Goal: Task Accomplishment & Management: Complete application form

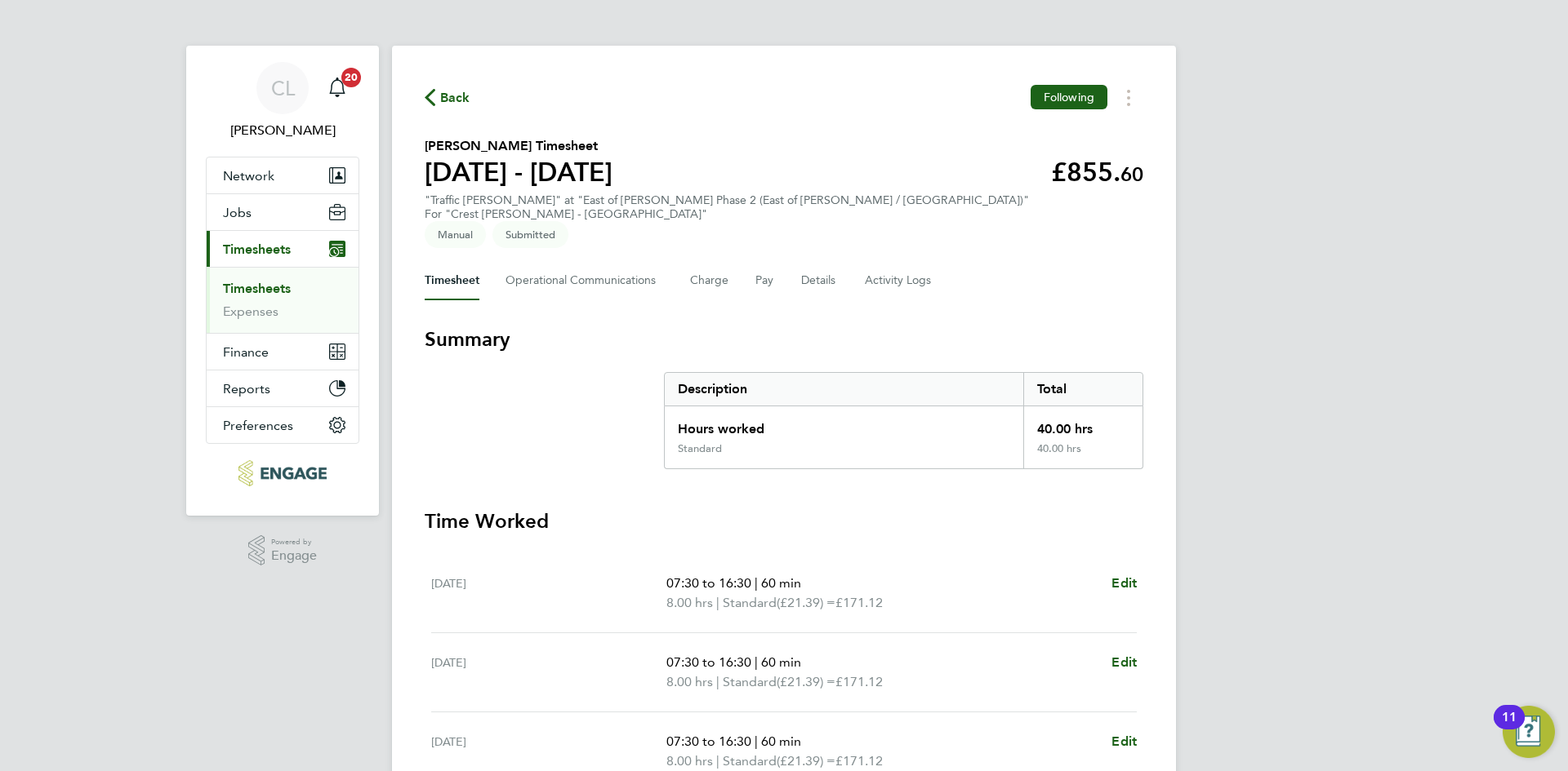
click at [266, 278] on ul "Timesheets Expenses" at bounding box center [282, 300] width 152 height 66
click at [278, 288] on link "Timesheets" at bounding box center [257, 288] width 68 height 15
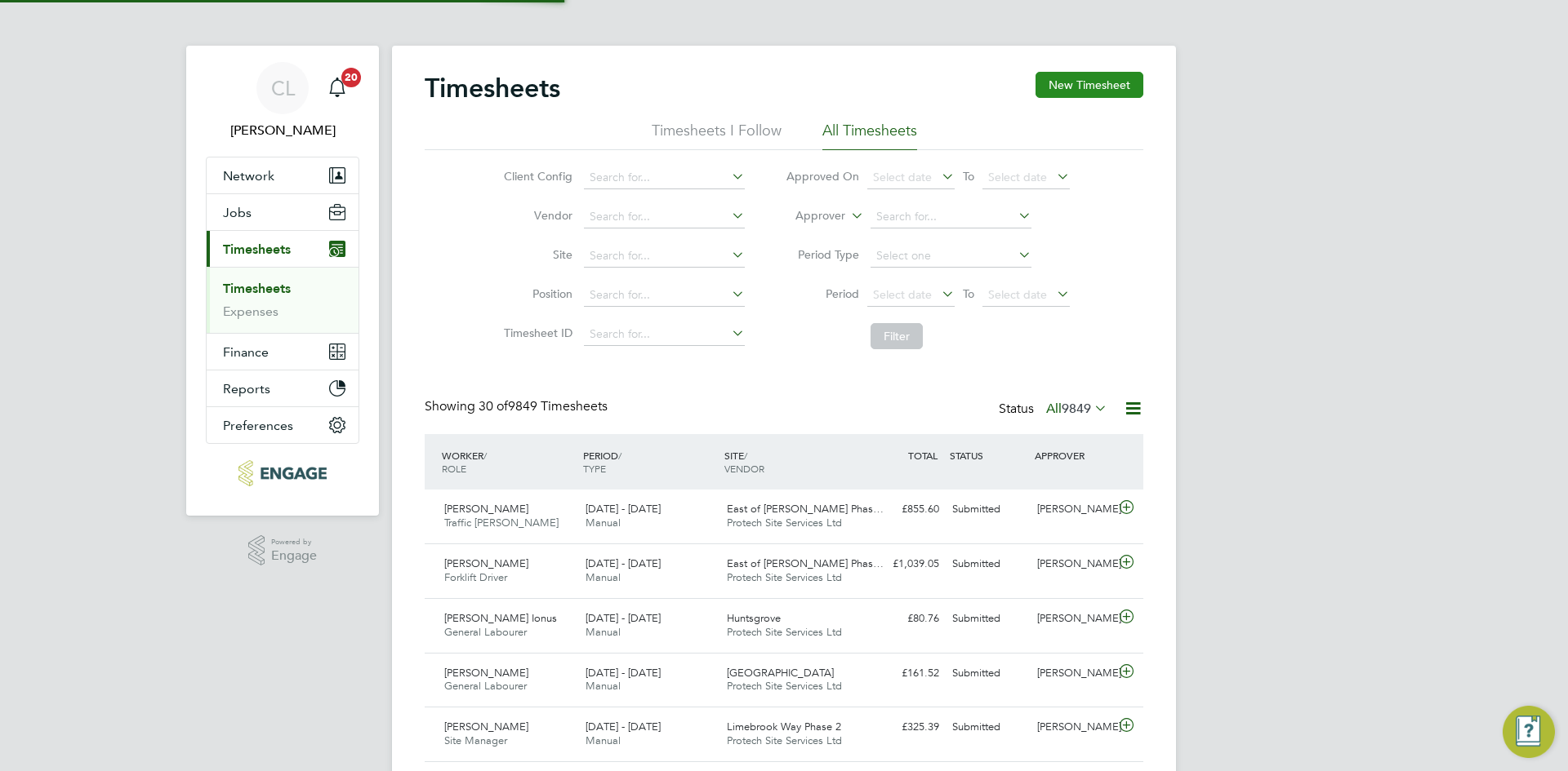
click at [1104, 75] on button "New Timesheet" at bounding box center [1089, 85] width 108 height 26
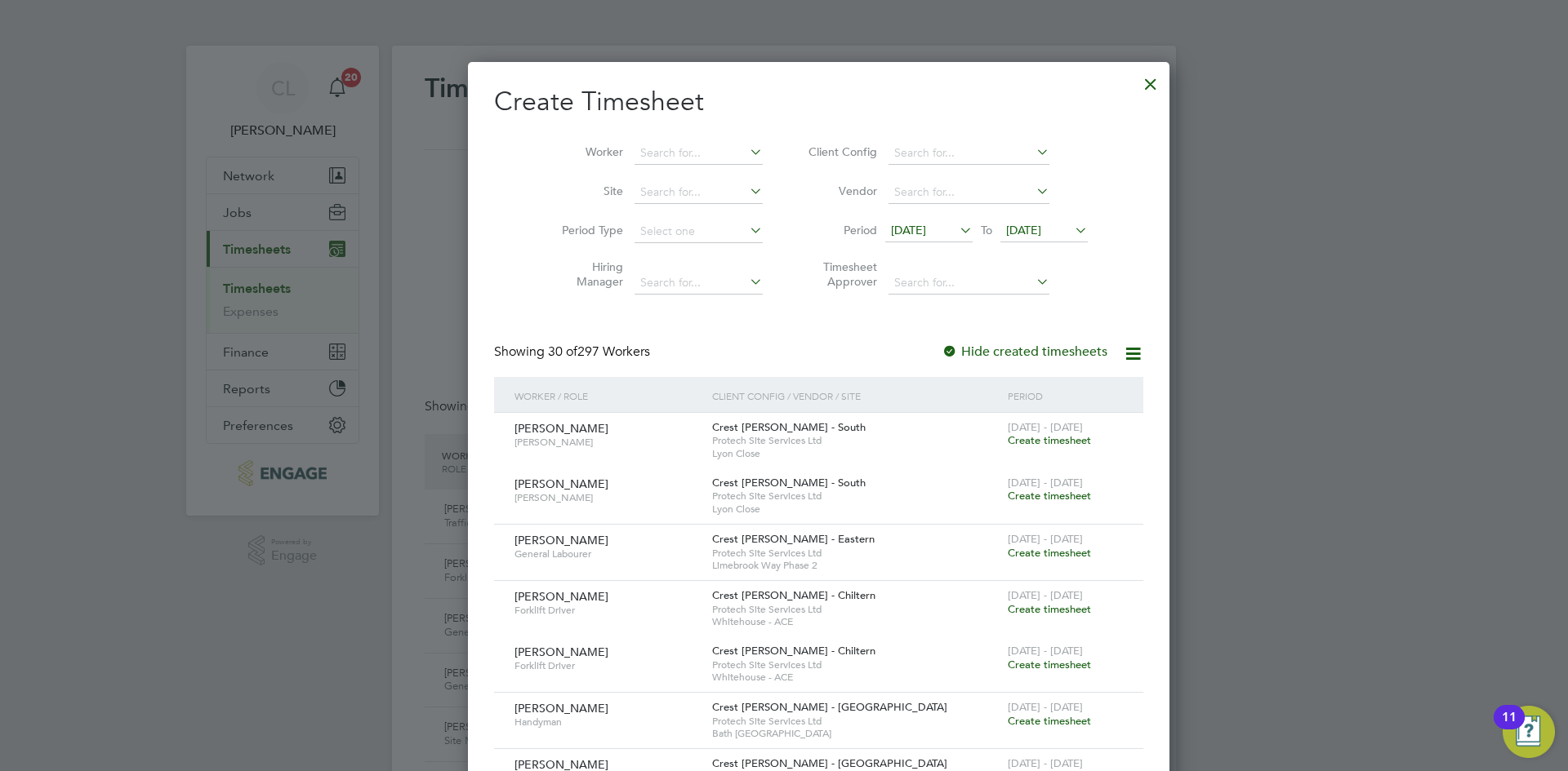
click at [619, 139] on li "Worker" at bounding box center [656, 154] width 254 height 40
click at [644, 157] on input at bounding box center [698, 153] width 128 height 22
click at [697, 168] on li "David Mel ven" at bounding box center [710, 175] width 224 height 22
type input "[PERSON_NAME]"
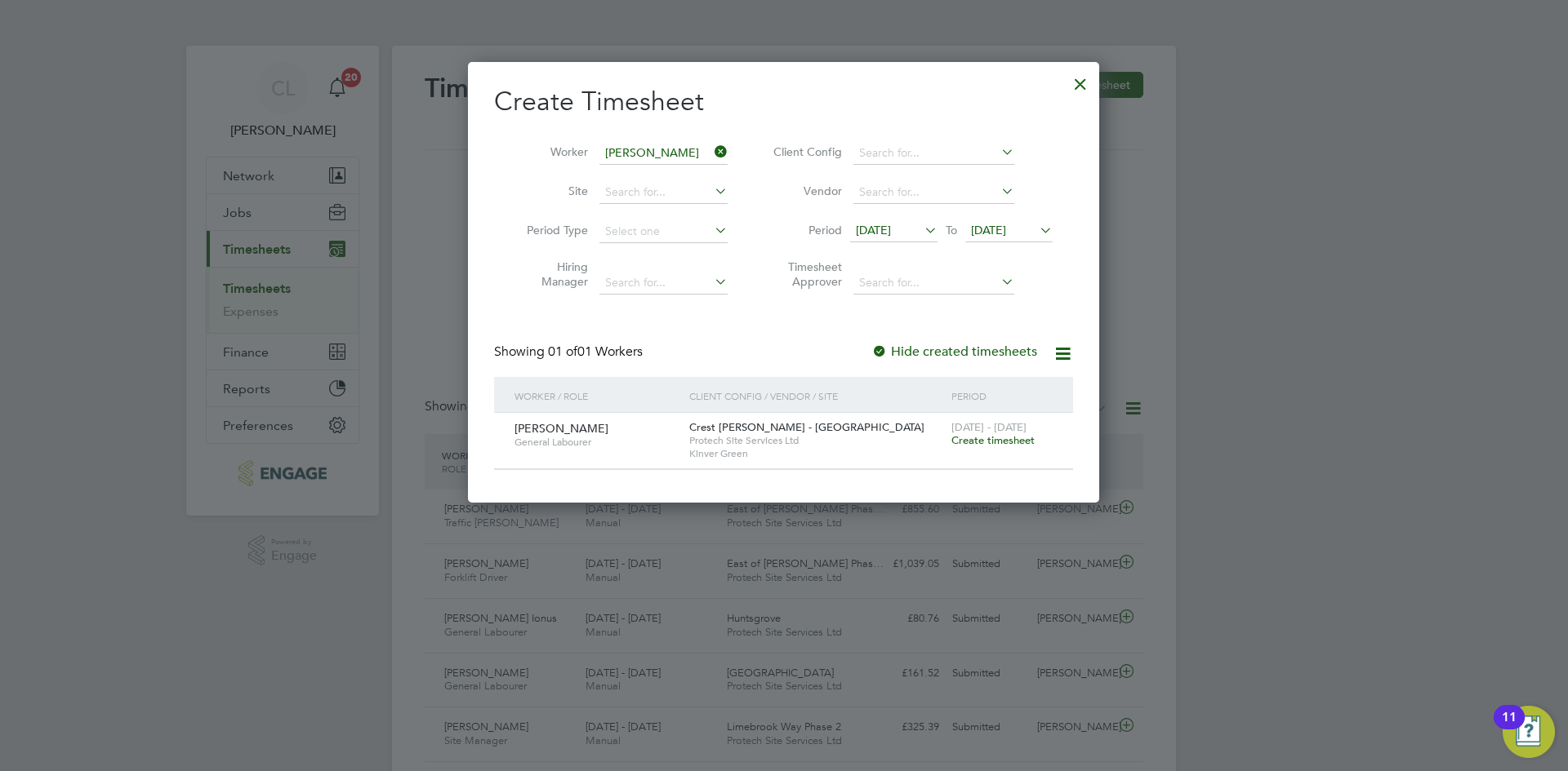
click at [978, 439] on span "Create timesheet" at bounding box center [993, 440] width 84 height 13
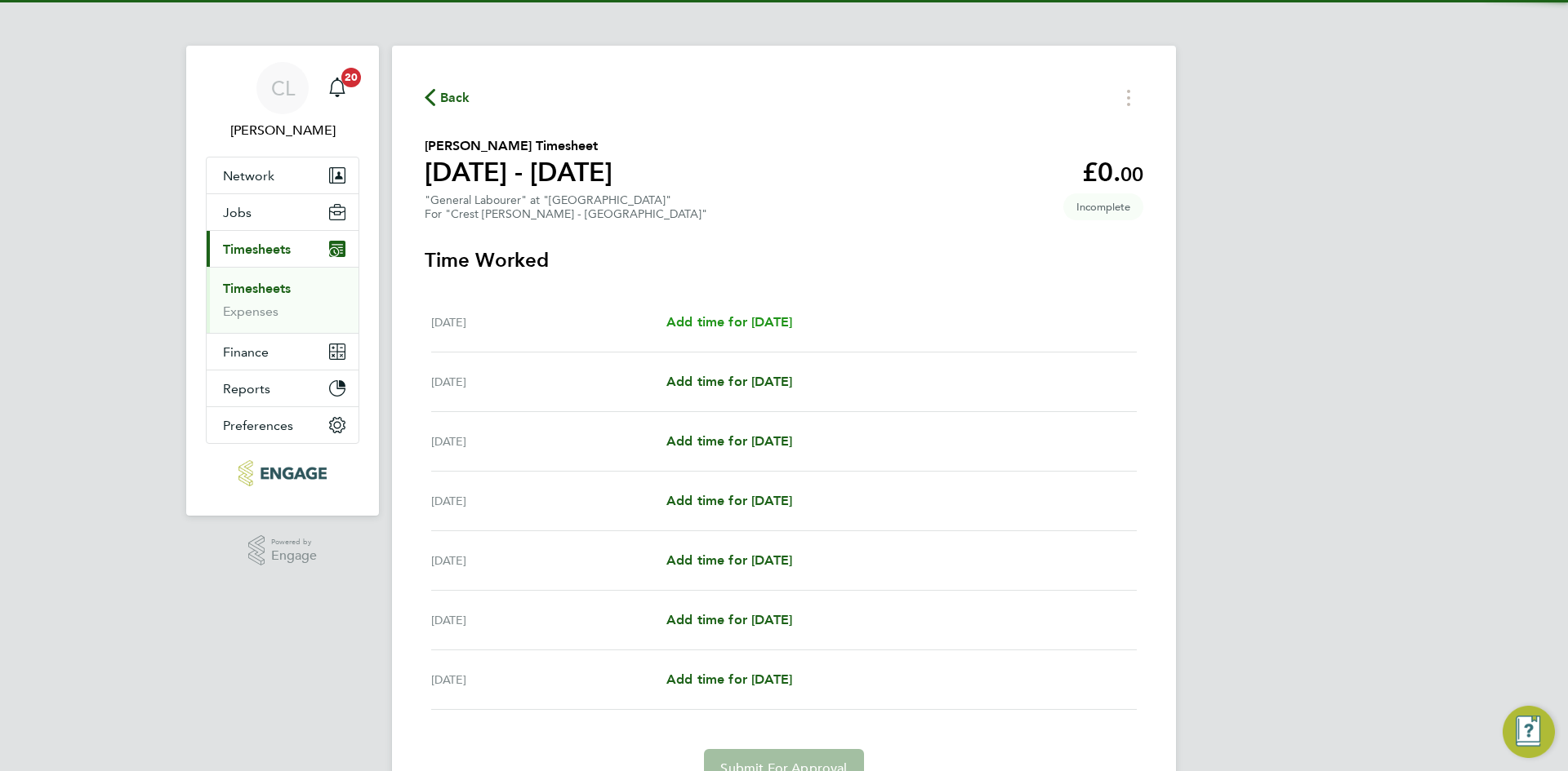
click at [765, 319] on span "Add time for [DATE]" at bounding box center [729, 321] width 126 height 15
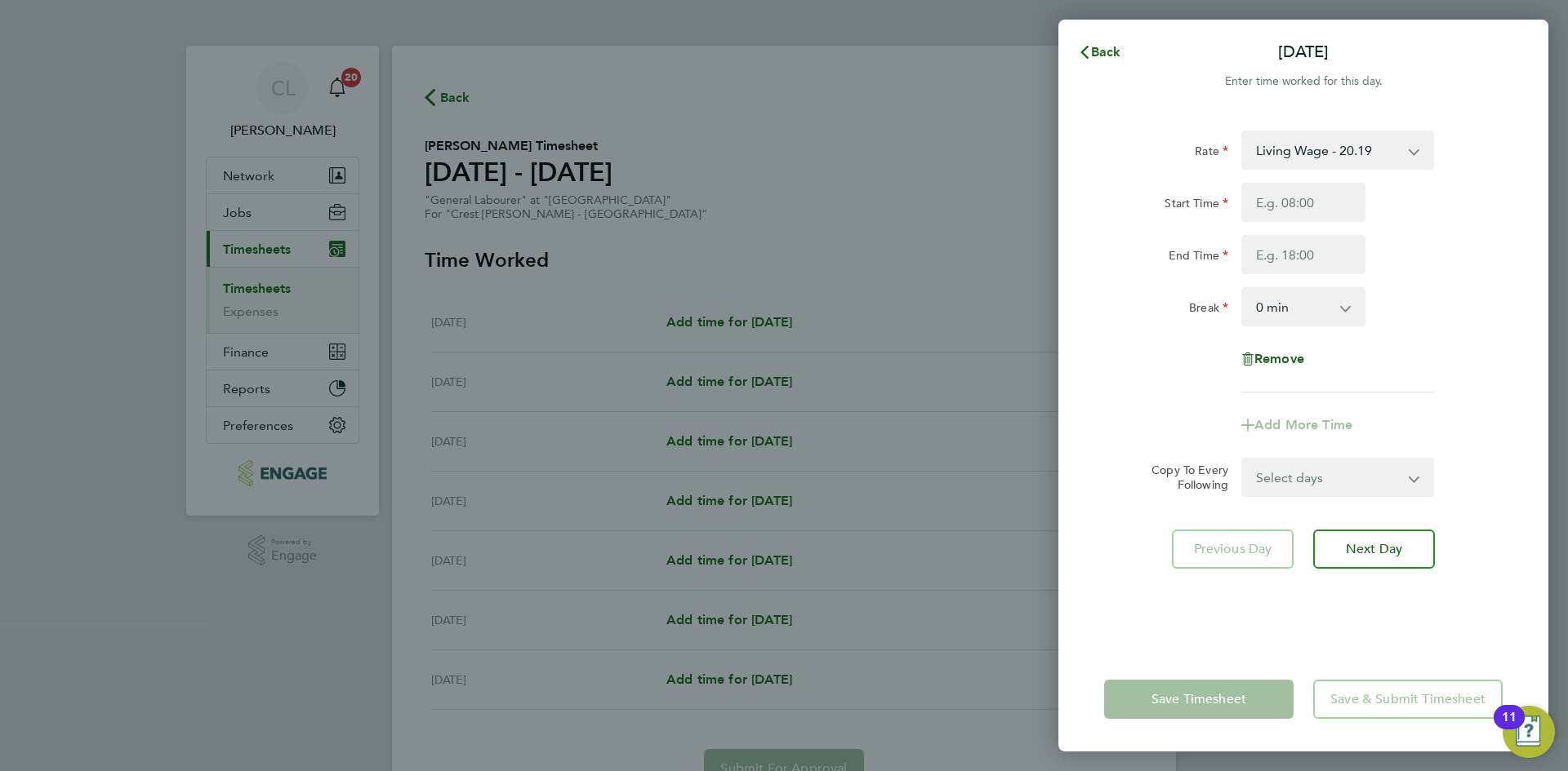
click at [1239, 211] on div at bounding box center [1302, 202] width 137 height 40
click at [1313, 211] on input "Start Time" at bounding box center [1303, 202] width 124 height 40
type input "07:30"
click at [1313, 263] on input "End Time" at bounding box center [1303, 255] width 124 height 40
type input "16:30"
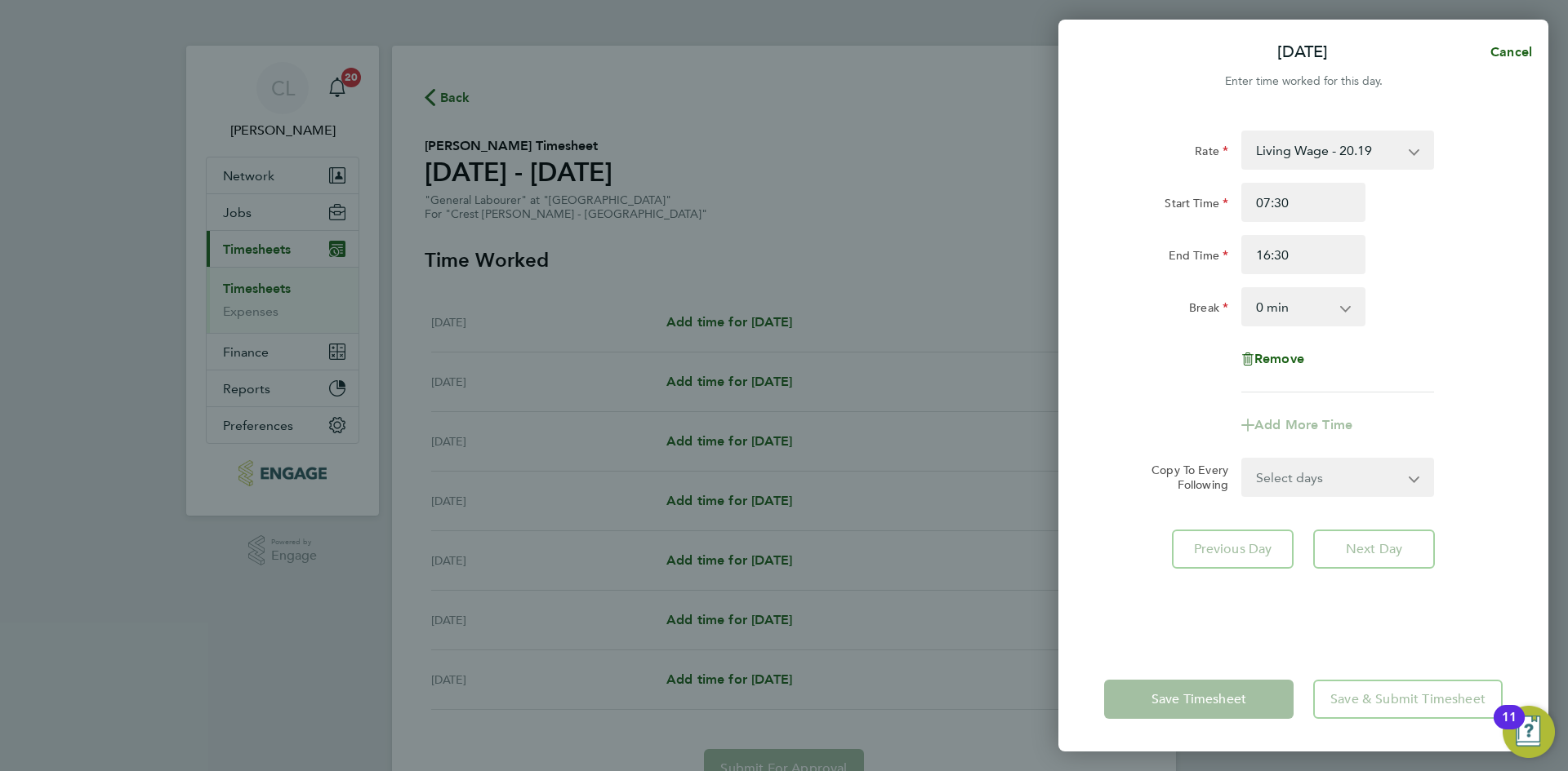
click at [1296, 311] on select "0 min 15 min 30 min 45 min 60 min 75 min 90 min" at bounding box center [1293, 307] width 101 height 36
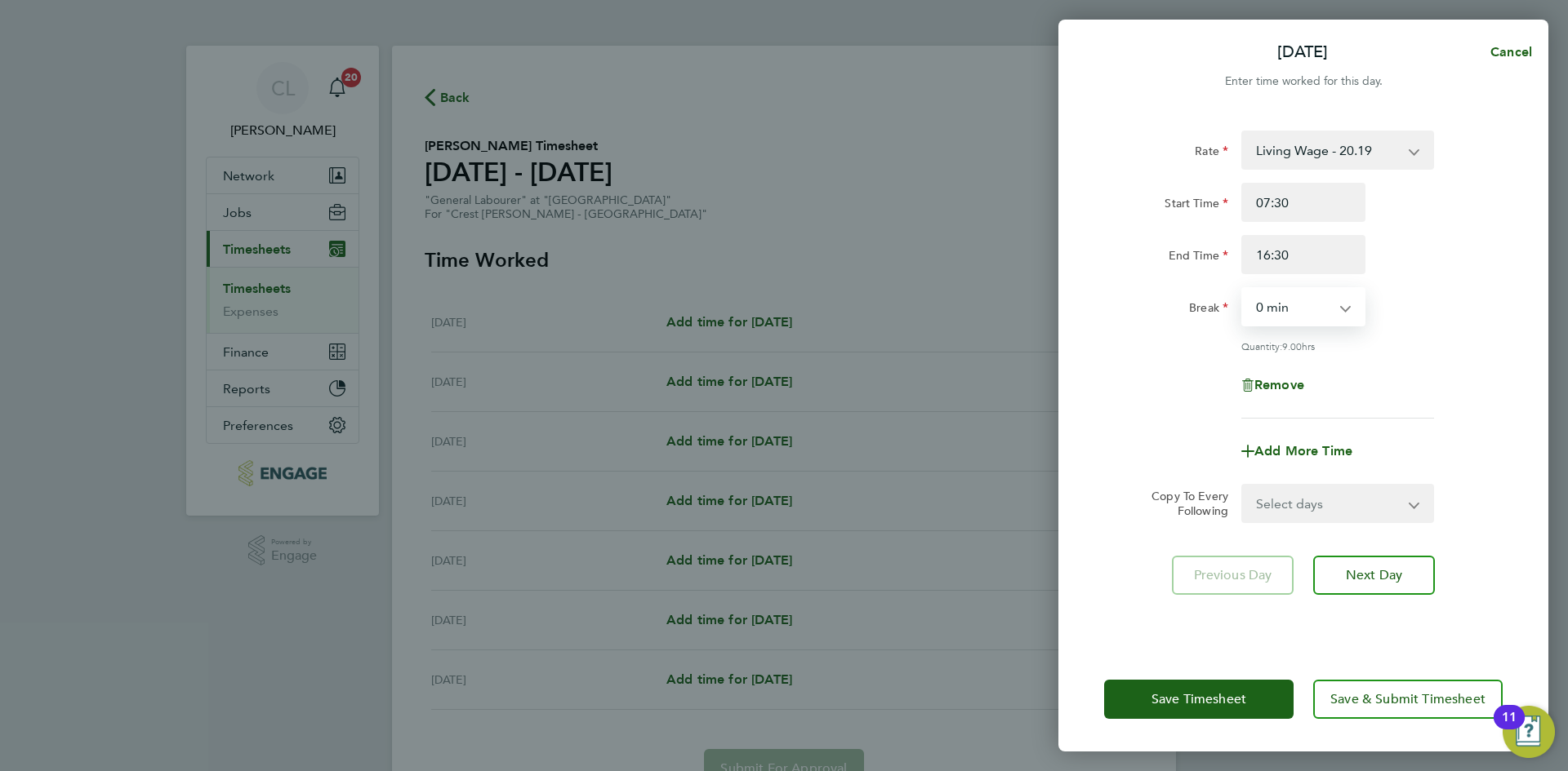
select select "60"
click at [1243, 289] on select "0 min 15 min 30 min 45 min 60 min 75 min 90 min" at bounding box center [1293, 307] width 101 height 36
drag, startPoint x: 1411, startPoint y: 362, endPoint x: 1361, endPoint y: 435, distance: 88.5
click at [1407, 357] on div "Rate Living Wage - 20.19 Standard - 18.35 Start Time 07:30 End Time 16:30 Break…" at bounding box center [1302, 274] width 399 height 288
click at [1319, 487] on select "Select days Day Weekday (Mon-Fri) Weekend (Sat-Sun) [DATE] [DATE] [DATE] [DATE]…" at bounding box center [1329, 504] width 171 height 36
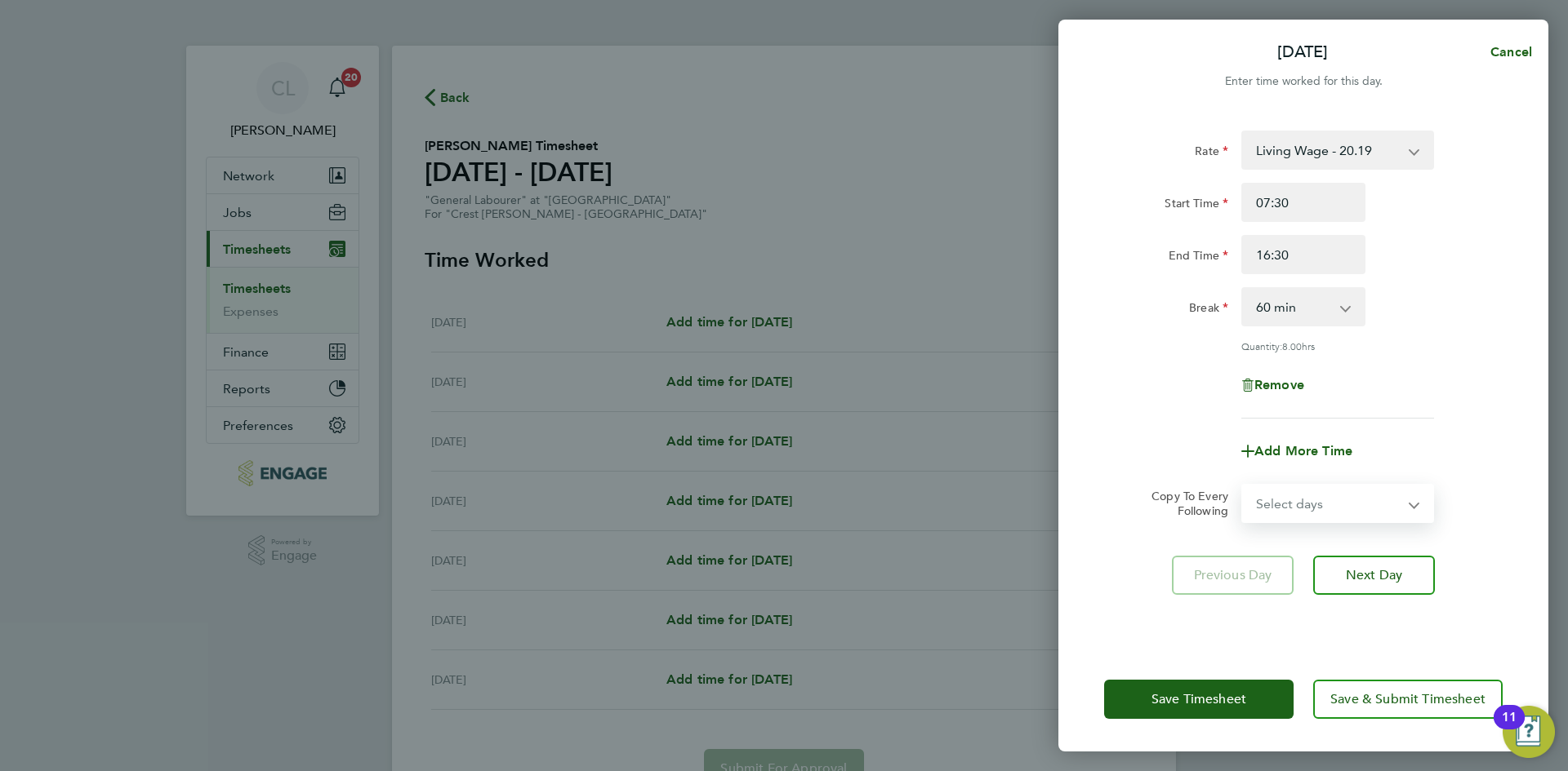
select select "WEEKDAY"
click at [1243, 486] on select "Select days Day Weekday (Mon-Fri) Weekend (Sat-Sun) [DATE] [DATE] [DATE] [DATE]…" at bounding box center [1329, 504] width 171 height 36
select select "[DATE]"
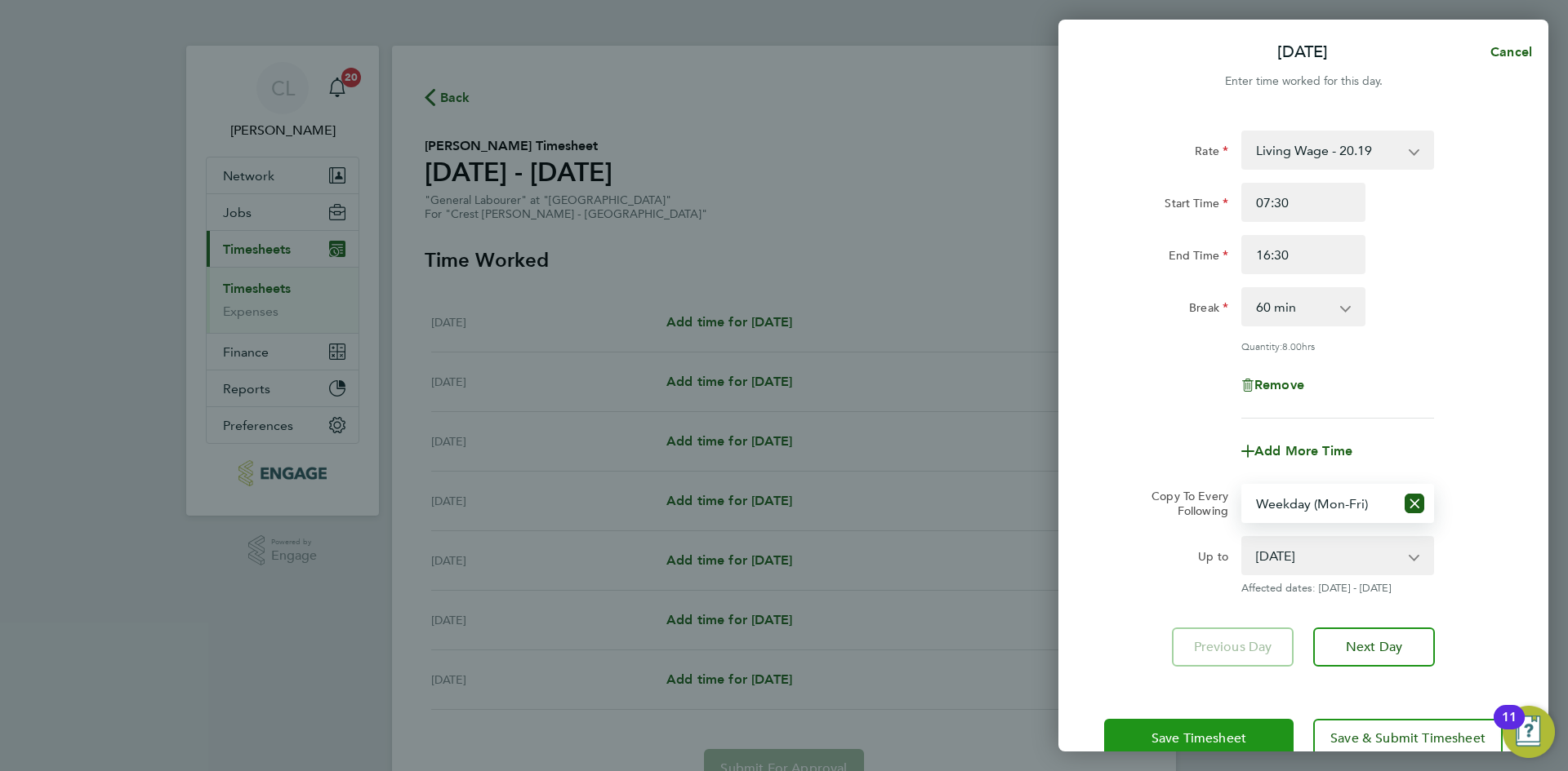
click at [1171, 738] on span "Save Timesheet" at bounding box center [1198, 739] width 95 height 16
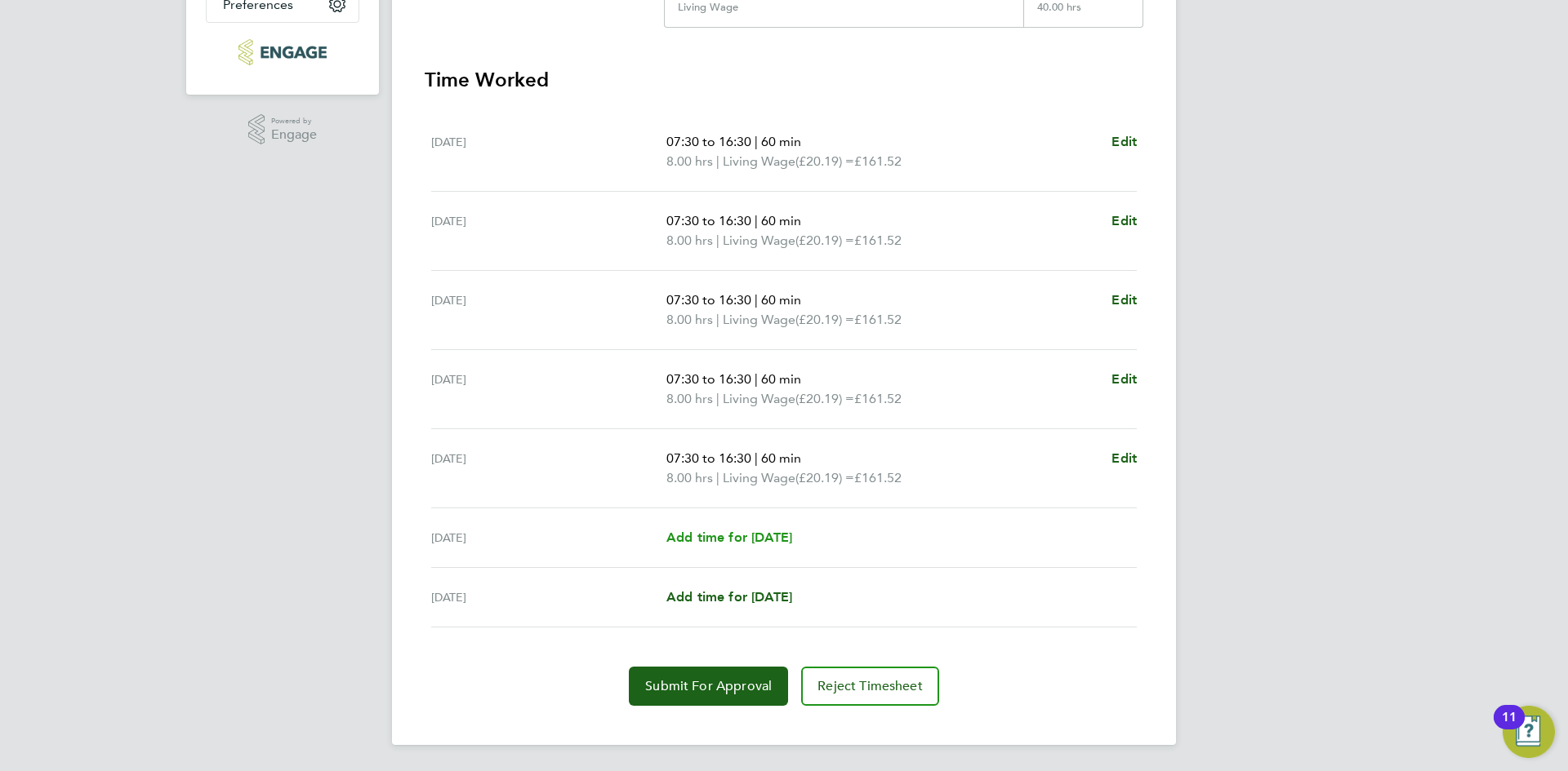
click at [769, 543] on span "Add time for [DATE]" at bounding box center [729, 537] width 126 height 15
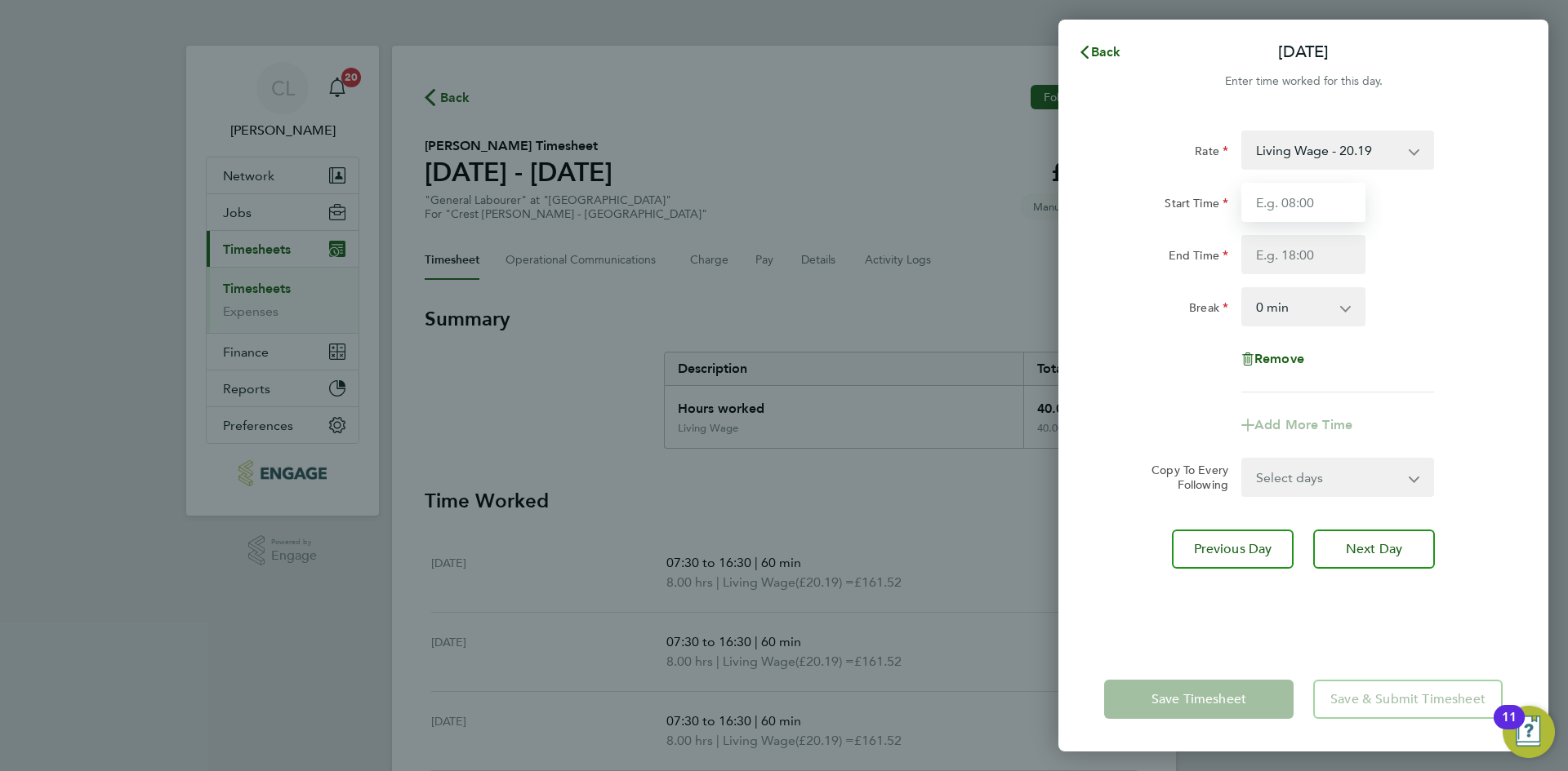
click at [1298, 202] on input "Start Time" at bounding box center [1303, 202] width 124 height 40
type input "07:30"
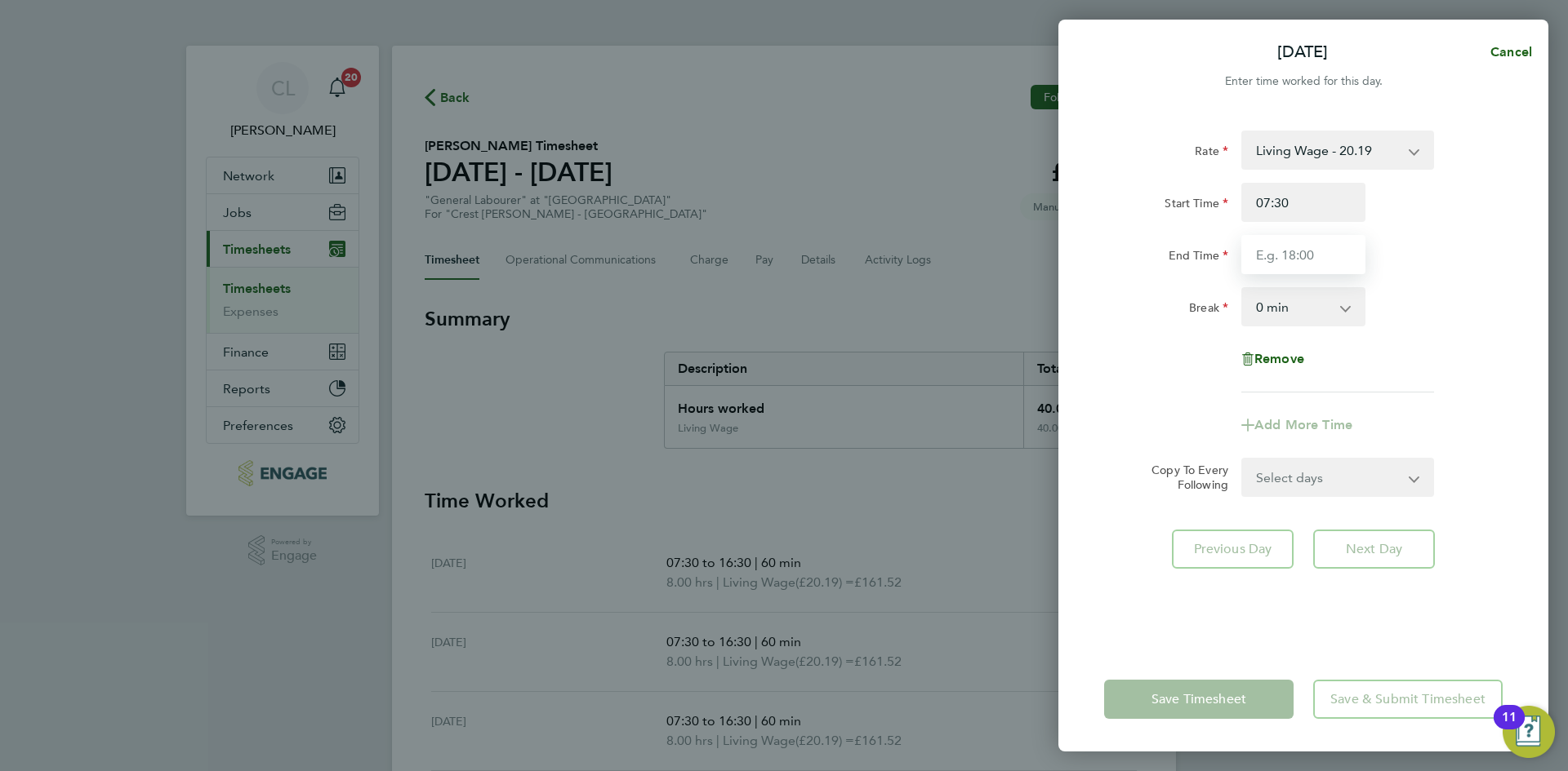
click at [1317, 247] on input "End Time" at bounding box center [1303, 255] width 124 height 40
type input "14:30"
click at [1479, 313] on div "Break 0 min 15 min 30 min 45 min 60 min 75 min 90 min" at bounding box center [1302, 307] width 411 height 40
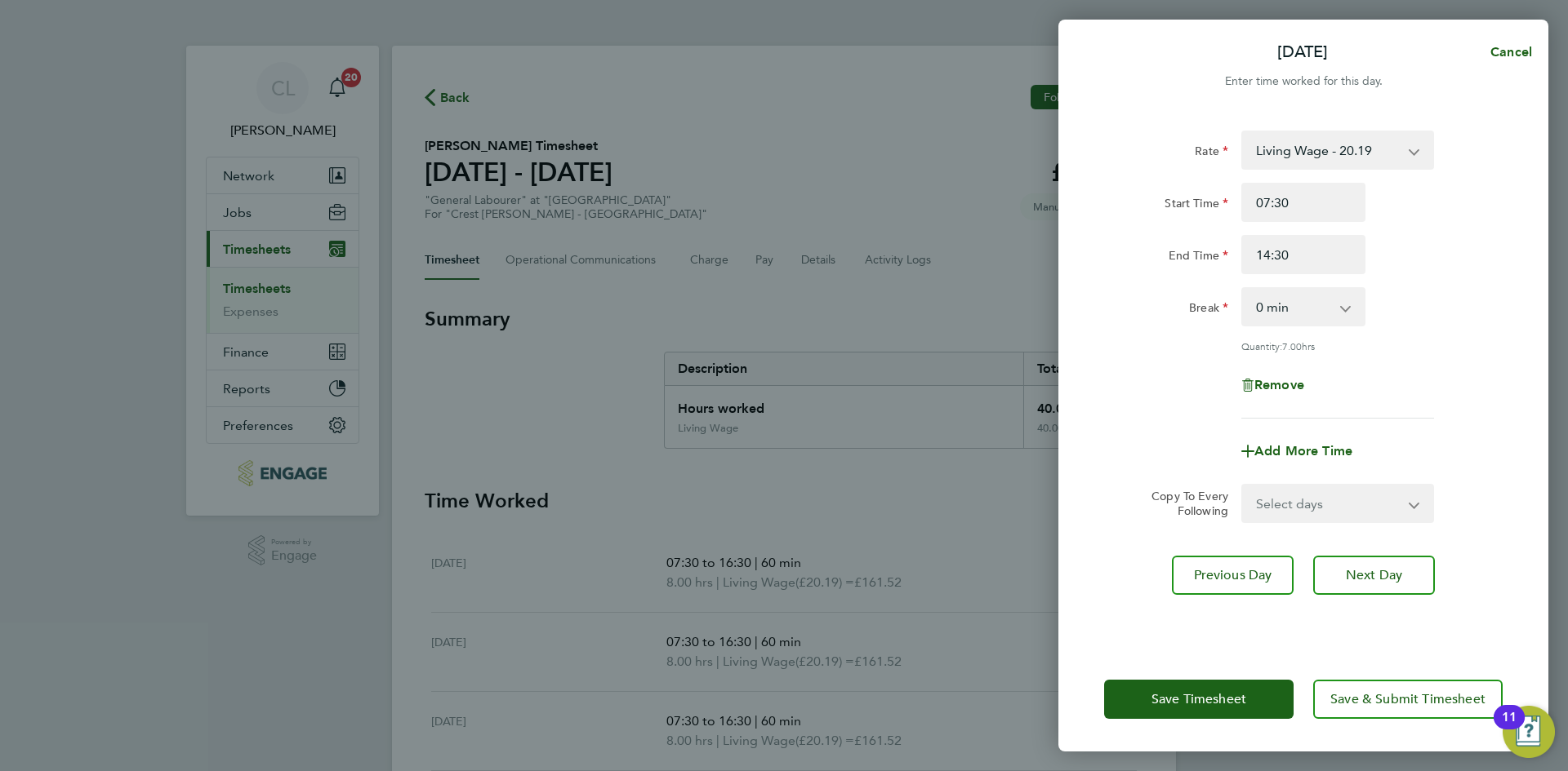
drag, startPoint x: 1300, startPoint y: 305, endPoint x: 1311, endPoint y: 324, distance: 22.0
click at [1300, 305] on select "0 min 15 min 30 min 45 min 60 min 75 min 90 min" at bounding box center [1293, 307] width 101 height 36
select select "60"
click at [1243, 289] on select "0 min 15 min 30 min 45 min 60 min 75 min 90 min" at bounding box center [1293, 307] width 101 height 36
click at [1502, 332] on div "Rate Living Wage - 20.19 Standard - 18.35 Start Time 07:30 End Time 14:30 Break…" at bounding box center [1303, 379] width 490 height 536
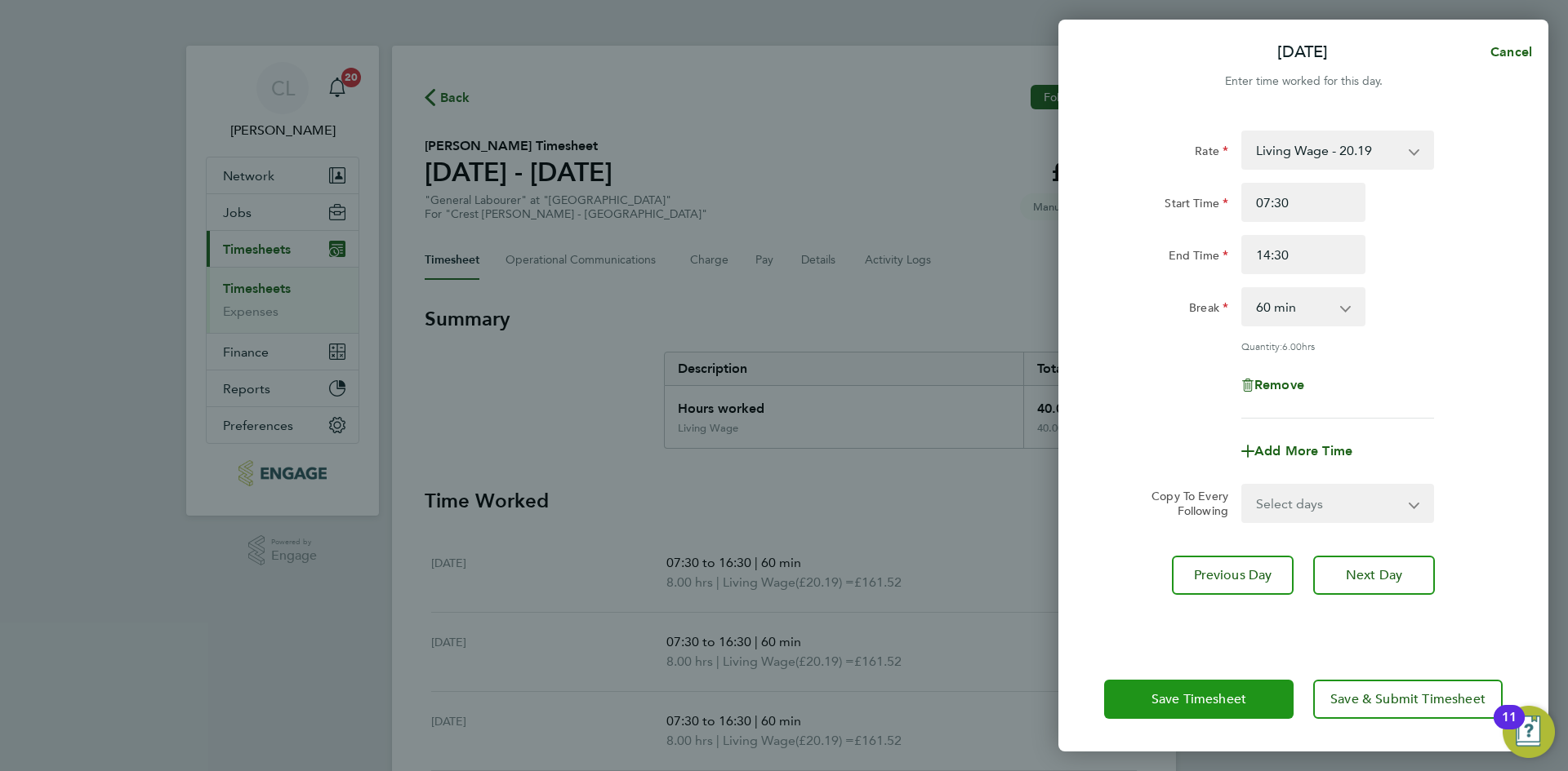
click at [1245, 695] on span "Save Timesheet" at bounding box center [1198, 699] width 95 height 16
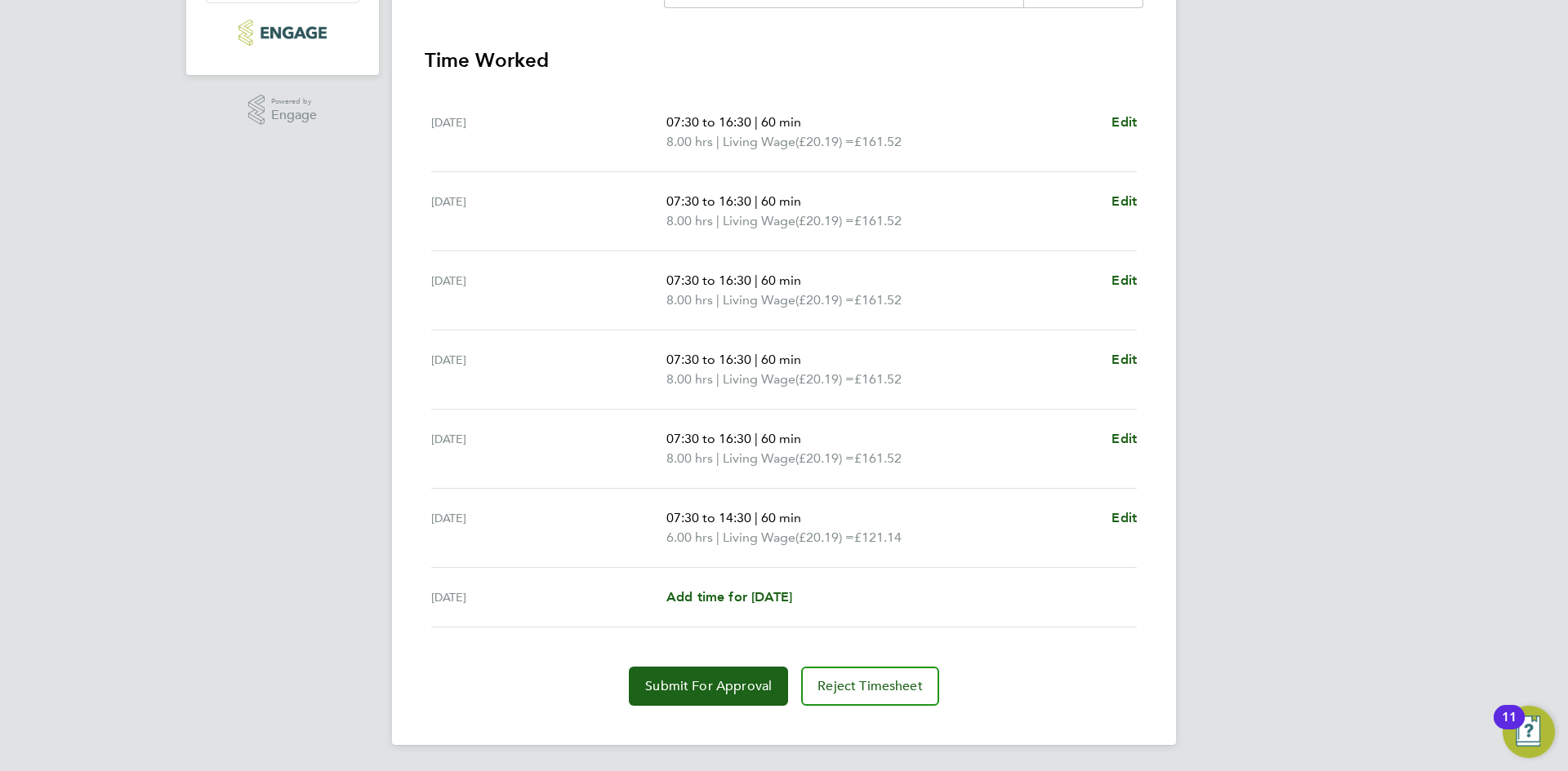
click at [712, 629] on section "Time Worked Mon 15 Sep 07:30 to 16:30 | 60 min 8.00 hrs | Living Wage (£20.19) …" at bounding box center [784, 377] width 718 height 659
click at [703, 670] on button "Submit For Approval" at bounding box center [707, 686] width 159 height 40
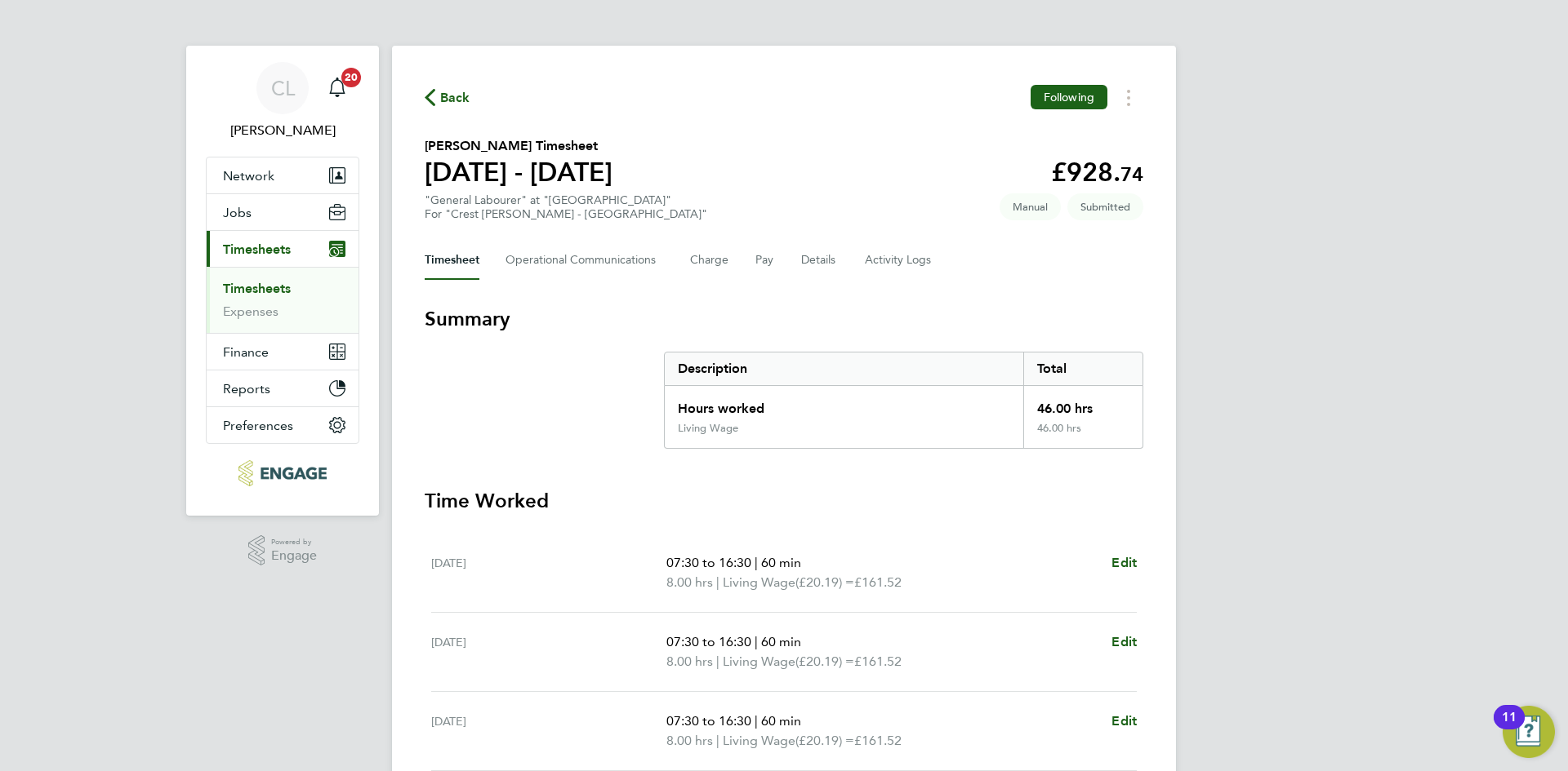
click at [418, 105] on div "Back Following David Melven's Timesheet 15 - 21 Sept 2025 £928. 74 "General Lab…" at bounding box center [783, 615] width 784 height 1140
click at [455, 90] on span "Back" at bounding box center [455, 98] width 31 height 20
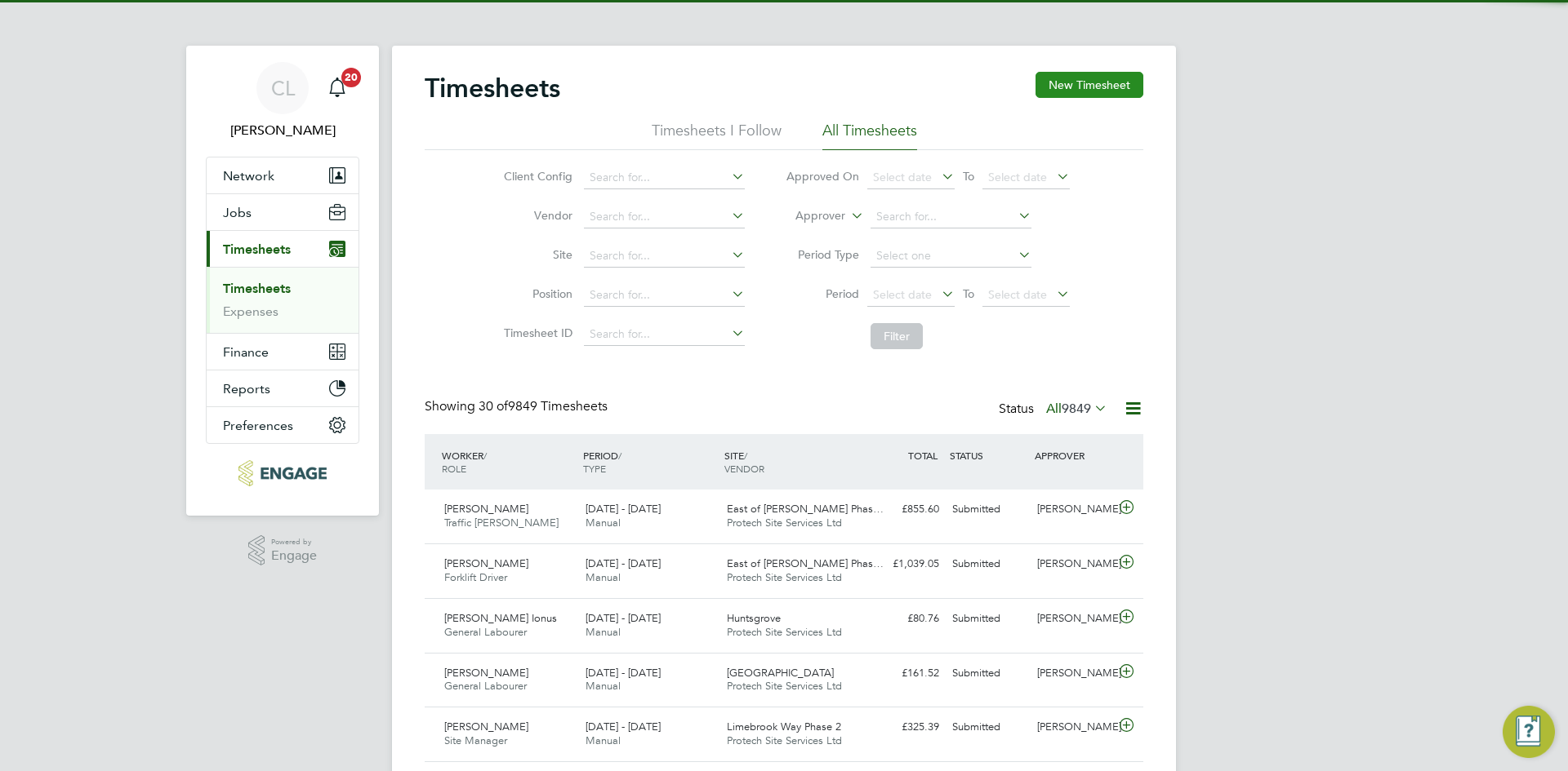
click at [1086, 77] on button "New Timesheet" at bounding box center [1089, 85] width 108 height 26
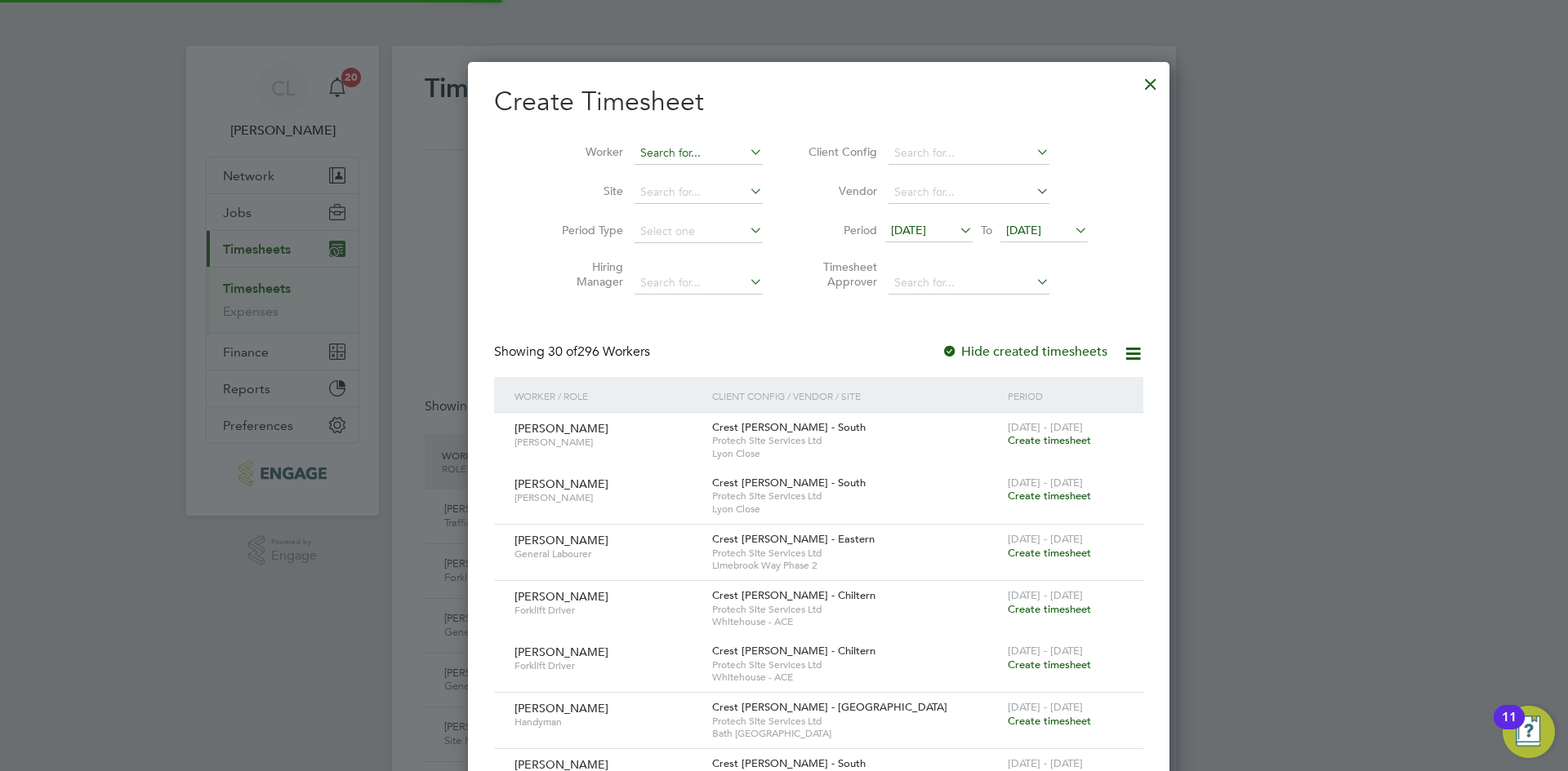
click at [677, 144] on input at bounding box center [698, 153] width 128 height 22
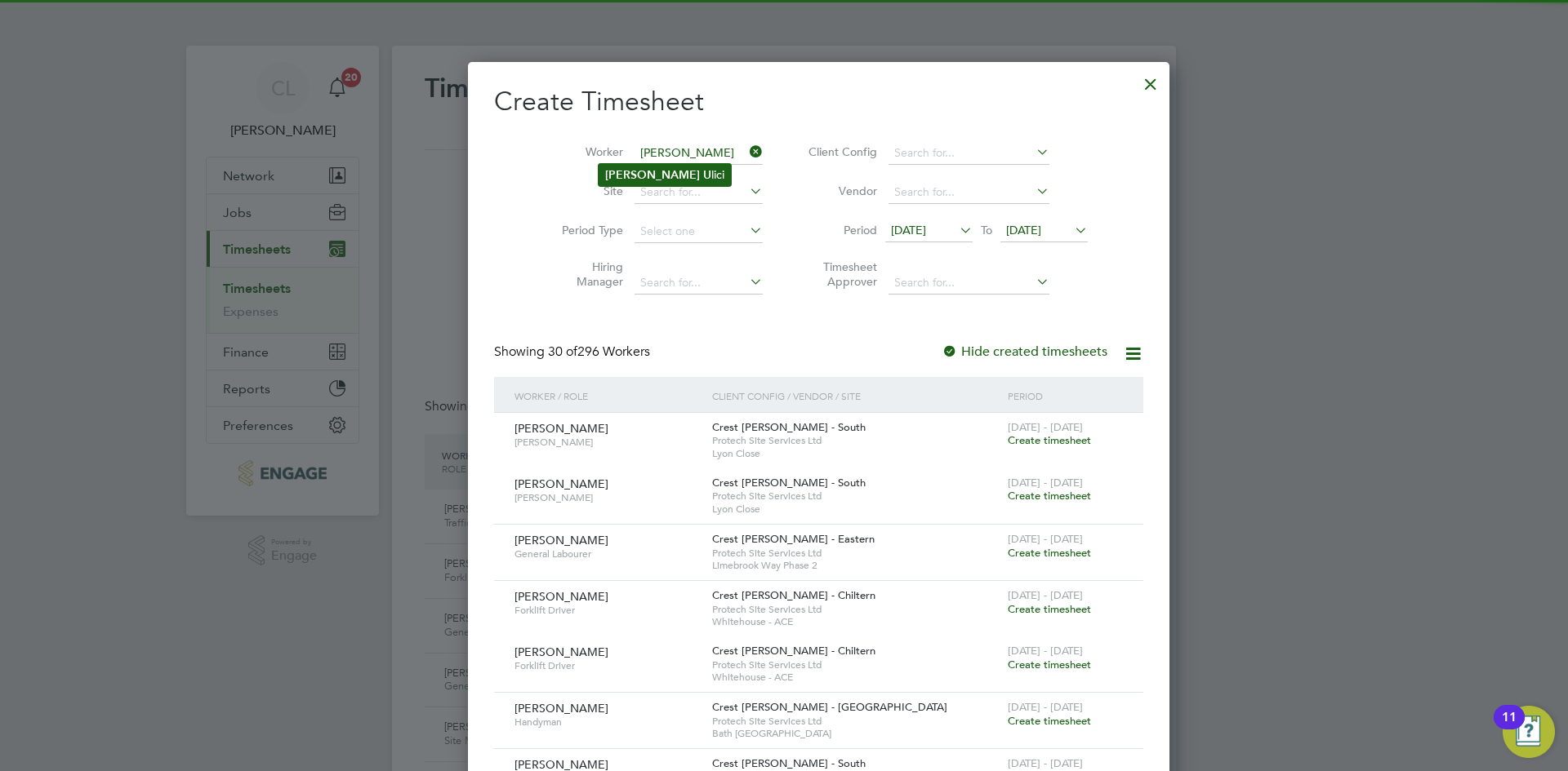
click at [688, 167] on li "Ioan U lici" at bounding box center [664, 175] width 132 height 22
type input "[PERSON_NAME]"
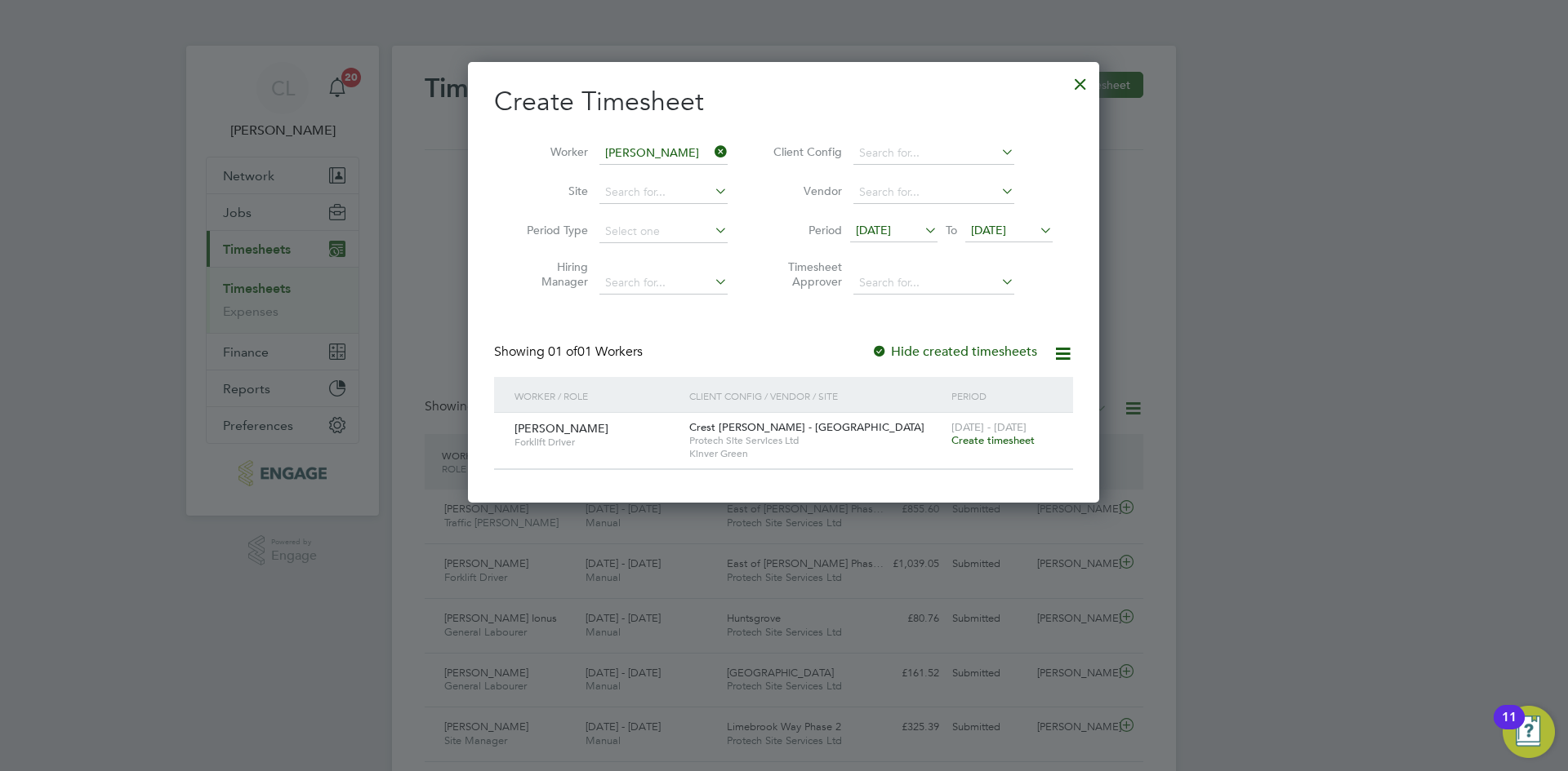
click at [984, 440] on span "Create timesheet" at bounding box center [993, 440] width 84 height 13
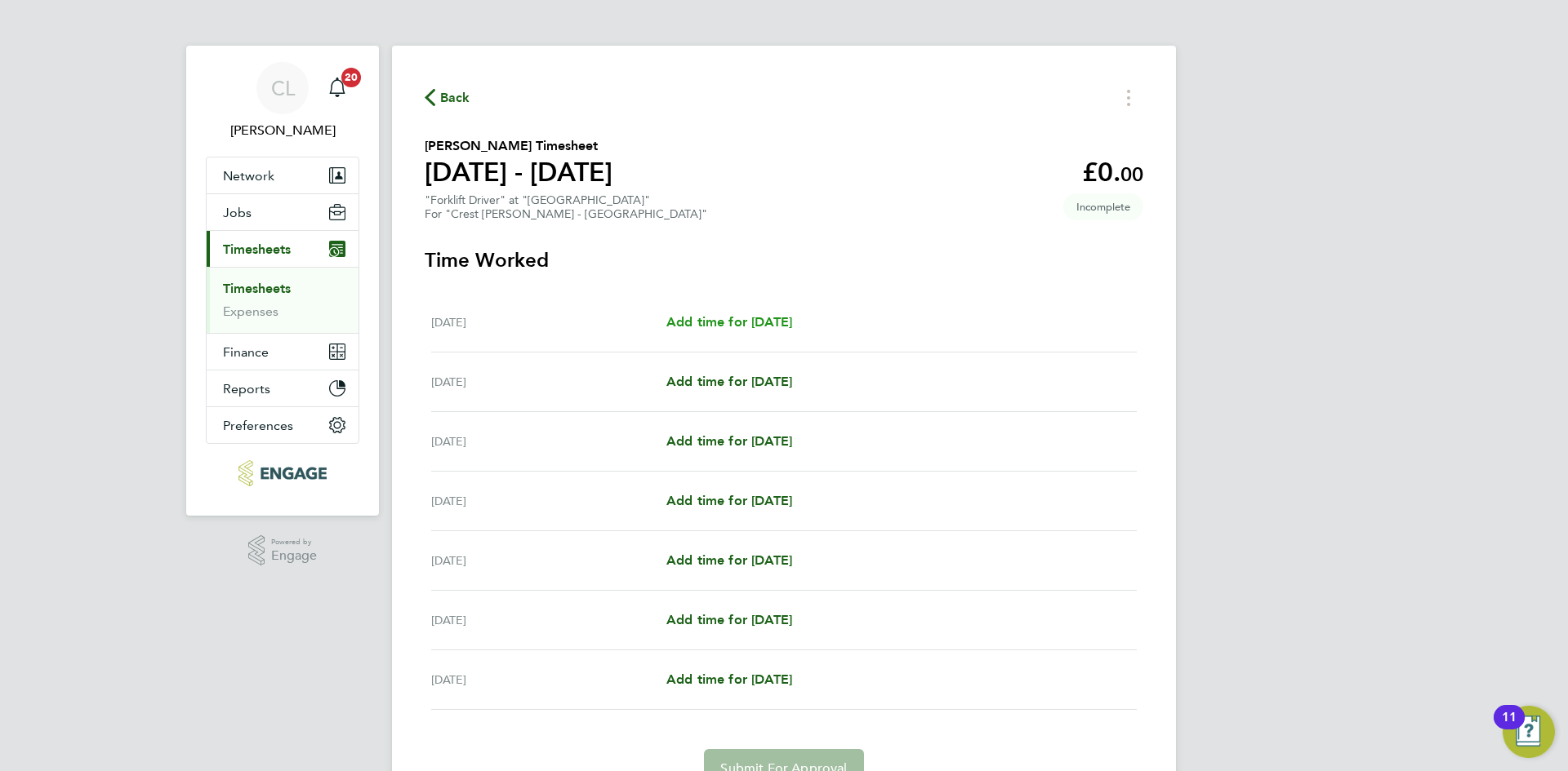
click at [760, 323] on span "Add time for [DATE]" at bounding box center [729, 321] width 126 height 15
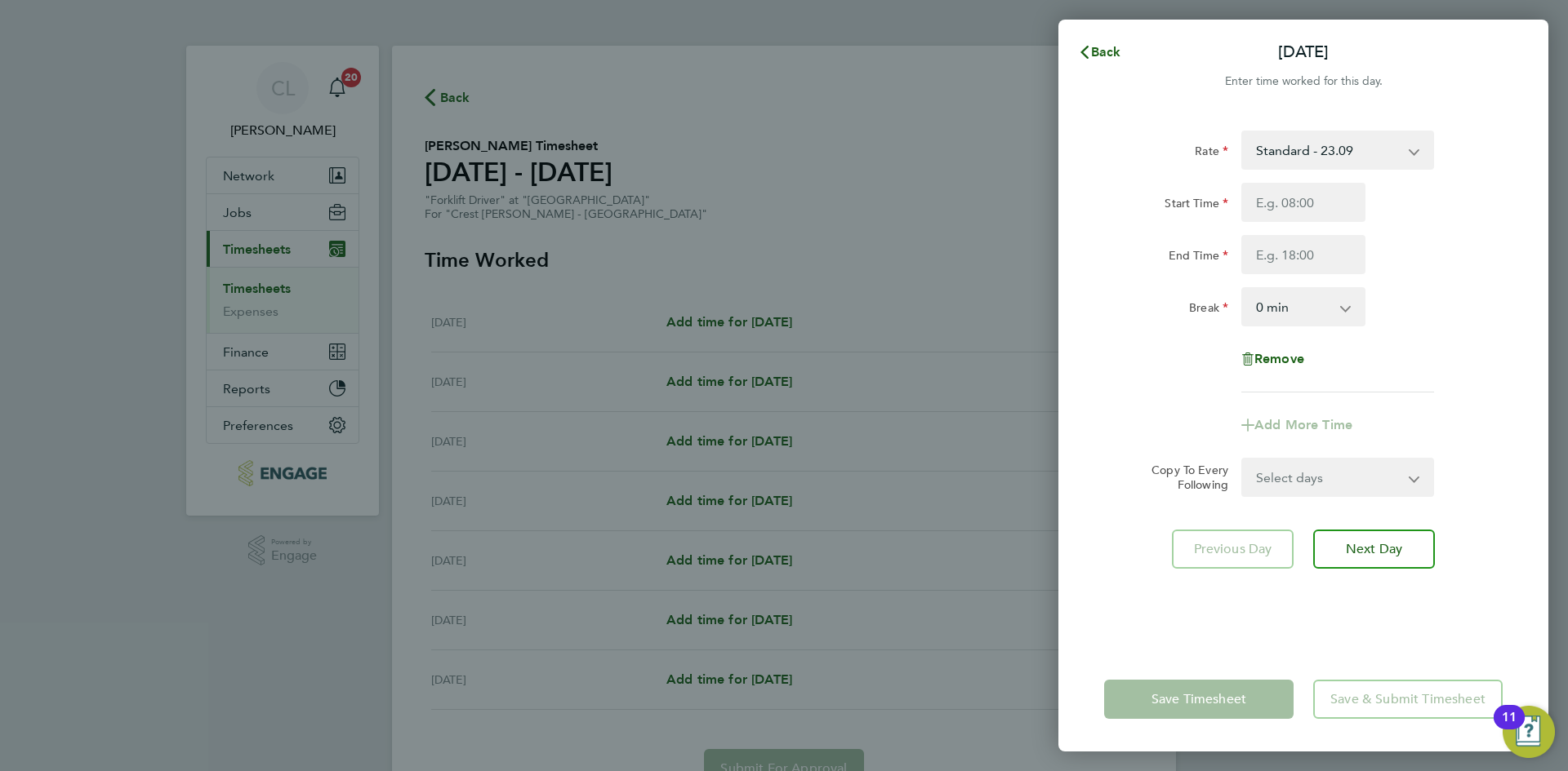
click at [1330, 222] on div "Start Time End Time" at bounding box center [1302, 229] width 411 height 92
click at [1302, 204] on input "Start Time" at bounding box center [1303, 202] width 124 height 40
type input "07:30"
click at [1305, 255] on input "End Time" at bounding box center [1303, 255] width 124 height 40
type input "16:30"
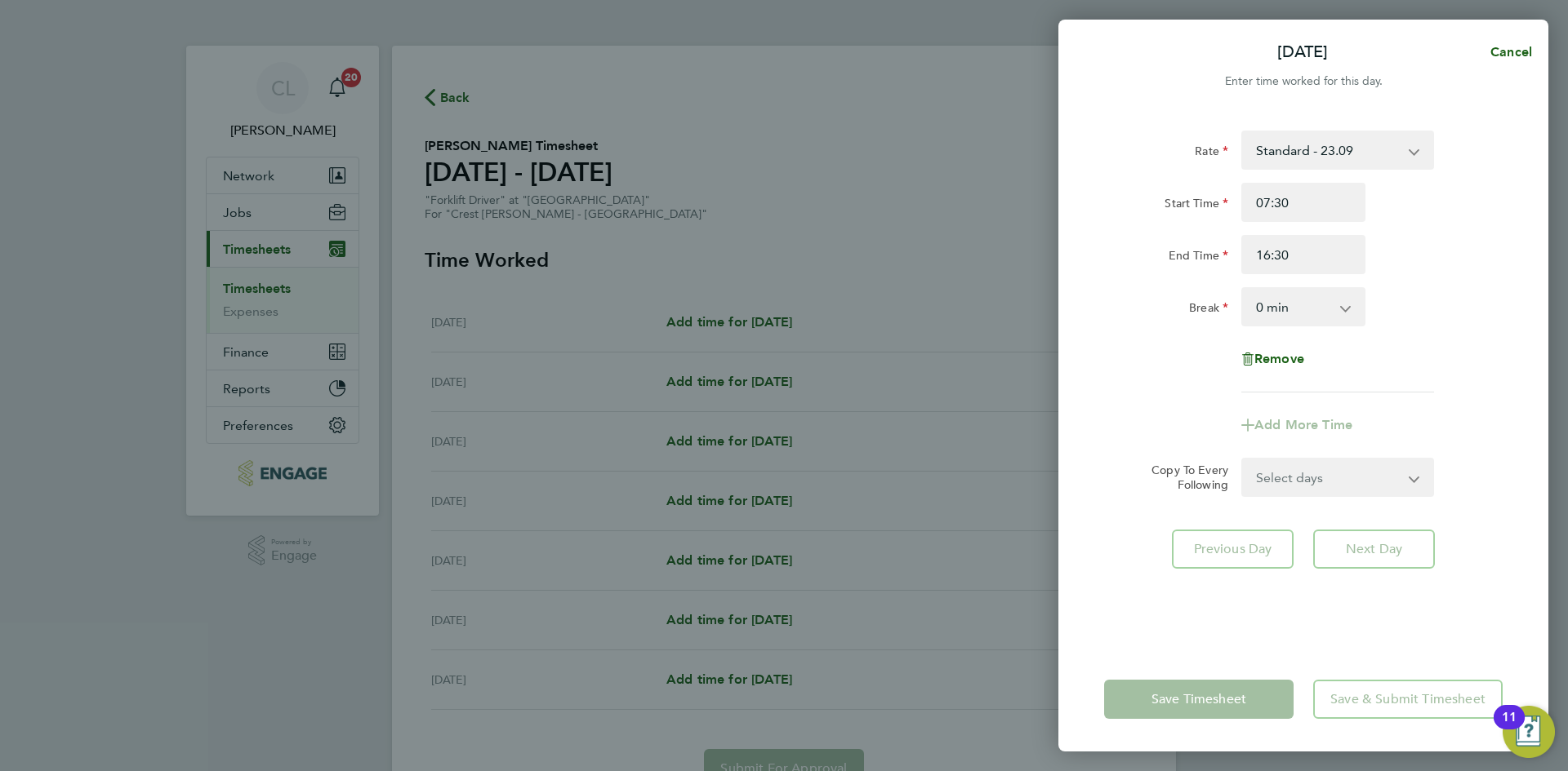
click at [1419, 263] on div "End Time 16:30" at bounding box center [1302, 255] width 411 height 40
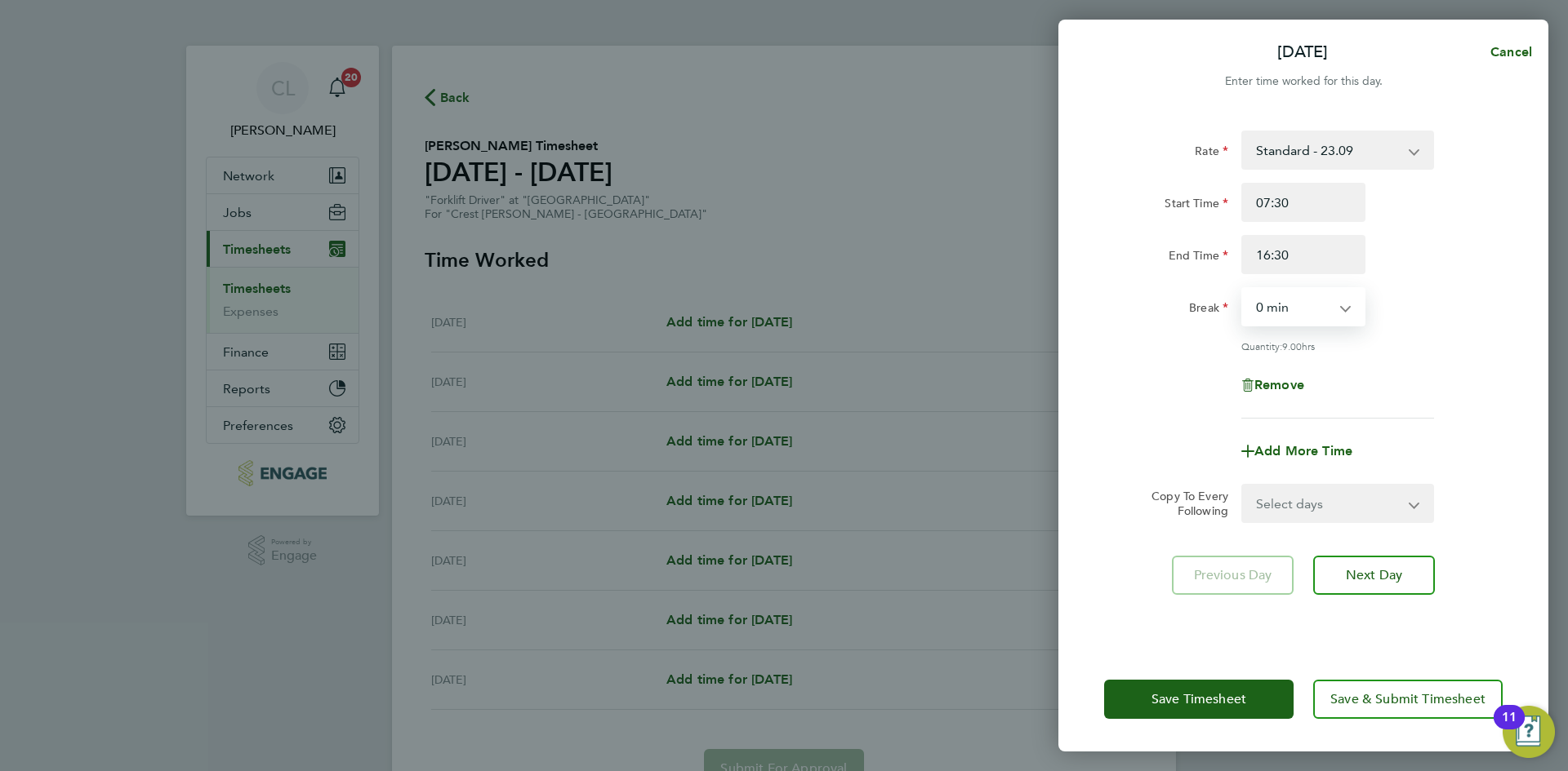
click at [1335, 307] on select "0 min 15 min 30 min 45 min 60 min 75 min 90 min" at bounding box center [1293, 307] width 101 height 36
select select "60"
click at [1243, 289] on select "0 min 15 min 30 min 45 min 60 min 75 min 90 min" at bounding box center [1293, 307] width 101 height 36
click at [1532, 288] on div "Rate Standard - 23.09 Start Time 07:30 End Time 16:30 Break 0 min 15 min 30 min…" at bounding box center [1303, 379] width 490 height 536
drag, startPoint x: 1353, startPoint y: 507, endPoint x: 1351, endPoint y: 519, distance: 12.2
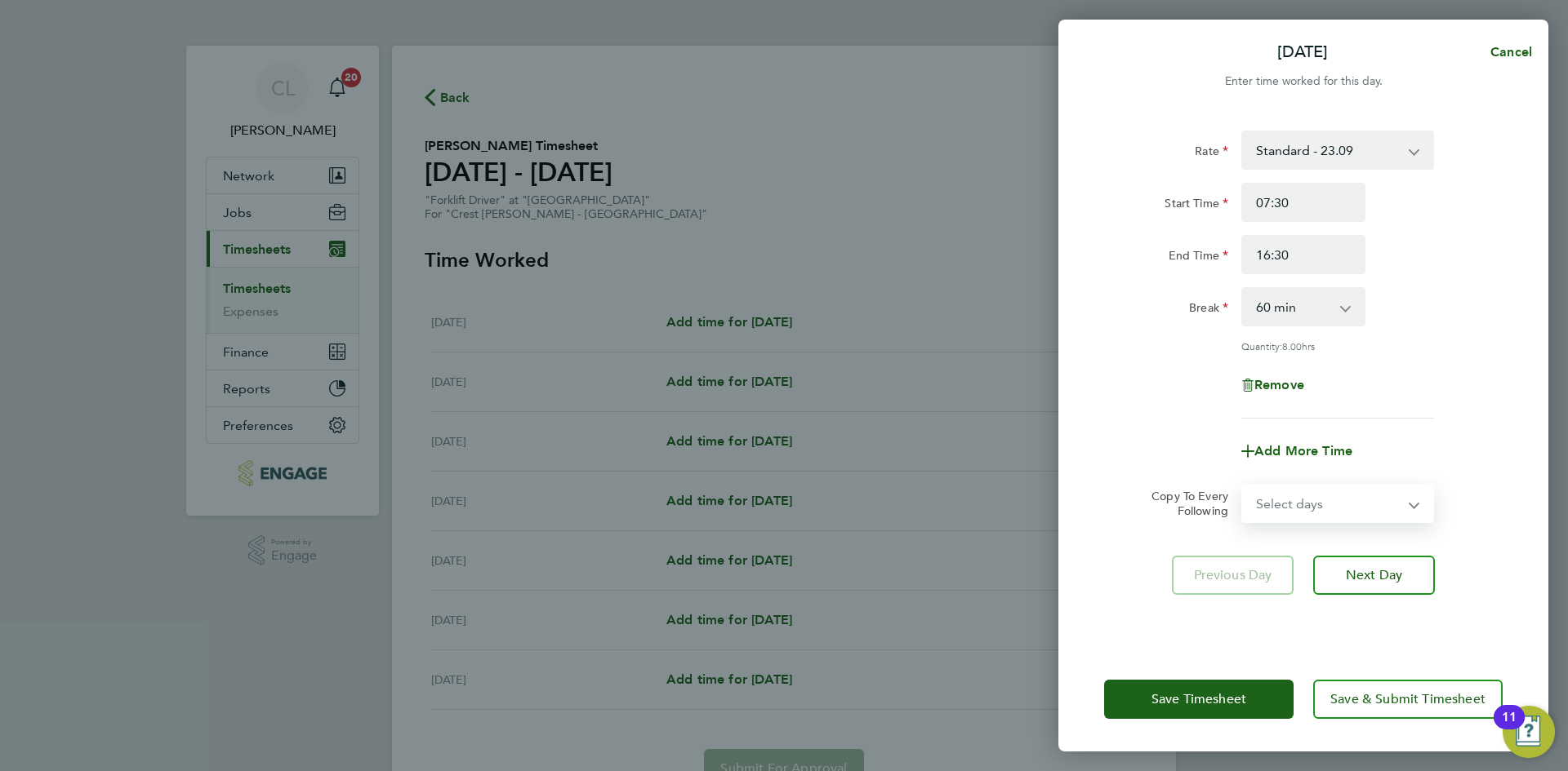
click at [1353, 507] on select "Select days Day Weekday (Mon-Fri) Weekend (Sat-Sun) [DATE] [DATE] [DATE] [DATE]…" at bounding box center [1329, 504] width 171 height 36
select select "WEEKDAY"
click at [1243, 486] on select "Select days Day Weekday (Mon-Fri) Weekend (Sat-Sun) [DATE] [DATE] [DATE] [DATE]…" at bounding box center [1329, 504] width 171 height 36
select select "[DATE]"
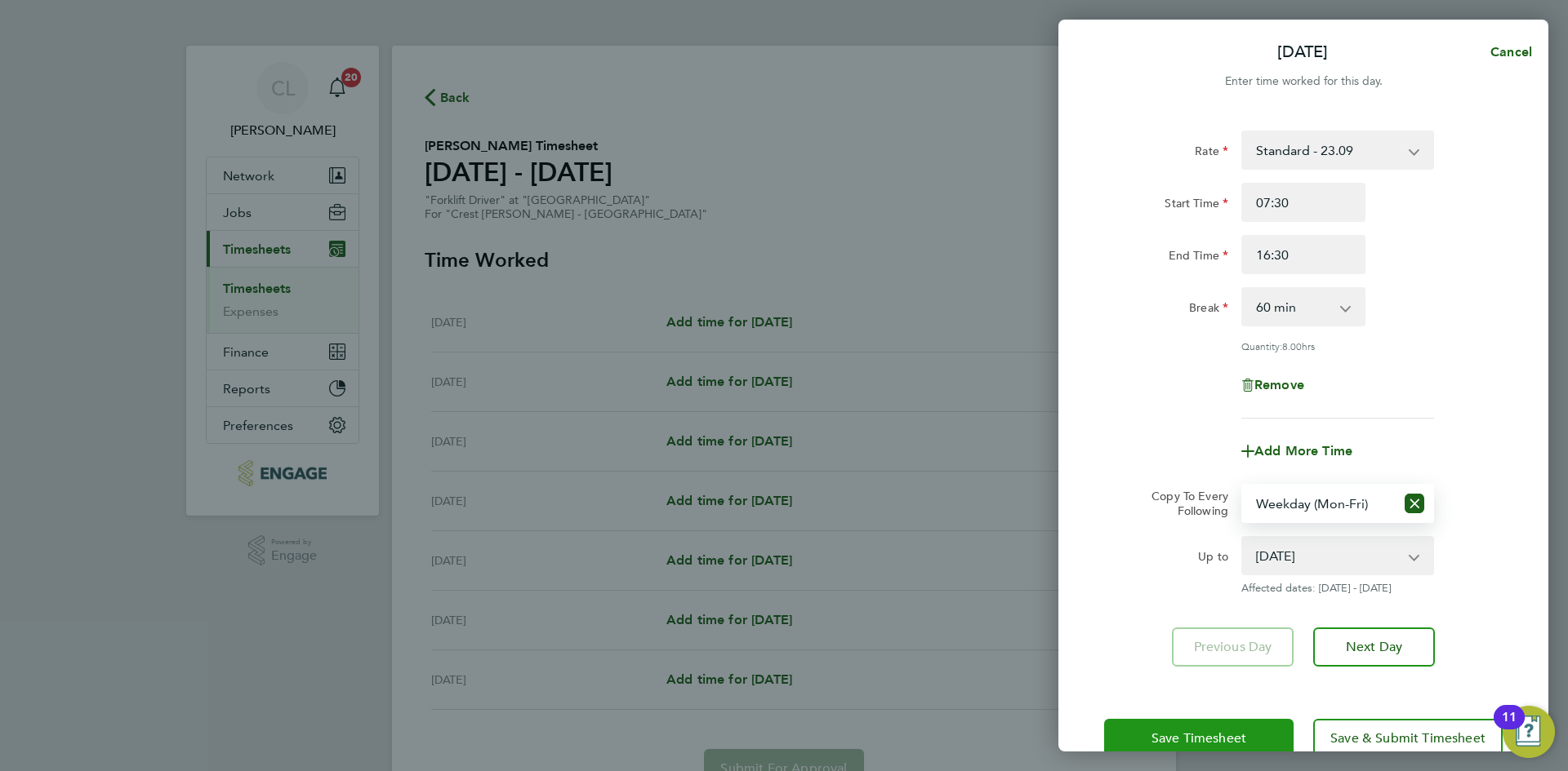
click at [1126, 730] on button "Save Timesheet" at bounding box center [1198, 739] width 189 height 40
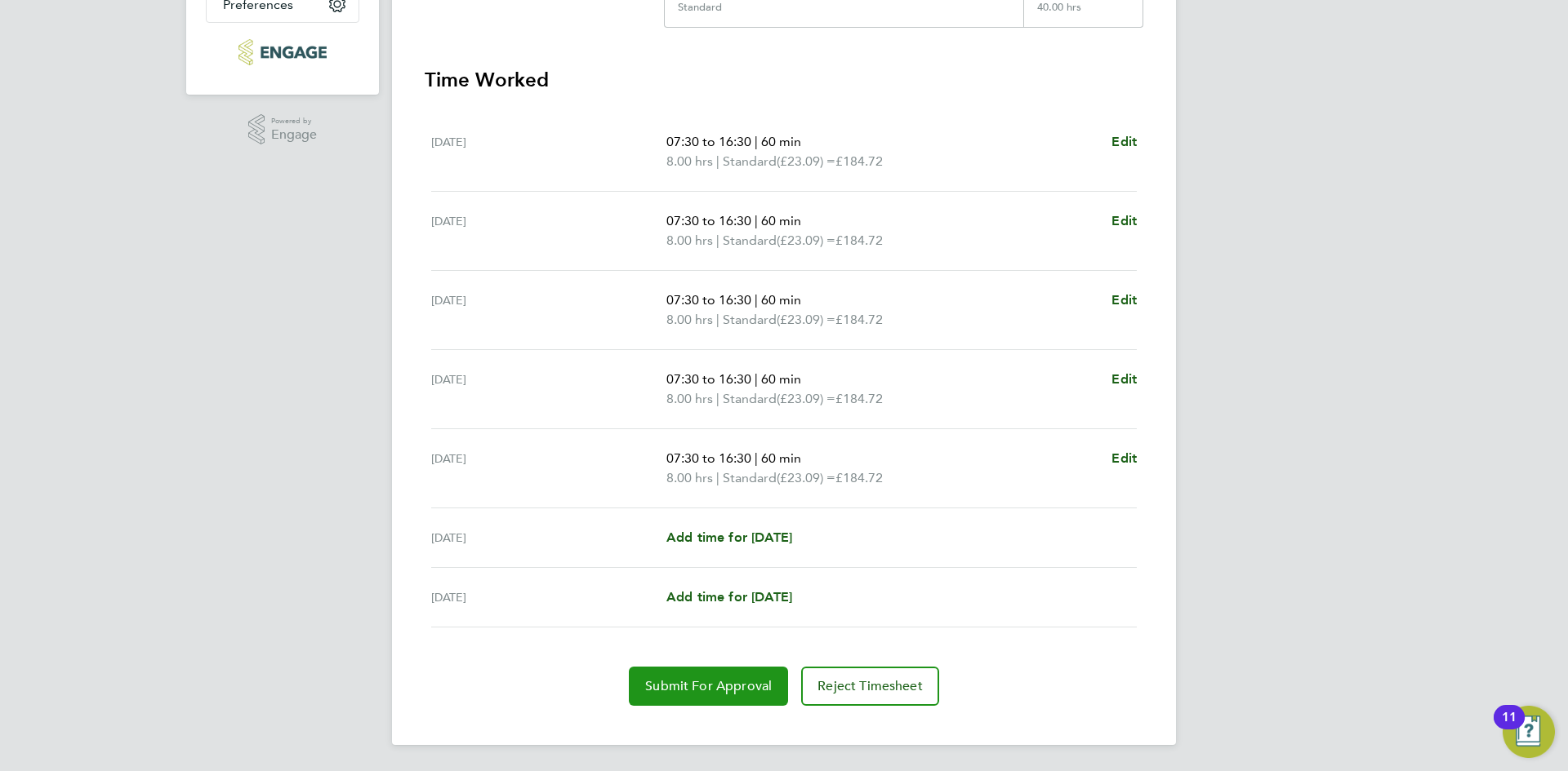
click at [721, 683] on span "Submit For Approval" at bounding box center [708, 686] width 127 height 16
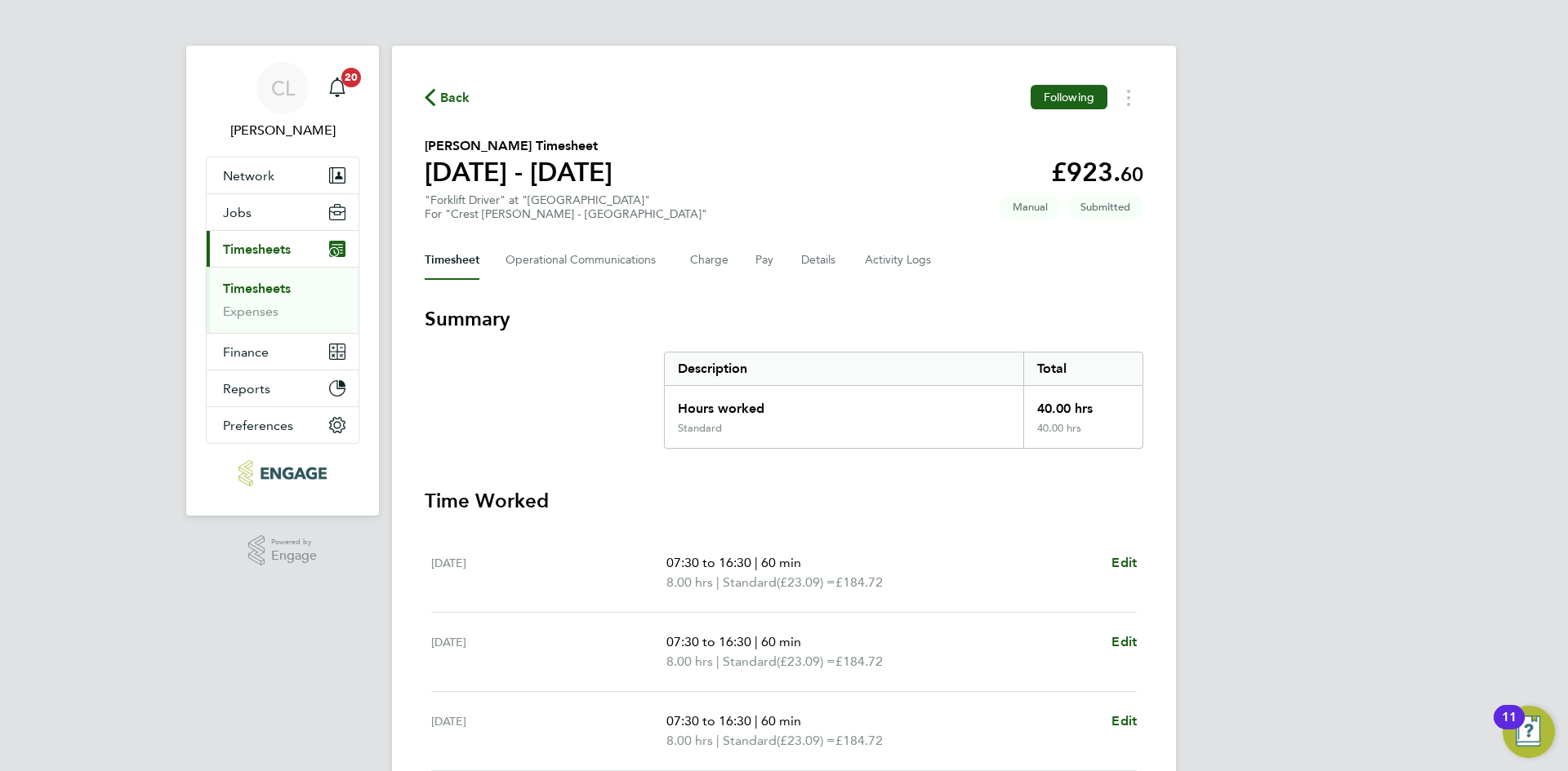
click at [440, 98] on span "Back" at bounding box center [455, 98] width 31 height 20
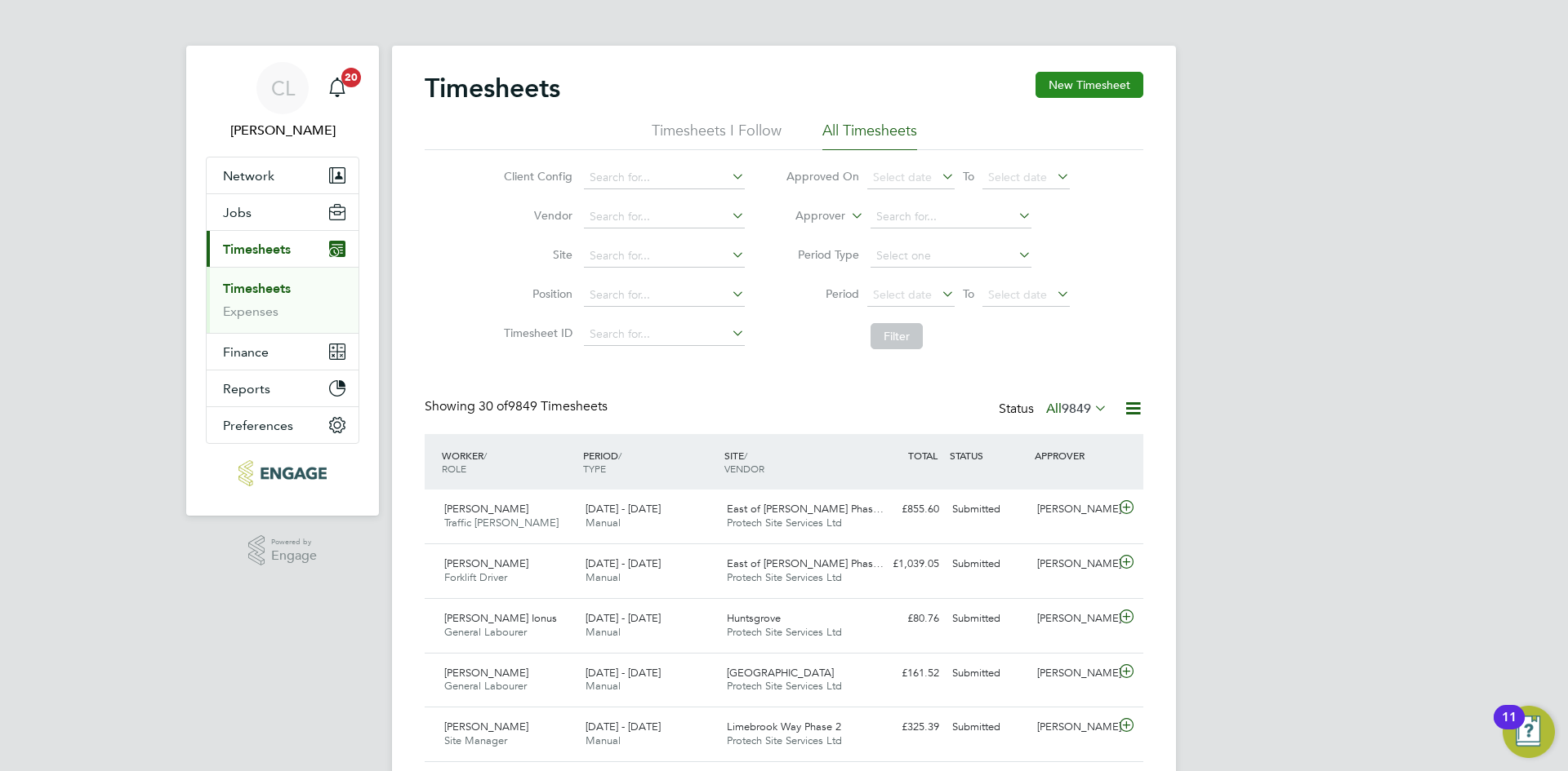
click at [1118, 76] on button "New Timesheet" at bounding box center [1089, 85] width 108 height 26
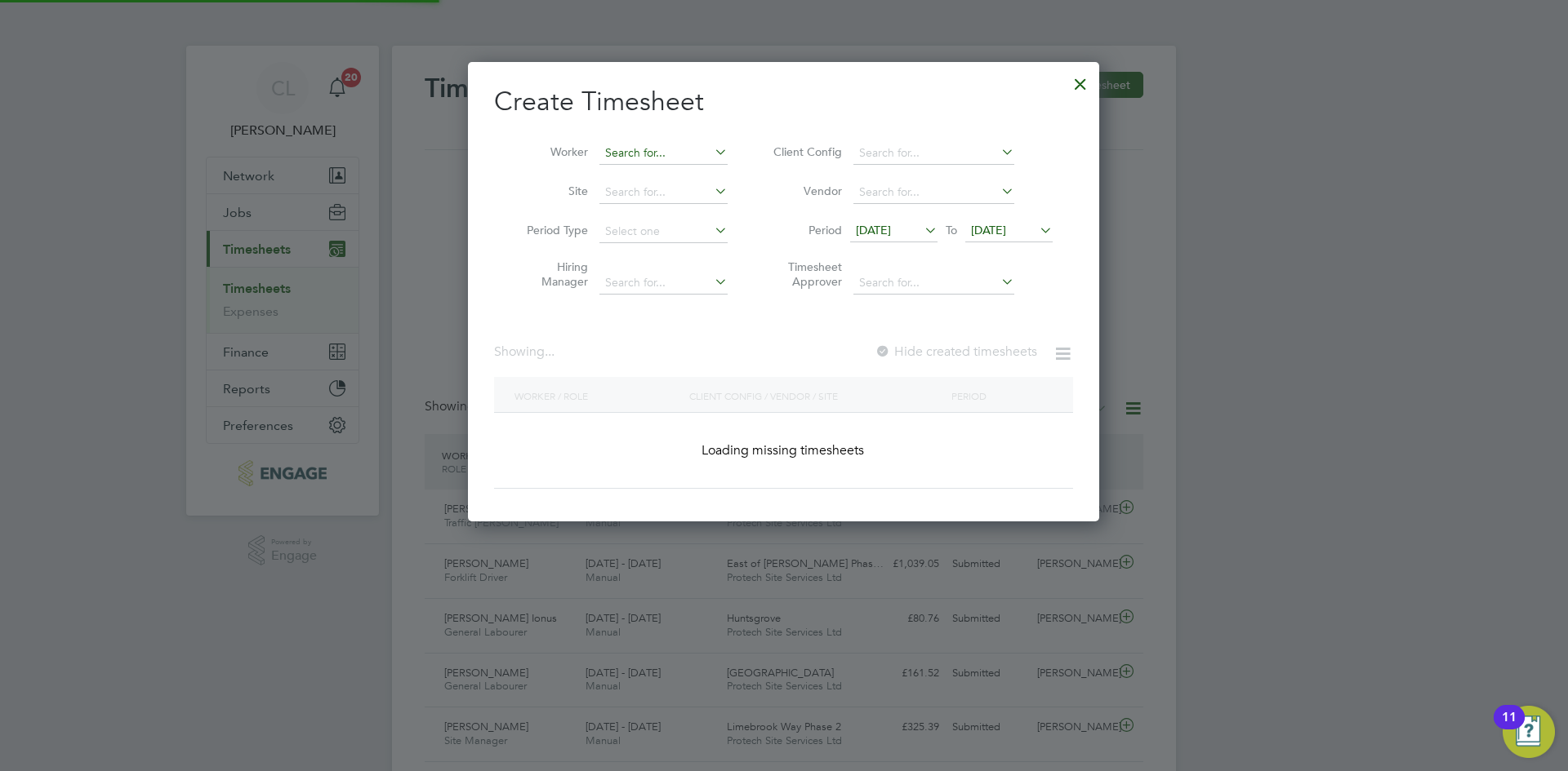
click at [644, 144] on input at bounding box center [663, 153] width 128 height 22
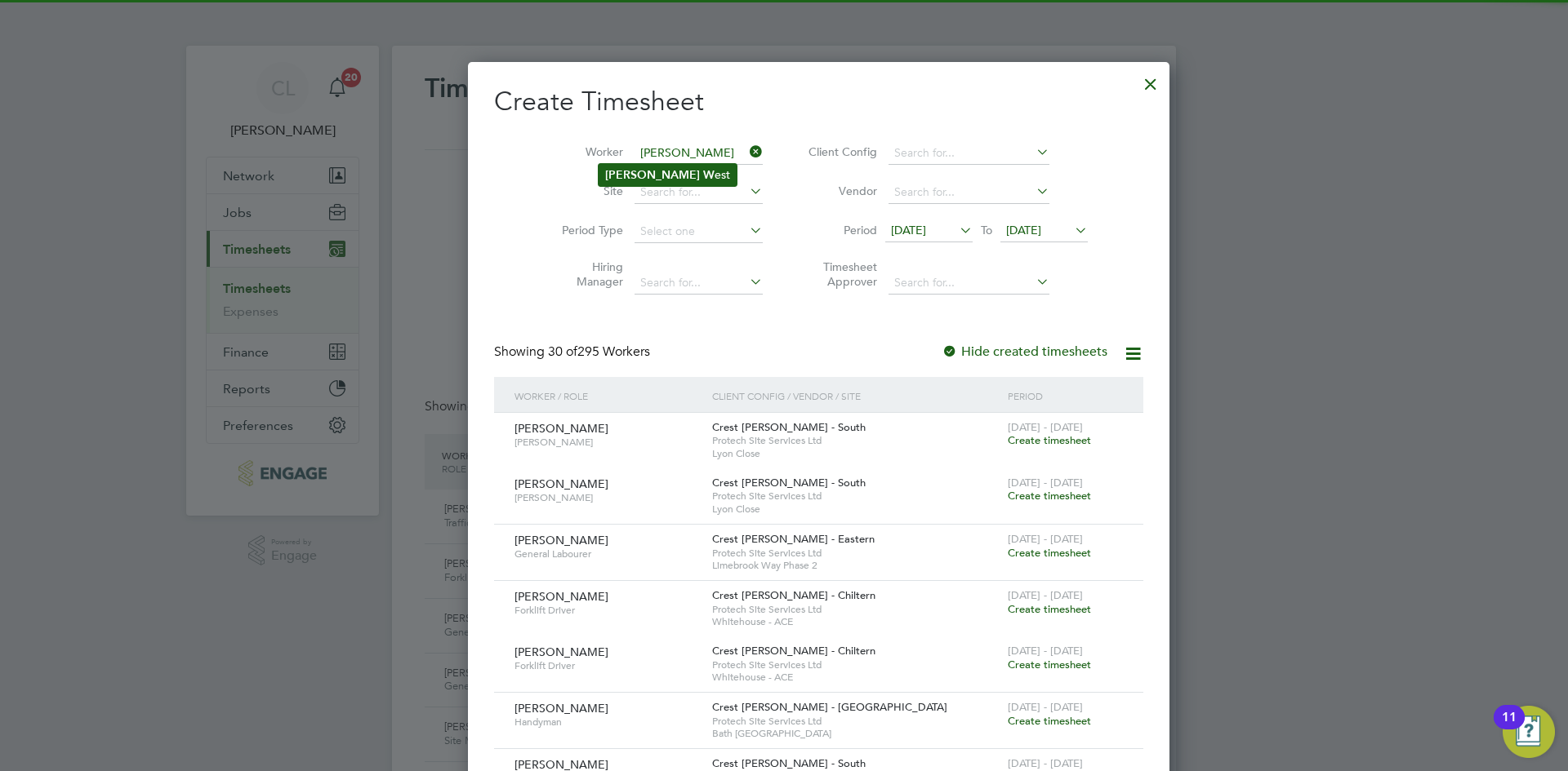
click at [655, 172] on li "Ross W est" at bounding box center [667, 175] width 138 height 22
type input "[PERSON_NAME]"
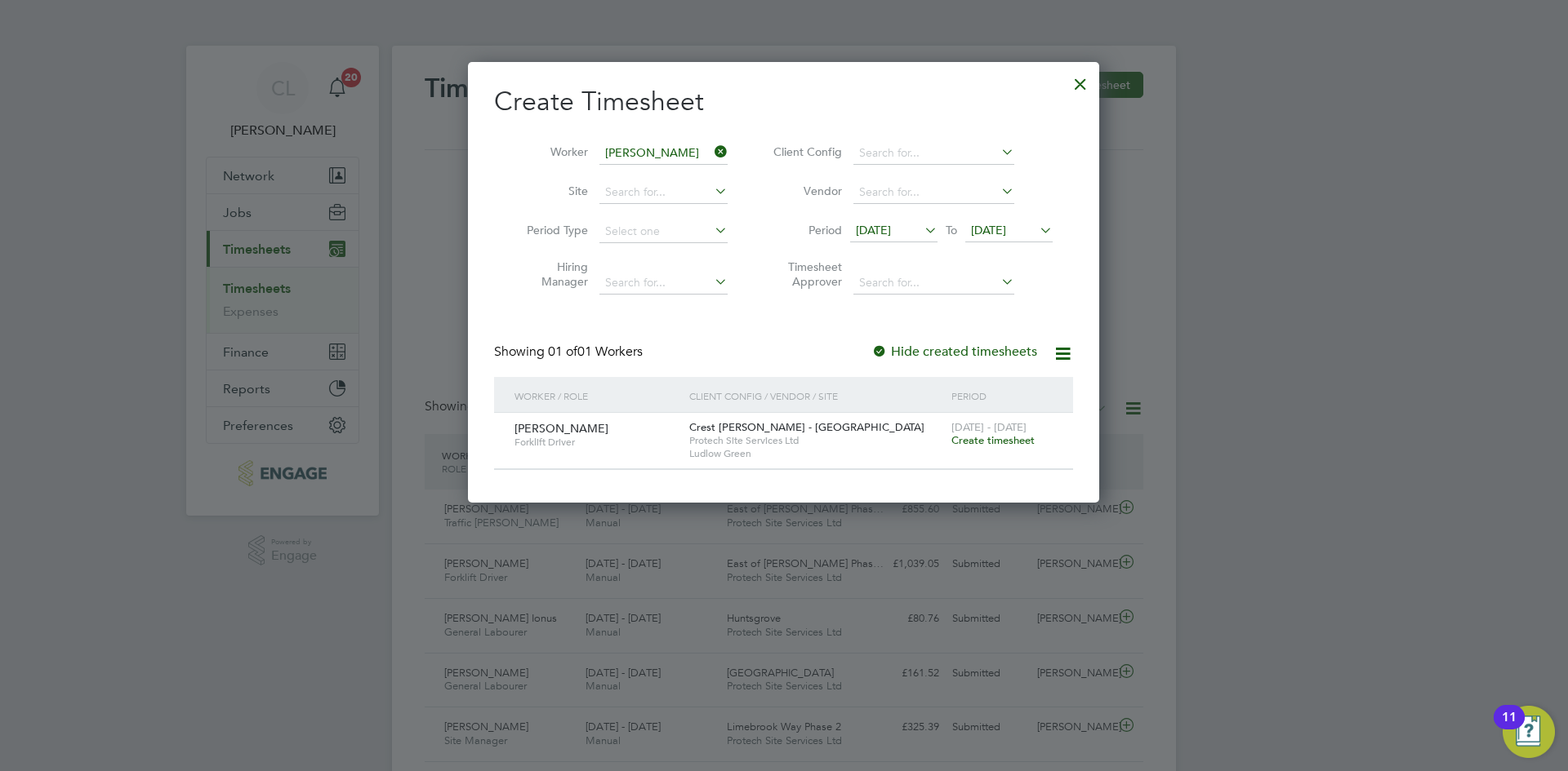
click at [1005, 438] on span "Create timesheet" at bounding box center [993, 440] width 84 height 13
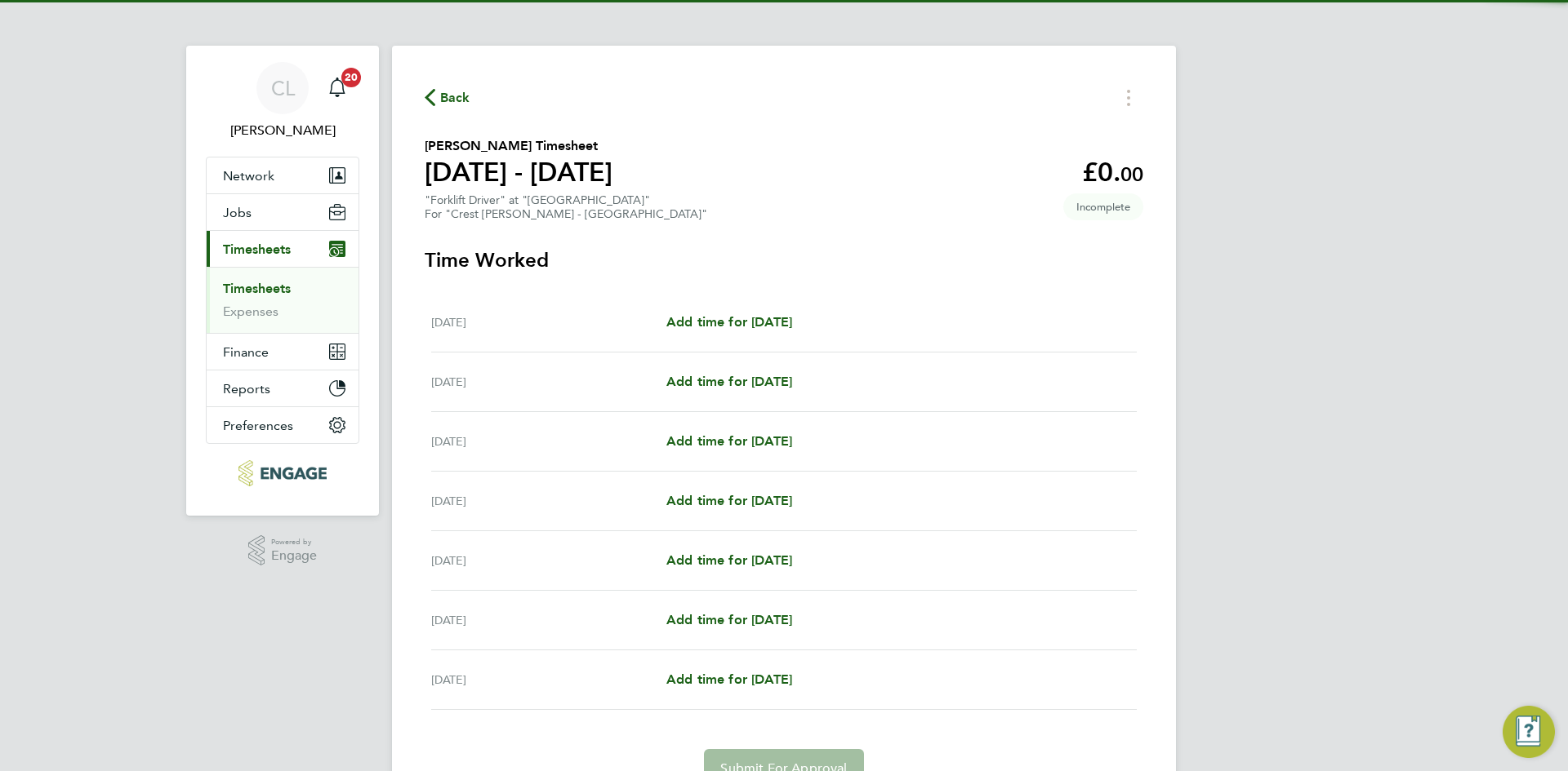
click at [738, 310] on div "[DATE] Add time for [DATE] Add time for [DATE]" at bounding box center [784, 323] width 706 height 59
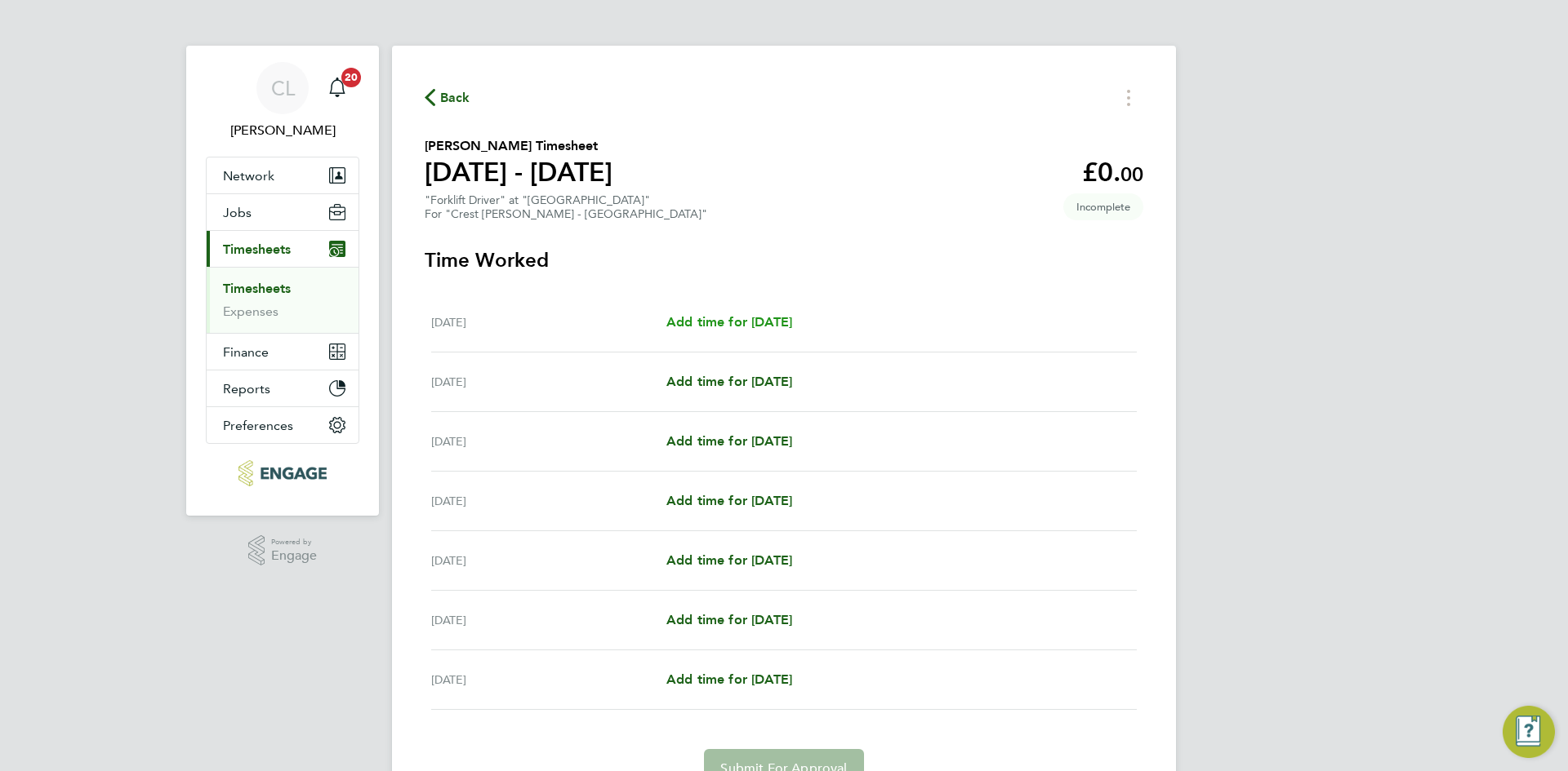
click at [723, 321] on span "Add time for [DATE]" at bounding box center [729, 321] width 126 height 15
select select "60"
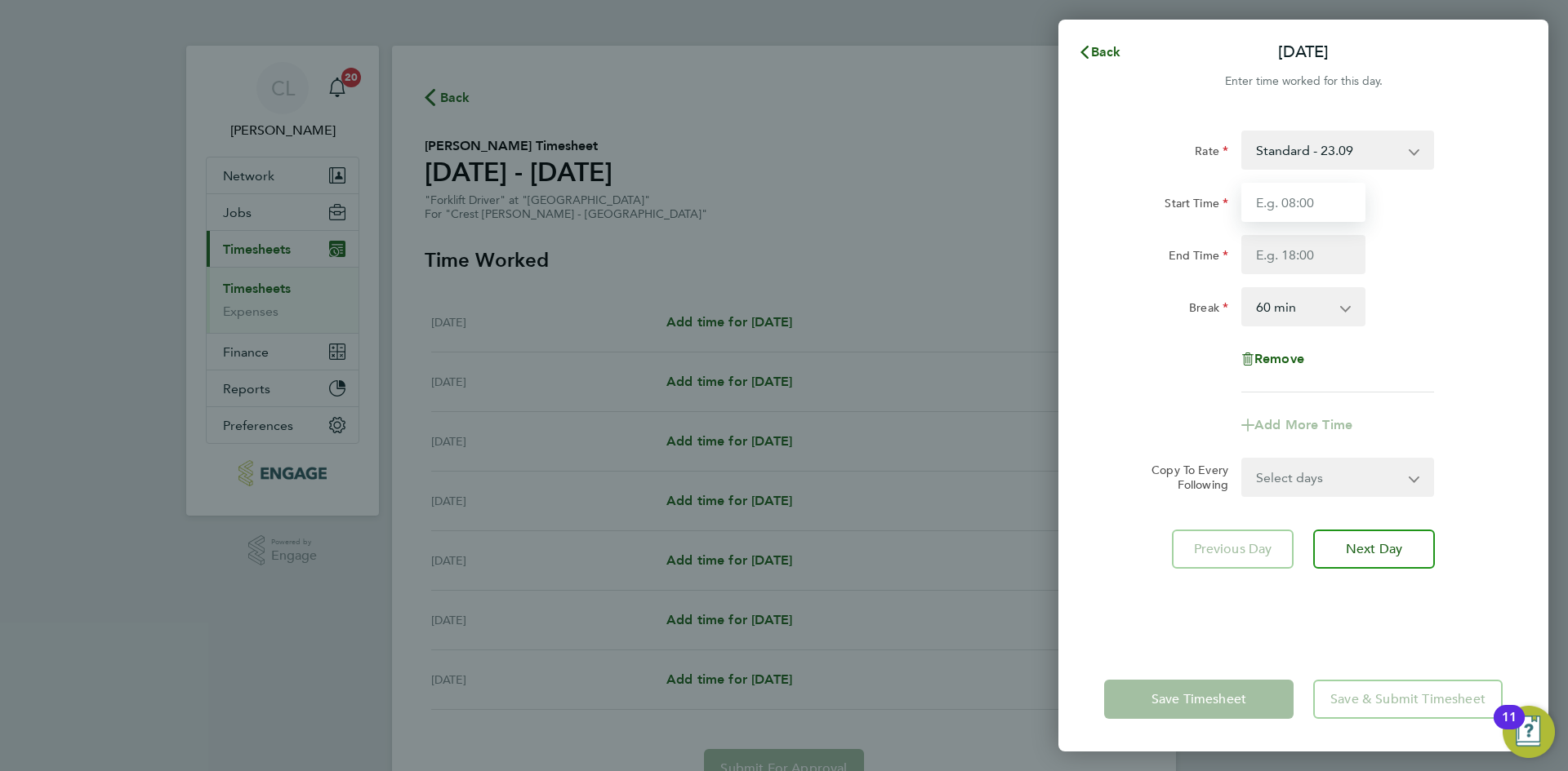
drag, startPoint x: 1339, startPoint y: 201, endPoint x: 1339, endPoint y: 211, distance: 10.0
click at [1339, 201] on input "Start Time" at bounding box center [1303, 202] width 124 height 40
type input "07:30"
click at [1308, 257] on input "End Time" at bounding box center [1303, 255] width 124 height 40
type input "16:30"
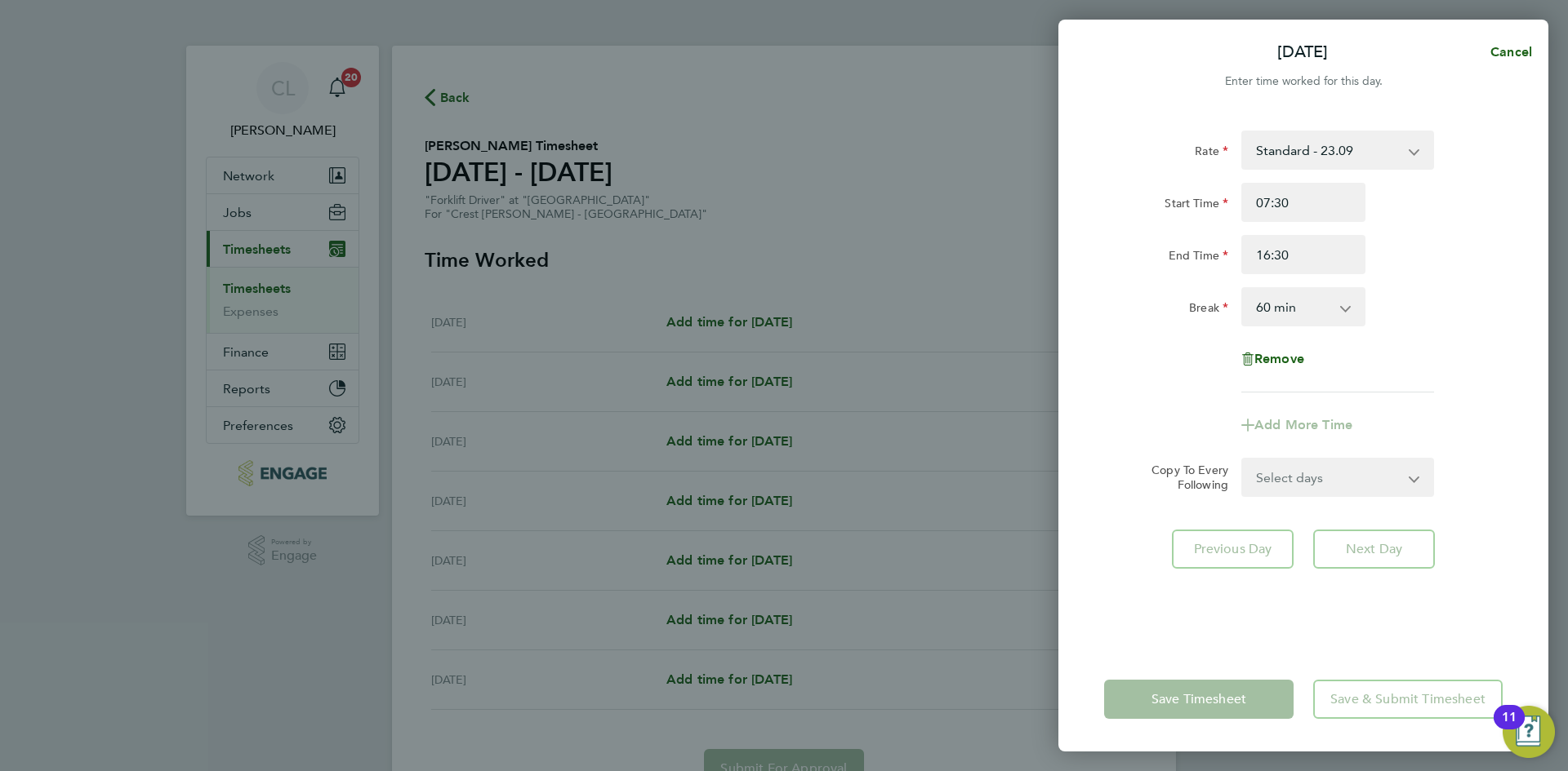
click at [1495, 320] on div "Break 0 min 15 min 30 min 45 min 60 min 75 min 90 min" at bounding box center [1302, 307] width 411 height 40
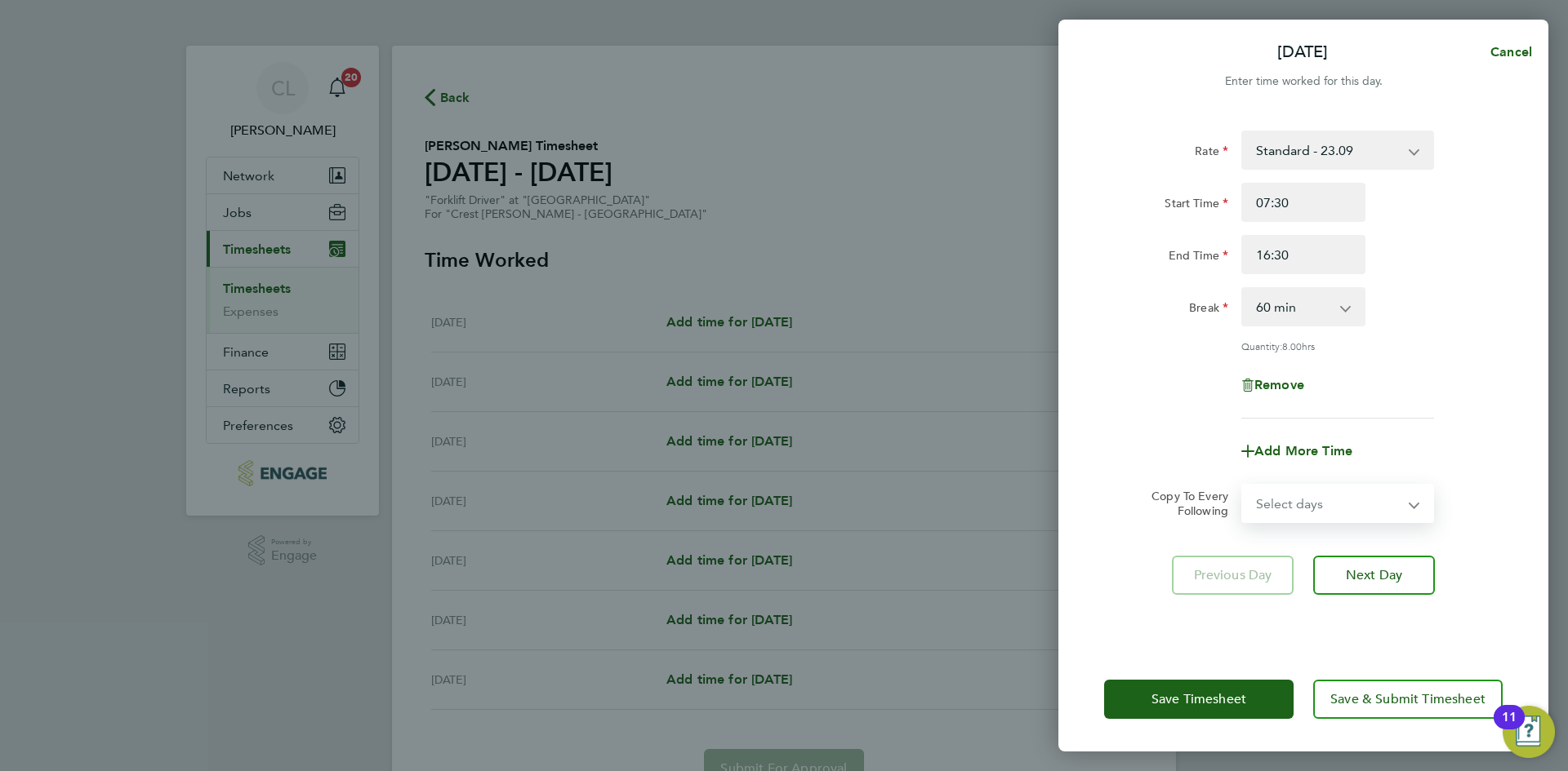
click at [1374, 507] on select "Select days Day Weekday (Mon-Fri) Weekend (Sat-Sun) [DATE] [DATE] [DATE] [DATE]…" at bounding box center [1329, 504] width 171 height 36
select select "TUE"
click at [1243, 486] on select "Select days Day Weekday (Mon-Fri) Weekend (Sat-Sun) [DATE] [DATE] [DATE] [DATE]…" at bounding box center [1329, 504] width 171 height 36
select select "[DATE]"
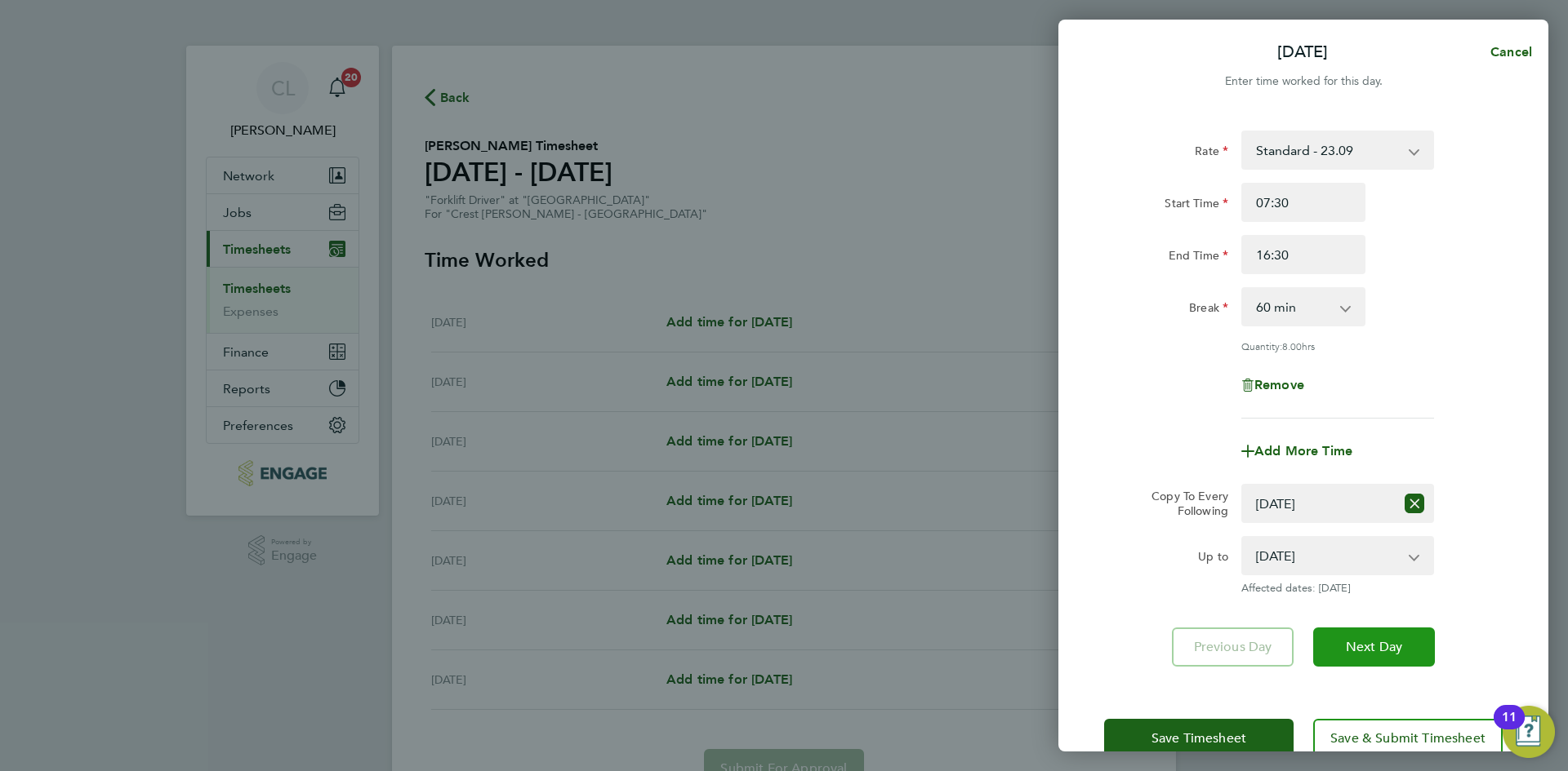
click at [1374, 642] on span "Next Day" at bounding box center [1374, 647] width 57 height 16
select select "60"
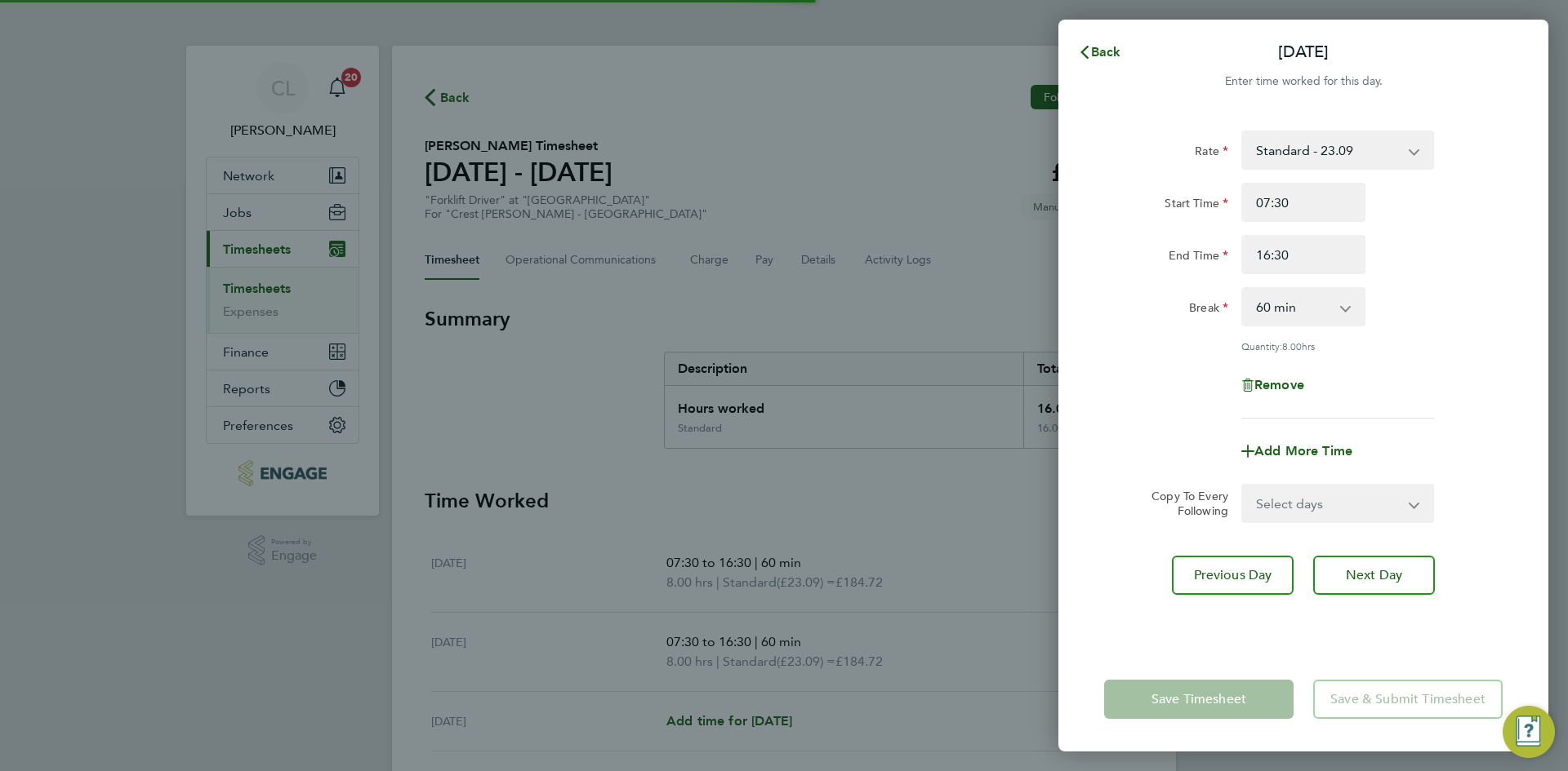
click at [1360, 499] on select "Select days Day Weekday (Mon-Fri) Weekend (Sat-Sun) Wednesday Thursday Friday S…" at bounding box center [1329, 504] width 171 height 36
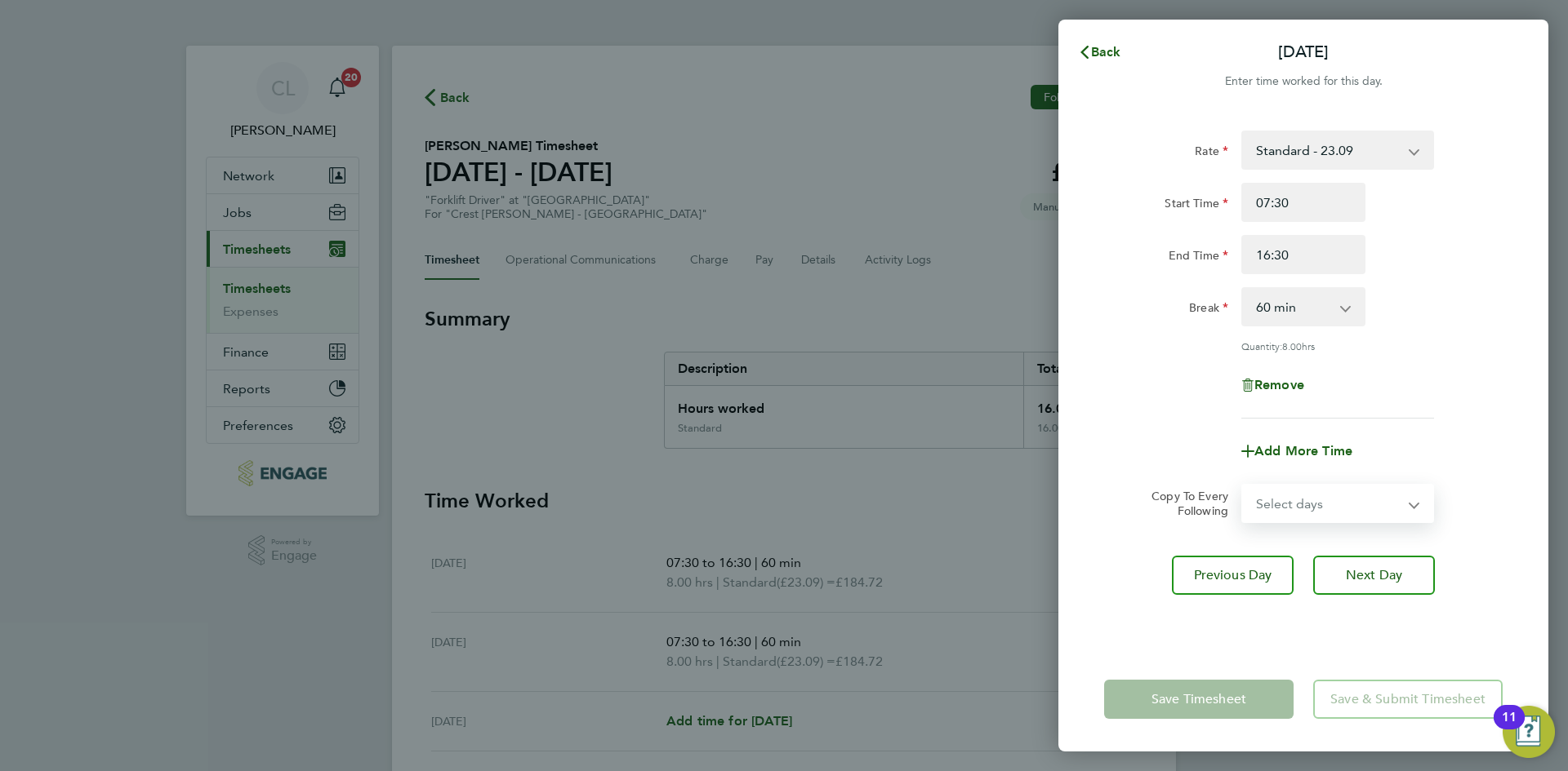
select select "WED"
click at [1243, 486] on select "Select days Day Weekday (Mon-Fri) Weekend (Sat-Sun) Wednesday Thursday Friday S…" at bounding box center [1329, 504] width 171 height 36
select select "[DATE]"
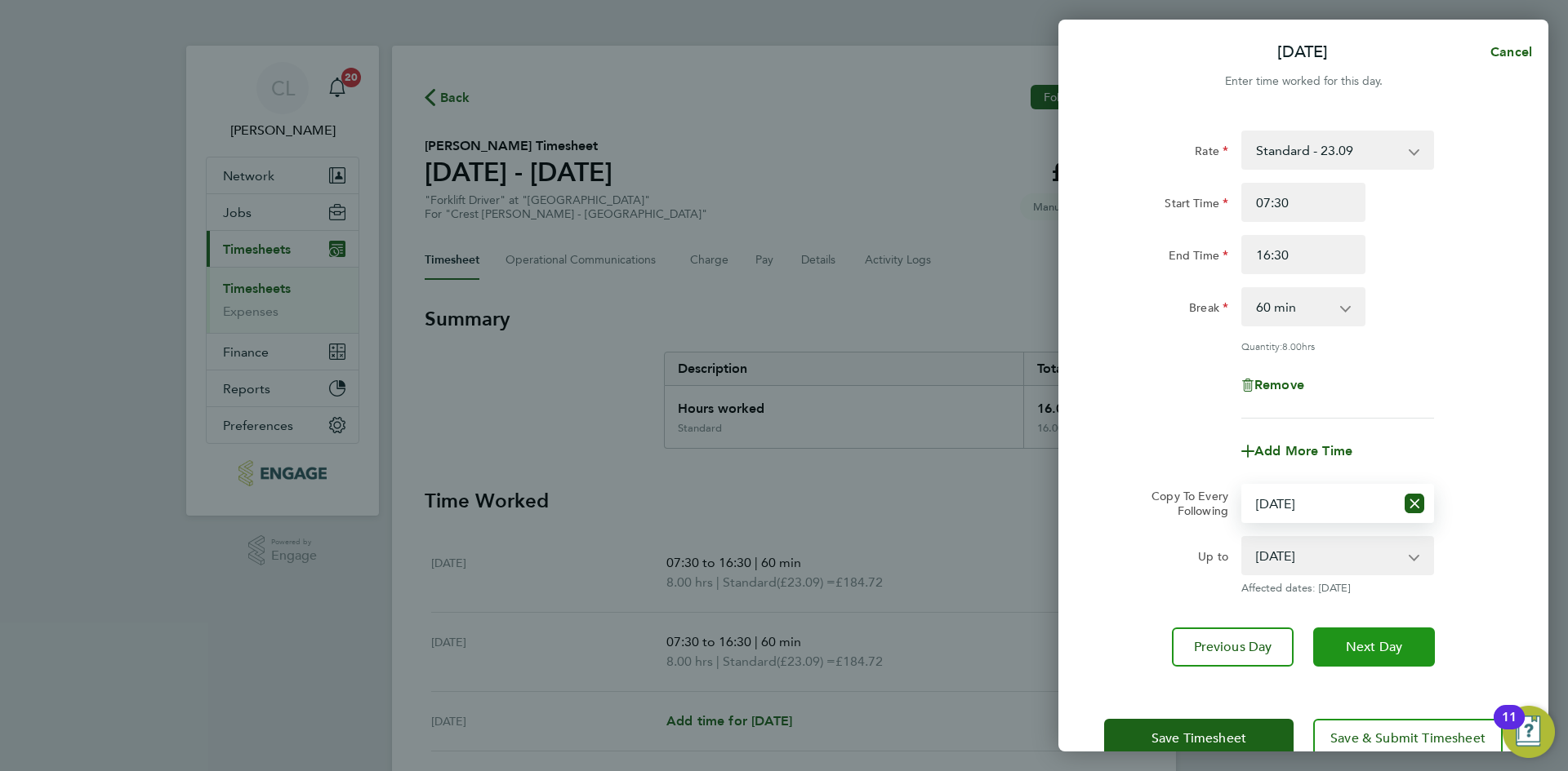
click at [1369, 649] on span "Next Day" at bounding box center [1374, 647] width 57 height 16
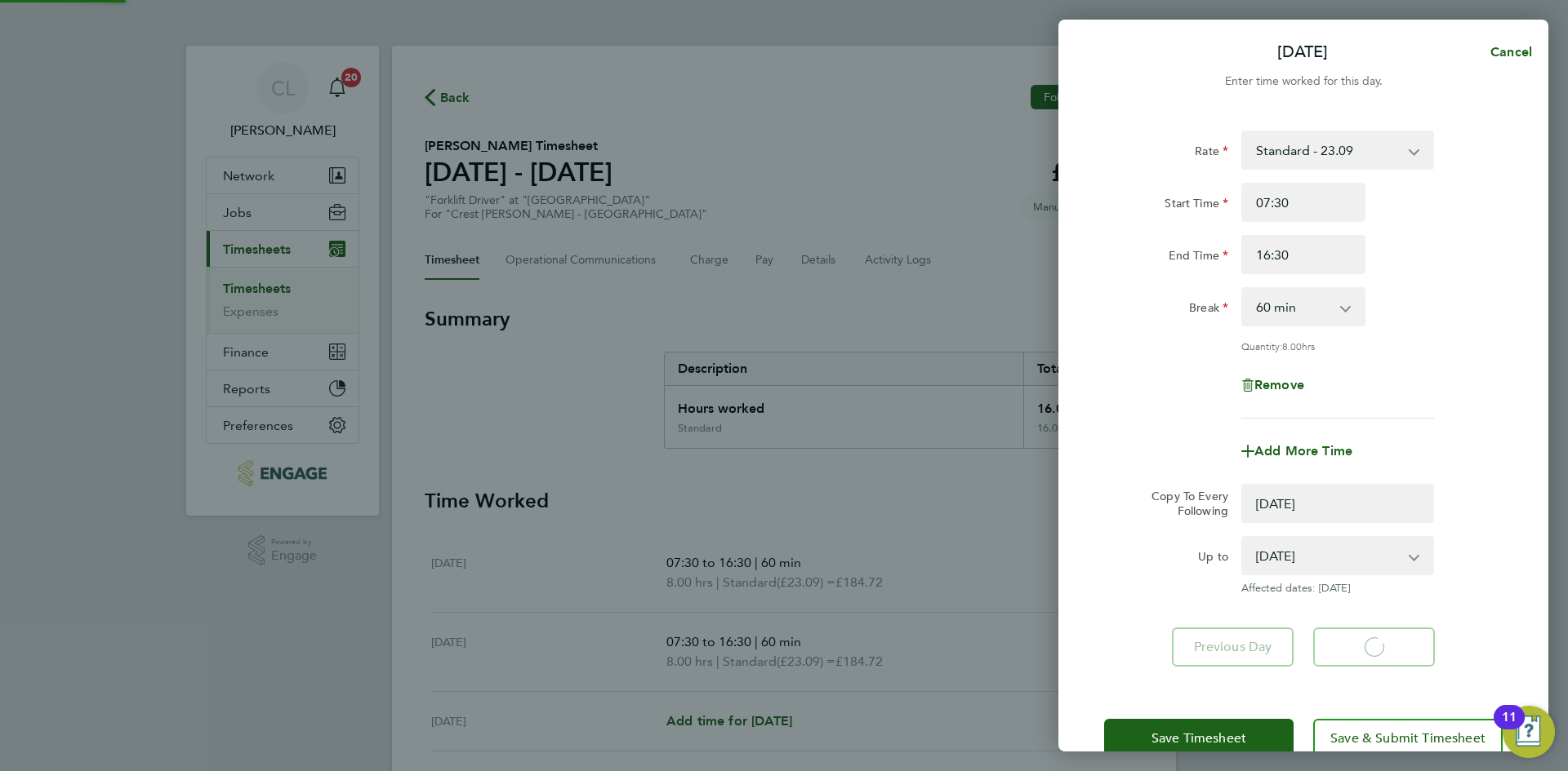
select select "0: null"
select select "60"
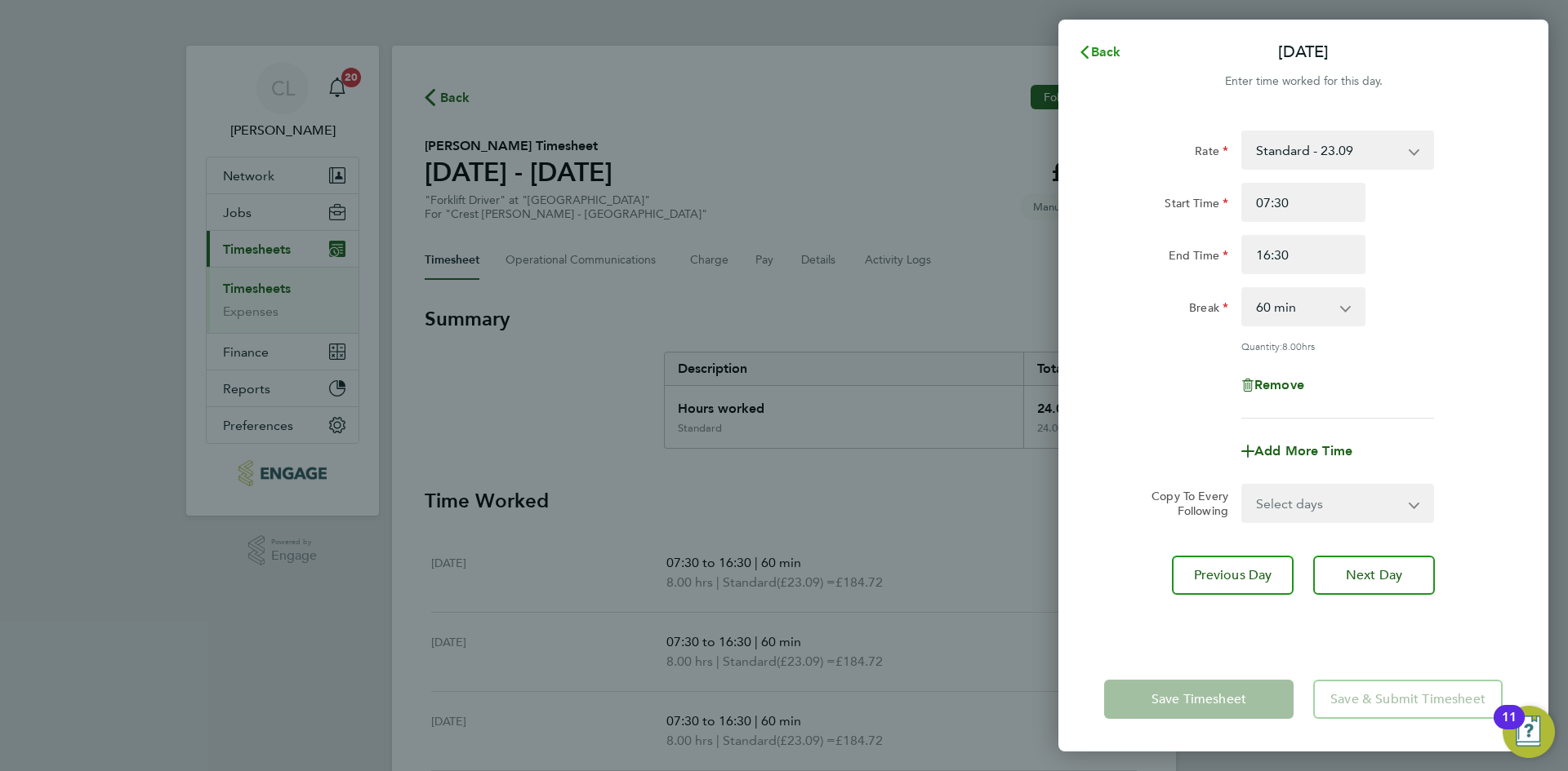
click at [1118, 57] on span "Back" at bounding box center [1106, 51] width 31 height 15
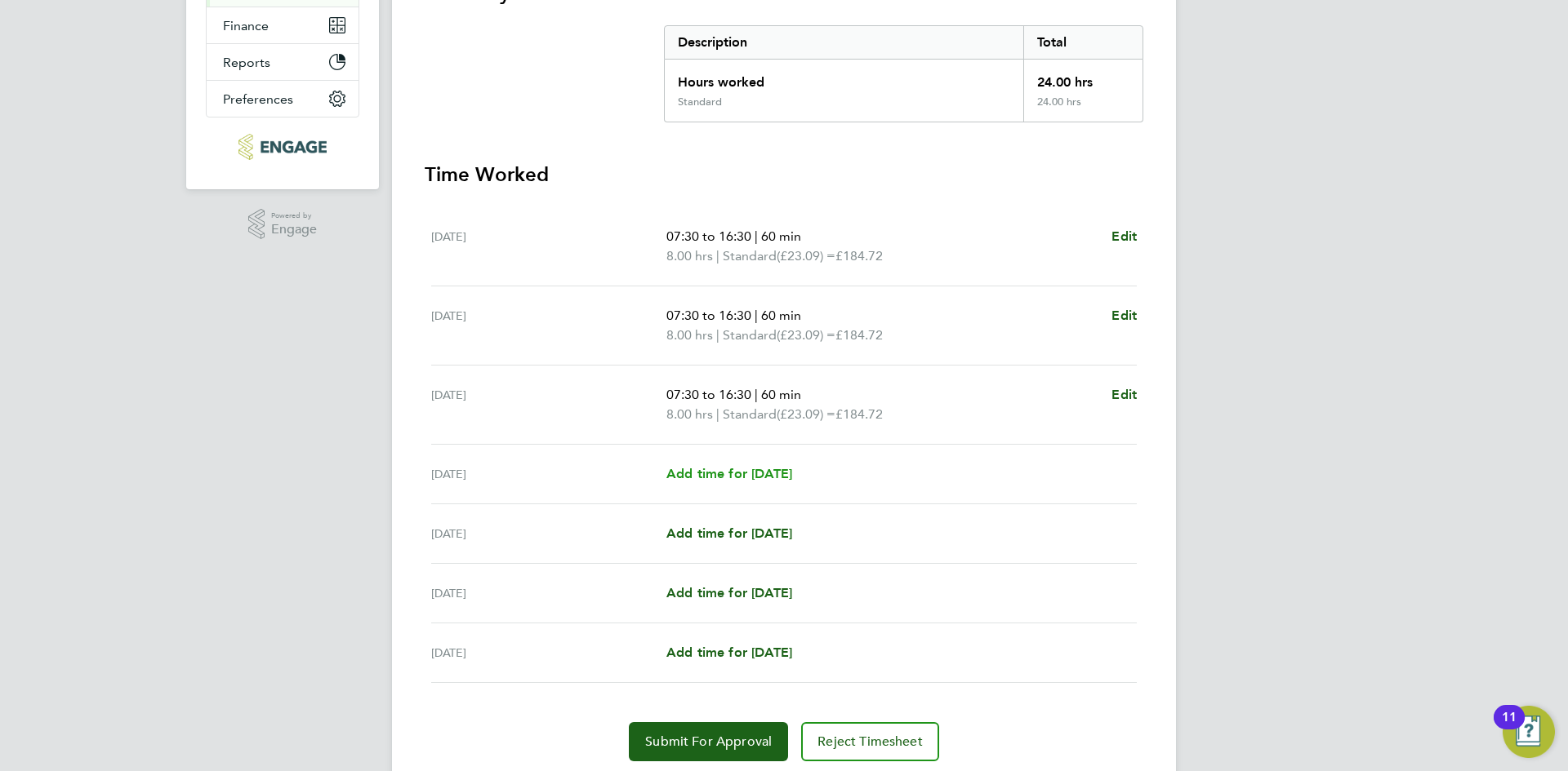
click at [778, 472] on span "Add time for [DATE]" at bounding box center [729, 473] width 126 height 15
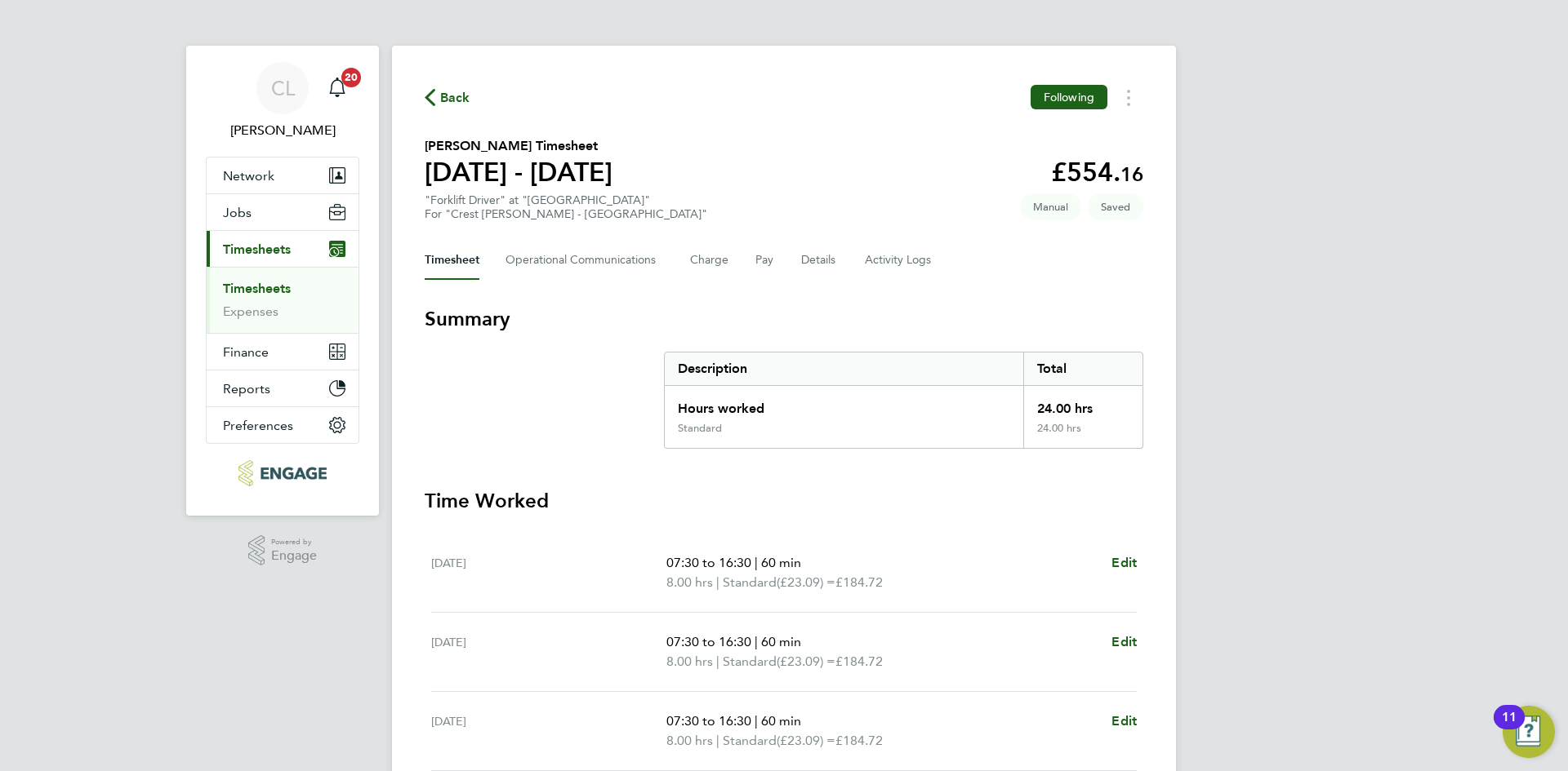
select select "60"
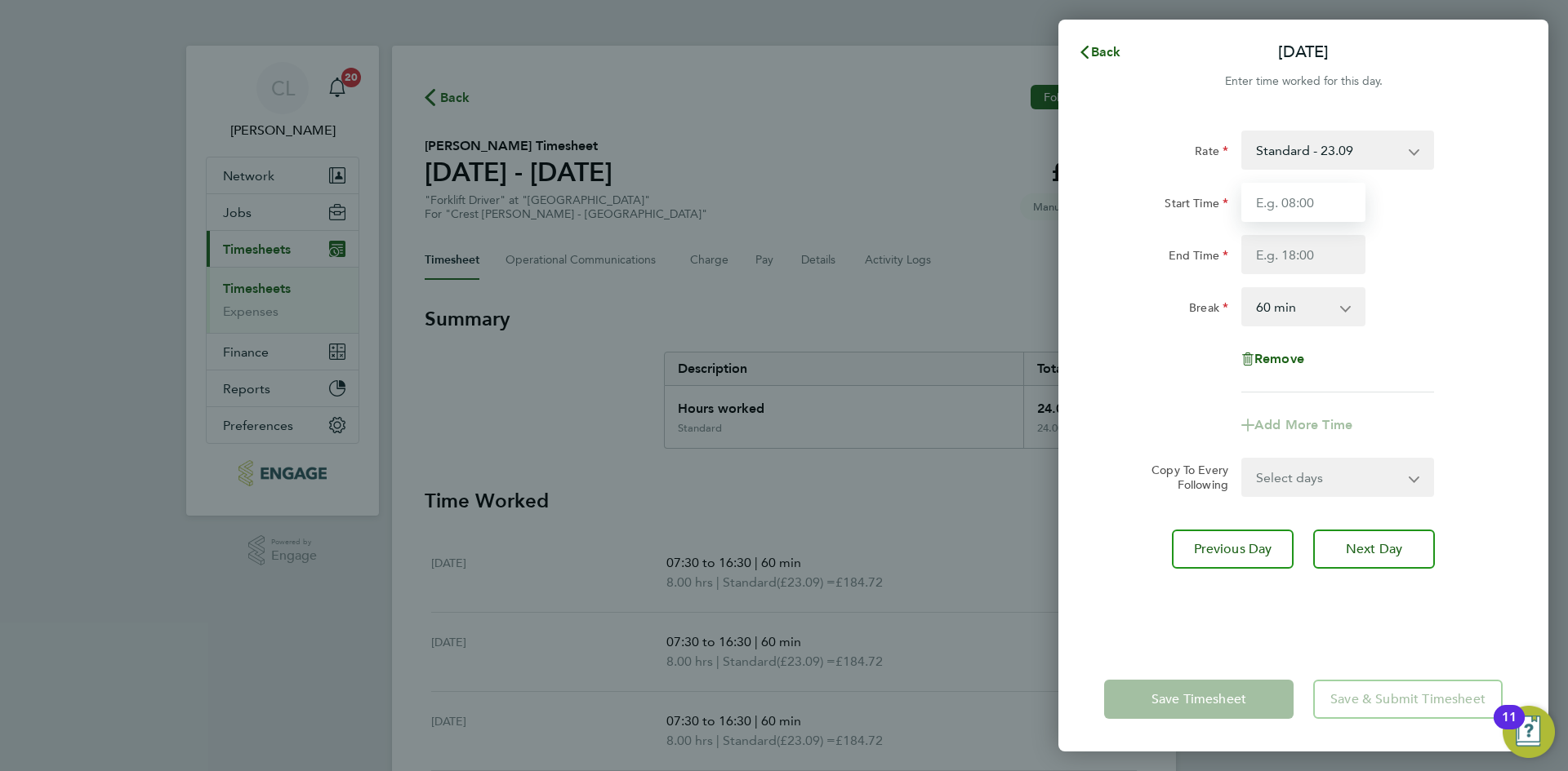
drag, startPoint x: 1281, startPoint y: 208, endPoint x: 1302, endPoint y: 222, distance: 25.2
click at [1281, 208] on input "Start Time" at bounding box center [1303, 202] width 124 height 40
type input "07:30"
click at [1320, 254] on input "End Time" at bounding box center [1303, 255] width 124 height 40
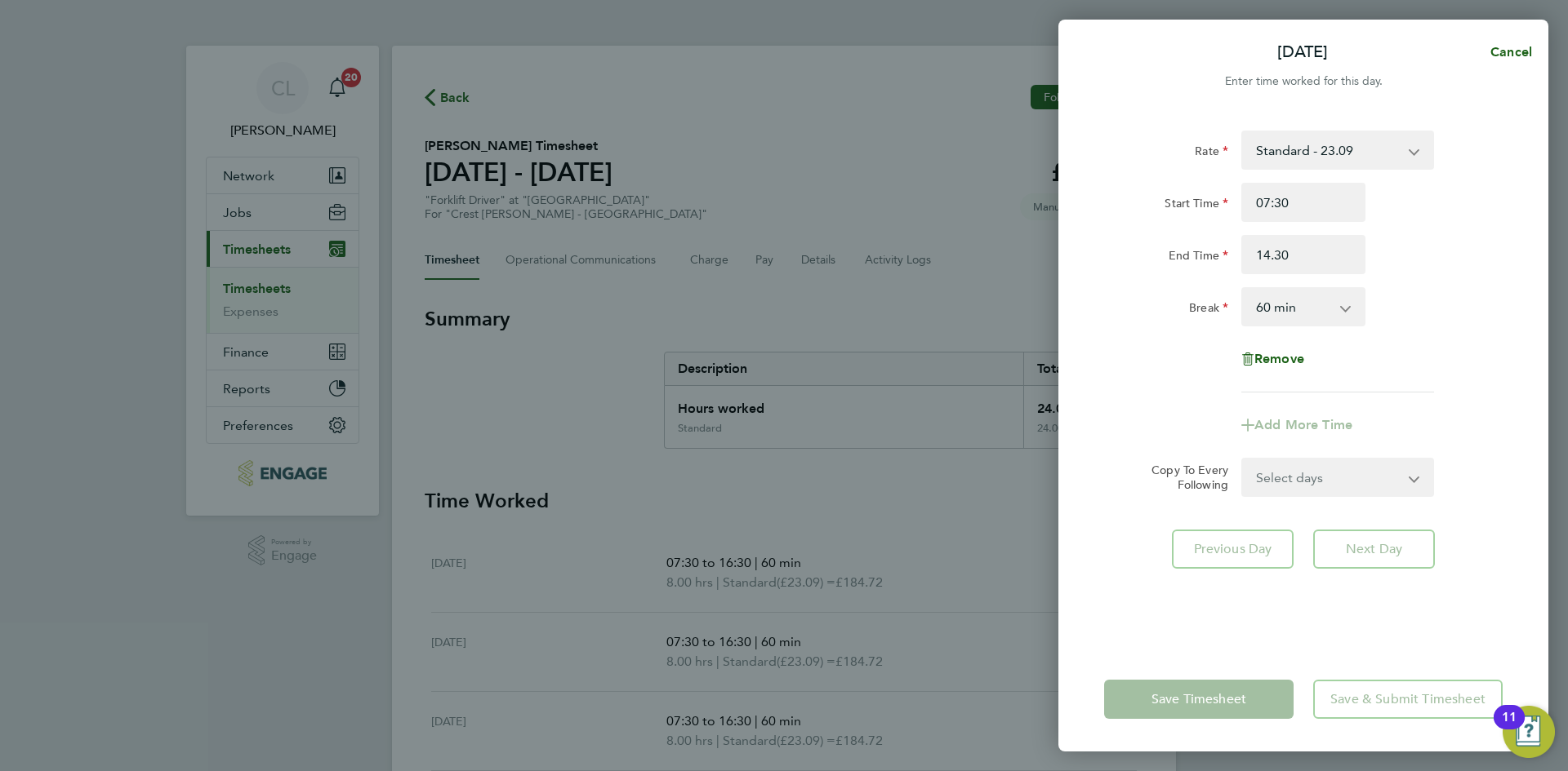
type input "14:30"
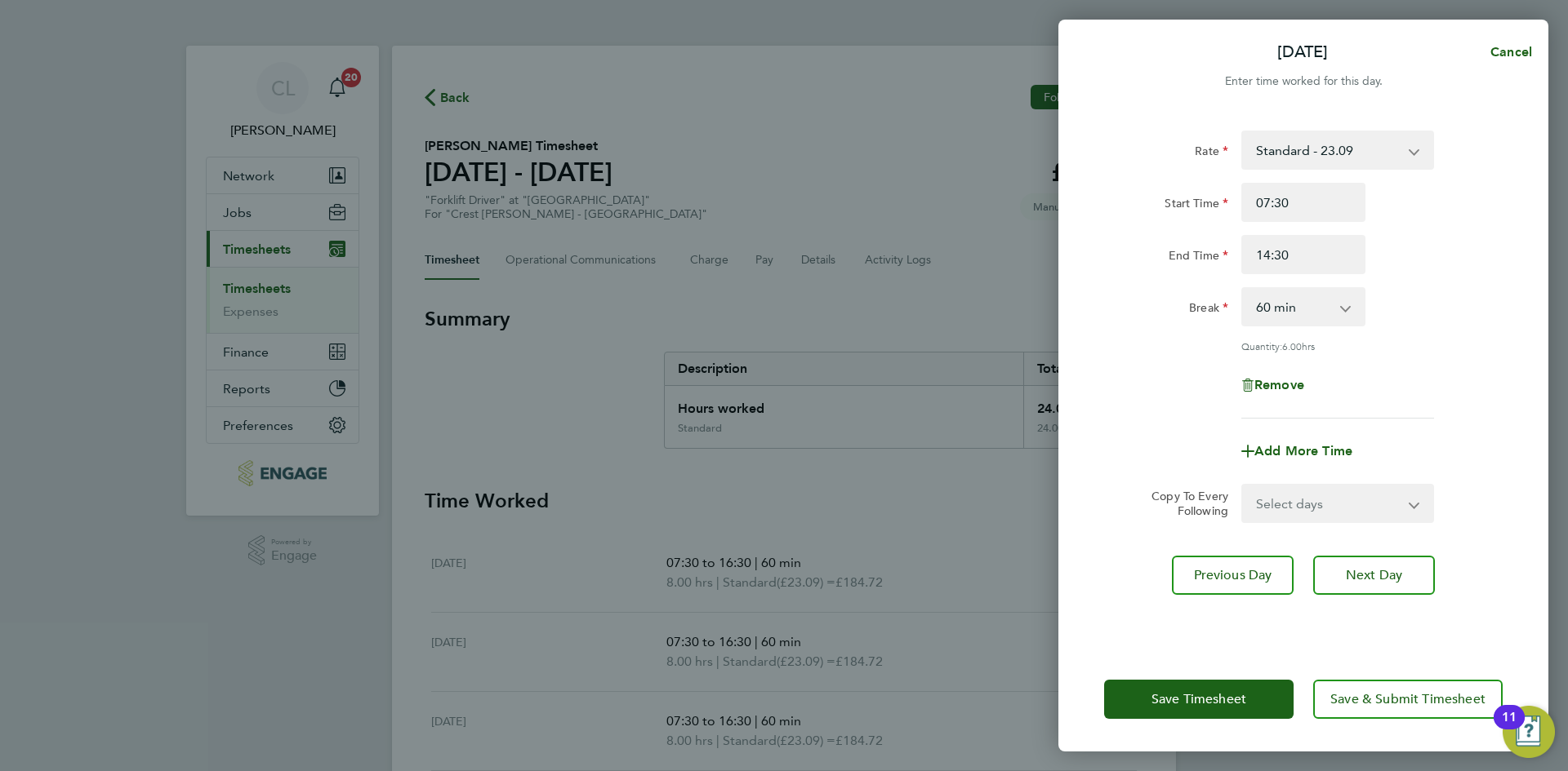
click at [1422, 300] on div "Break 0 min 15 min 30 min 45 min 60 min 75 min 90 min" at bounding box center [1302, 307] width 411 height 40
click at [1154, 700] on span "Save Timesheet" at bounding box center [1198, 699] width 95 height 16
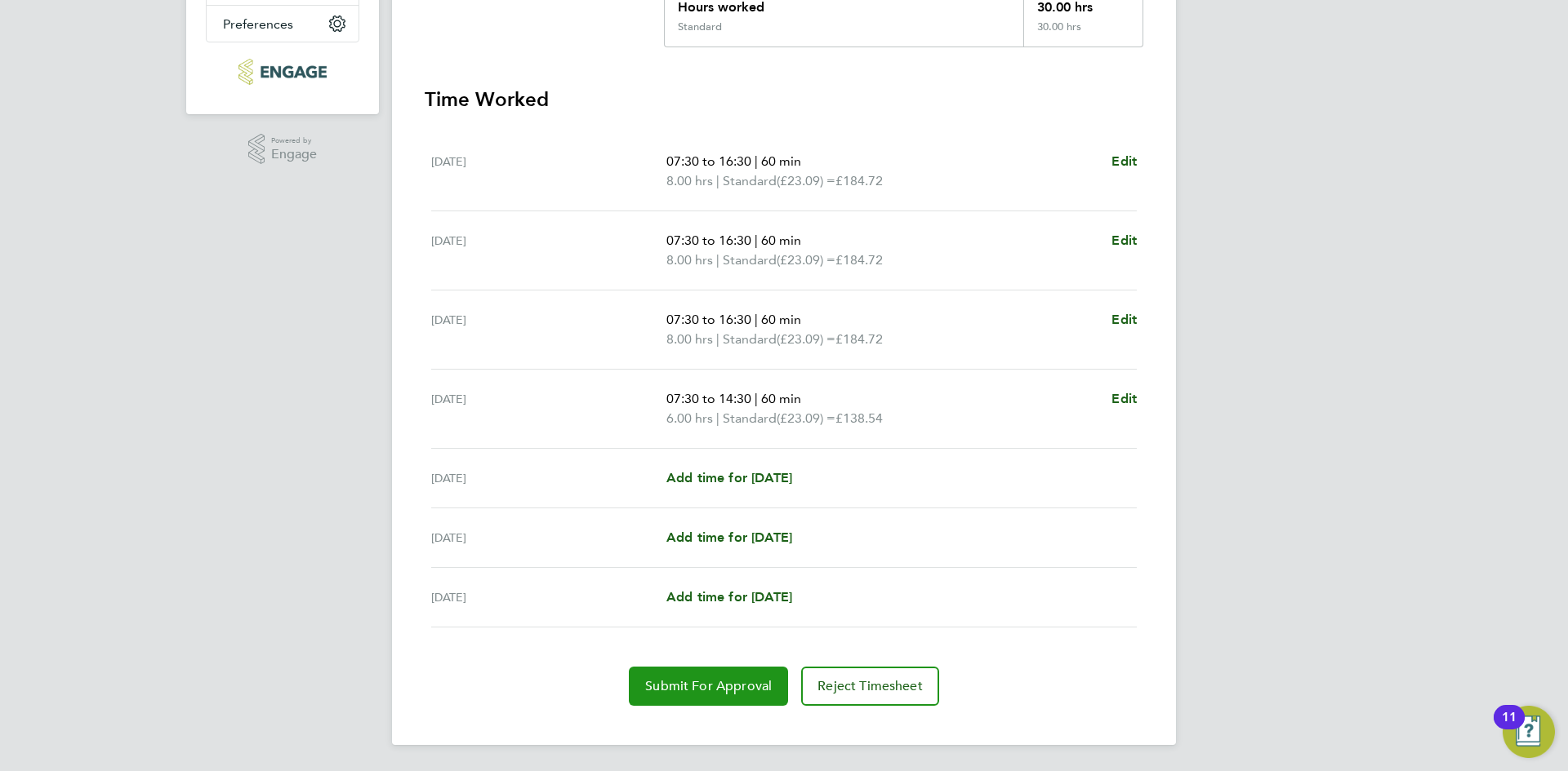
click at [707, 692] on span "Submit For Approval" at bounding box center [708, 686] width 127 height 16
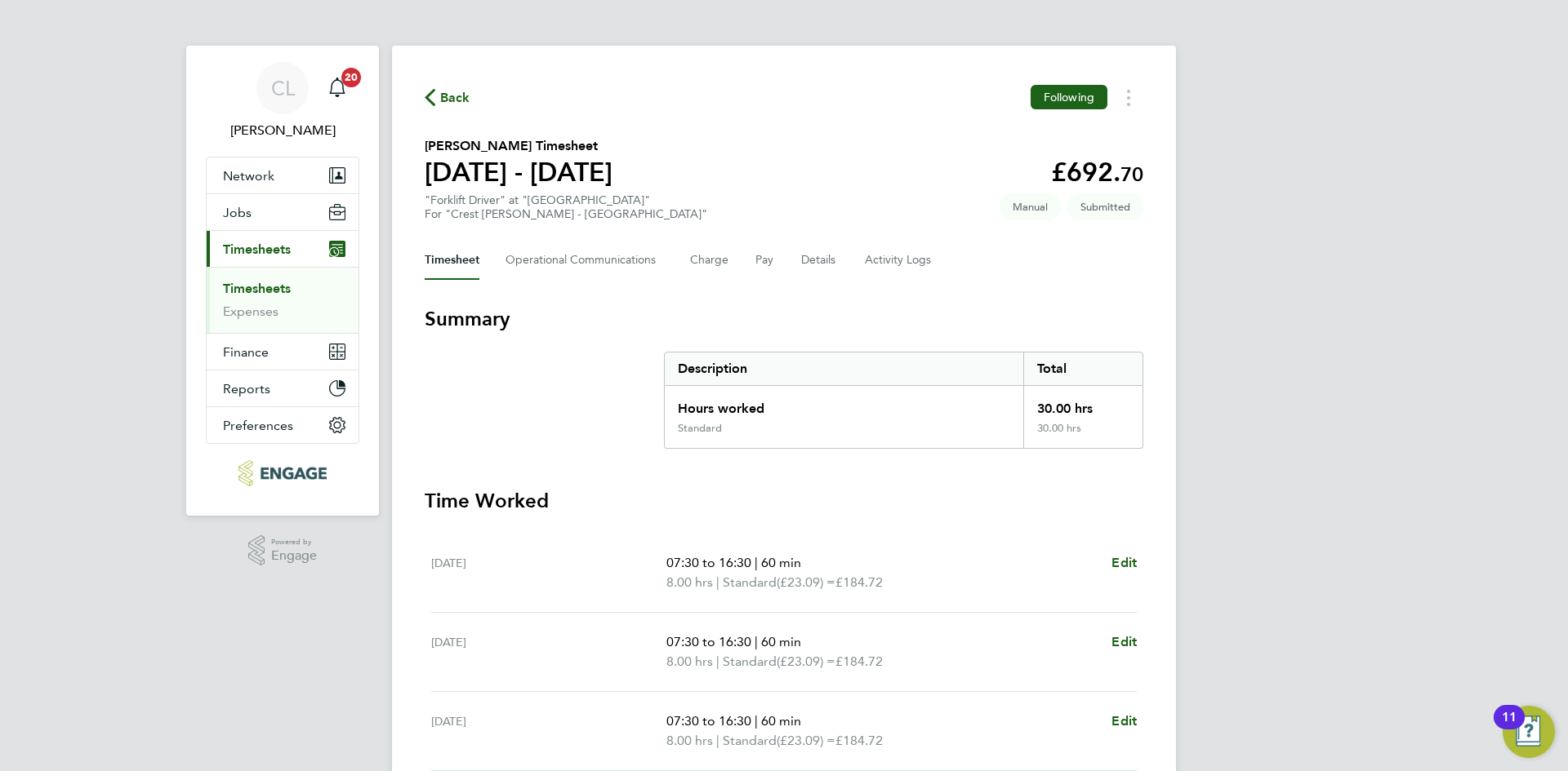
click at [439, 87] on button "Back" at bounding box center [447, 97] width 46 height 21
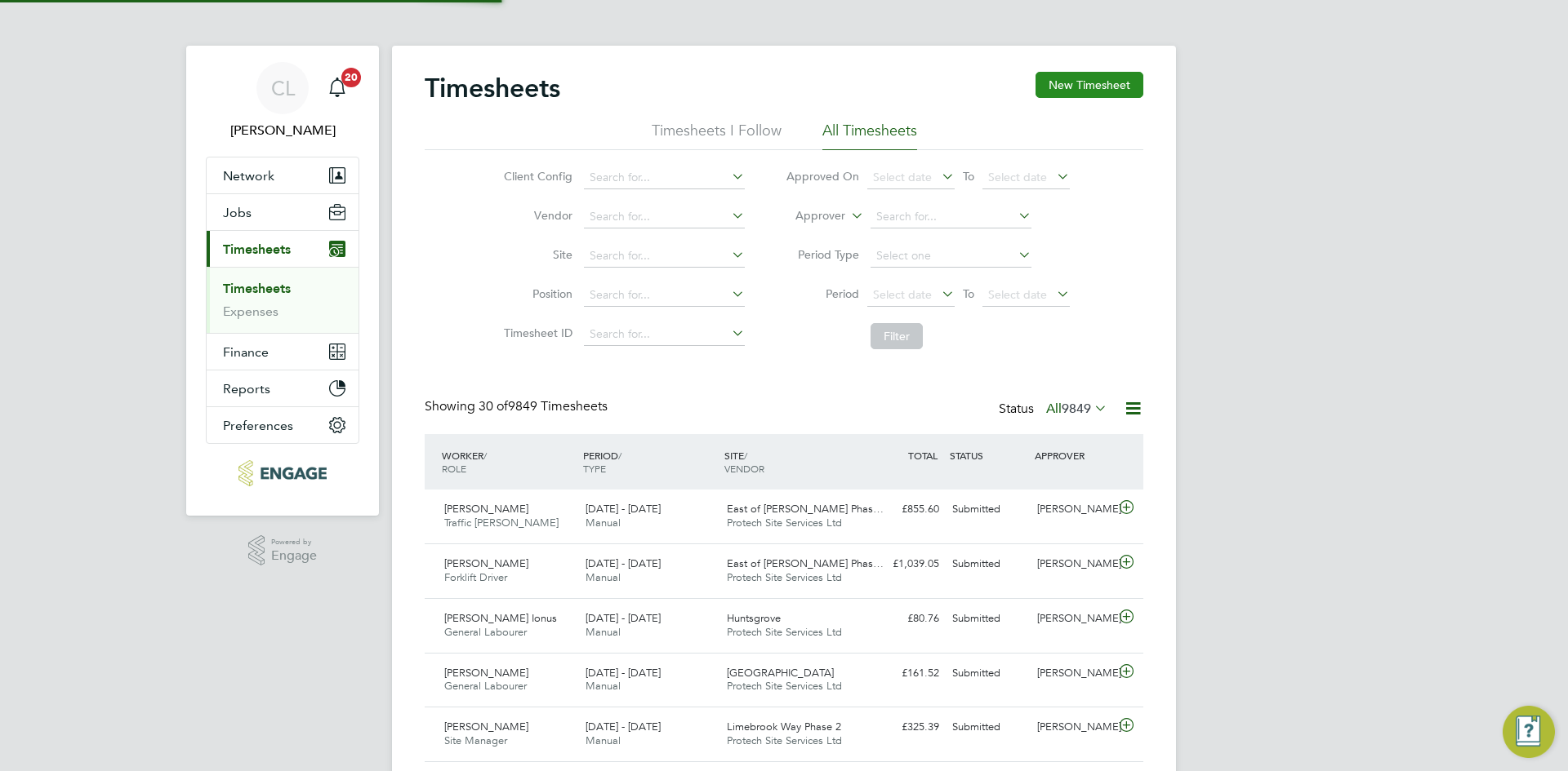
click at [1088, 83] on button "New Timesheet" at bounding box center [1089, 85] width 108 height 26
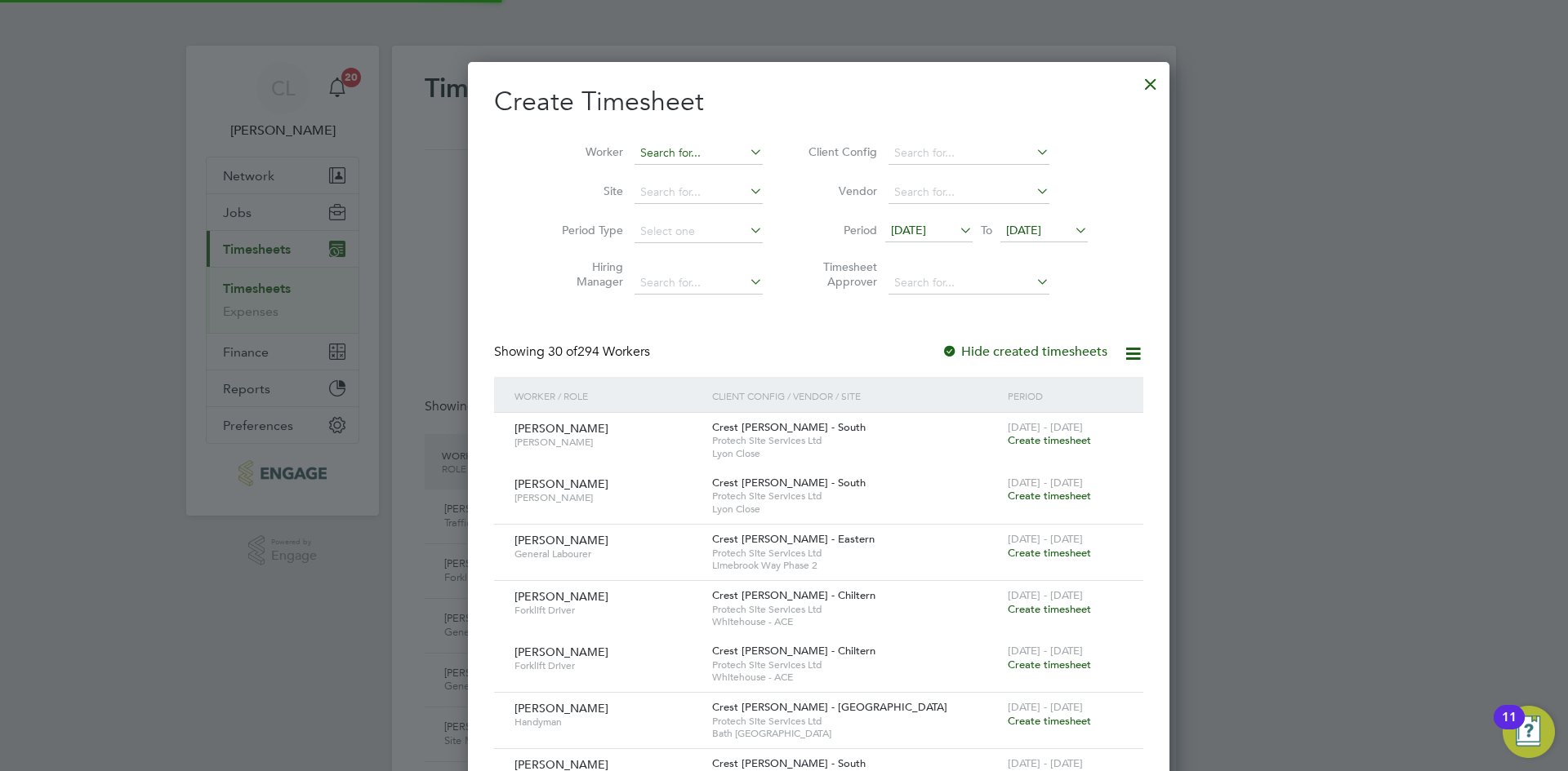
click at [684, 145] on input at bounding box center [698, 153] width 128 height 22
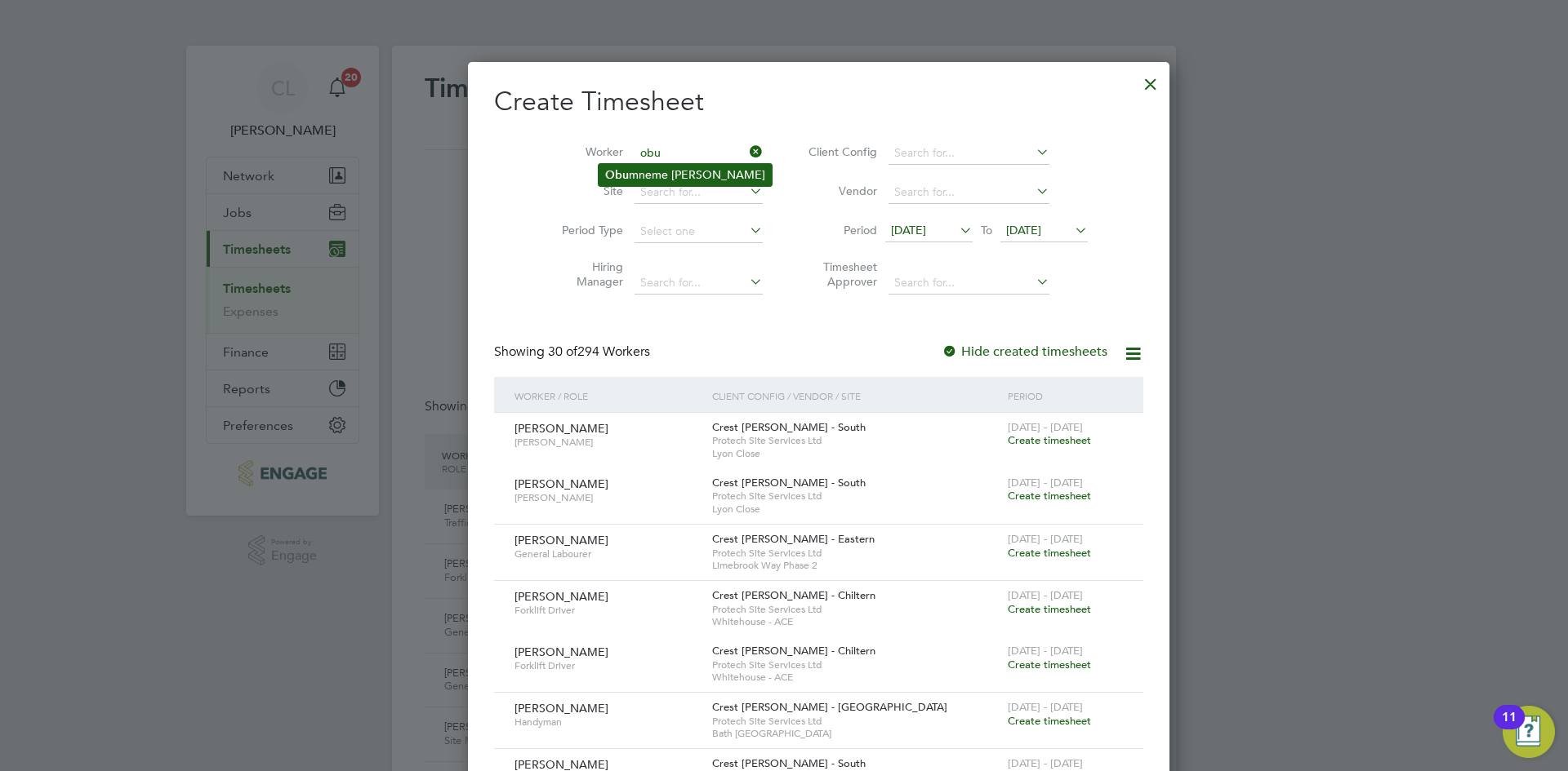
click at [667, 166] on li "Obu mneme Ifeacho" at bounding box center [685, 175] width 173 height 22
type input "[PERSON_NAME]"
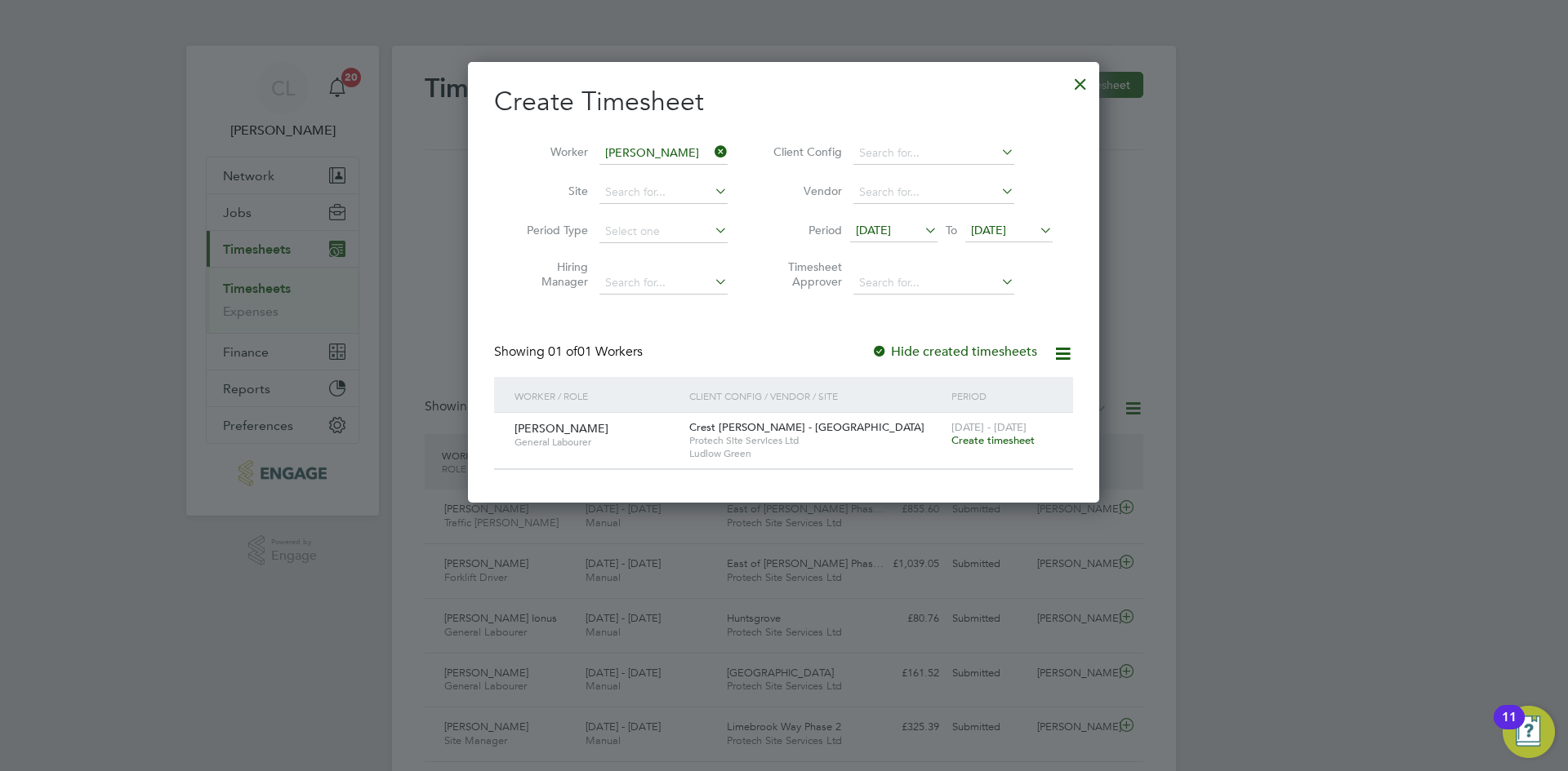
click at [1000, 440] on span "Create timesheet" at bounding box center [993, 440] width 84 height 13
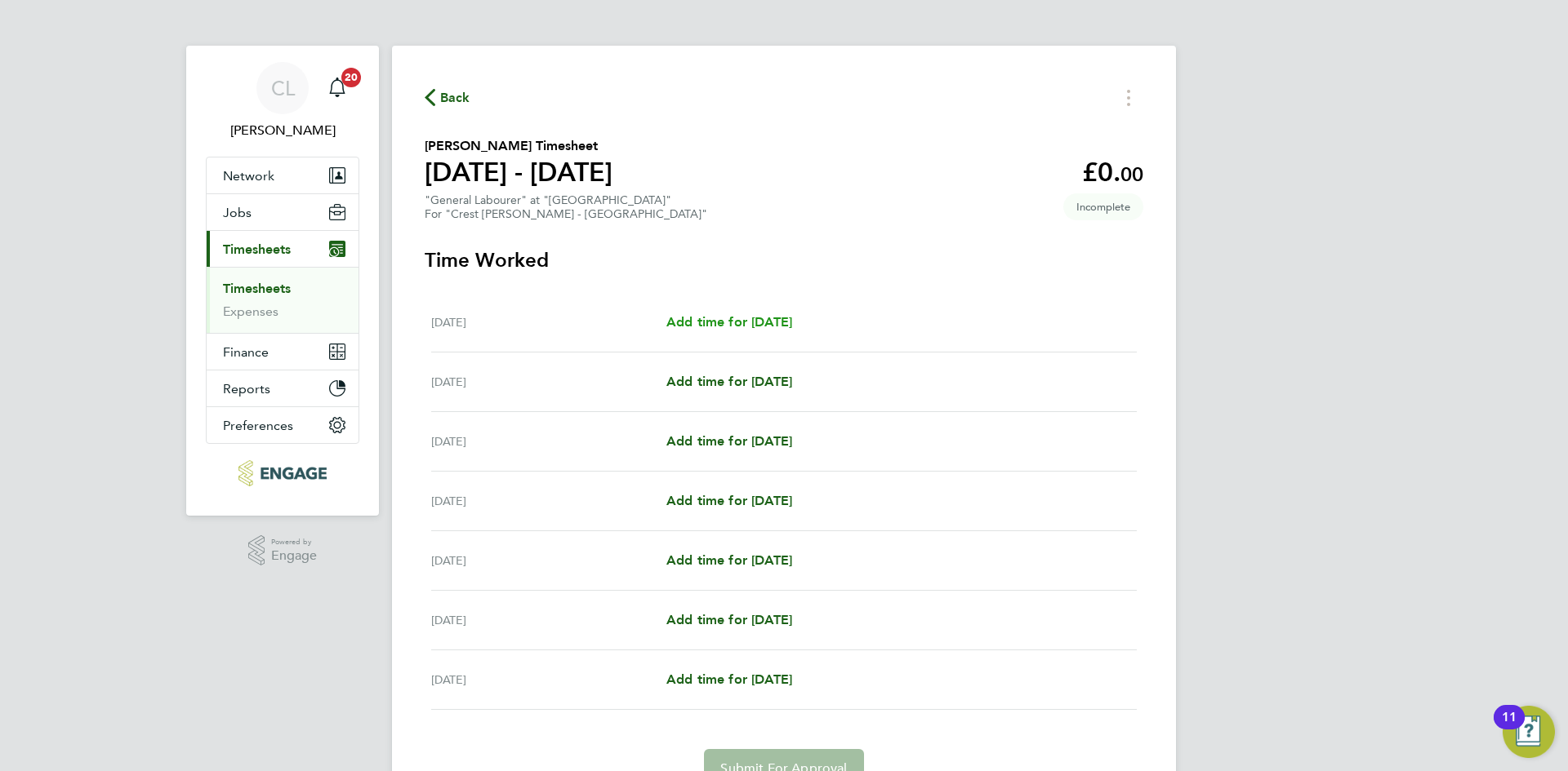
click at [734, 314] on span "Add time for [DATE]" at bounding box center [729, 321] width 126 height 15
select select "60"
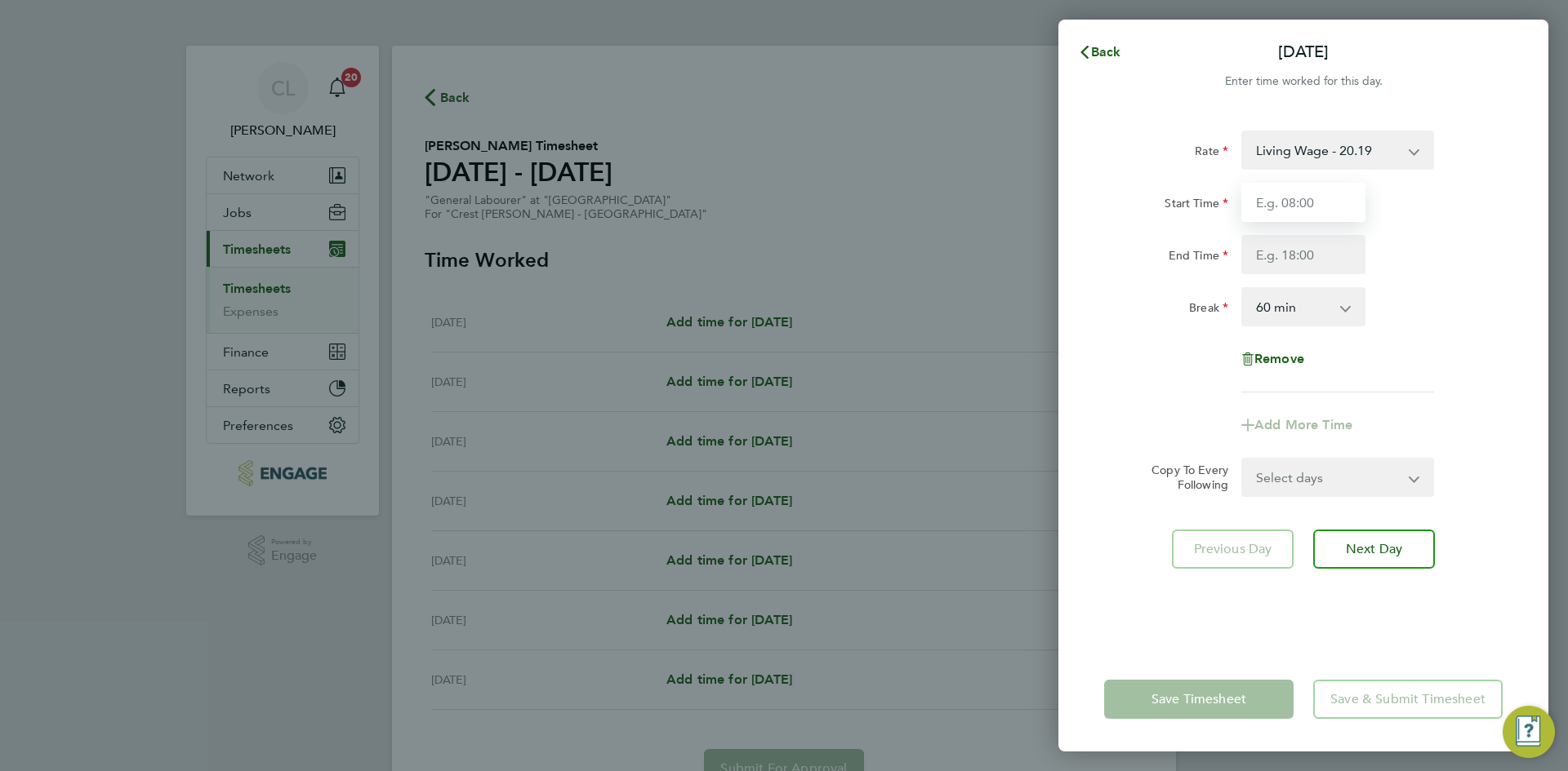
click at [1302, 209] on input "Start Time" at bounding box center [1303, 202] width 124 height 40
type input "07:30"
click at [1307, 256] on input "End Time" at bounding box center [1303, 255] width 124 height 40
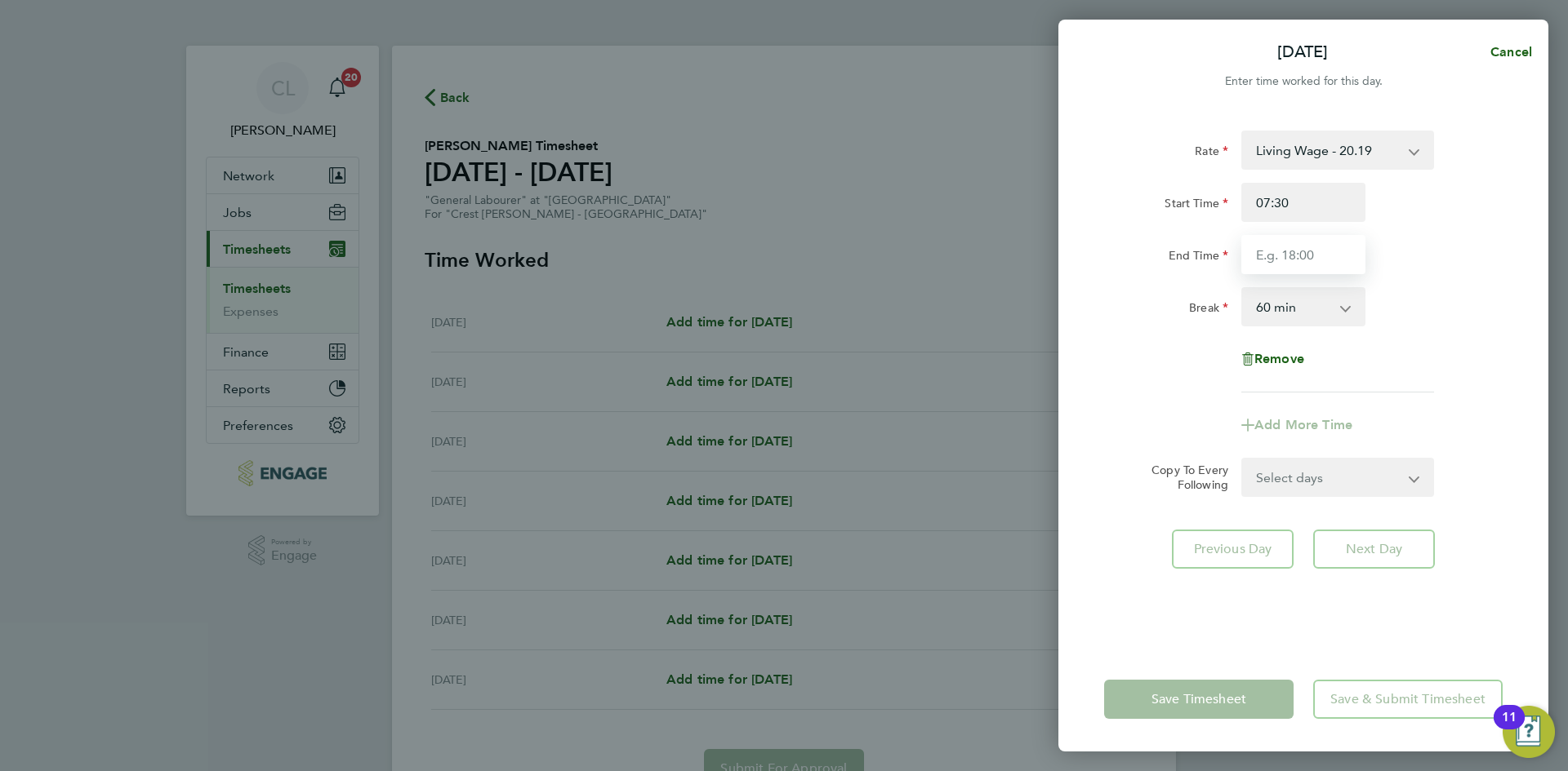
type input "16:30"
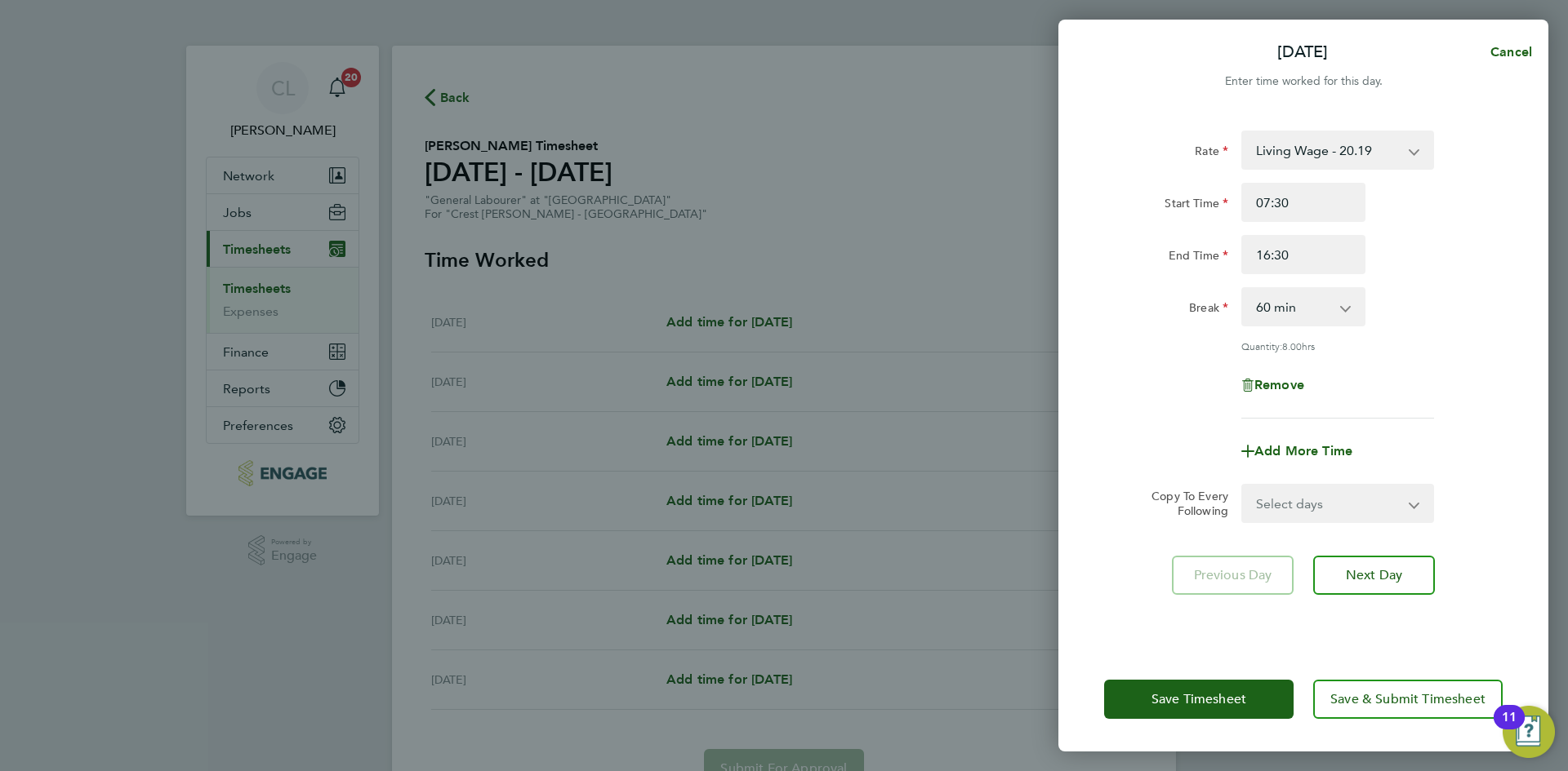
click at [1436, 276] on div "Rate Living Wage - 20.19 Start Time 07:30 End Time 16:30 Break 0 min 15 min 30 …" at bounding box center [1302, 274] width 399 height 288
click at [1323, 498] on select "Select days Day Weekday (Mon-Fri) Weekend (Sat-Sun) [DATE] [DATE] [DATE] [DATE]…" at bounding box center [1329, 504] width 171 height 36
select select "WEEKDAY"
click at [1243, 486] on select "Select days Day Weekday (Mon-Fri) Weekend (Sat-Sun) [DATE] [DATE] [DATE] [DATE]…" at bounding box center [1329, 504] width 171 height 36
select select "[DATE]"
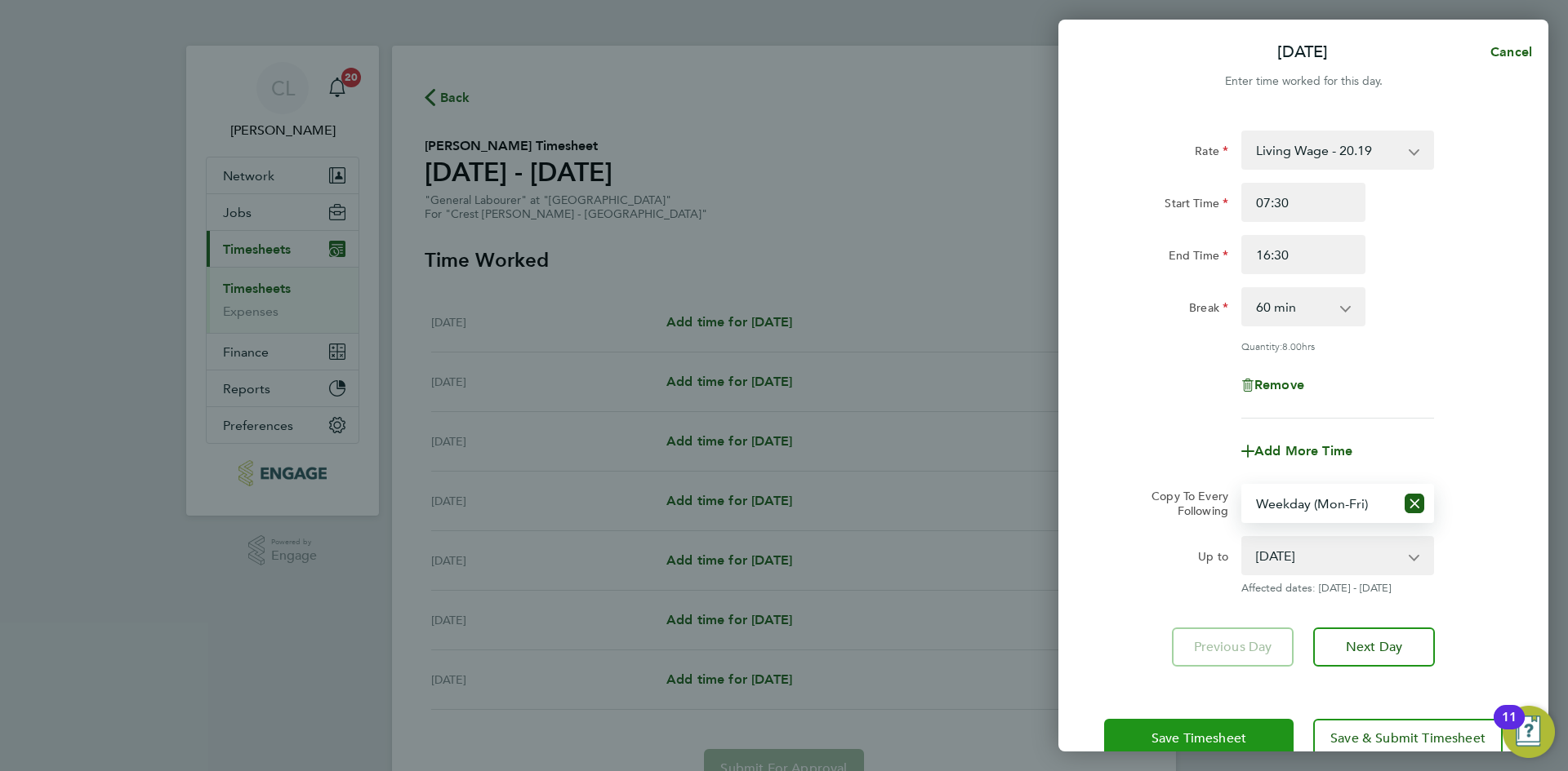
click at [1212, 734] on span "Save Timesheet" at bounding box center [1198, 739] width 95 height 16
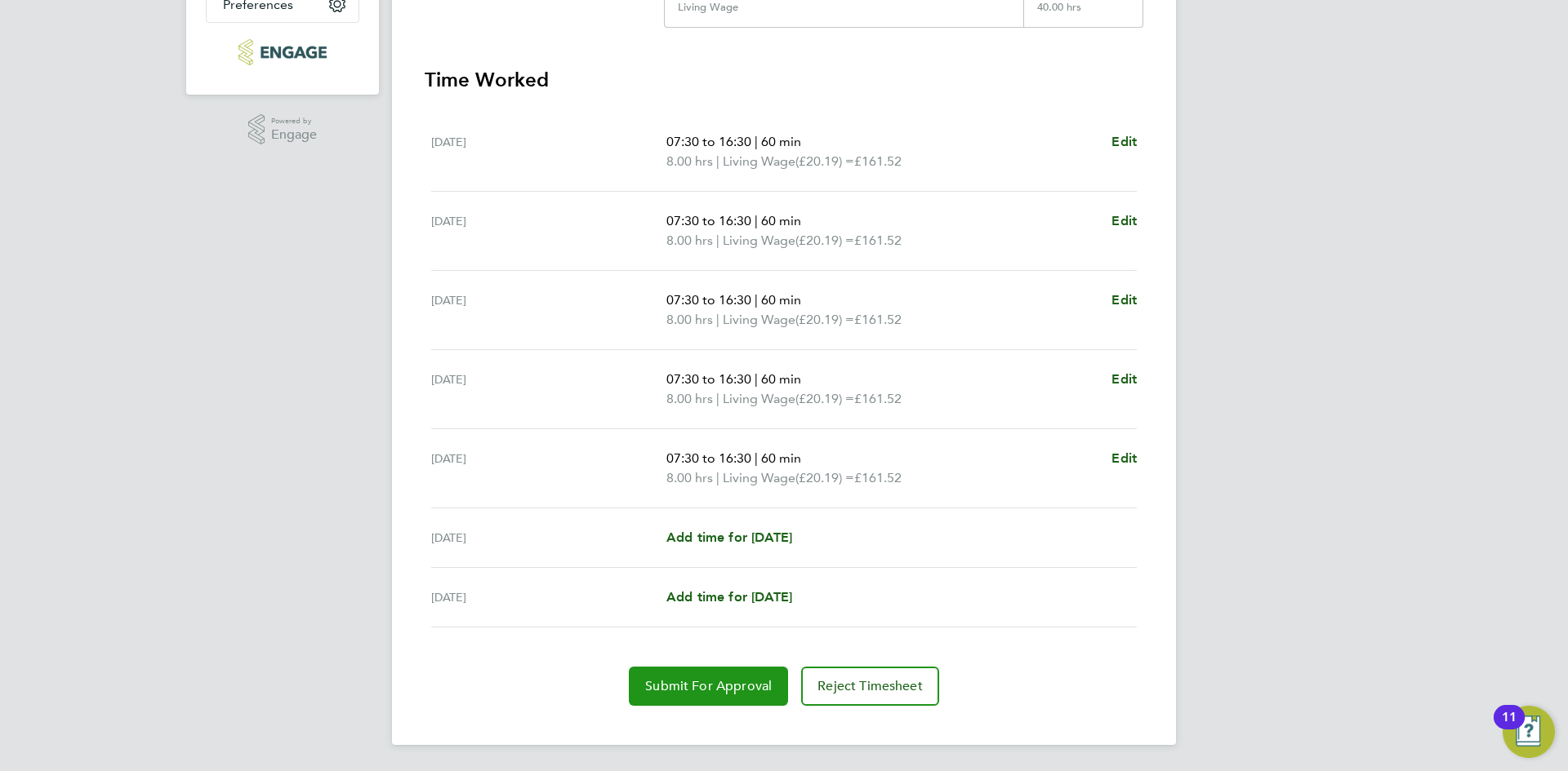
click at [654, 699] on button "Submit For Approval" at bounding box center [707, 686] width 159 height 40
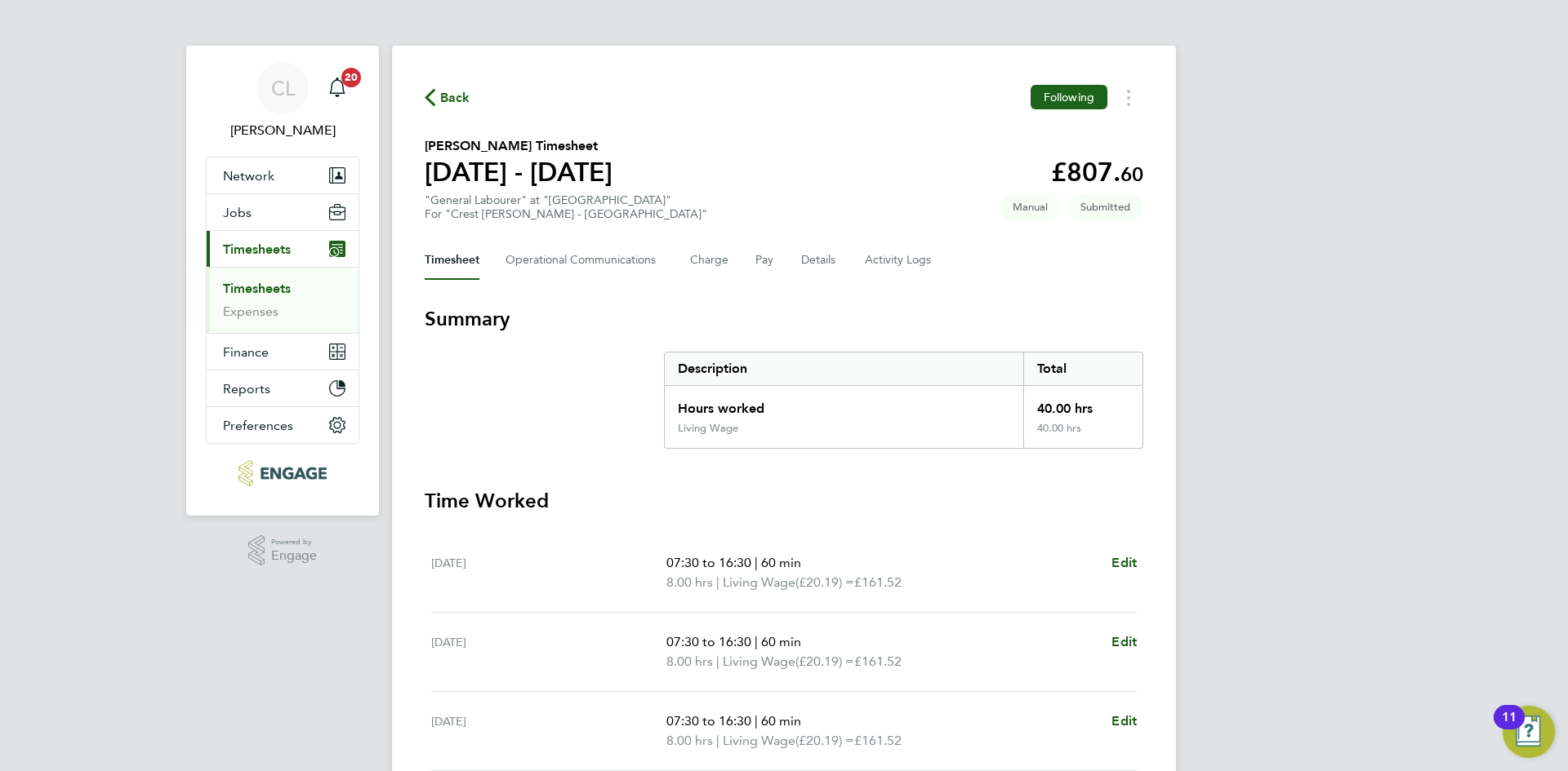
click at [433, 89] on icon "button" at bounding box center [430, 97] width 11 height 17
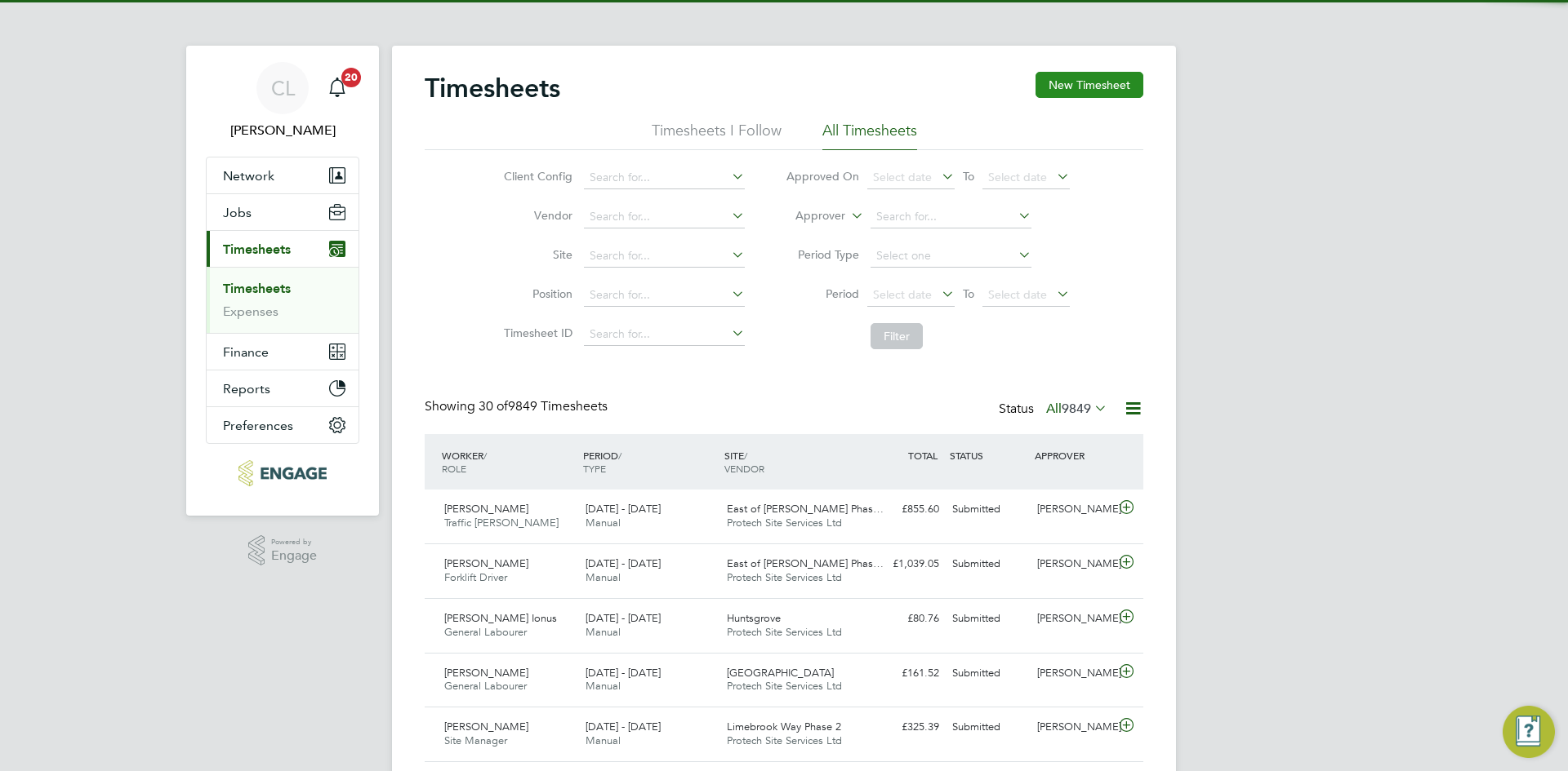
click at [1127, 88] on button "New Timesheet" at bounding box center [1089, 85] width 108 height 26
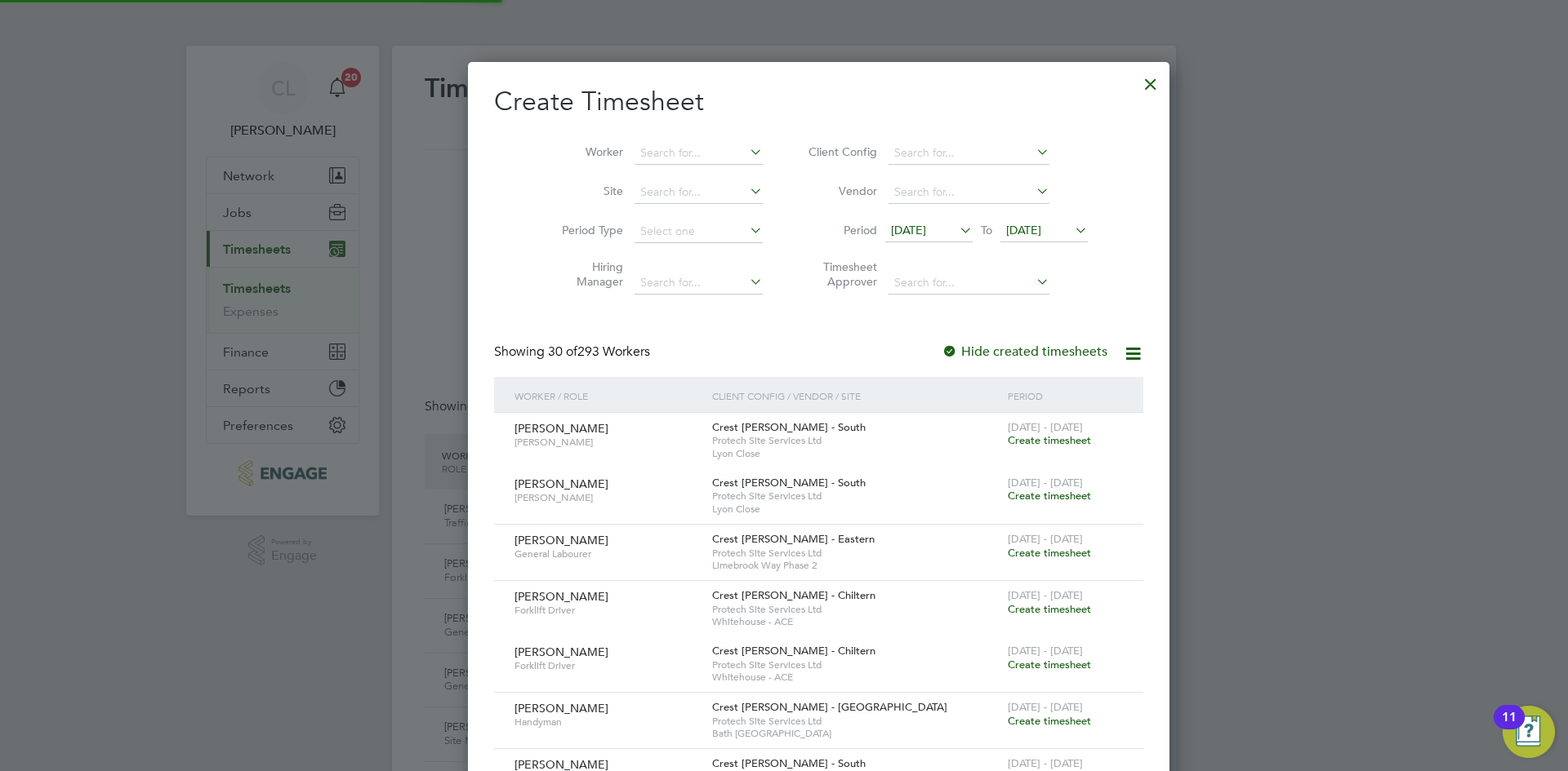
click at [673, 134] on li "Worker" at bounding box center [656, 154] width 254 height 40
click at [645, 146] on input at bounding box center [698, 153] width 128 height 22
click at [689, 169] on li "Alex Tr oc" at bounding box center [664, 175] width 132 height 22
type input "Alex Troc"
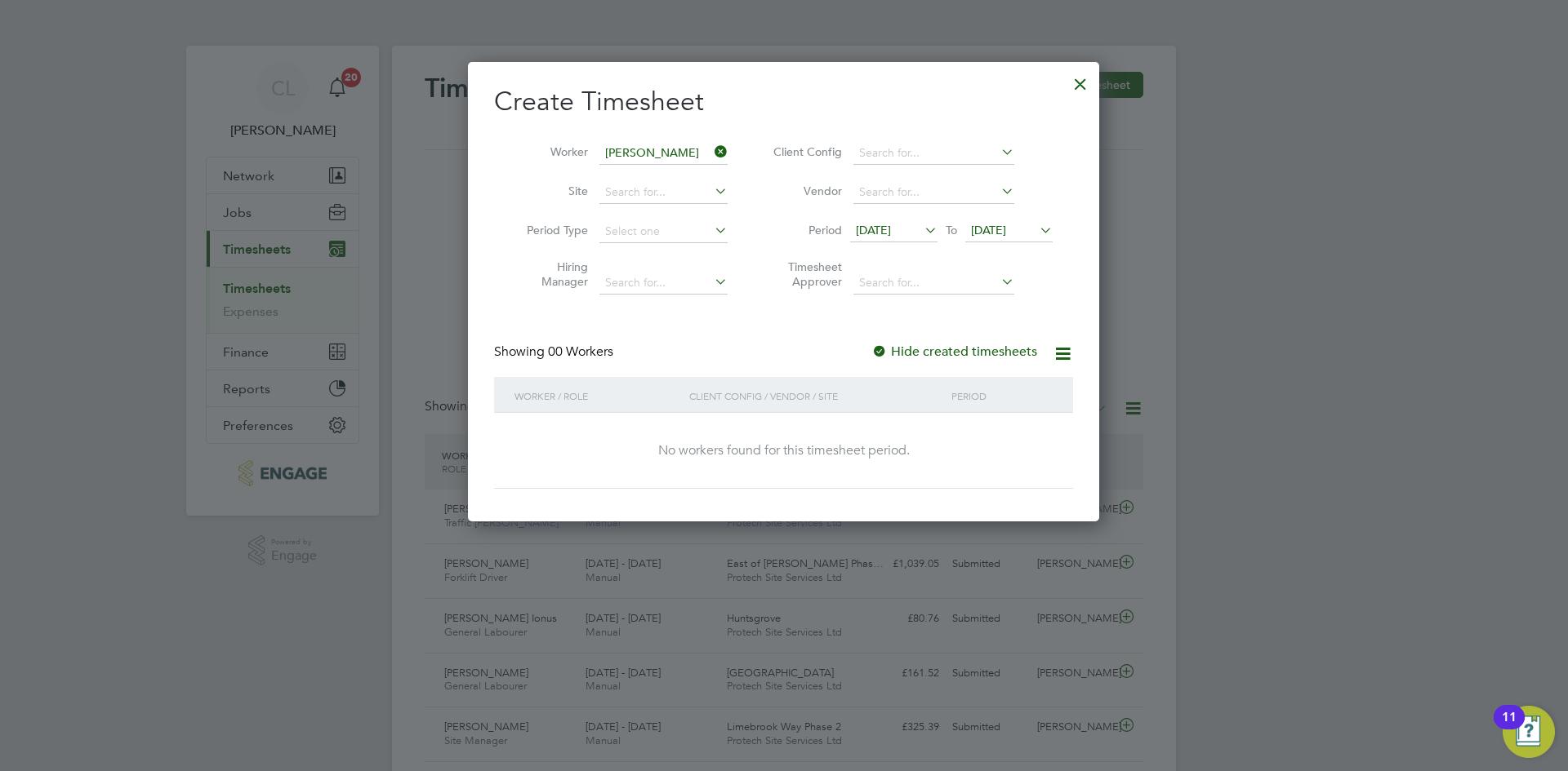
click at [1005, 226] on span "[DATE]" at bounding box center [987, 230] width 35 height 14
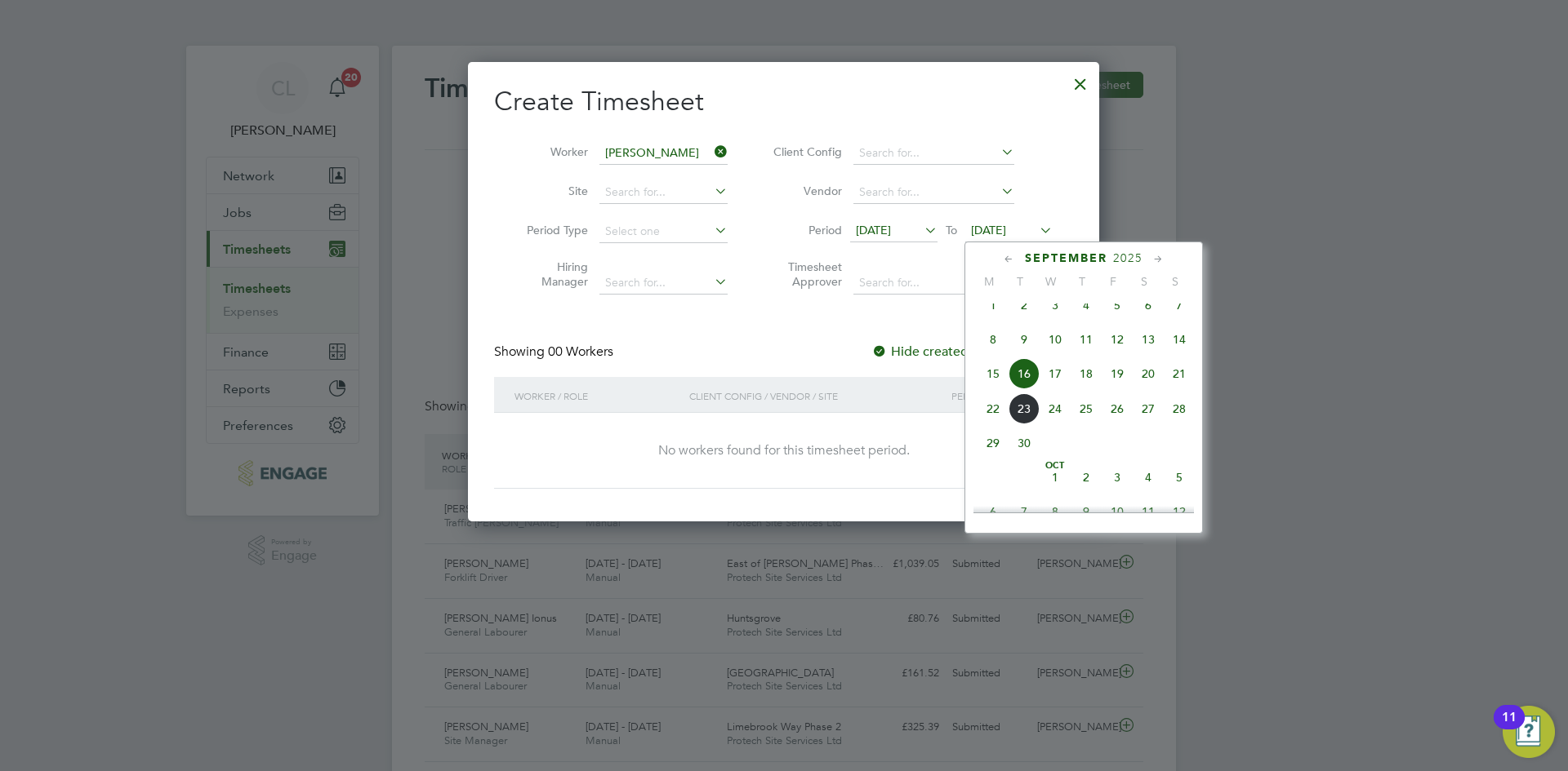
click at [1182, 425] on span "28" at bounding box center [1179, 408] width 31 height 31
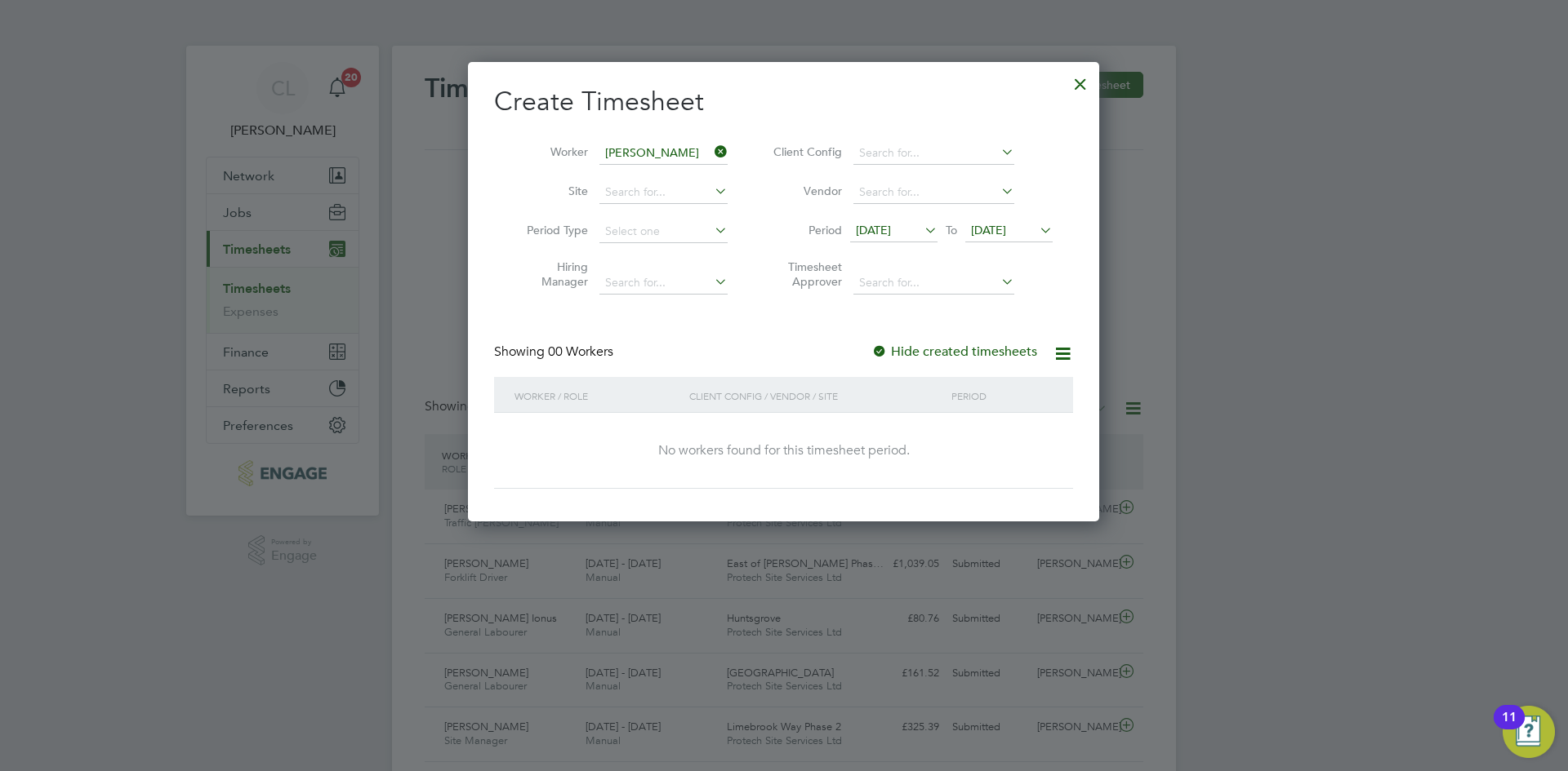
click at [1078, 80] on div at bounding box center [1080, 80] width 30 height 30
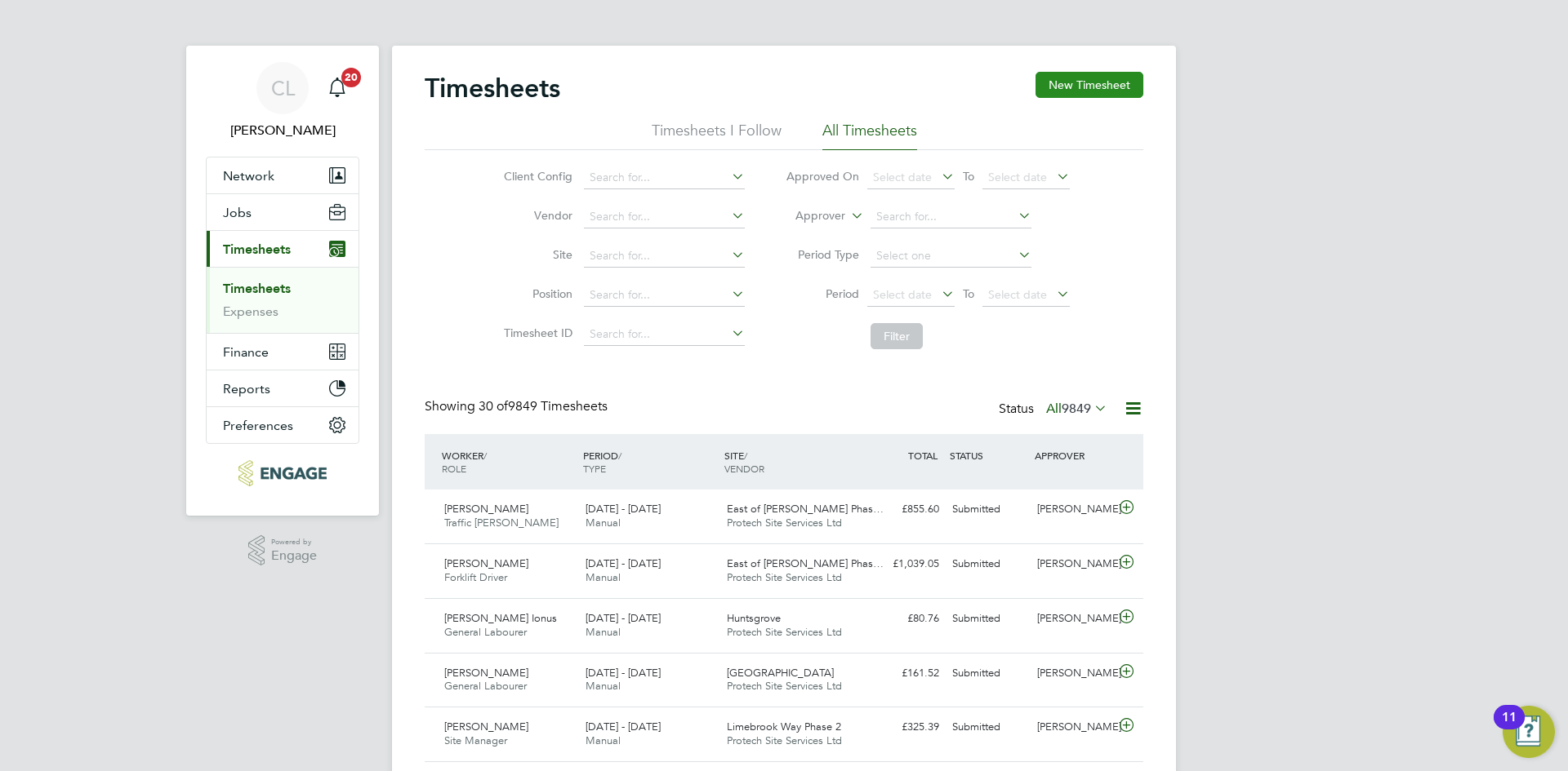
click at [1126, 82] on button "New Timesheet" at bounding box center [1089, 85] width 108 height 26
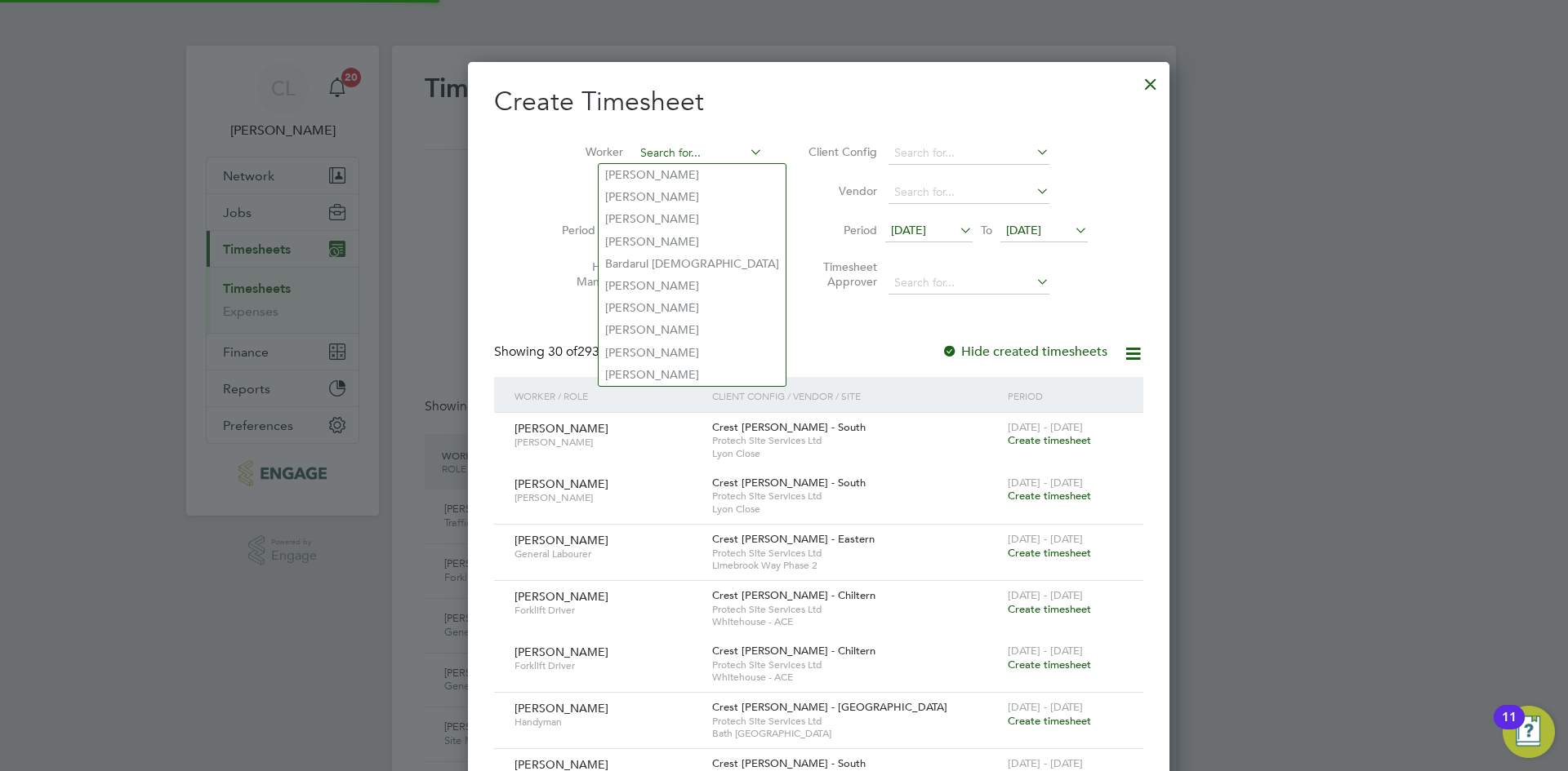
click at [635, 155] on input at bounding box center [698, 153] width 128 height 22
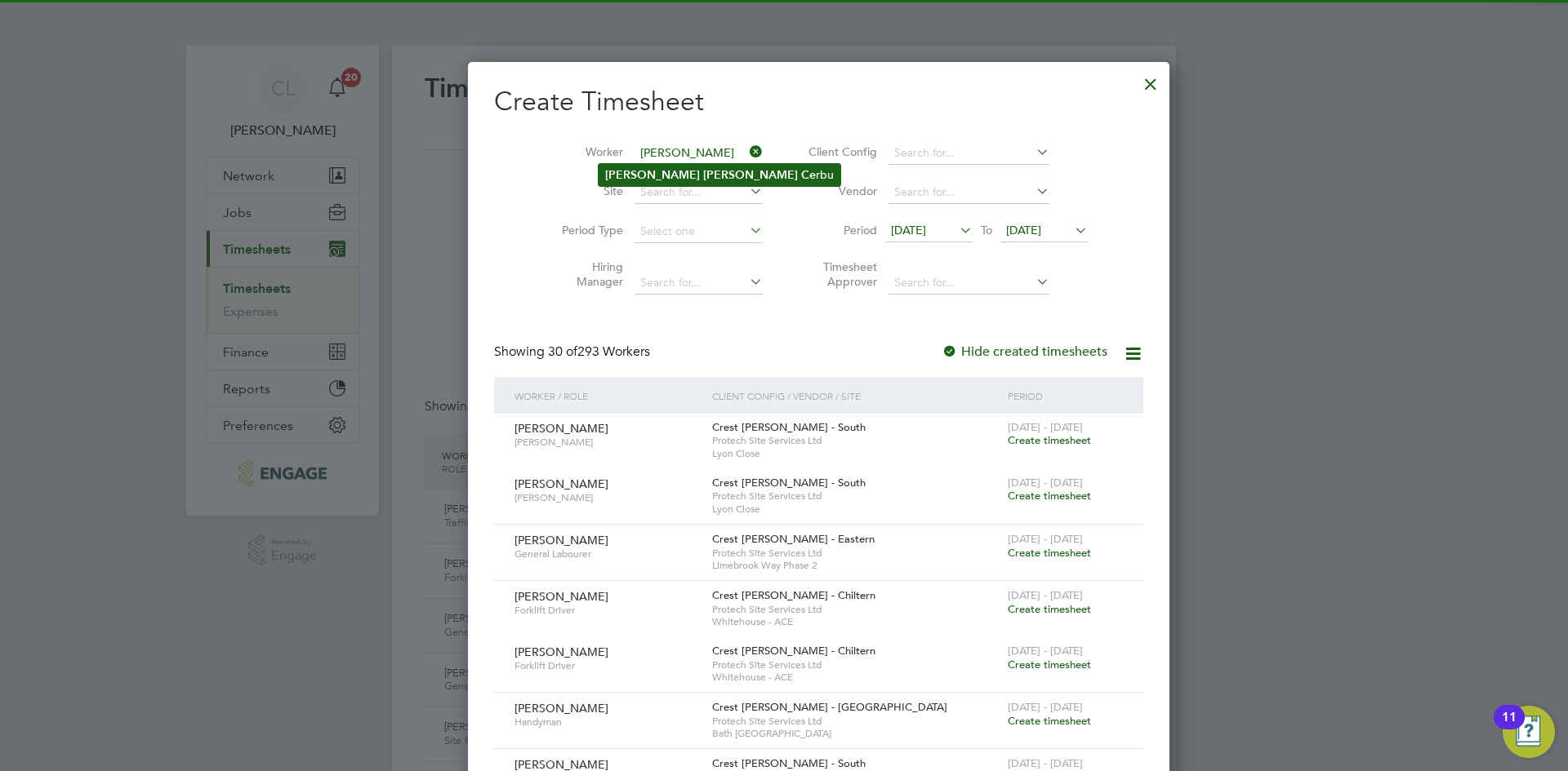
click at [703, 168] on b "George" at bounding box center [750, 175] width 95 height 13
type input "[PERSON_NAME]"
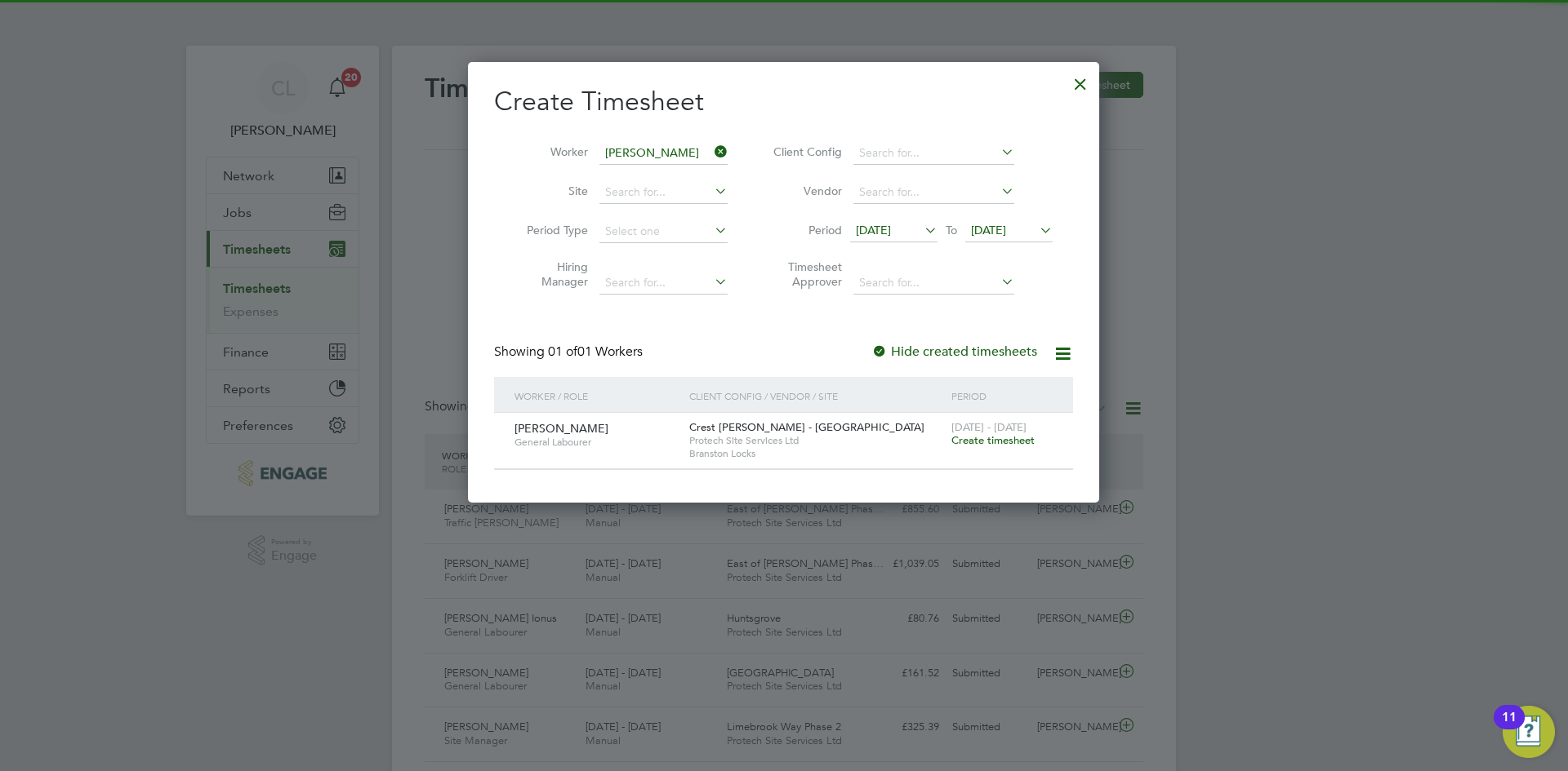
drag, startPoint x: 988, startPoint y: 439, endPoint x: 980, endPoint y: 443, distance: 8.9
click at [988, 438] on span "Create timesheet" at bounding box center [993, 440] width 84 height 13
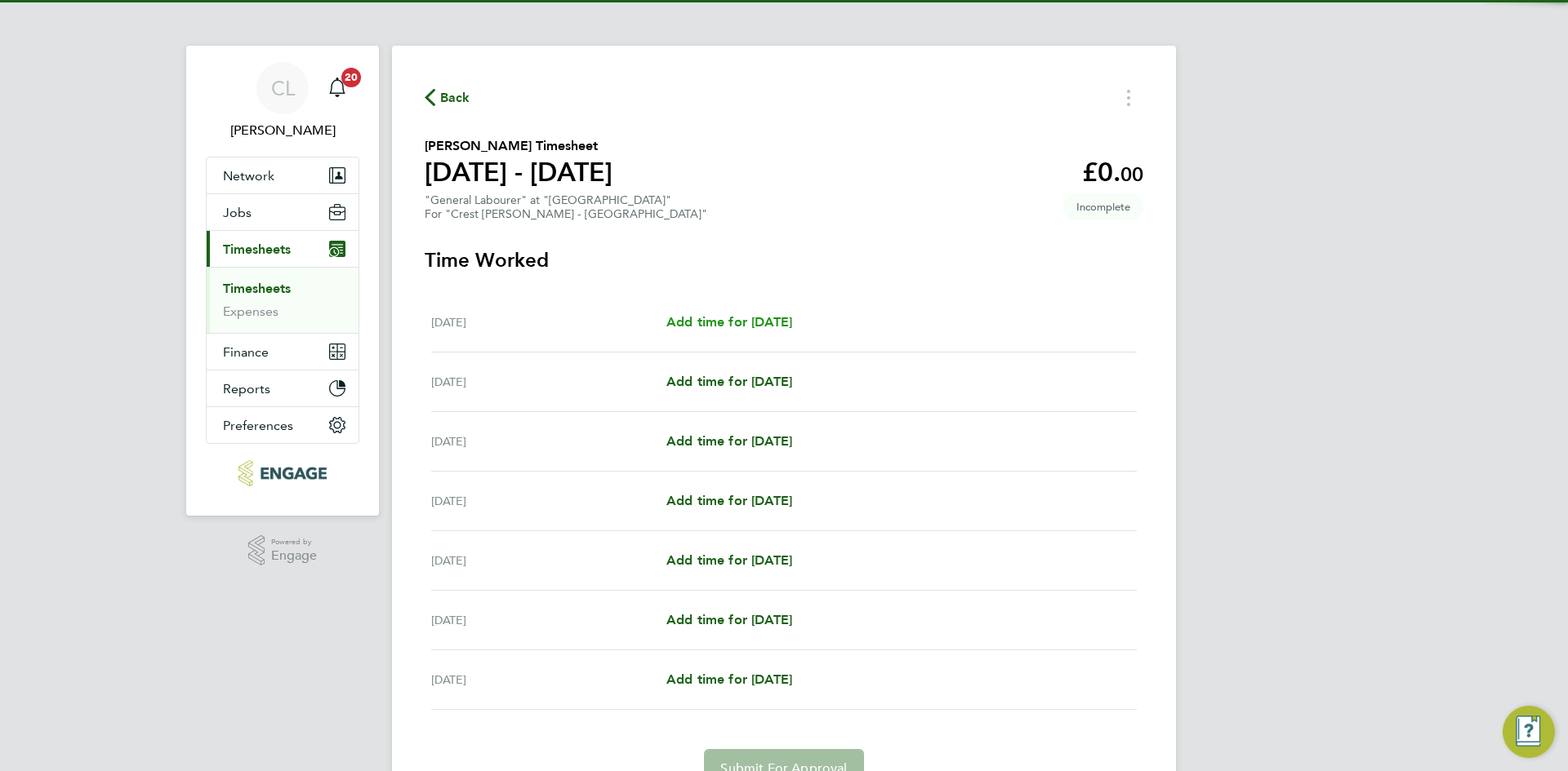
click at [792, 314] on span "Add time for [DATE]" at bounding box center [729, 321] width 126 height 15
select select "60"
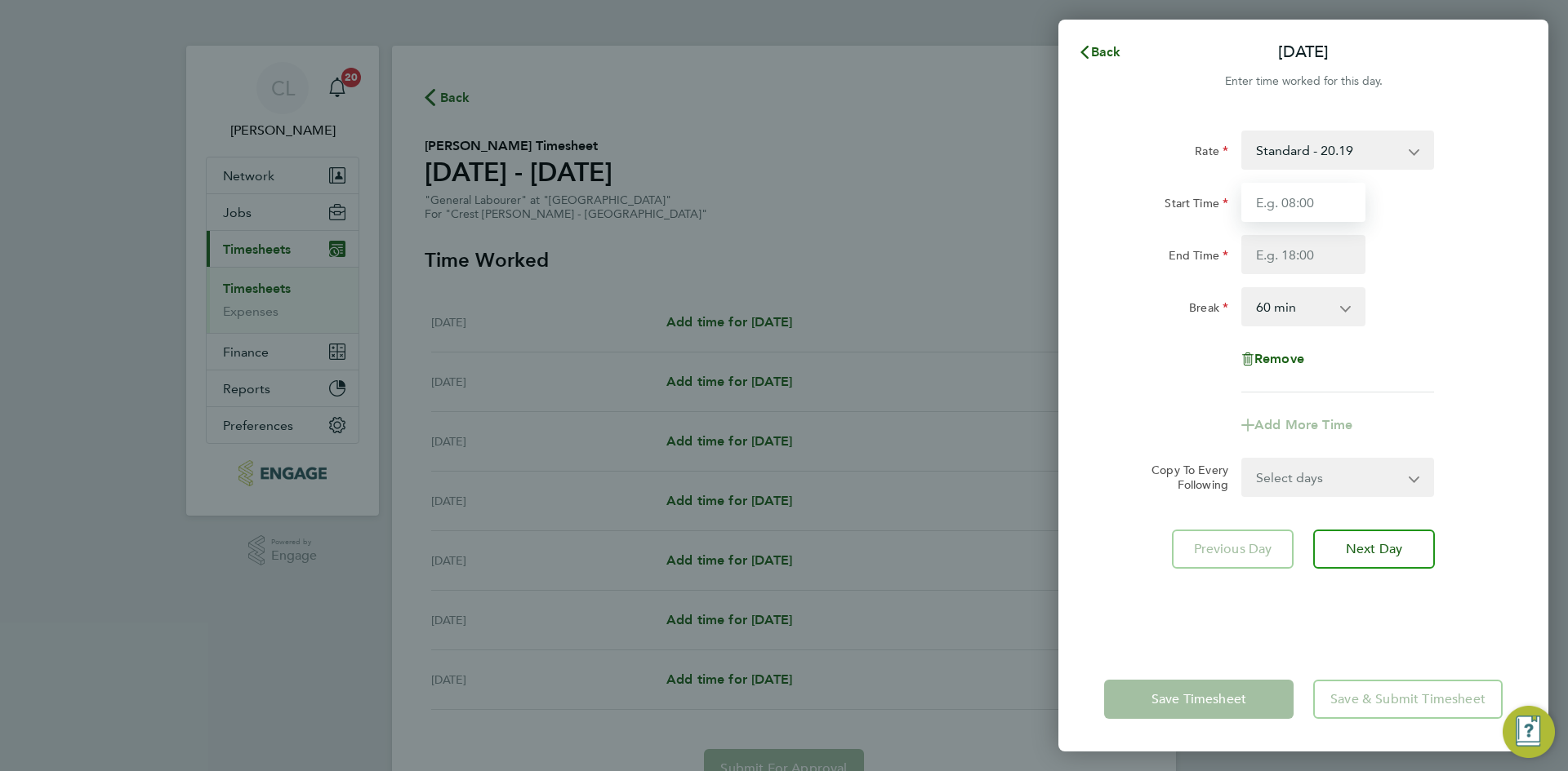
click at [1339, 211] on input "Start Time" at bounding box center [1303, 202] width 124 height 40
type input "07:30"
click at [1285, 247] on input "End Time" at bounding box center [1303, 255] width 124 height 40
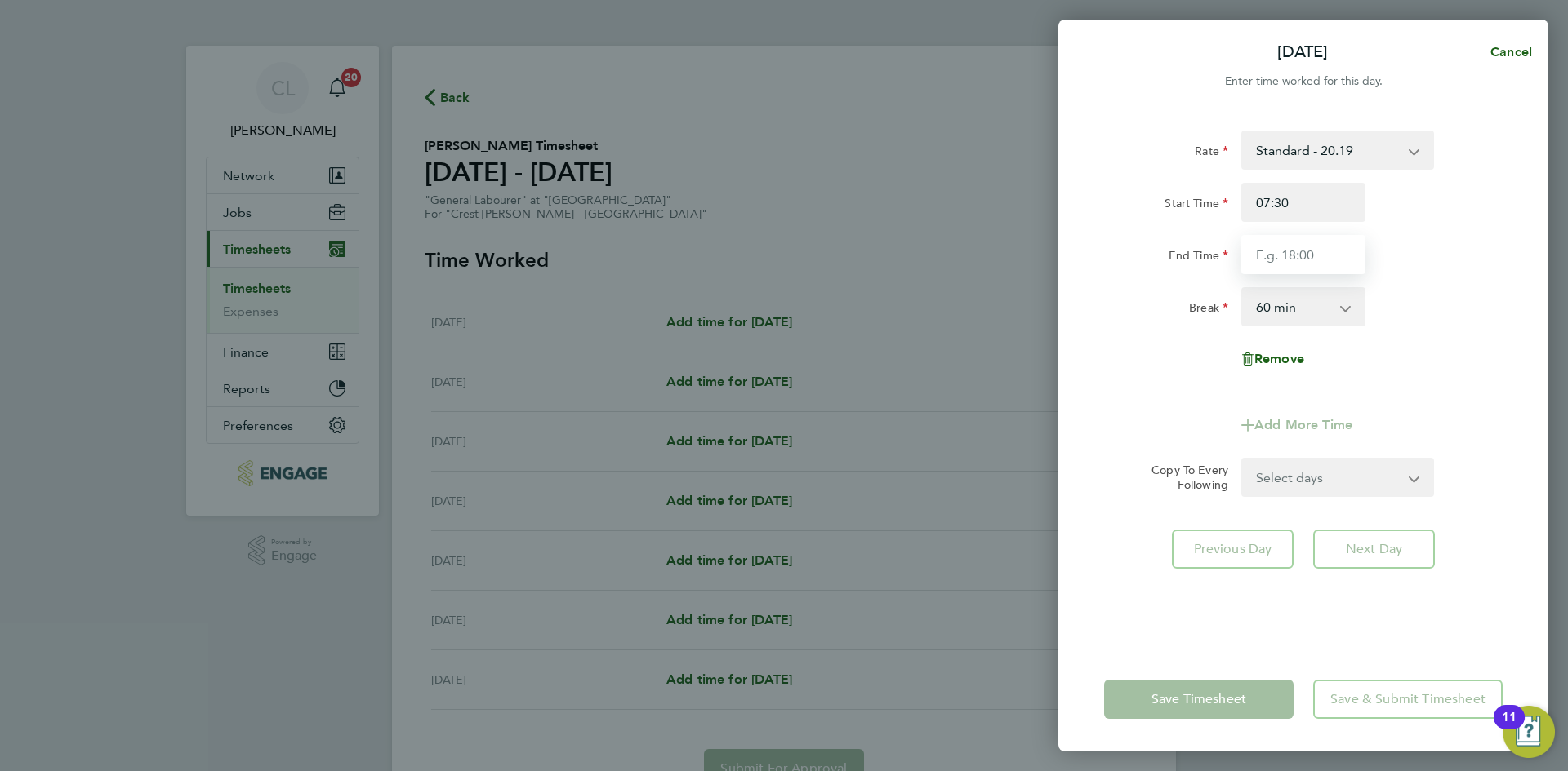
type input "16:30"
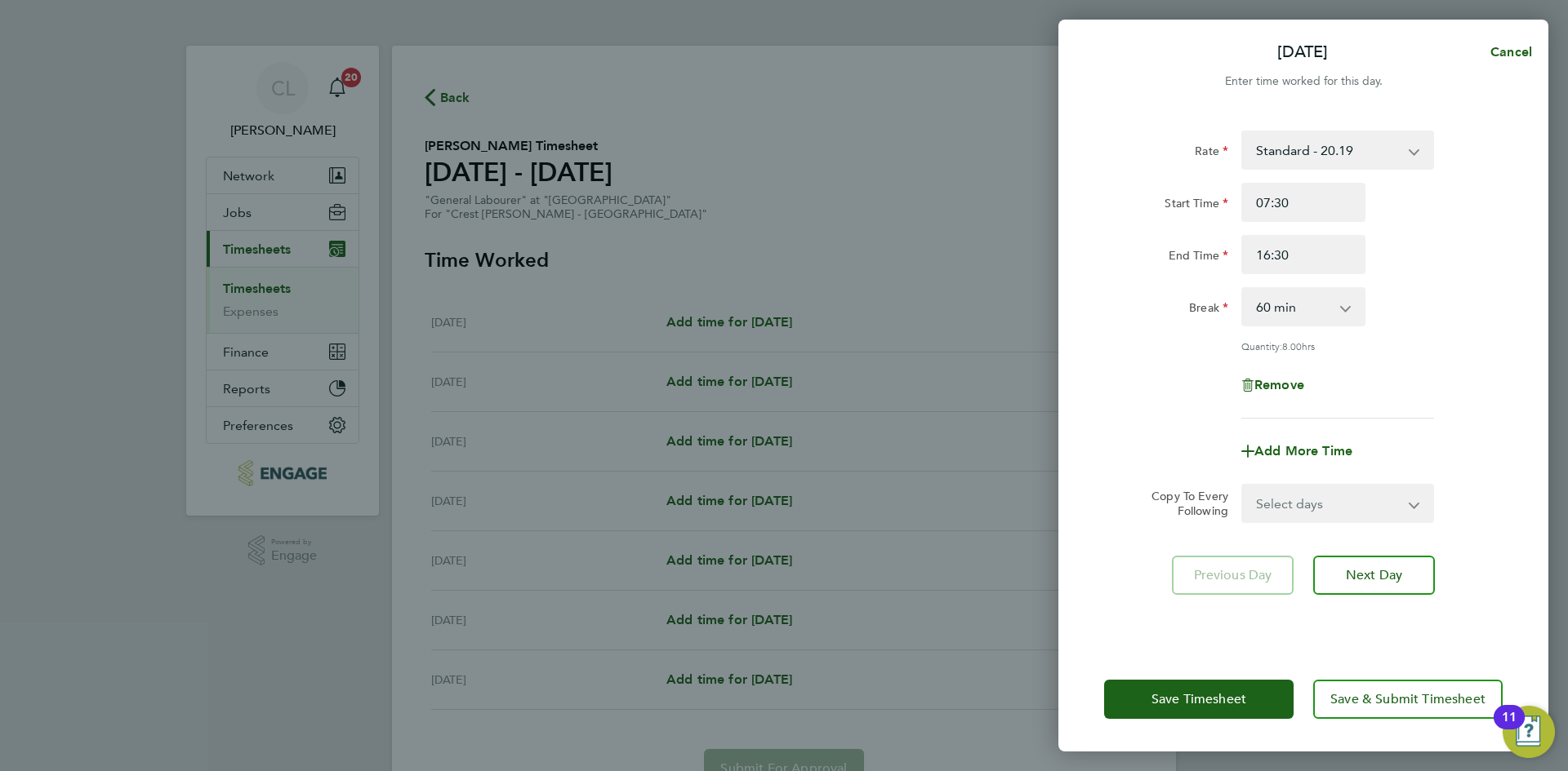
drag, startPoint x: 1482, startPoint y: 278, endPoint x: 1473, endPoint y: 270, distance: 12.0
click at [1482, 278] on div "Rate Standard - 20.19 Standard - 18.35 Living Wage - 18.65 Start Time 07:30 End…" at bounding box center [1302, 274] width 399 height 288
drag, startPoint x: 1324, startPoint y: 250, endPoint x: 995, endPoint y: 215, distance: 330.9
click at [995, 215] on div "Mon 15 Sep Cancel Enter time worked for this day. Rate Standard - 20.19 Standar…" at bounding box center [784, 385] width 1568 height 771
click at [1287, 248] on input "End Time" at bounding box center [1303, 255] width 124 height 40
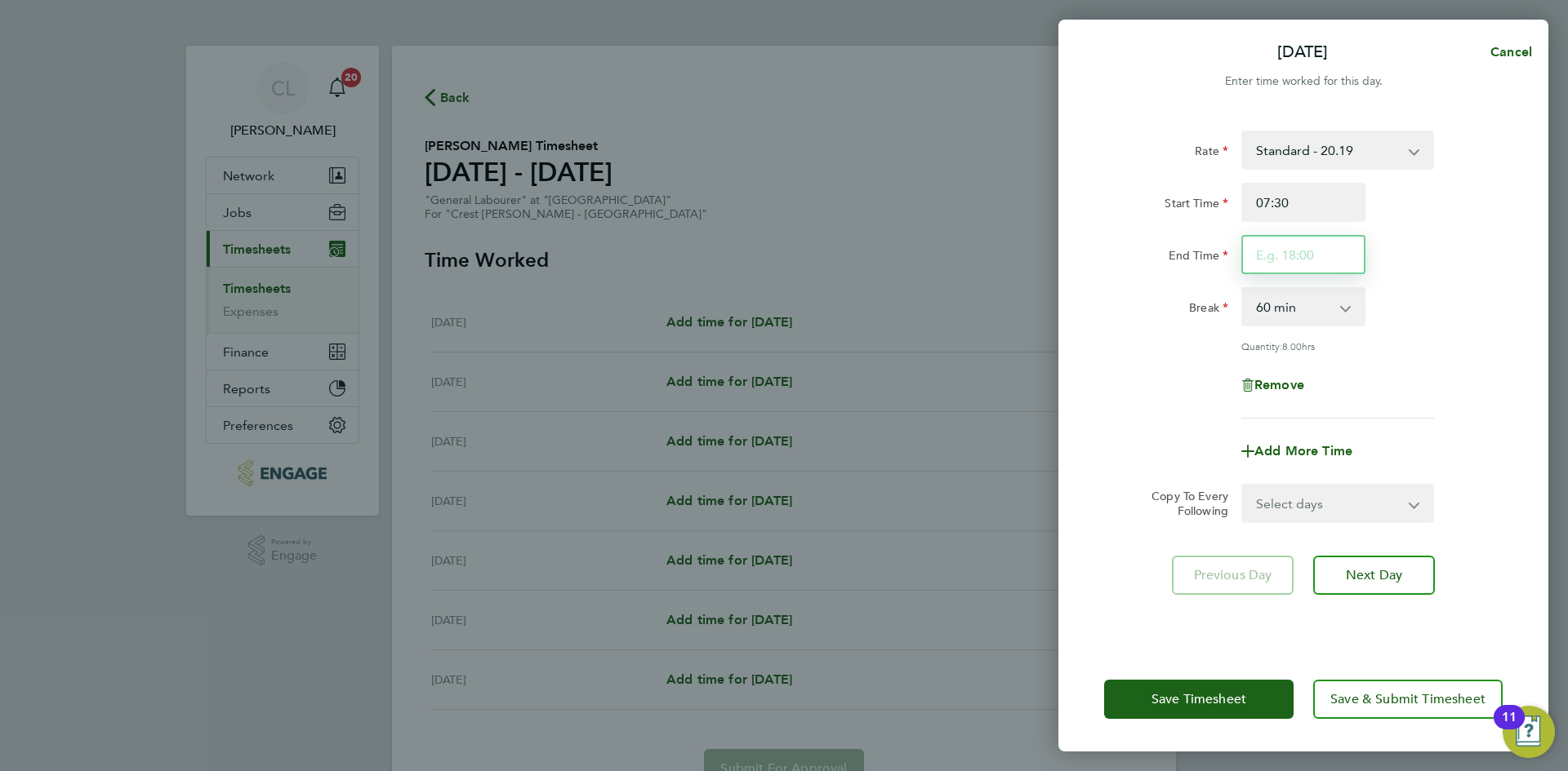
type input "17:30"
click at [1491, 286] on div "Rate Standard - 20.19 Standard - 18.35 Living Wage - 18.65 Start Time 07:30 End…" at bounding box center [1302, 274] width 399 height 288
drag, startPoint x: 1338, startPoint y: 501, endPoint x: 1335, endPoint y: 516, distance: 15.3
click at [1338, 501] on select "Select days Day Weekday (Mon-Fri) Weekend (Sat-Sun) [DATE] [DATE] [DATE] [DATE]…" at bounding box center [1329, 504] width 171 height 36
select select "WEEKDAY"
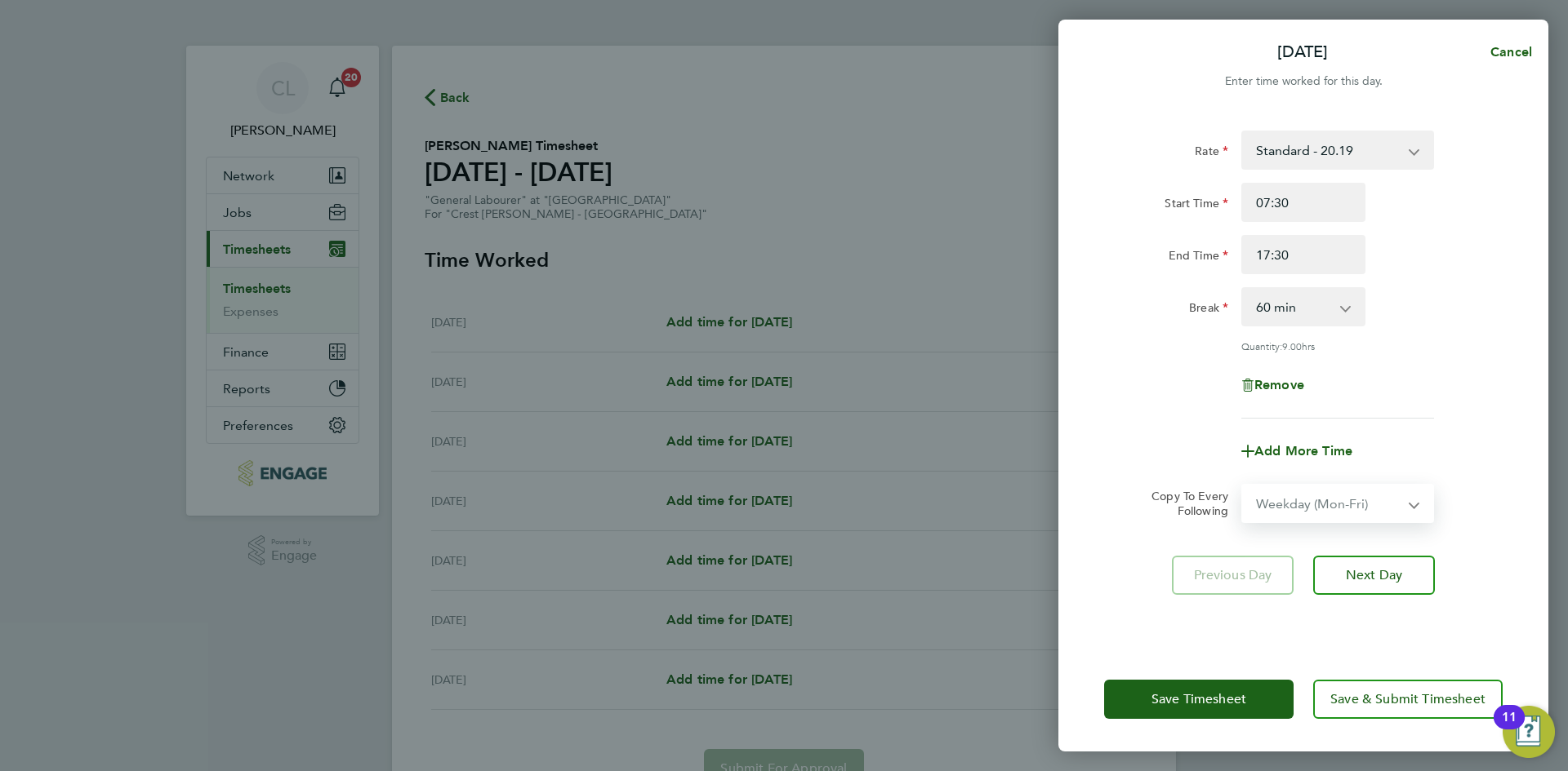
click at [1243, 486] on select "Select days Day Weekday (Mon-Fri) Weekend (Sat-Sun) [DATE] [DATE] [DATE] [DATE]…" at bounding box center [1329, 504] width 171 height 36
select select "[DATE]"
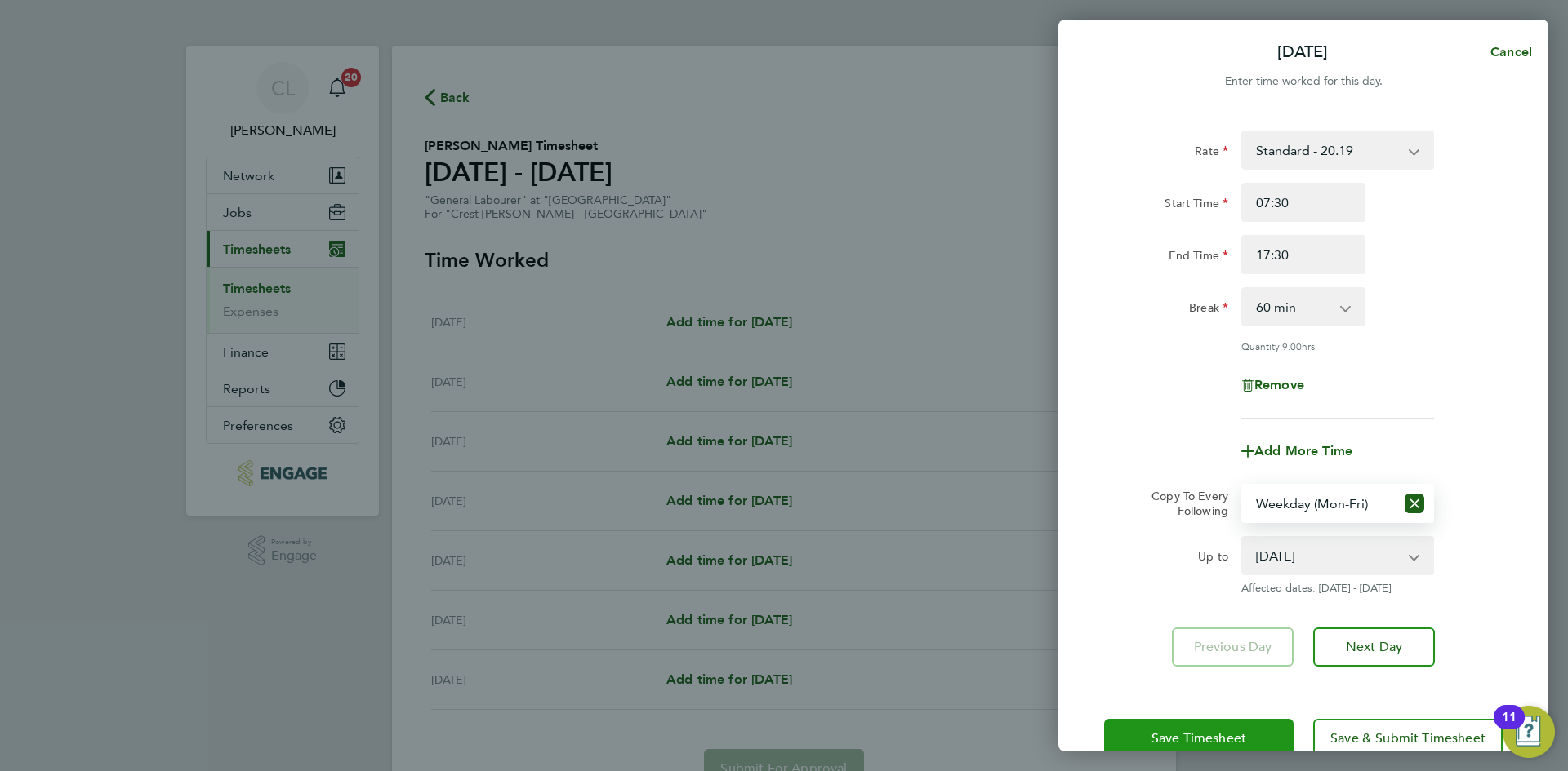
click at [1201, 716] on div "Save Timesheet Save & Submit Timesheet" at bounding box center [1303, 739] width 490 height 104
click at [1192, 724] on button "Save Timesheet" at bounding box center [1198, 739] width 189 height 40
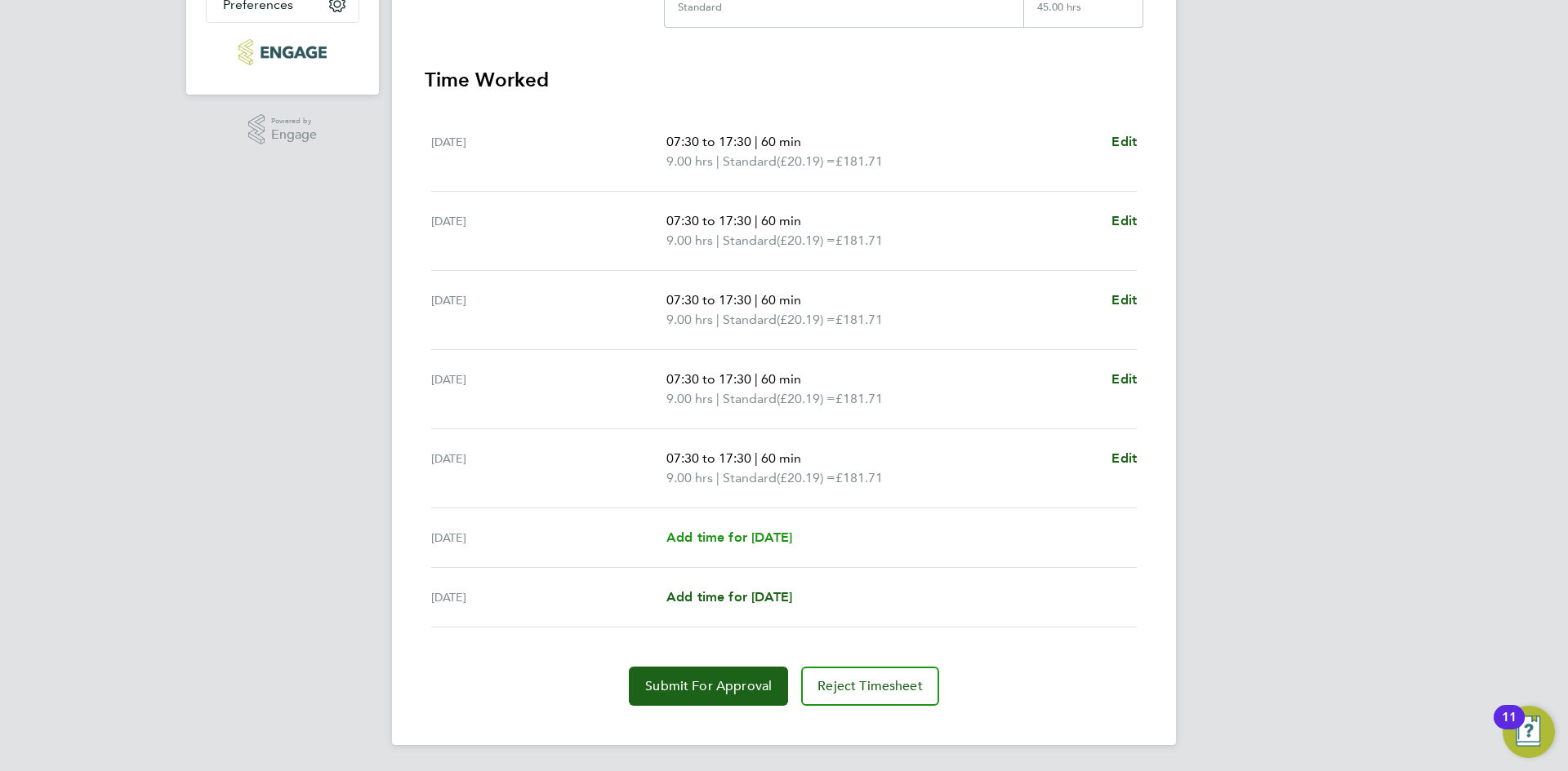
click at [744, 538] on span "Add time for [DATE]" at bounding box center [729, 537] width 126 height 15
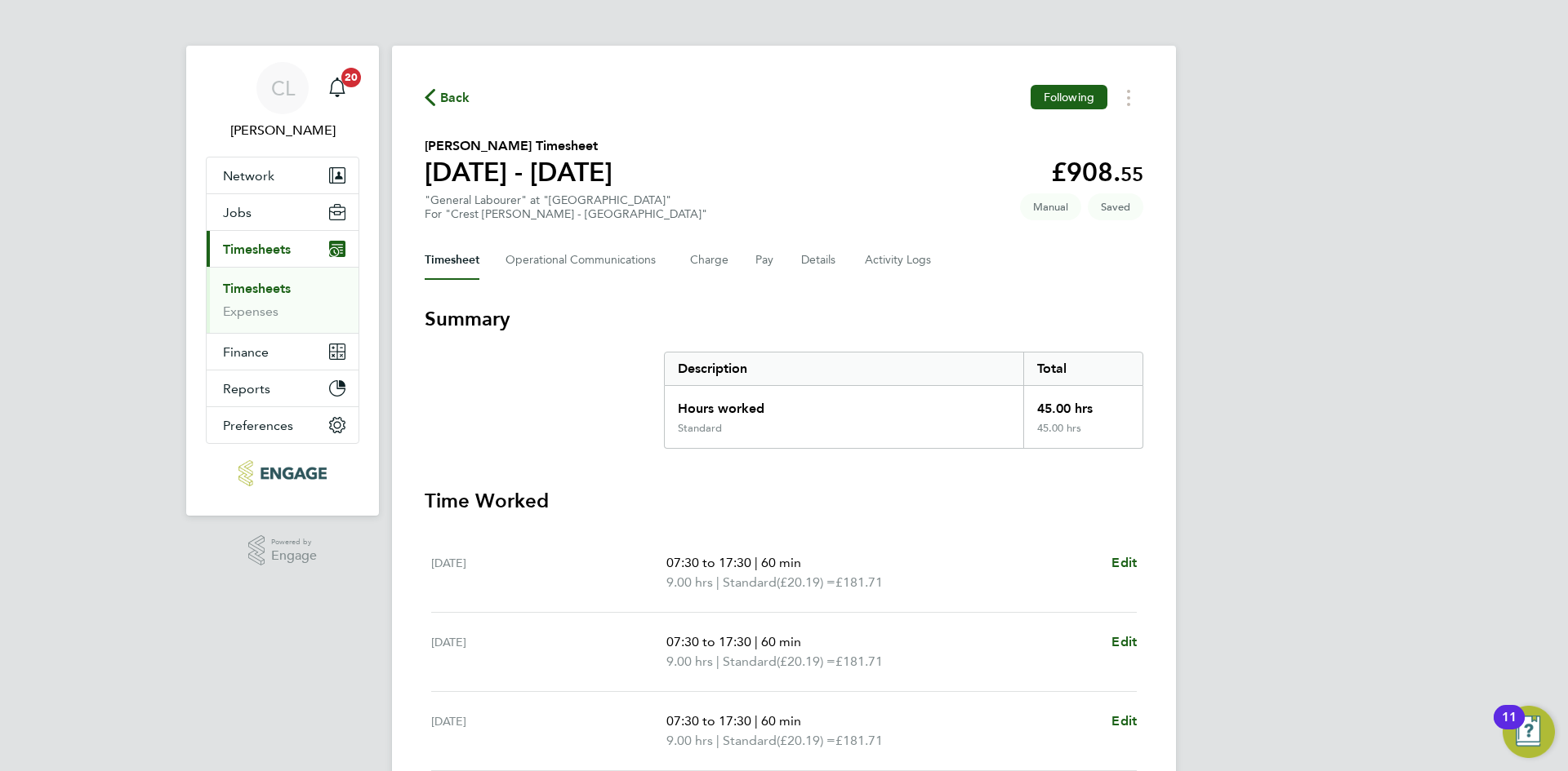
select select "60"
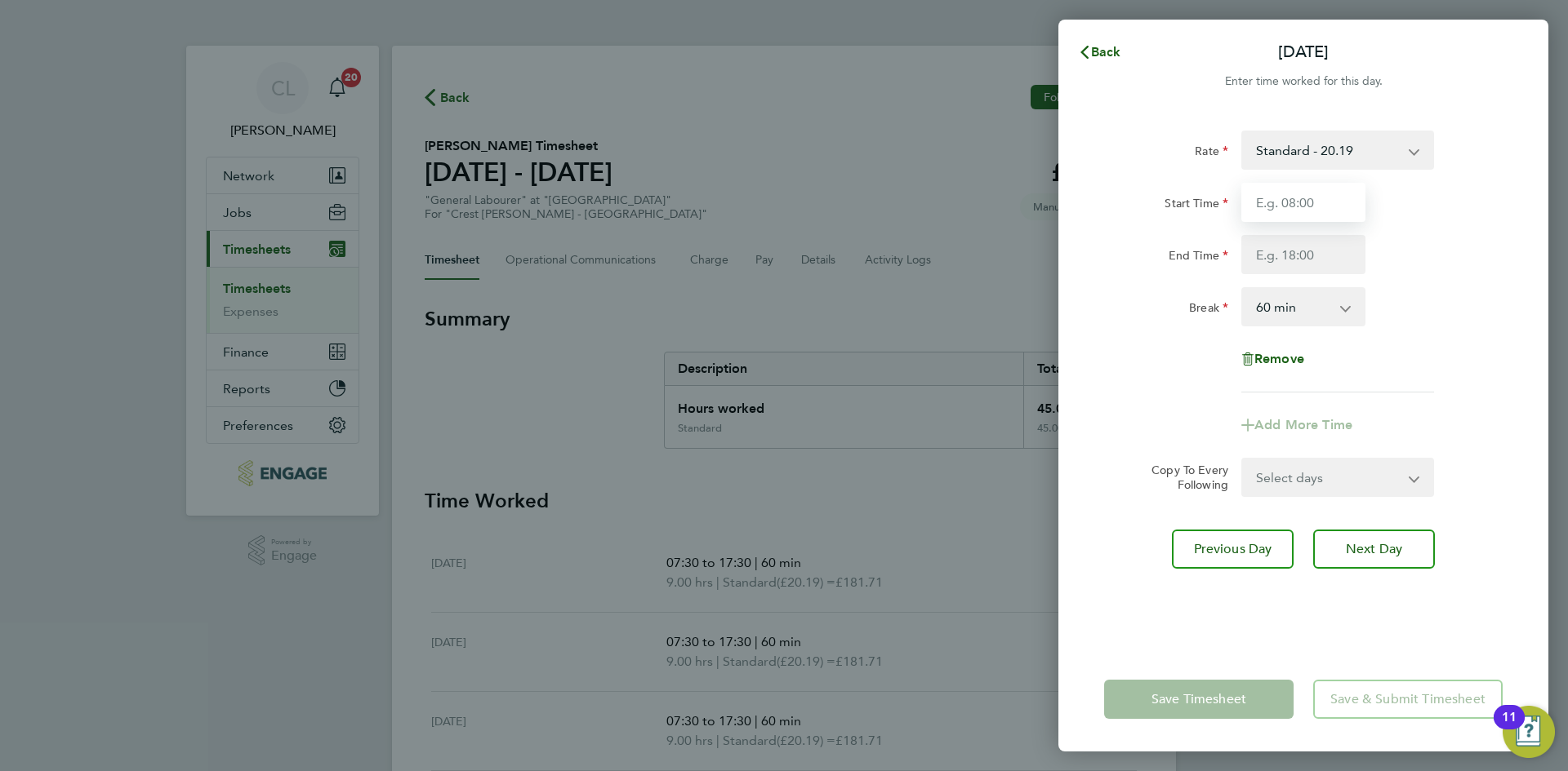
click at [1345, 208] on input "Start Time" at bounding box center [1303, 202] width 124 height 40
type input "07:30"
click at [1347, 256] on input "End Time" at bounding box center [1303, 255] width 124 height 40
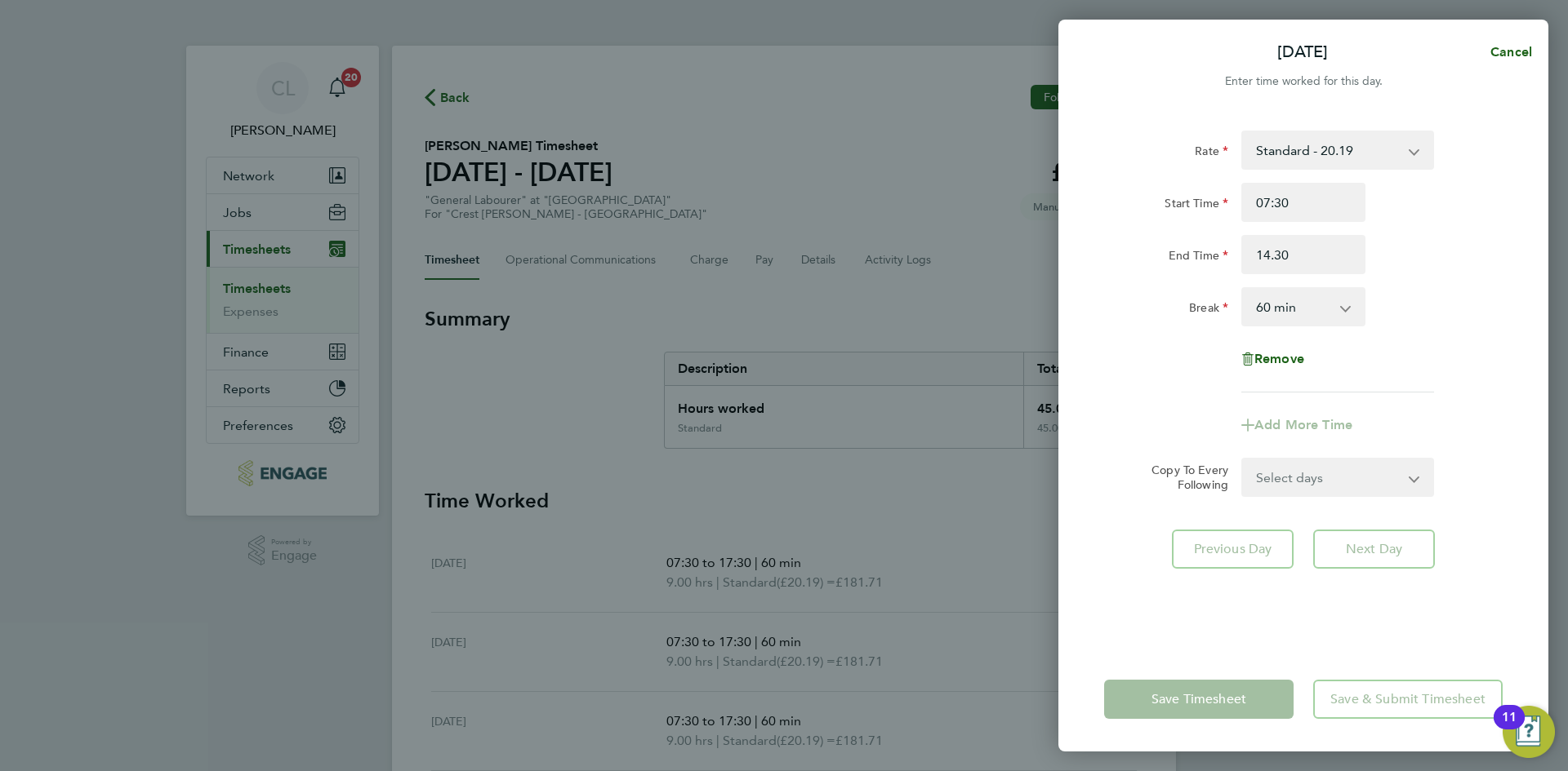
type input "14:30"
drag, startPoint x: 1511, startPoint y: 276, endPoint x: 1446, endPoint y: 409, distance: 148.0
click at [1511, 276] on div "Rate Standard - 20.19 Standard - 18.35 Living Wage - 18.65 Start Time 07:30 End…" at bounding box center [1303, 379] width 490 height 536
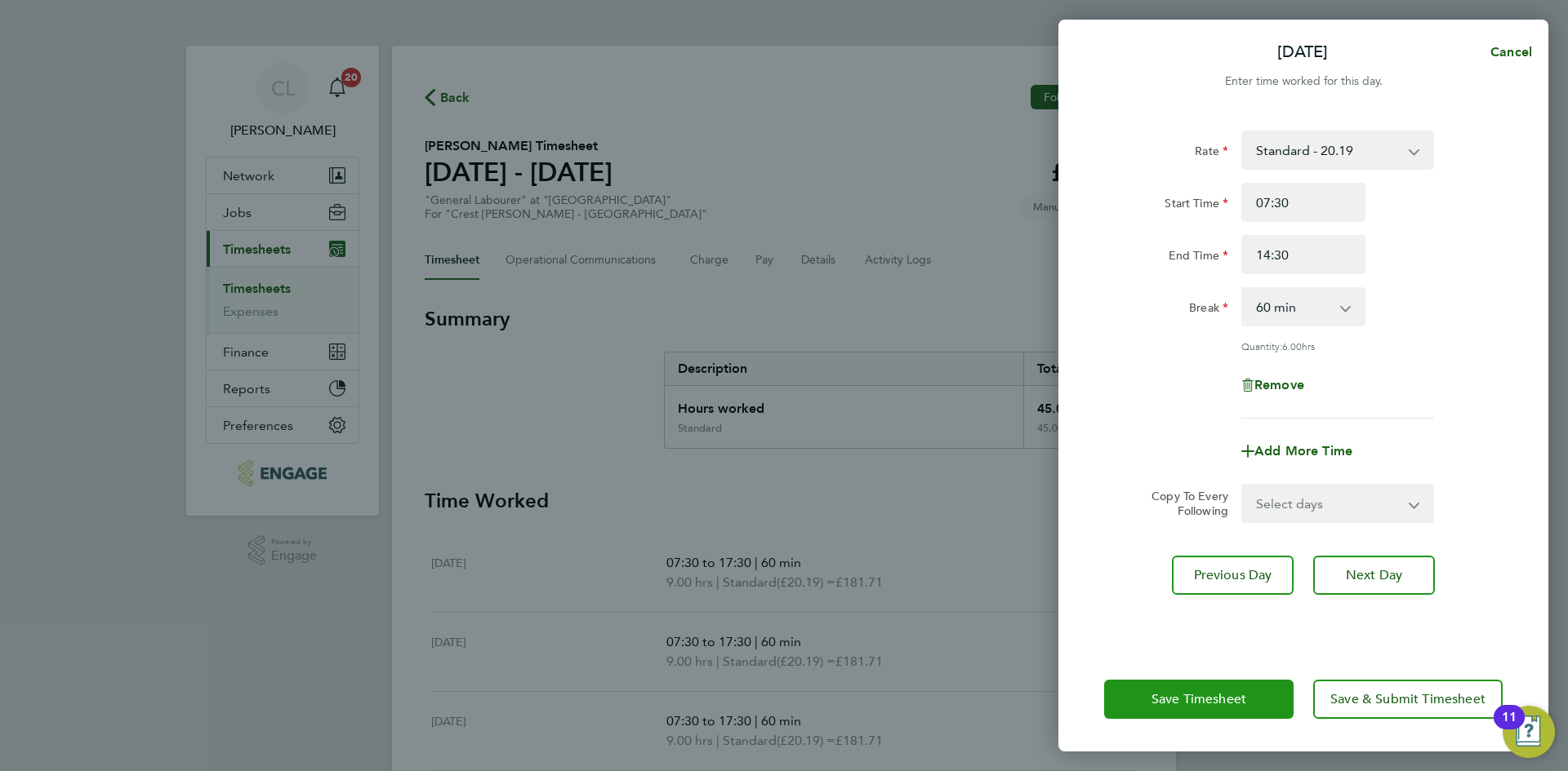
click at [1192, 686] on button "Save Timesheet" at bounding box center [1198, 700] width 189 height 40
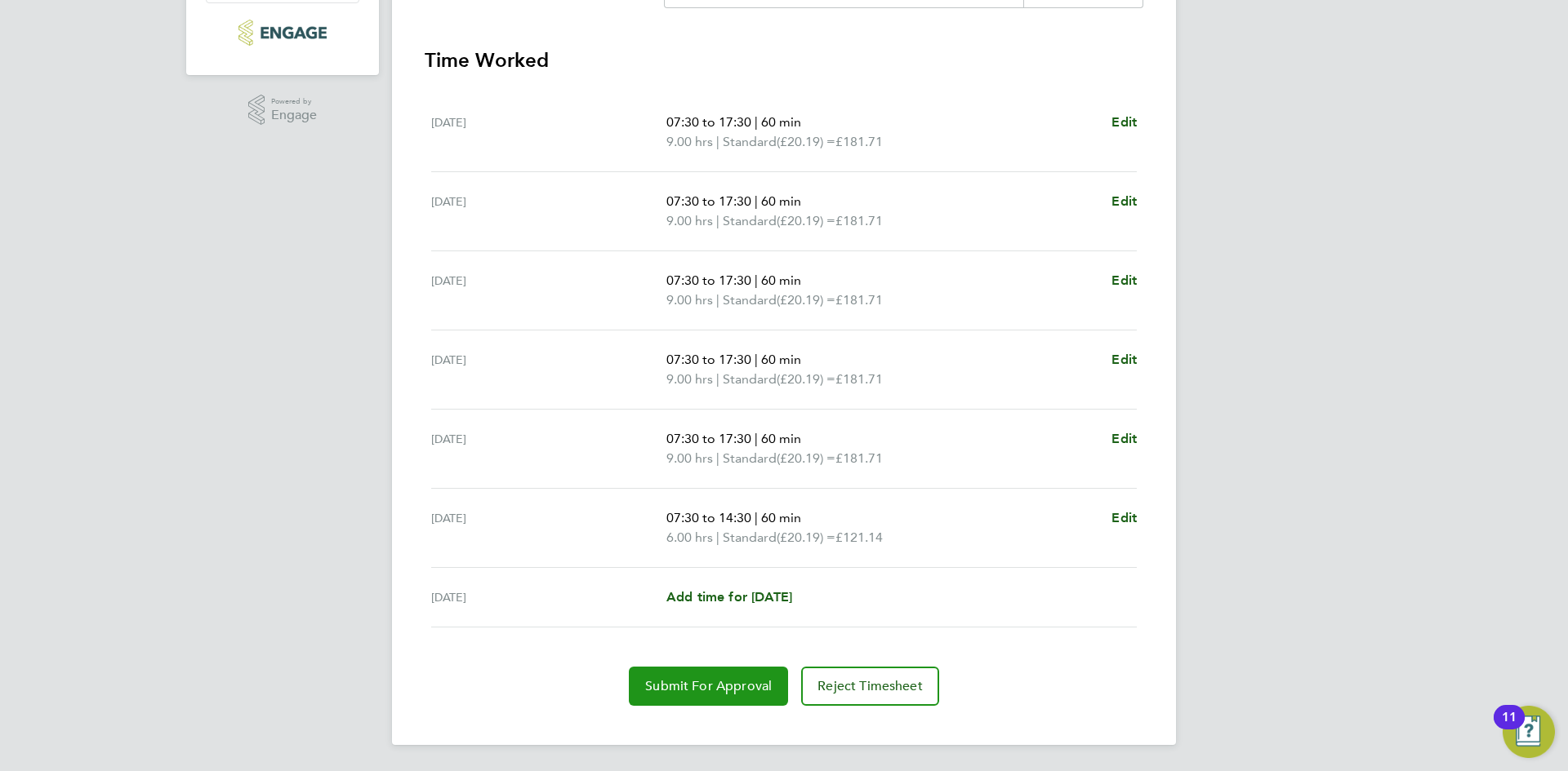
click at [680, 693] on span "Submit For Approval" at bounding box center [708, 686] width 127 height 16
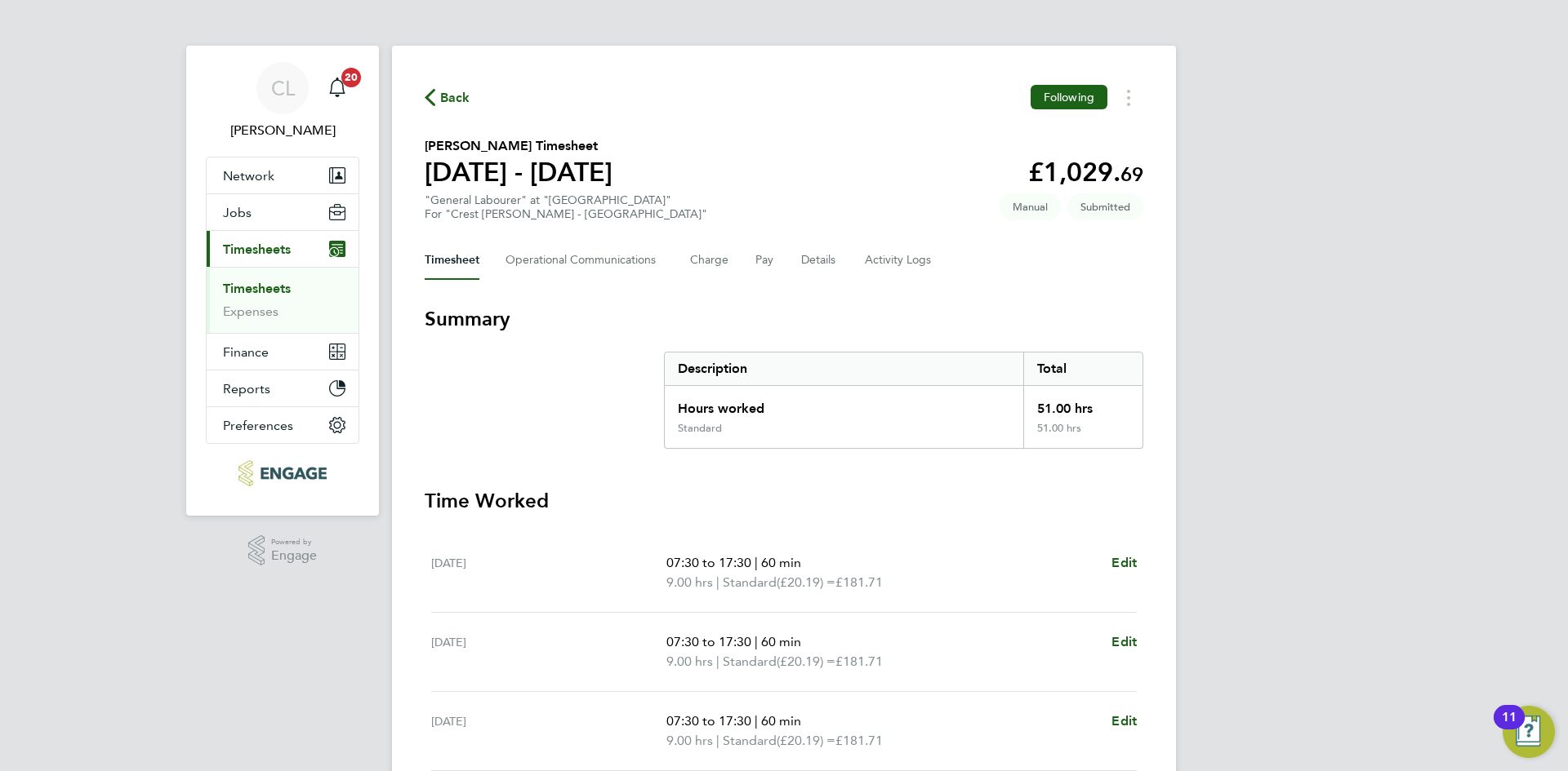
click at [451, 99] on span "Back" at bounding box center [455, 98] width 31 height 20
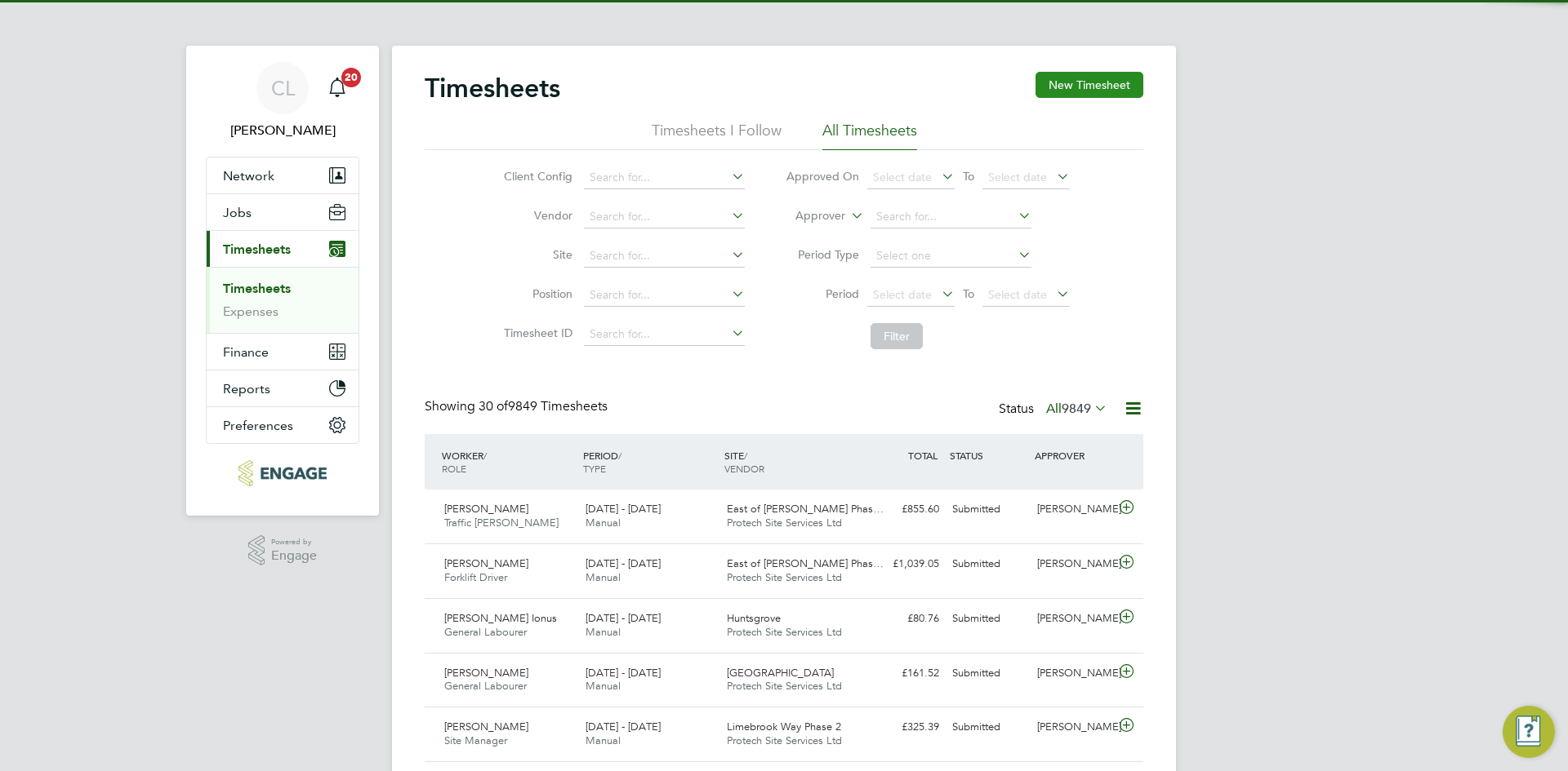
click at [1094, 84] on button "New Timesheet" at bounding box center [1089, 85] width 108 height 26
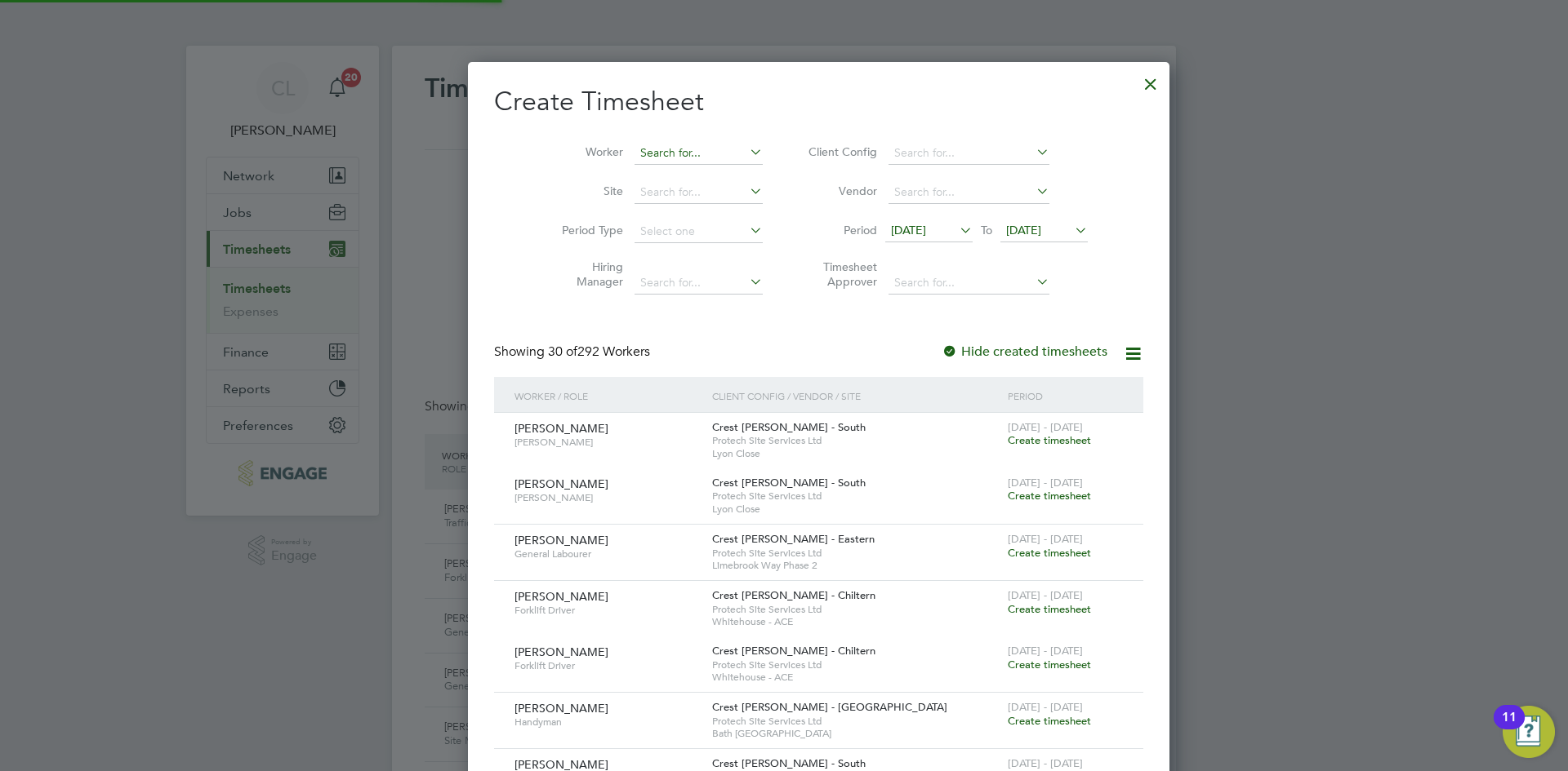
click at [645, 148] on input at bounding box center [698, 153] width 128 height 22
click at [649, 156] on input "simon williams" at bounding box center [698, 153] width 128 height 22
type input "simon williams"
click at [746, 156] on icon at bounding box center [746, 151] width 0 height 22
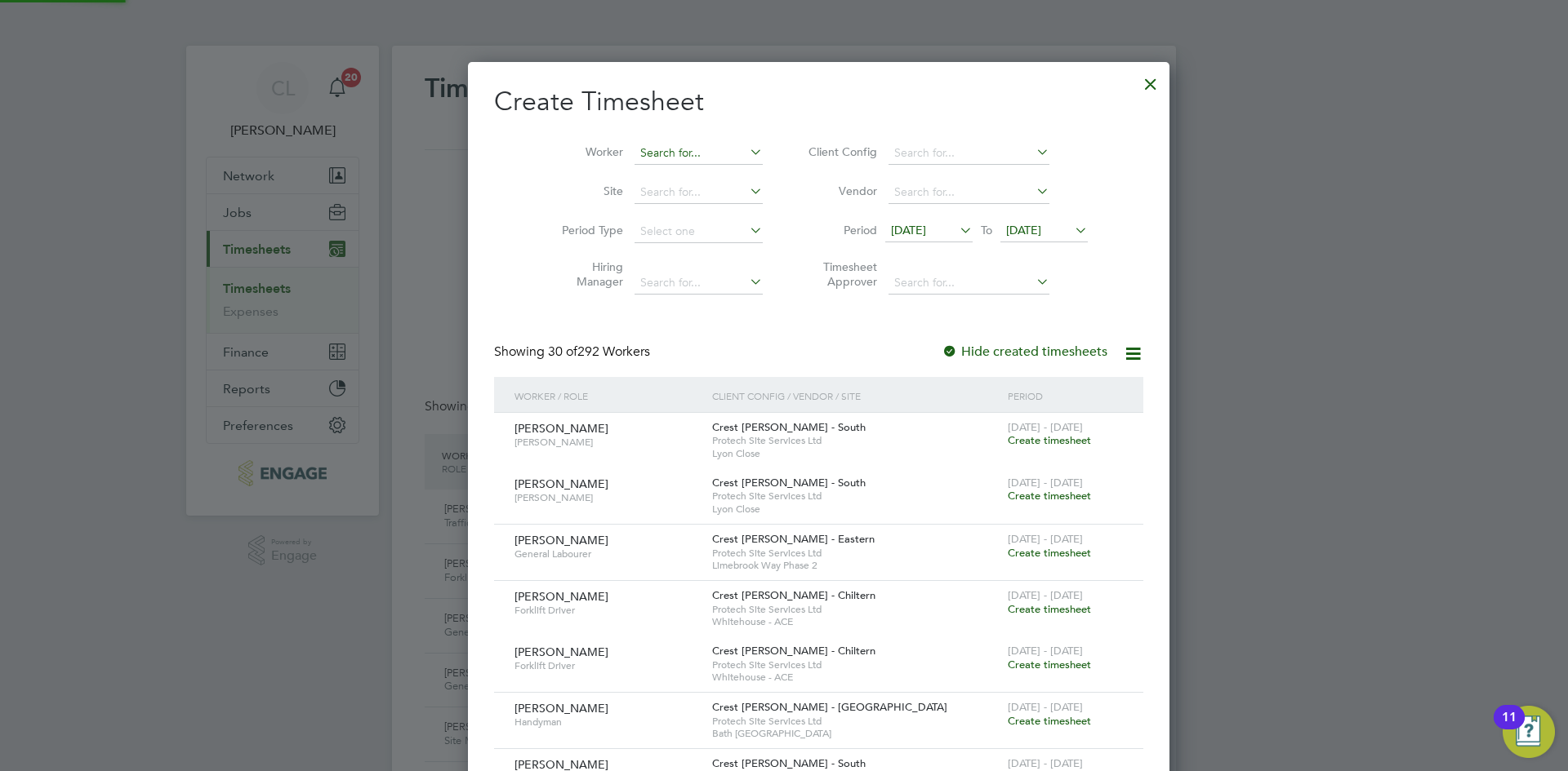
click at [653, 149] on input at bounding box center [698, 153] width 128 height 22
type input "simon w"
click at [1136, 81] on div at bounding box center [1150, 80] width 30 height 30
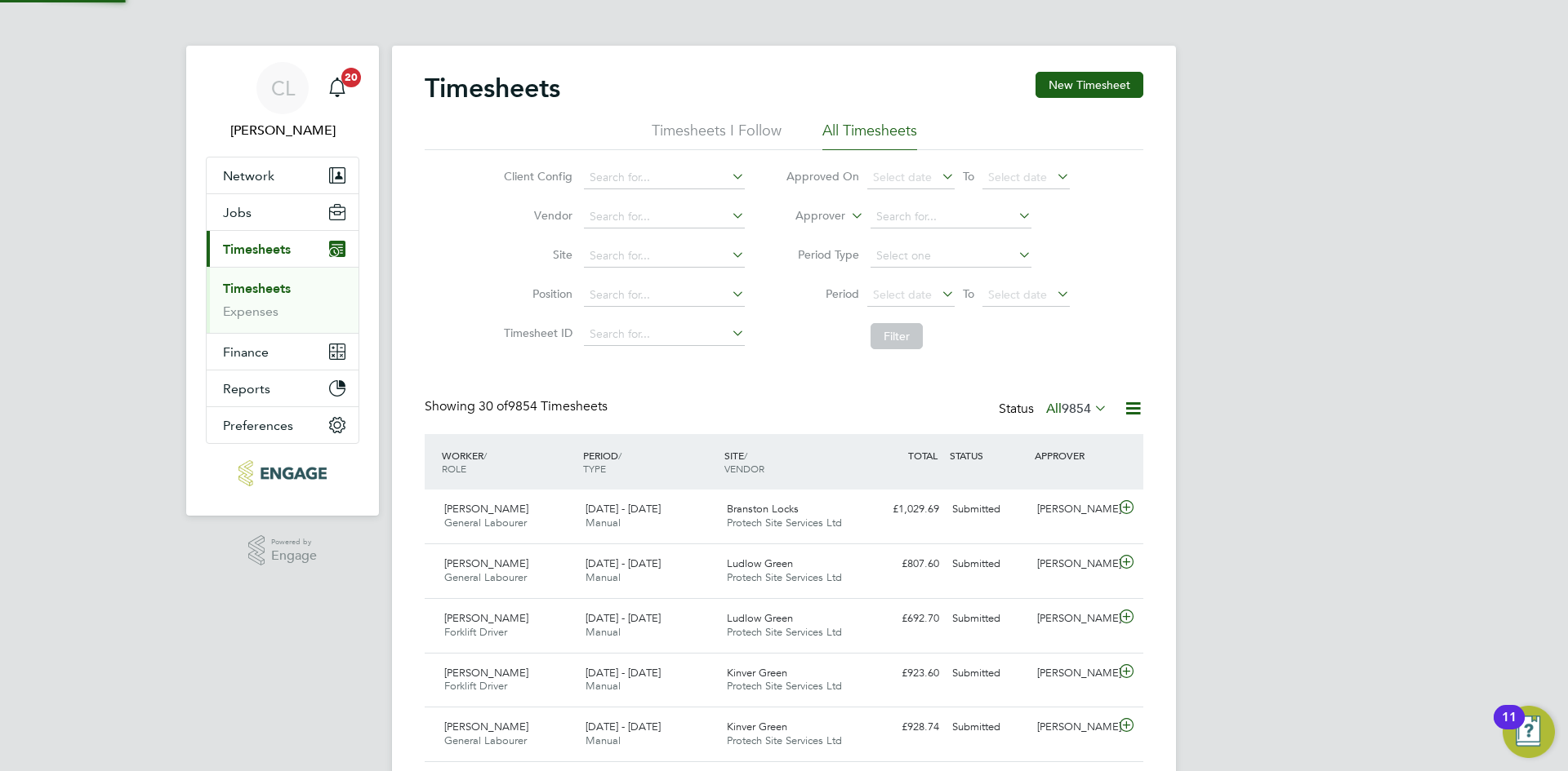
scroll to position [41, 142]
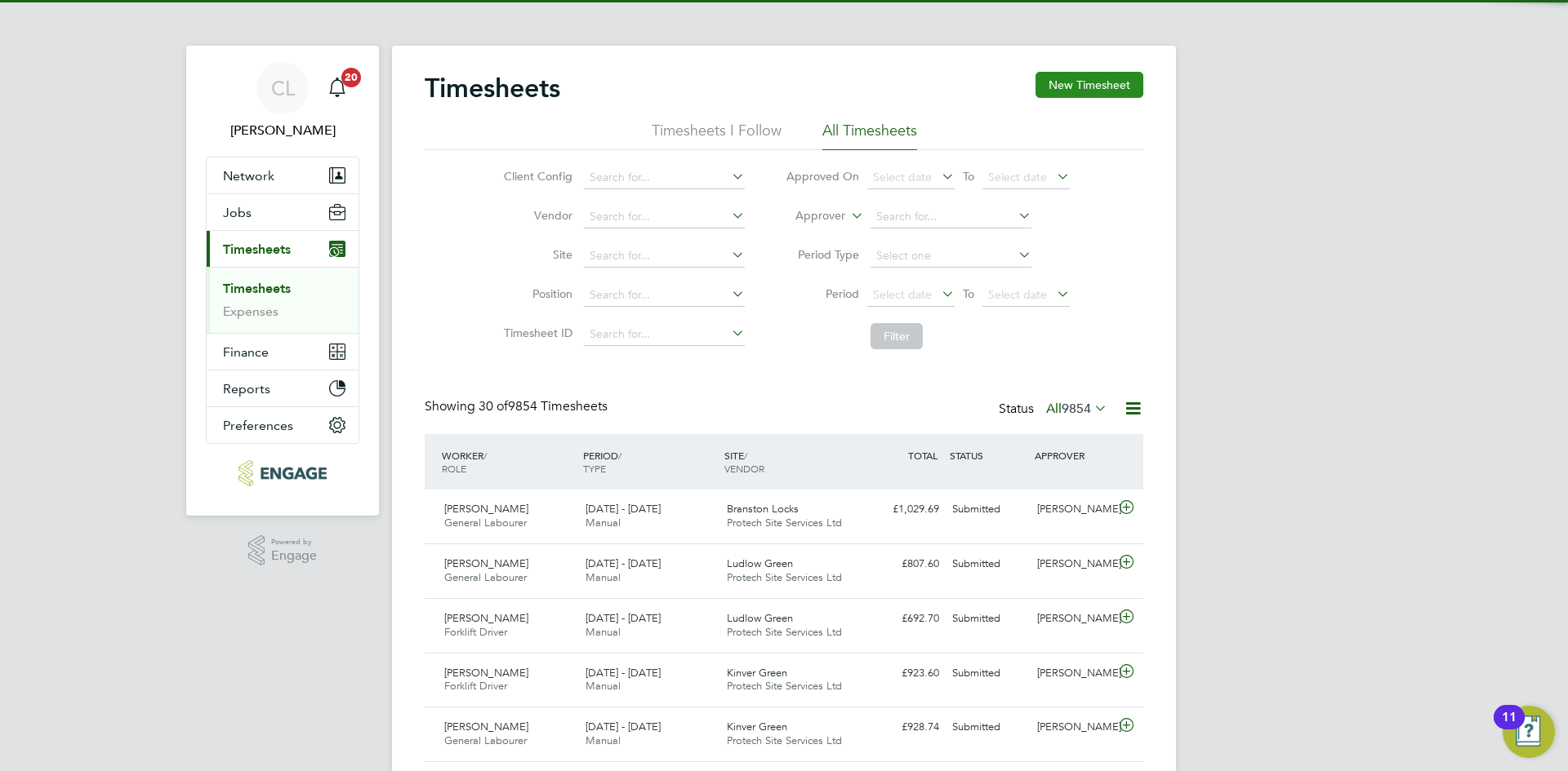
click at [1082, 86] on button "New Timesheet" at bounding box center [1089, 85] width 108 height 26
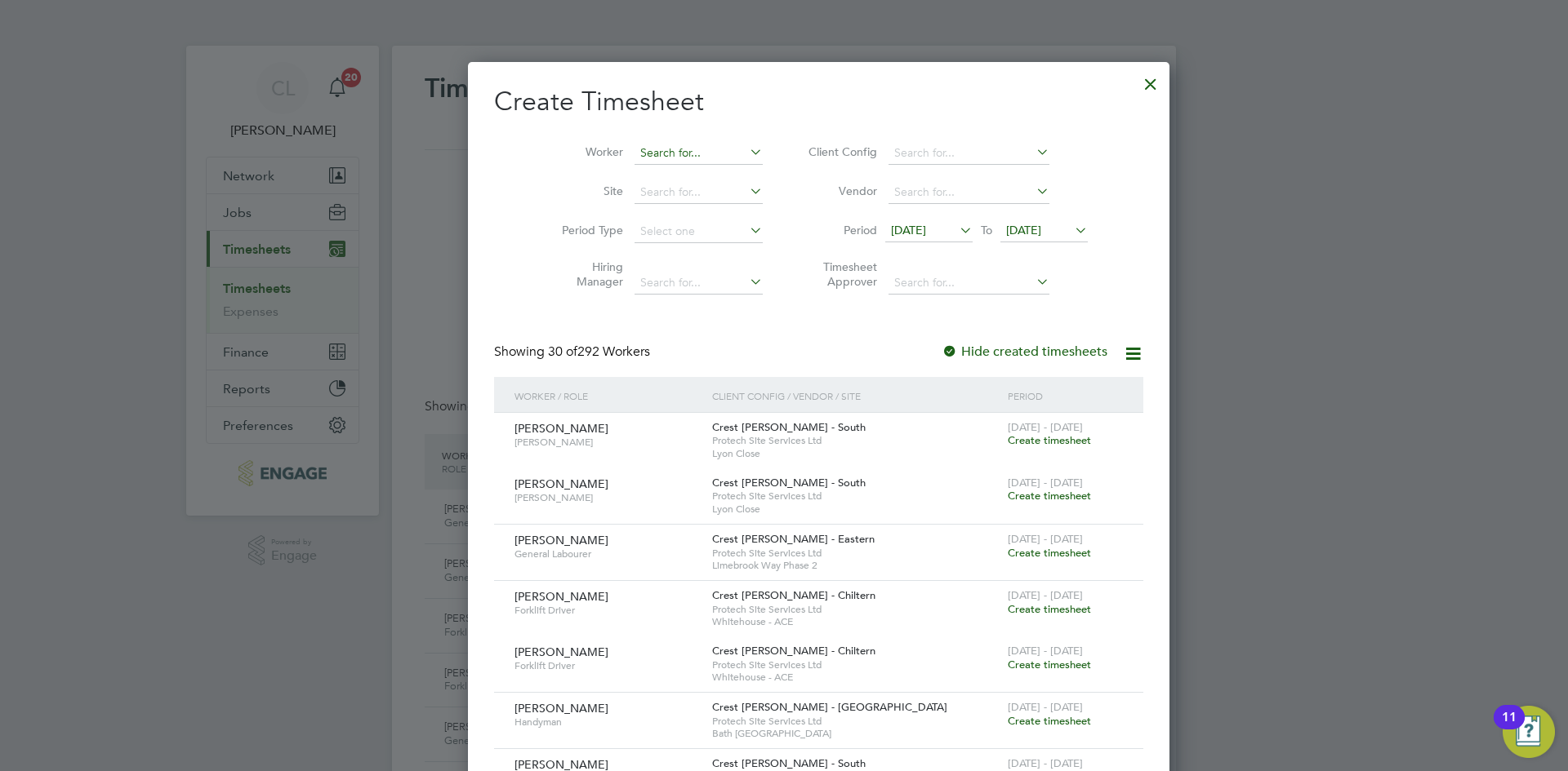
click at [635, 154] on input at bounding box center [698, 153] width 128 height 22
click at [698, 197] on li "Simon W illiams" at bounding box center [675, 197] width 153 height 22
type input "[PERSON_NAME]"
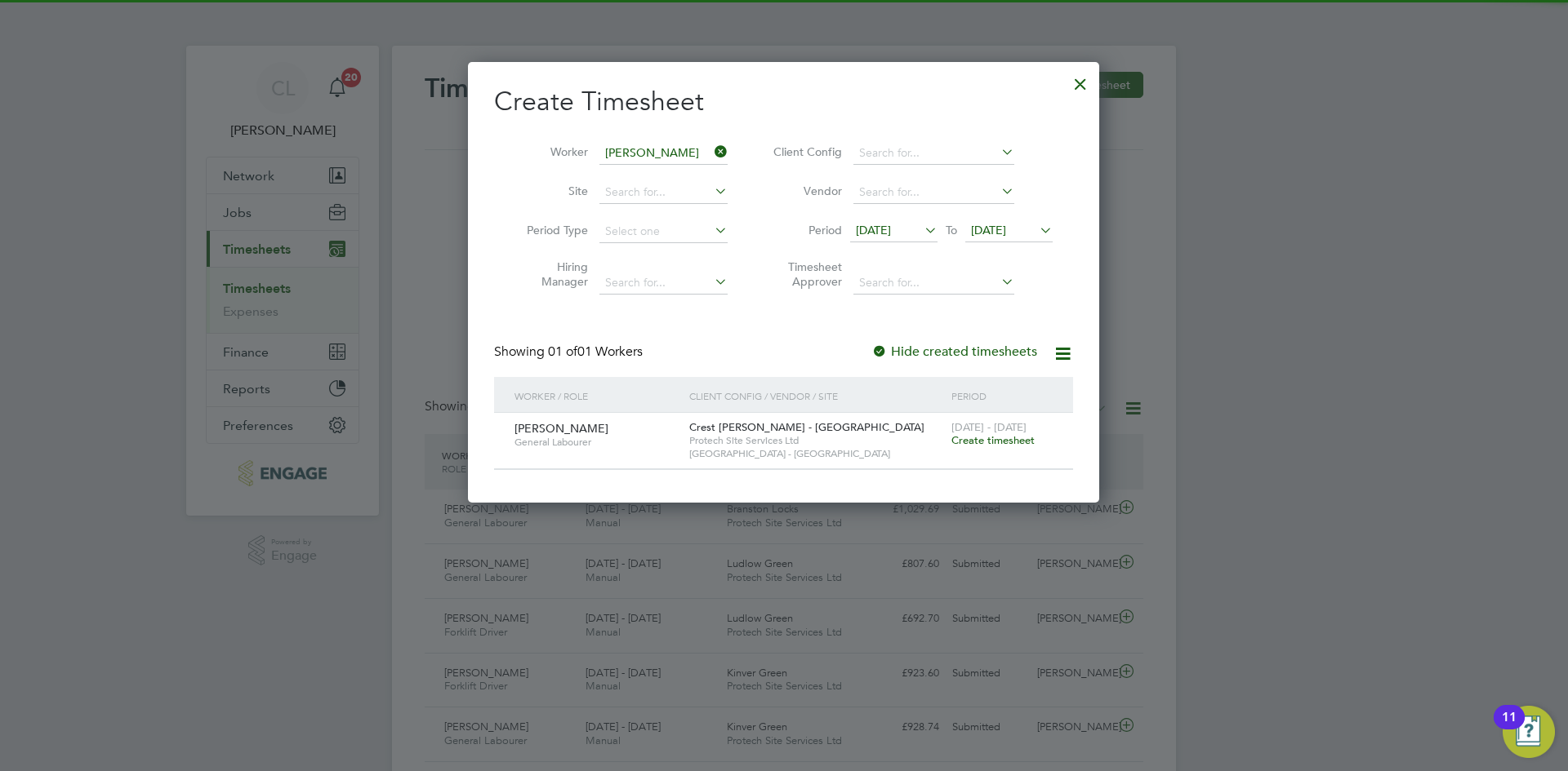
drag, startPoint x: 987, startPoint y: 442, endPoint x: 816, endPoint y: 445, distance: 171.0
click at [986, 443] on span "Create timesheet" at bounding box center [993, 440] width 84 height 13
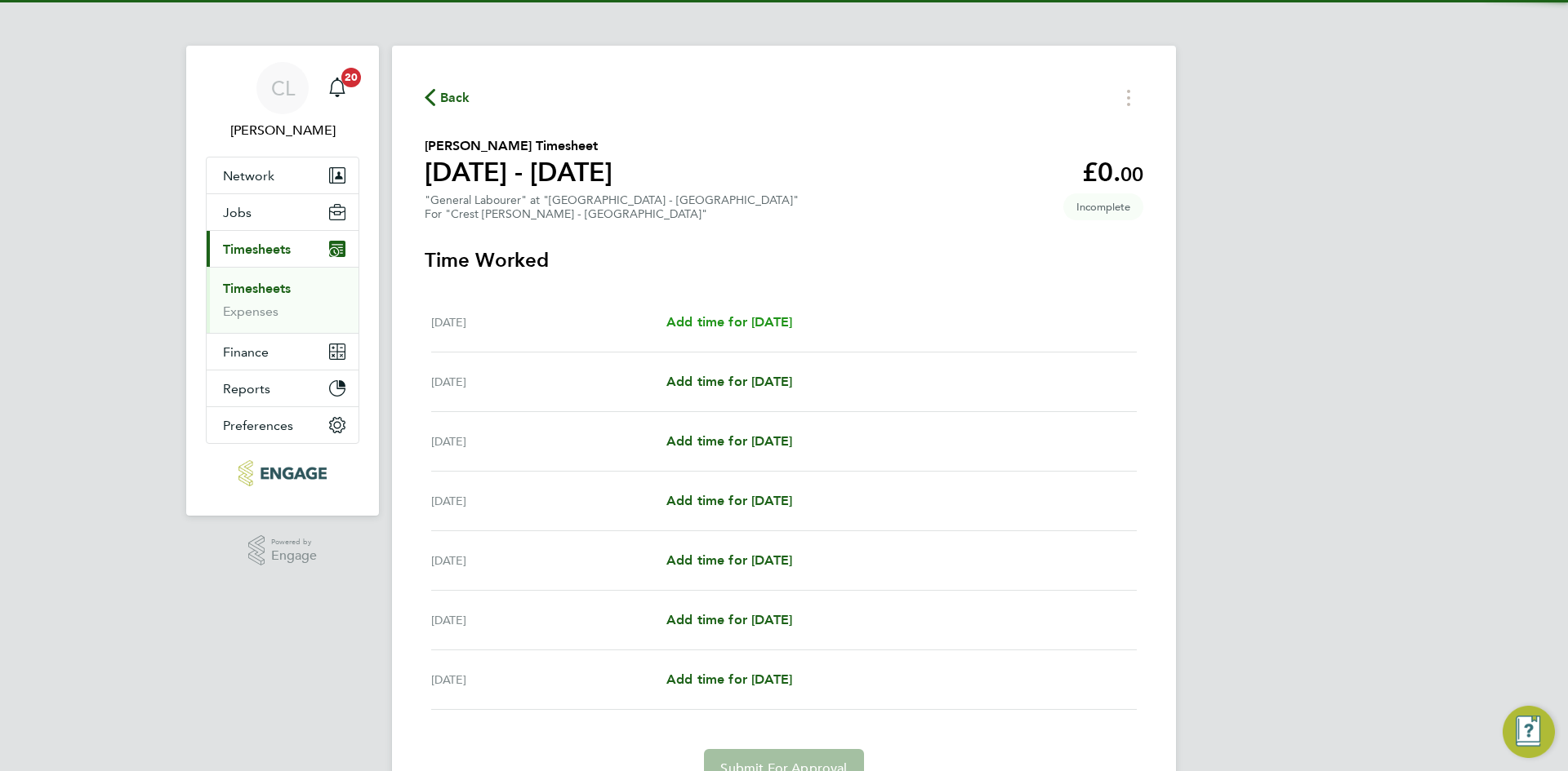
click at [707, 317] on span "Add time for [DATE]" at bounding box center [729, 321] width 126 height 15
select select "60"
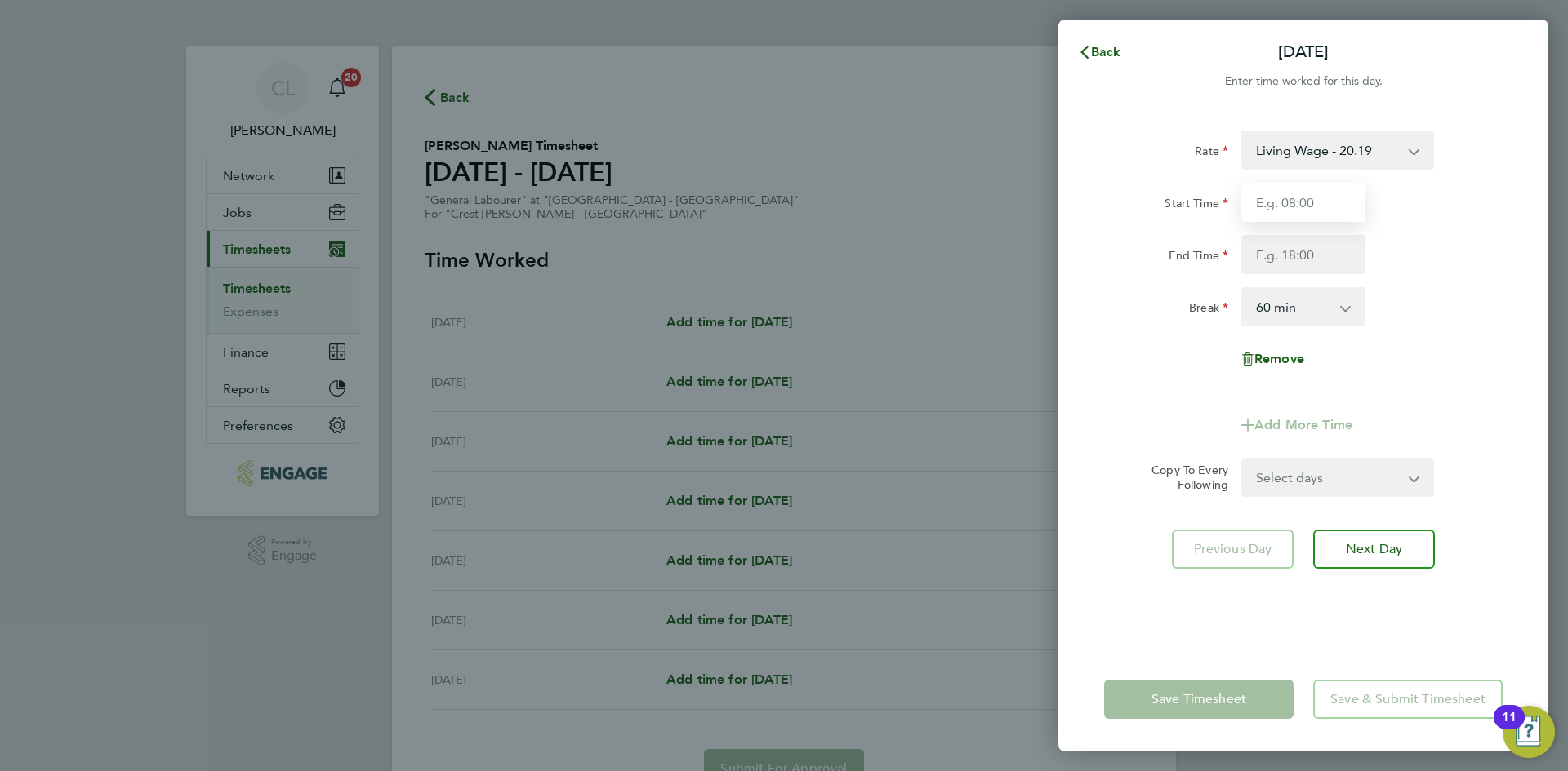
click at [1320, 202] on input "Start Time" at bounding box center [1303, 202] width 124 height 40
type input "07:30"
click at [1306, 249] on input "End Time" at bounding box center [1303, 255] width 124 height 40
type input "16:30"
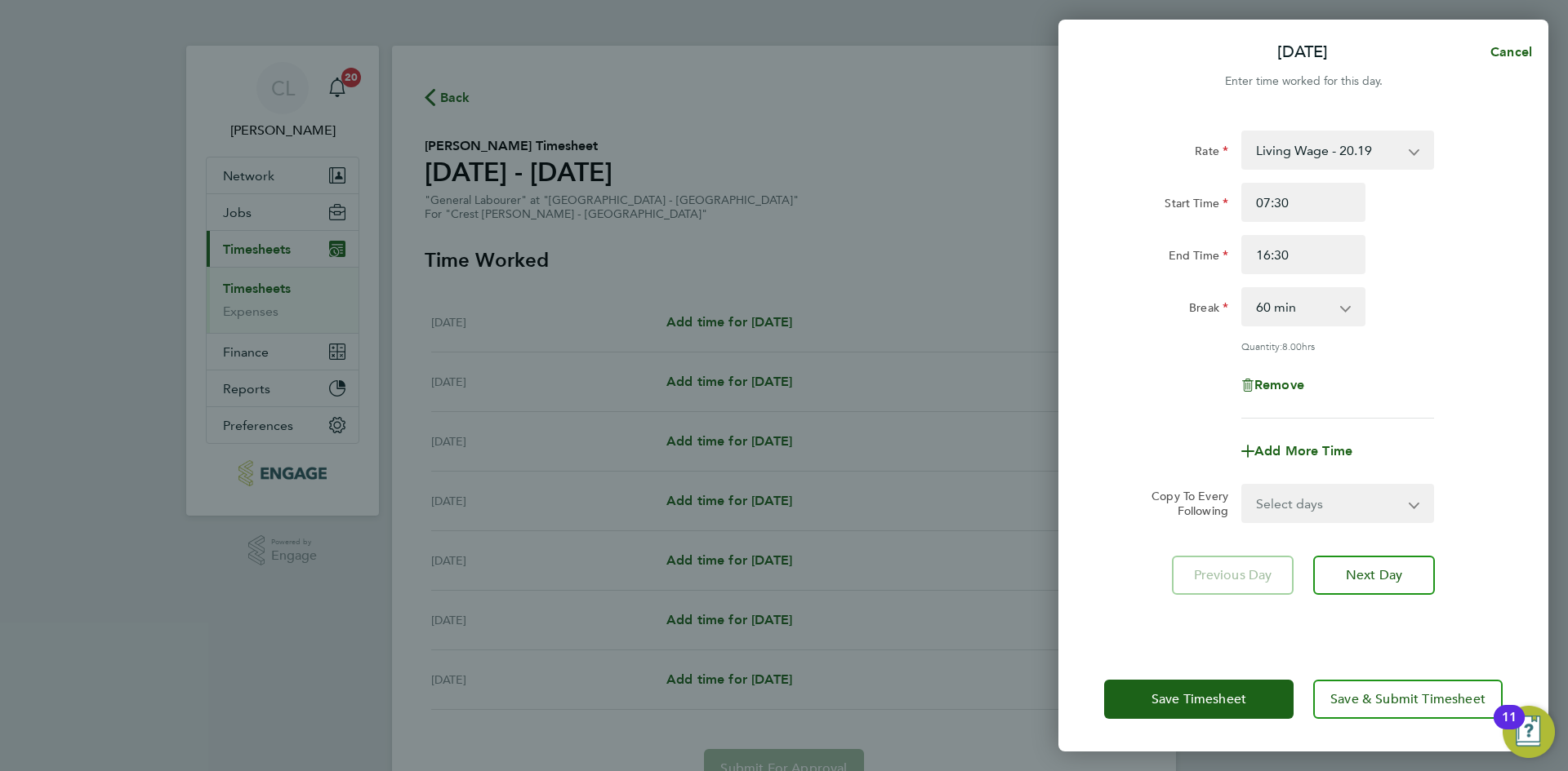
drag, startPoint x: 1497, startPoint y: 284, endPoint x: 1423, endPoint y: 395, distance: 133.4
click at [1497, 284] on div "Rate Living Wage - 20.19 Start Time 07:30 End Time 16:30 Break 0 min 15 min 30 …" at bounding box center [1302, 274] width 399 height 288
click at [1364, 471] on form "Rate Living Wage - 20.19 Start Time 07:30 End Time 16:30 Break 0 min 15 min 30 …" at bounding box center [1302, 327] width 399 height 392
click at [1347, 496] on select "Select days Day Weekday (Mon-Fri) Weekend (Sat-Sun) [DATE] [DATE] [DATE] [DATE]…" at bounding box center [1329, 504] width 171 height 36
select select "TUE"
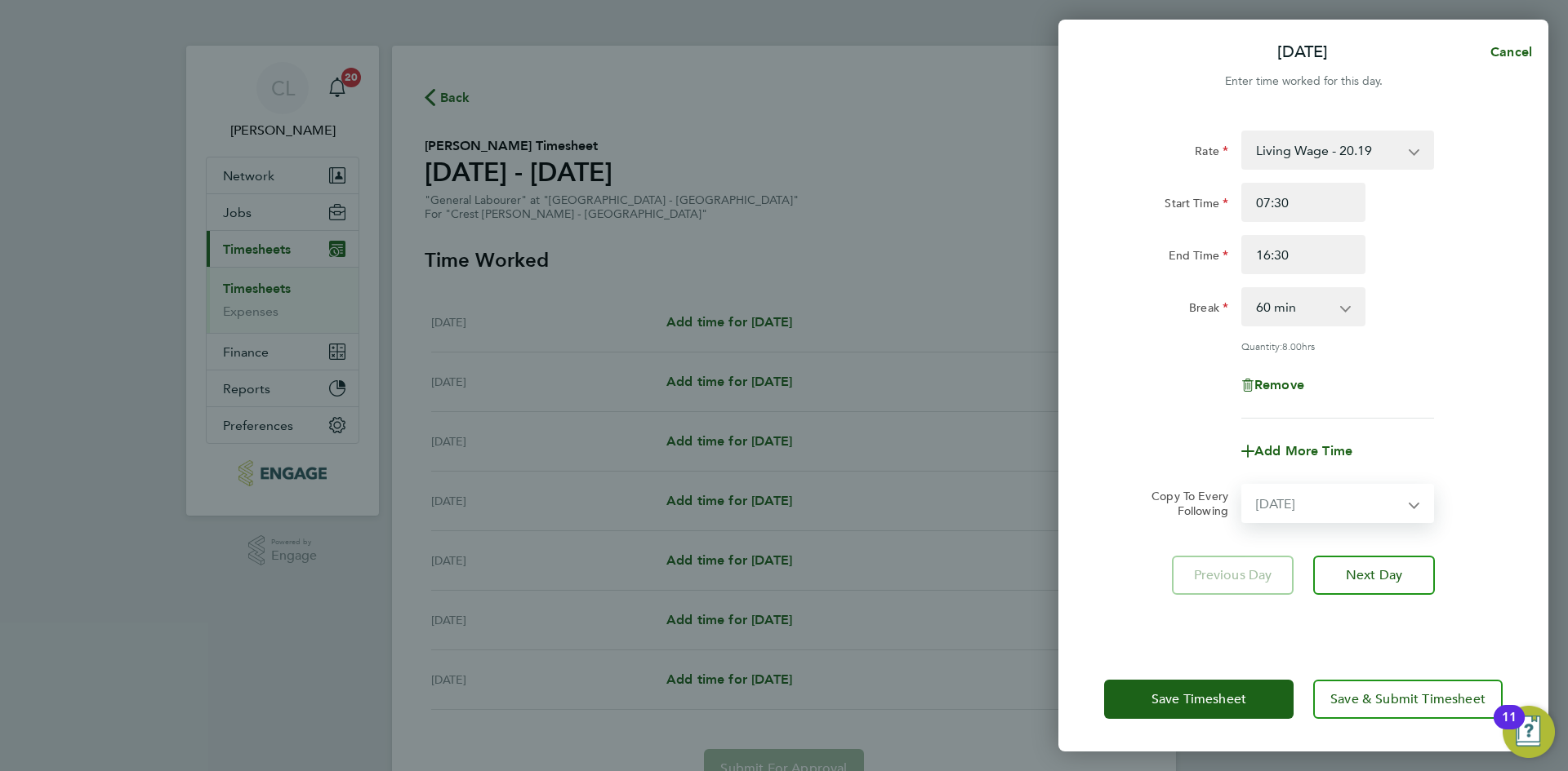
click at [1243, 486] on select "Select days Day Weekday (Mon-Fri) Weekend (Sat-Sun) [DATE] [DATE] [DATE] [DATE]…" at bounding box center [1329, 504] width 171 height 36
select select "[DATE]"
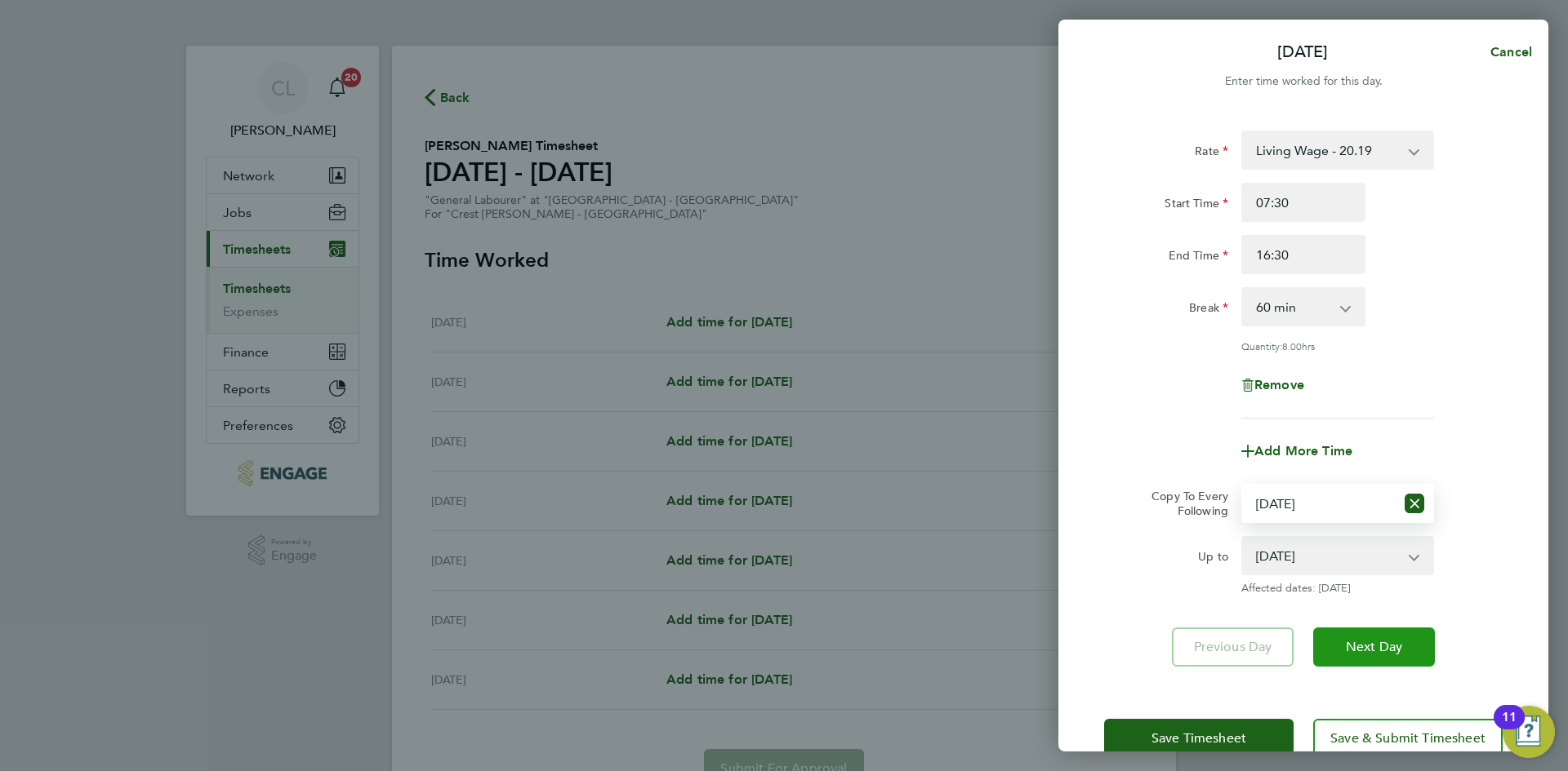
click at [1397, 641] on span "Next Day" at bounding box center [1374, 647] width 57 height 16
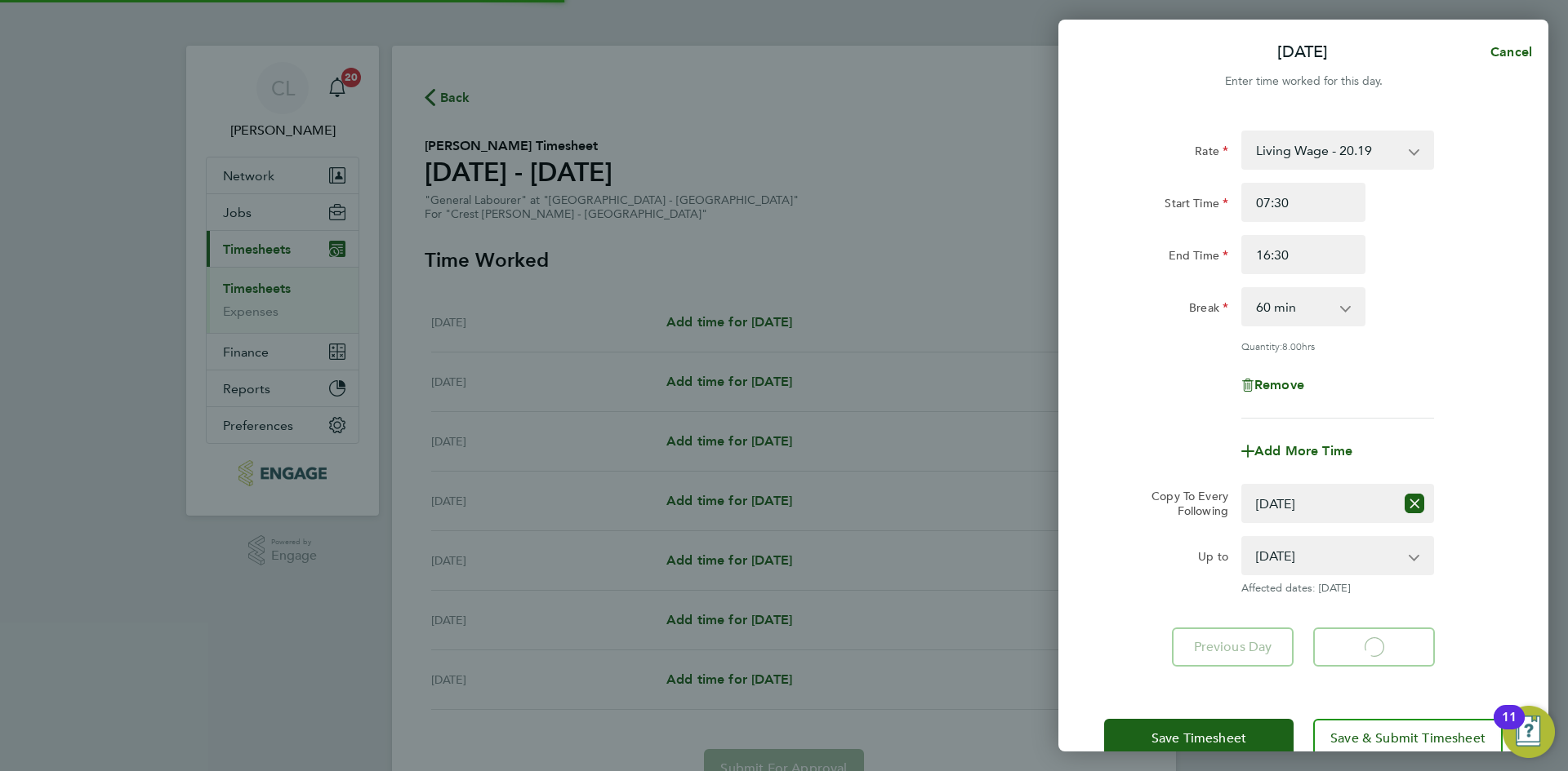
select select "60"
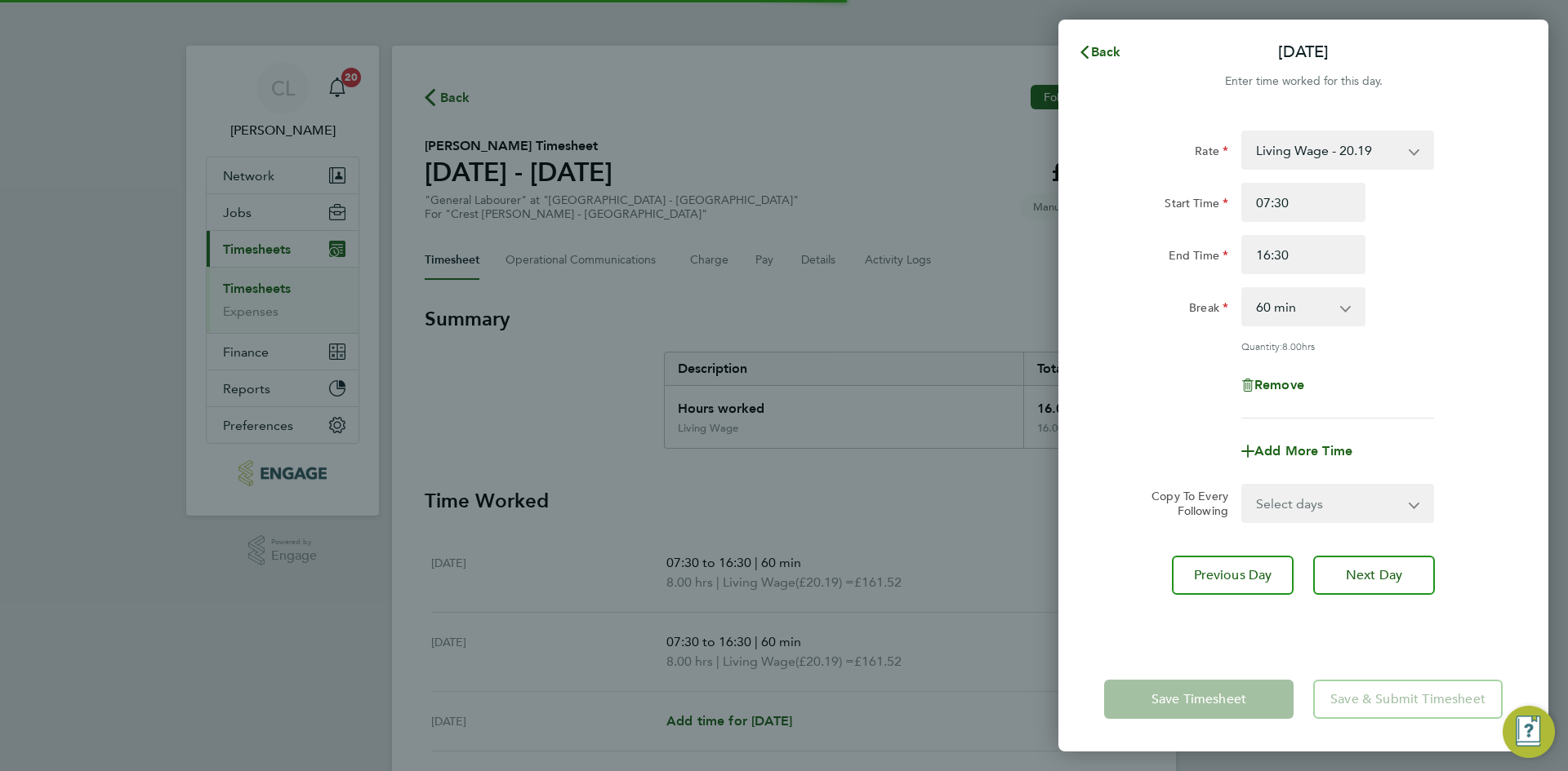
click at [1305, 498] on select "Select days Day Weekday (Mon-Fri) Weekend (Sat-Sun) Wednesday Thursday Friday S…" at bounding box center [1329, 504] width 171 height 36
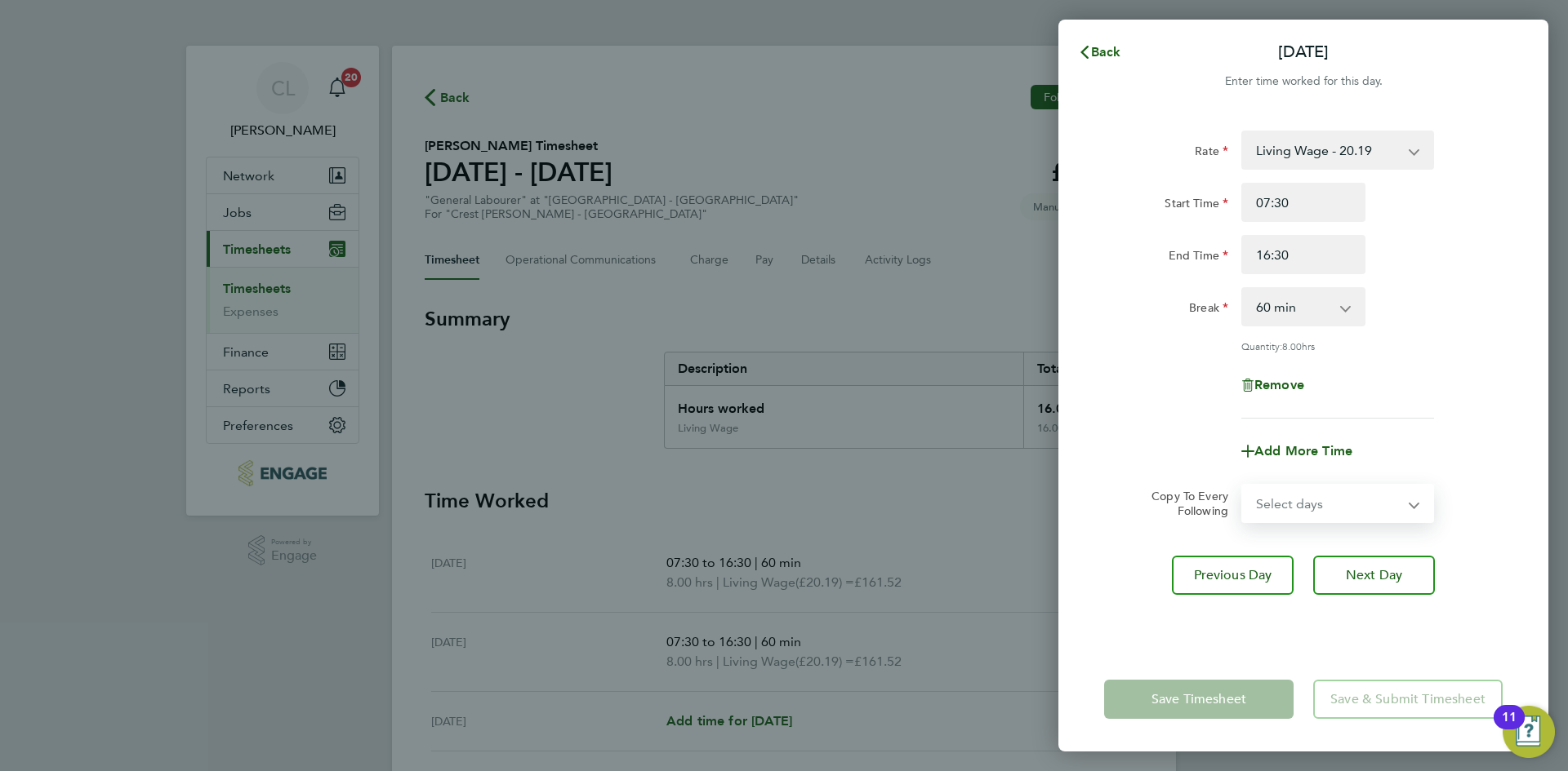
select select "WED"
click at [1243, 486] on select "Select days Day Weekday (Mon-Fri) Weekend (Sat-Sun) Wednesday Thursday Friday S…" at bounding box center [1329, 504] width 171 height 36
select select "[DATE]"
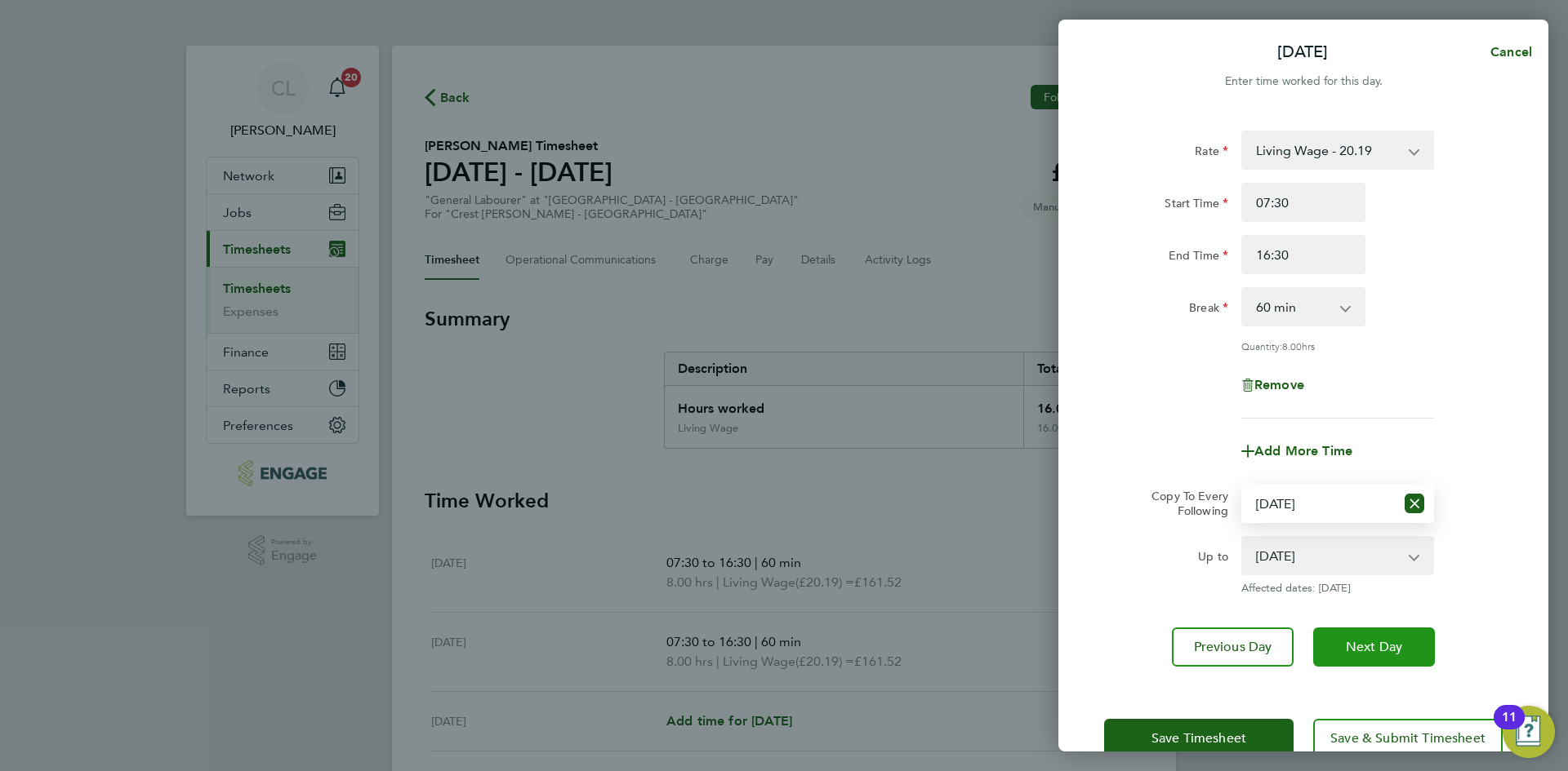
click at [1392, 639] on span "Next Day" at bounding box center [1374, 647] width 57 height 16
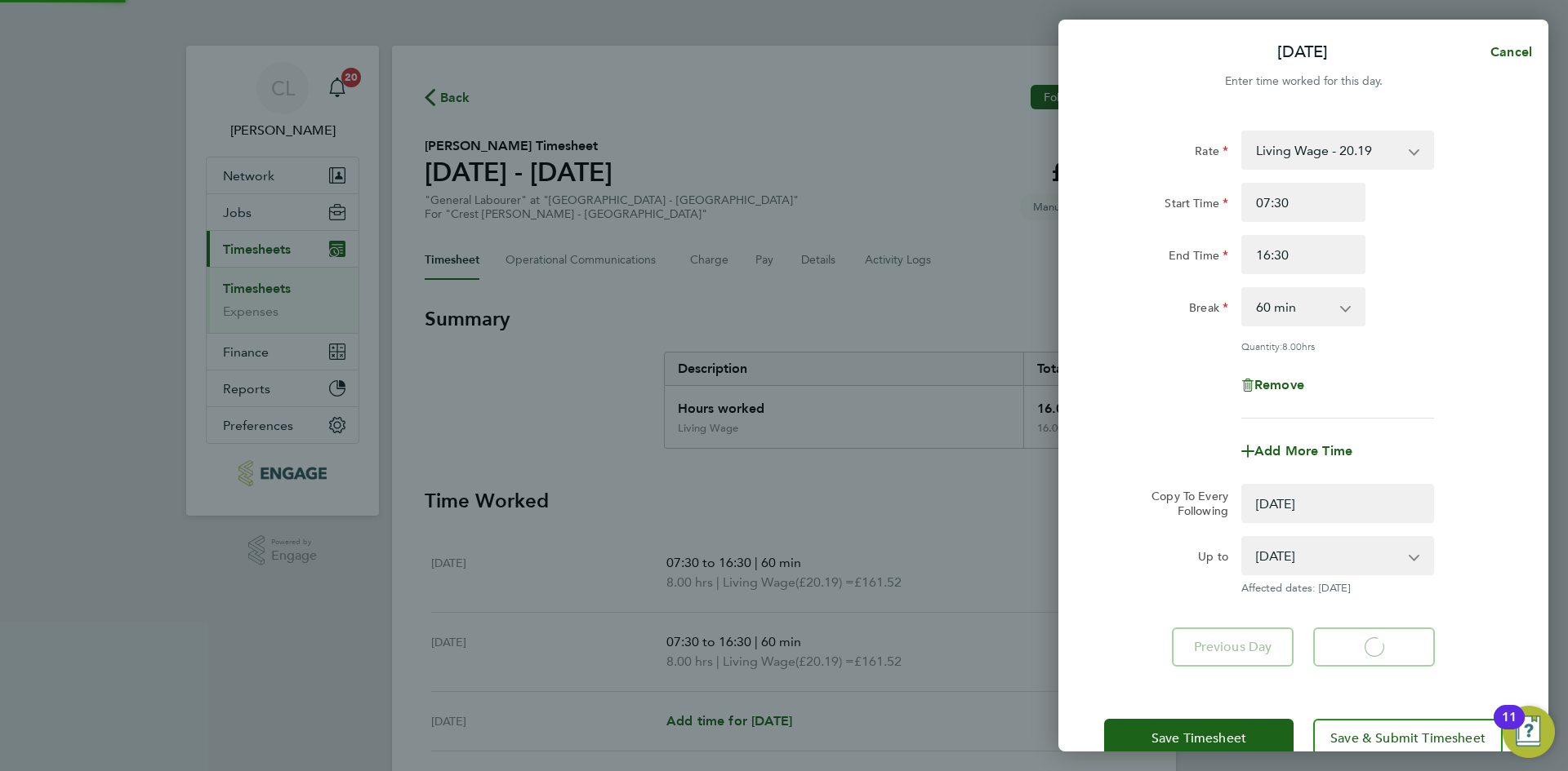
select select "0: null"
select select "60"
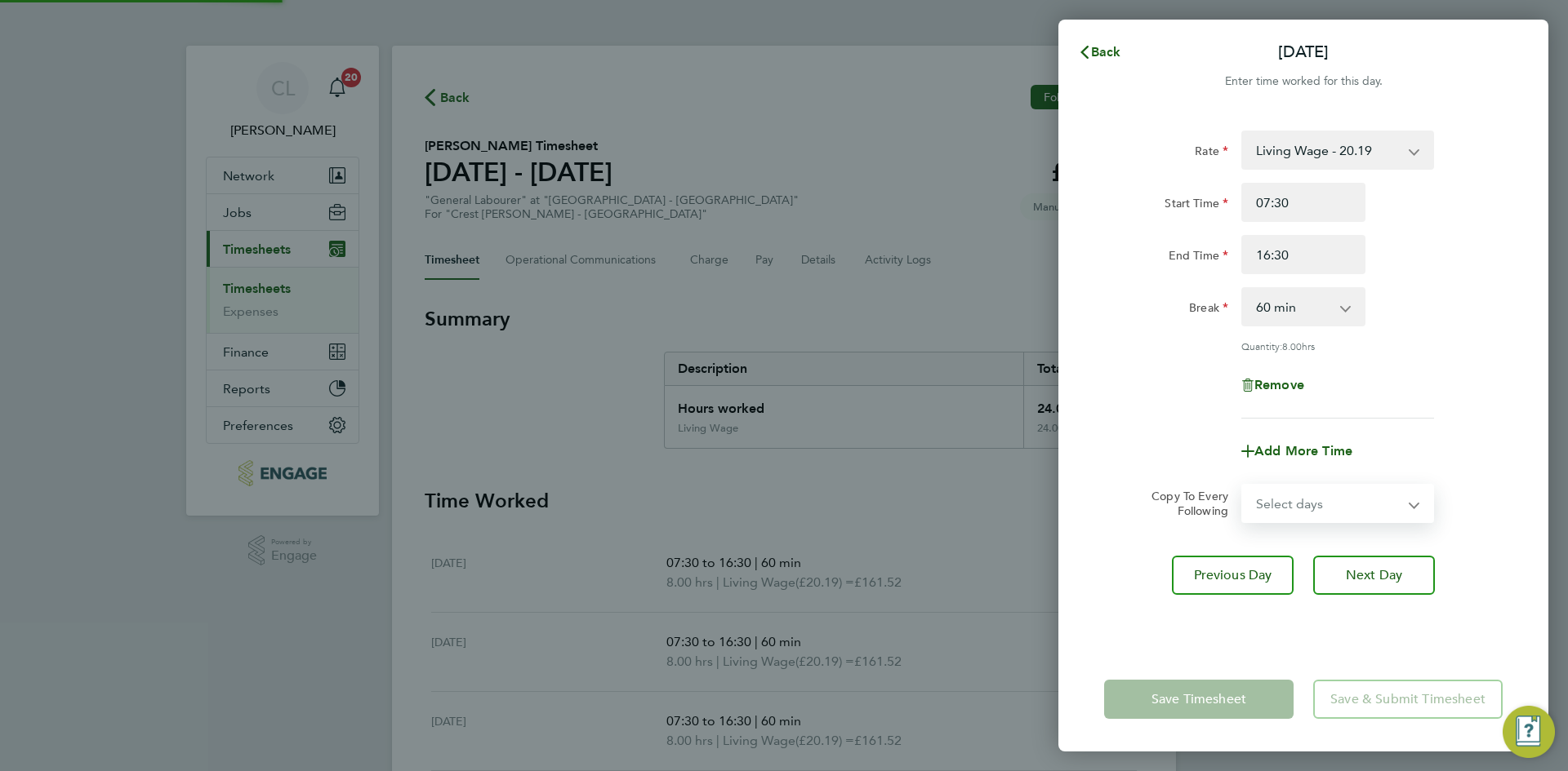
click at [1310, 494] on select "Select days Day Weekday (Mon-Fri) Weekend (Sat-Sun) Thursday Friday Saturday Su…" at bounding box center [1329, 504] width 171 height 36
select select "THU"
click at [1243, 486] on select "Select days Day Weekday (Mon-Fri) Weekend (Sat-Sun) Thursday Friday Saturday Su…" at bounding box center [1329, 504] width 171 height 36
select select "[DATE]"
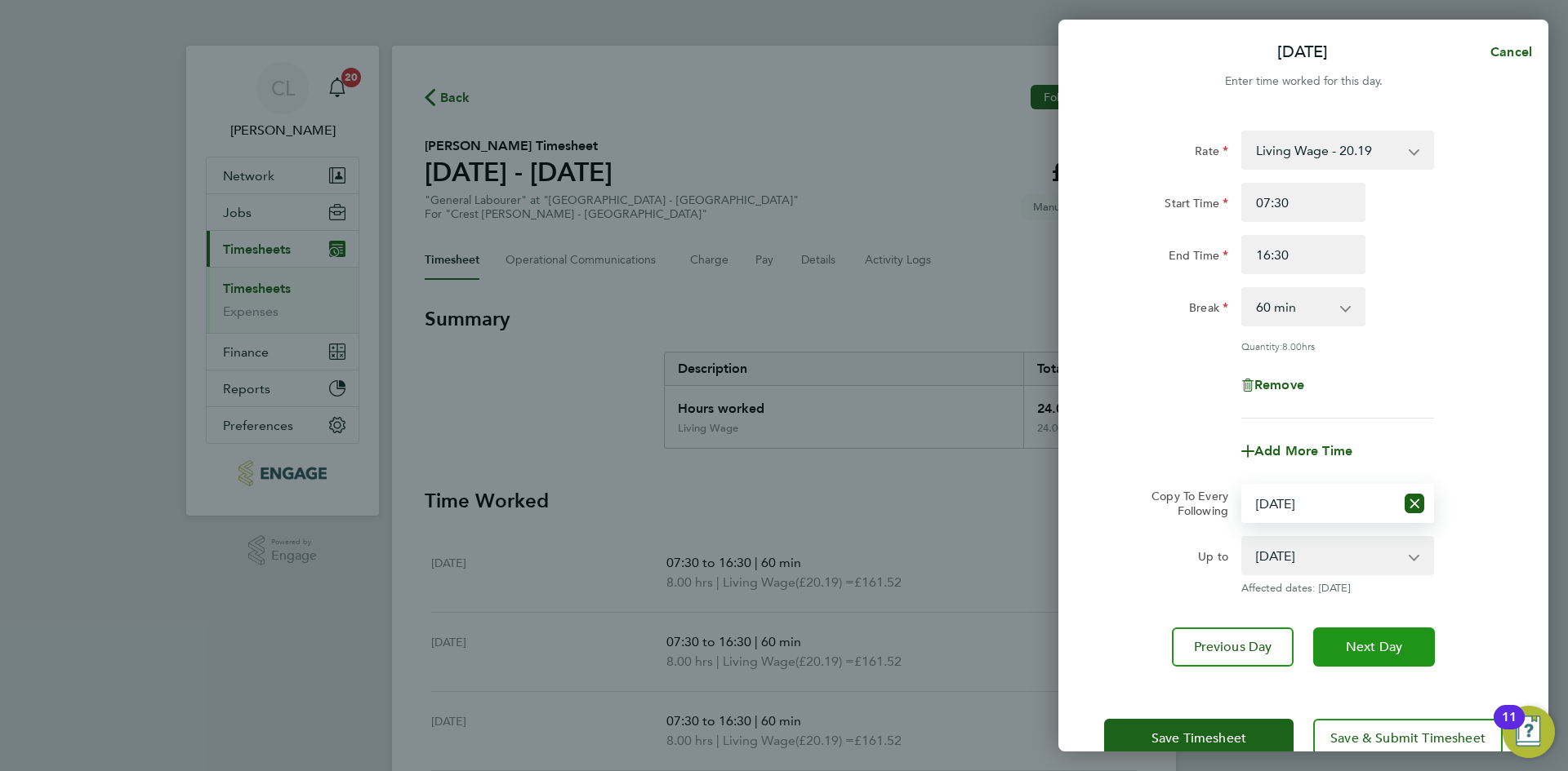
click at [1365, 645] on span "Next Day" at bounding box center [1374, 647] width 57 height 16
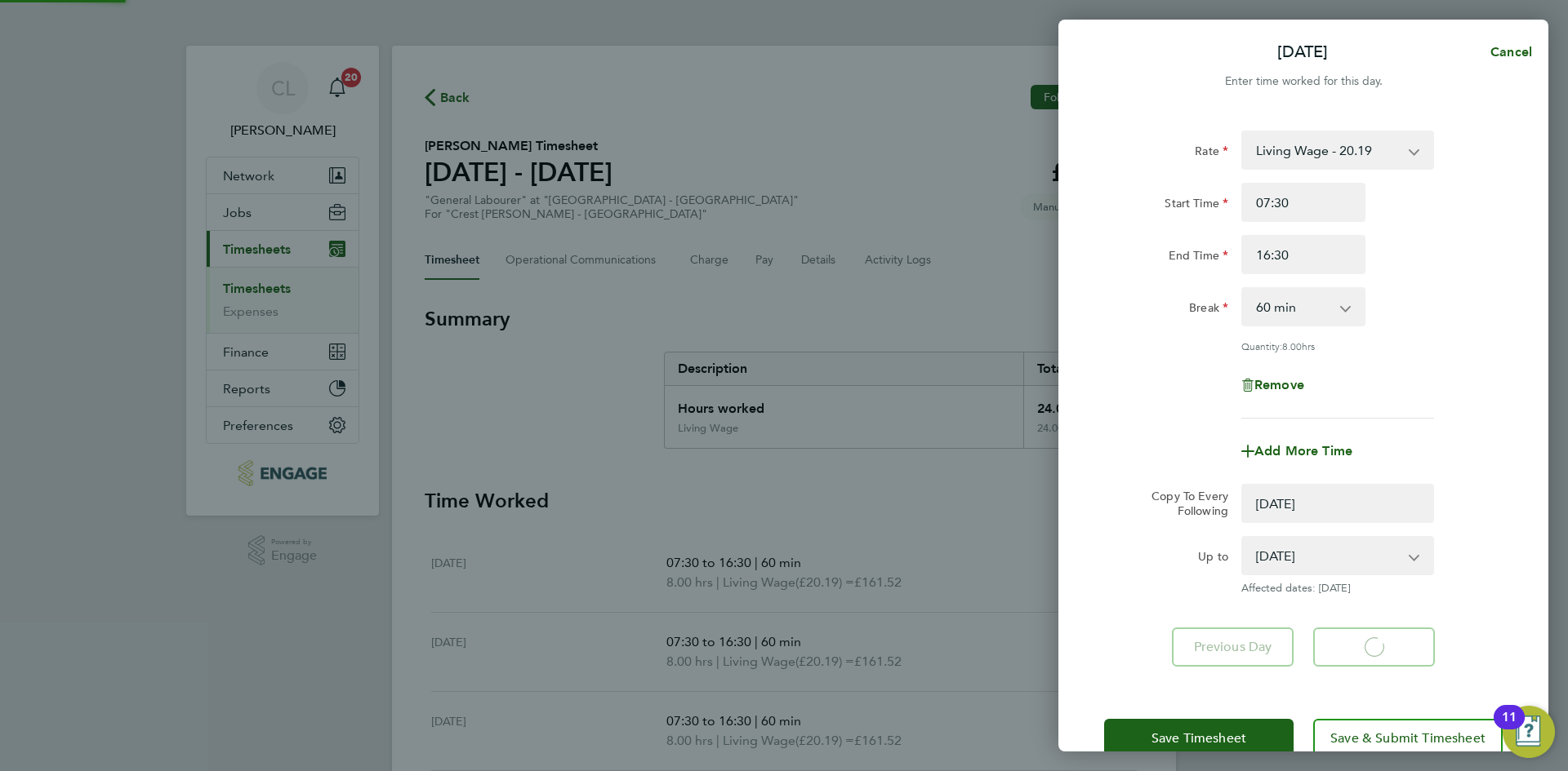
select select "0: null"
select select "60"
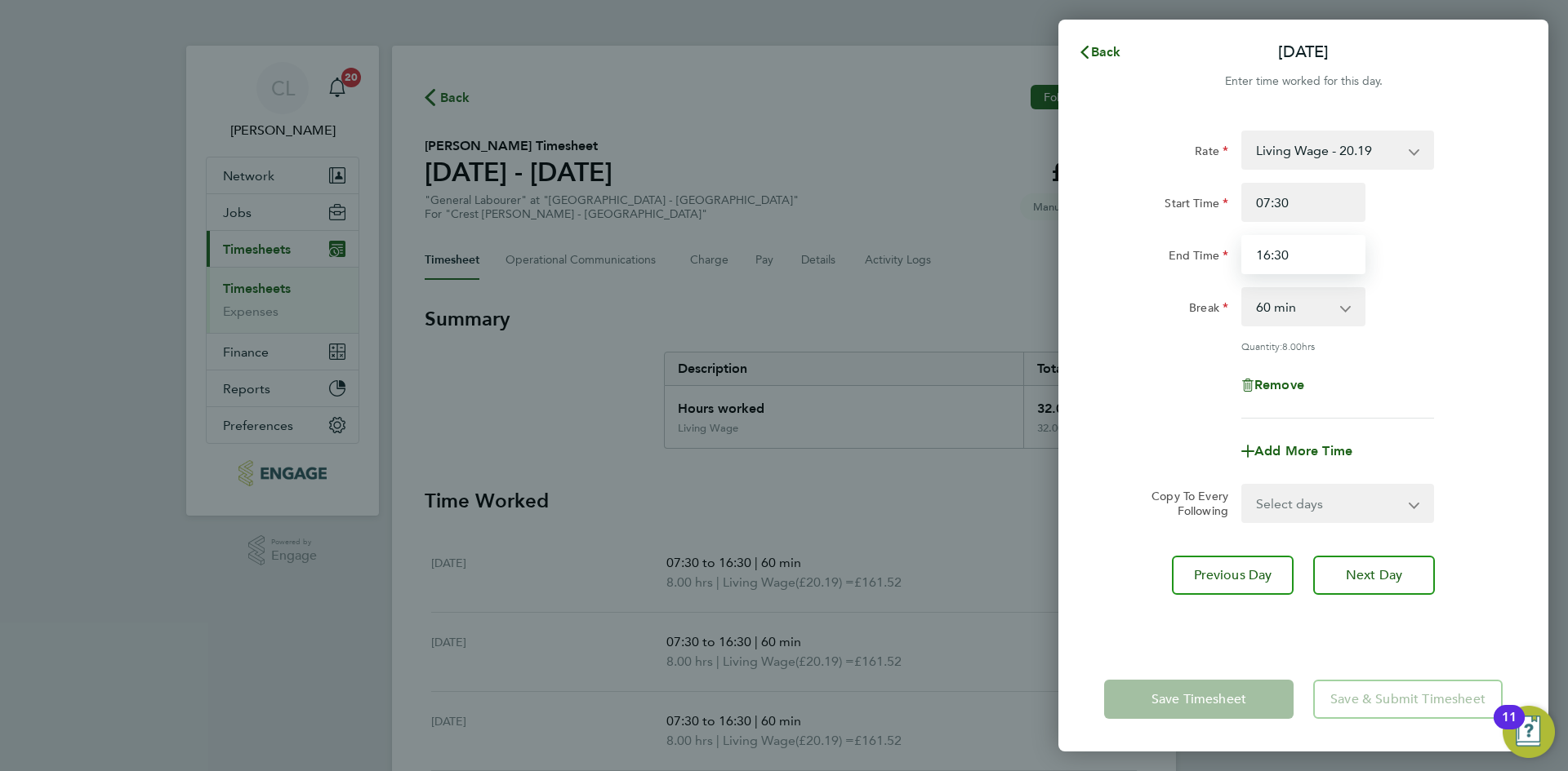
drag, startPoint x: 1338, startPoint y: 267, endPoint x: 1055, endPoint y: 224, distance: 286.2
click at [1055, 224] on div "Back Thu 18 Sep Enter time worked for this day. Rate Living Wage - 20.19 Start …" at bounding box center [784, 385] width 1568 height 771
click at [1329, 264] on input "End Time" at bounding box center [1303, 255] width 124 height 40
type input "17:30"
click at [1451, 316] on div "Break 0 min 15 min 30 min 45 min 60 min 75 min 90 min" at bounding box center [1302, 307] width 411 height 40
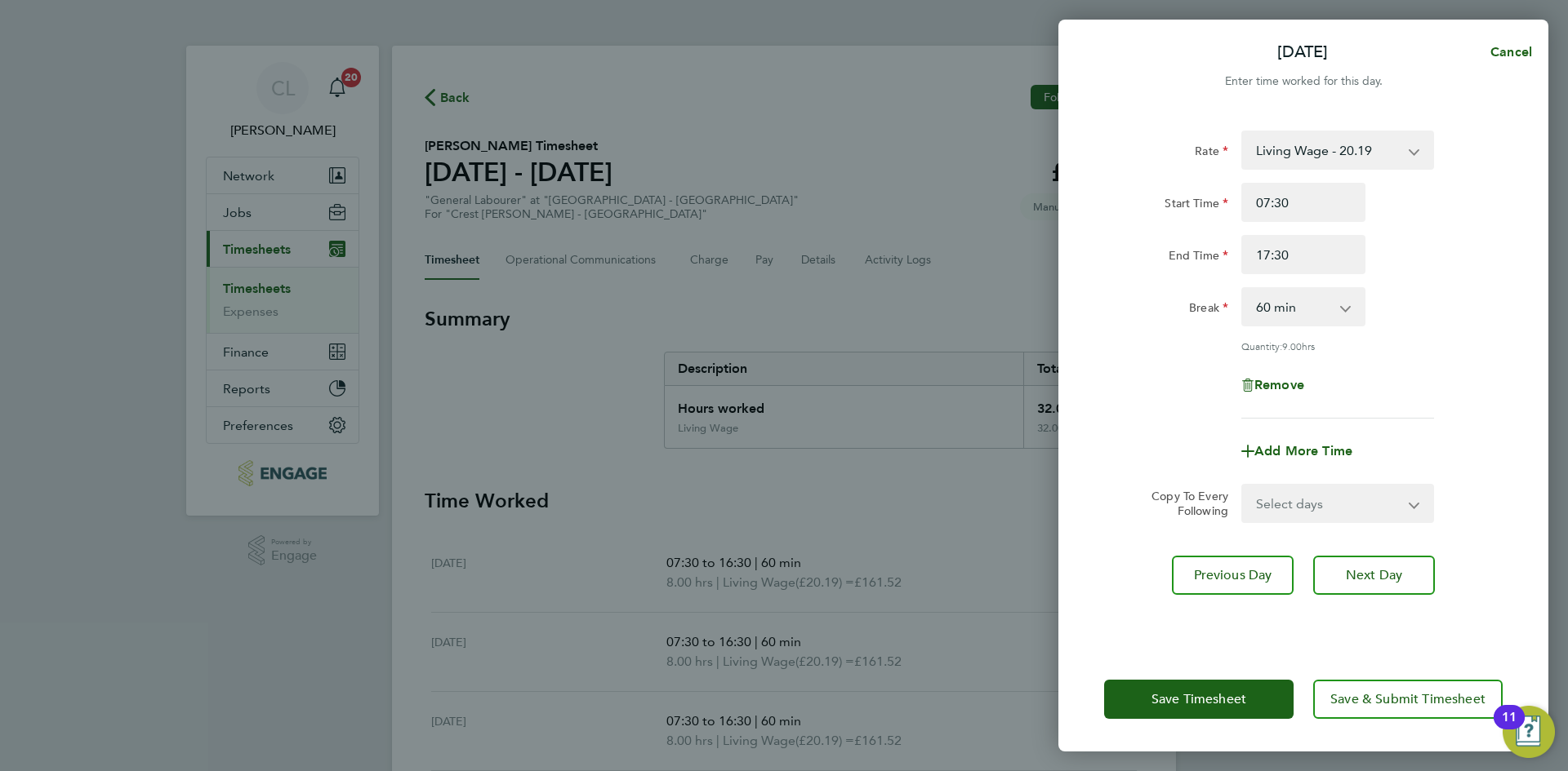
click at [1334, 503] on select "Select days Day Weekend (Sat-Sun) Friday Saturday Sunday" at bounding box center [1329, 504] width 171 height 36
select select "FRI"
click at [1243, 486] on select "Select days Day Weekend (Sat-Sun) Friday Saturday Sunday" at bounding box center [1329, 504] width 171 height 36
select select "[DATE]"
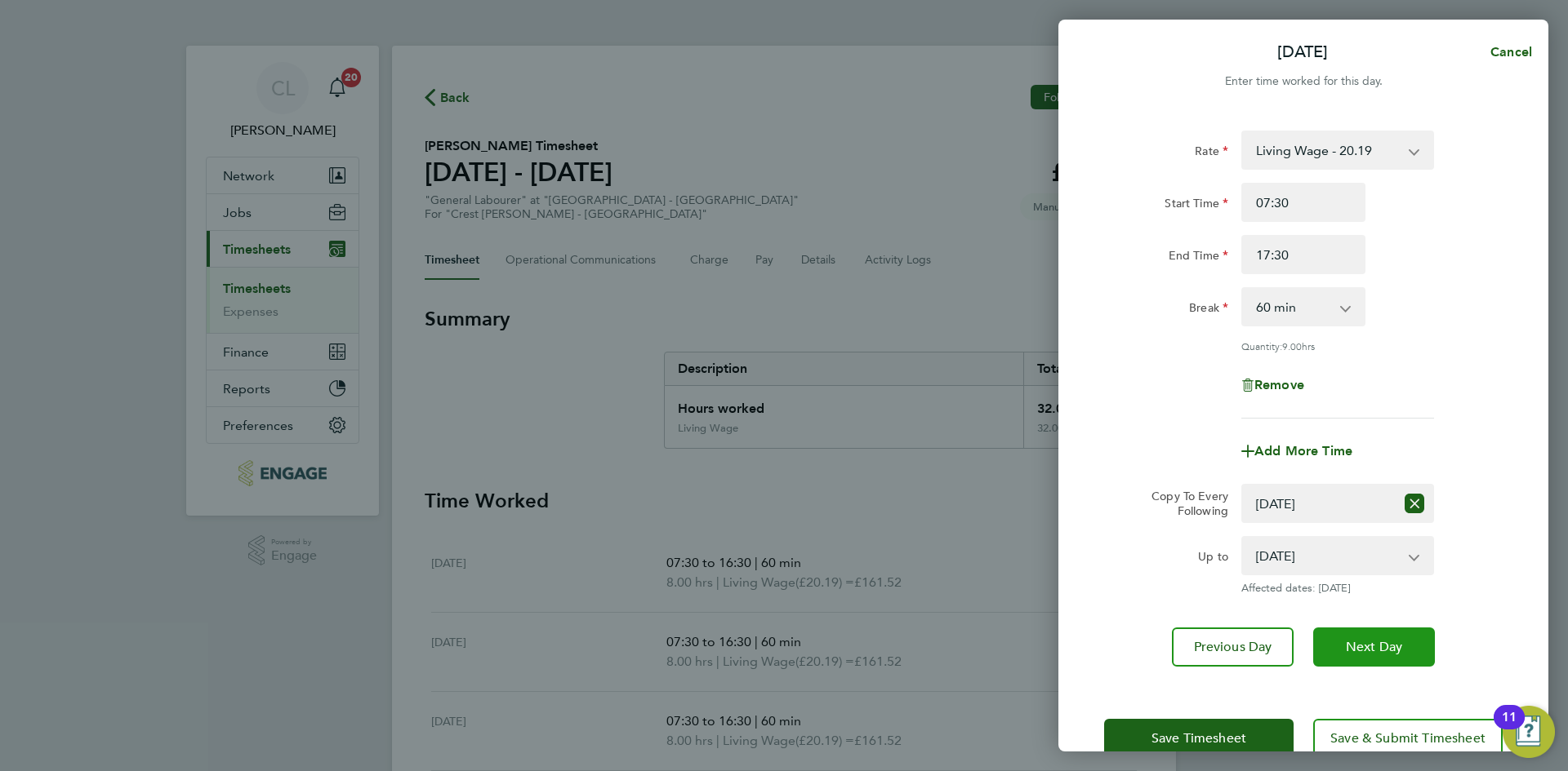
click at [1369, 647] on span "Next Day" at bounding box center [1374, 647] width 57 height 16
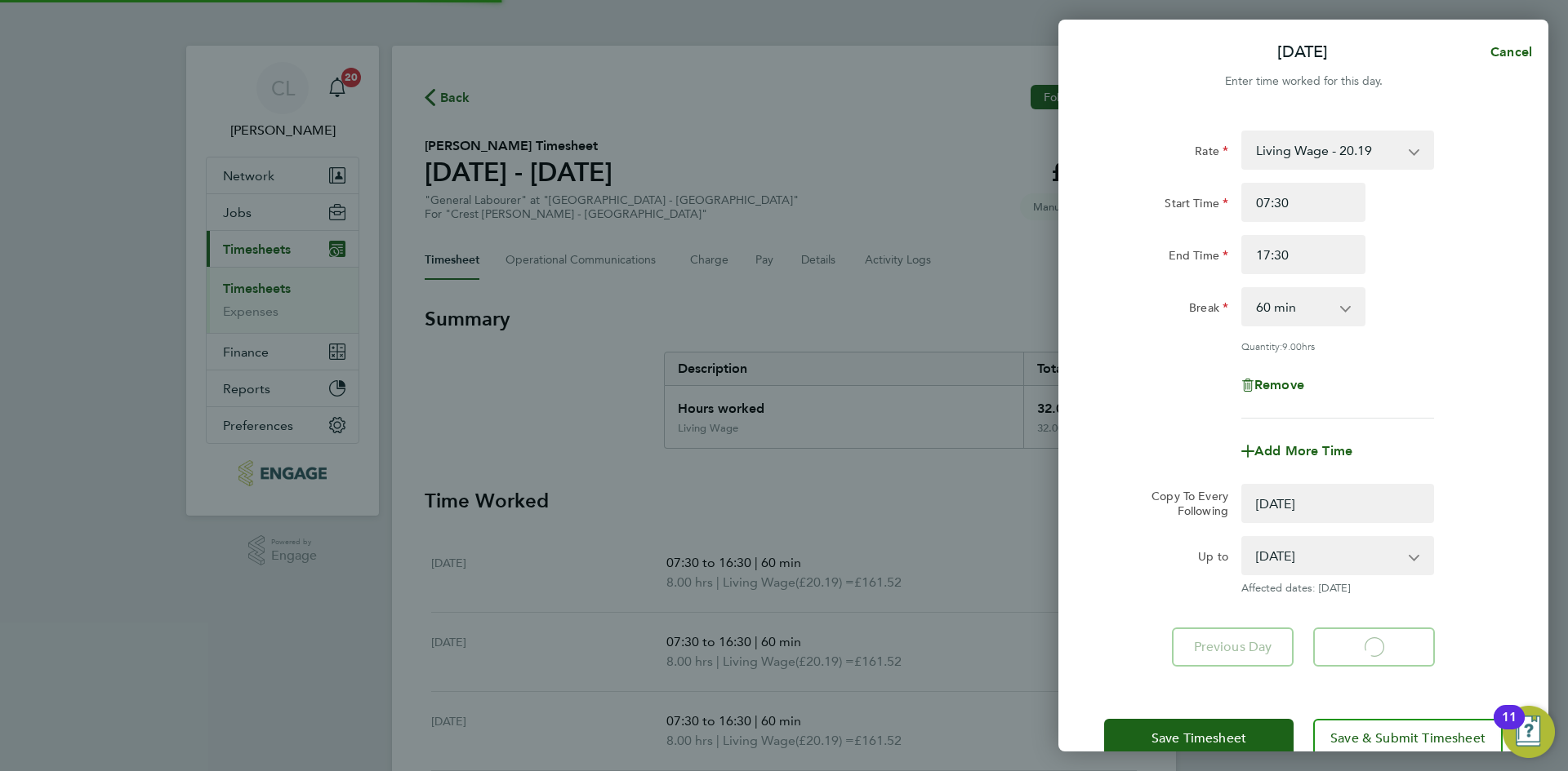
select select "0: null"
select select "60"
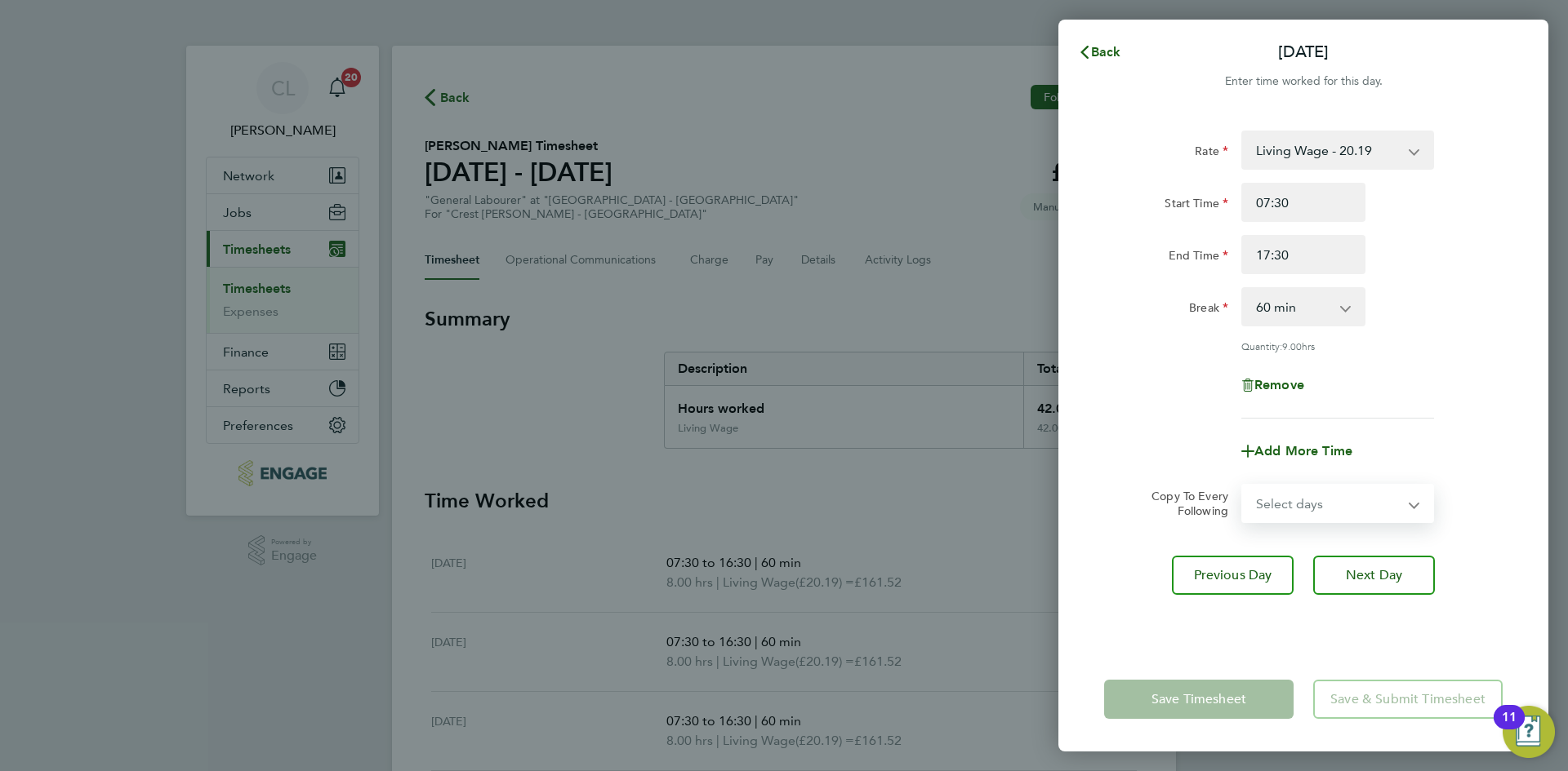
click at [1335, 491] on select "Select days Day Weekend (Sat-Sun) Saturday Sunday" at bounding box center [1329, 504] width 171 height 36
select select "SAT"
click at [1243, 486] on select "Select days Day Weekend (Sat-Sun) Saturday Sunday" at bounding box center [1329, 504] width 171 height 36
select select "[DATE]"
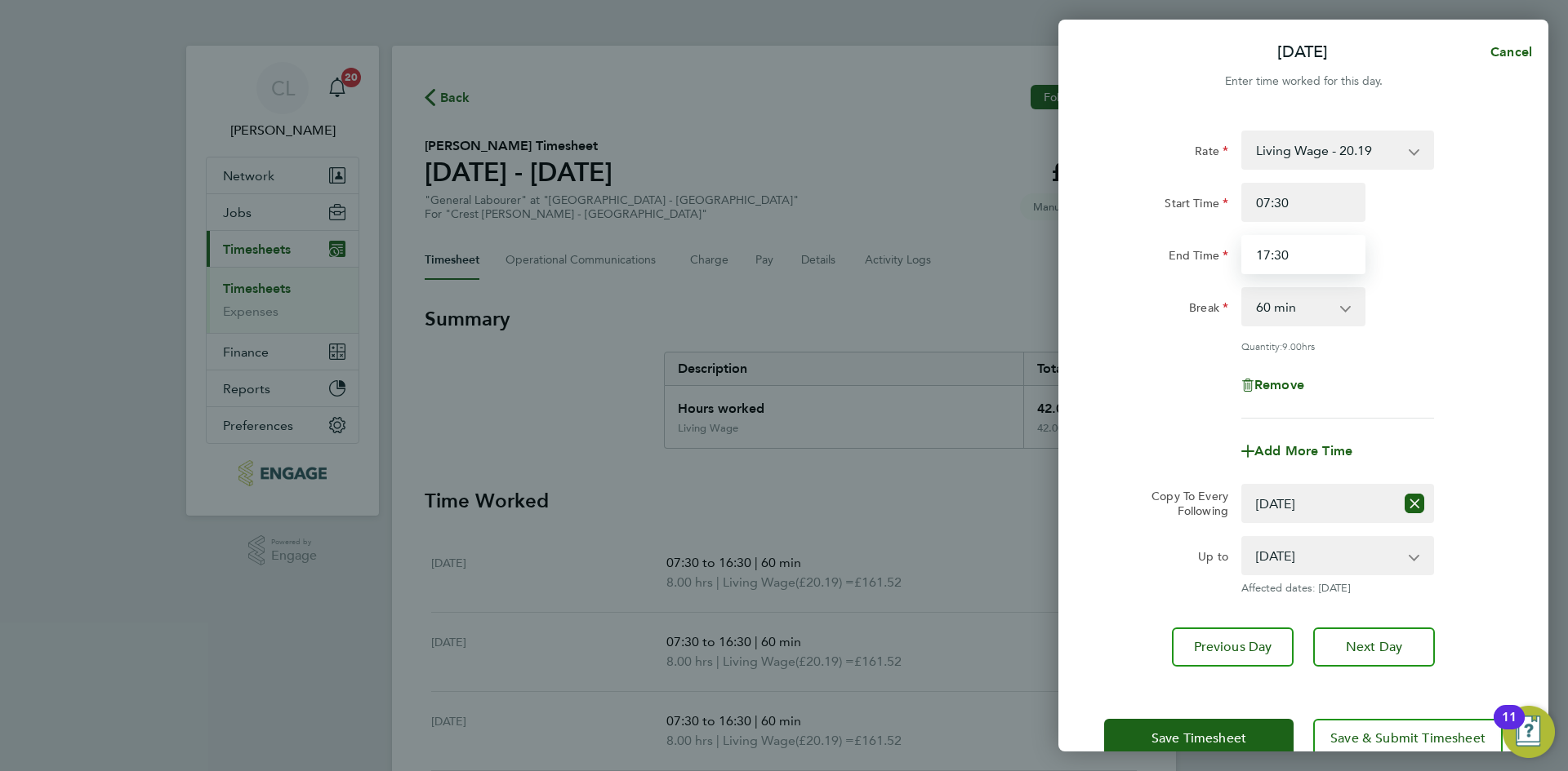
drag, startPoint x: 1330, startPoint y: 250, endPoint x: 1117, endPoint y: 239, distance: 213.3
click at [1117, 239] on div "End Time 17:30" at bounding box center [1302, 255] width 411 height 40
click at [1311, 270] on input "End Time" at bounding box center [1303, 255] width 124 height 40
type input "13:30"
click at [1448, 331] on div "Rate Living Wage - 20.19 Start Time 07:30 End Time 13:30 Break 0 min 15 min 30 …" at bounding box center [1302, 274] width 399 height 288
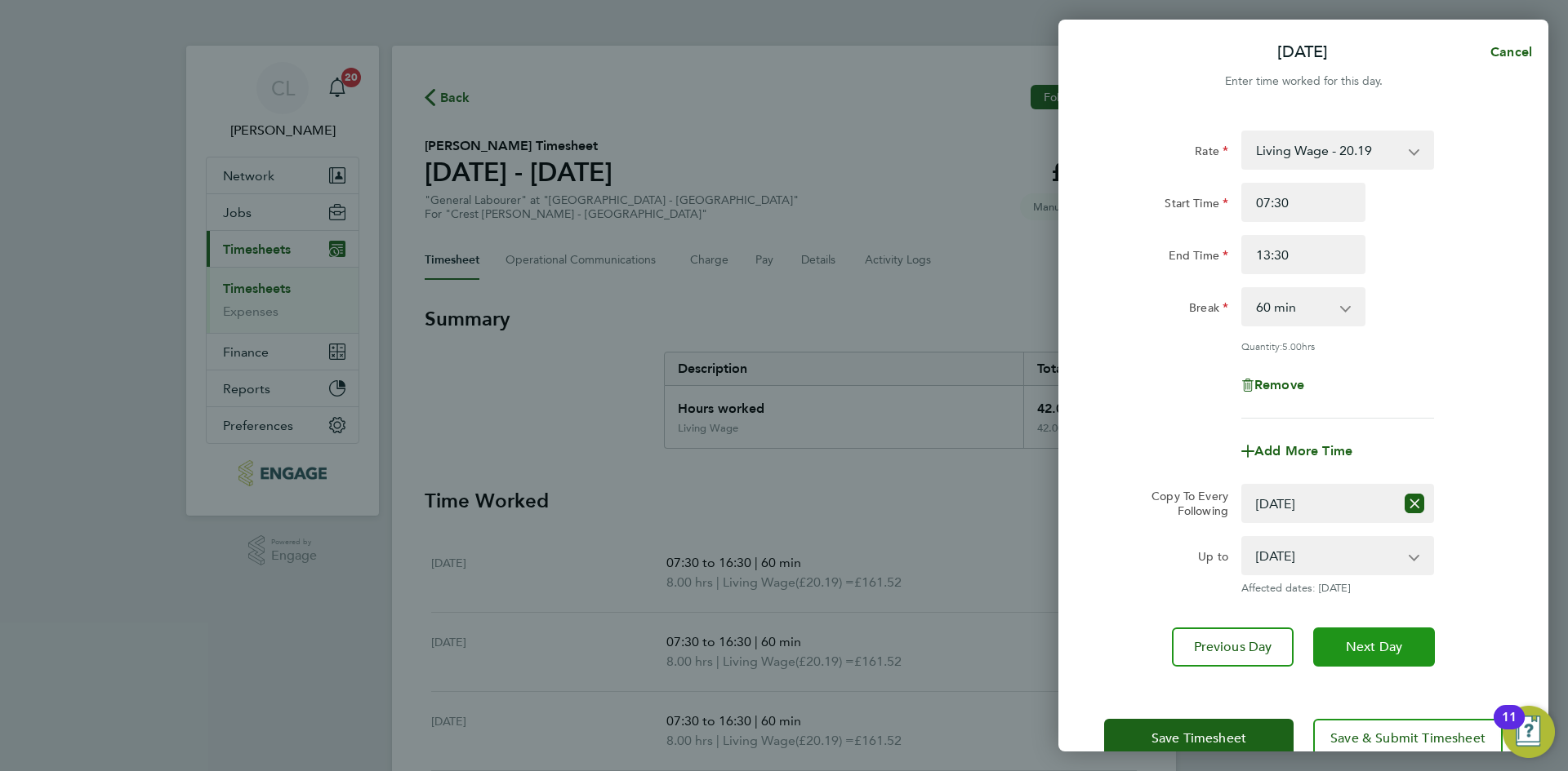
click at [1387, 650] on span "Next Day" at bounding box center [1374, 647] width 57 height 16
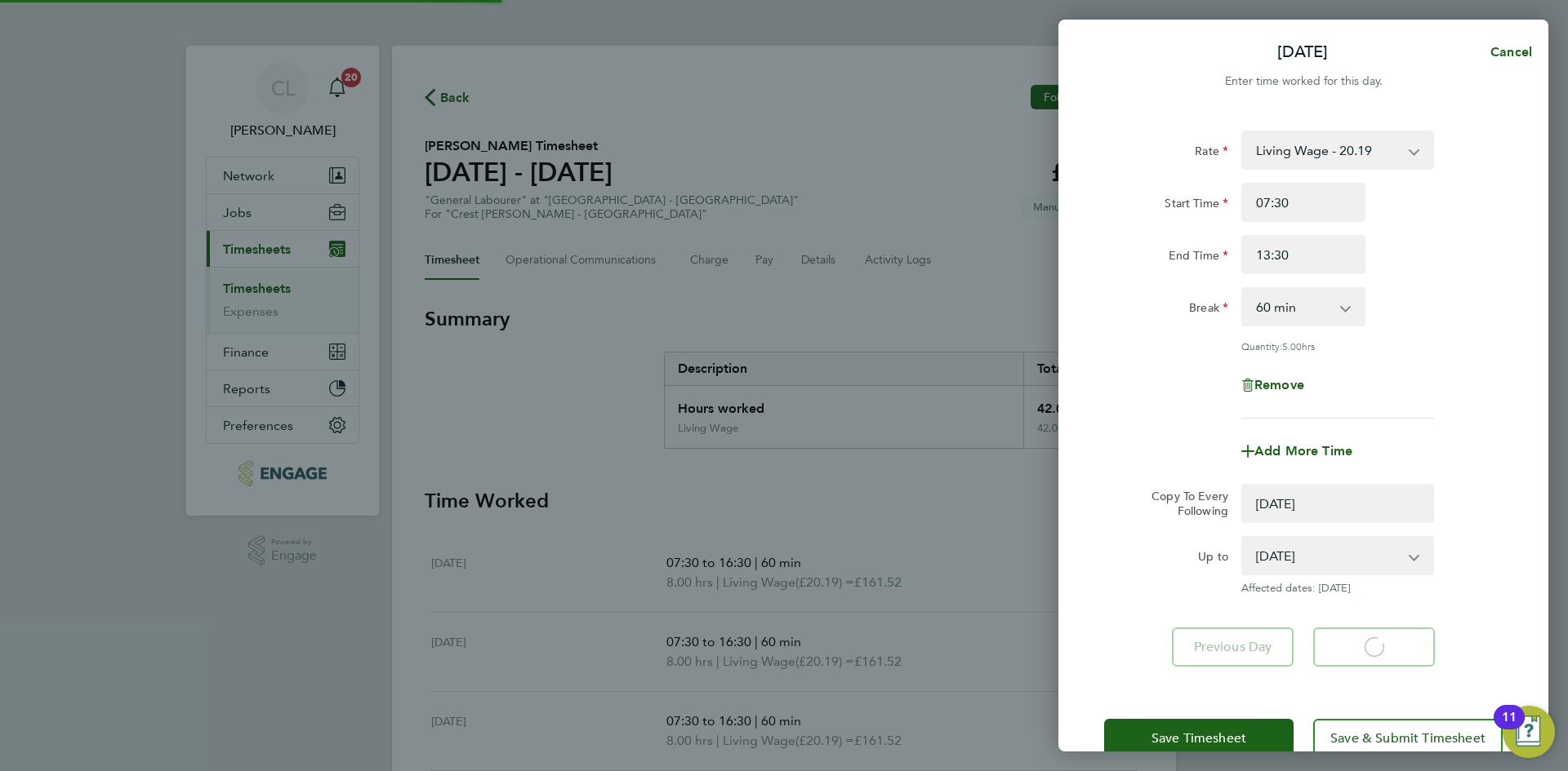
select select "0: null"
select select "60"
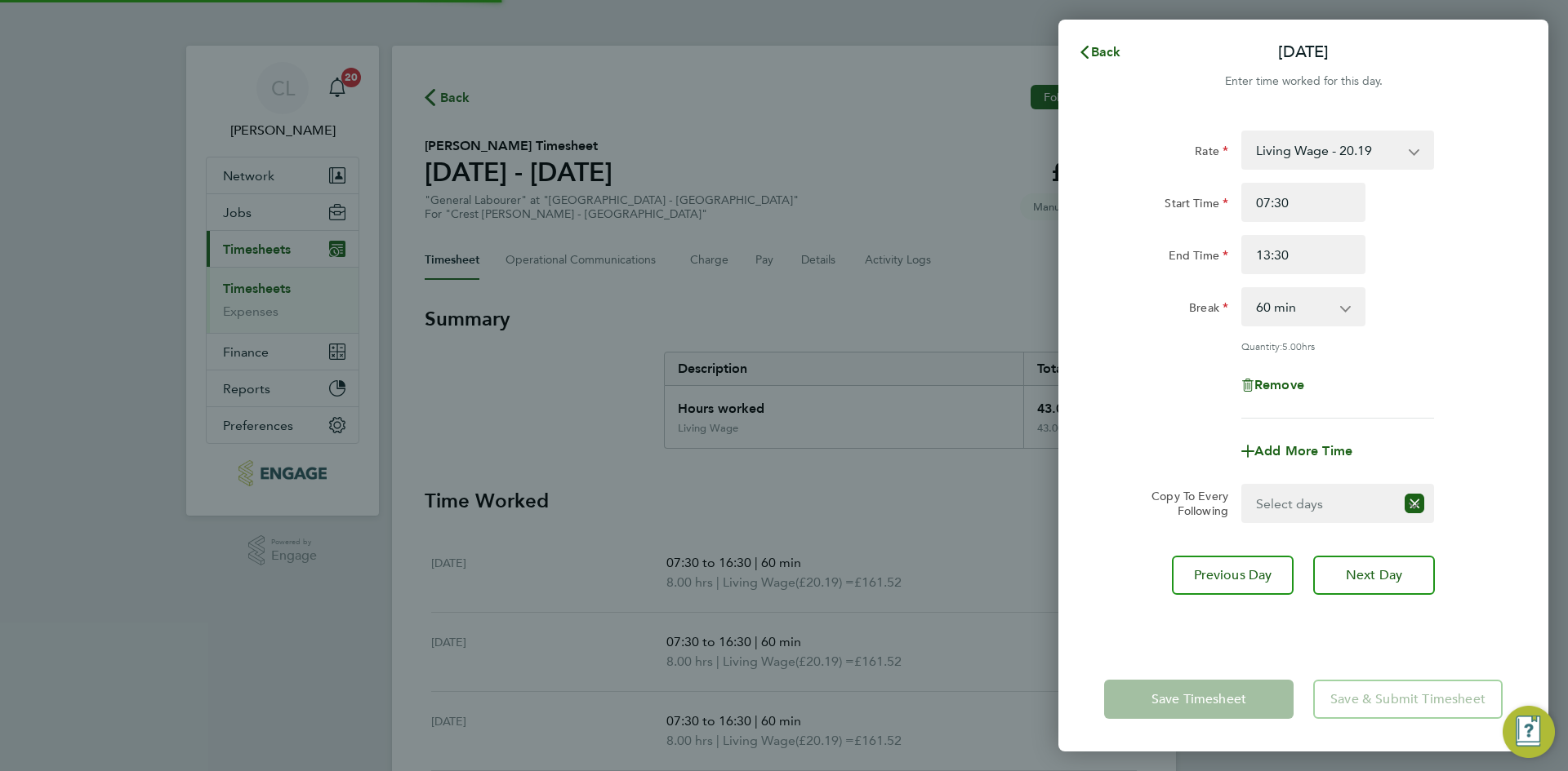
click at [1374, 493] on select "Select days Sunday" at bounding box center [1319, 504] width 152 height 36
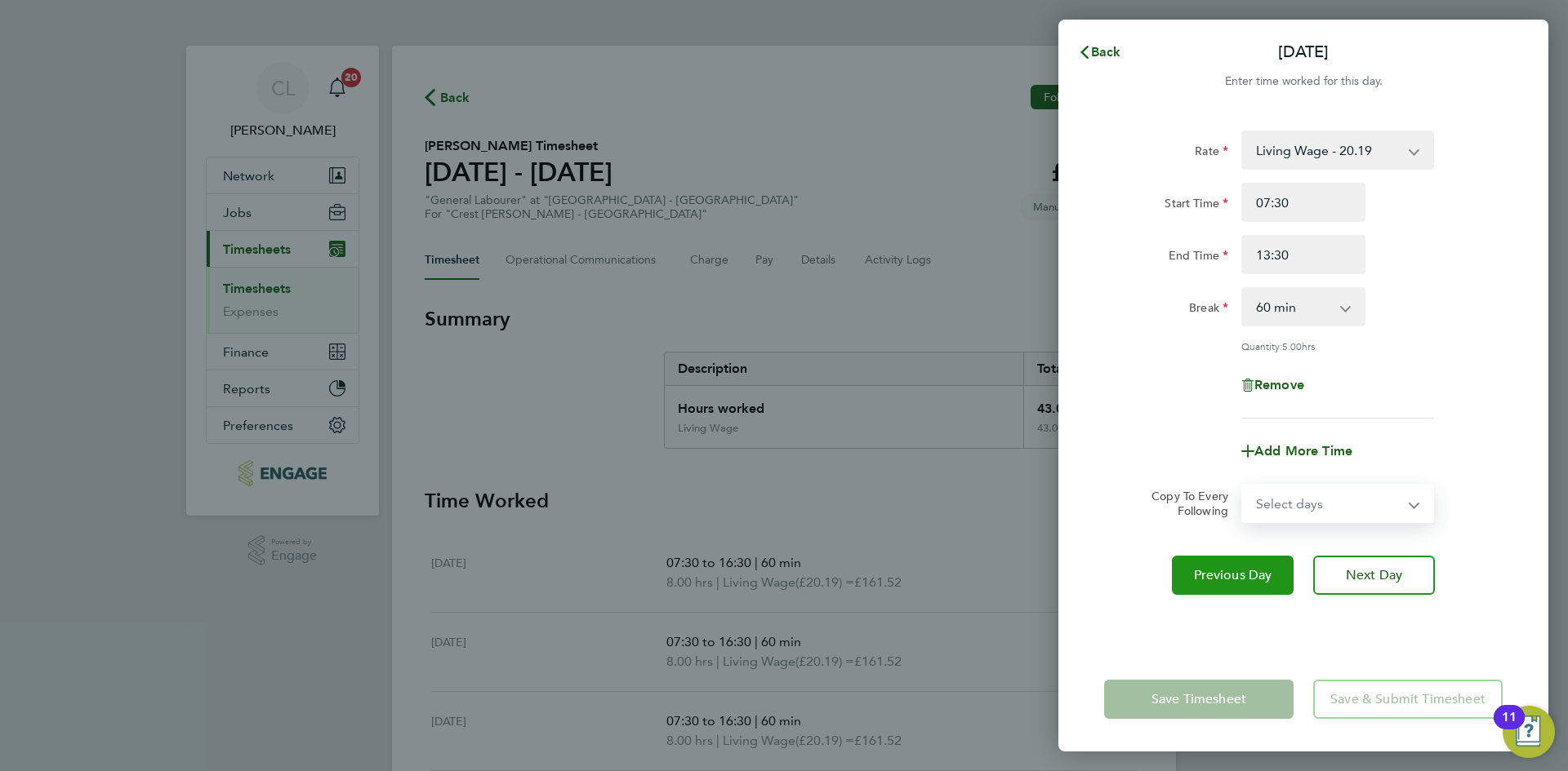
select select "SUN"
click at [1243, 486] on select "Select days Sunday" at bounding box center [1329, 504] width 171 height 36
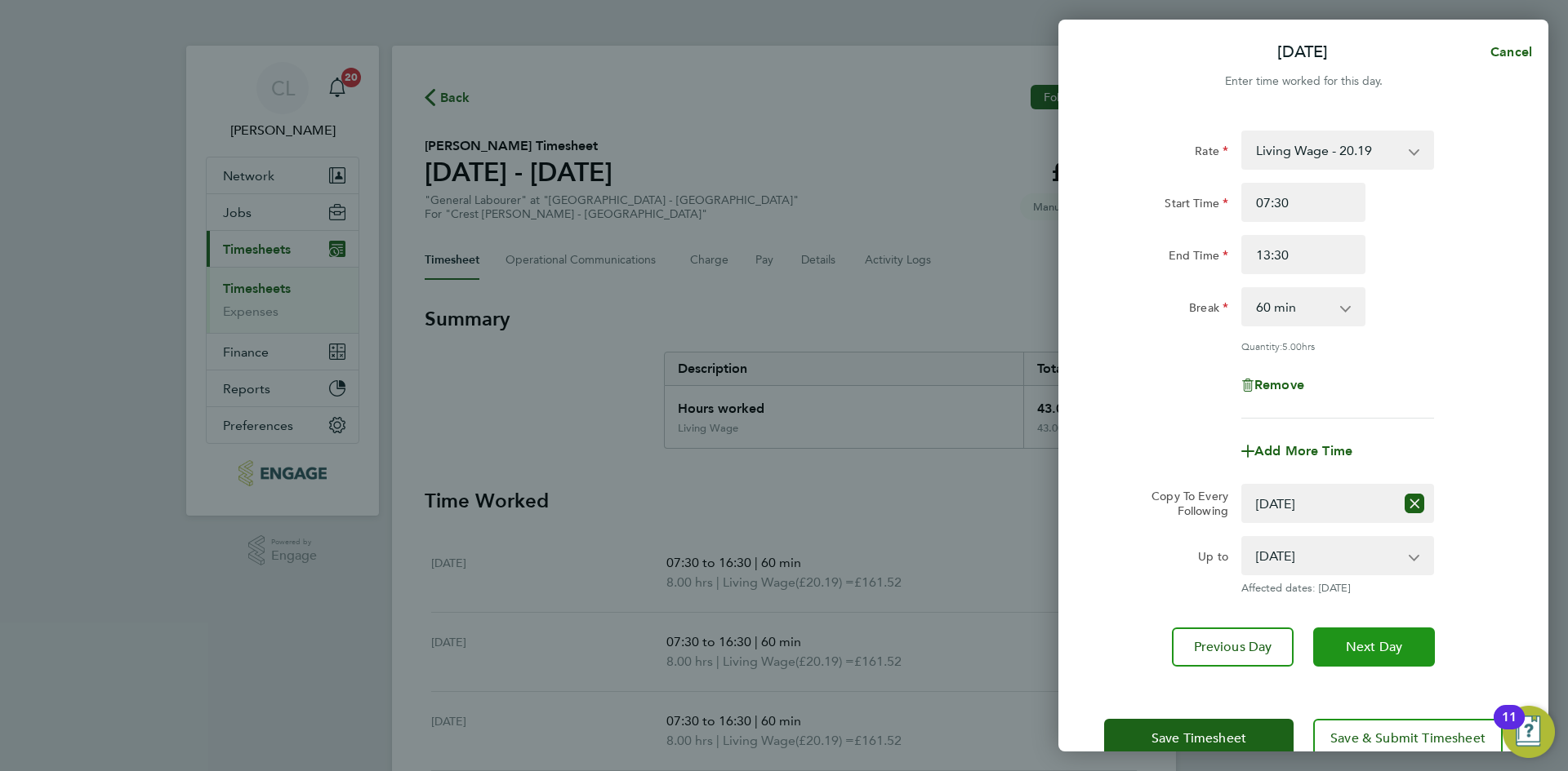
click at [1360, 649] on span "Next Day" at bounding box center [1374, 647] width 57 height 16
select select "60"
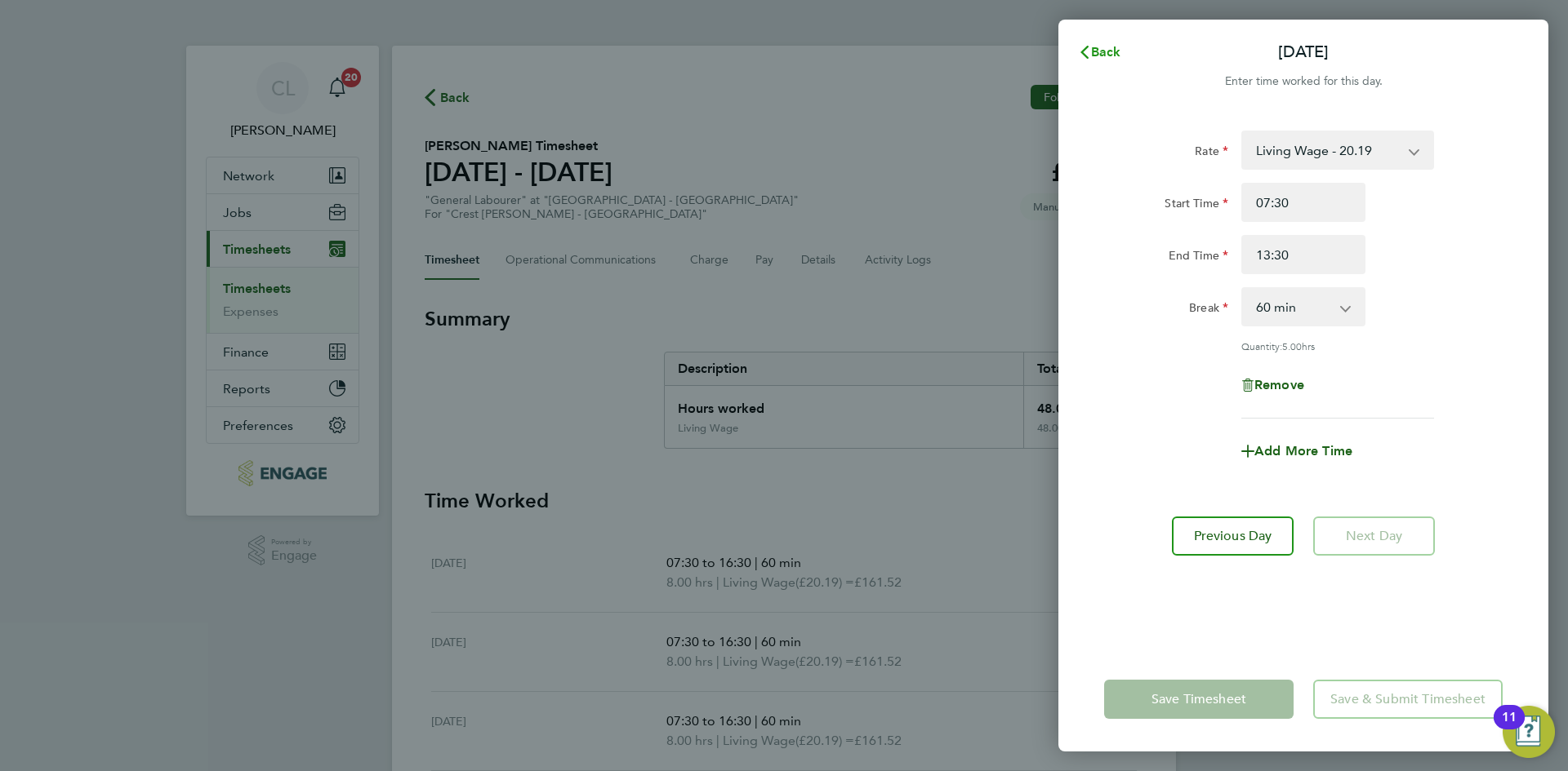
click at [1098, 48] on span "Back" at bounding box center [1106, 51] width 31 height 15
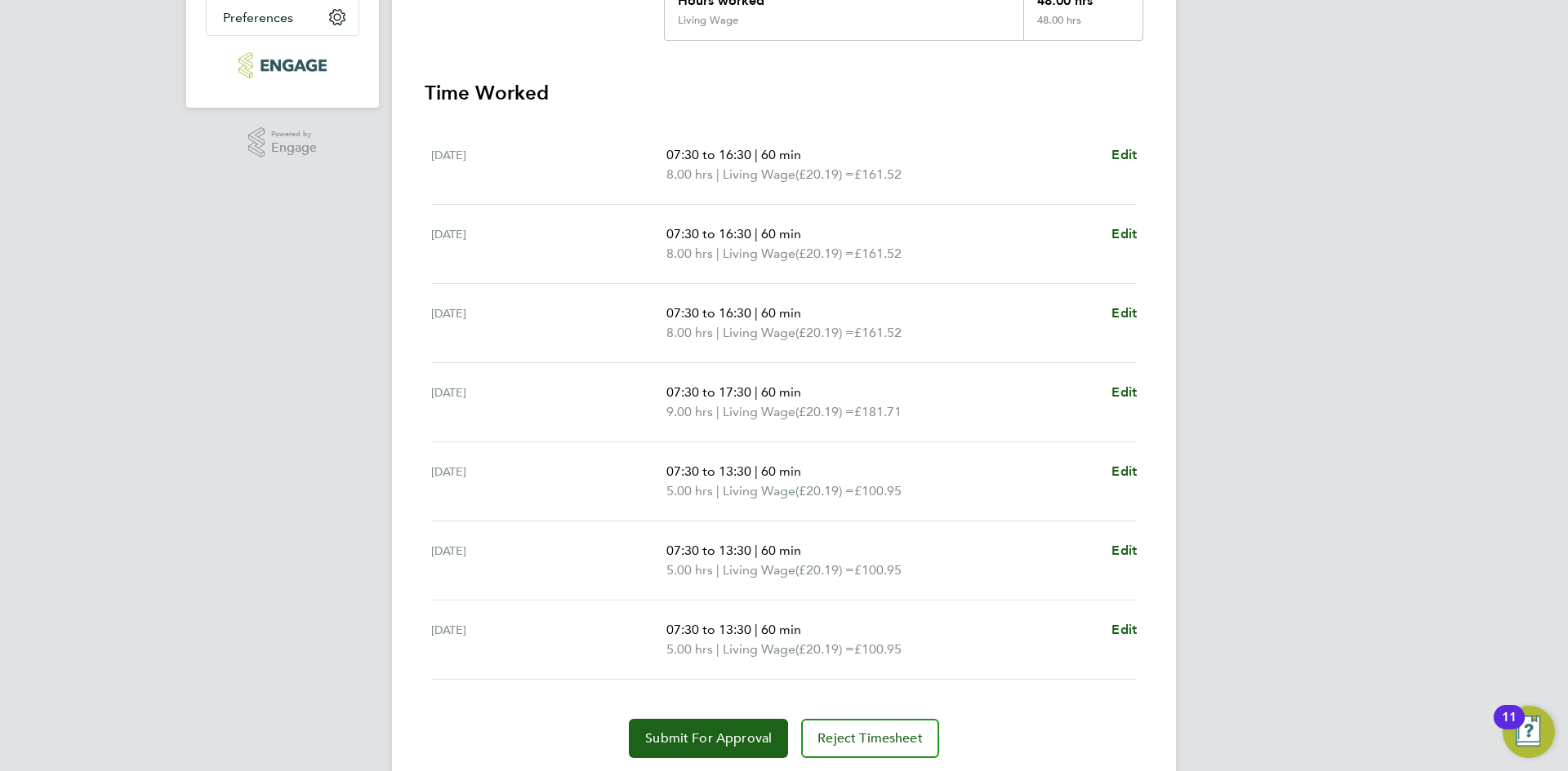
click at [1139, 461] on ul "Mon 15 Sep 07:30 to 16:30 | 60 min 8.00 hrs | Living Wage (£20.19) = £161.52 Ed…" at bounding box center [784, 403] width 718 height 554
click at [1129, 466] on span "Edit" at bounding box center [1123, 471] width 25 height 15
select select "60"
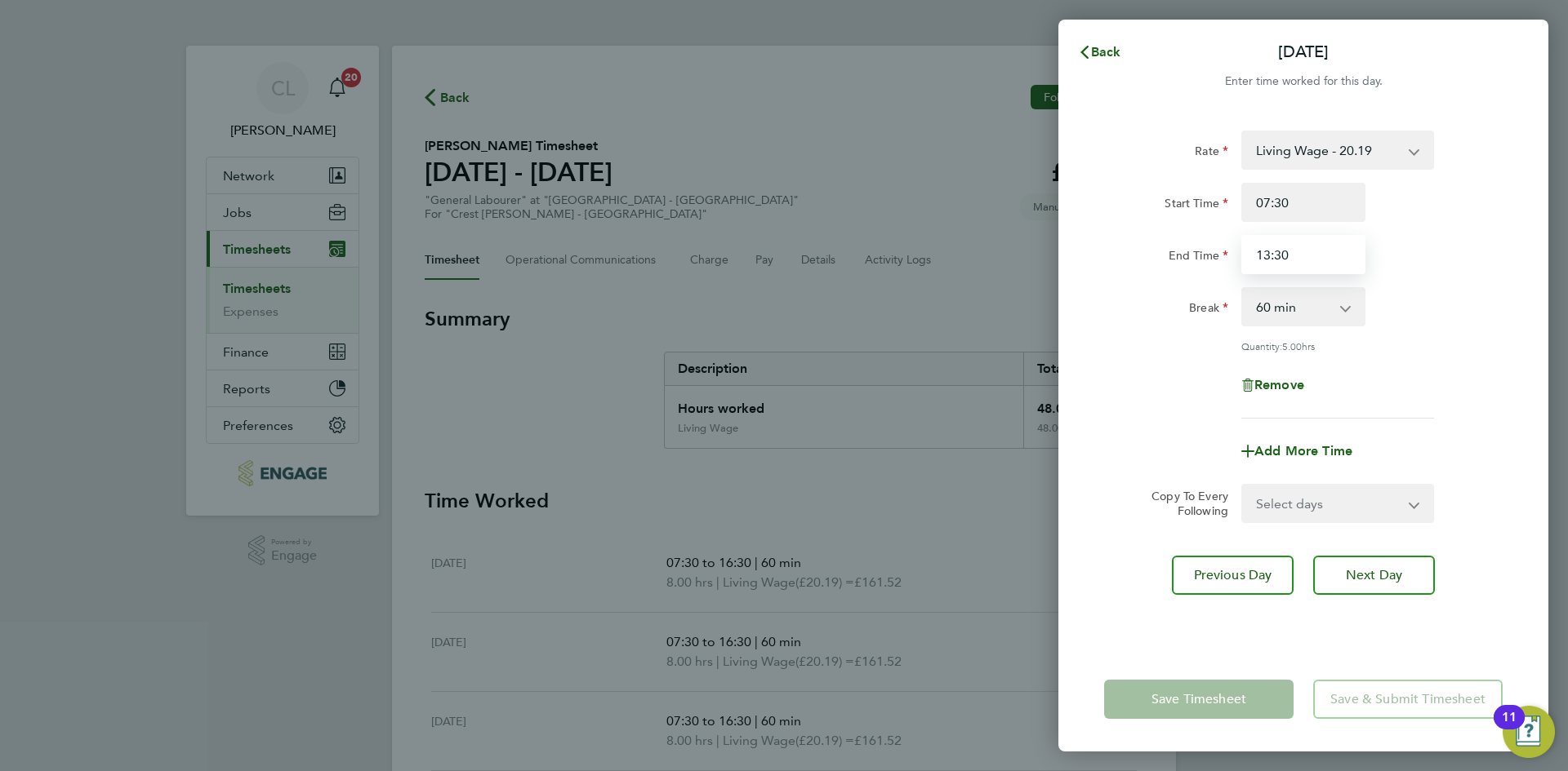
drag, startPoint x: 1313, startPoint y: 254, endPoint x: 1097, endPoint y: 240, distance: 216.5
click at [1097, 240] on div "End Time 13:30" at bounding box center [1302, 255] width 411 height 40
click at [1278, 230] on div "Start Time 07:30 End Time" at bounding box center [1302, 229] width 411 height 92
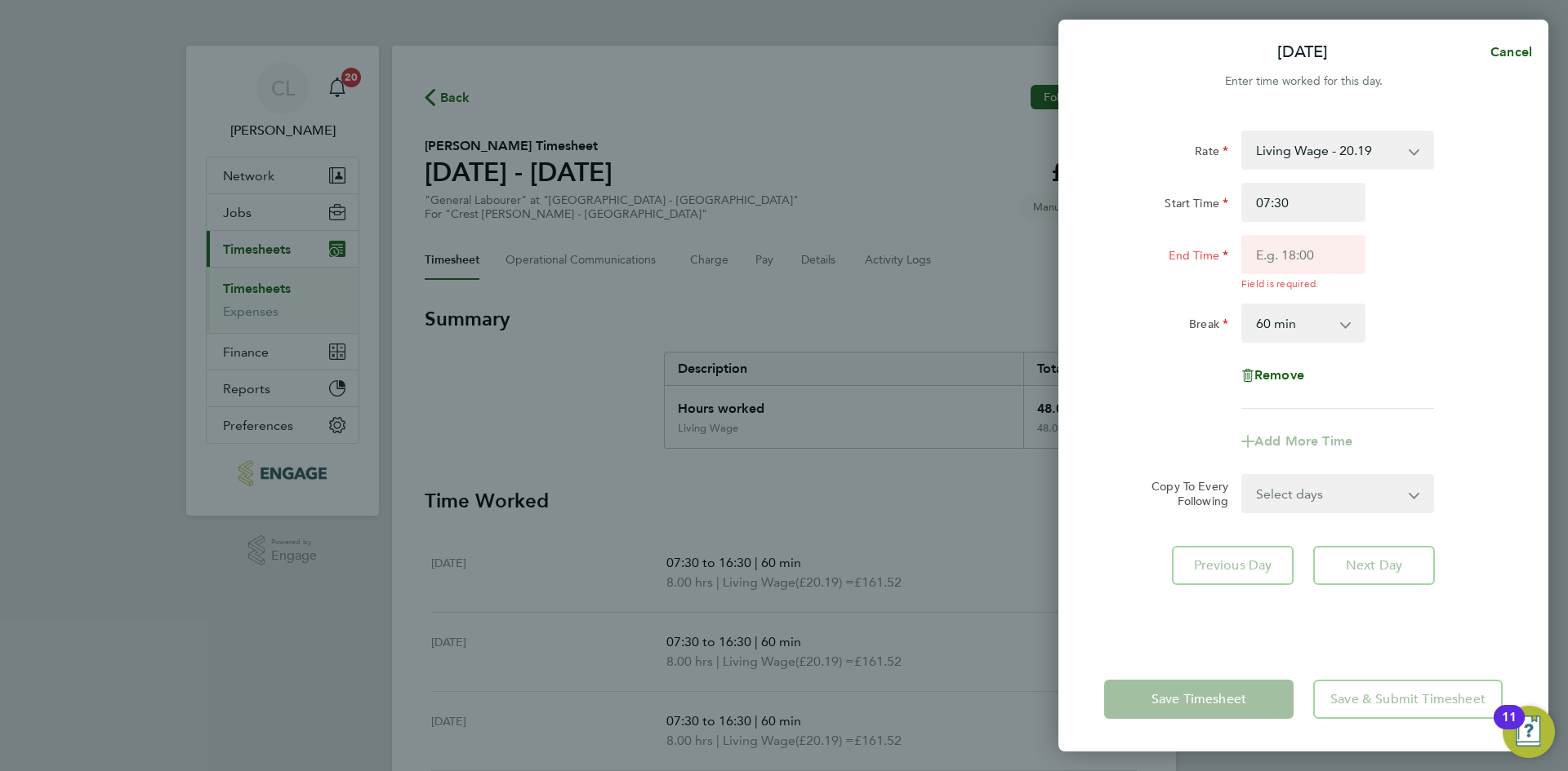
click at [1333, 233] on div "Start Time 07:30 End Time Field is required." at bounding box center [1302, 237] width 411 height 108
click at [1321, 273] on input "End Time" at bounding box center [1303, 255] width 124 height 40
type input "17:30"
click at [1530, 300] on div "Rate Living Wage - 20.19 Start Time 07:30 End Time 17:30 Field is required. Bre…" at bounding box center [1303, 379] width 490 height 536
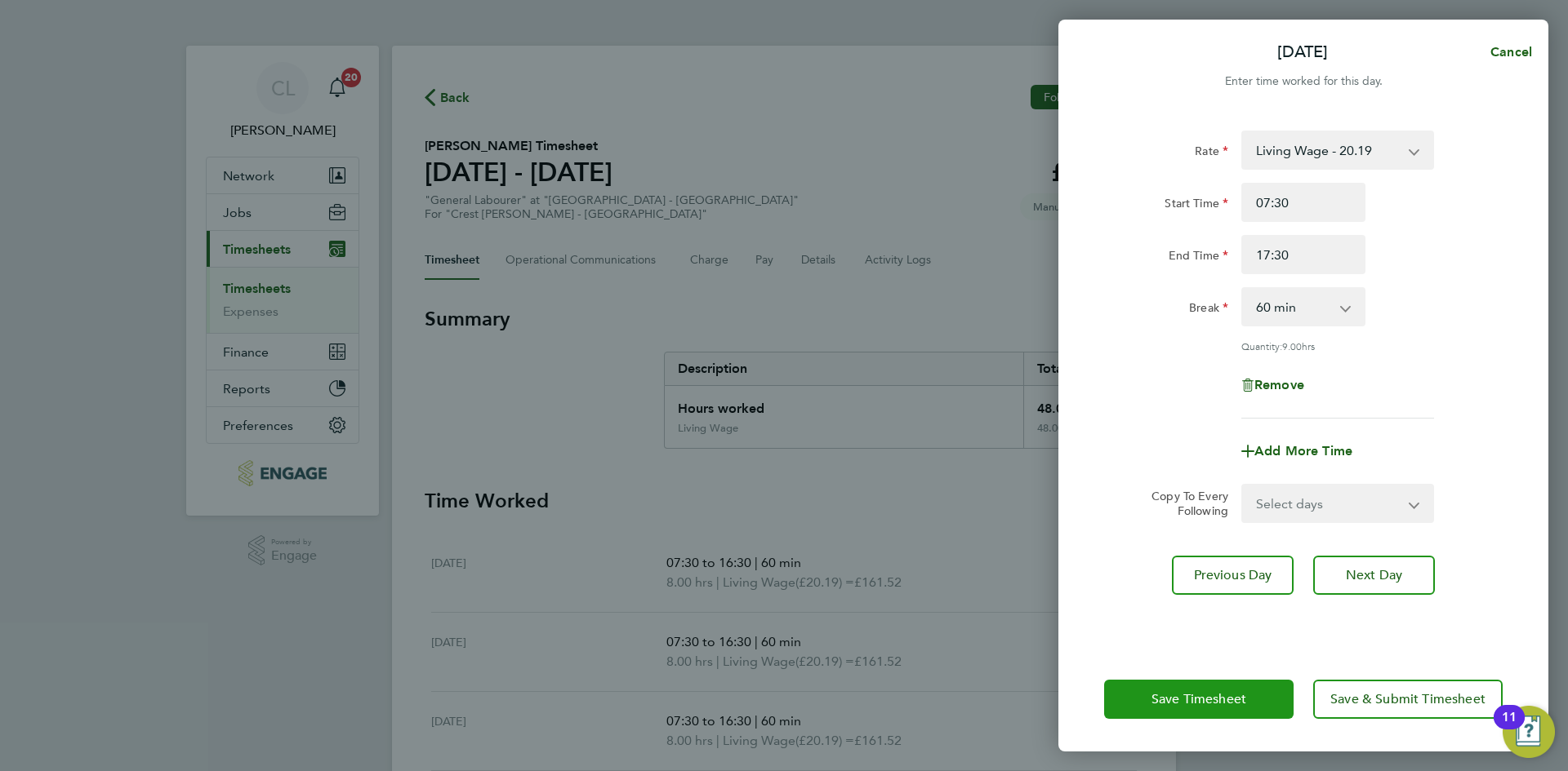
click at [1148, 699] on button "Save Timesheet" at bounding box center [1198, 700] width 189 height 40
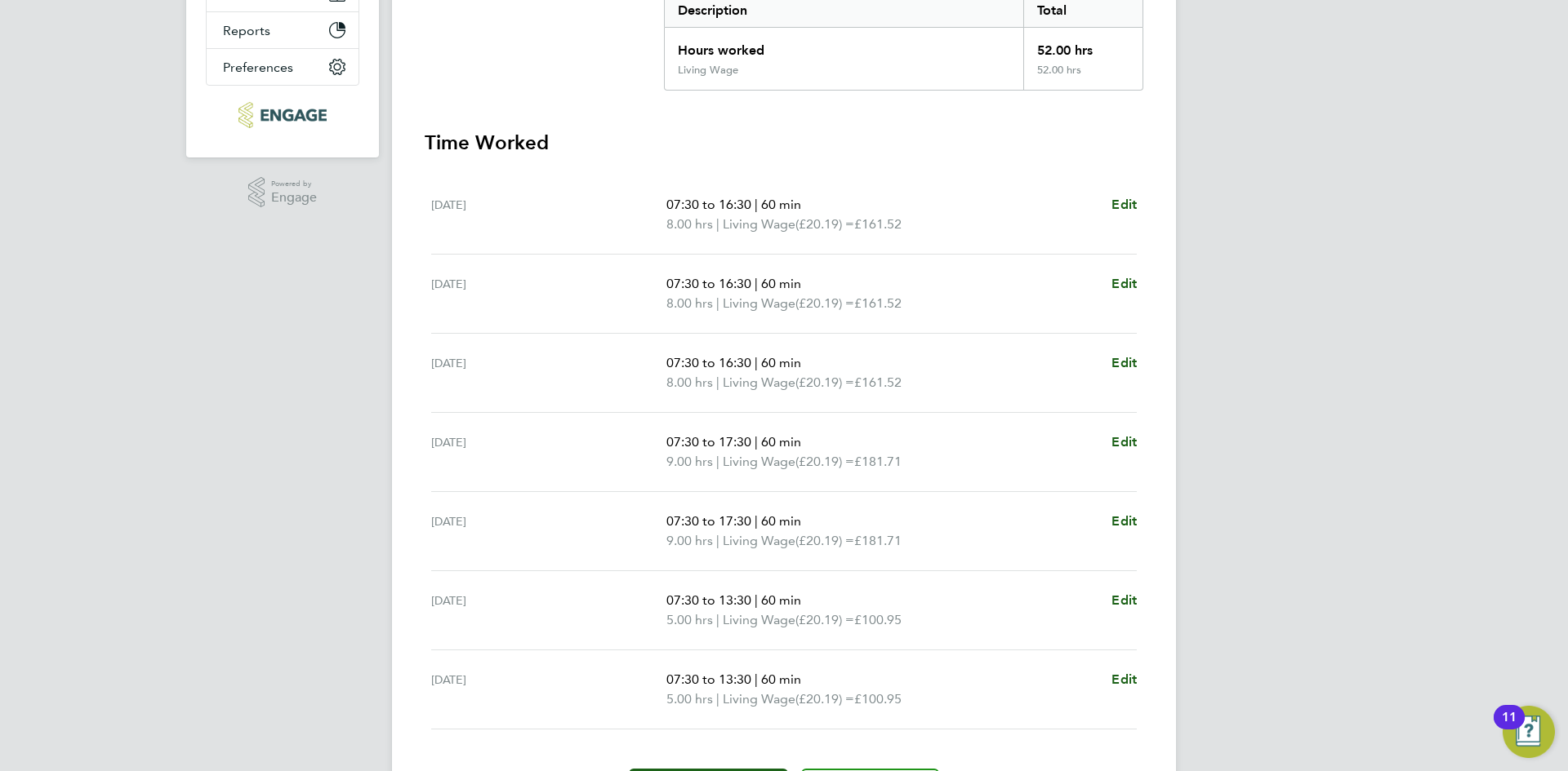
scroll to position [461, 0]
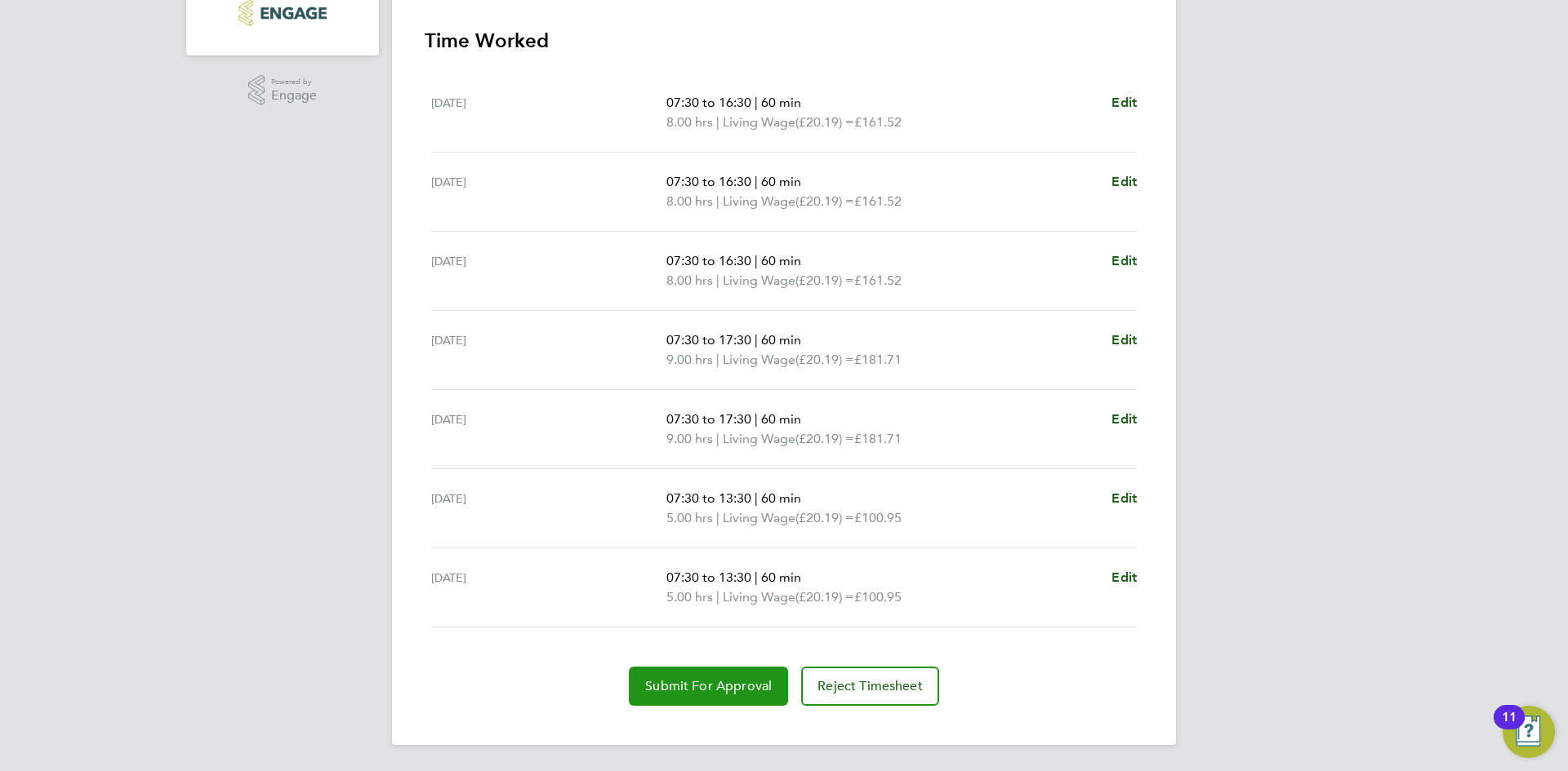
drag, startPoint x: 707, startPoint y: 728, endPoint x: 707, endPoint y: 702, distance: 26.0
click at [707, 726] on div "Back Following Simon Williams's Timesheet 15 - 21 Sept 2025 £1,049. 88 "General…" at bounding box center [783, 165] width 784 height 1160
click at [707, 699] on button "Submit For Approval" at bounding box center [707, 686] width 159 height 40
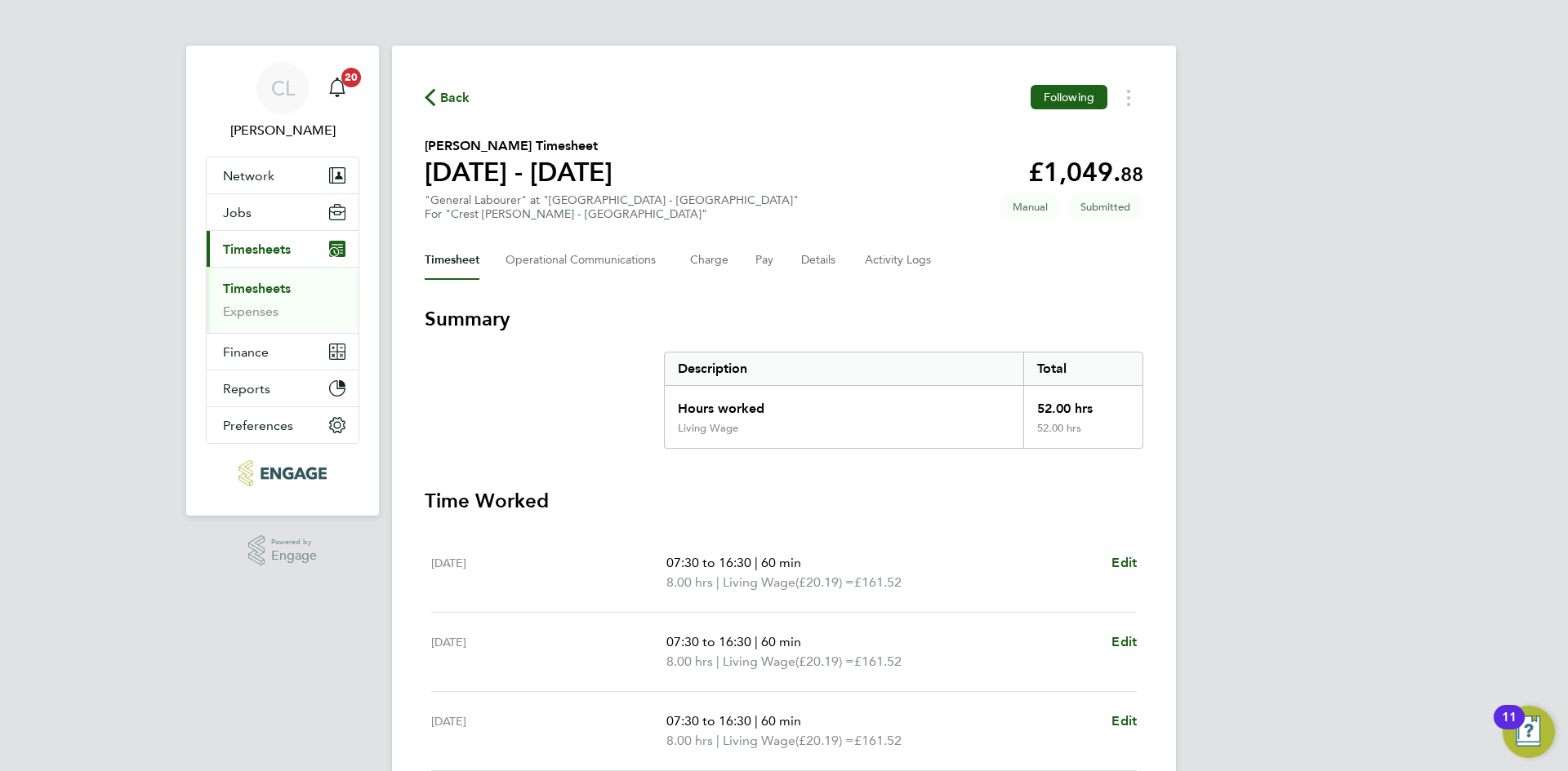
click at [457, 94] on span "Back" at bounding box center [455, 98] width 31 height 20
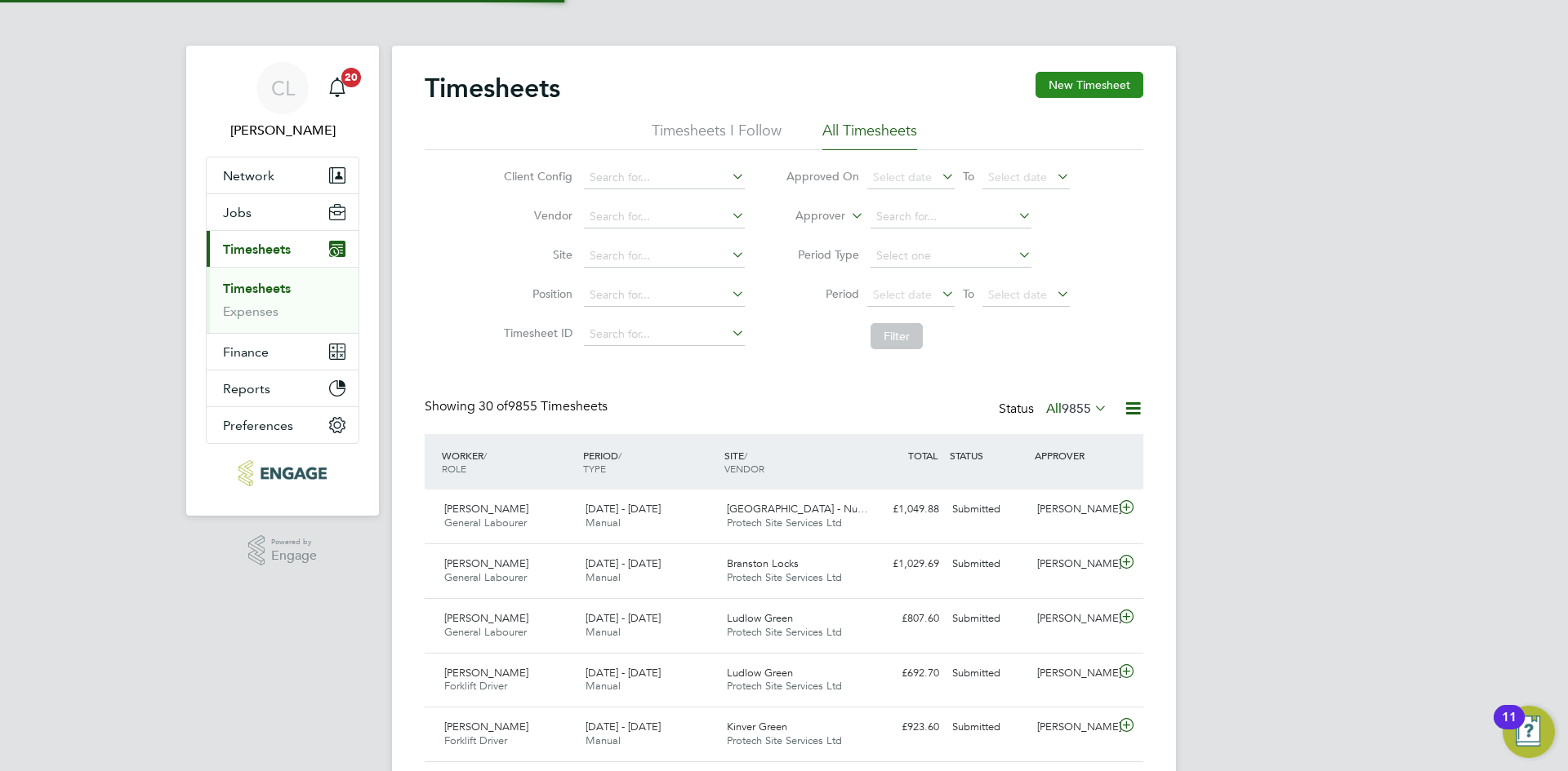
scroll to position [41, 142]
click at [1105, 79] on button "New Timesheet" at bounding box center [1089, 85] width 108 height 26
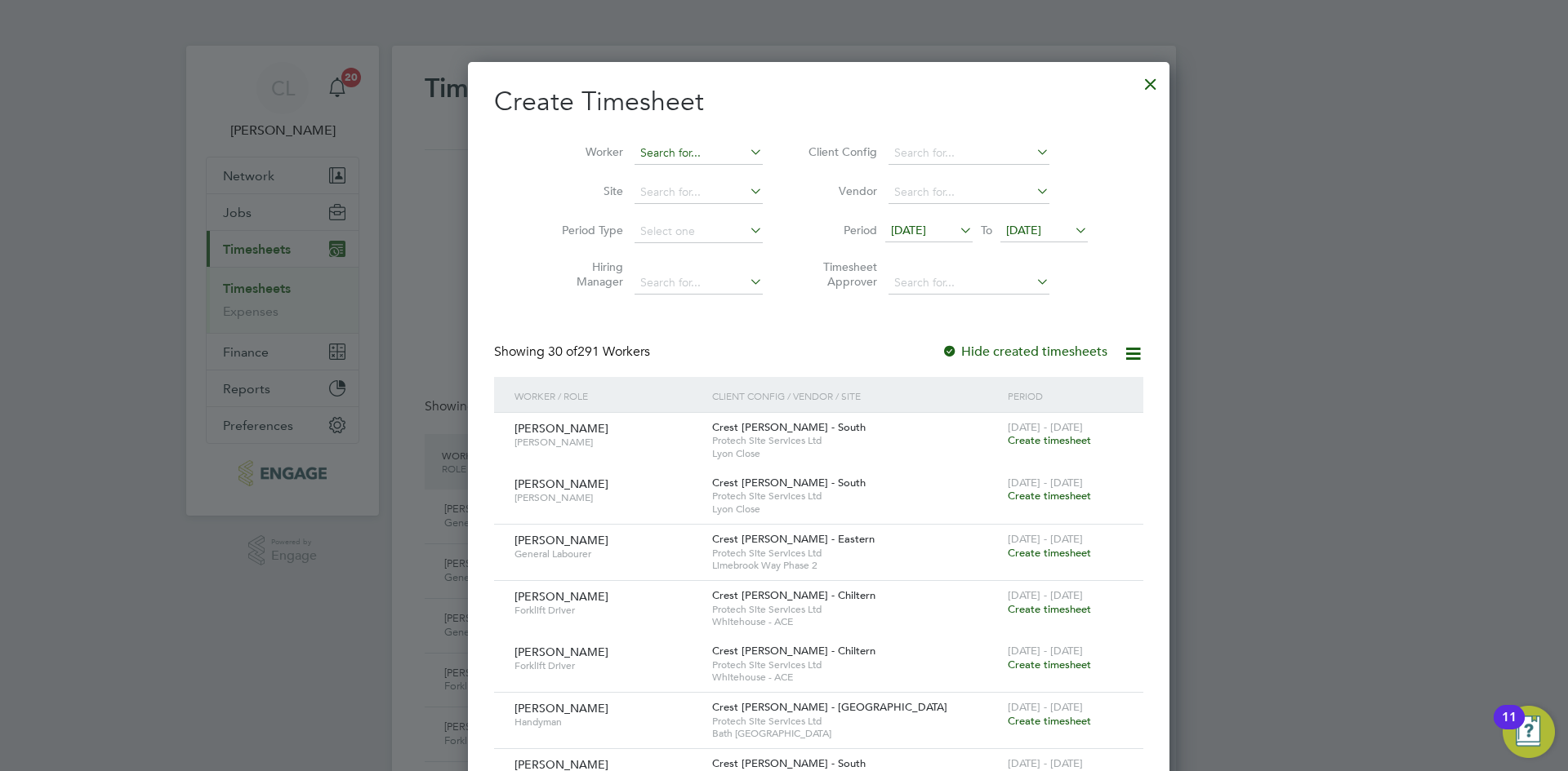
click at [657, 154] on input at bounding box center [698, 153] width 128 height 22
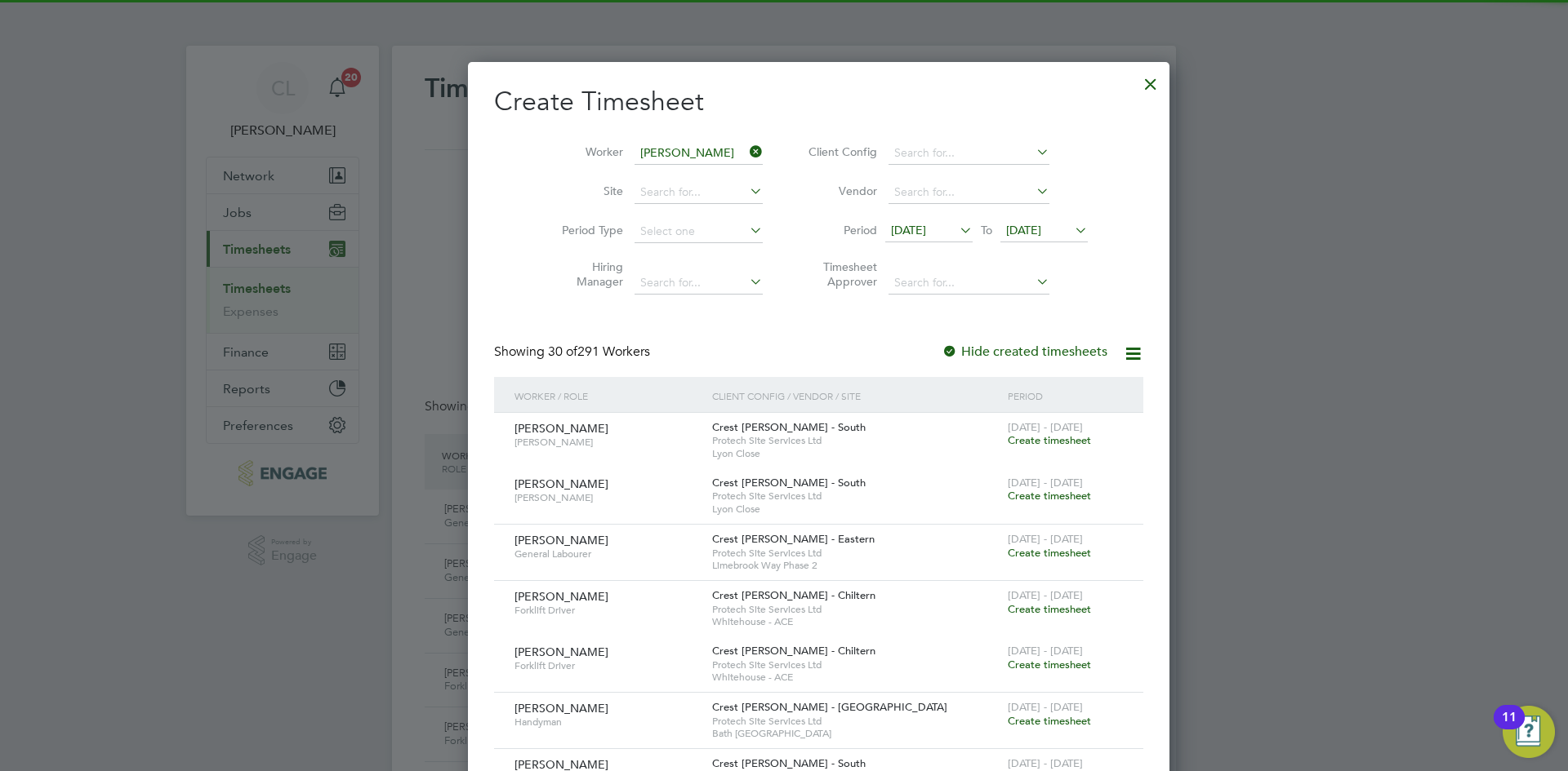
click at [703, 168] on b "Wis" at bounding box center [713, 175] width 20 height 13
type input "[PERSON_NAME]"
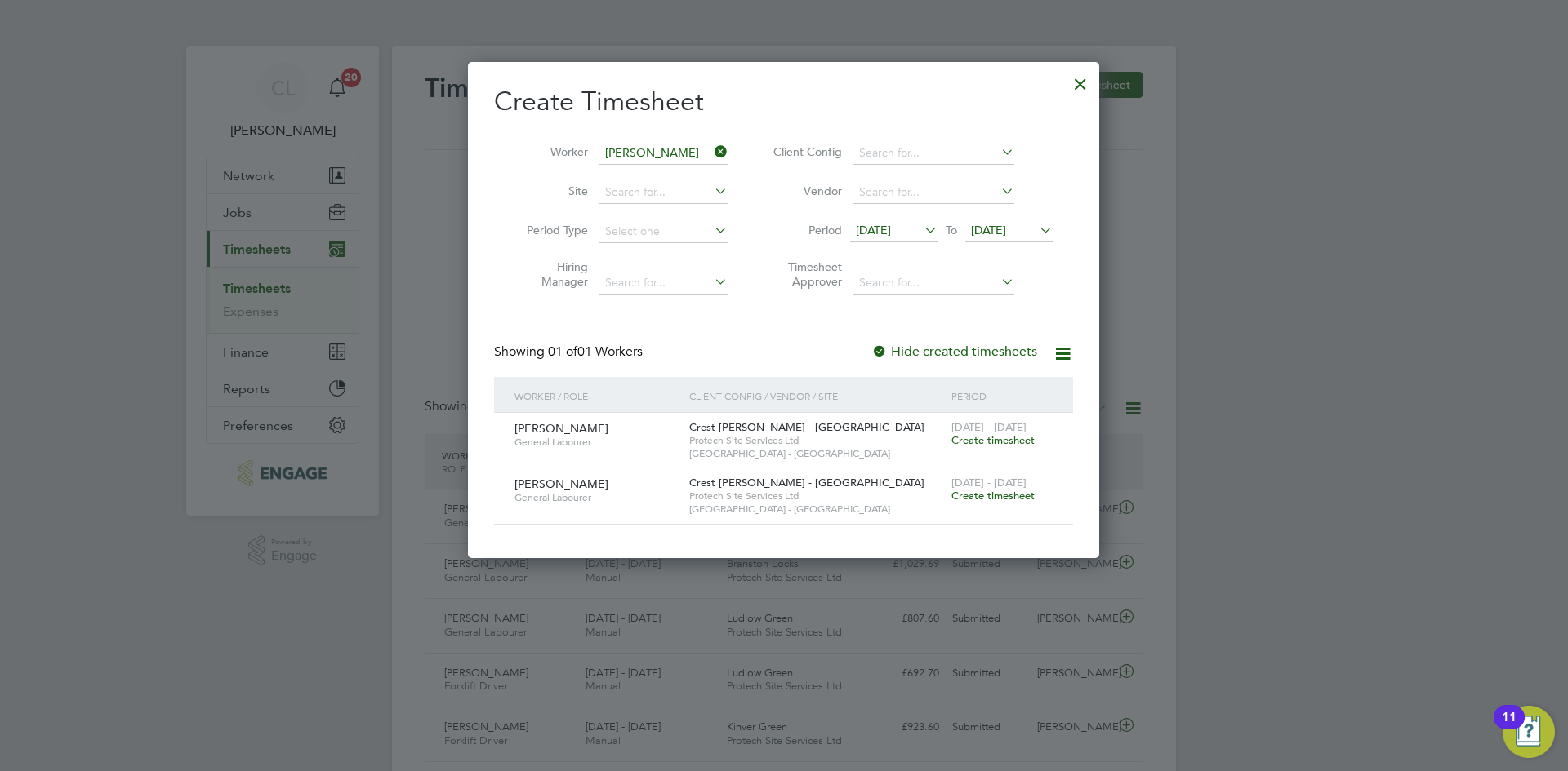
click at [988, 488] on span "[DATE] - [DATE]" at bounding box center [988, 482] width 75 height 13
click at [983, 498] on span "Create timesheet" at bounding box center [993, 495] width 84 height 13
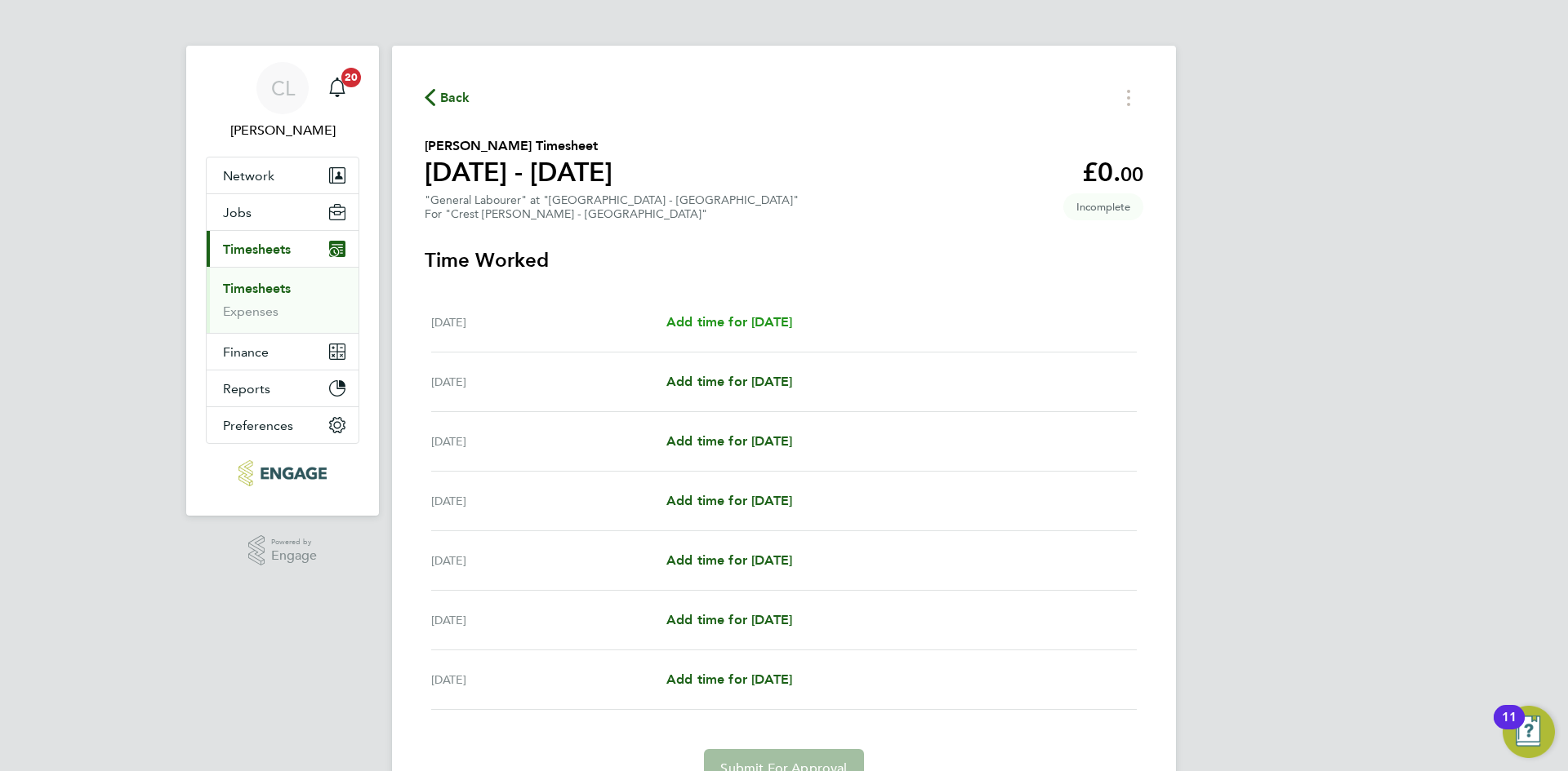
click at [755, 318] on span "Add time for [DATE]" at bounding box center [729, 321] width 126 height 15
select select "60"
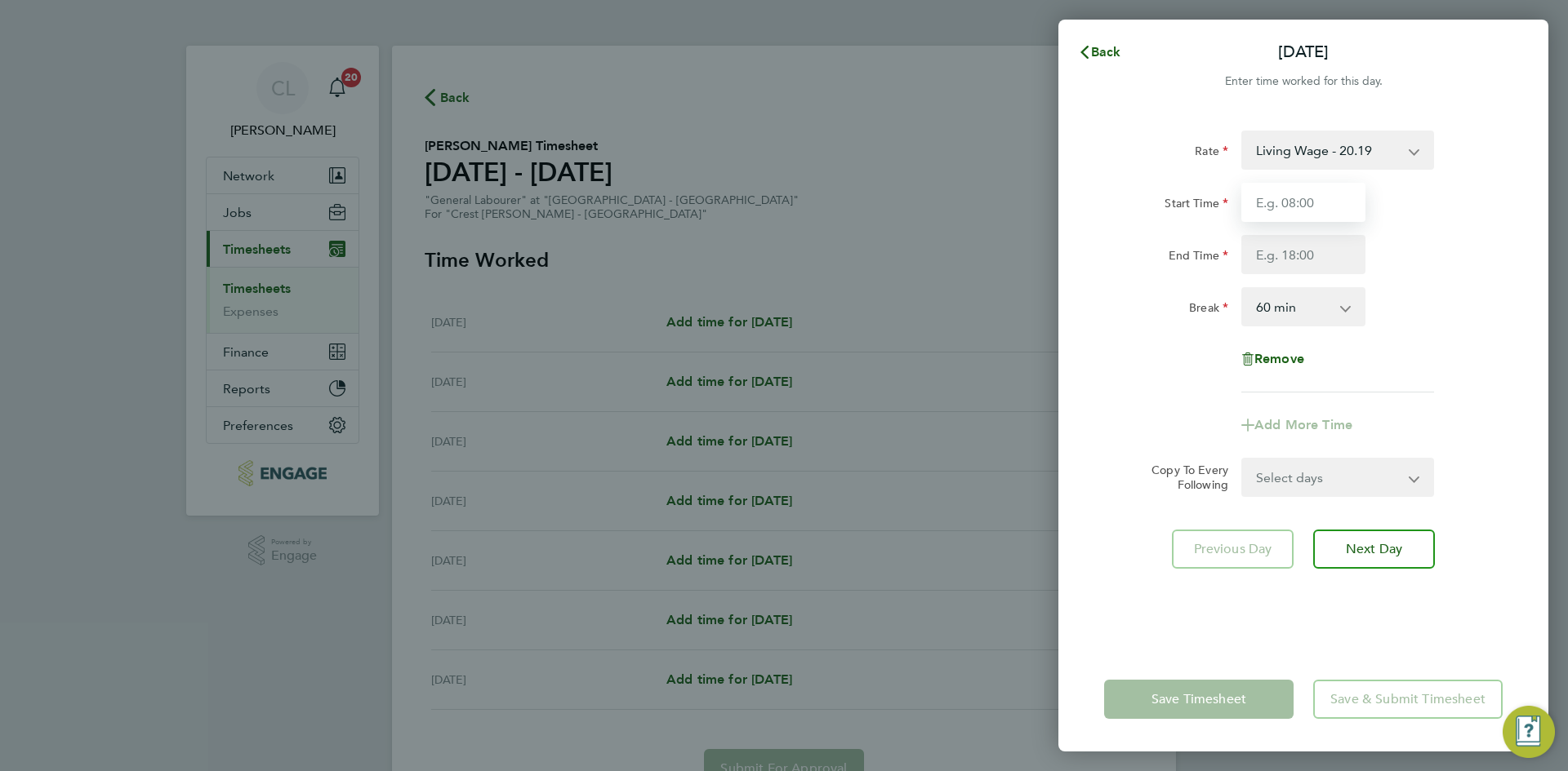
click at [1323, 212] on input "Start Time" at bounding box center [1303, 202] width 124 height 40
type input "07:30"
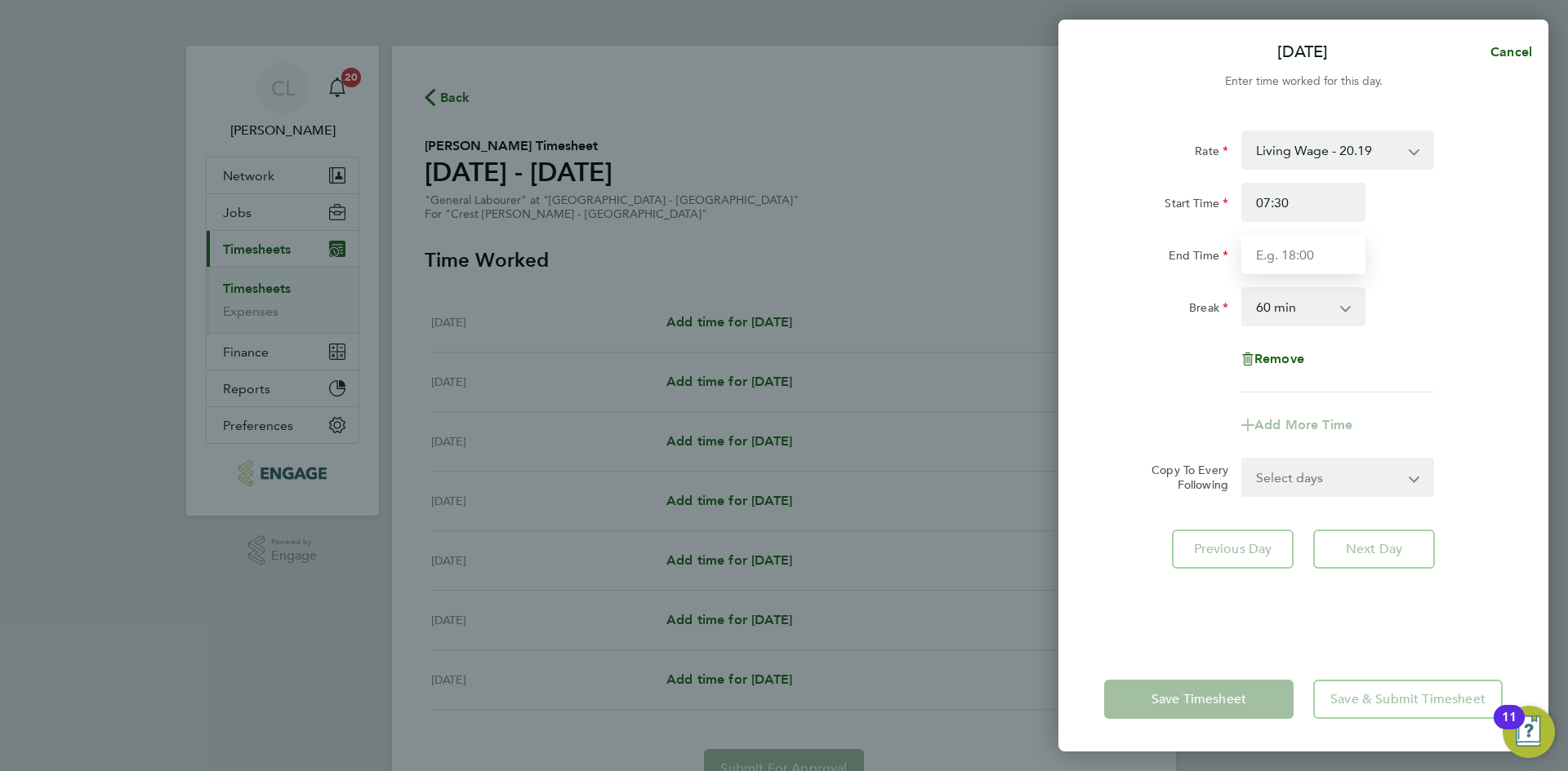
click at [1311, 256] on input "End Time" at bounding box center [1303, 255] width 124 height 40
type input "16:30"
click at [1555, 267] on div "Mon 15 Sep Cancel Enter time worked for this day. Rate Living Wage - 20.19 Star…" at bounding box center [784, 385] width 1568 height 771
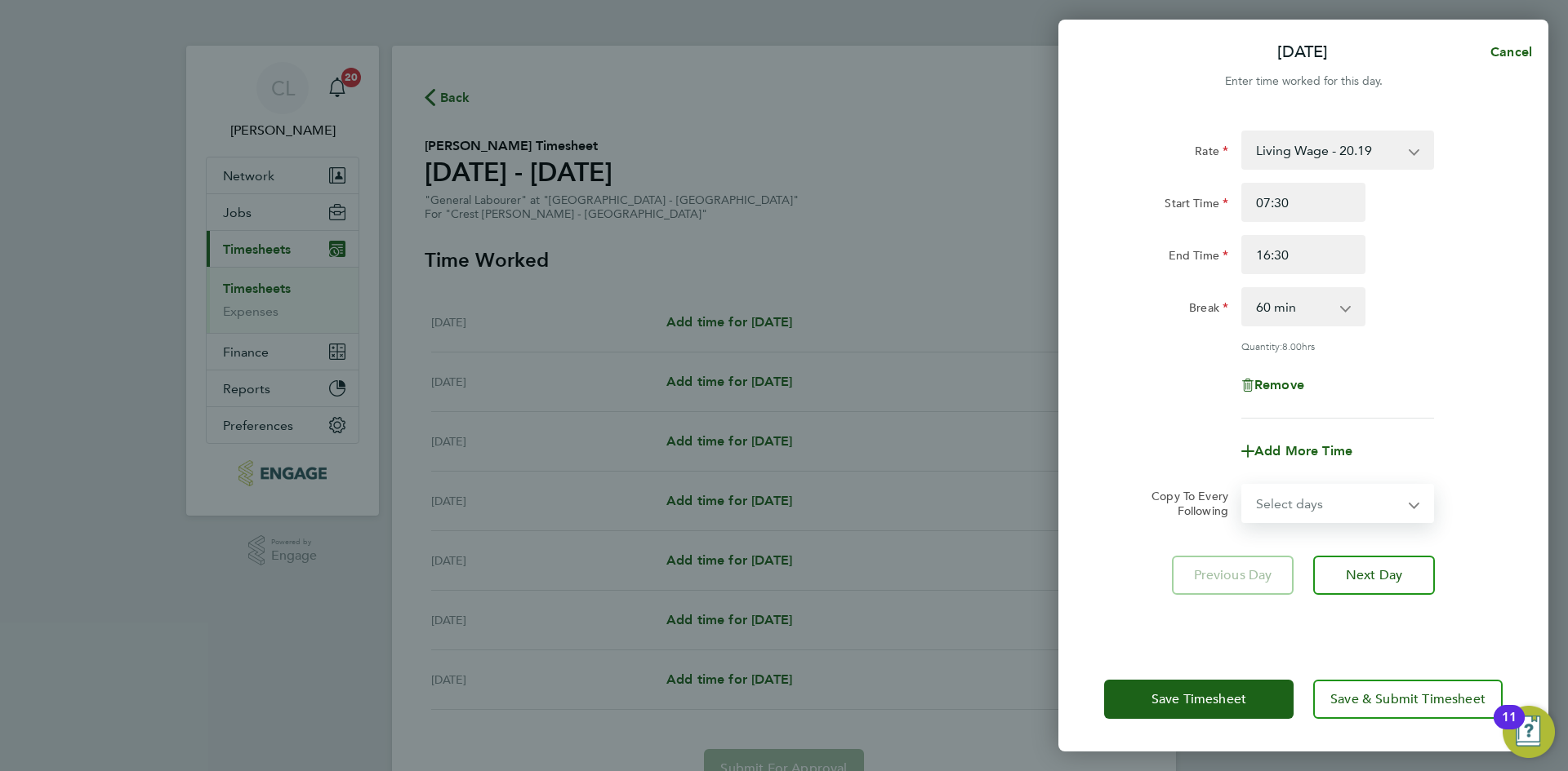
click at [1330, 492] on select "Select days Day Weekday (Mon-Fri) Weekend (Sat-Sun) [DATE] [DATE] [DATE] [DATE]…" at bounding box center [1329, 504] width 171 height 36
select select "TUE"
click at [1243, 486] on select "Select days Day Weekday (Mon-Fri) Weekend (Sat-Sun) [DATE] [DATE] [DATE] [DATE]…" at bounding box center [1329, 504] width 171 height 36
select select "[DATE]"
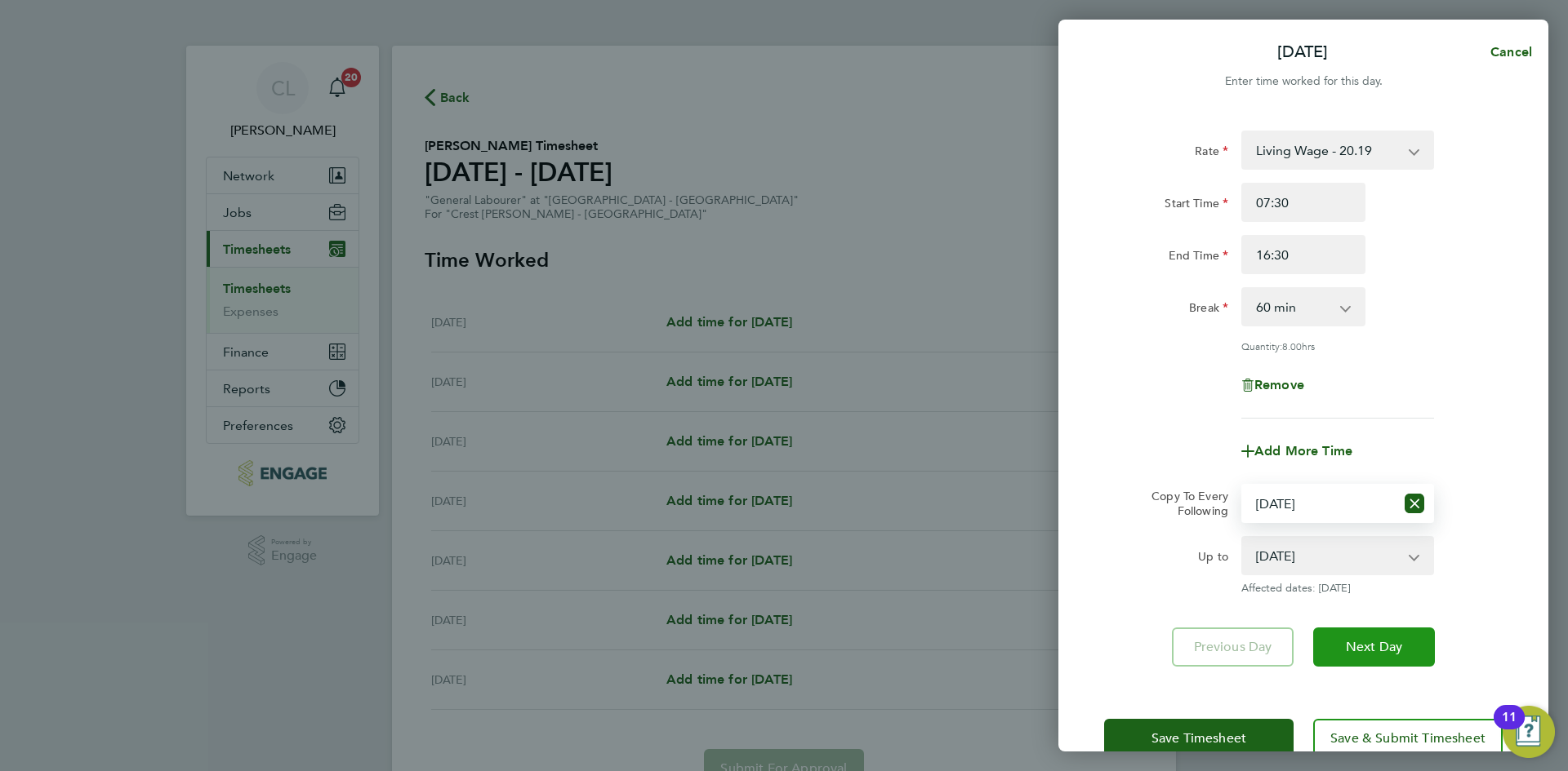
click at [1400, 645] on span "Next Day" at bounding box center [1374, 647] width 57 height 16
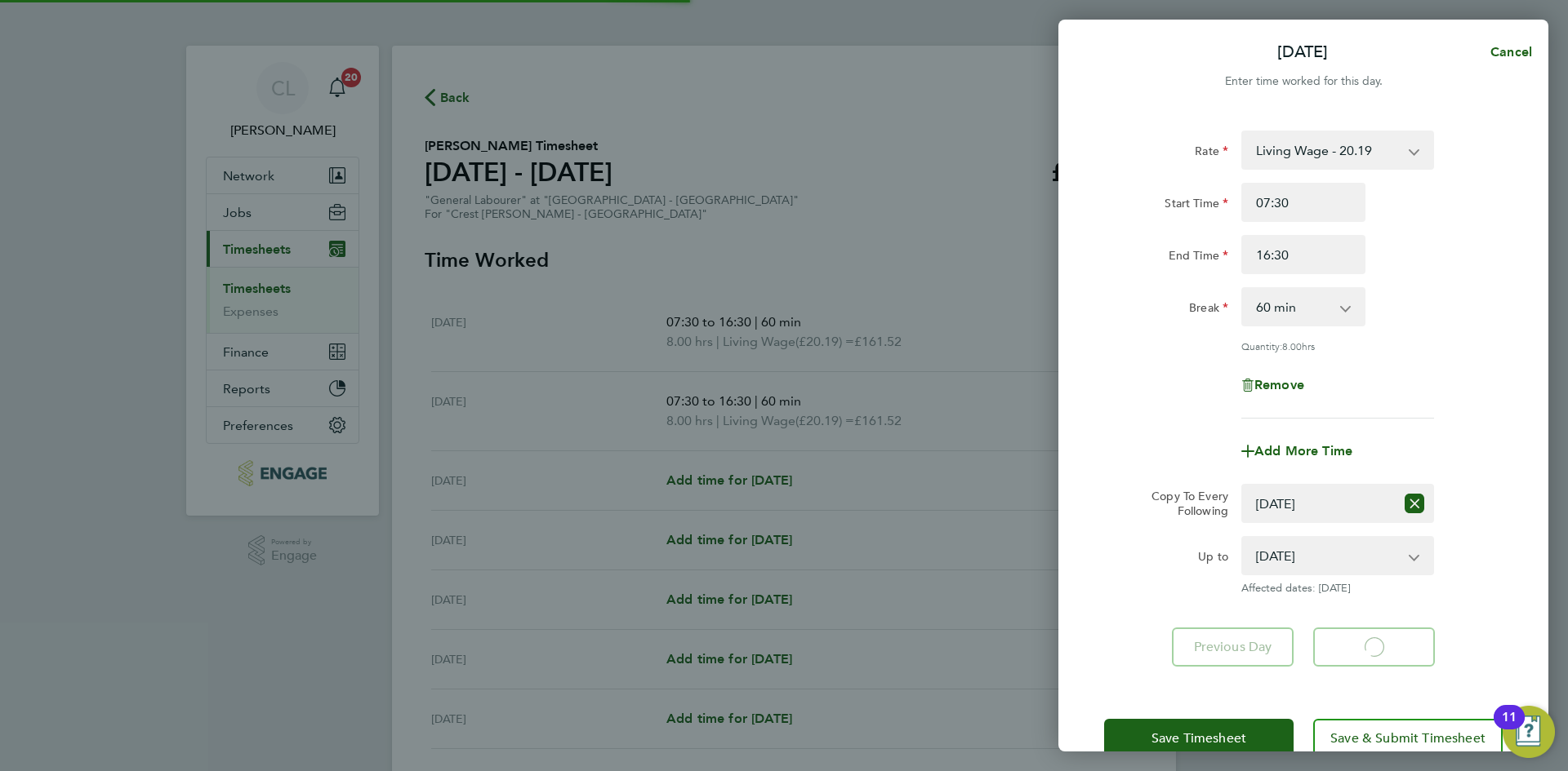
select select "60"
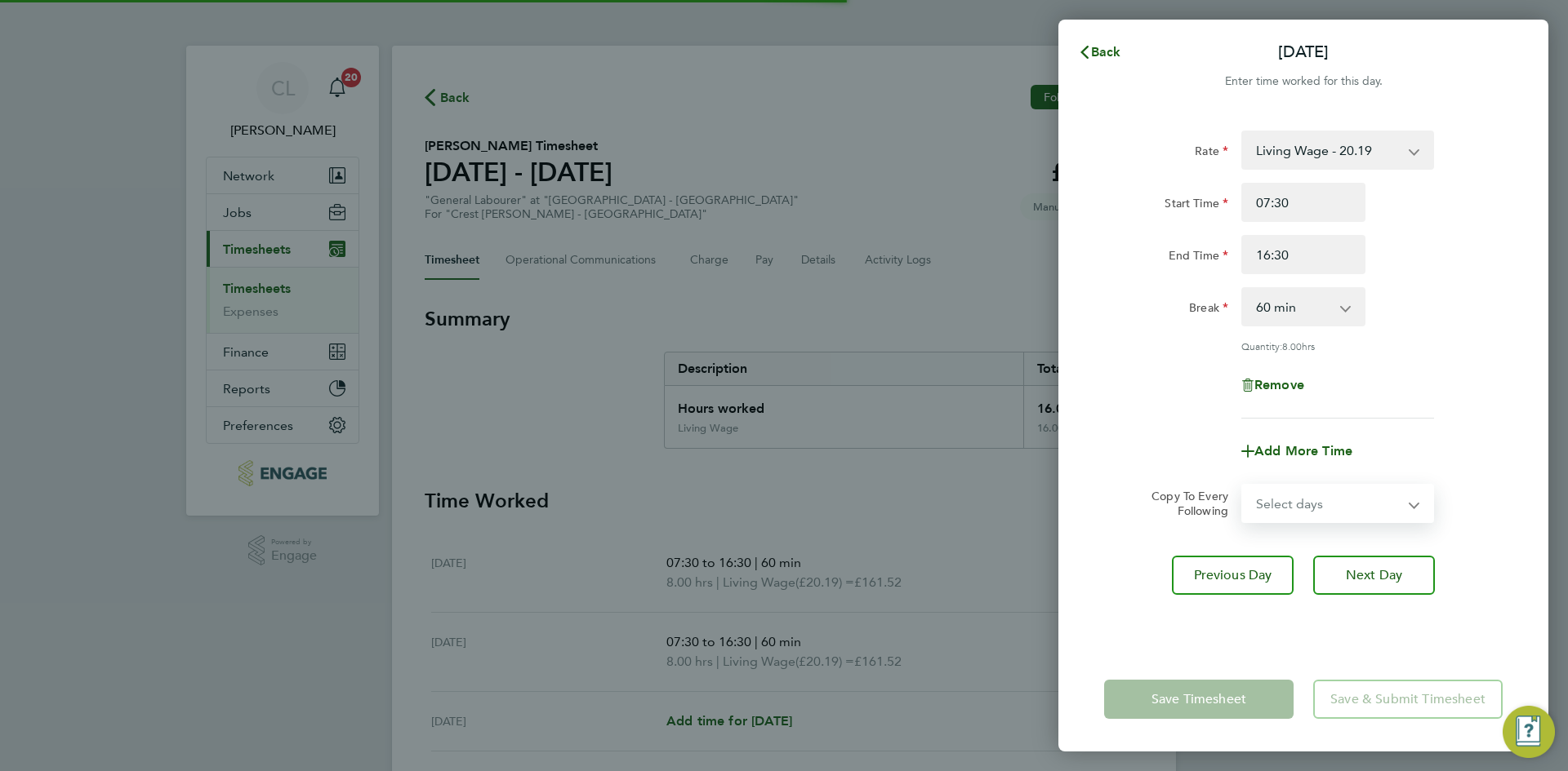
click at [1307, 500] on select "Select days Day Weekday (Mon-Fri) Weekend (Sat-Sun) Wednesday Thursday Friday S…" at bounding box center [1329, 504] width 171 height 36
select select "WED"
click at [1243, 486] on select "Select days Day Weekday (Mon-Fri) Weekend (Sat-Sun) Wednesday Thursday Friday S…" at bounding box center [1329, 504] width 171 height 36
select select "[DATE]"
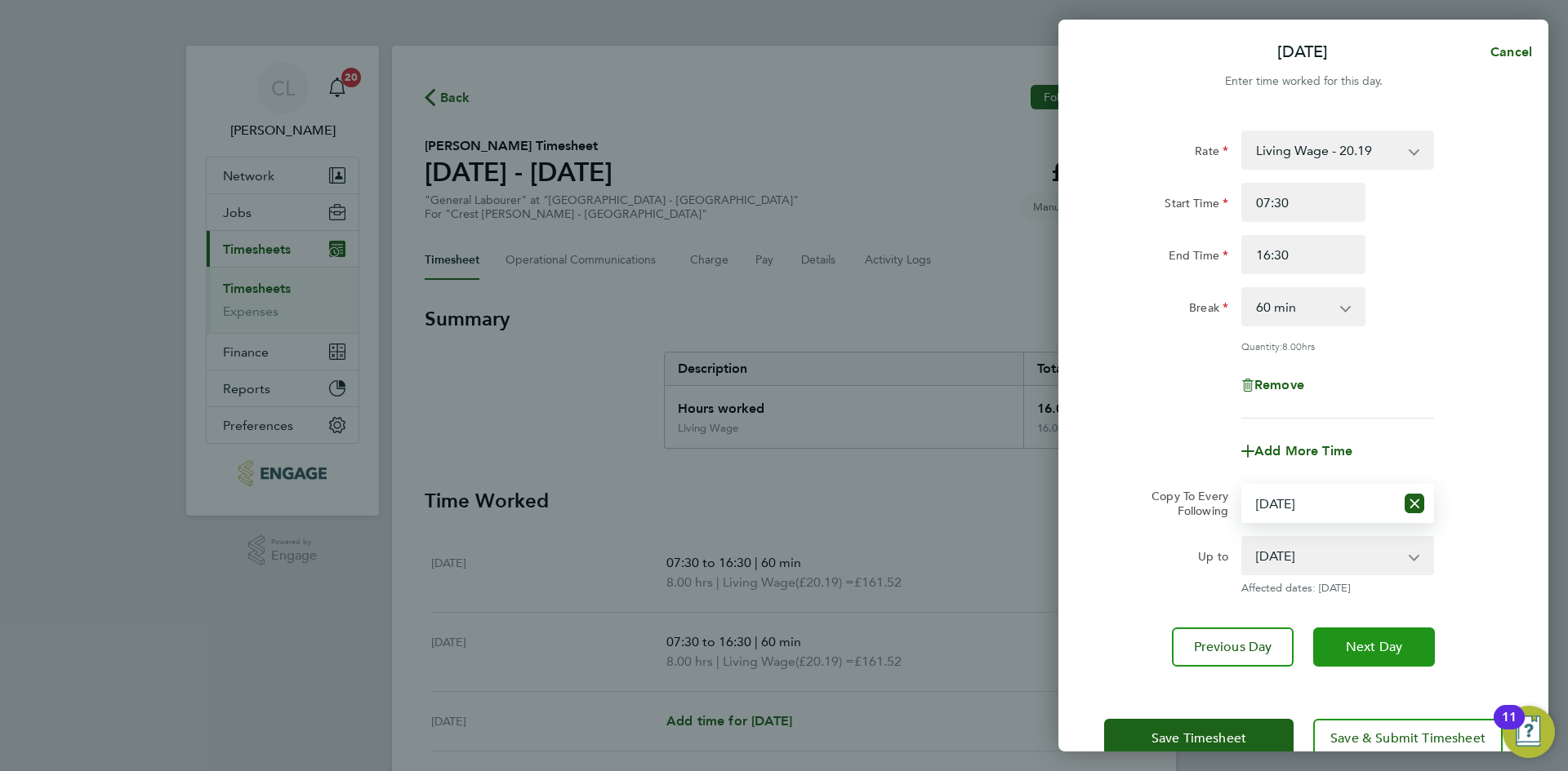
click at [1382, 654] on button "Next Day" at bounding box center [1374, 648] width 122 height 40
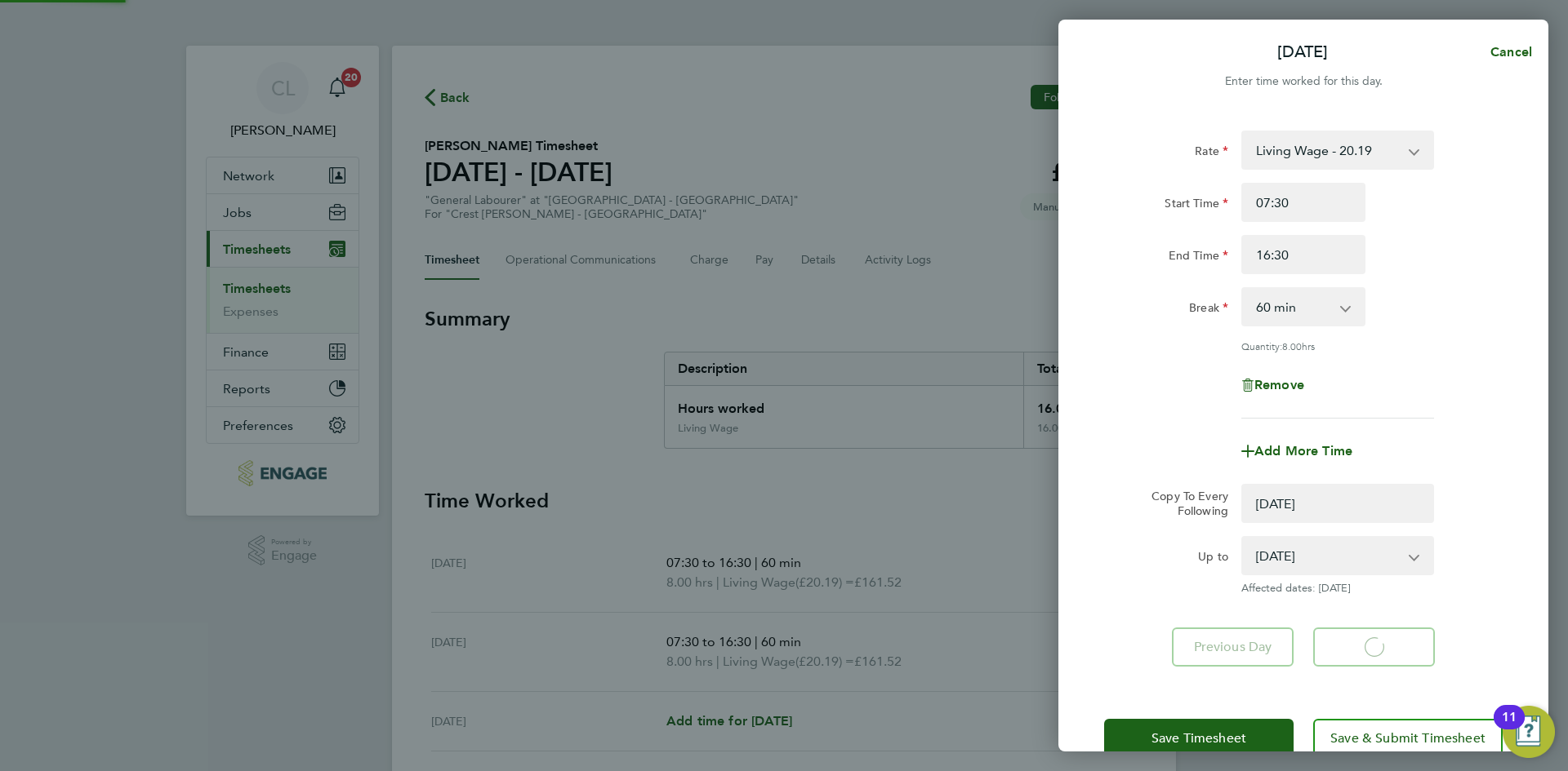
select select "0: null"
select select "60"
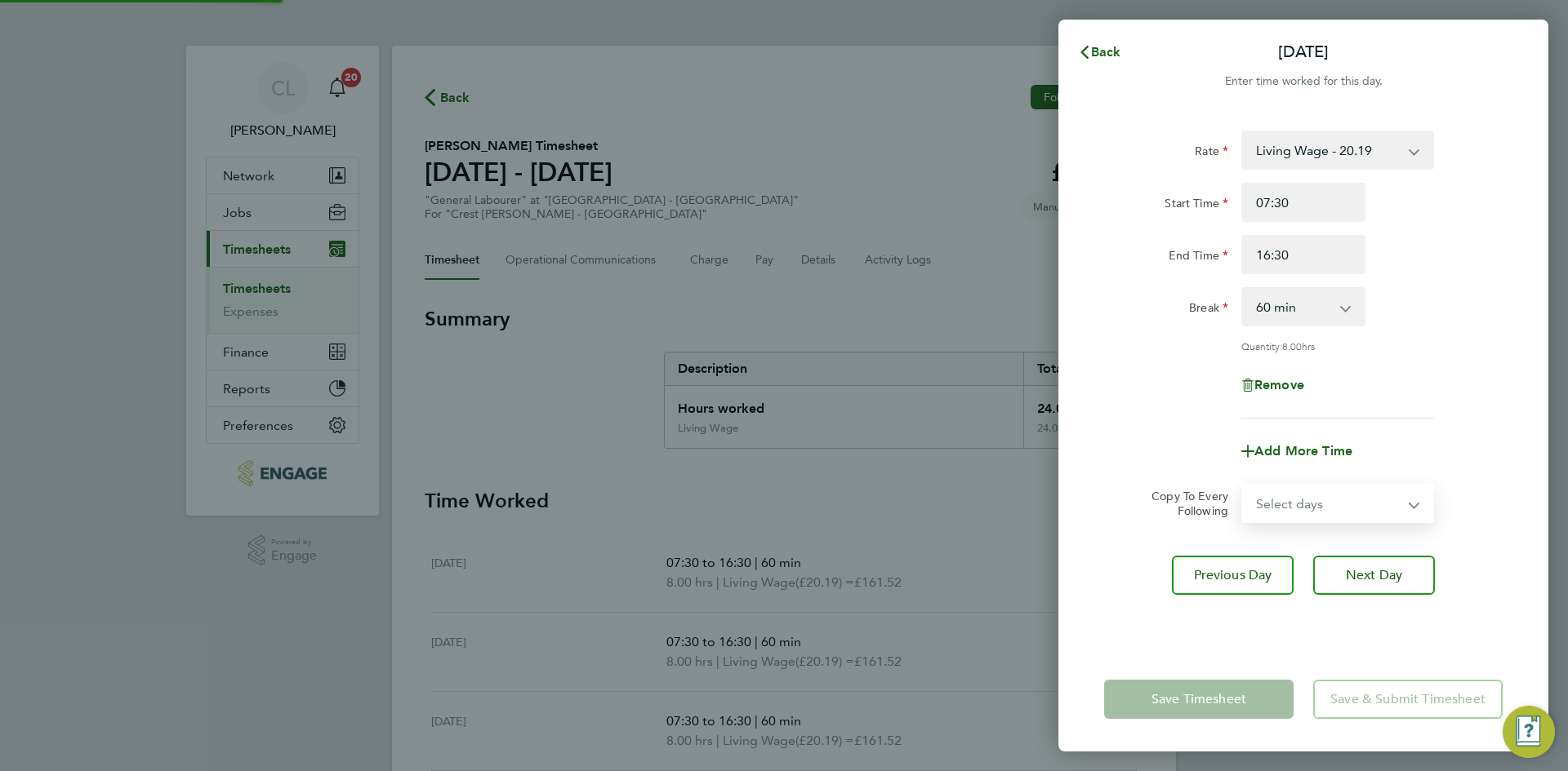
click at [1304, 504] on select "Select days Day Weekday (Mon-Fri) Weekend (Sat-Sun) Thursday Friday Saturday Su…" at bounding box center [1329, 504] width 171 height 36
select select "THU"
click at [1243, 486] on select "Select days Day Weekday (Mon-Fri) Weekend (Sat-Sun) Thursday Friday Saturday Su…" at bounding box center [1329, 504] width 171 height 36
select select "[DATE]"
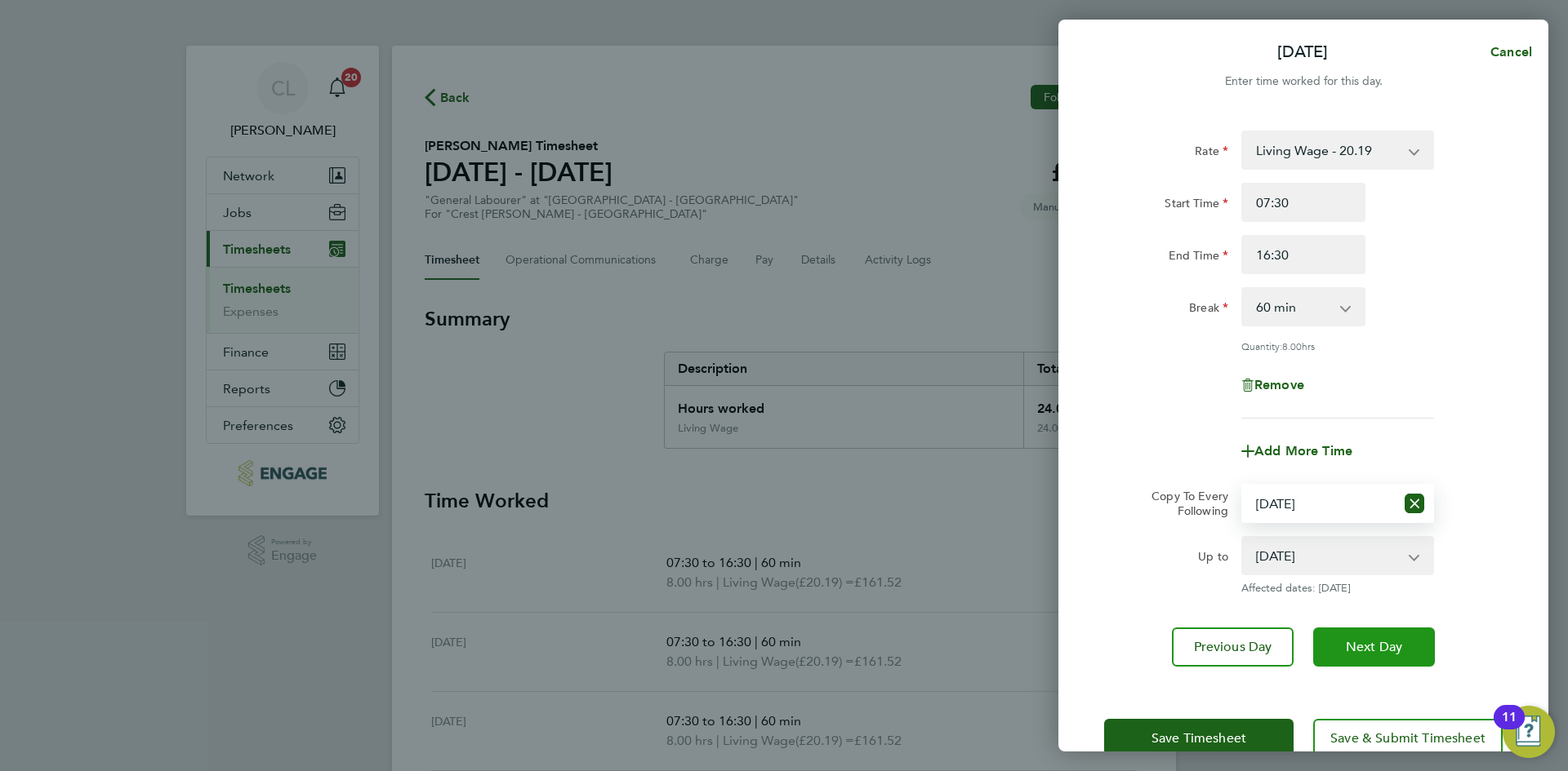
click at [1396, 644] on span "Next Day" at bounding box center [1374, 647] width 57 height 16
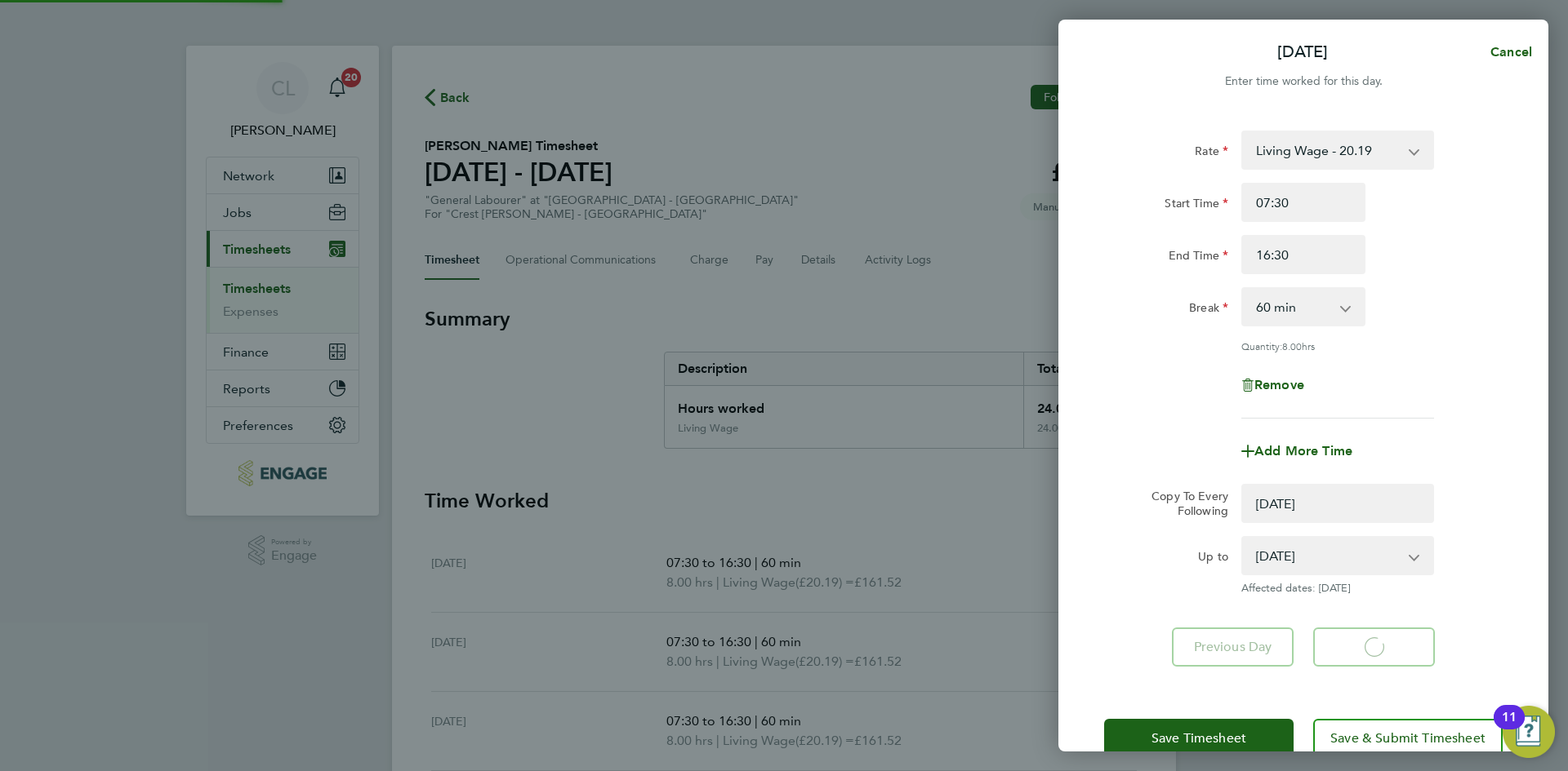
select select "0: null"
select select "60"
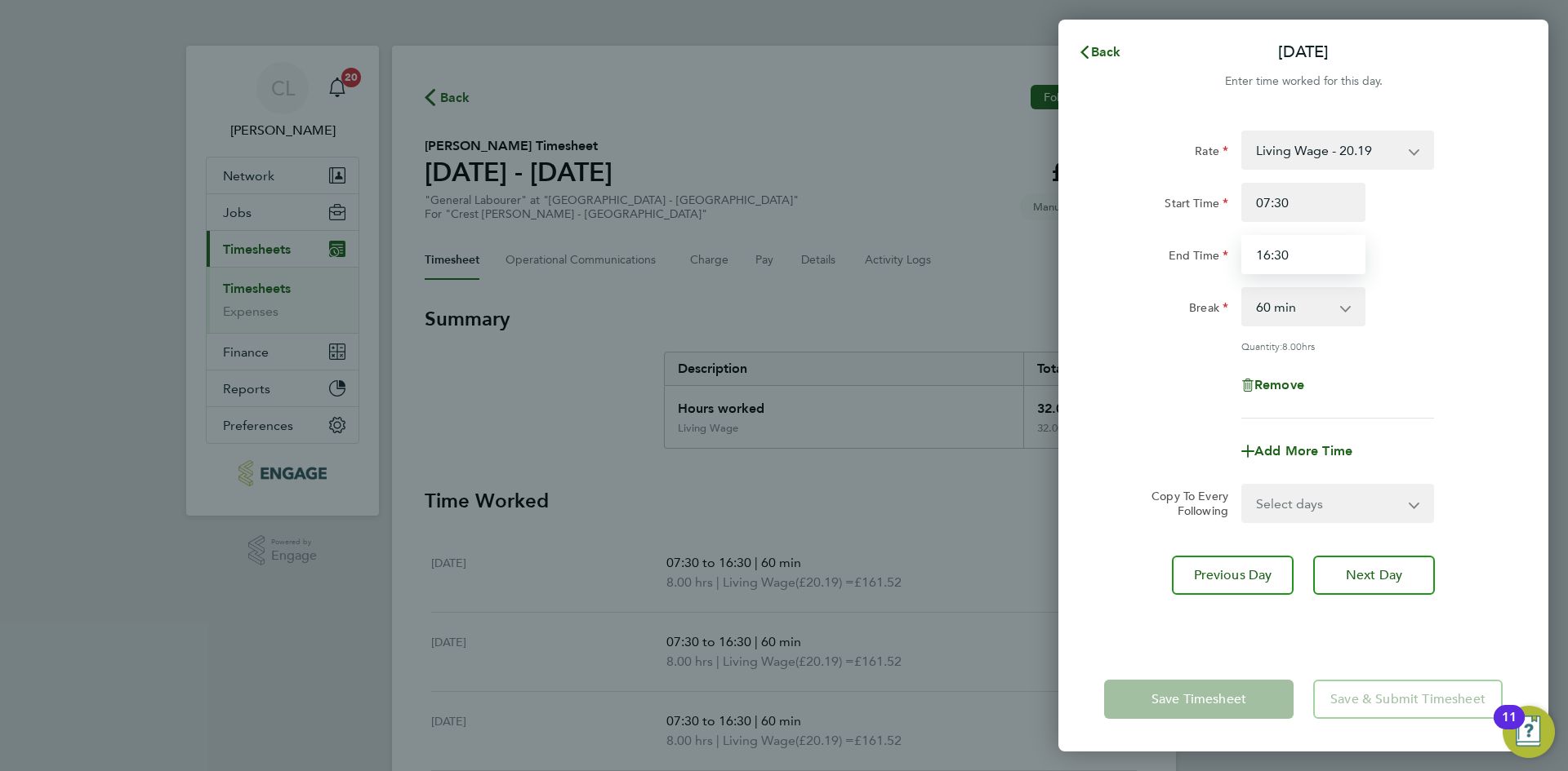
drag, startPoint x: 1313, startPoint y: 256, endPoint x: 1131, endPoint y: 248, distance: 182.2
click at [1131, 248] on div "End Time 16:30" at bounding box center [1302, 255] width 411 height 40
click at [1565, 344] on div "Back Thu 18 Sep Enter time worked for this day. Rate Living Wage - 20.19 Start …" at bounding box center [784, 385] width 1568 height 771
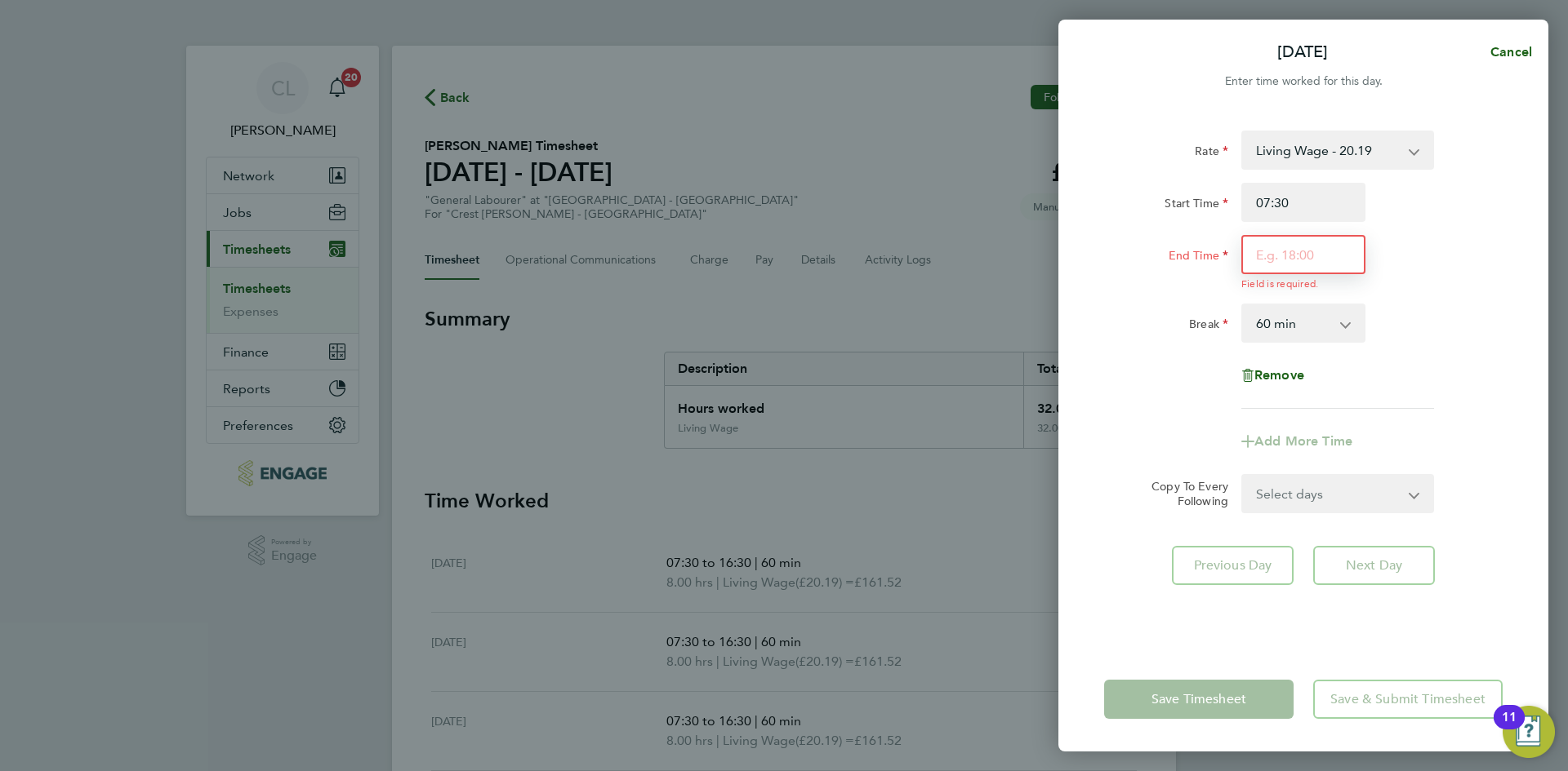
drag, startPoint x: 1311, startPoint y: 266, endPoint x: 1313, endPoint y: 274, distance: 8.2
click at [1311, 266] on input "End Time" at bounding box center [1303, 255] width 124 height 40
type input "17:30"
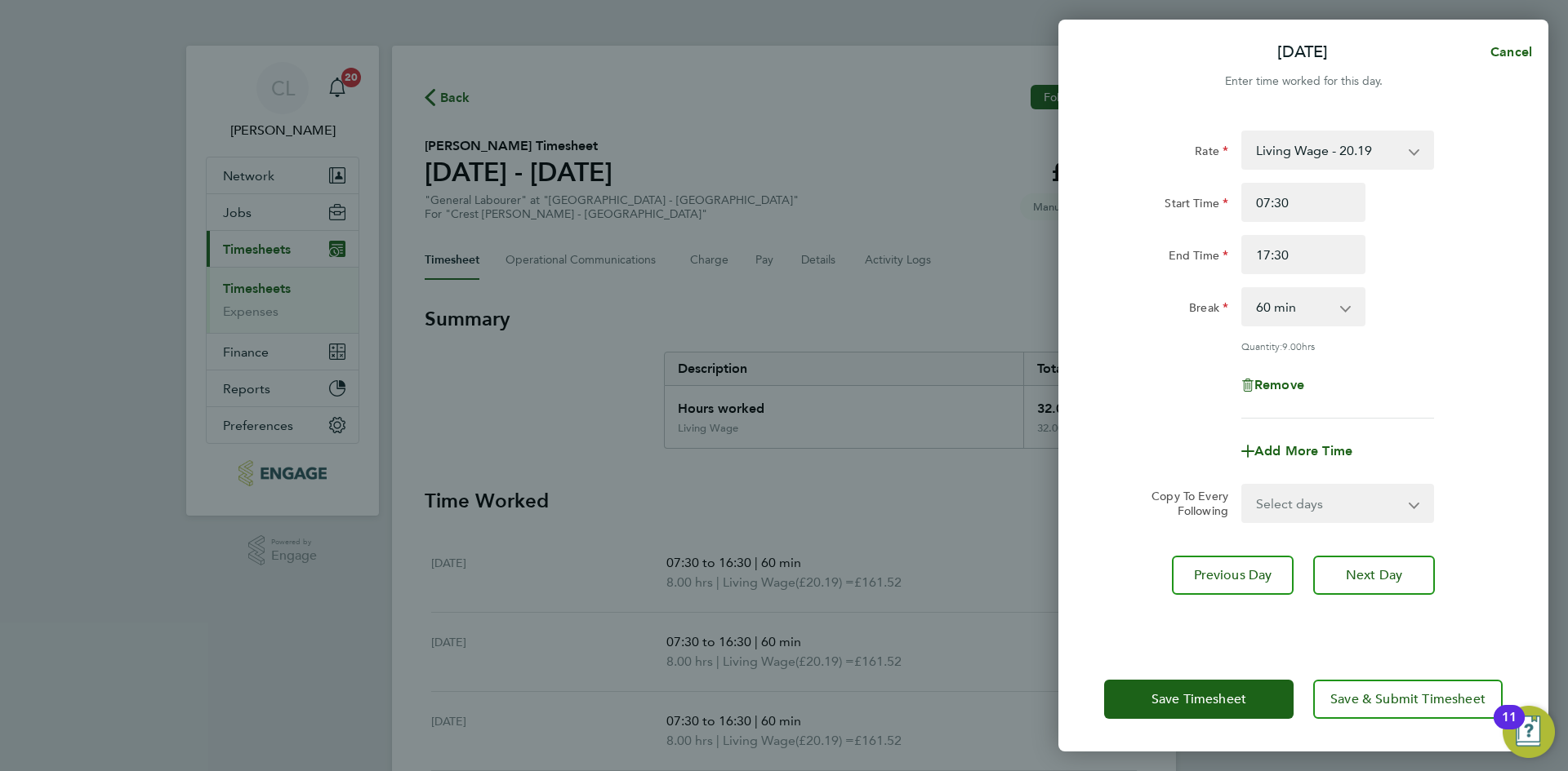
click at [1507, 309] on div "Break 0 min 15 min 30 min 45 min 60 min 75 min 90 min" at bounding box center [1302, 307] width 411 height 40
click at [1358, 496] on select "Select days Day Weekend (Sat-Sun) Friday Saturday Sunday" at bounding box center [1329, 504] width 171 height 36
select select "FRI"
click at [1243, 486] on select "Select days Day Weekend (Sat-Sun) Friday Saturday Sunday" at bounding box center [1329, 504] width 171 height 36
select select "[DATE]"
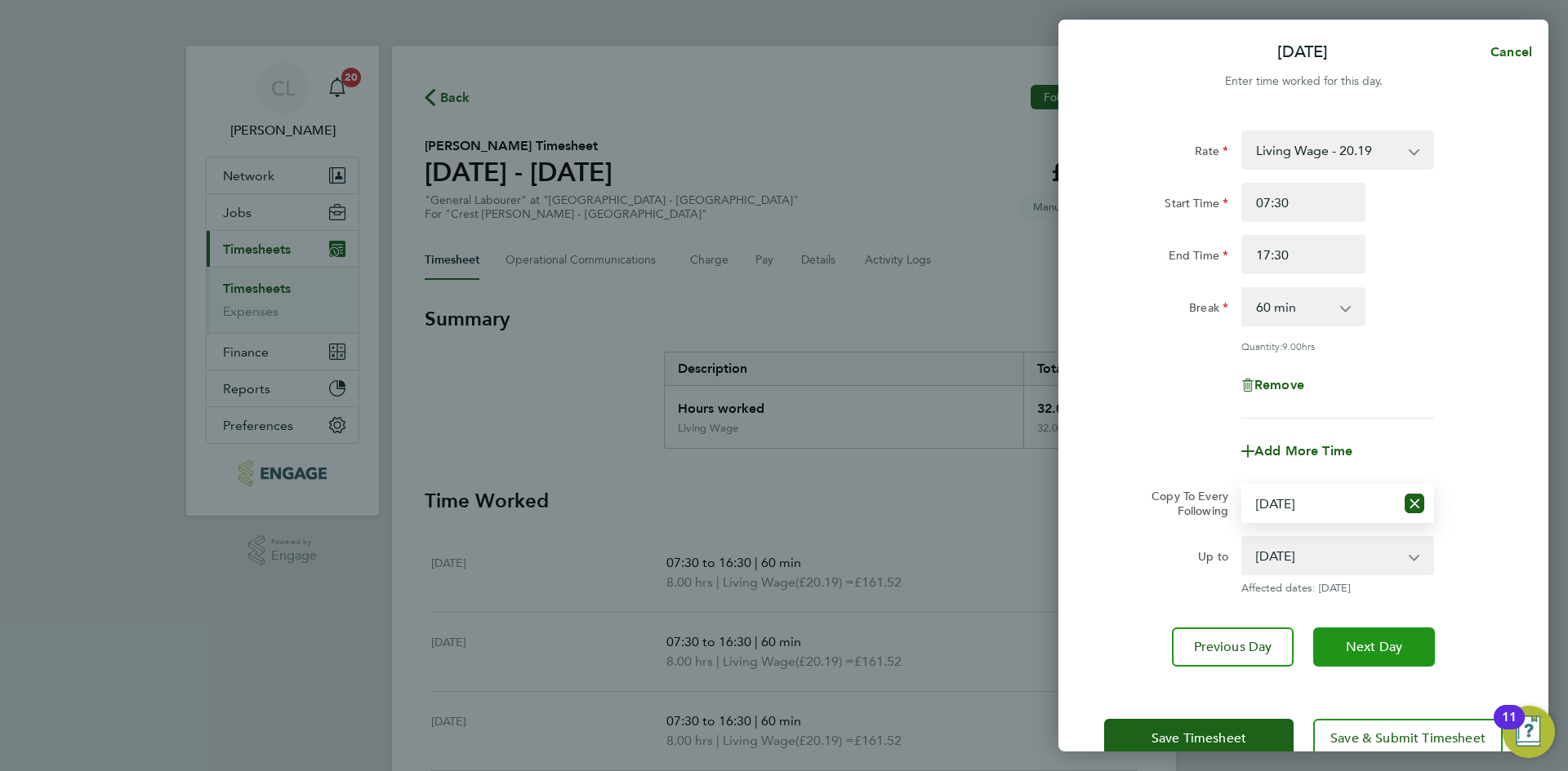
click at [1373, 650] on span "Next Day" at bounding box center [1374, 647] width 57 height 16
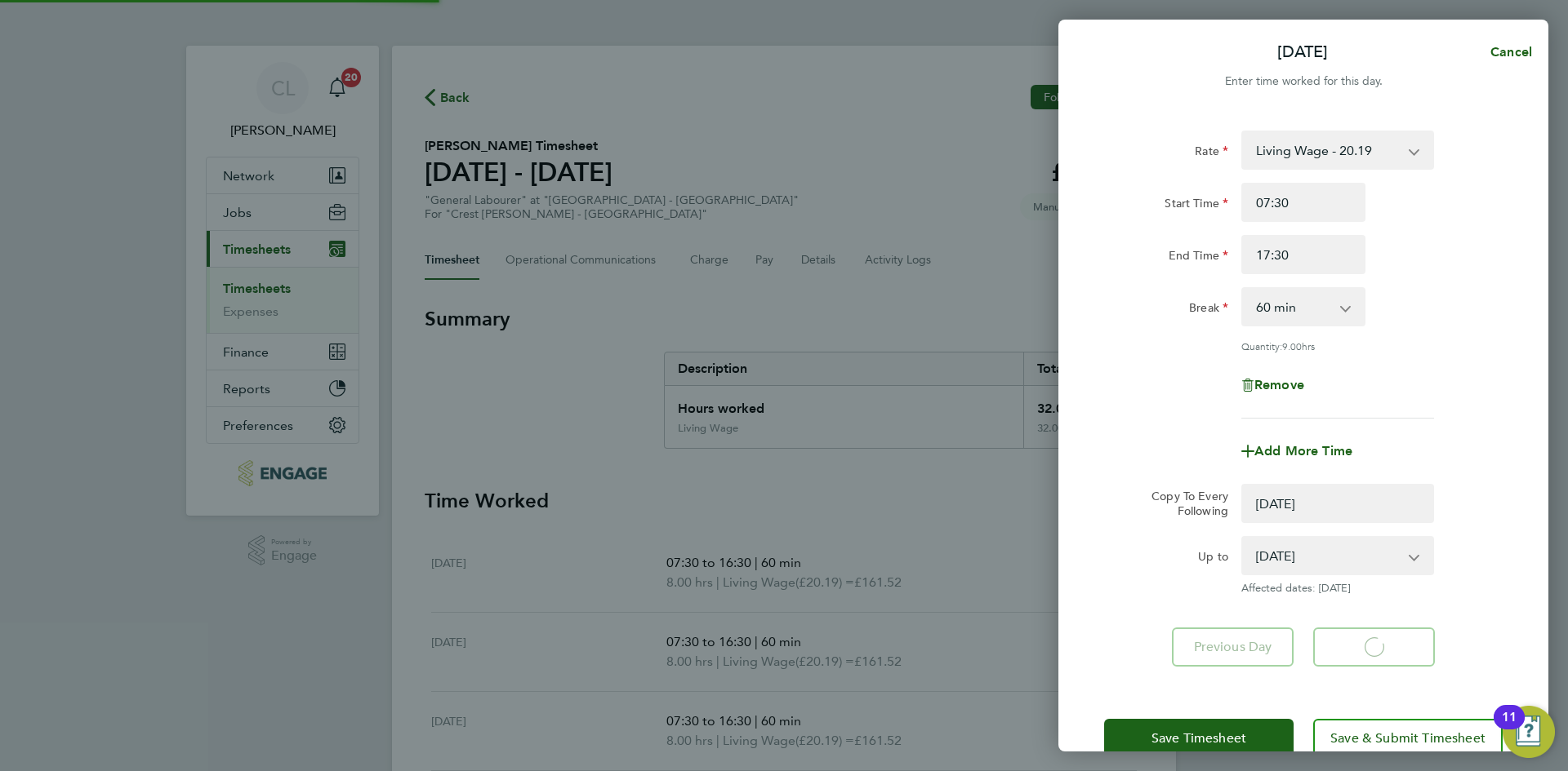
select select "0: null"
select select "60"
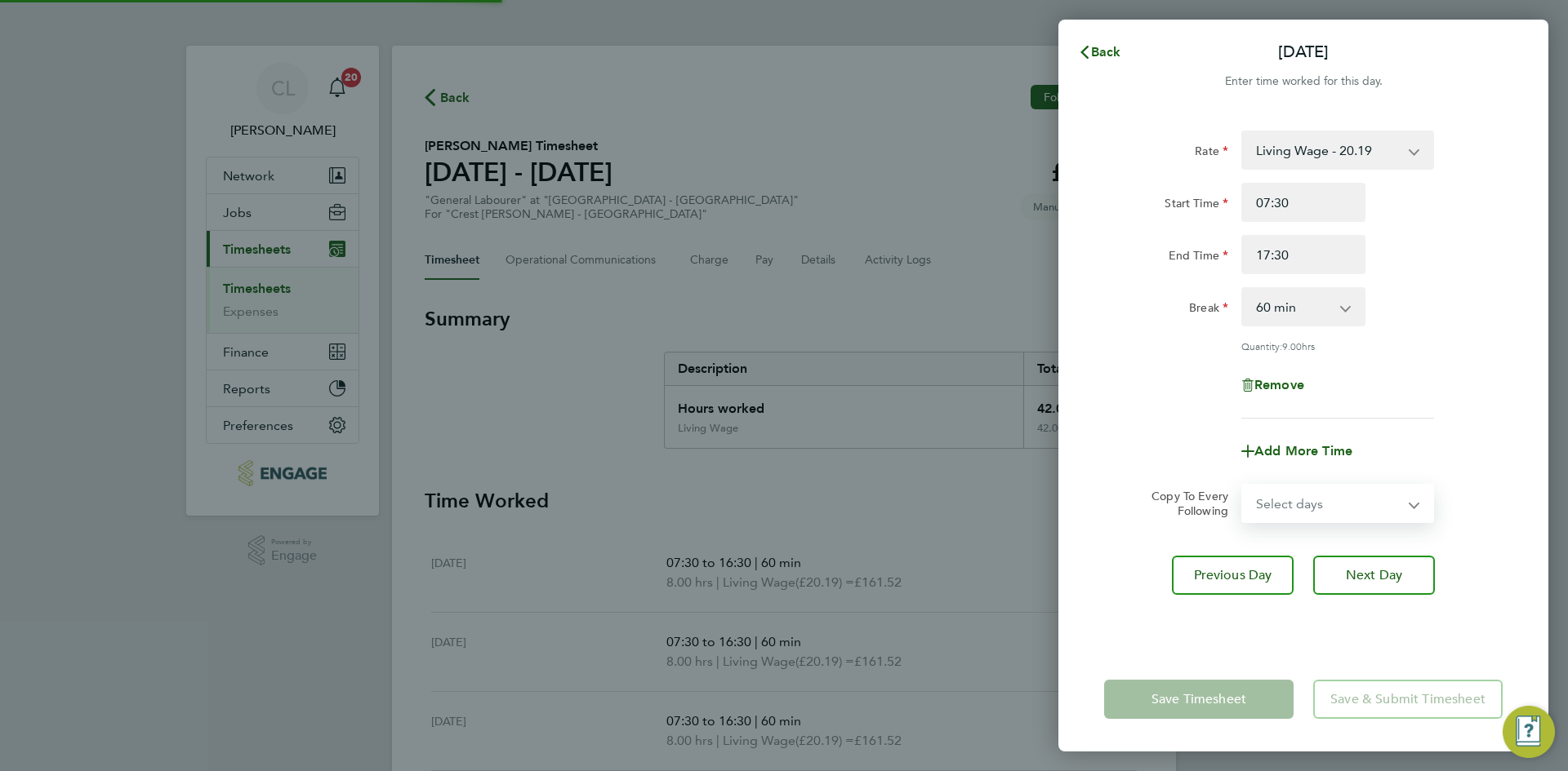
click at [1288, 500] on select "Select days Day Weekend (Sat-Sun) Saturday Sunday" at bounding box center [1329, 504] width 171 height 36
select select "SAT"
click at [1243, 486] on select "Select days Day Weekend (Sat-Sun) Saturday Sunday" at bounding box center [1329, 504] width 171 height 36
select select "[DATE]"
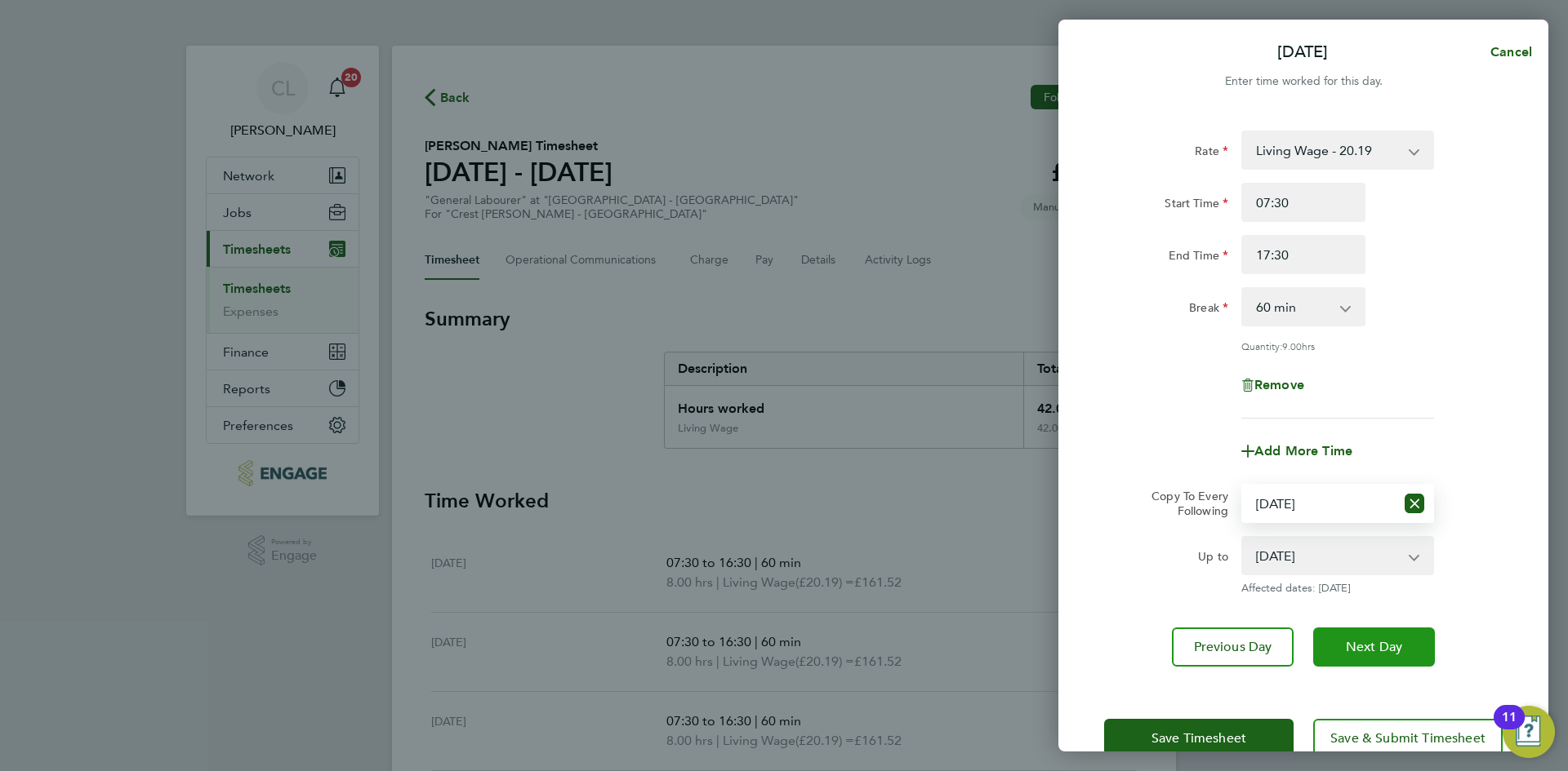
click at [1387, 631] on button "Next Day" at bounding box center [1374, 648] width 122 height 40
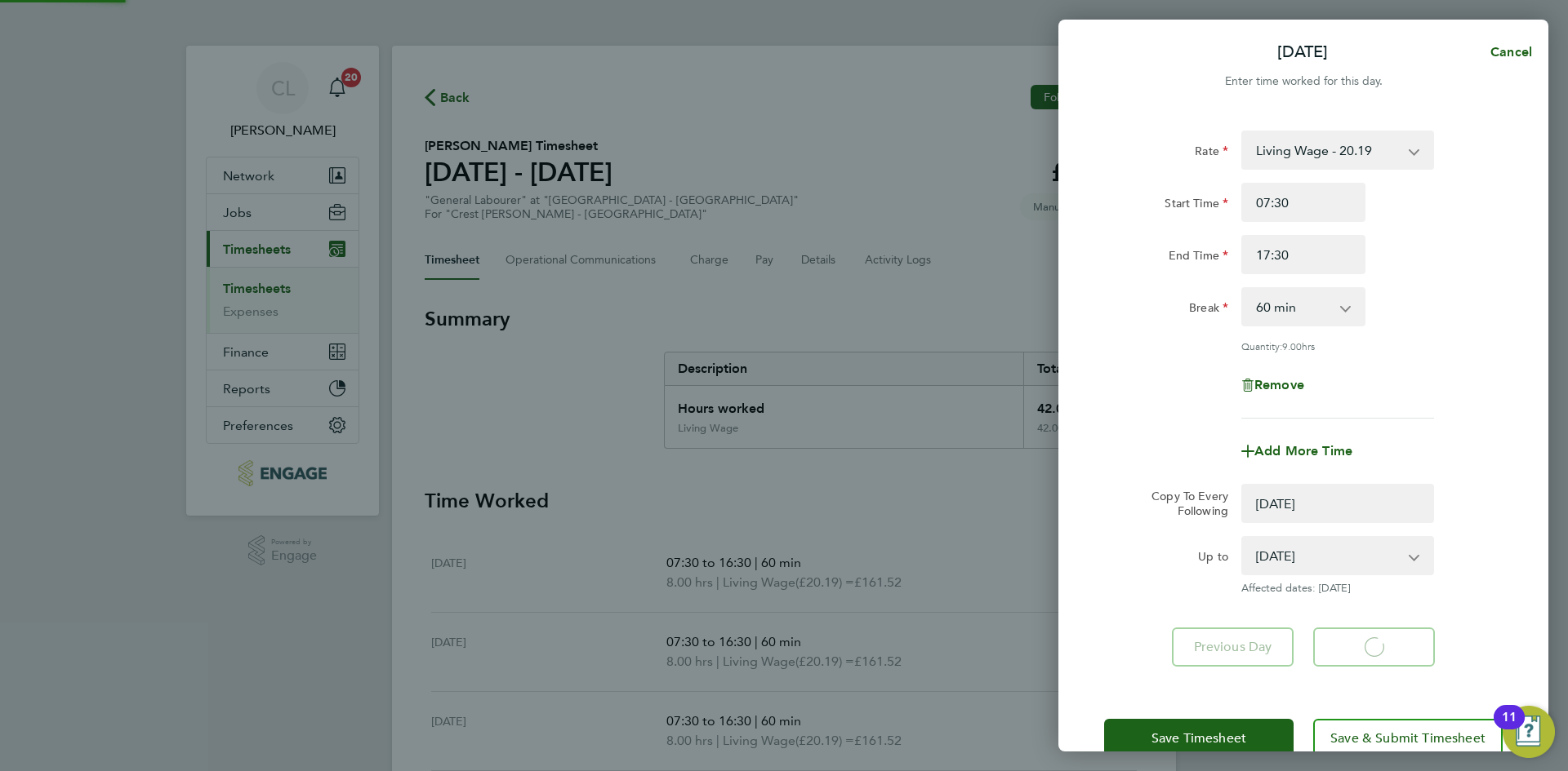
select select "0: null"
select select "60"
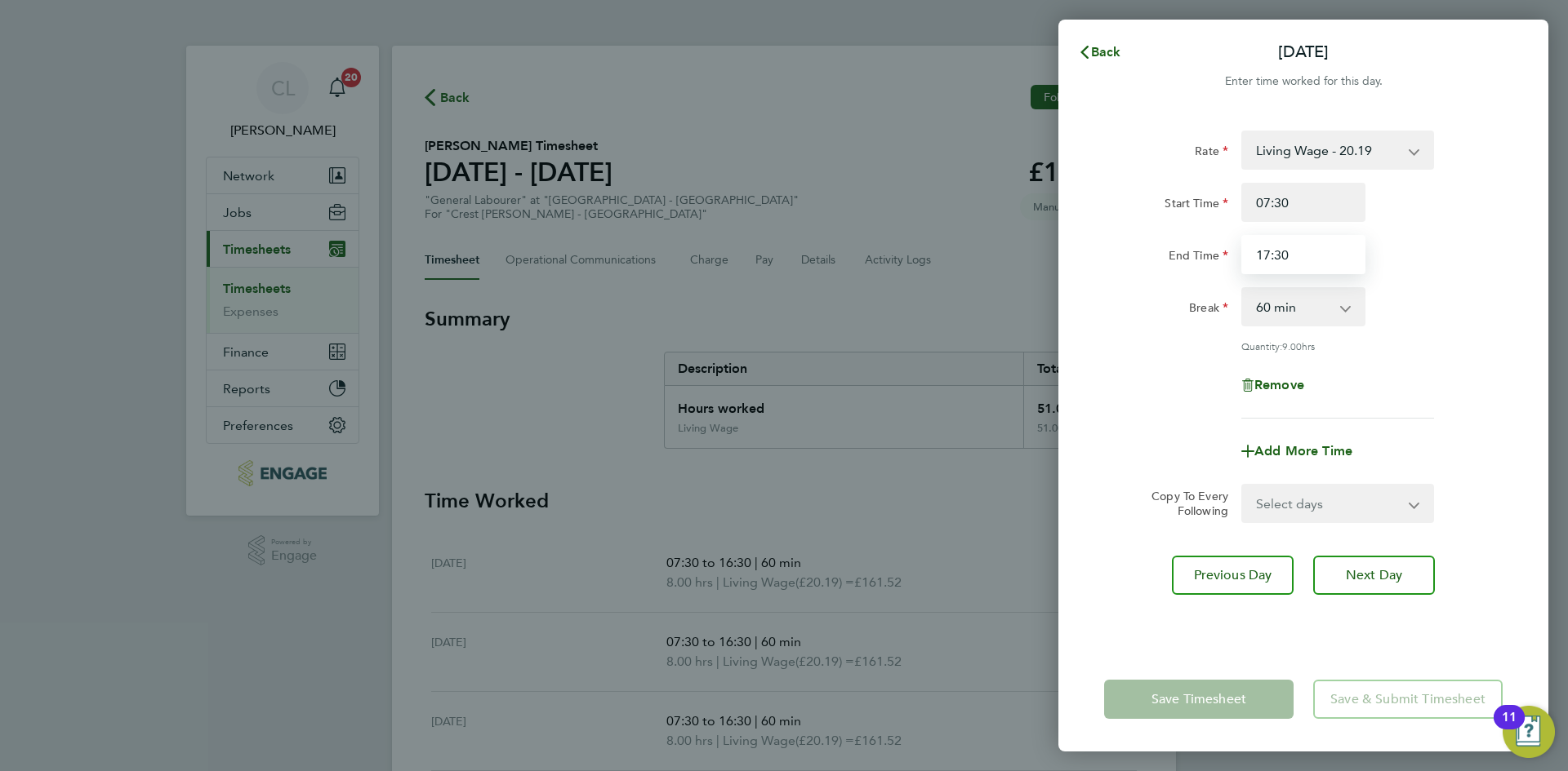
drag, startPoint x: 1326, startPoint y: 255, endPoint x: 1149, endPoint y: 234, distance: 178.2
click at [1149, 234] on div "Start Time 07:30 End Time 17:30" at bounding box center [1302, 229] width 411 height 92
type input "15:30"
click at [1485, 408] on div "Rate Living Wage - 20.19 Start Time 07:30 End Time 15:30 Break 0 min 15 min 30 …" at bounding box center [1302, 274] width 399 height 288
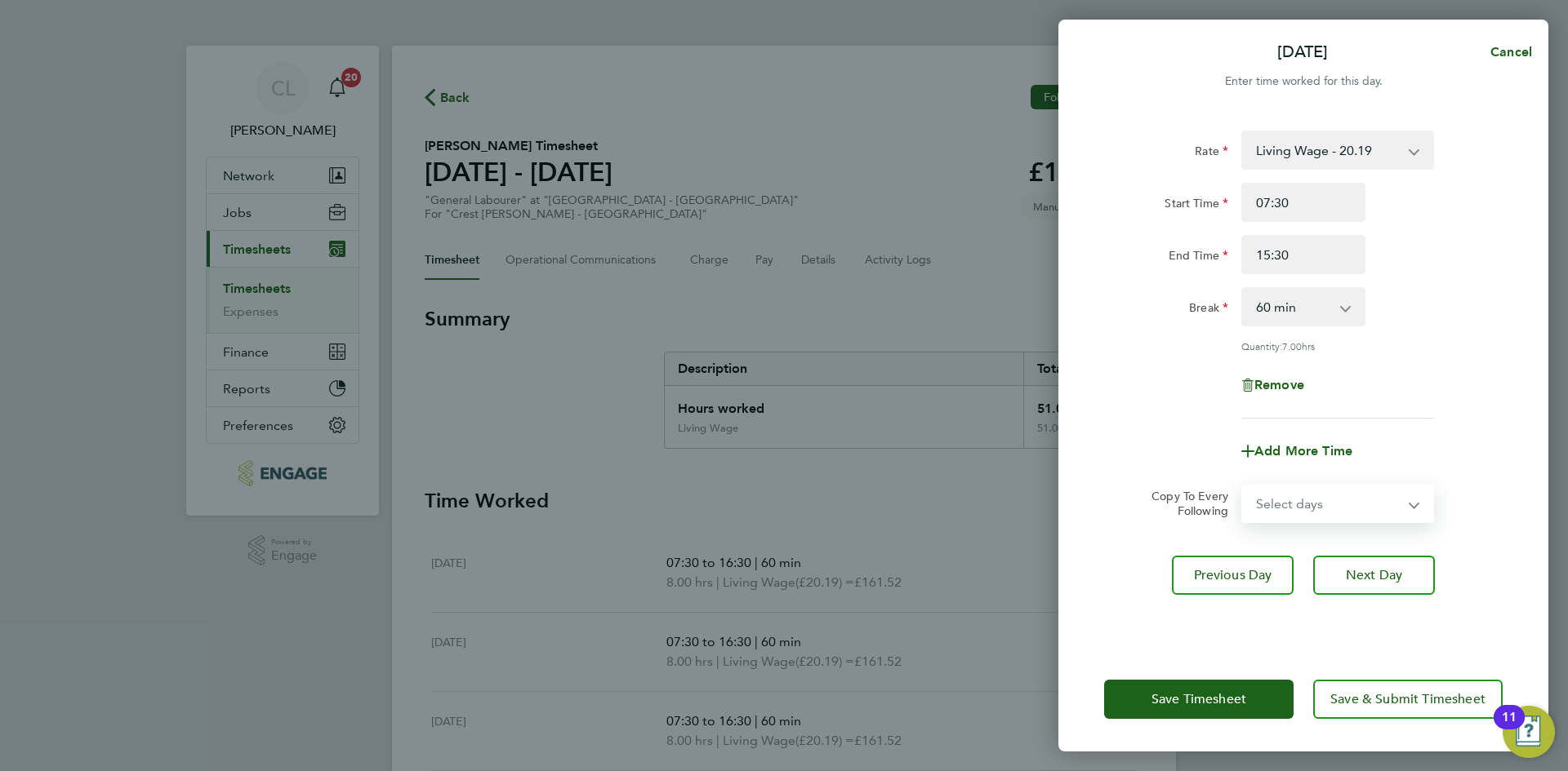
drag, startPoint x: 1332, startPoint y: 503, endPoint x: 1339, endPoint y: 512, distance: 11.4
click at [1332, 503] on select "Select days Sunday" at bounding box center [1329, 504] width 171 height 36
select select "SUN"
click at [1243, 486] on select "Select days Sunday" at bounding box center [1329, 504] width 171 height 36
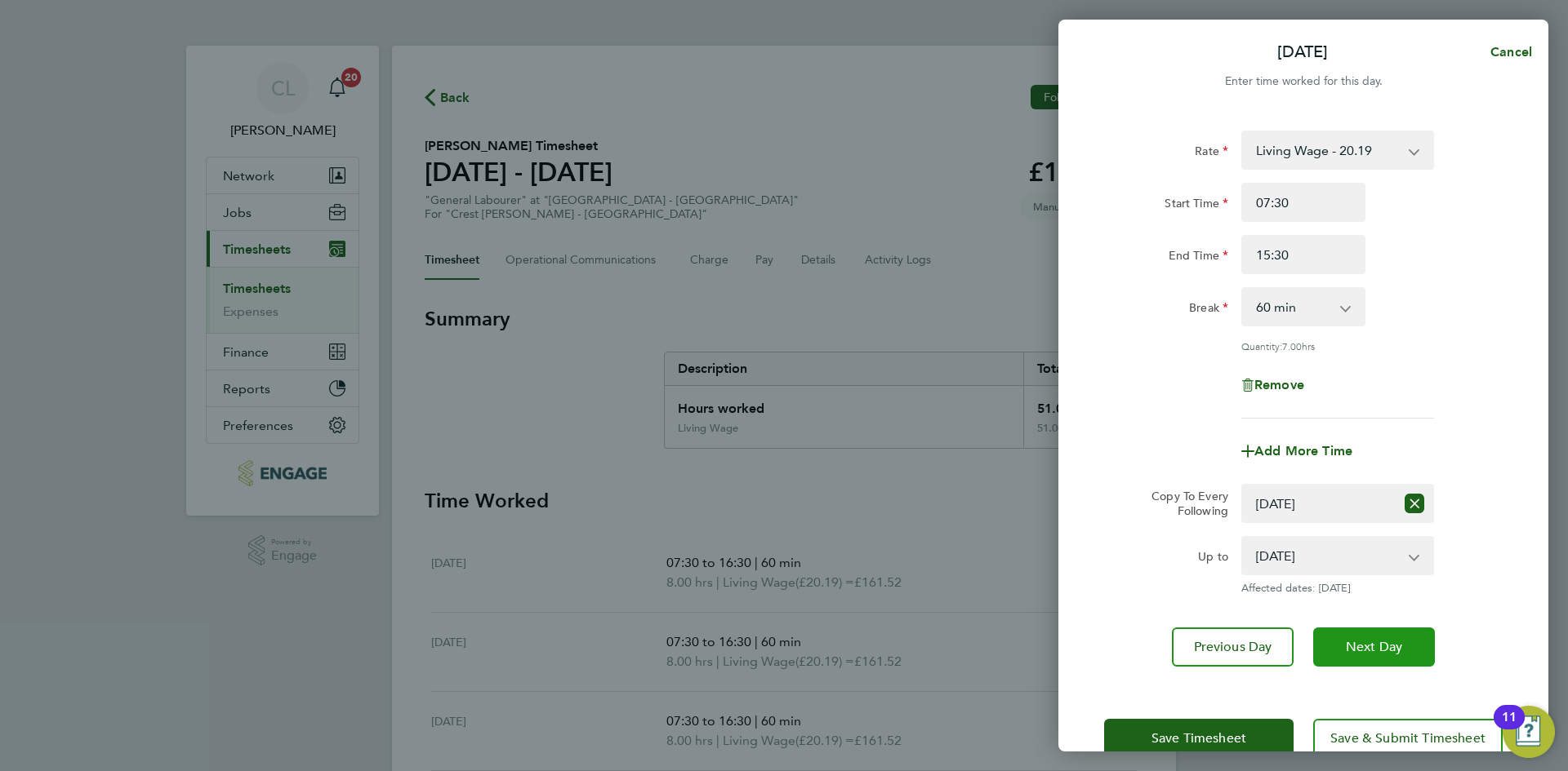
click at [1382, 649] on span "Next Day" at bounding box center [1374, 647] width 57 height 16
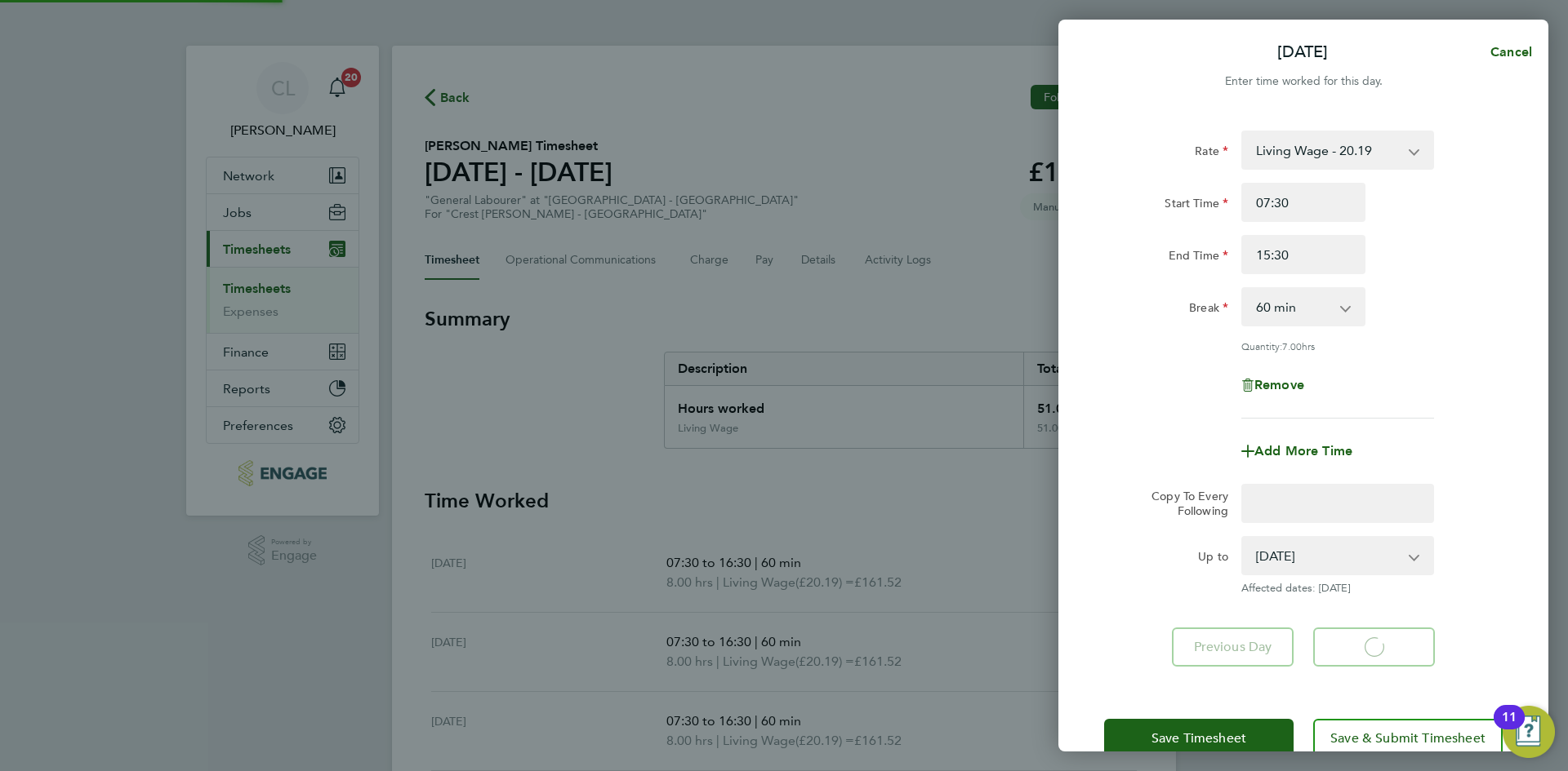
select select "60"
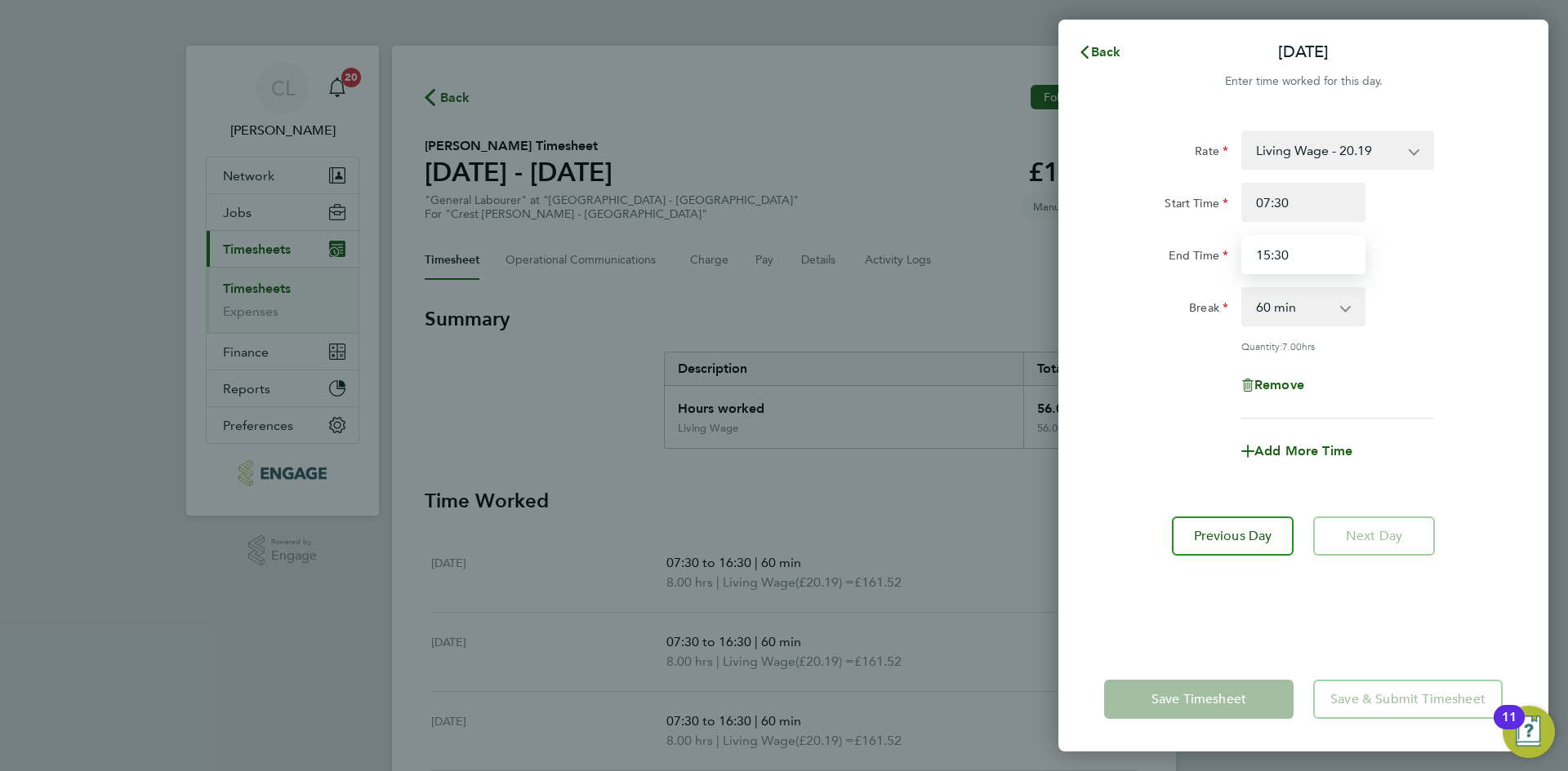
click at [1314, 252] on input "15:30" at bounding box center [1303, 255] width 124 height 40
type input "1"
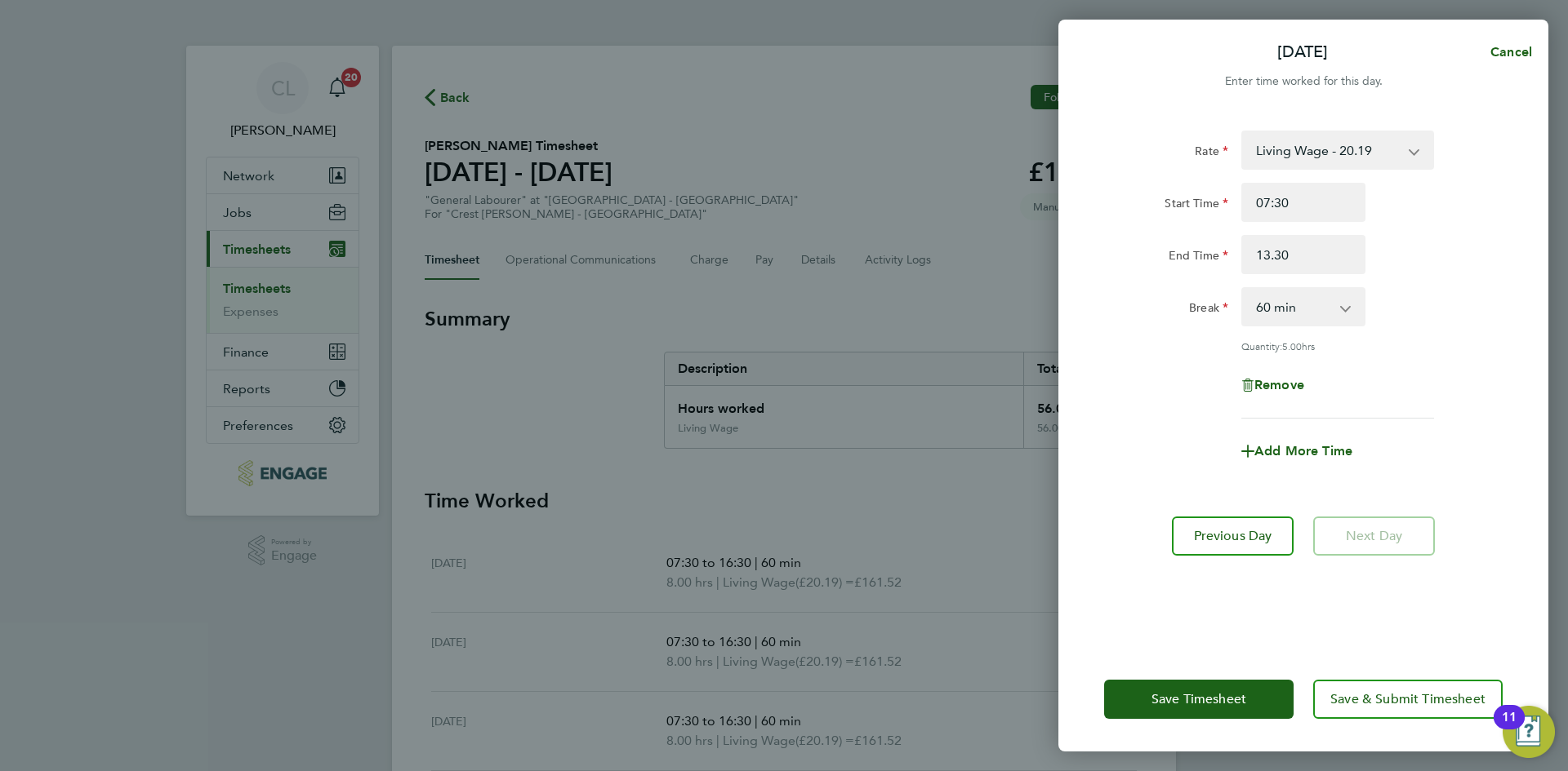
type input "13:30"
click at [1460, 393] on div "Remove" at bounding box center [1302, 385] width 411 height 40
click at [1213, 692] on span "Save Timesheet" at bounding box center [1198, 699] width 95 height 16
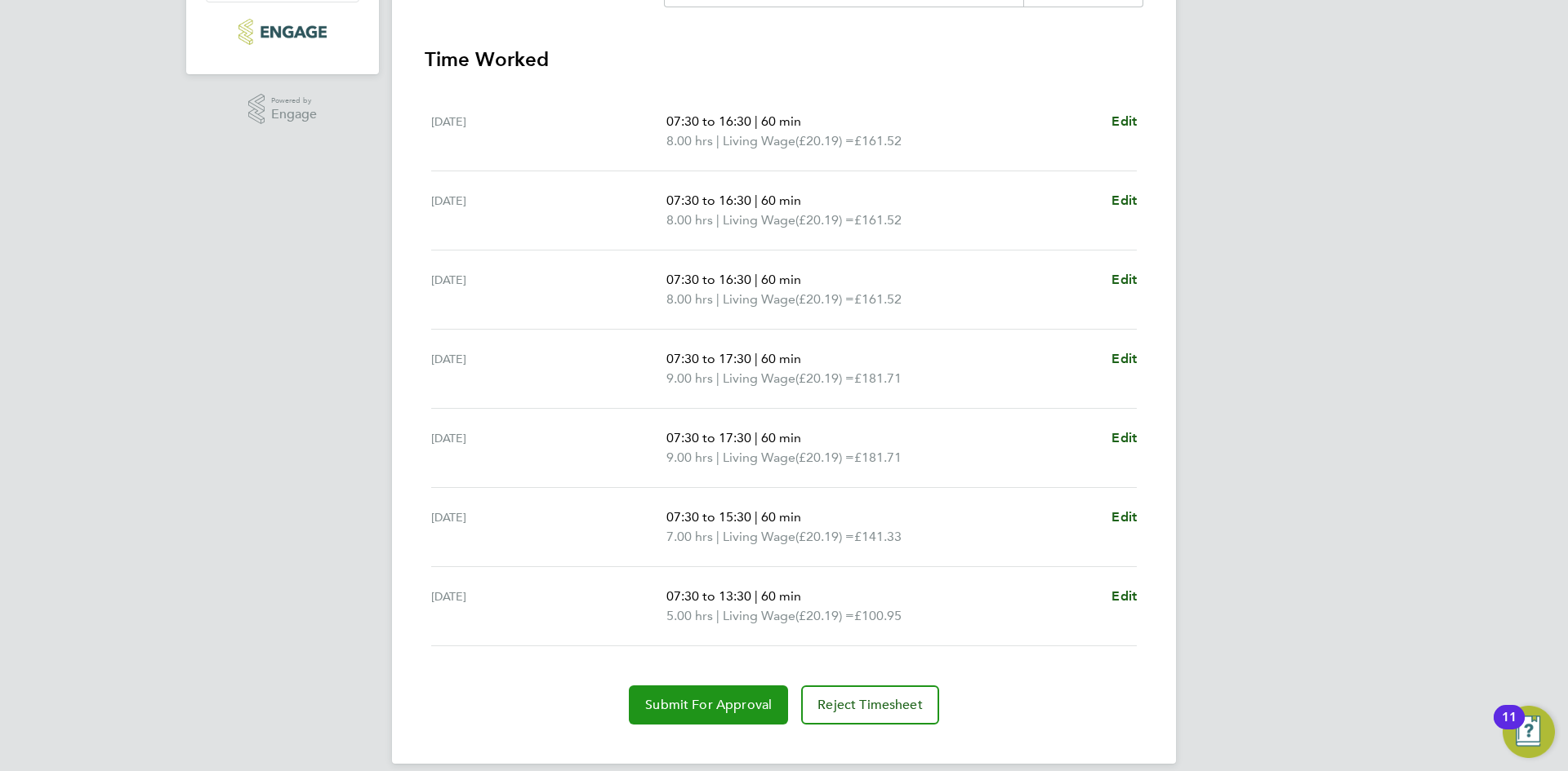
scroll to position [461, 0]
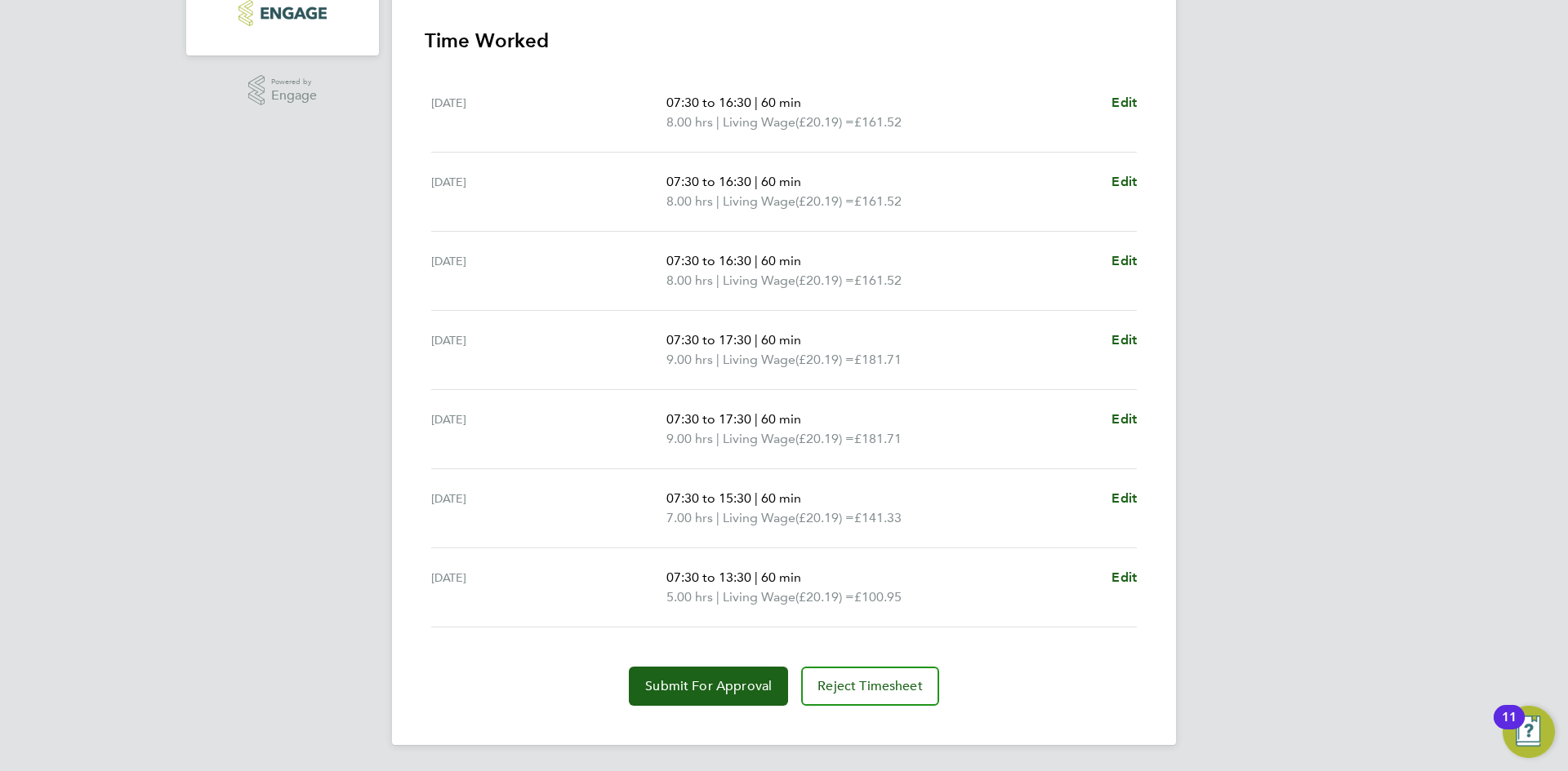
click at [718, 664] on section "Time Worked Mon 15 Sep 07:30 to 16:30 | 60 min 8.00 hrs | Living Wage (£20.19) …" at bounding box center [784, 367] width 718 height 678
click at [712, 701] on button "Submit For Approval" at bounding box center [707, 686] width 159 height 40
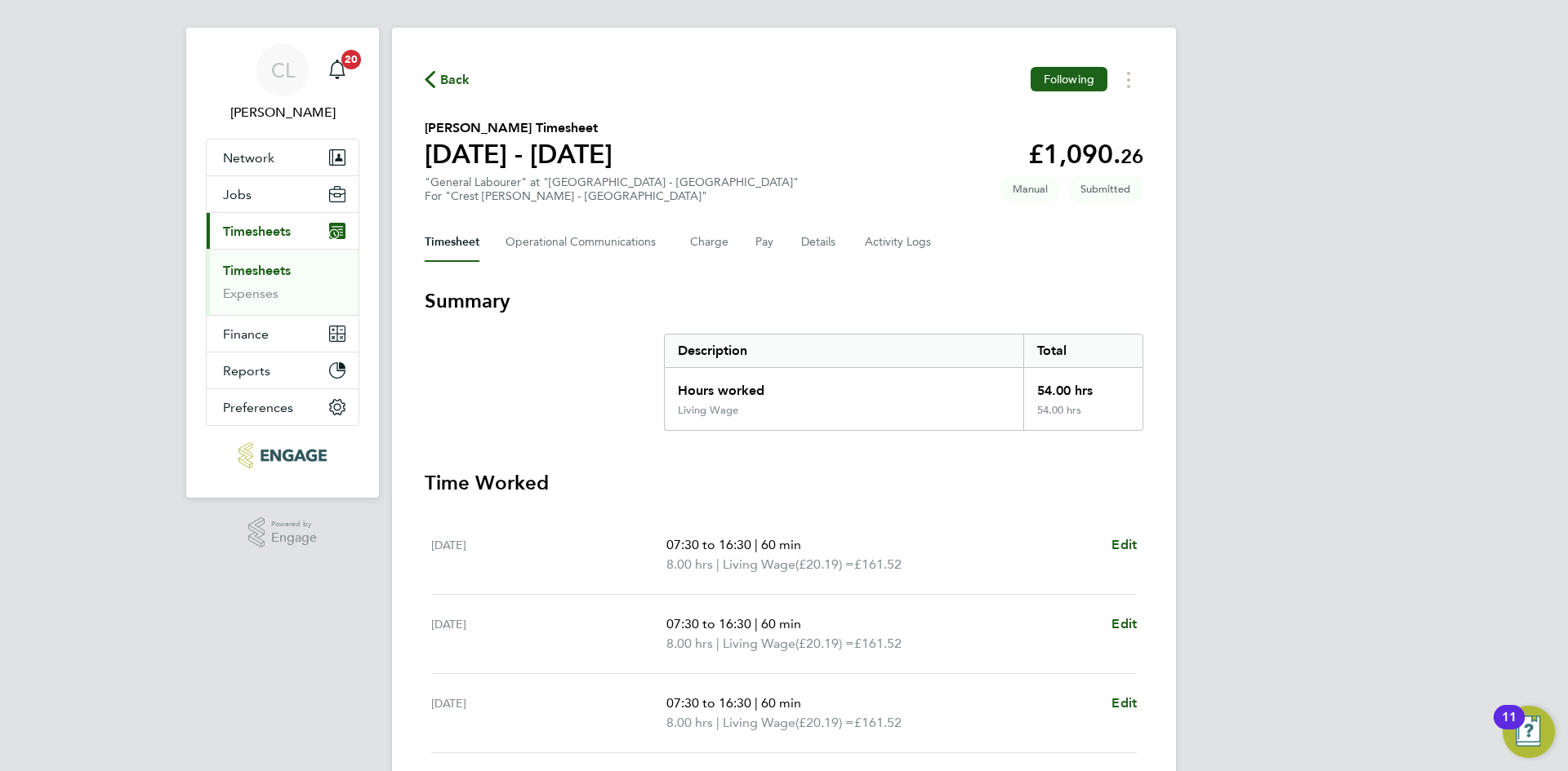
scroll to position [0, 0]
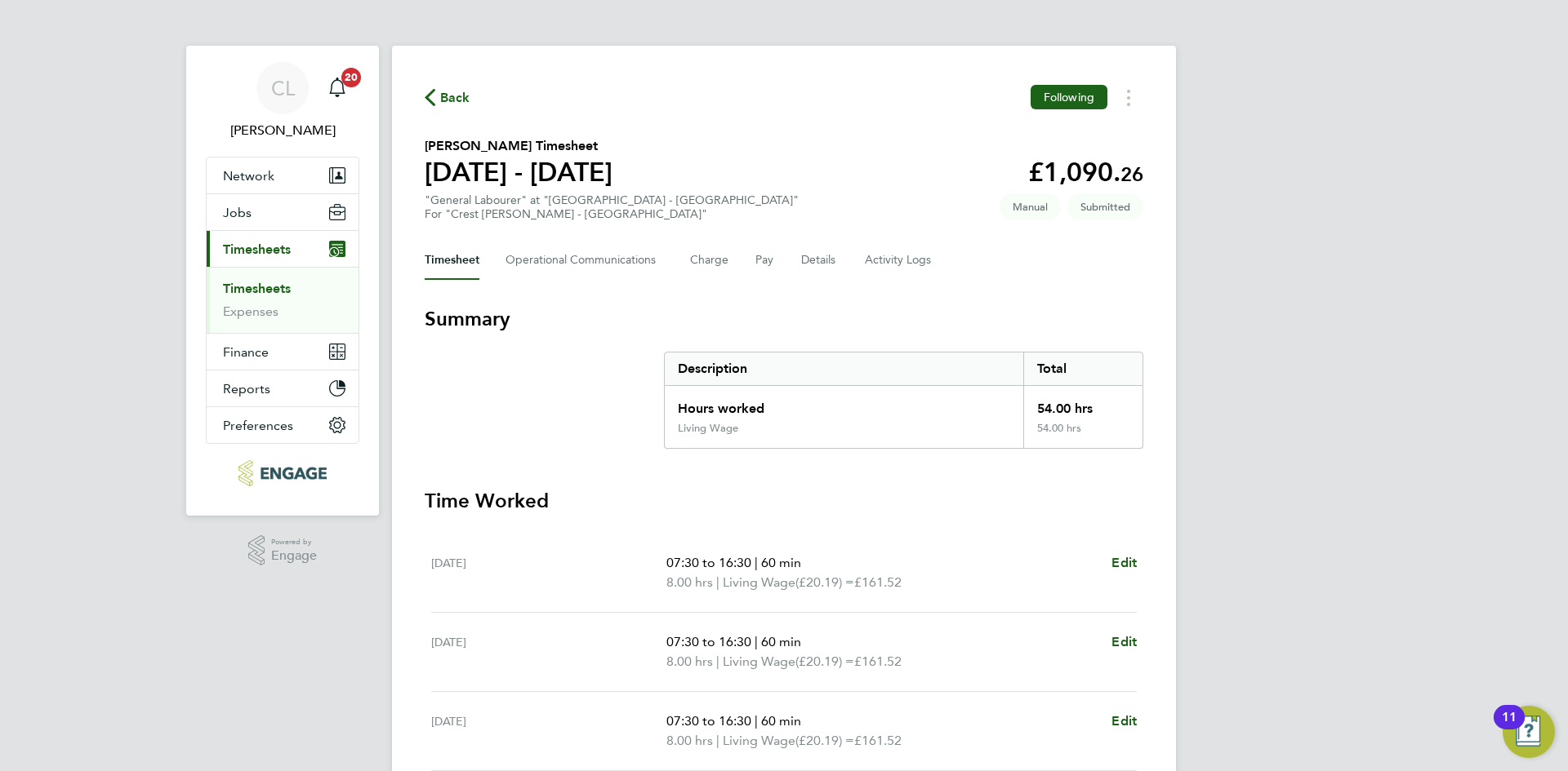
click at [447, 96] on span "Back" at bounding box center [455, 98] width 31 height 20
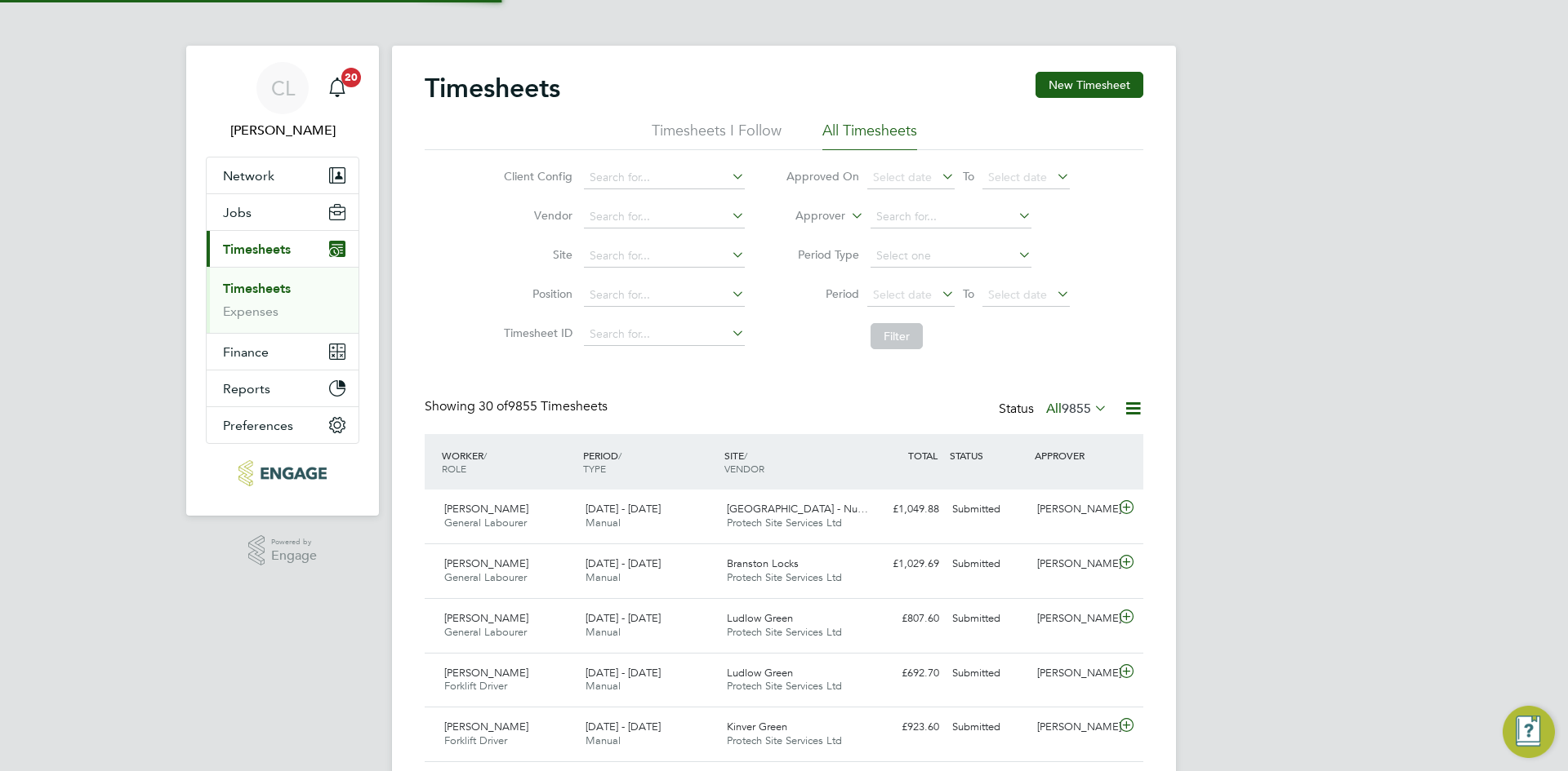
scroll to position [41, 142]
click at [1125, 82] on button "New Timesheet" at bounding box center [1089, 85] width 108 height 26
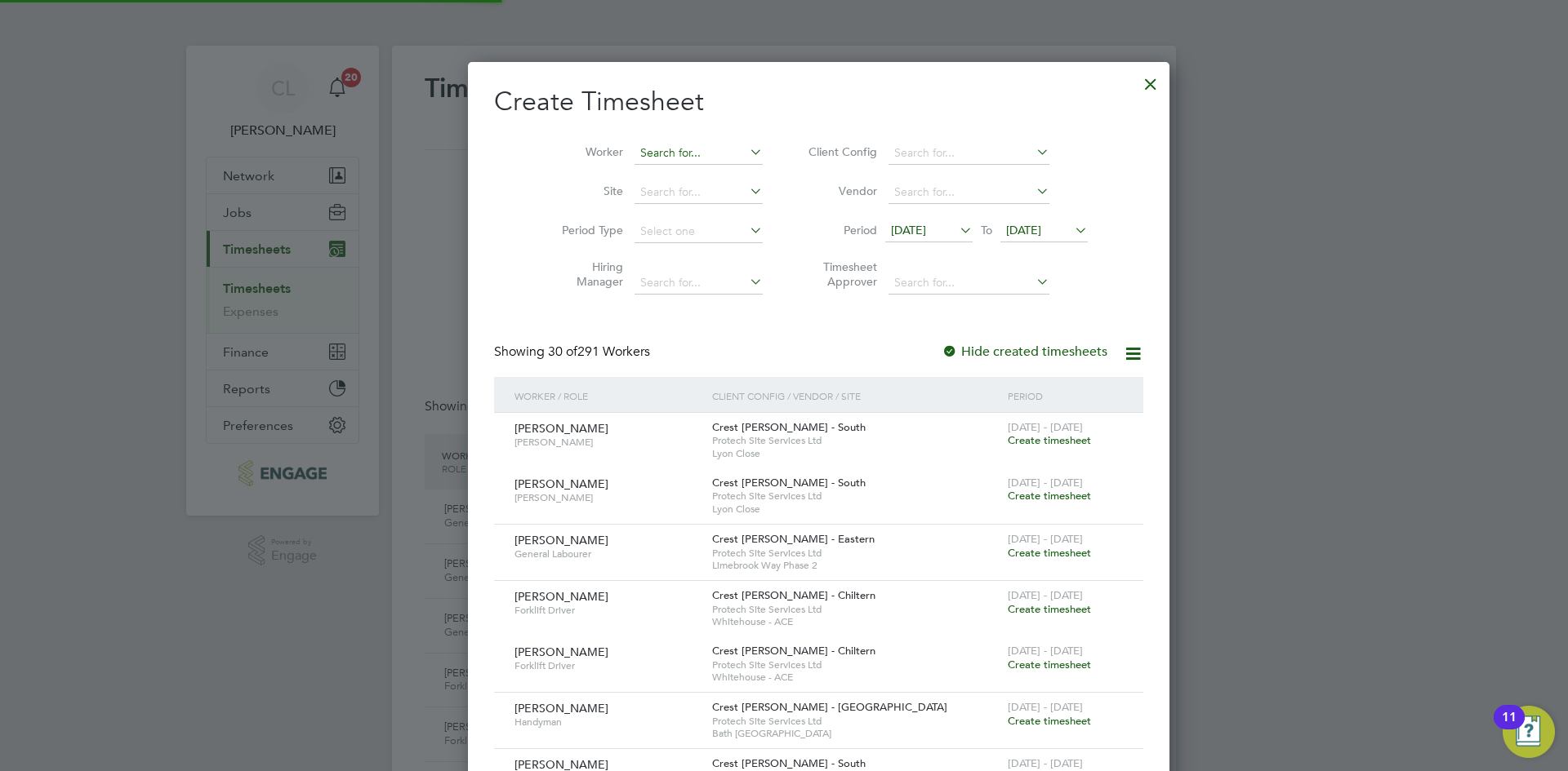
click at [651, 161] on input at bounding box center [698, 153] width 128 height 22
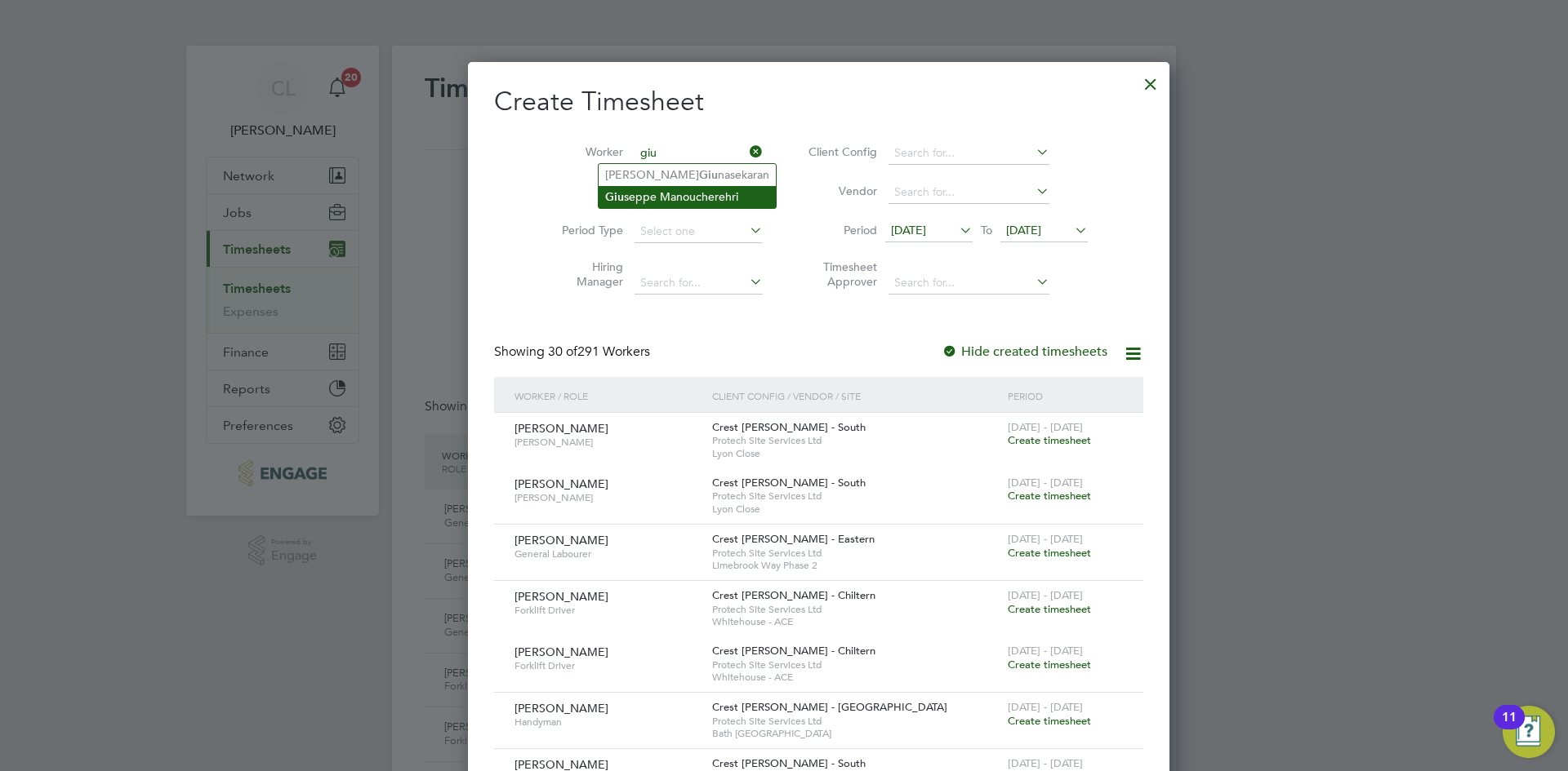
click at [668, 192] on li "Giu seppe Manoucherehri" at bounding box center [687, 197] width 177 height 22
type input "Giuseppe Manoucherehri"
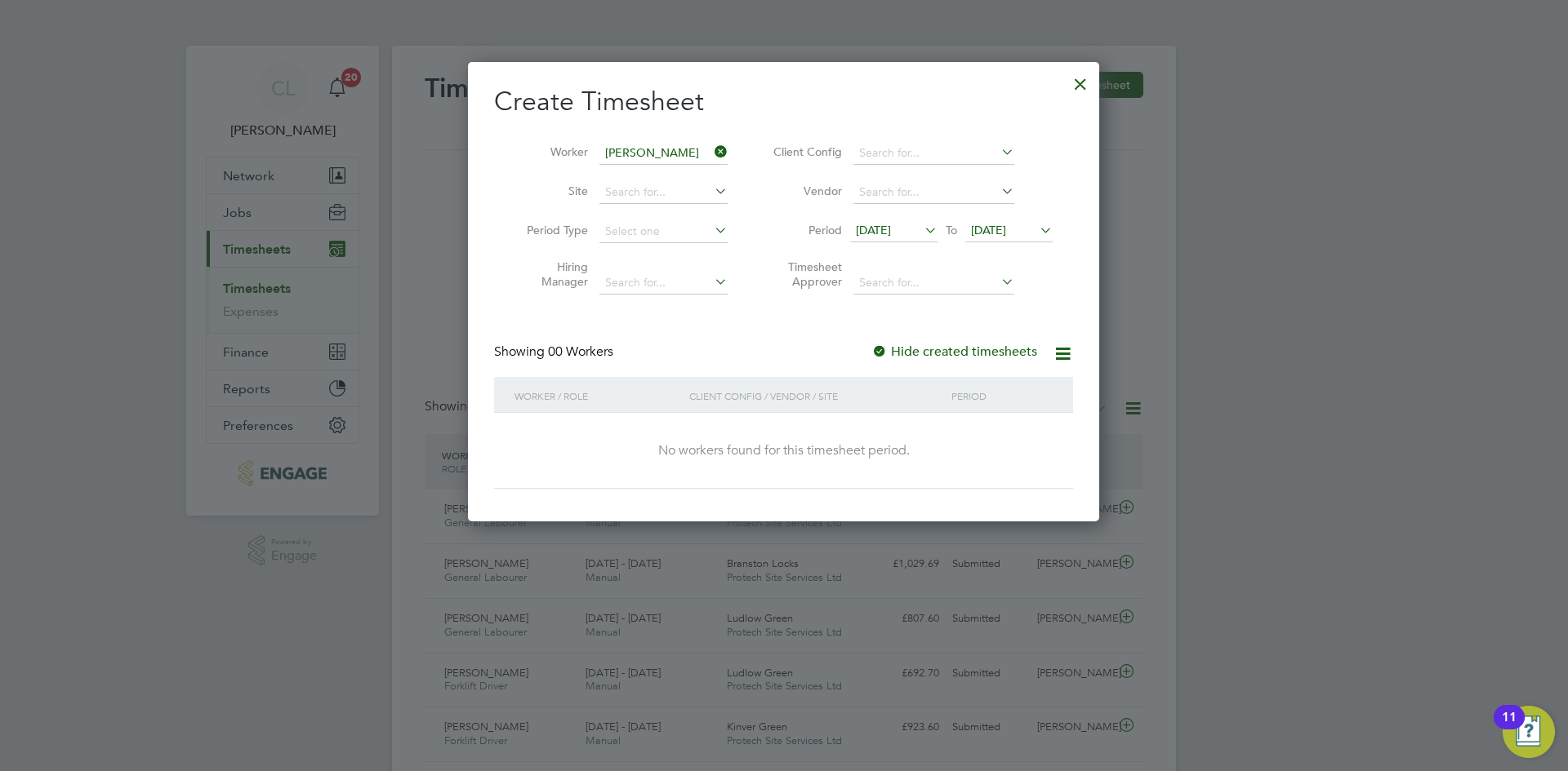
click at [1010, 243] on li "Period 09 Sep 2025 To 16 Sep 2025" at bounding box center [910, 232] width 325 height 40
click at [1011, 241] on span "[DATE]" at bounding box center [1008, 231] width 87 height 22
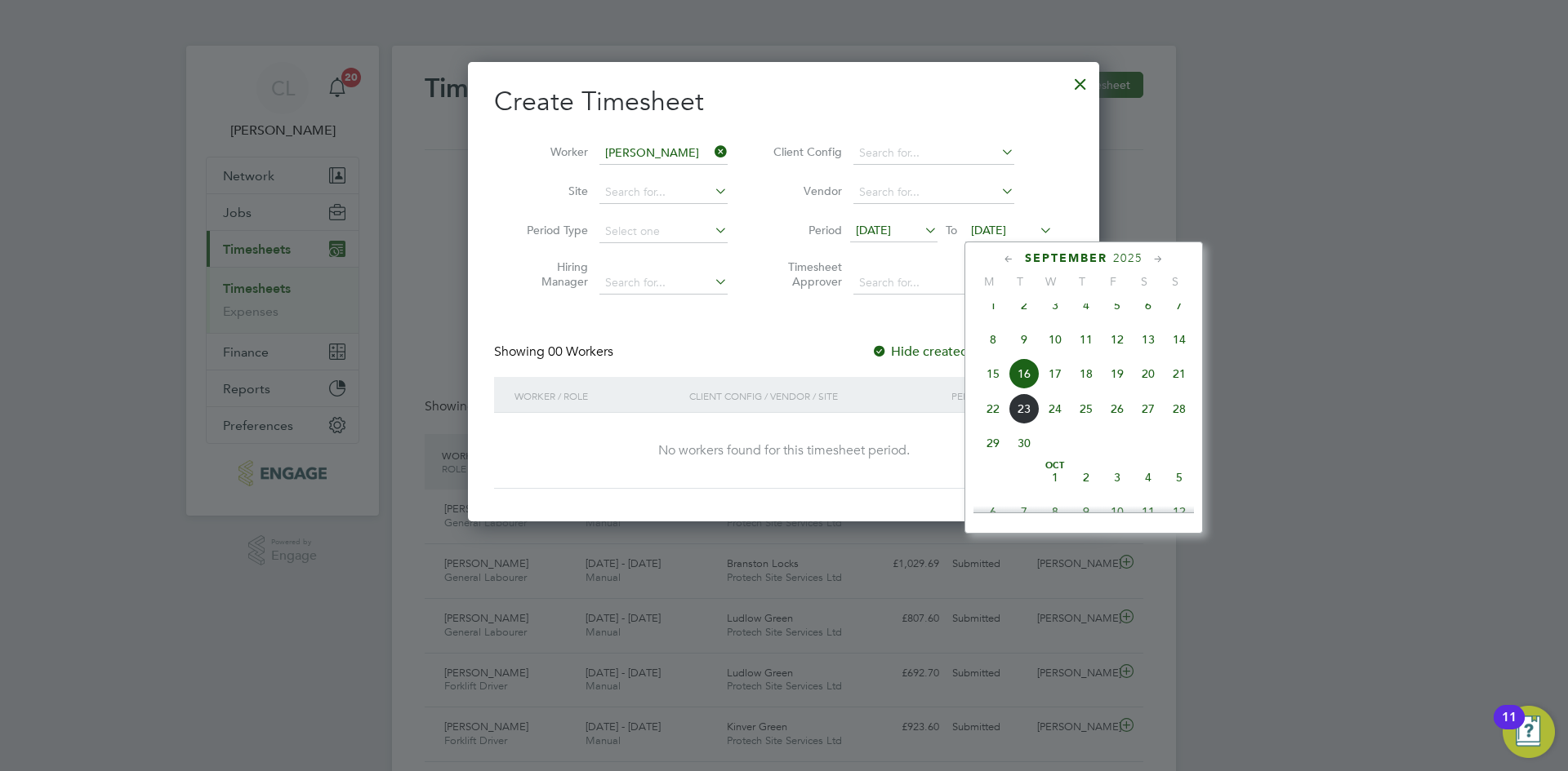
click at [1170, 418] on span "28" at bounding box center [1179, 408] width 31 height 31
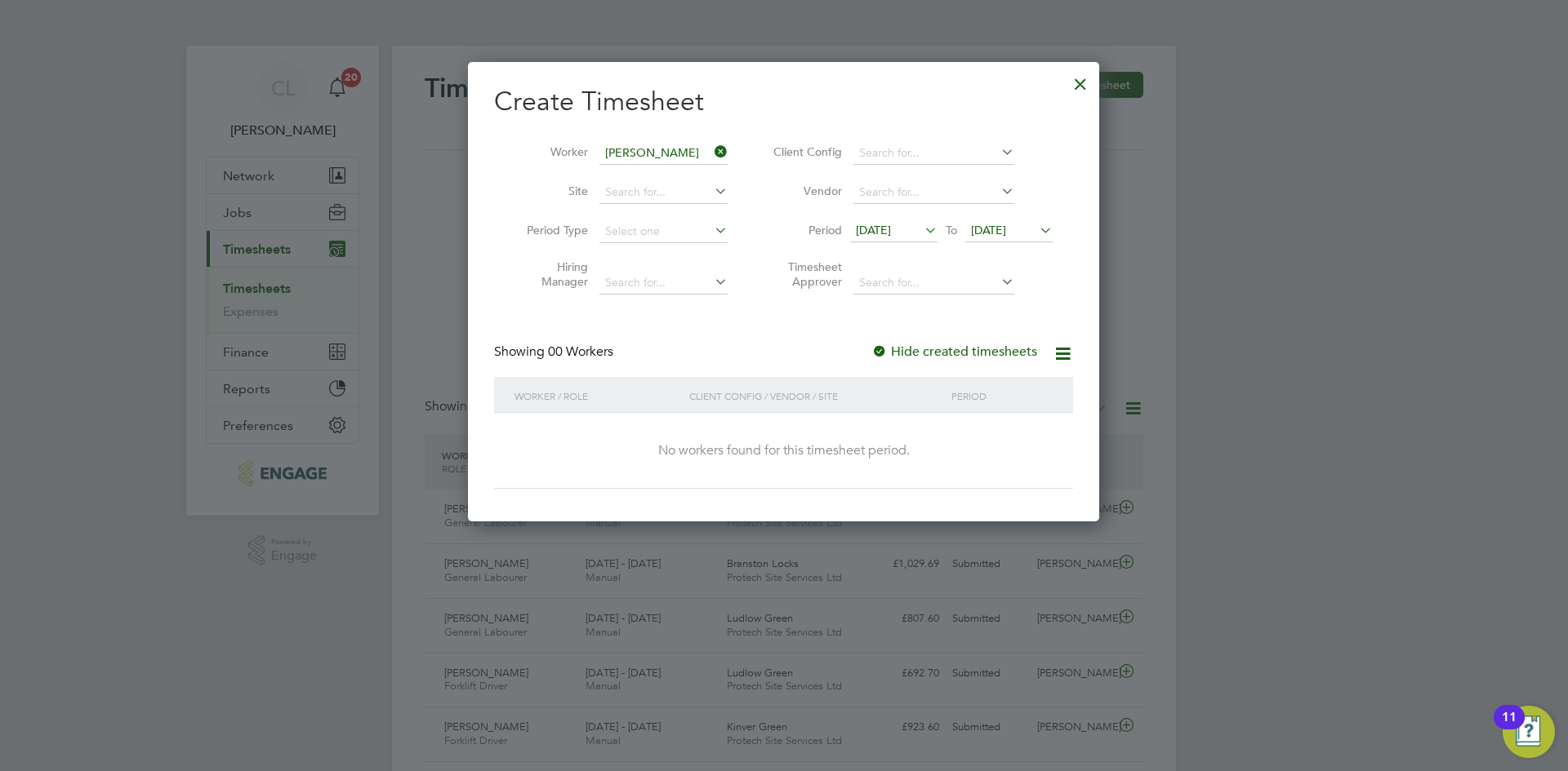
click at [711, 154] on icon at bounding box center [711, 151] width 0 height 22
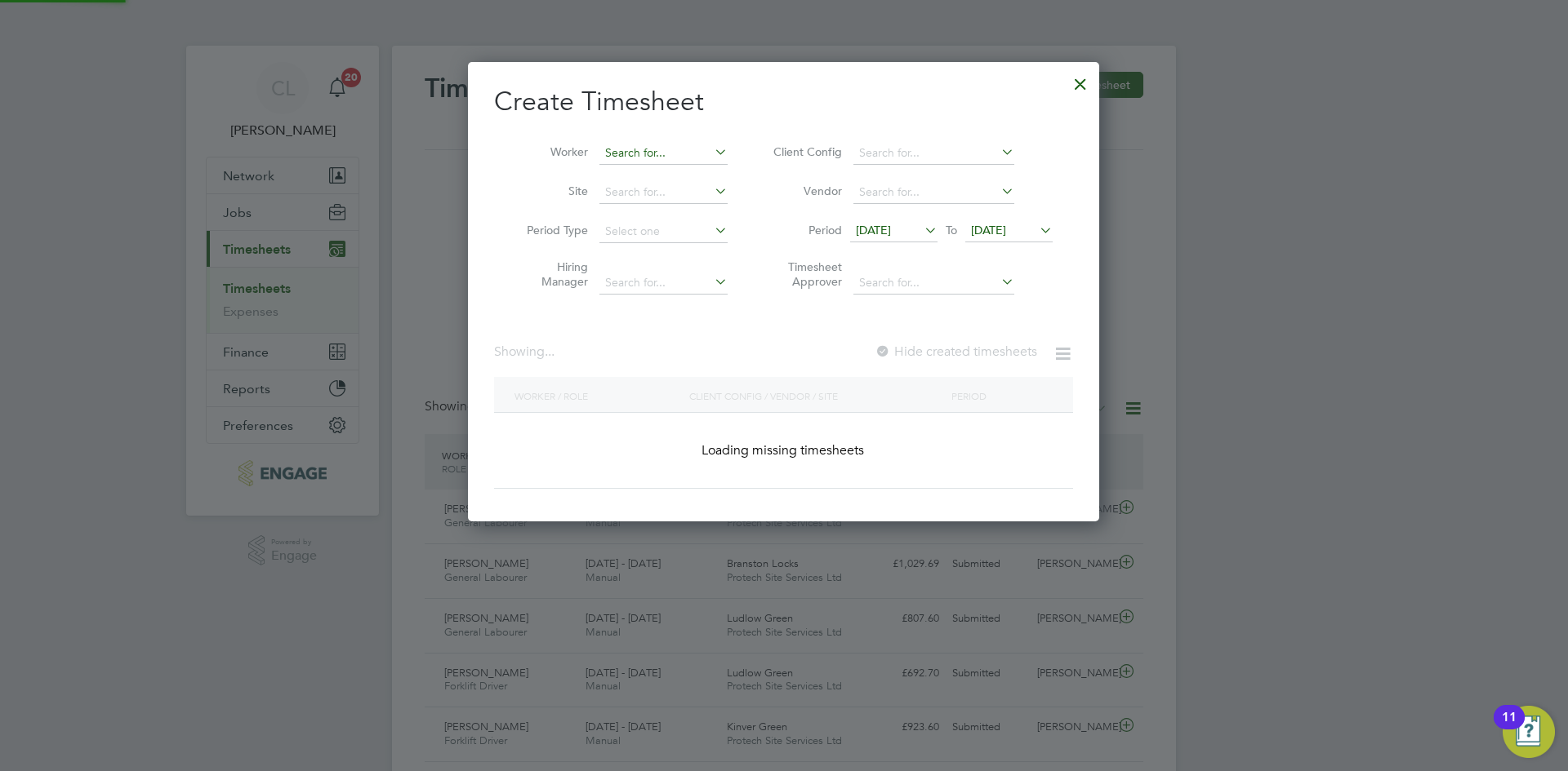
click at [670, 158] on input at bounding box center [663, 153] width 128 height 22
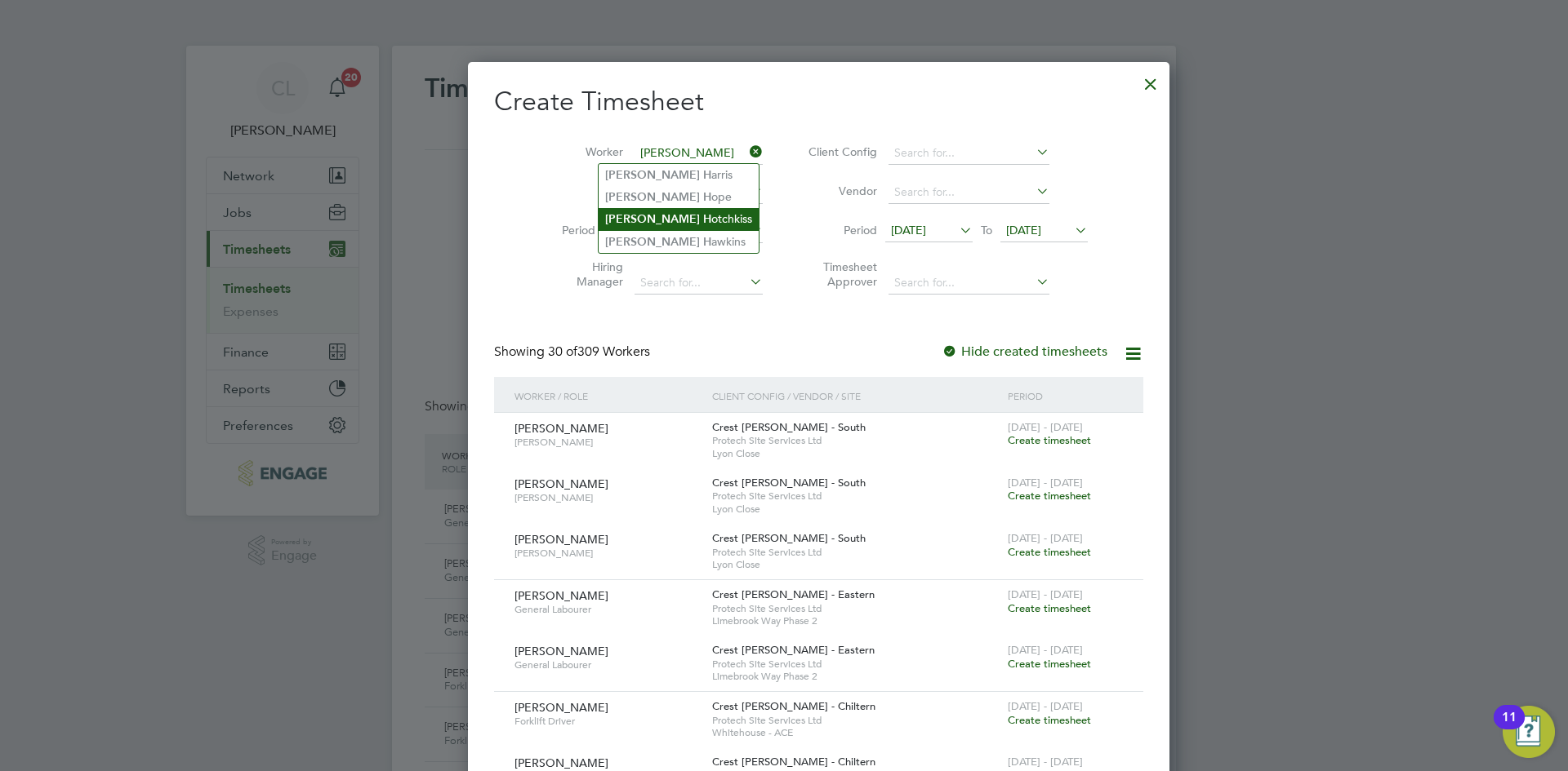
click at [700, 216] on li "David H otchkiss" at bounding box center [679, 219] width 160 height 22
type input "[PERSON_NAME]"
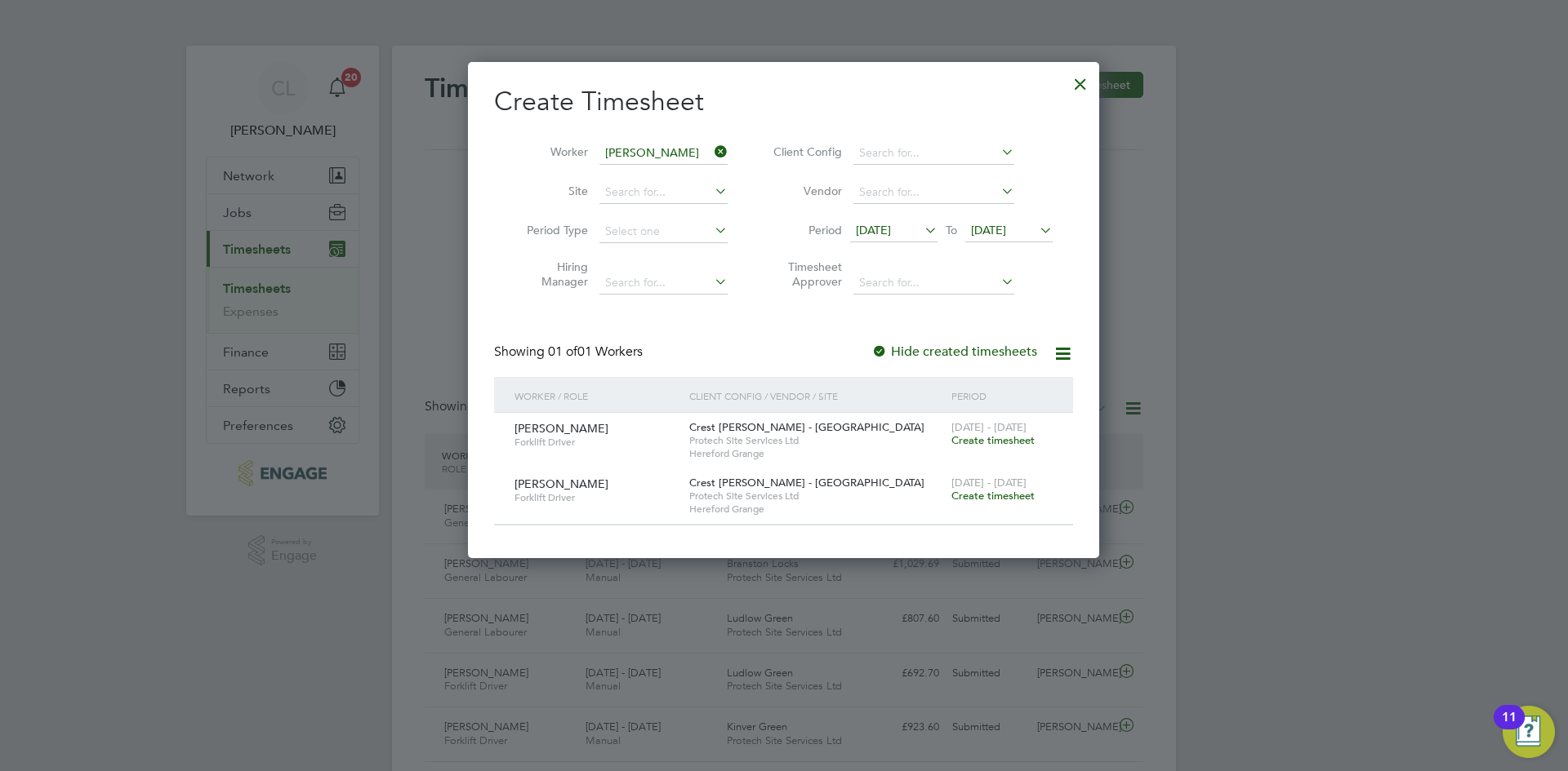
click at [999, 442] on span "Create timesheet" at bounding box center [993, 440] width 84 height 13
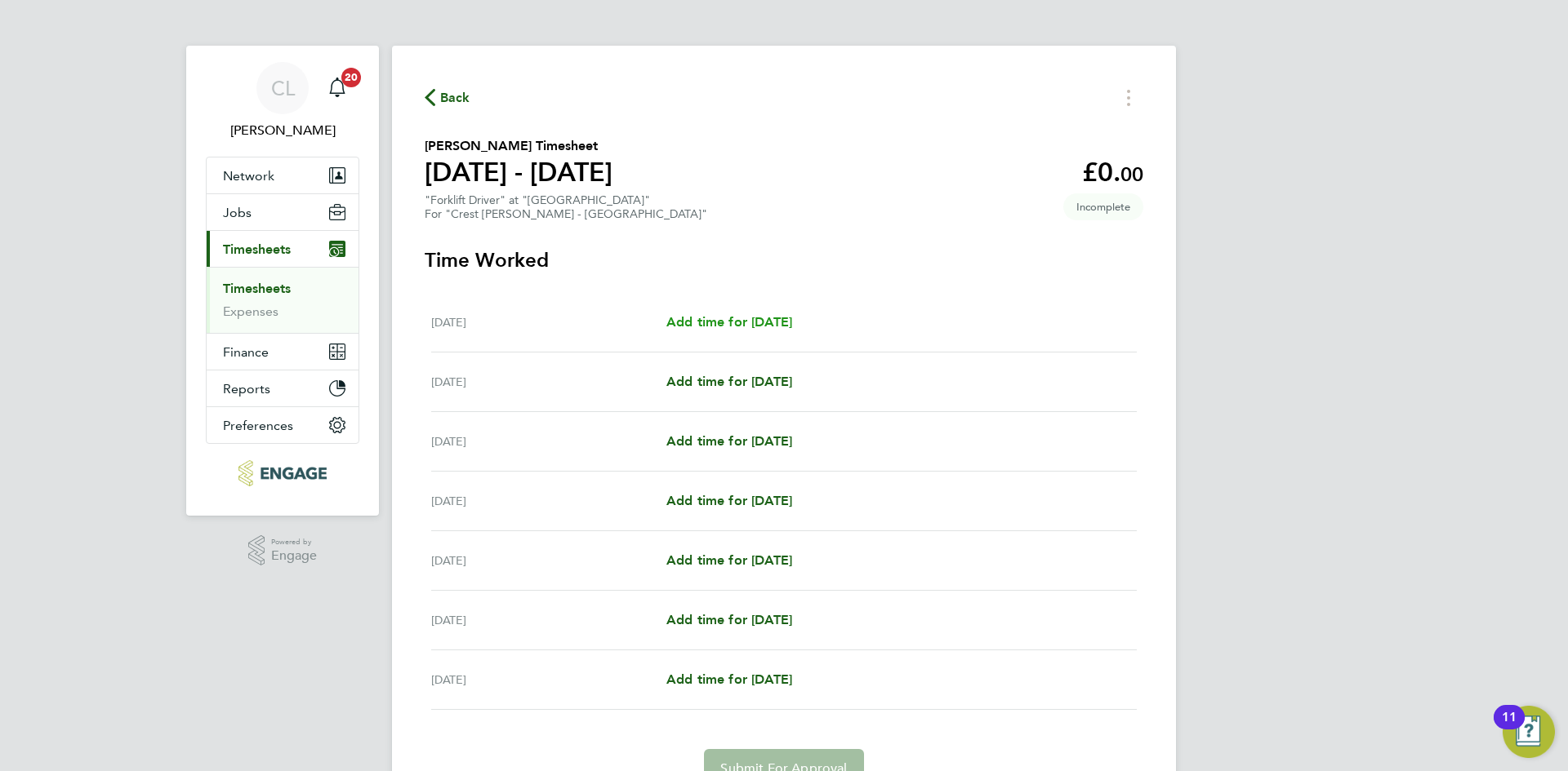
click at [709, 323] on span "Add time for [DATE]" at bounding box center [729, 321] width 126 height 15
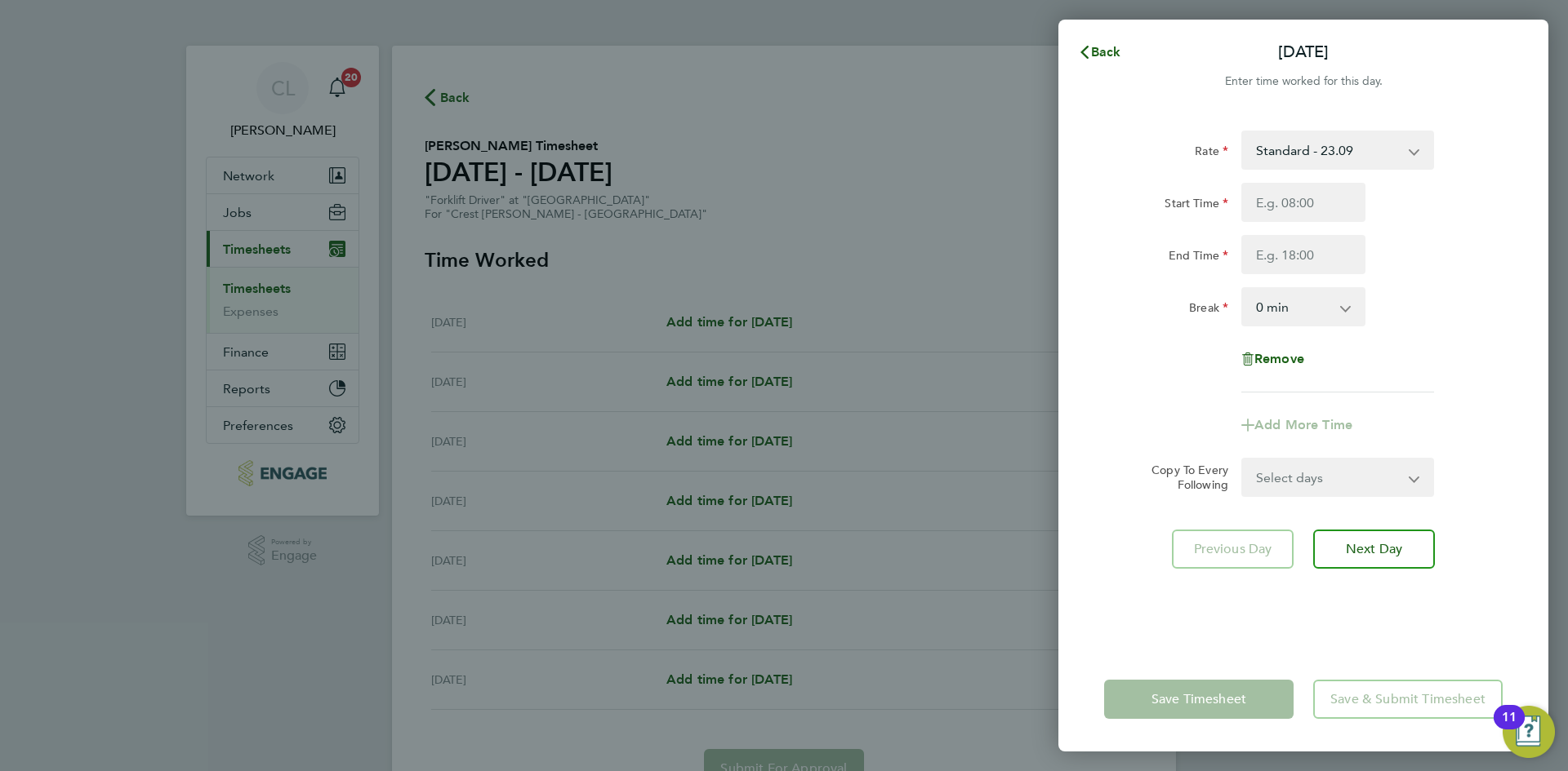
click at [1304, 179] on div "Rate Standard - 23.09 Start Time End Time Break 0 min 15 min 30 min 45 min 60 m…" at bounding box center [1302, 261] width 399 height 262
click at [1308, 204] on input "Start Time" at bounding box center [1303, 202] width 124 height 40
type input "07:30"
click at [1317, 250] on input "End Time" at bounding box center [1303, 255] width 124 height 40
type input "16:30"
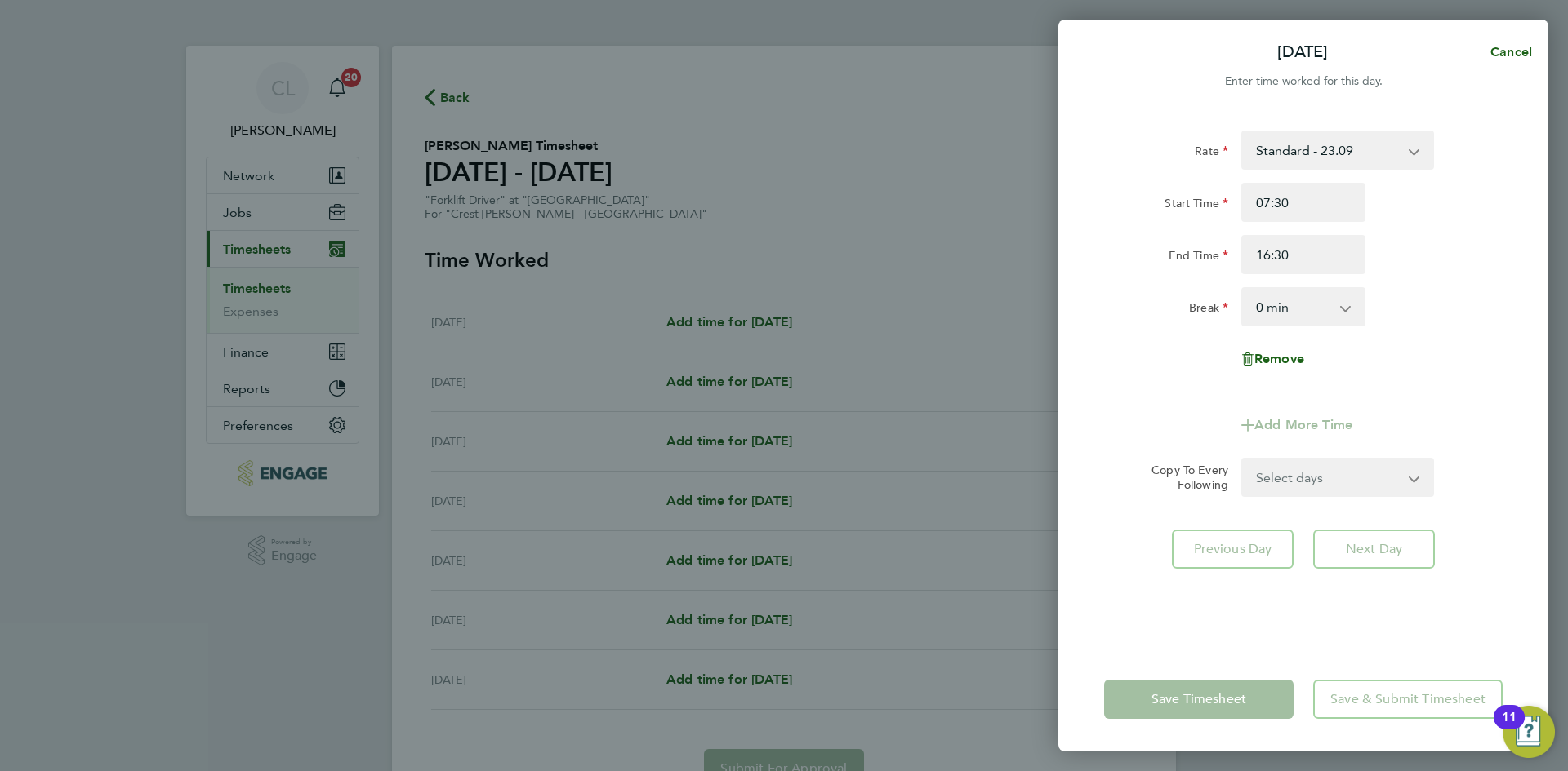
click at [1292, 309] on select "0 min 15 min 30 min 45 min 60 min 75 min 90 min" at bounding box center [1293, 307] width 101 height 36
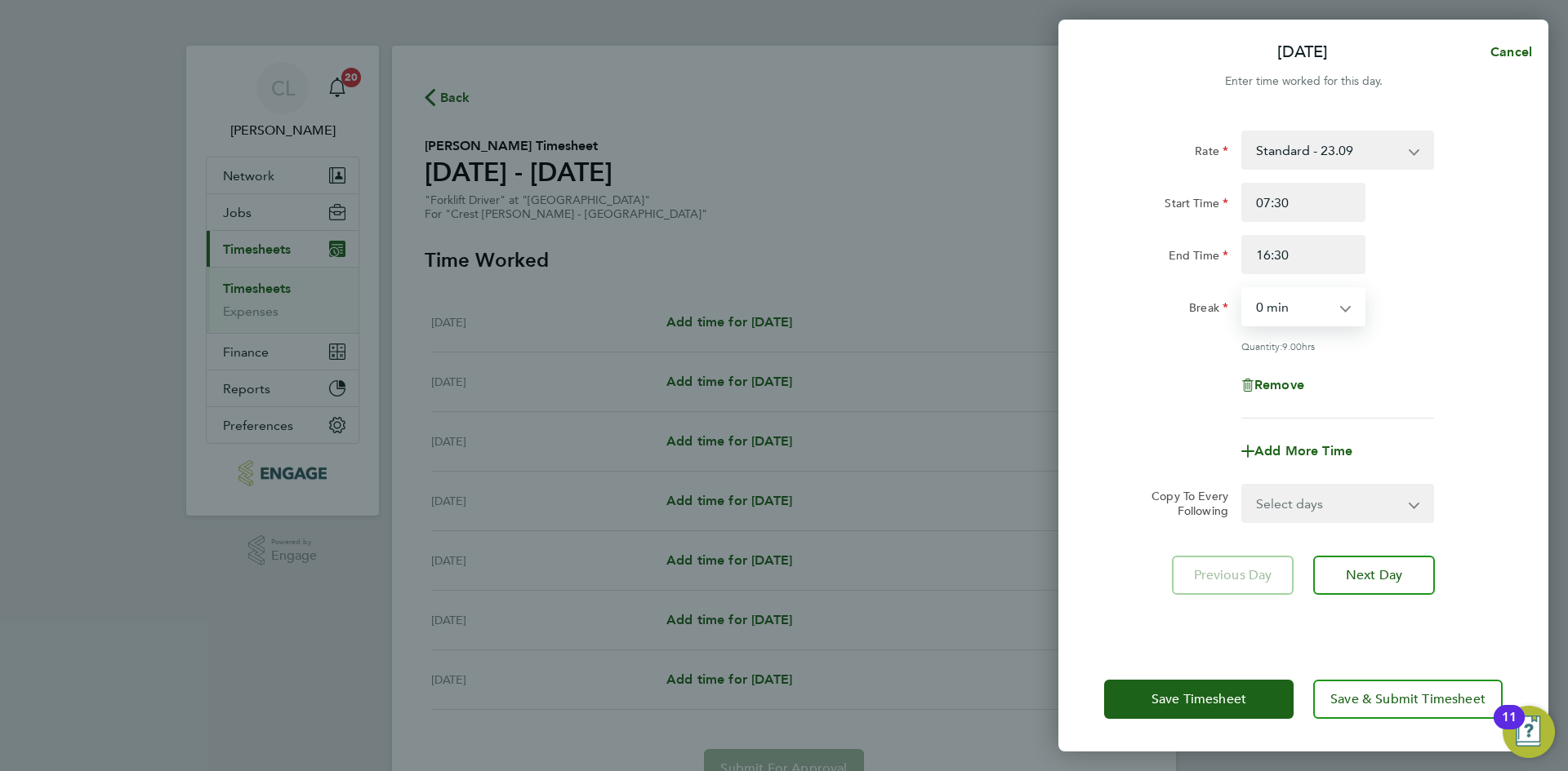
select select "60"
click at [1243, 289] on select "0 min 15 min 30 min 45 min 60 min 75 min 90 min" at bounding box center [1293, 307] width 101 height 36
click at [1417, 403] on div "Rate Standard - 23.09 Start Time 07:30 End Time 16:30 Break 0 min 15 min 30 min…" at bounding box center [1302, 274] width 399 height 288
drag, startPoint x: 1348, startPoint y: 505, endPoint x: 1348, endPoint y: 518, distance: 13.0
click at [1348, 505] on select "Select days Day Weekday (Mon-Fri) Weekend (Sat-Sun) [DATE] [DATE] [DATE] [DATE]…" at bounding box center [1329, 504] width 171 height 36
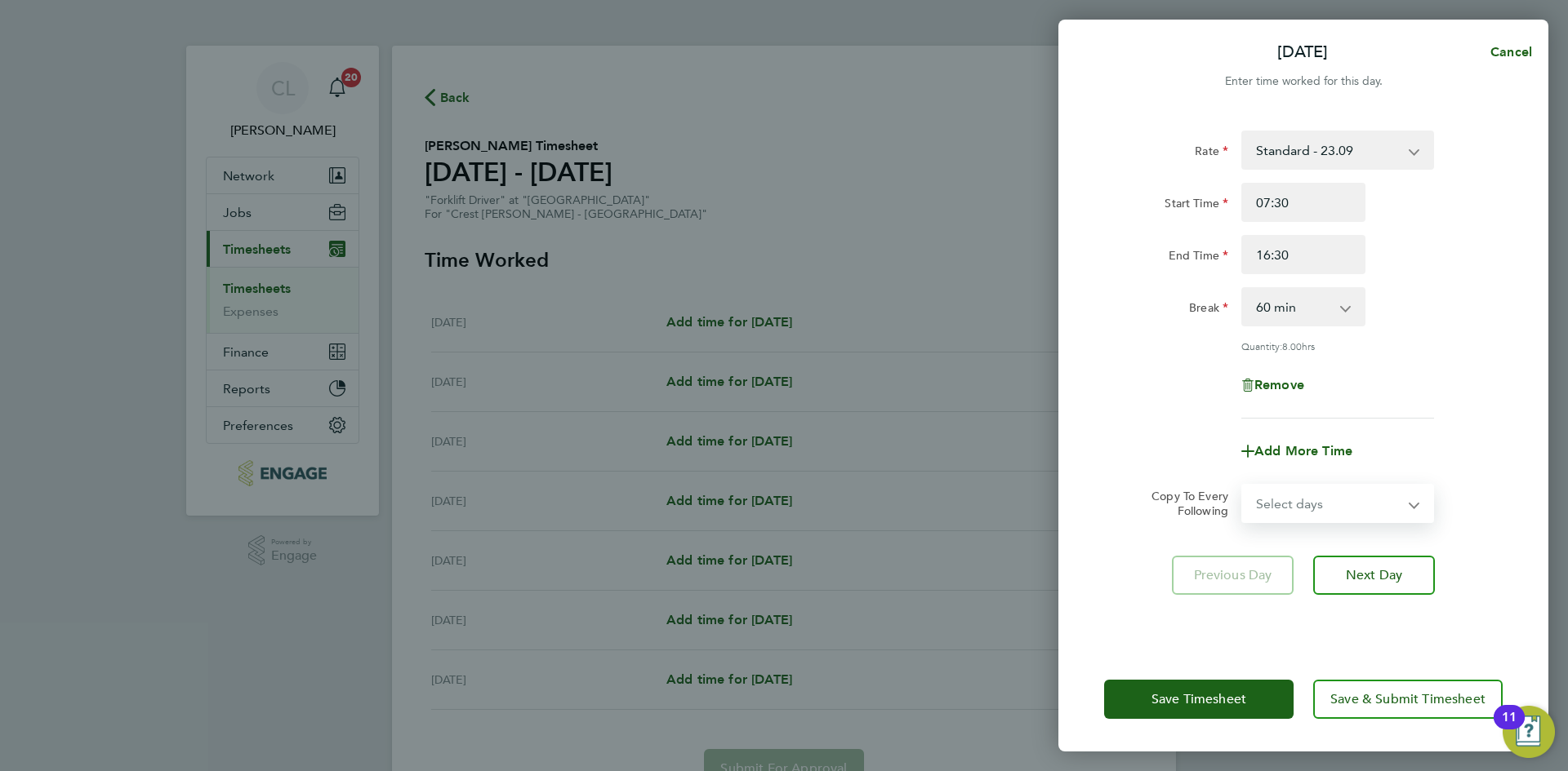
select select "WEEKDAY"
click at [1243, 486] on select "Select days Day Weekday (Mon-Fri) Weekend (Sat-Sun) [DATE] [DATE] [DATE] [DATE]…" at bounding box center [1329, 504] width 171 height 36
select select "[DATE]"
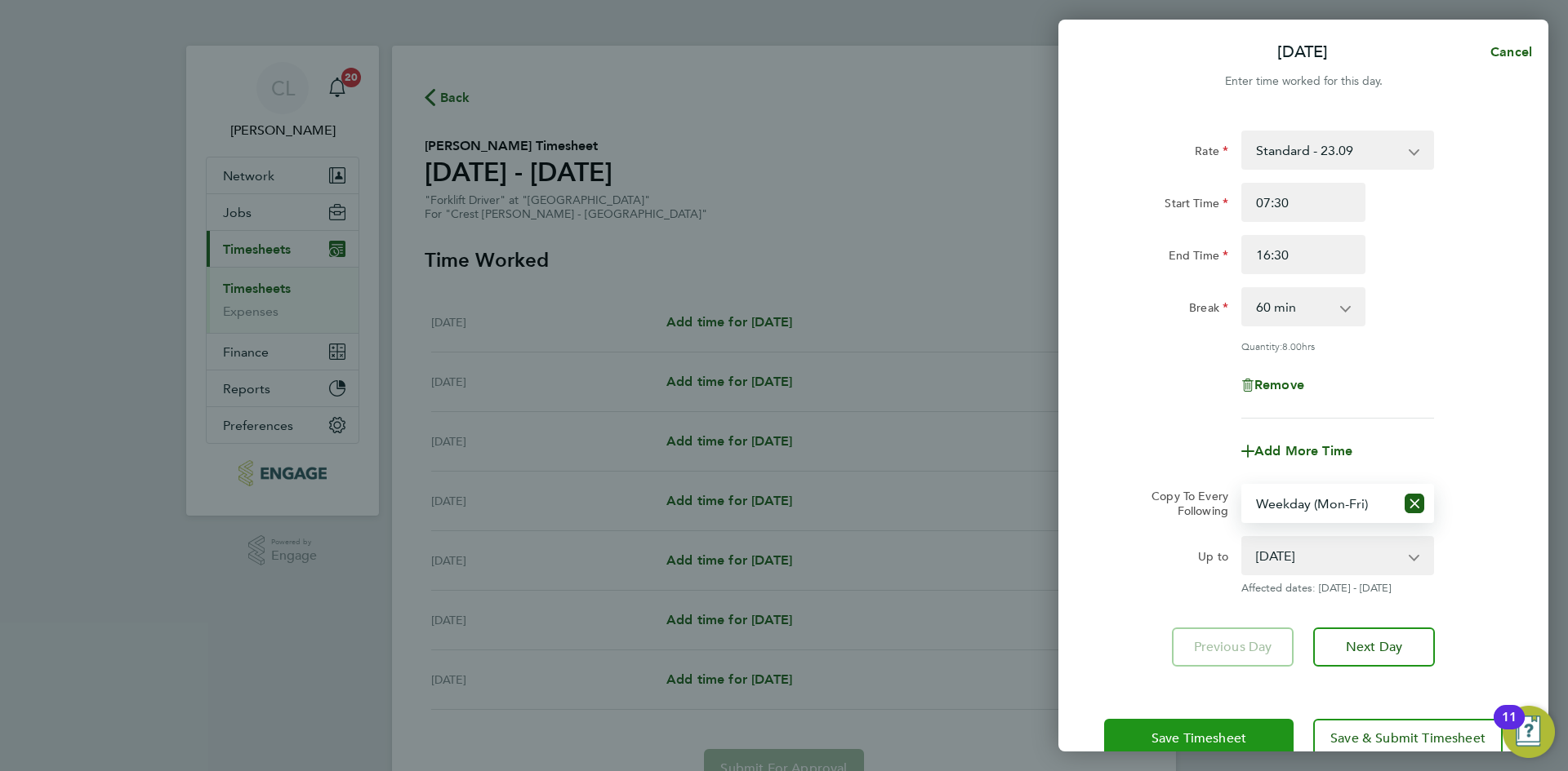
click at [1159, 749] on button "Save Timesheet" at bounding box center [1198, 739] width 189 height 40
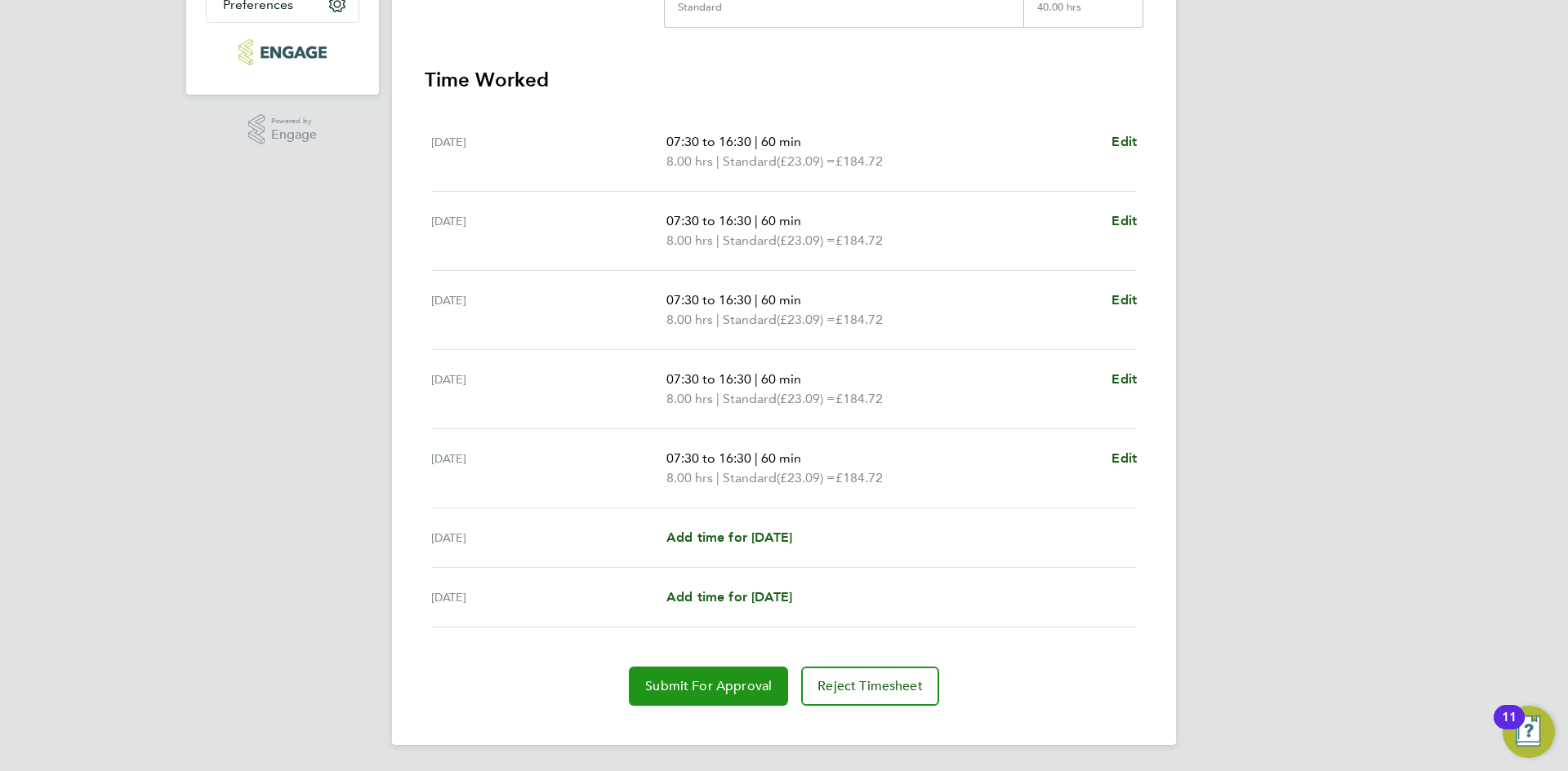
click at [714, 670] on button "Submit For Approval" at bounding box center [707, 686] width 159 height 40
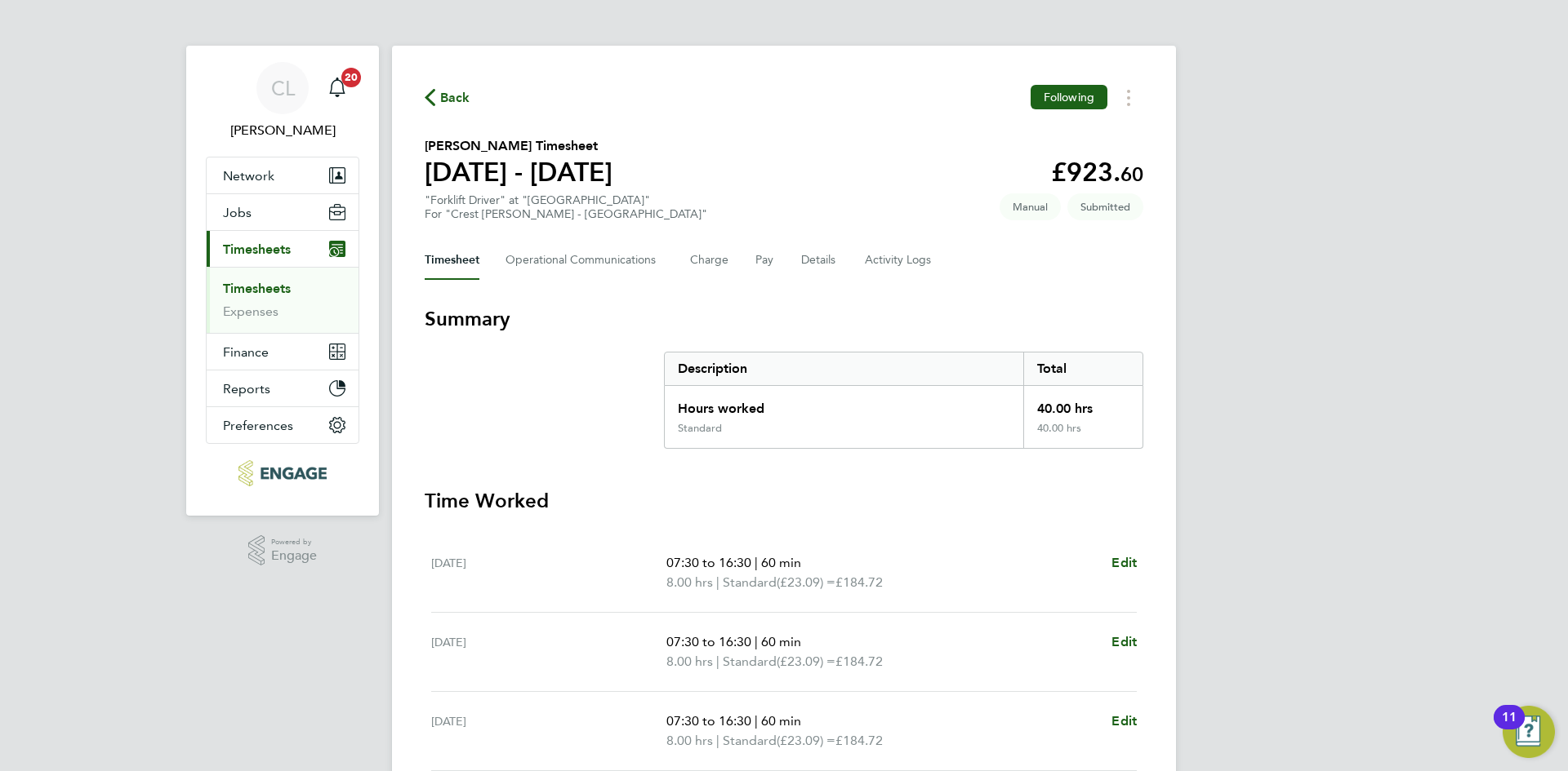
click at [422, 84] on div "Back Following David Hotchkiss's Timesheet 15 - 21 Sept 2025 £923. 60 "Forklift…" at bounding box center [783, 605] width 784 height 1120
click at [437, 101] on span "Back" at bounding box center [447, 96] width 46 height 15
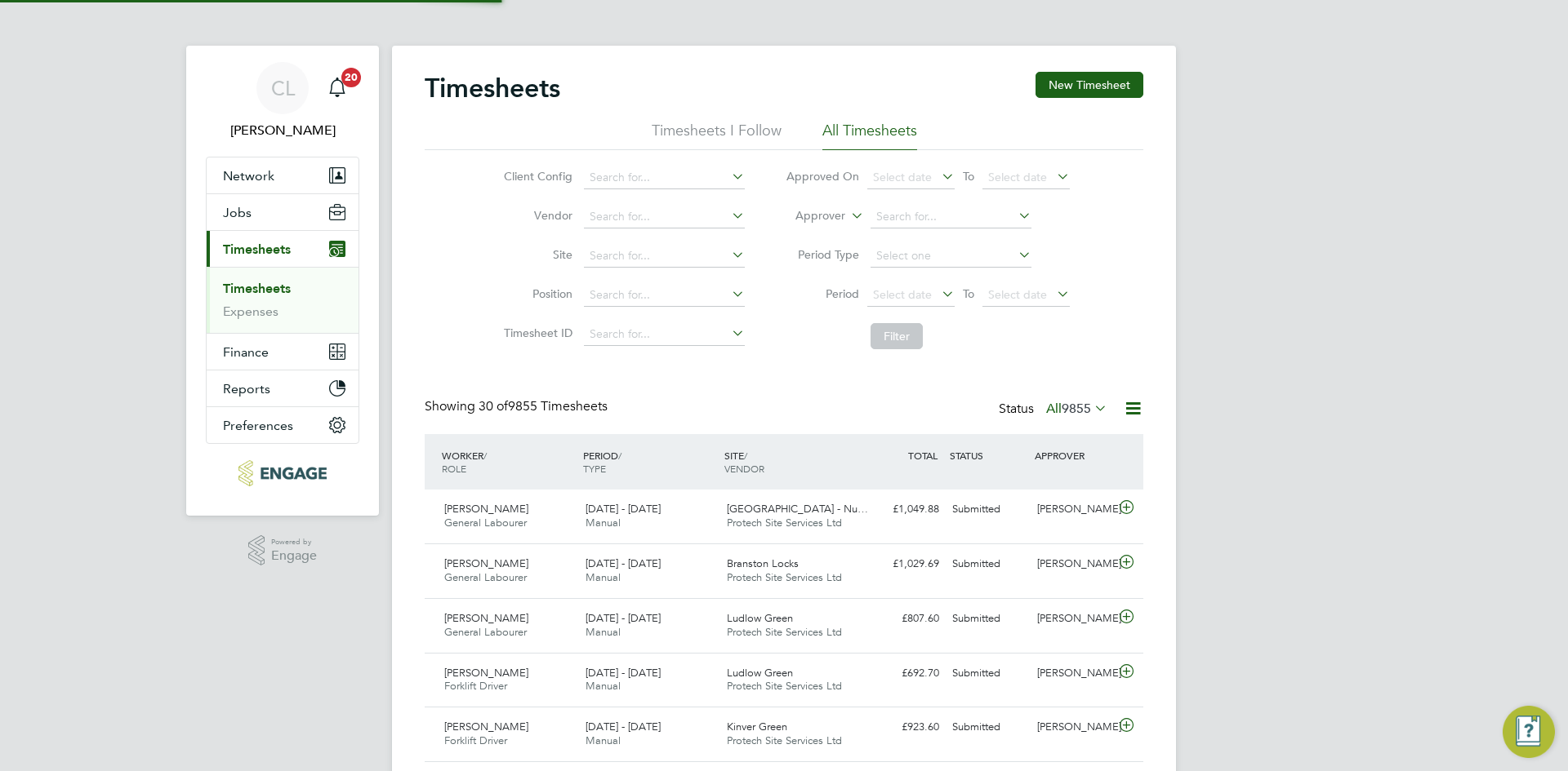
click at [1118, 110] on div "Timesheets New Timesheet" at bounding box center [784, 96] width 718 height 49
click at [1075, 80] on button "New Timesheet" at bounding box center [1089, 85] width 108 height 26
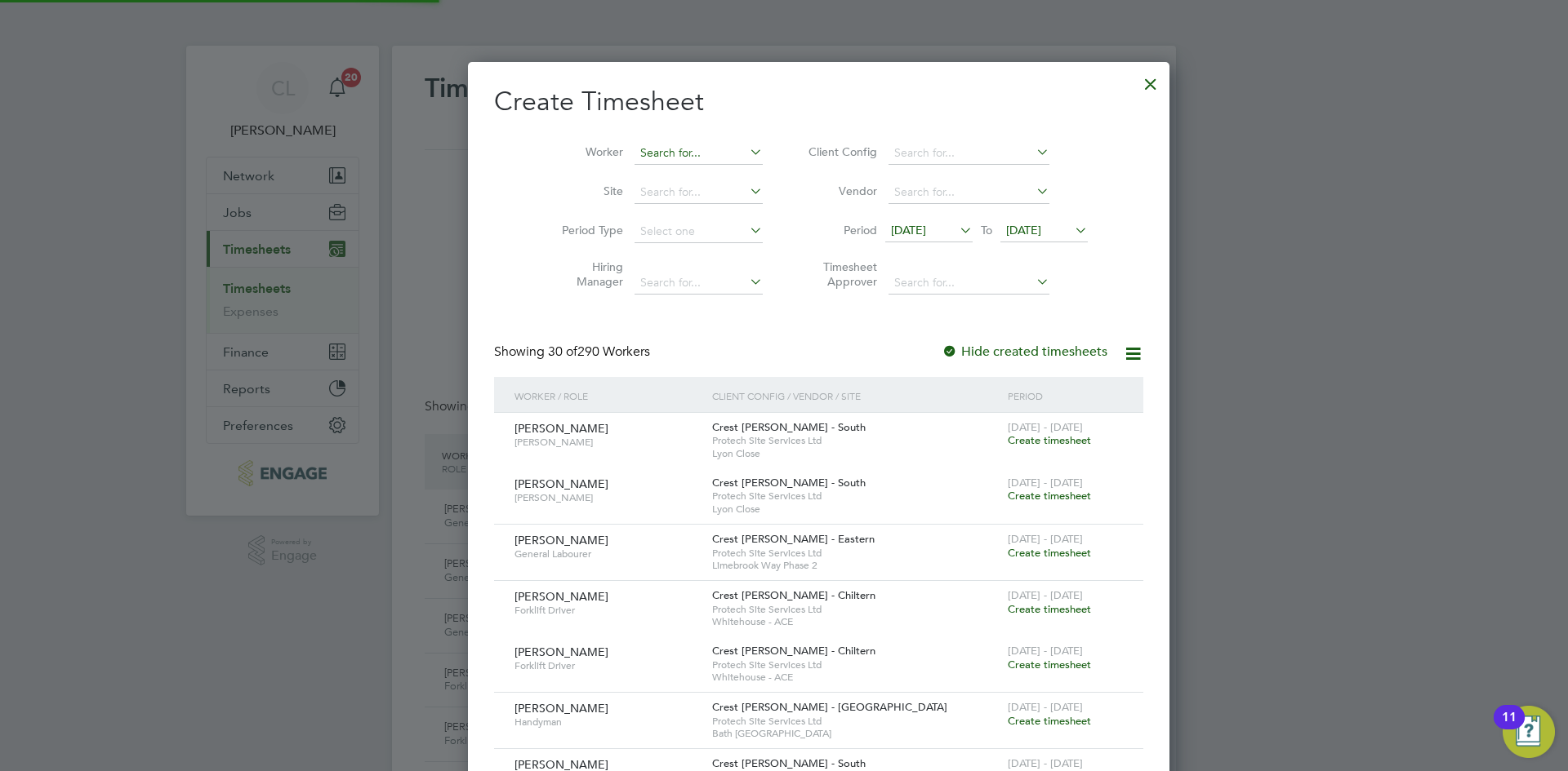
click at [663, 195] on li "Abass Adesope" at bounding box center [663, 197] width 130 height 22
type input "[PERSON_NAME]"
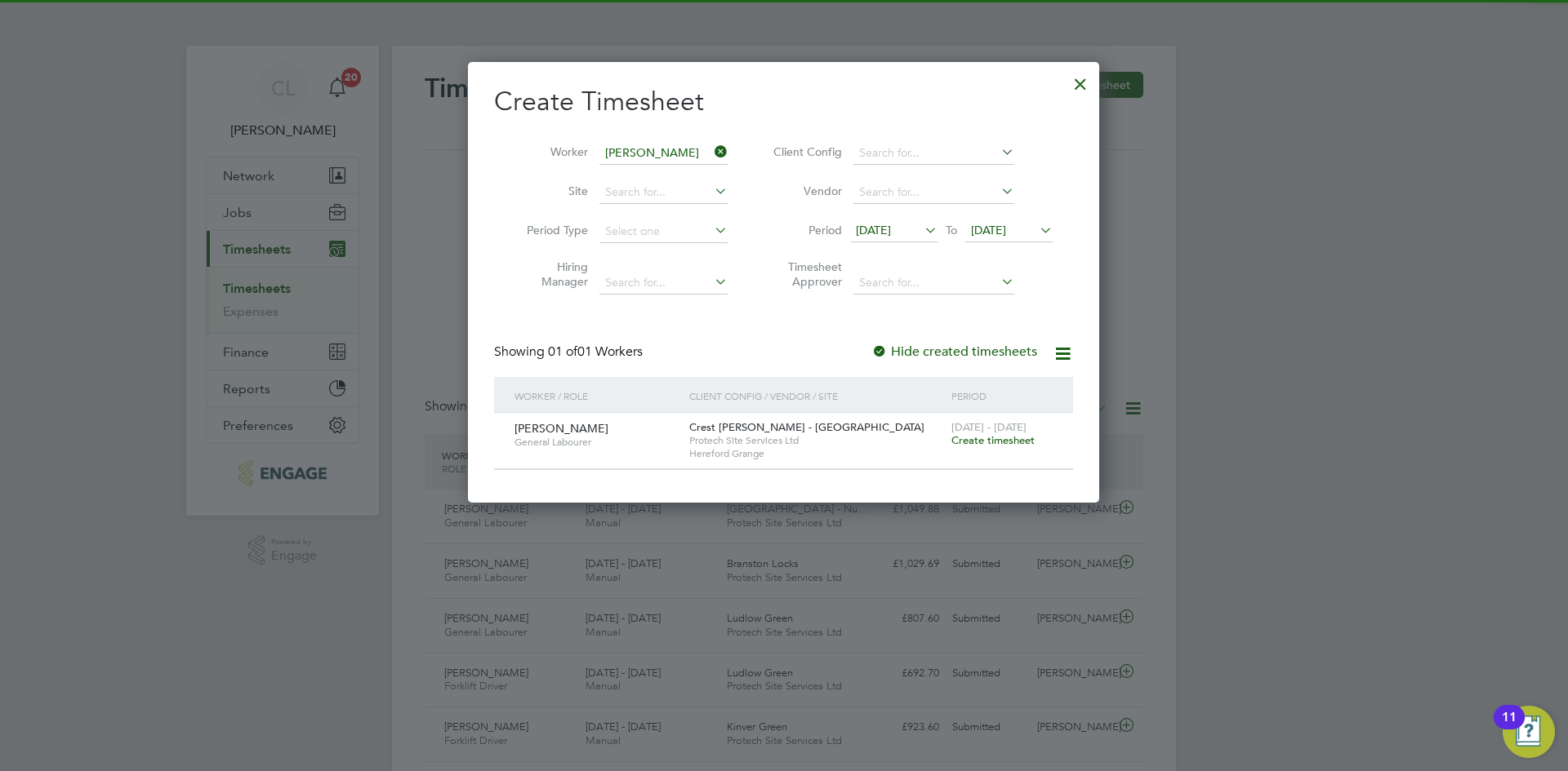
click at [1006, 435] on span "Create timesheet" at bounding box center [993, 440] width 84 height 13
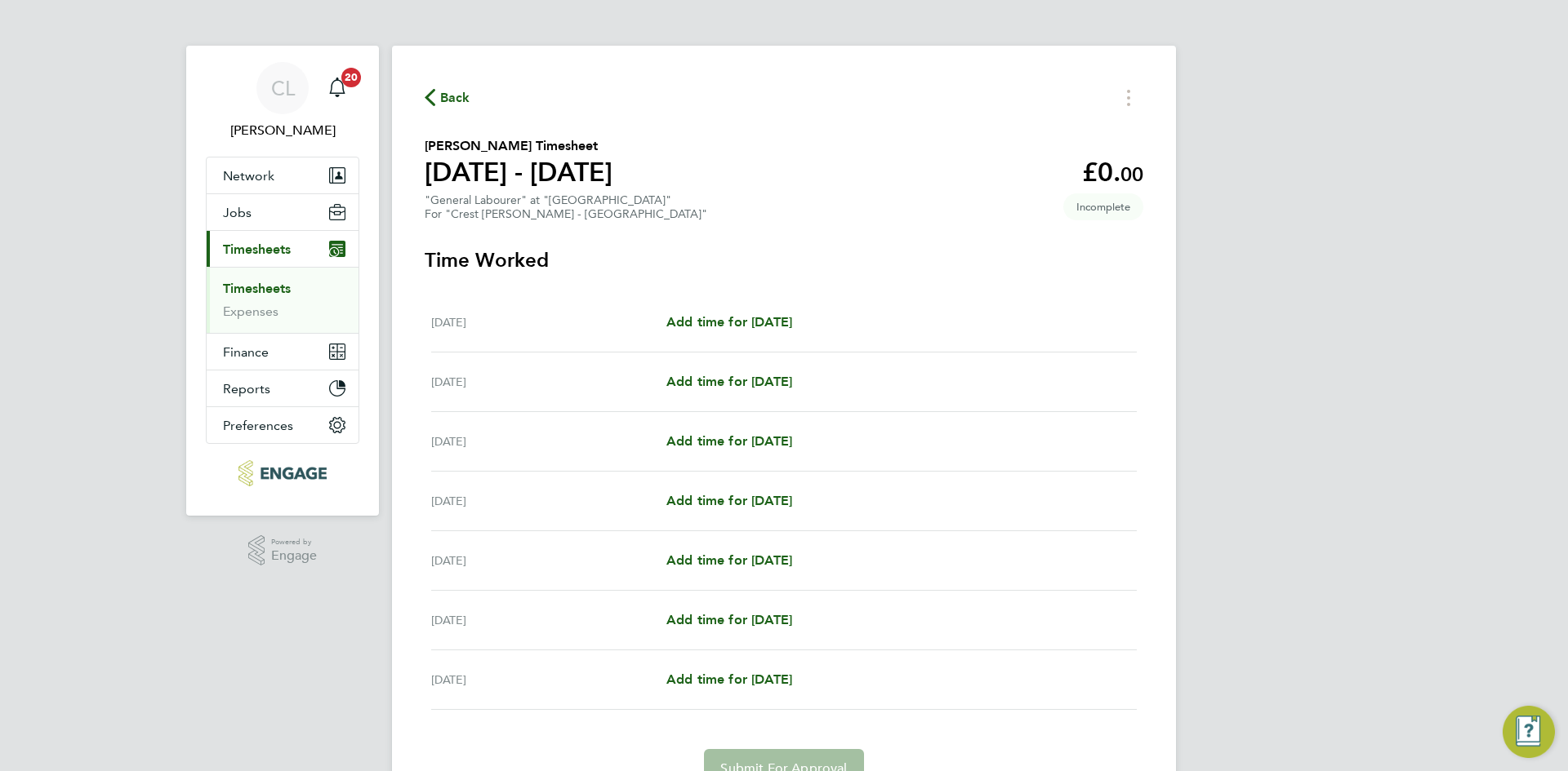
click at [739, 309] on div "[DATE] Add time for [DATE] Add time for [DATE]" at bounding box center [784, 323] width 706 height 59
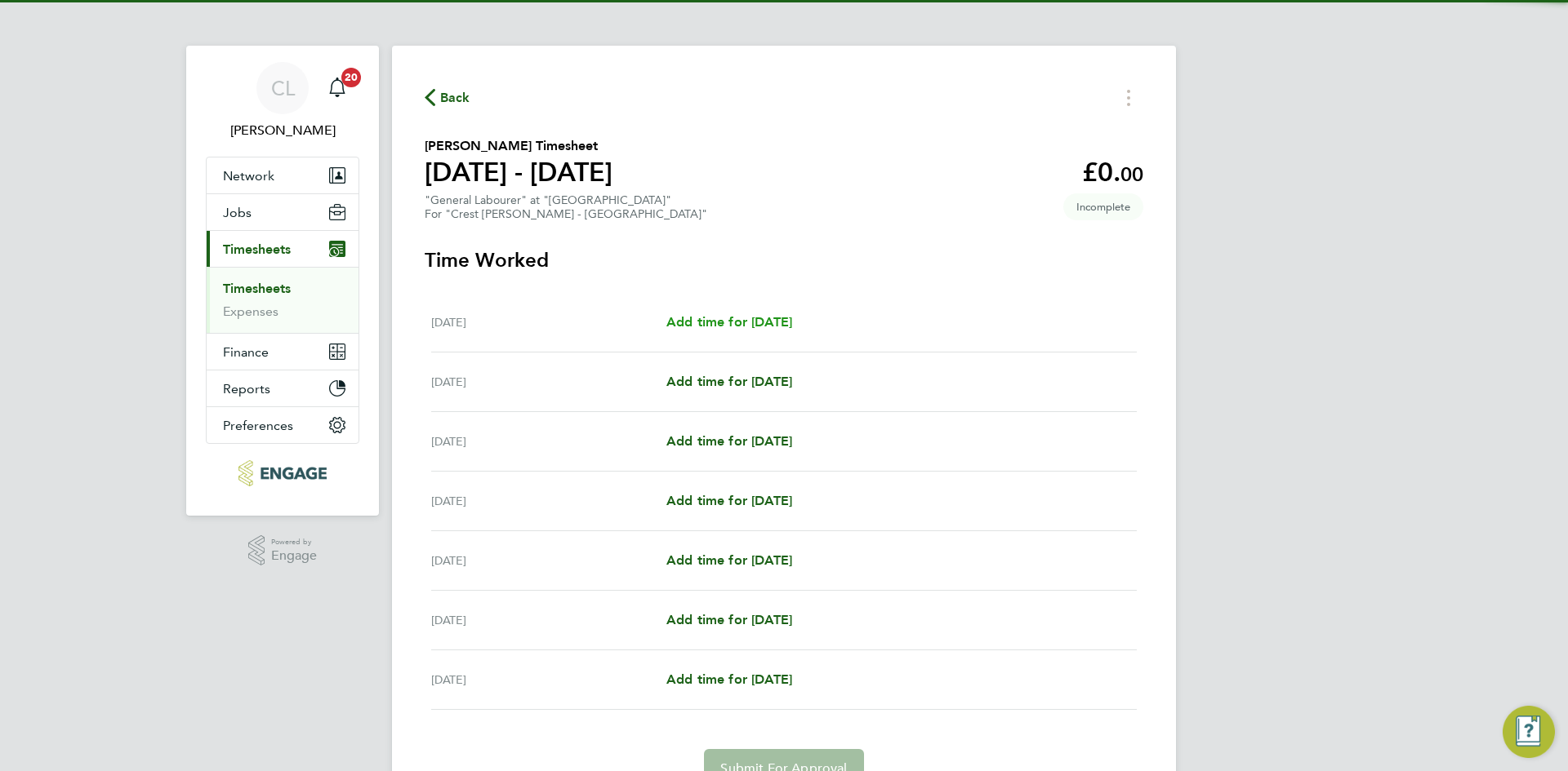
click at [733, 320] on span "Add time for [DATE]" at bounding box center [729, 321] width 126 height 15
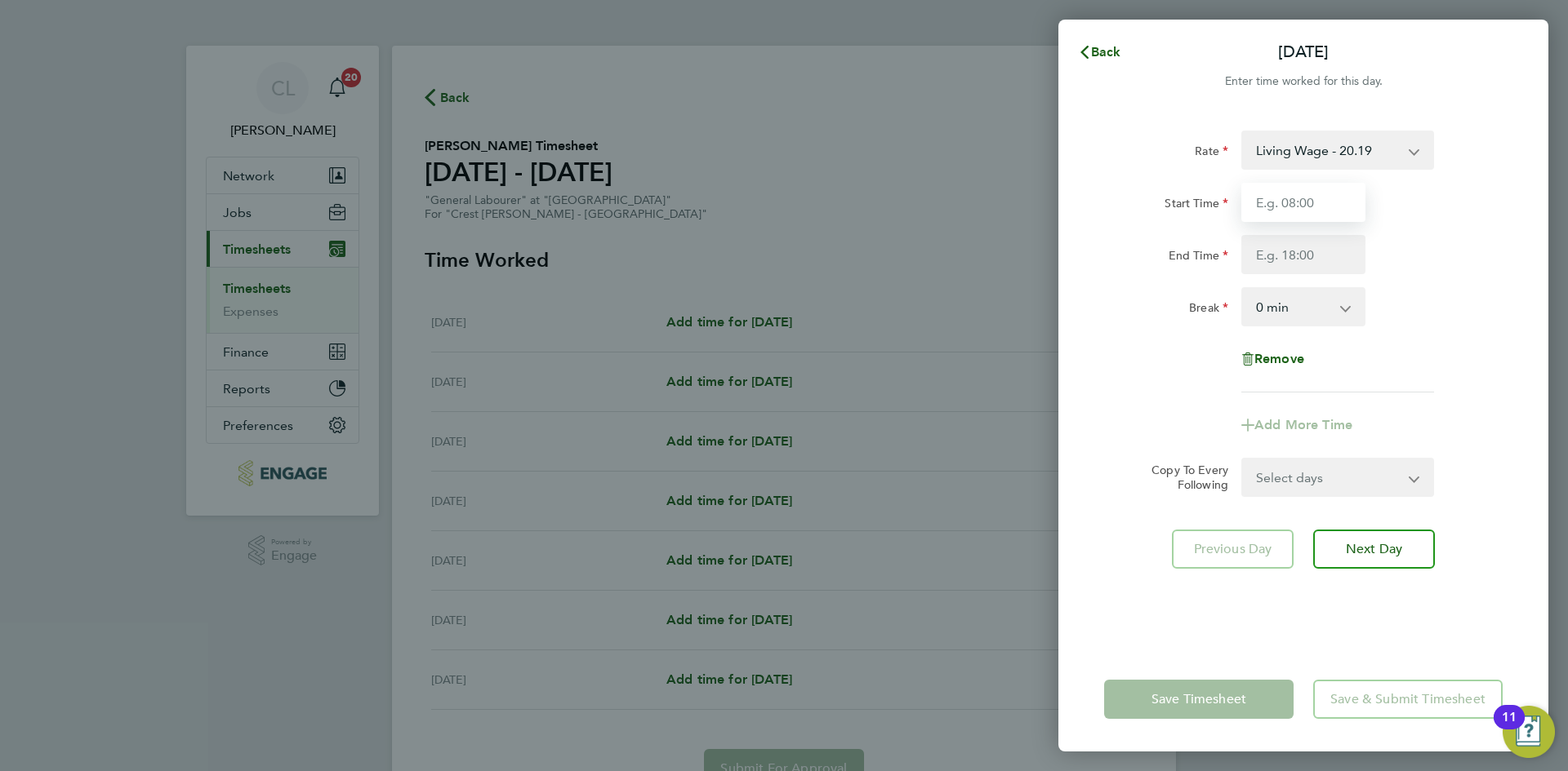
click at [1304, 215] on input "Start Time" at bounding box center [1303, 202] width 124 height 40
type input "07:30"
click at [1302, 250] on input "End Time" at bounding box center [1303, 255] width 124 height 40
type input "16:30"
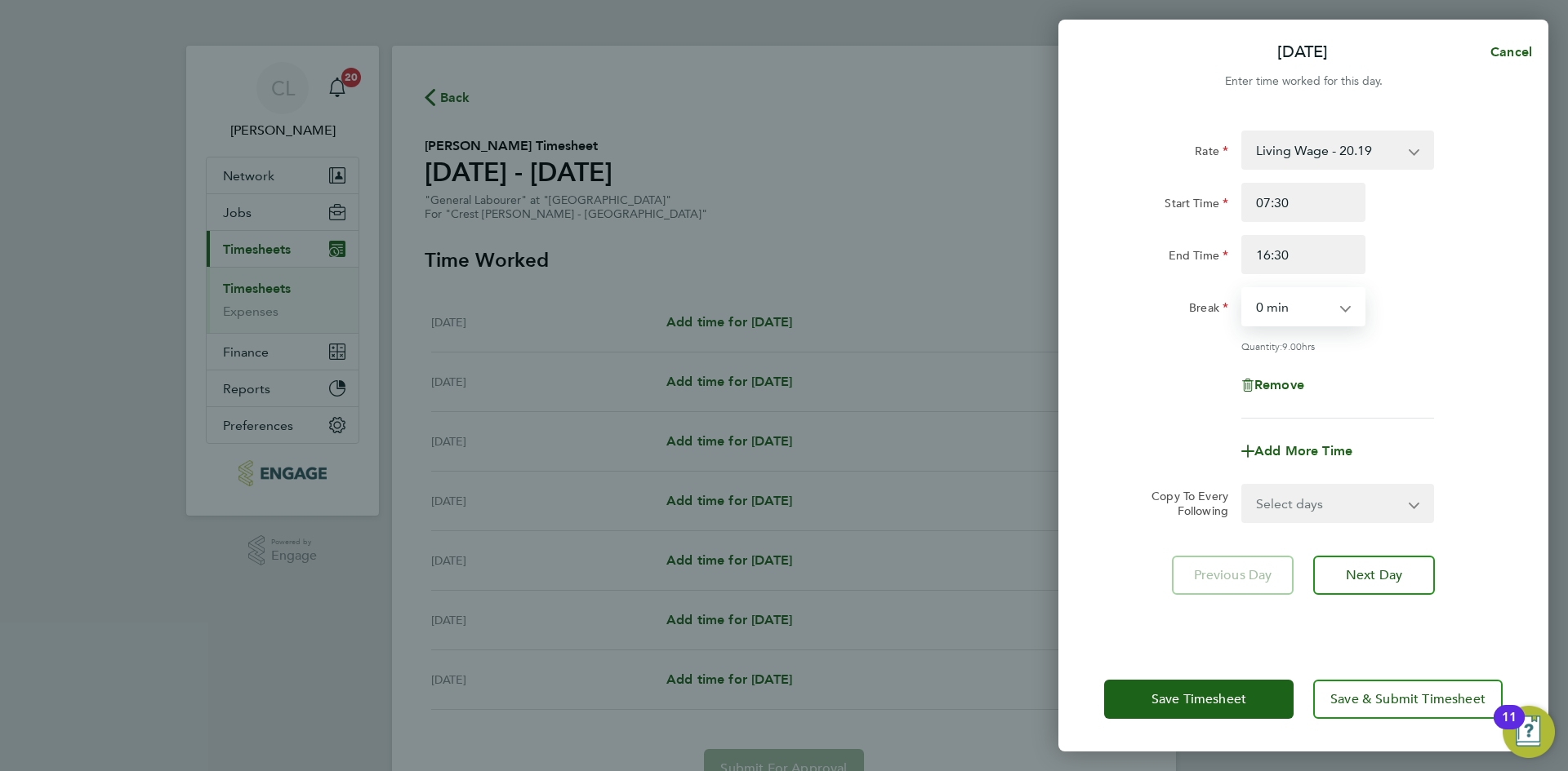
click at [1276, 306] on select "0 min 15 min 30 min 45 min 60 min 75 min 90 min" at bounding box center [1293, 307] width 101 height 36
select select "60"
click at [1243, 289] on select "0 min 15 min 30 min 45 min 60 min 75 min 90 min" at bounding box center [1293, 307] width 101 height 36
click at [1389, 390] on div "Remove" at bounding box center [1302, 385] width 411 height 40
click at [1360, 479] on form "Rate Living Wage - 20.19 Start Time 07:30 End Time 16:30 Break 0 min 15 min 30 …" at bounding box center [1302, 327] width 399 height 392
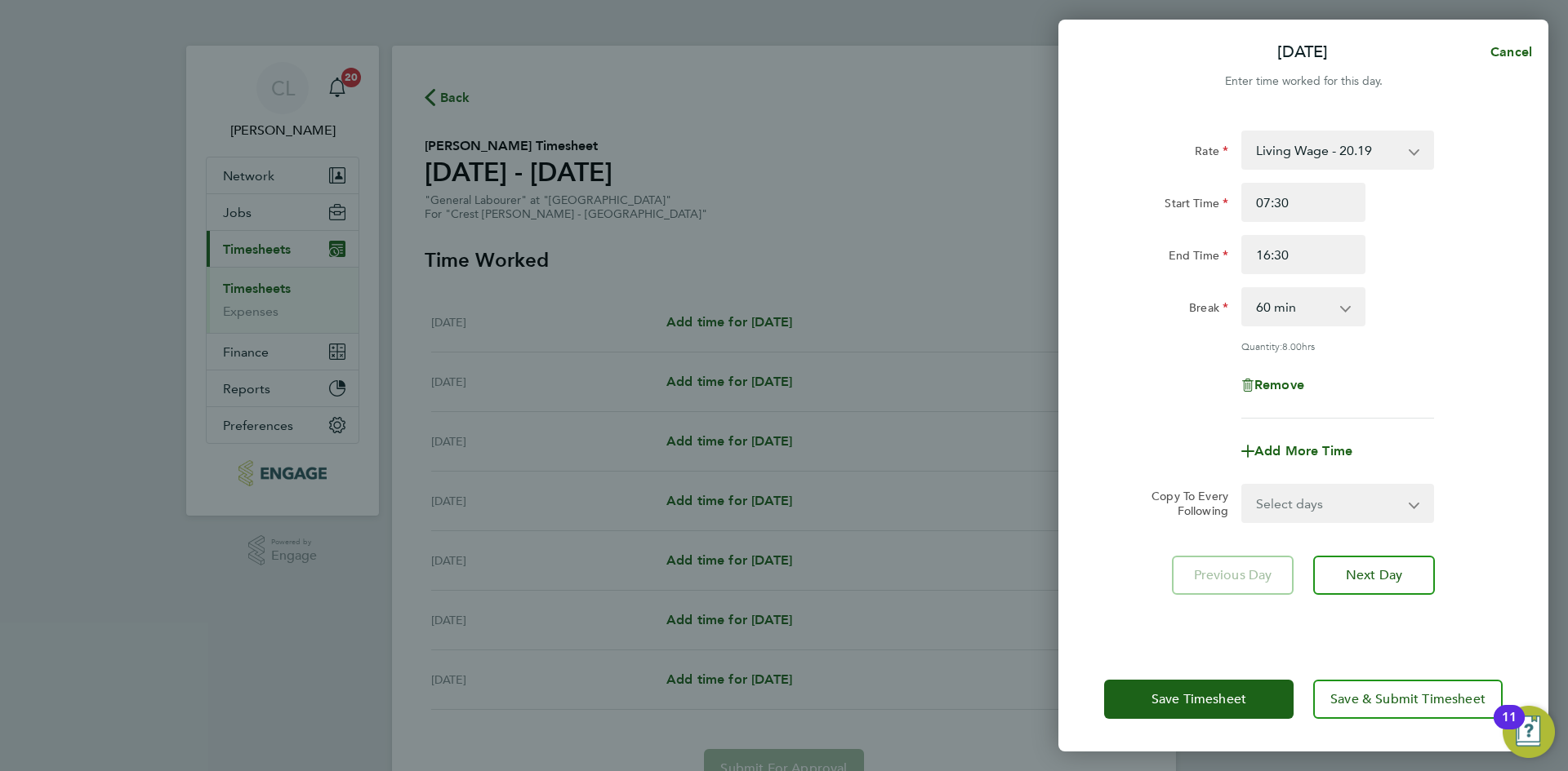
click at [1350, 514] on select "Select days Day Weekday (Mon-Fri) Weekend (Sat-Sun) [DATE] [DATE] [DATE] [DATE]…" at bounding box center [1329, 504] width 171 height 36
select select "WEEKEND"
click at [1243, 486] on select "Select days Day Weekday (Mon-Fri) Weekend (Sat-Sun) [DATE] [DATE] [DATE] [DATE]…" at bounding box center [1329, 504] width 171 height 36
select select "[DATE]"
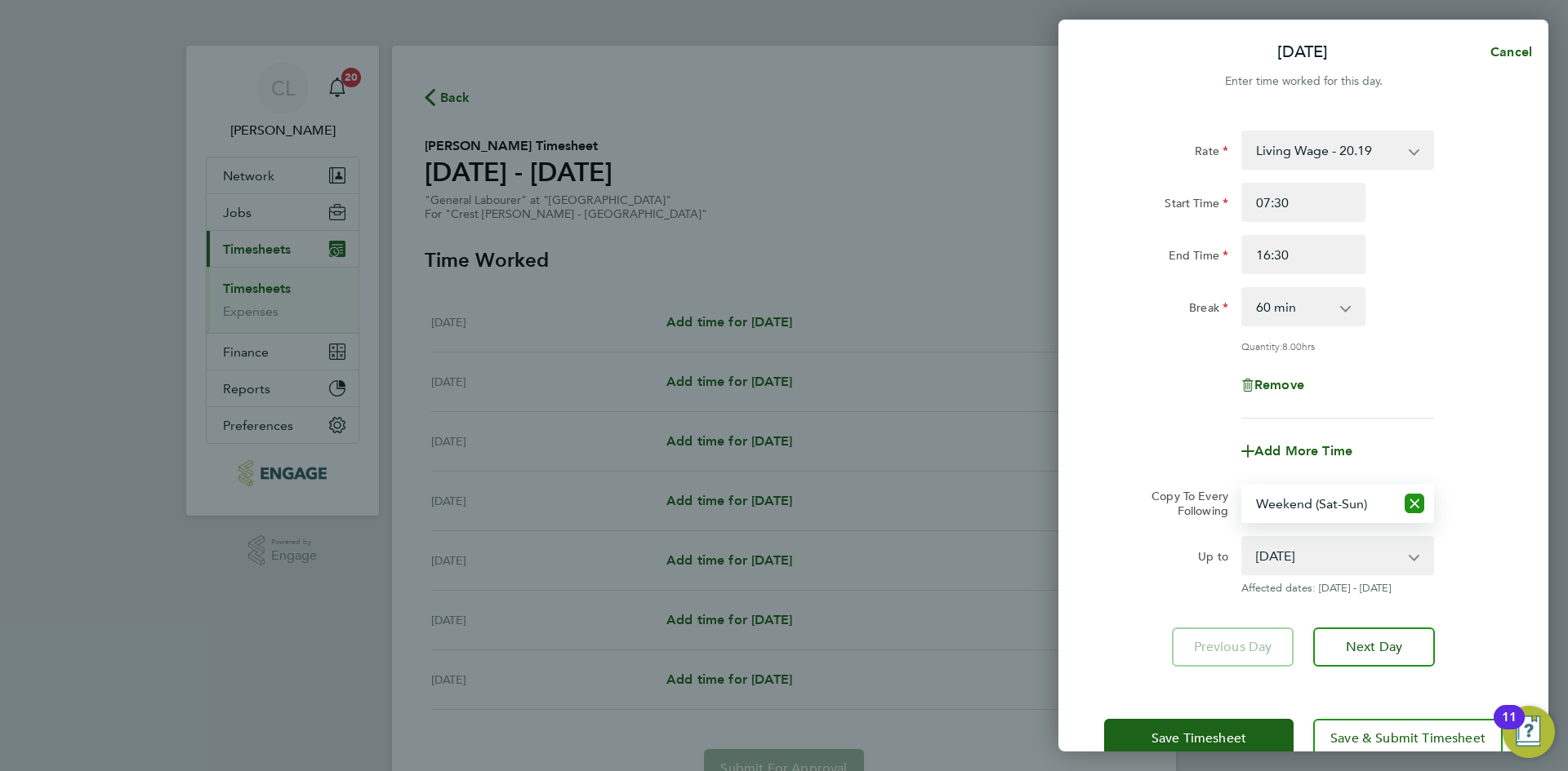
click at [1419, 500] on icon "Reset selection" at bounding box center [1414, 504] width 20 height 20
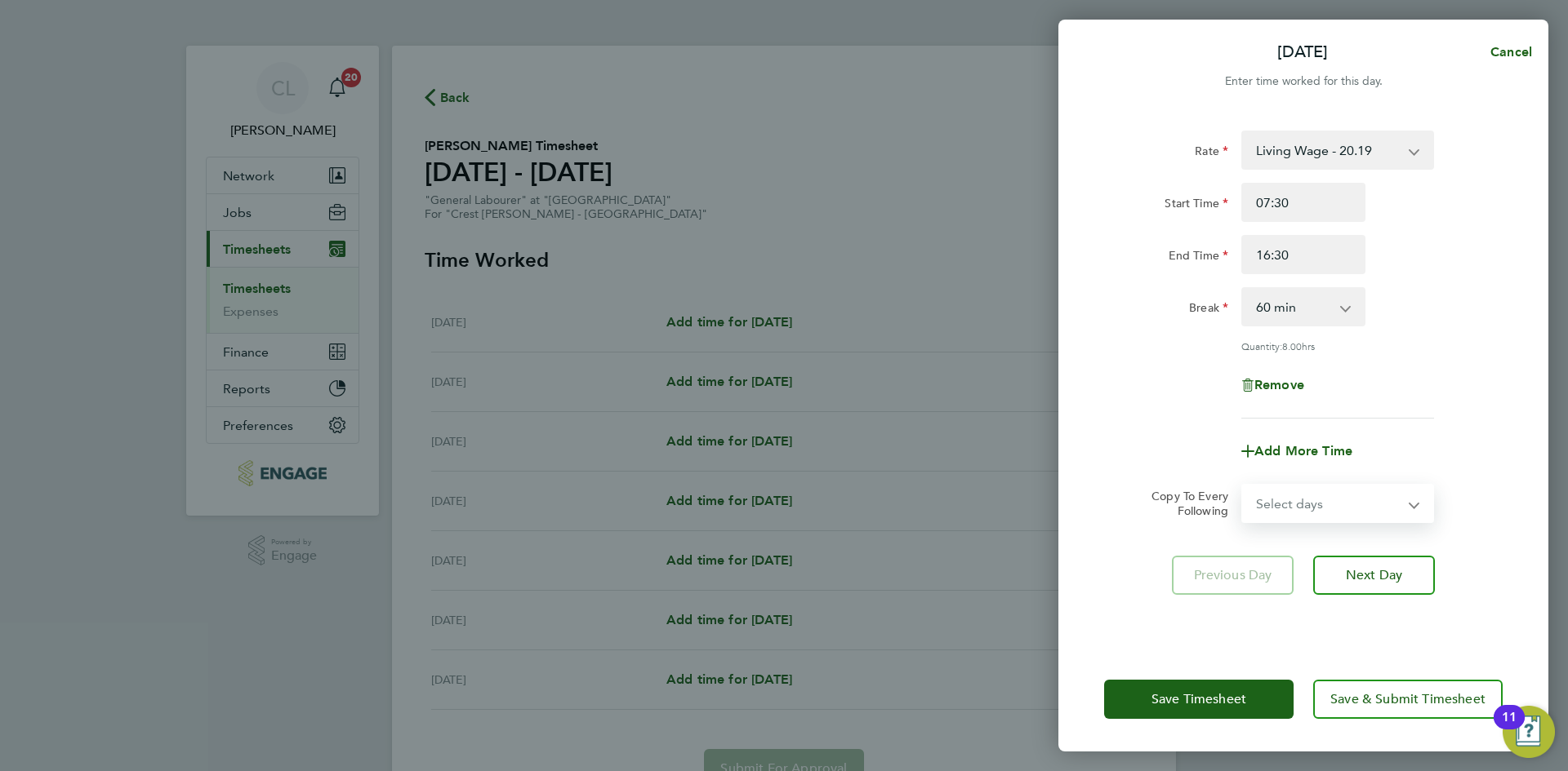
click at [1372, 503] on select "Select days Day Weekday (Mon-Fri) Weekend (Sat-Sun) [DATE] [DATE] [DATE] [DATE]…" at bounding box center [1319, 504] width 152 height 36
select select "WEEKDAY"
click at [1243, 486] on select "Select days Day Weekday (Mon-Fri) Weekend (Sat-Sun) [DATE] [DATE] [DATE] [DATE]…" at bounding box center [1329, 504] width 171 height 36
select select "[DATE]"
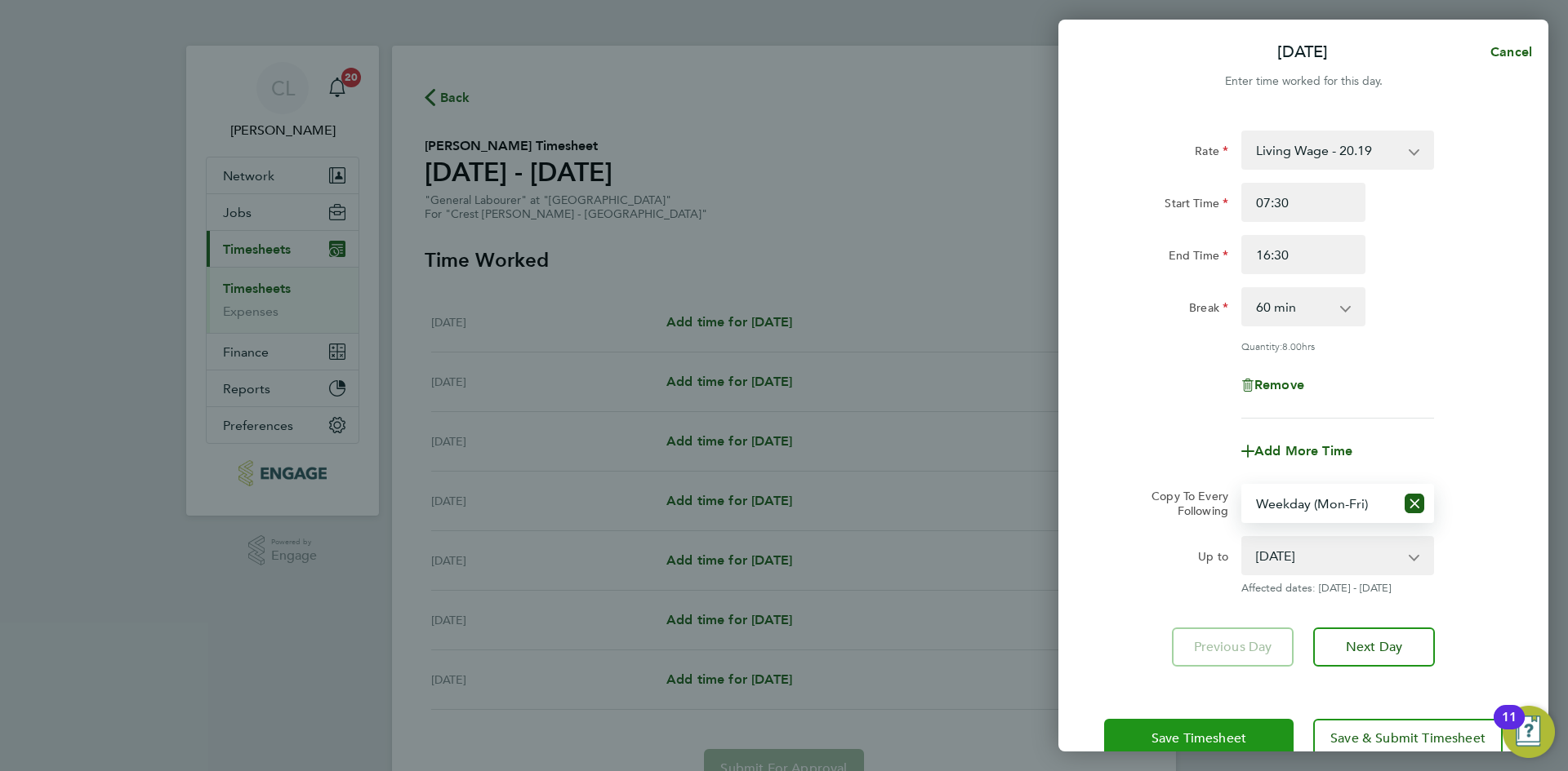
click at [1208, 732] on span "Save Timesheet" at bounding box center [1198, 739] width 95 height 16
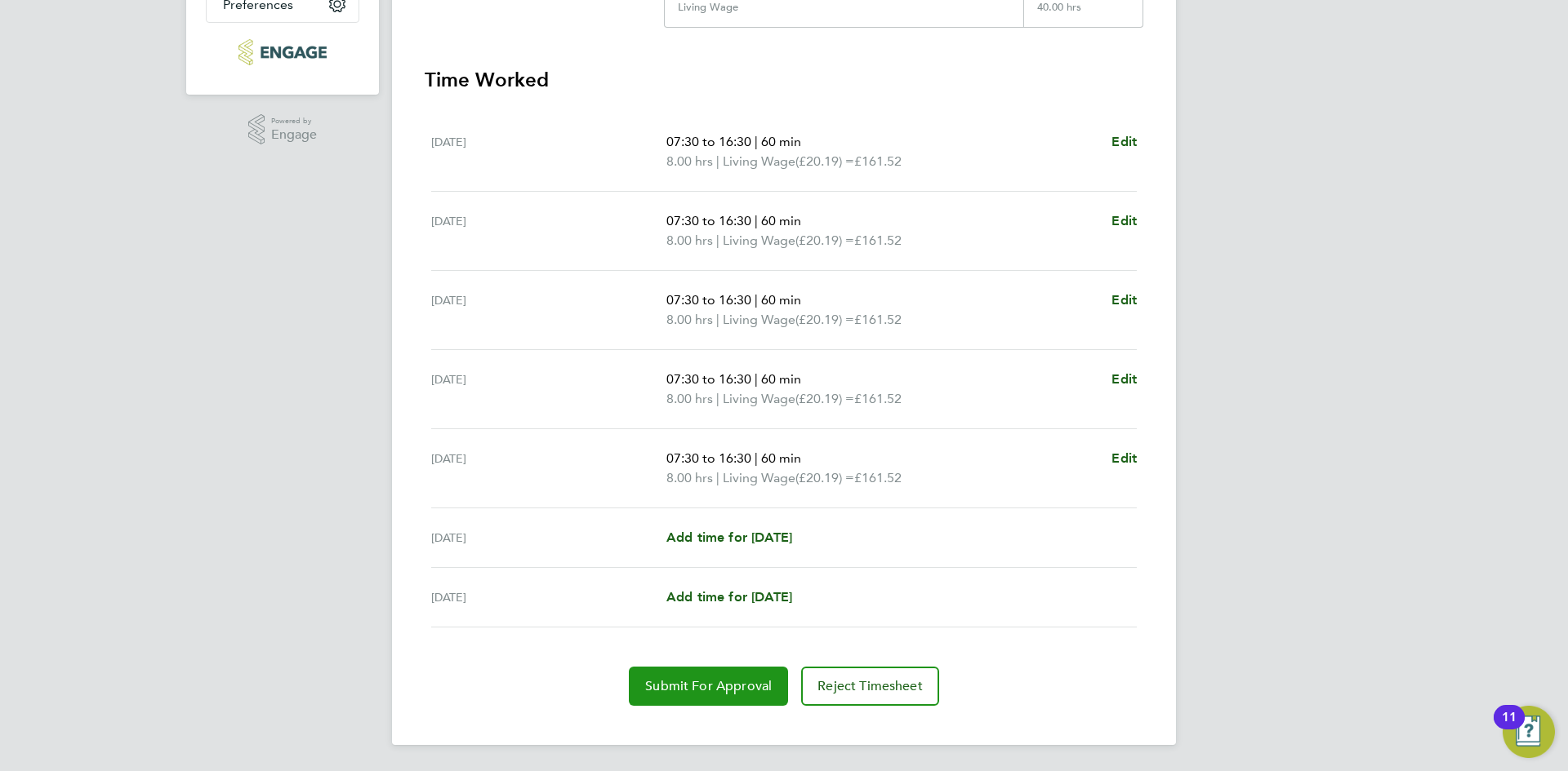
click at [695, 685] on span "Submit For Approval" at bounding box center [708, 686] width 127 height 16
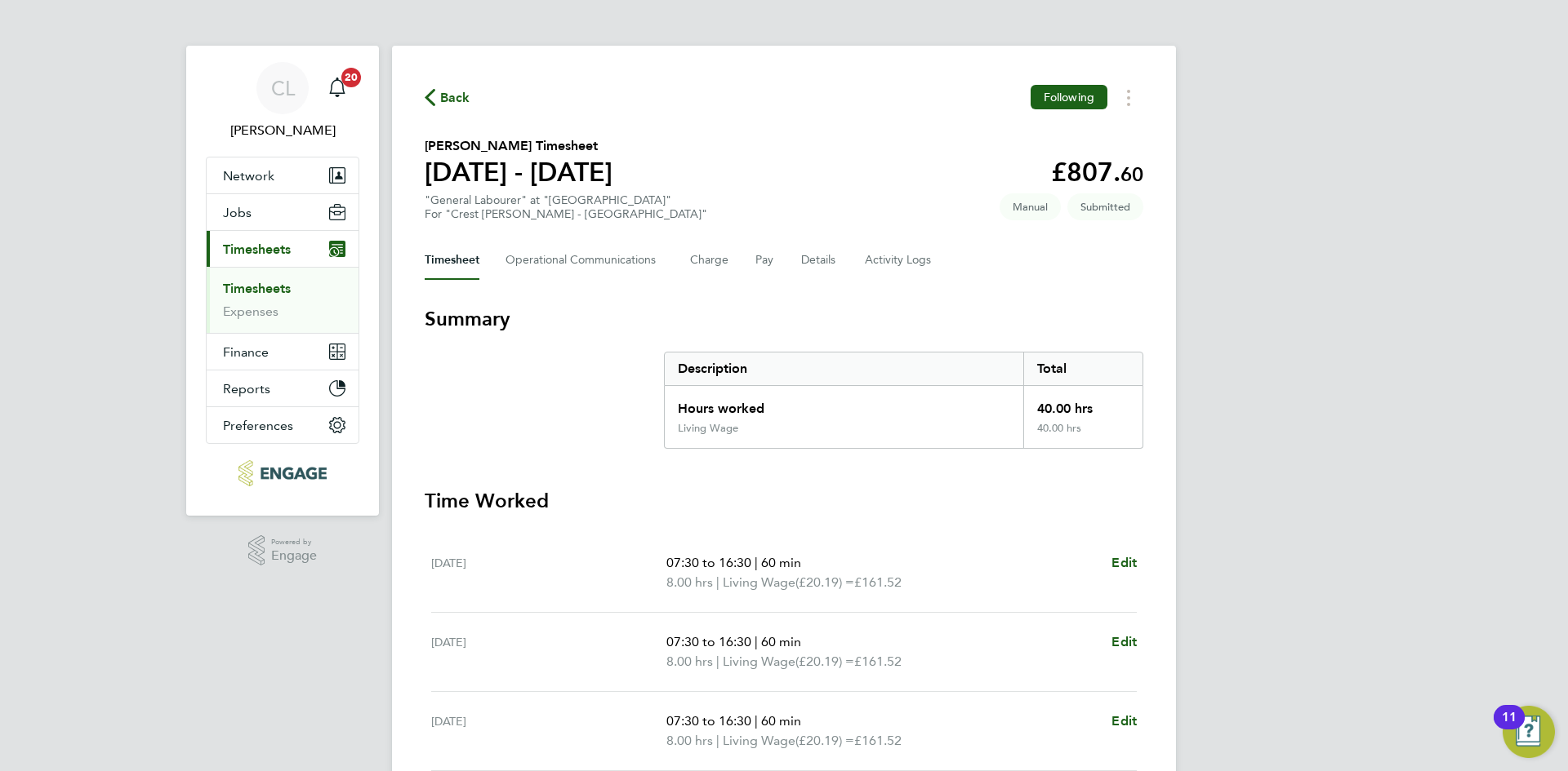
click at [442, 100] on span "Back" at bounding box center [455, 98] width 31 height 20
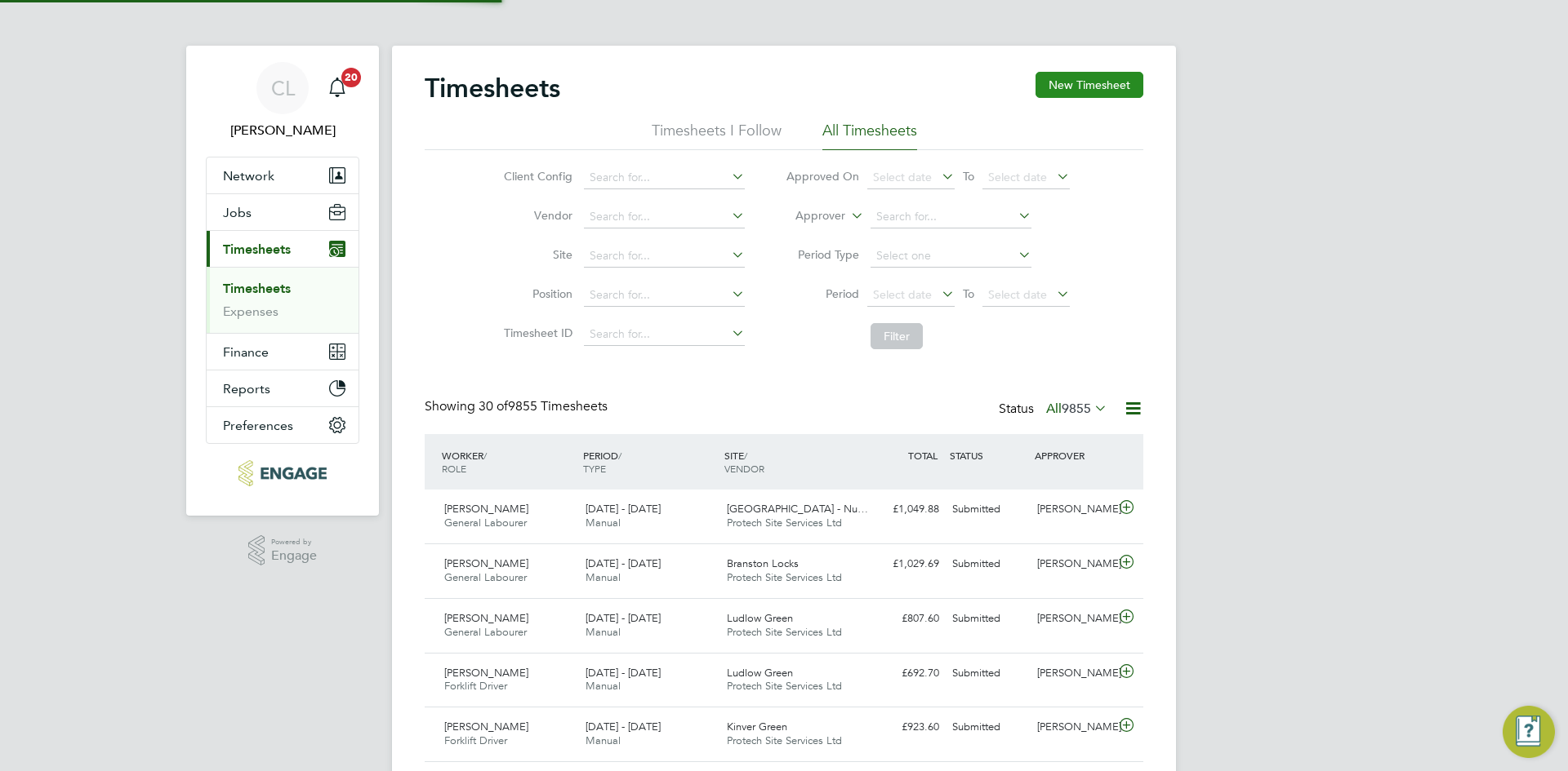
click at [1128, 92] on button "New Timesheet" at bounding box center [1089, 85] width 108 height 26
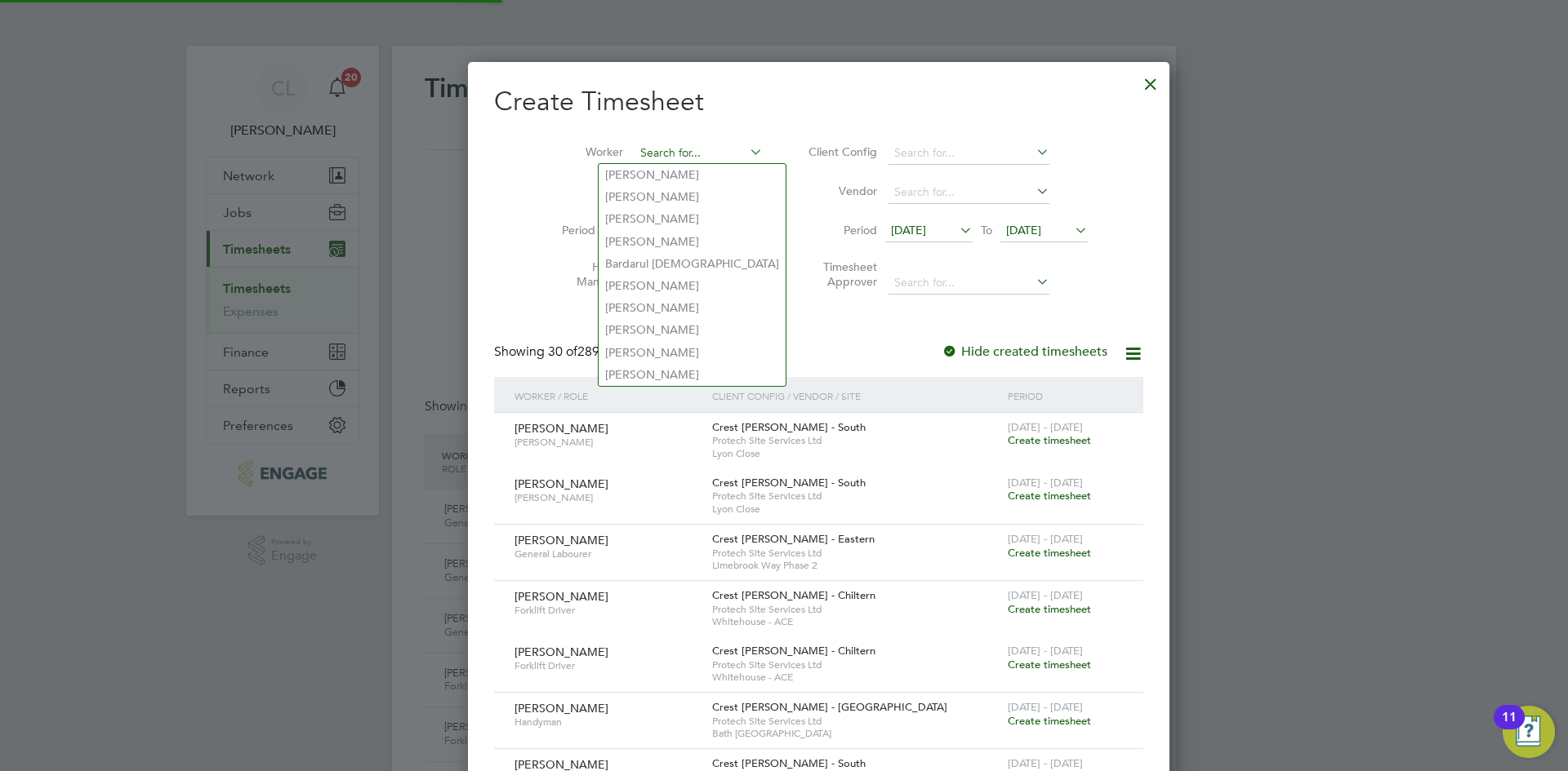
click at [646, 152] on input at bounding box center [698, 153] width 128 height 22
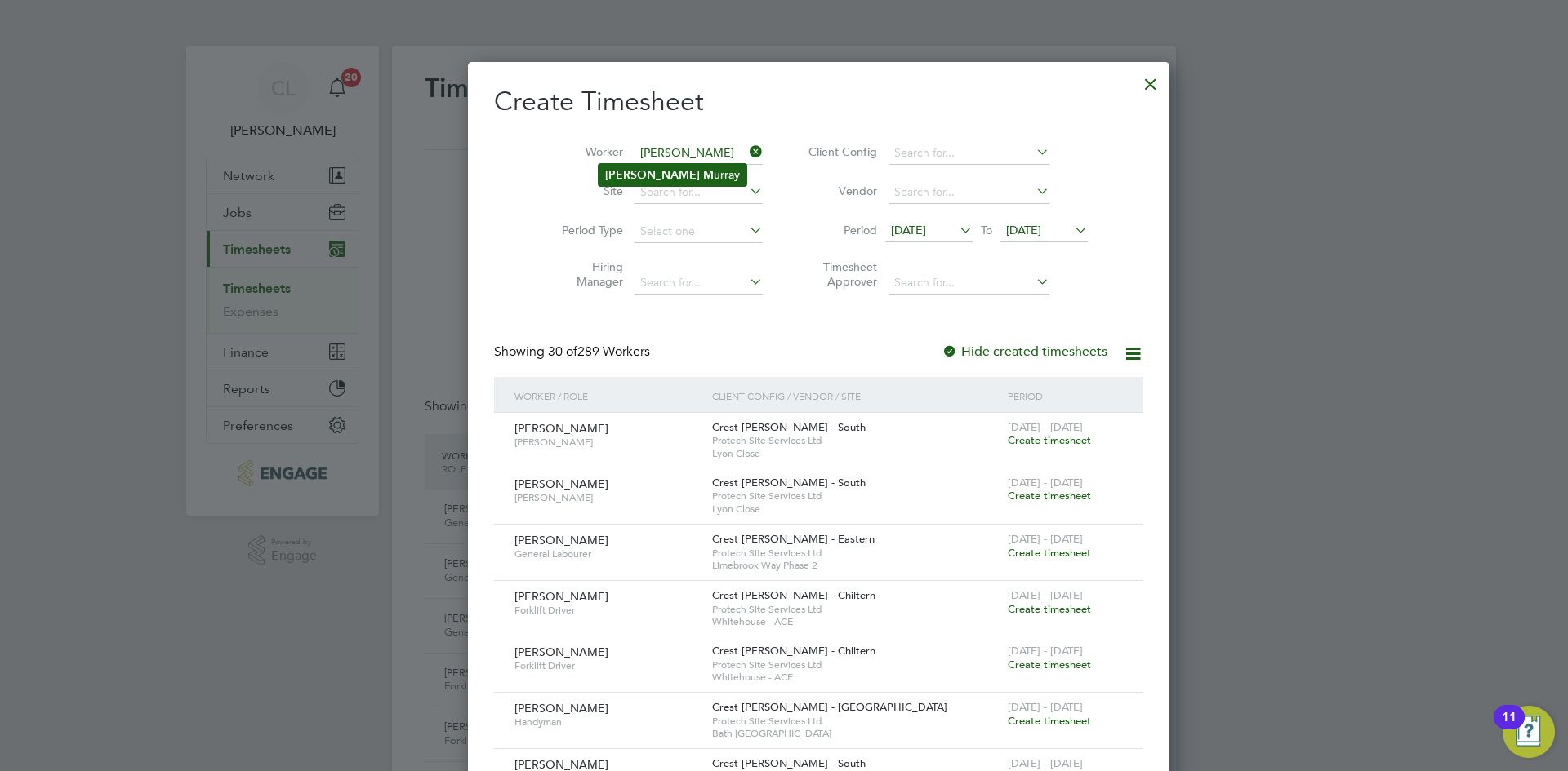
click at [670, 173] on li "Colin M urray" at bounding box center [672, 175] width 148 height 22
type input "[PERSON_NAME]"
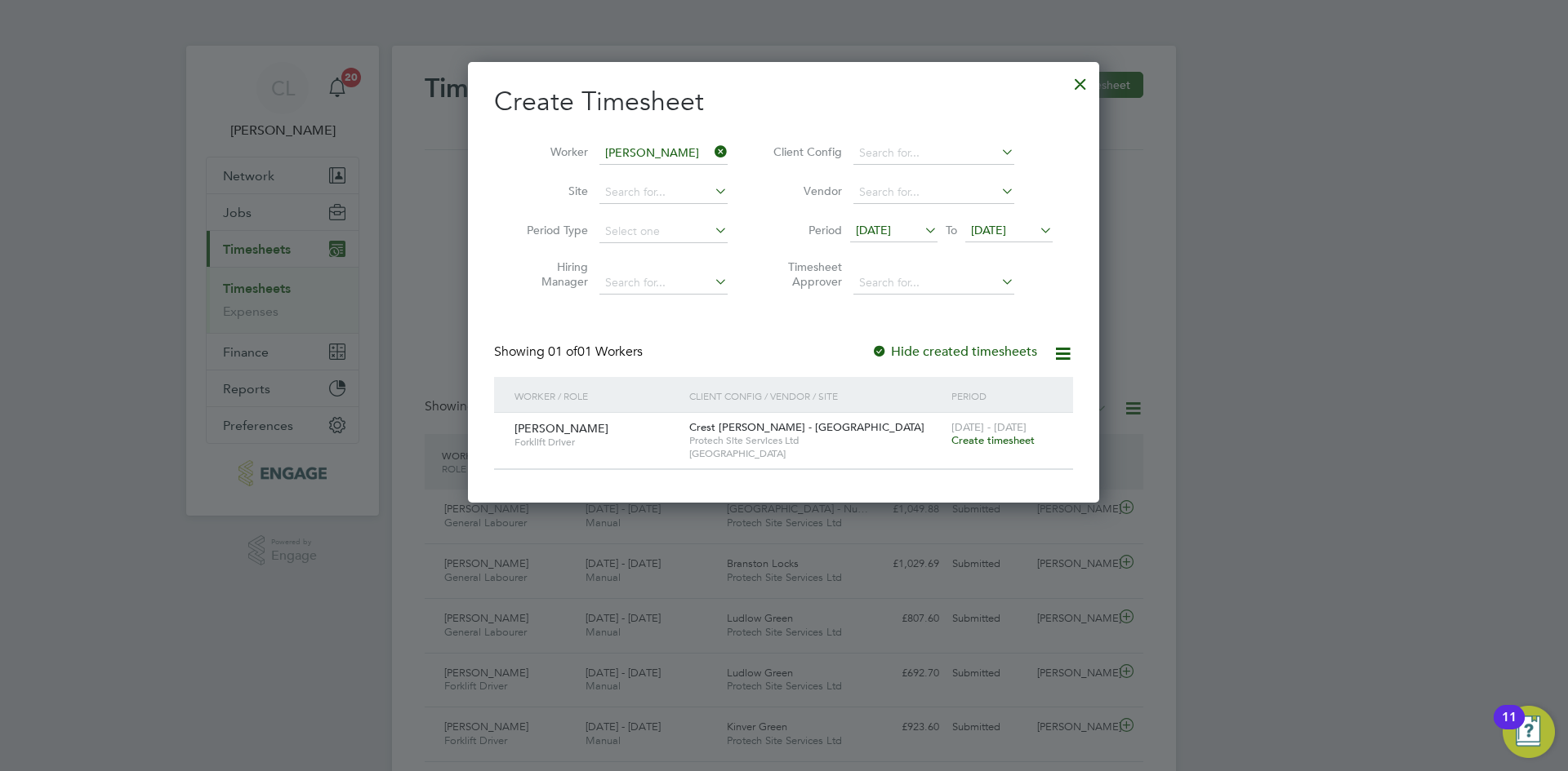
click at [981, 435] on span "Create timesheet" at bounding box center [993, 440] width 84 height 13
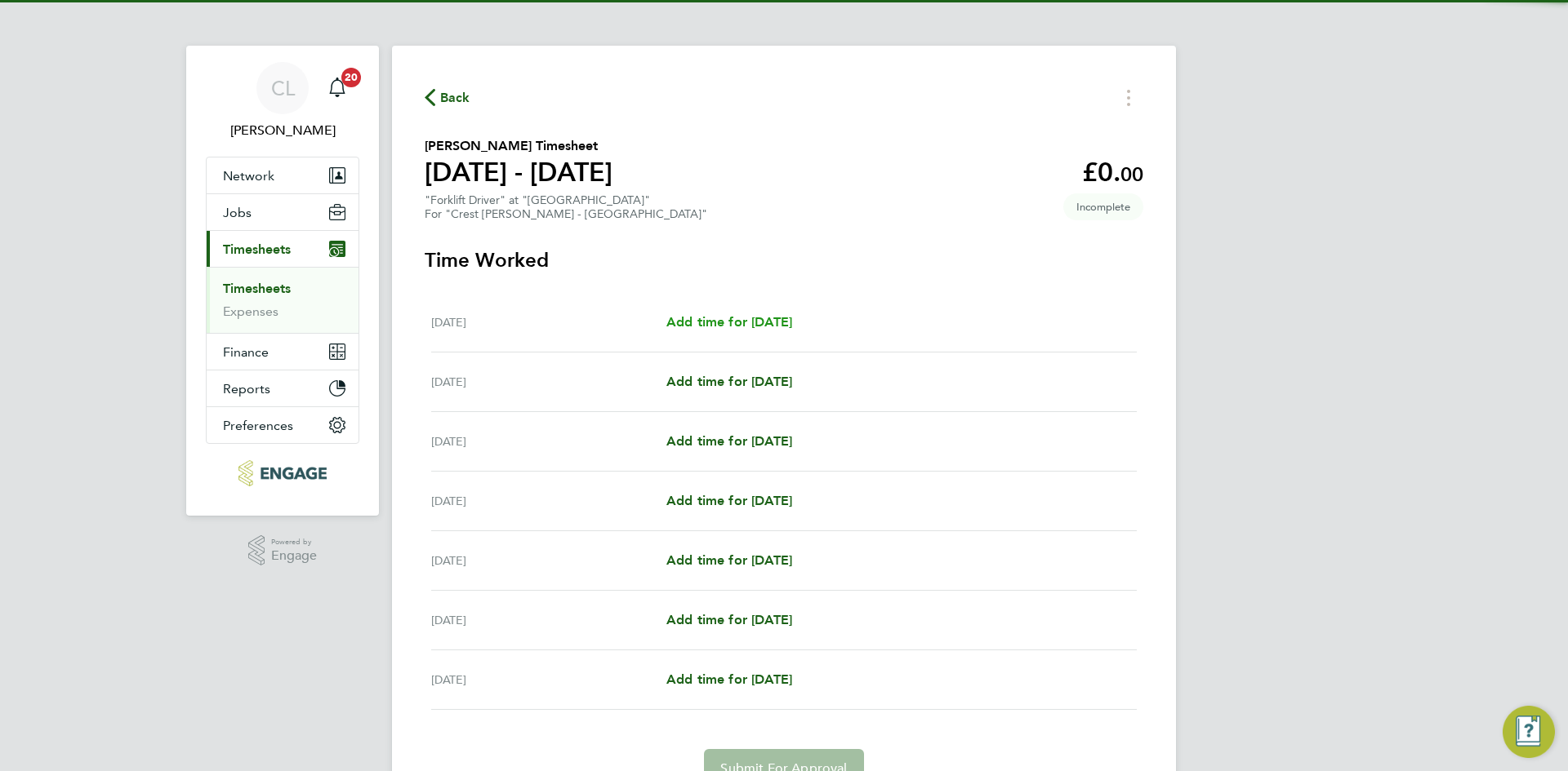
click at [743, 322] on span "Add time for [DATE]" at bounding box center [729, 321] width 126 height 15
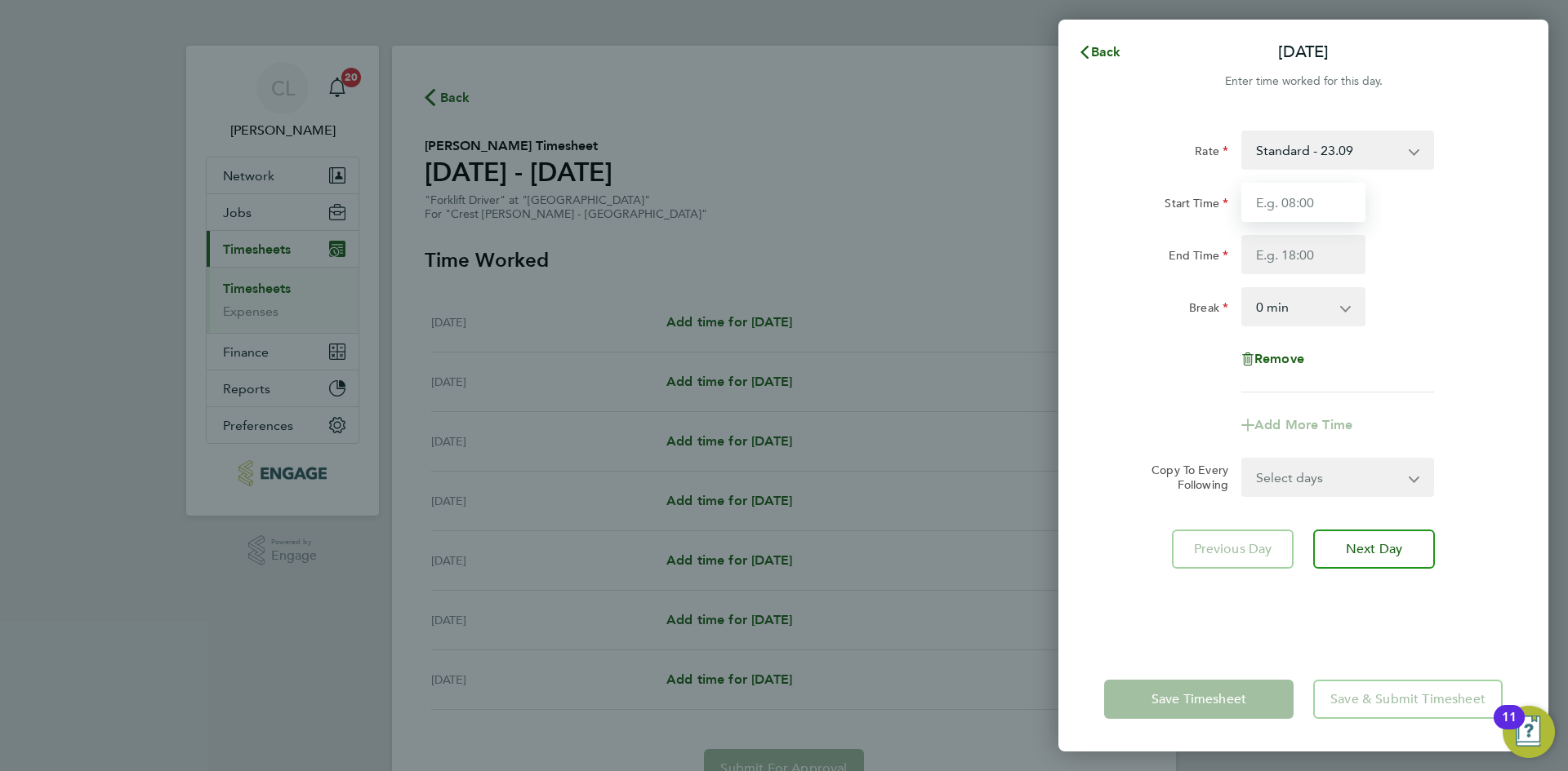
click at [1315, 189] on input "Start Time" at bounding box center [1303, 202] width 124 height 40
type input "07:30"
click at [1337, 262] on input "End Time" at bounding box center [1303, 255] width 124 height 40
type input "17:30"
click at [1467, 312] on div "Break 0 min 15 min 30 min 45 min 60 min 75 min 90 min" at bounding box center [1302, 307] width 411 height 40
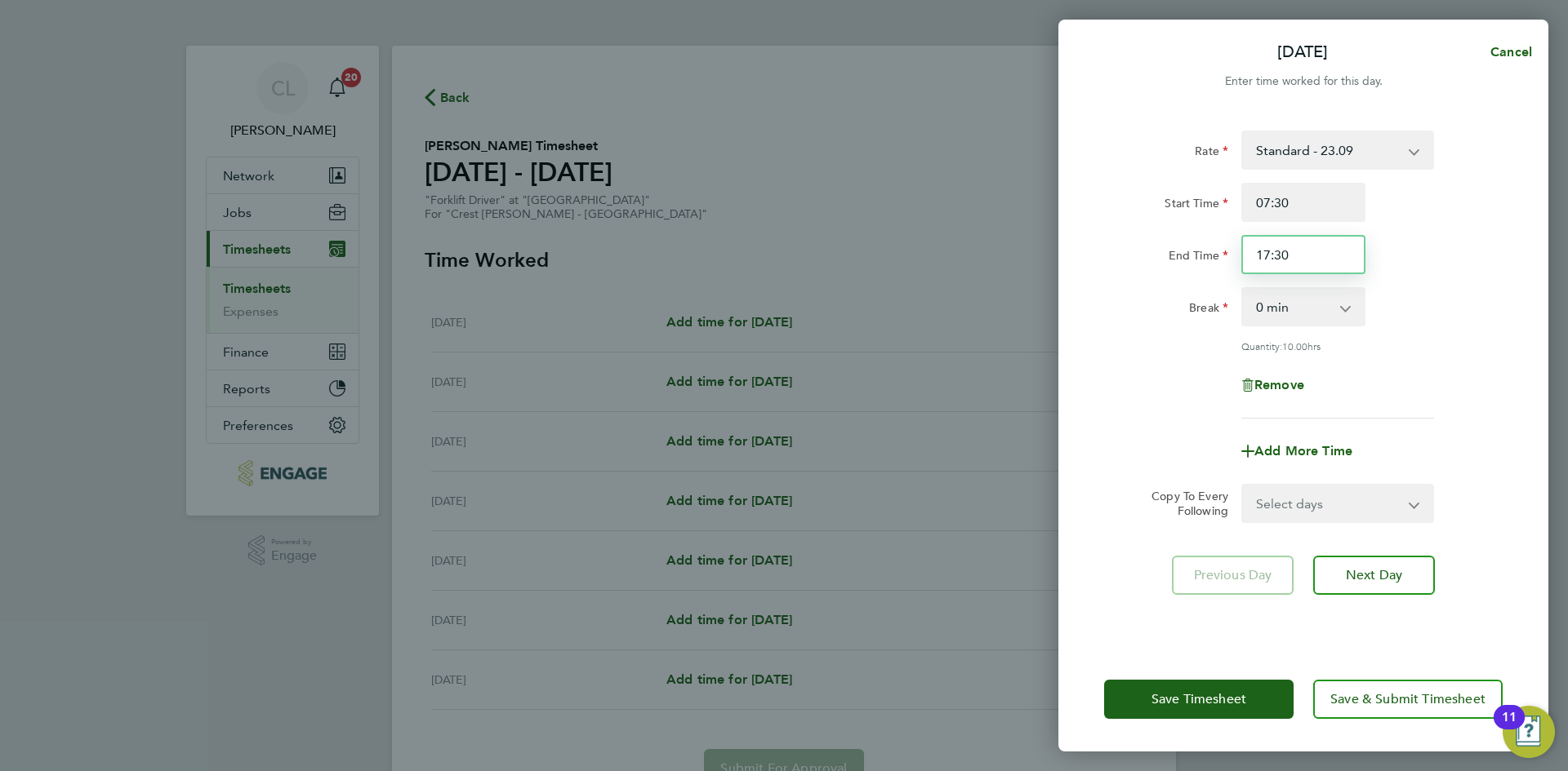
drag, startPoint x: 1329, startPoint y: 258, endPoint x: 1050, endPoint y: 230, distance: 280.4
click at [1050, 230] on div "Mon 15 Sep Cancel Enter time worked for this day. Rate Standard - 23.09 Start T…" at bounding box center [784, 385] width 1568 height 771
click at [1295, 264] on input "End Time" at bounding box center [1303, 255] width 124 height 40
type input "17:00"
click at [1306, 318] on select "0 min 15 min 30 min 45 min 60 min 75 min 90 min" at bounding box center [1293, 307] width 101 height 36
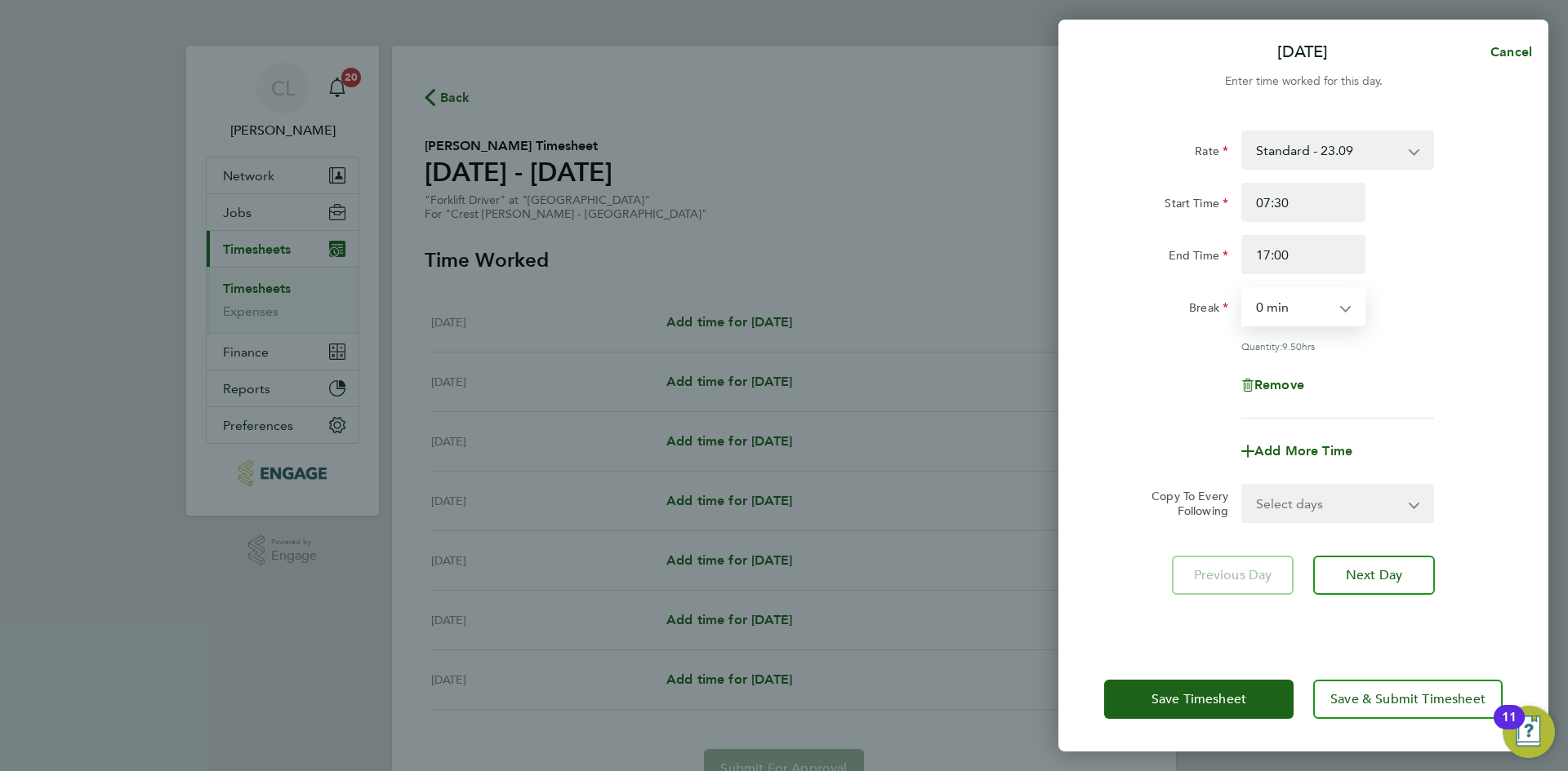
select select "60"
click at [1243, 289] on select "0 min 15 min 30 min 45 min 60 min 75 min 90 min" at bounding box center [1293, 307] width 101 height 36
click at [1449, 371] on div "Remove" at bounding box center [1302, 385] width 411 height 40
click at [1343, 512] on select "Select days Day Weekday (Mon-Fri) Weekend (Sat-Sun) [DATE] [DATE] [DATE] [DATE]…" at bounding box center [1329, 504] width 171 height 36
select select "WEEKEND"
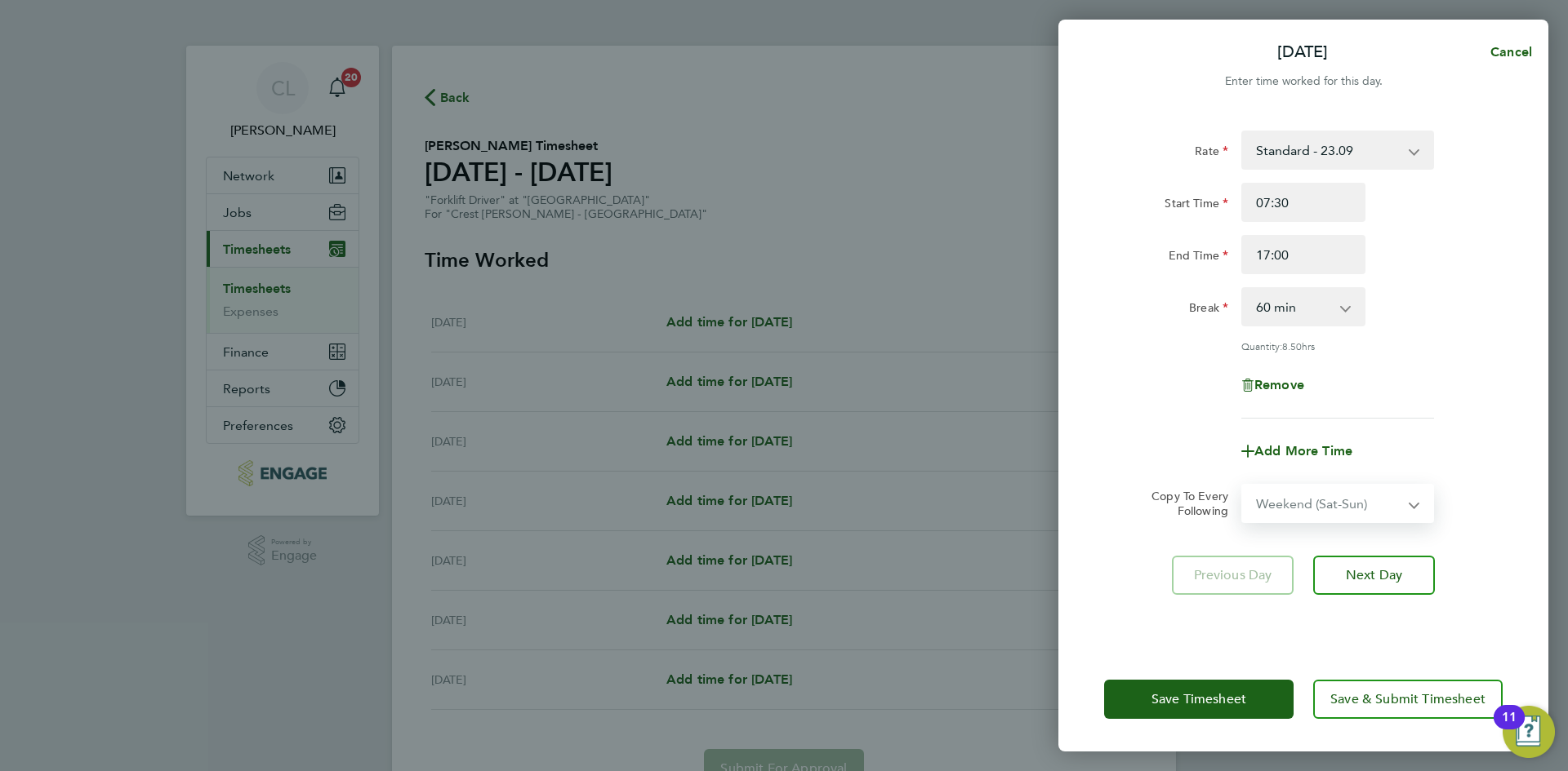
click at [1243, 486] on select "Select days Day Weekday (Mon-Fri) Weekend (Sat-Sun) [DATE] [DATE] [DATE] [DATE]…" at bounding box center [1329, 504] width 171 height 36
select select "[DATE]"
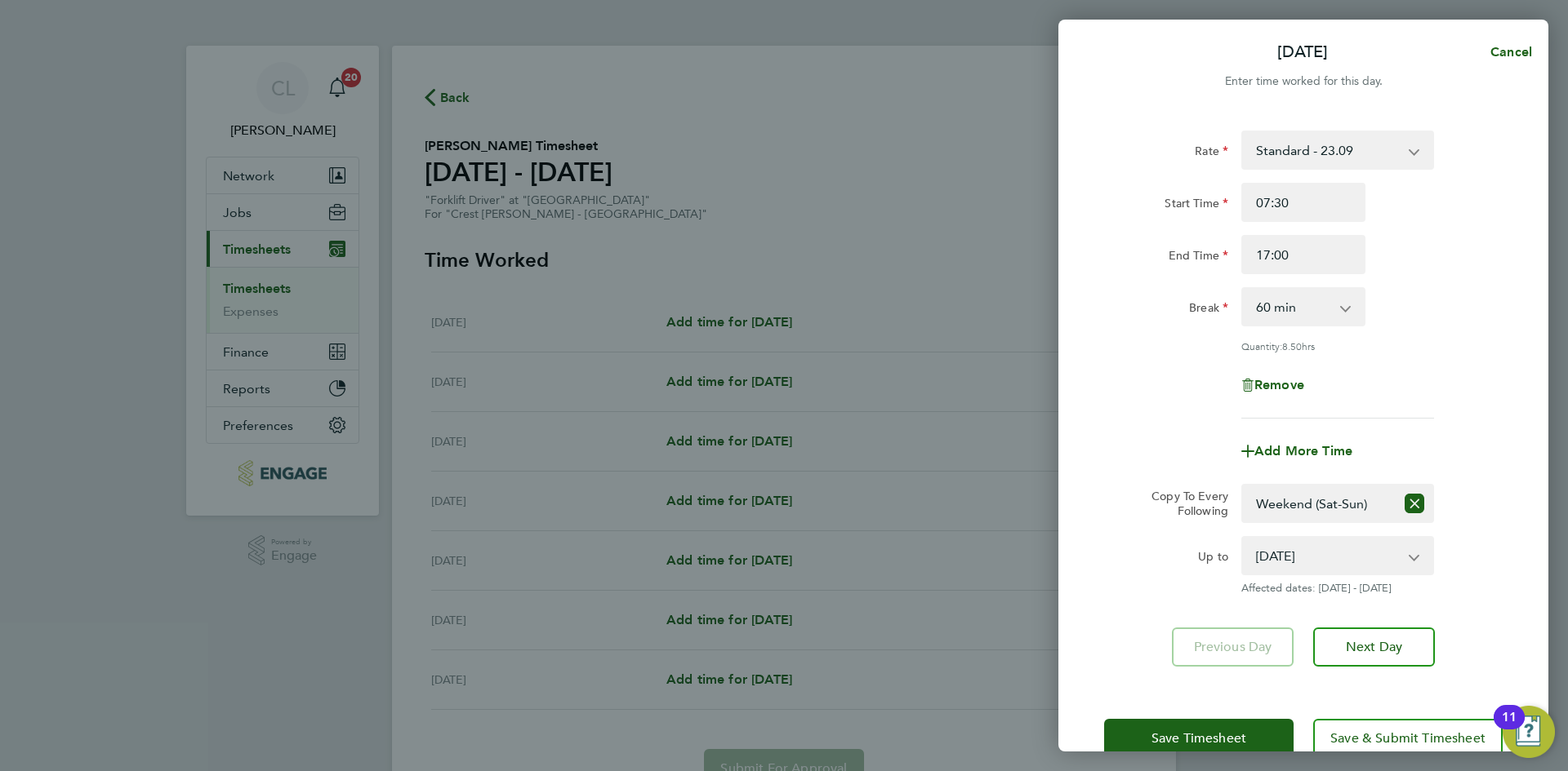
drag, startPoint x: 1401, startPoint y: 500, endPoint x: 1376, endPoint y: 517, distance: 30.2
click at [1400, 505] on app-icon-cross-button at bounding box center [1414, 504] width 40 height 36
click at [1419, 498] on icon "Reset selection" at bounding box center [1414, 504] width 20 height 20
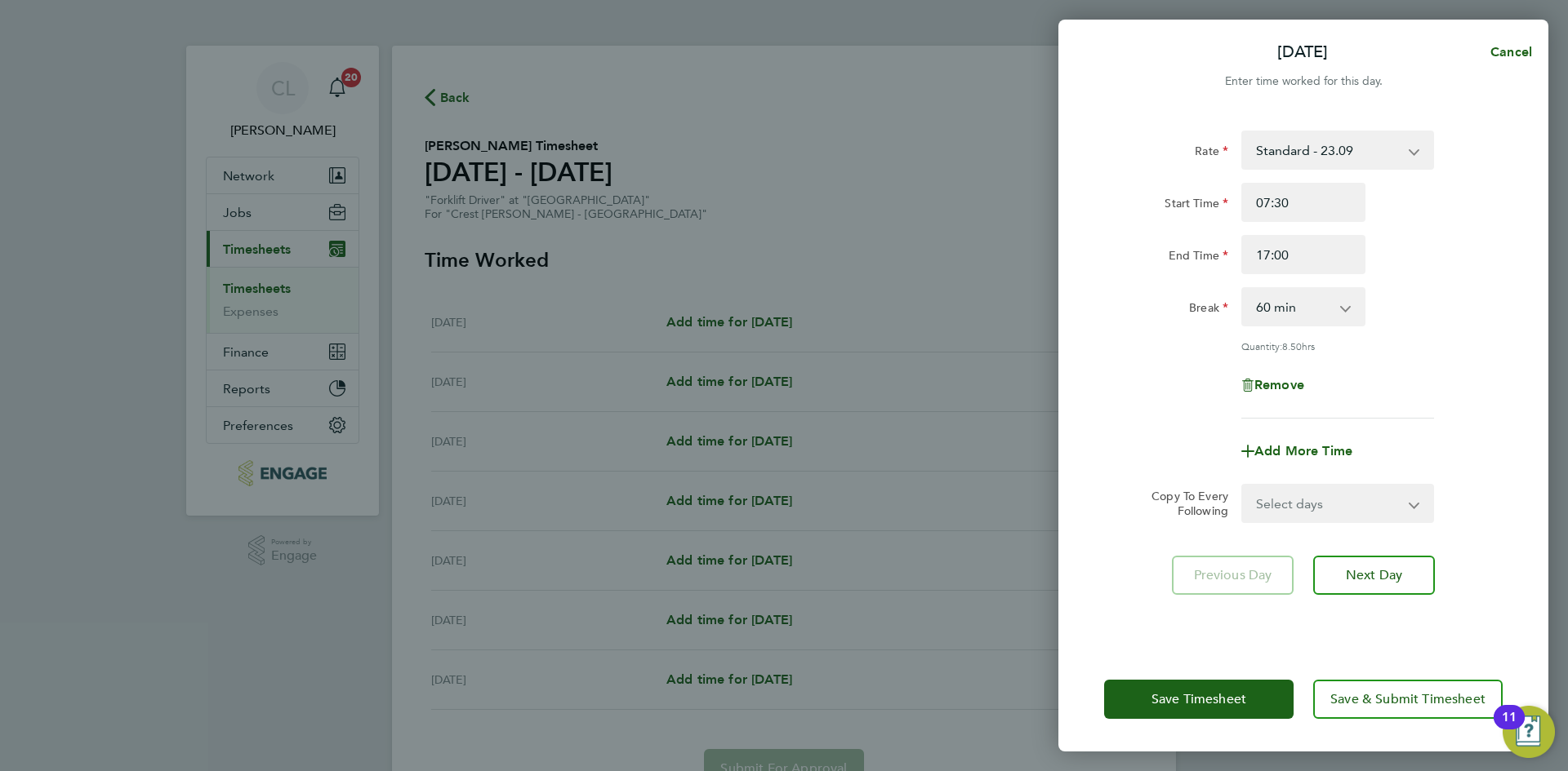
click at [1398, 505] on app-icon-cross-button at bounding box center [1414, 504] width 40 height 36
click at [1361, 501] on select "Select days Day Weekday (Mon-Fri) Weekend (Sat-Sun) [DATE] [DATE] [DATE] [DATE]…" at bounding box center [1329, 504] width 171 height 36
select select "WEEKDAY"
click at [1243, 486] on select "Select days Day Weekday (Mon-Fri) Weekend (Sat-Sun) [DATE] [DATE] [DATE] [DATE]…" at bounding box center [1329, 504] width 171 height 36
select select "[DATE]"
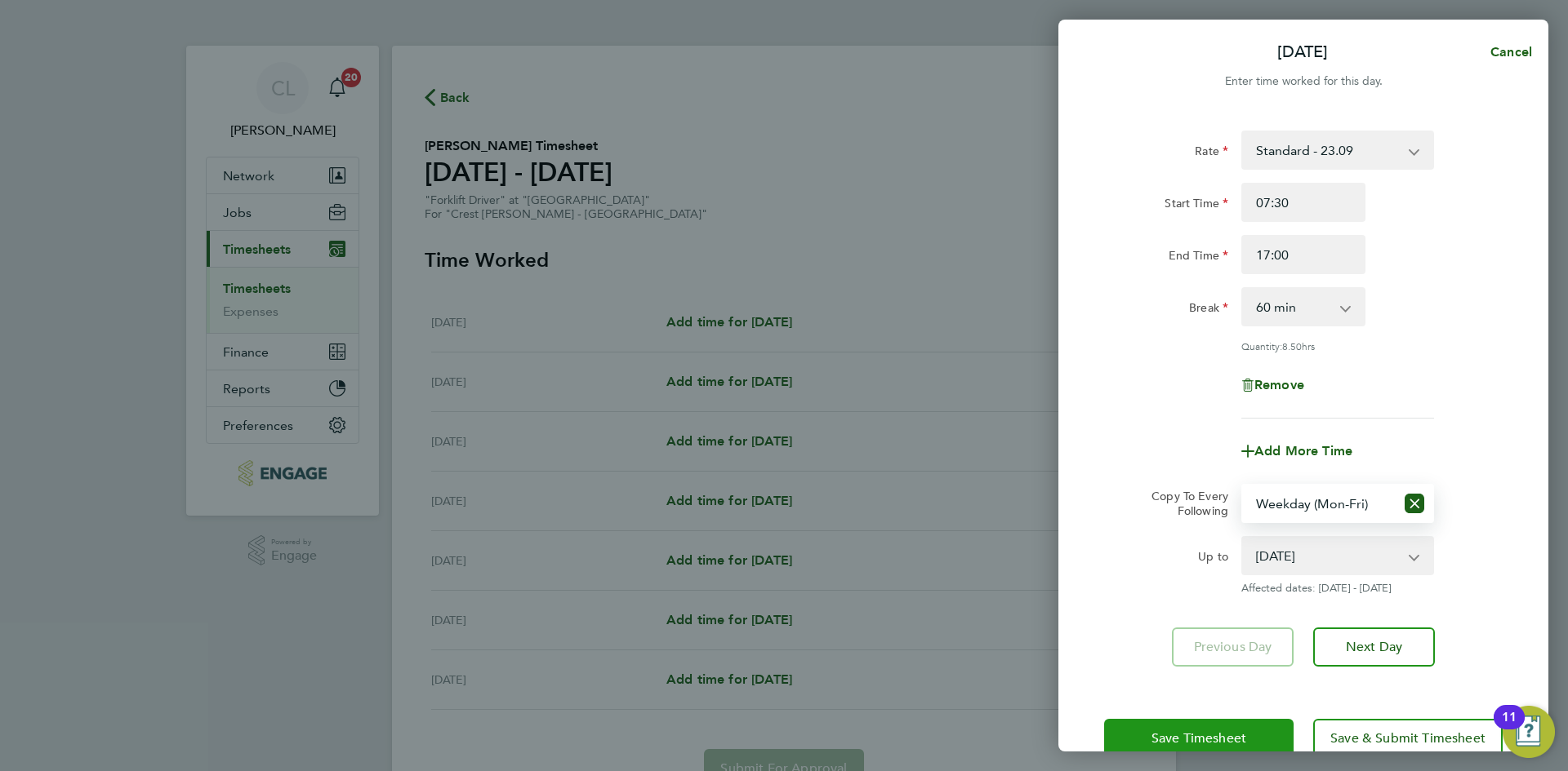
click at [1175, 724] on button "Save Timesheet" at bounding box center [1198, 739] width 189 height 40
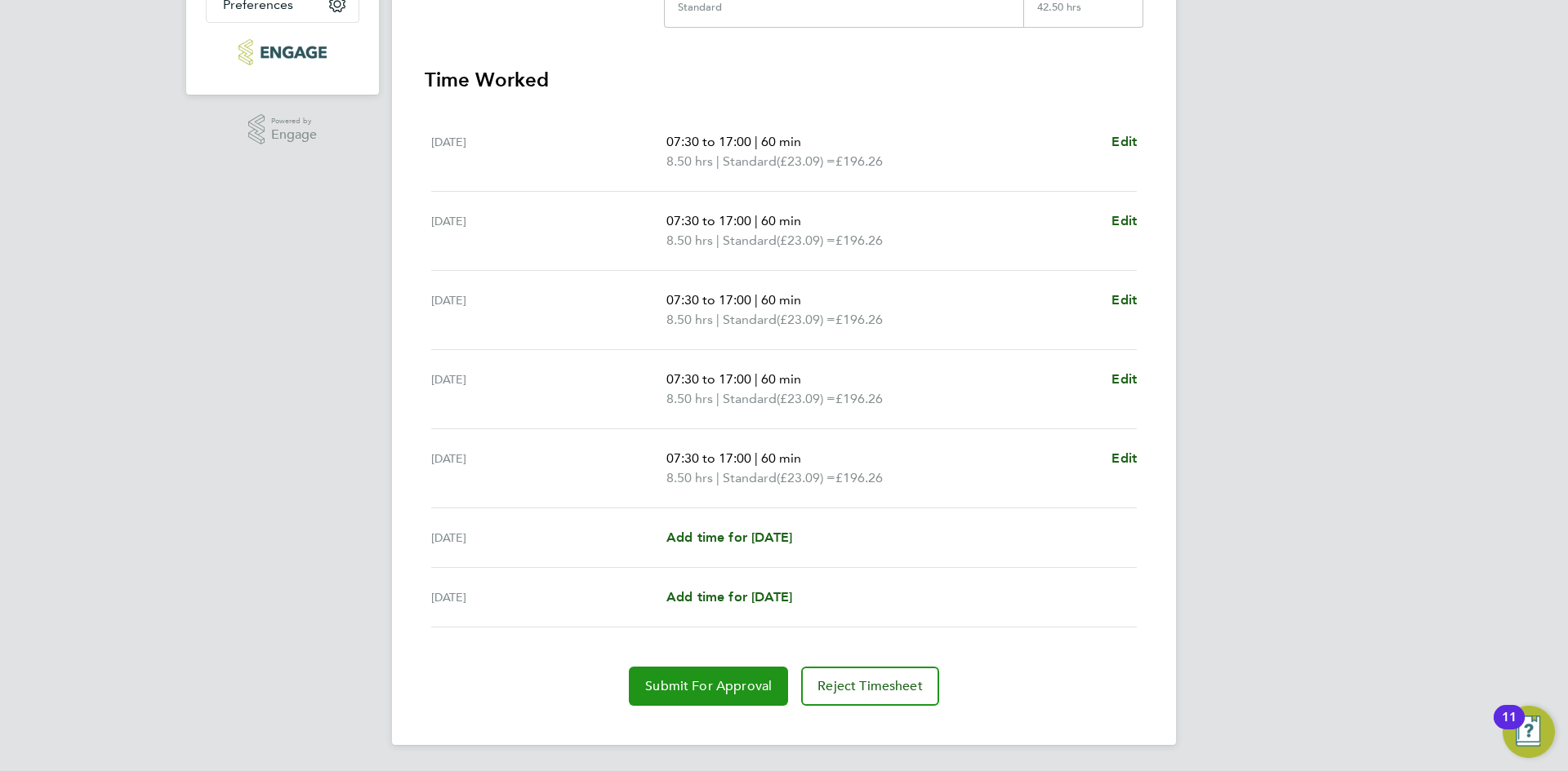
click at [719, 695] on button "Submit For Approval" at bounding box center [707, 686] width 159 height 40
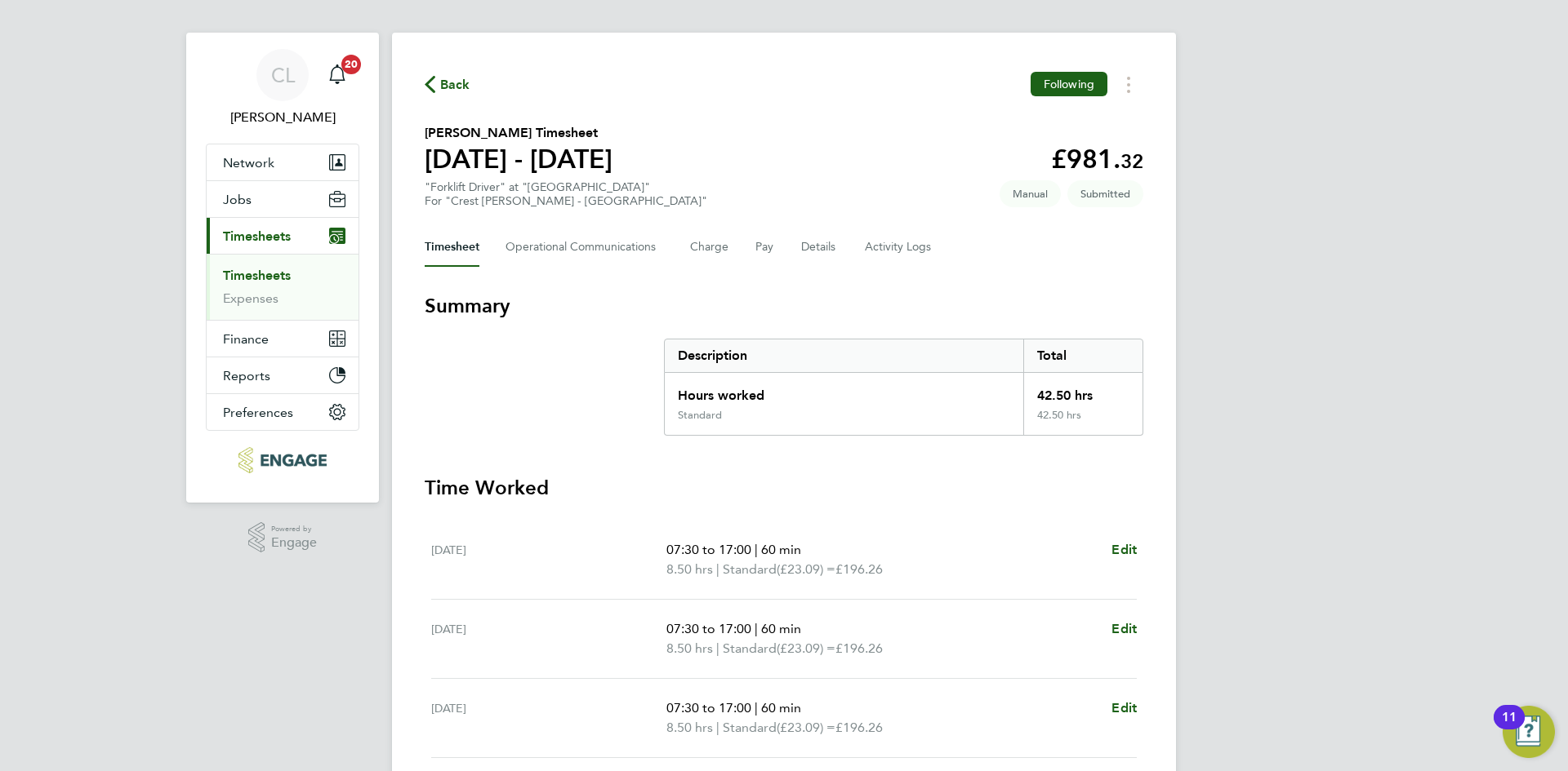
click at [474, 67] on div "Back Following Colin Murray's Timesheet 15 - 21 Sept 2025 £981. 32 "Forklift Dr…" at bounding box center [783, 592] width 784 height 1120
click at [443, 90] on span "Back" at bounding box center [455, 85] width 31 height 20
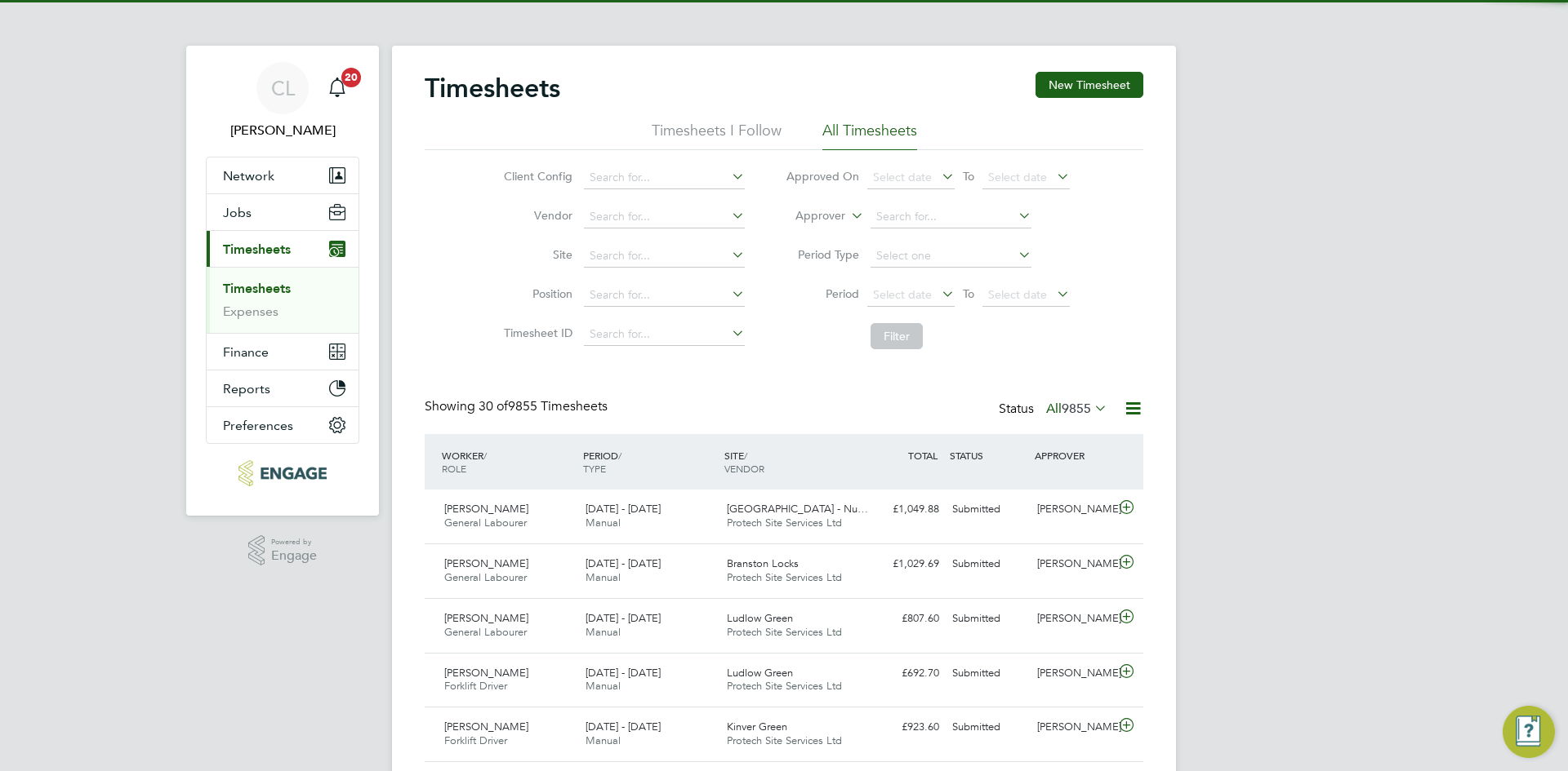
drag, startPoint x: 1074, startPoint y: 85, endPoint x: 940, endPoint y: 125, distance: 139.8
click at [1074, 84] on button "New Timesheet" at bounding box center [1089, 85] width 108 height 26
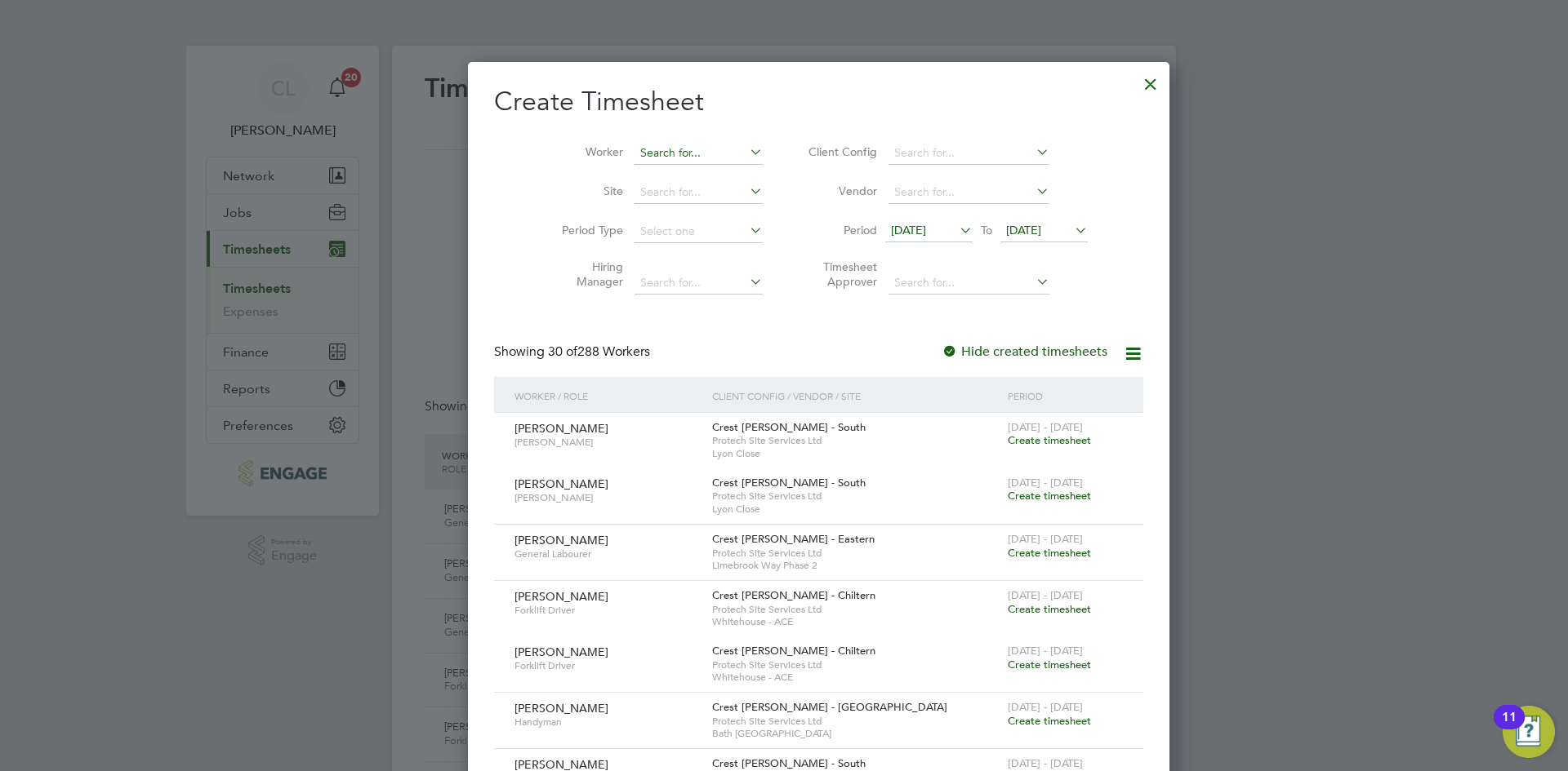
click at [671, 156] on input at bounding box center [698, 153] width 128 height 22
type input "marian e"
type input "lenn"
click at [1136, 83] on div at bounding box center [1150, 80] width 30 height 30
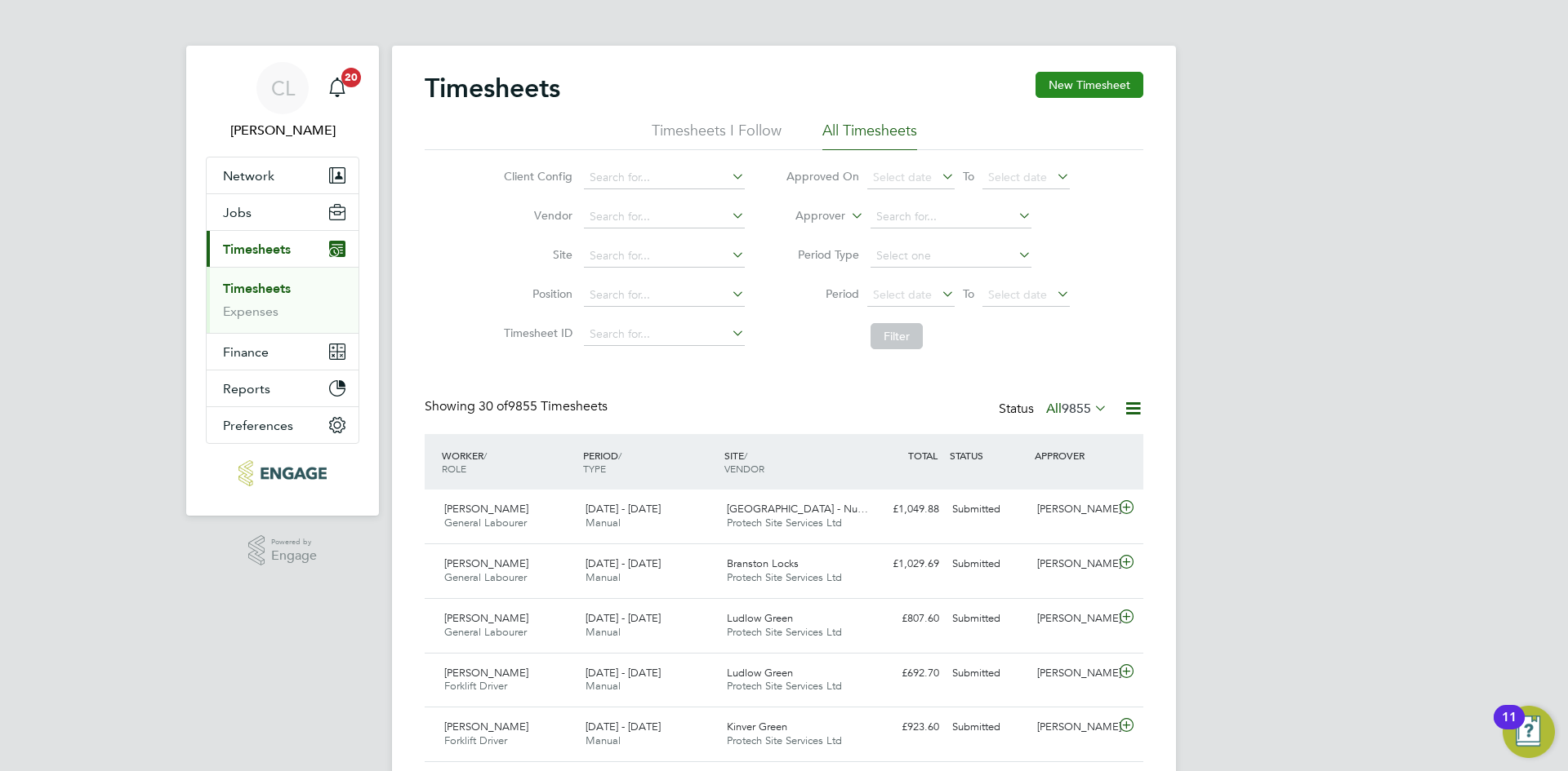
click at [1062, 81] on button "New Timesheet" at bounding box center [1089, 85] width 108 height 26
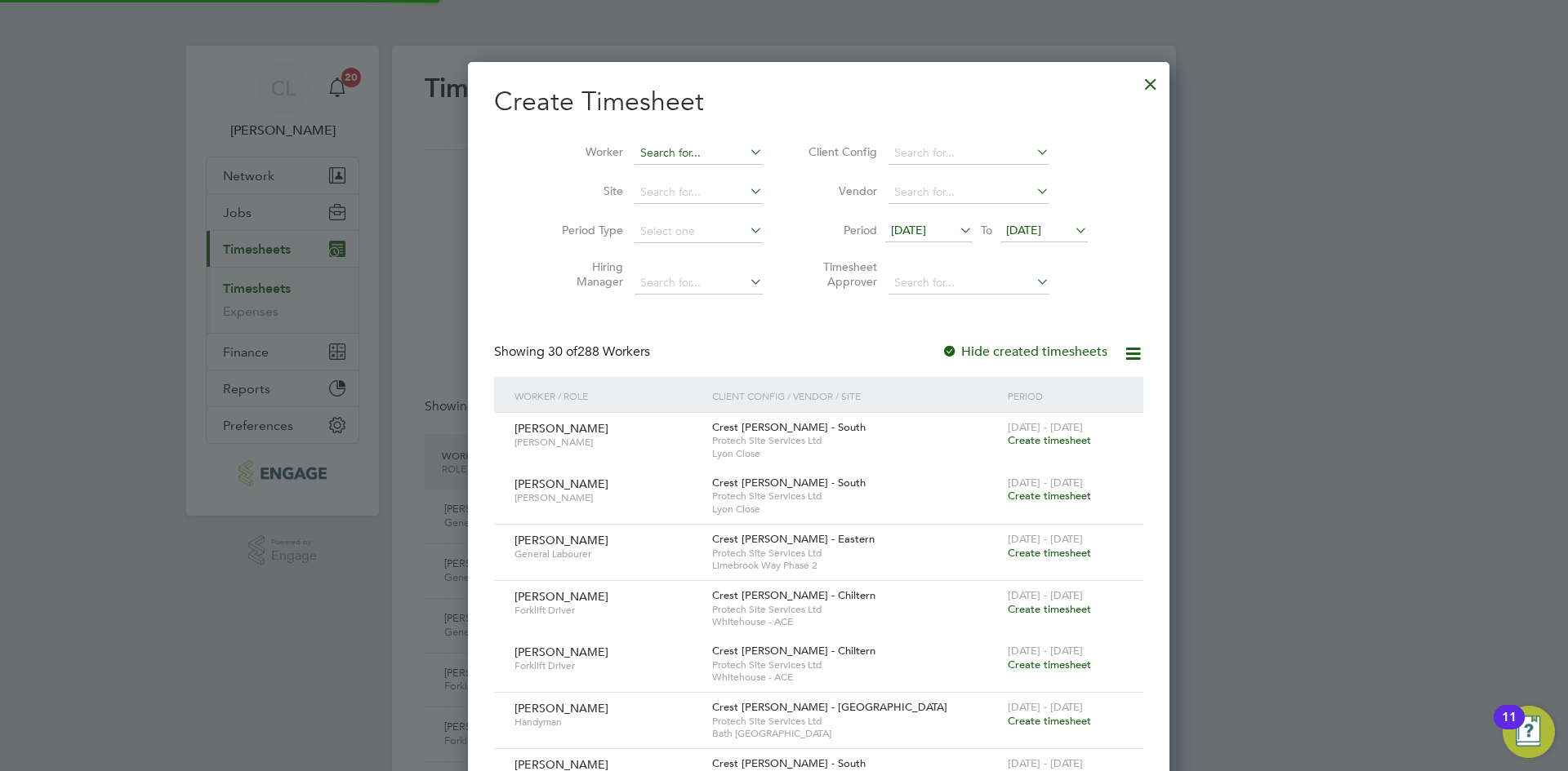
click at [668, 157] on input at bounding box center [698, 153] width 128 height 22
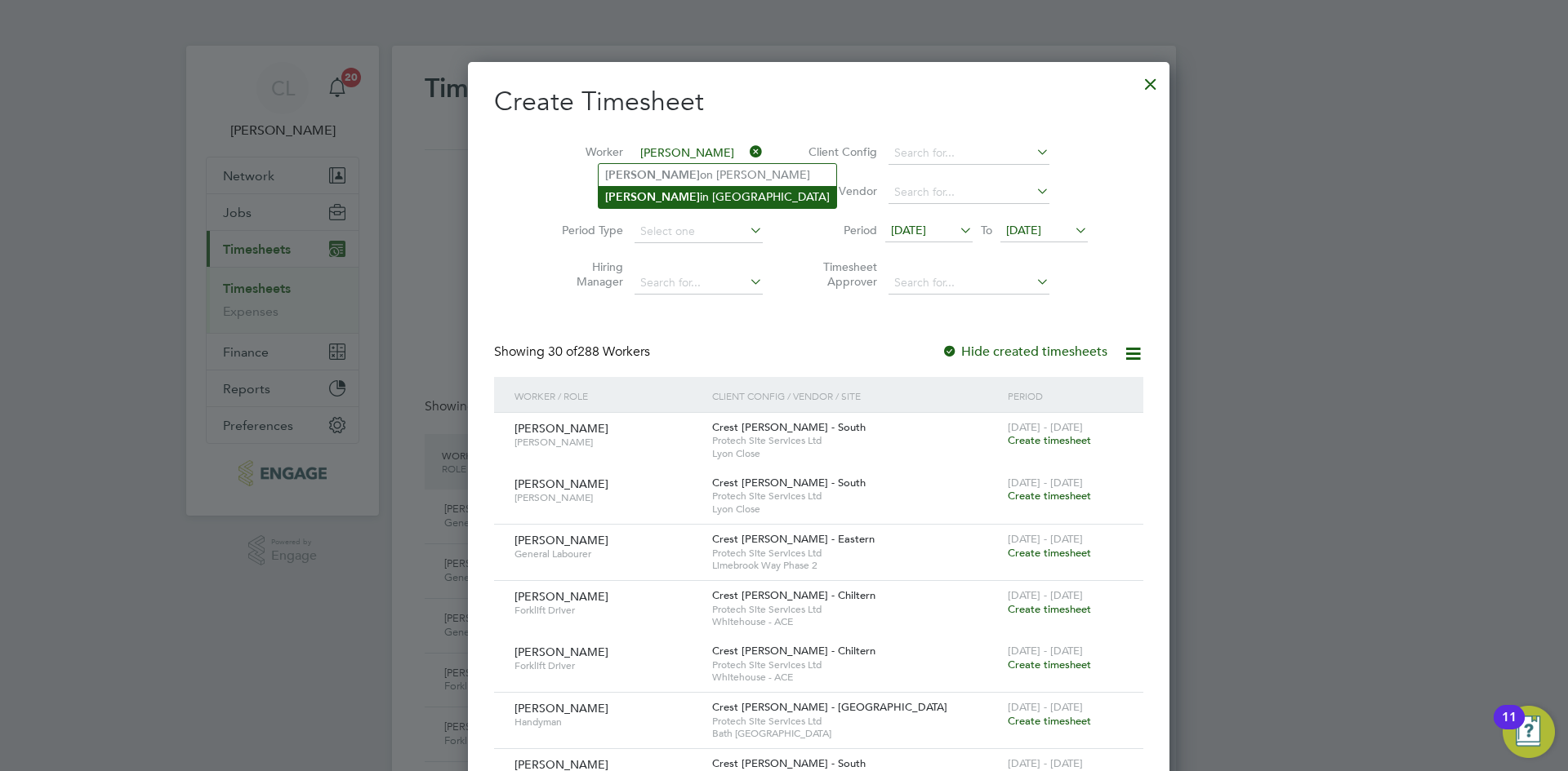
click at [694, 198] on li "Lenn in Boughton" at bounding box center [717, 197] width 238 height 22
type input "Lennin Boughton"
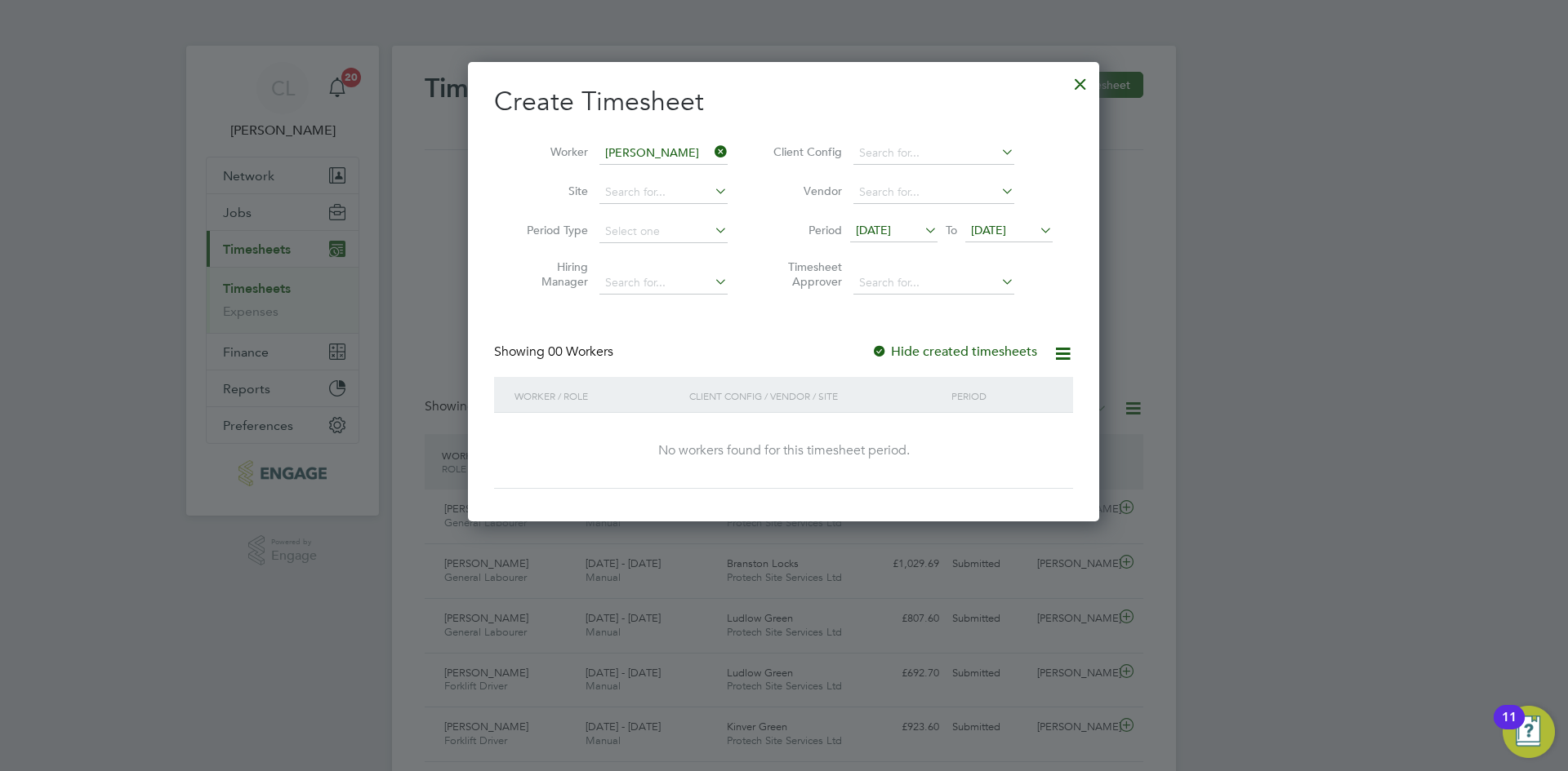
click at [1005, 236] on span "[DATE]" at bounding box center [987, 230] width 35 height 14
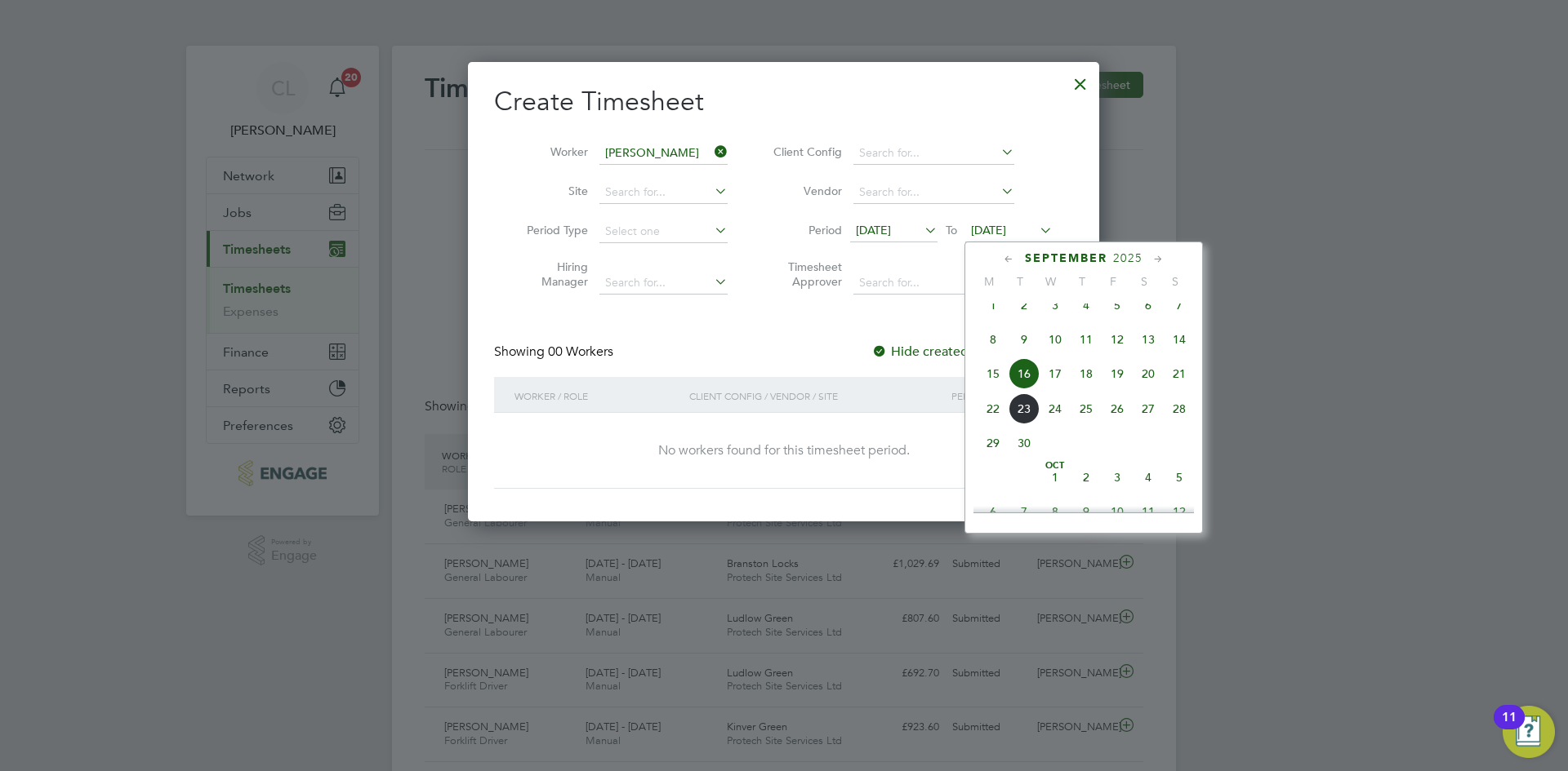
click at [1181, 425] on span "28" at bounding box center [1179, 408] width 31 height 31
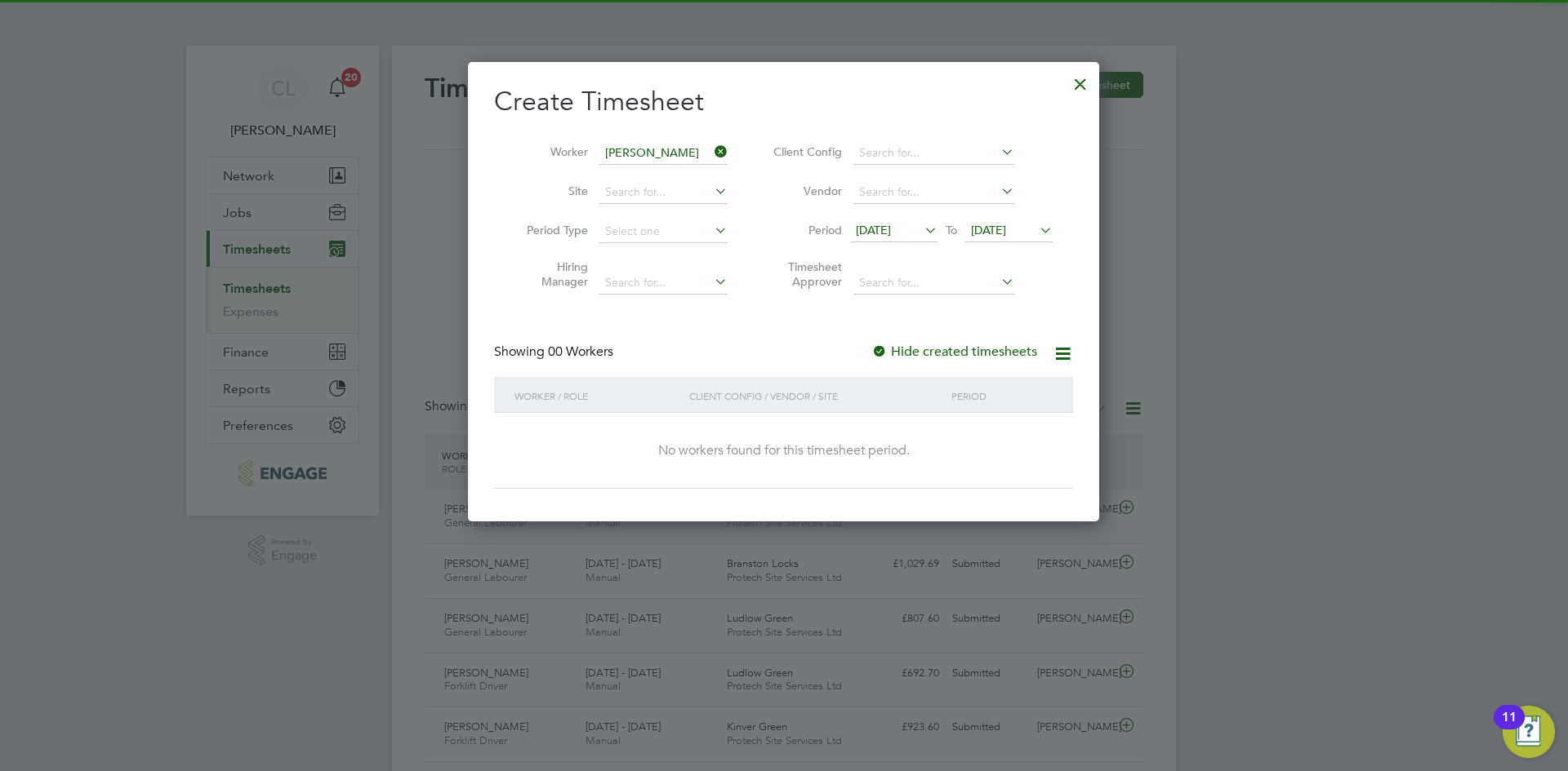
click at [952, 461] on div "No workers found for this timesheet period." at bounding box center [783, 451] width 546 height 76
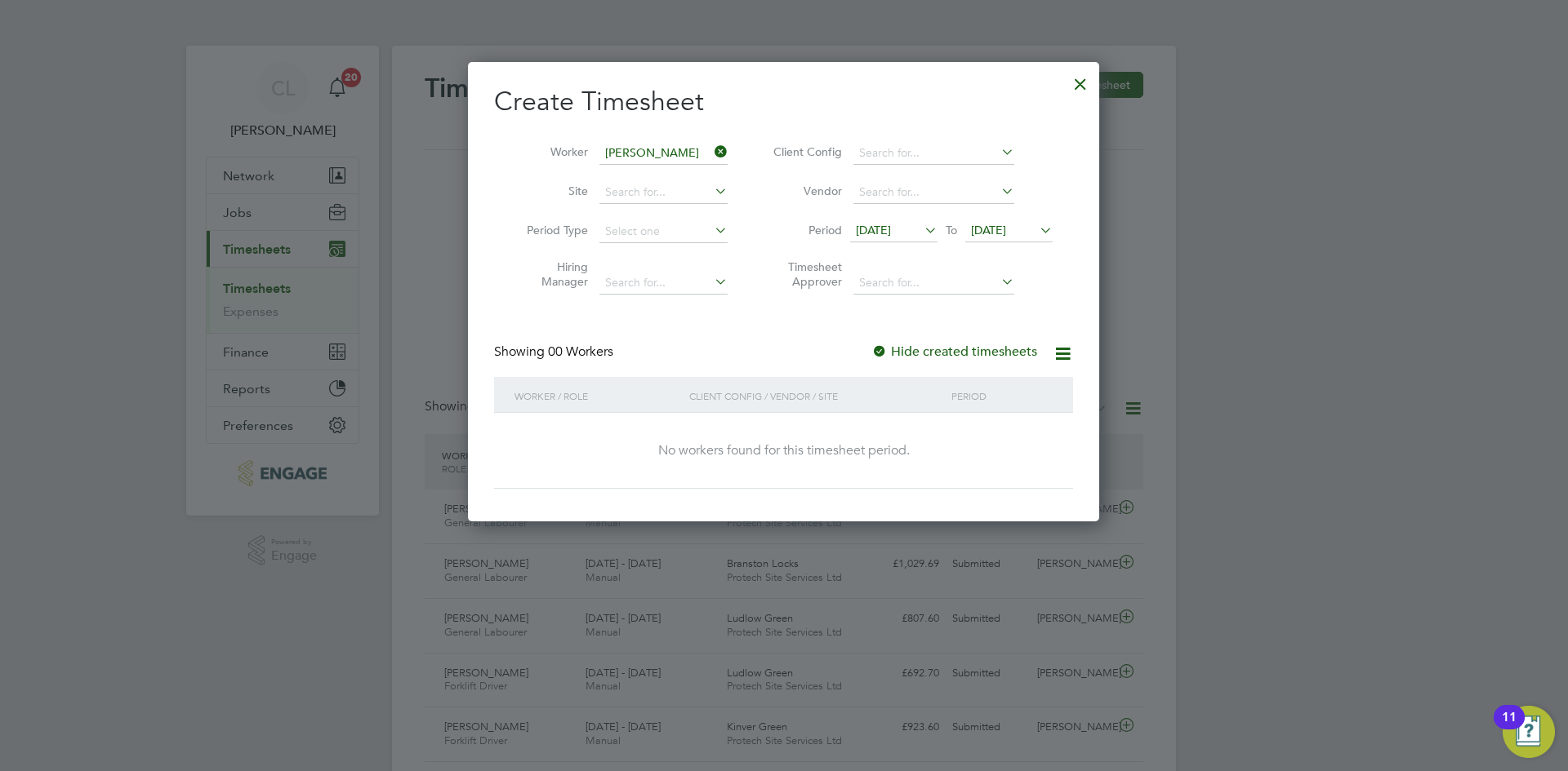
click at [1083, 76] on div at bounding box center [1080, 80] width 30 height 30
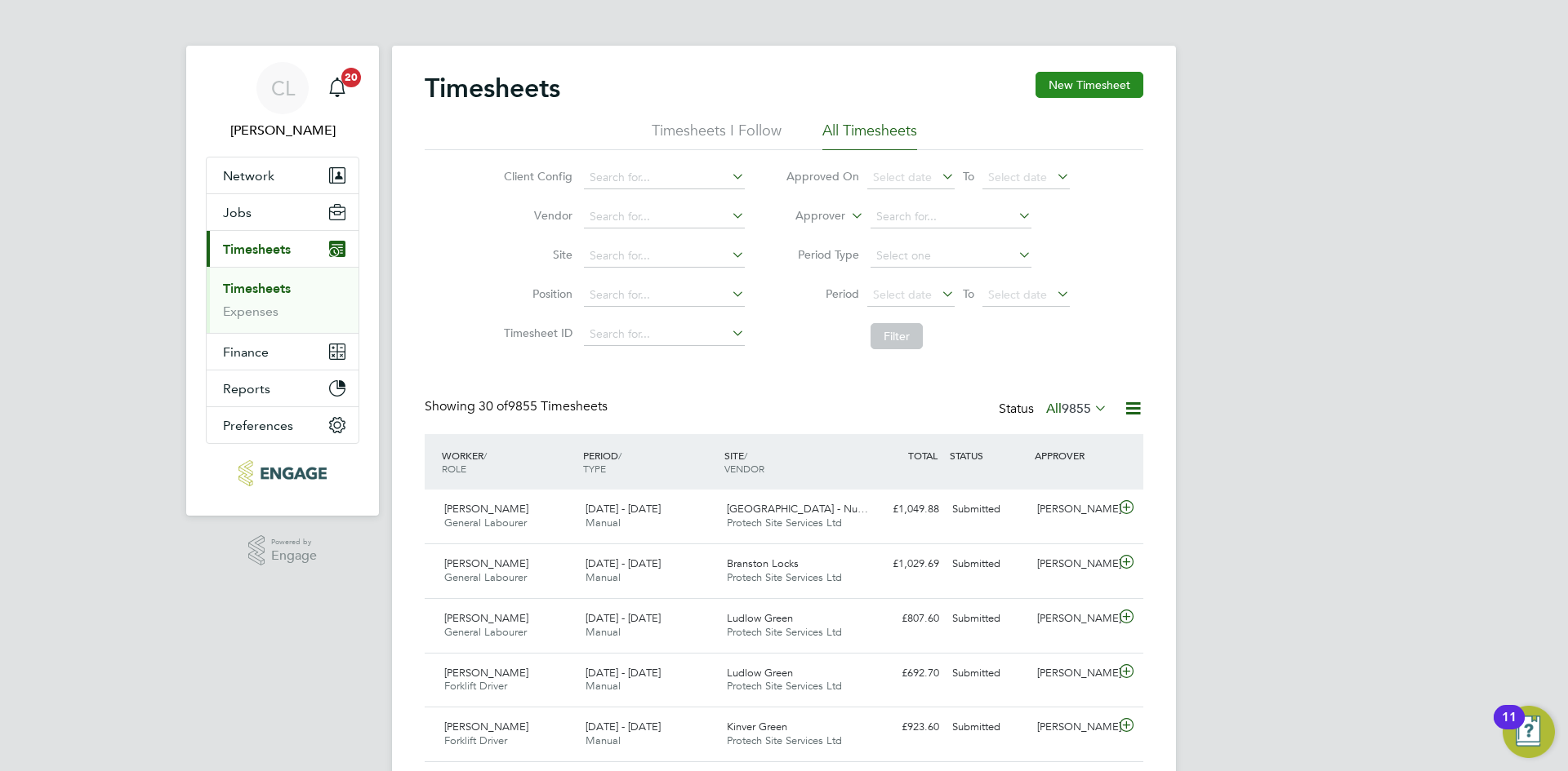
click at [1097, 80] on button "New Timesheet" at bounding box center [1089, 85] width 108 height 26
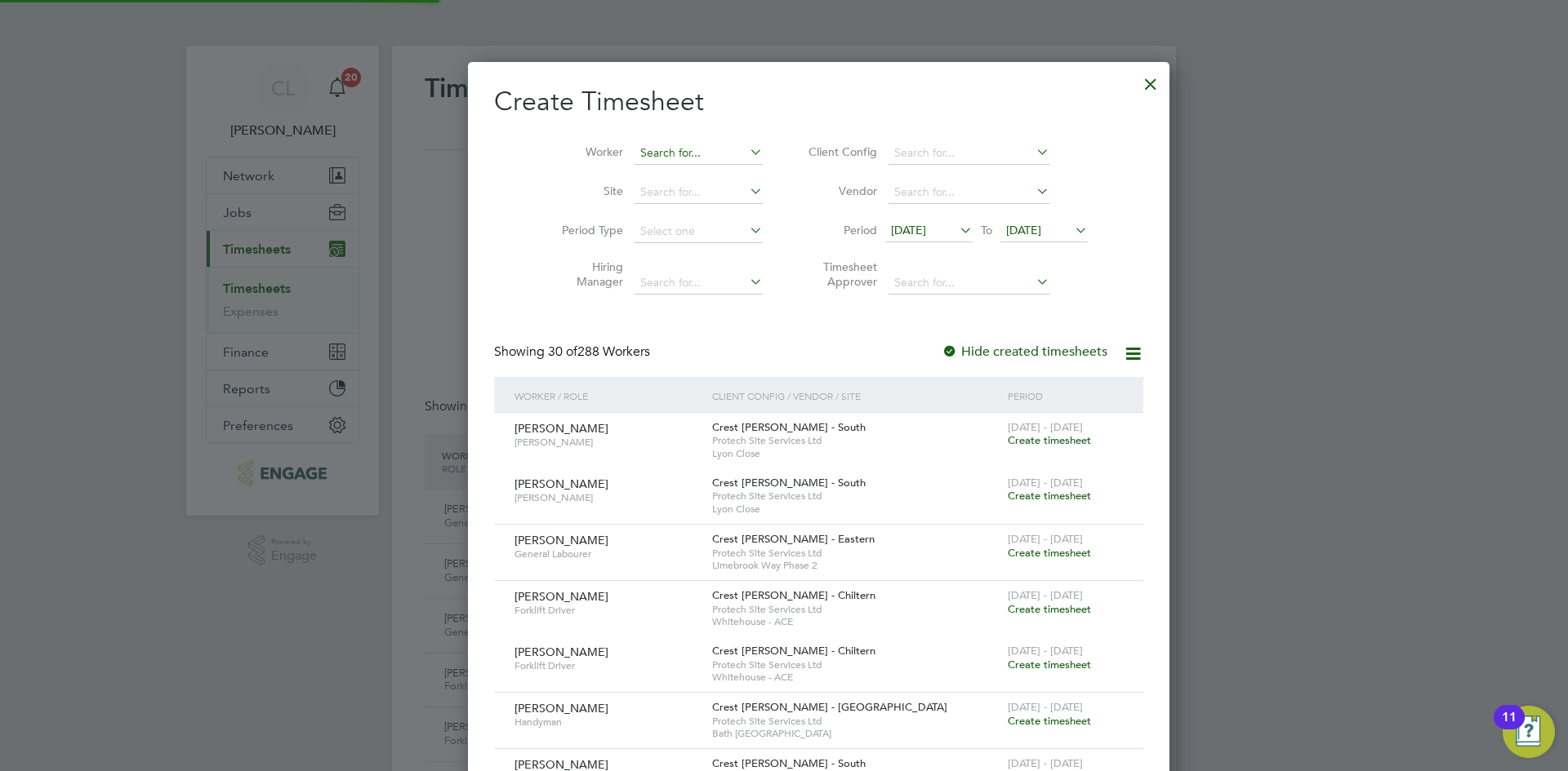
click at [635, 160] on input at bounding box center [698, 153] width 128 height 22
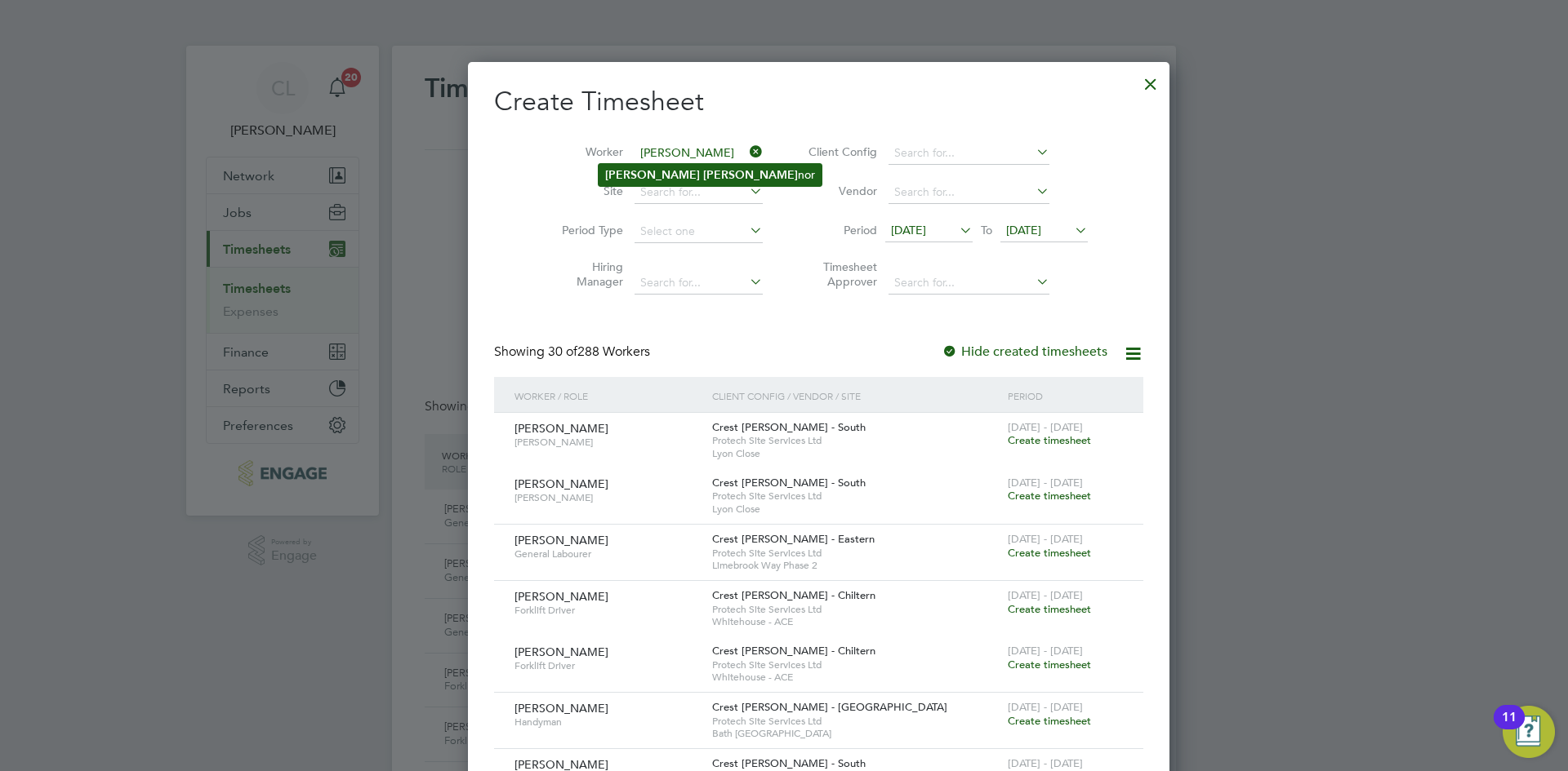
click at [702, 179] on li "Jake Ray nor" at bounding box center [710, 175] width 223 height 22
type input "Jake Raynor"
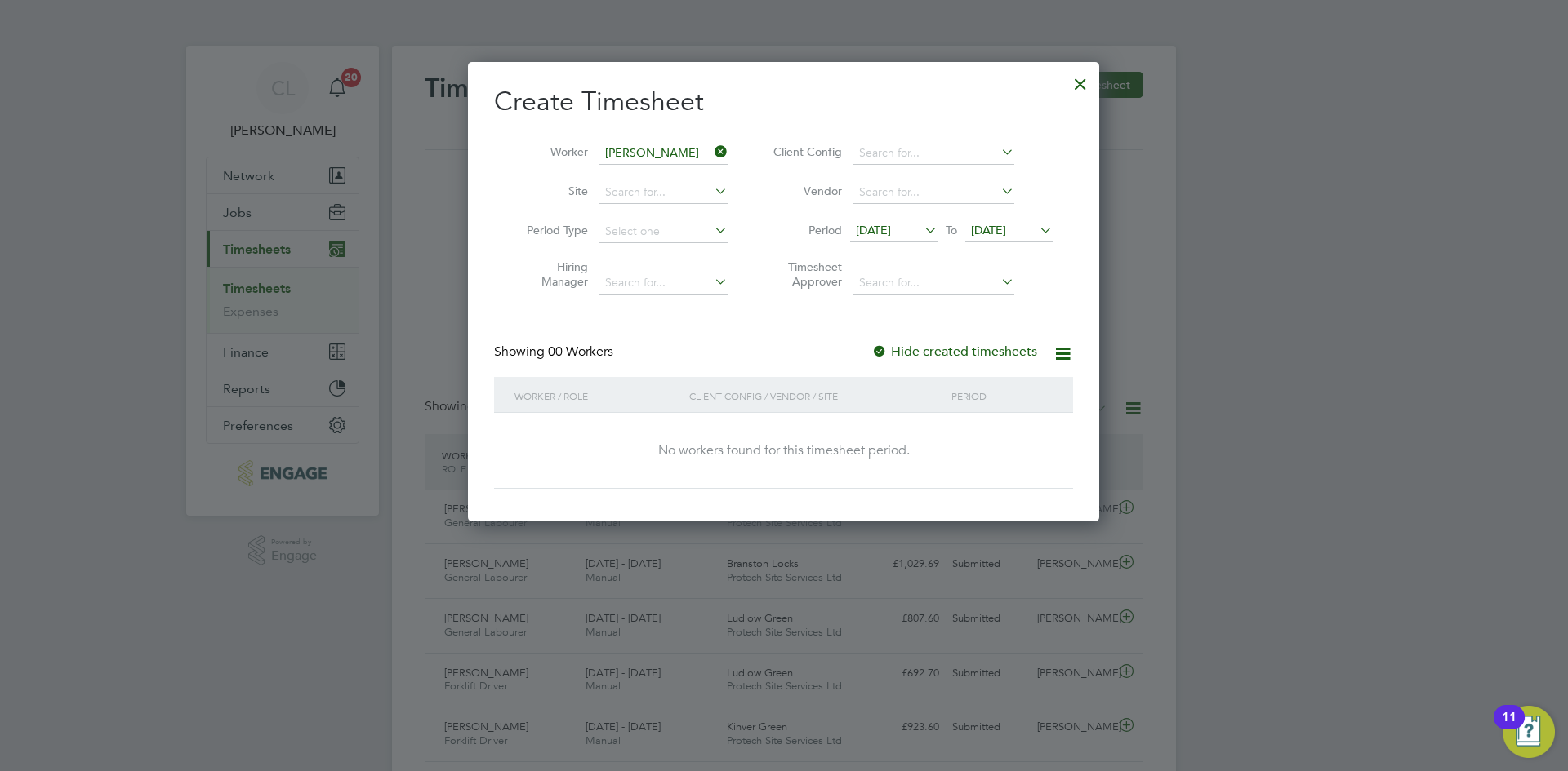
click at [1036, 234] on icon at bounding box center [1036, 229] width 0 height 22
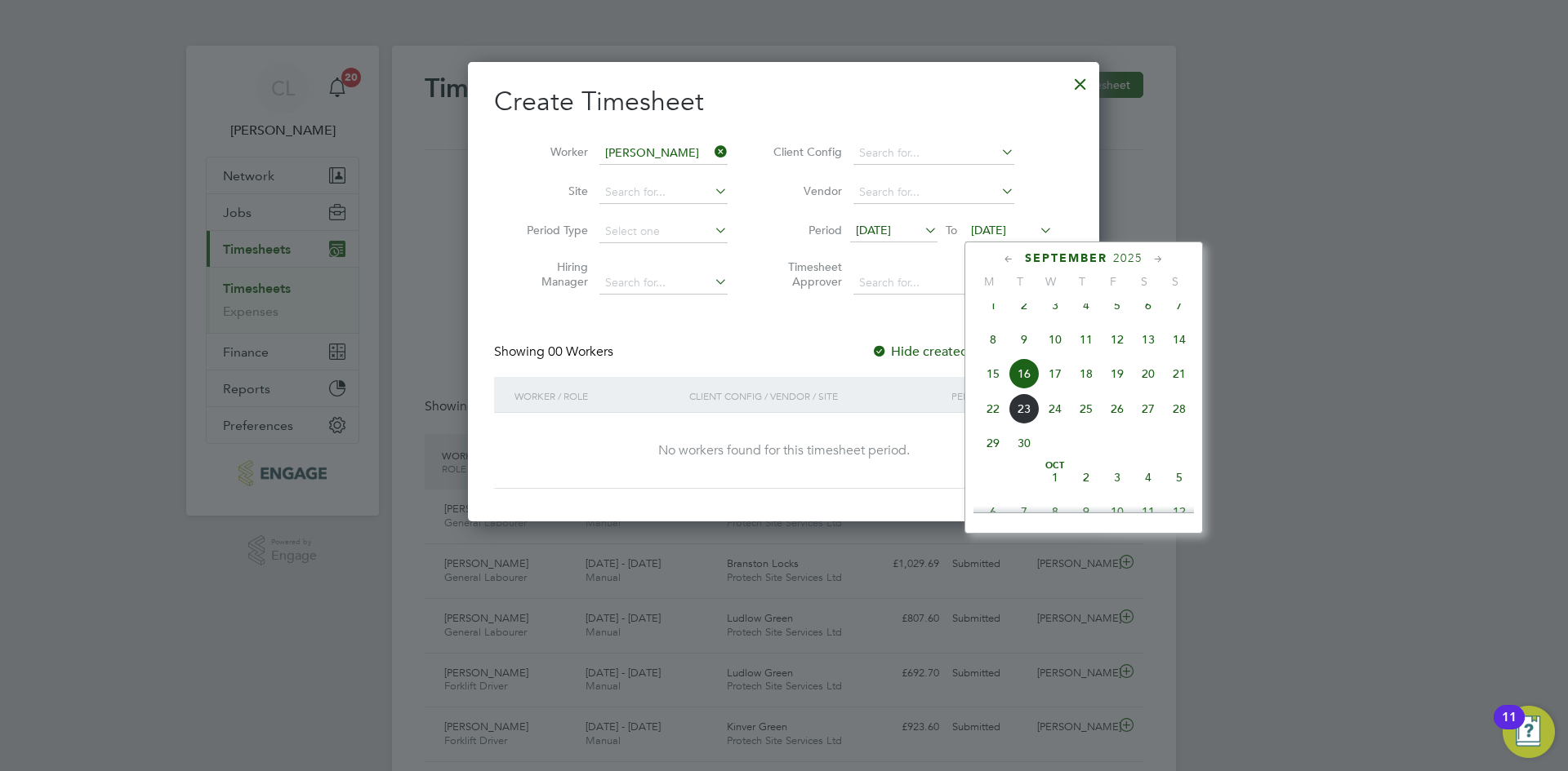
click at [1184, 423] on span "28" at bounding box center [1179, 408] width 31 height 31
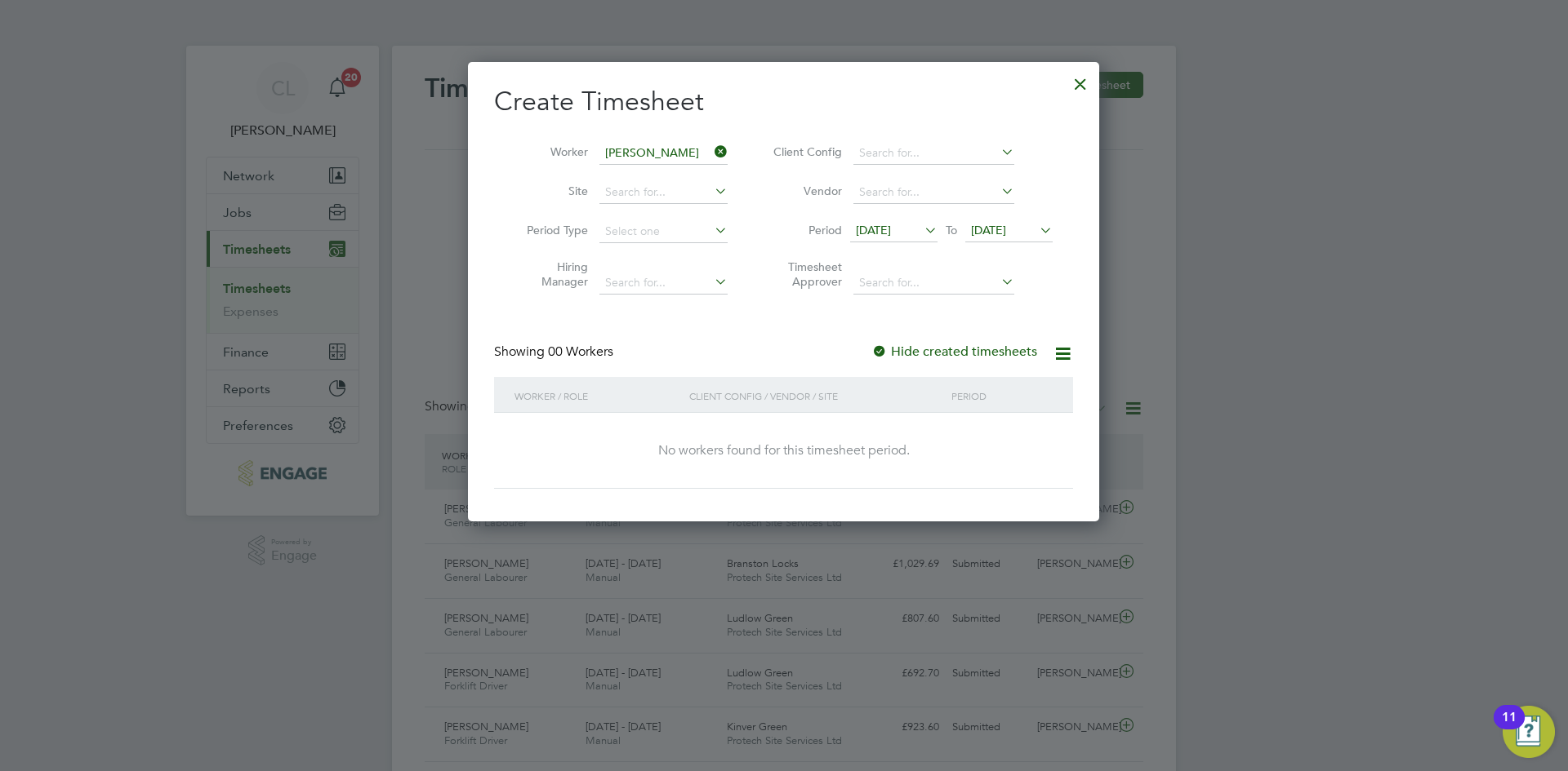
click at [711, 151] on icon at bounding box center [711, 151] width 0 height 22
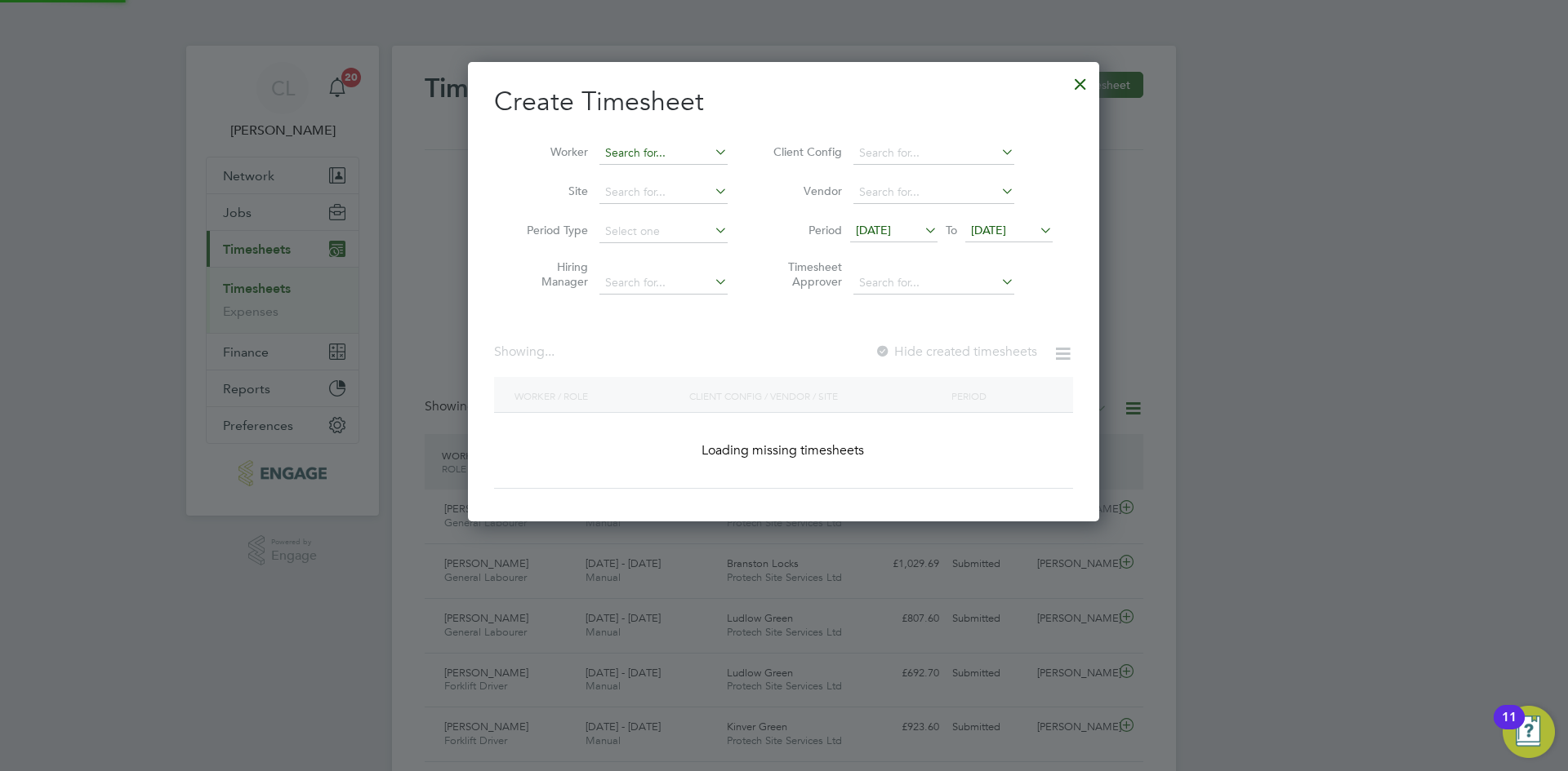
click at [645, 153] on input at bounding box center [663, 153] width 128 height 22
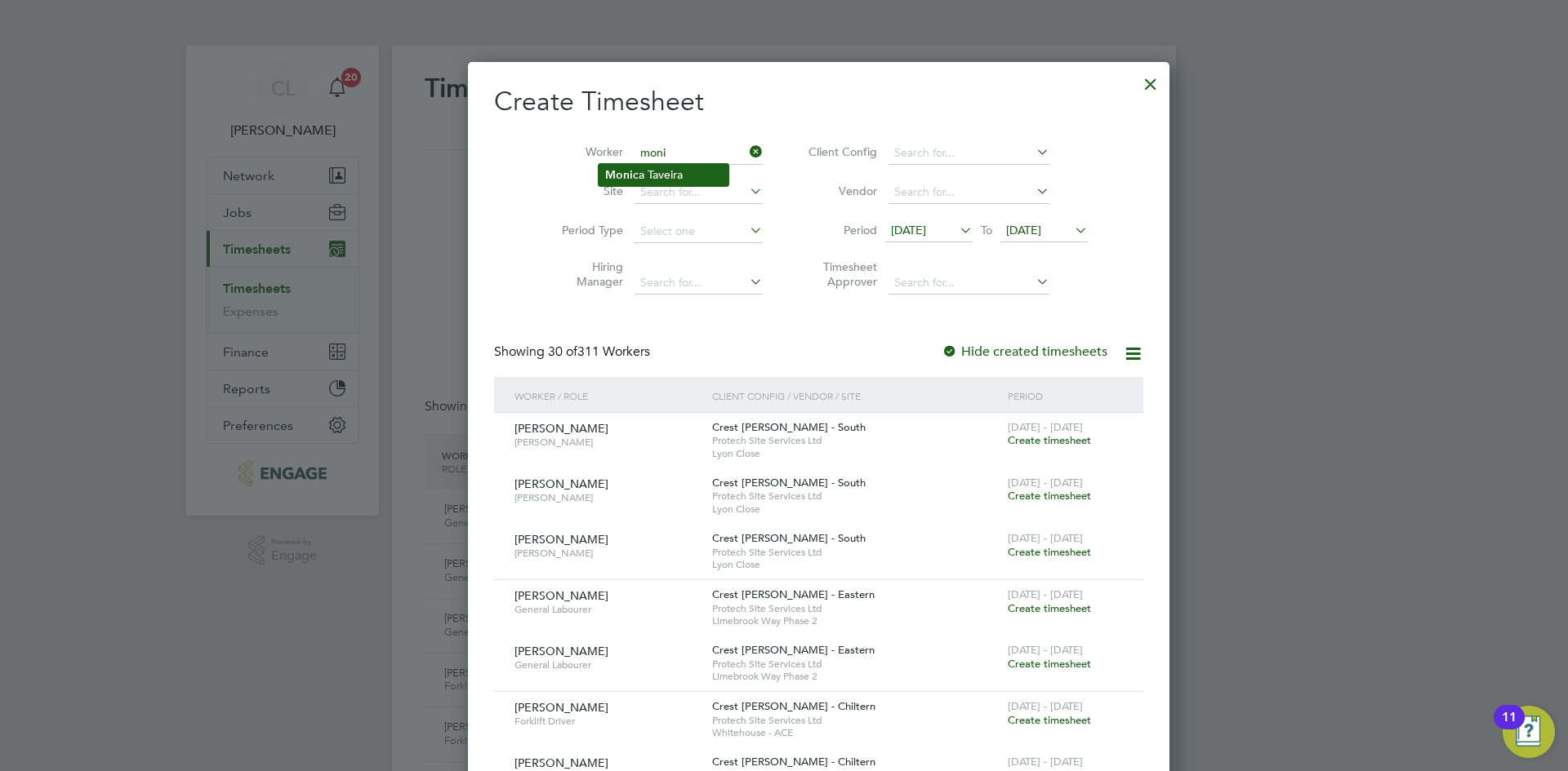
click at [646, 167] on li "Moni ca Taveira" at bounding box center [663, 175] width 130 height 22
type input "[PERSON_NAME]"
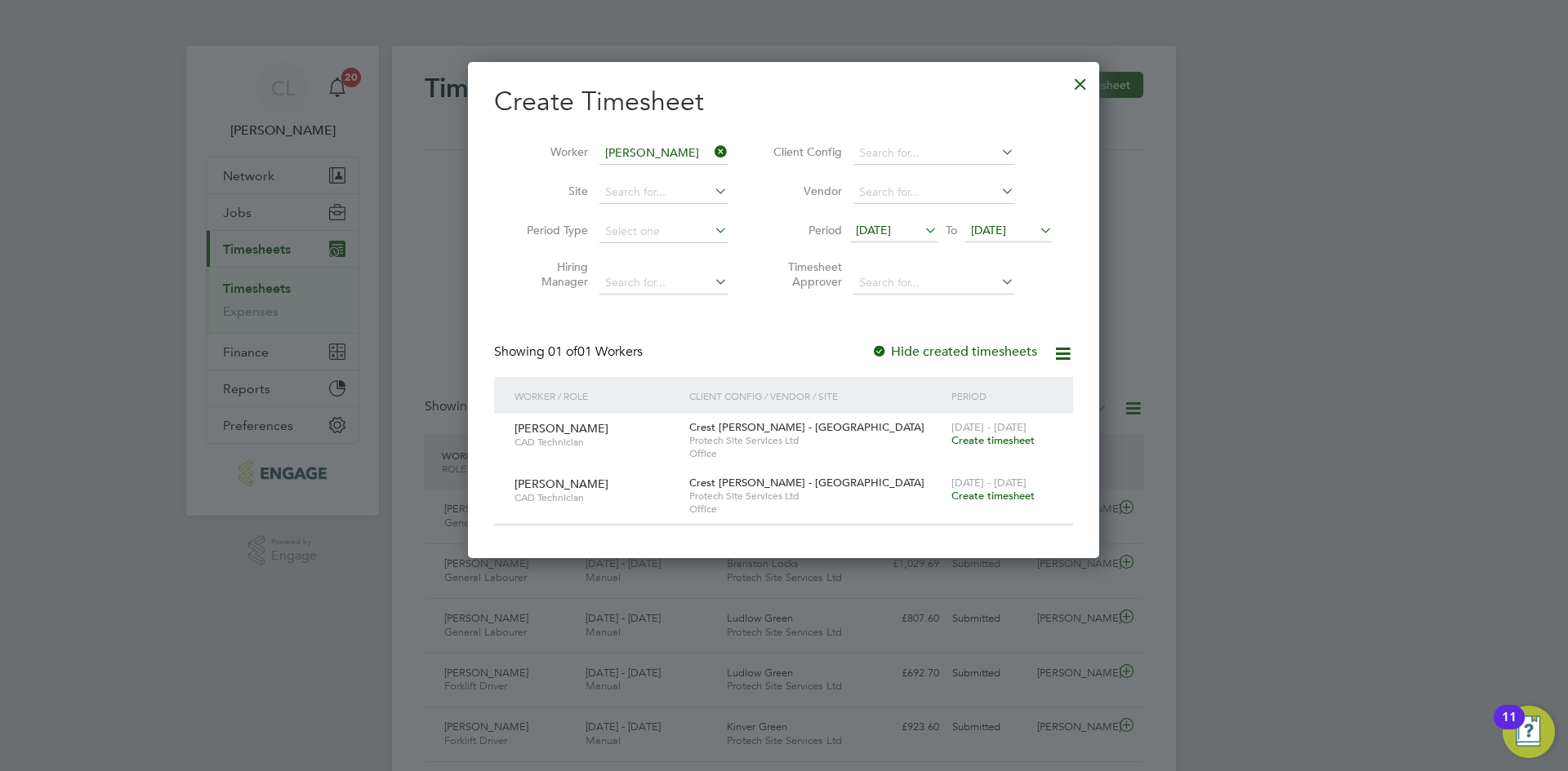
click at [1005, 441] on span "Create timesheet" at bounding box center [993, 440] width 84 height 13
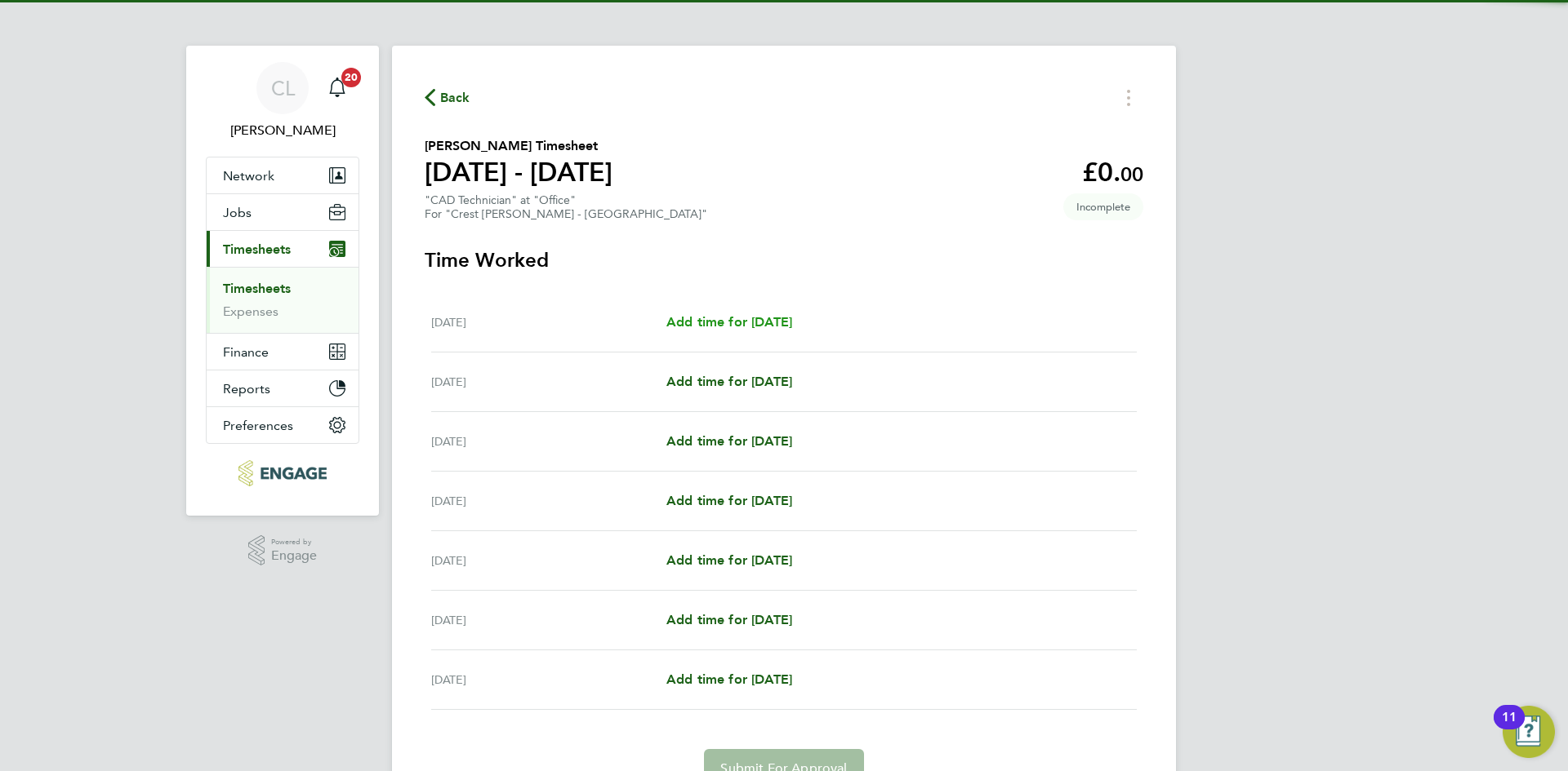
click at [739, 320] on span "Add time for [DATE]" at bounding box center [729, 321] width 126 height 15
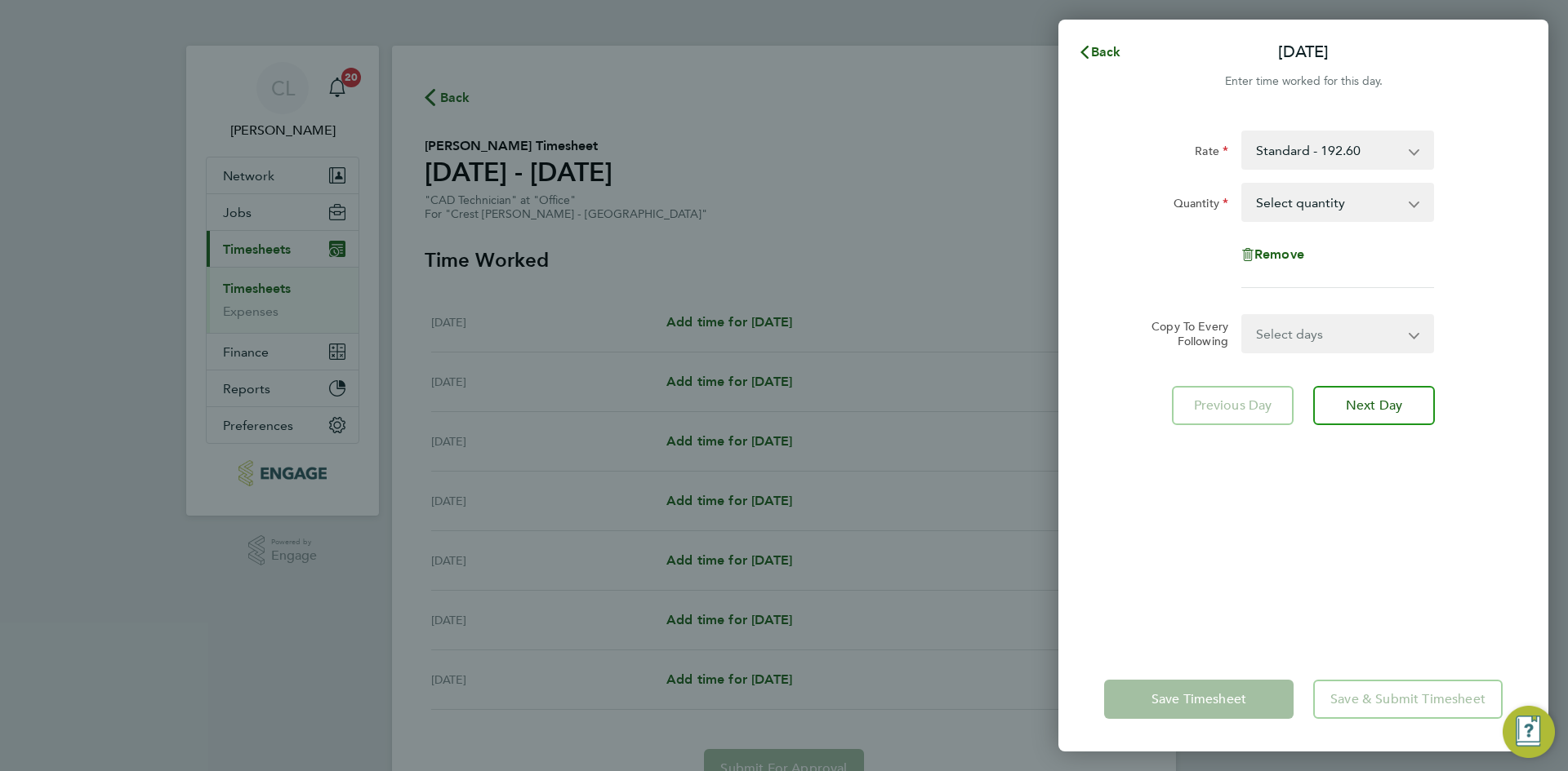
click at [1366, 196] on select "Select quantity 0.5 1" at bounding box center [1328, 202] width 170 height 36
select select "1"
click at [1243, 184] on select "Select quantity 0.5 1" at bounding box center [1328, 202] width 170 height 36
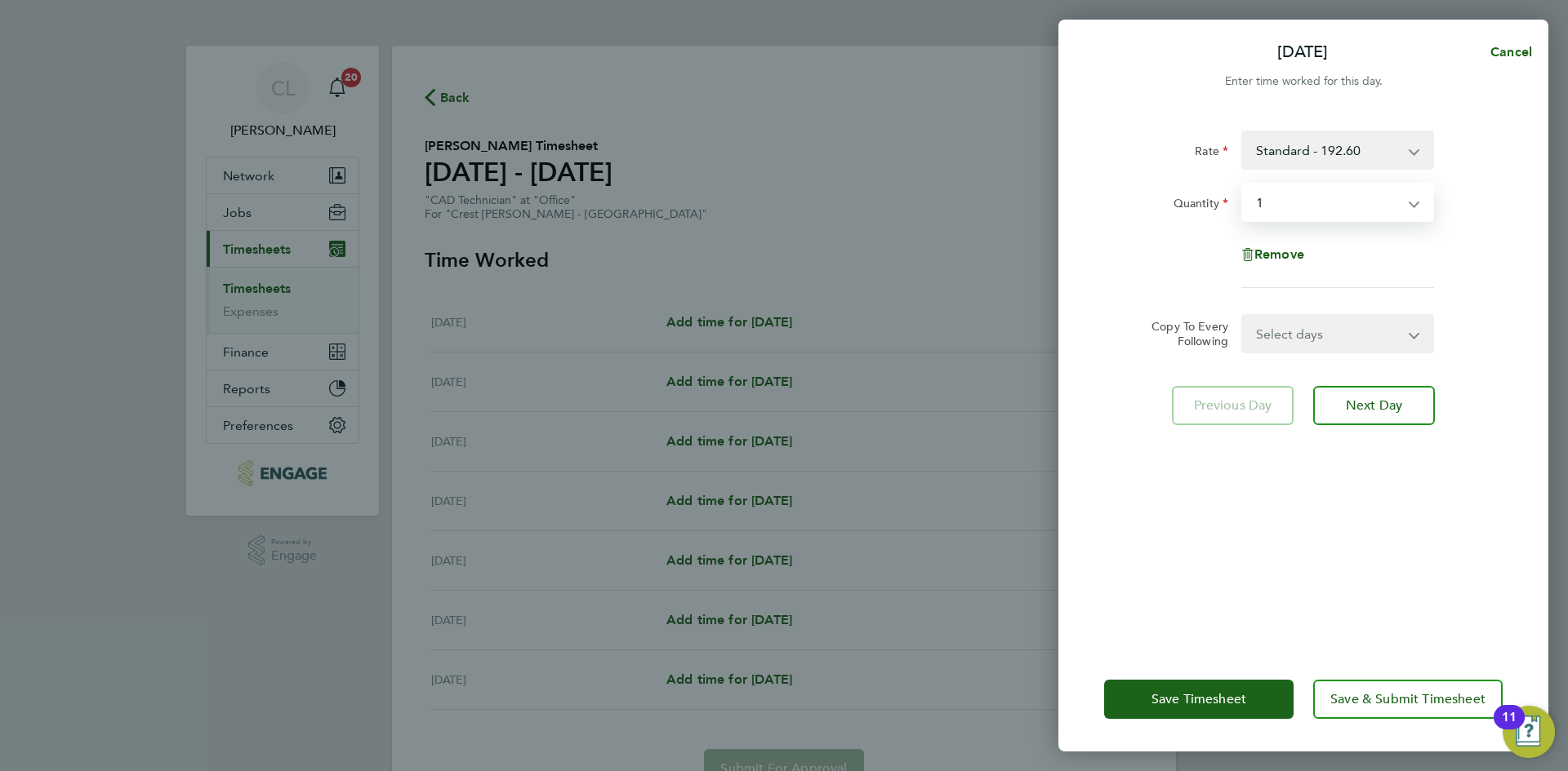
click at [1333, 345] on select "Select days Day Weekday (Mon-Fri) Weekend (Sat-Sun) [DATE] [DATE] [DATE] [DATE]…" at bounding box center [1329, 334] width 171 height 36
select select "WEEKDAY"
click at [1243, 316] on select "Select days Day Weekday (Mon-Fri) Weekend (Sat-Sun) [DATE] [DATE] [DATE] [DATE]…" at bounding box center [1329, 334] width 171 height 36
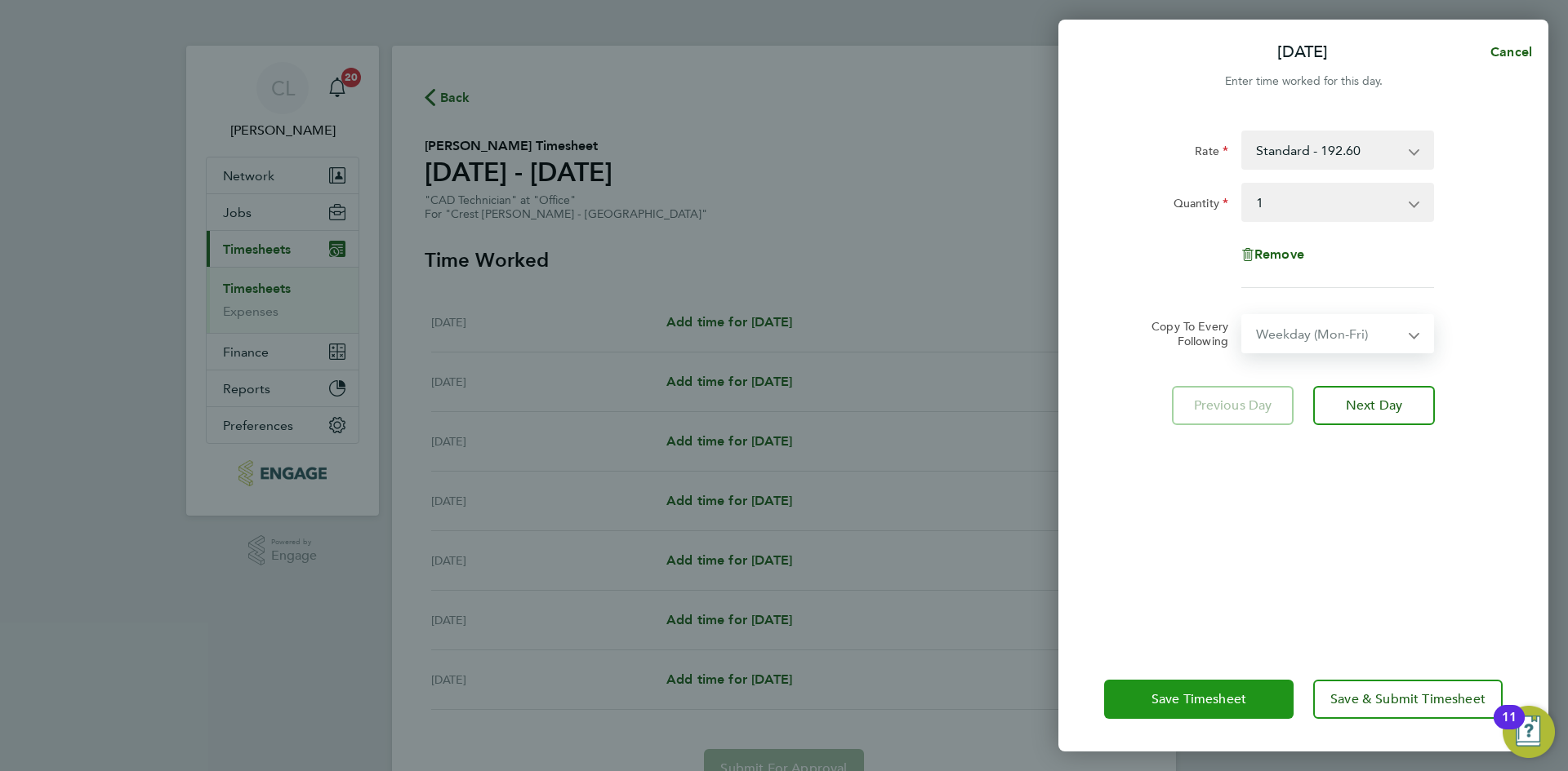
select select "[DATE]"
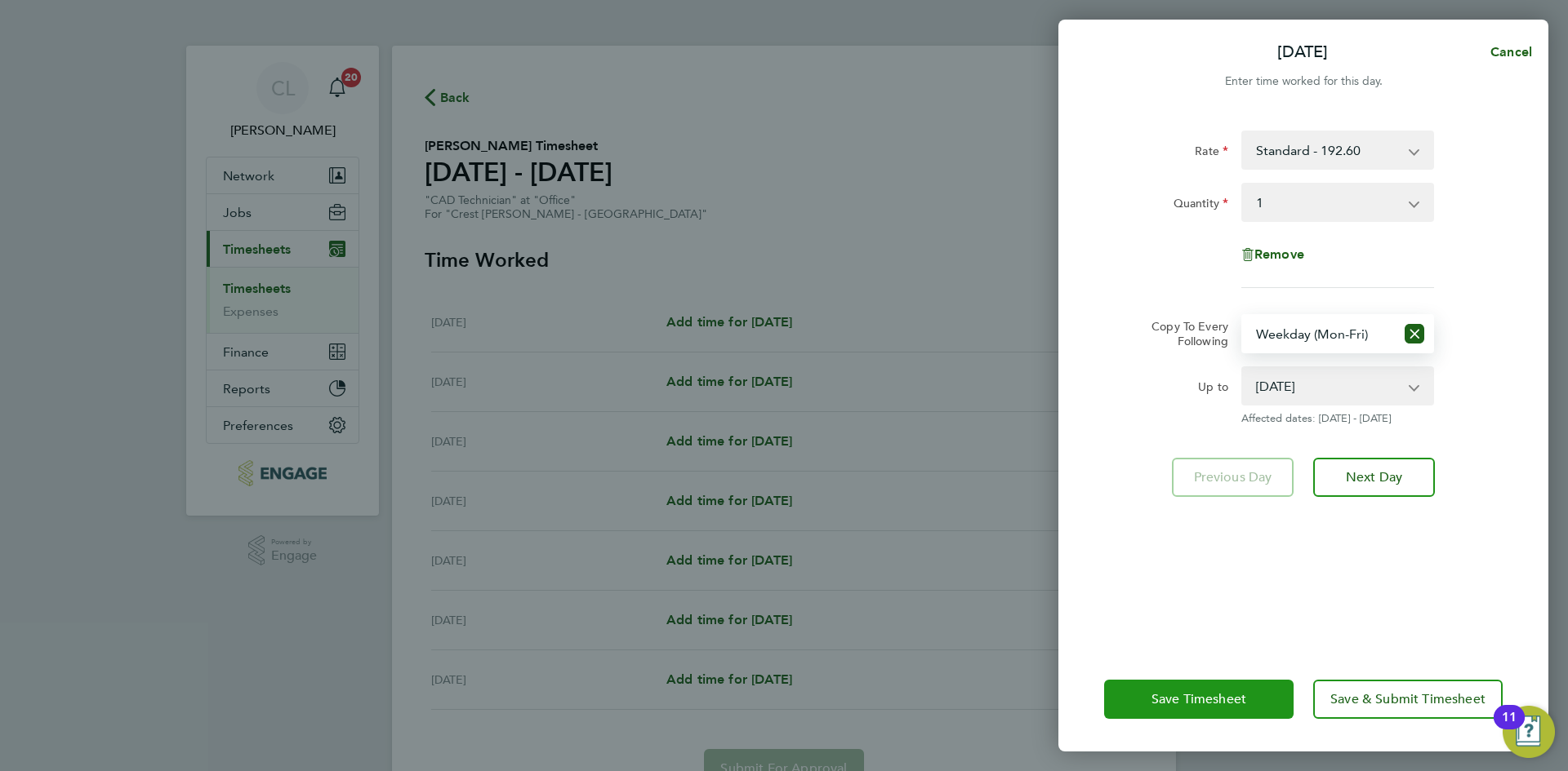
click at [1215, 703] on span "Save Timesheet" at bounding box center [1198, 699] width 95 height 16
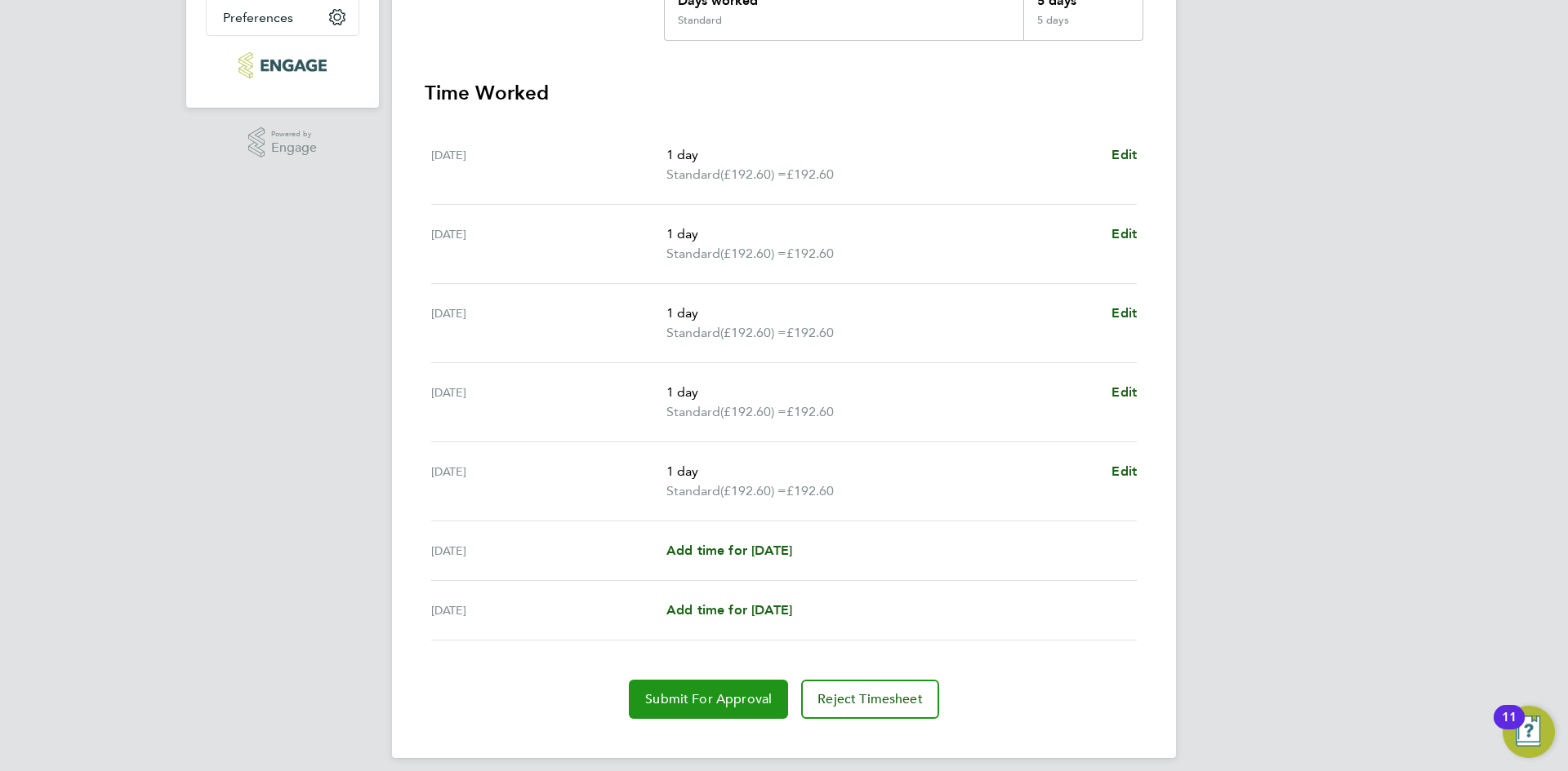
click at [725, 702] on span "Submit For Approval" at bounding box center [708, 699] width 127 height 16
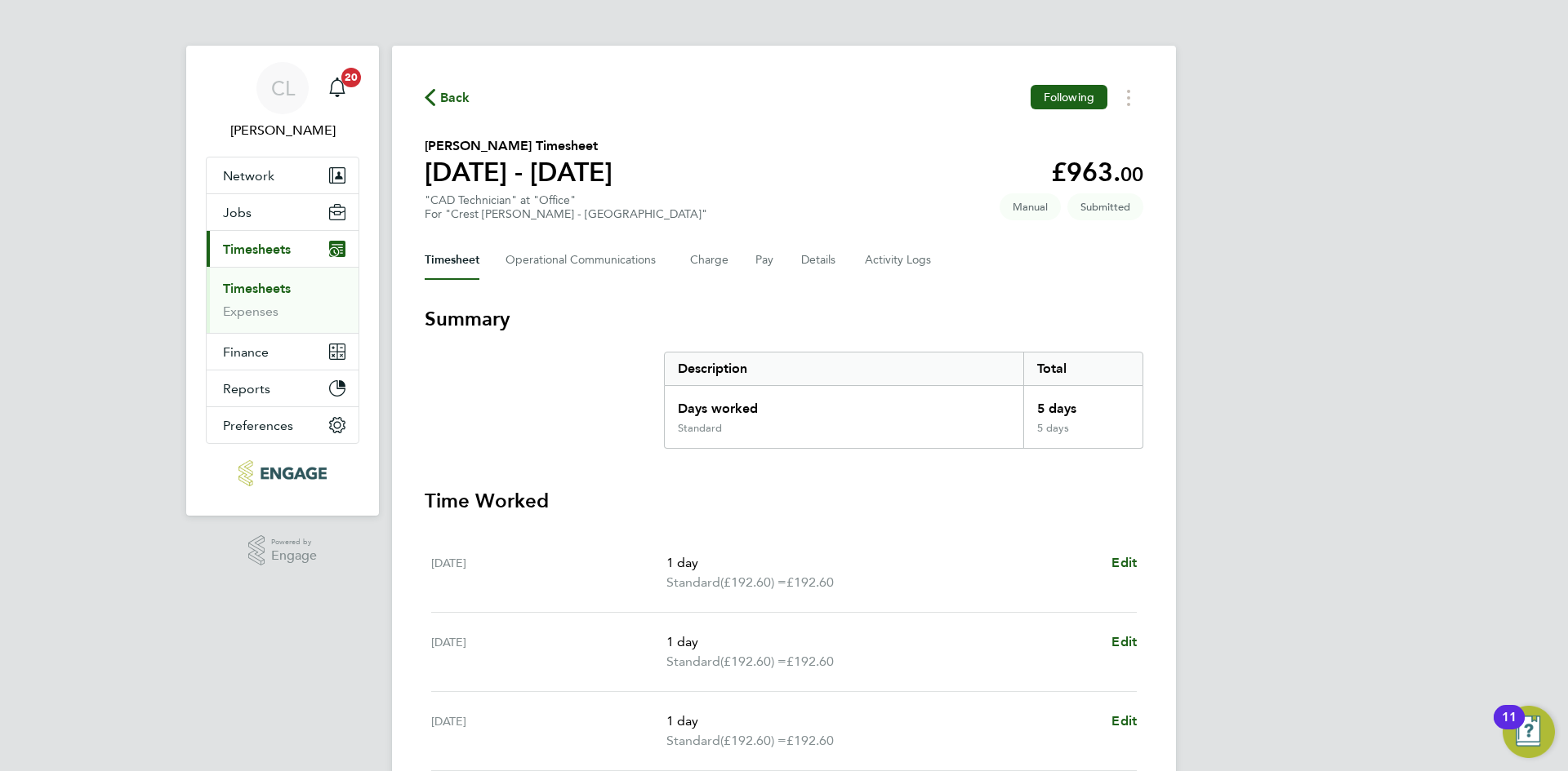
click at [429, 93] on icon "button" at bounding box center [430, 97] width 11 height 17
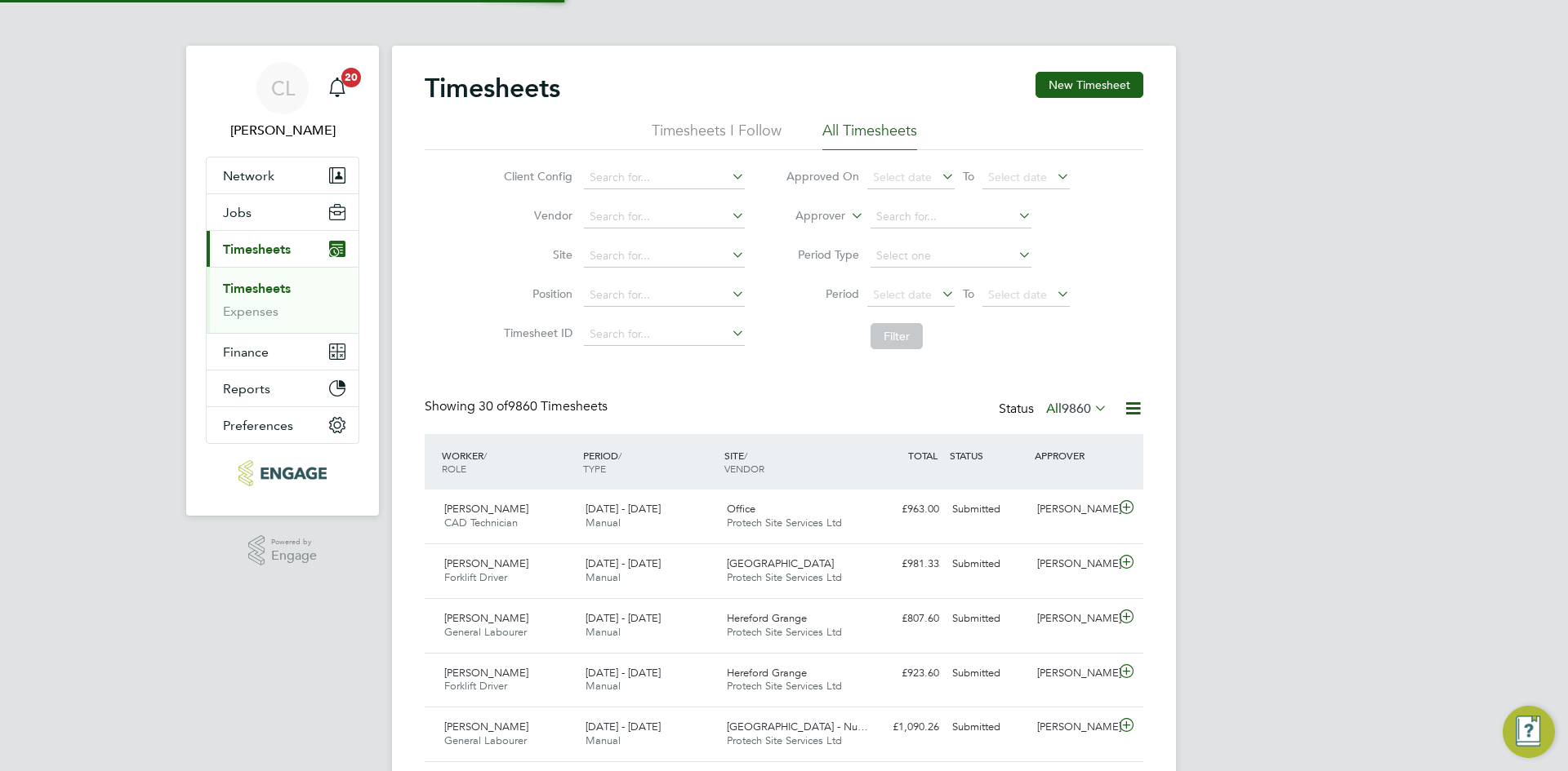
scroll to position [41, 142]
drag, startPoint x: 1089, startPoint y: 75, endPoint x: 825, endPoint y: 117, distance: 267.3
click at [1090, 75] on button "New Timesheet" at bounding box center [1089, 85] width 108 height 26
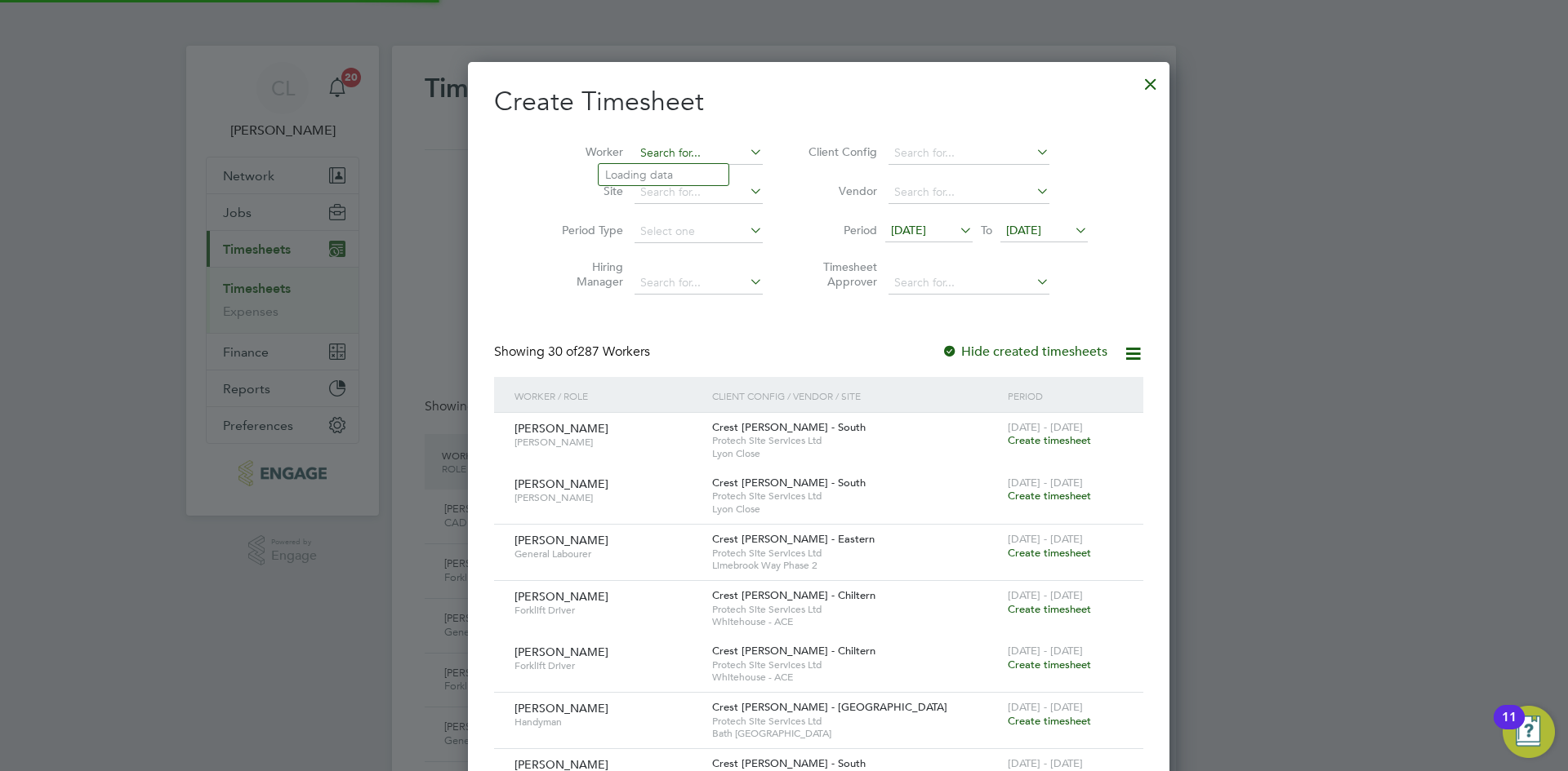
click at [664, 170] on li "Tembil e Mnyaka" at bounding box center [674, 175] width 152 height 22
type input "Tembile Mnyaka"
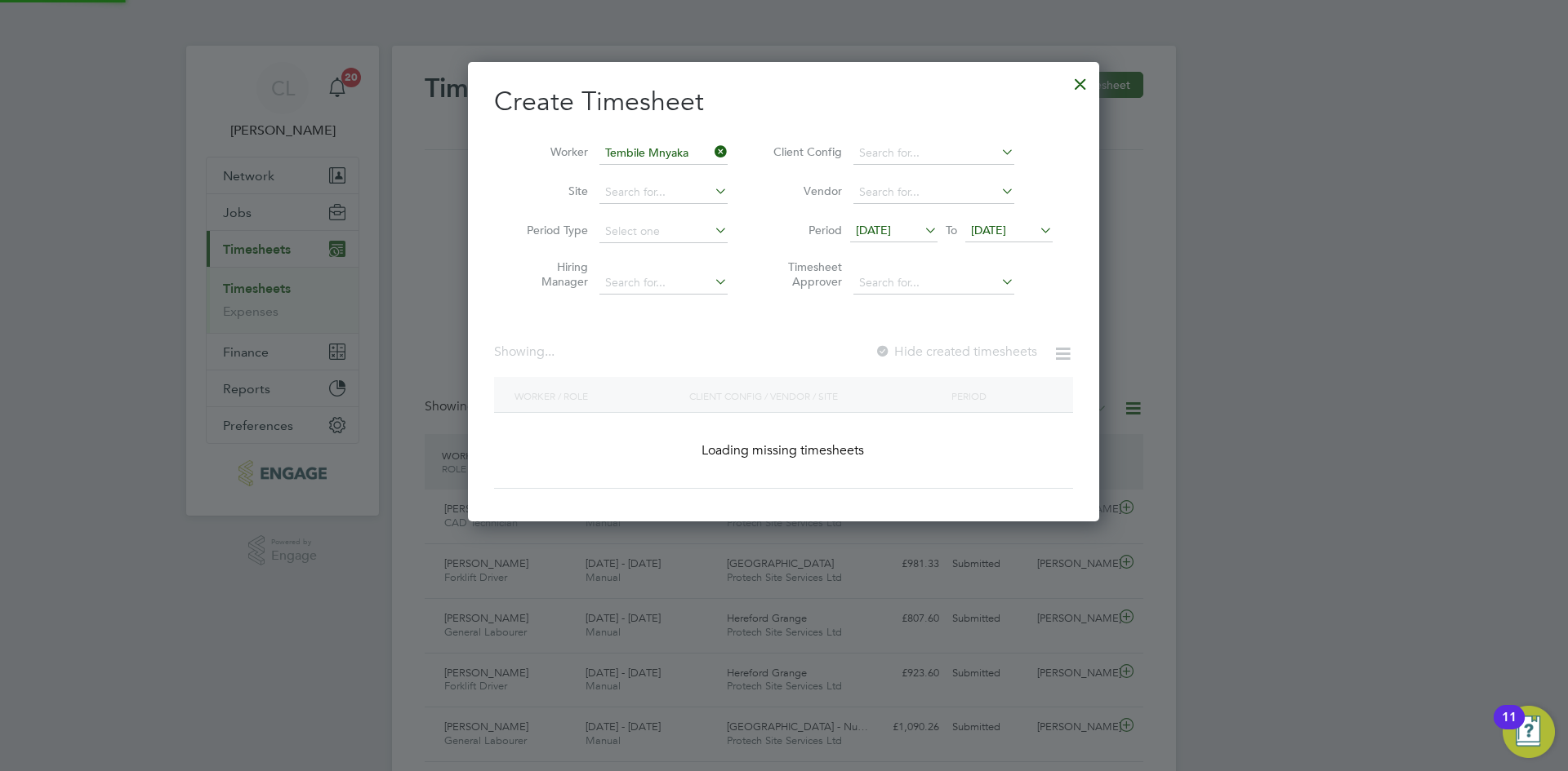
scroll to position [440, 632]
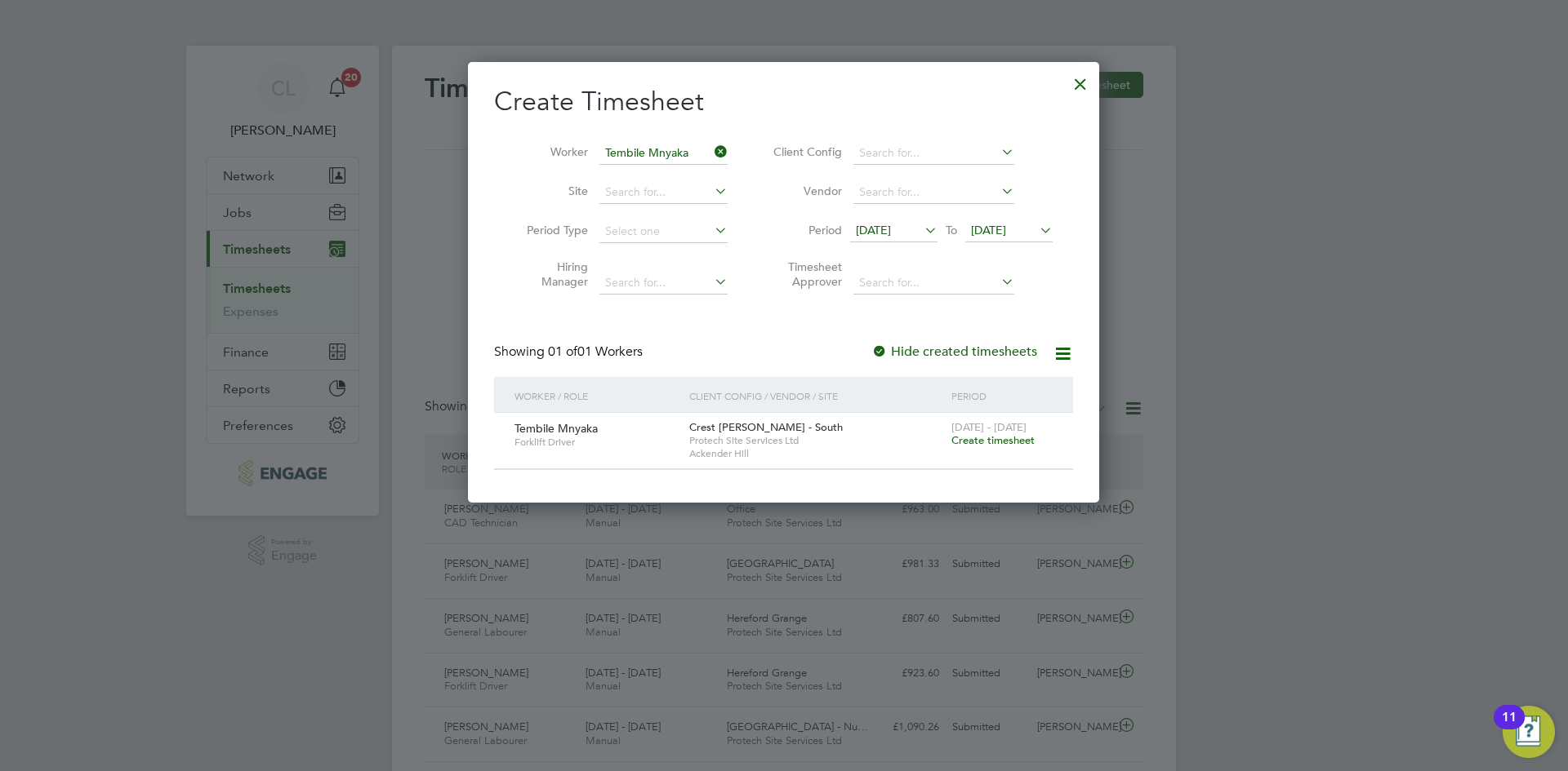
click at [996, 443] on span "Create timesheet" at bounding box center [993, 440] width 84 height 13
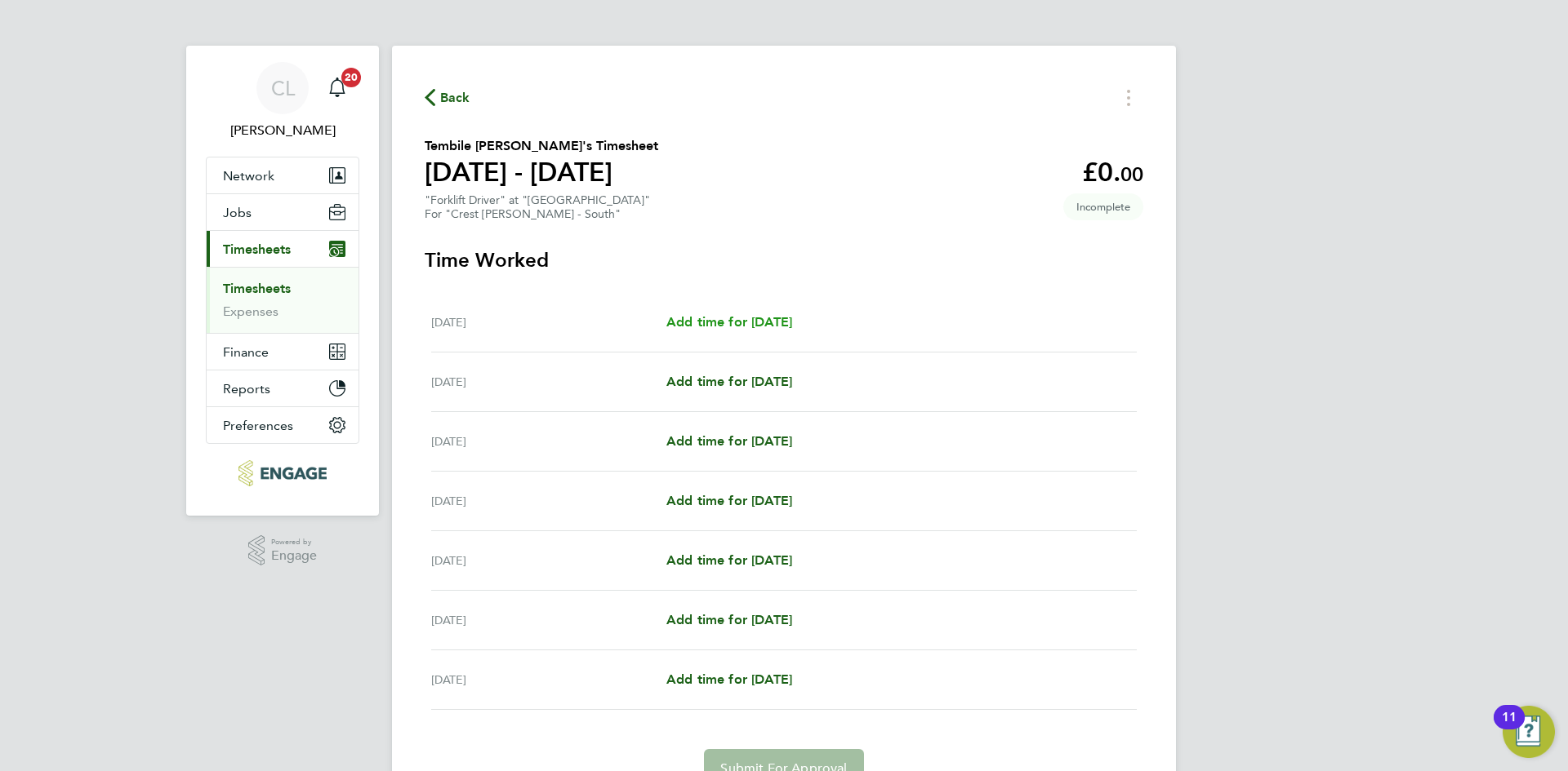
click at [752, 325] on span "Add time for [DATE]" at bounding box center [729, 321] width 126 height 15
select select "60"
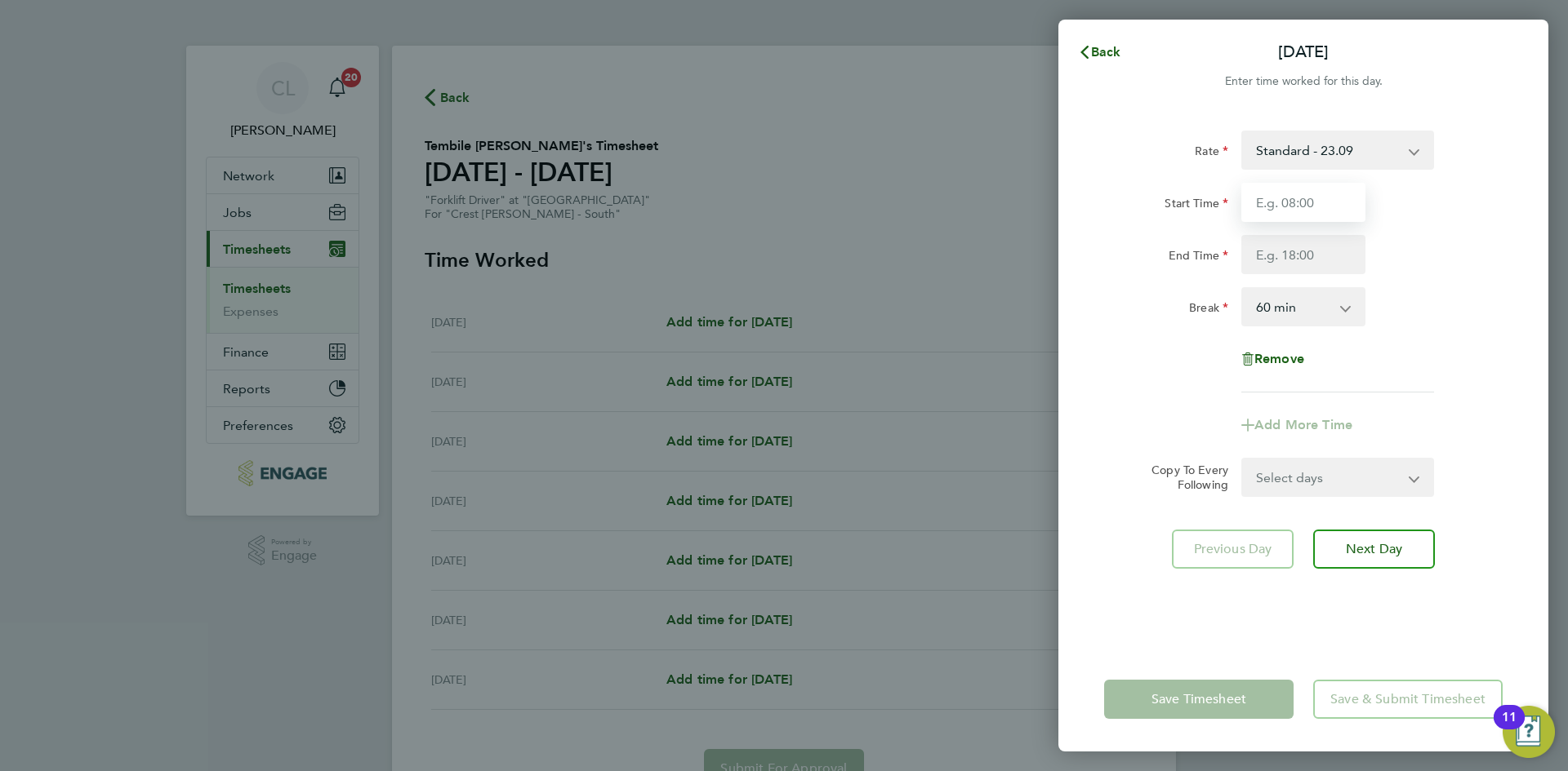
click at [1258, 204] on input "Start Time" at bounding box center [1303, 202] width 124 height 40
drag, startPoint x: 1298, startPoint y: 208, endPoint x: 1307, endPoint y: 202, distance: 10.8
click at [1298, 207] on input "Start Time" at bounding box center [1303, 202] width 124 height 40
type input "07:30"
click at [1320, 257] on input "End Time" at bounding box center [1303, 255] width 124 height 40
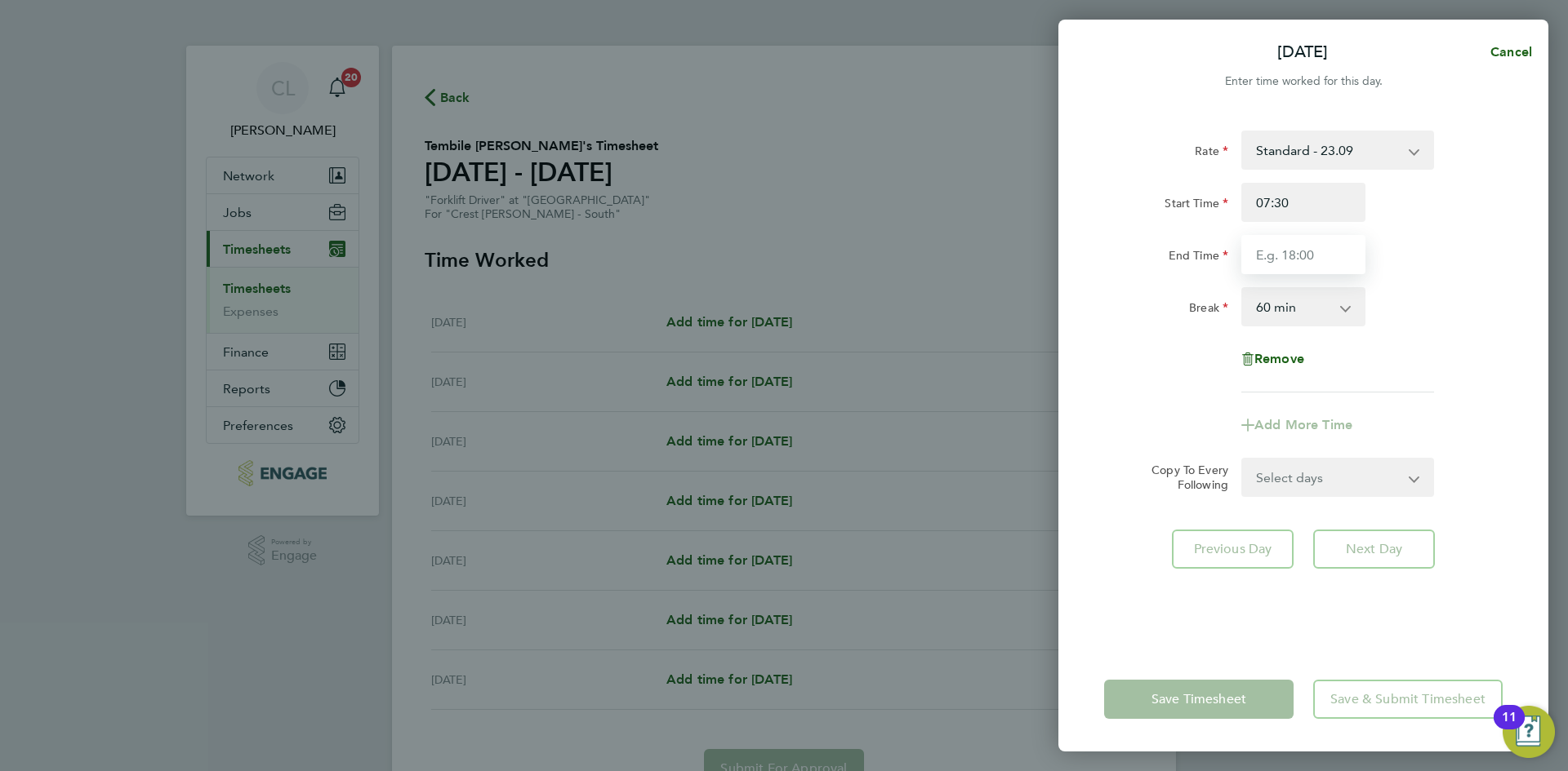
type input "17:00"
click at [1495, 211] on div "Start Time 07:30" at bounding box center [1302, 202] width 411 height 40
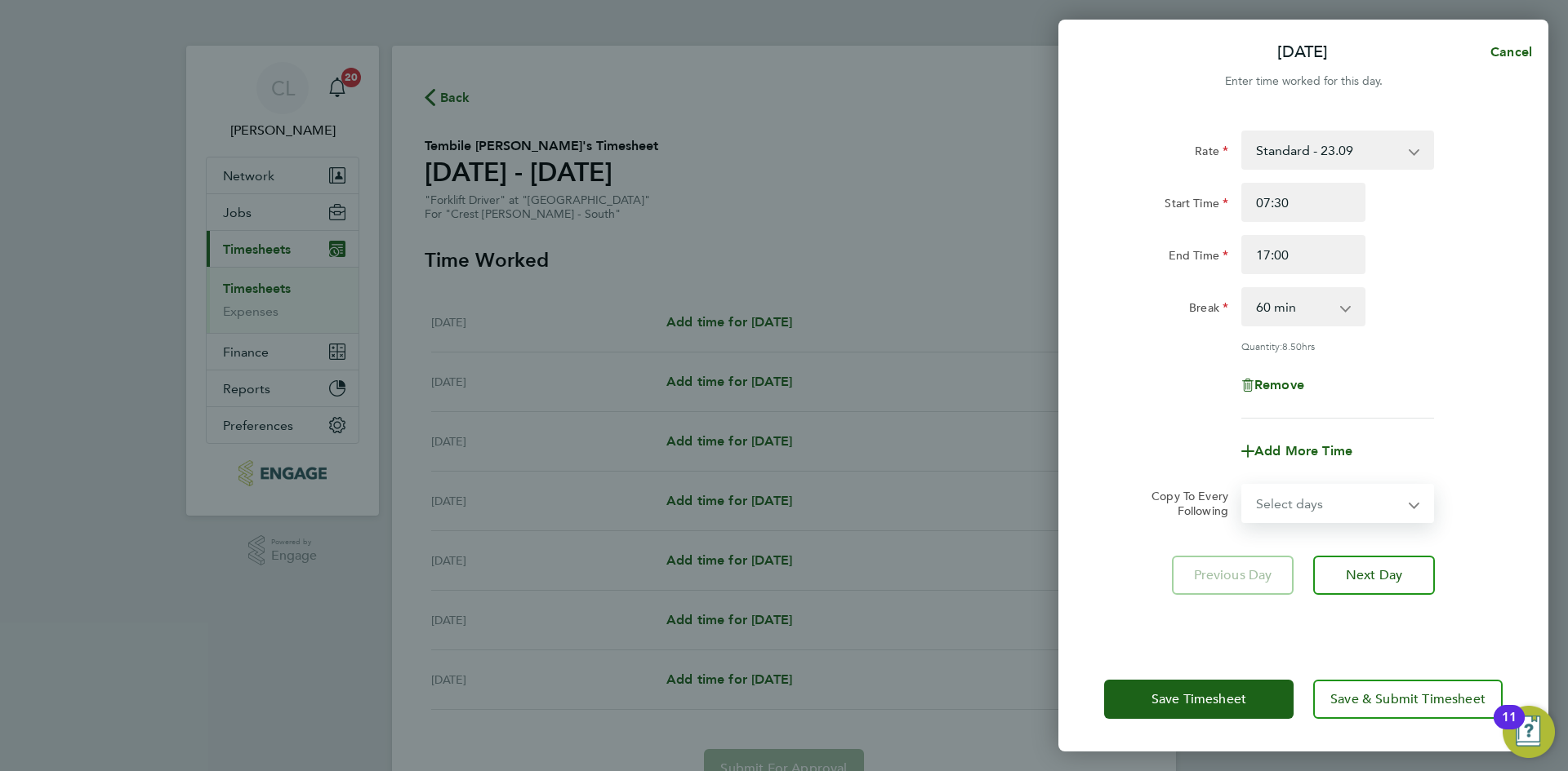
click at [1347, 503] on select "Select days Day Weekday (Mon-Fri) Weekend (Sat-Sun) [DATE] [DATE] [DATE] [DATE]…" at bounding box center [1329, 504] width 171 height 36
select select "WEEKDAY"
click at [1243, 486] on select "Select days Day Weekday (Mon-Fri) Weekend (Sat-Sun) [DATE] [DATE] [DATE] [DATE]…" at bounding box center [1329, 504] width 171 height 36
select select "[DATE]"
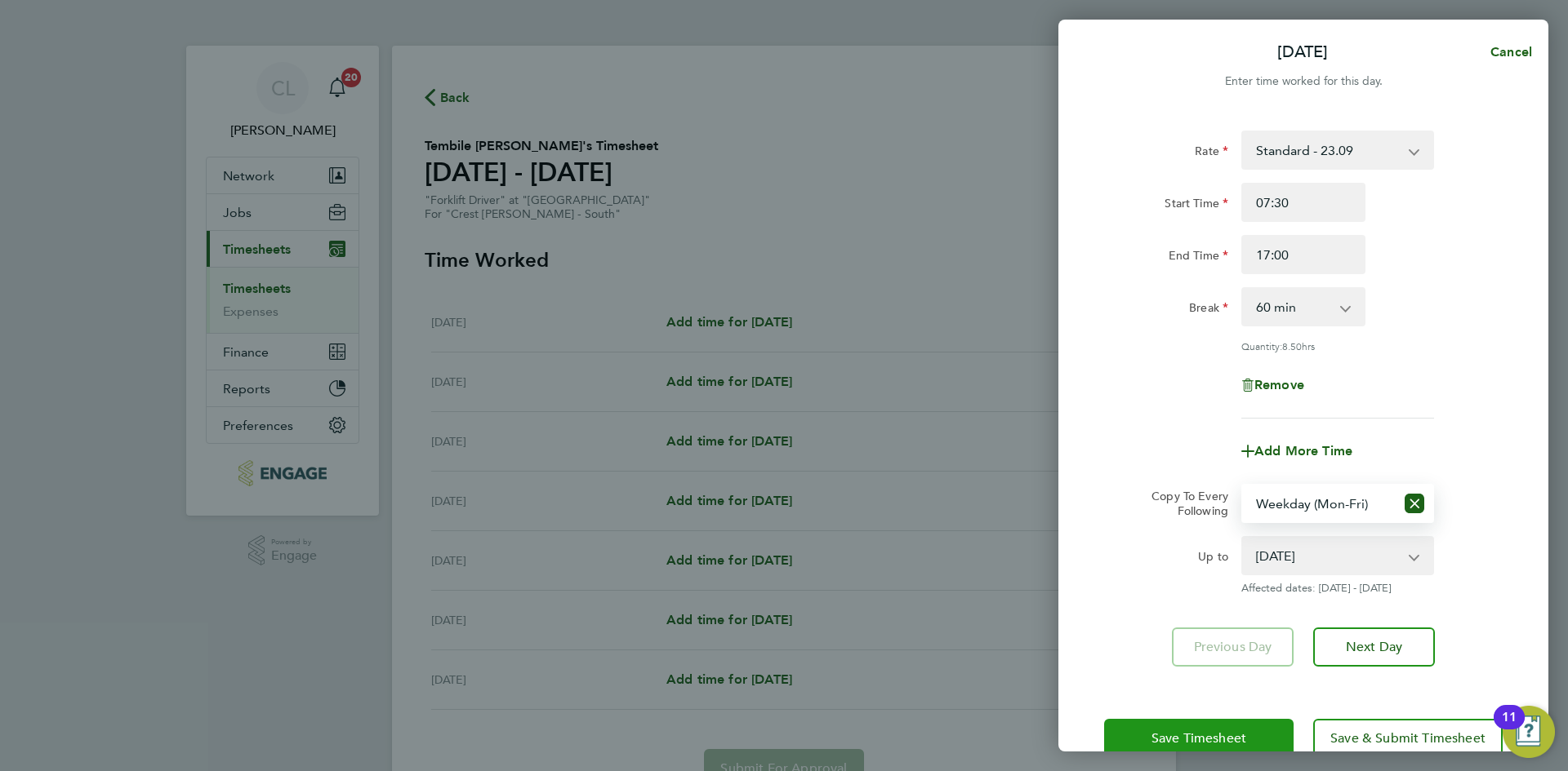
click at [1197, 735] on span "Save Timesheet" at bounding box center [1198, 739] width 95 height 16
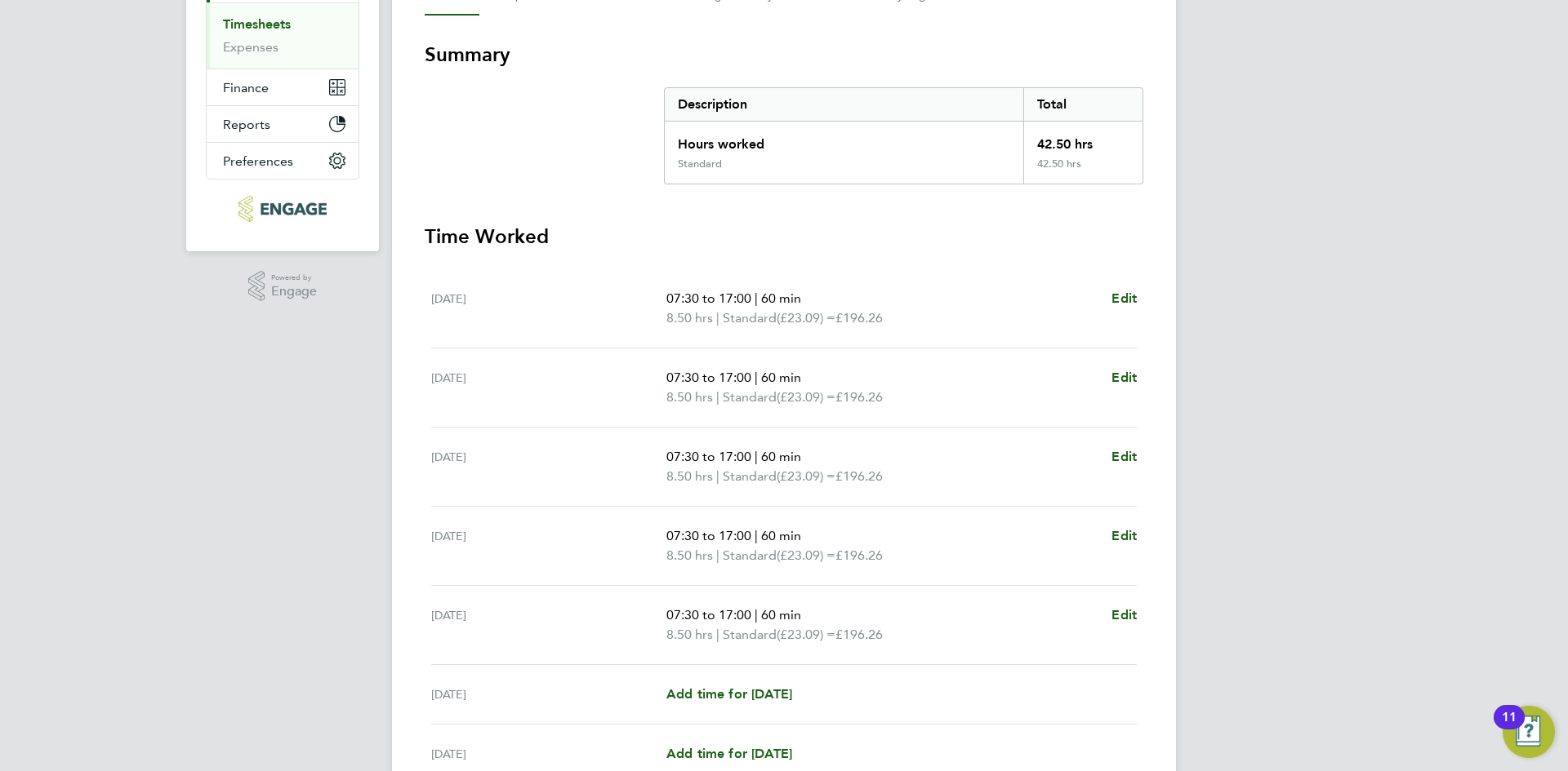
scroll to position [421, 0]
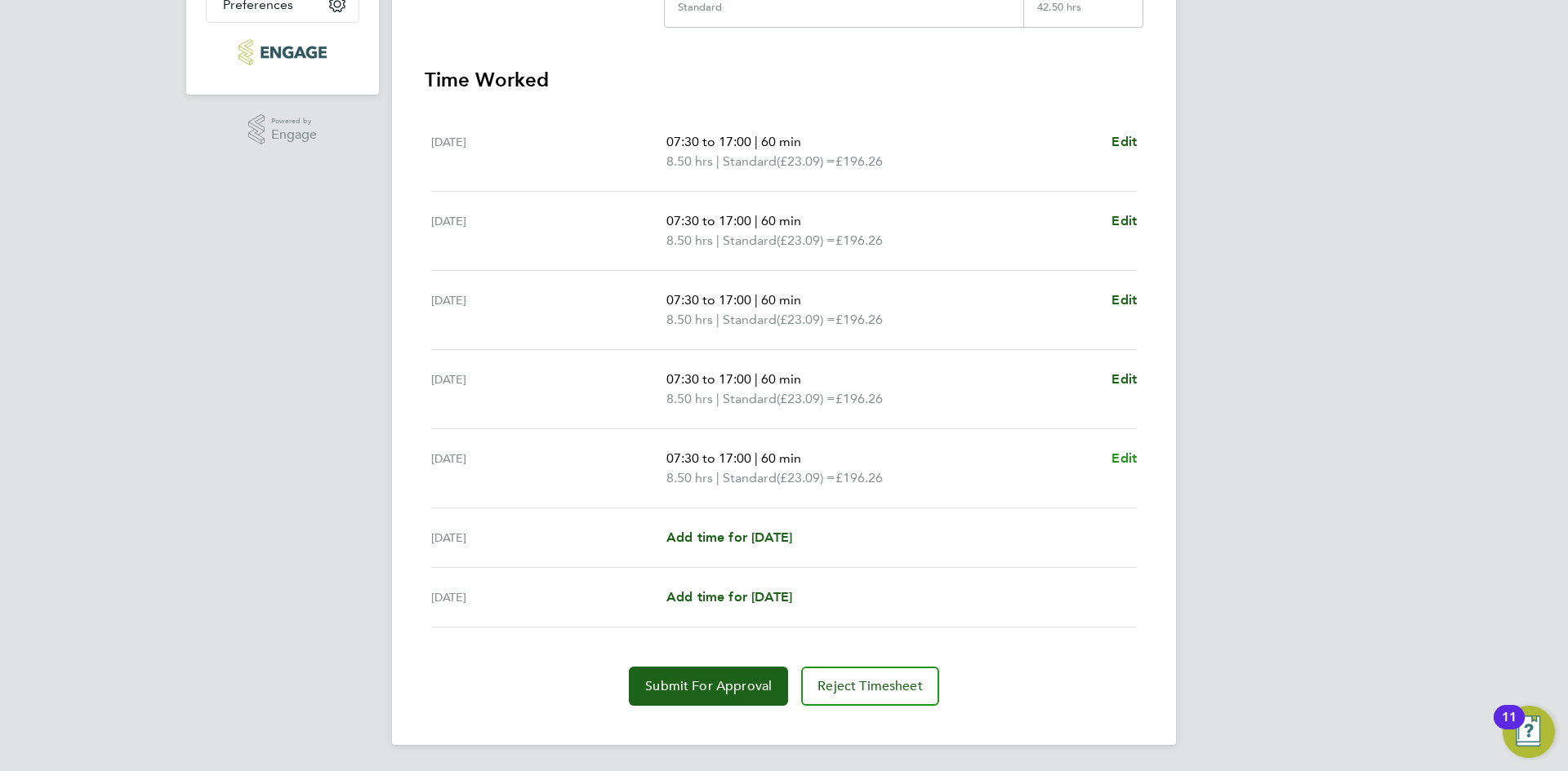
click at [1122, 461] on span "Edit" at bounding box center [1123, 458] width 25 height 15
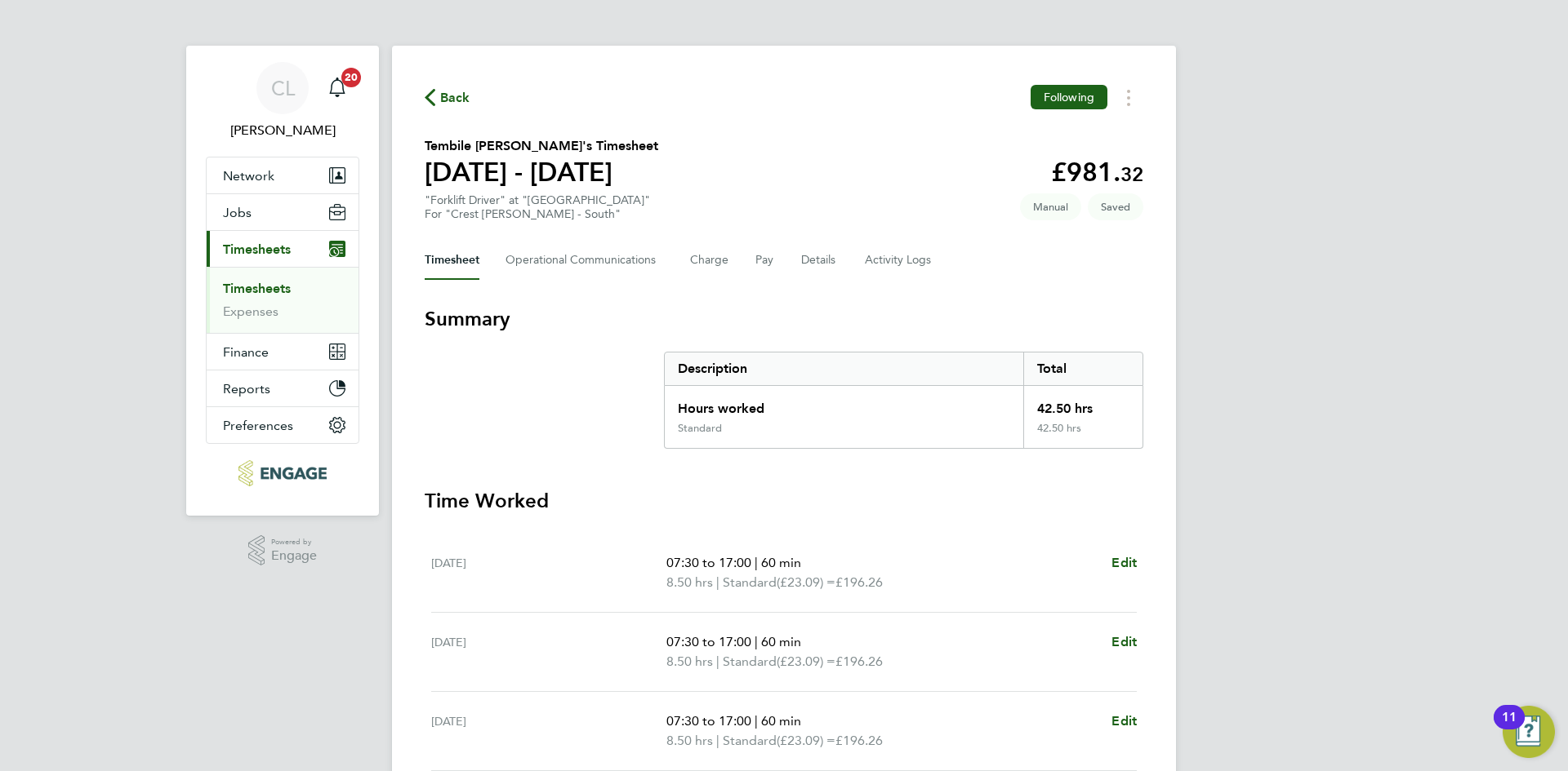
select select "60"
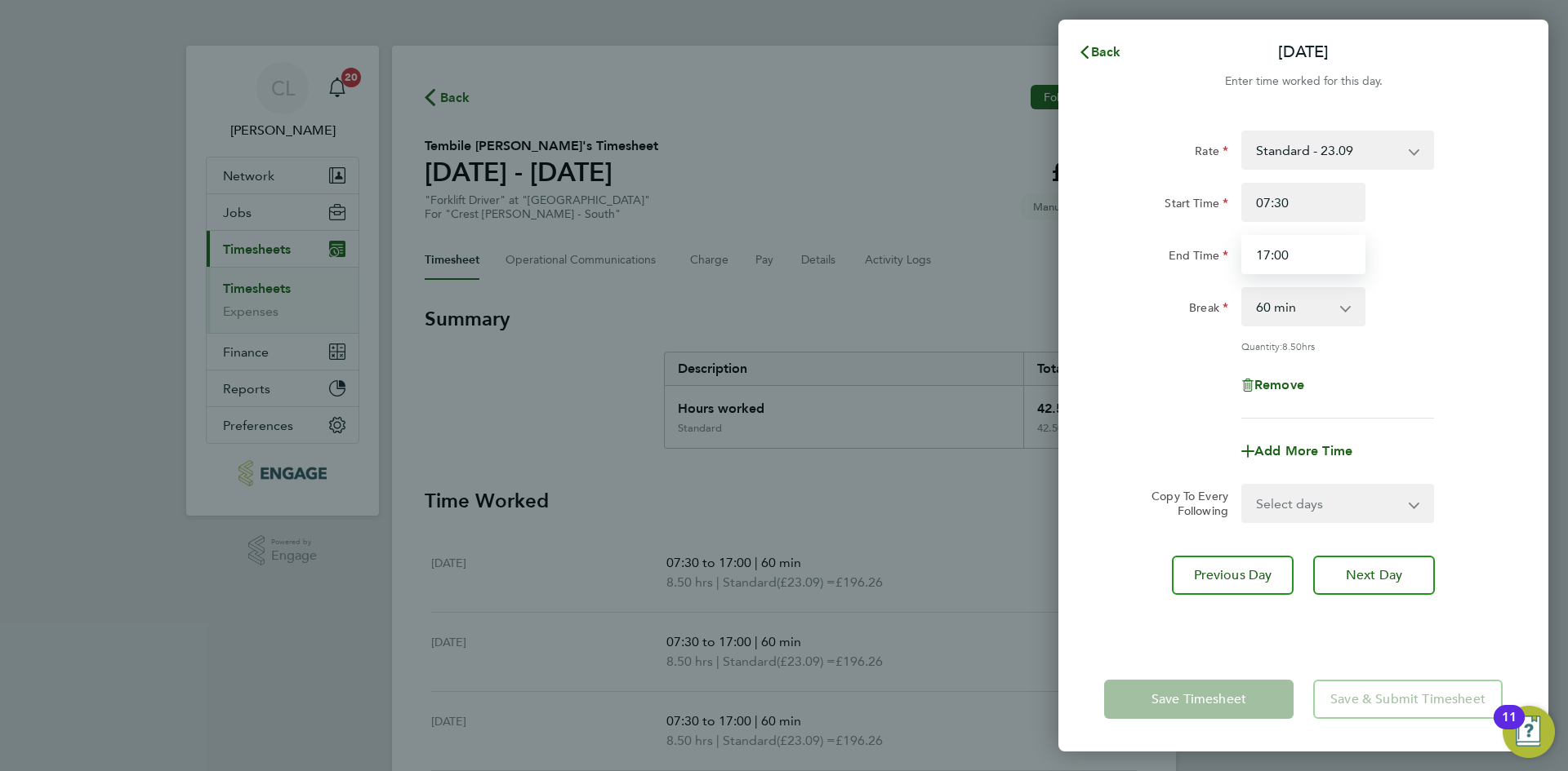
click at [1323, 265] on input "17:00" at bounding box center [1303, 255] width 124 height 40
click at [1318, 265] on input "17:00" at bounding box center [1303, 255] width 124 height 40
drag, startPoint x: 1312, startPoint y: 267, endPoint x: 973, endPoint y: 179, distance: 350.2
click at [973, 179] on div "Back Fri 19 Sep Enter time worked for this day. Rate Standard - 23.09 Start Tim…" at bounding box center [784, 385] width 1568 height 771
click at [1324, 252] on input "End Time" at bounding box center [1303, 255] width 124 height 40
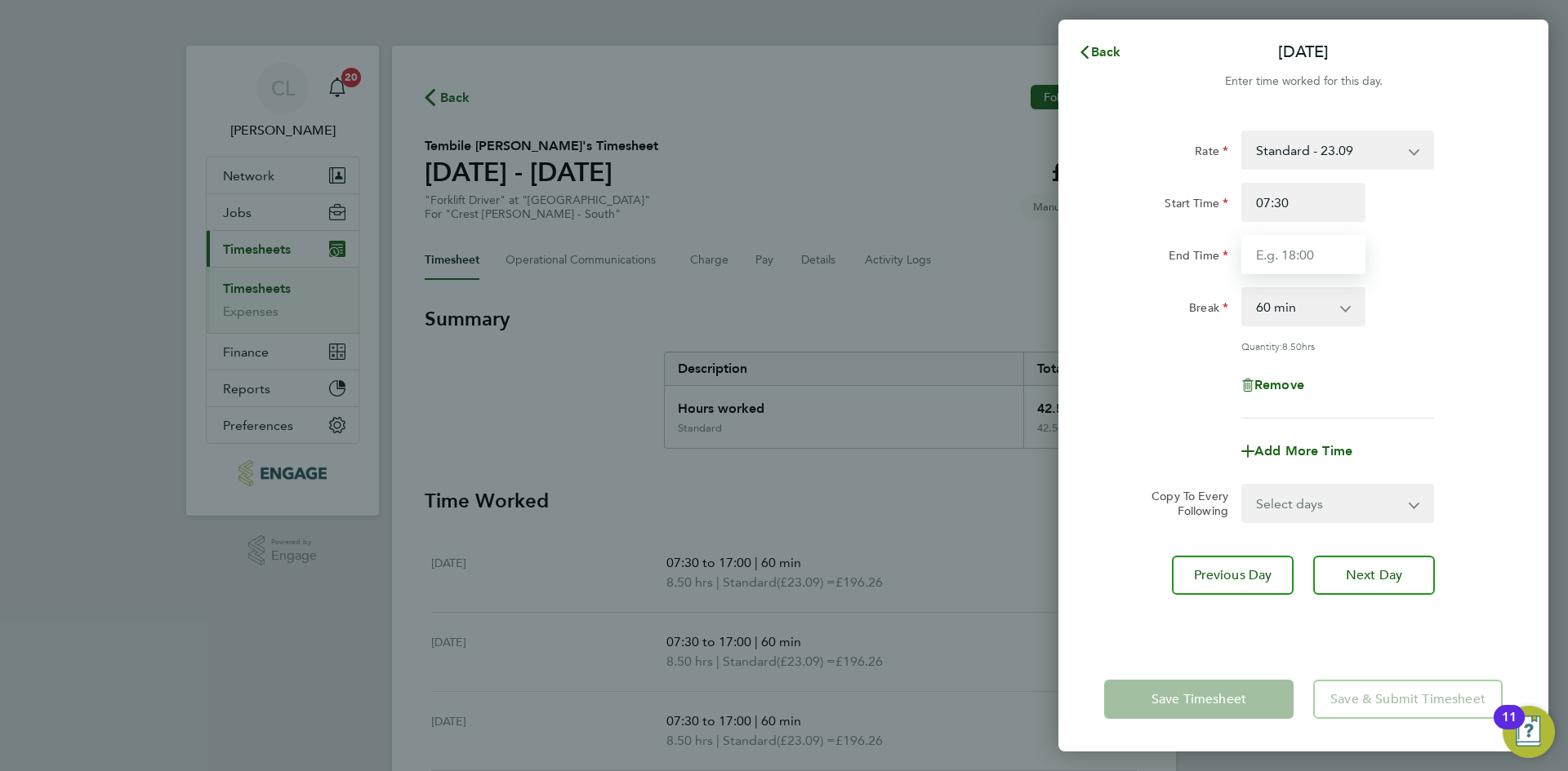
type input "17:30"
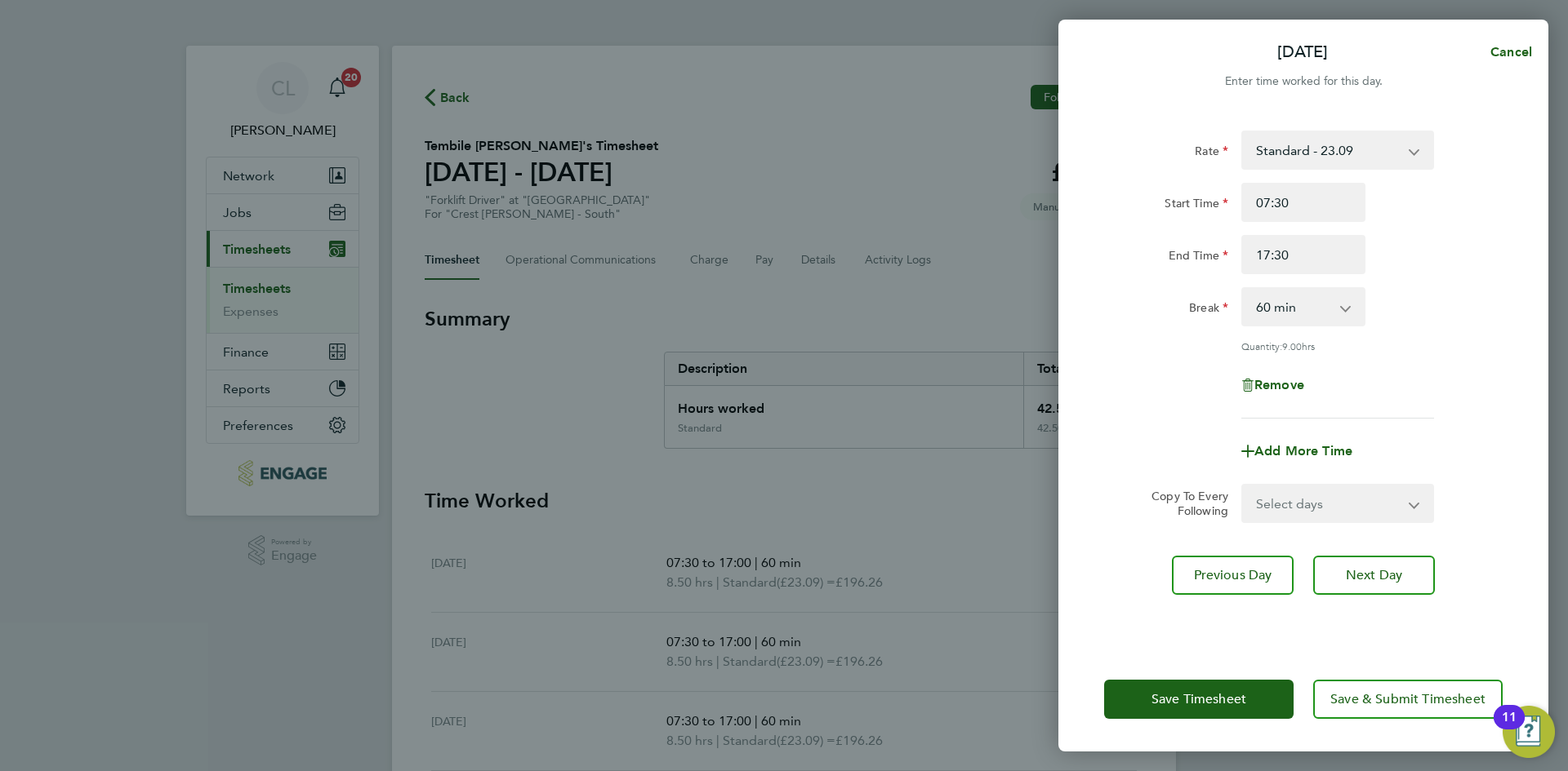
click at [1458, 320] on div "Break 0 min 15 min 30 min 45 min 60 min 75 min 90 min" at bounding box center [1302, 307] width 411 height 40
click at [1182, 714] on button "Save Timesheet" at bounding box center [1198, 700] width 189 height 40
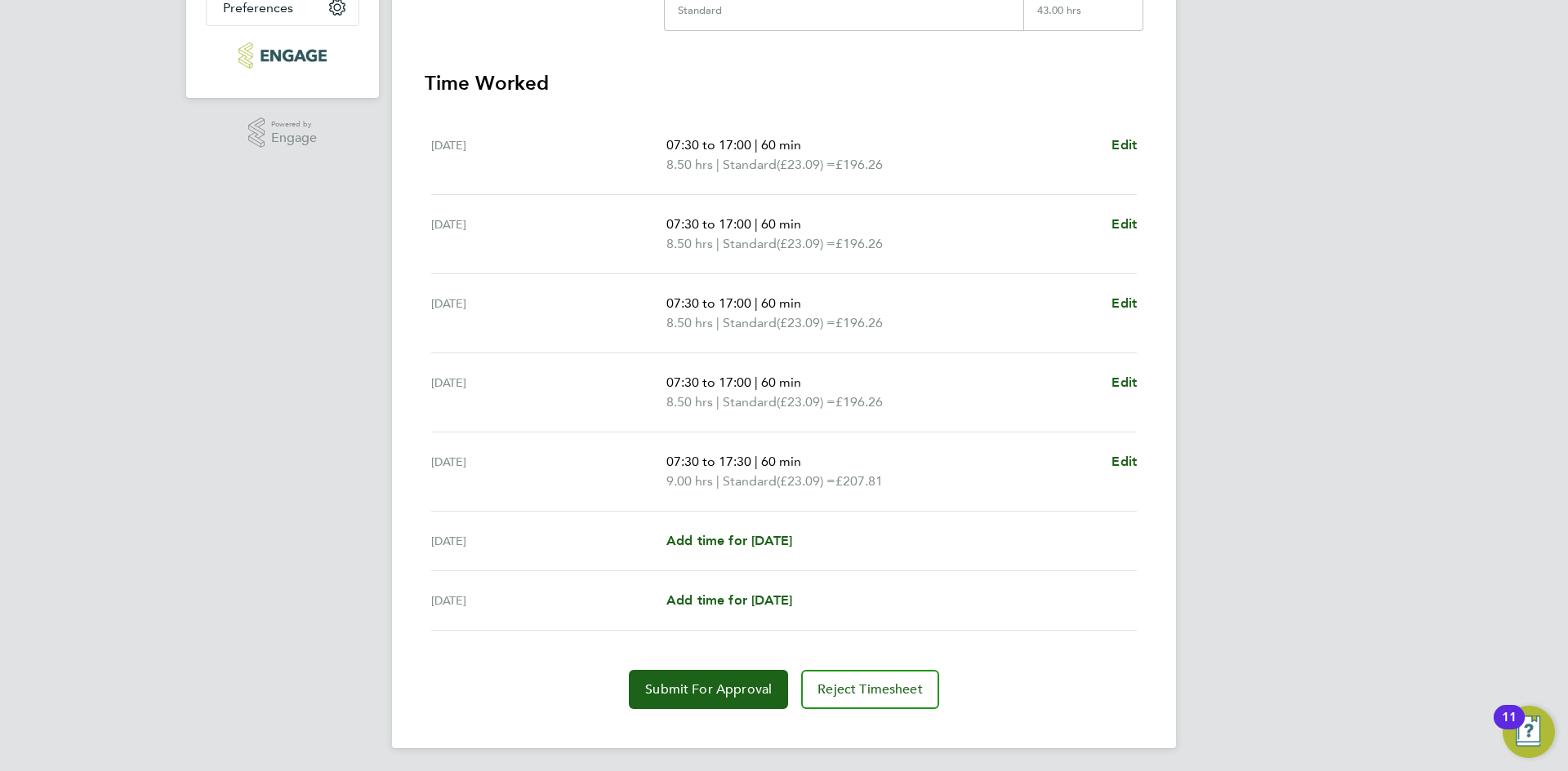
scroll to position [421, 0]
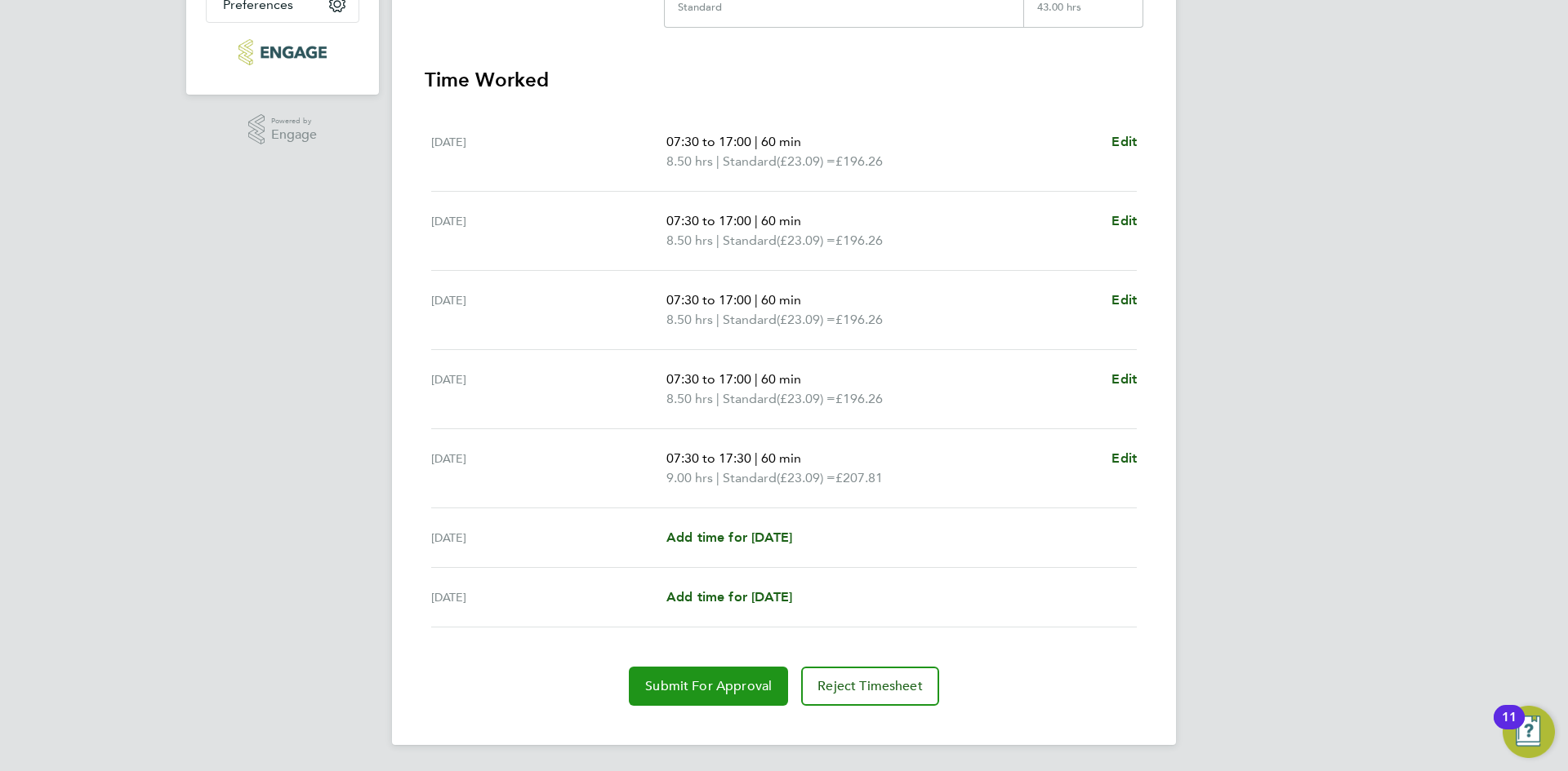
click at [695, 690] on span "Submit For Approval" at bounding box center [708, 686] width 127 height 16
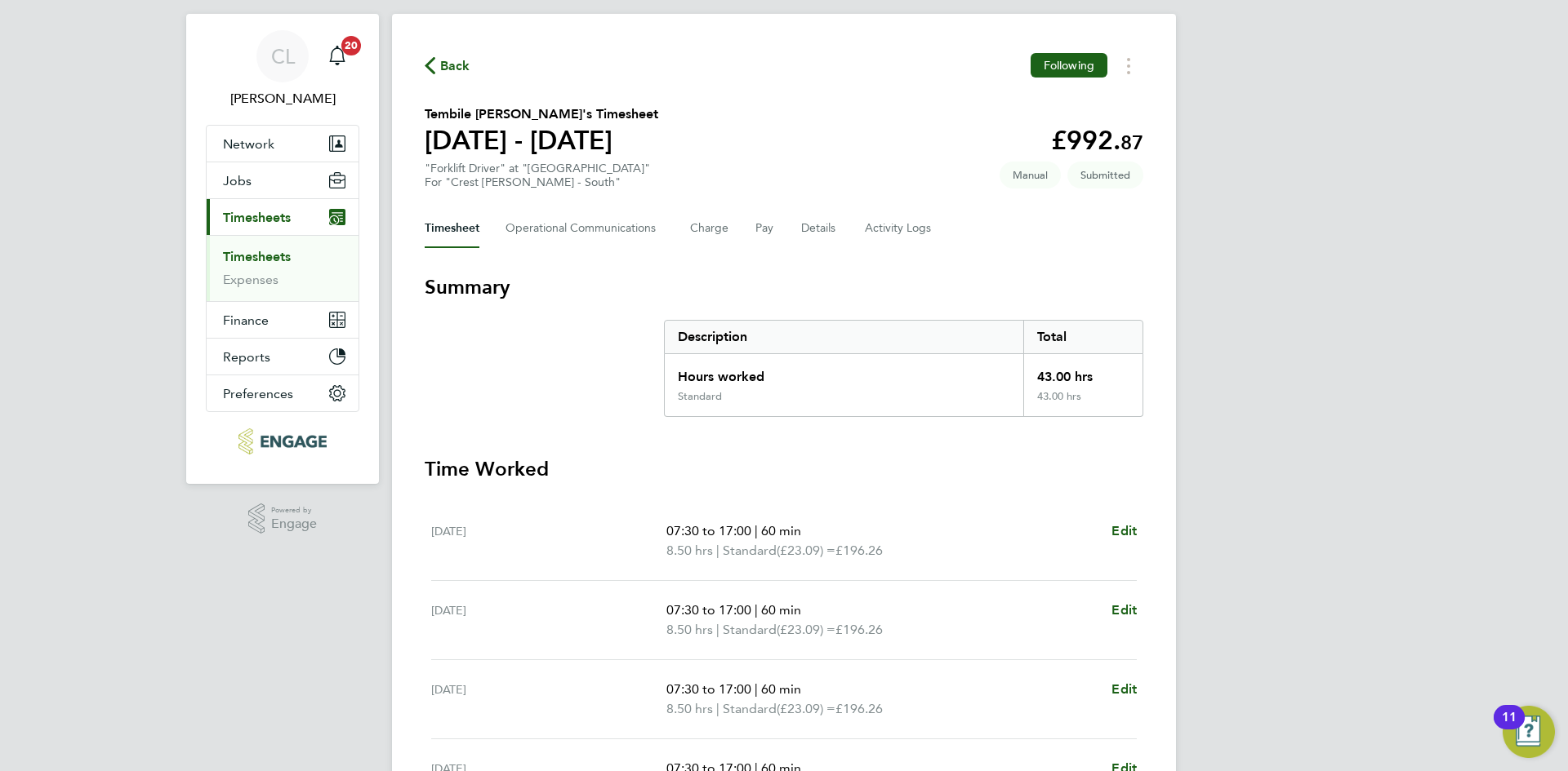
scroll to position [0, 0]
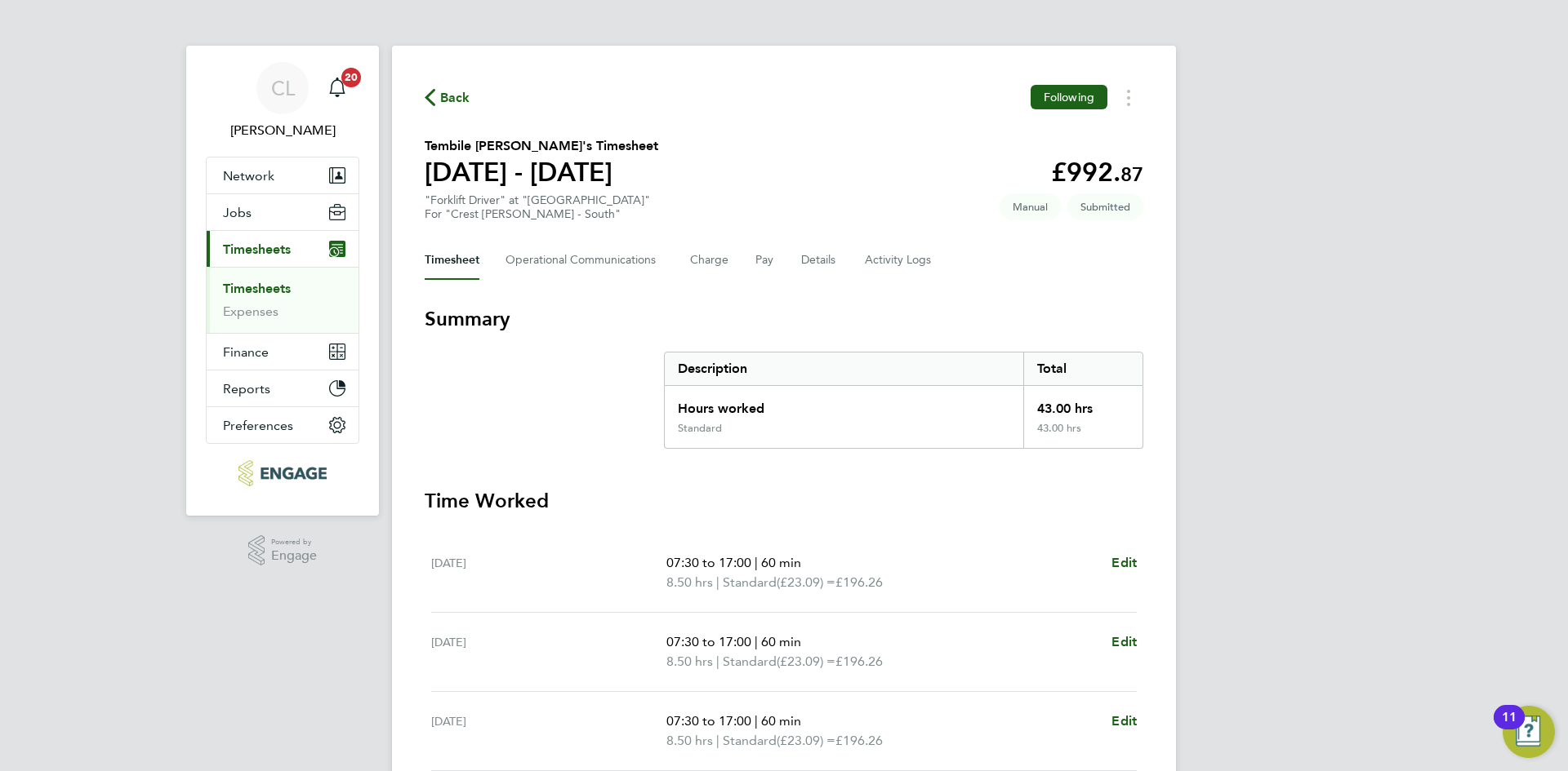
click at [443, 101] on span "Back" at bounding box center [455, 98] width 31 height 20
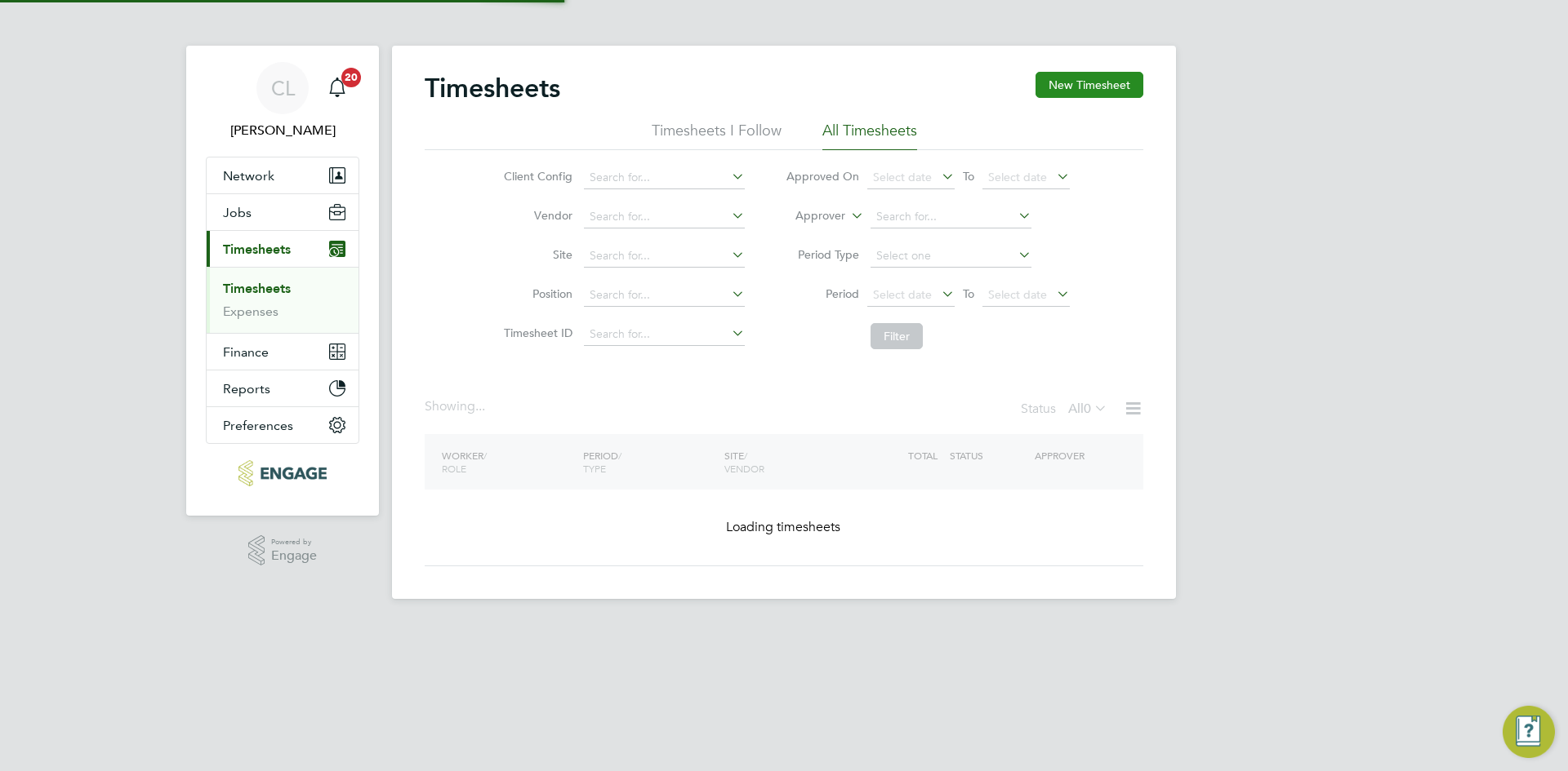
click at [1068, 84] on button "New Timesheet" at bounding box center [1089, 85] width 108 height 26
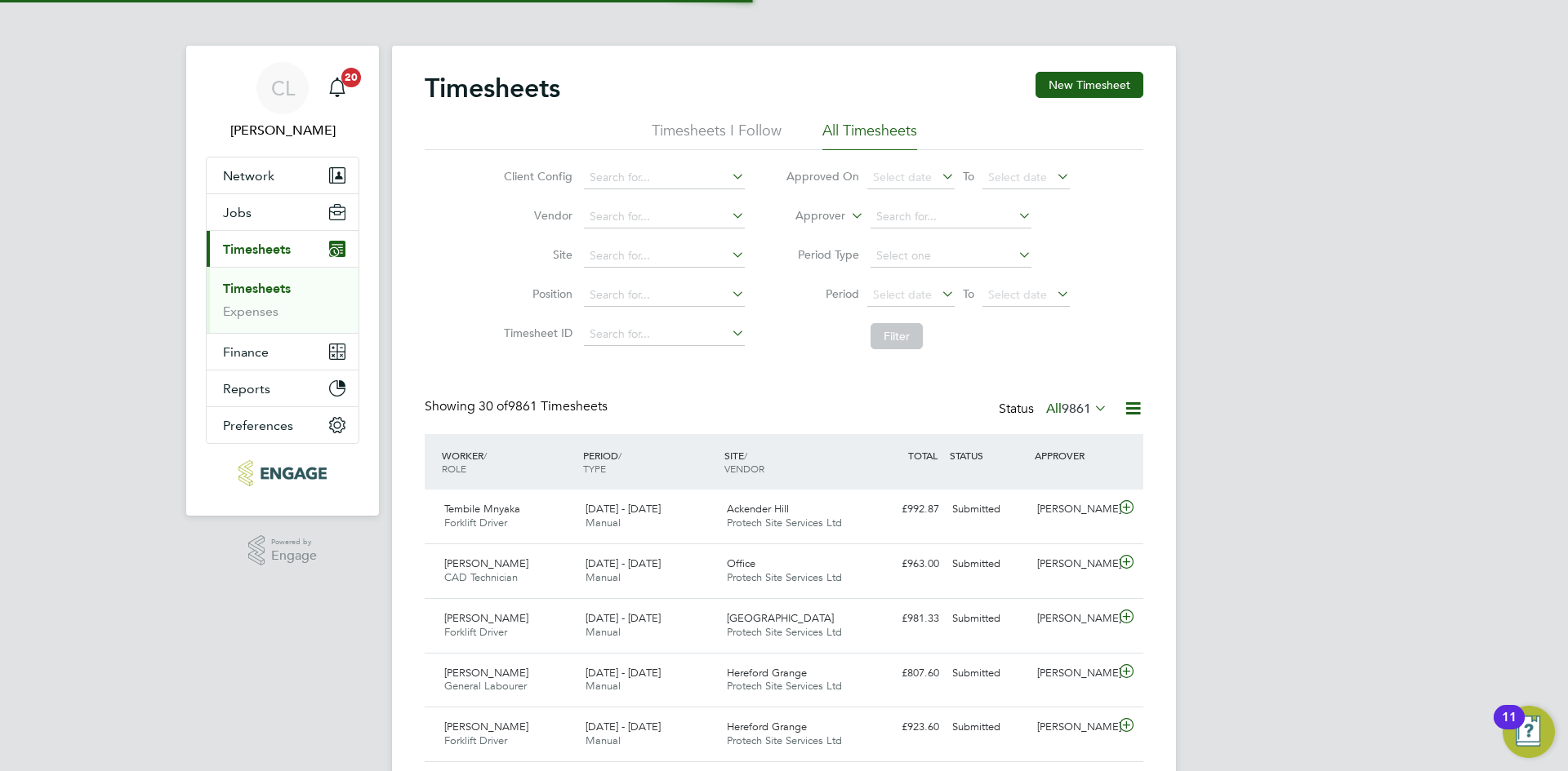
scroll to position [41, 142]
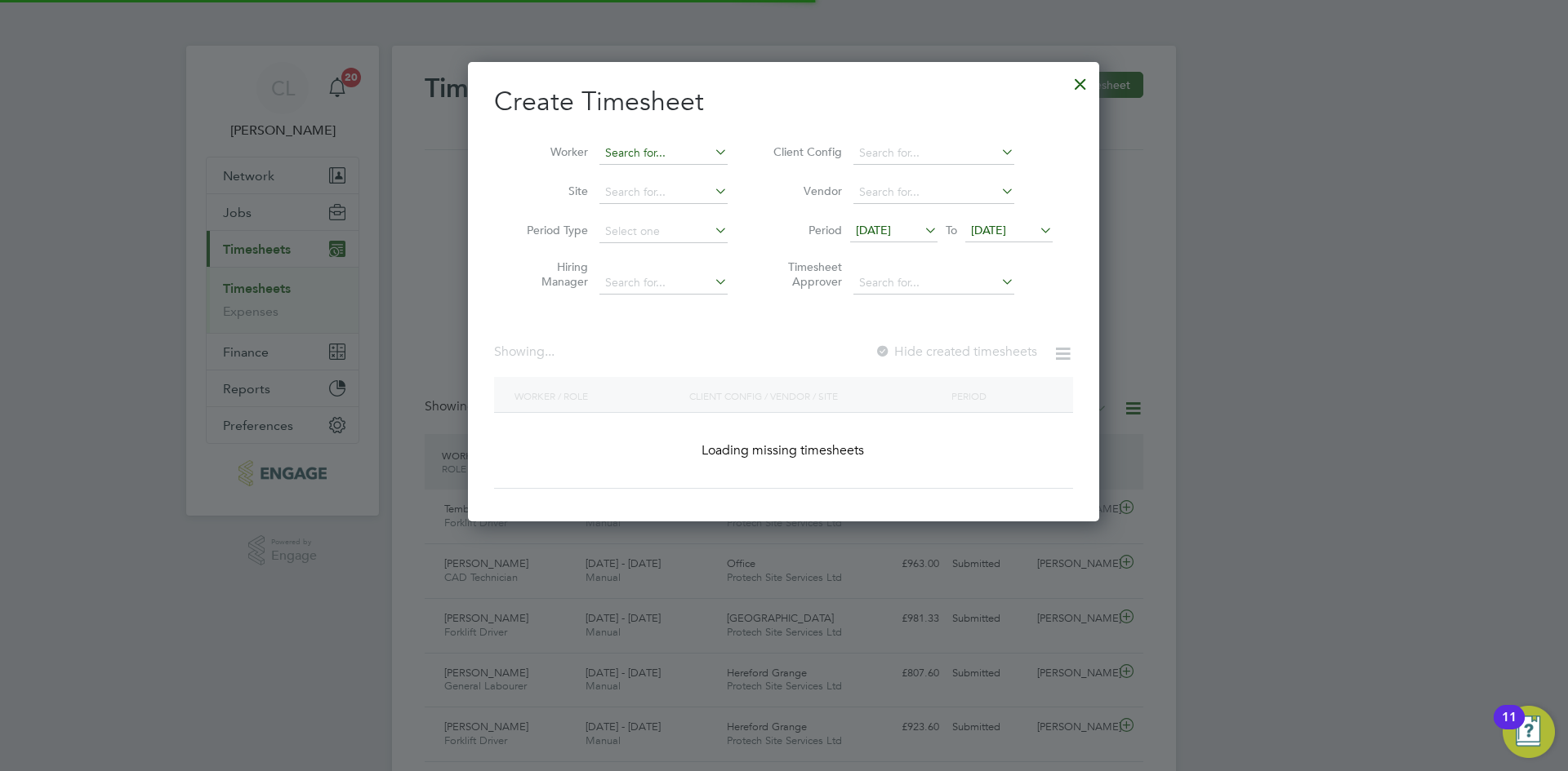
click at [634, 142] on input at bounding box center [663, 153] width 128 height 22
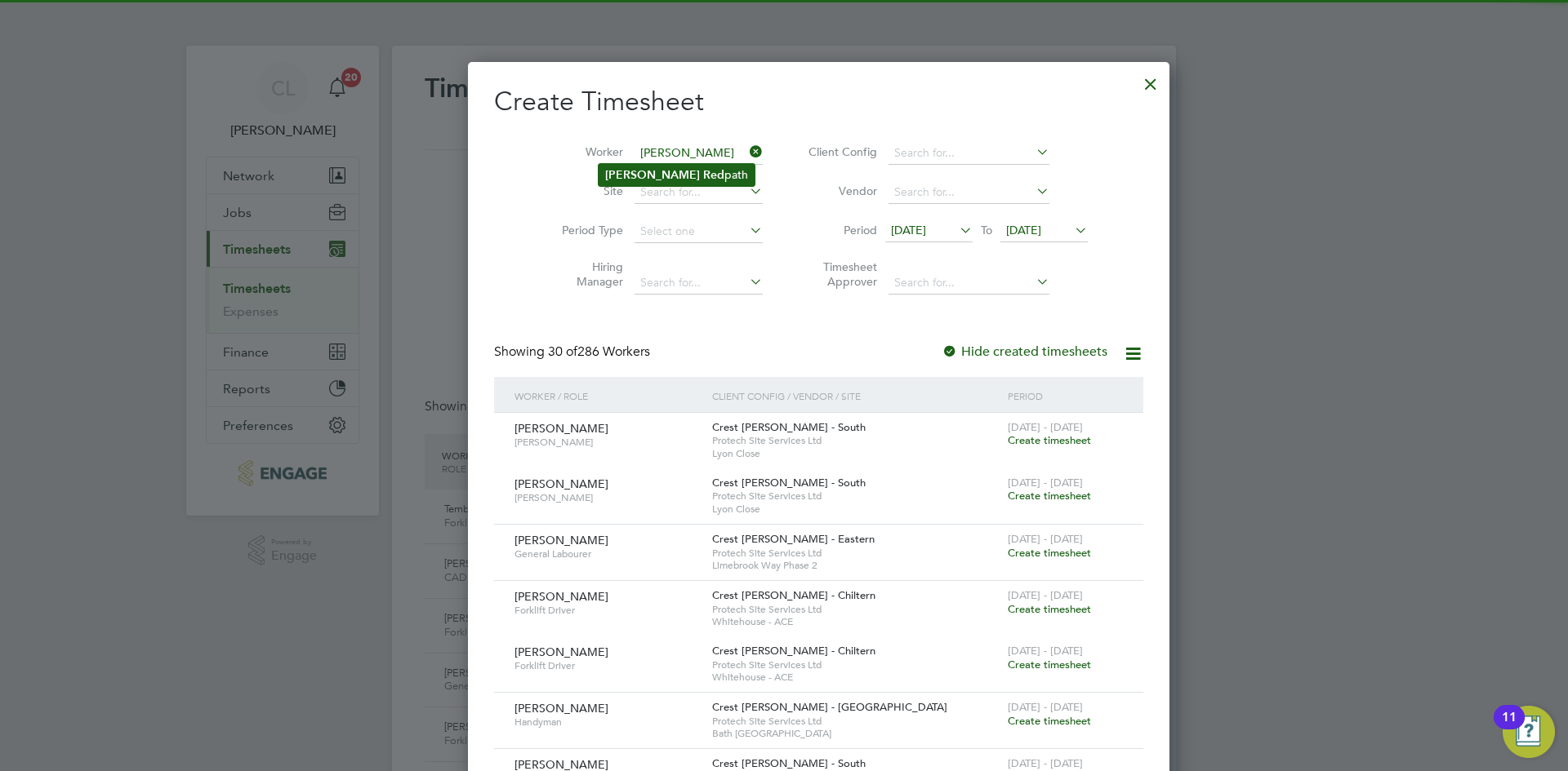
click at [707, 171] on li "Neil Red path" at bounding box center [676, 175] width 156 height 22
type input "[PERSON_NAME]"
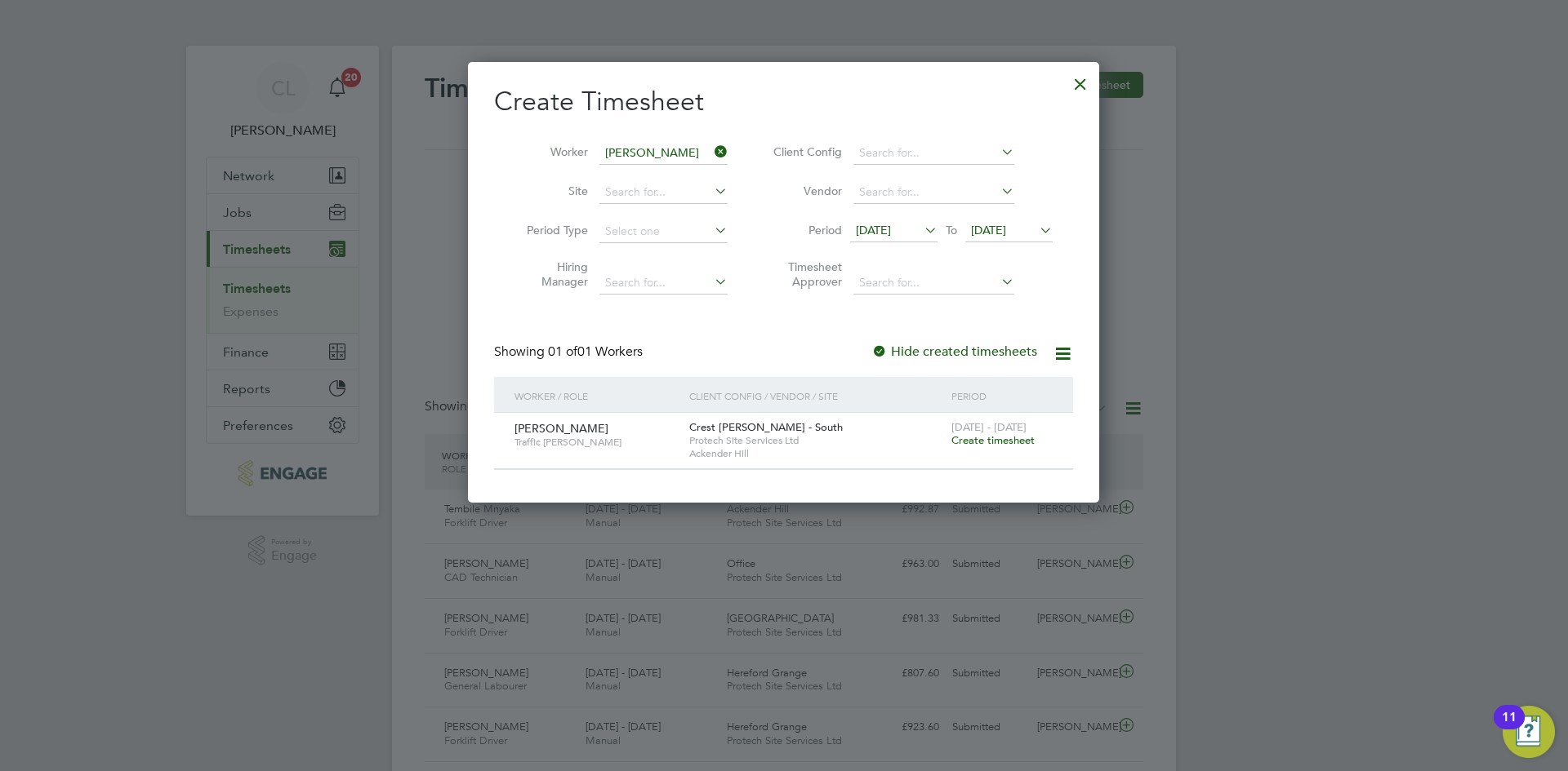
click at [1008, 440] on span "Create timesheet" at bounding box center [993, 440] width 84 height 13
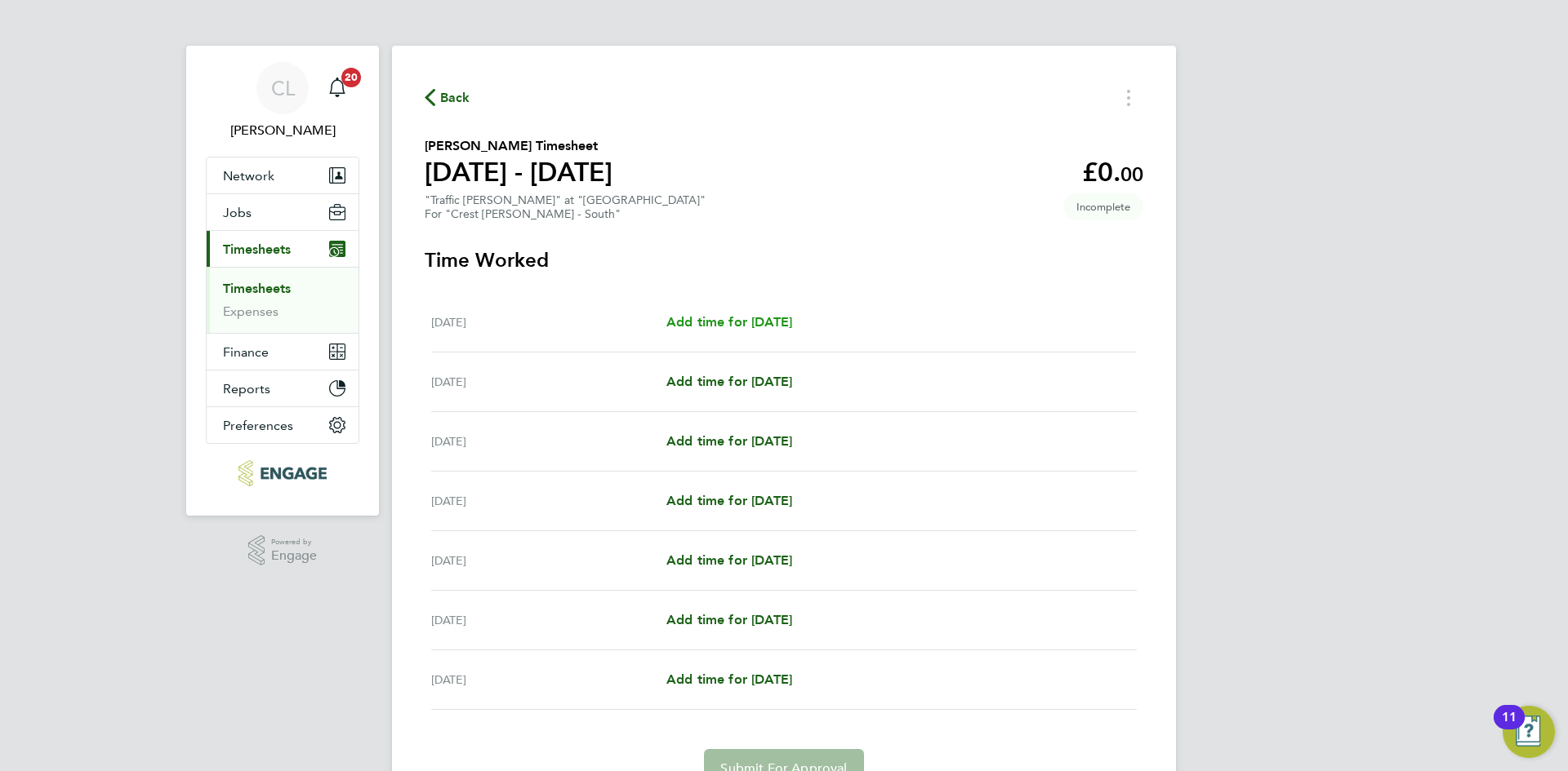
click at [757, 314] on span "Add time for [DATE]" at bounding box center [729, 321] width 126 height 15
select select "60"
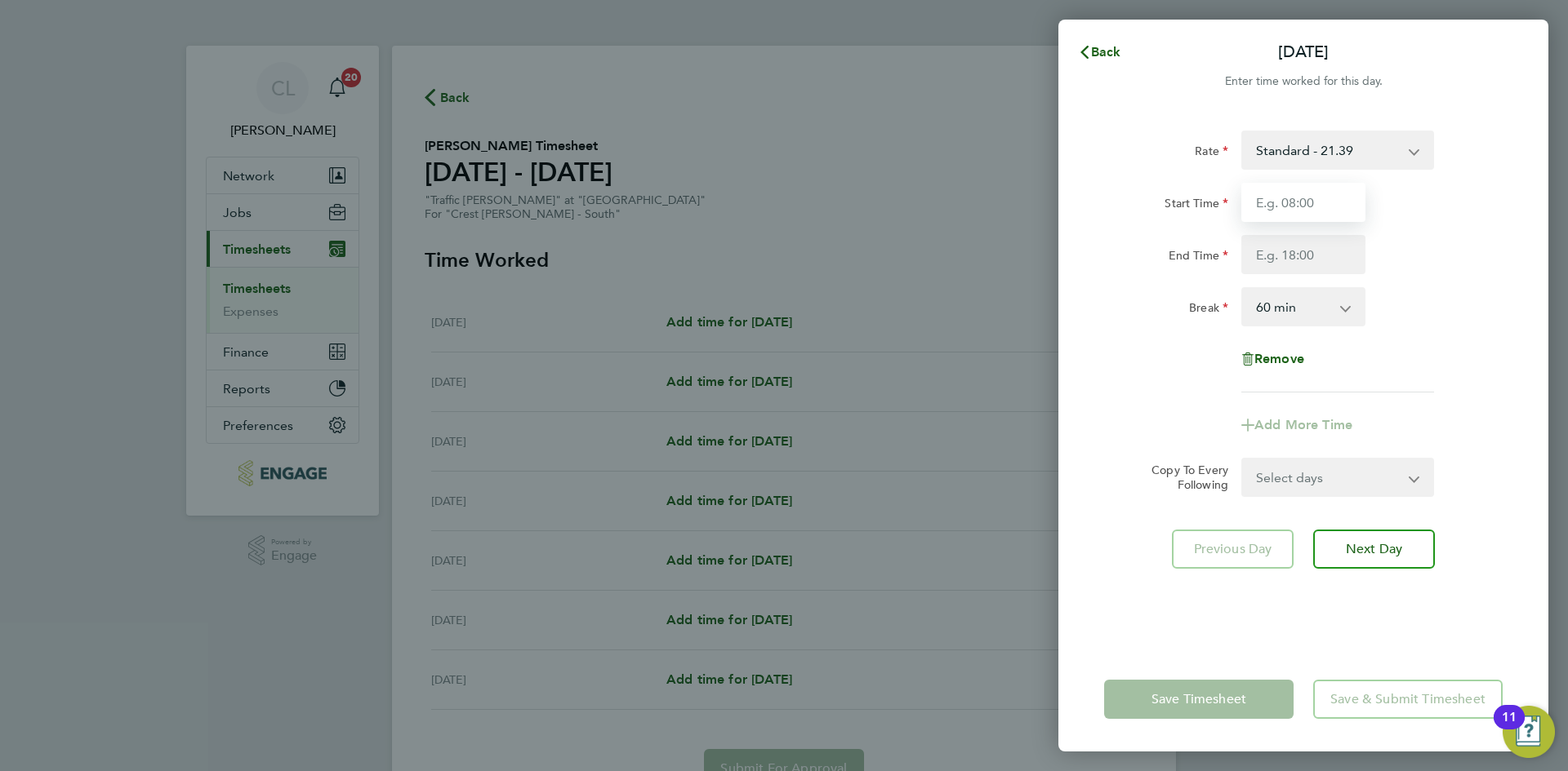
click at [1272, 206] on input "Start Time" at bounding box center [1303, 202] width 124 height 40
type input "07:30"
click at [1319, 237] on input "End Time" at bounding box center [1303, 255] width 124 height 40
type input "17:30"
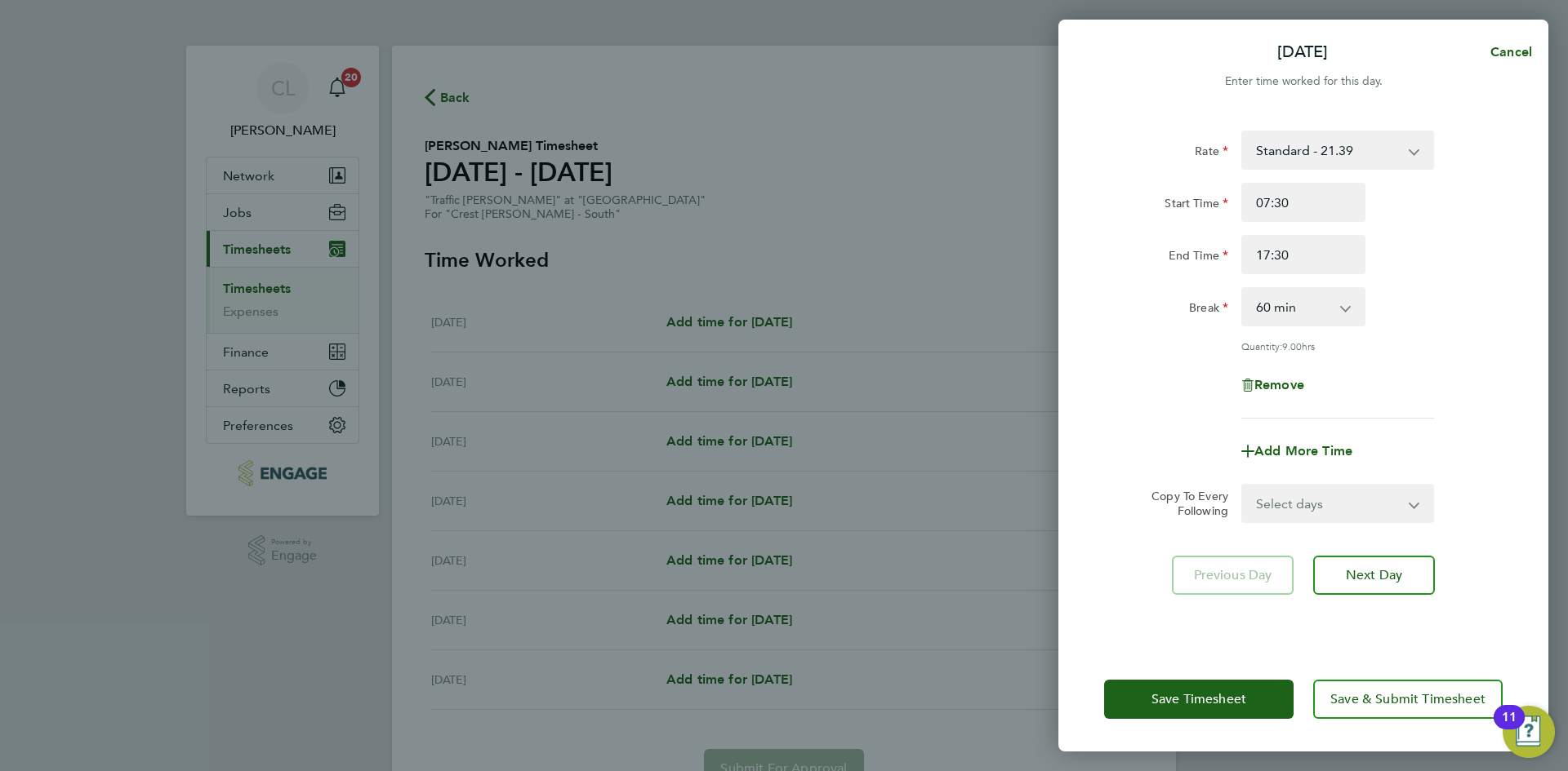
click at [1464, 273] on div "End Time 17:30" at bounding box center [1302, 255] width 411 height 40
click at [1333, 498] on select "Select days Day Weekday (Mon-Fri) Weekend (Sat-Sun) [DATE] [DATE] [DATE] [DATE]…" at bounding box center [1329, 504] width 171 height 36
select select "WEEKDAY"
click at [1243, 486] on select "Select days Day Weekday (Mon-Fri) Weekend (Sat-Sun) [DATE] [DATE] [DATE] [DATE]…" at bounding box center [1329, 504] width 171 height 36
select select "[DATE]"
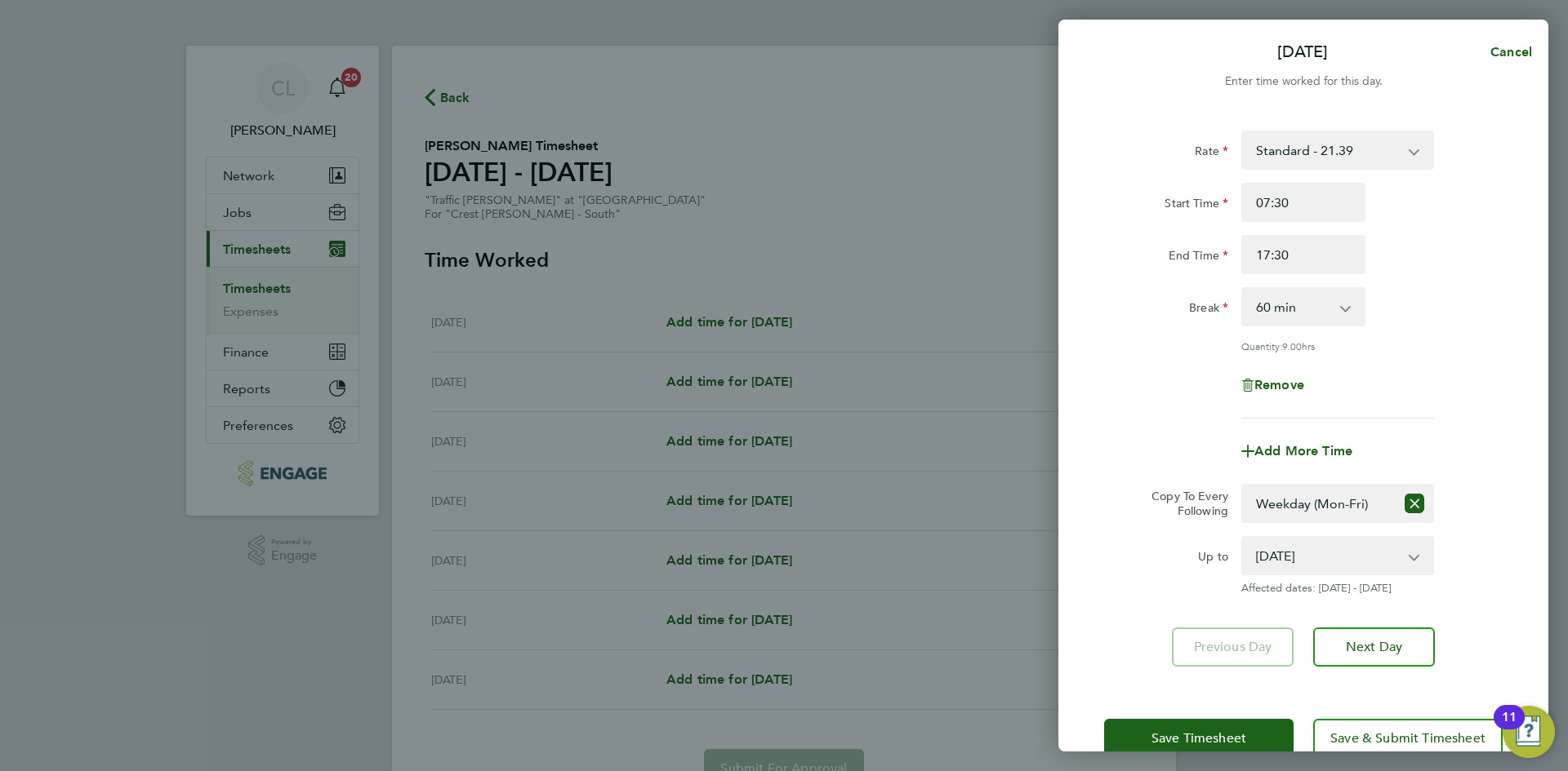
click at [1123, 768] on div "Mon 15 Sep Cancel Enter time worked for this day. Rate Standard - 21.39 Start T…" at bounding box center [784, 385] width 1568 height 771
click at [1170, 724] on button "Save Timesheet" at bounding box center [1198, 739] width 189 height 40
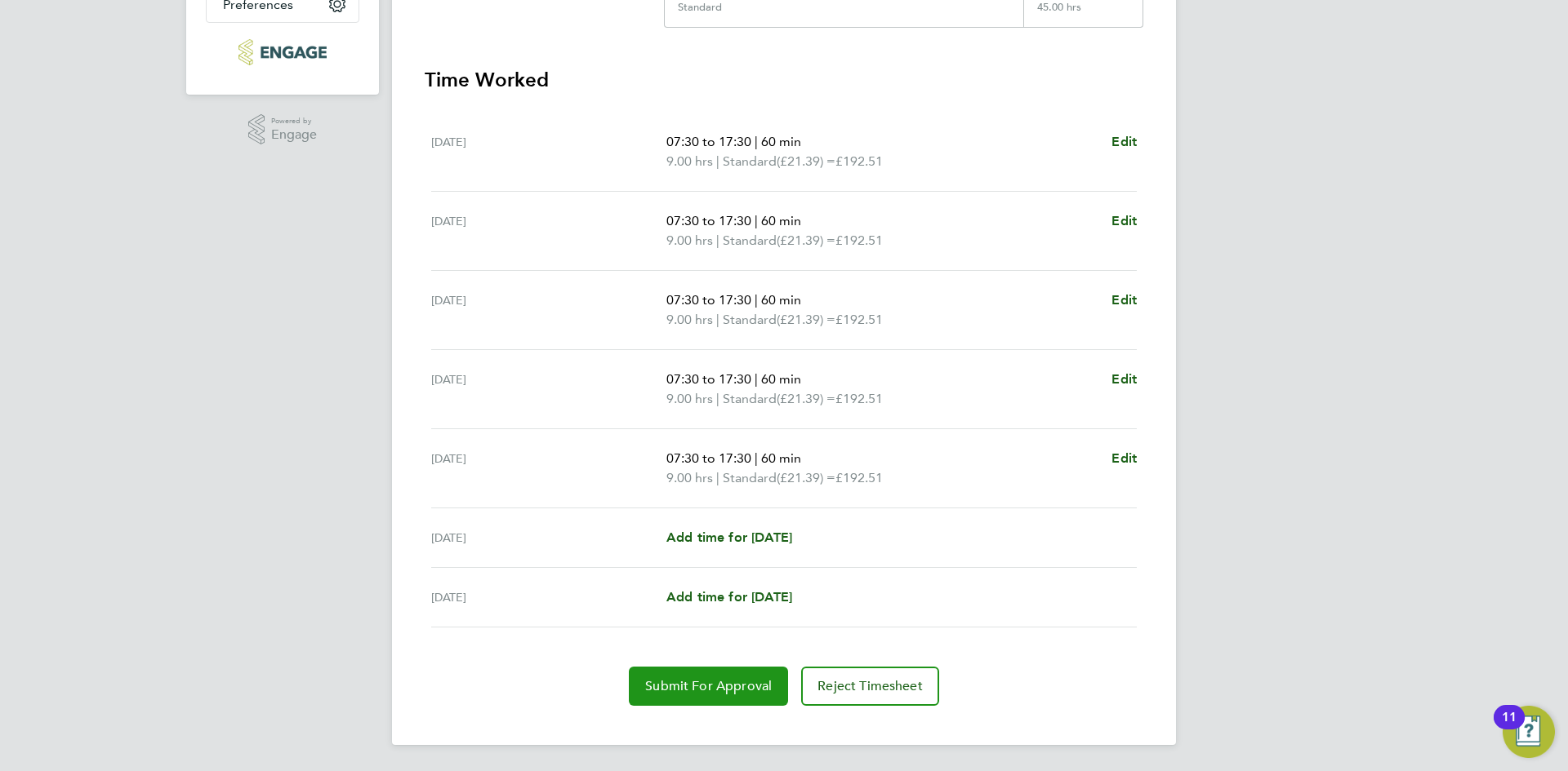
click at [680, 690] on span "Submit For Approval" at bounding box center [708, 686] width 127 height 16
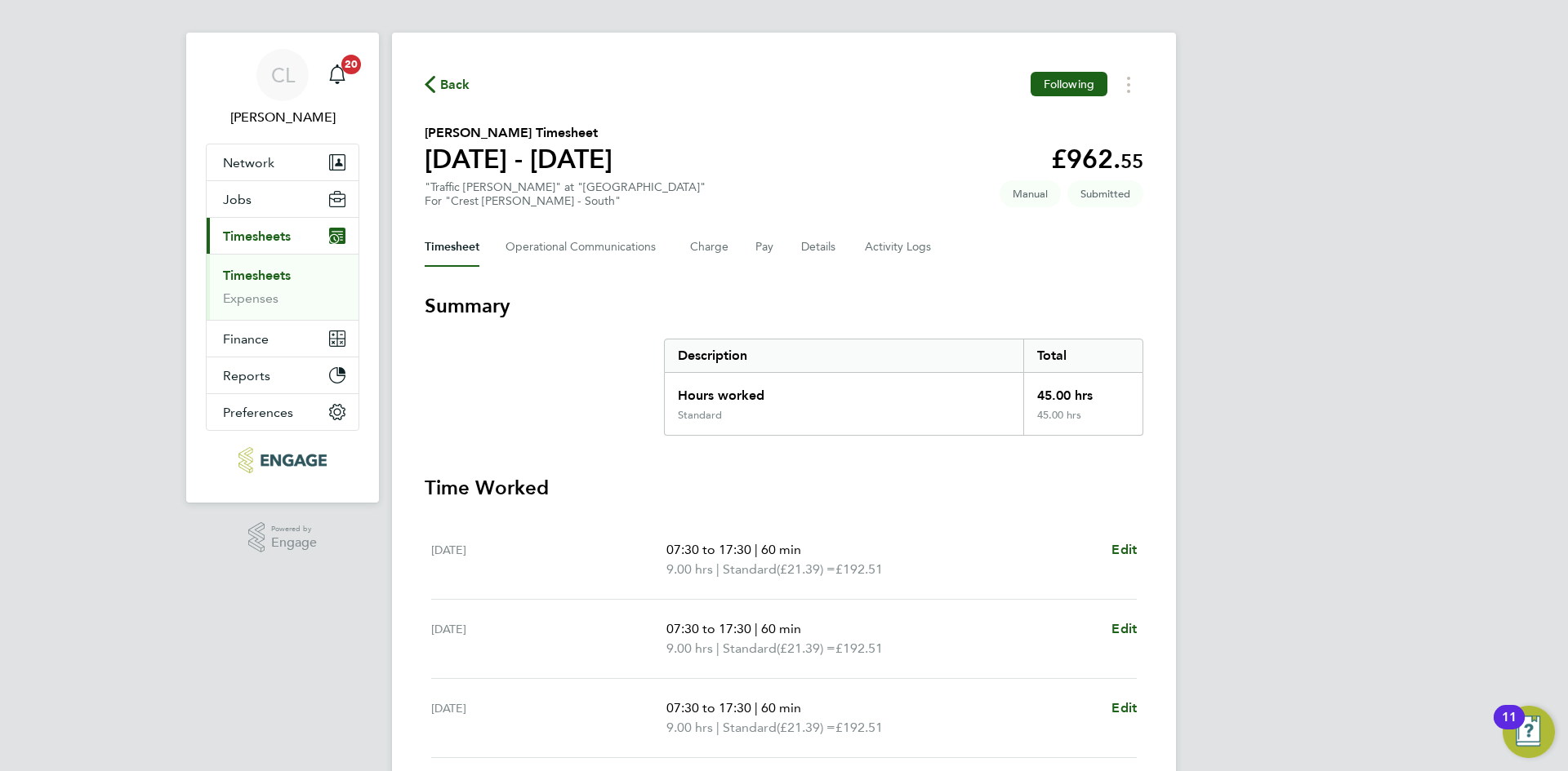
click at [434, 76] on icon "button" at bounding box center [430, 84] width 11 height 17
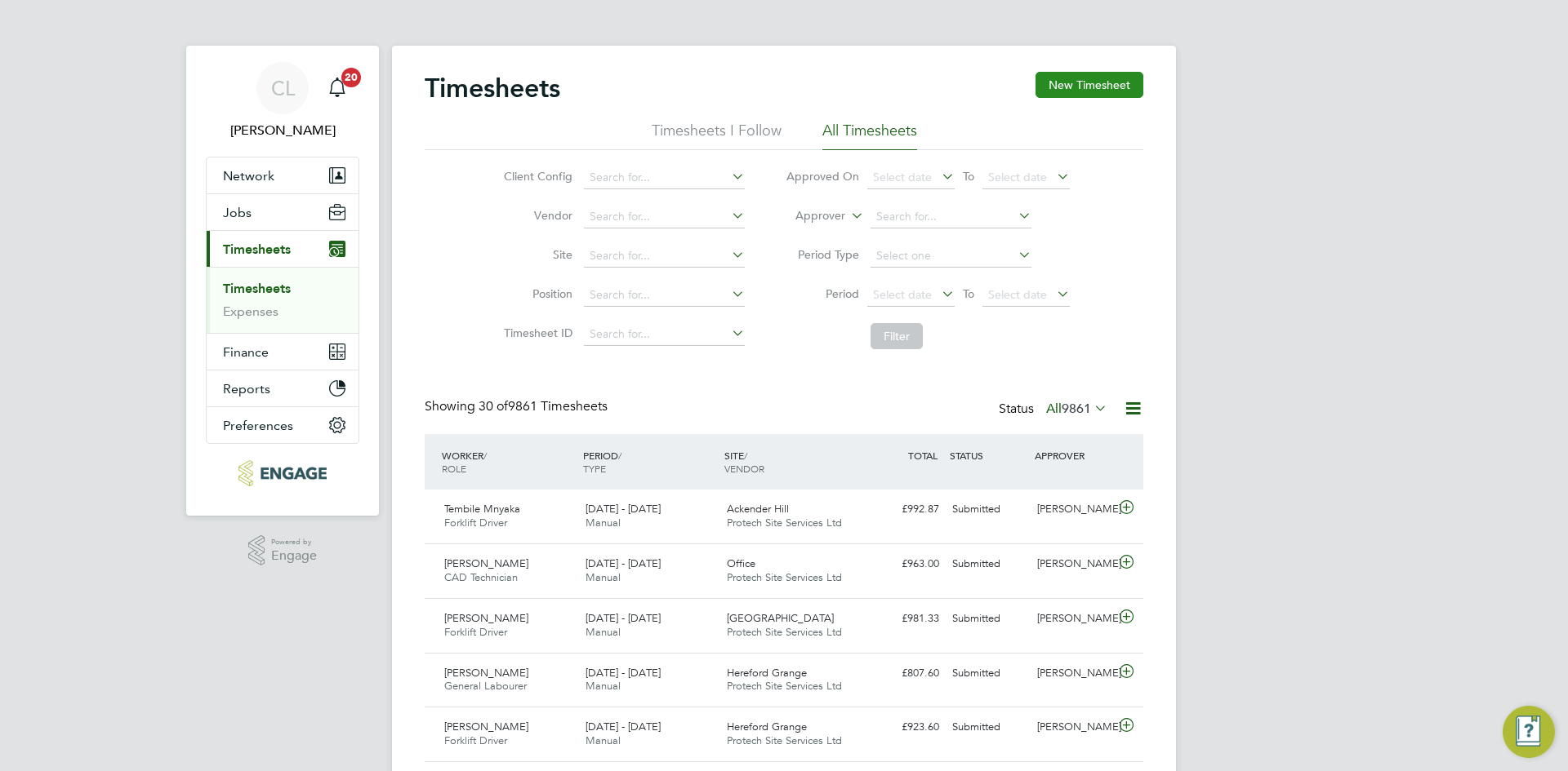
click at [1076, 79] on button "New Timesheet" at bounding box center [1089, 85] width 108 height 26
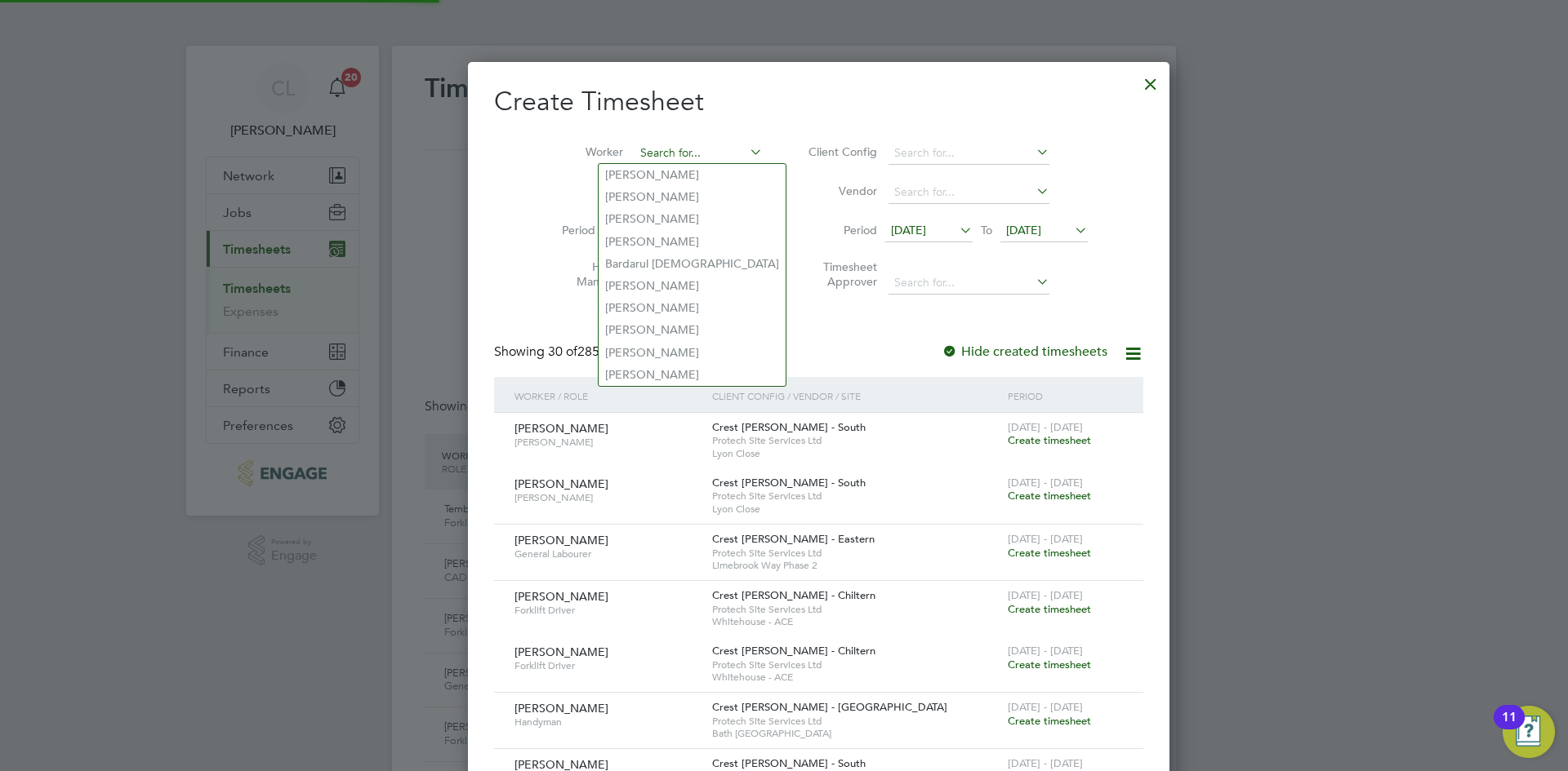
click at [644, 147] on input at bounding box center [698, 153] width 128 height 22
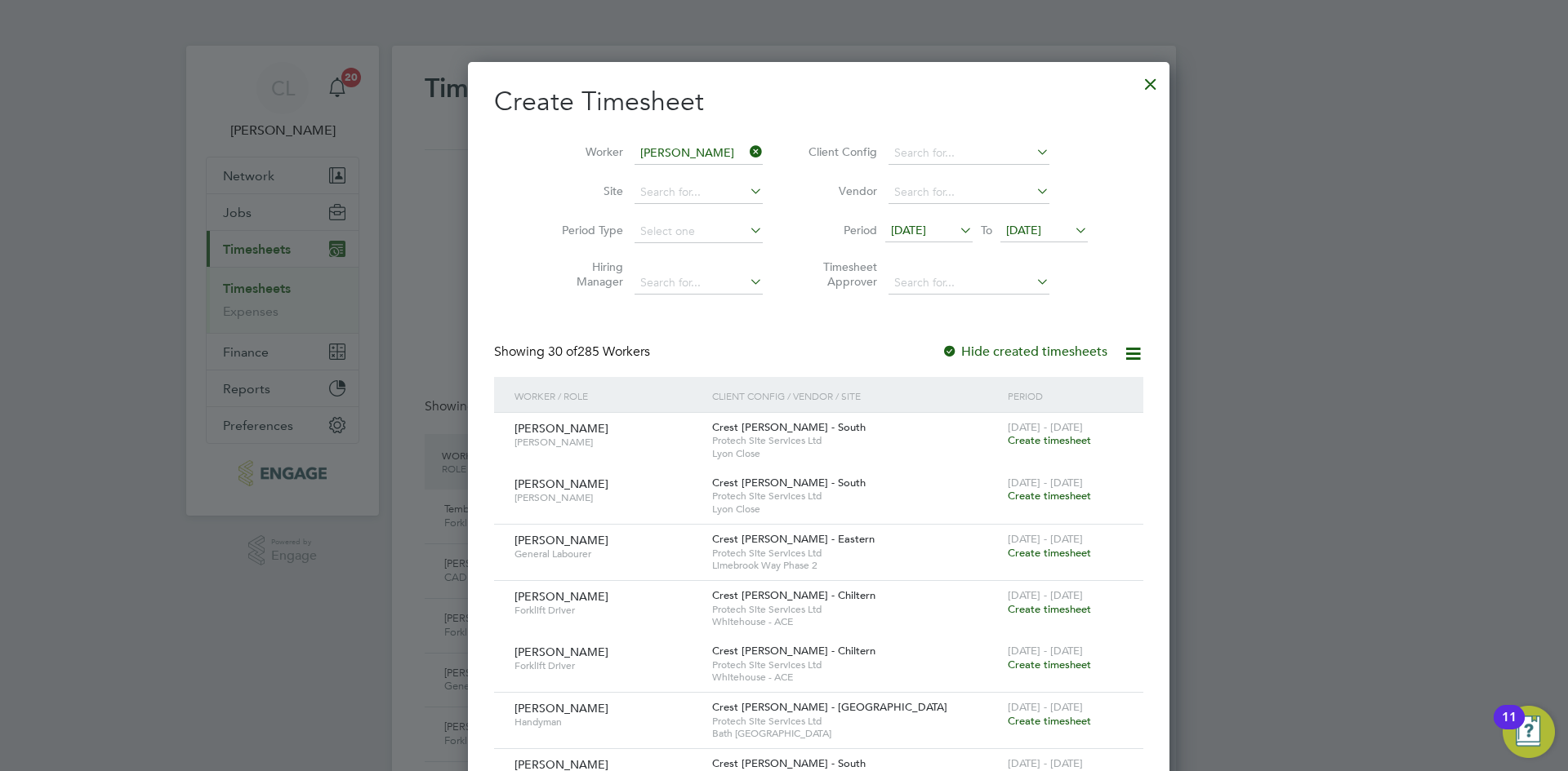
click at [680, 286] on li "Alan Price" at bounding box center [699, 286] width 202 height 22
type input "[PERSON_NAME]"
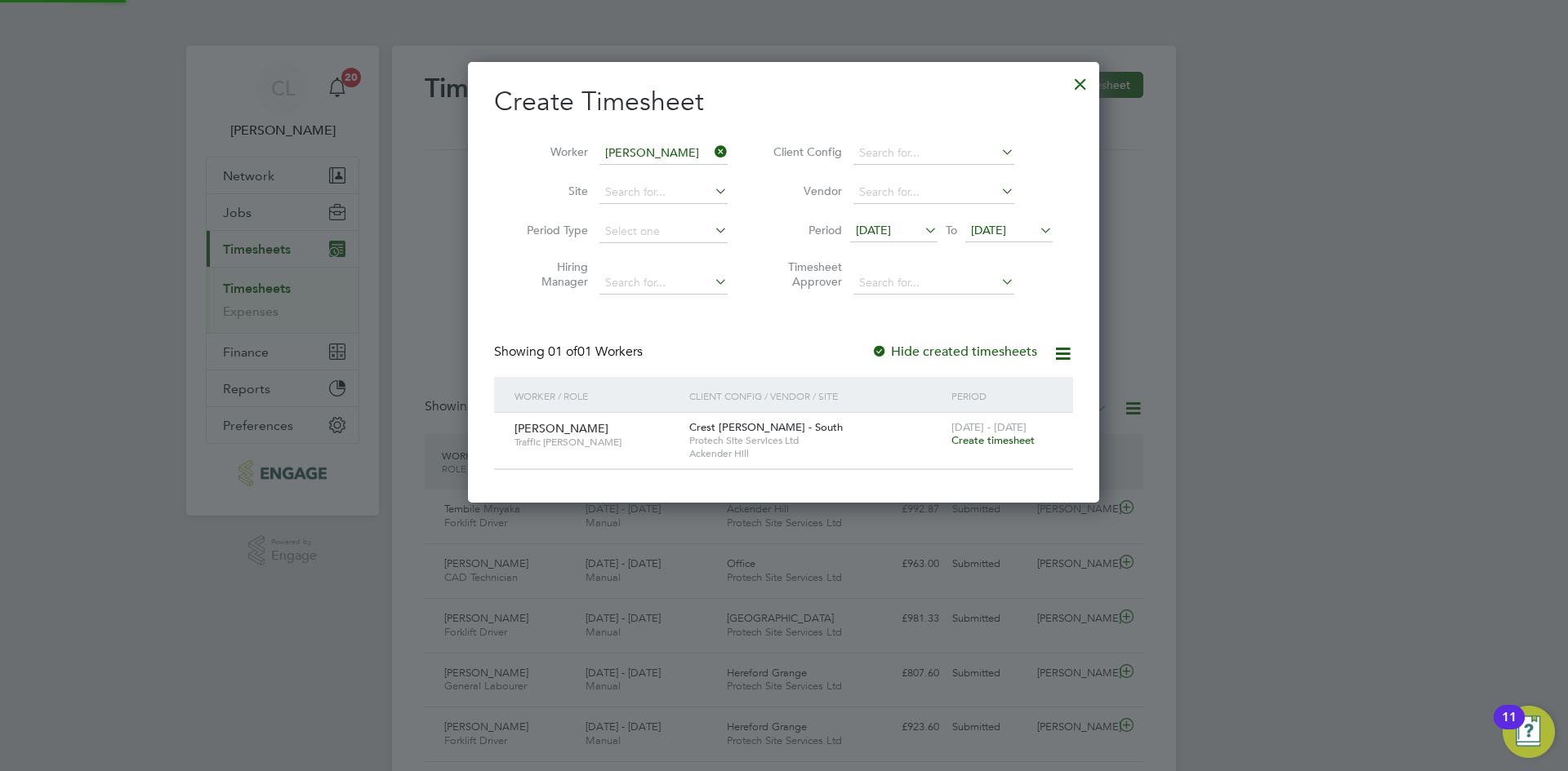
scroll to position [440, 632]
click at [1017, 437] on span "Create timesheet" at bounding box center [993, 440] width 84 height 13
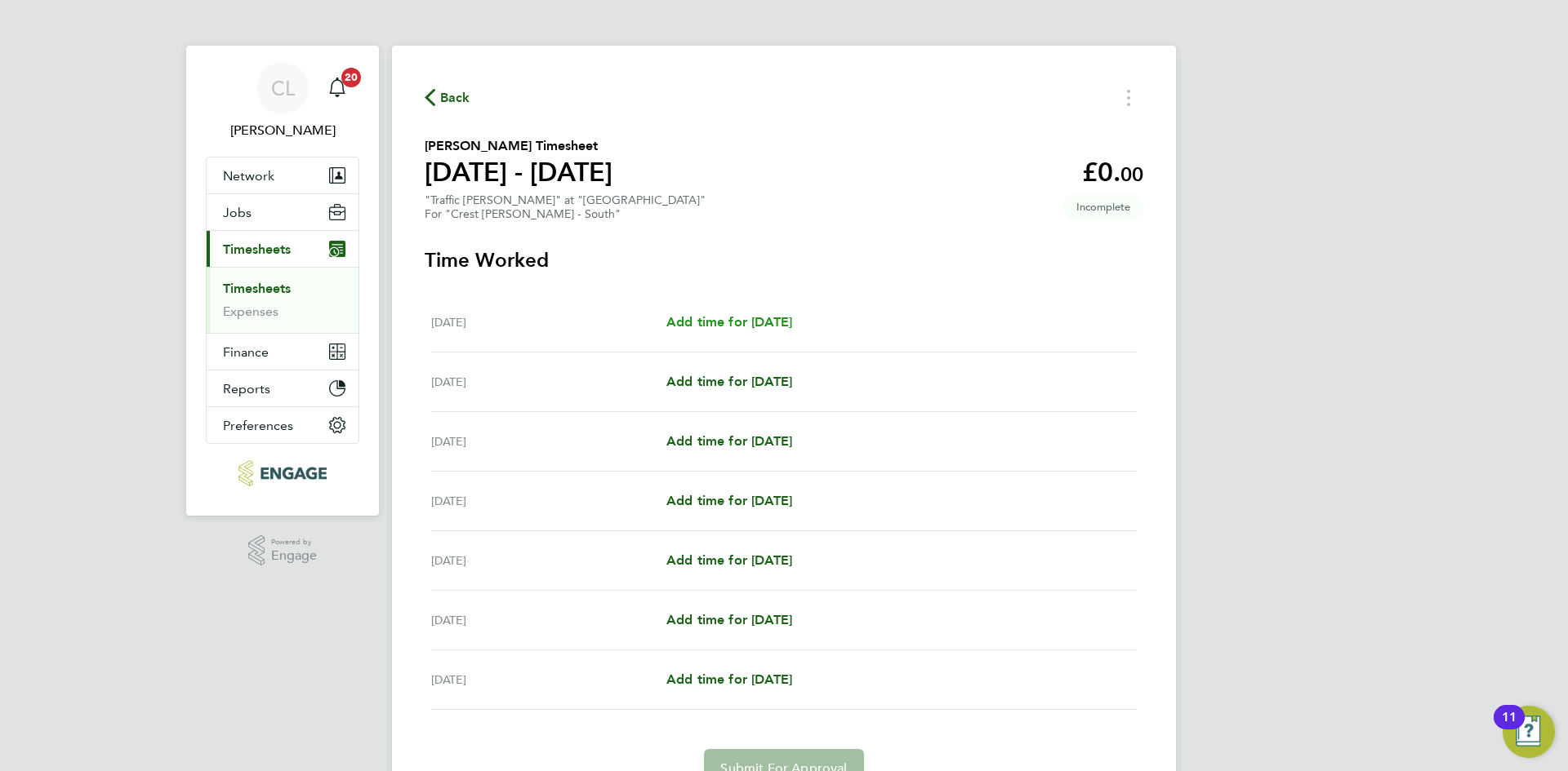
click at [747, 328] on span "Add time for [DATE]" at bounding box center [729, 321] width 126 height 15
select select "60"
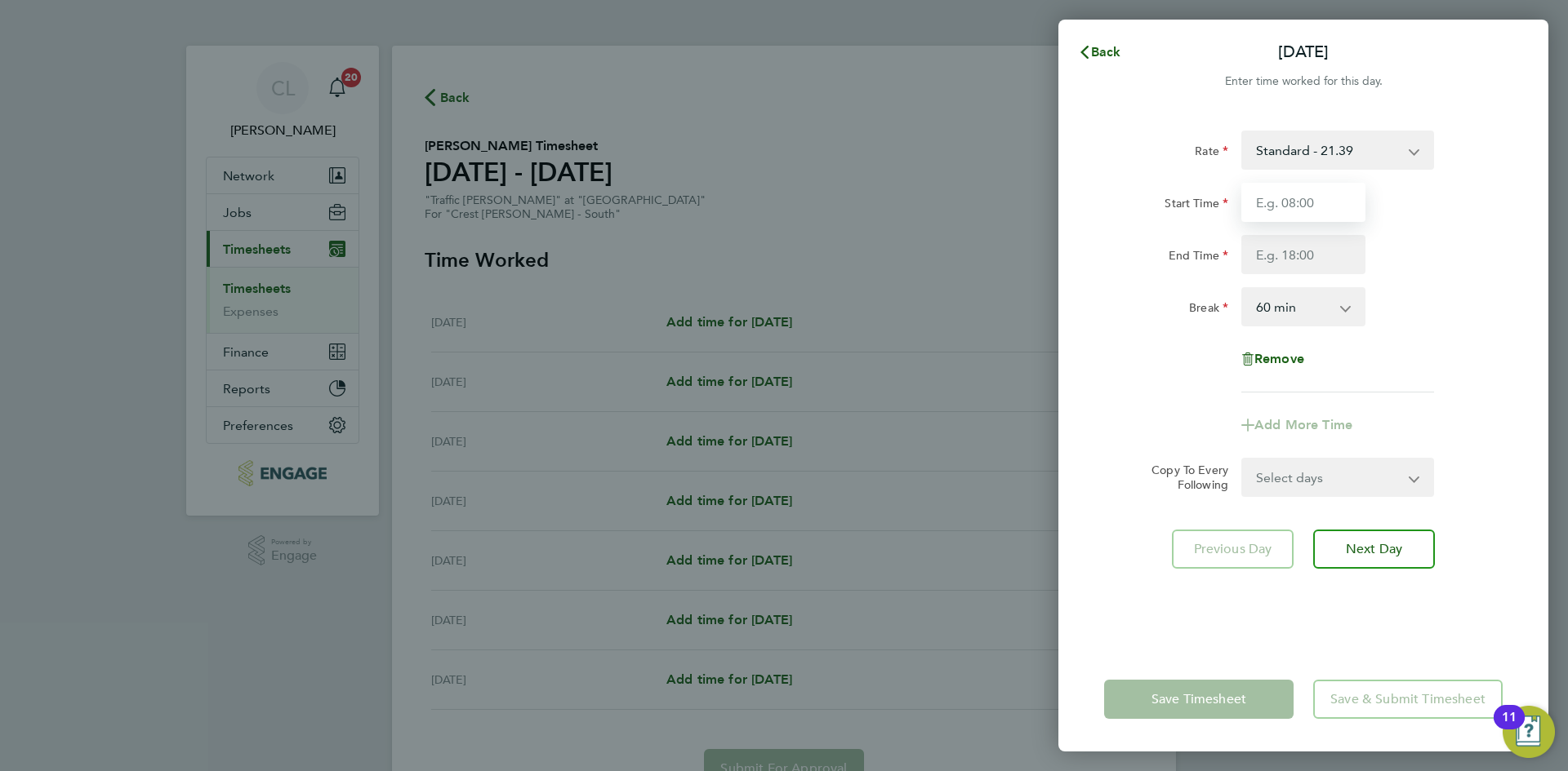
click at [1313, 195] on input "Start Time" at bounding box center [1303, 202] width 124 height 40
type input "07:30"
click at [1321, 259] on input "End Time" at bounding box center [1303, 255] width 124 height 40
type input "16:30"
click at [1478, 309] on div "Break 0 min 15 min 30 min 45 min 60 min 75 min 90 min" at bounding box center [1302, 307] width 411 height 40
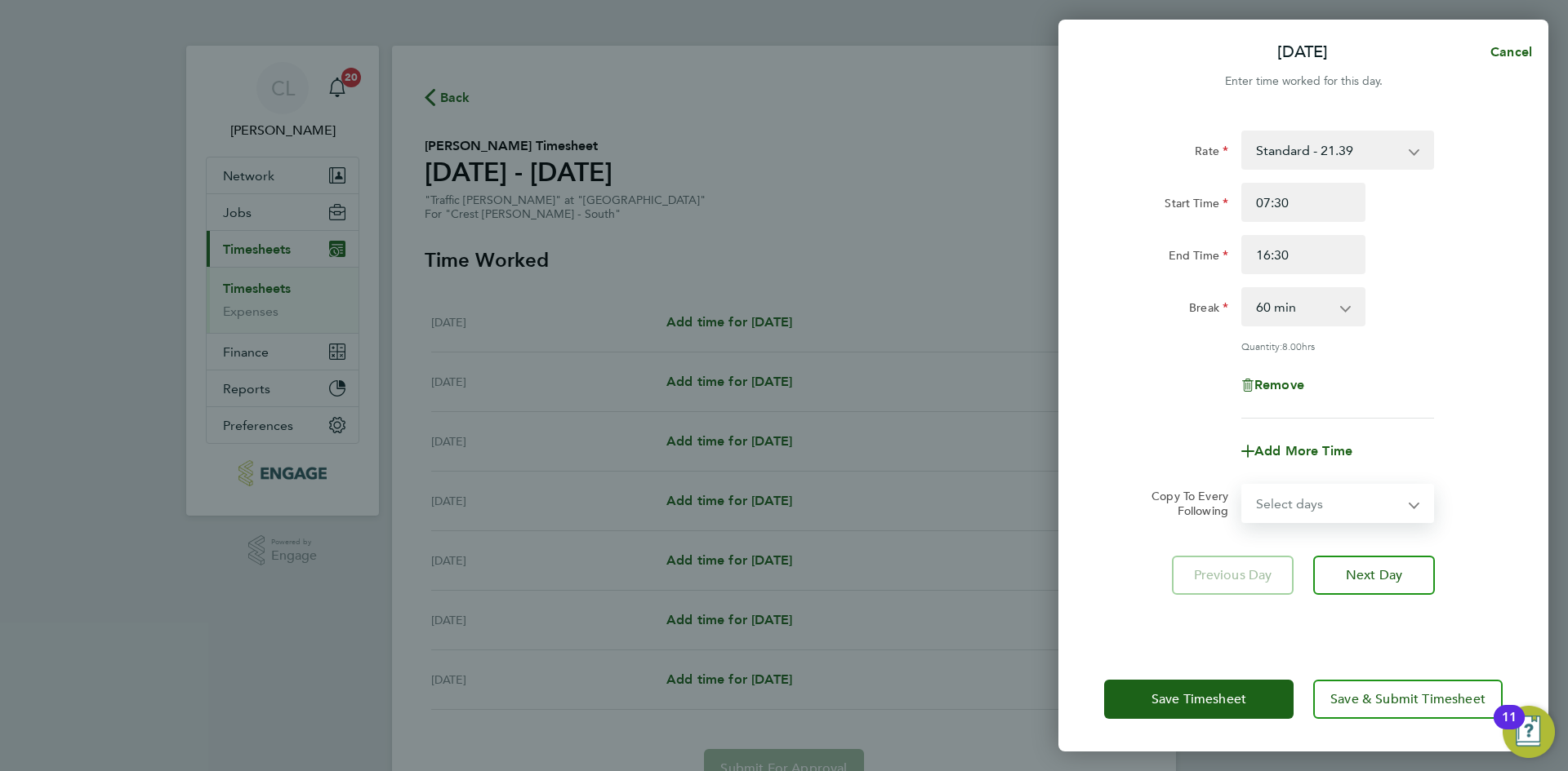
click at [1335, 491] on select "Select days Day Weekday (Mon-Fri) Weekend (Sat-Sun) [DATE] [DATE] [DATE] [DATE]…" at bounding box center [1329, 504] width 171 height 36
select select "WEEKDAY"
click at [1243, 486] on select "Select days Day Weekday (Mon-Fri) Weekend (Sat-Sun) [DATE] [DATE] [DATE] [DATE]…" at bounding box center [1329, 504] width 171 height 36
select select "[DATE]"
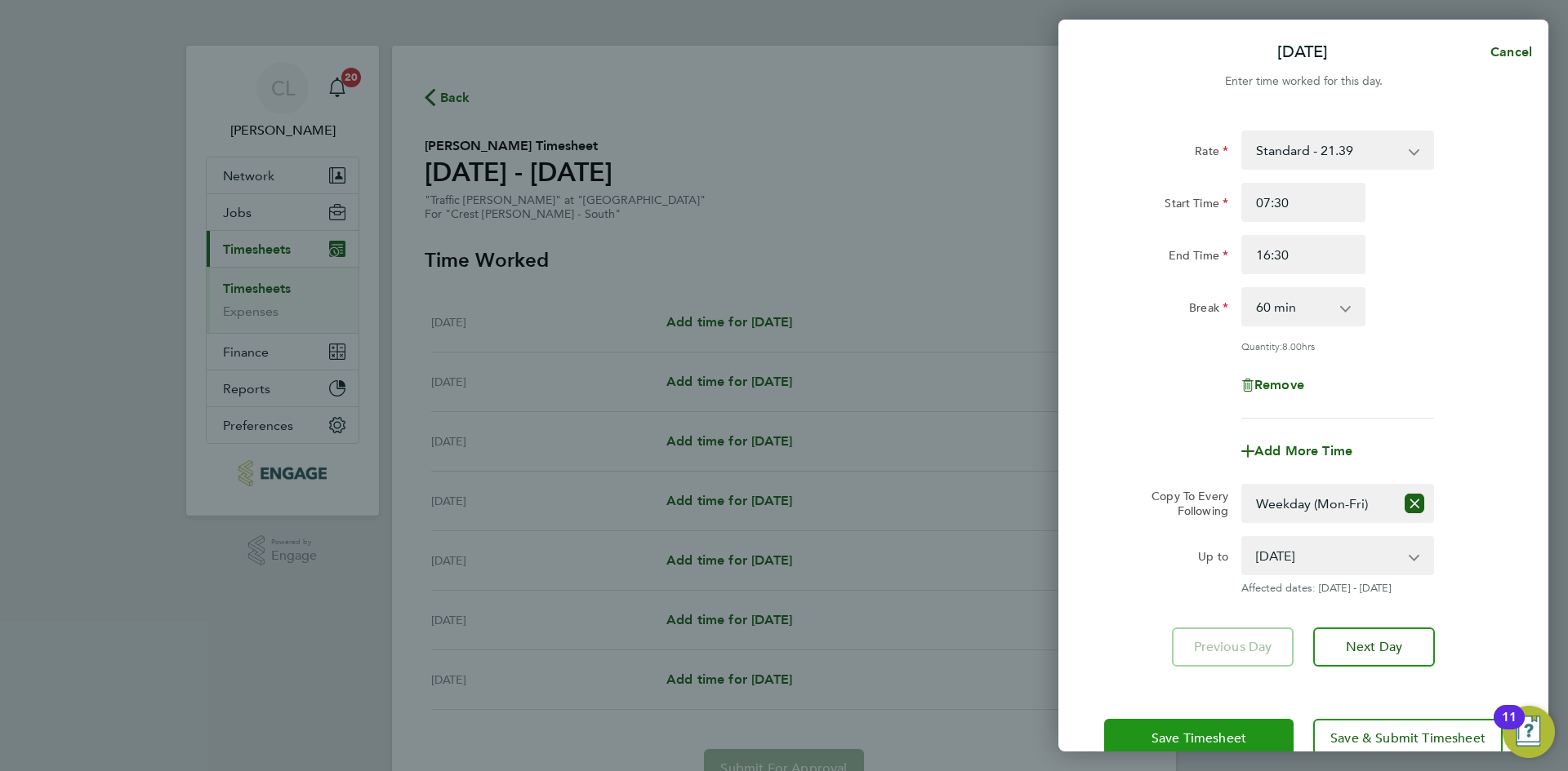
click at [1208, 732] on span "Save Timesheet" at bounding box center [1198, 739] width 95 height 16
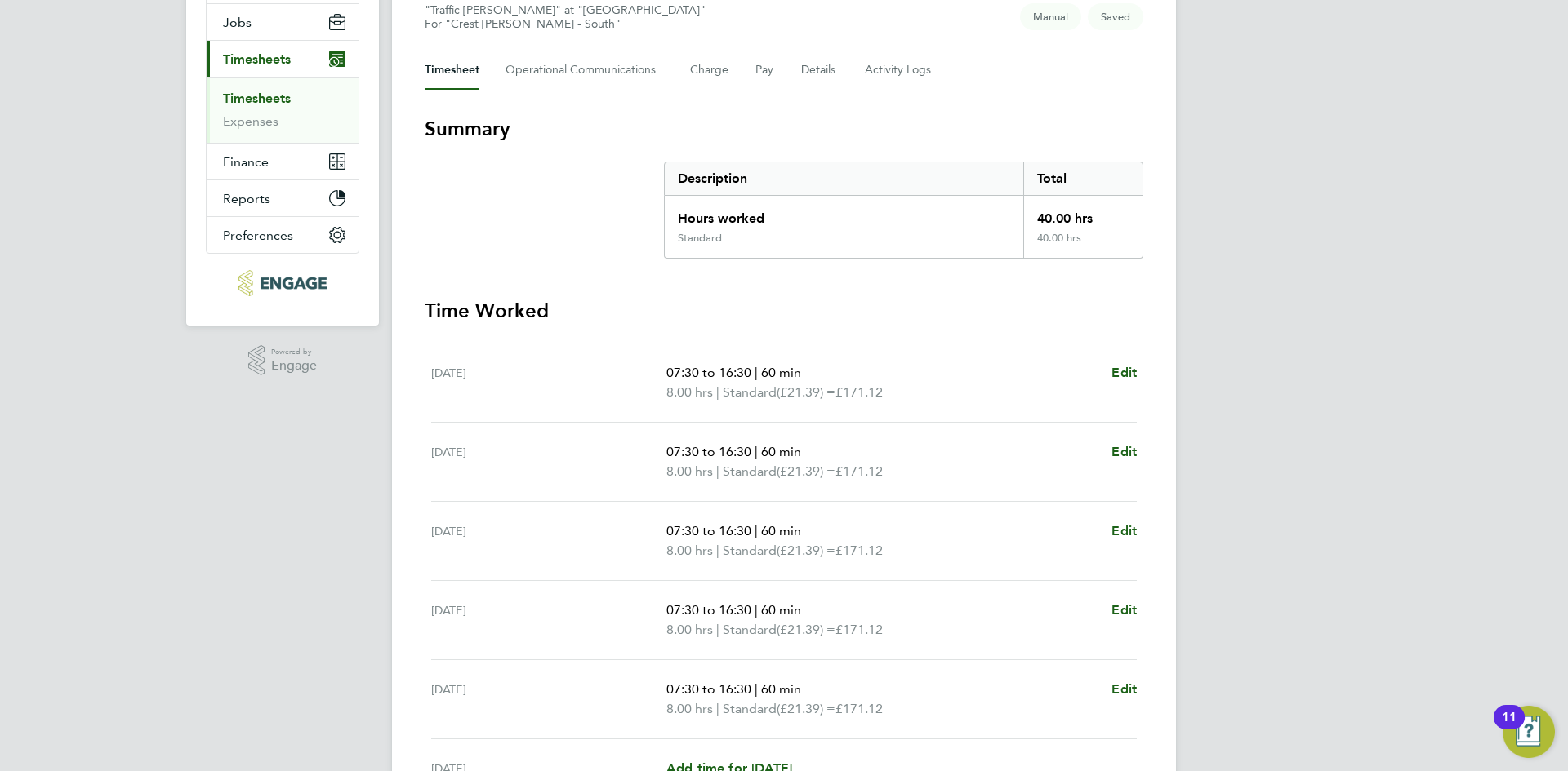
scroll to position [421, 0]
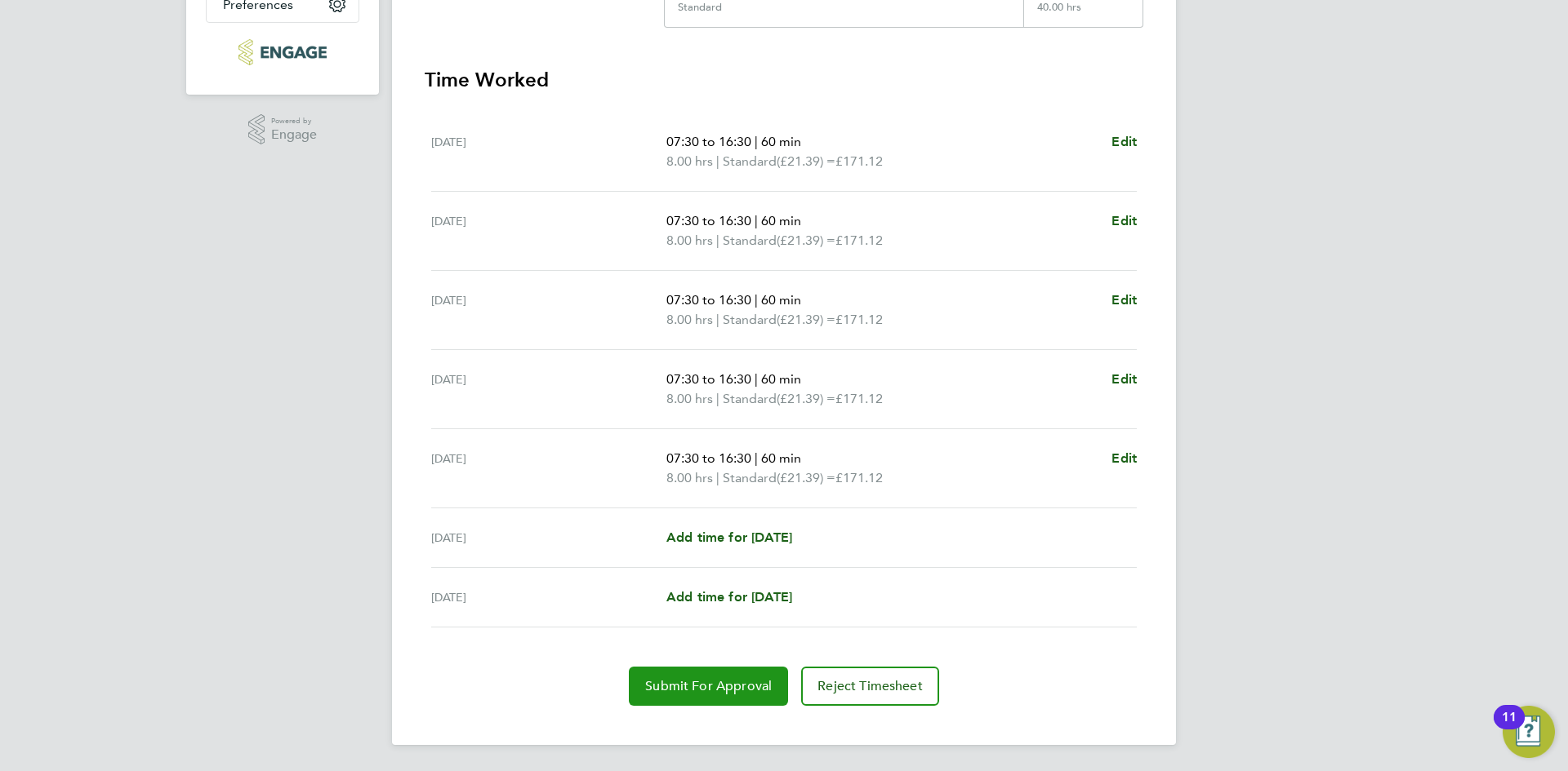
click at [660, 674] on button "Submit For Approval" at bounding box center [707, 686] width 159 height 40
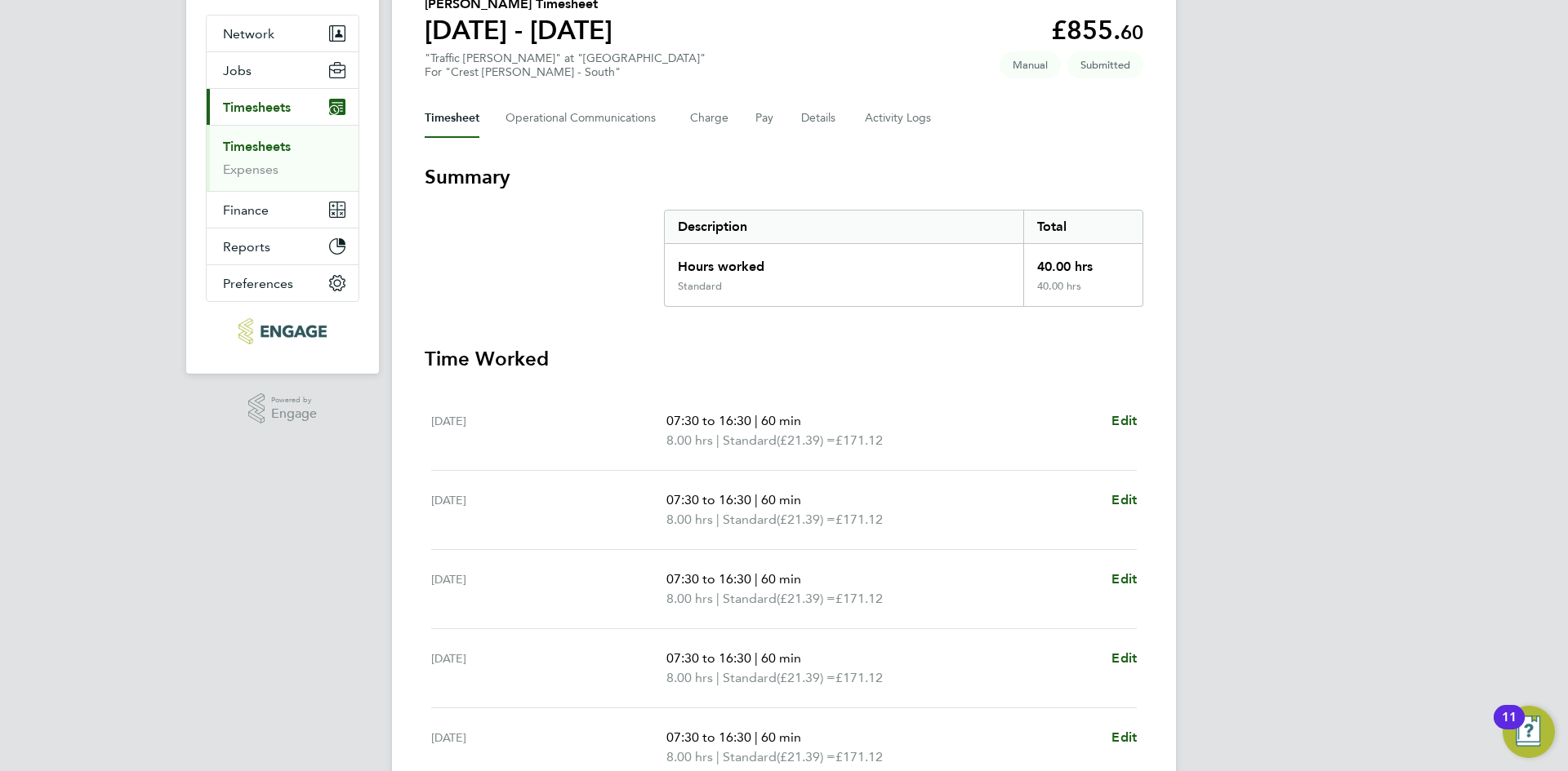
scroll to position [0, 0]
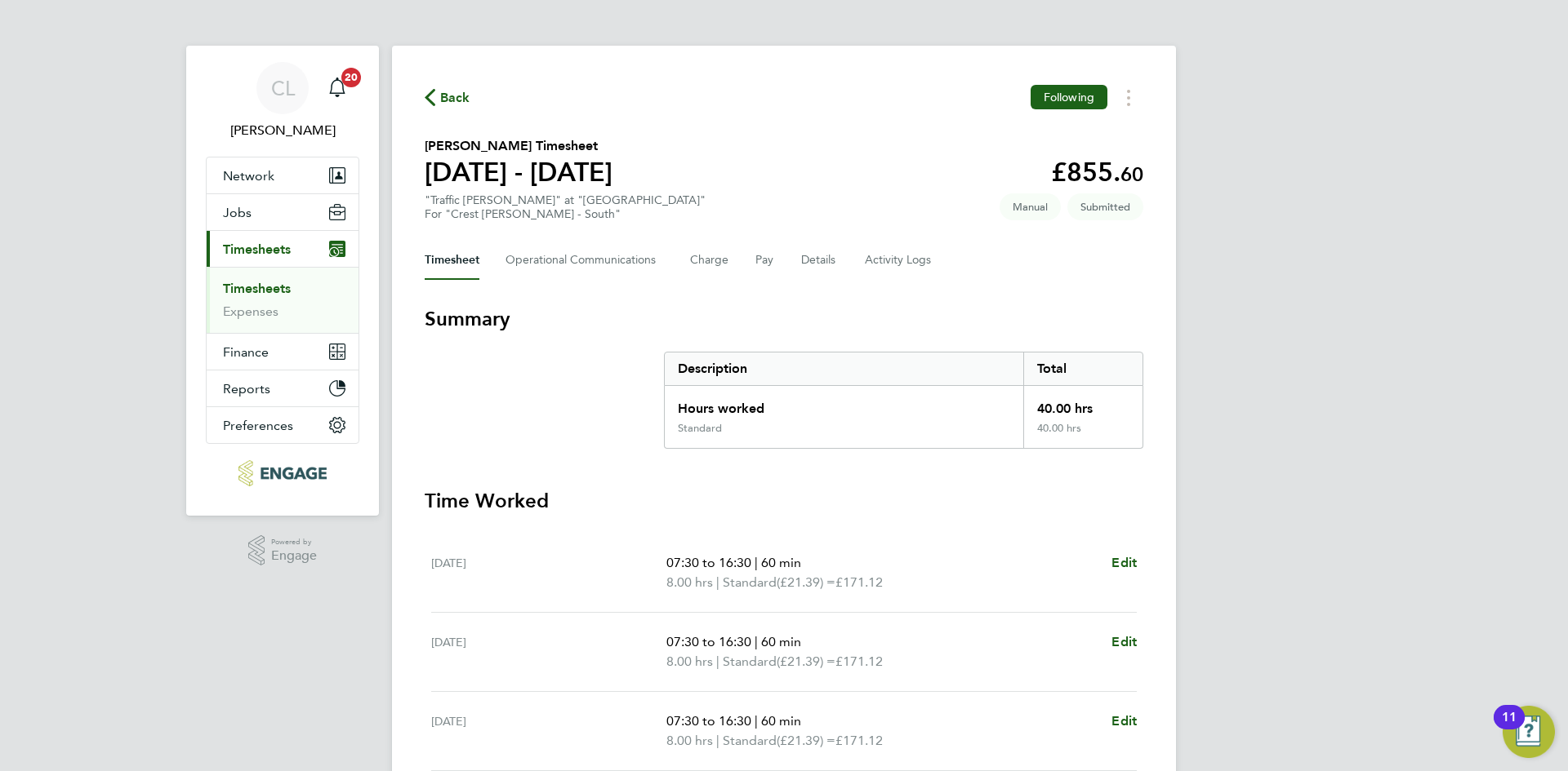
click at [431, 87] on button "Back" at bounding box center [447, 97] width 46 height 21
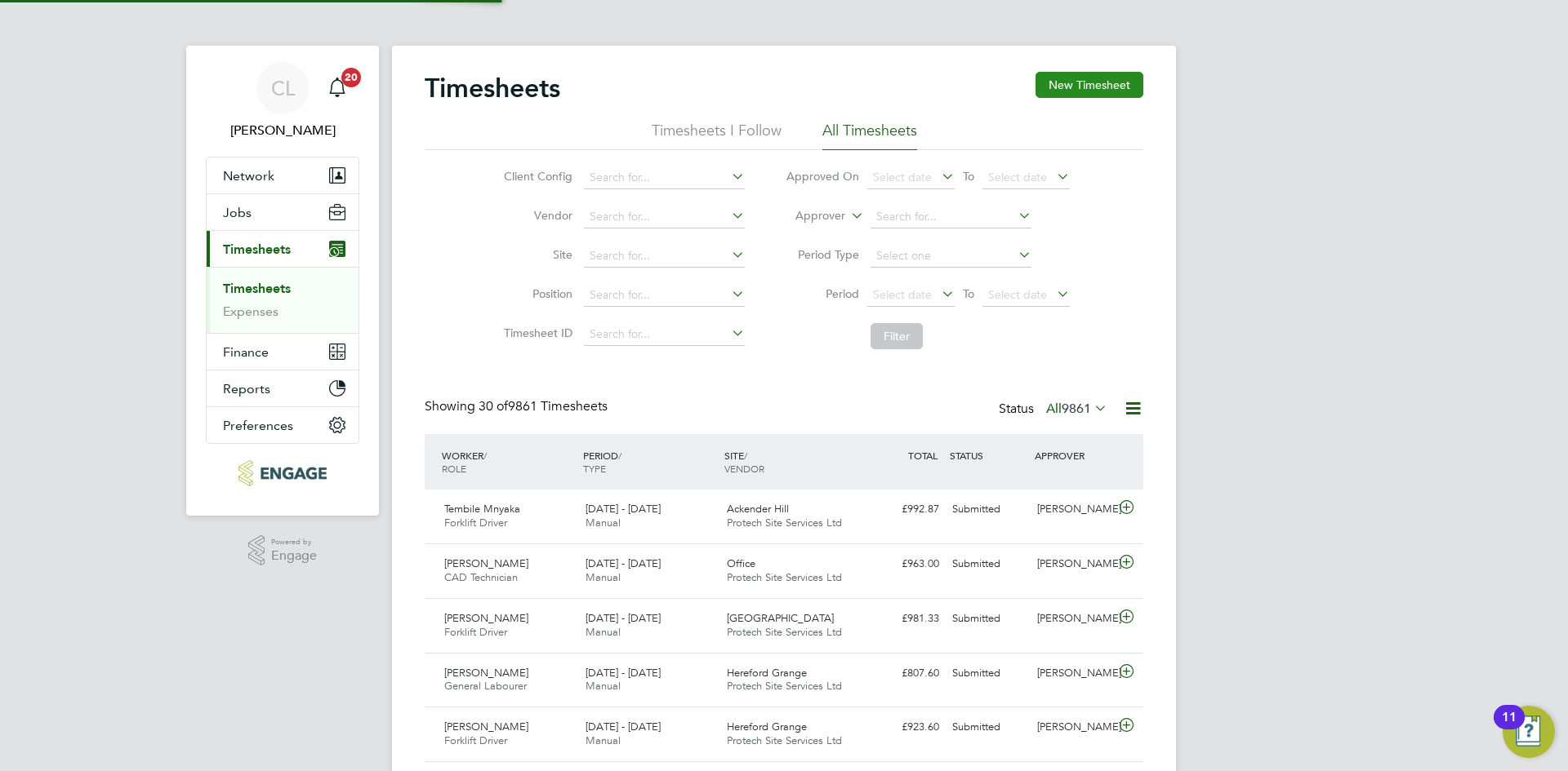
scroll to position [41, 142]
click at [1120, 87] on button "New Timesheet" at bounding box center [1089, 85] width 108 height 26
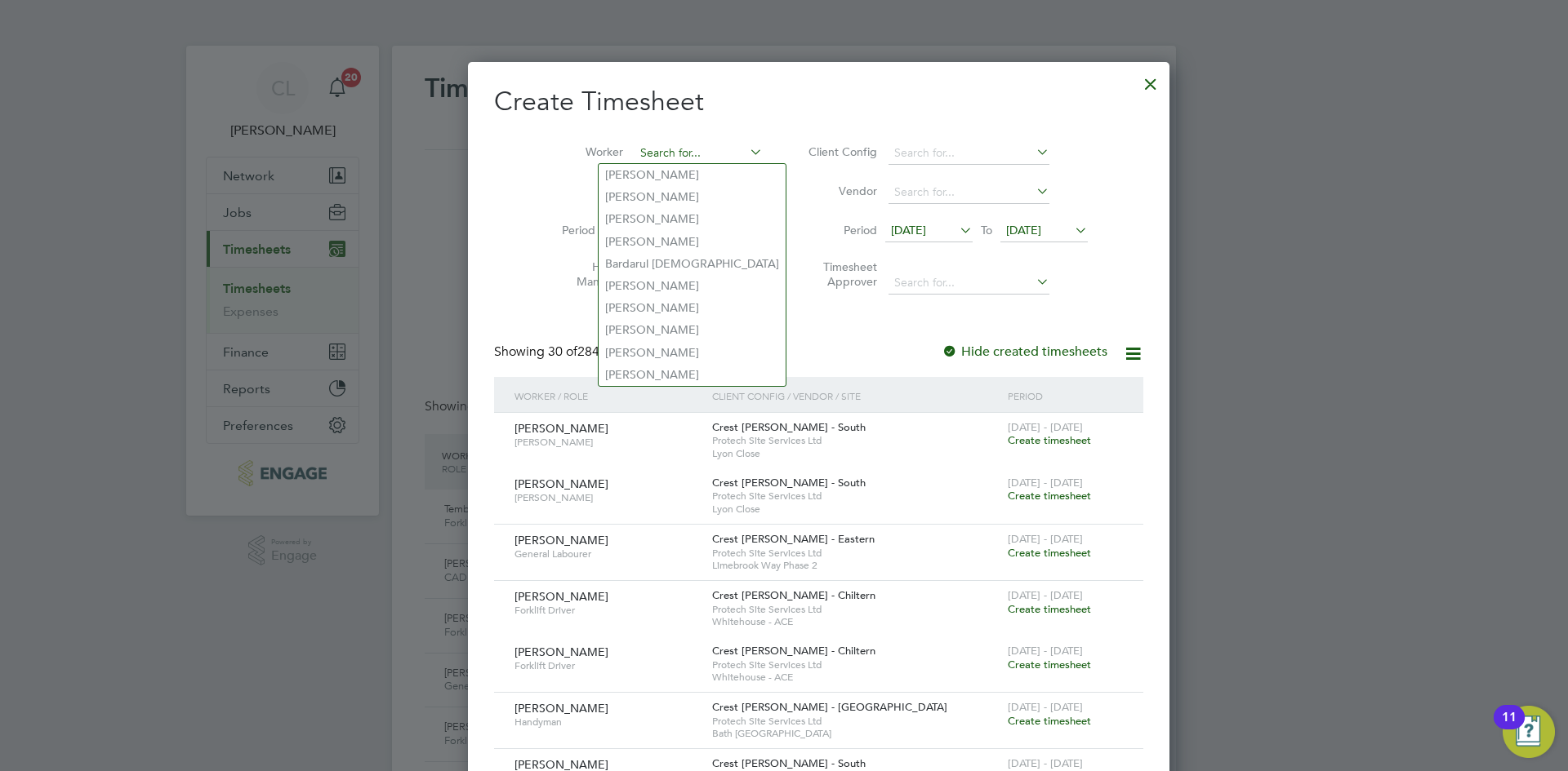
click at [635, 154] on input at bounding box center [698, 153] width 128 height 22
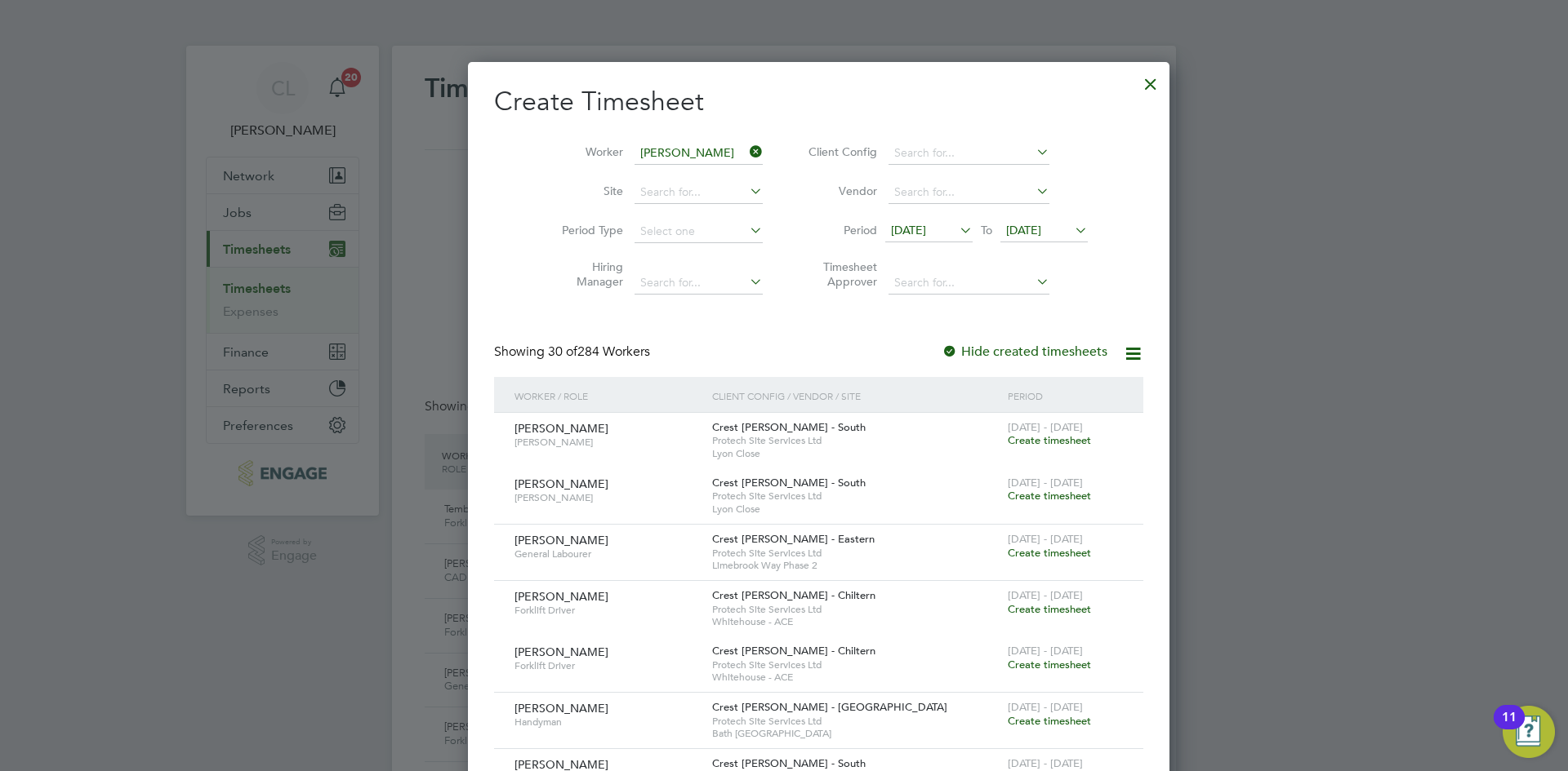
type input "elena"
click at [1136, 94] on div at bounding box center [1150, 80] width 30 height 30
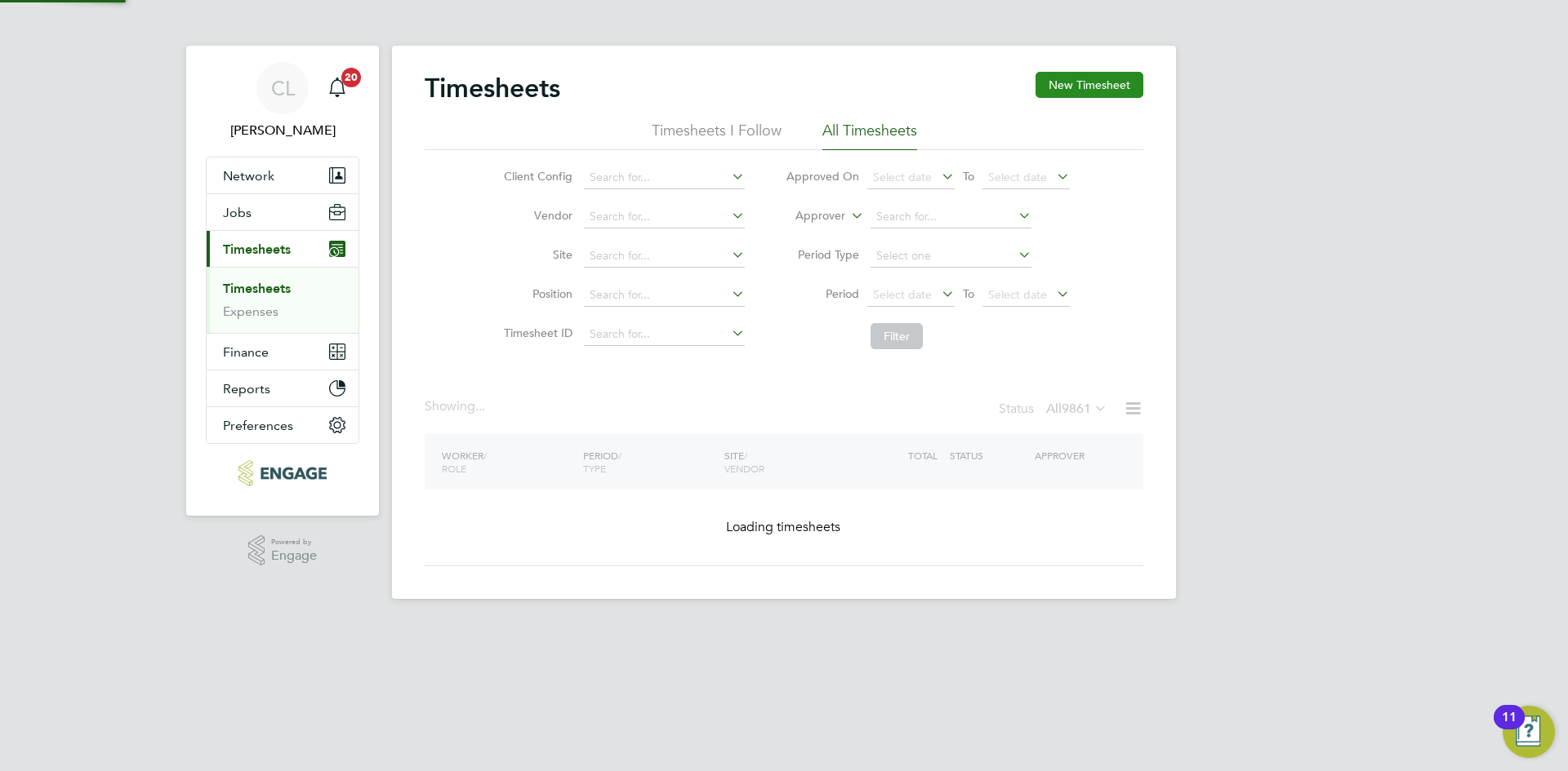
click at [1104, 77] on button "New Timesheet" at bounding box center [1089, 85] width 108 height 26
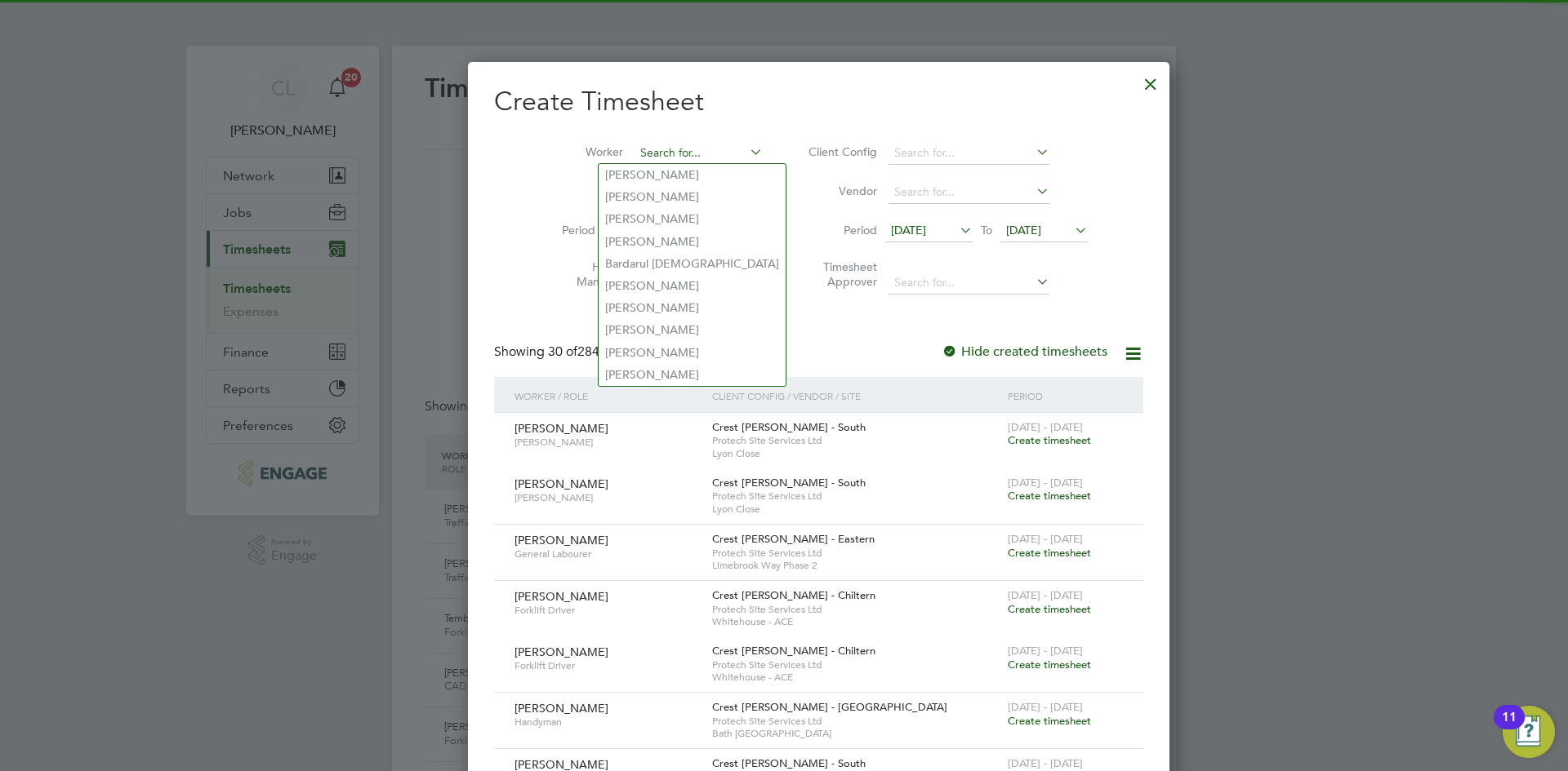
click at [670, 150] on input at bounding box center [698, 153] width 128 height 22
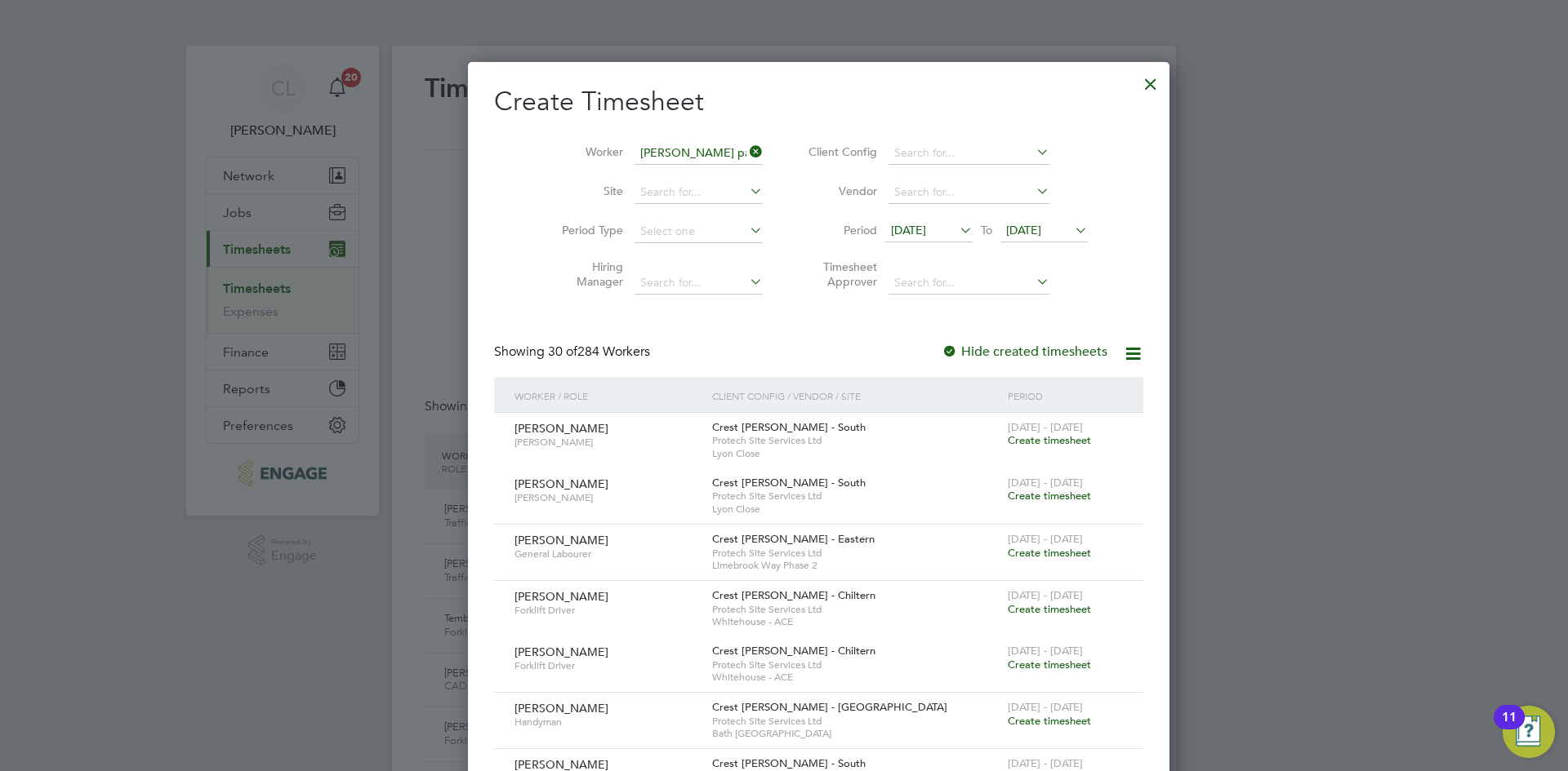
click at [675, 175] on li "Elena Para schiv" at bounding box center [679, 175] width 161 height 22
type input "[PERSON_NAME]"
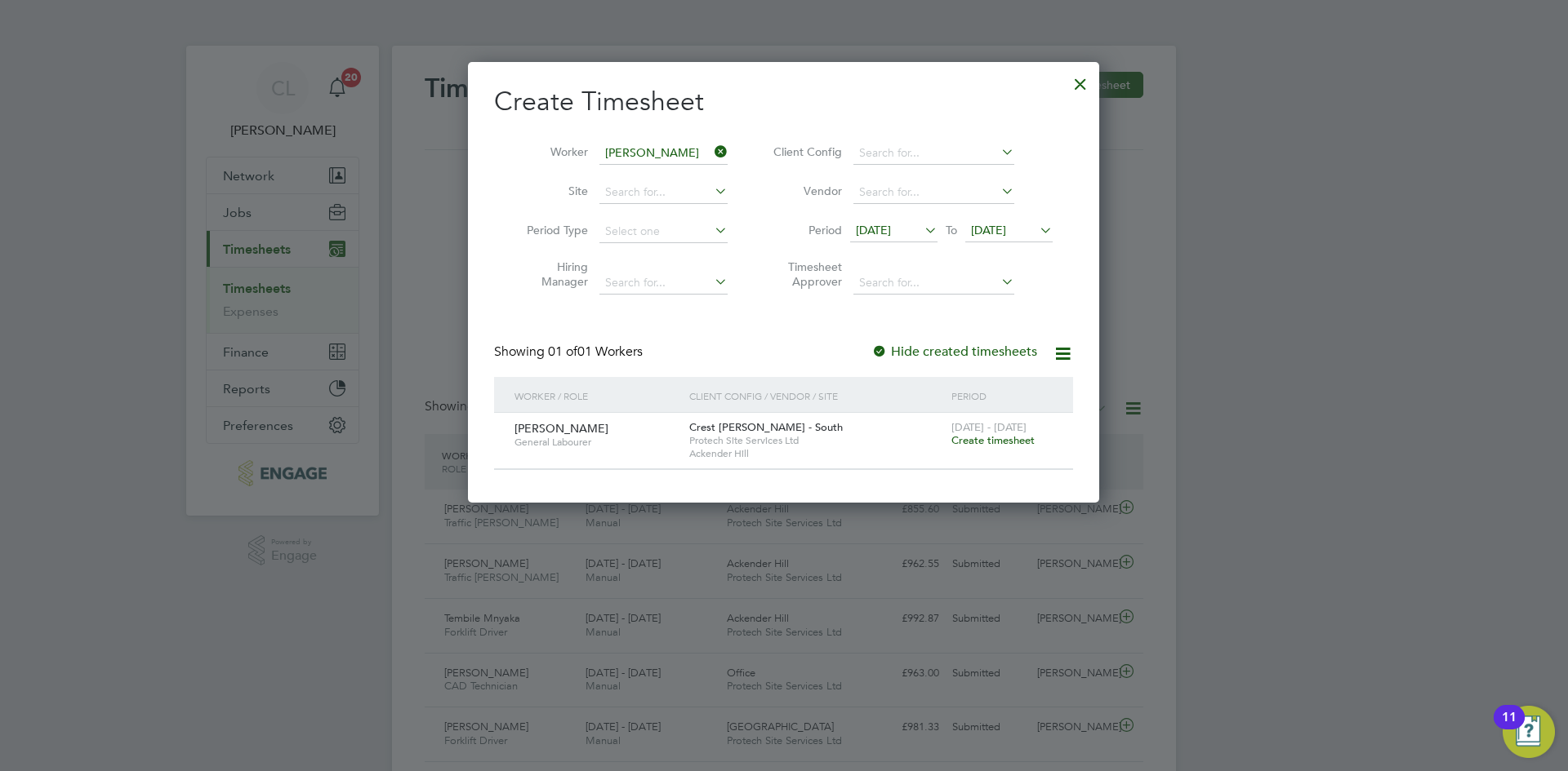
click at [986, 435] on span "Create timesheet" at bounding box center [993, 440] width 84 height 13
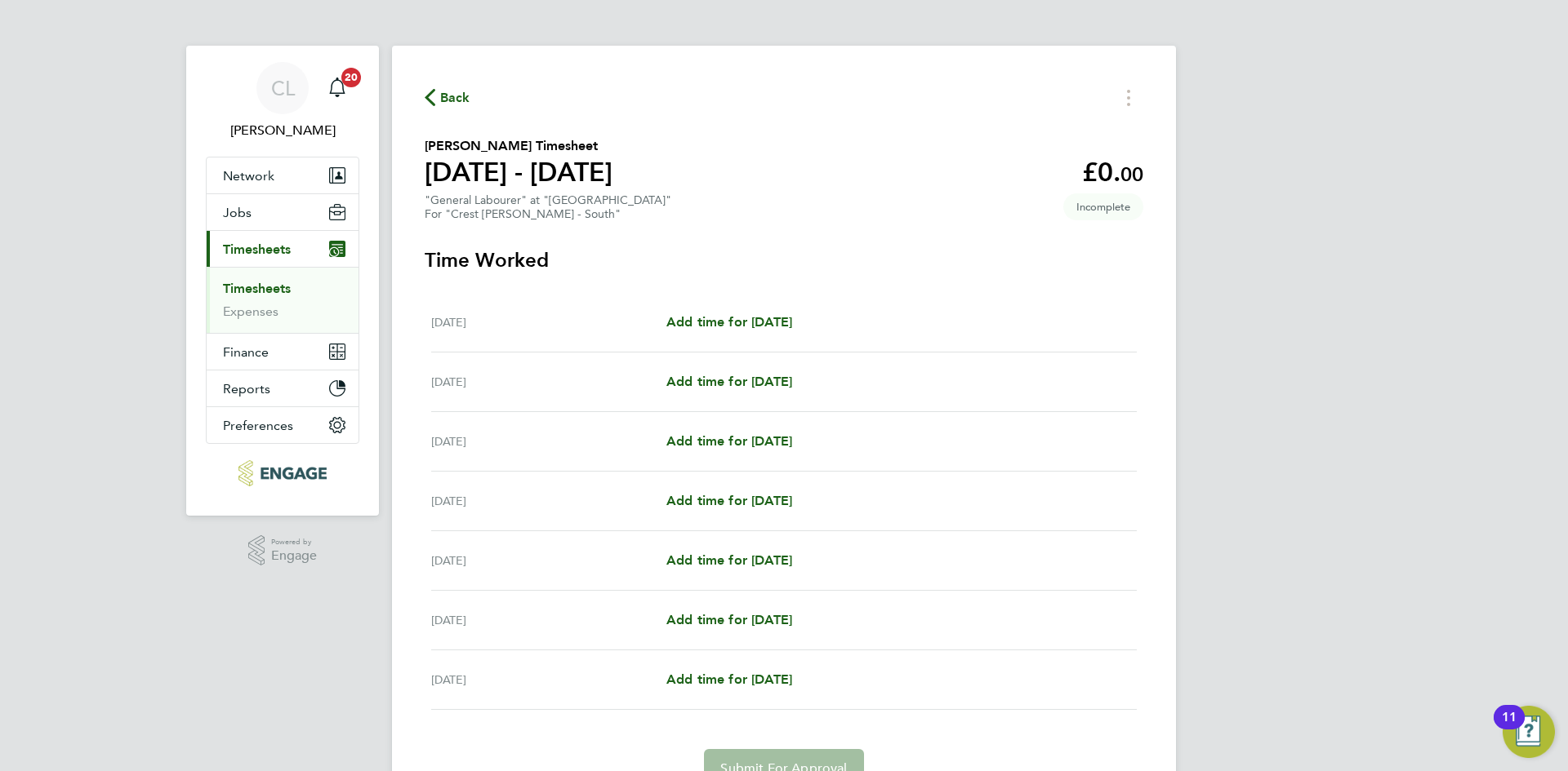
click at [698, 311] on div "[DATE] Add time for [DATE] Add time for [DATE]" at bounding box center [784, 323] width 706 height 59
click at [705, 343] on div "[DATE] Add time for [DATE] Add time for [DATE]" at bounding box center [784, 323] width 706 height 59
click at [743, 316] on span "Add time for [DATE]" at bounding box center [729, 321] width 126 height 15
select select "60"
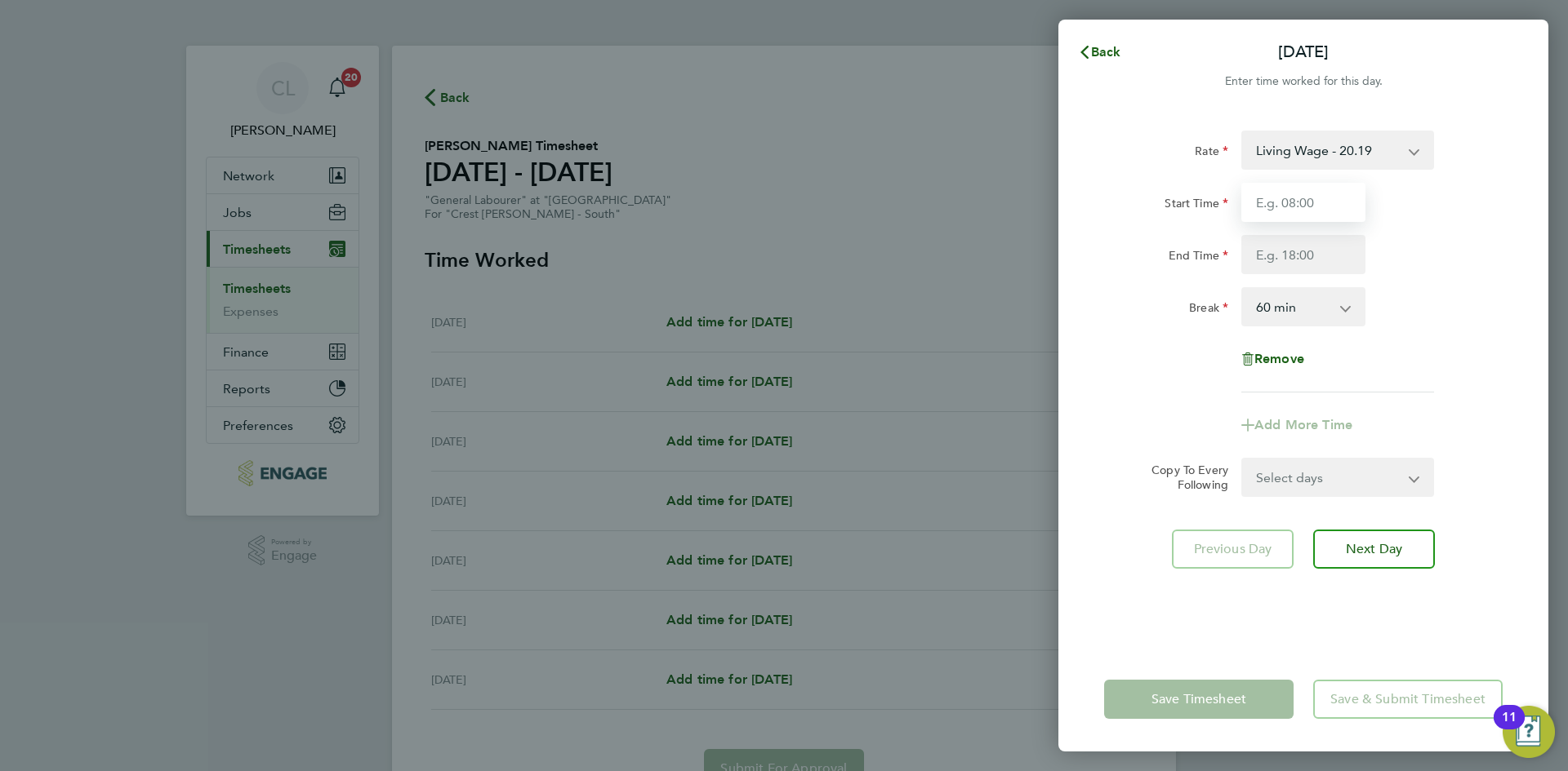
click at [1324, 208] on input "Start Time" at bounding box center [1303, 202] width 124 height 40
type input "07:30"
click at [1304, 271] on input "End Time" at bounding box center [1303, 255] width 124 height 40
type input "16:30"
click at [1414, 250] on div "End Time 16:30" at bounding box center [1302, 255] width 411 height 40
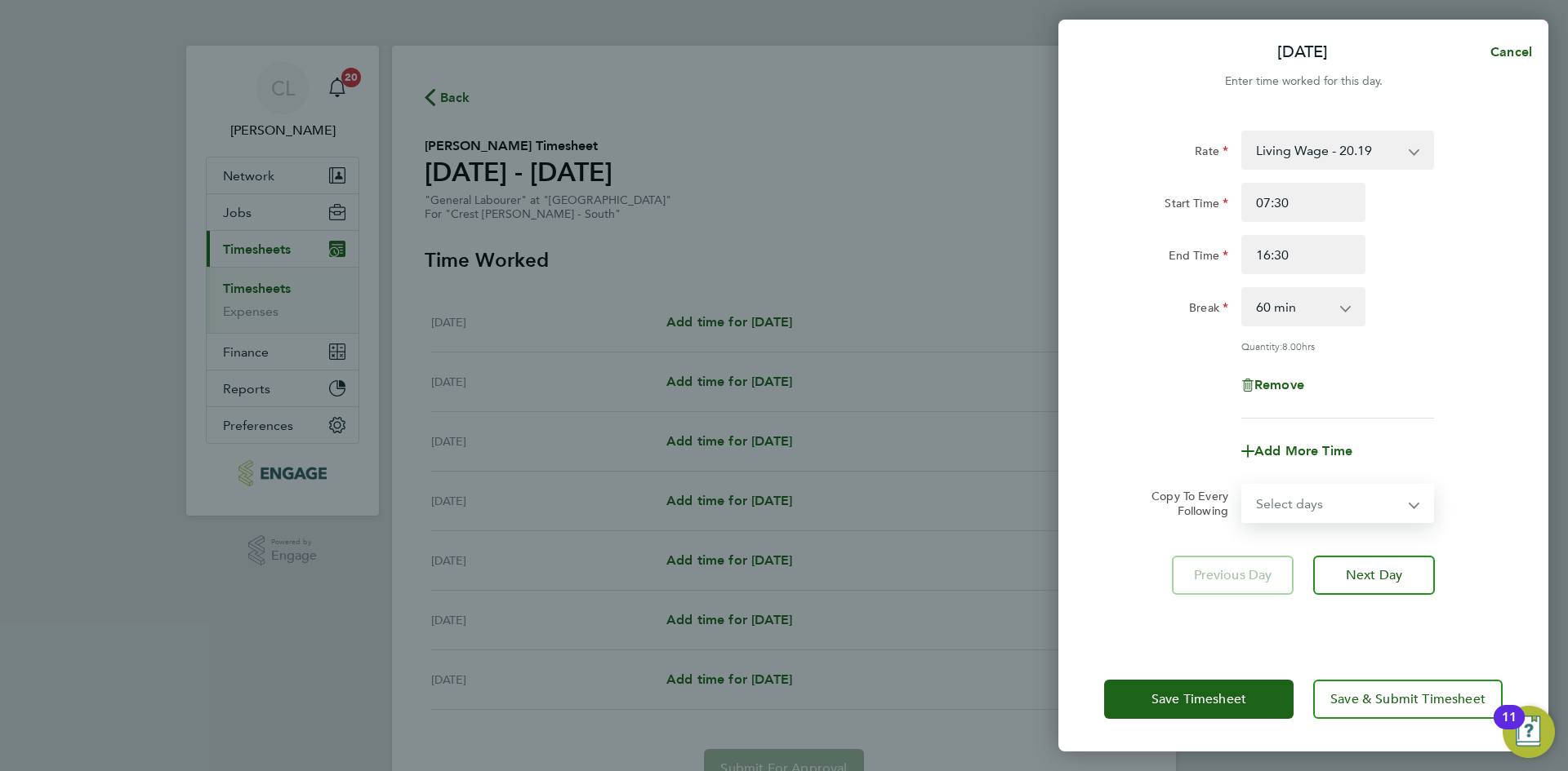
drag, startPoint x: 1327, startPoint y: 499, endPoint x: 1327, endPoint y: 510, distance: 11.0
click at [1327, 499] on select "Select days Day Weekday (Mon-Fri) Weekend (Sat-Sun) [DATE] [DATE] [DATE] [DATE]…" at bounding box center [1329, 504] width 171 height 36
select select "WEEKDAY"
click at [1243, 486] on select "Select days Day Weekday (Mon-Fri) Weekend (Sat-Sun) [DATE] [DATE] [DATE] [DATE]…" at bounding box center [1329, 504] width 171 height 36
select select "[DATE]"
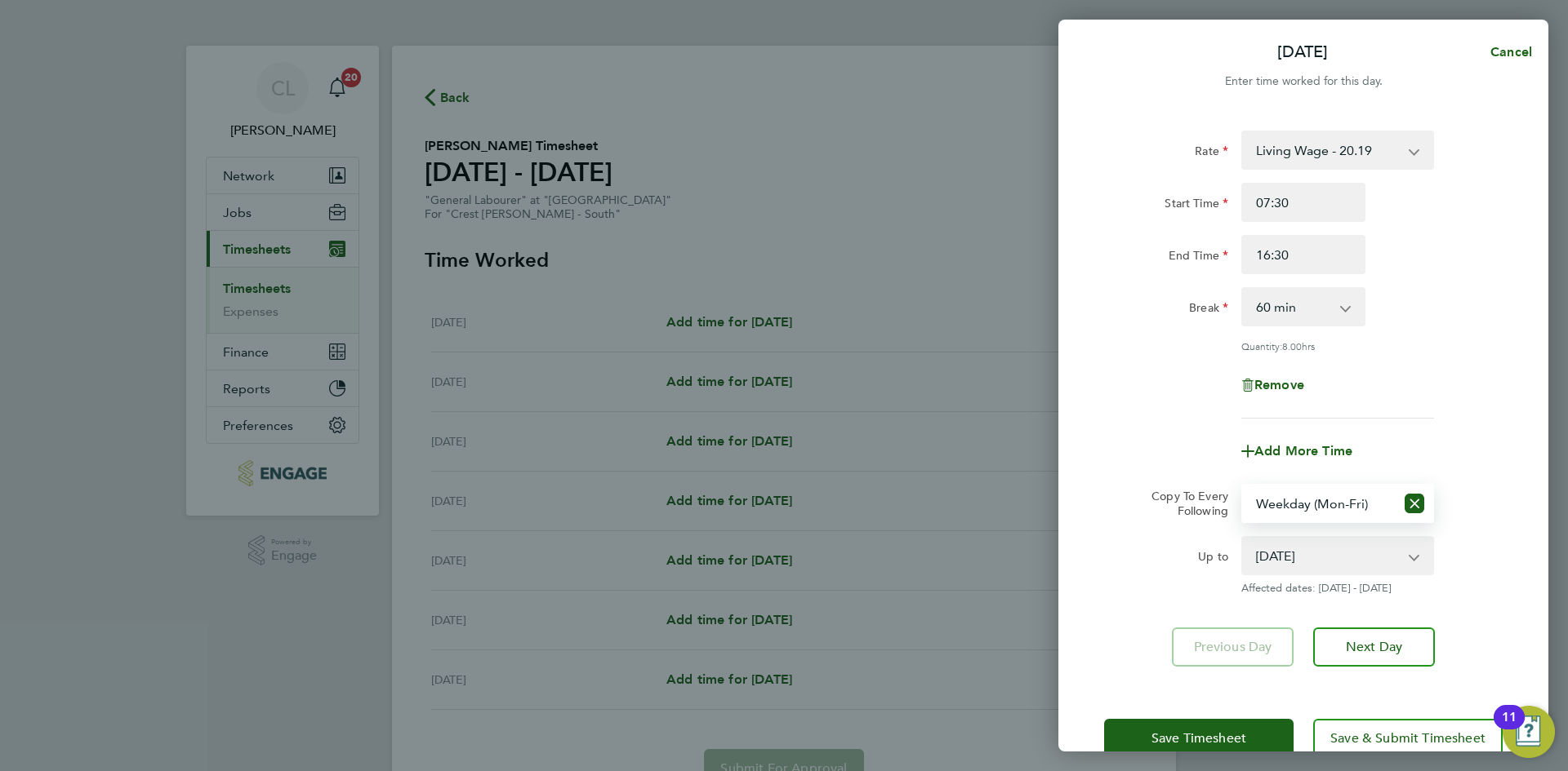
click at [1210, 754] on div "Mon 15 Sep Cancel Enter time worked for this day. Rate Living Wage - 20.19 Stan…" at bounding box center [784, 385] width 1568 height 771
click at [1184, 731] on span "Save Timesheet" at bounding box center [1198, 739] width 95 height 16
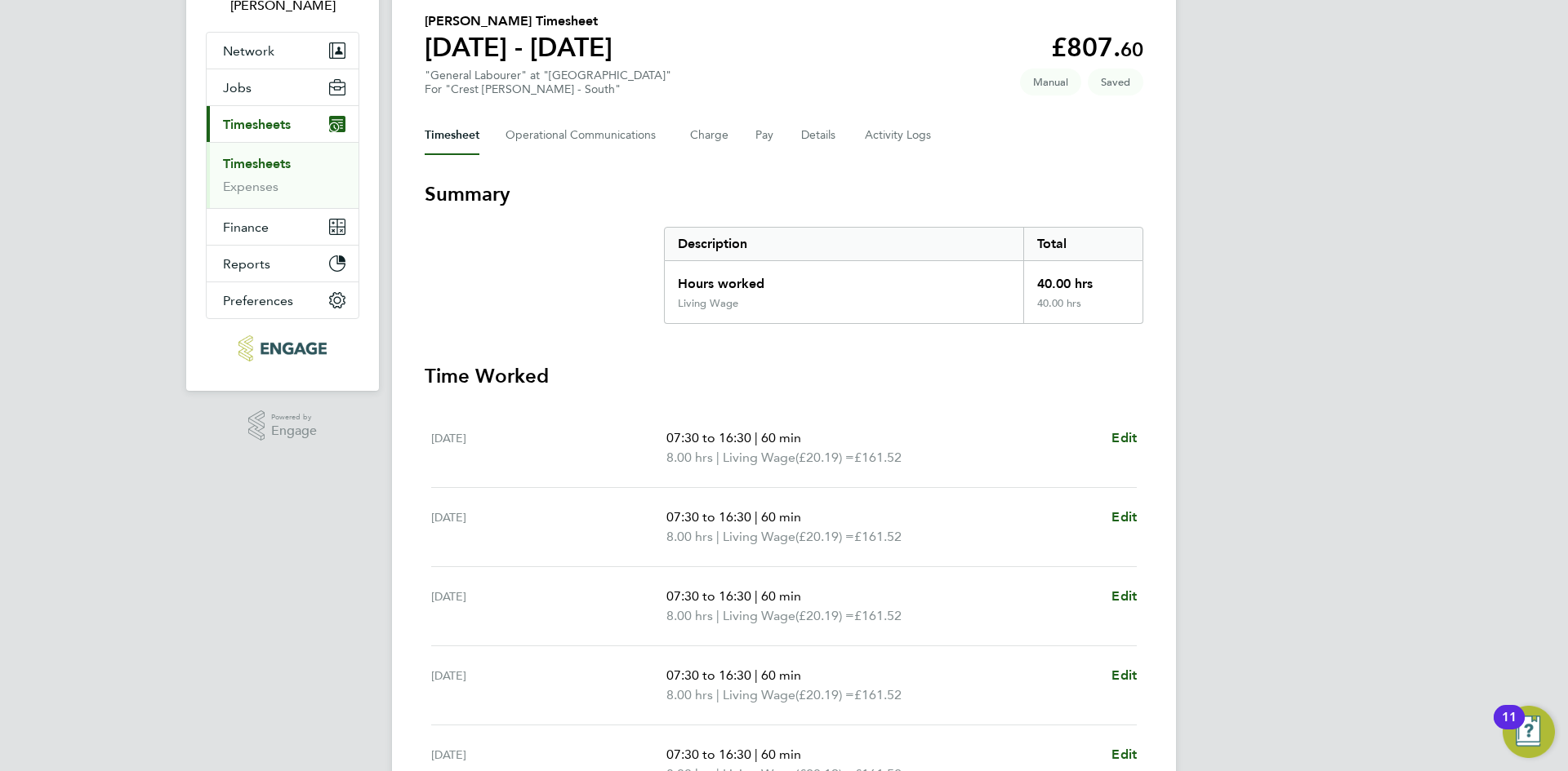
scroll to position [327, 0]
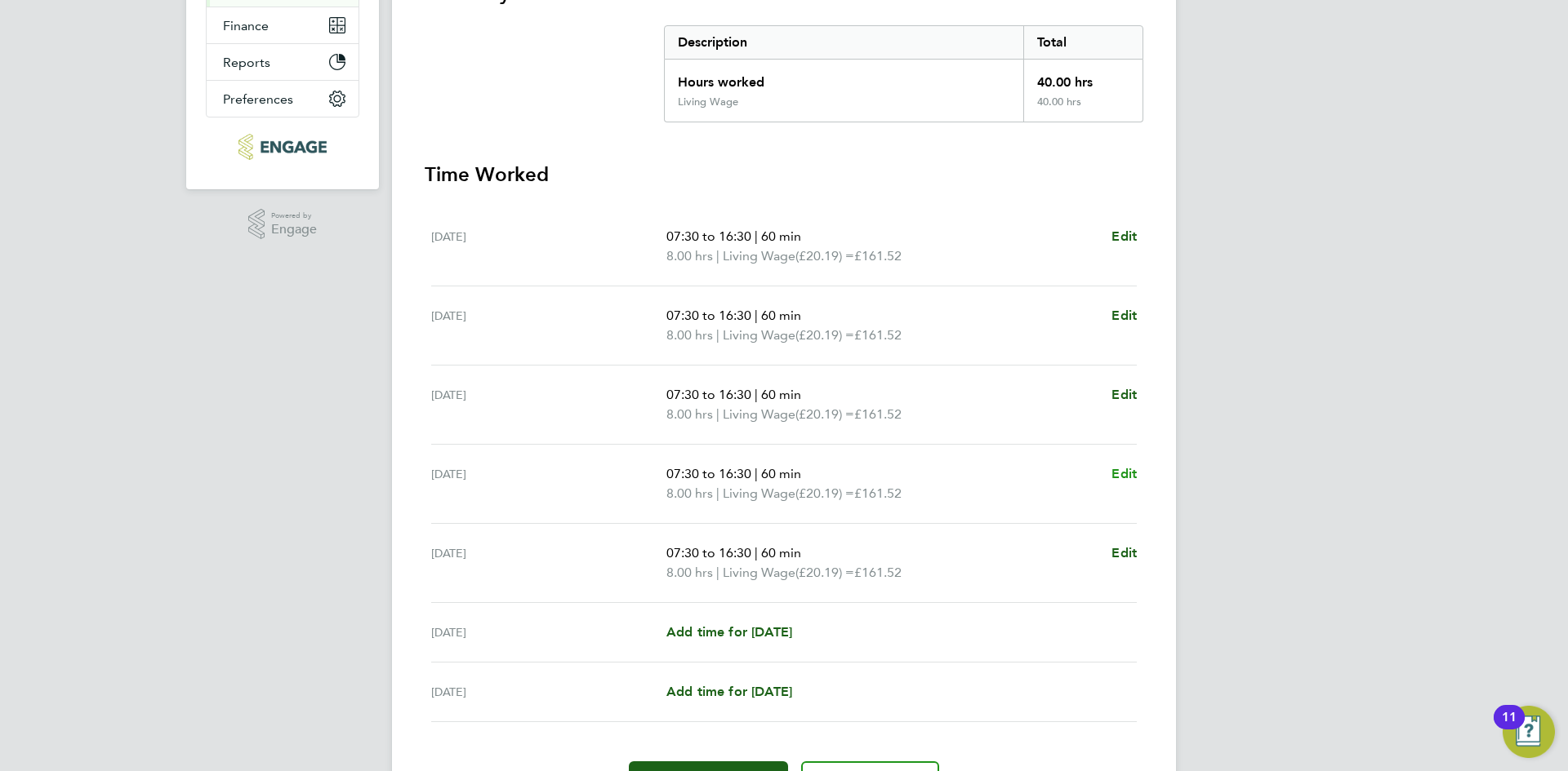
click at [1123, 475] on span "Edit" at bounding box center [1123, 473] width 25 height 15
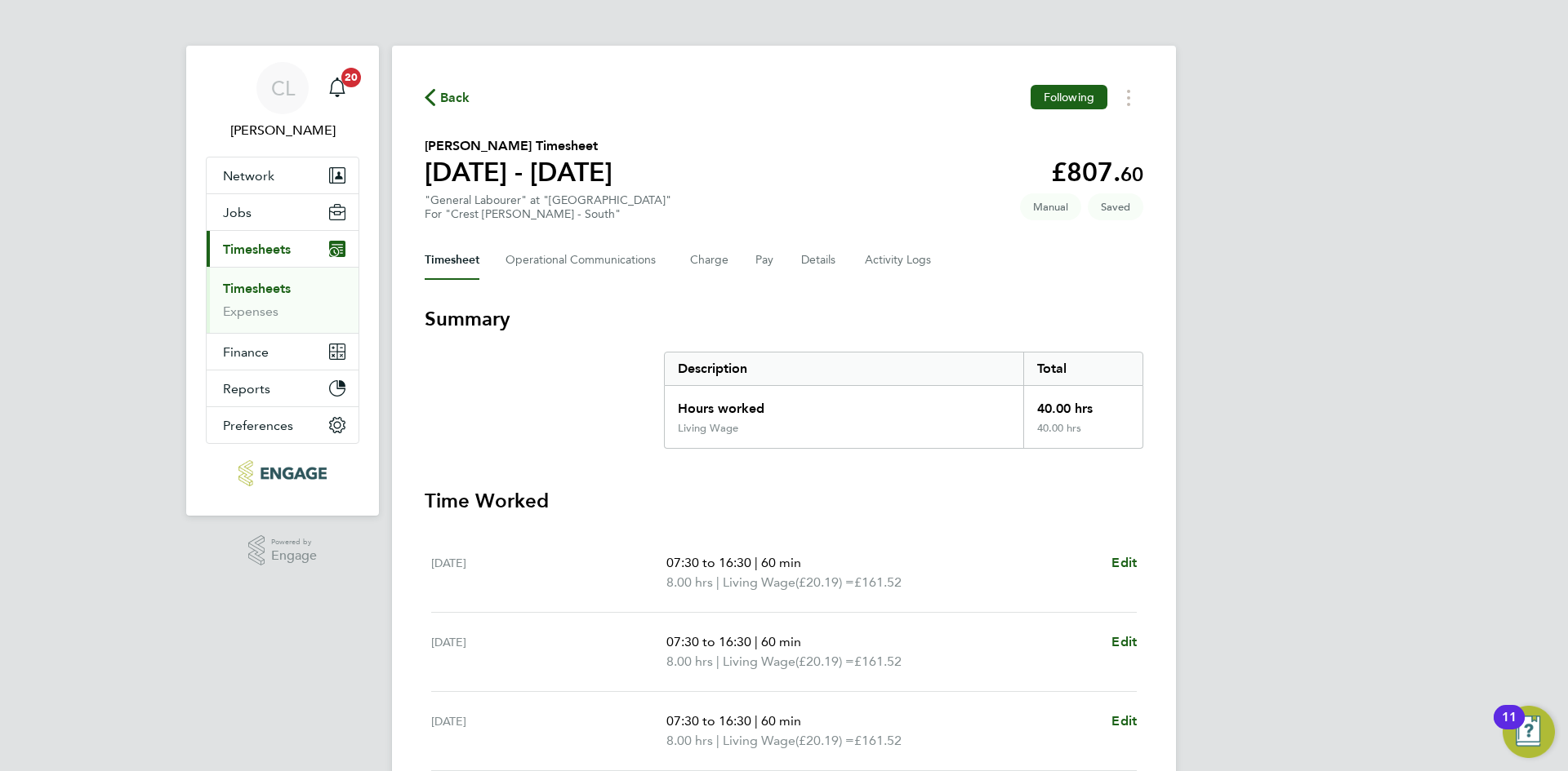
select select "60"
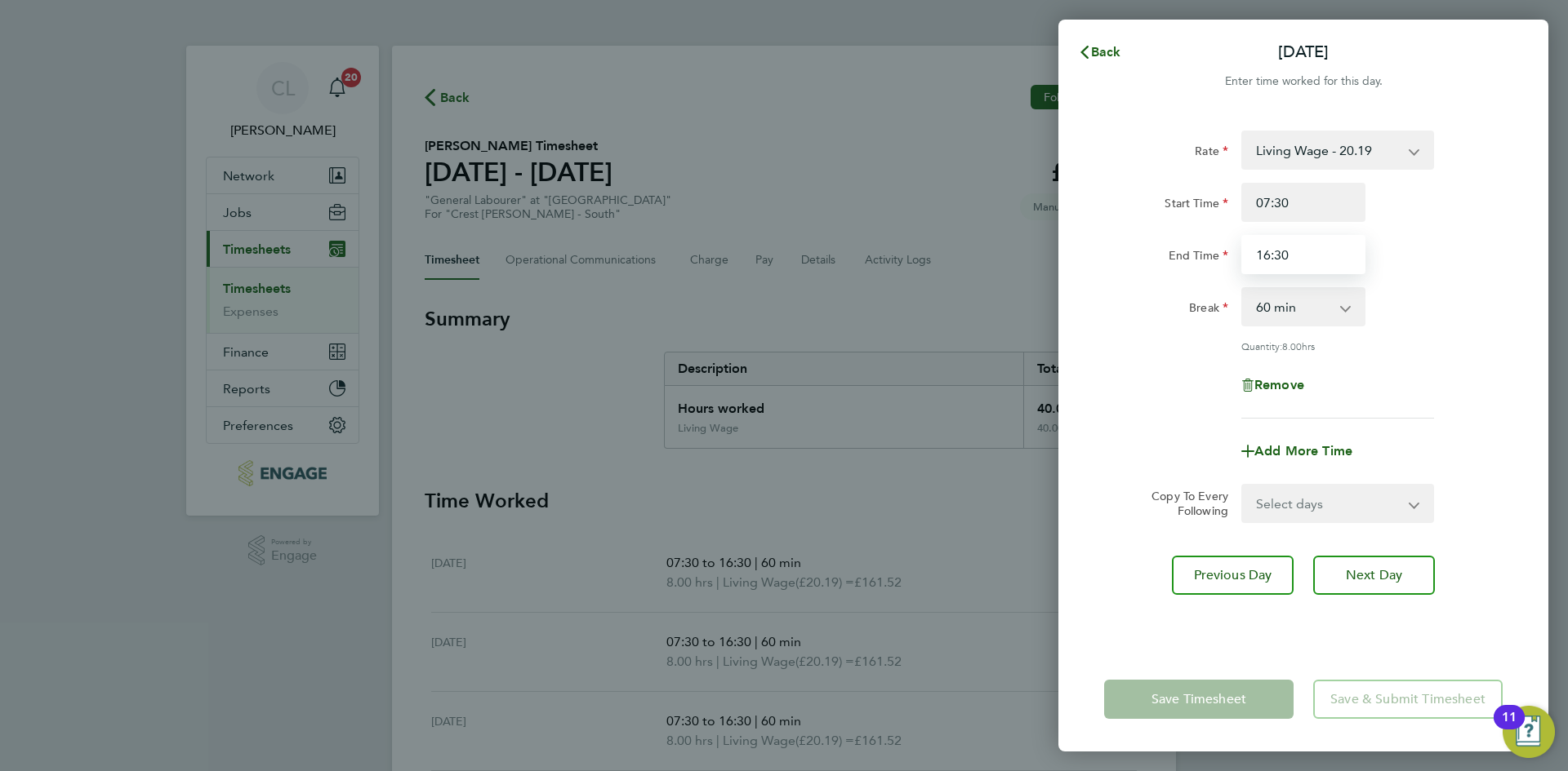
drag, startPoint x: 1307, startPoint y: 258, endPoint x: 1167, endPoint y: 248, distance: 140.4
click at [1167, 248] on div "End Time 16:30" at bounding box center [1302, 255] width 411 height 40
click at [1324, 247] on input "End Time" at bounding box center [1303, 255] width 124 height 40
type input "17:30"
click at [1194, 730] on div "Save Timesheet Save & Submit Timesheet" at bounding box center [1303, 699] width 490 height 104
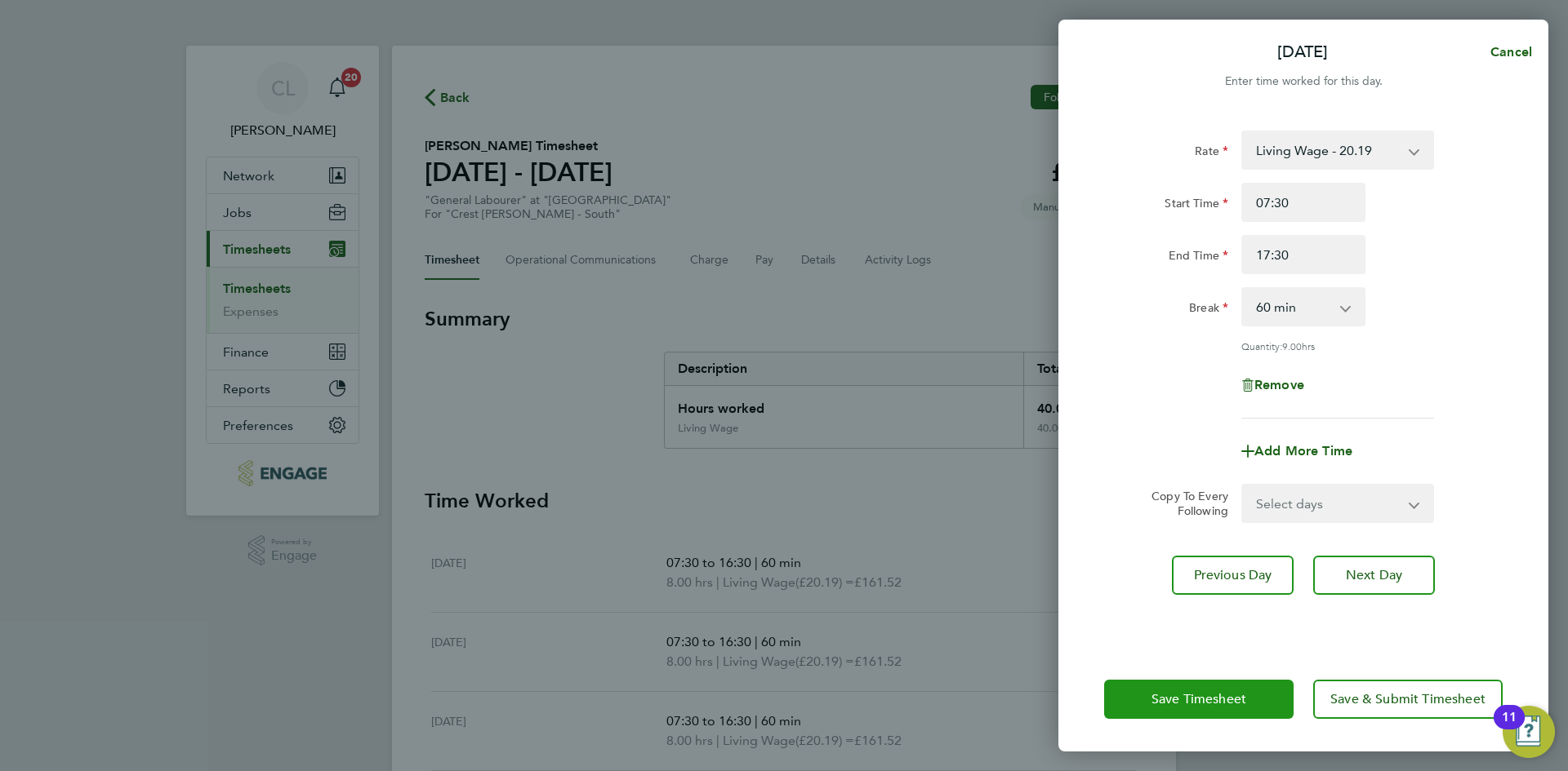
click at [1191, 704] on span "Save Timesheet" at bounding box center [1198, 699] width 95 height 16
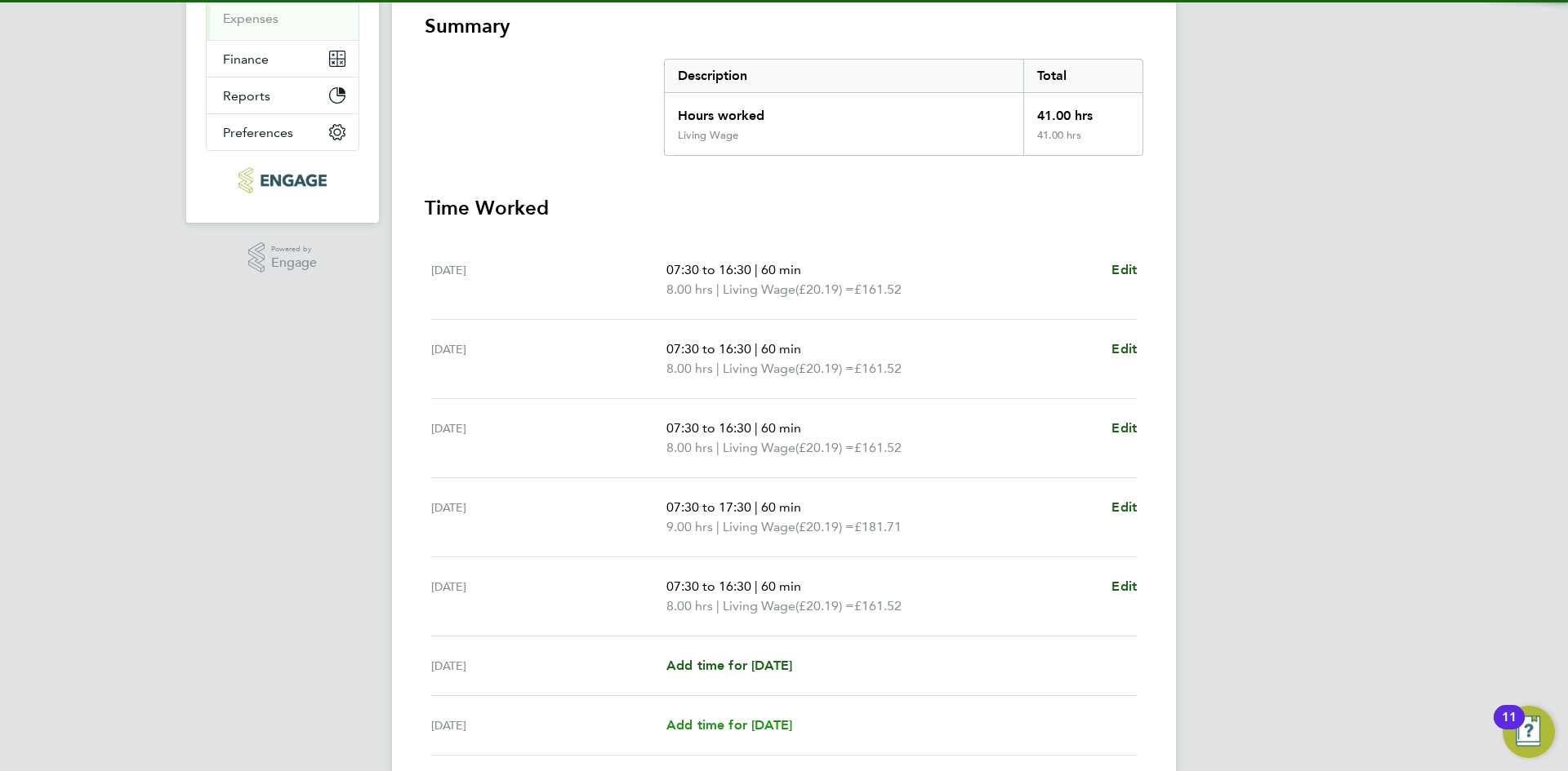
scroll to position [421, 0]
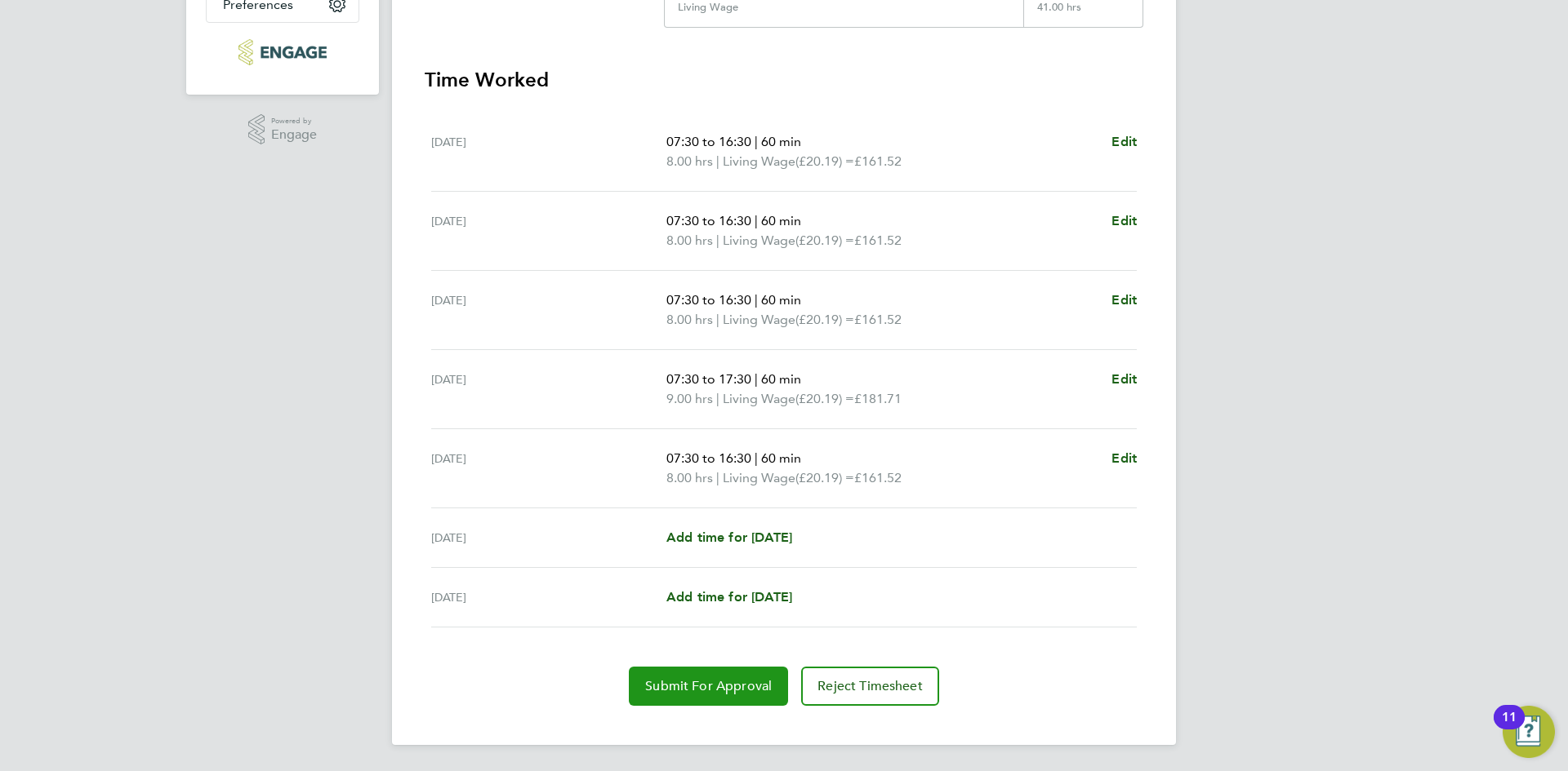
click at [682, 674] on button "Submit For Approval" at bounding box center [707, 686] width 159 height 40
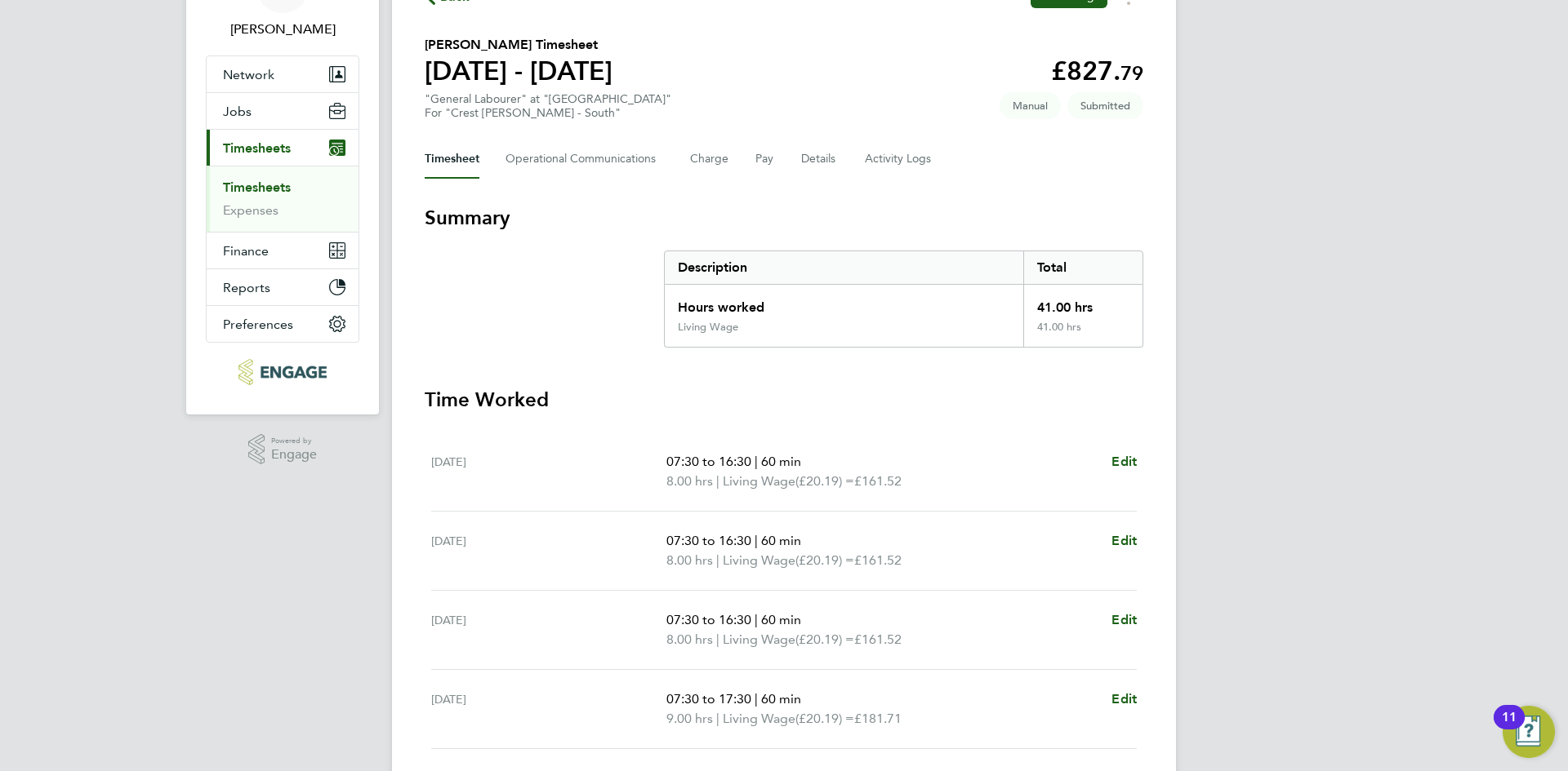
scroll to position [0, 0]
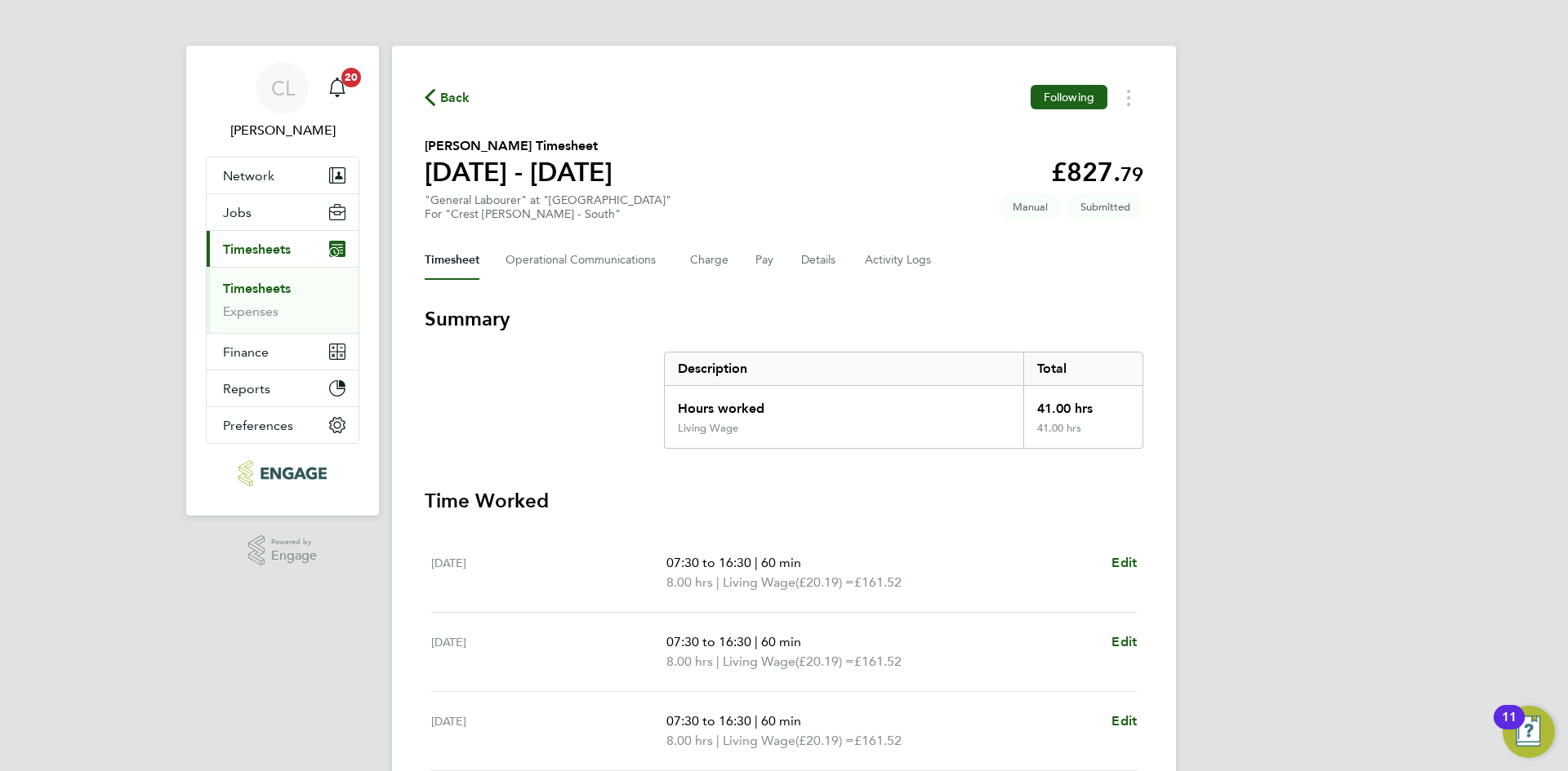
click at [460, 106] on span "Back" at bounding box center [455, 98] width 31 height 20
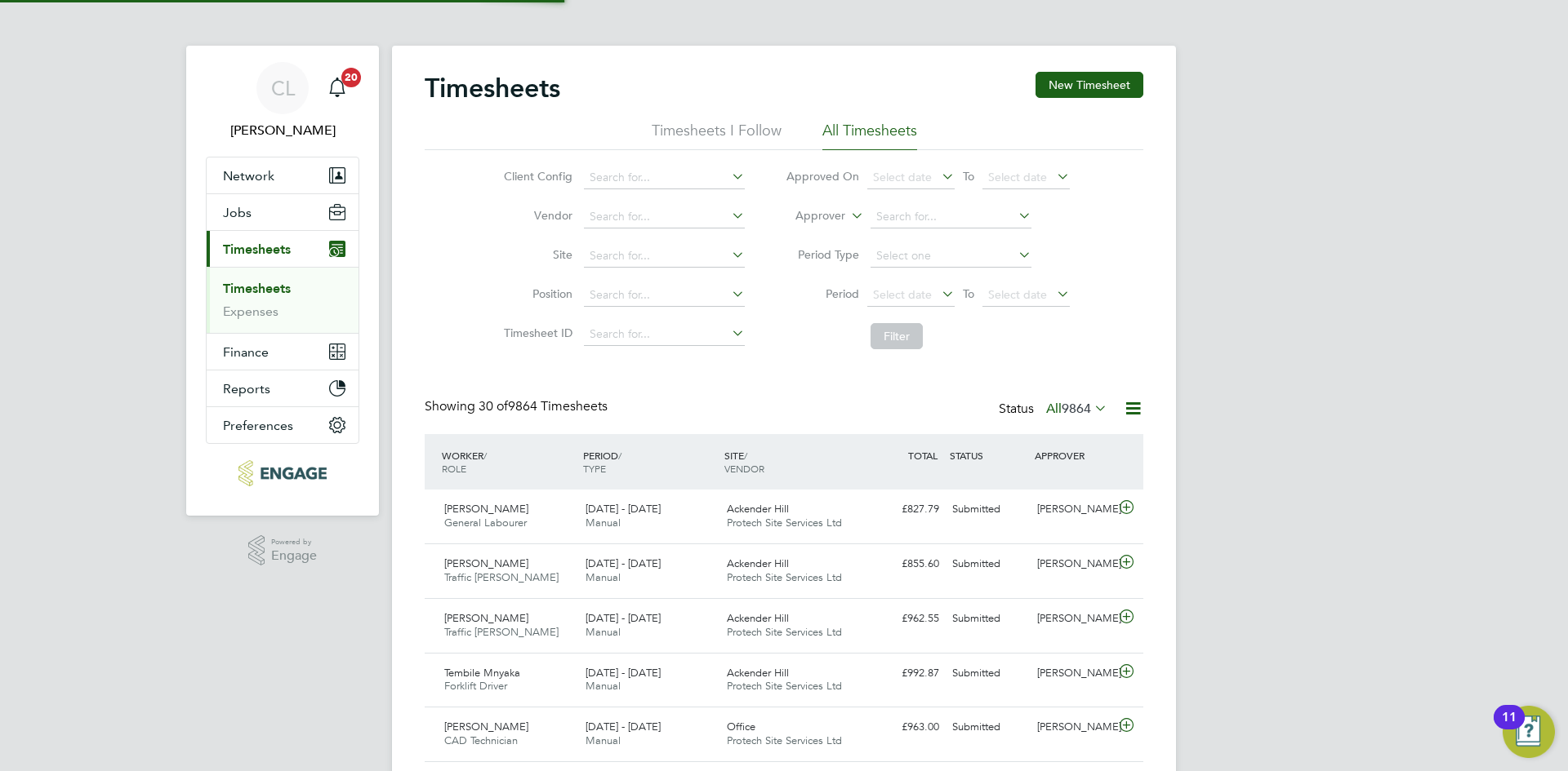
scroll to position [41, 142]
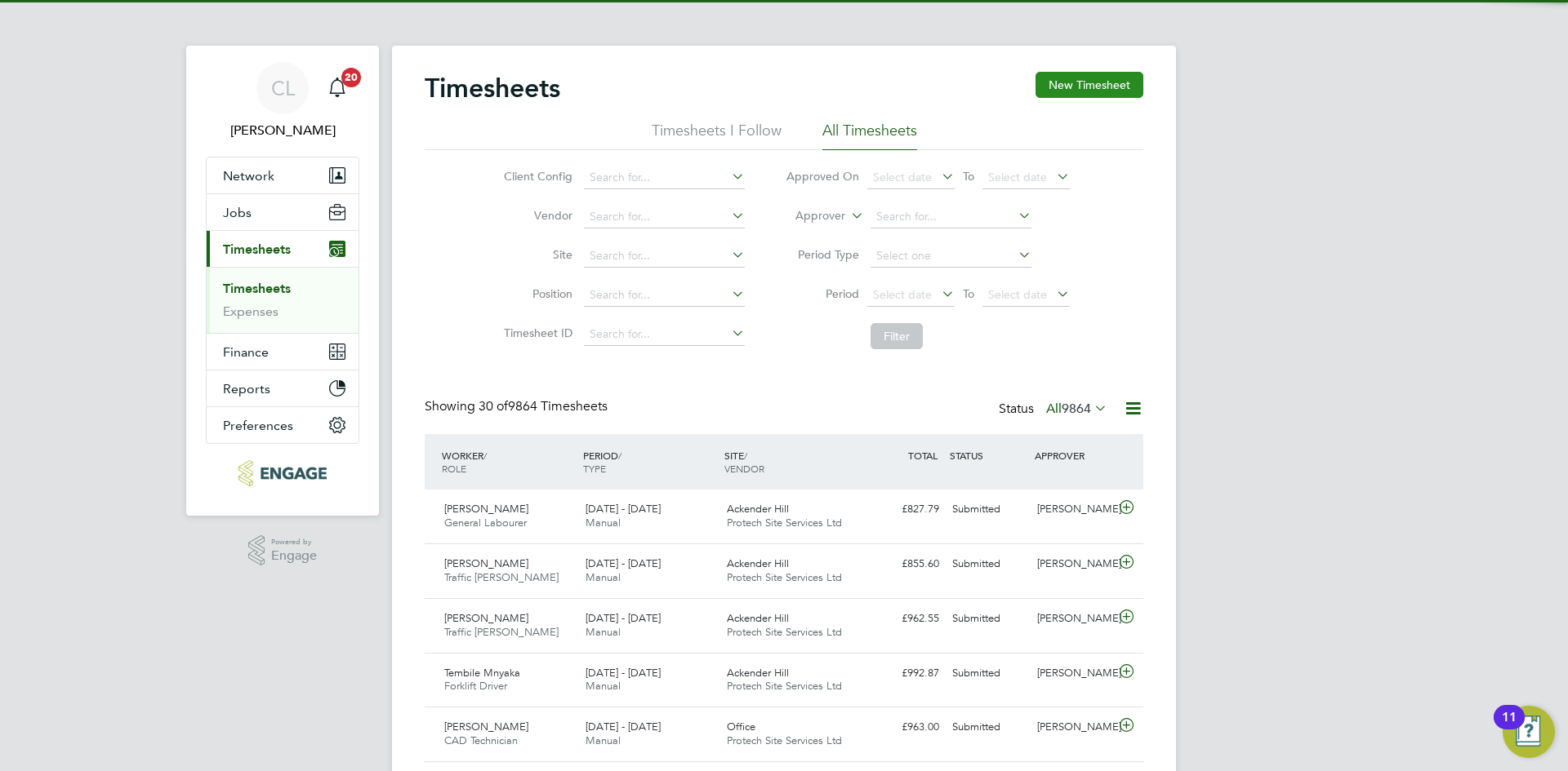
click at [1112, 87] on button "New Timesheet" at bounding box center [1089, 85] width 108 height 26
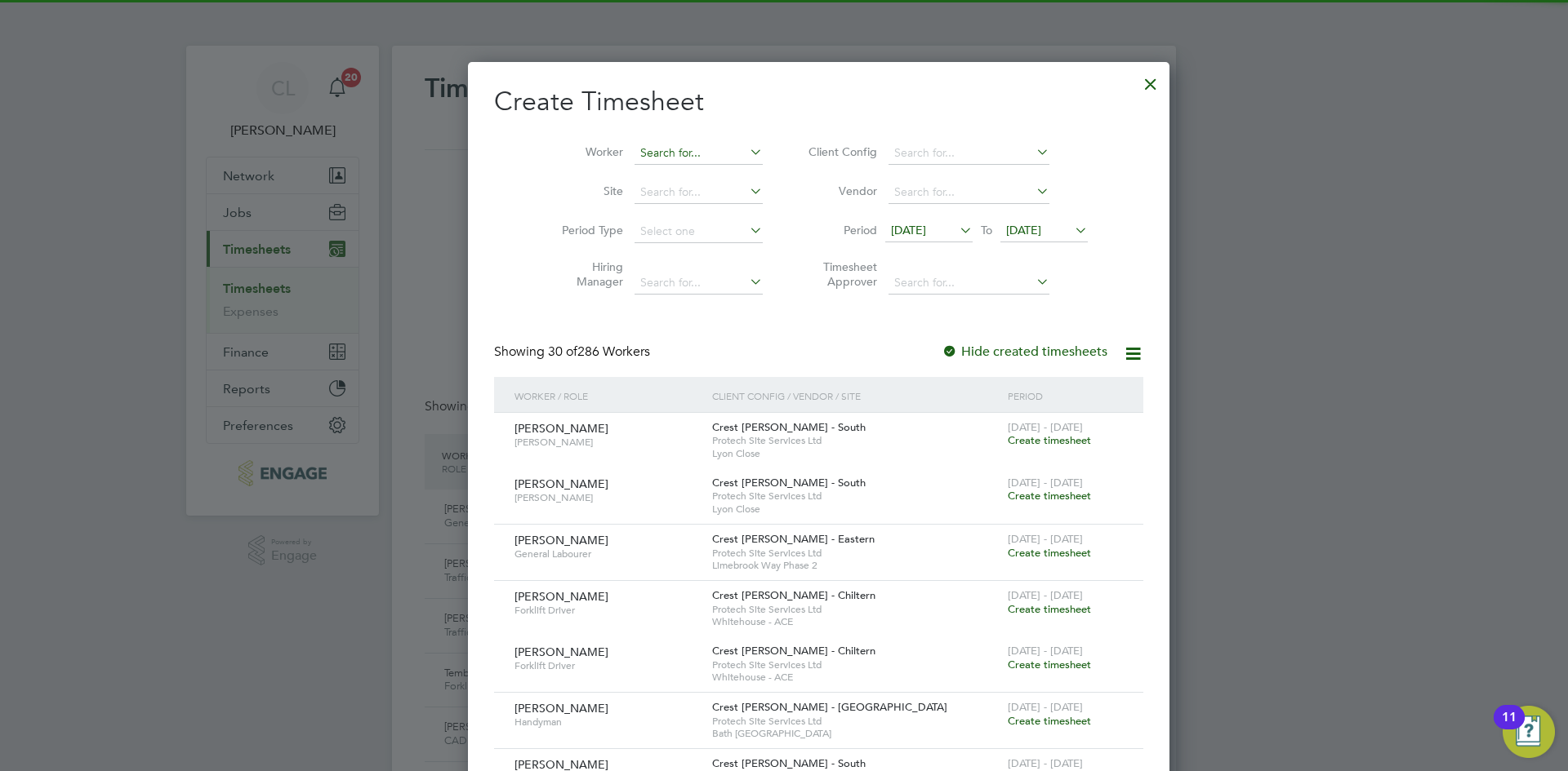
click at [663, 149] on input at bounding box center [698, 153] width 128 height 22
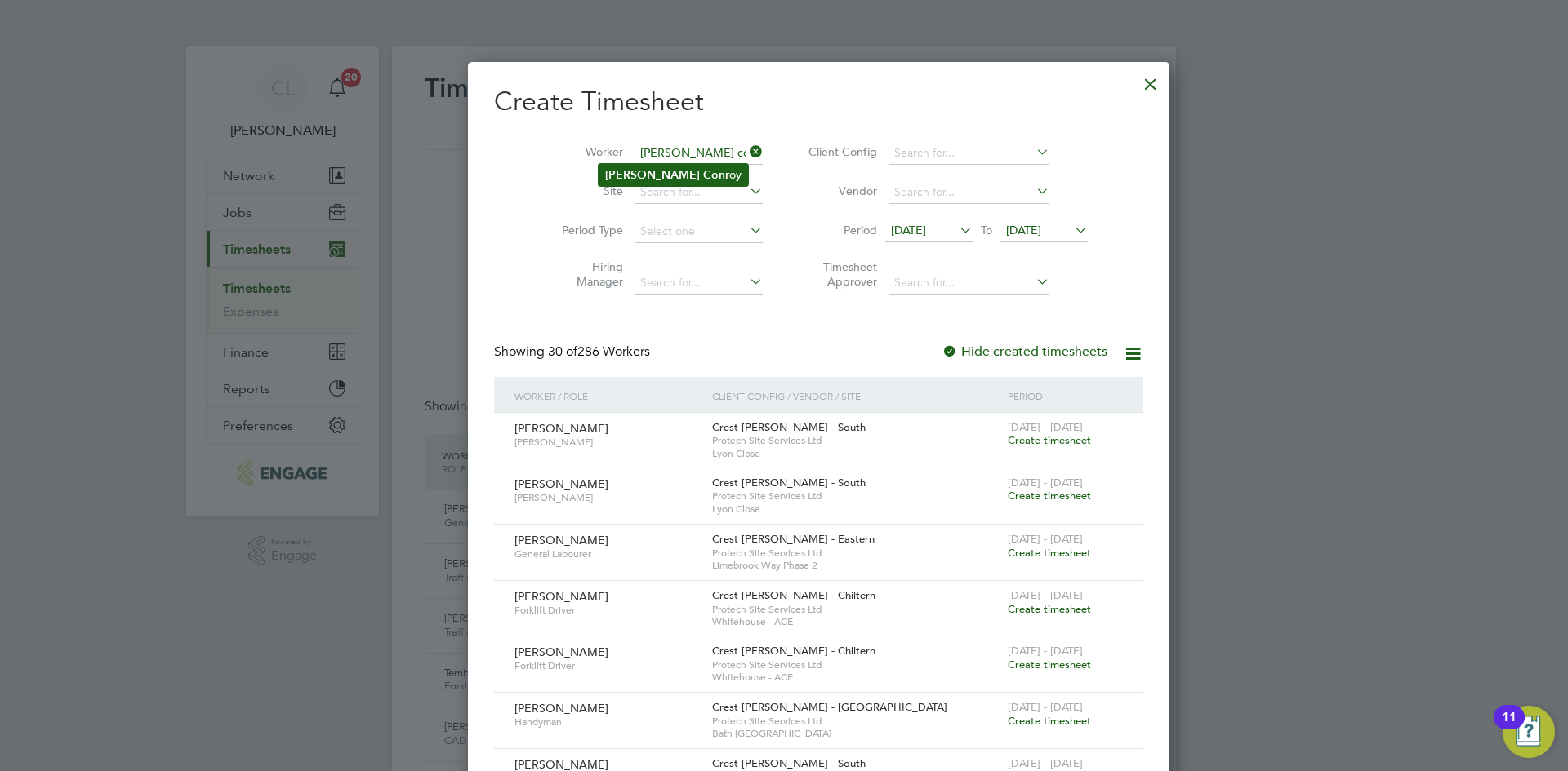
click at [665, 169] on li "Dan Conr oy" at bounding box center [673, 175] width 149 height 22
type input "[PERSON_NAME]"
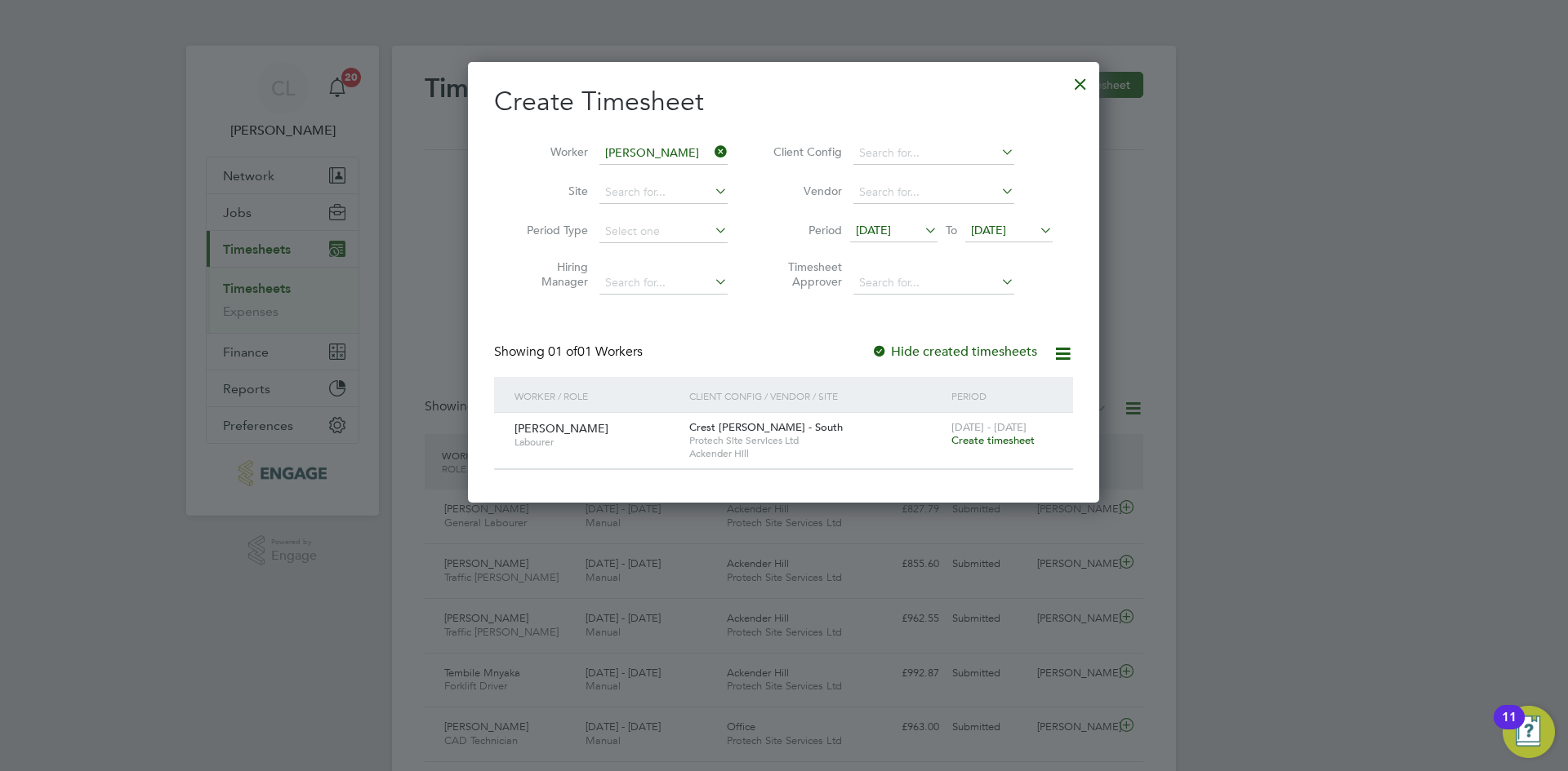
click at [988, 436] on span "Create timesheet" at bounding box center [993, 440] width 84 height 13
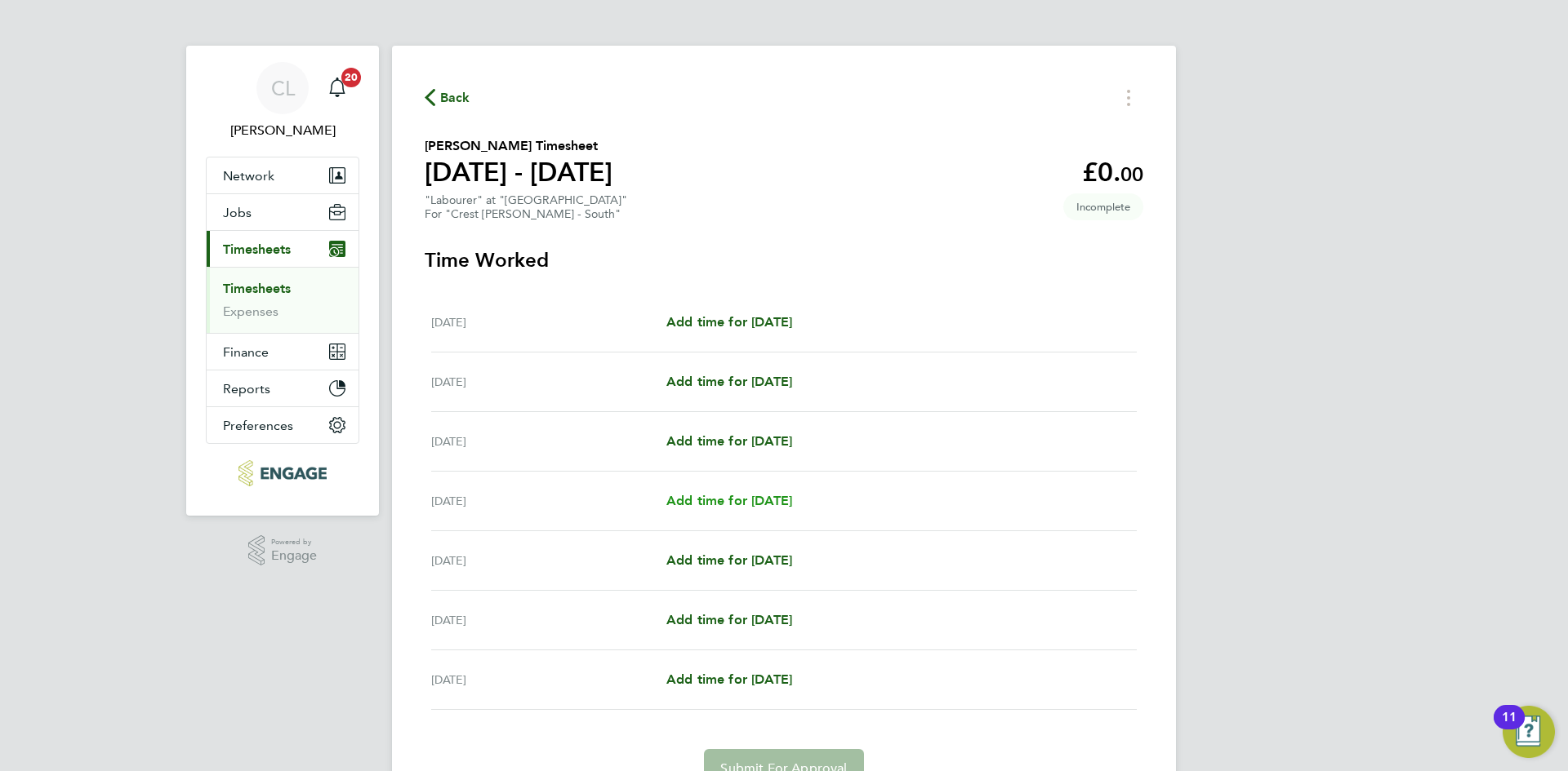
click at [740, 496] on span "Add time for [DATE]" at bounding box center [729, 500] width 126 height 15
select select "60"
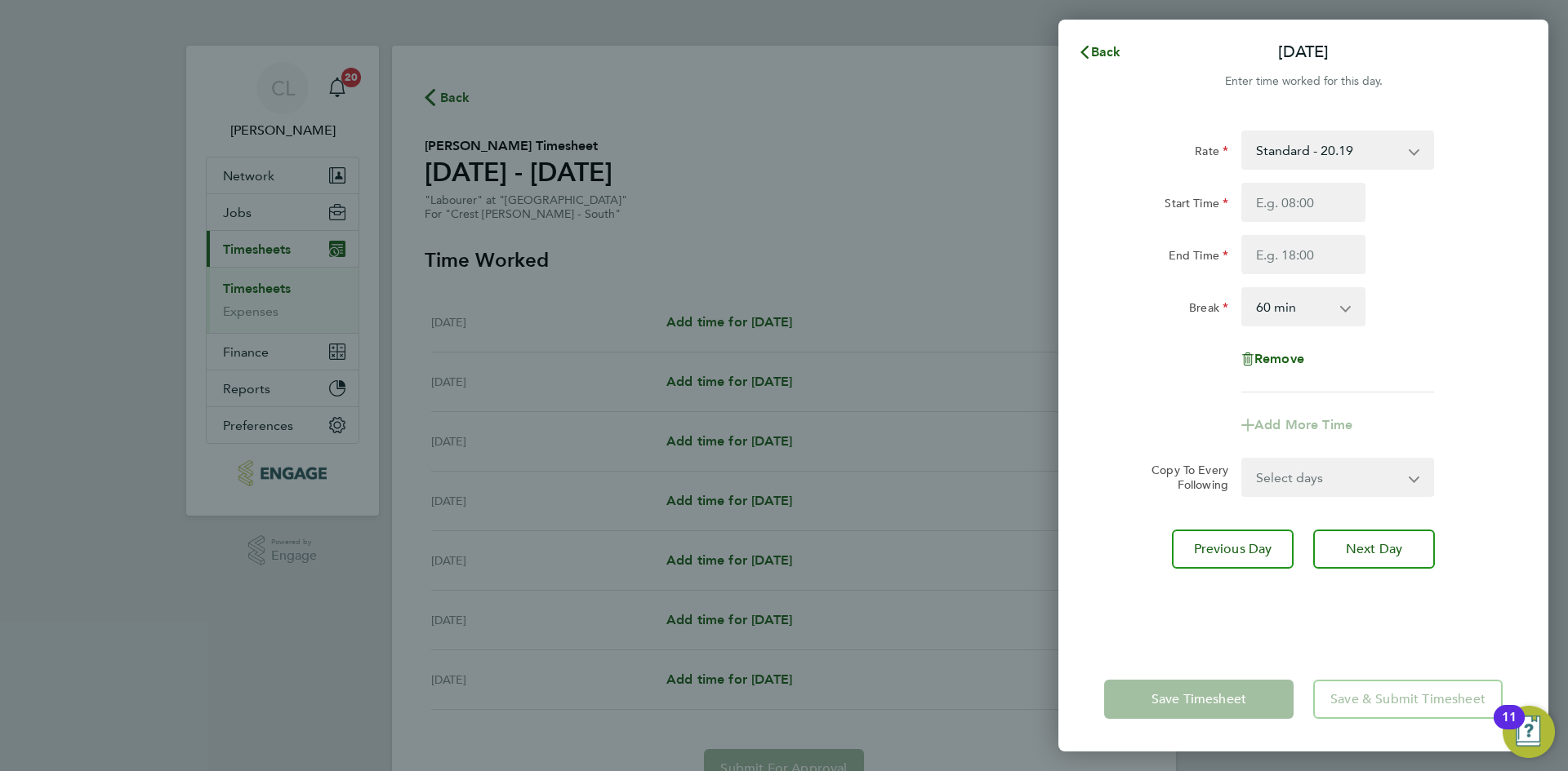
click at [657, 200] on div "Back Thu 18 Sep Enter time worked for this day. Rate Standard - 20.19 Start Tim…" at bounding box center [784, 385] width 1568 height 771
click at [1098, 51] on span "Back" at bounding box center [1106, 51] width 31 height 15
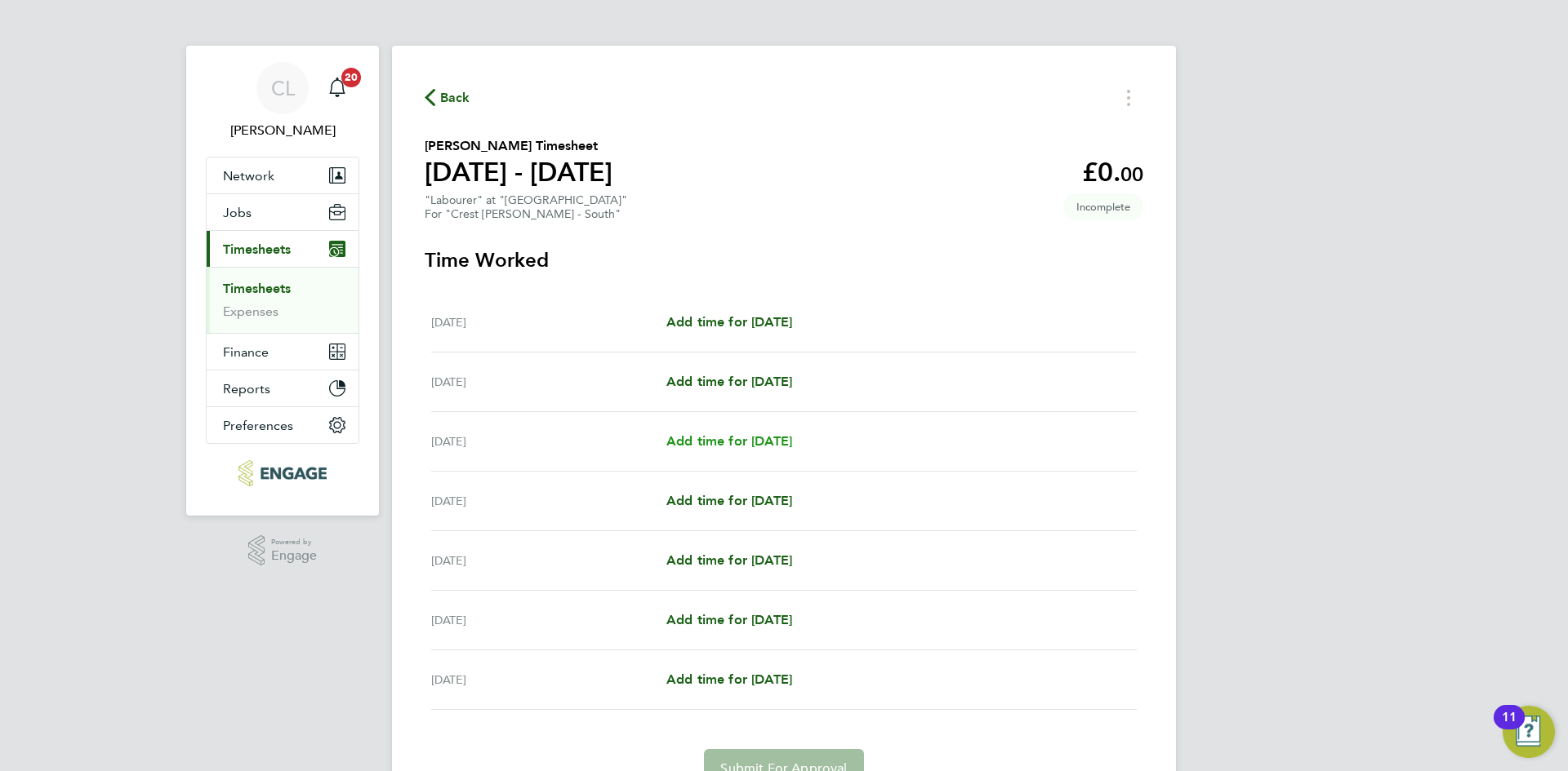
click at [739, 444] on span "Add time for [DATE]" at bounding box center [729, 441] width 126 height 15
select select "60"
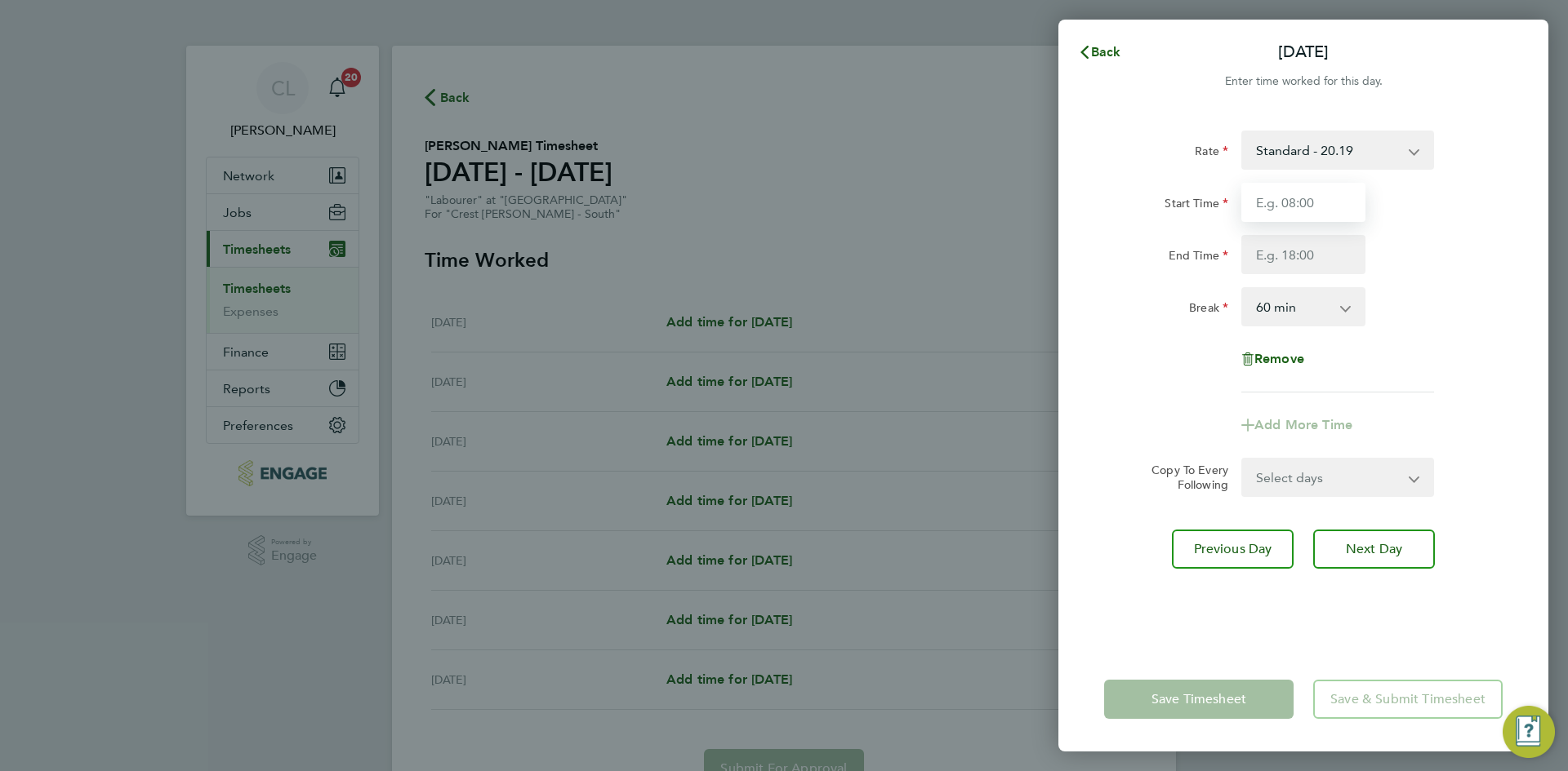
drag, startPoint x: 1365, startPoint y: 184, endPoint x: 1341, endPoint y: 202, distance: 30.0
click at [1365, 184] on input "Start Time" at bounding box center [1303, 202] width 124 height 40
click at [1313, 207] on input "Start Time" at bounding box center [1303, 202] width 124 height 40
type input "07:30"
click at [1287, 272] on input "End Time" at bounding box center [1303, 255] width 124 height 40
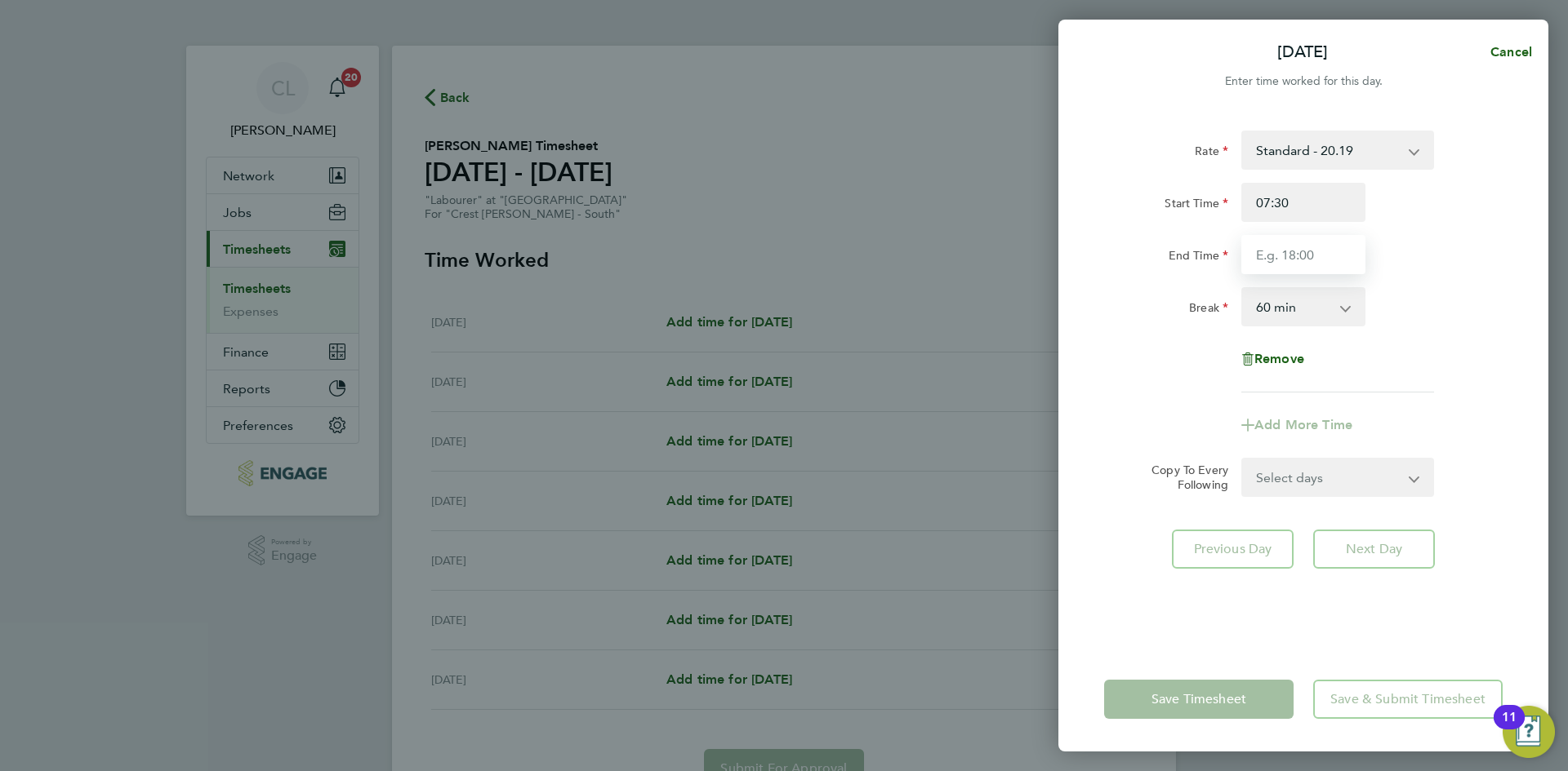
type input "16:30"
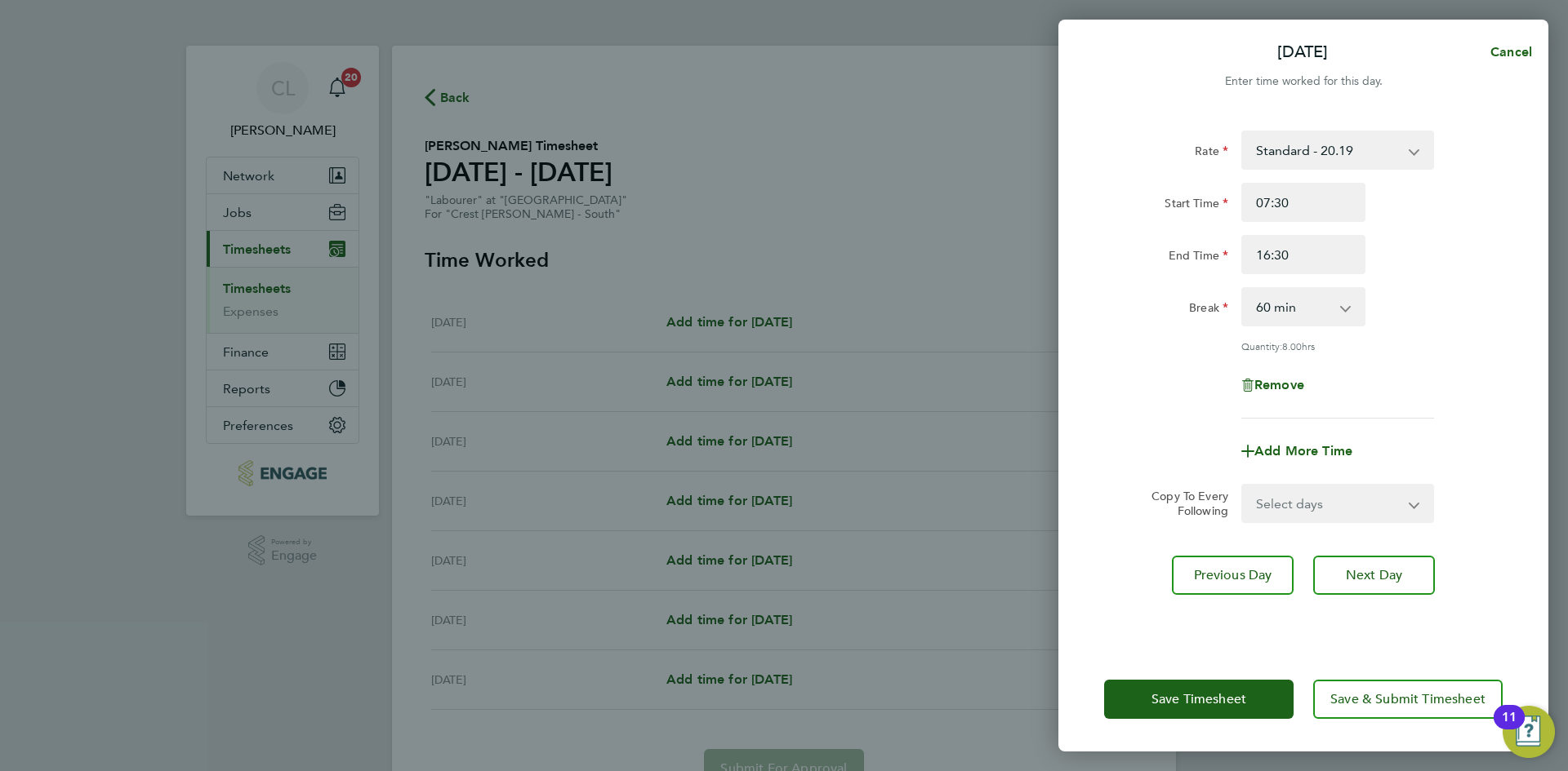
click at [1478, 284] on div "Rate Standard - 20.19 Start Time 07:30 End Time 16:30 Break 0 min 15 min 30 min…" at bounding box center [1302, 274] width 399 height 288
click at [1372, 509] on select "Select days Day Weekday (Mon-Fri) Weekend (Sat-Sun) Thursday Friday Saturday Su…" at bounding box center [1329, 504] width 171 height 36
select select "FRI"
click at [1243, 486] on select "Select days Day Weekday (Mon-Fri) Weekend (Sat-Sun) Thursday Friday Saturday Su…" at bounding box center [1329, 504] width 171 height 36
select select "[DATE]"
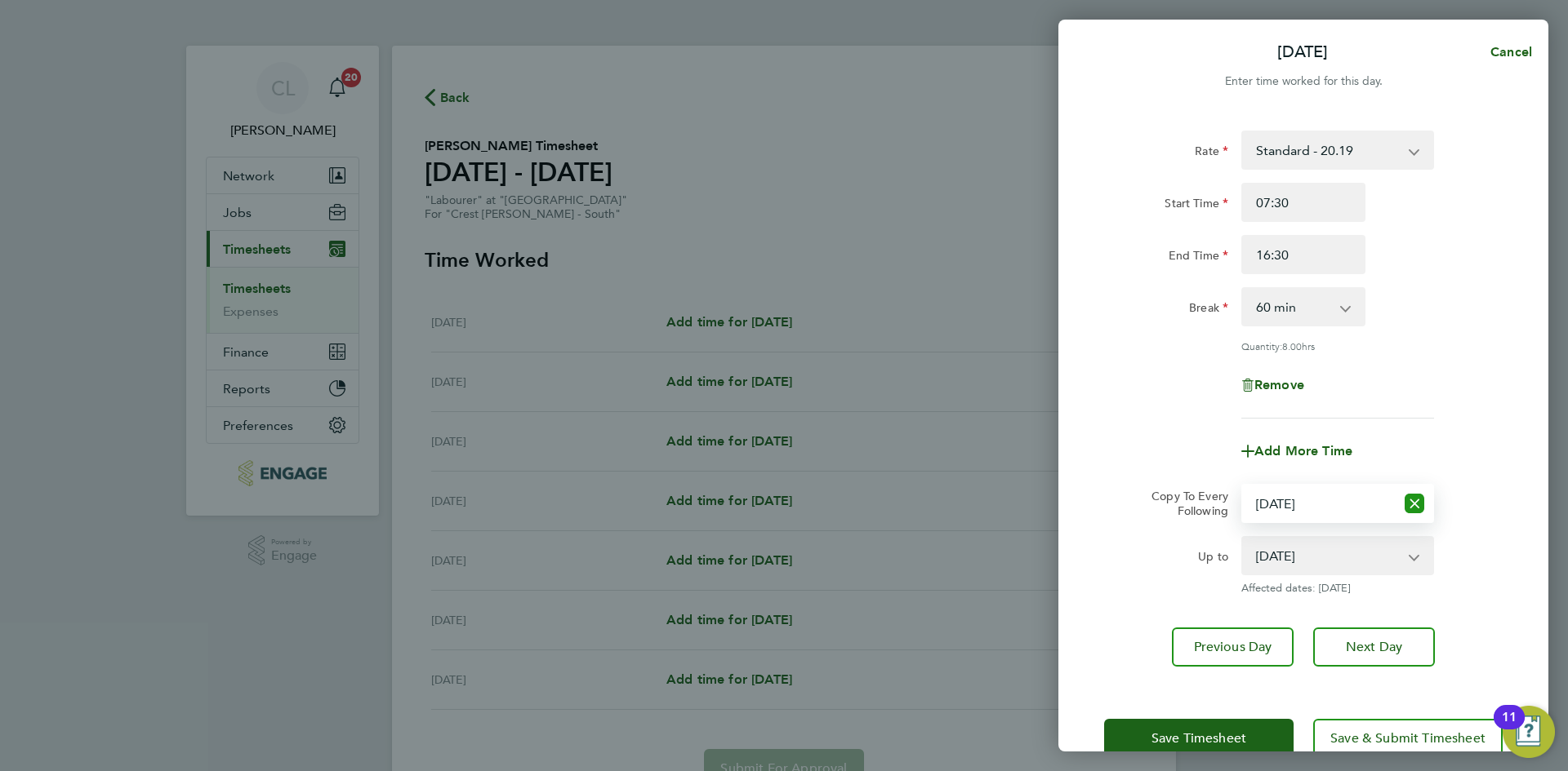
click at [1407, 505] on icon "Reset selection" at bounding box center [1414, 504] width 20 height 20
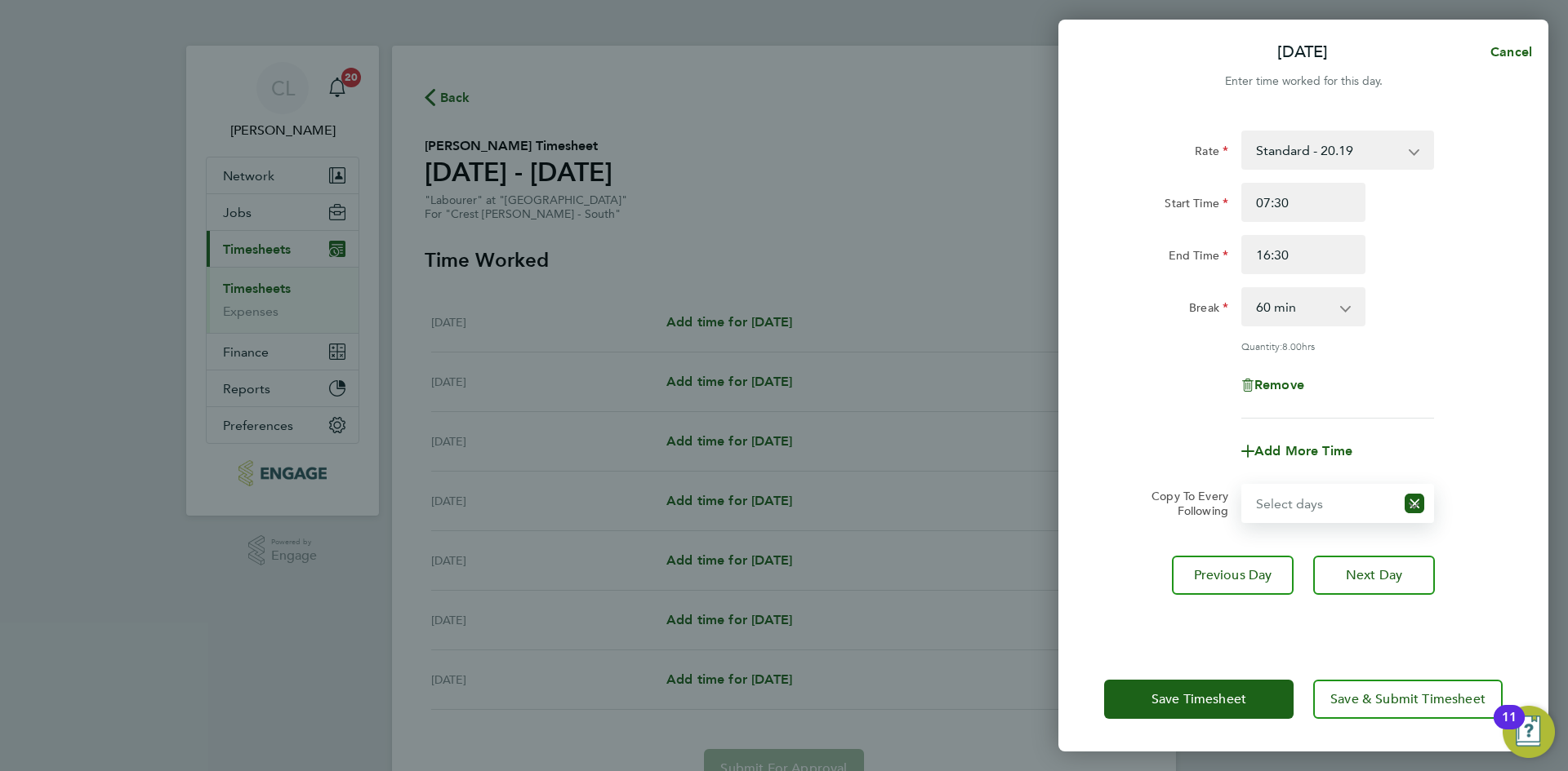
click at [1322, 497] on select "Select days Day Weekday (Mon-Fri) Weekend (Sat-Sun) Thursday Friday Saturday Su…" at bounding box center [1319, 504] width 152 height 36
select select "THU"
click at [1243, 486] on select "Select days Day Weekday (Mon-Fri) Weekend (Sat-Sun) Thursday Friday Saturday Su…" at bounding box center [1329, 504] width 171 height 36
select select "[DATE]"
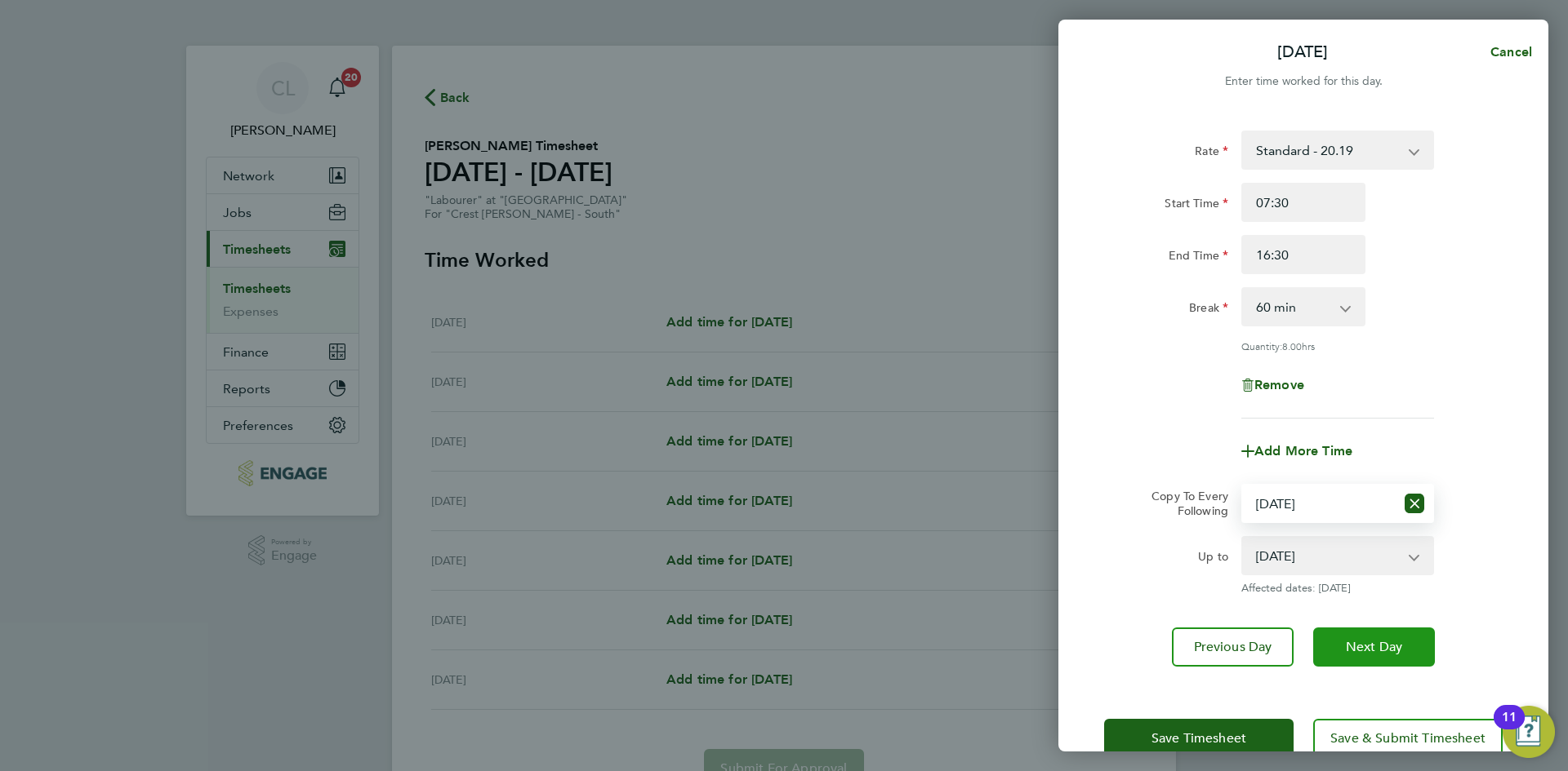
click at [1386, 634] on button "Next Day" at bounding box center [1374, 648] width 122 height 40
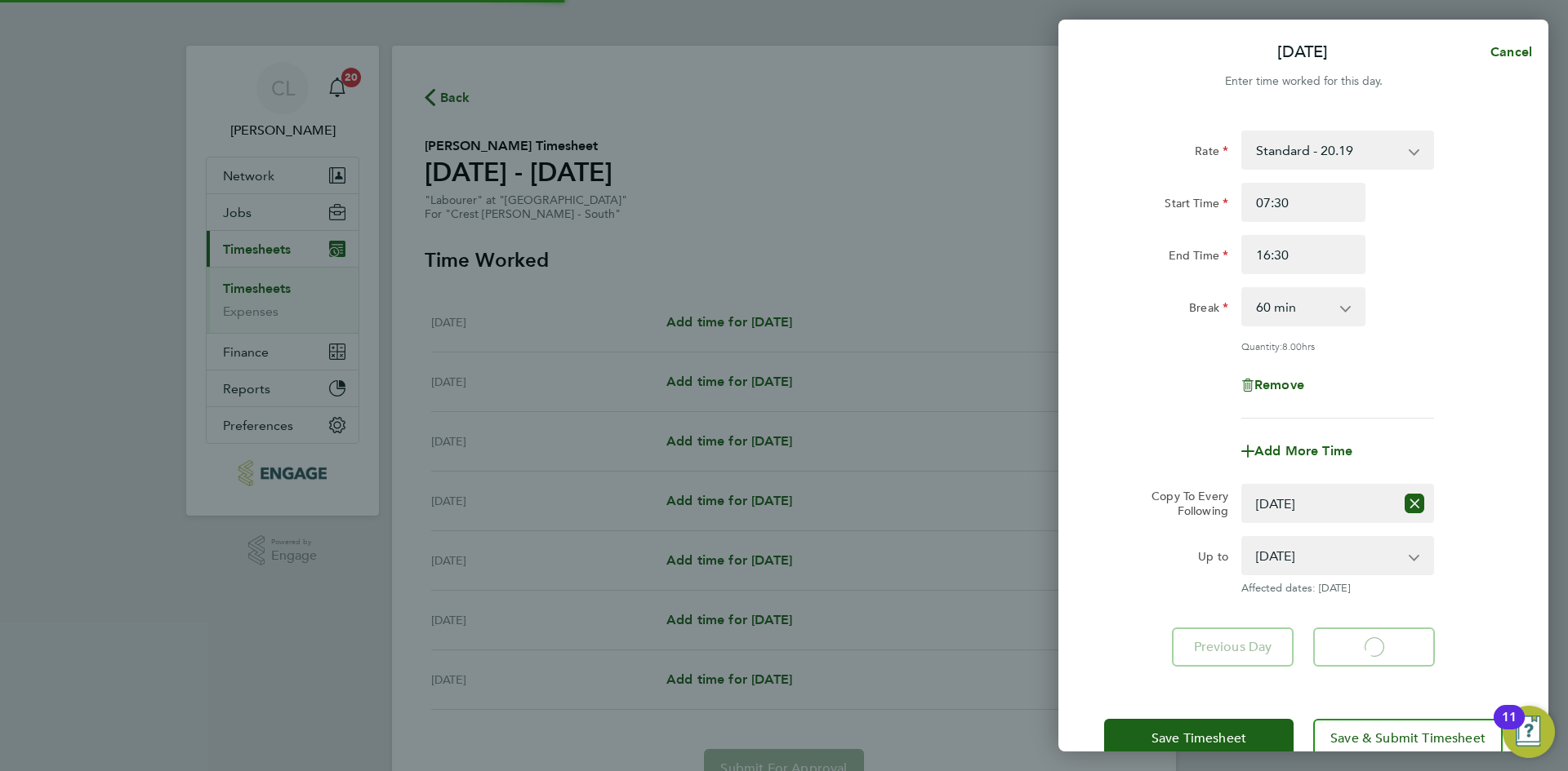
select select "60"
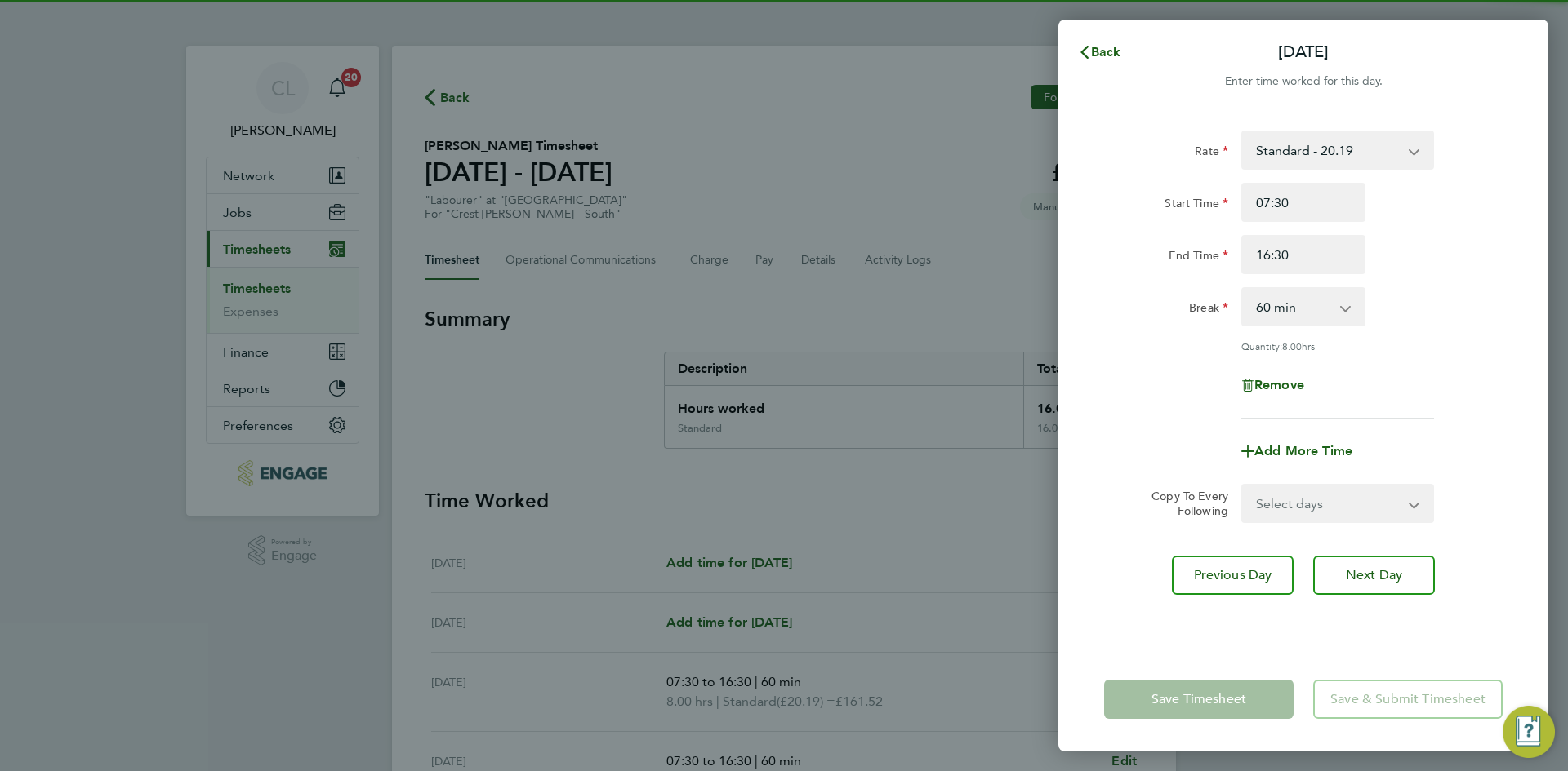
click at [1361, 498] on select "Select days Day Weekend (Sat-Sun) Friday Saturday Sunday" at bounding box center [1329, 504] width 171 height 36
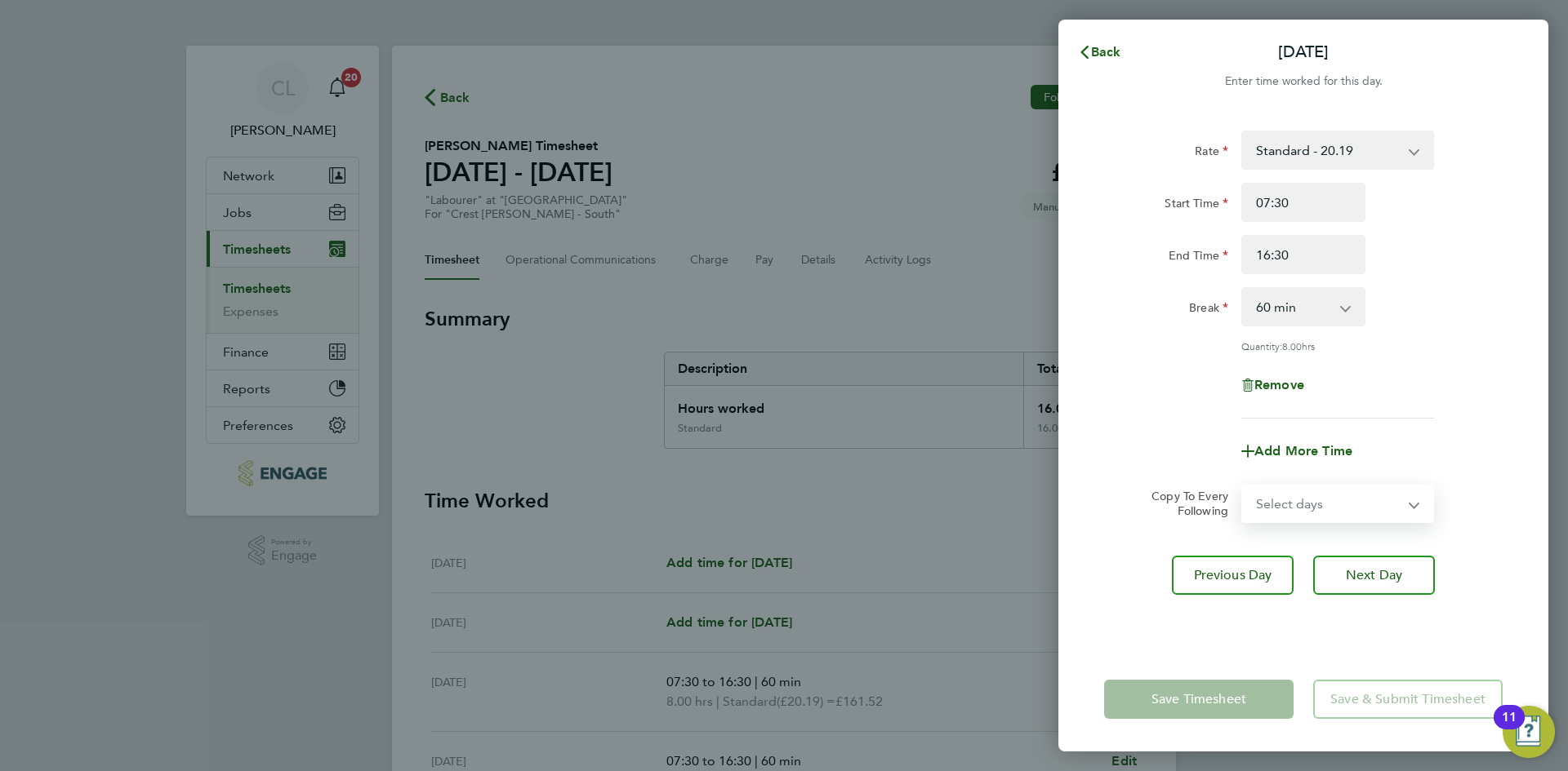
select select "SAT"
click at [1243, 486] on select "Select days Day Weekend (Sat-Sun) Friday Saturday Sunday" at bounding box center [1329, 504] width 171 height 36
select select "[DATE]"
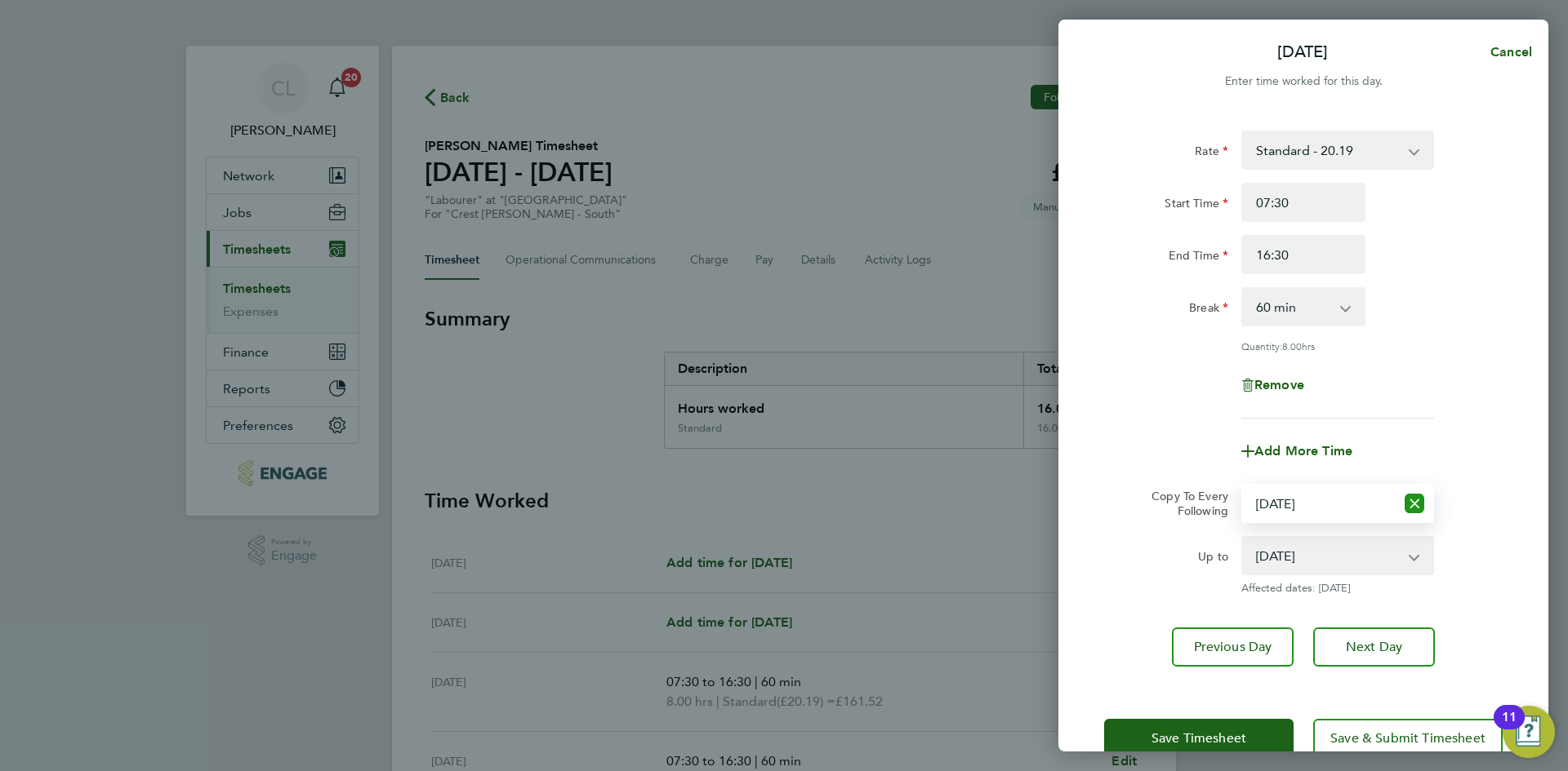
click at [1418, 499] on icon "Reset selection" at bounding box center [1414, 504] width 20 height 20
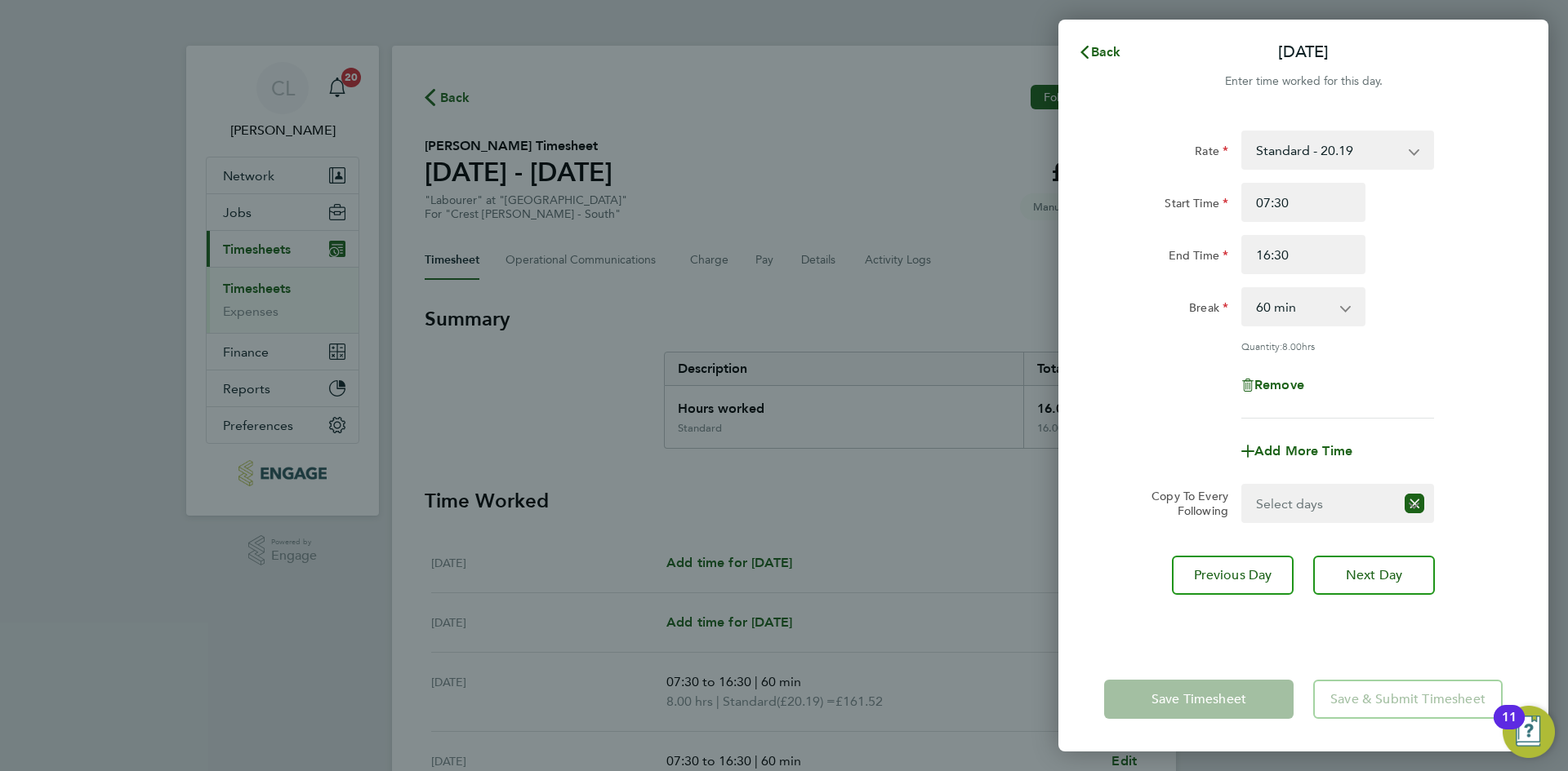
click at [1322, 484] on div "Select days Day Weekend (Sat-Sun) Friday Saturday Sunday" at bounding box center [1338, 504] width 193 height 40
drag, startPoint x: 1348, startPoint y: 490, endPoint x: 1350, endPoint y: 515, distance: 25.1
click at [1348, 490] on select "Select days Day Weekend (Sat-Sun) Friday Saturday Sunday" at bounding box center [1329, 504] width 171 height 36
select select "FRI"
click at [1243, 486] on select "Select days Day Weekend (Sat-Sun) Friday Saturday Sunday" at bounding box center [1329, 504] width 171 height 36
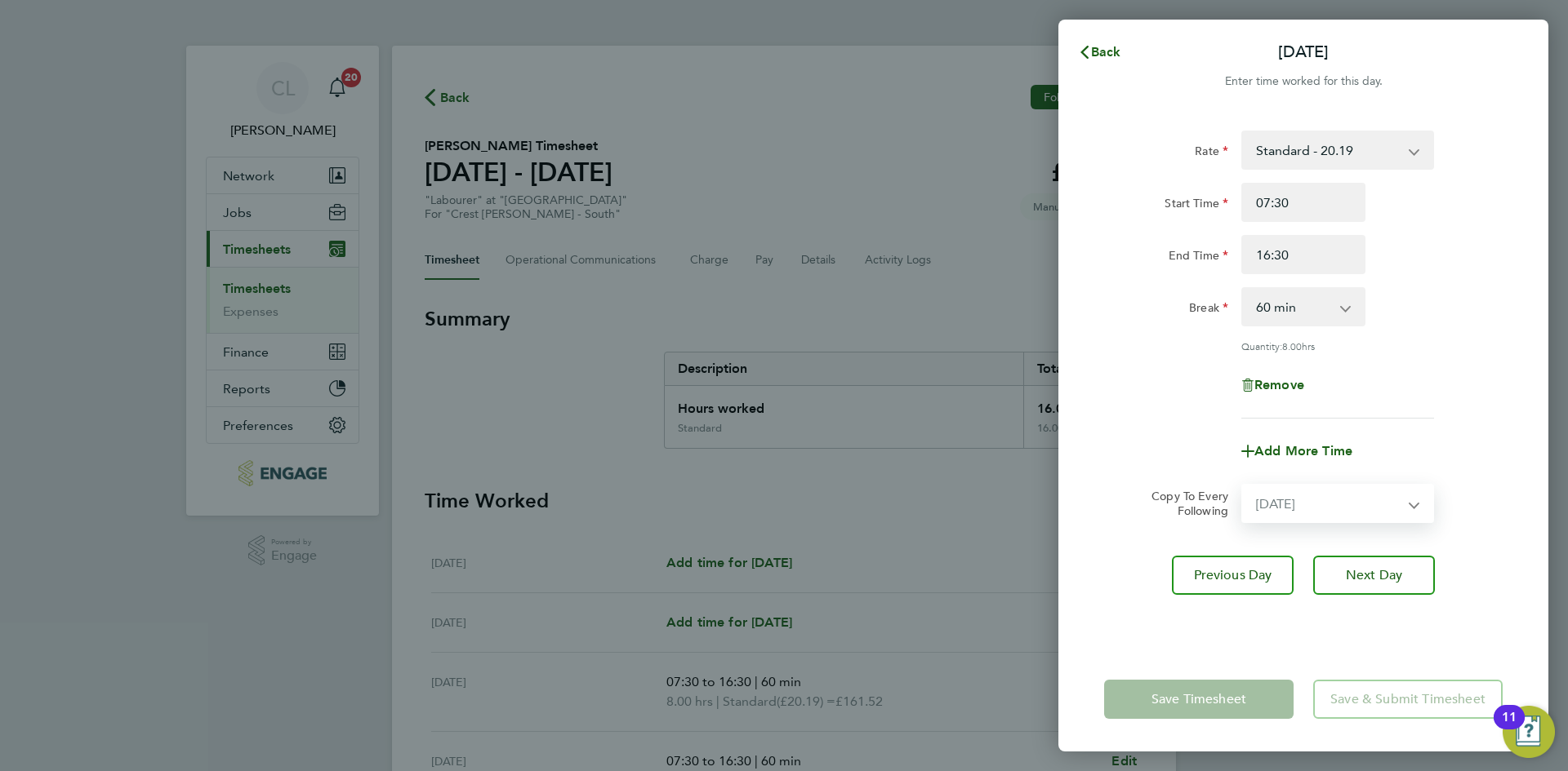
select select "[DATE]"
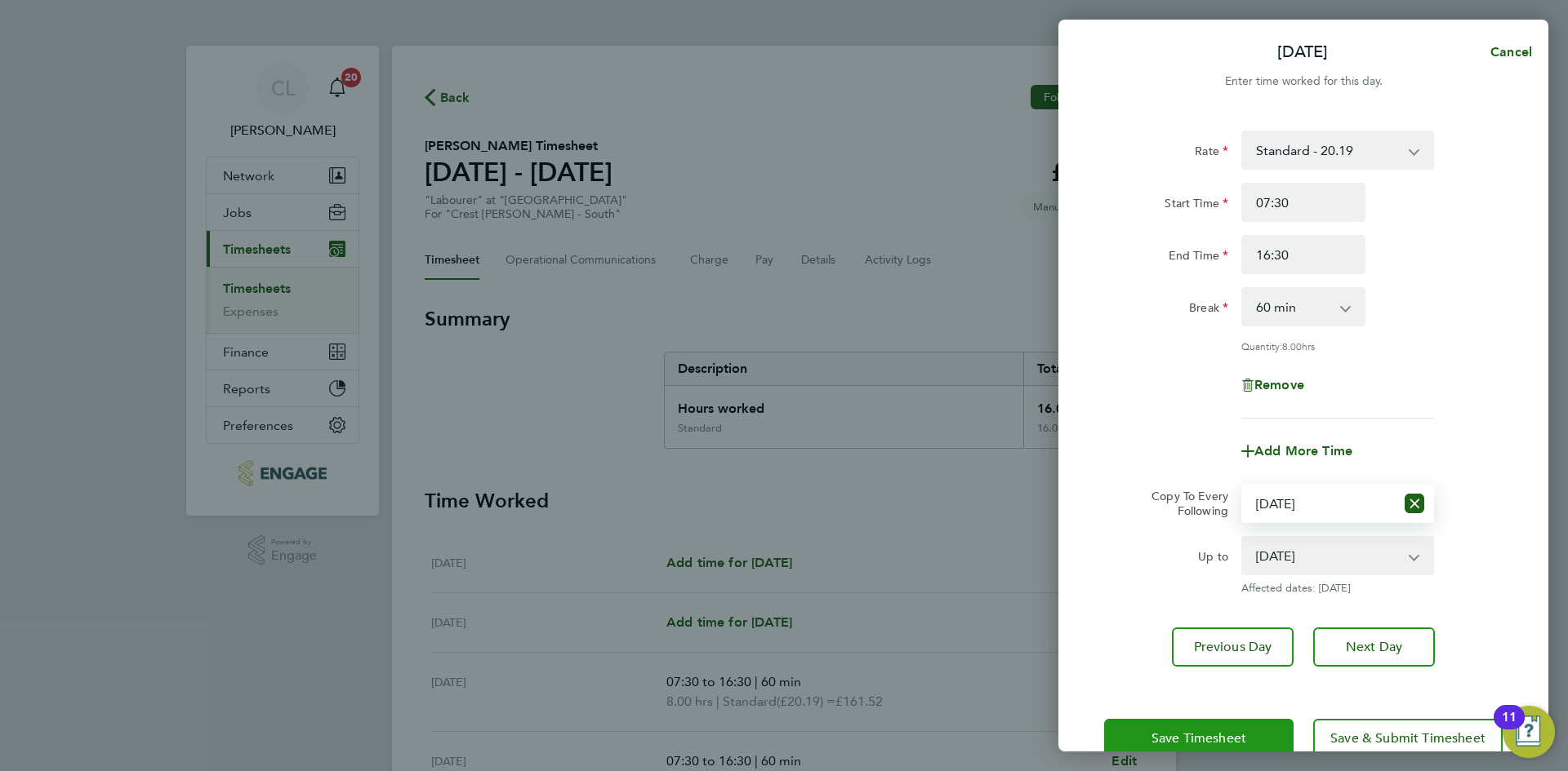
click at [1224, 748] on button "Save Timesheet" at bounding box center [1198, 739] width 189 height 40
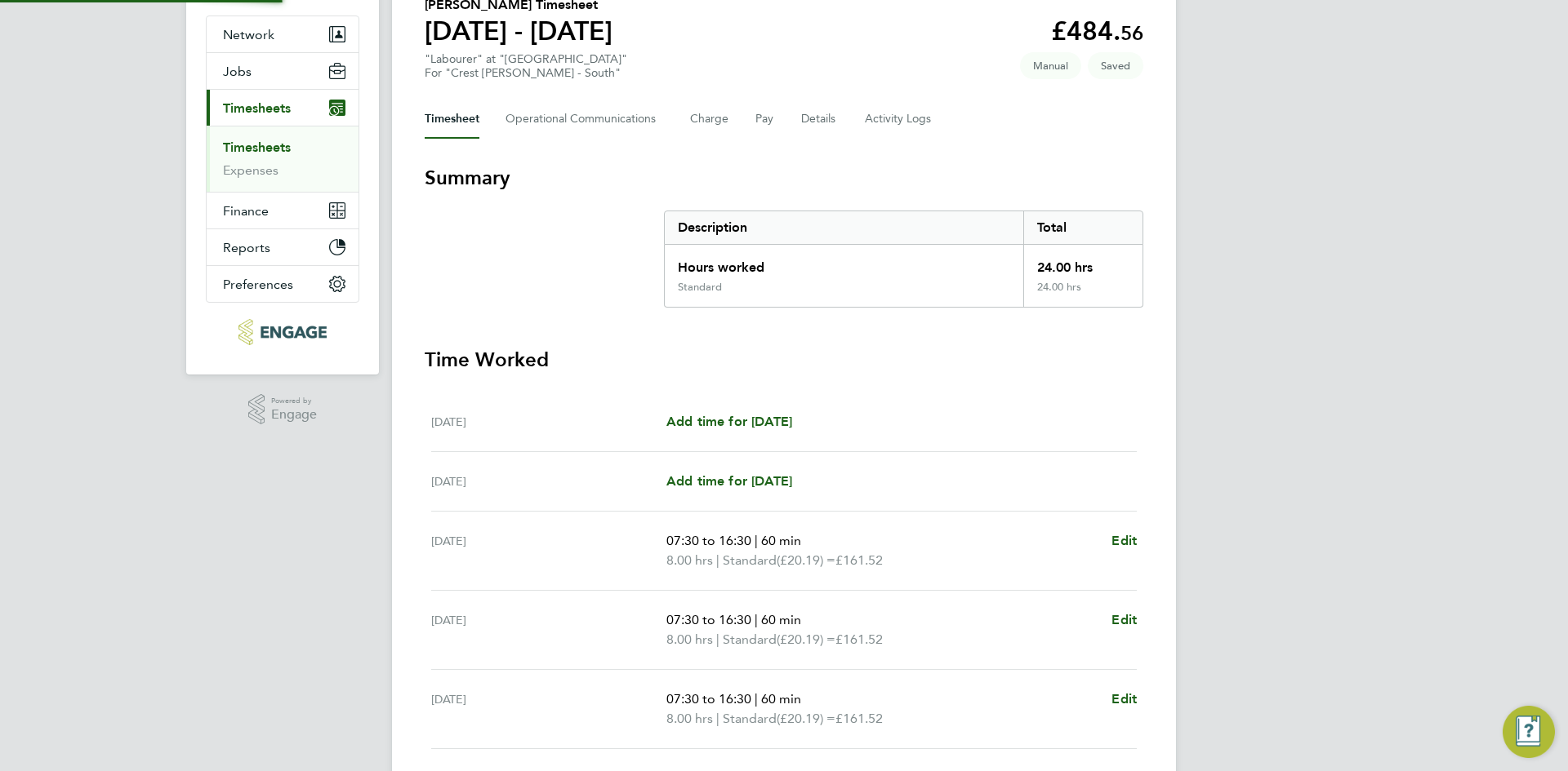
scroll to position [381, 0]
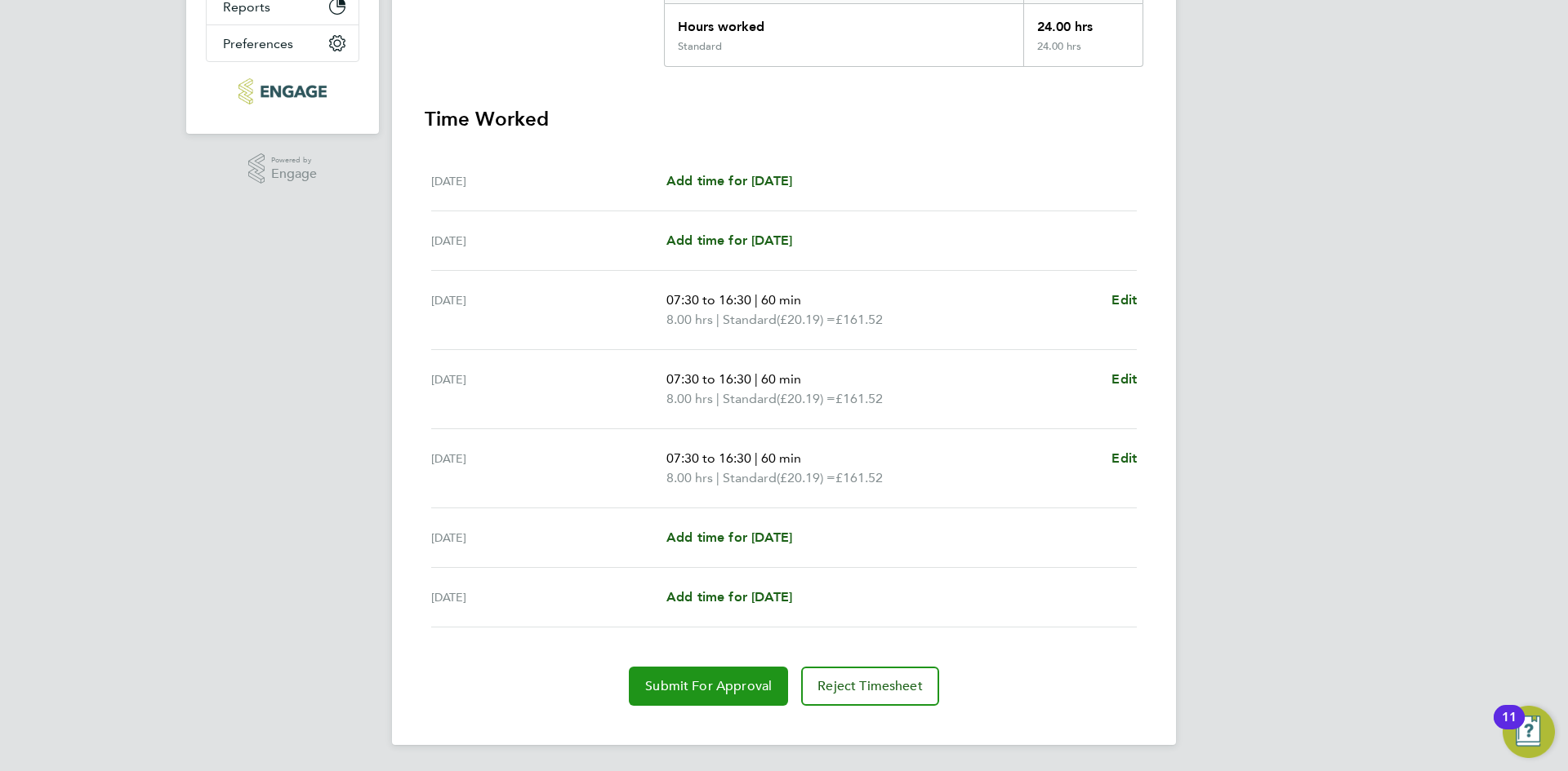
click at [694, 672] on button "Submit For Approval" at bounding box center [707, 686] width 159 height 40
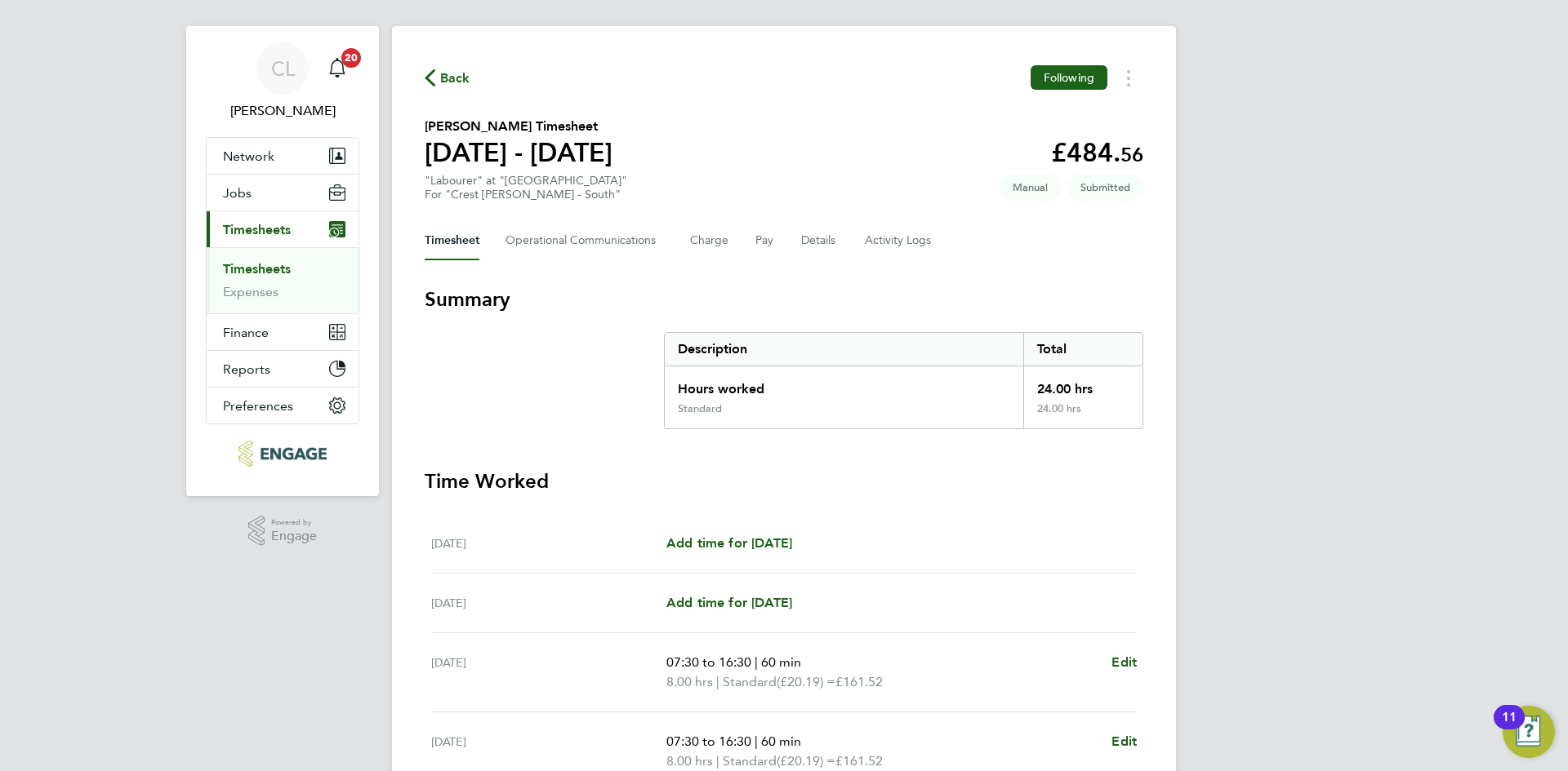
scroll to position [0, 0]
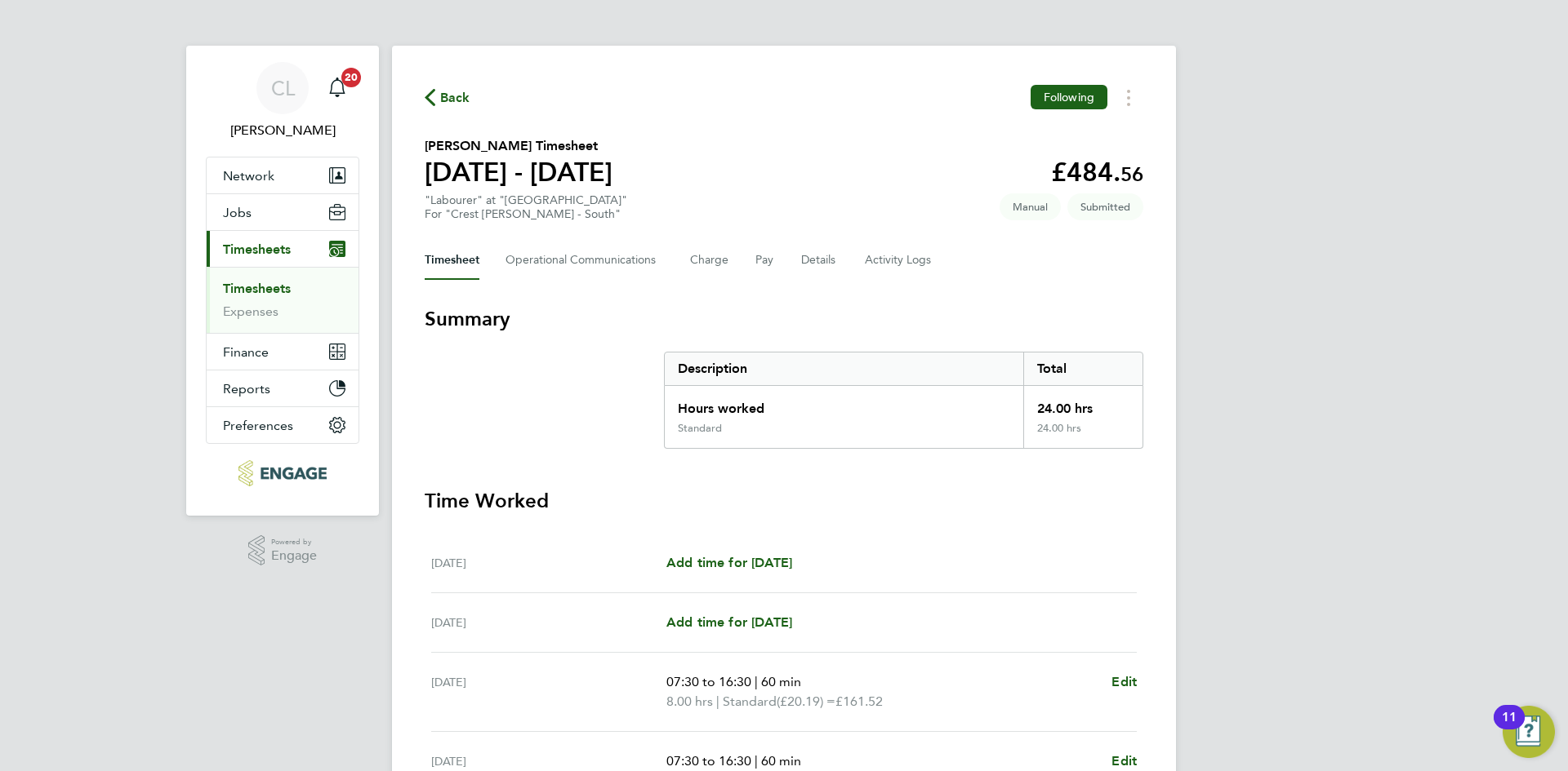
drag, startPoint x: 445, startPoint y: 97, endPoint x: 1296, endPoint y: 95, distance: 851.0
click at [445, 97] on span "Back" at bounding box center [455, 98] width 31 height 20
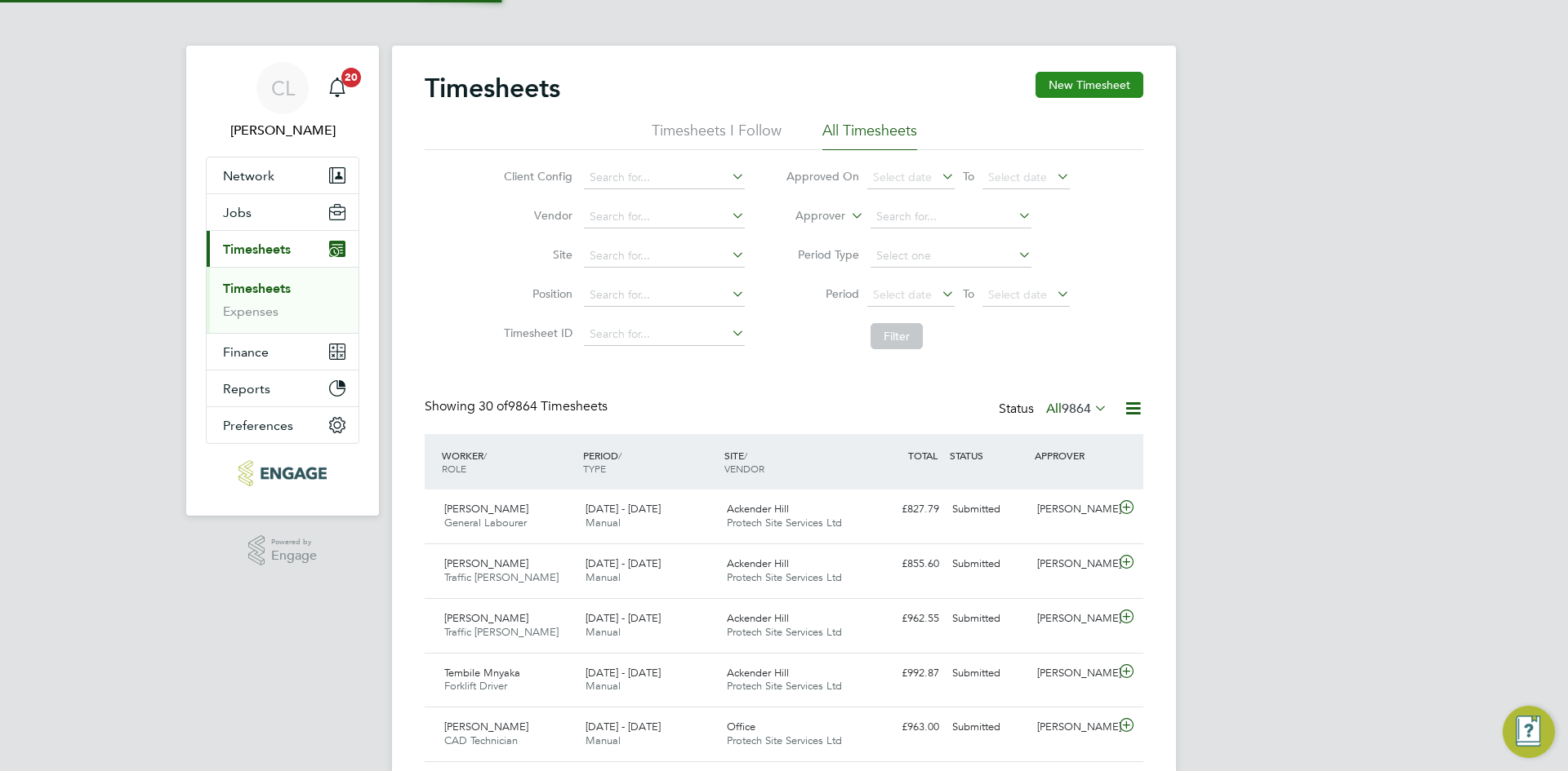
scroll to position [41, 142]
click at [1093, 84] on button "New Timesheet" at bounding box center [1089, 85] width 108 height 26
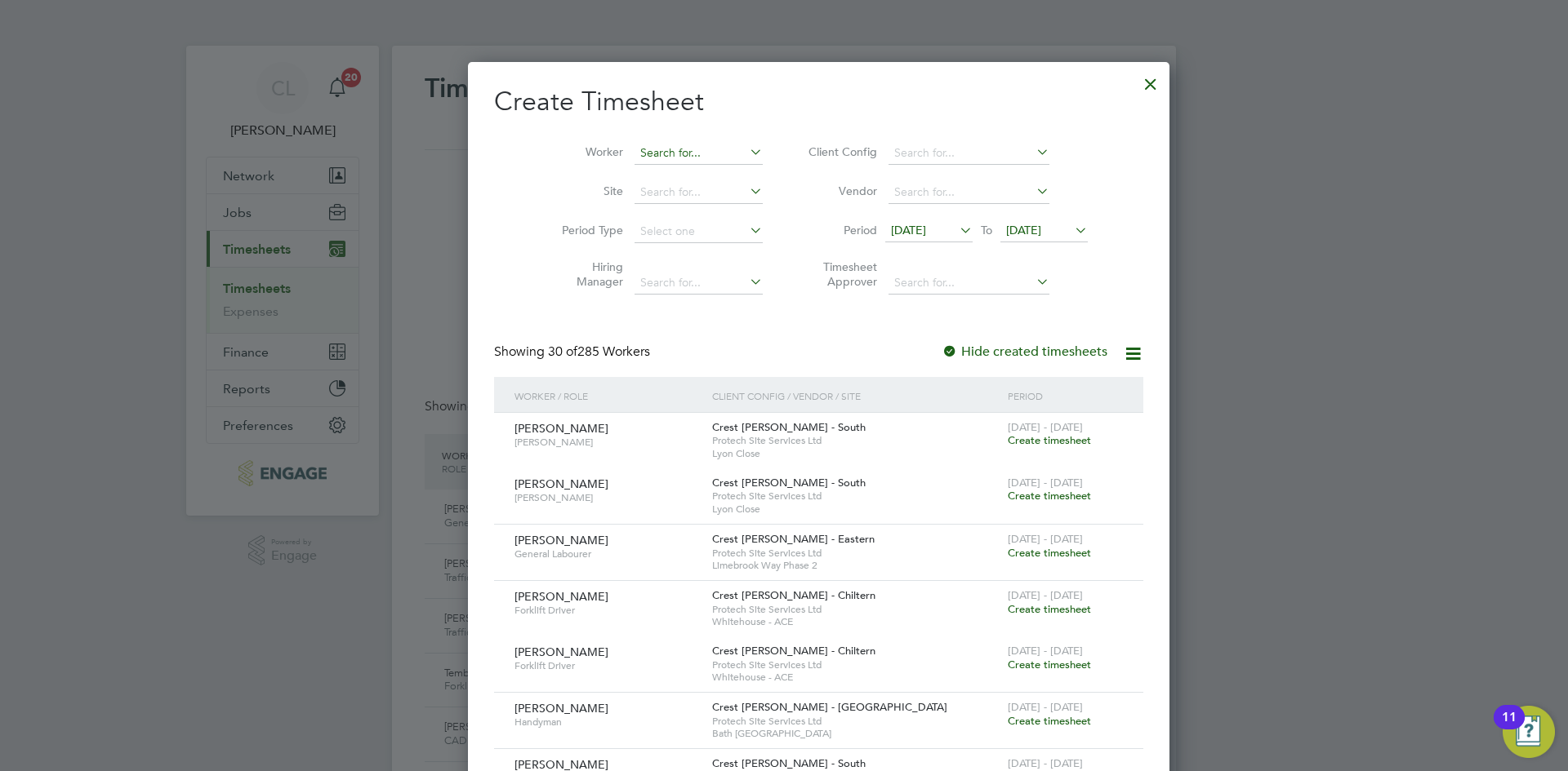
click at [637, 156] on input at bounding box center [698, 153] width 128 height 22
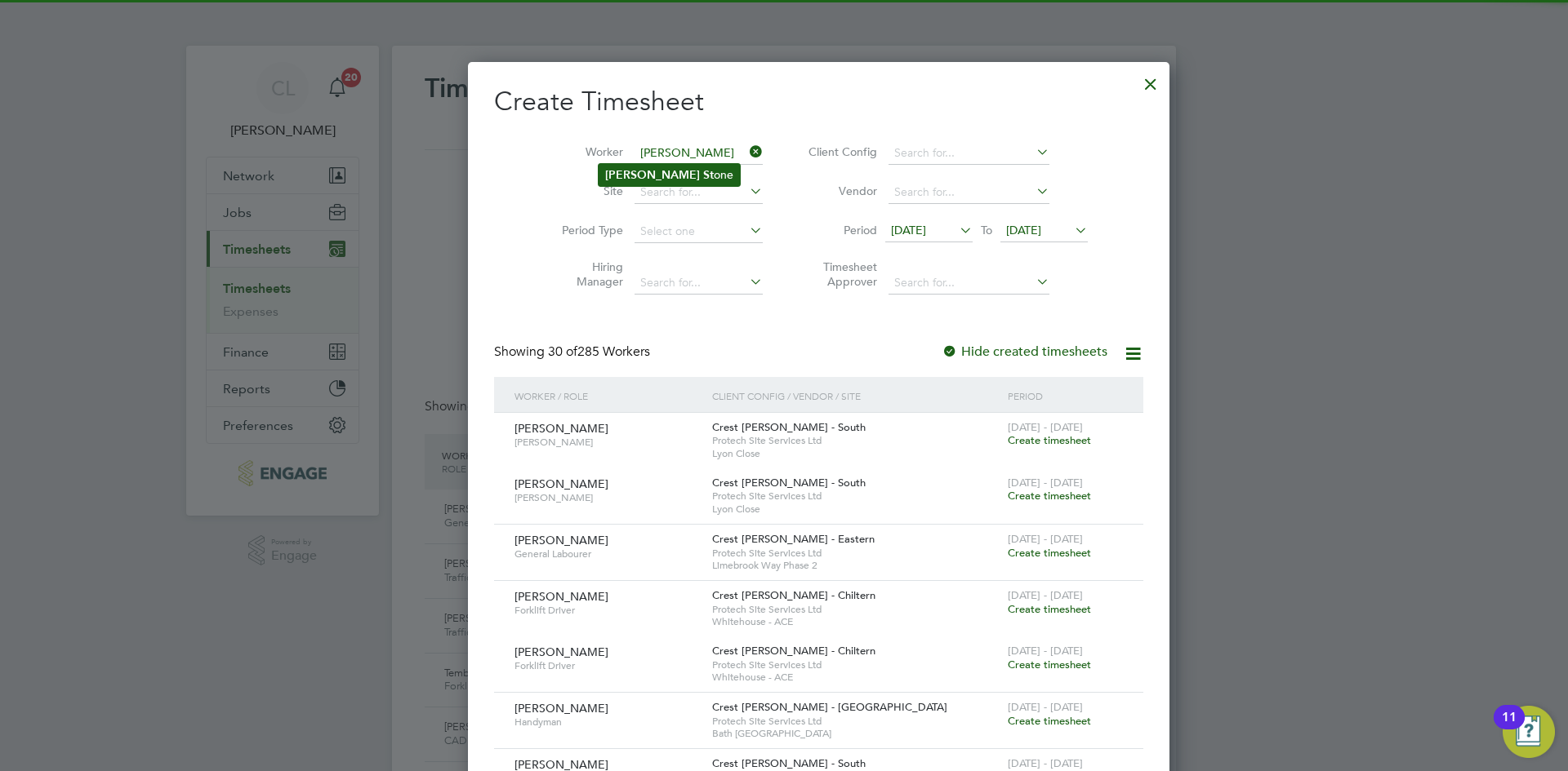
click at [703, 175] on b "St" at bounding box center [708, 175] width 11 height 13
type input "[PERSON_NAME]"
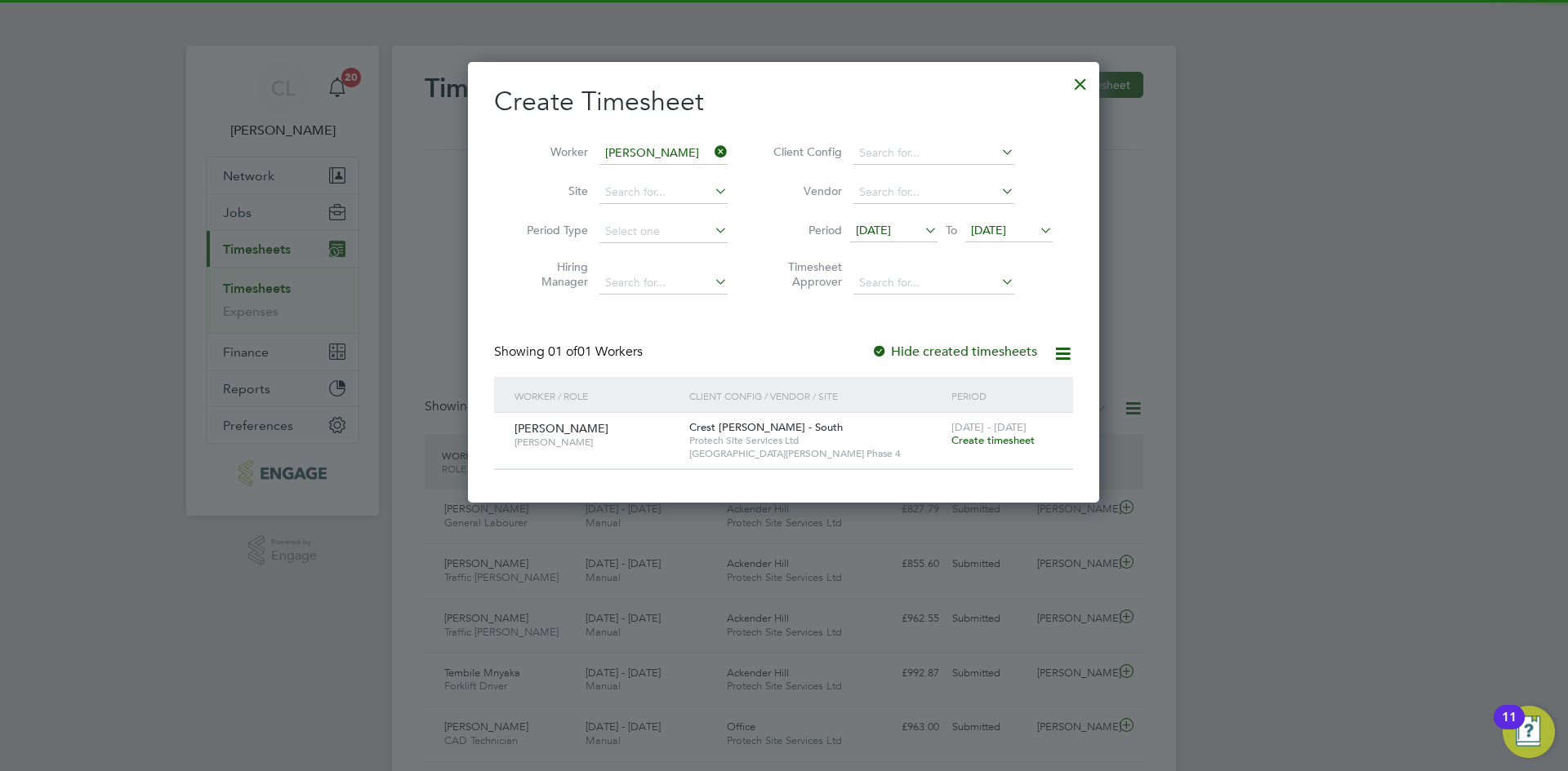
click at [1023, 444] on span "Create timesheet" at bounding box center [993, 440] width 84 height 13
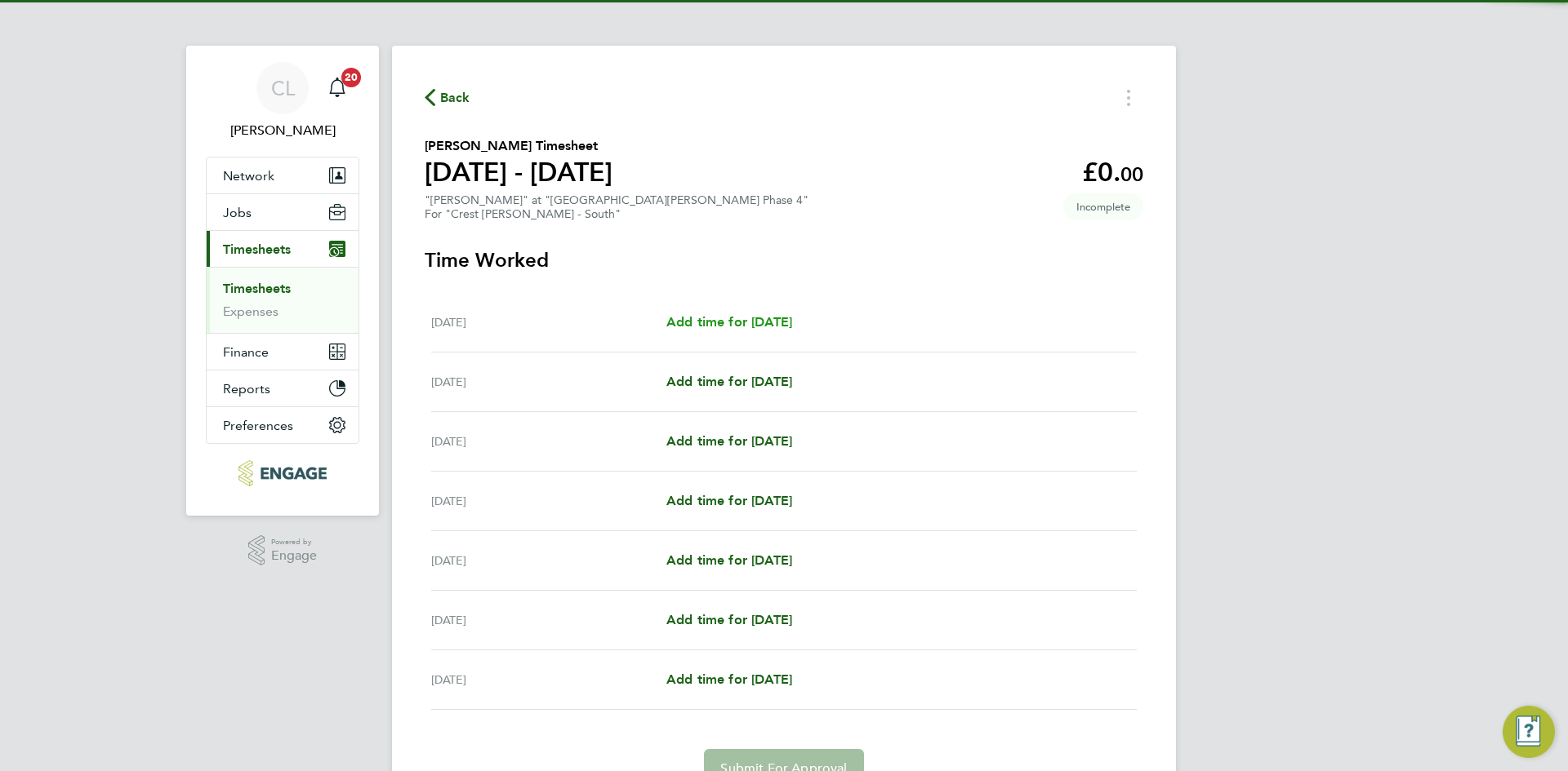
click at [690, 321] on span "Add time for [DATE]" at bounding box center [729, 321] width 126 height 15
select select "60"
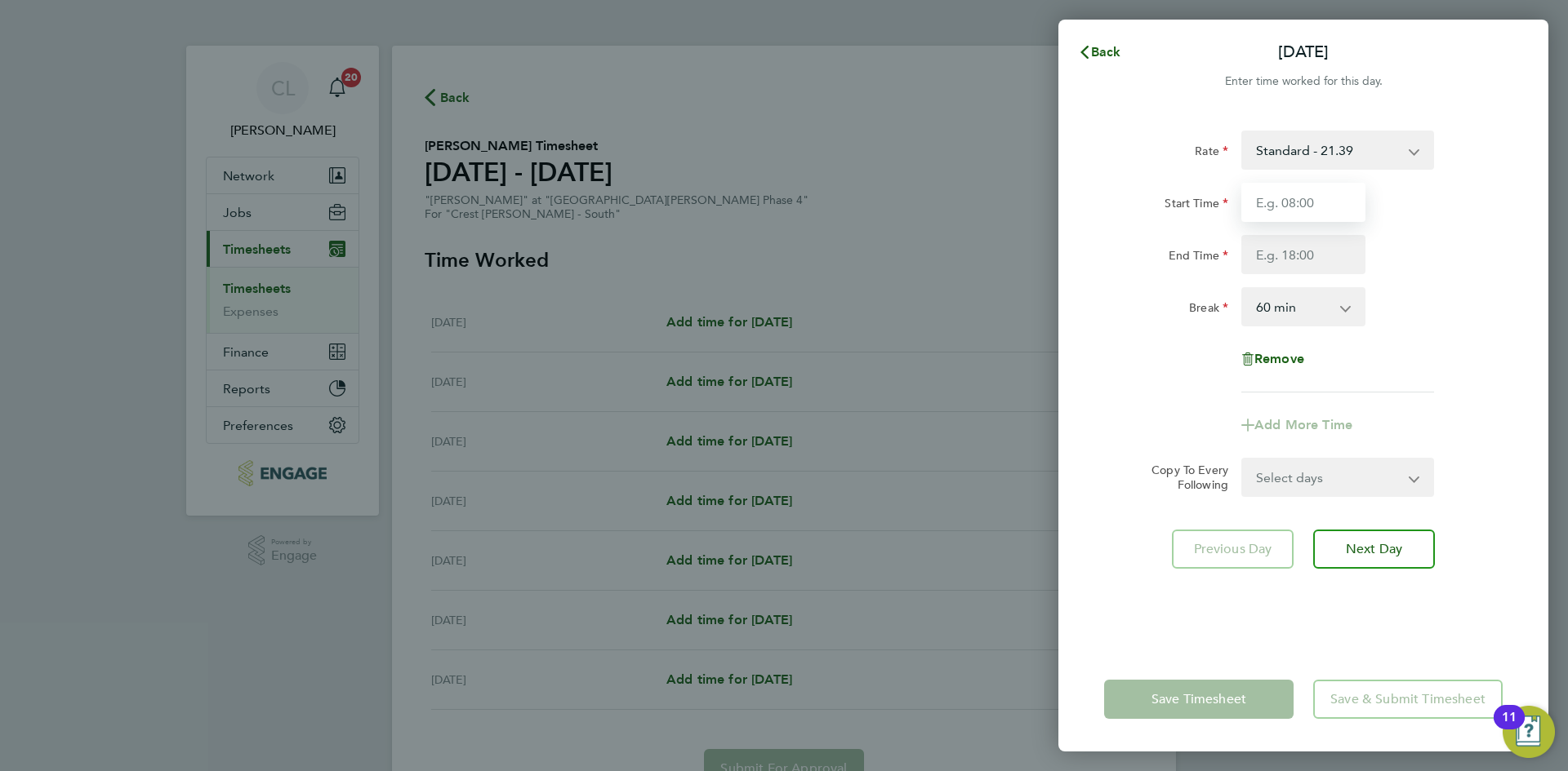
click at [1302, 211] on input "Start Time" at bounding box center [1303, 202] width 124 height 40
type input "07:30"
click at [1288, 266] on input "End Time" at bounding box center [1303, 255] width 124 height 40
type input "17:30"
click at [1460, 311] on div "Break 0 min 15 min 30 min 45 min 60 min 75 min 90 min" at bounding box center [1302, 307] width 411 height 40
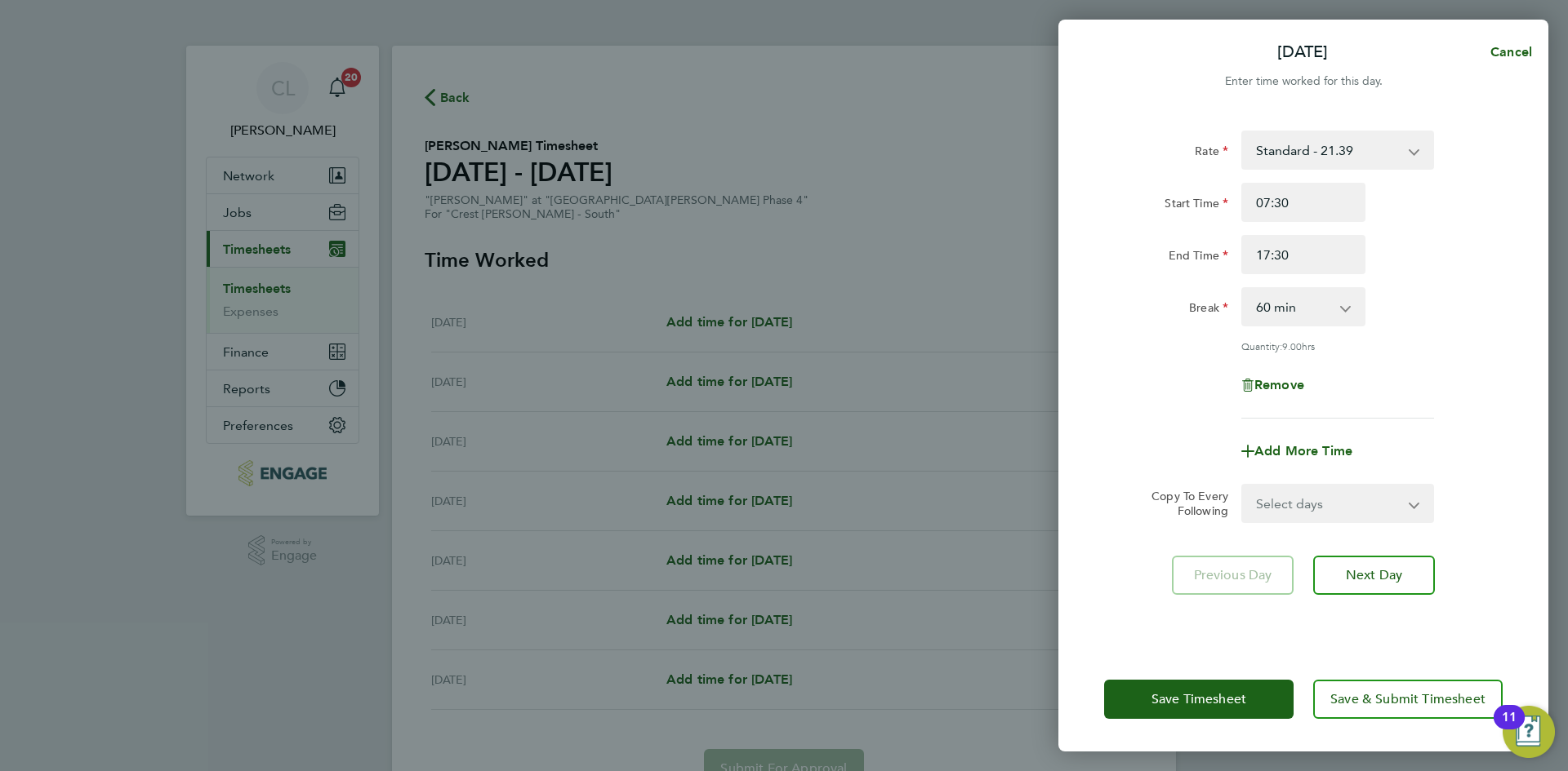
click at [1337, 490] on select "Select days Day Weekday (Mon-Fri) Weekend (Sat-Sun) [DATE] [DATE] [DATE] [DATE]…" at bounding box center [1329, 504] width 171 height 36
select select "WEEKDAY"
click at [1243, 486] on select "Select days Day Weekday (Mon-Fri) Weekend (Sat-Sun) [DATE] [DATE] [DATE] [DATE]…" at bounding box center [1329, 504] width 171 height 36
select select "[DATE]"
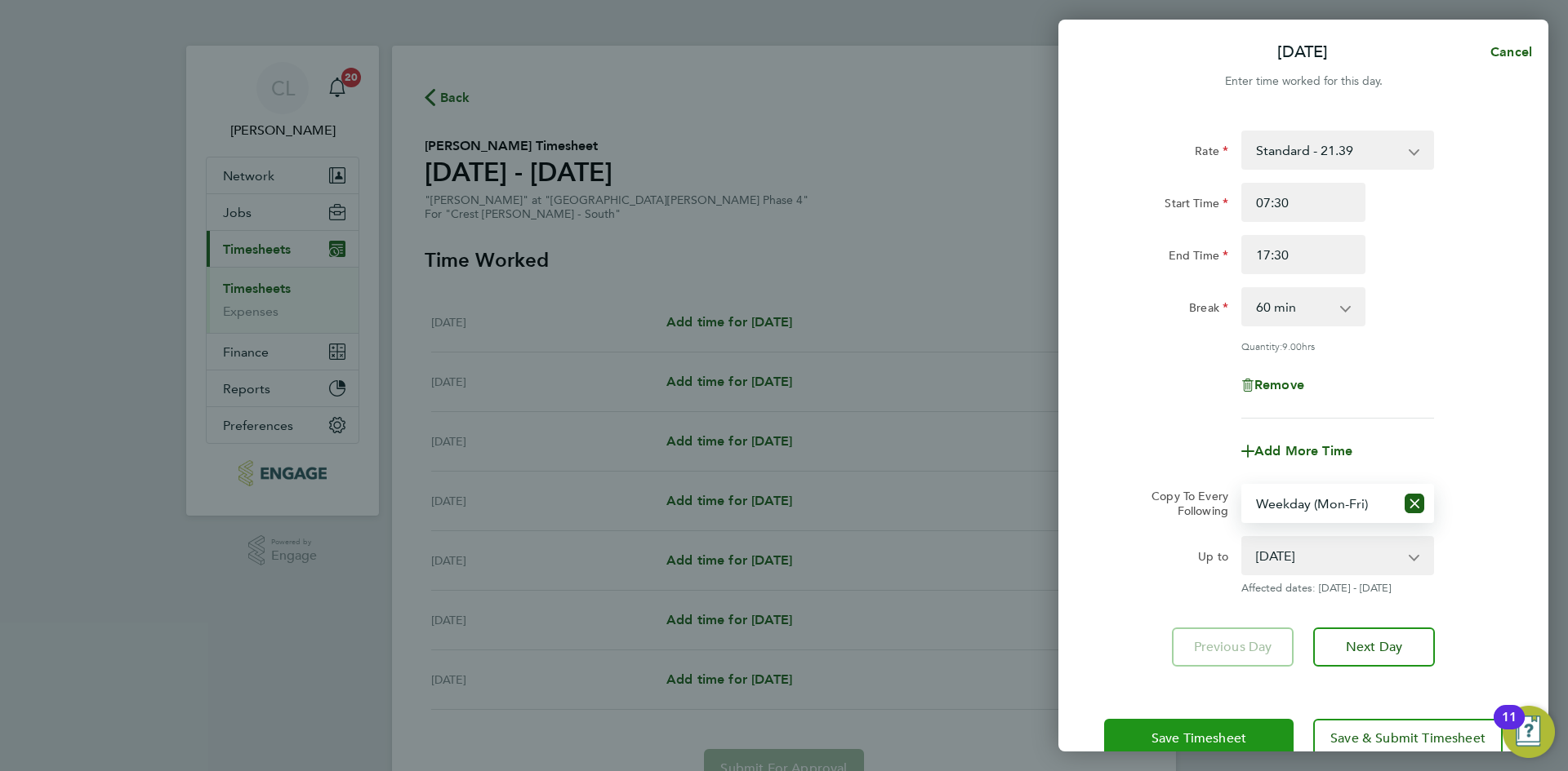
click at [1230, 731] on span "Save Timesheet" at bounding box center [1198, 739] width 95 height 16
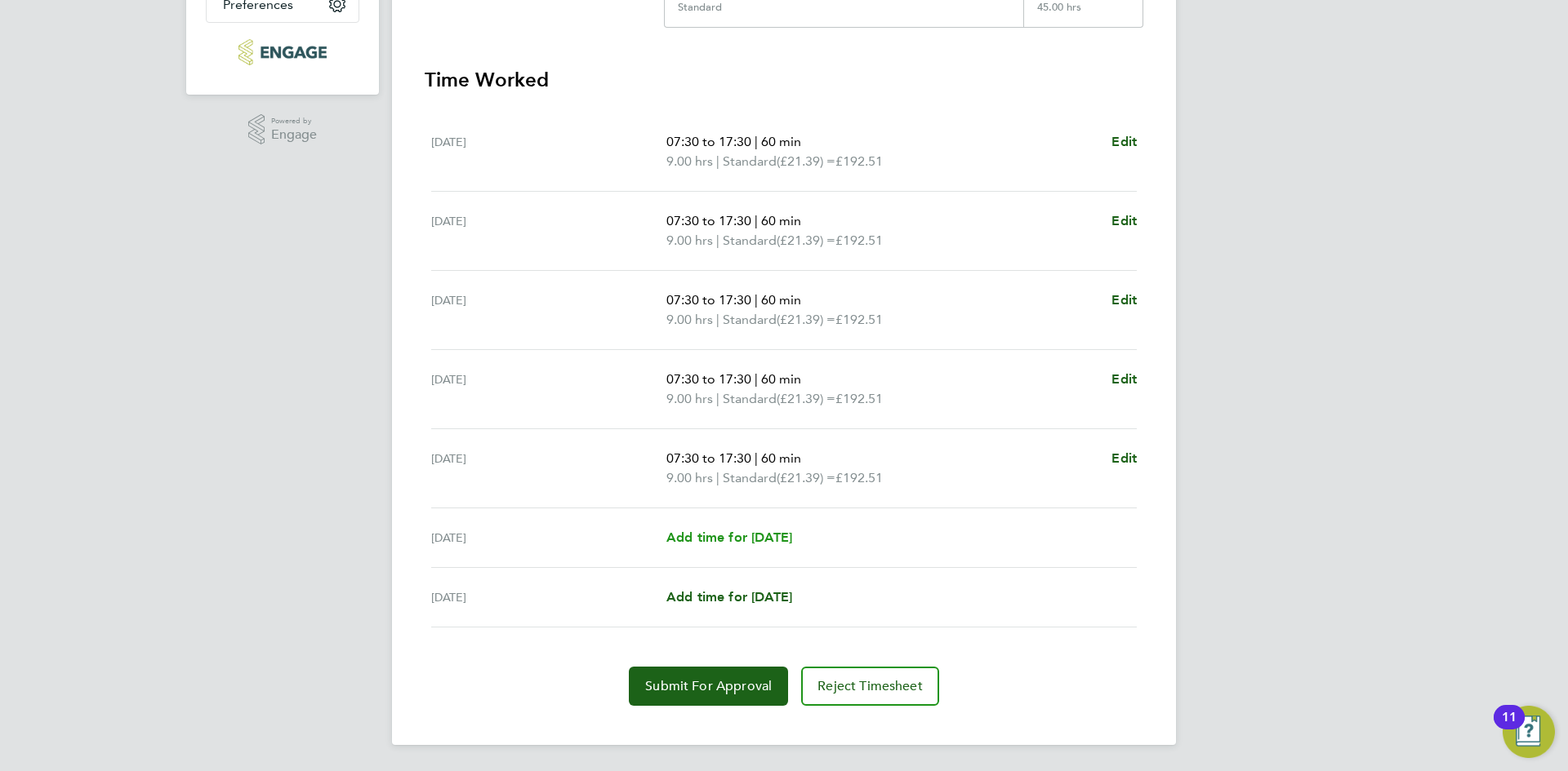
click at [743, 534] on span "Add time for [DATE]" at bounding box center [729, 537] width 126 height 15
select select "60"
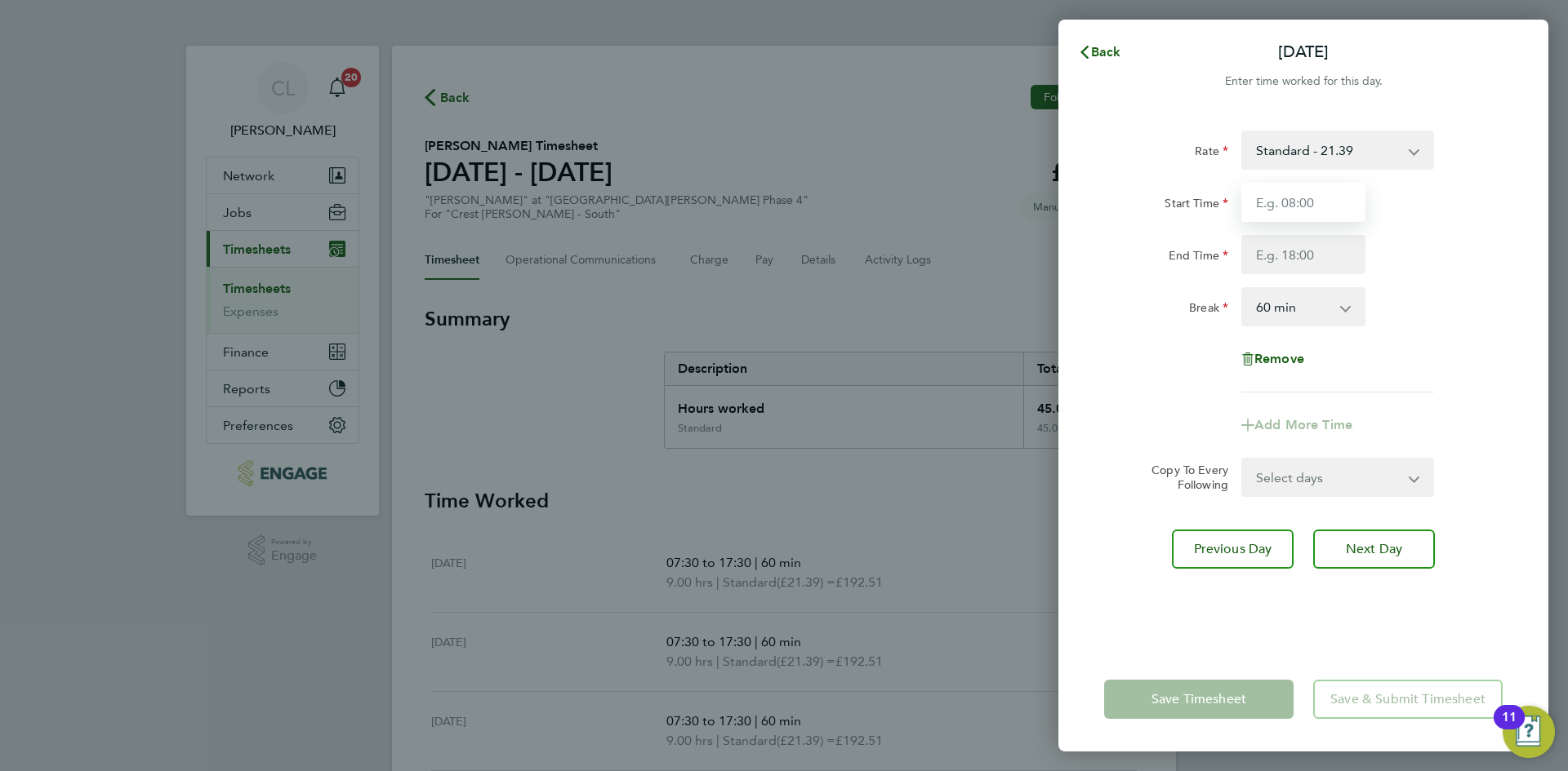
drag, startPoint x: 1286, startPoint y: 206, endPoint x: 1293, endPoint y: 222, distance: 17.5
click at [1286, 206] on input "Start Time" at bounding box center [1303, 202] width 124 height 40
type input "07:30"
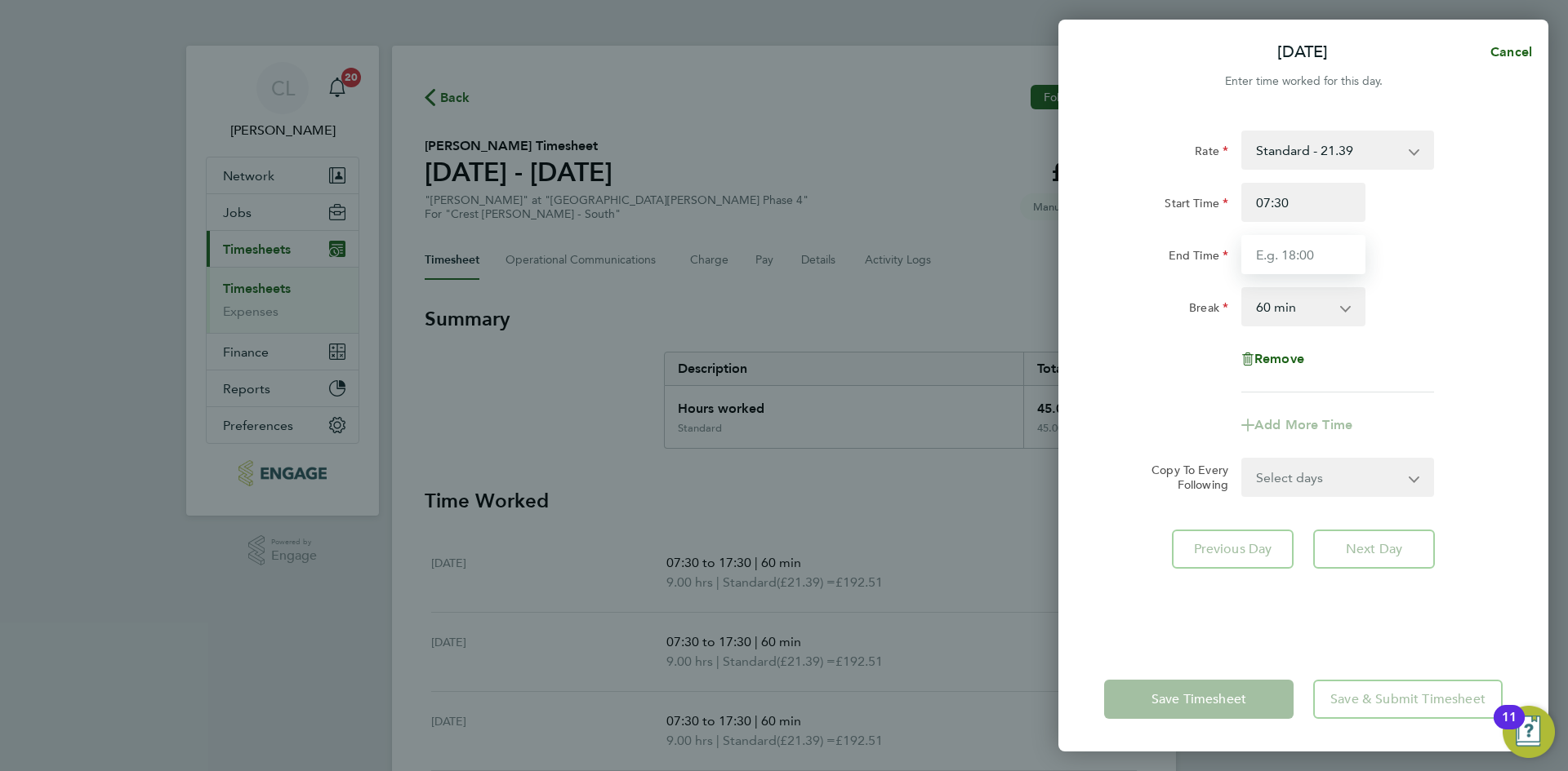
click at [1309, 258] on input "End Time" at bounding box center [1303, 255] width 124 height 40
type input "18:30"
drag, startPoint x: 1321, startPoint y: 259, endPoint x: 1176, endPoint y: 261, distance: 145.0
click at [1176, 261] on div "End Time 18:30" at bounding box center [1302, 255] width 411 height 40
click at [1299, 256] on input "End Time" at bounding box center [1303, 255] width 124 height 40
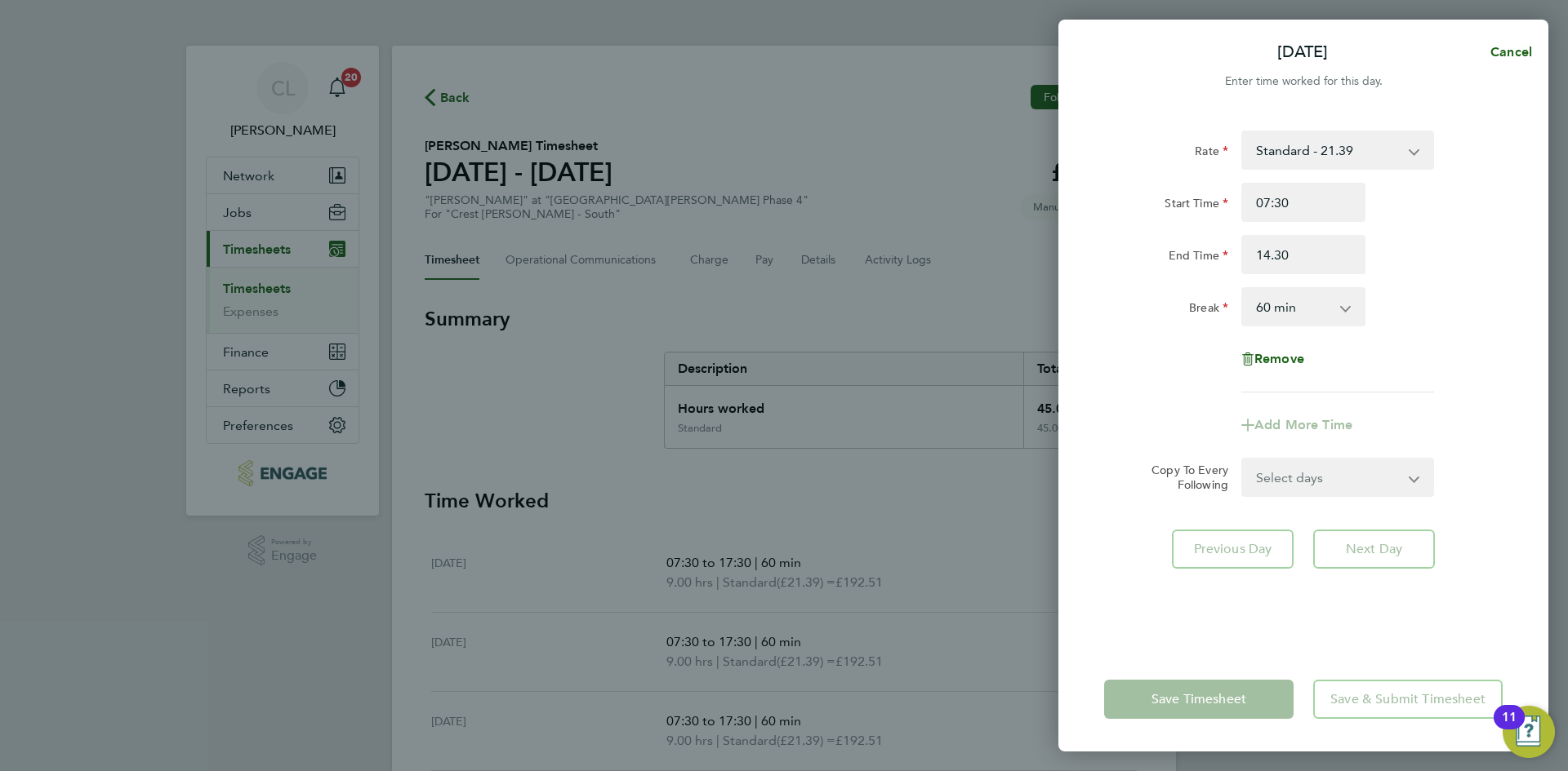
type input "14:30"
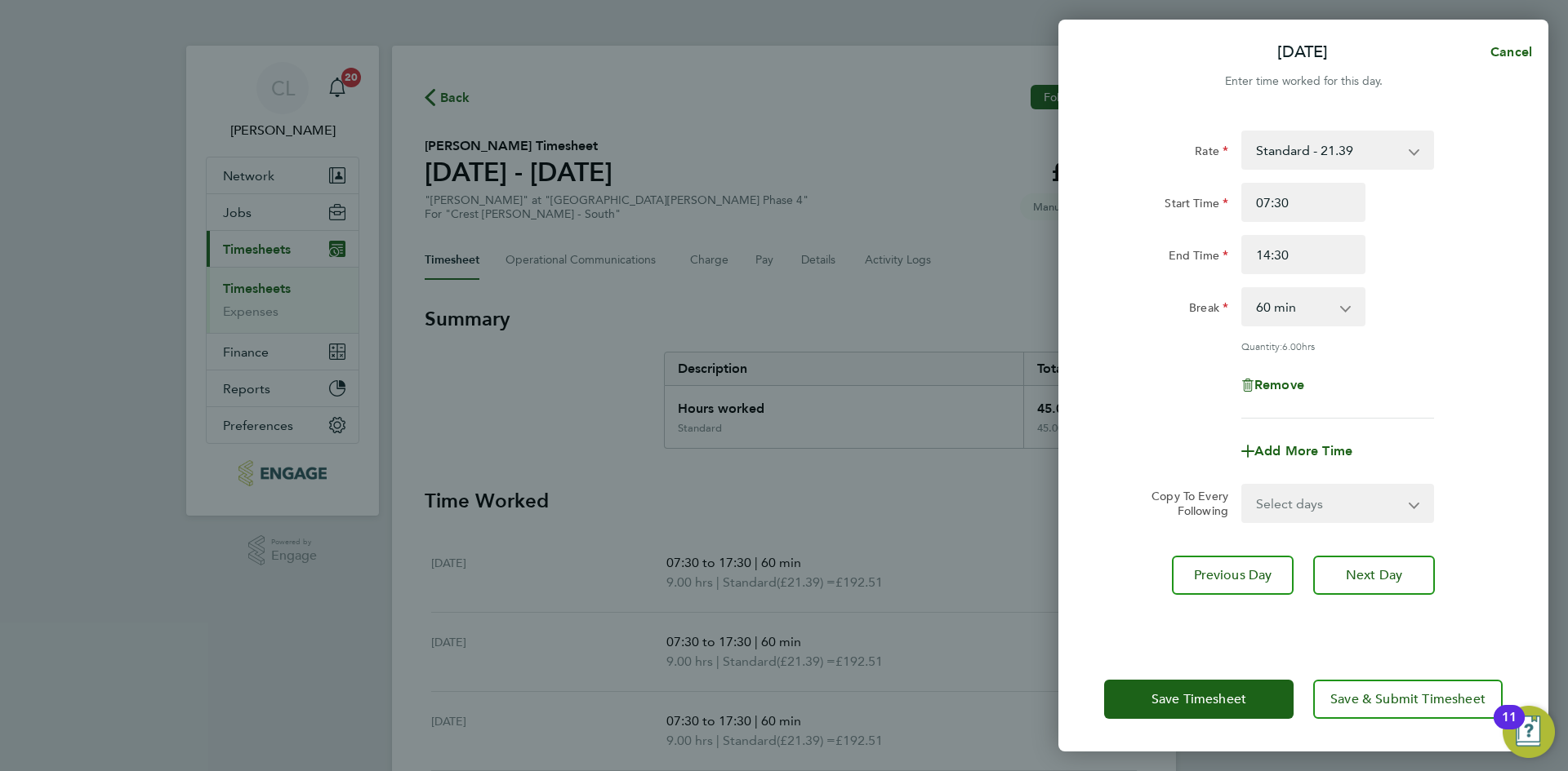
click at [1467, 313] on div "Break 0 min 15 min 30 min 45 min 60 min 75 min 90 min" at bounding box center [1302, 307] width 411 height 40
drag, startPoint x: 1199, startPoint y: 704, endPoint x: 1180, endPoint y: 711, distance: 20.2
click at [1199, 705] on span "Save Timesheet" at bounding box center [1198, 699] width 95 height 16
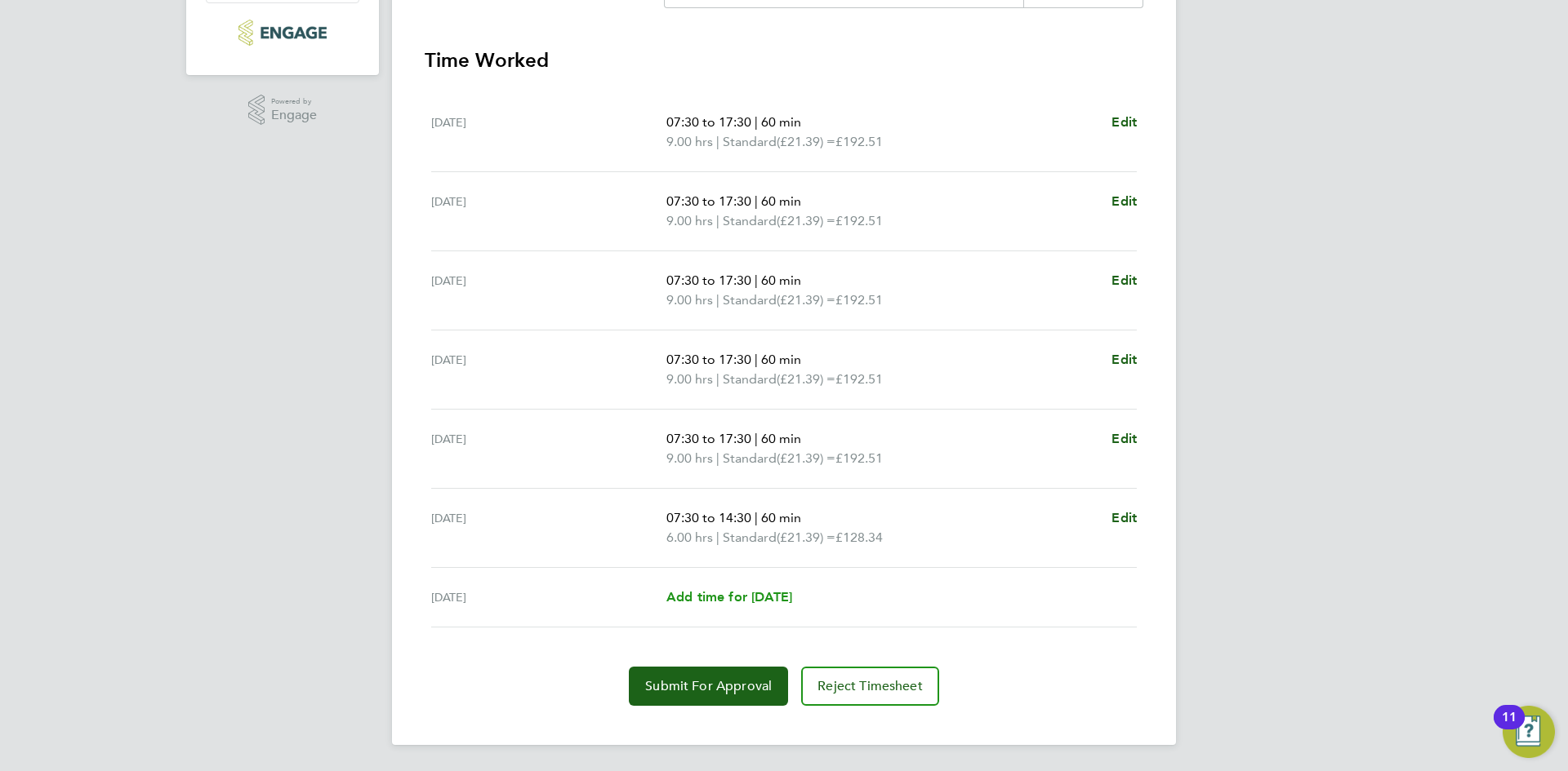
click at [707, 594] on span "Add time for [DATE]" at bounding box center [729, 596] width 126 height 15
select select "60"
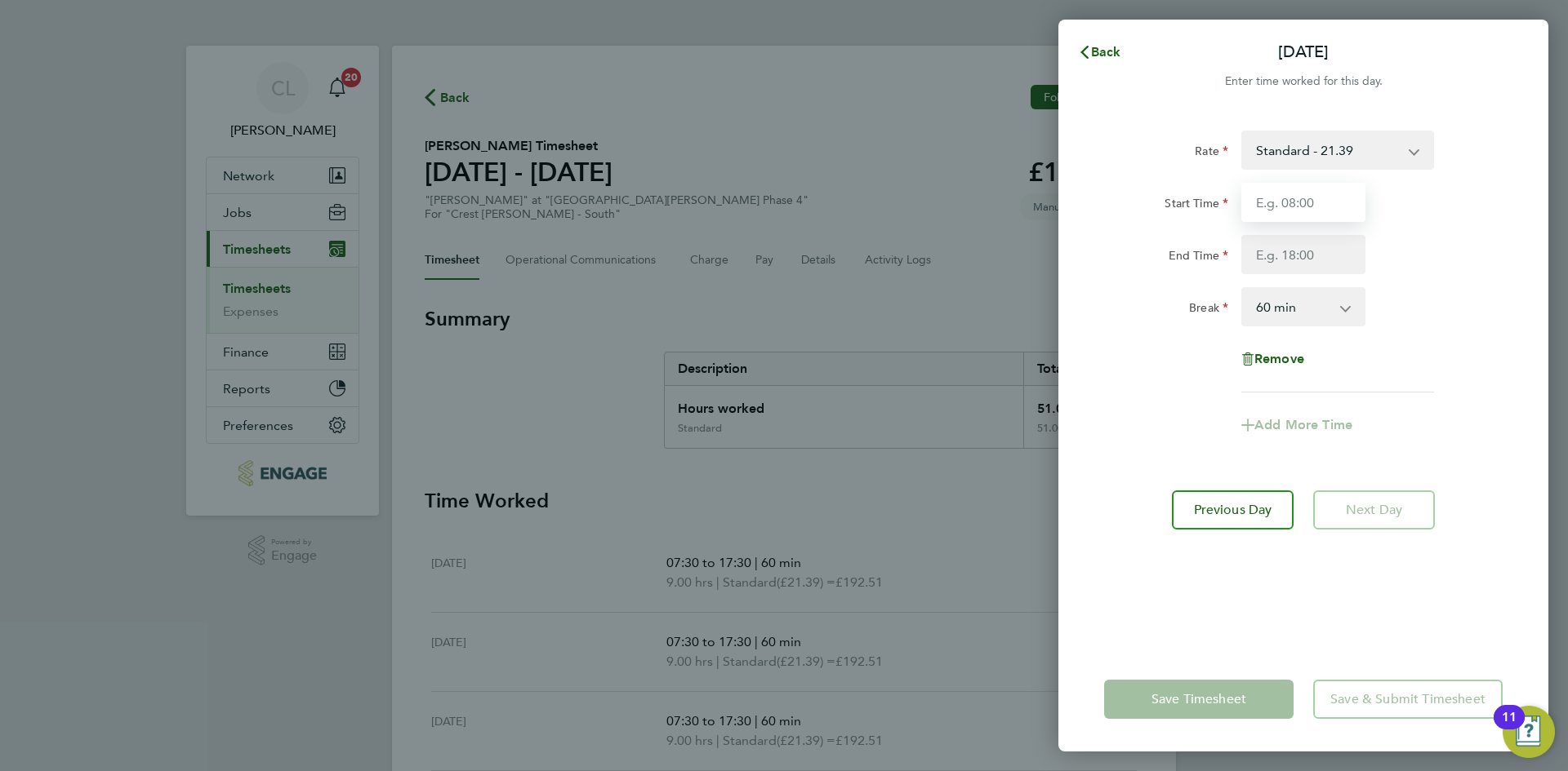
click at [1300, 210] on input "Start Time" at bounding box center [1303, 202] width 124 height 40
type input "07:30"
click at [1313, 259] on input "End Time" at bounding box center [1303, 255] width 124 height 40
type input "13:30"
drag, startPoint x: 1313, startPoint y: 259, endPoint x: 1468, endPoint y: 138, distance: 196.6
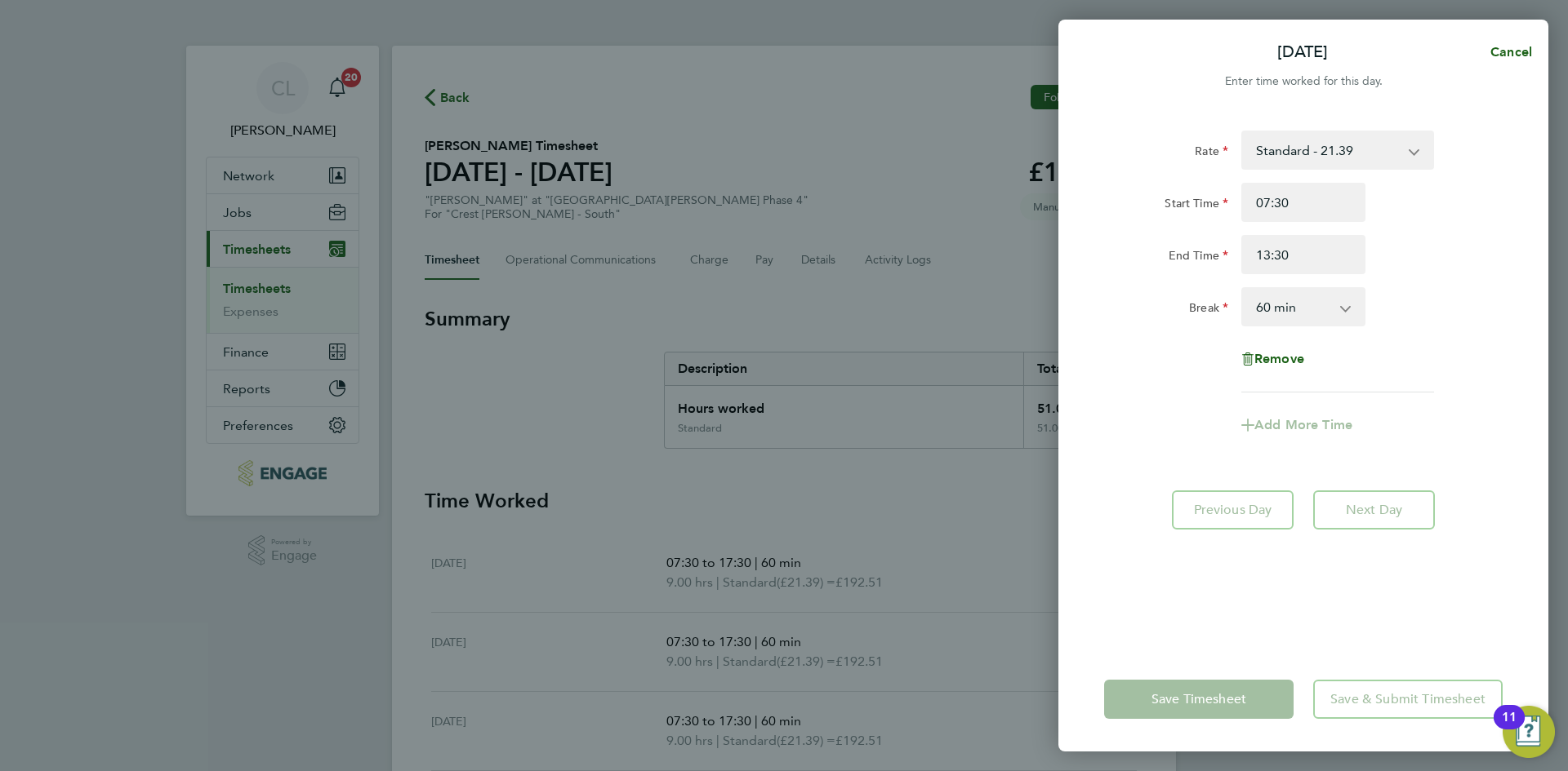
click at [1468, 138] on div "Rate Standard - 21.39" at bounding box center [1302, 150] width 411 height 40
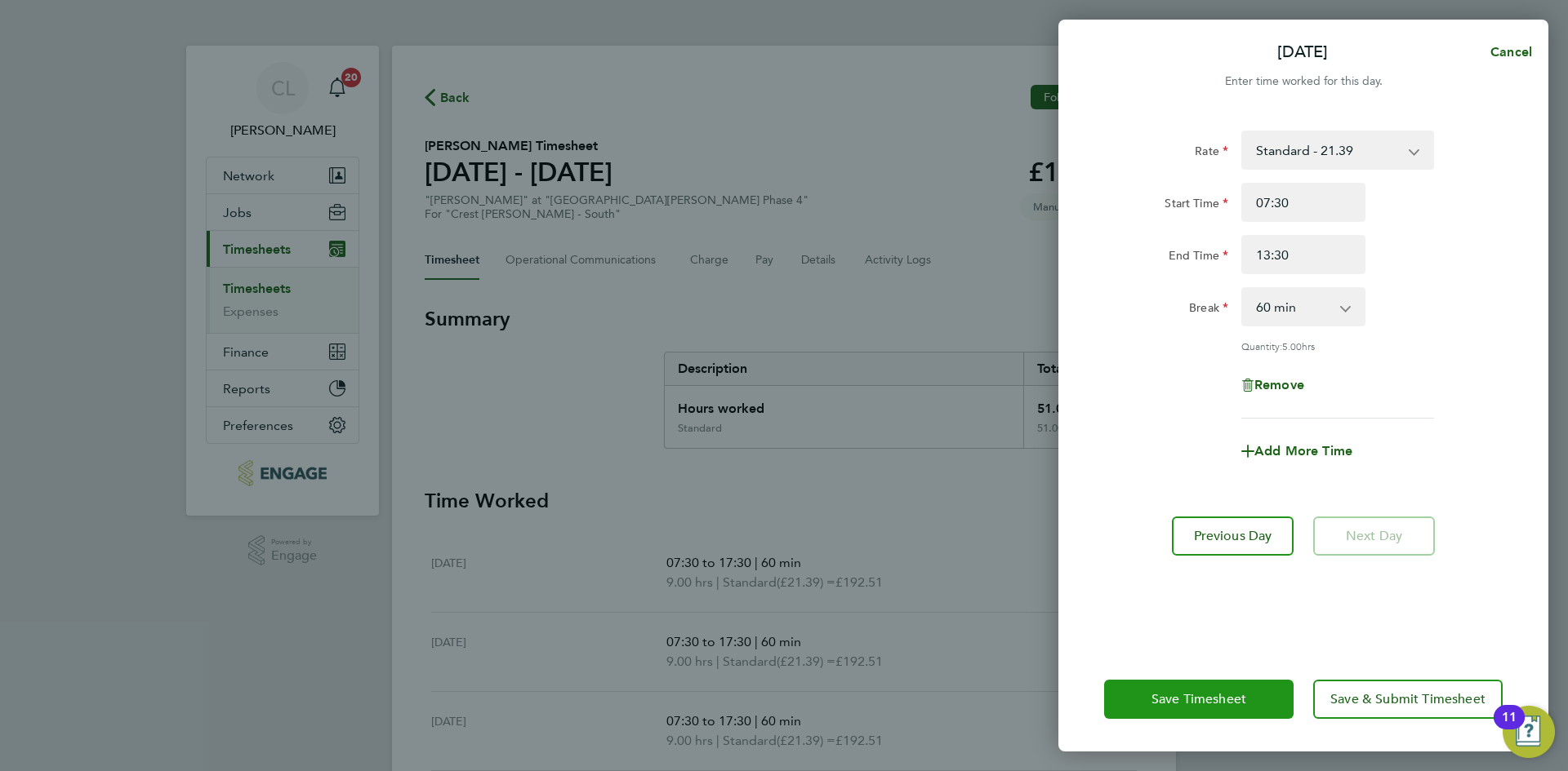
click at [1176, 708] on button "Save Timesheet" at bounding box center [1198, 700] width 189 height 40
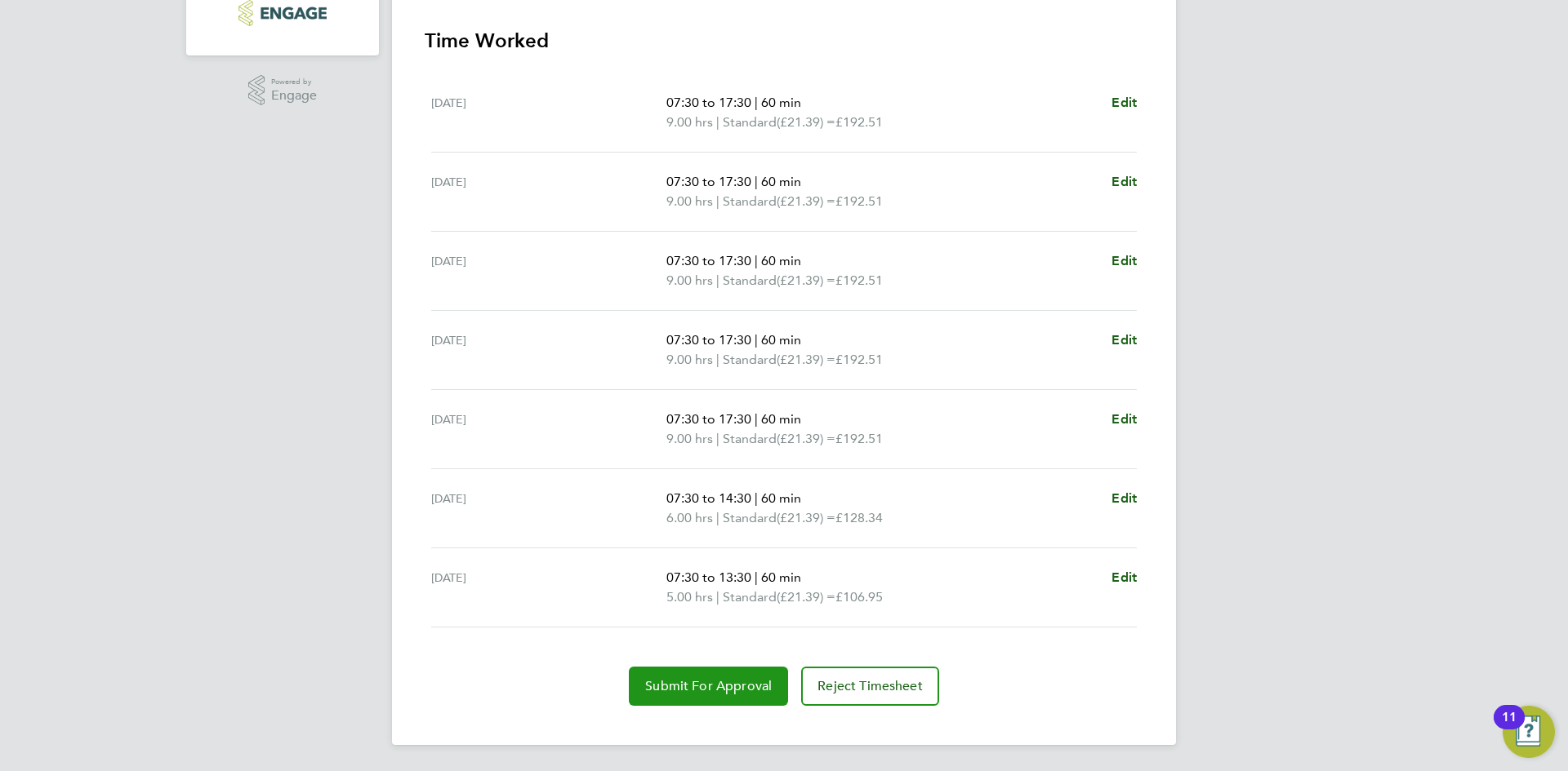
click at [729, 692] on span "Submit For Approval" at bounding box center [708, 686] width 127 height 16
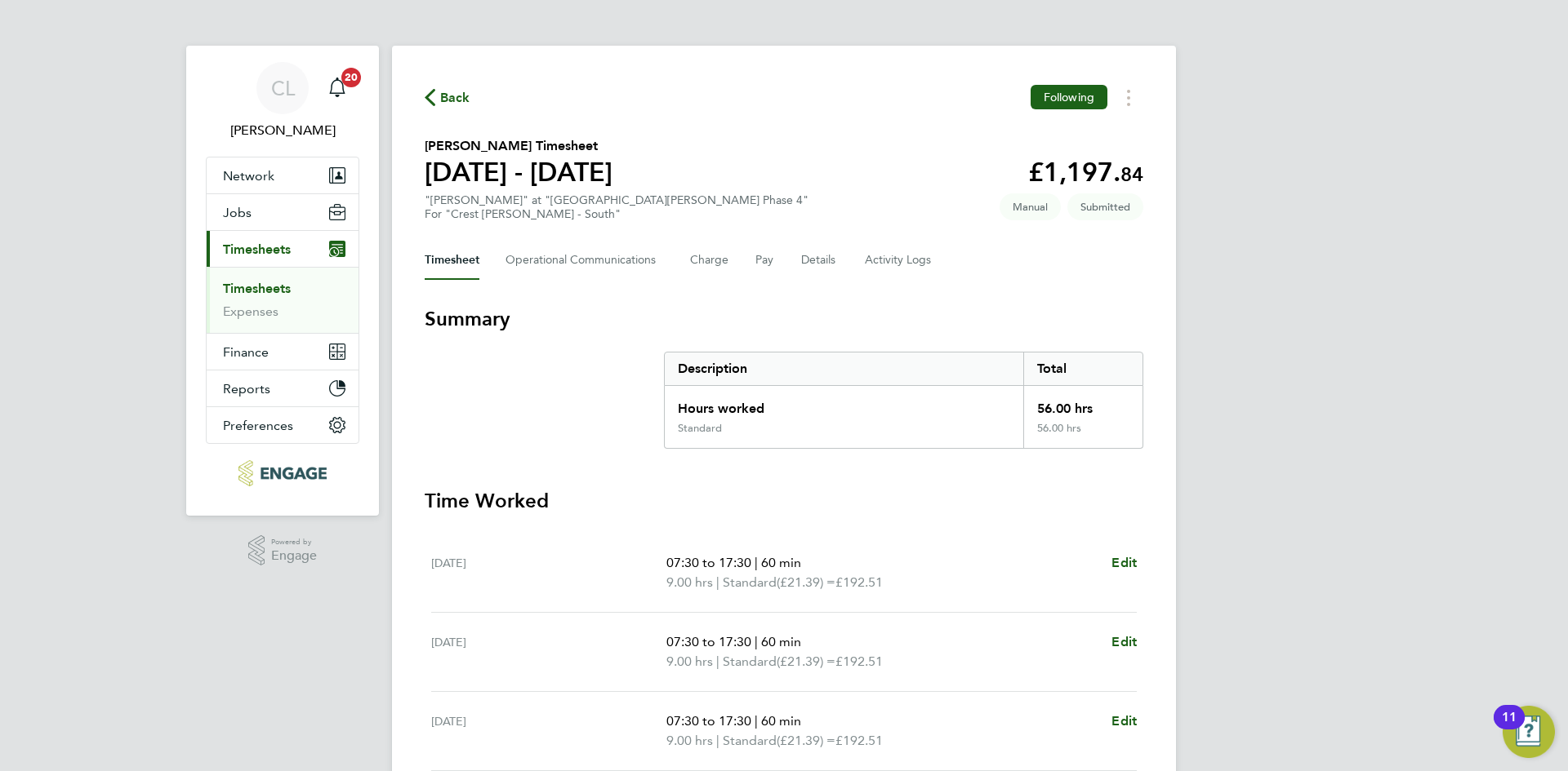
click at [451, 94] on span "Back" at bounding box center [455, 98] width 31 height 20
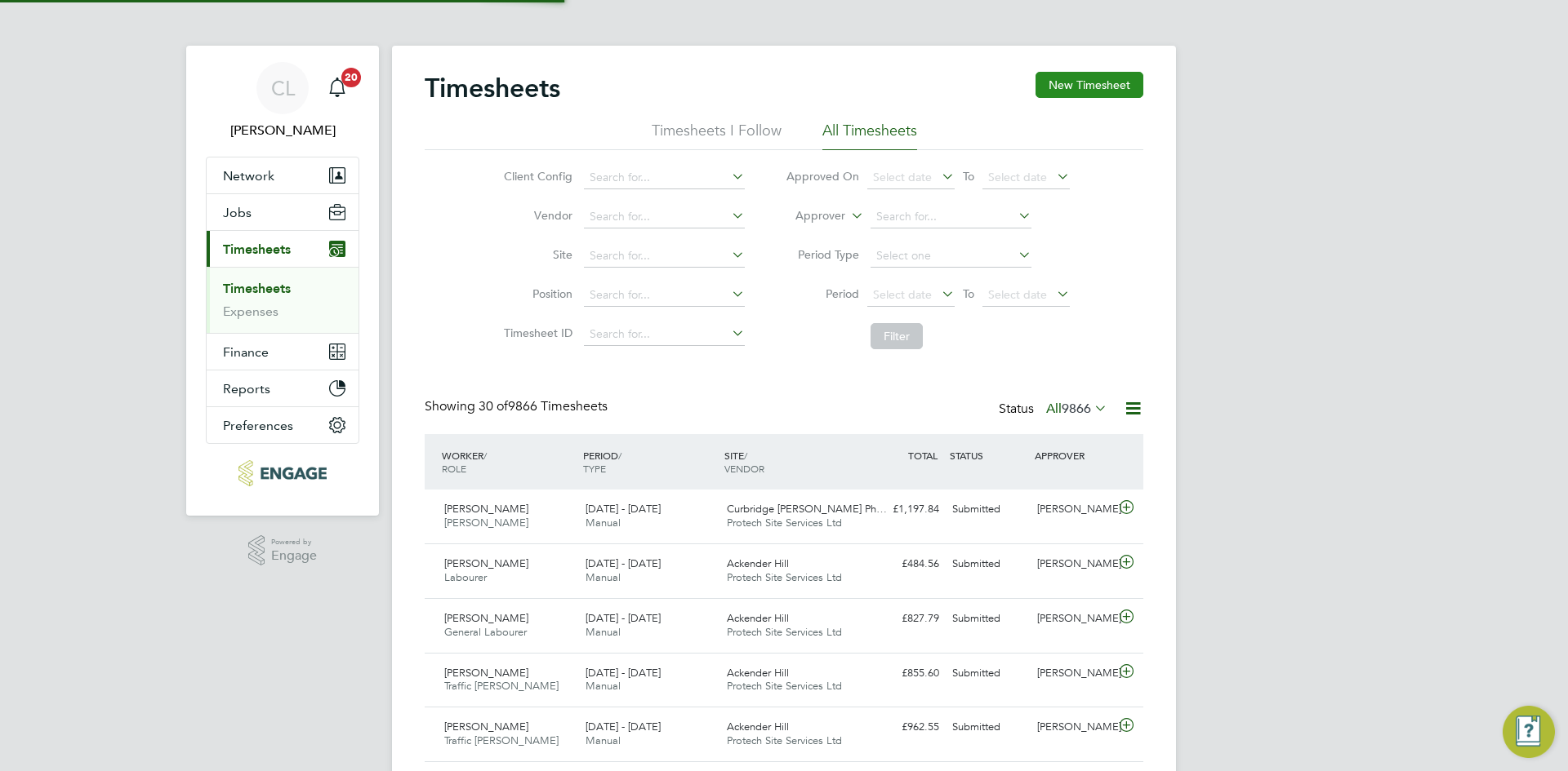
scroll to position [41, 142]
click at [1089, 77] on button "New Timesheet" at bounding box center [1089, 85] width 108 height 26
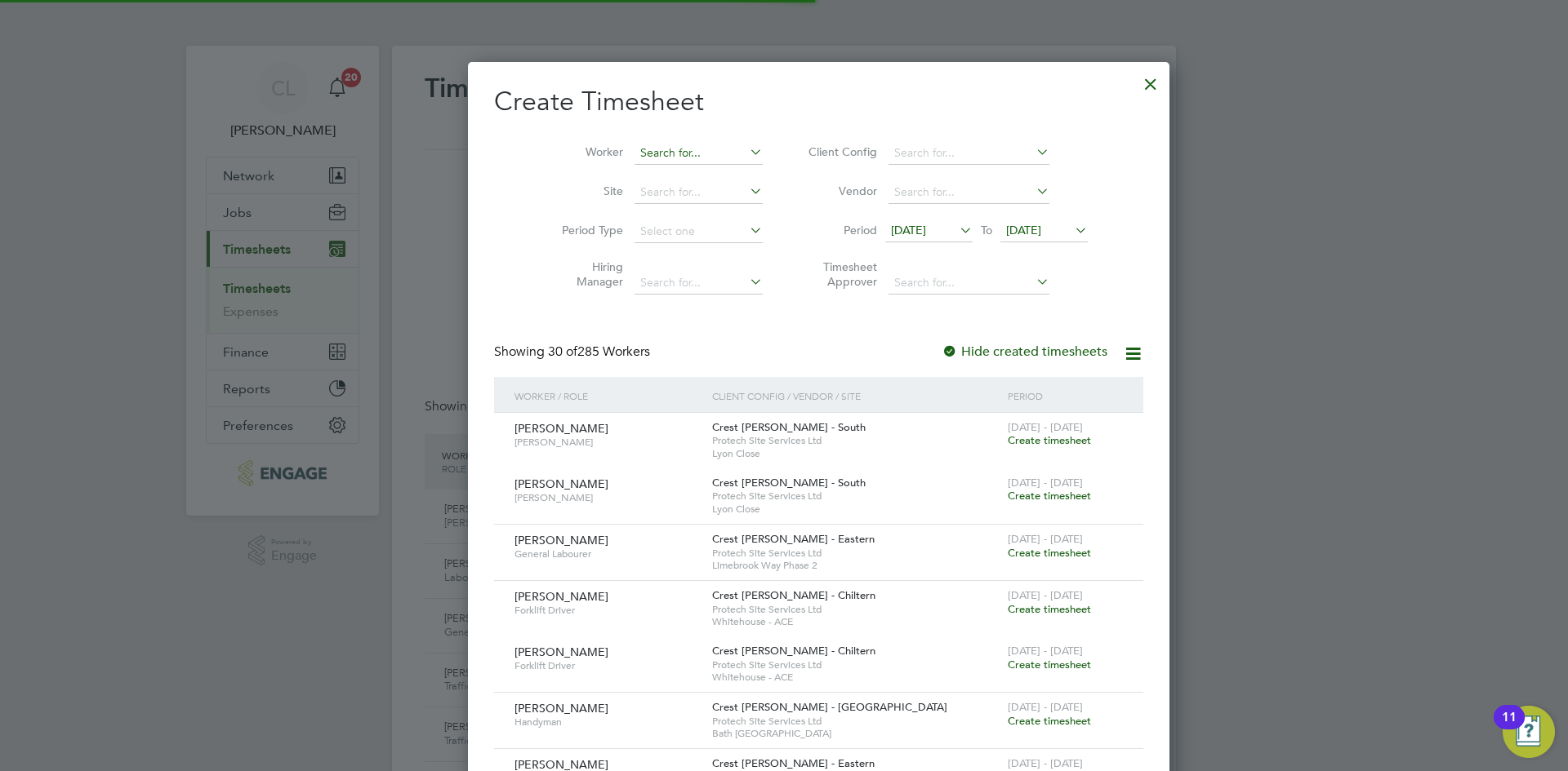
click at [635, 158] on input at bounding box center [698, 153] width 128 height 22
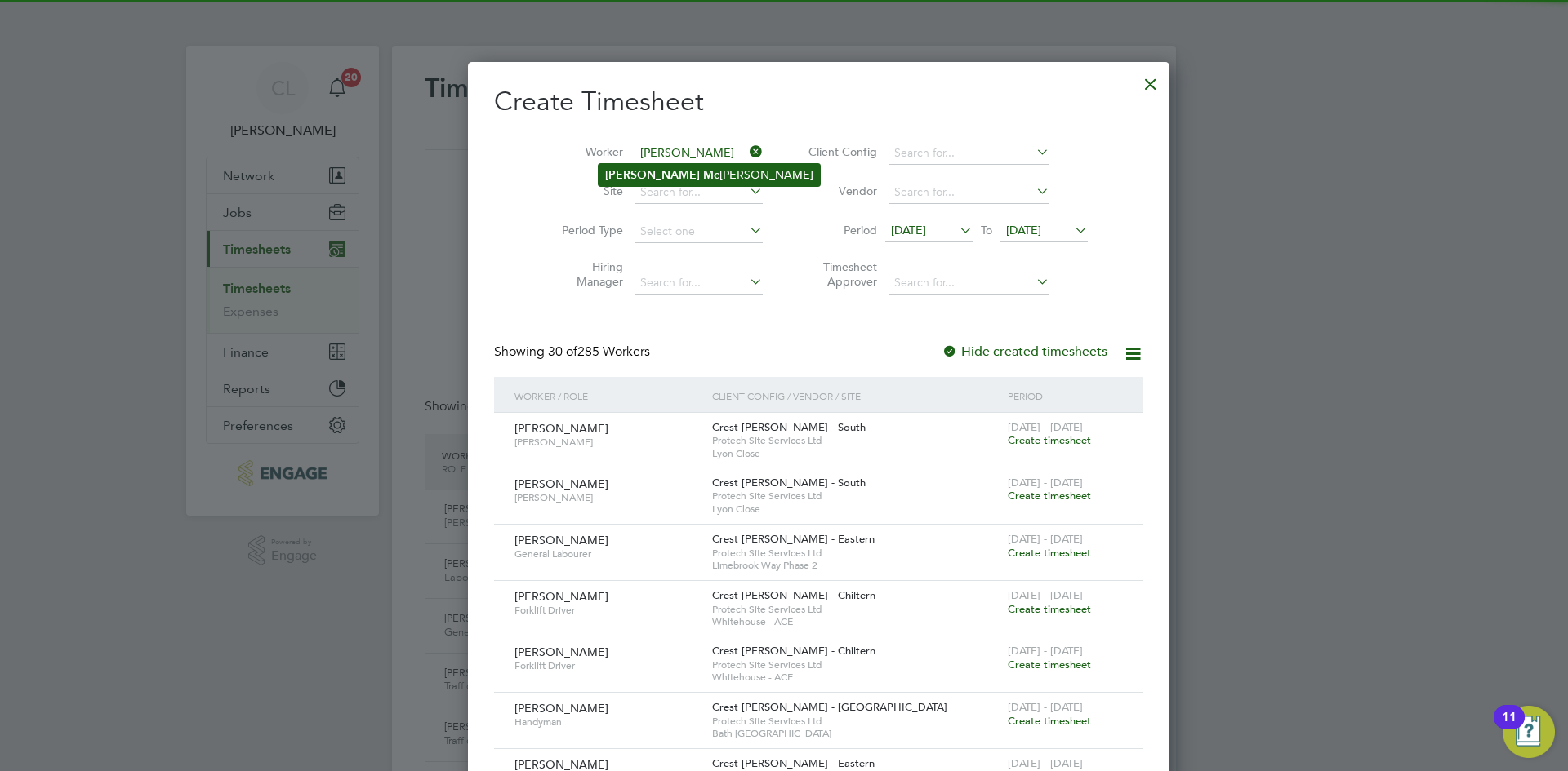
click at [703, 168] on b "Mc" at bounding box center [711, 175] width 16 height 13
type input "[PERSON_NAME]"
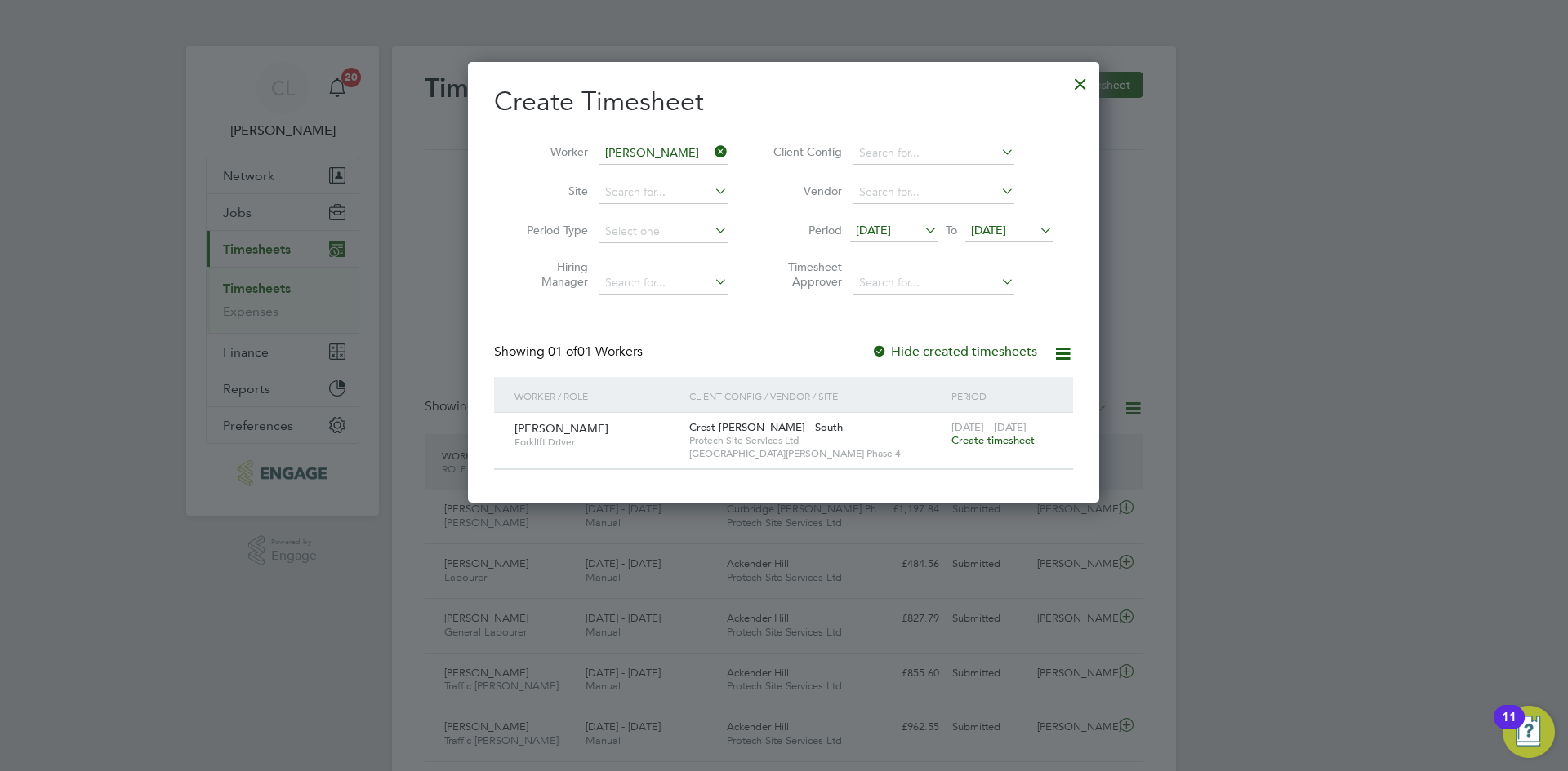
click at [1019, 444] on span "Create timesheet" at bounding box center [993, 440] width 84 height 13
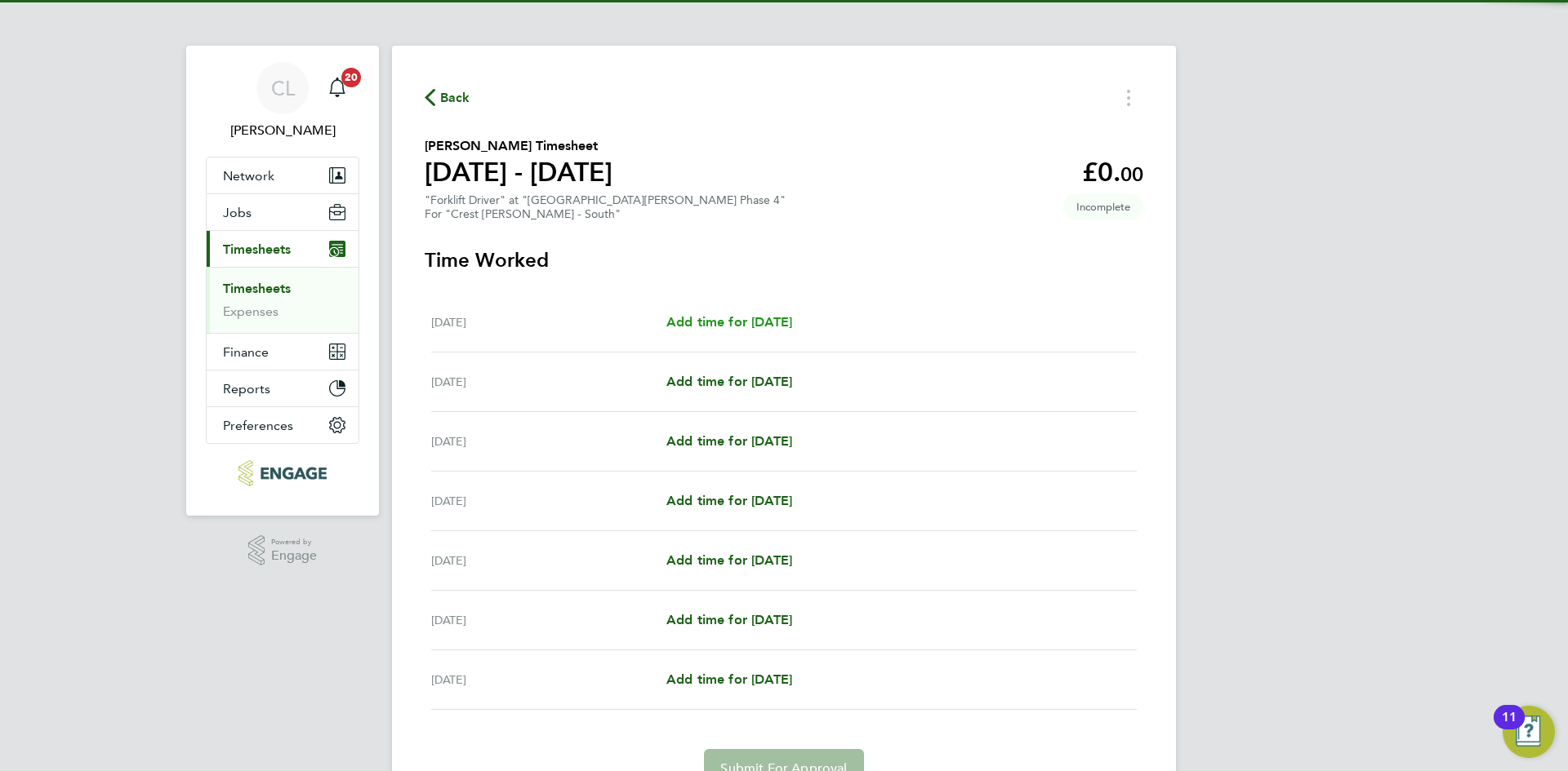
click at [698, 325] on span "Add time for [DATE]" at bounding box center [729, 321] width 126 height 15
select select "60"
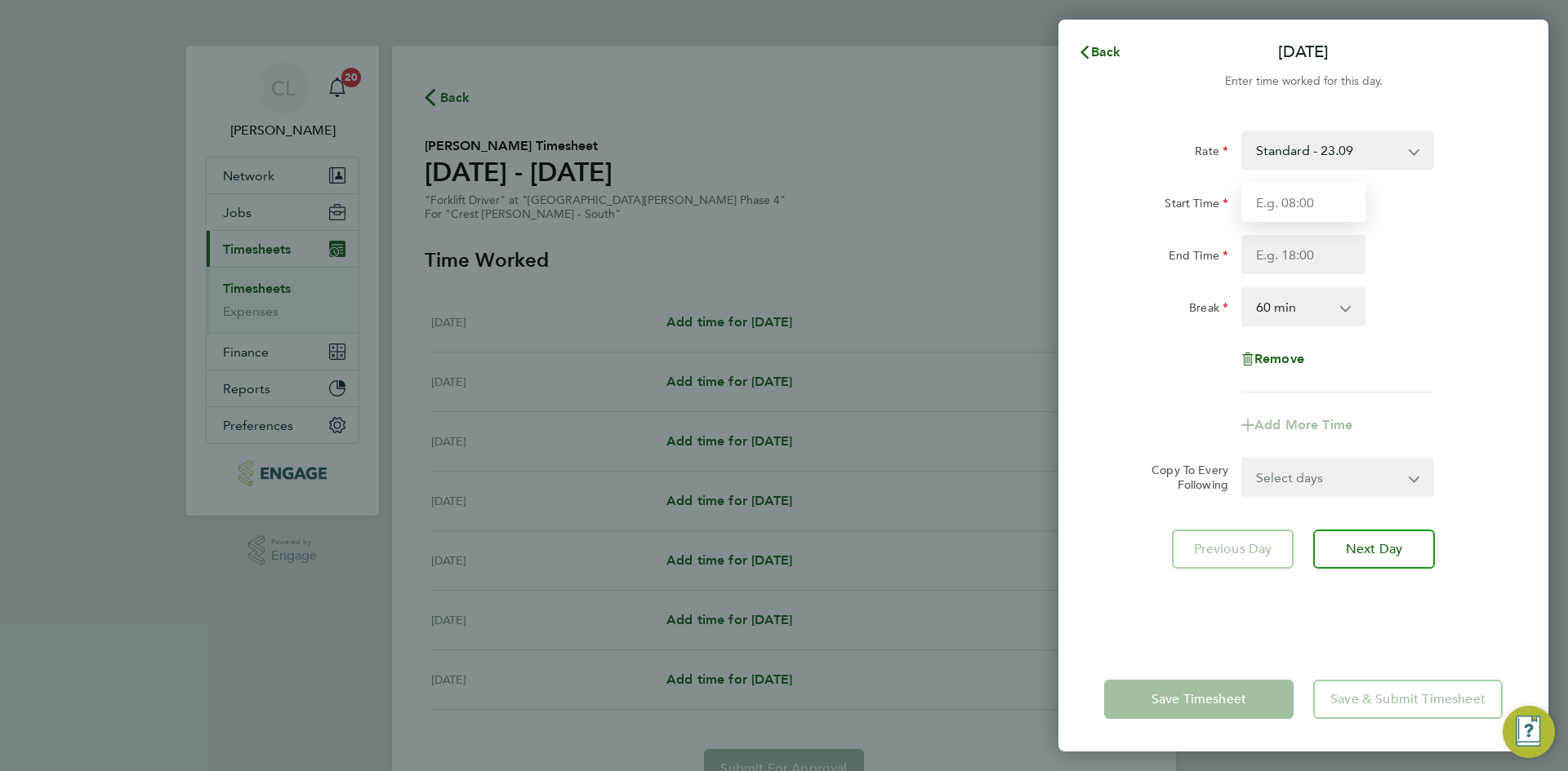
click at [1344, 190] on input "Start Time" at bounding box center [1303, 202] width 124 height 40
type input "07:30"
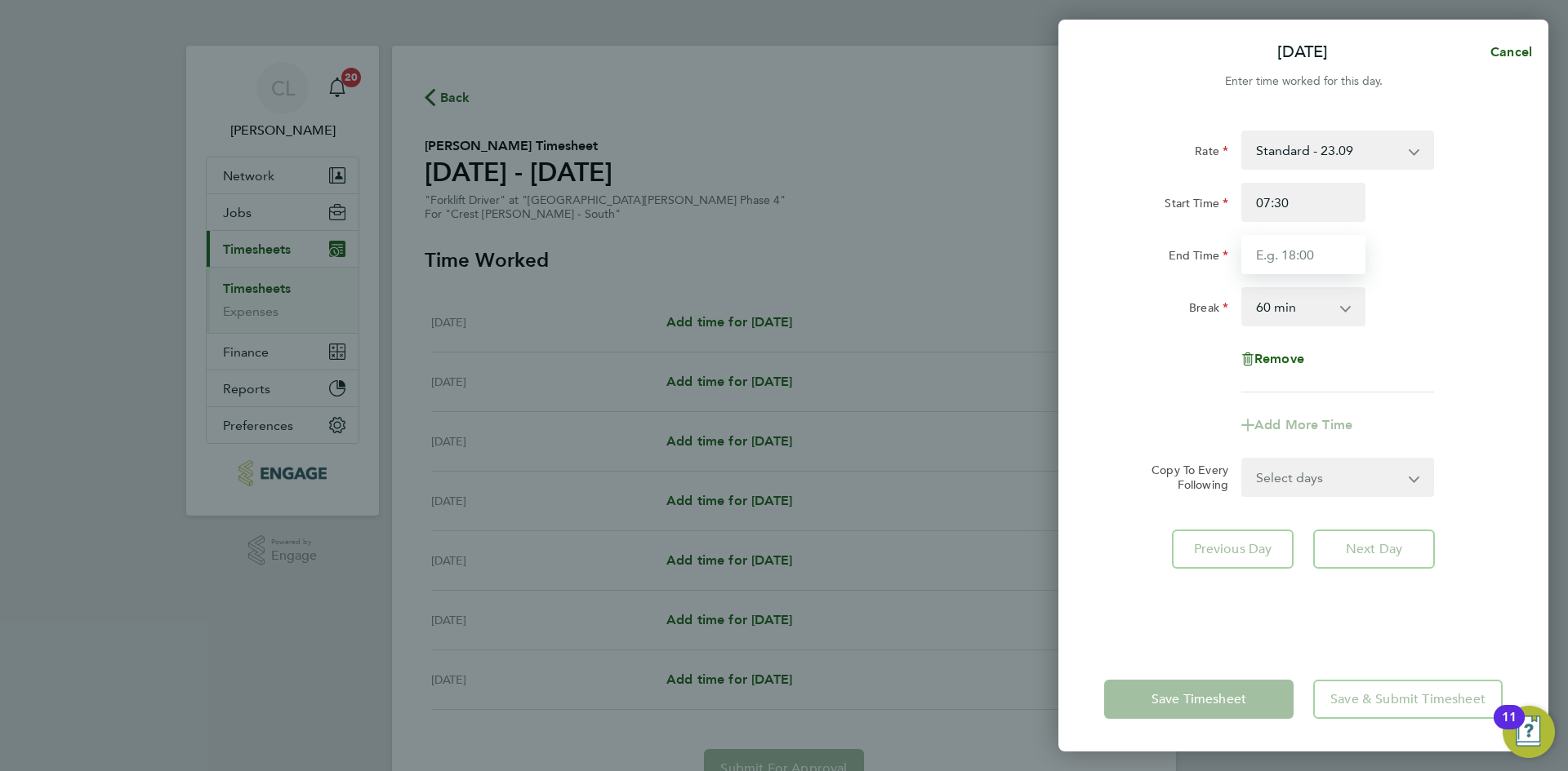
click at [1327, 263] on input "End Time" at bounding box center [1303, 255] width 124 height 40
type input "17:30"
click at [1491, 290] on div "Break 0 min 15 min 30 min 45 min 60 min 75 min 90 min" at bounding box center [1302, 307] width 411 height 40
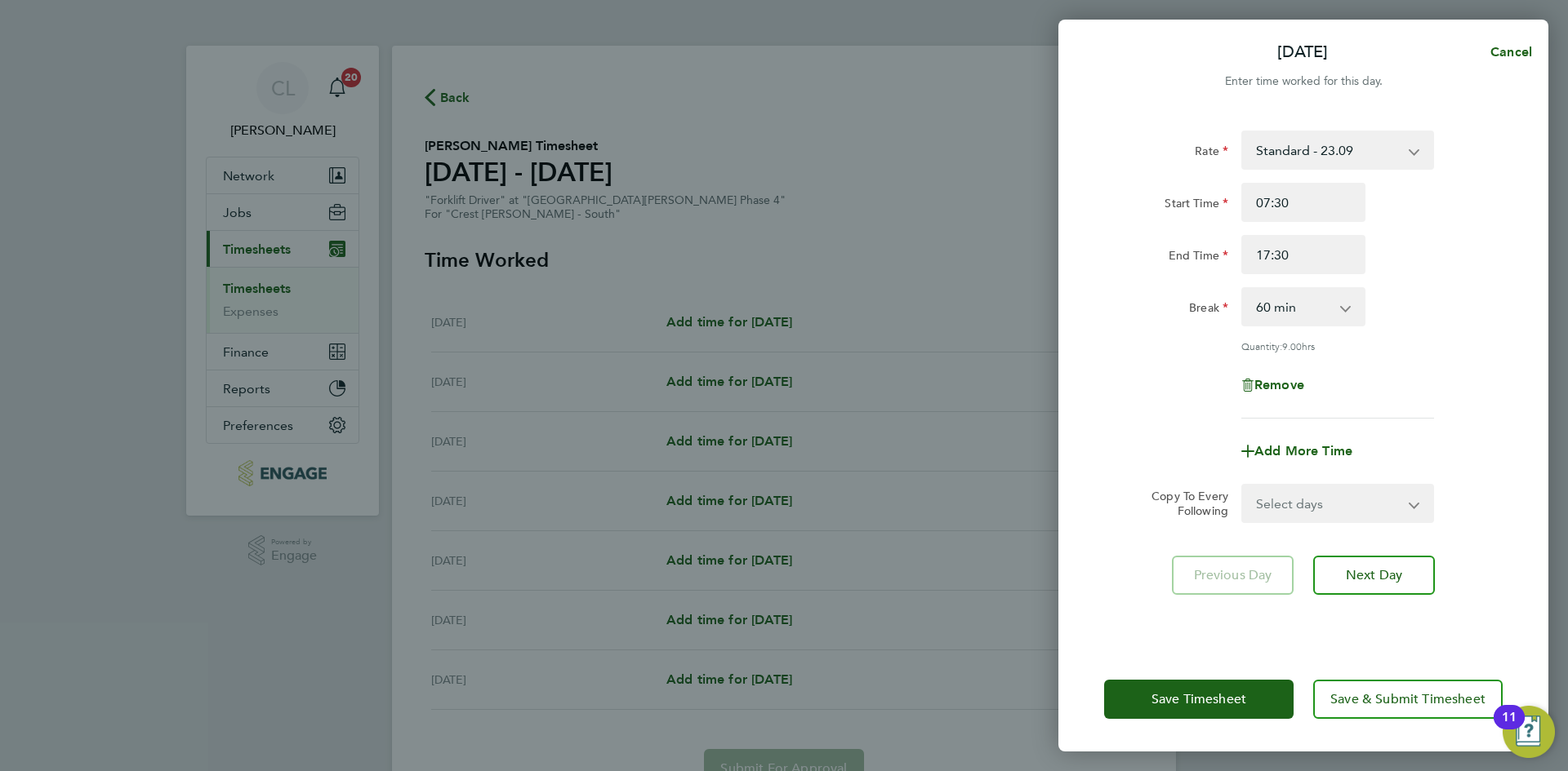
drag, startPoint x: 1321, startPoint y: 507, endPoint x: 1325, endPoint y: 518, distance: 11.7
click at [1321, 507] on select "Select days Day Weekday (Mon-Fri) Weekend (Sat-Sun) [DATE] [DATE] [DATE] [DATE]…" at bounding box center [1329, 504] width 171 height 36
select select "WEEKDAY"
click at [1243, 486] on select "Select days Day Weekday (Mon-Fri) Weekend (Sat-Sun) [DATE] [DATE] [DATE] [DATE]…" at bounding box center [1329, 504] width 171 height 36
select select "[DATE]"
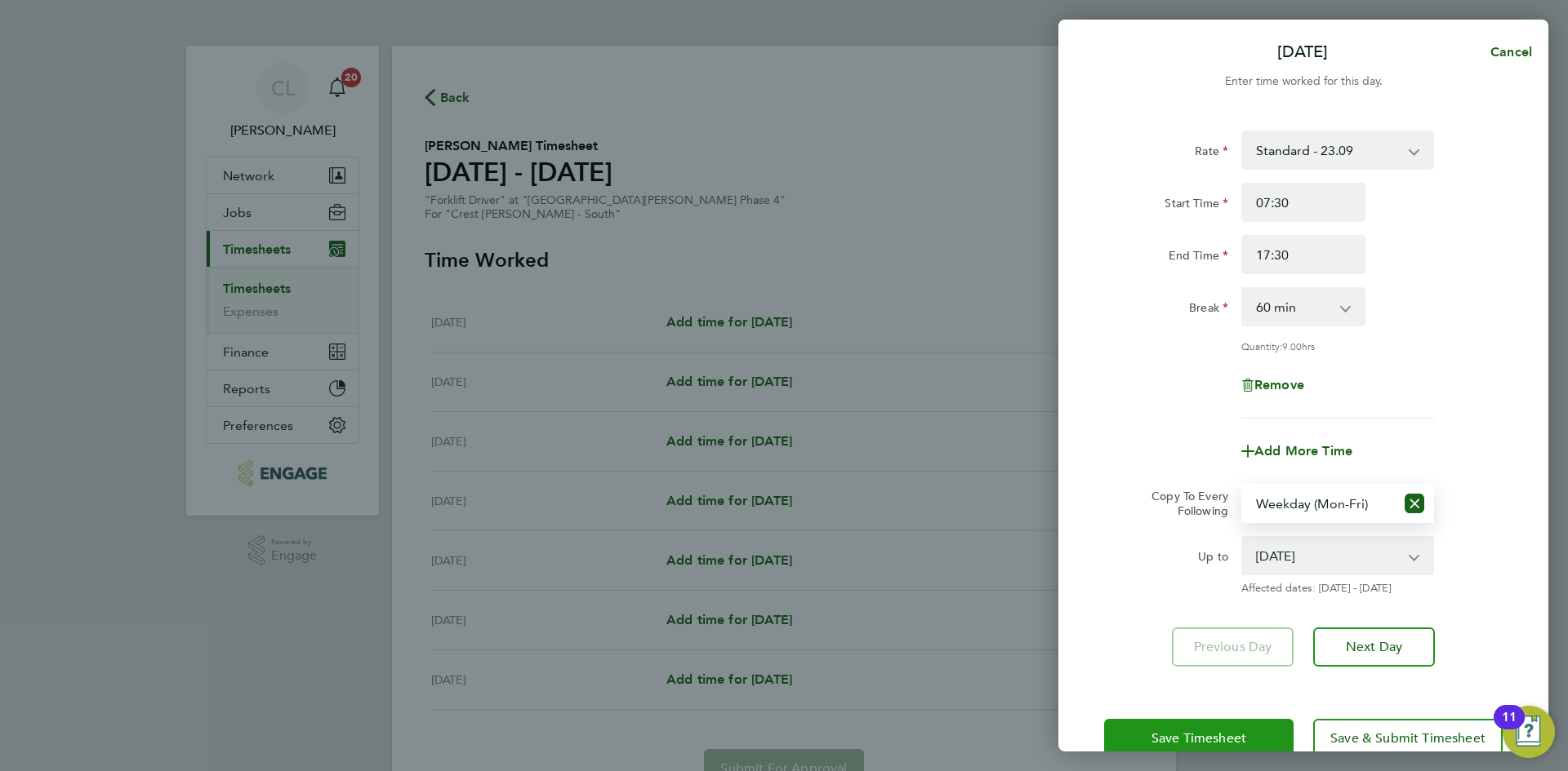
click at [1224, 735] on span "Save Timesheet" at bounding box center [1198, 739] width 95 height 16
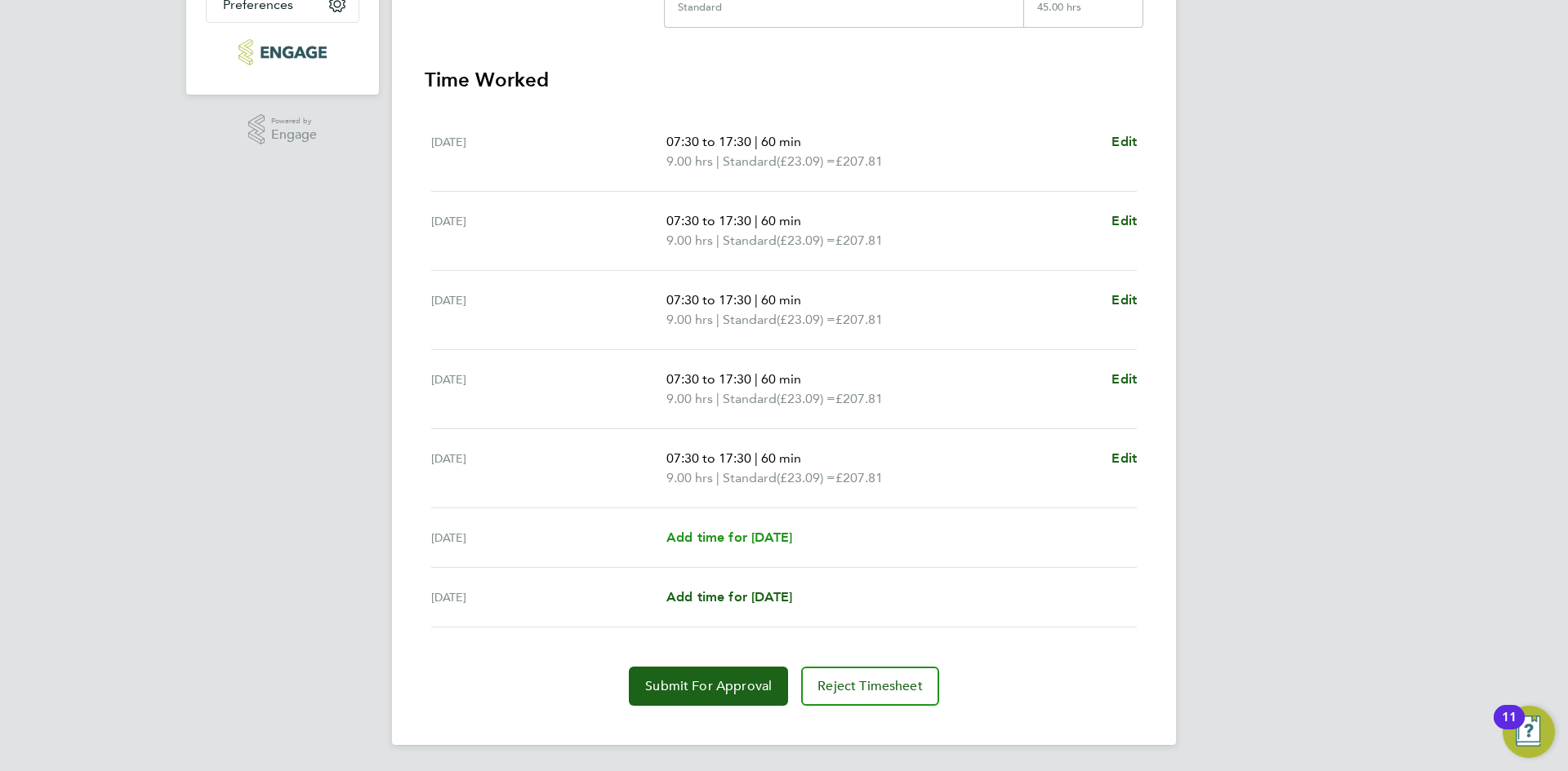
click at [743, 543] on span "Add time for [DATE]" at bounding box center [729, 537] width 126 height 15
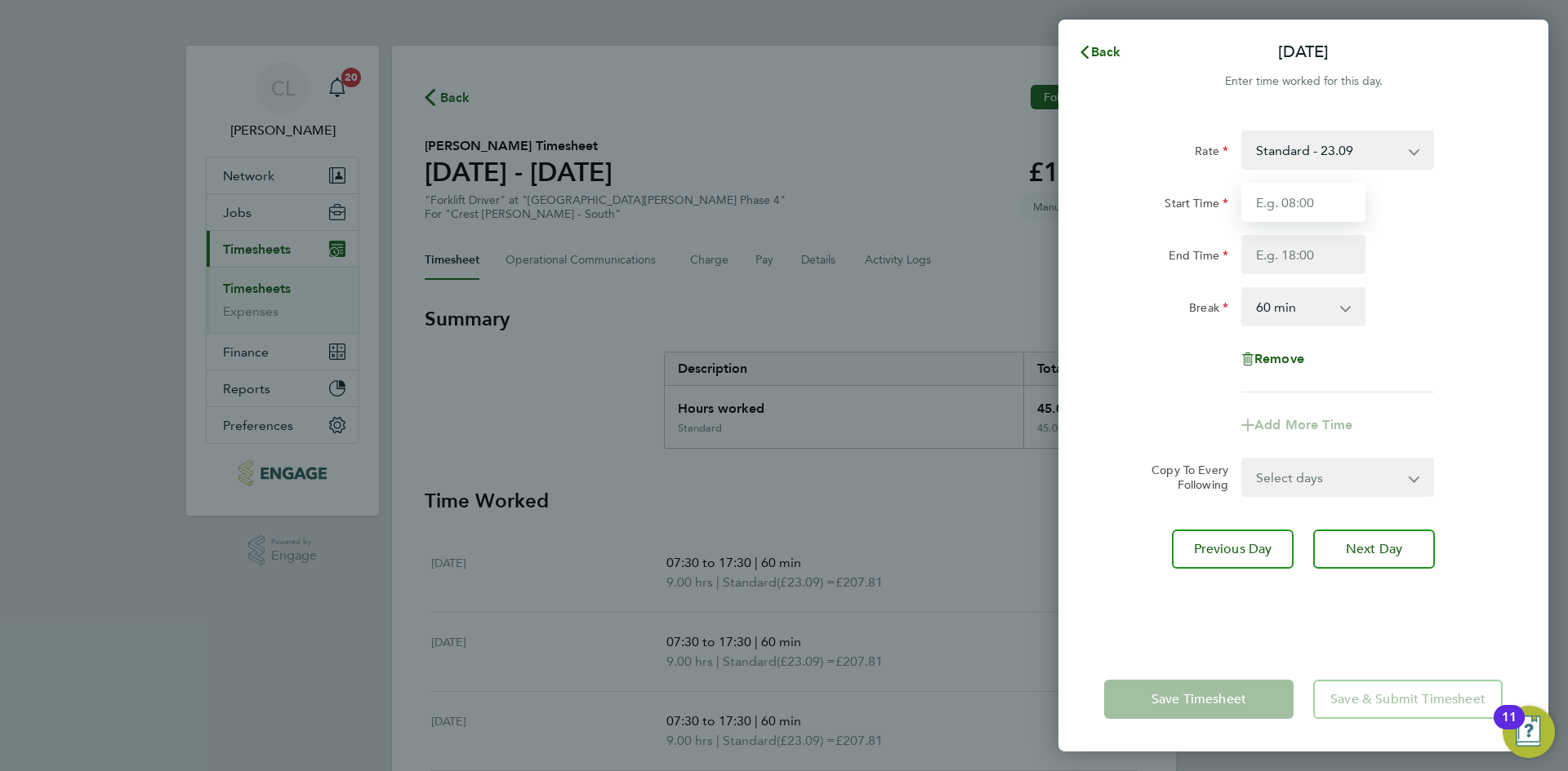
click at [1347, 202] on input "Start Time" at bounding box center [1303, 202] width 124 height 40
drag, startPoint x: 1354, startPoint y: 211, endPoint x: 1101, endPoint y: 177, distance: 255.3
click at [1101, 177] on div "Rate Standard - 23.09 Start Time 07:00 End Time Break 0 min 15 min 30 min 45 mi…" at bounding box center [1303, 379] width 490 height 536
click at [1334, 212] on input "Start Time" at bounding box center [1303, 202] width 124 height 40
click at [1351, 257] on input "End Time" at bounding box center [1303, 255] width 124 height 40
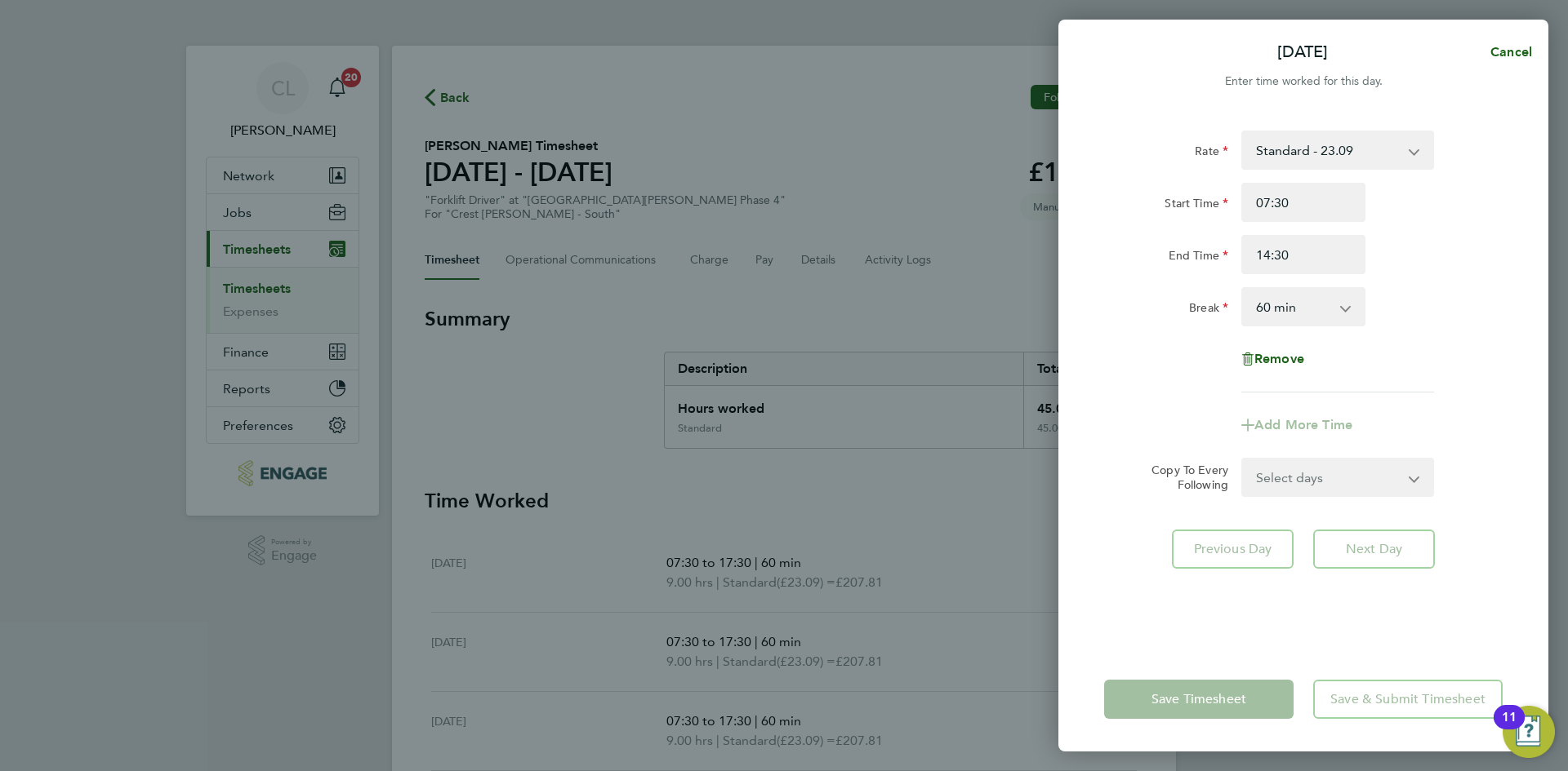
drag, startPoint x: 1412, startPoint y: 329, endPoint x: 1391, endPoint y: 354, distance: 32.6
click at [1412, 329] on div "Rate Standard - 23.09 Start Time 07:30 End Time 14:30 Break 0 min 15 min 30 min…" at bounding box center [1302, 261] width 399 height 262
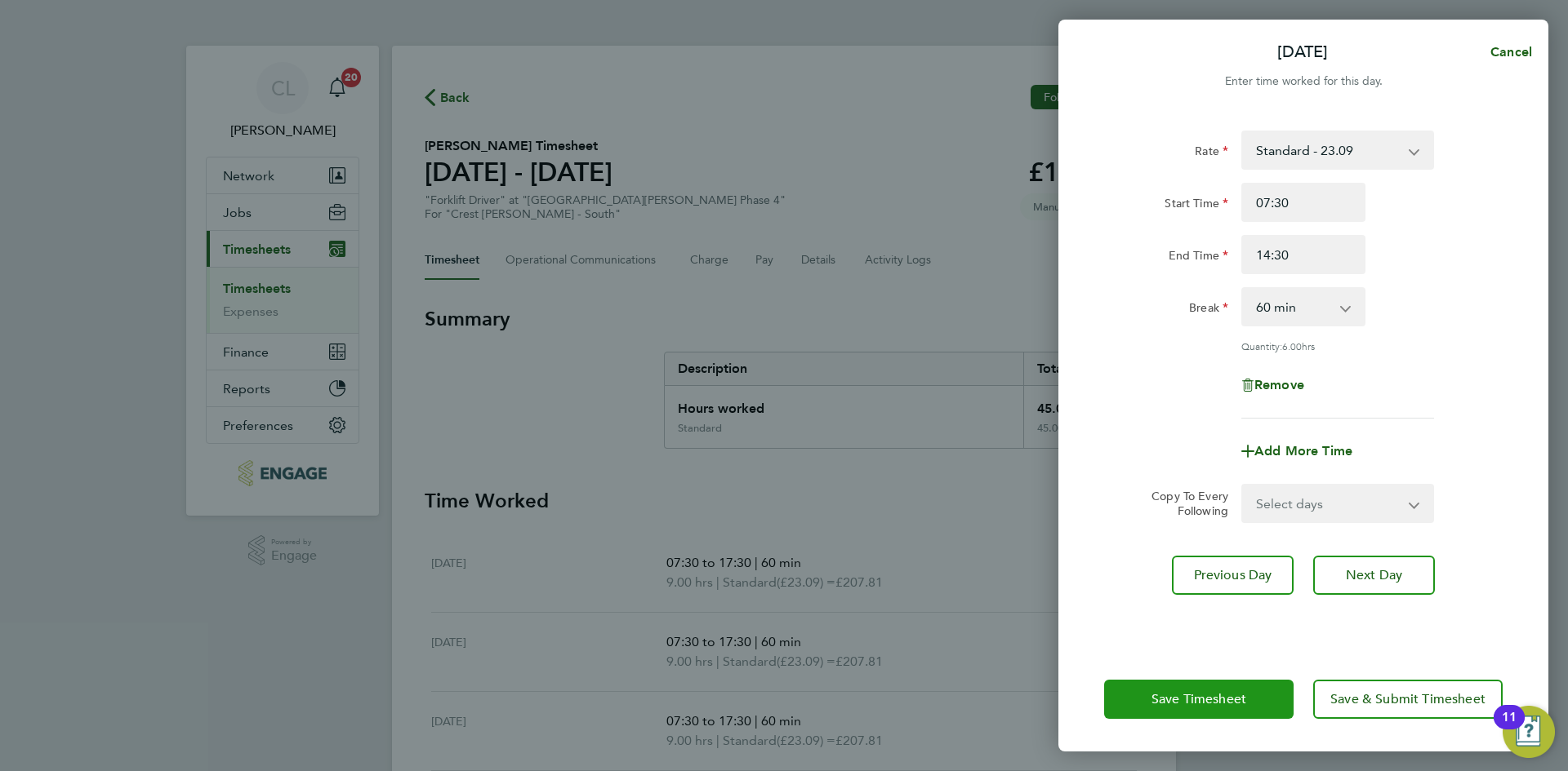
click at [1170, 699] on span "Save Timesheet" at bounding box center [1198, 699] width 95 height 16
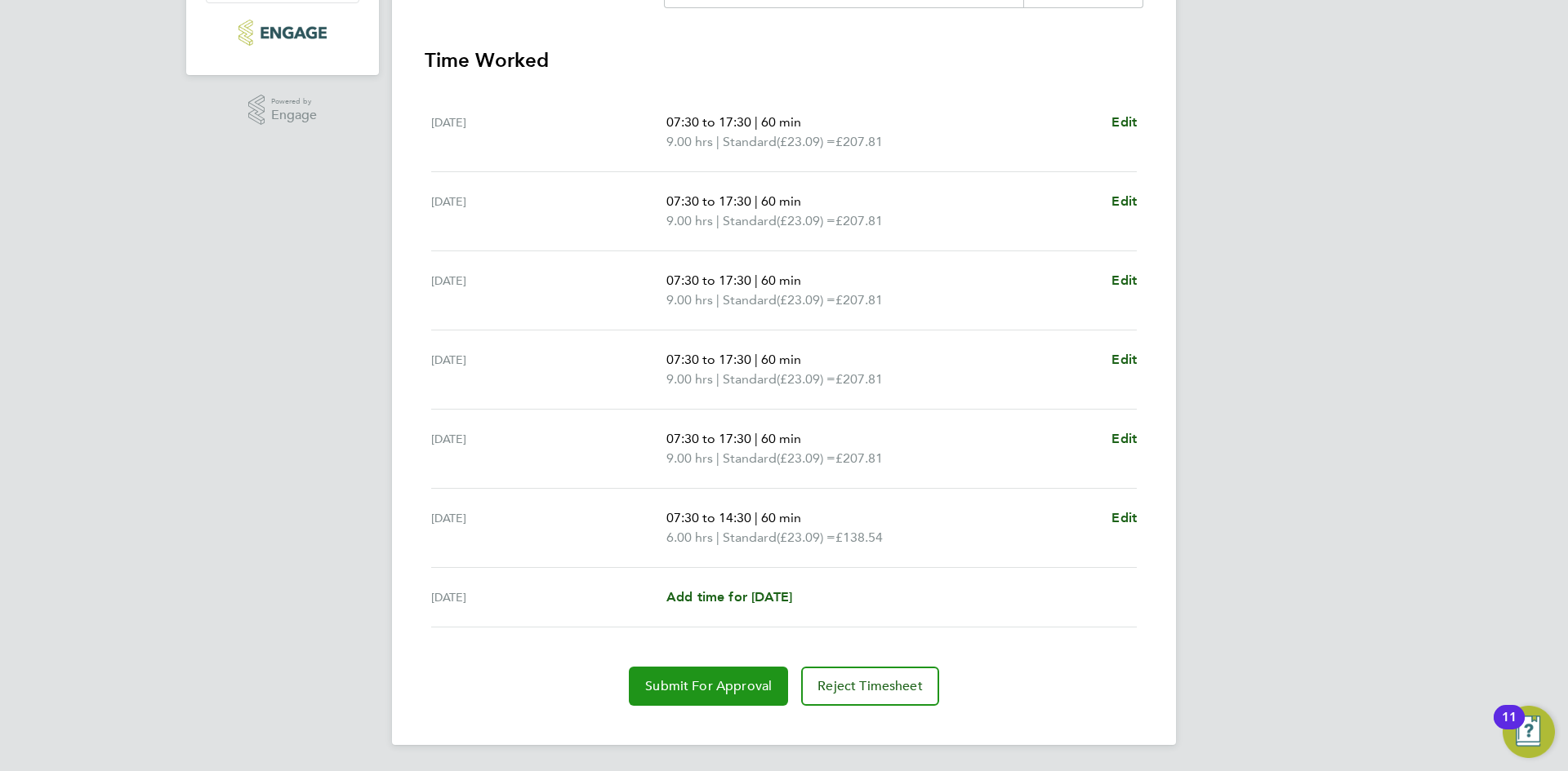
click at [745, 680] on span "Submit For Approval" at bounding box center [708, 686] width 127 height 16
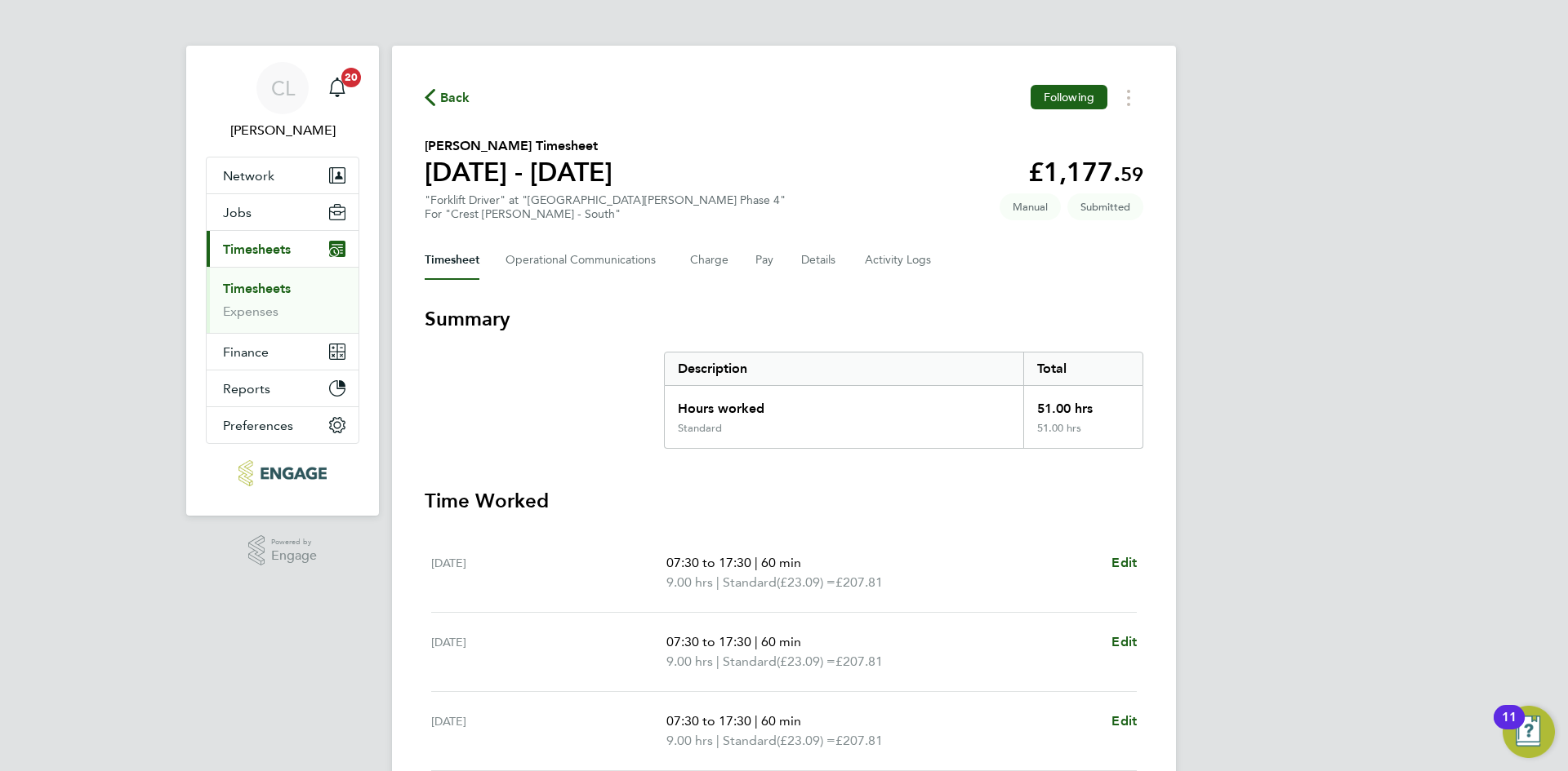
click at [466, 93] on span "Back" at bounding box center [455, 98] width 31 height 20
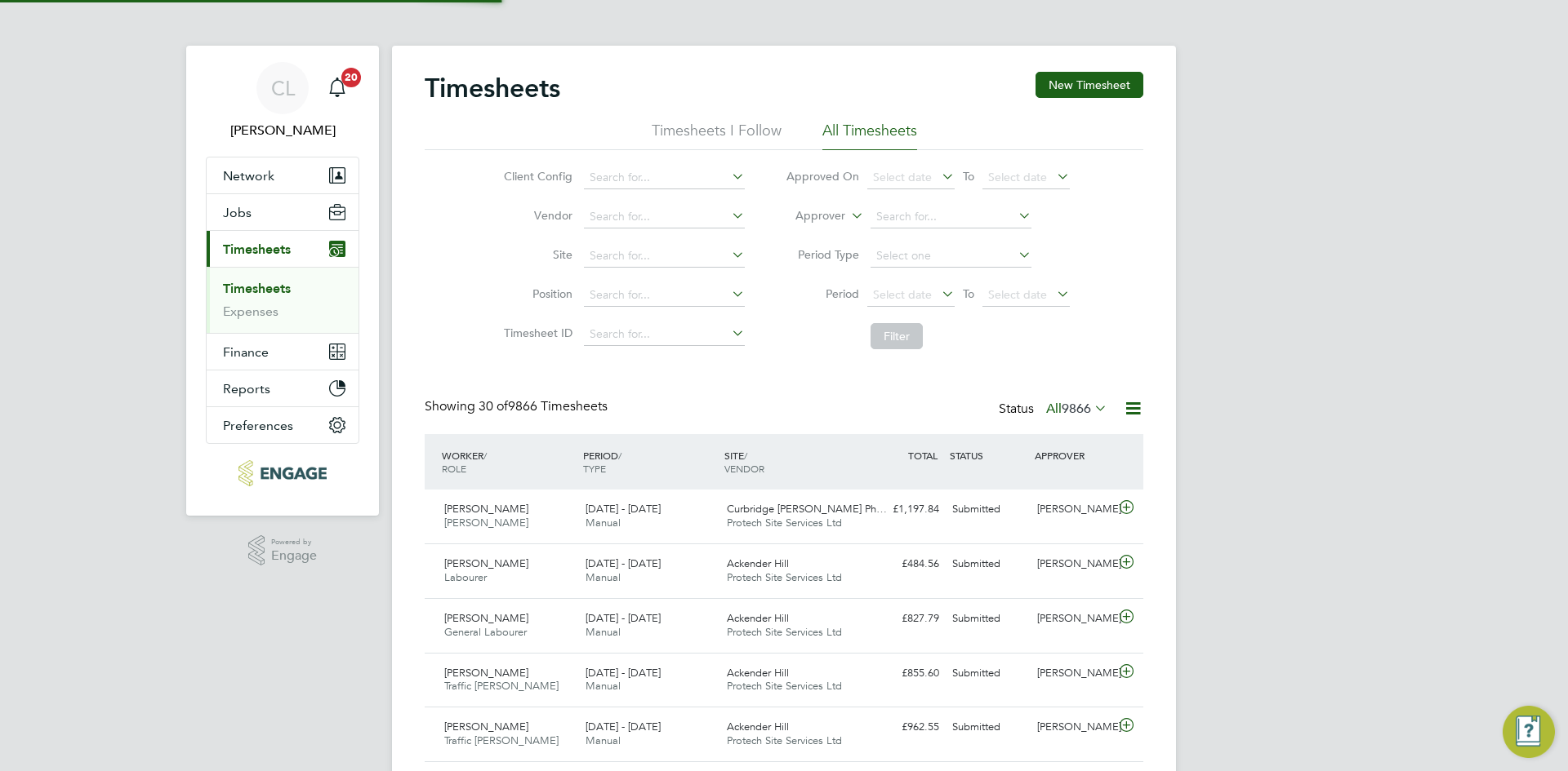
scroll to position [41, 142]
click at [1082, 73] on button "New Timesheet" at bounding box center [1089, 85] width 108 height 26
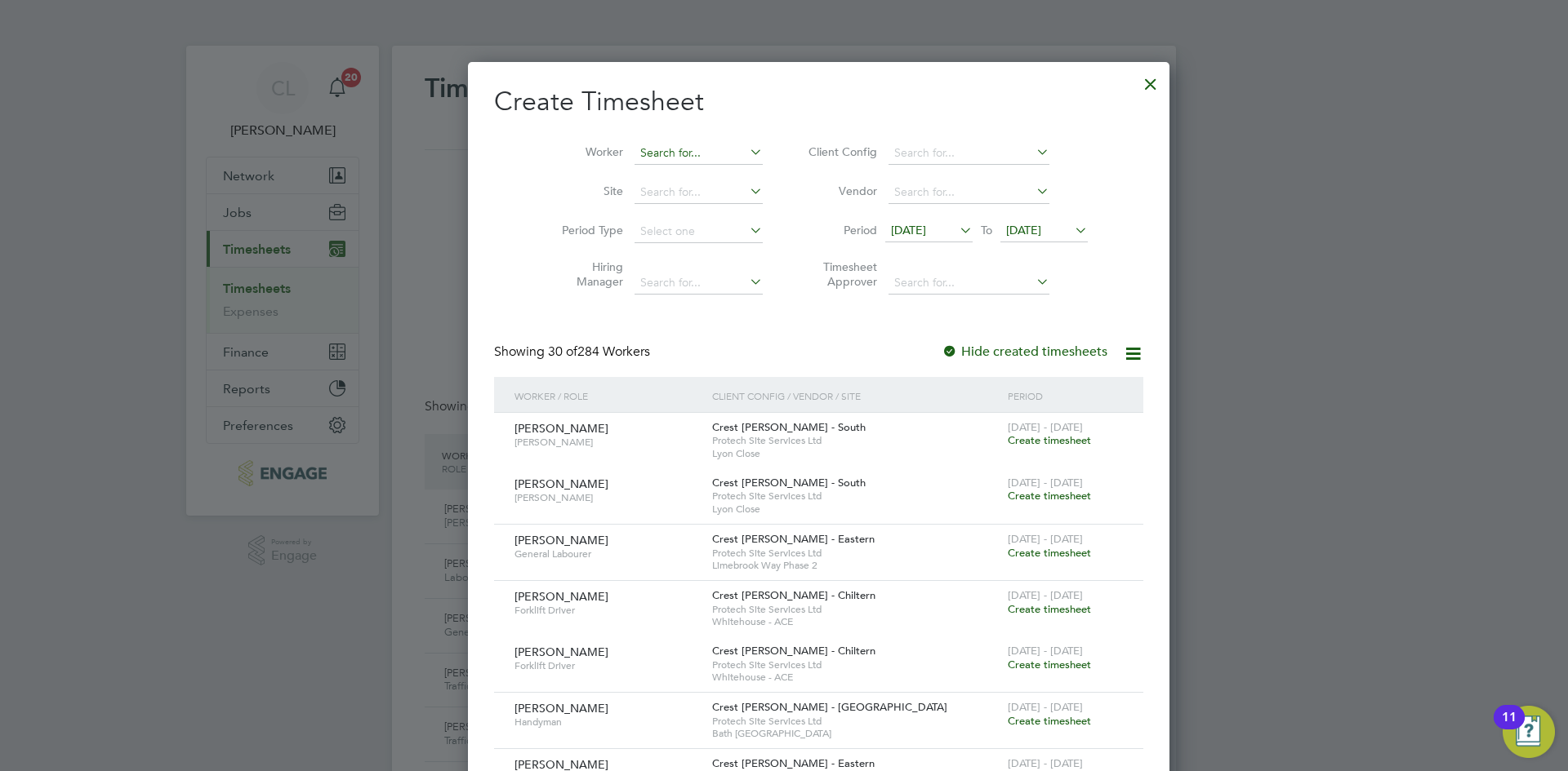
click at [648, 145] on input at bounding box center [698, 153] width 128 height 22
click at [1136, 92] on div at bounding box center [1150, 80] width 30 height 30
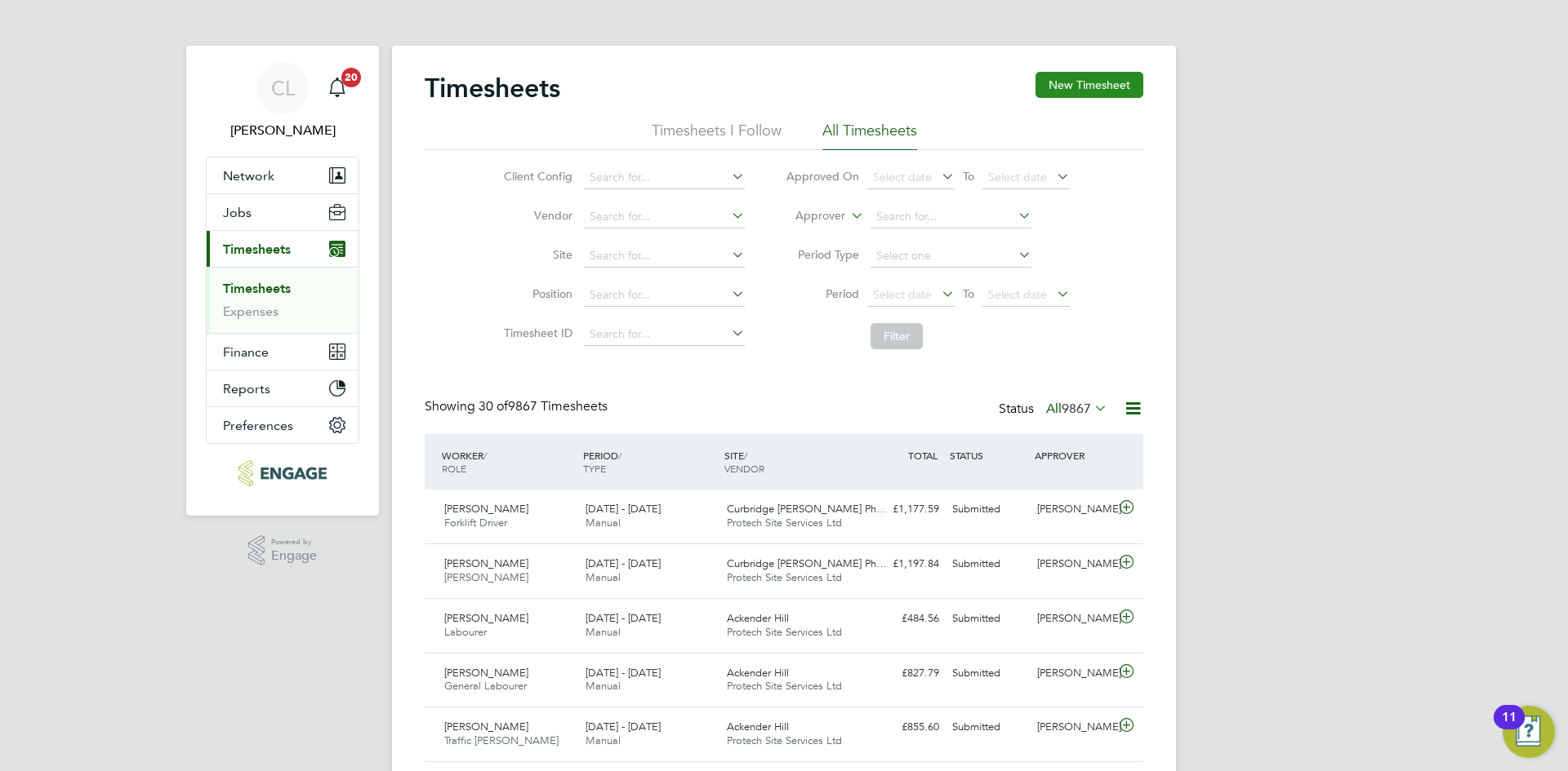
click at [1090, 76] on button "New Timesheet" at bounding box center [1089, 85] width 108 height 26
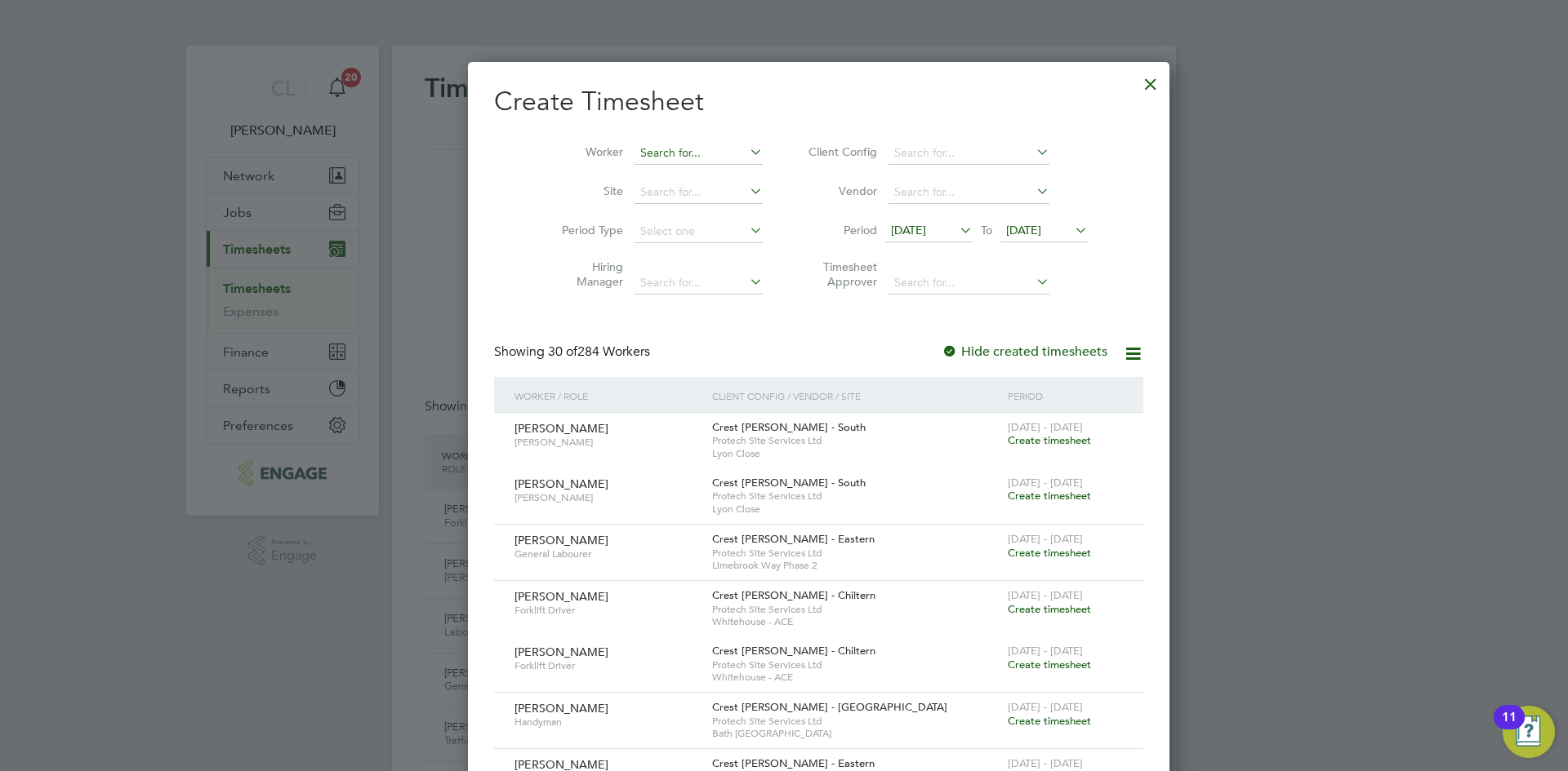
click at [646, 148] on input at bounding box center [698, 153] width 128 height 22
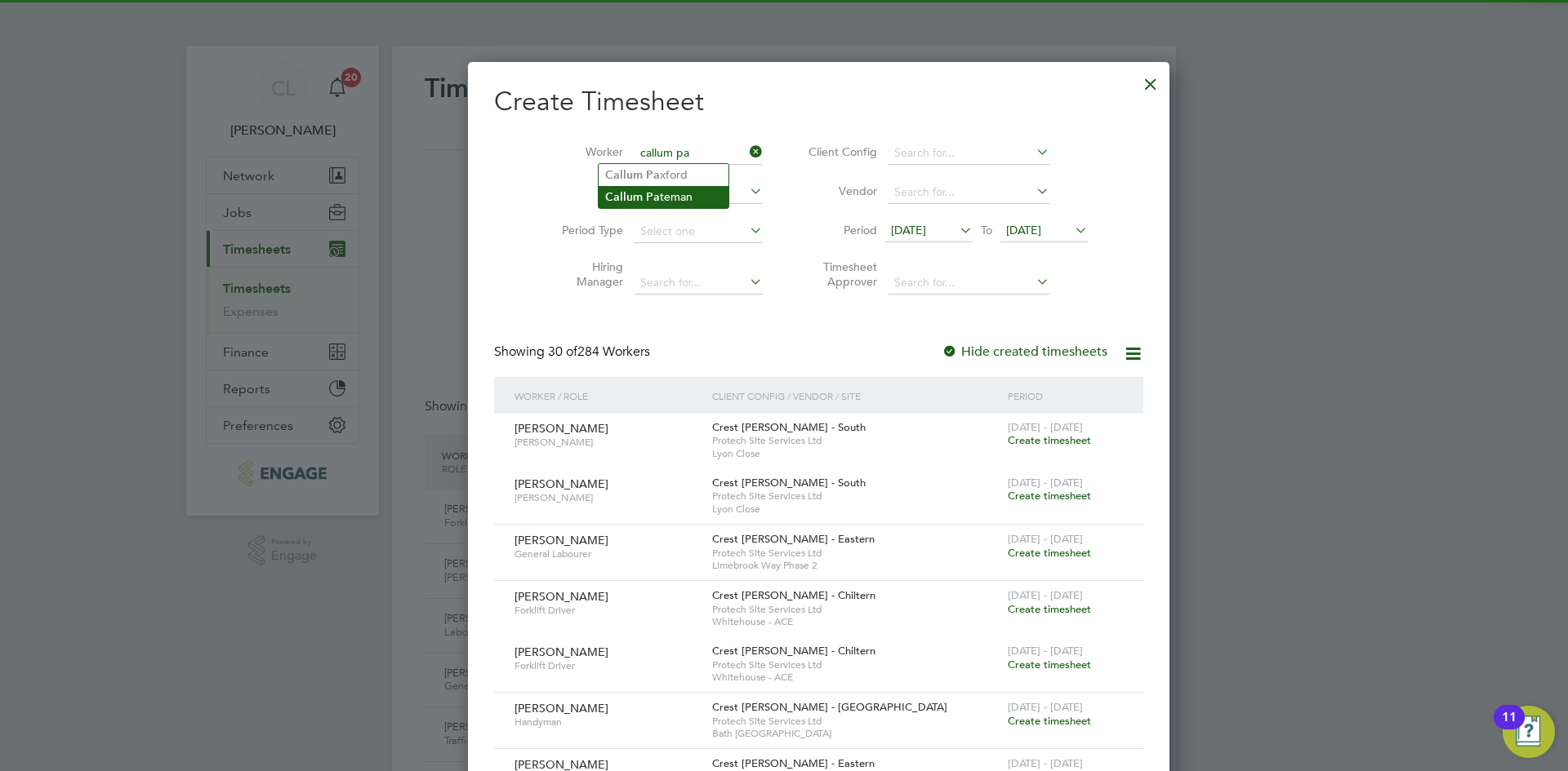
click at [674, 198] on li "Callum Pa teman" at bounding box center [663, 197] width 130 height 22
type input "[PERSON_NAME]"
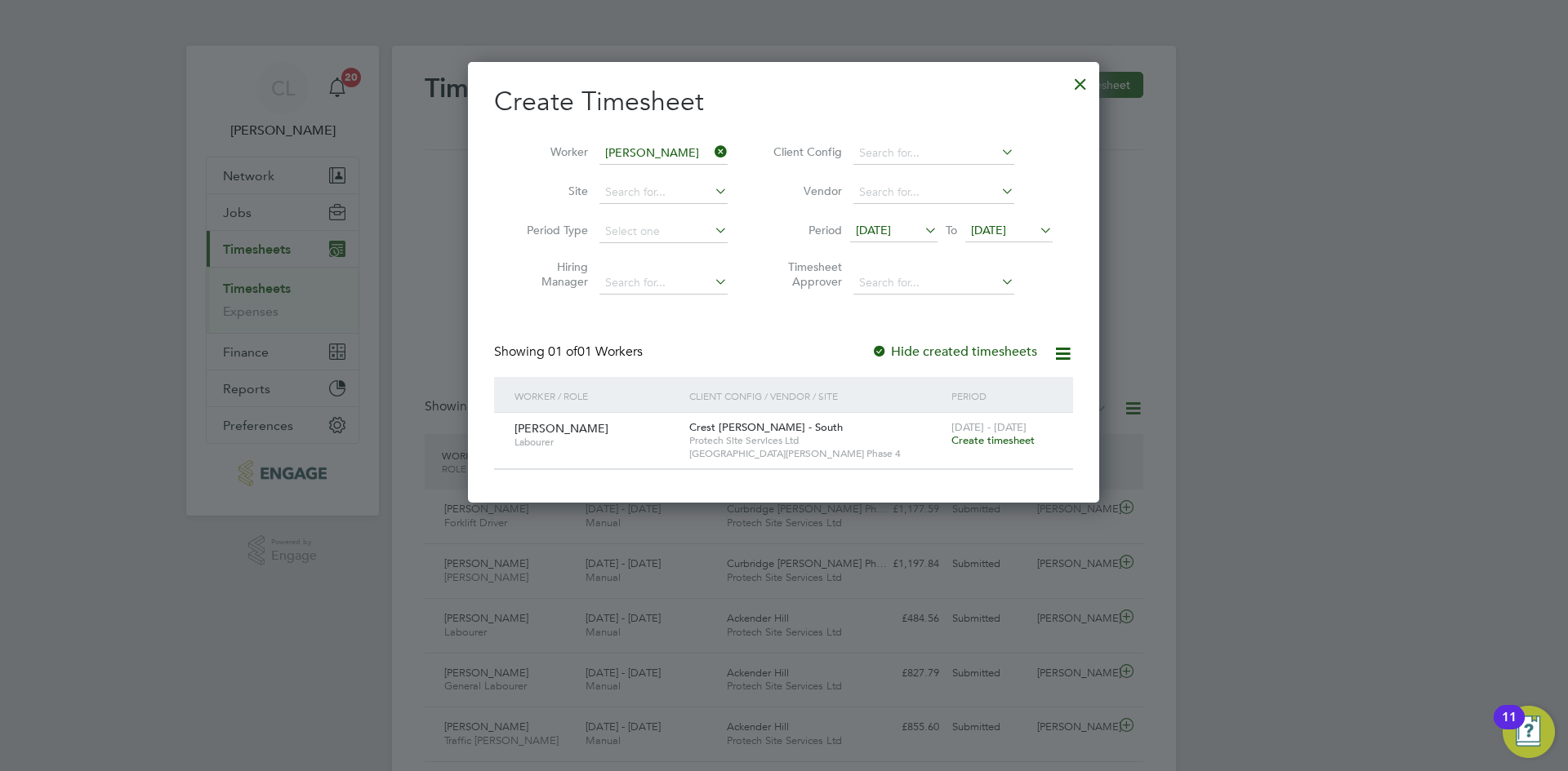
click at [991, 443] on span "Create timesheet" at bounding box center [993, 440] width 84 height 13
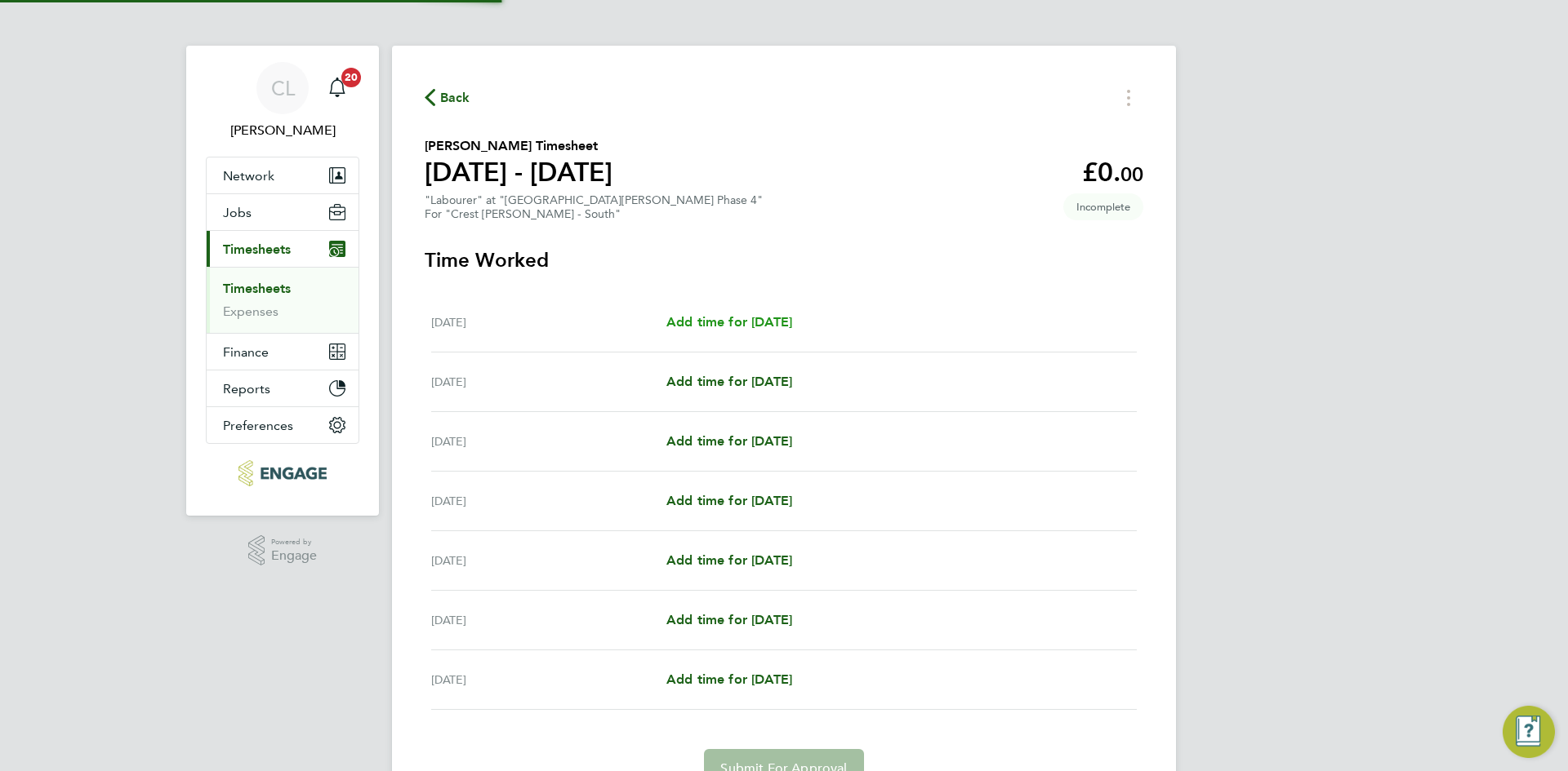
click at [781, 319] on span "Add time for [DATE]" at bounding box center [729, 321] width 126 height 15
select select "60"
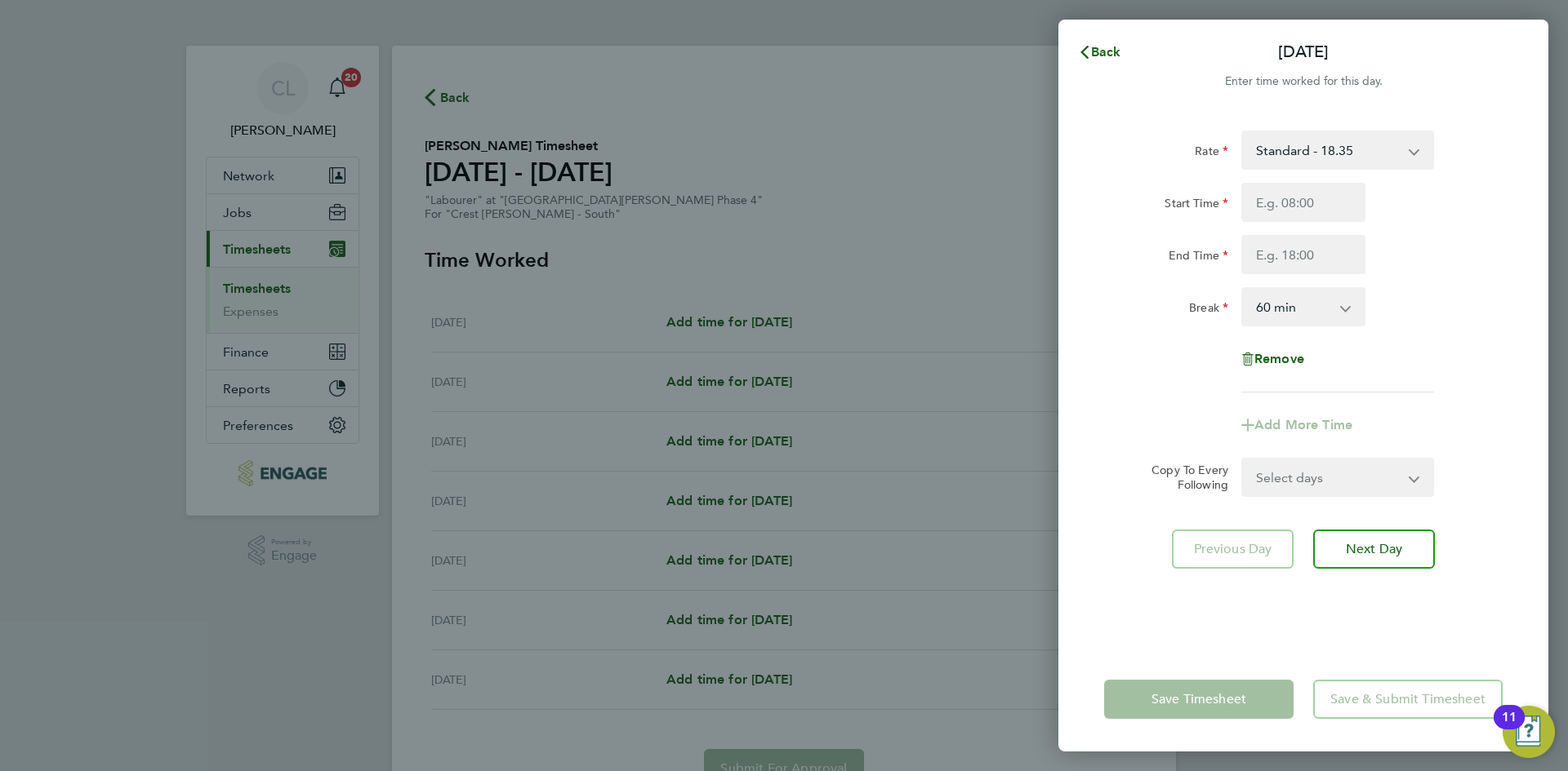
click at [1357, 135] on select "Standard - 18.35 Living Wage - 20.19" at bounding box center [1328, 150] width 170 height 36
select select "60"
click at [1263, 208] on input "Start Time" at bounding box center [1303, 202] width 124 height 40
type input "07:30"
click at [1285, 271] on input "End Time" at bounding box center [1303, 255] width 124 height 40
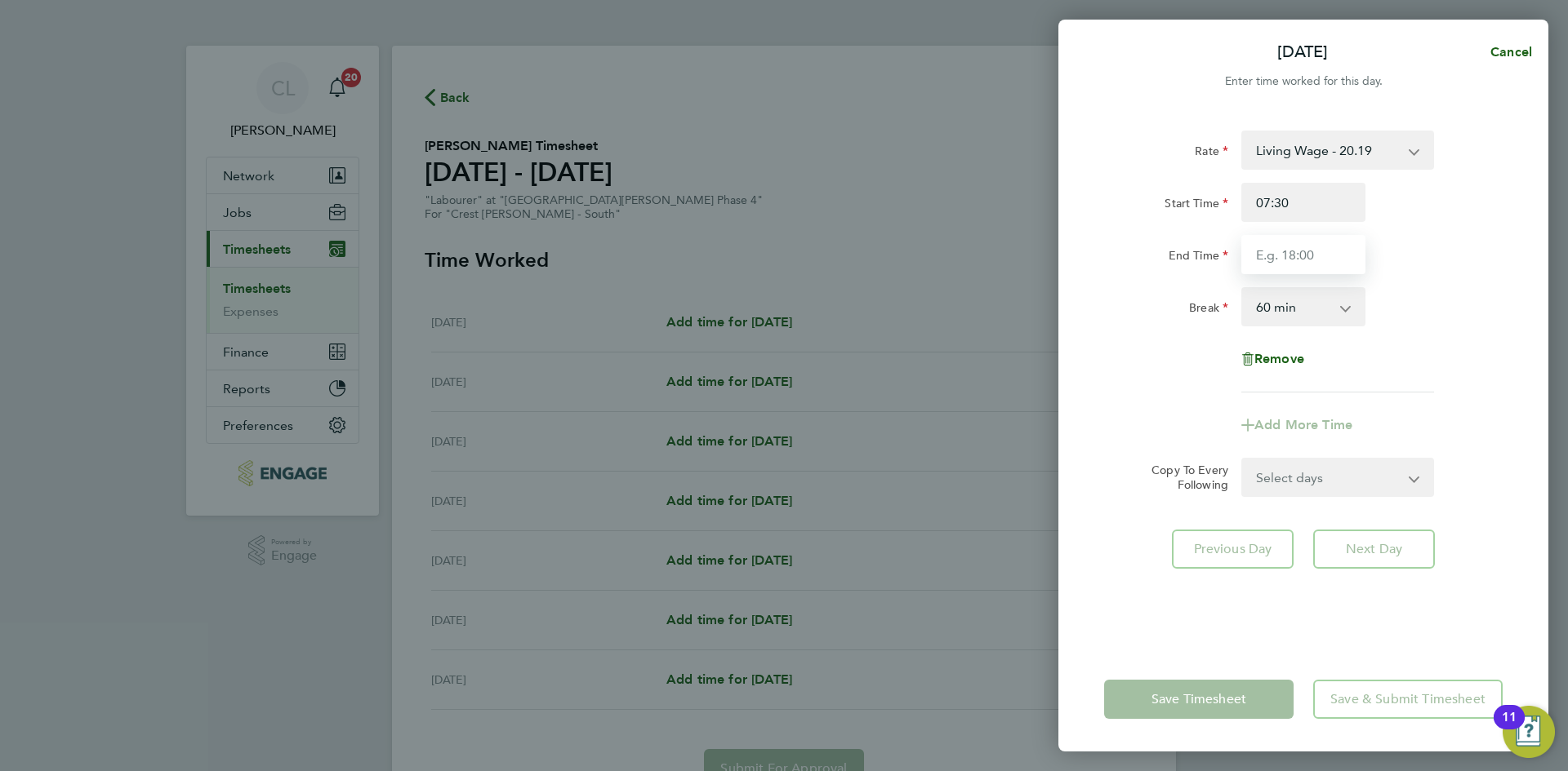
type input "17:30"
click at [1498, 268] on div "End Time 17:30" at bounding box center [1302, 255] width 411 height 40
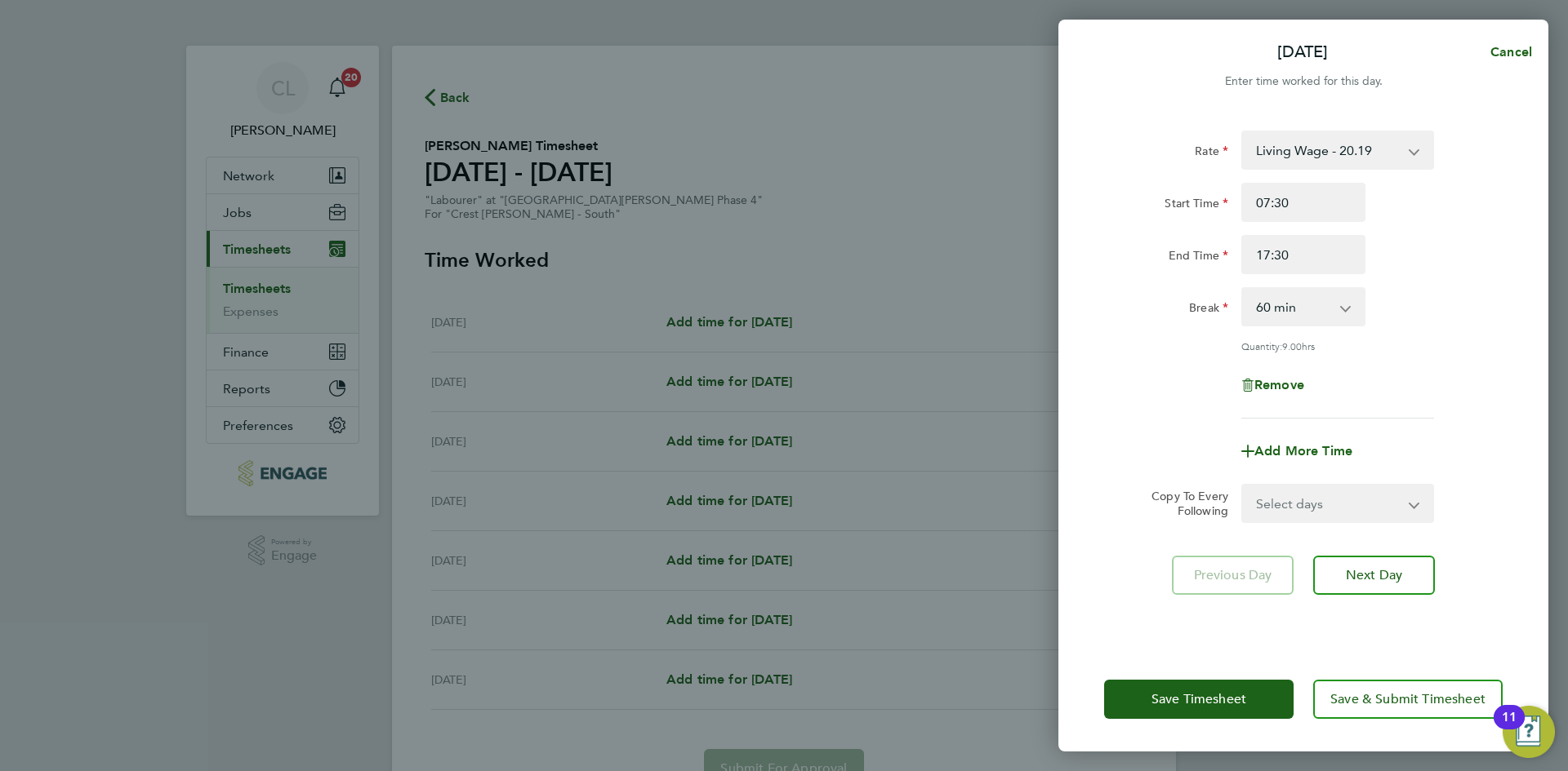
click at [1315, 511] on select "Select days Day Weekday (Mon-Fri) Weekend (Sat-Sun) [DATE] [DATE] [DATE] [DATE]…" at bounding box center [1329, 504] width 171 height 36
select select "WEEKDAY"
click at [1243, 486] on select "Select days Day Weekday (Mon-Fri) Weekend (Sat-Sun) [DATE] [DATE] [DATE] [DATE]…" at bounding box center [1329, 504] width 171 height 36
select select "[DATE]"
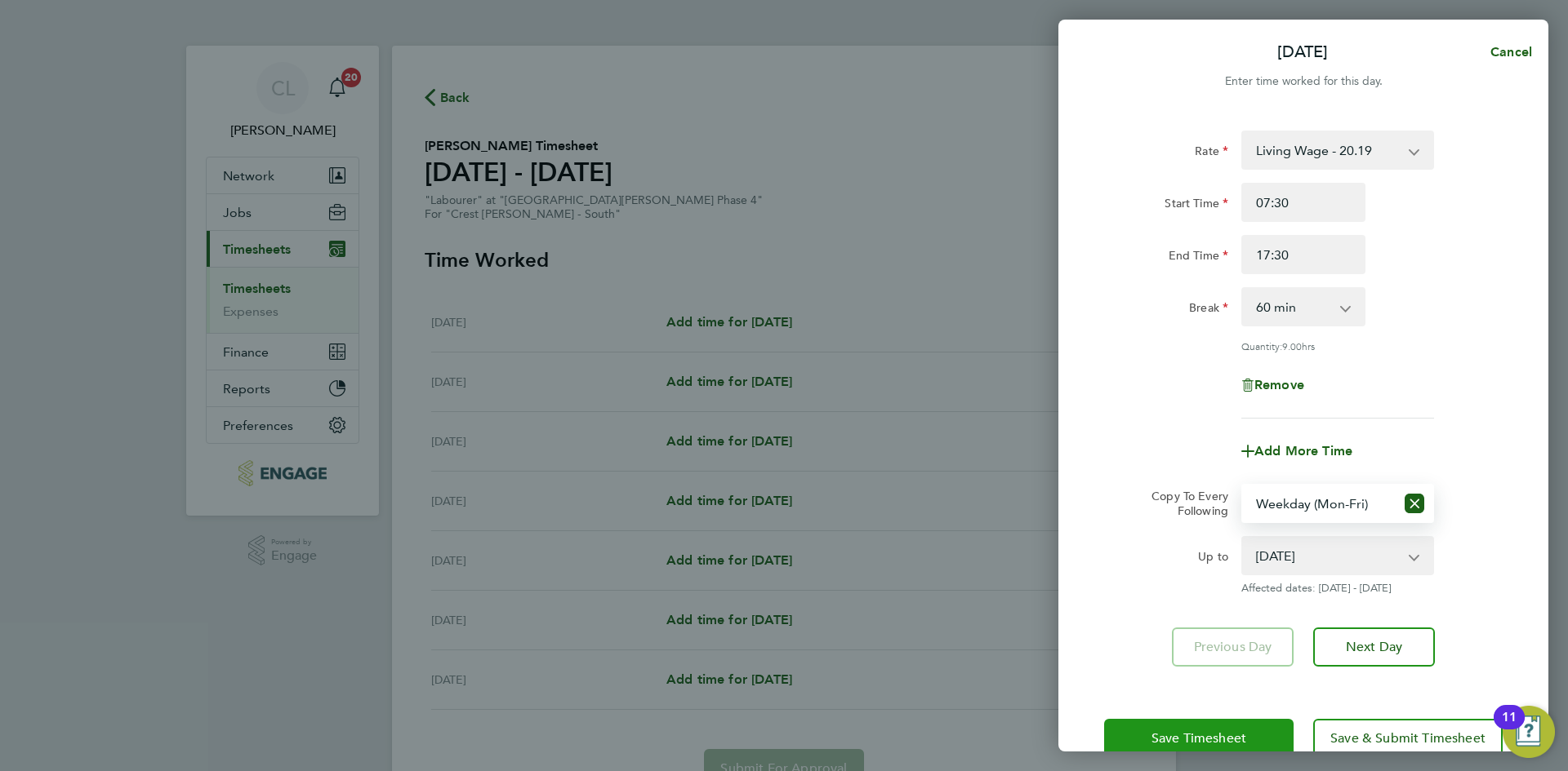
click at [1225, 739] on span "Save Timesheet" at bounding box center [1198, 739] width 95 height 16
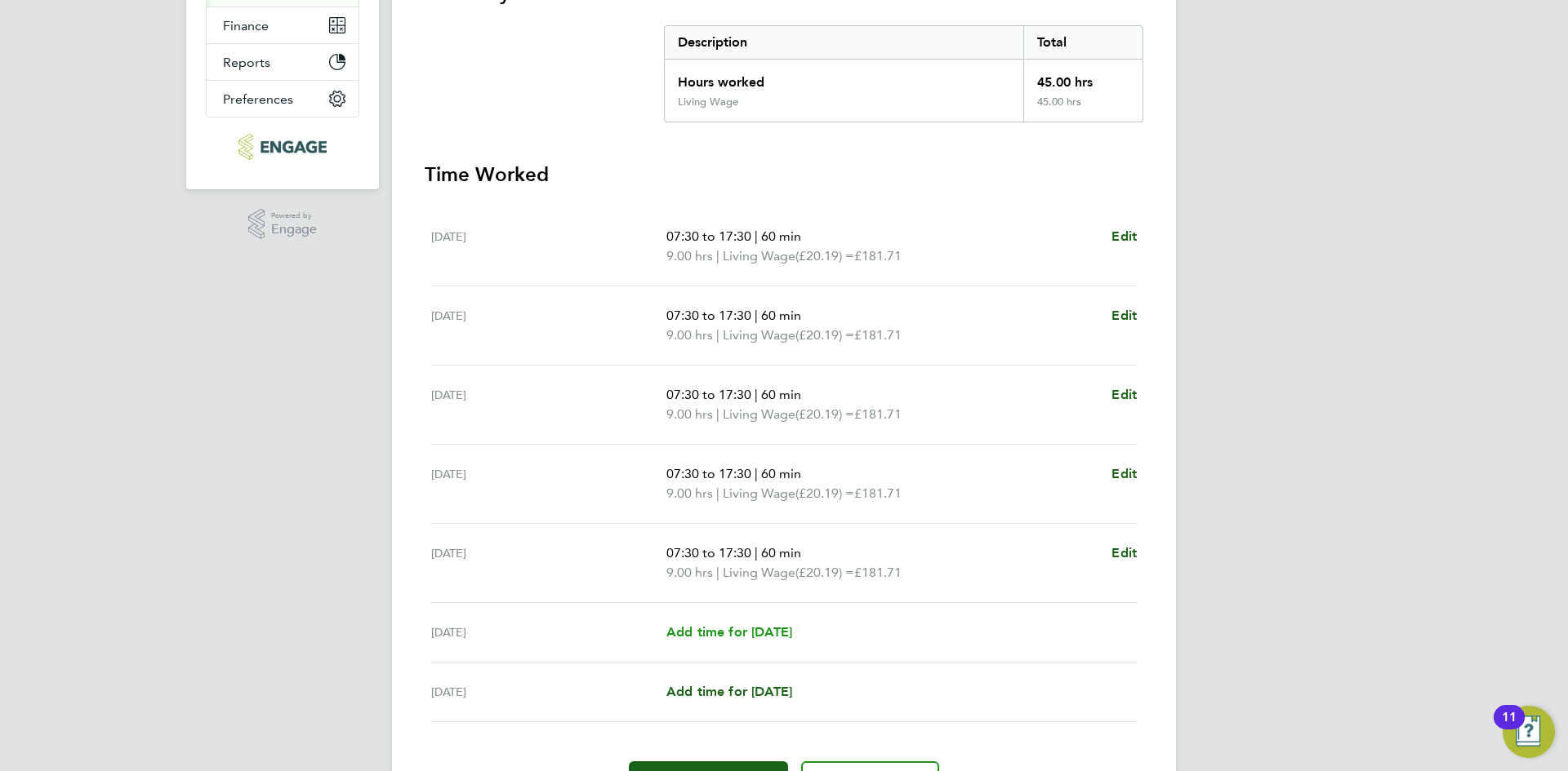
click at [719, 628] on span "Add time for [DATE]" at bounding box center [729, 632] width 126 height 15
select select "60"
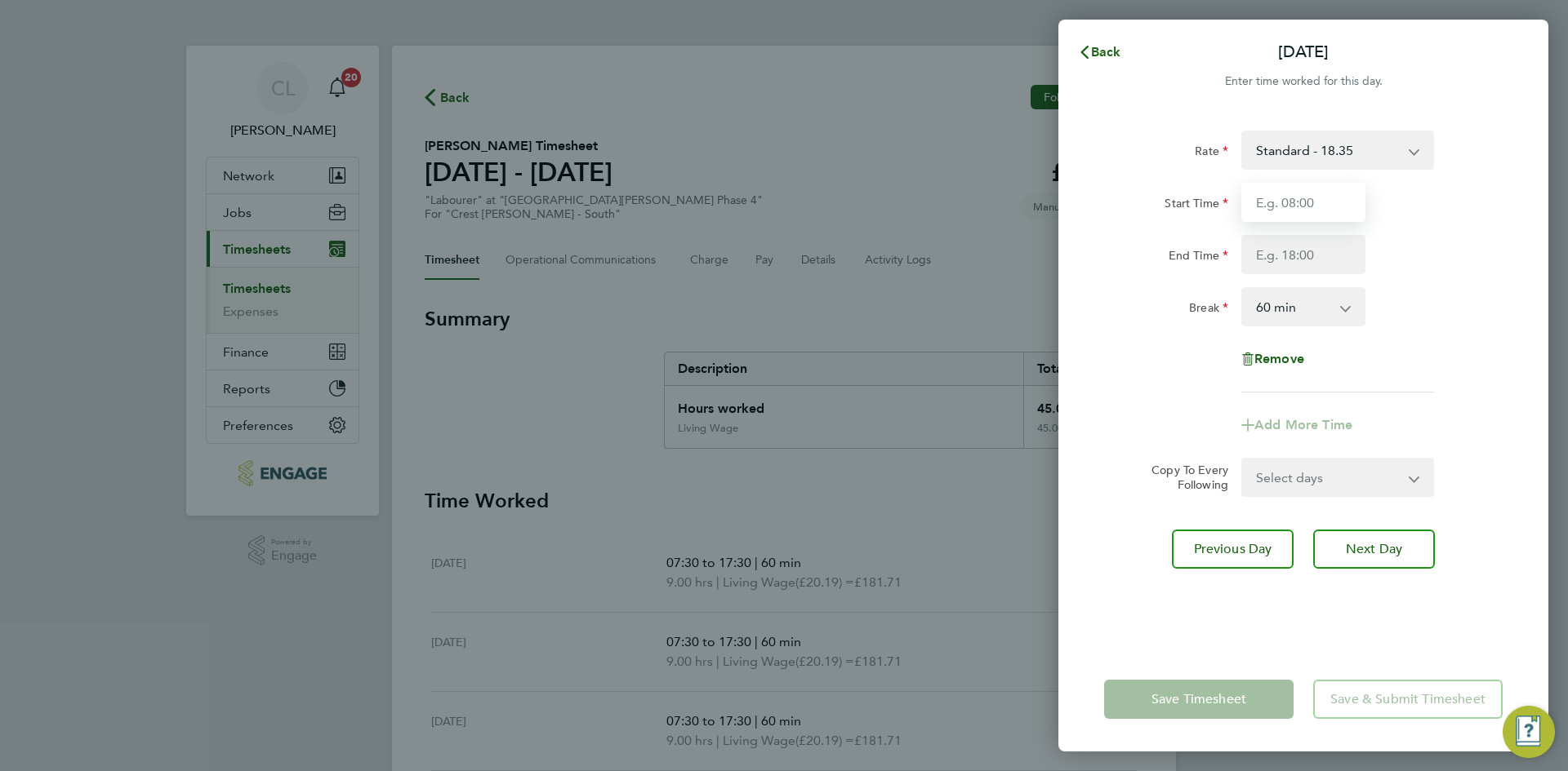
click at [1354, 210] on input "Start Time" at bounding box center [1303, 202] width 124 height 40
drag, startPoint x: 1396, startPoint y: 133, endPoint x: 1396, endPoint y: 143, distance: 10.0
click at [1396, 133] on select "Standard - 18.35 Living Wage - 20.19" at bounding box center [1328, 150] width 170 height 36
select select "60"
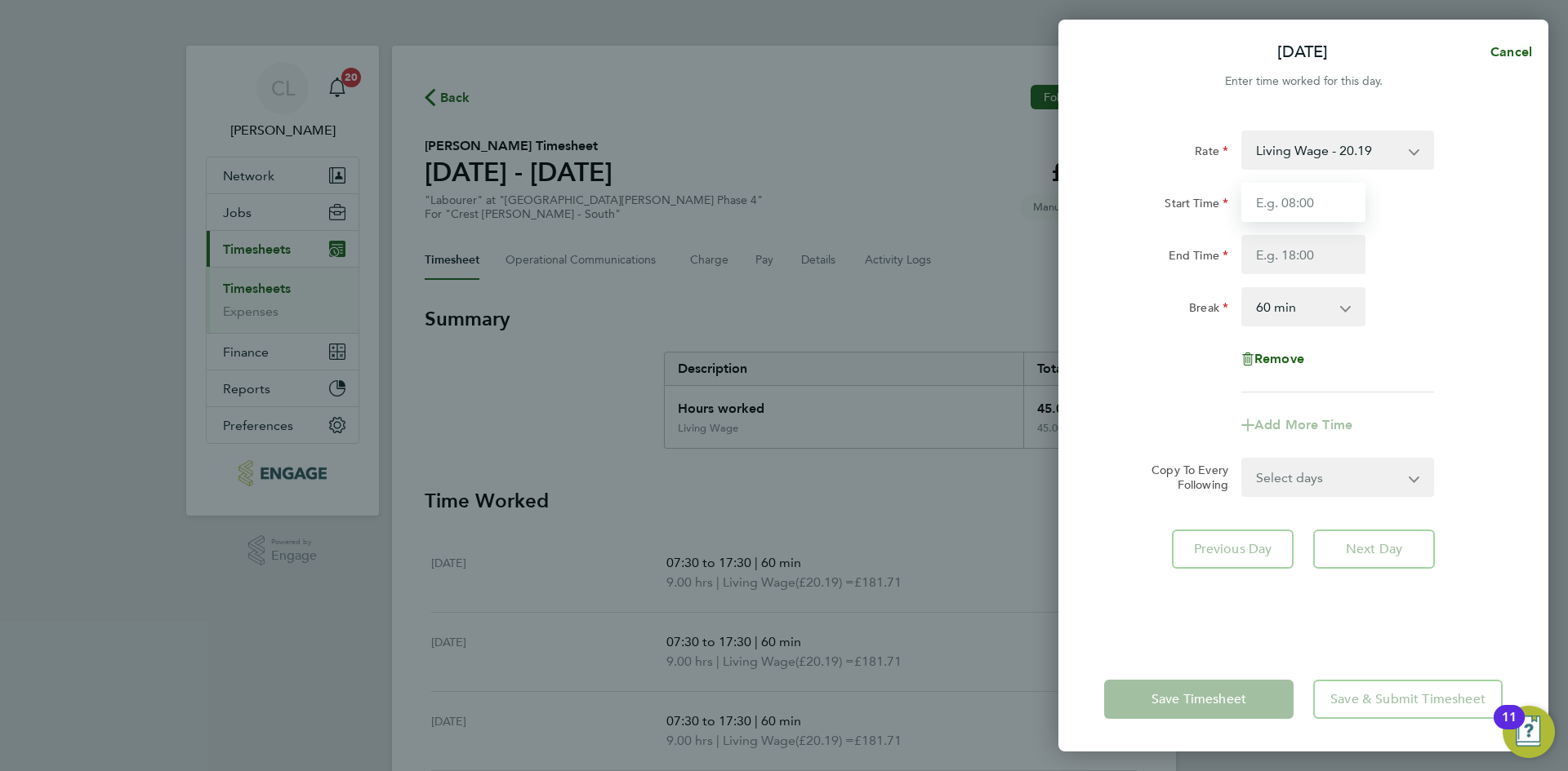
click at [1316, 198] on input "Start Time" at bounding box center [1303, 202] width 124 height 40
type input "07:30"
click at [1267, 269] on input "End Time" at bounding box center [1303, 255] width 124 height 40
type input "14:30"
click at [1463, 299] on div "Break 0 min 15 min 30 min 45 min 60 min 75 min 90 min" at bounding box center [1302, 307] width 411 height 40
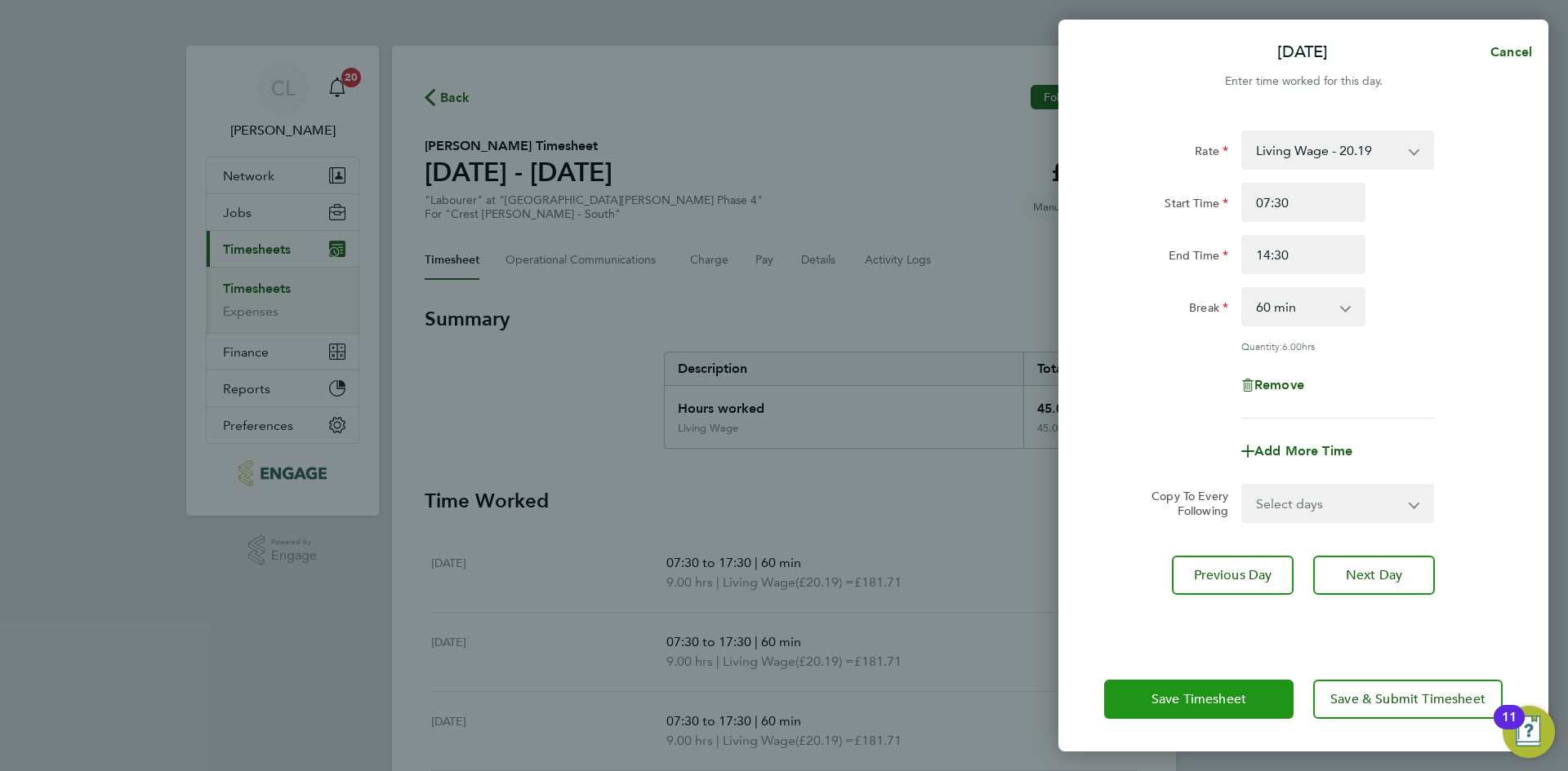
click at [1185, 714] on button "Save Timesheet" at bounding box center [1198, 700] width 189 height 40
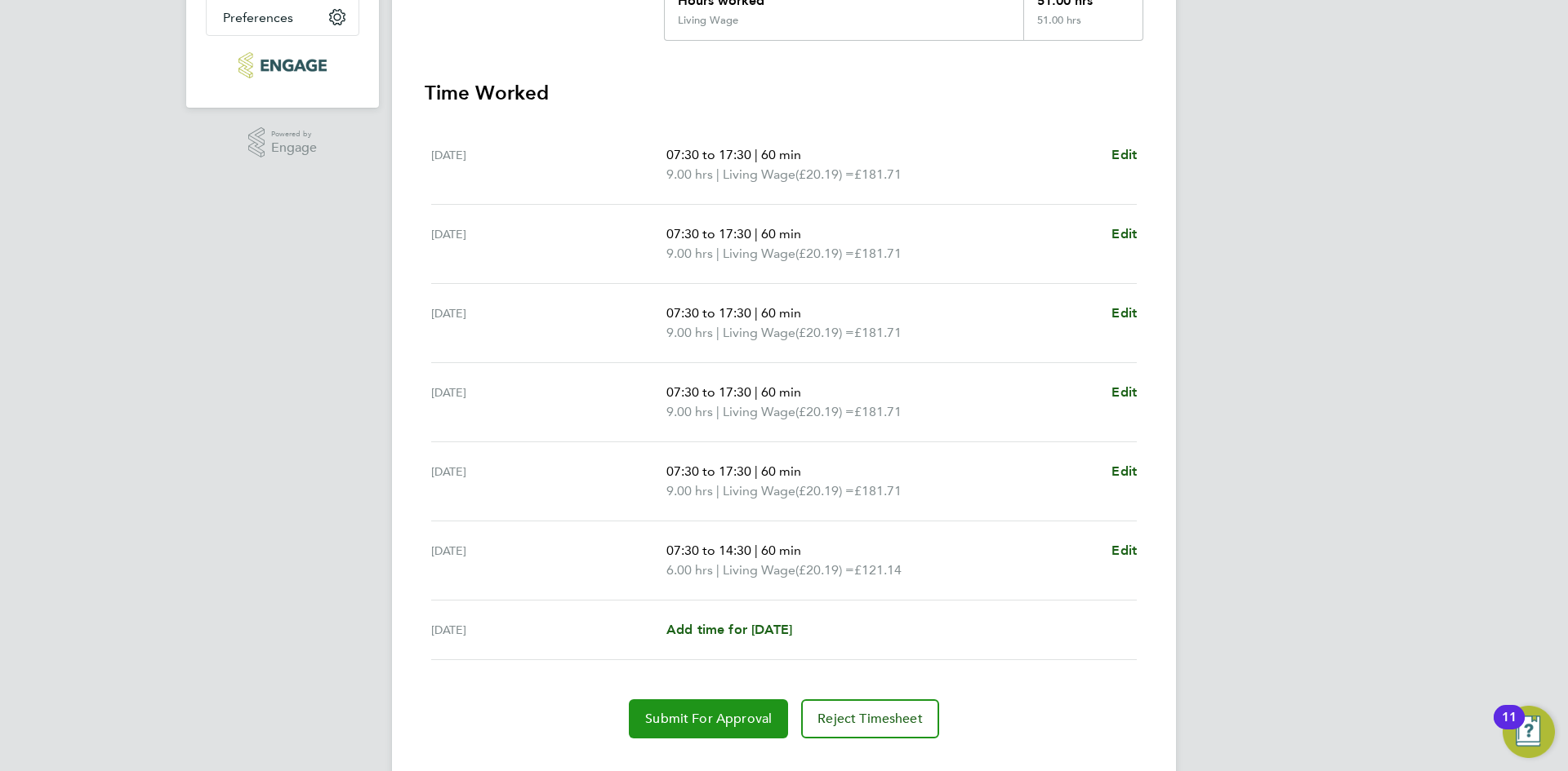
click at [699, 719] on span "Submit For Approval" at bounding box center [708, 719] width 127 height 16
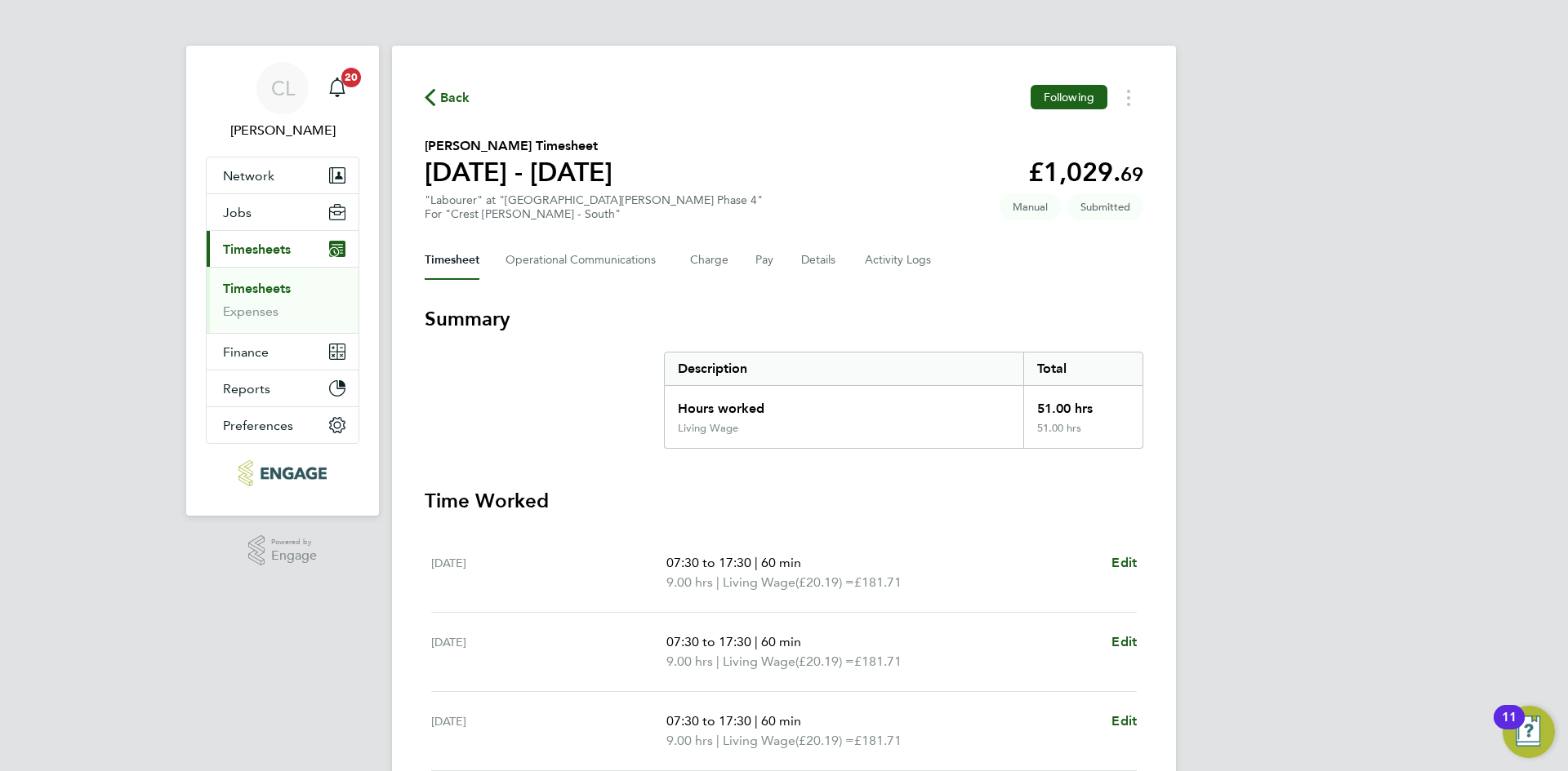
click at [464, 91] on span "Back" at bounding box center [455, 98] width 31 height 20
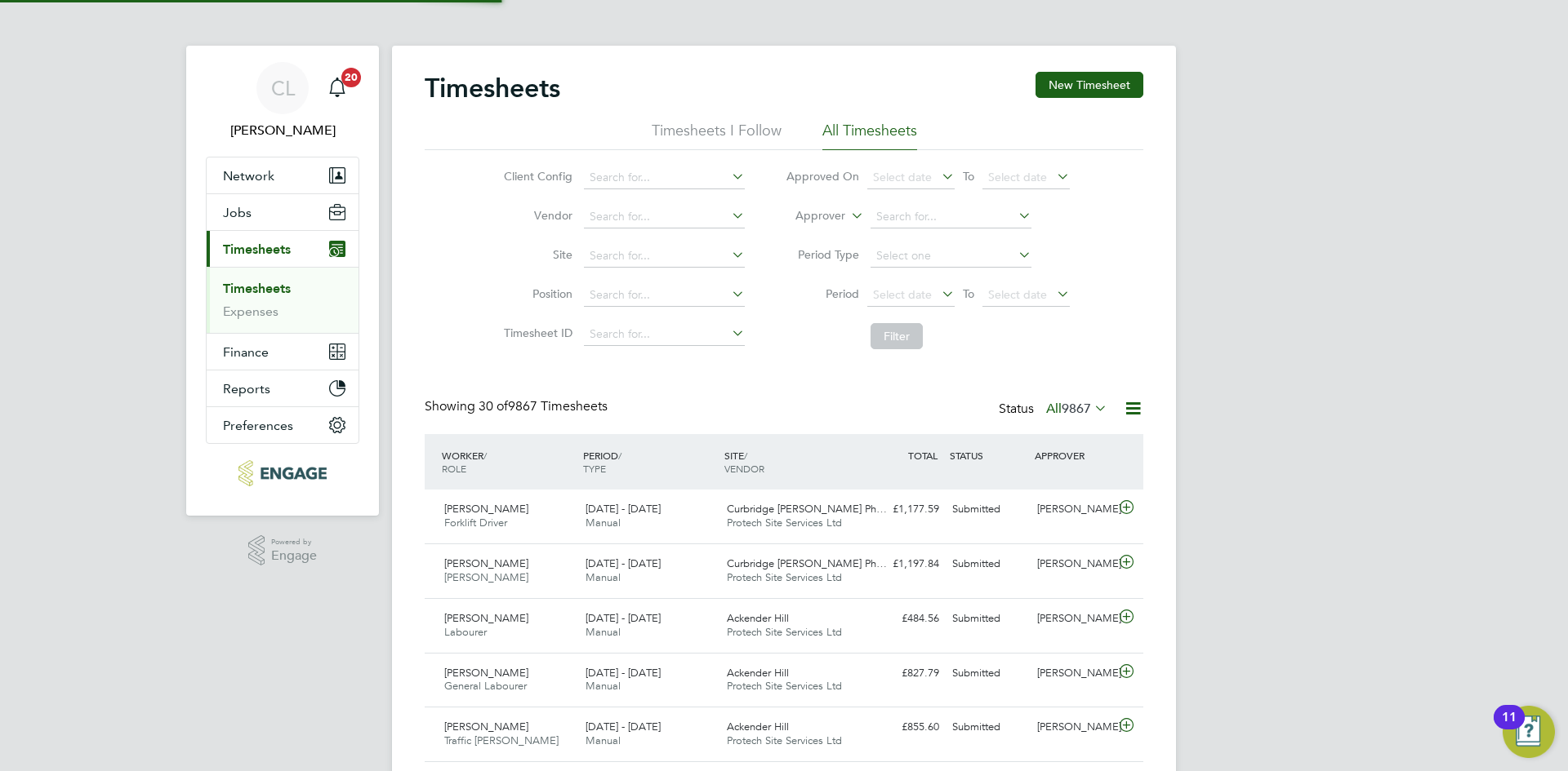
scroll to position [41, 142]
click at [1108, 77] on button "New Timesheet" at bounding box center [1089, 85] width 108 height 26
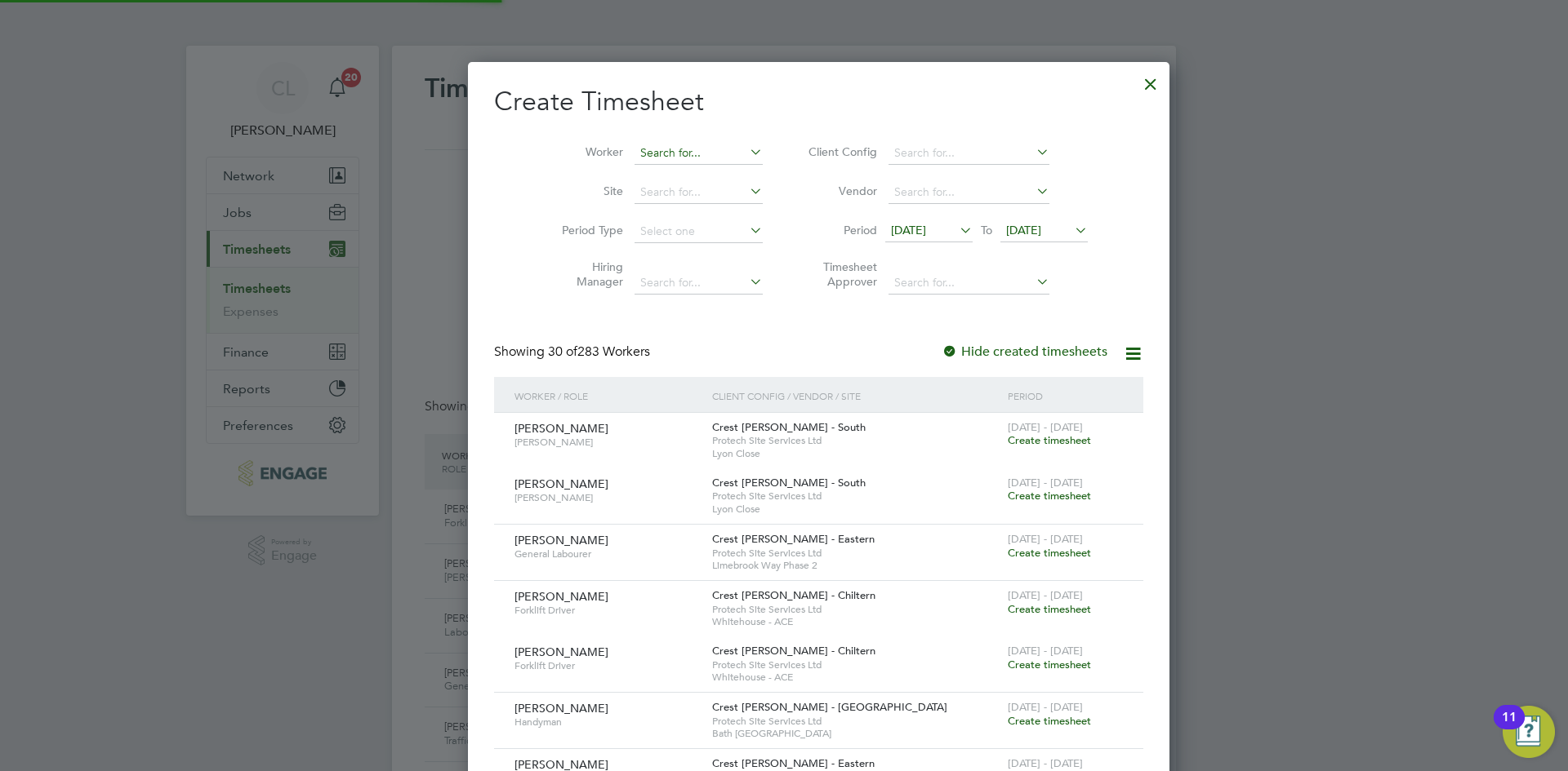
click at [678, 147] on input at bounding box center [698, 153] width 128 height 22
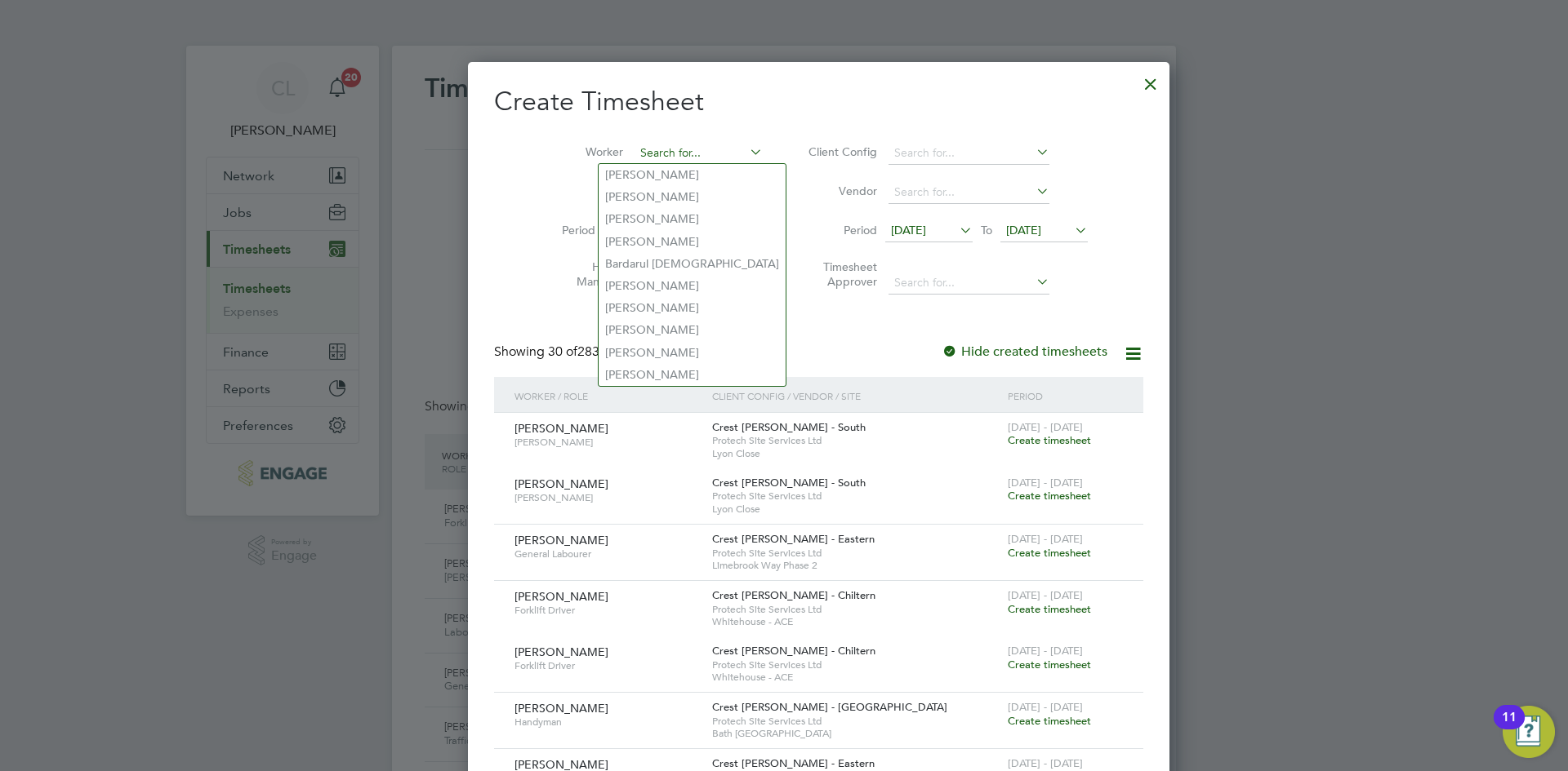
type input "i"
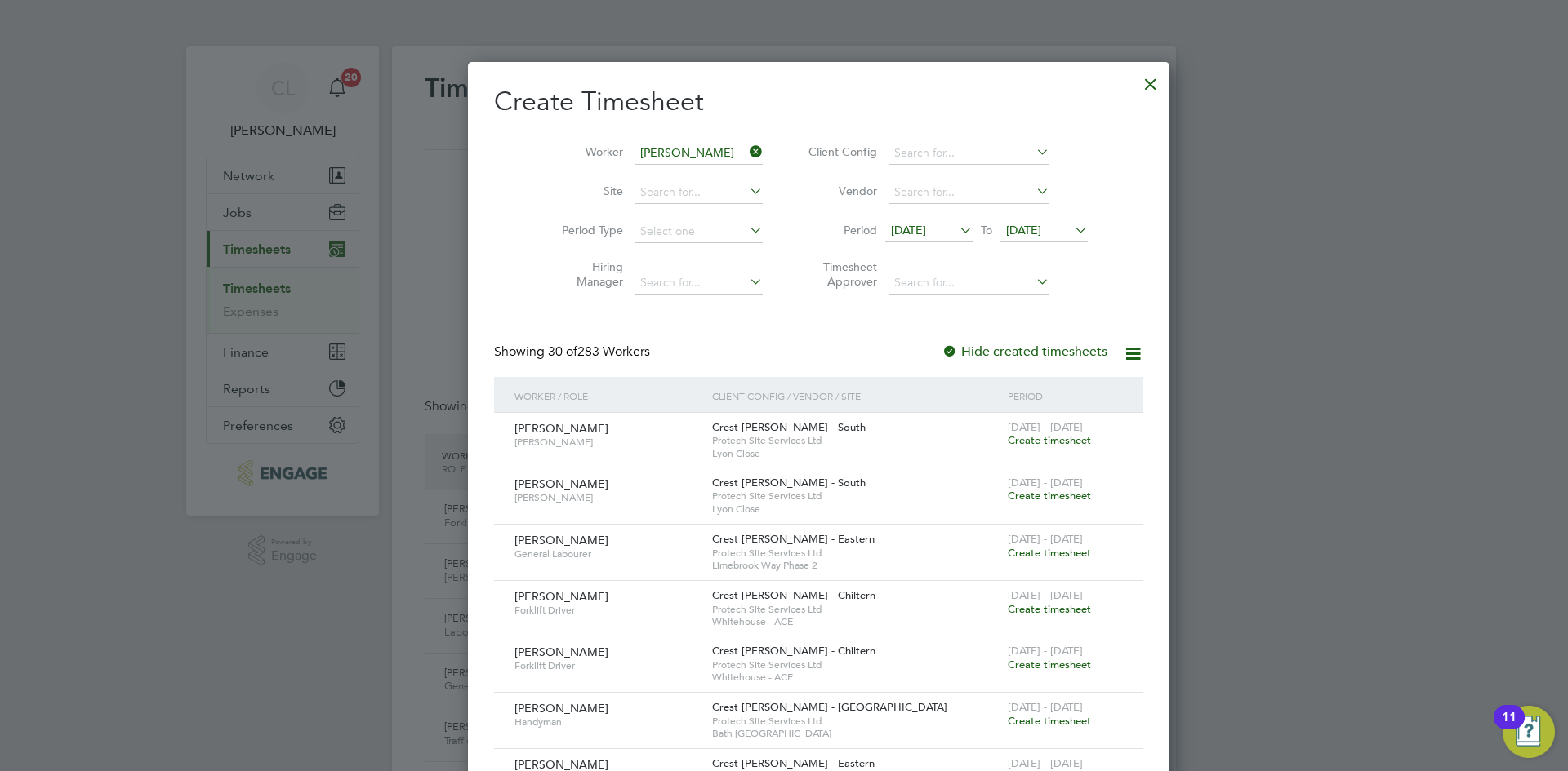
click at [680, 193] on li "[PERSON_NAME]" at bounding box center [688, 197] width 179 height 22
type input "[PERSON_NAME]"
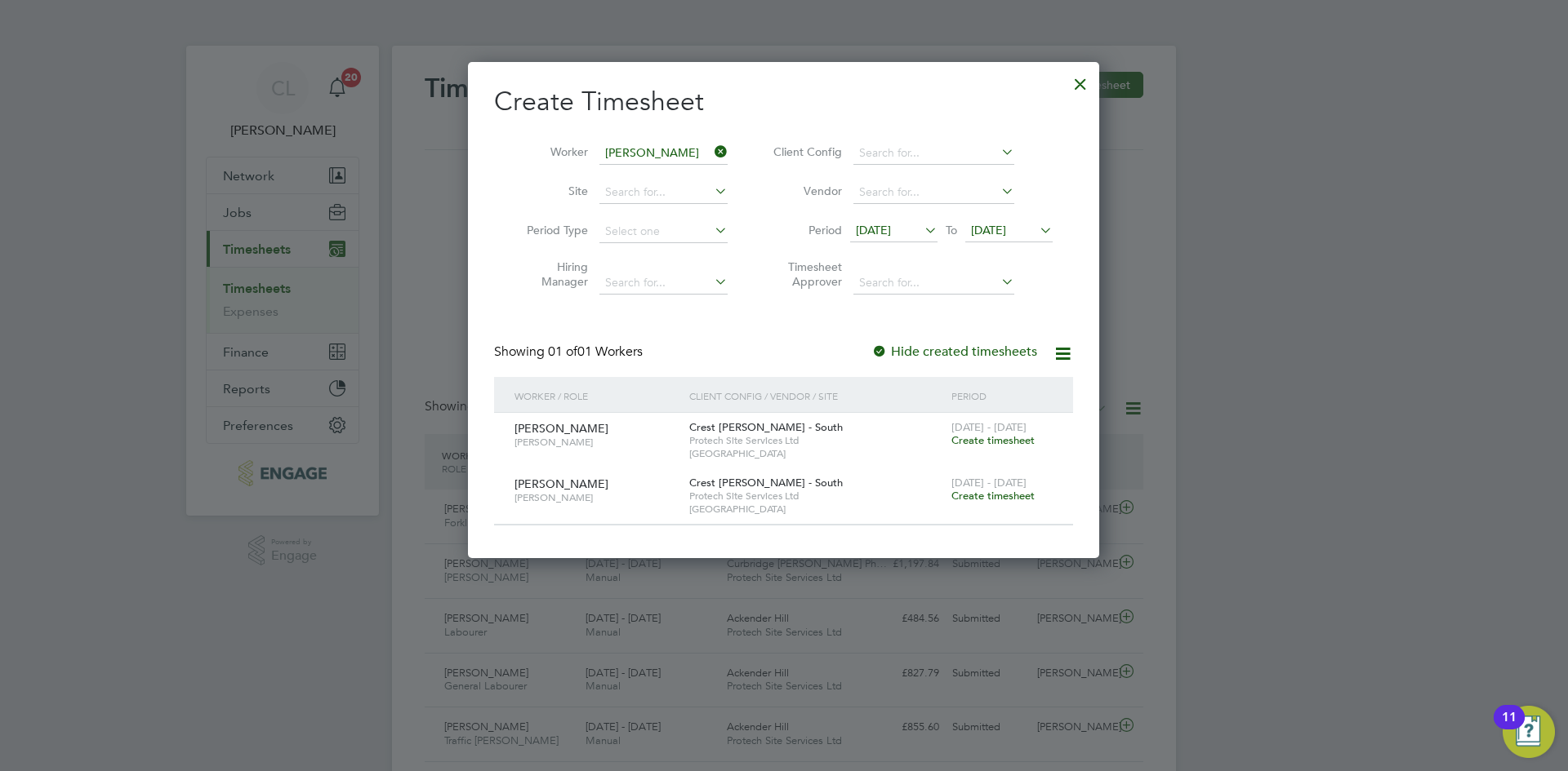
click at [959, 495] on span "Create timesheet" at bounding box center [993, 495] width 84 height 13
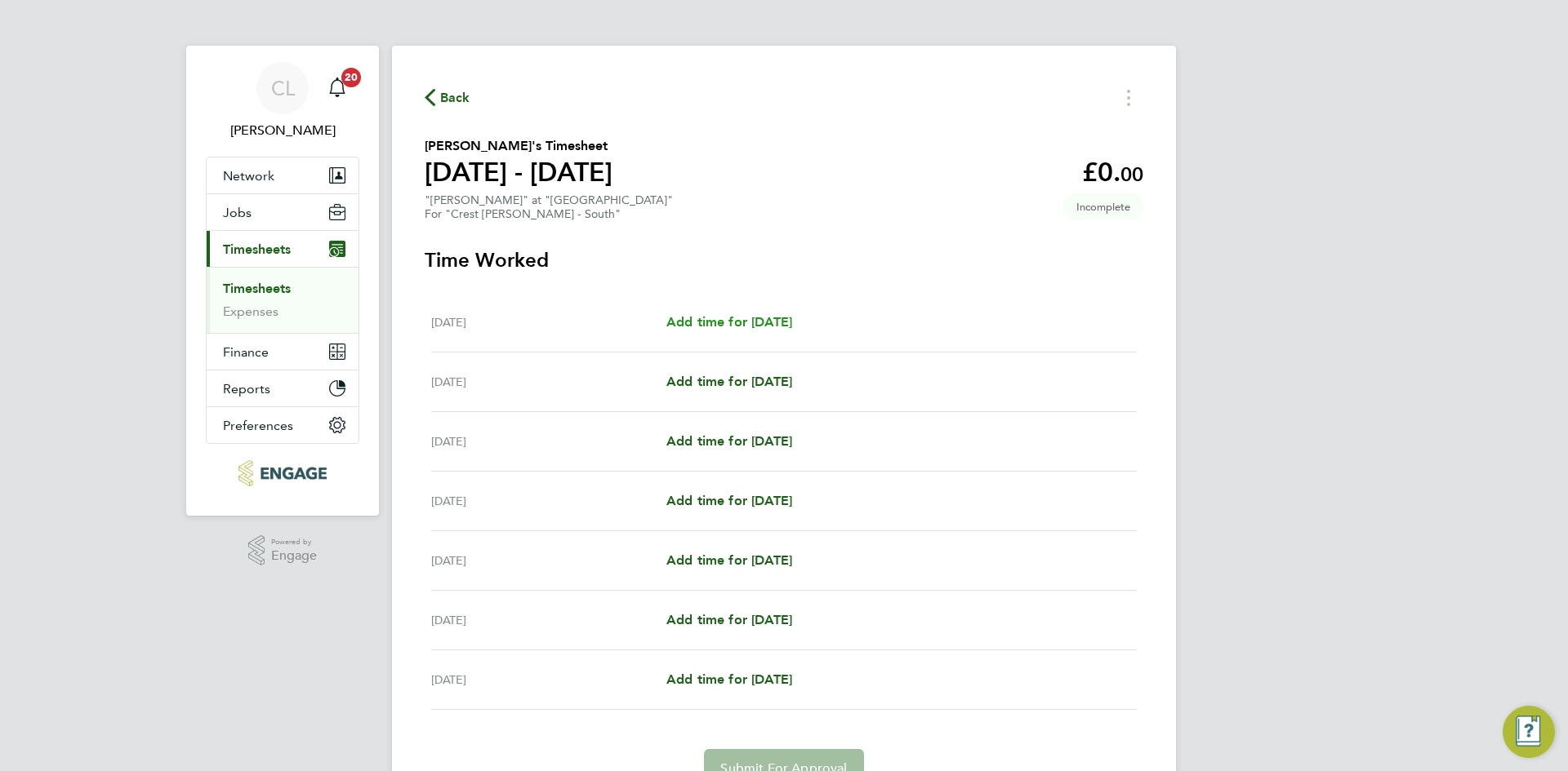
click at [762, 323] on span "Add time for [DATE]" at bounding box center [729, 321] width 126 height 15
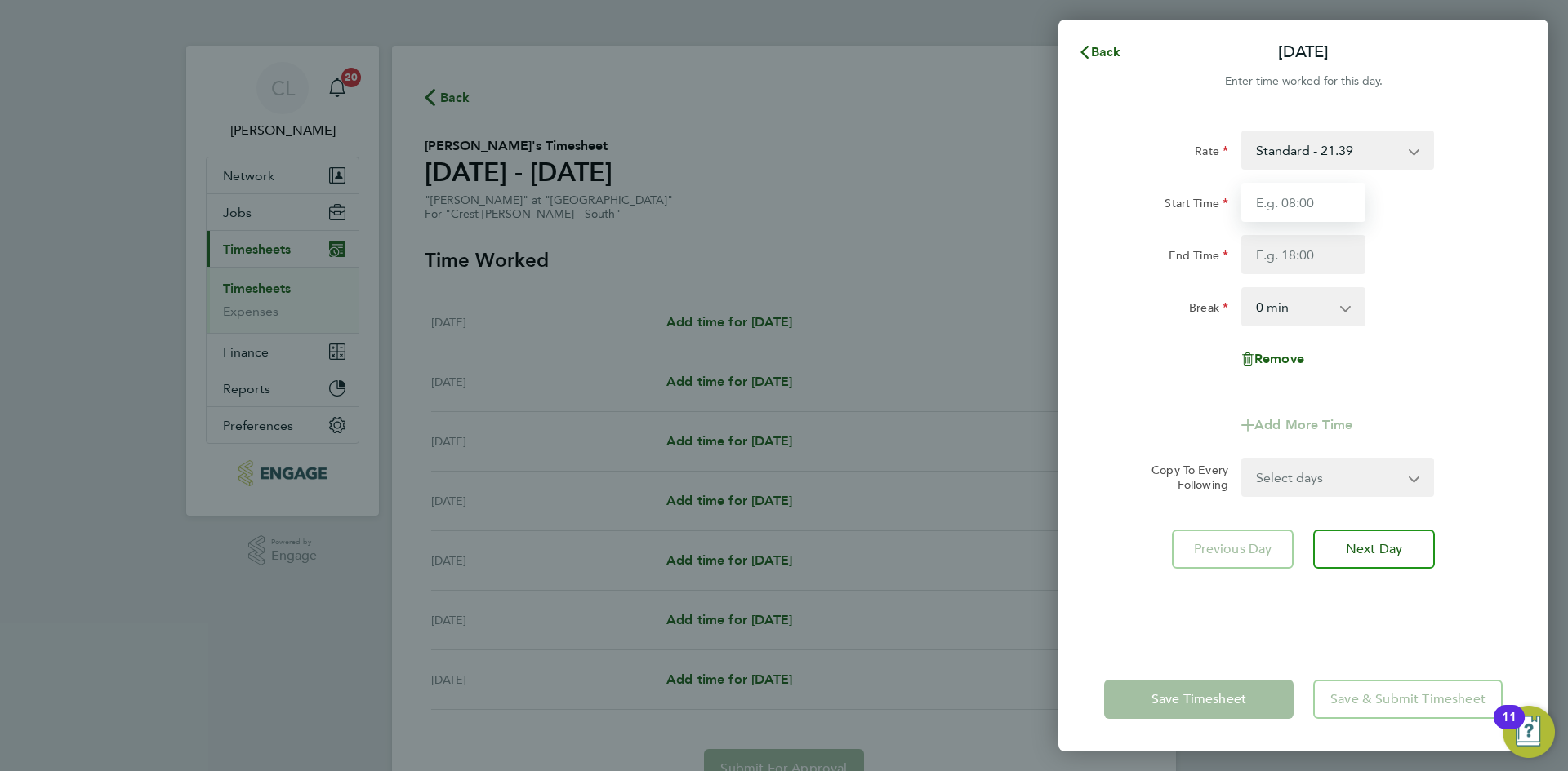
click at [1347, 190] on input "Start Time" at bounding box center [1303, 202] width 124 height 40
type input "07:30"
click at [1309, 241] on input "End Time" at bounding box center [1303, 255] width 124 height 40
type input "17:30"
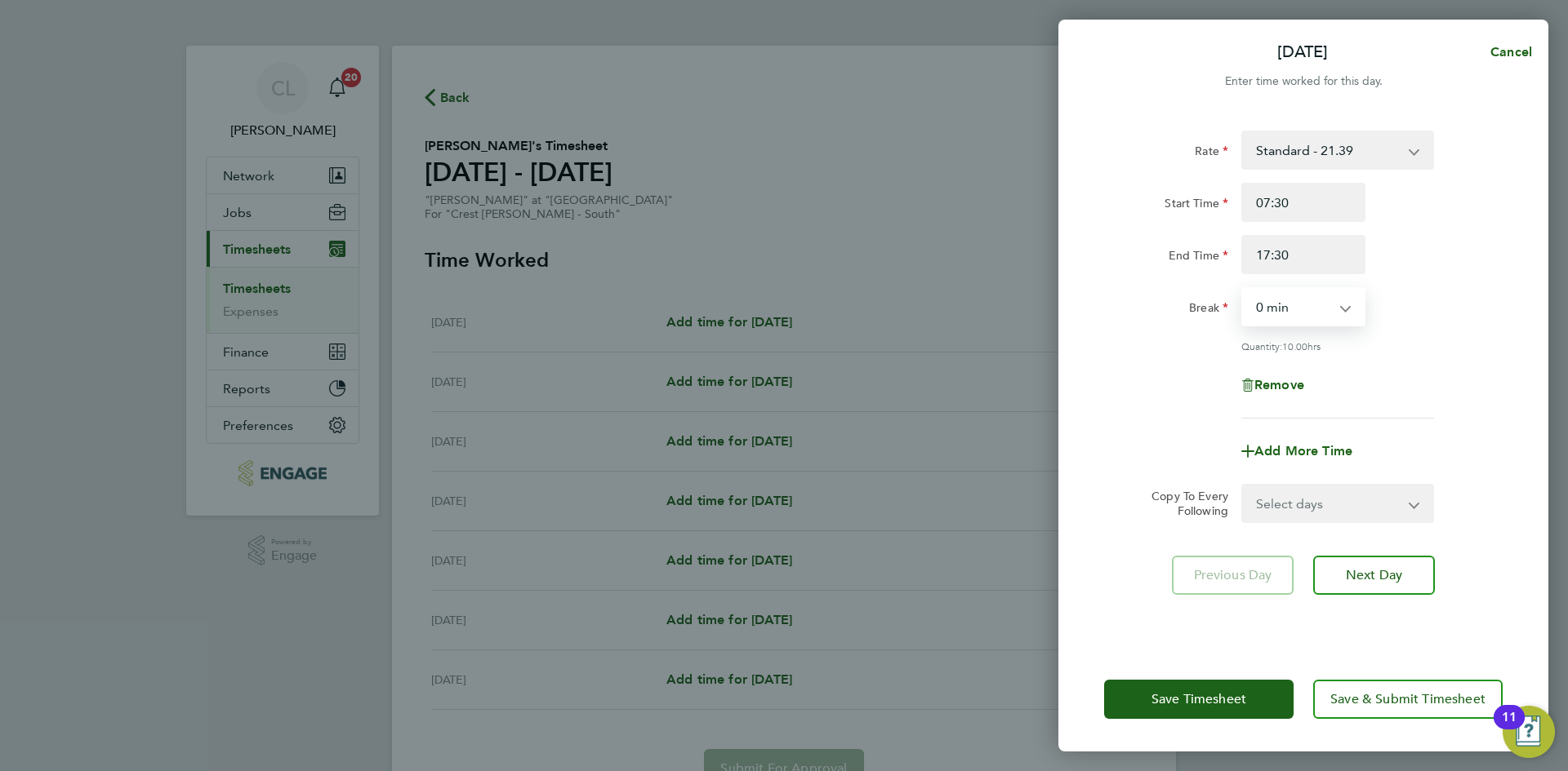
click at [1301, 316] on select "0 min 15 min 30 min 45 min 60 min 75 min 90 min" at bounding box center [1293, 307] width 101 height 36
select select "60"
click at [1243, 289] on select "0 min 15 min 30 min 45 min 60 min 75 min 90 min" at bounding box center [1293, 307] width 101 height 36
click at [1392, 405] on div "Rate Standard - 21.39 Start Time 07:30 End Time 17:30 Break 0 min 15 min 30 min…" at bounding box center [1302, 274] width 399 height 288
click at [1341, 493] on select "Select days Day Weekday (Mon-Fri) Weekend (Sat-Sun) [DATE] [DATE] [DATE] [DATE]…" at bounding box center [1329, 504] width 171 height 36
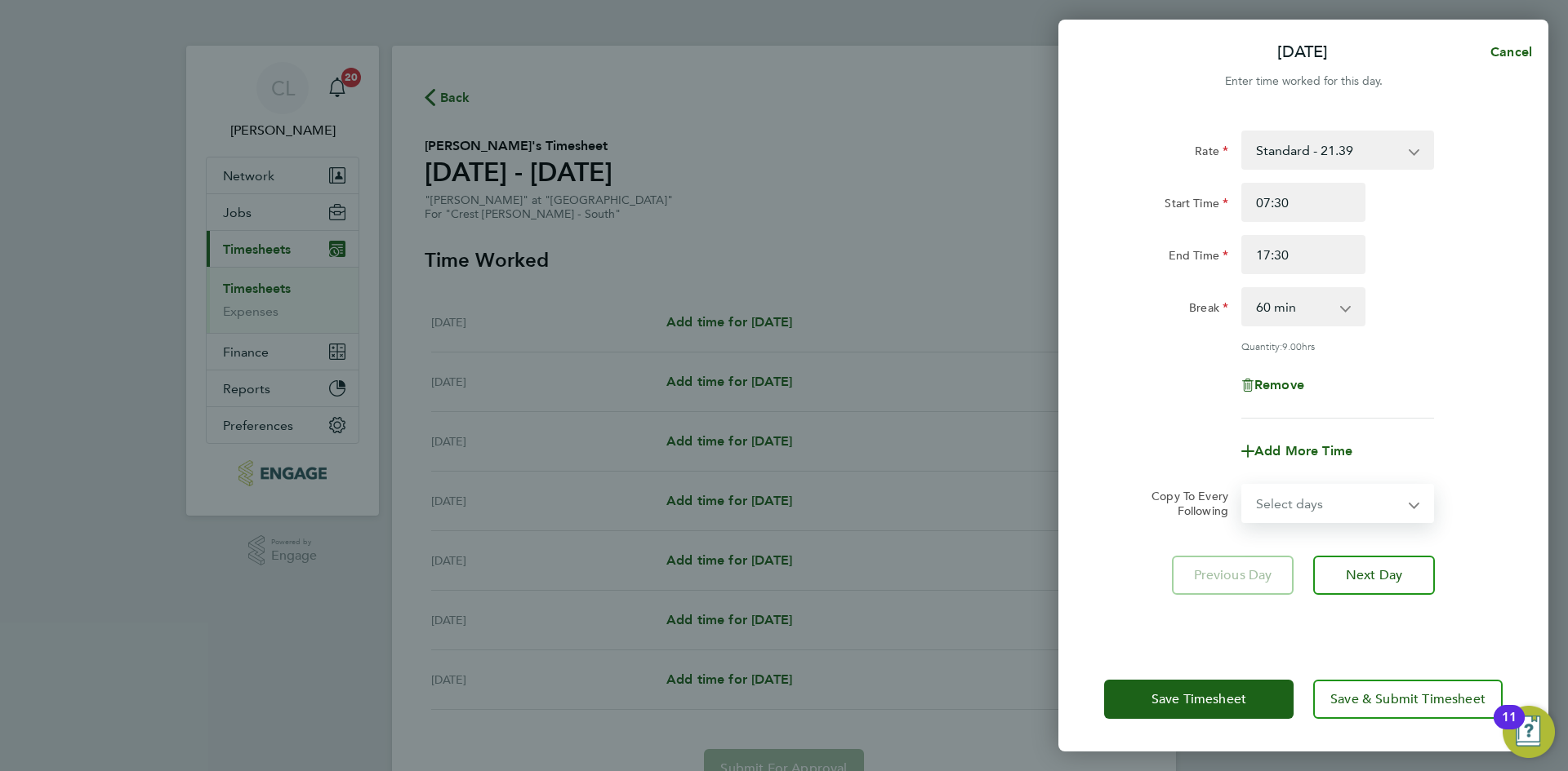
select select "WEEKEND"
click at [1243, 486] on select "Select days Day Weekday (Mon-Fri) Weekend (Sat-Sun) [DATE] [DATE] [DATE] [DATE]…" at bounding box center [1329, 504] width 171 height 36
select select "[DATE]"
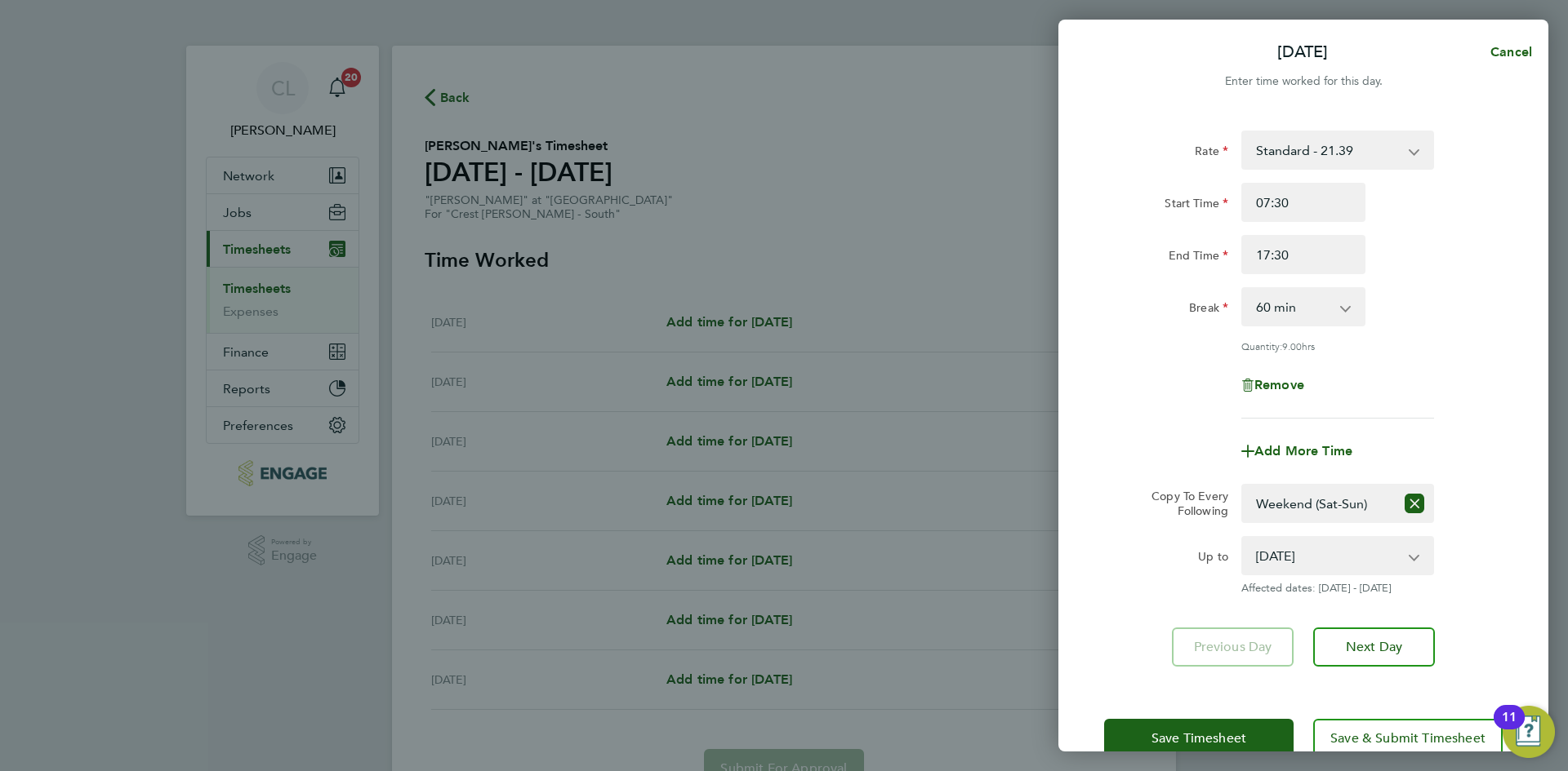
click at [1424, 499] on app-icon-cross-button at bounding box center [1414, 504] width 40 height 36
click at [1433, 486] on app-icon-cross-button at bounding box center [1414, 504] width 40 height 36
click at [1421, 498] on icon "Reset selection" at bounding box center [1414, 504] width 20 height 20
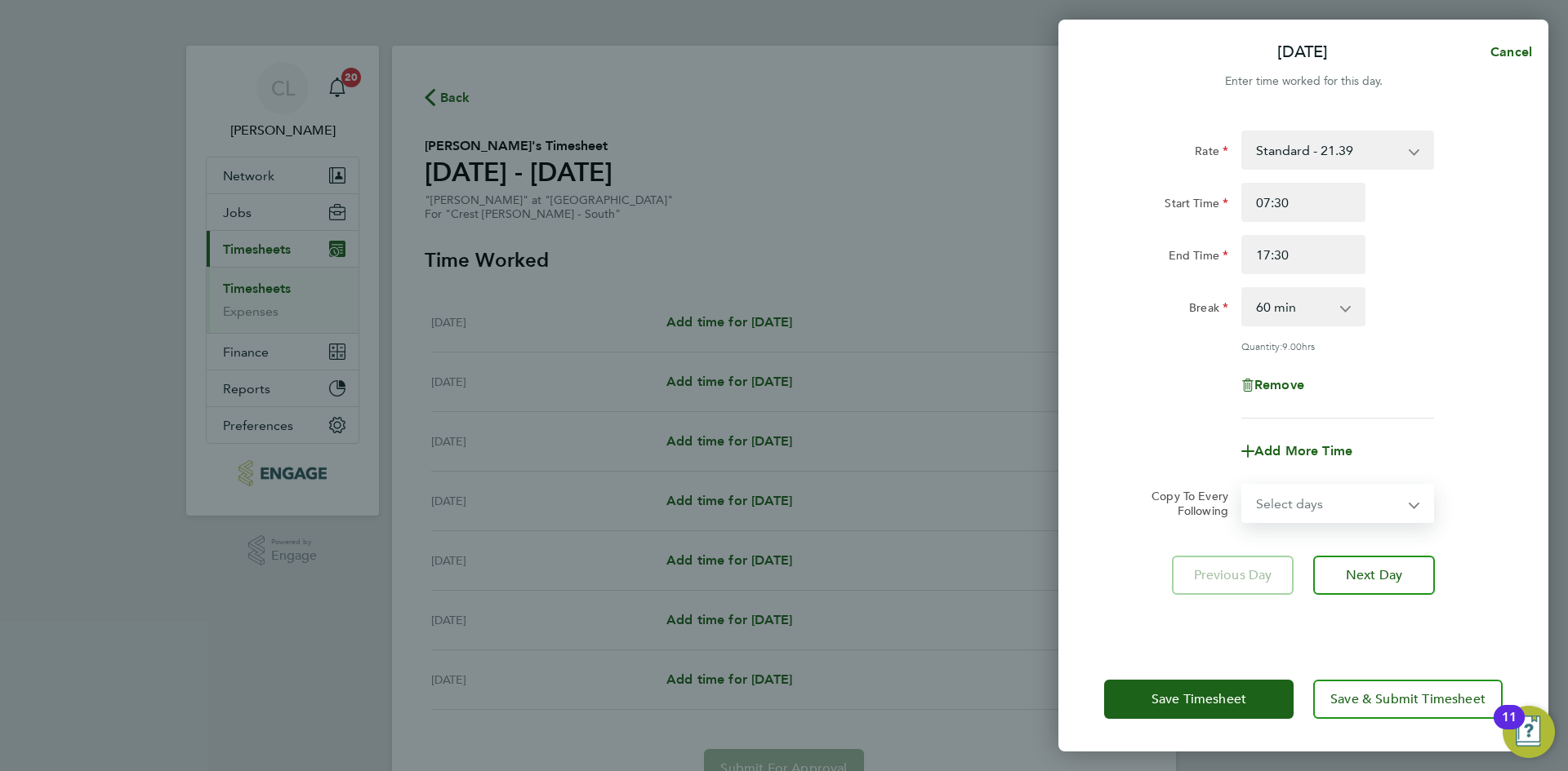
click at [1374, 498] on select "Select days Day Weekday (Mon-Fri) Weekend (Sat-Sun) [DATE] [DATE] [DATE] [DATE]…" at bounding box center [1319, 504] width 152 height 36
select select "WEEKDAY"
click at [1243, 486] on select "Select days Day Weekday (Mon-Fri) Weekend (Sat-Sun) [DATE] [DATE] [DATE] [DATE]…" at bounding box center [1329, 504] width 171 height 36
select select "[DATE]"
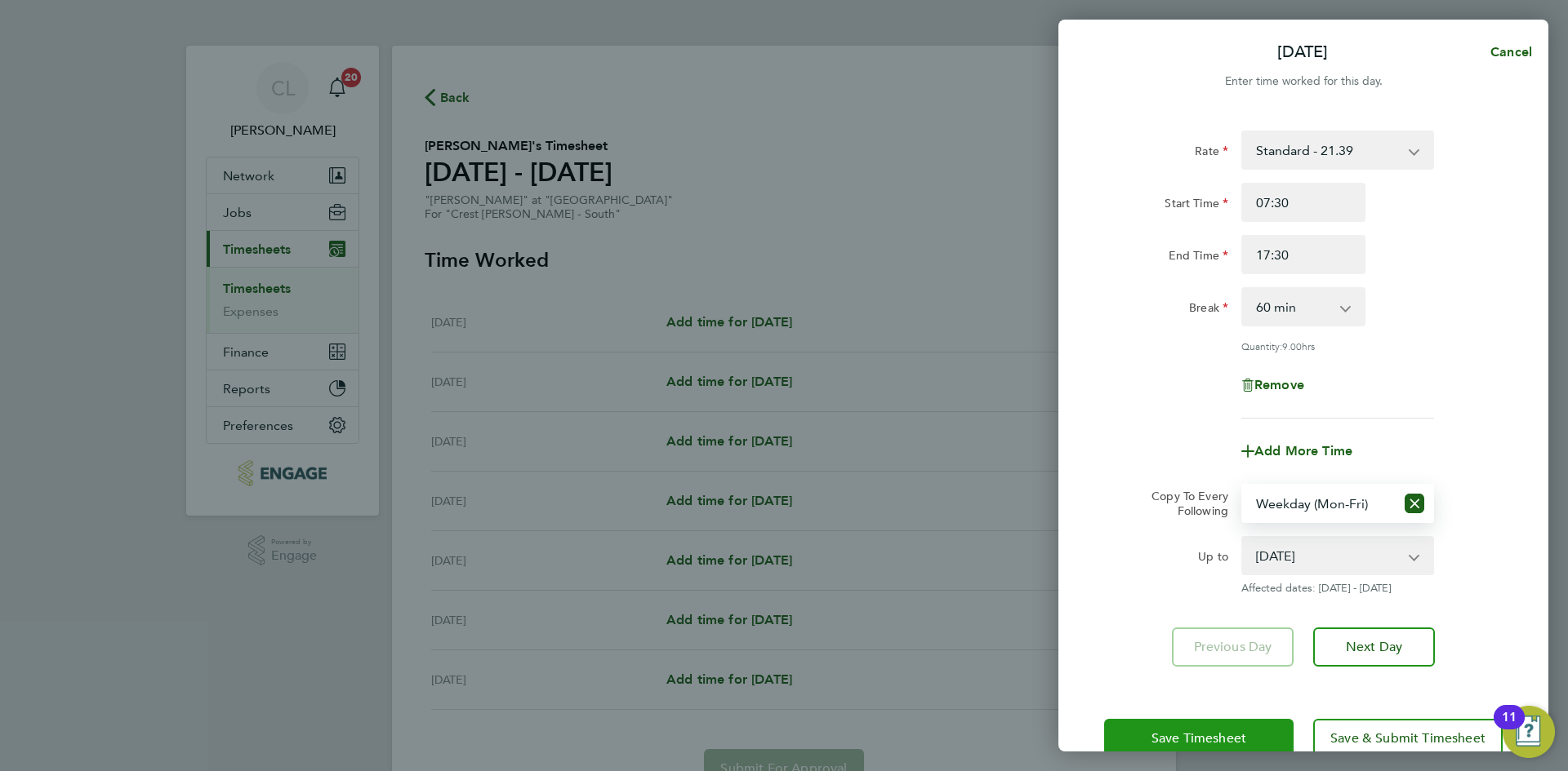
click at [1238, 733] on span "Save Timesheet" at bounding box center [1198, 739] width 95 height 16
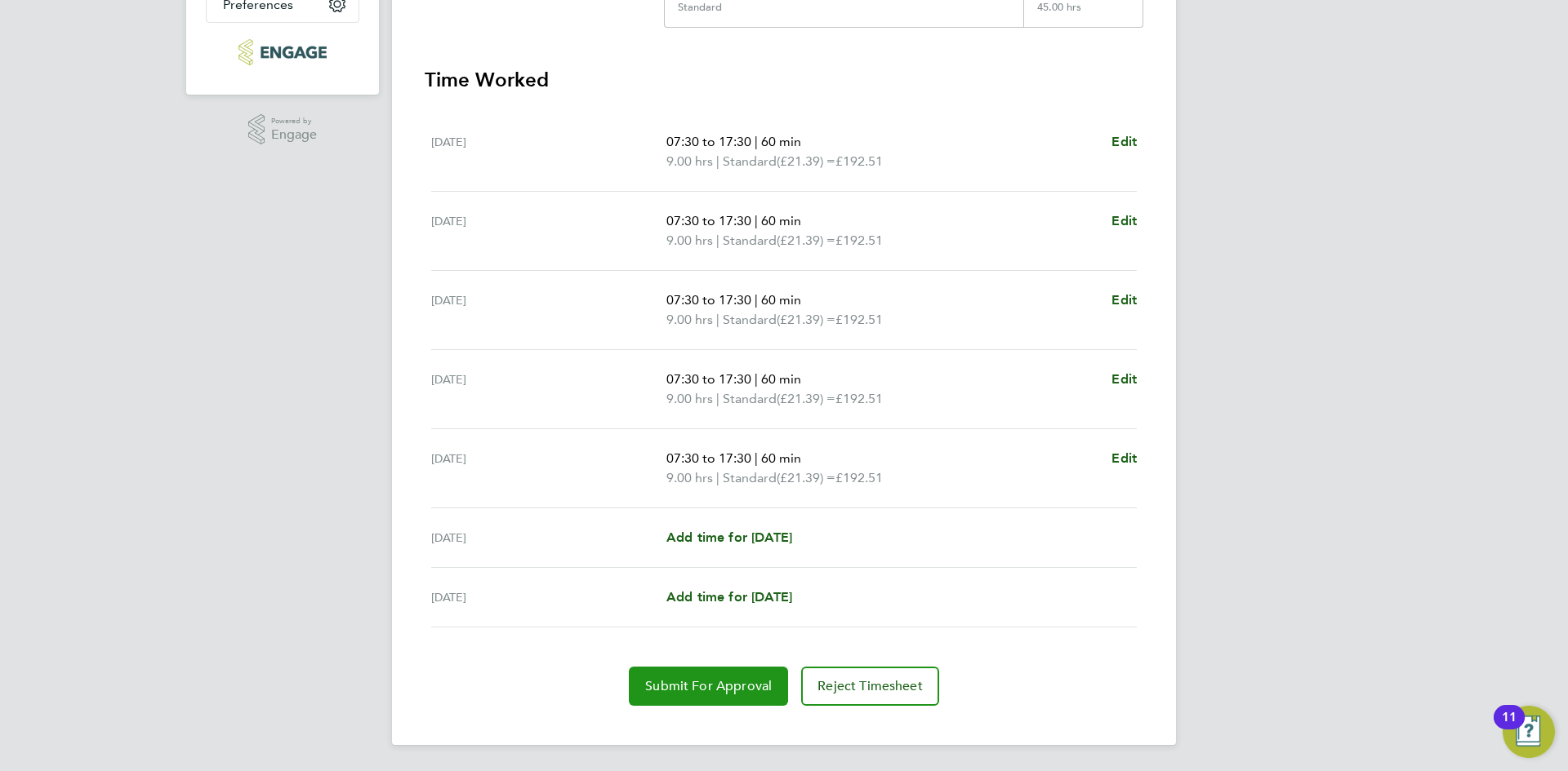
click at [691, 689] on span "Submit For Approval" at bounding box center [708, 686] width 127 height 16
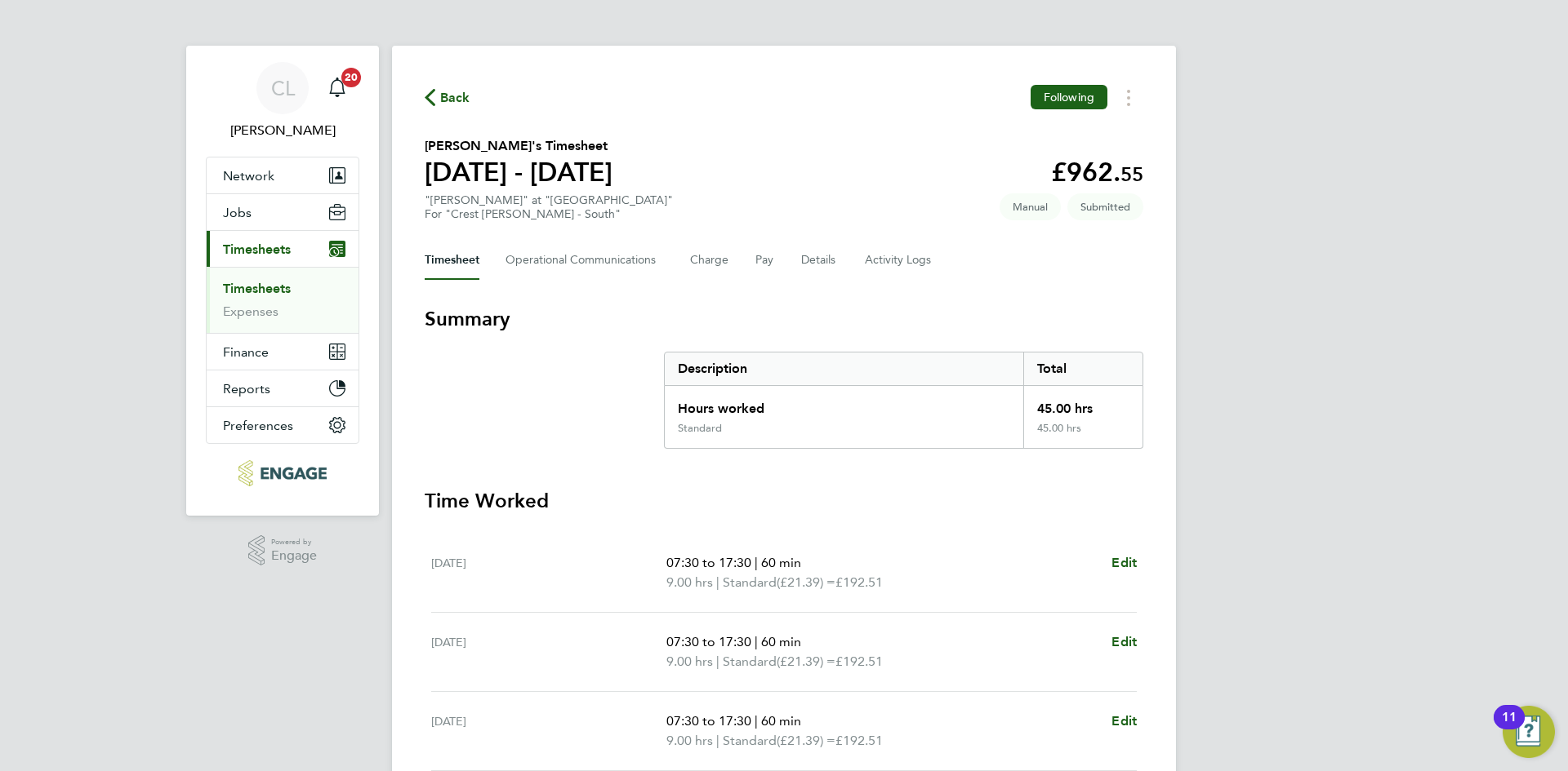
click at [447, 88] on span "Back" at bounding box center [455, 98] width 31 height 20
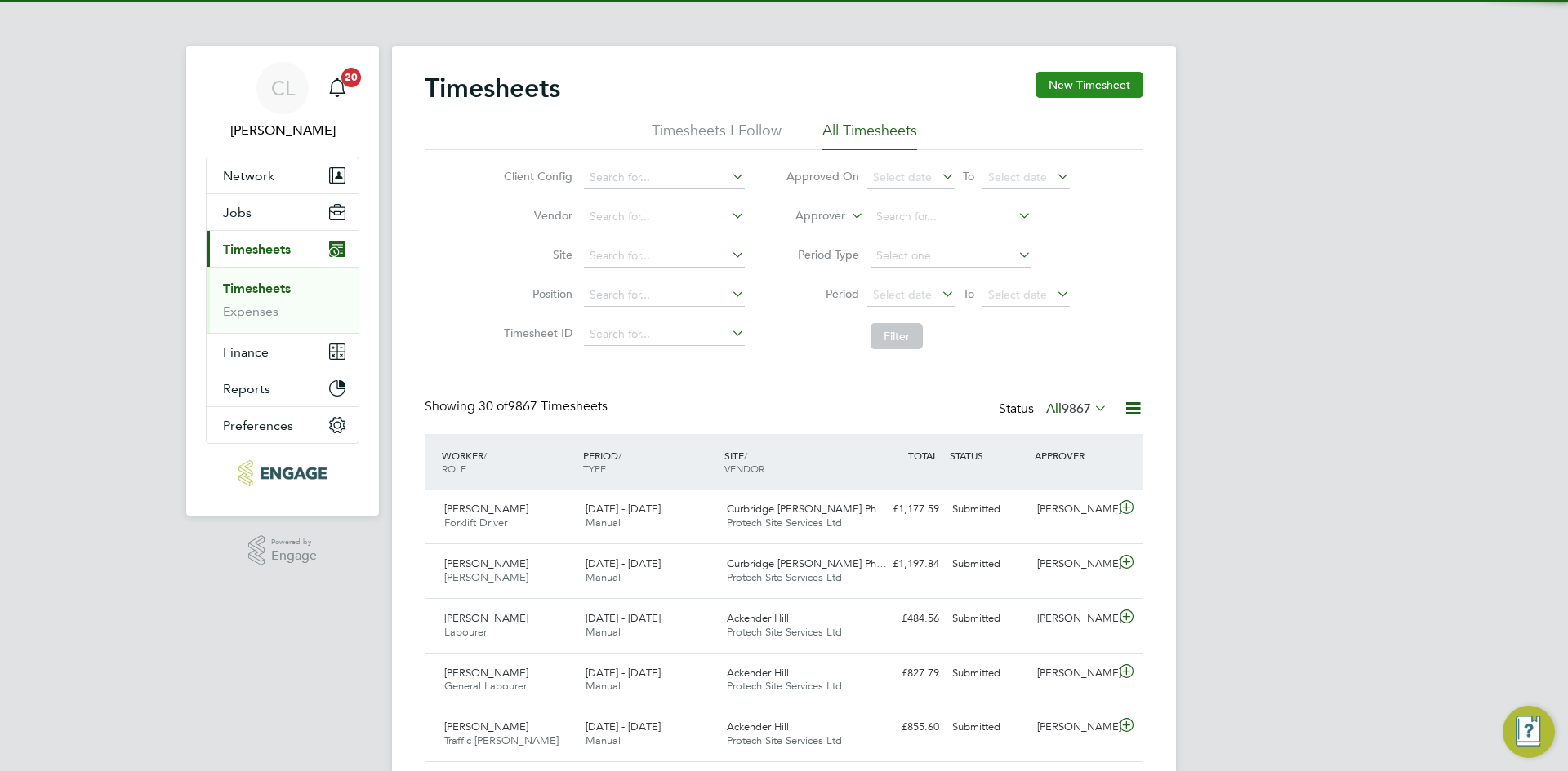
click at [1129, 96] on button "New Timesheet" at bounding box center [1089, 85] width 108 height 26
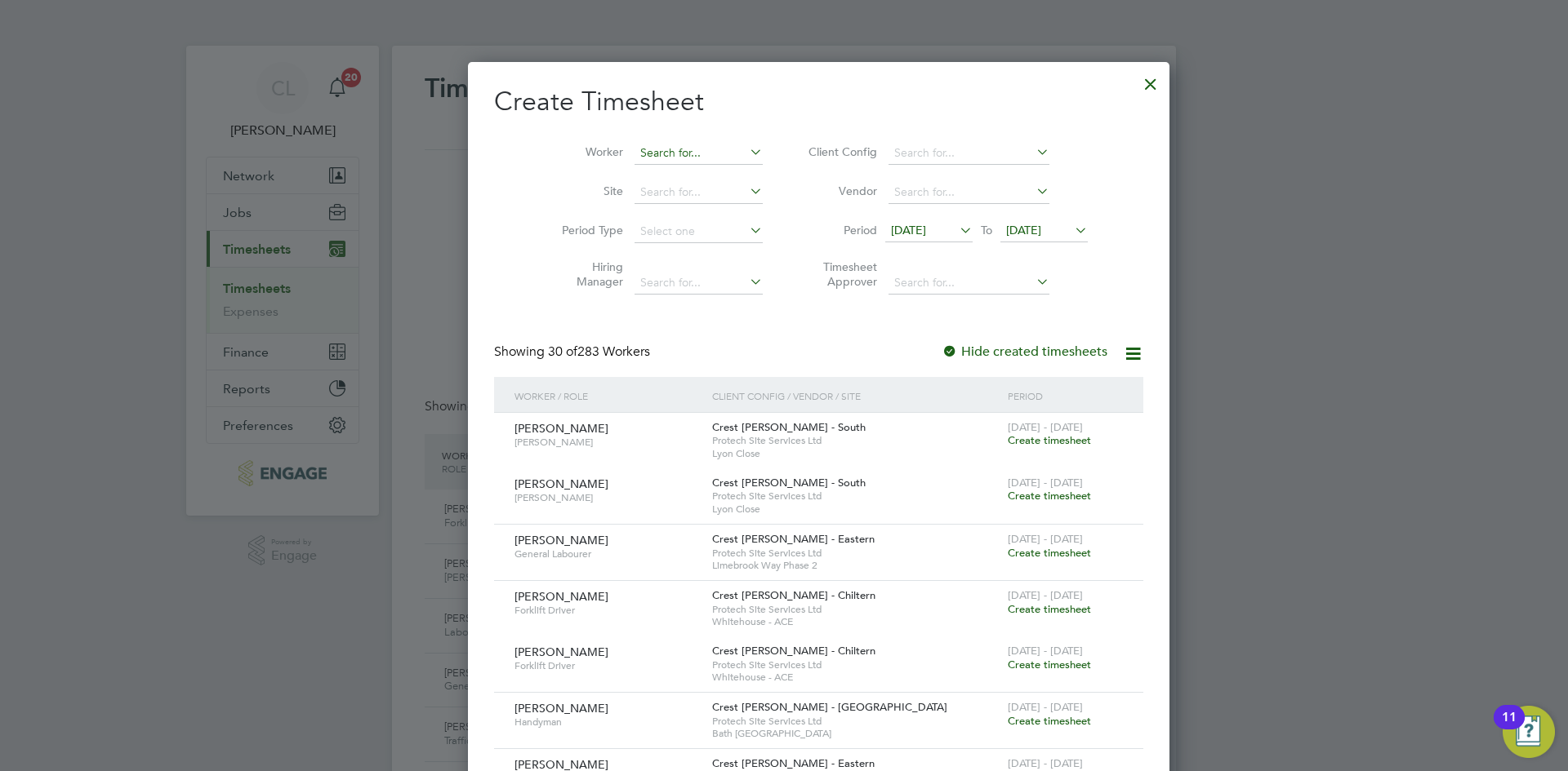
click at [671, 154] on input at bounding box center [698, 153] width 128 height 22
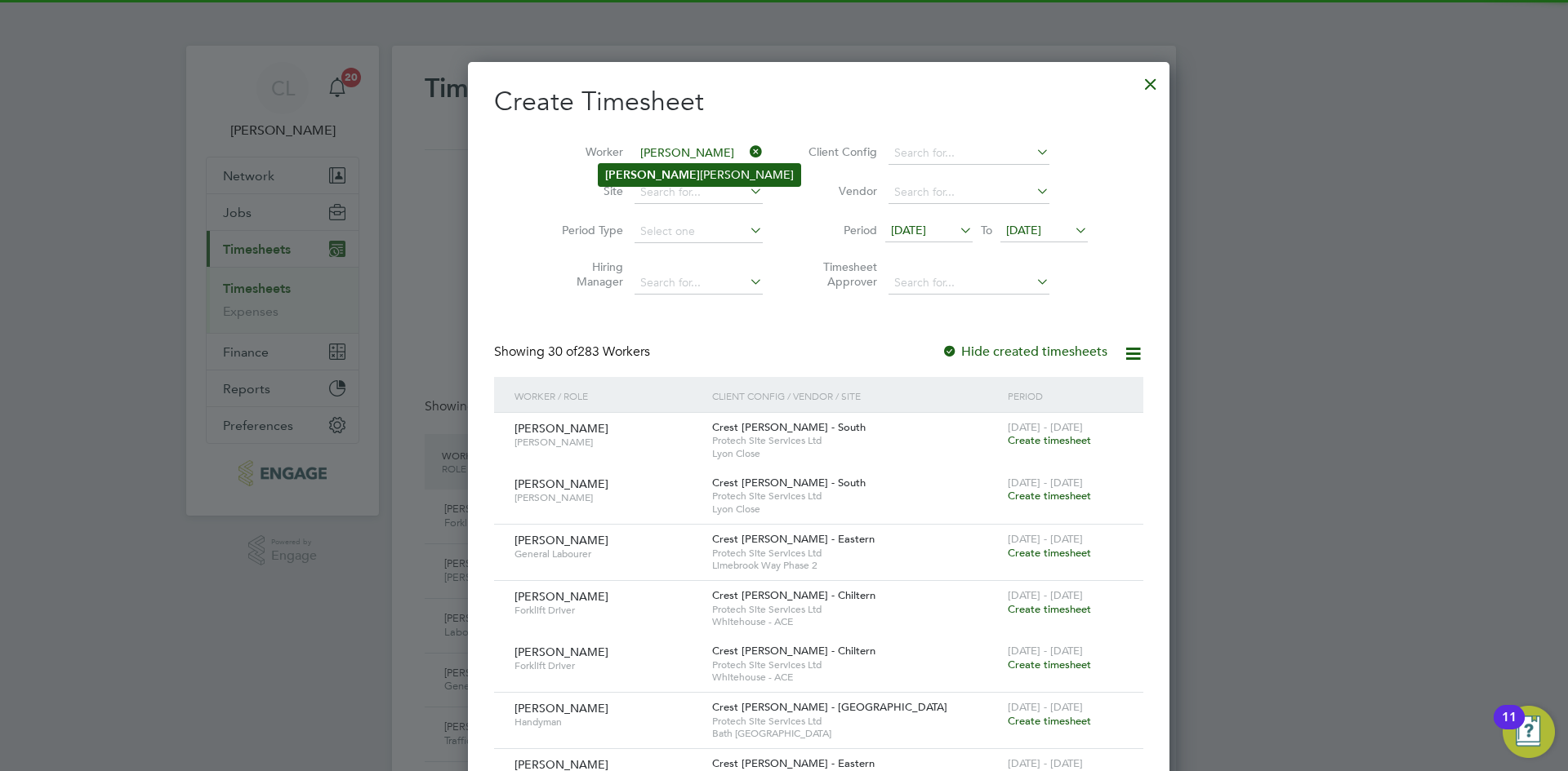
click at [660, 173] on li "[PERSON_NAME]" at bounding box center [699, 175] width 202 height 22
type input "[PERSON_NAME]"
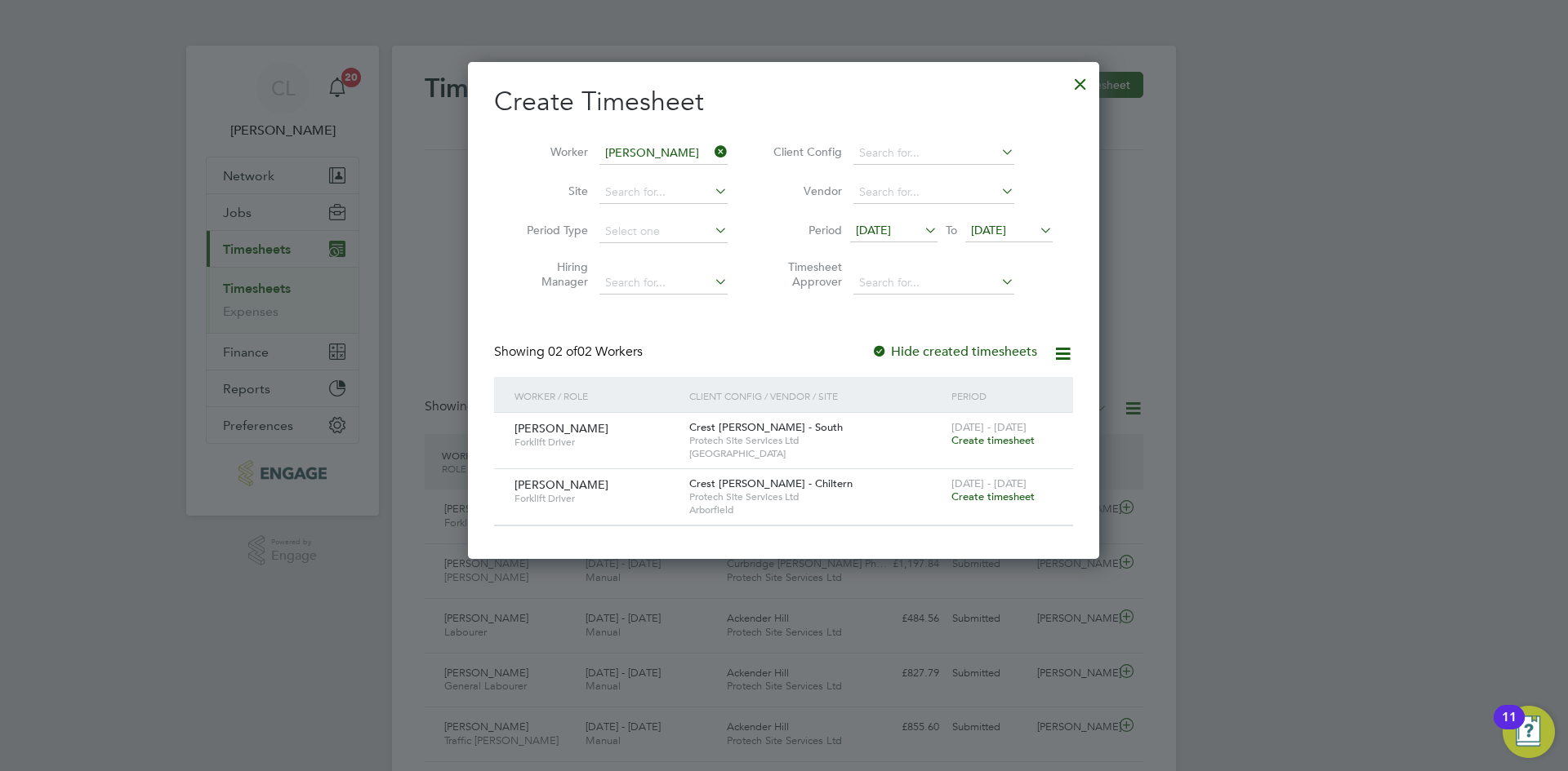
click at [998, 440] on span "Create timesheet" at bounding box center [993, 440] width 84 height 13
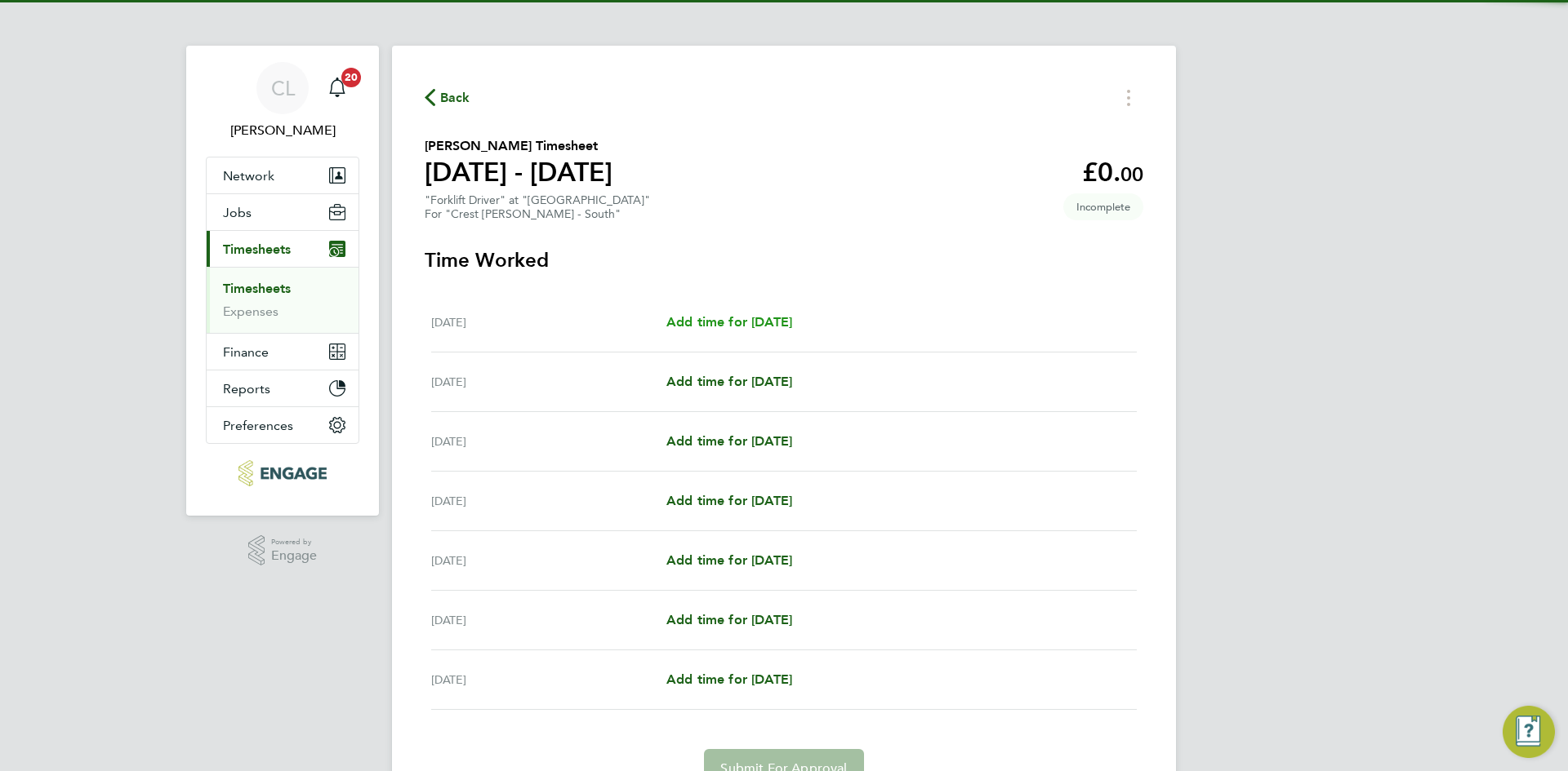
click at [792, 328] on span "Add time for [DATE]" at bounding box center [729, 321] width 126 height 15
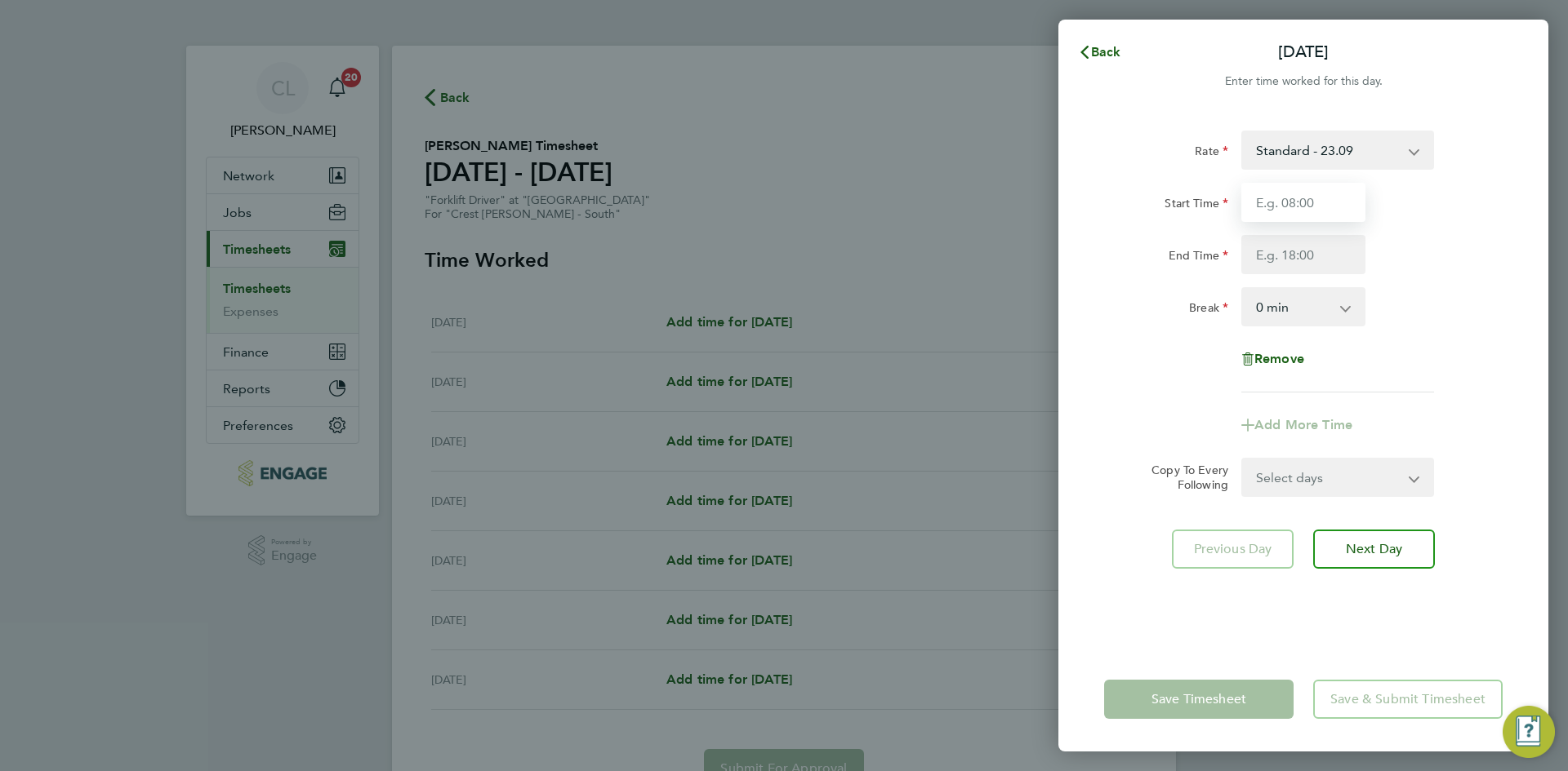
click at [1289, 215] on input "Start Time" at bounding box center [1303, 202] width 124 height 40
type input "07:30"
drag, startPoint x: 1315, startPoint y: 250, endPoint x: 1325, endPoint y: 271, distance: 23.3
click at [1315, 250] on input "End Time" at bounding box center [1303, 255] width 124 height 40
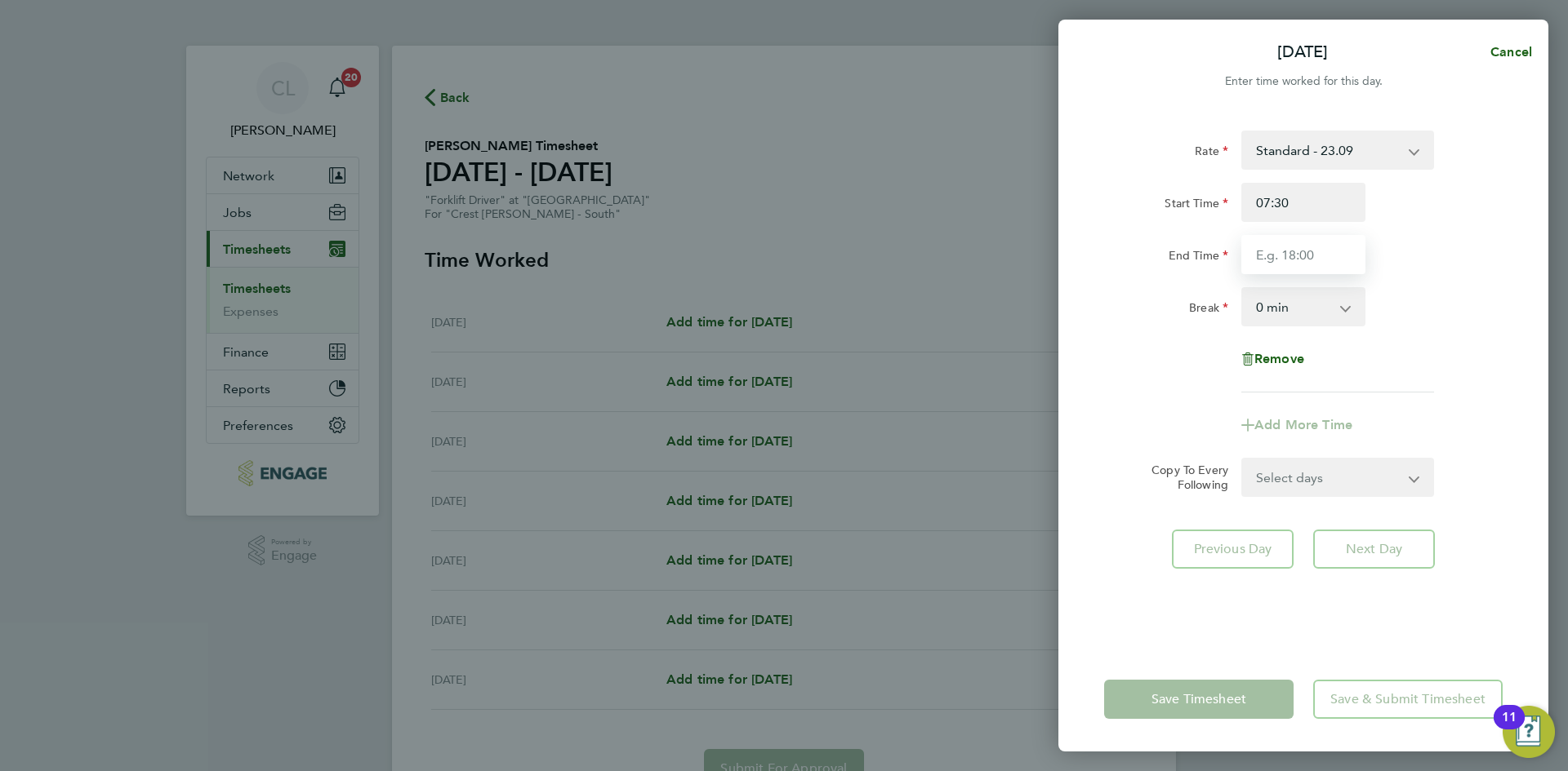
type input "17:30"
click at [1428, 309] on div "Break 0 min 15 min 30 min 45 min 60 min 75 min 90 min" at bounding box center [1302, 307] width 411 height 40
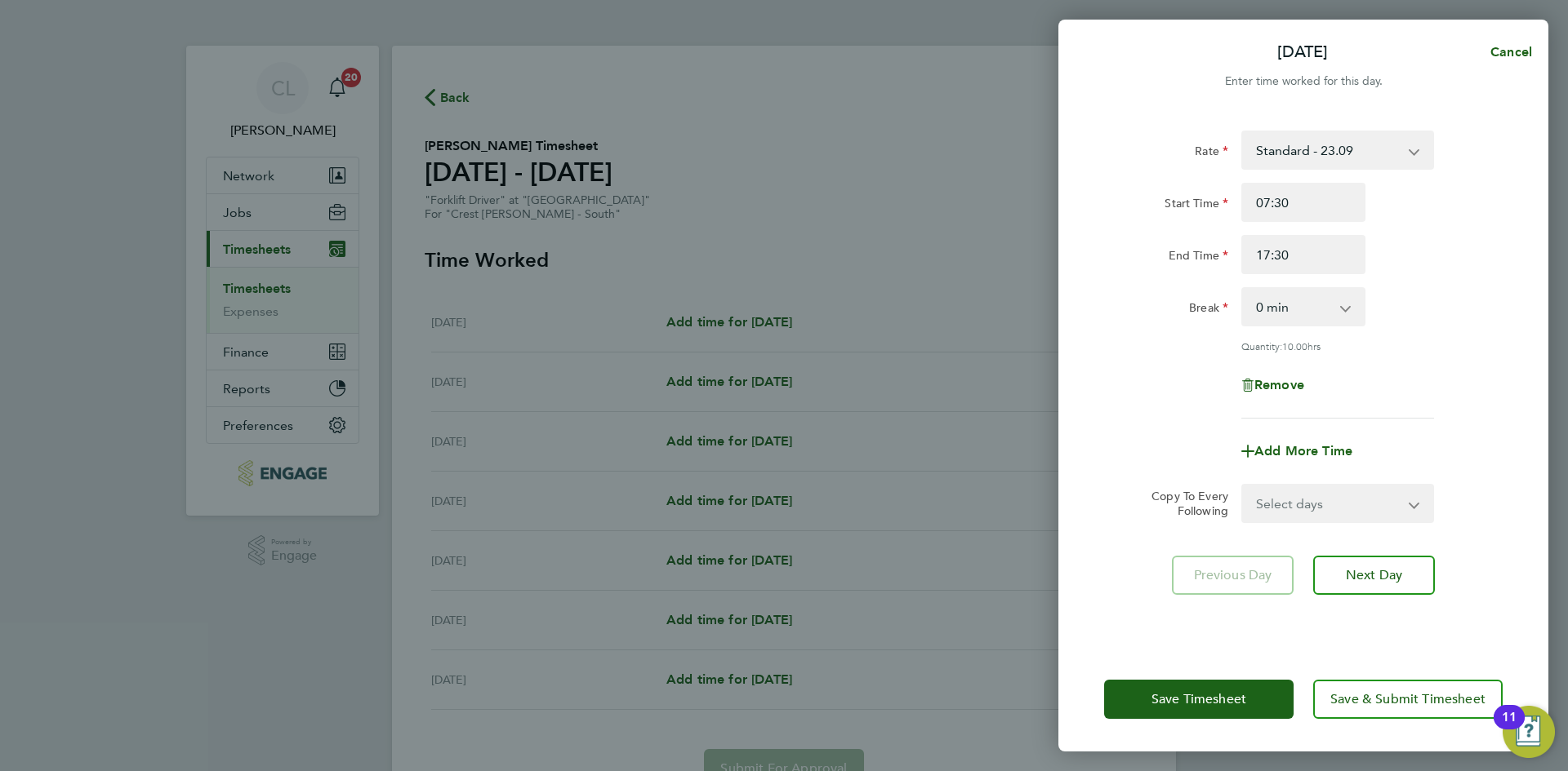
click at [1336, 311] on select "0 min 15 min 30 min 45 min 60 min 75 min 90 min" at bounding box center [1293, 307] width 101 height 36
select select "60"
click at [1243, 289] on select "0 min 15 min 30 min 45 min 60 min 75 min 90 min" at bounding box center [1293, 307] width 101 height 36
click at [1462, 363] on div "Rate Standard - 23.09 Start Time 07:30 End Time 17:30 Break 0 min 15 min 30 min…" at bounding box center [1302, 274] width 399 height 288
click at [1368, 500] on select "Select days Day Weekday (Mon-Fri) Weekend (Sat-Sun) [DATE] [DATE] [DATE] [DATE]…" at bounding box center [1329, 504] width 171 height 36
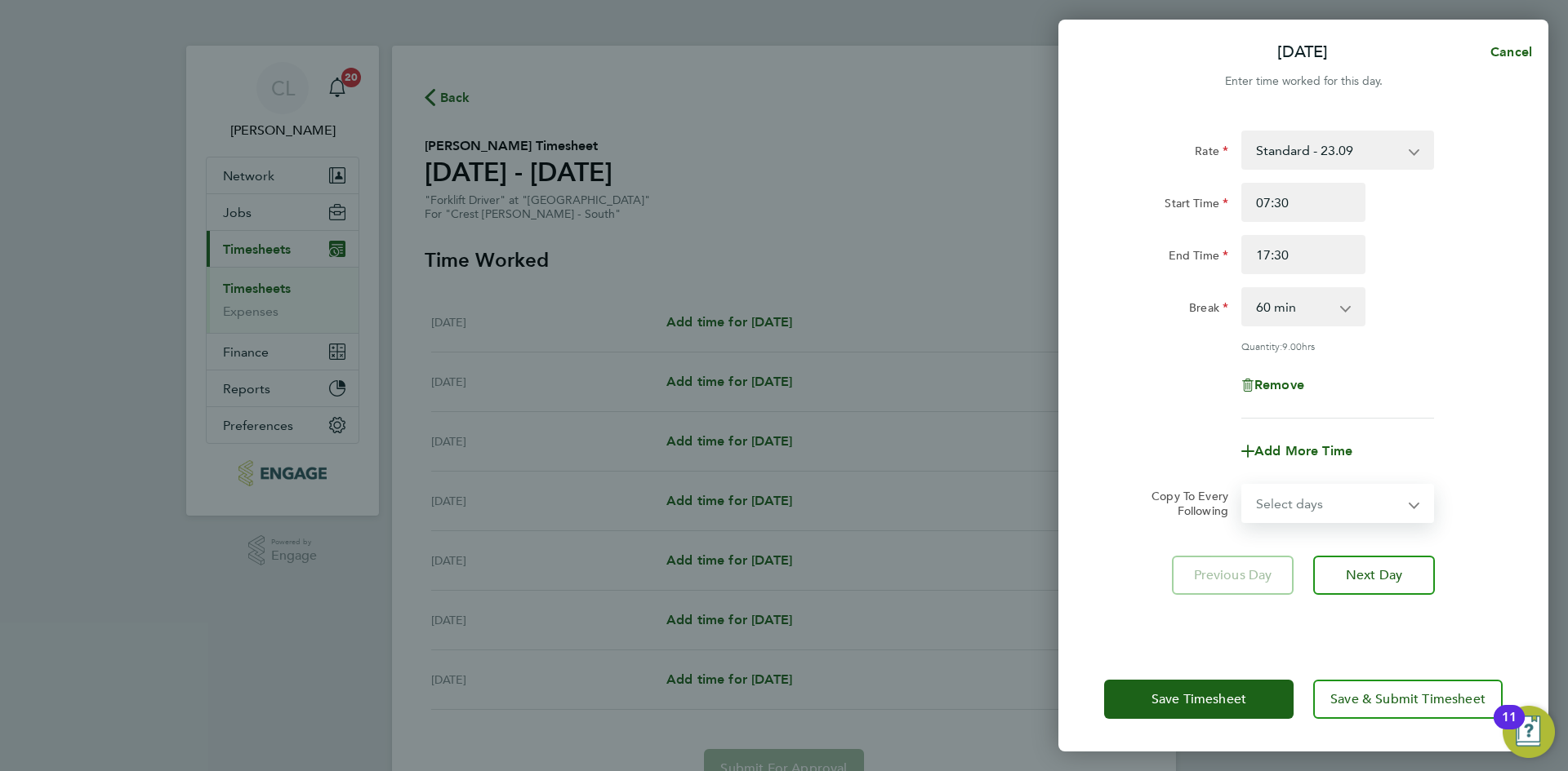
select select "WEEKDAY"
click at [1243, 486] on select "Select days Day Weekday (Mon-Fri) Weekend (Sat-Sun) [DATE] [DATE] [DATE] [DATE]…" at bounding box center [1329, 504] width 171 height 36
select select "[DATE]"
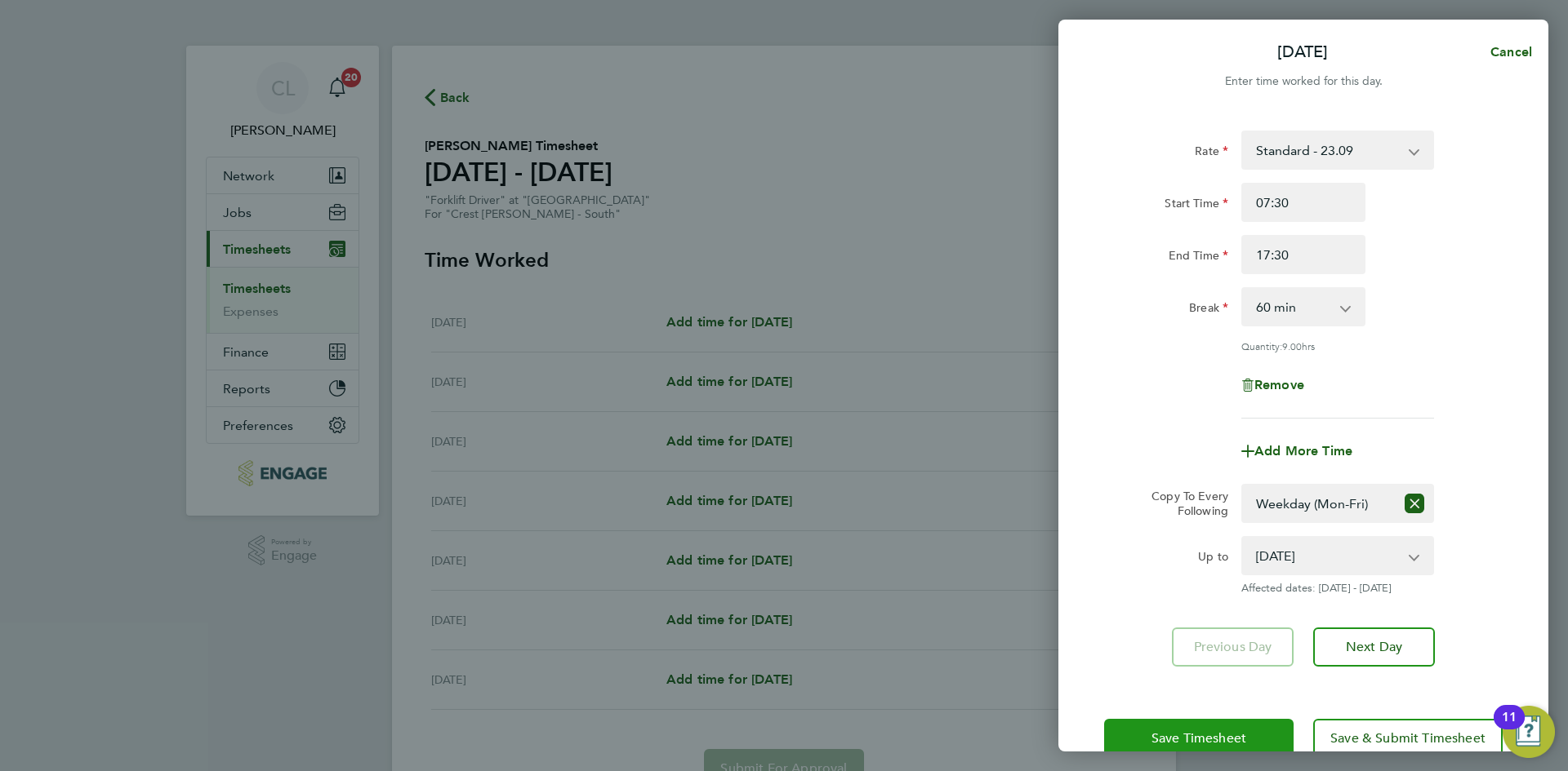
click at [1224, 731] on span "Save Timesheet" at bounding box center [1198, 739] width 95 height 16
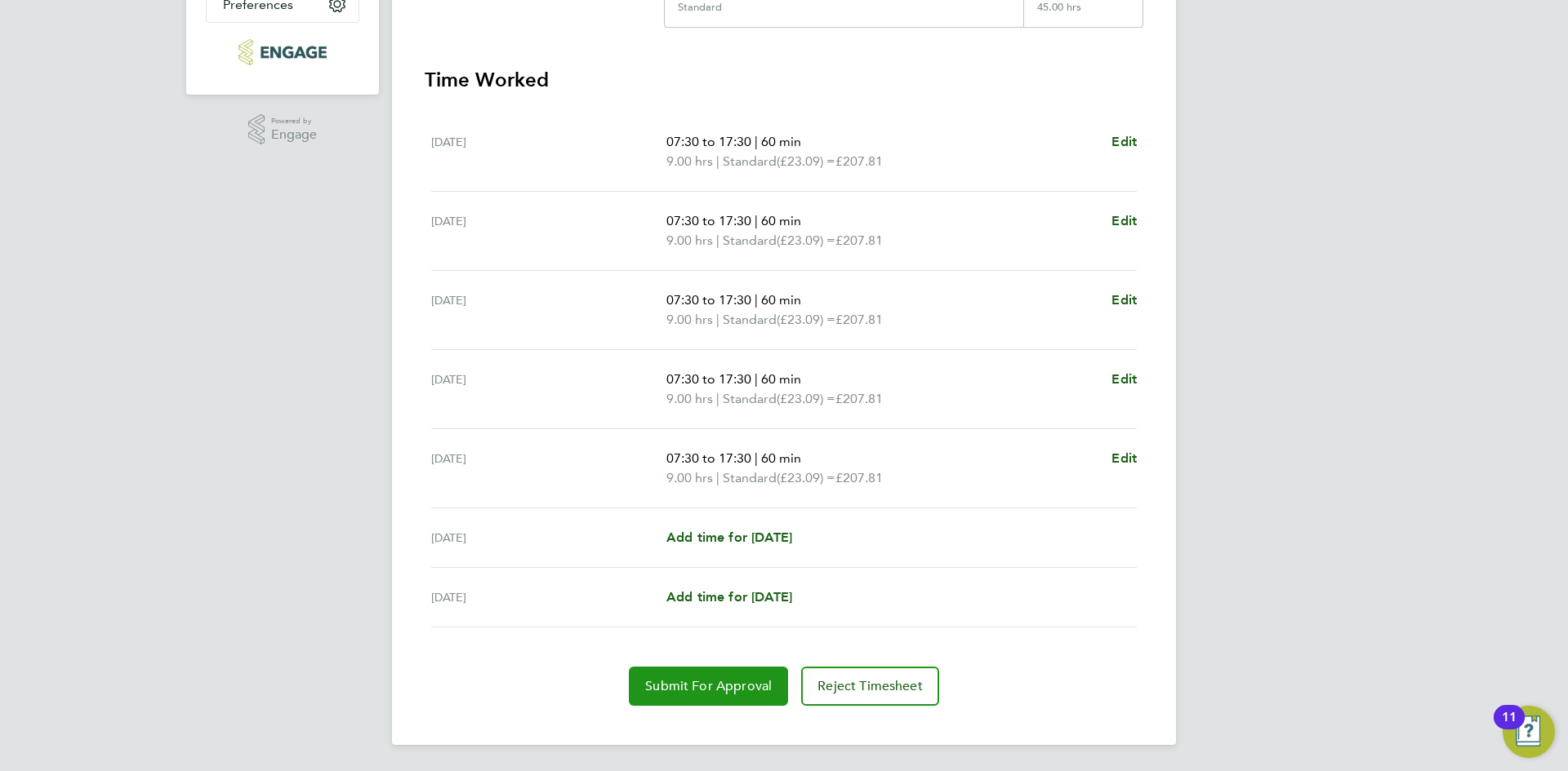
click at [706, 693] on span "Submit For Approval" at bounding box center [708, 686] width 127 height 16
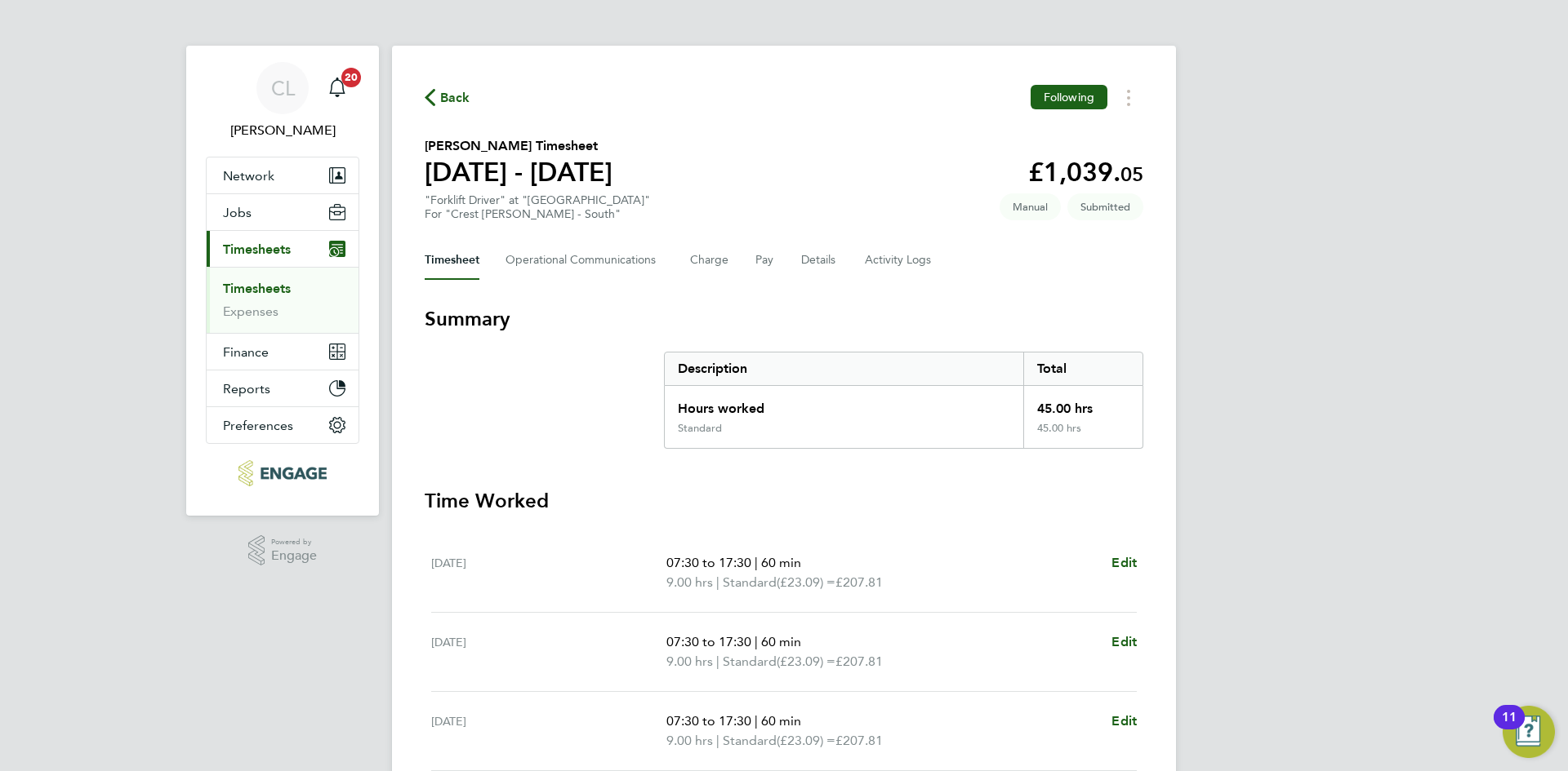
click at [446, 91] on button "Back" at bounding box center [447, 97] width 46 height 21
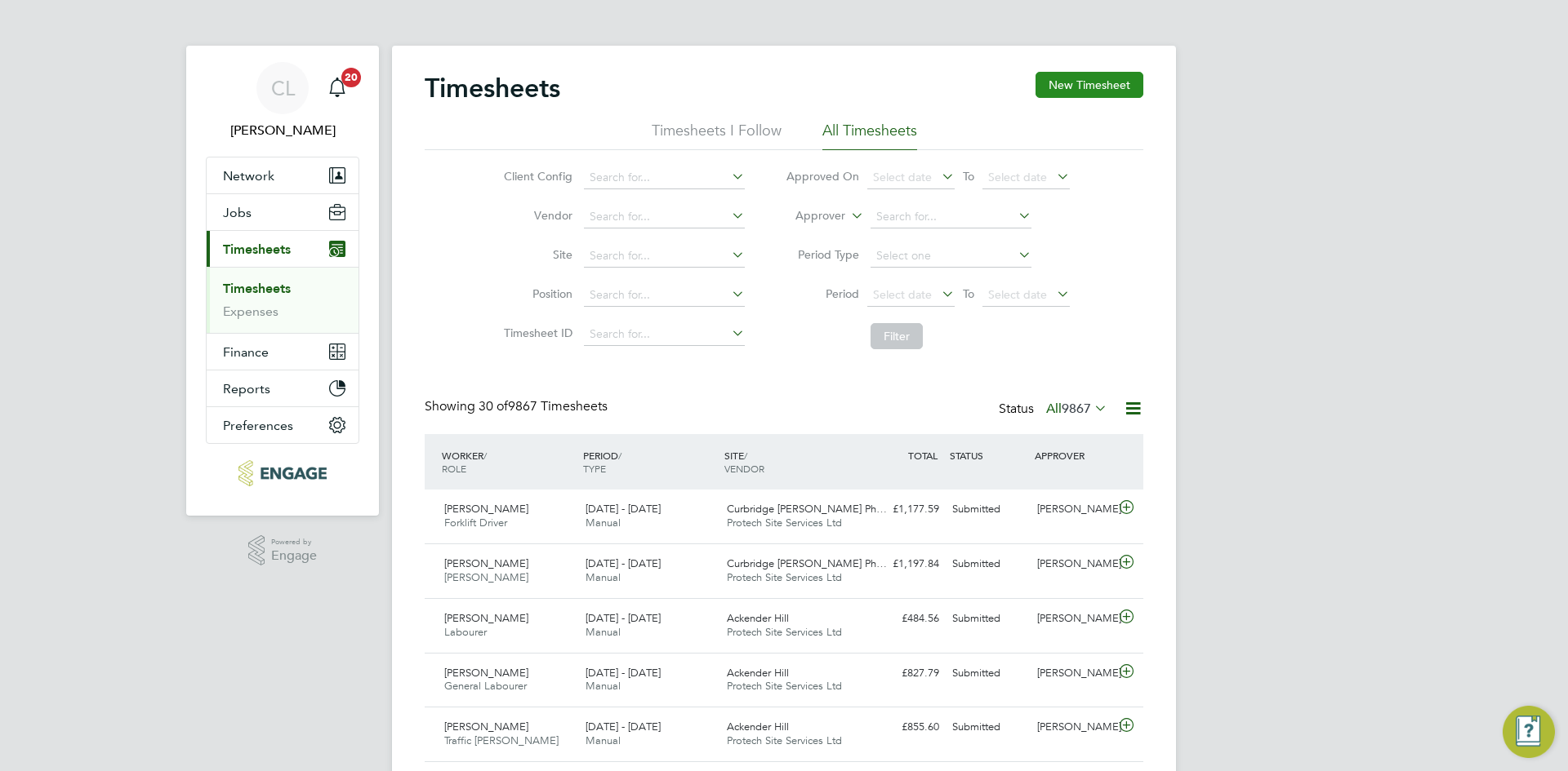
click at [1079, 83] on button "New Timesheet" at bounding box center [1089, 85] width 108 height 26
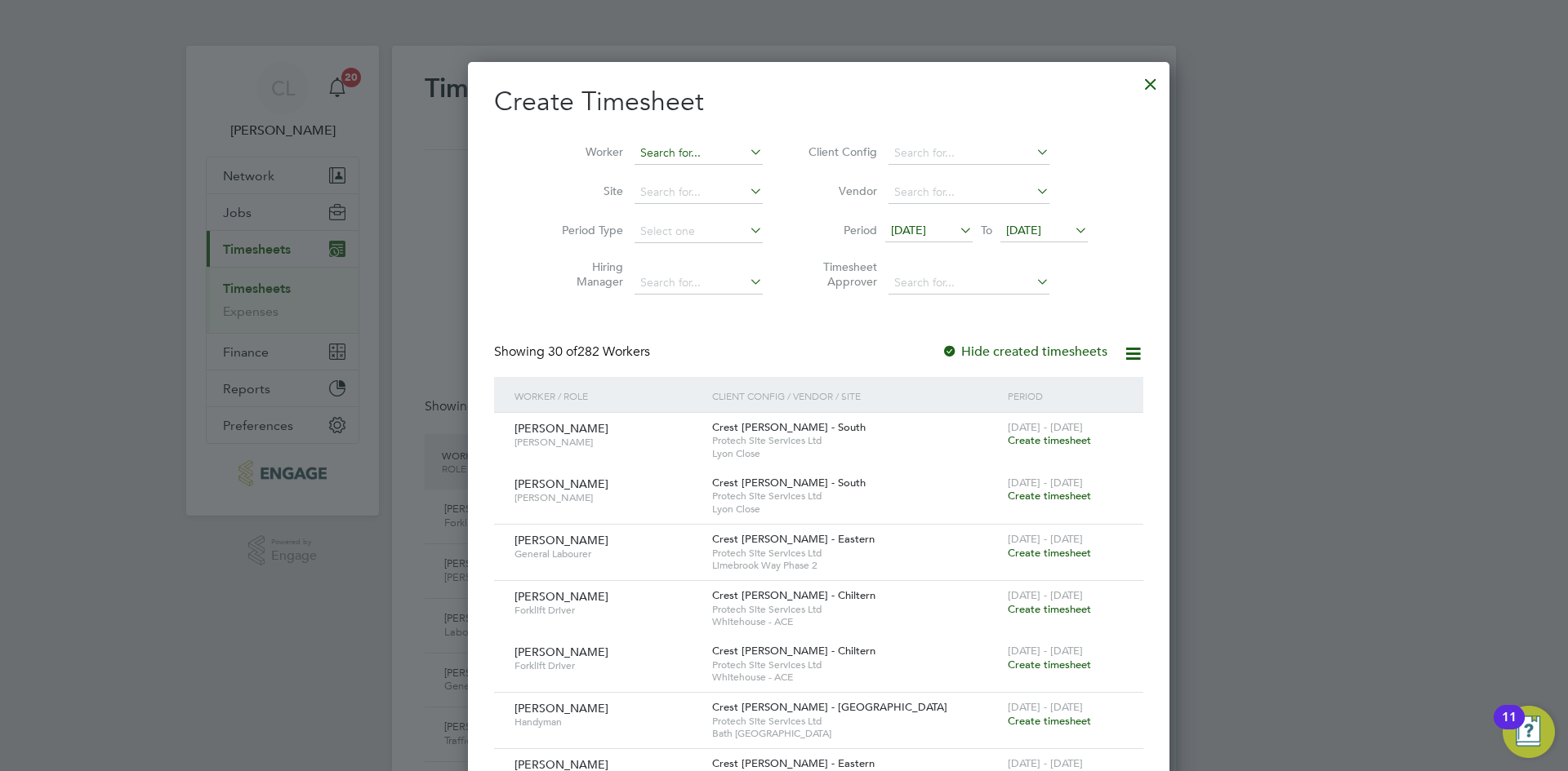
click at [679, 150] on input at bounding box center [698, 153] width 128 height 22
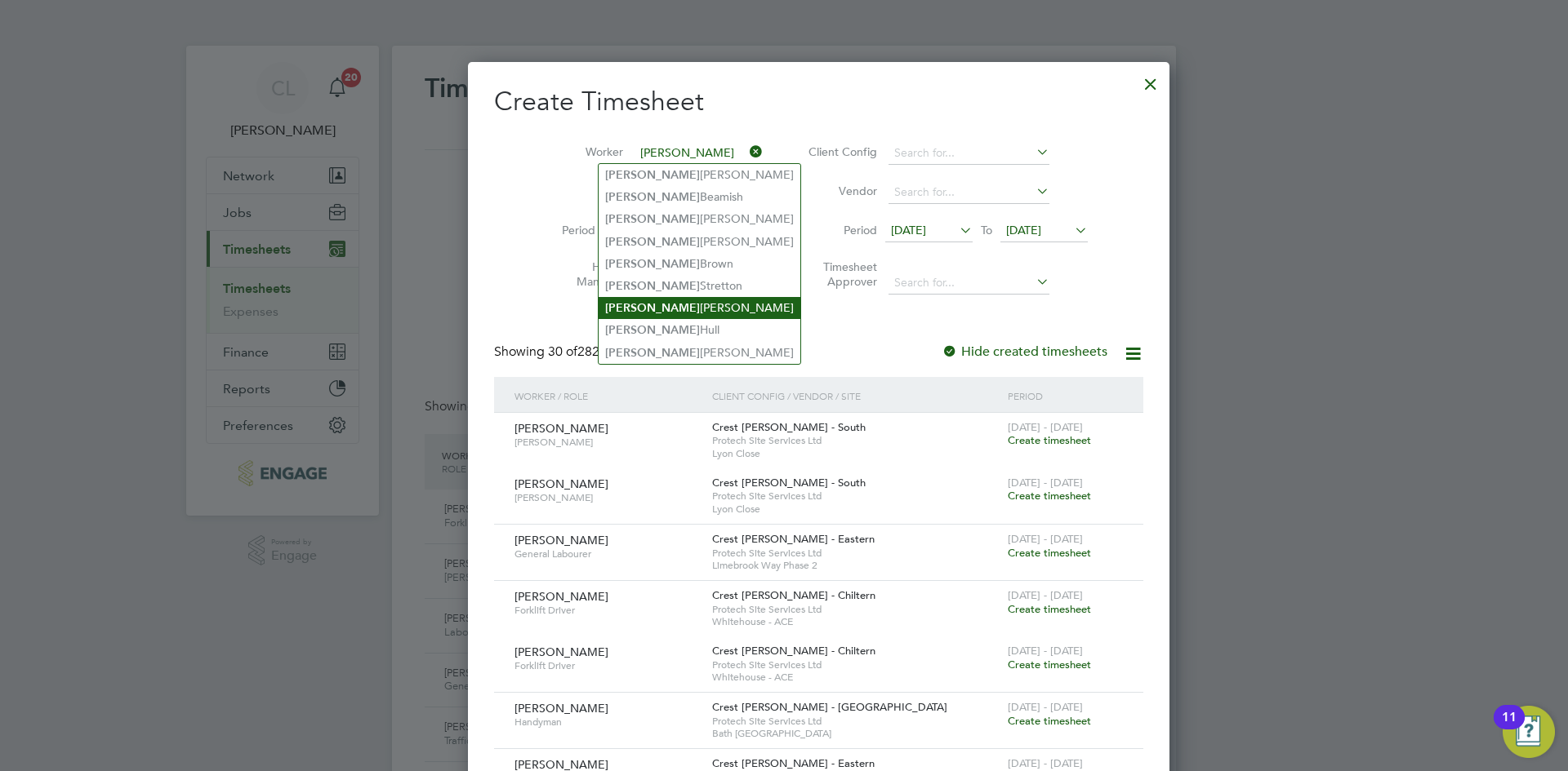
click at [685, 297] on li "[PERSON_NAME]" at bounding box center [699, 308] width 202 height 22
type input "[PERSON_NAME]"
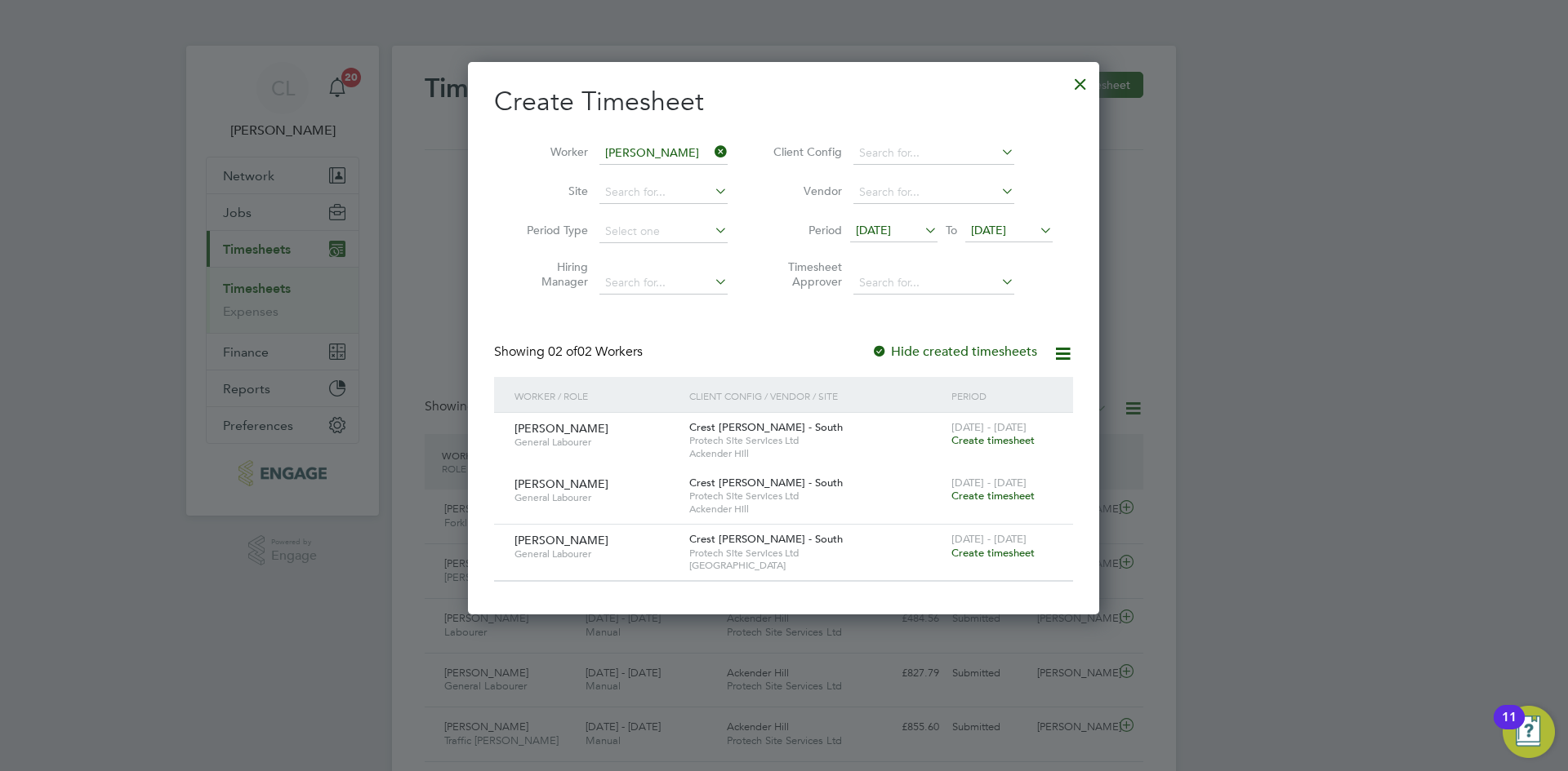
click at [993, 491] on span "Create timesheet" at bounding box center [993, 495] width 84 height 13
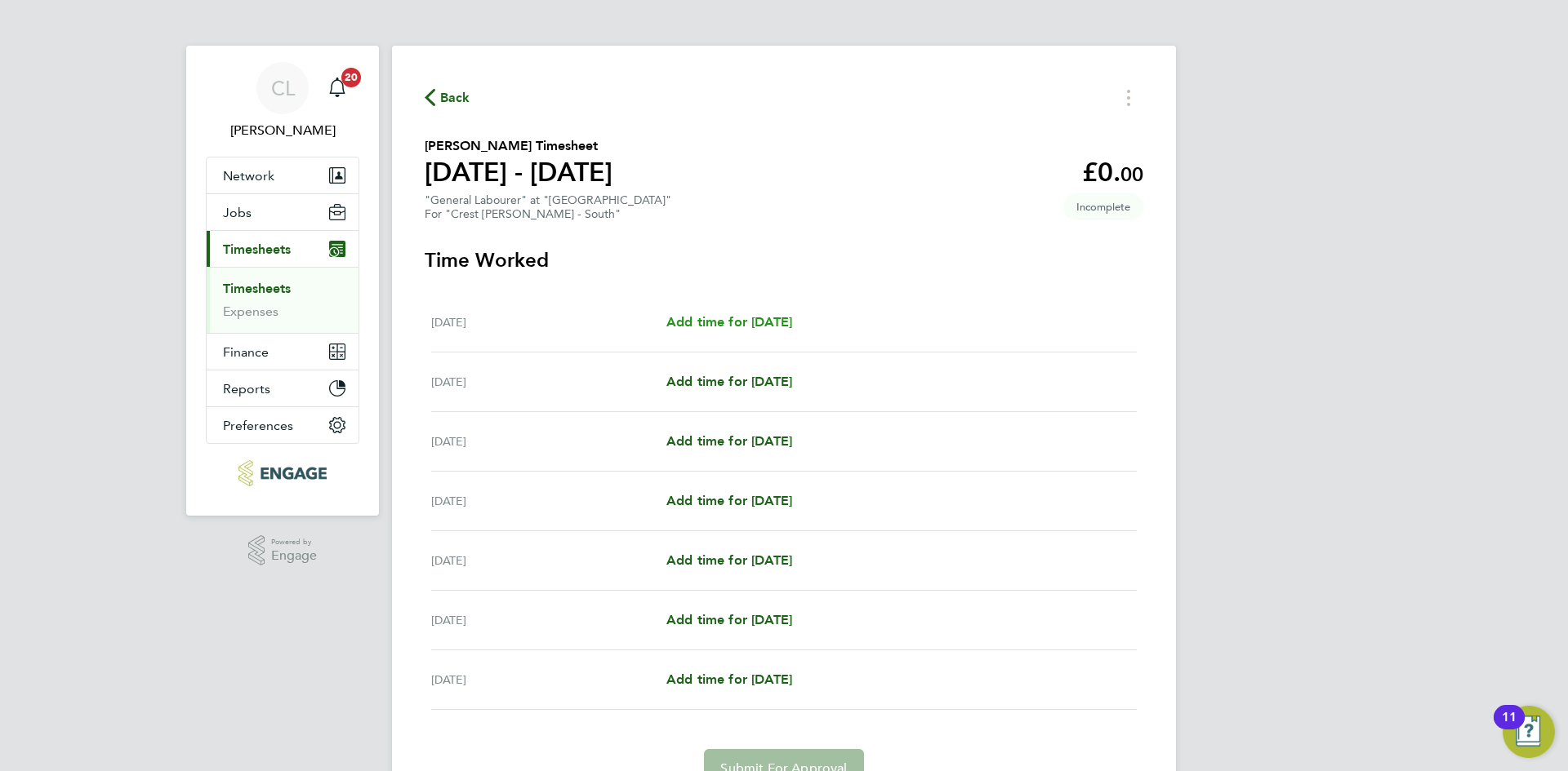
click at [701, 315] on span "Add time for [DATE]" at bounding box center [729, 321] width 126 height 15
select select "60"
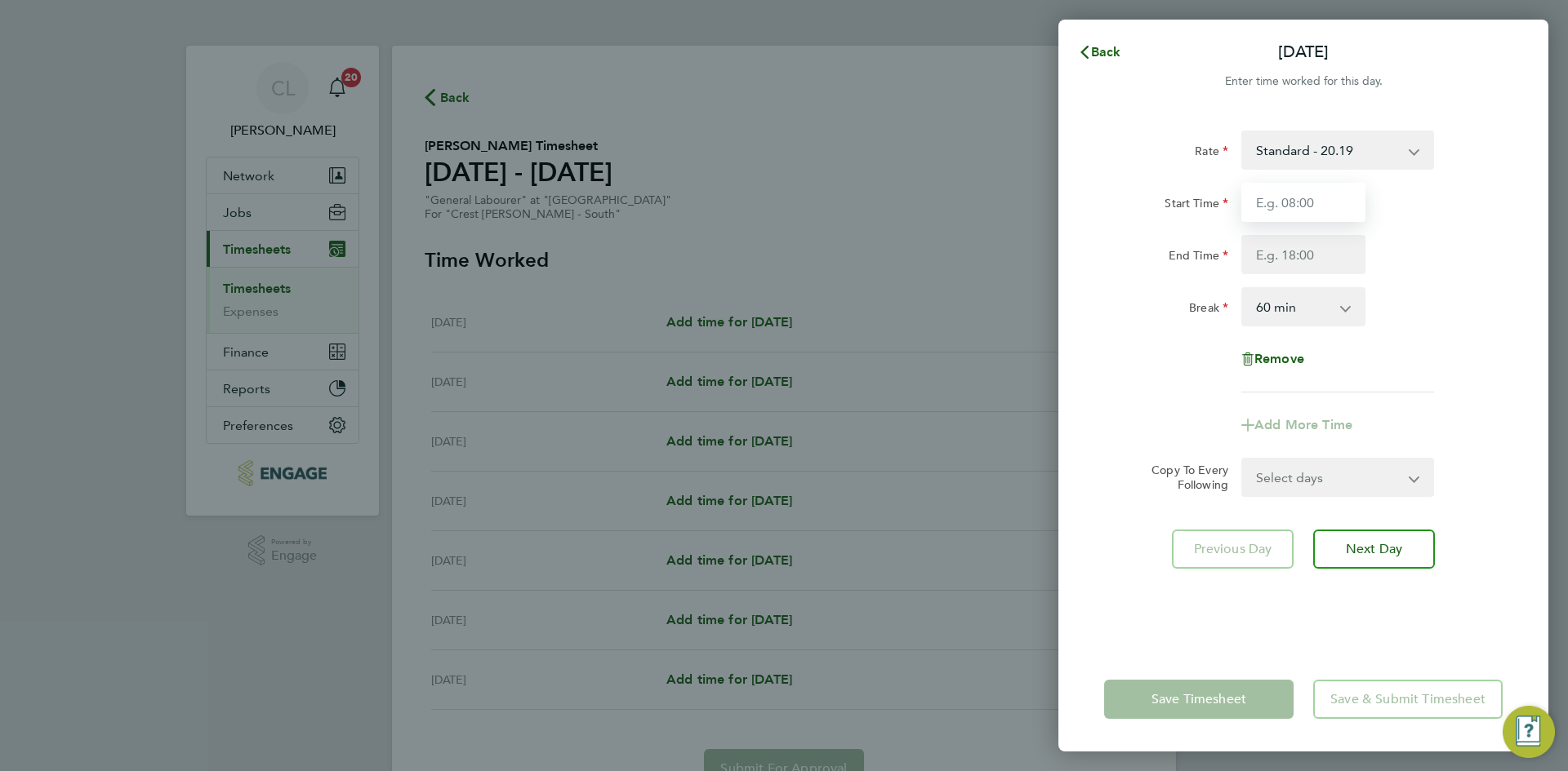
click at [1304, 191] on input "Start Time" at bounding box center [1303, 202] width 124 height 40
type input "07:30"
click at [1304, 259] on input "End Time" at bounding box center [1303, 255] width 124 height 40
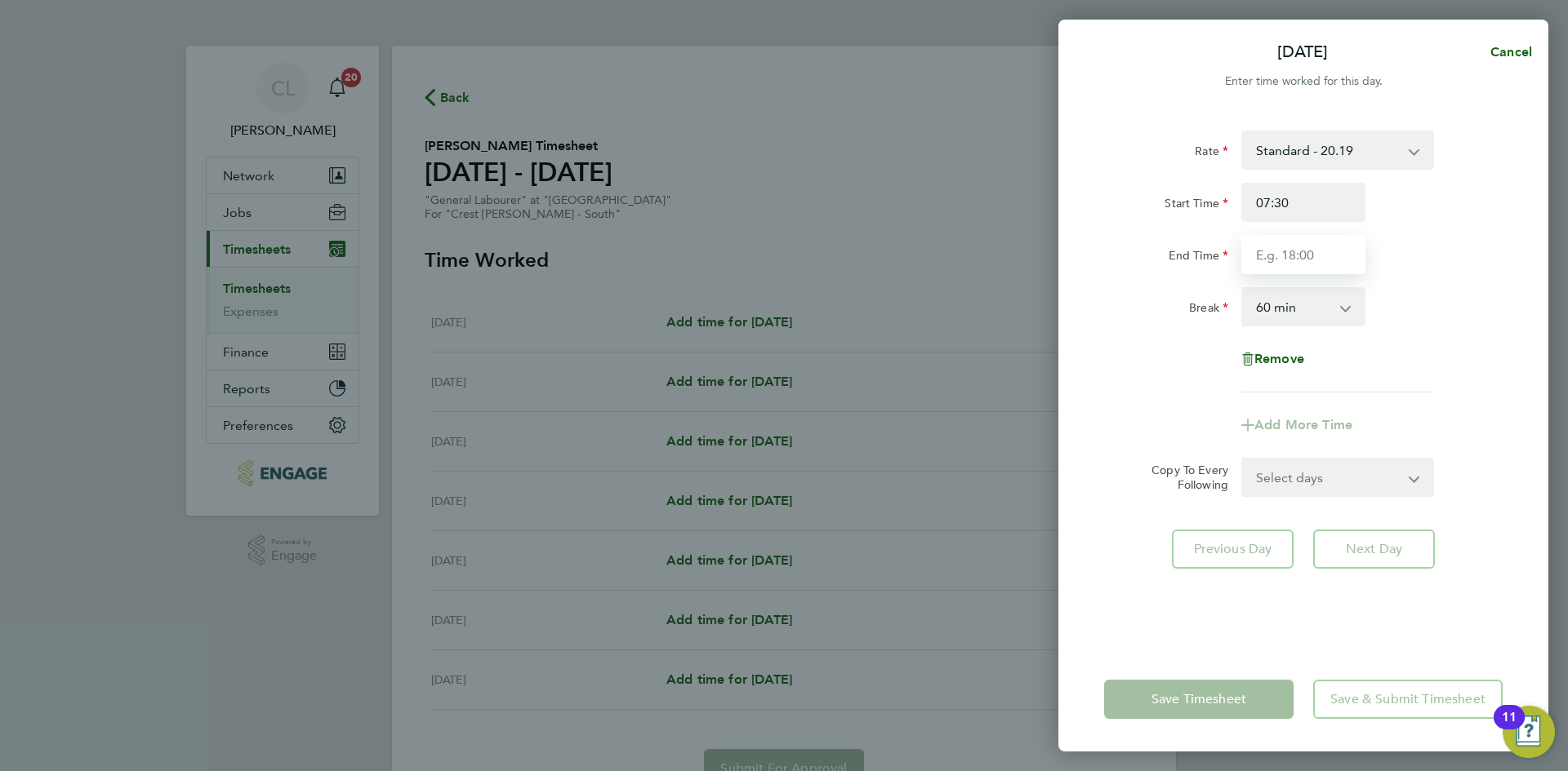
type input "17:30"
drag, startPoint x: 1437, startPoint y: 296, endPoint x: 1420, endPoint y: 334, distance: 41.6
click at [1437, 296] on div "Break 0 min 15 min 30 min 45 min 60 min 75 min 90 min" at bounding box center [1302, 307] width 411 height 40
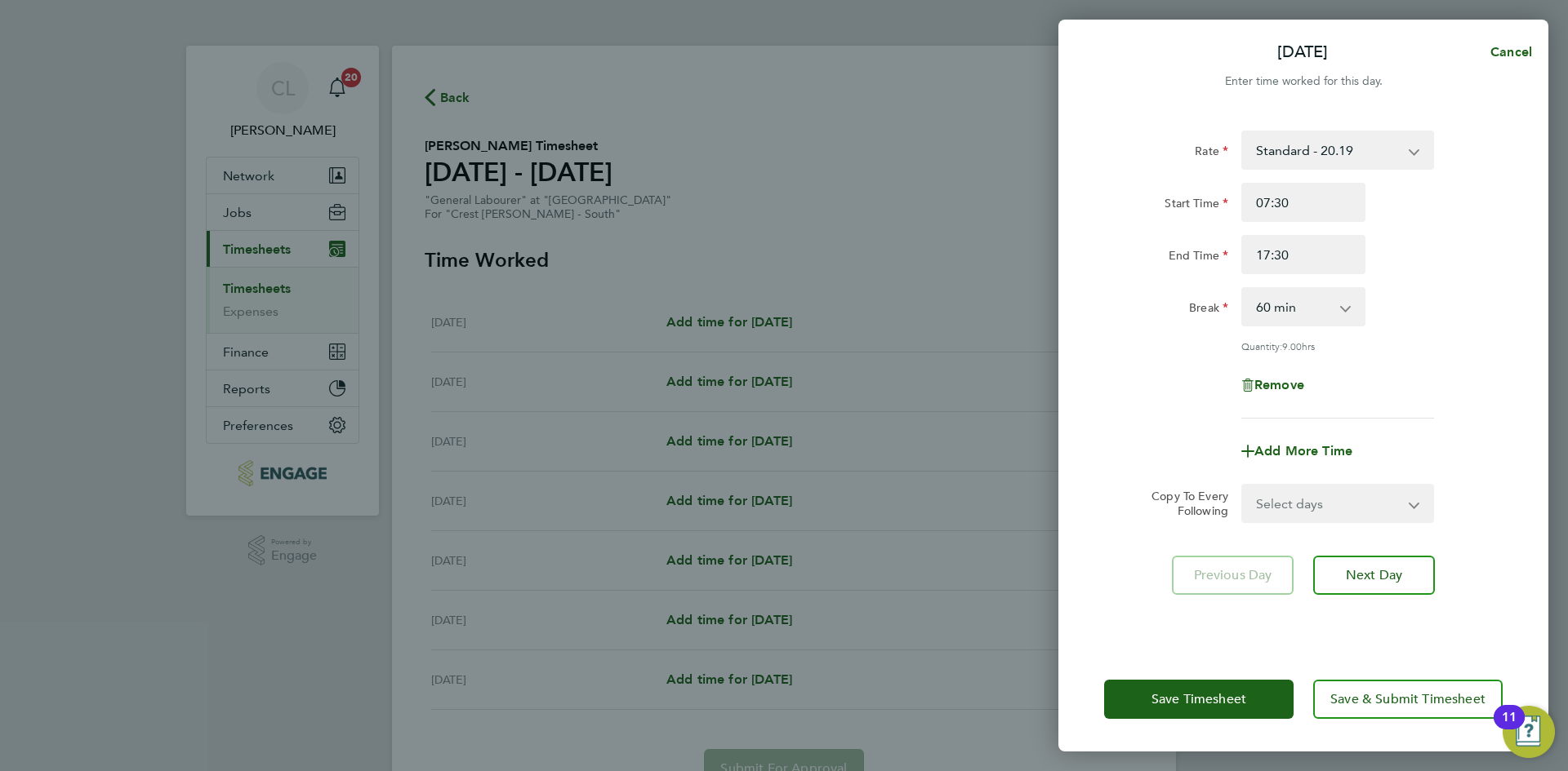
click at [1302, 506] on select "Select days Day Weekday (Mon-Fri) Weekend (Sat-Sun) [DATE] [DATE] [DATE] [DATE]…" at bounding box center [1329, 504] width 171 height 36
select select "WEEKDAY"
click at [1243, 486] on select "Select days Day Weekday (Mon-Fri) Weekend (Sat-Sun) [DATE] [DATE] [DATE] [DATE]…" at bounding box center [1329, 504] width 171 height 36
select select "[DATE]"
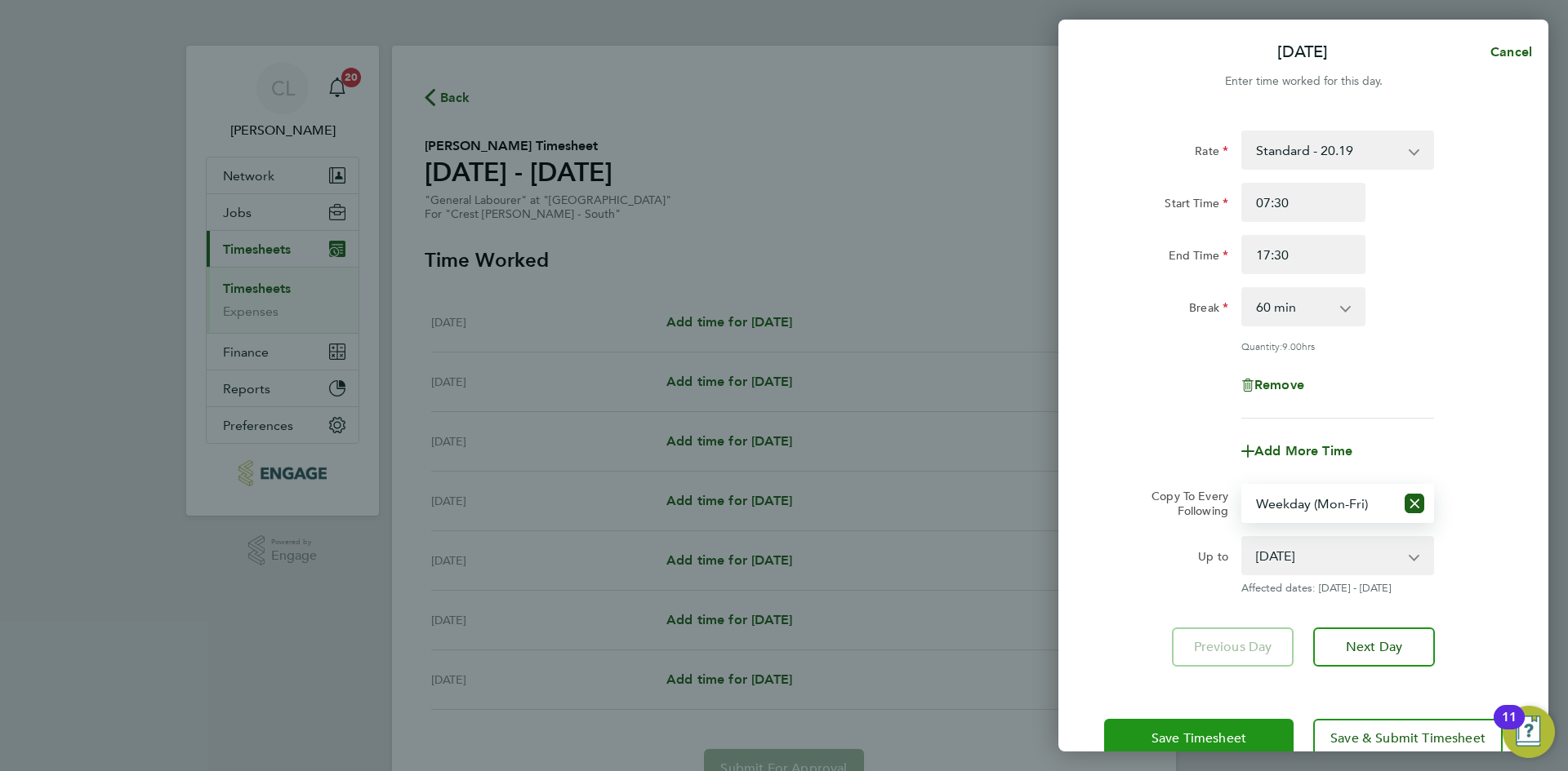
click at [1194, 738] on span "Save Timesheet" at bounding box center [1198, 739] width 95 height 16
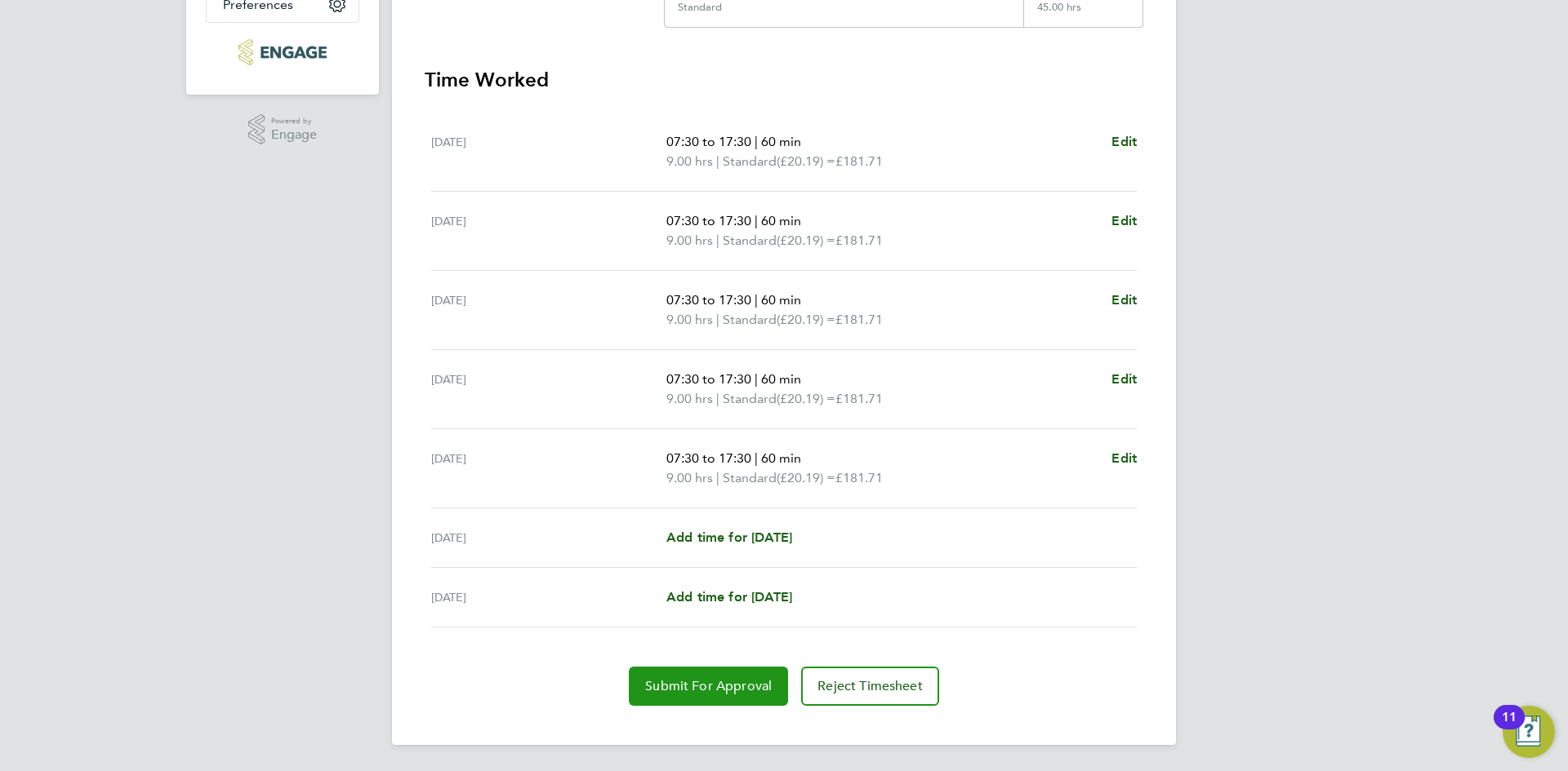
click at [699, 693] on span "Submit For Approval" at bounding box center [708, 686] width 127 height 16
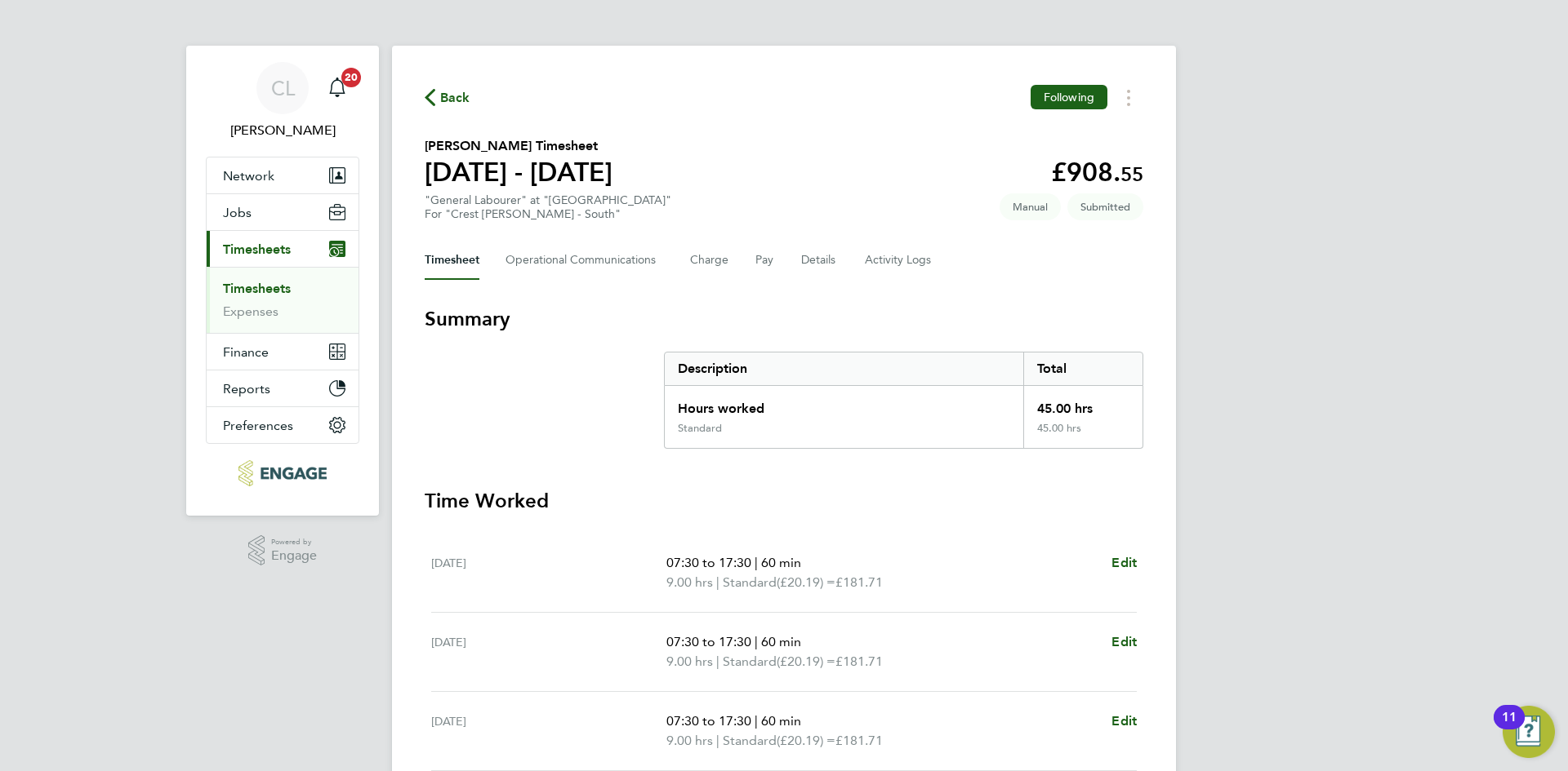
click at [450, 94] on span "Back" at bounding box center [455, 98] width 31 height 20
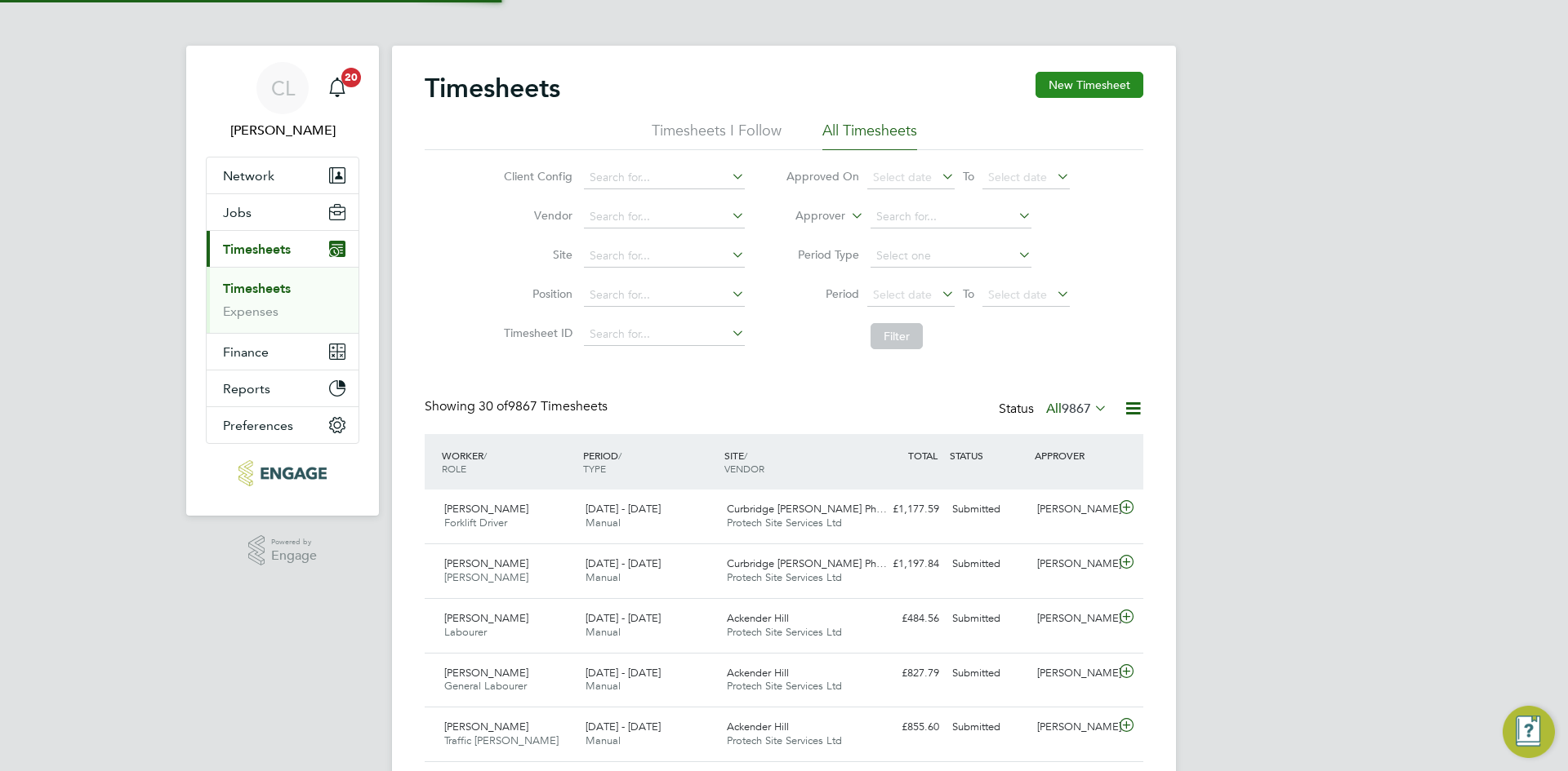
click at [1115, 85] on button "New Timesheet" at bounding box center [1089, 85] width 108 height 26
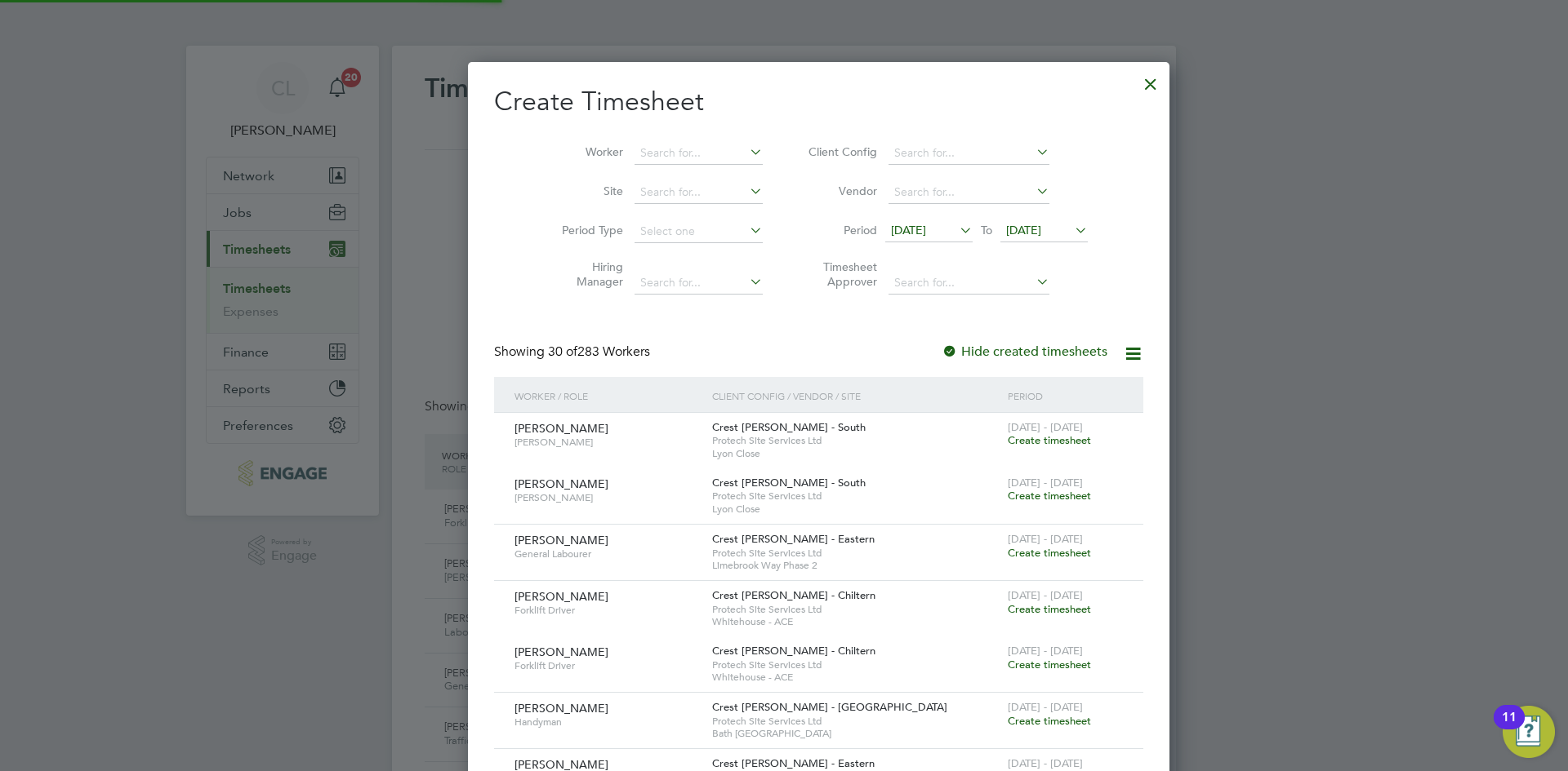
click at [670, 135] on li "Worker" at bounding box center [656, 154] width 254 height 40
click at [653, 150] on input at bounding box center [698, 153] width 128 height 22
click at [689, 169] on li "[PERSON_NAME]" at bounding box center [670, 175] width 143 height 22
type input "[PERSON_NAME]"
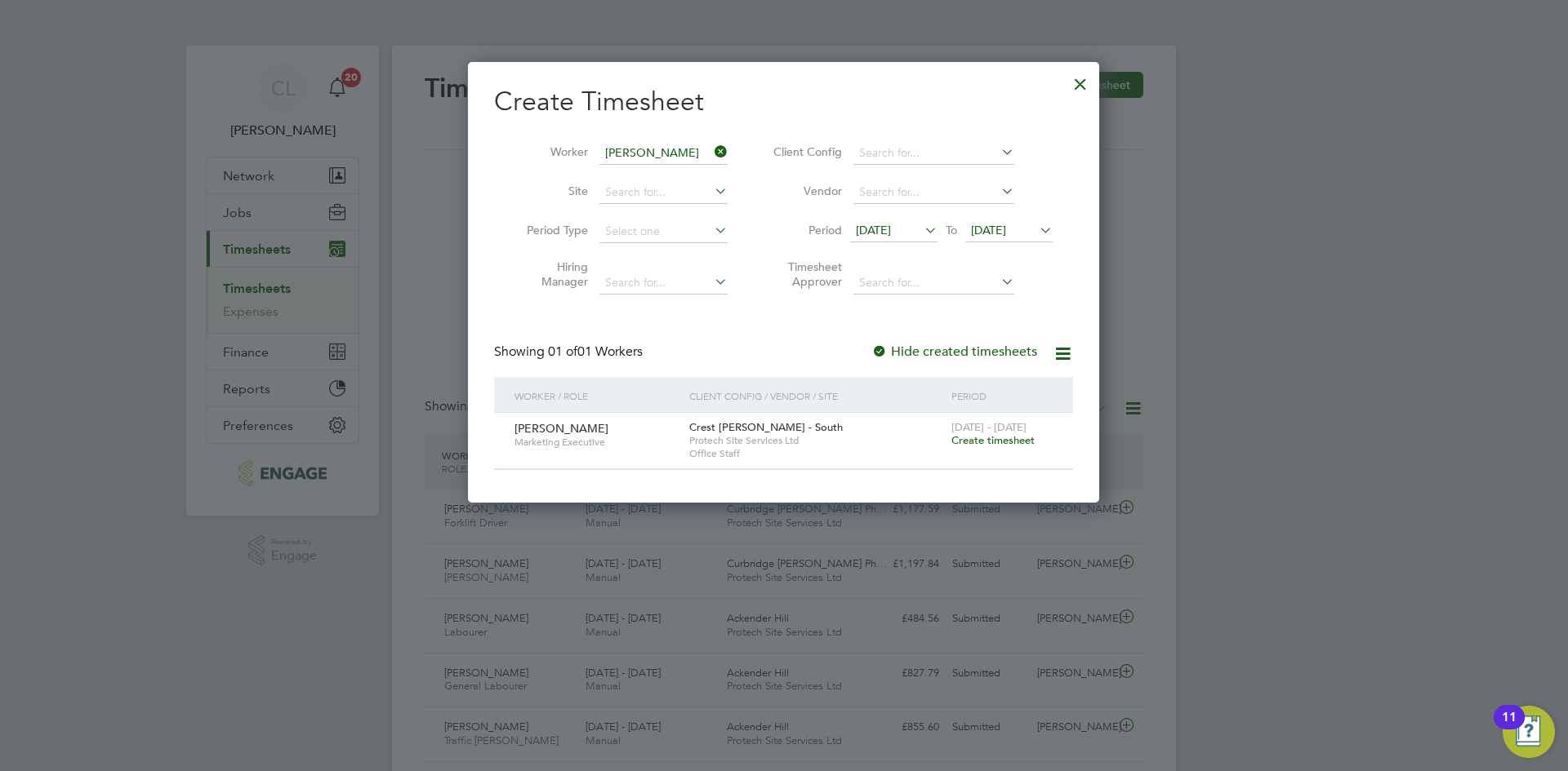
click at [971, 429] on span "[DATE] - [DATE]" at bounding box center [988, 426] width 75 height 13
click at [976, 433] on span "[DATE] - [DATE]" at bounding box center [988, 426] width 75 height 13
click at [970, 444] on span "Create timesheet" at bounding box center [993, 440] width 84 height 13
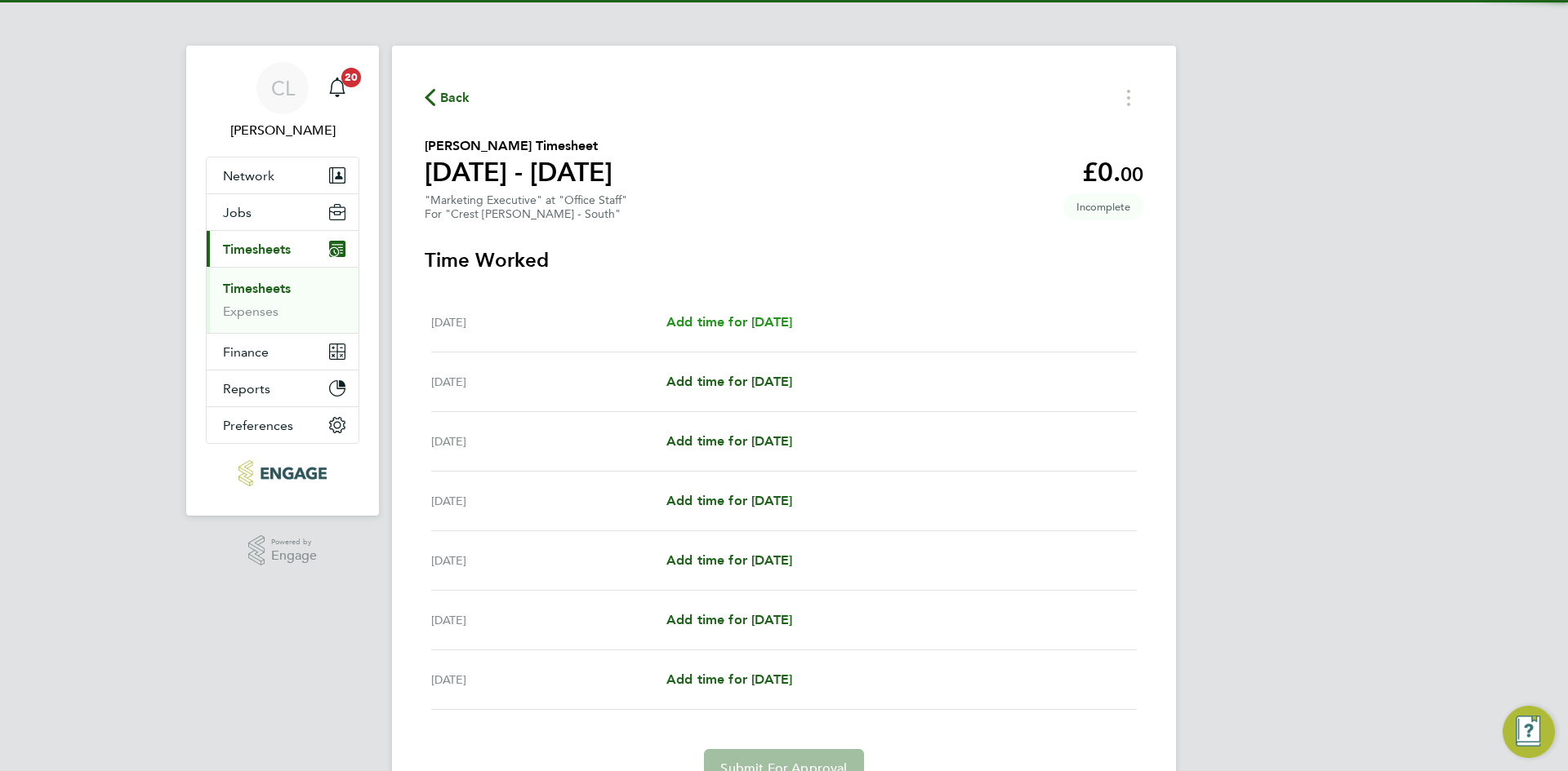
click at [759, 327] on span "Add time for [DATE]" at bounding box center [729, 321] width 126 height 15
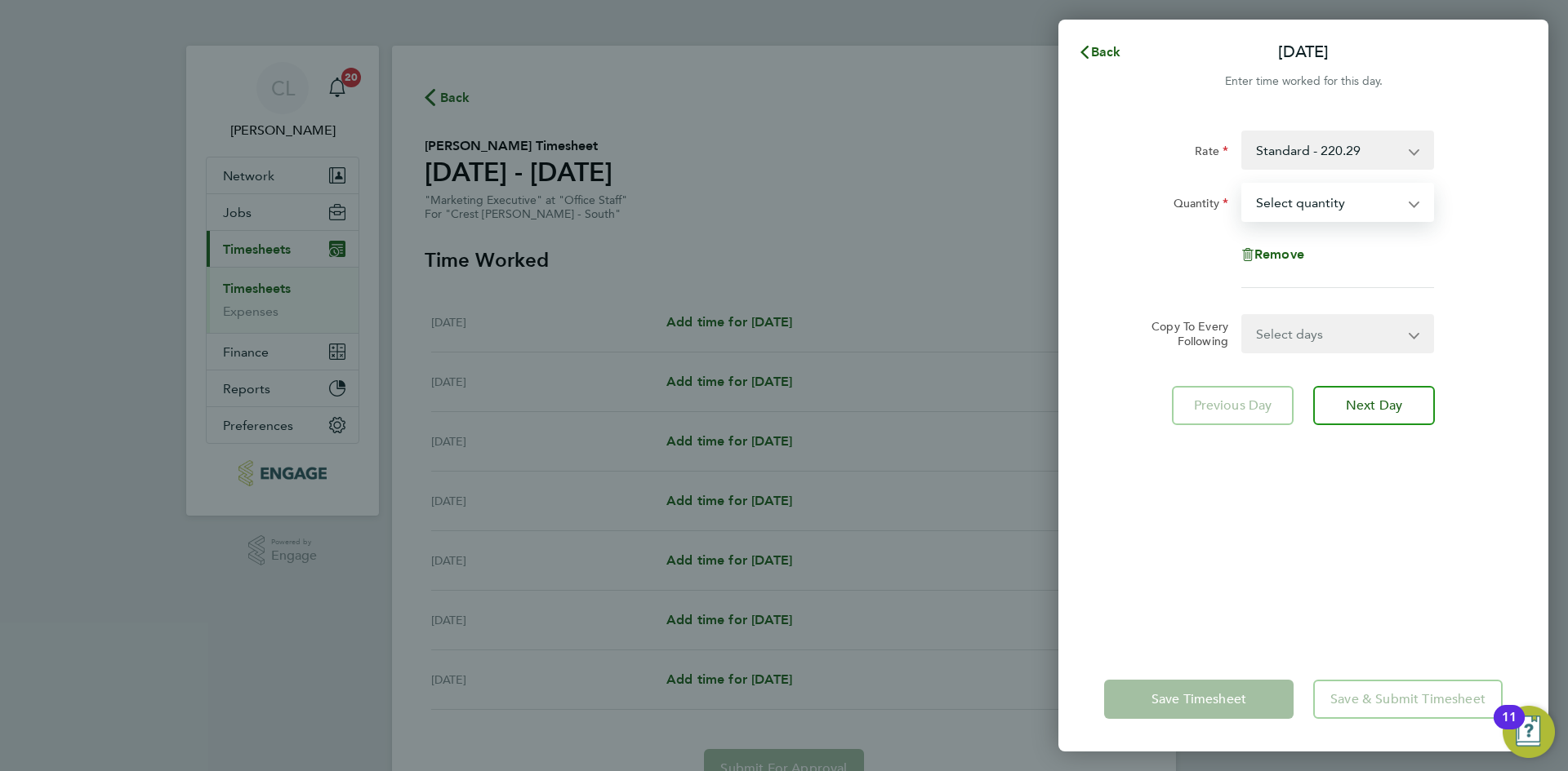
drag, startPoint x: 1338, startPoint y: 189, endPoint x: 1354, endPoint y: 219, distance: 34.0
click at [1338, 189] on select "Select quantity 0.5 1" at bounding box center [1328, 202] width 170 height 36
select select "1"
click at [1243, 184] on select "Select quantity 0.5 1" at bounding box center [1328, 202] width 170 height 36
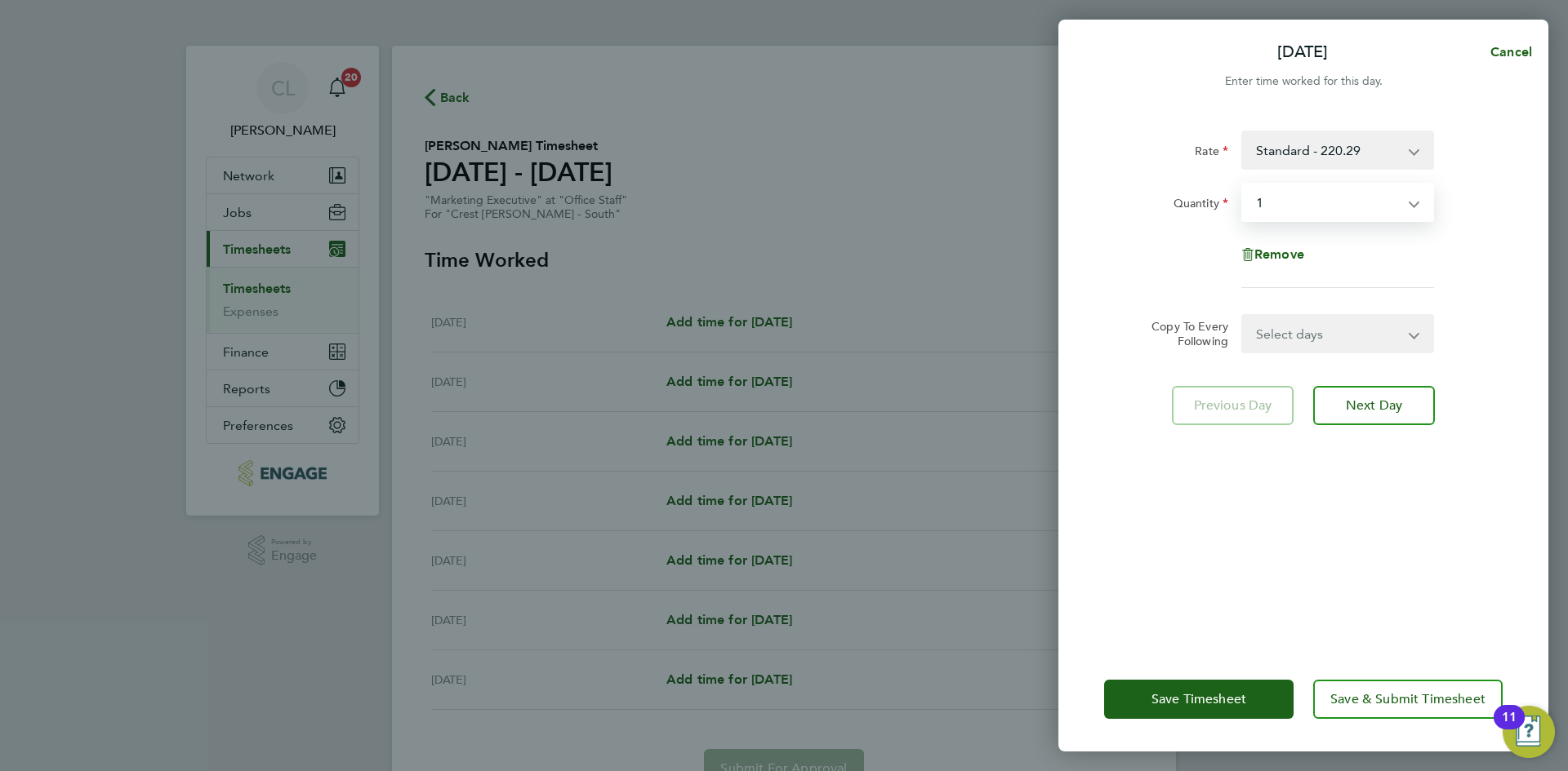
click at [1347, 361] on div "Rate Standard - 220.29 Quantity Select quantity 0.5 1 Remove Copy To Every Foll…" at bounding box center [1303, 379] width 490 height 536
drag, startPoint x: 1352, startPoint y: 336, endPoint x: 1352, endPoint y: 346, distance: 10.0
click at [1352, 336] on select "Select days Day Weekday (Mon-Fri) Weekend (Sat-Sun) [DATE] [DATE] [DATE] [DATE]…" at bounding box center [1329, 334] width 171 height 36
select select "WEEKDAY"
click at [1243, 316] on select "Select days Day Weekday (Mon-Fri) Weekend (Sat-Sun) [DATE] [DATE] [DATE] [DATE]…" at bounding box center [1329, 334] width 171 height 36
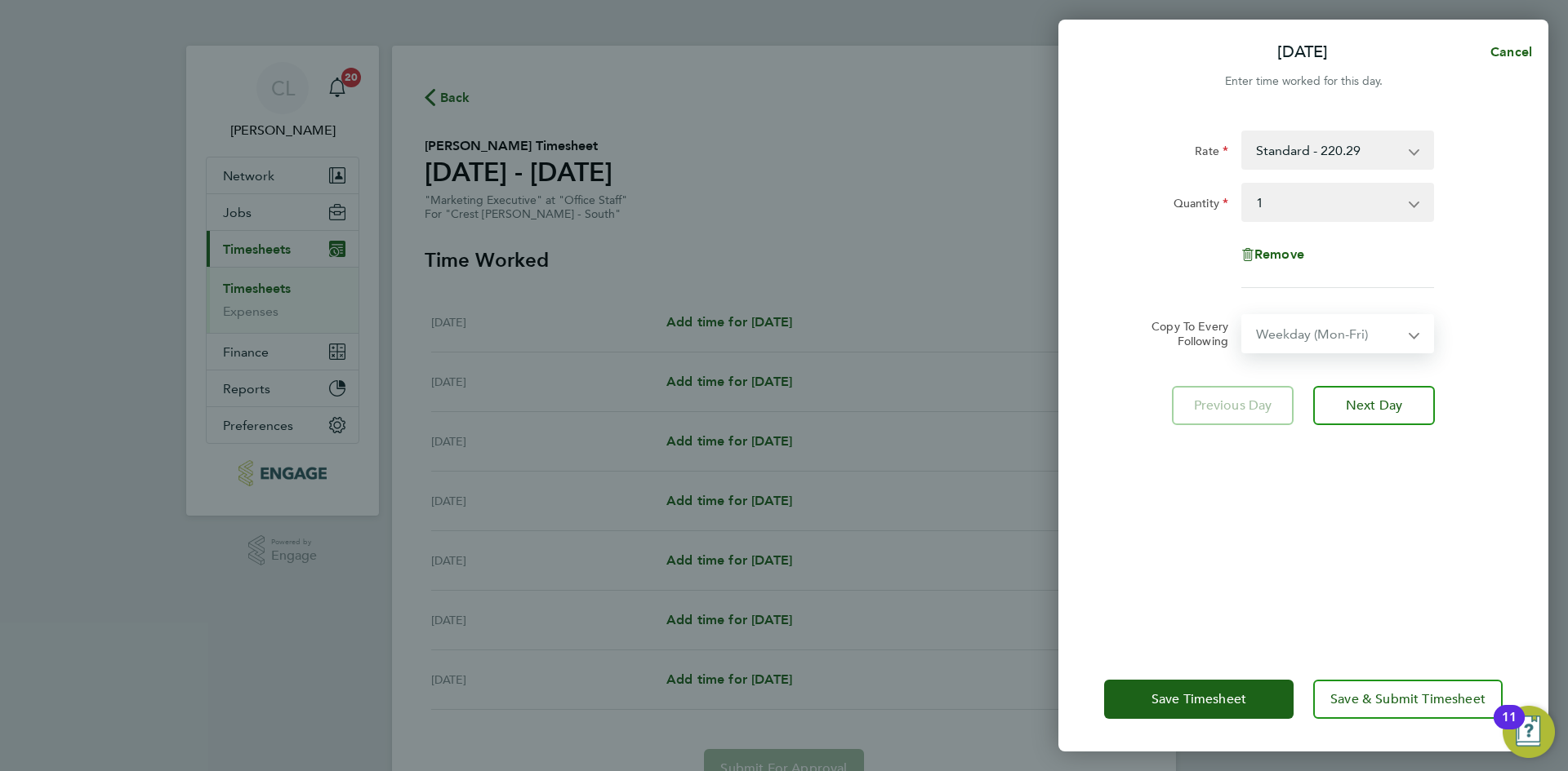
select select "[DATE]"
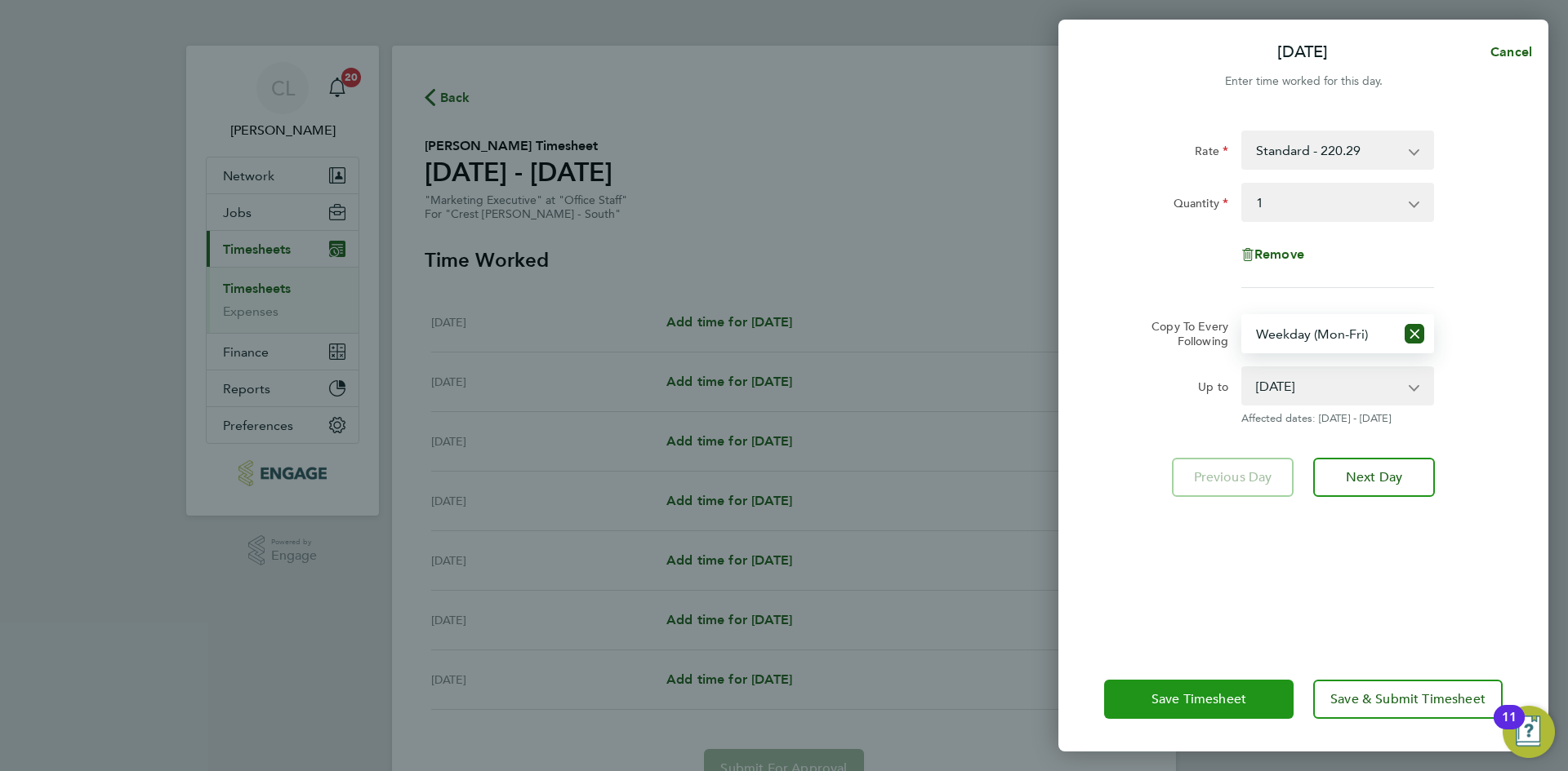
click at [1149, 689] on button "Save Timesheet" at bounding box center [1198, 700] width 189 height 40
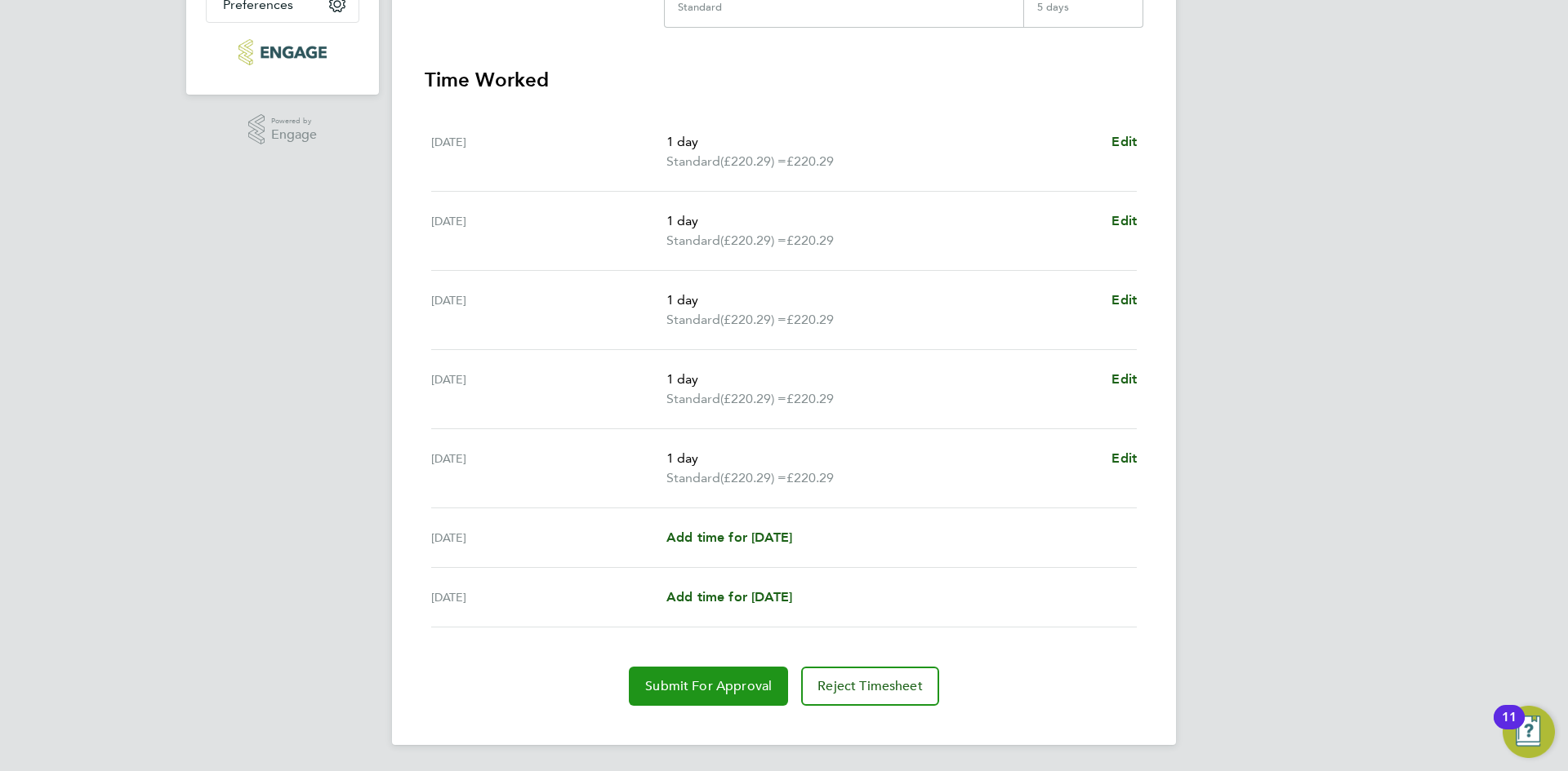
click at [705, 690] on span "Submit For Approval" at bounding box center [708, 686] width 127 height 16
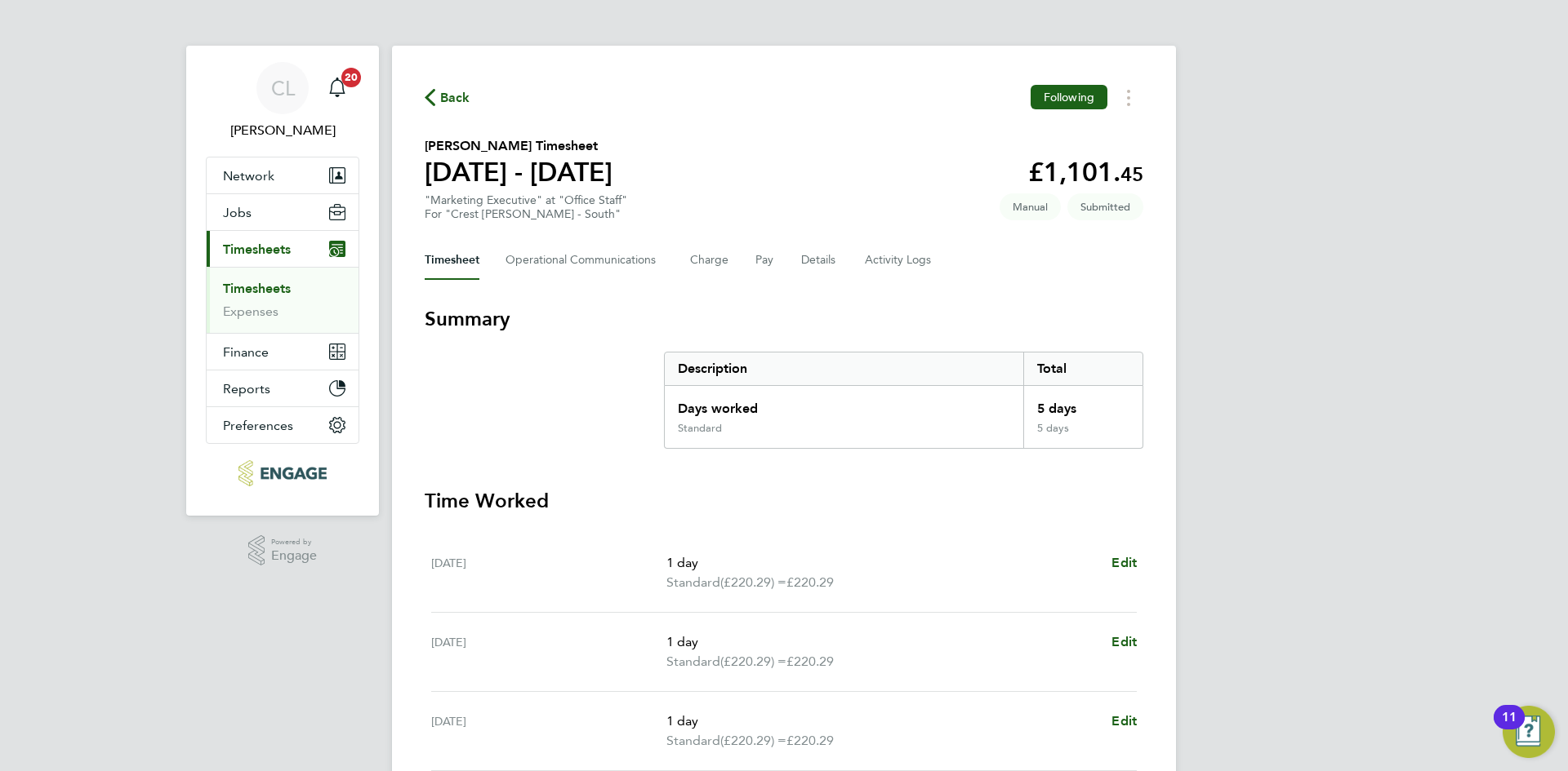
click at [441, 106] on span "Back" at bounding box center [455, 98] width 31 height 20
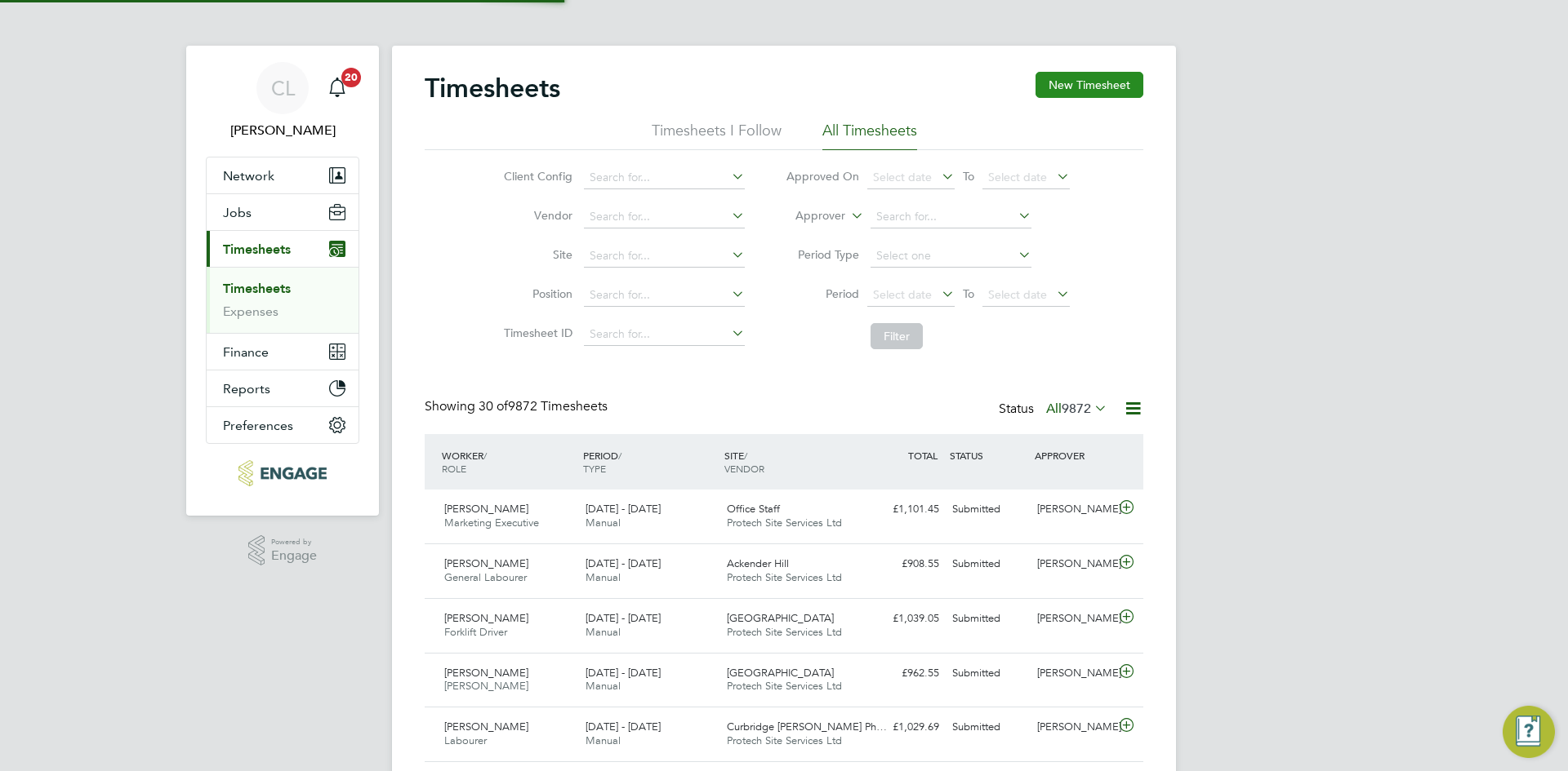
scroll to position [41, 142]
click at [1102, 77] on button "New Timesheet" at bounding box center [1089, 85] width 108 height 26
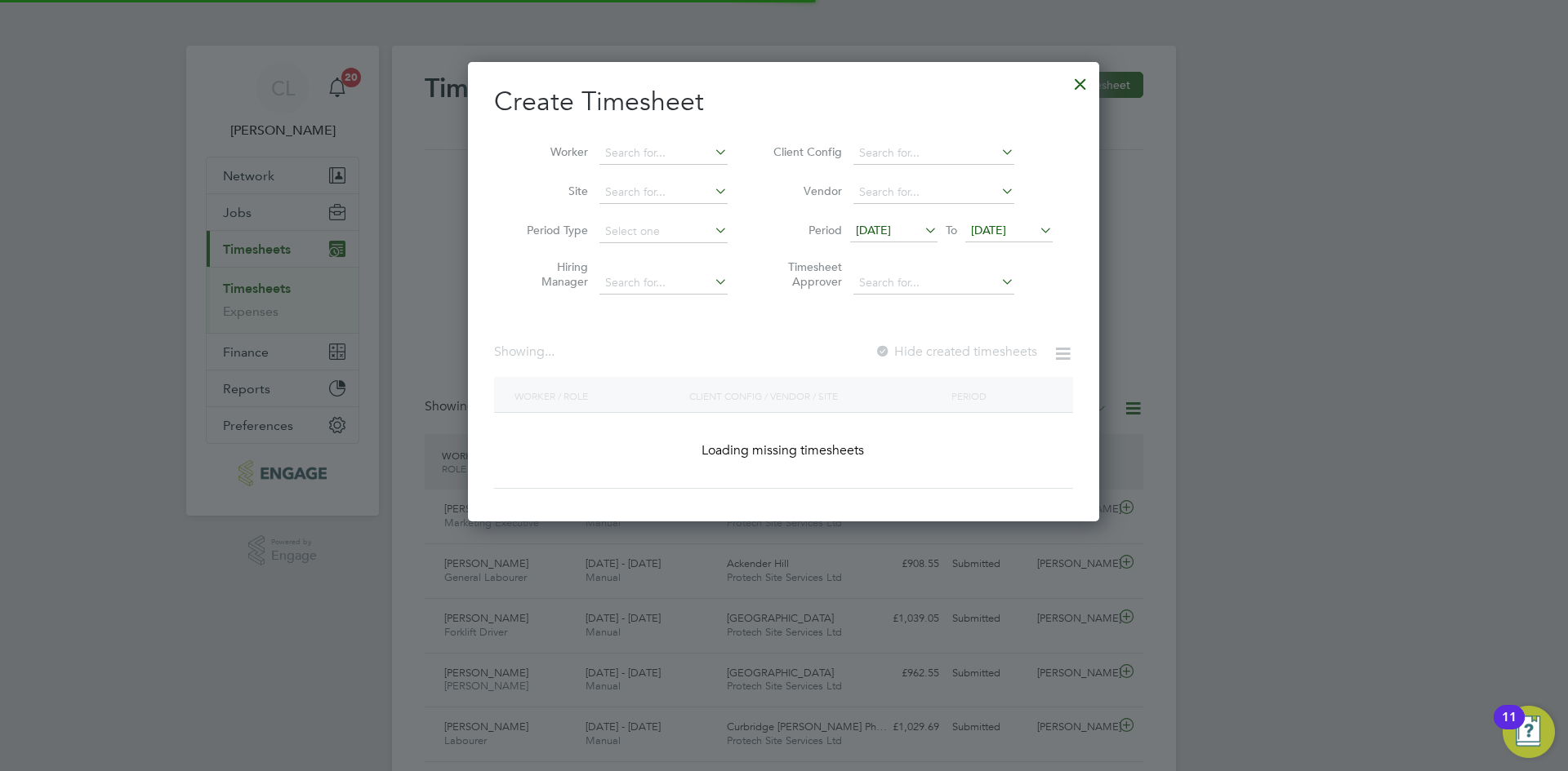
click at [651, 140] on li "Worker" at bounding box center [621, 154] width 254 height 40
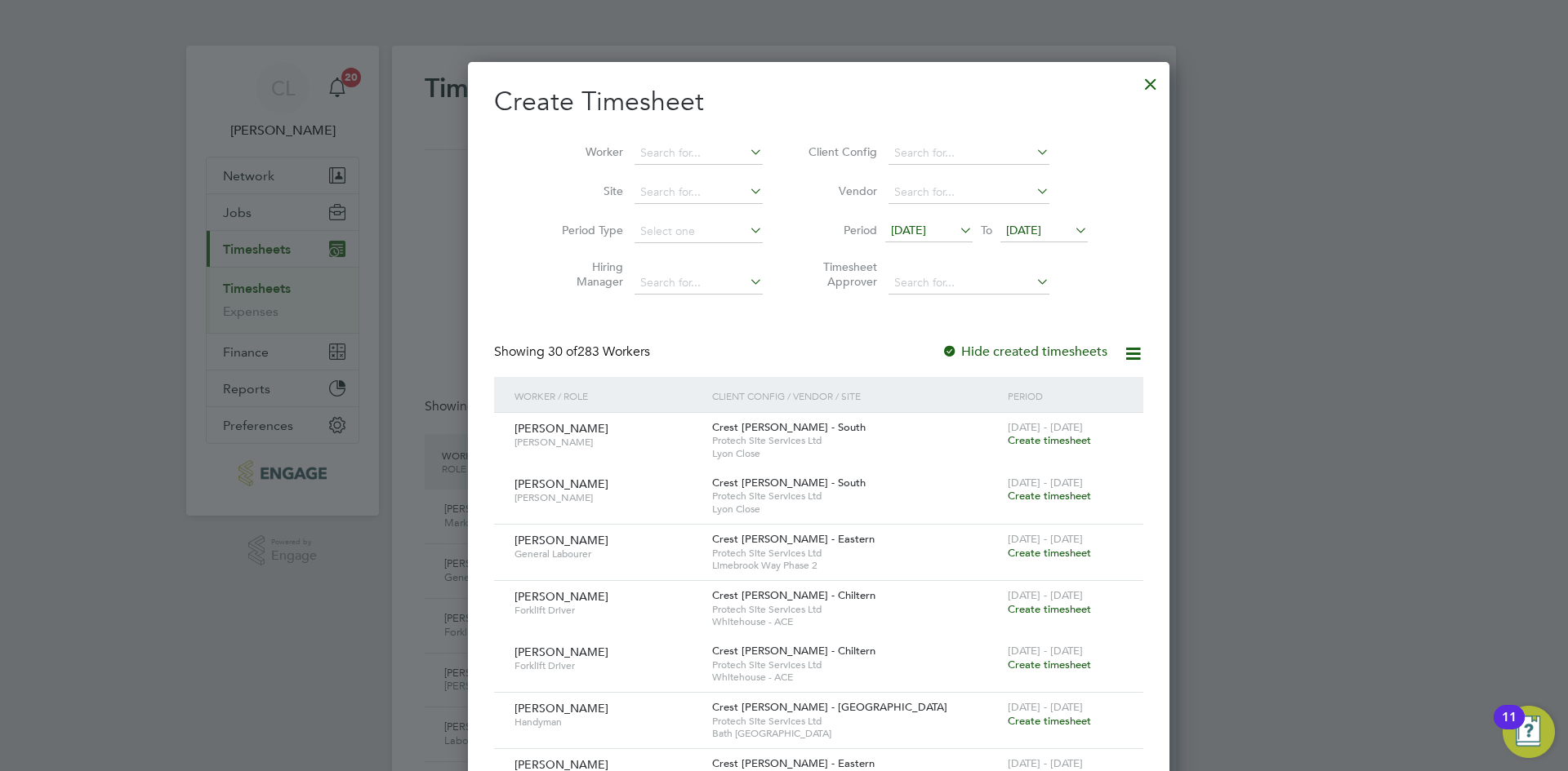
click at [650, 140] on li "Worker" at bounding box center [656, 154] width 254 height 40
click at [641, 143] on input at bounding box center [698, 153] width 128 height 22
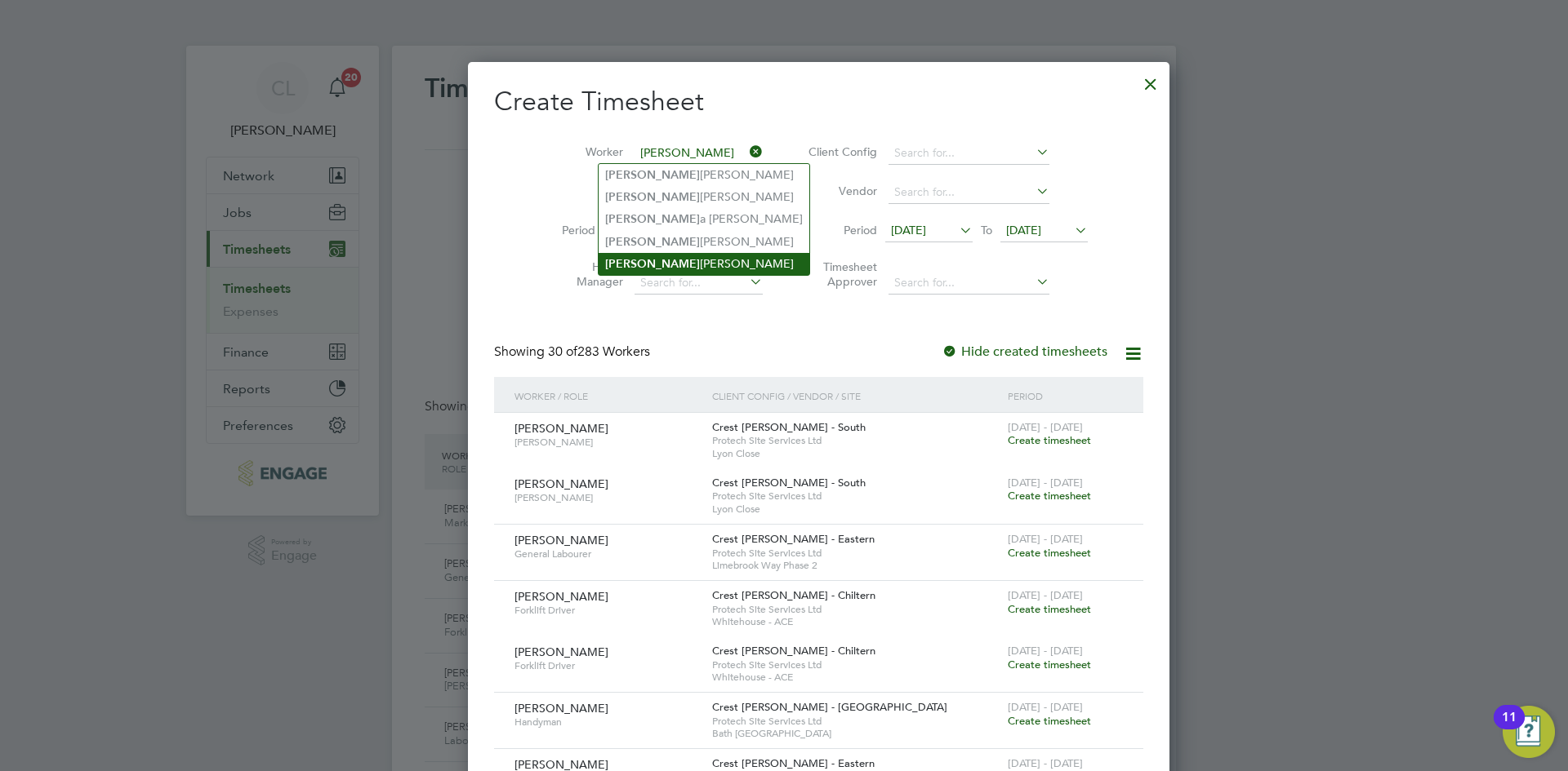
click at [663, 253] on li "[PERSON_NAME]" at bounding box center [704, 264] width 211 height 22
type input "[PERSON_NAME]"
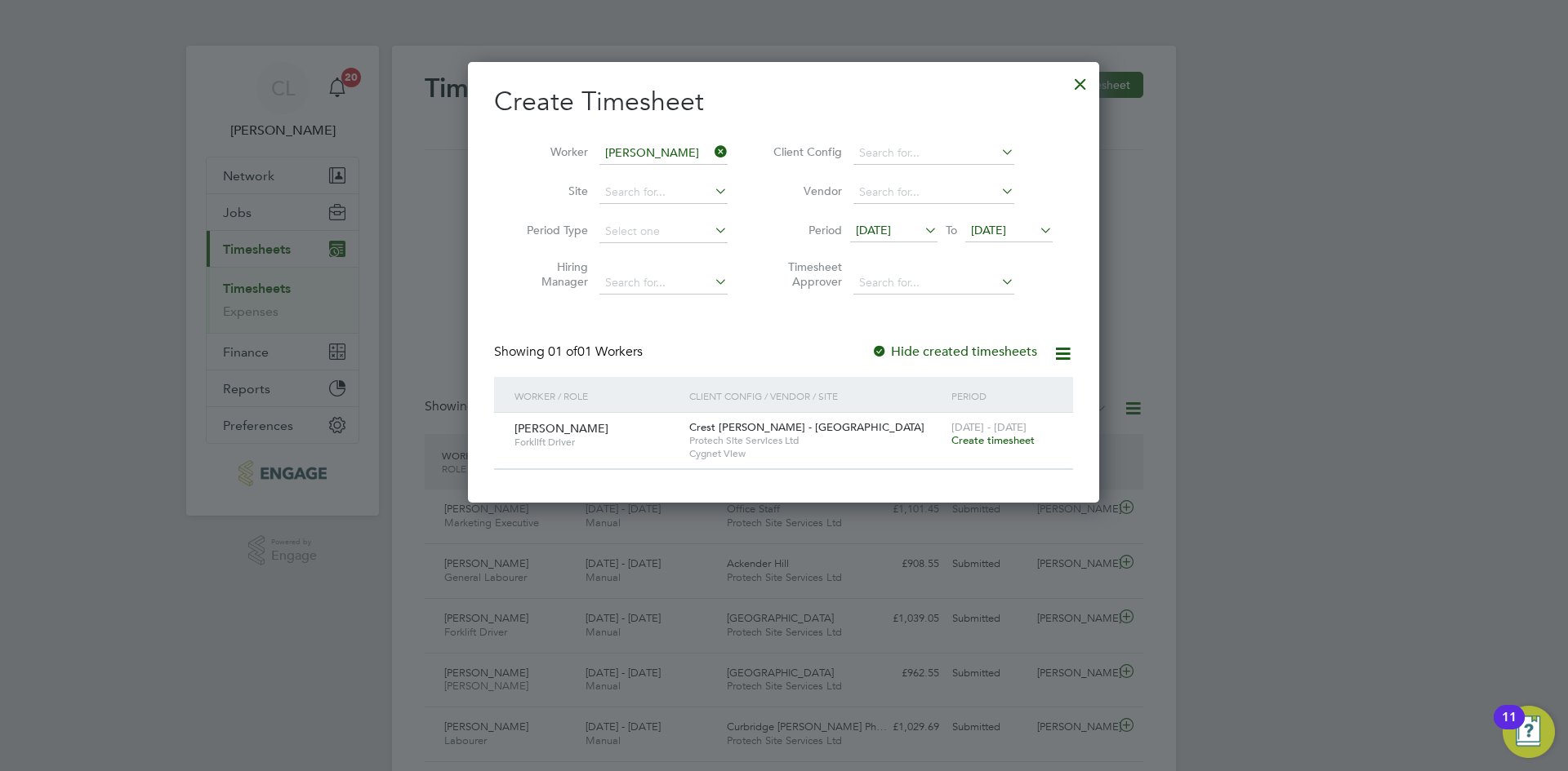
click at [979, 440] on span "Create timesheet" at bounding box center [993, 440] width 84 height 13
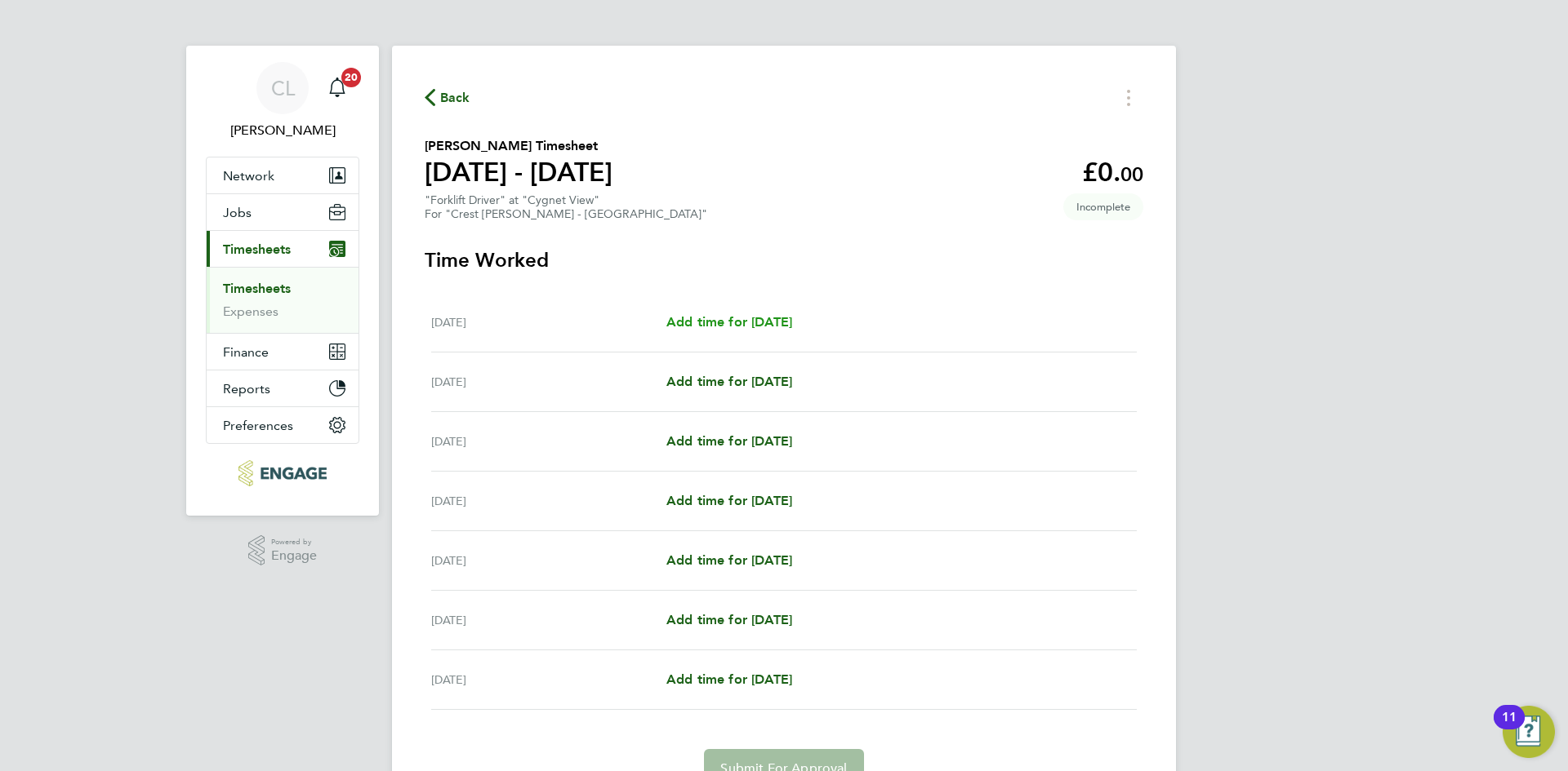
click at [701, 323] on span "Add time for [DATE]" at bounding box center [729, 321] width 126 height 15
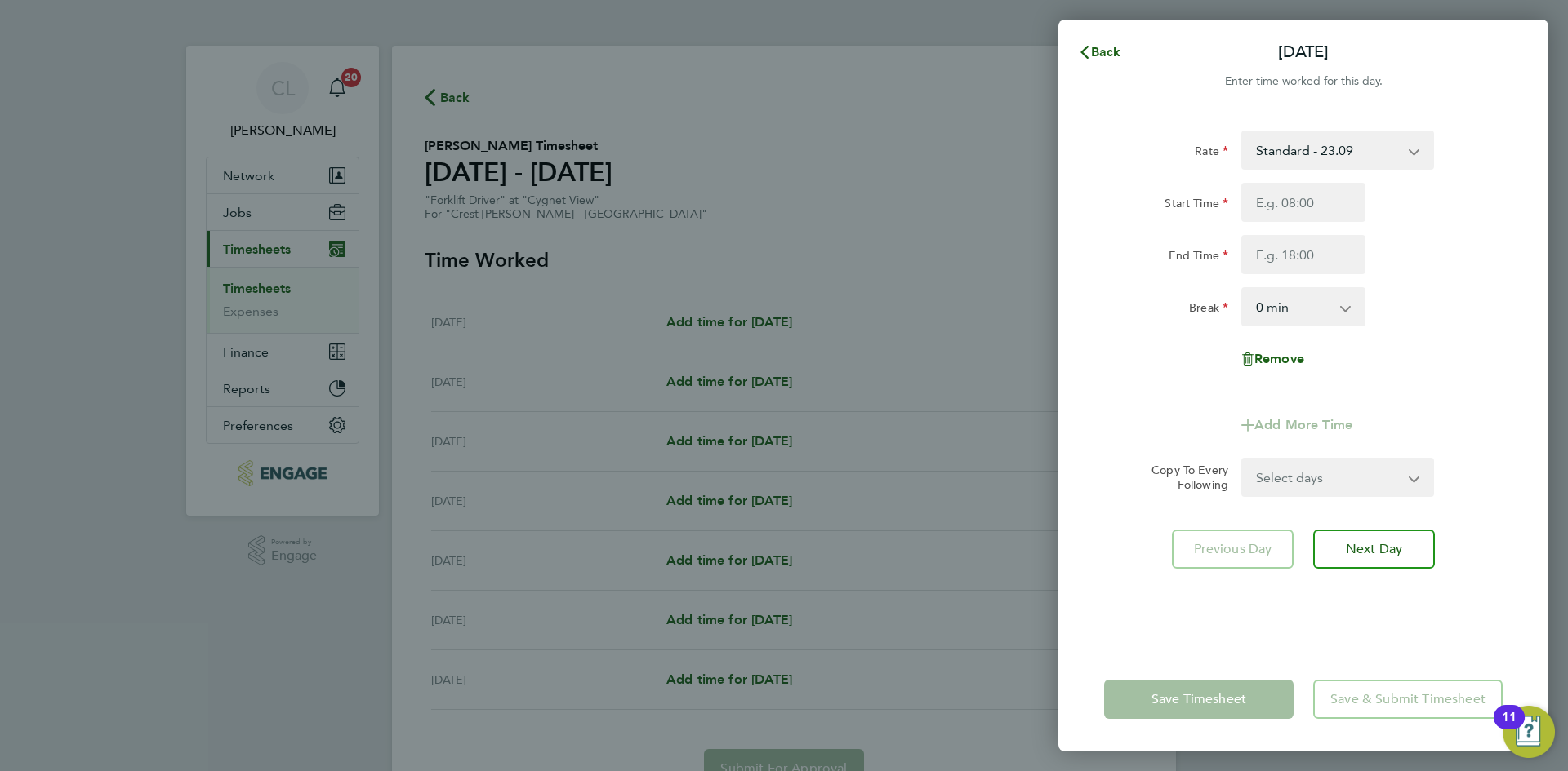
click at [1329, 224] on div "Start Time End Time" at bounding box center [1302, 229] width 411 height 92
click at [1320, 203] on input "Start Time" at bounding box center [1303, 202] width 124 height 40
type input "07:30"
click at [1314, 257] on input "End Time" at bounding box center [1303, 255] width 124 height 40
type input "16:30"
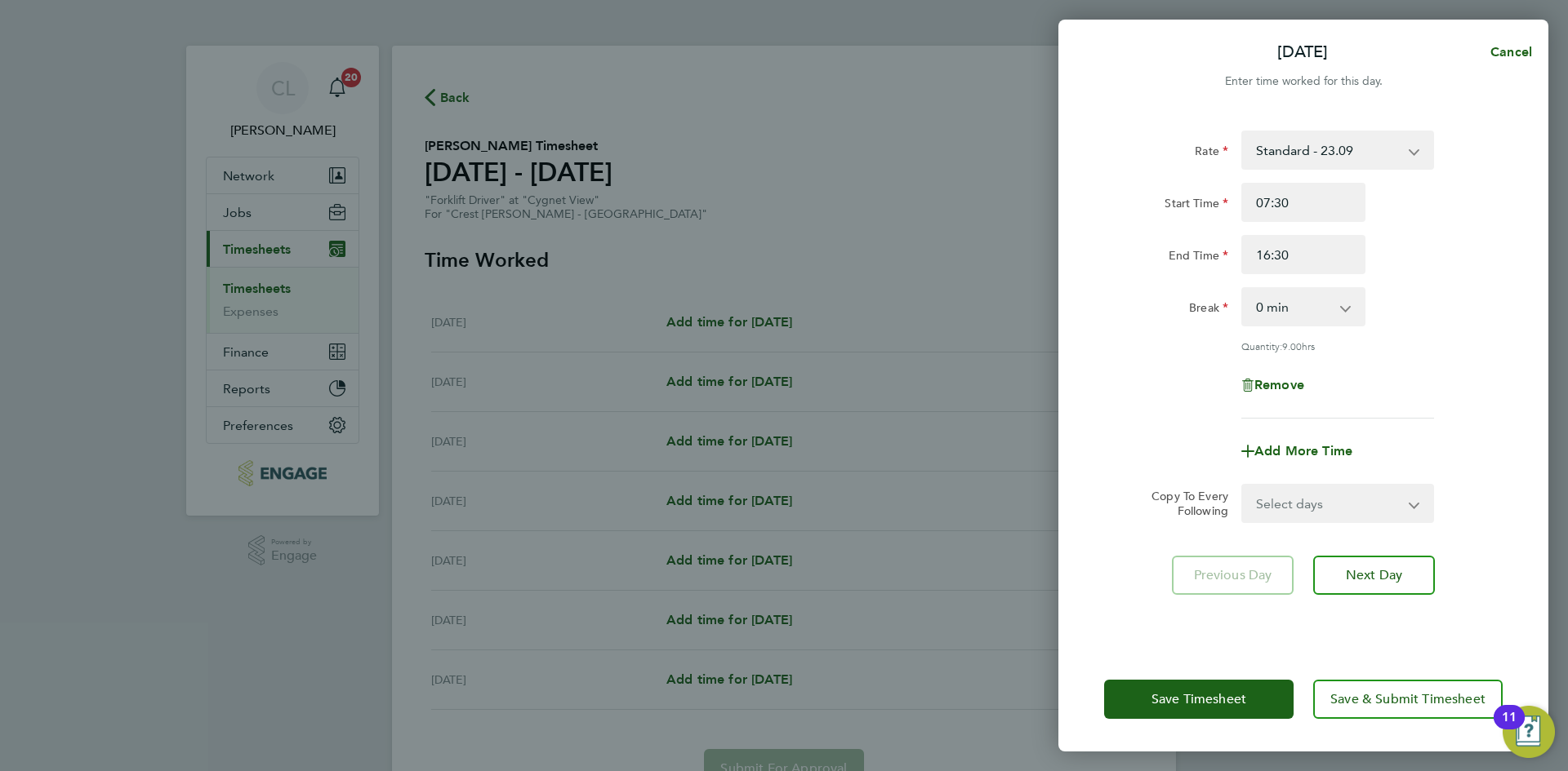
click at [1478, 269] on div "End Time 16:30" at bounding box center [1302, 255] width 411 height 40
click at [1339, 317] on select "0 min 15 min 30 min 45 min 60 min 75 min 90 min" at bounding box center [1293, 307] width 101 height 36
select select "60"
click at [1243, 289] on select "0 min 15 min 30 min 45 min 60 min 75 min 90 min" at bounding box center [1293, 307] width 101 height 36
click at [1467, 408] on div "Rate Standard - 23.09 Start Time 07:30 End Time 16:30 Break 0 min 15 min 30 min…" at bounding box center [1302, 274] width 399 height 288
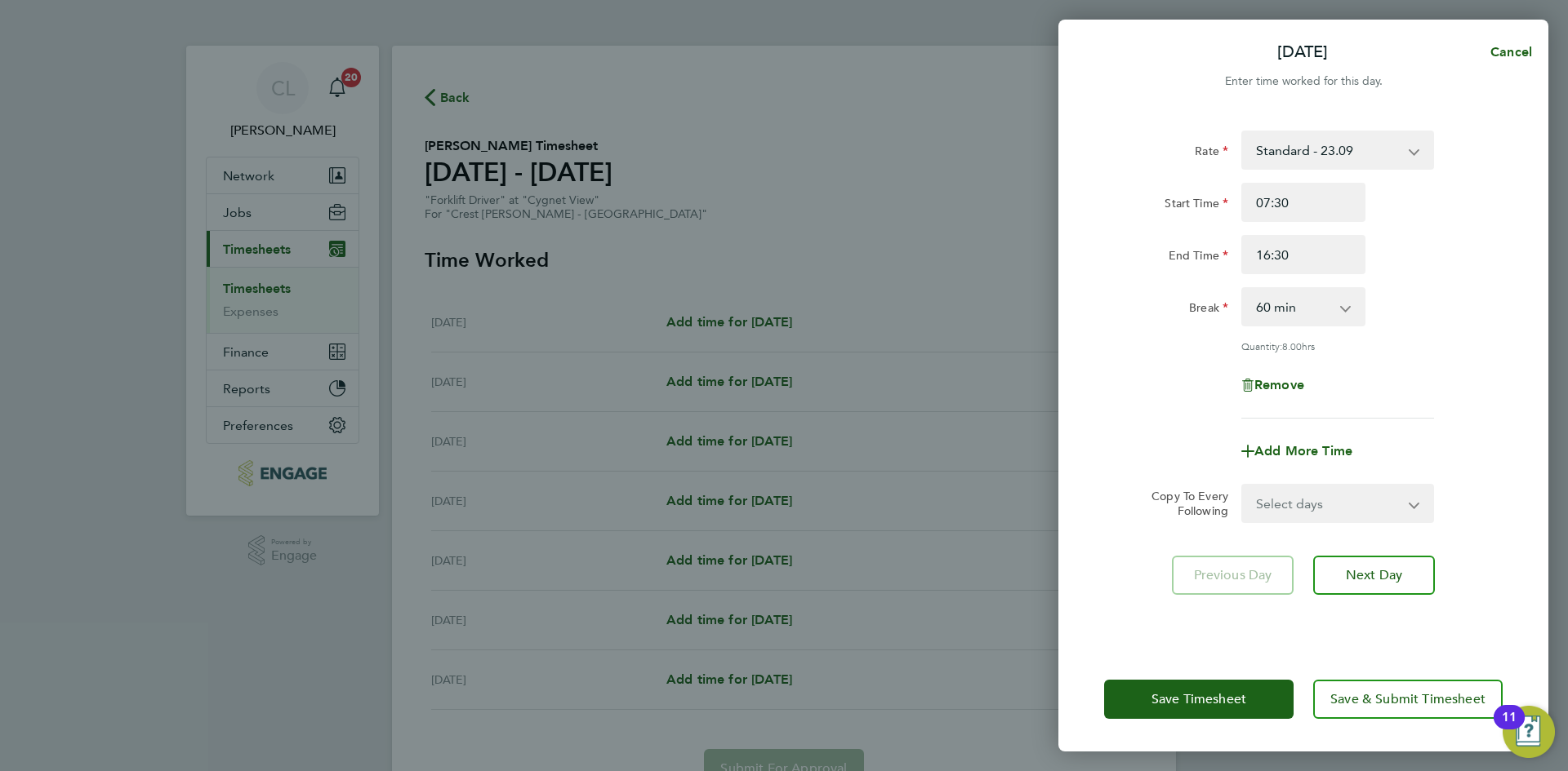
click at [1339, 500] on select "Select days Day Weekday (Mon-Fri) Weekend (Sat-Sun) [DATE] [DATE] [DATE] [DATE]…" at bounding box center [1329, 504] width 171 height 36
select select "WEEKDAY"
click at [1243, 486] on select "Select days Day Weekday (Mon-Fri) Weekend (Sat-Sun) [DATE] [DATE] [DATE] [DATE]…" at bounding box center [1329, 504] width 171 height 36
select select "[DATE]"
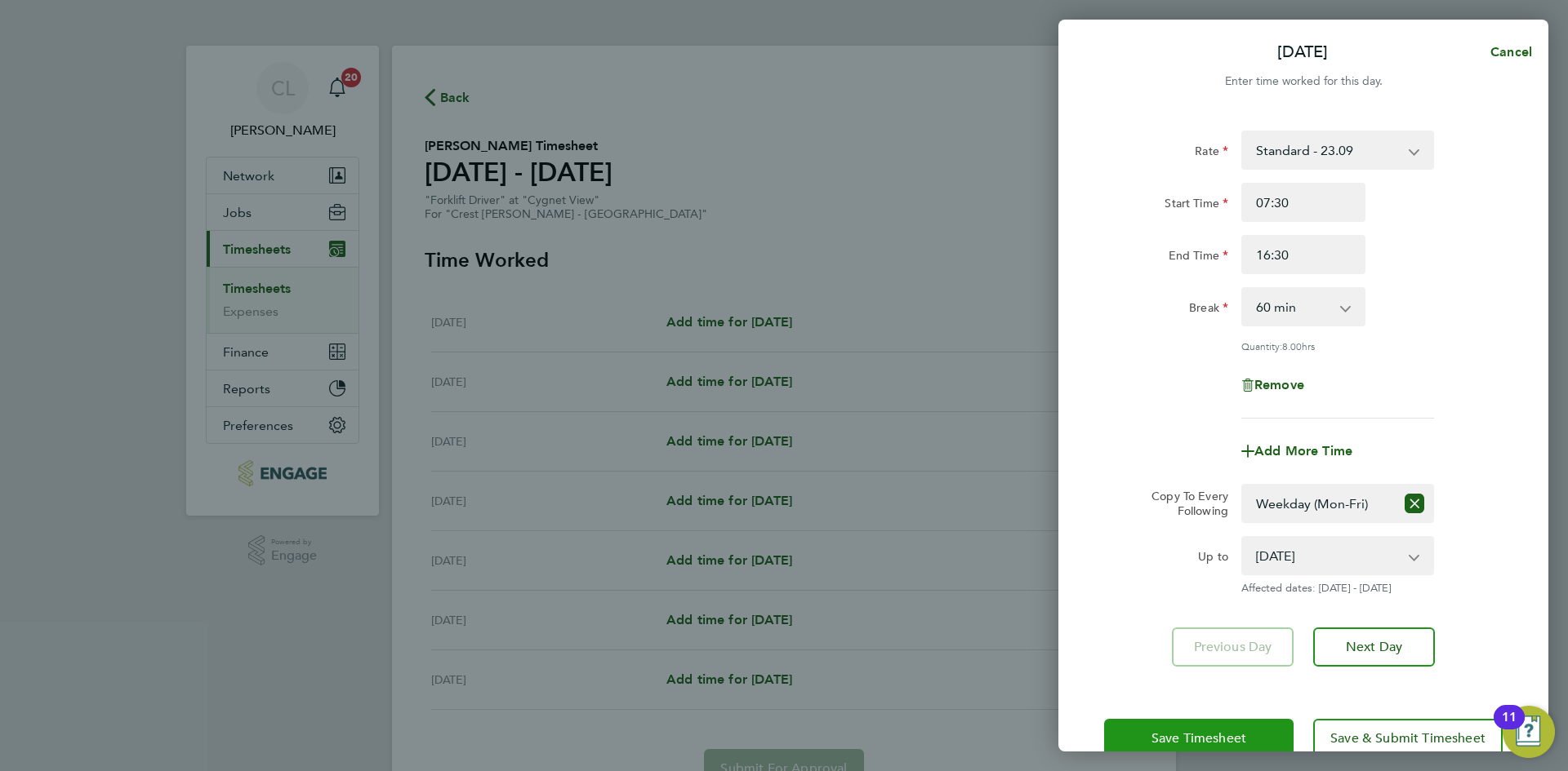
click at [1239, 719] on button "Save Timesheet" at bounding box center [1198, 739] width 189 height 40
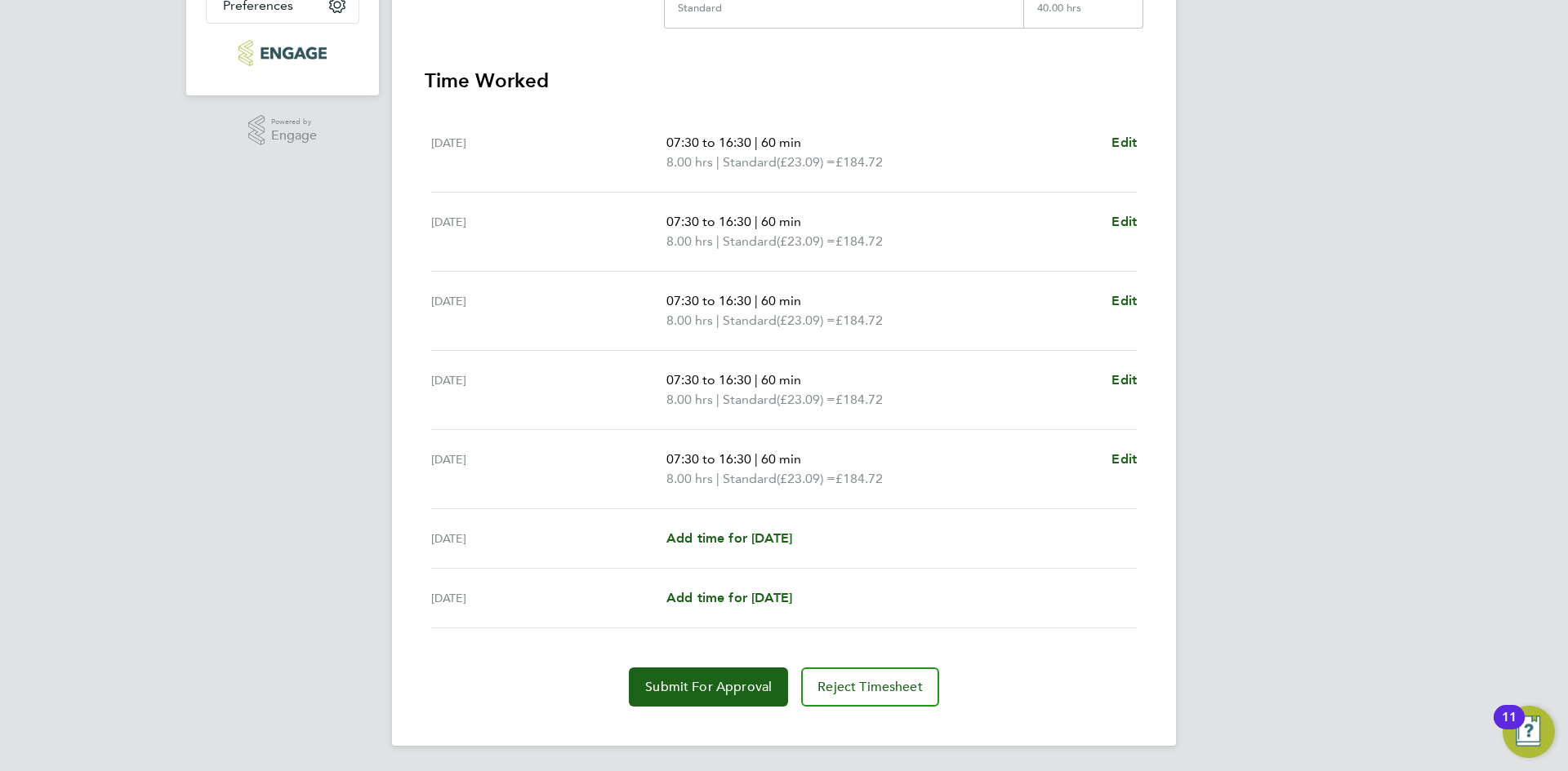
scroll to position [421, 0]
click at [680, 693] on span "Submit For Approval" at bounding box center [708, 686] width 127 height 16
click at [680, 693] on app-form-button "Submit For Approval" at bounding box center [711, 686] width 166 height 40
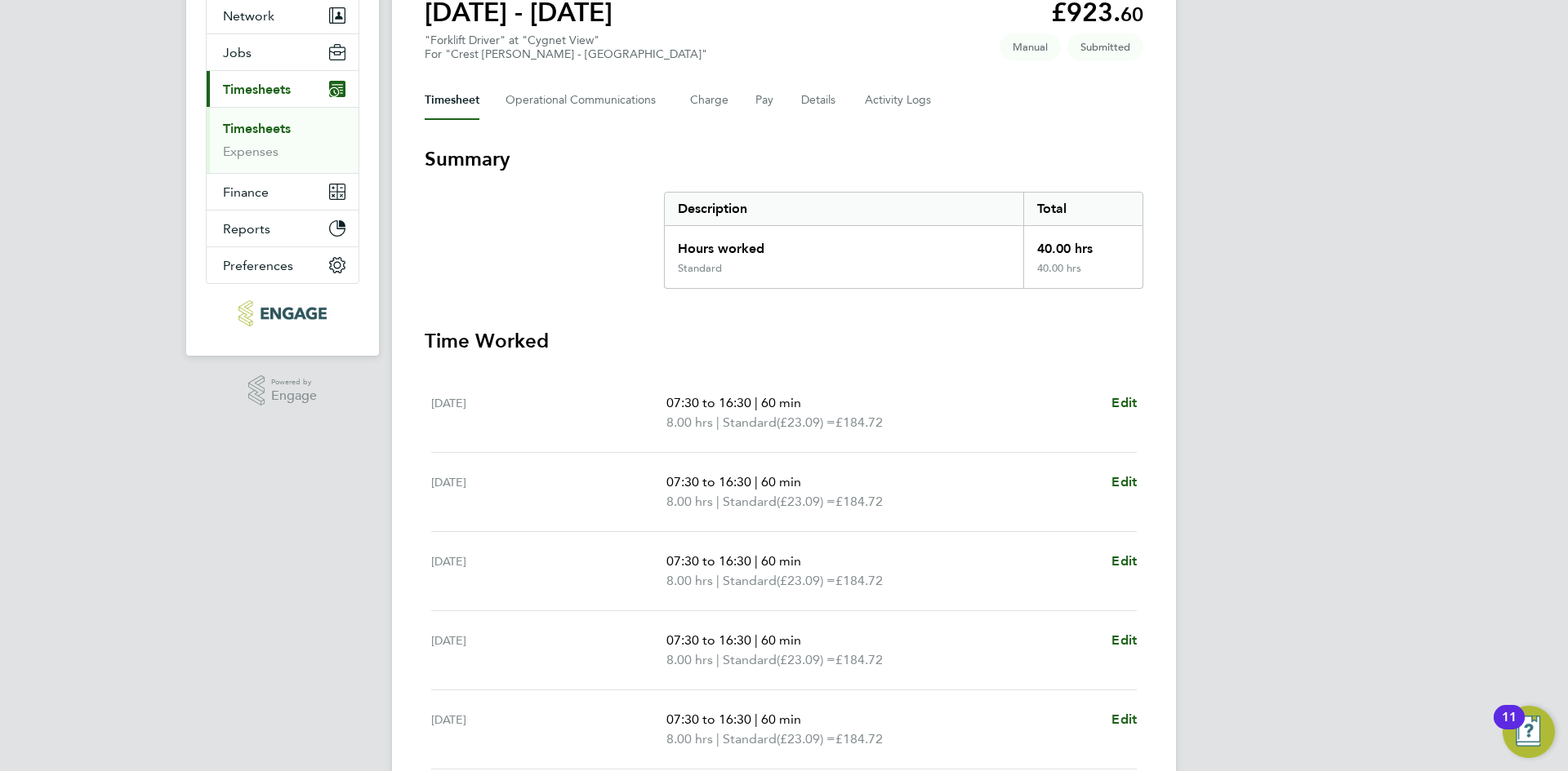
scroll to position [0, 0]
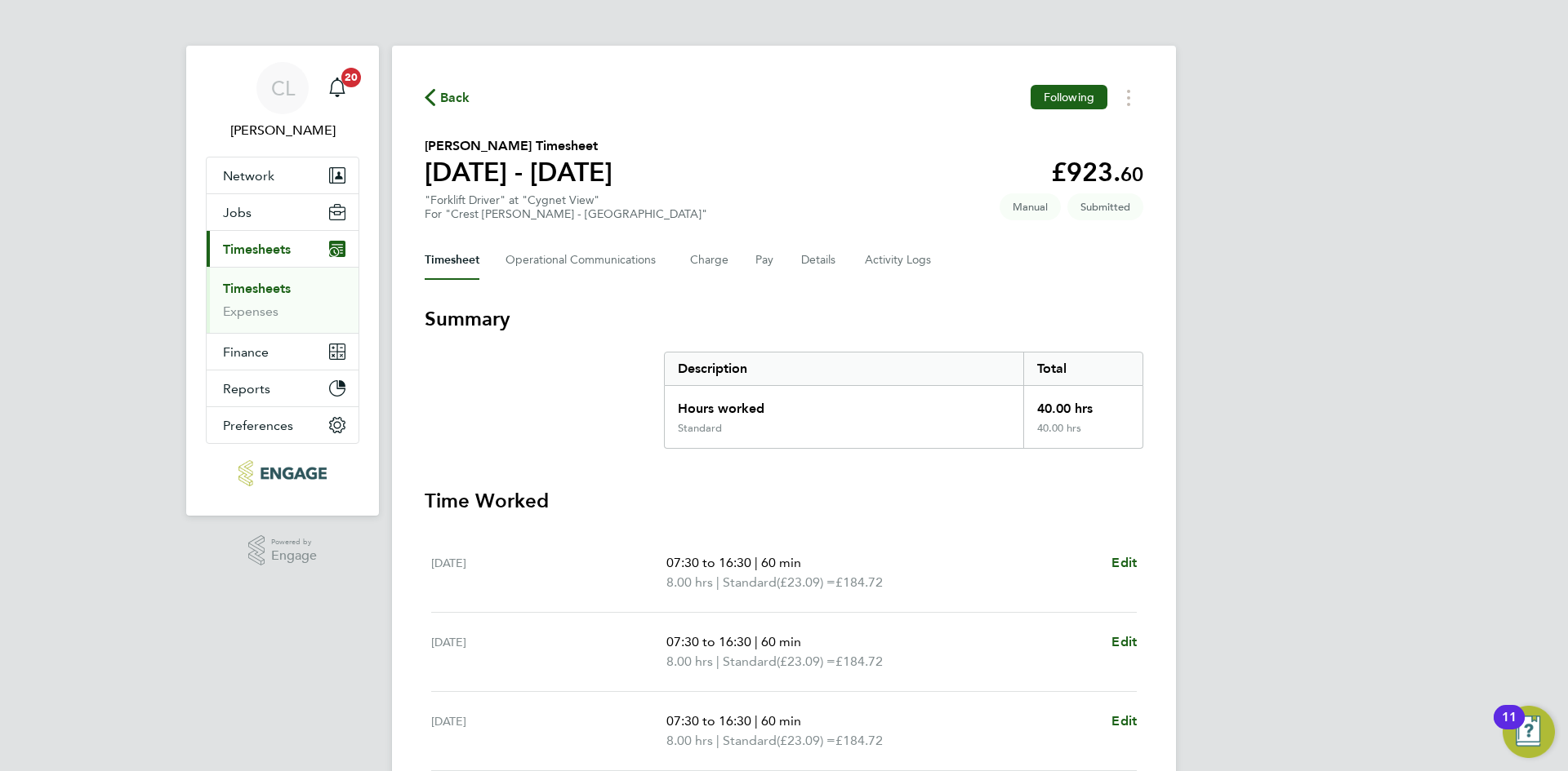
click at [446, 96] on span "Back" at bounding box center [455, 98] width 31 height 20
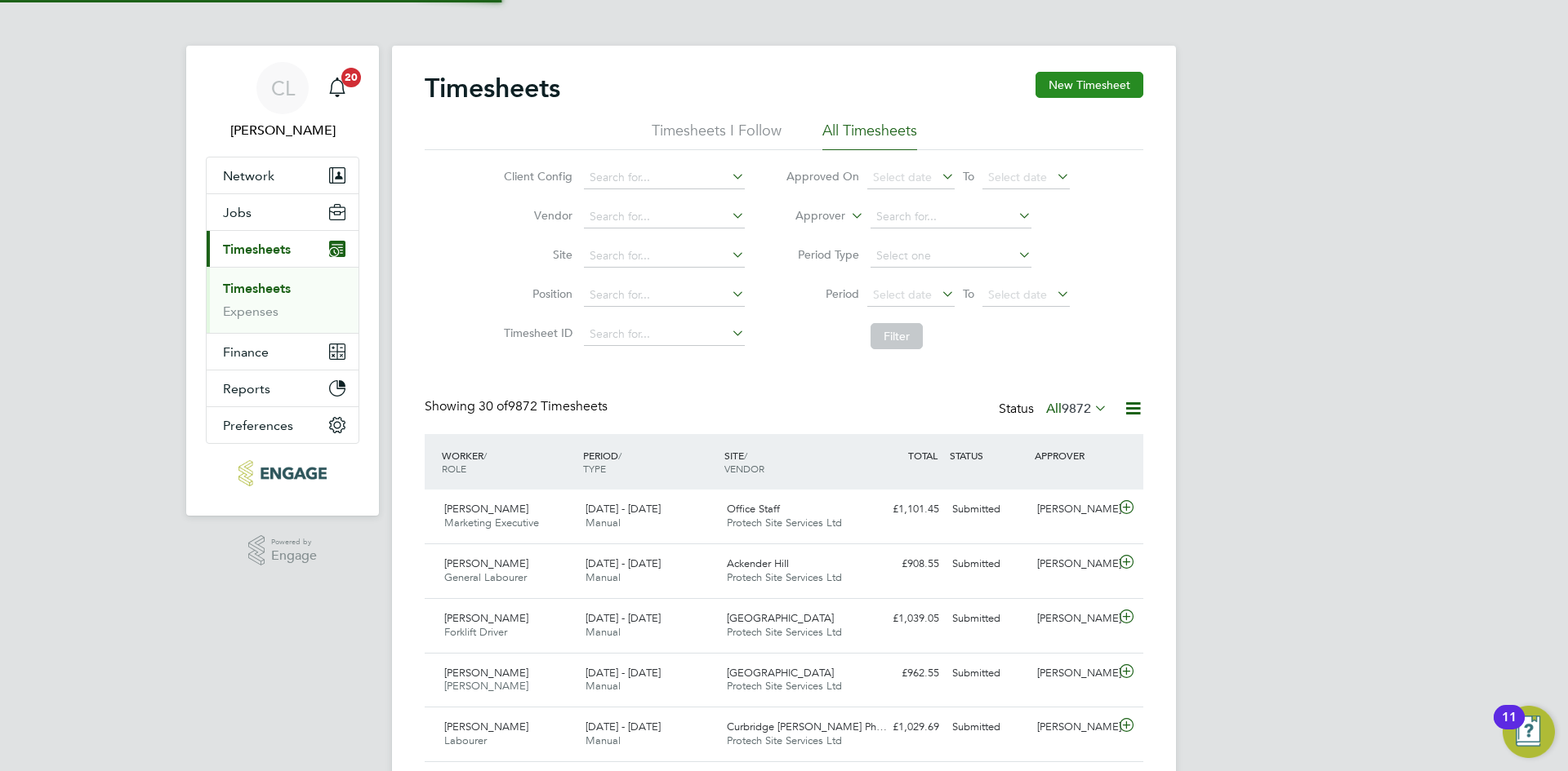
scroll to position [41, 142]
drag, startPoint x: 1133, startPoint y: 85, endPoint x: 953, endPoint y: 137, distance: 187.4
click at [1132, 85] on button "New Timesheet" at bounding box center [1089, 85] width 108 height 26
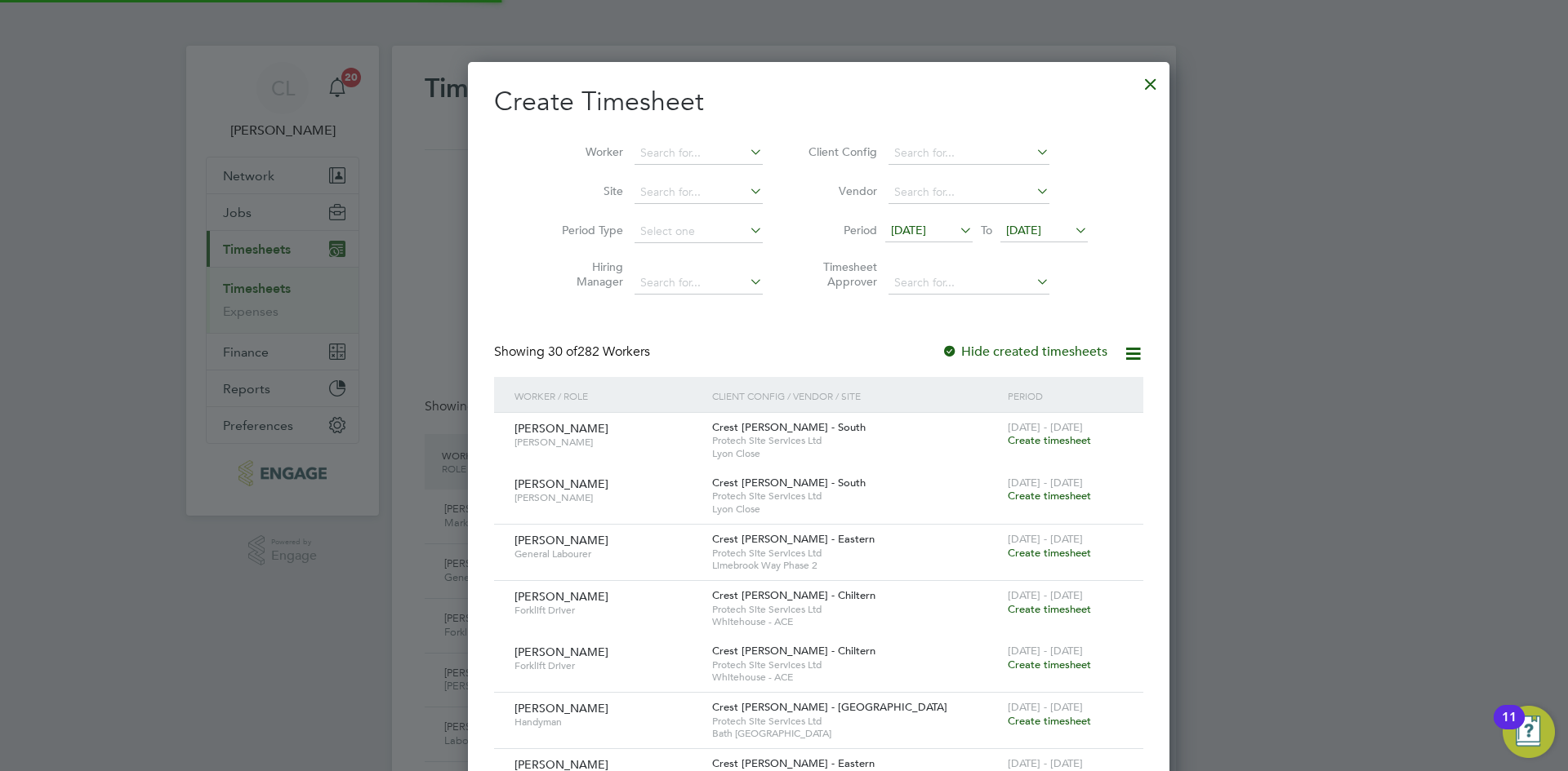
click at [658, 139] on li "Worker" at bounding box center [656, 154] width 254 height 40
click at [635, 150] on input at bounding box center [698, 153] width 128 height 22
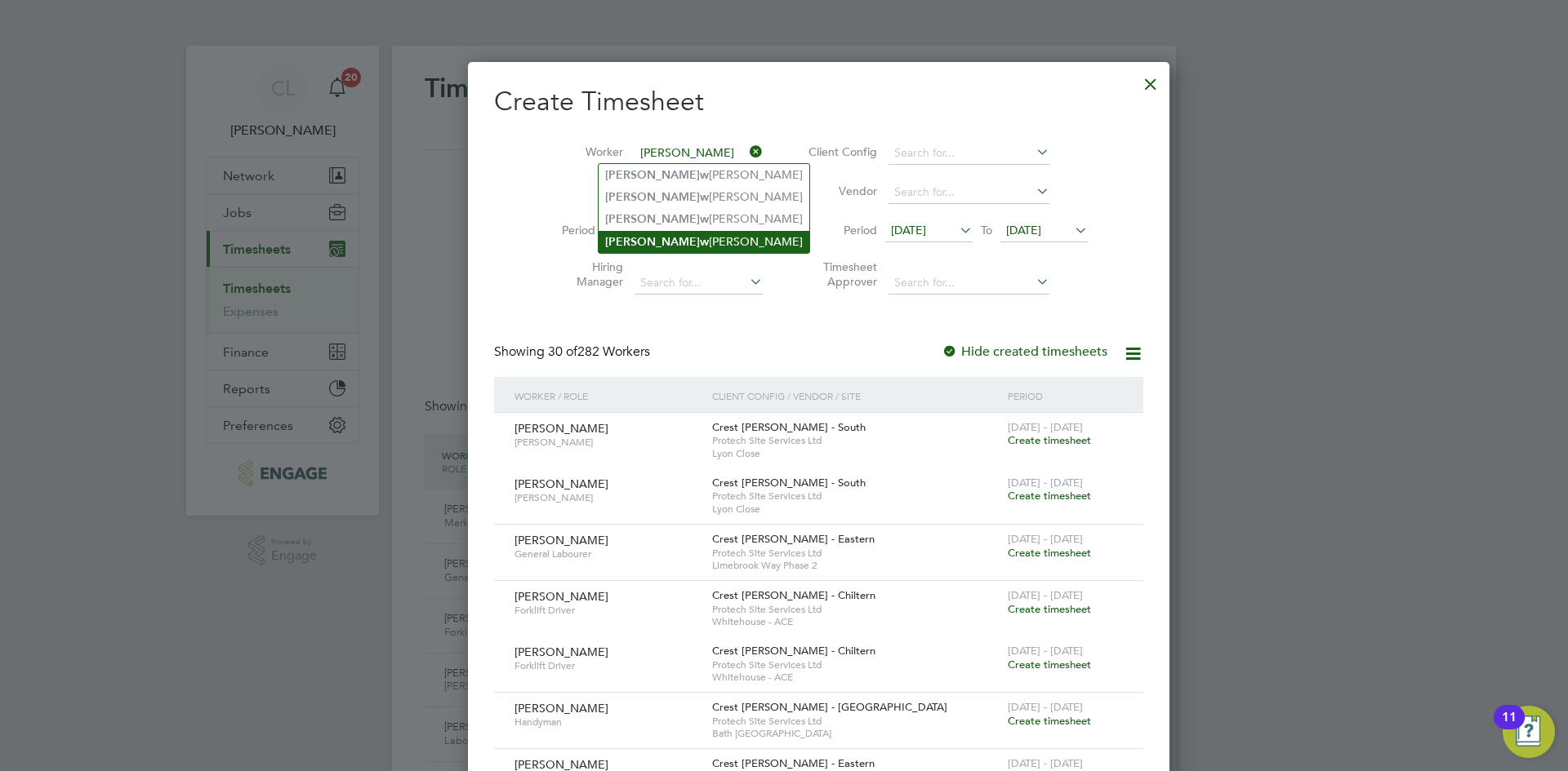
click at [695, 231] on li "[PERSON_NAME]" at bounding box center [704, 242] width 211 height 22
type input "[PERSON_NAME]"
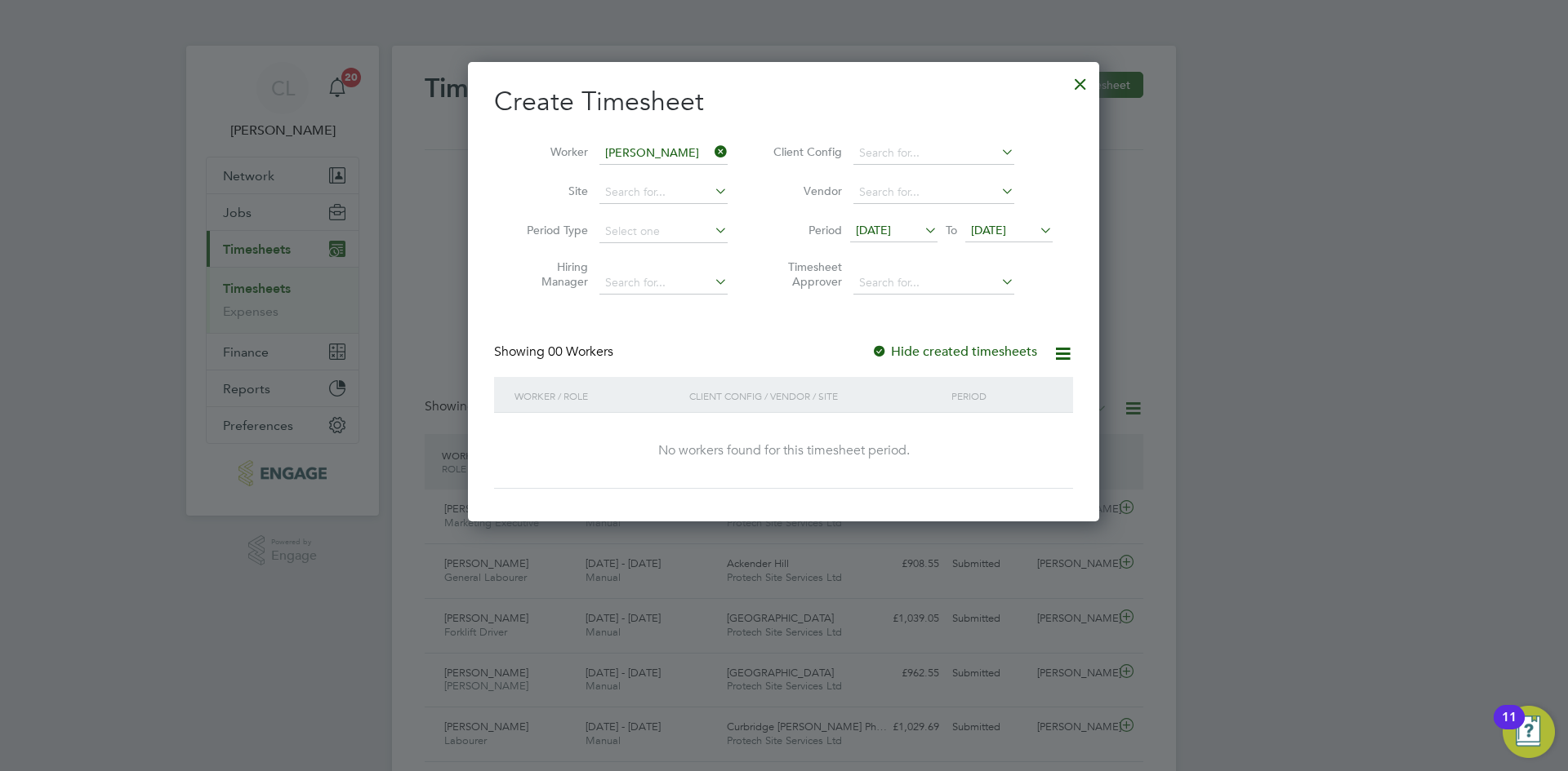
click at [1005, 231] on span "[DATE]" at bounding box center [987, 230] width 35 height 14
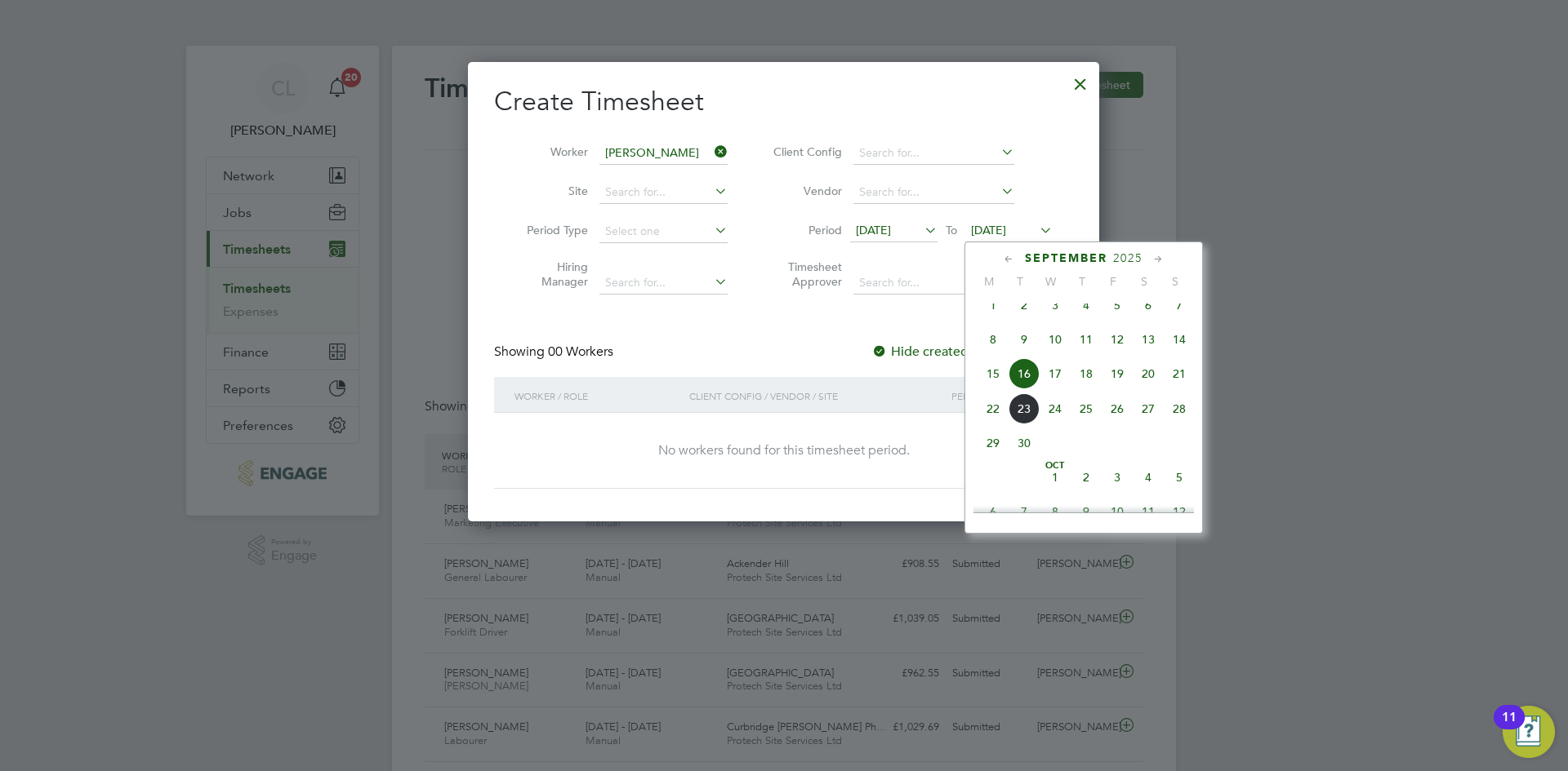
drag, startPoint x: 1176, startPoint y: 381, endPoint x: 1173, endPoint y: 390, distance: 9.5
click at [1176, 381] on span "21" at bounding box center [1179, 373] width 31 height 31
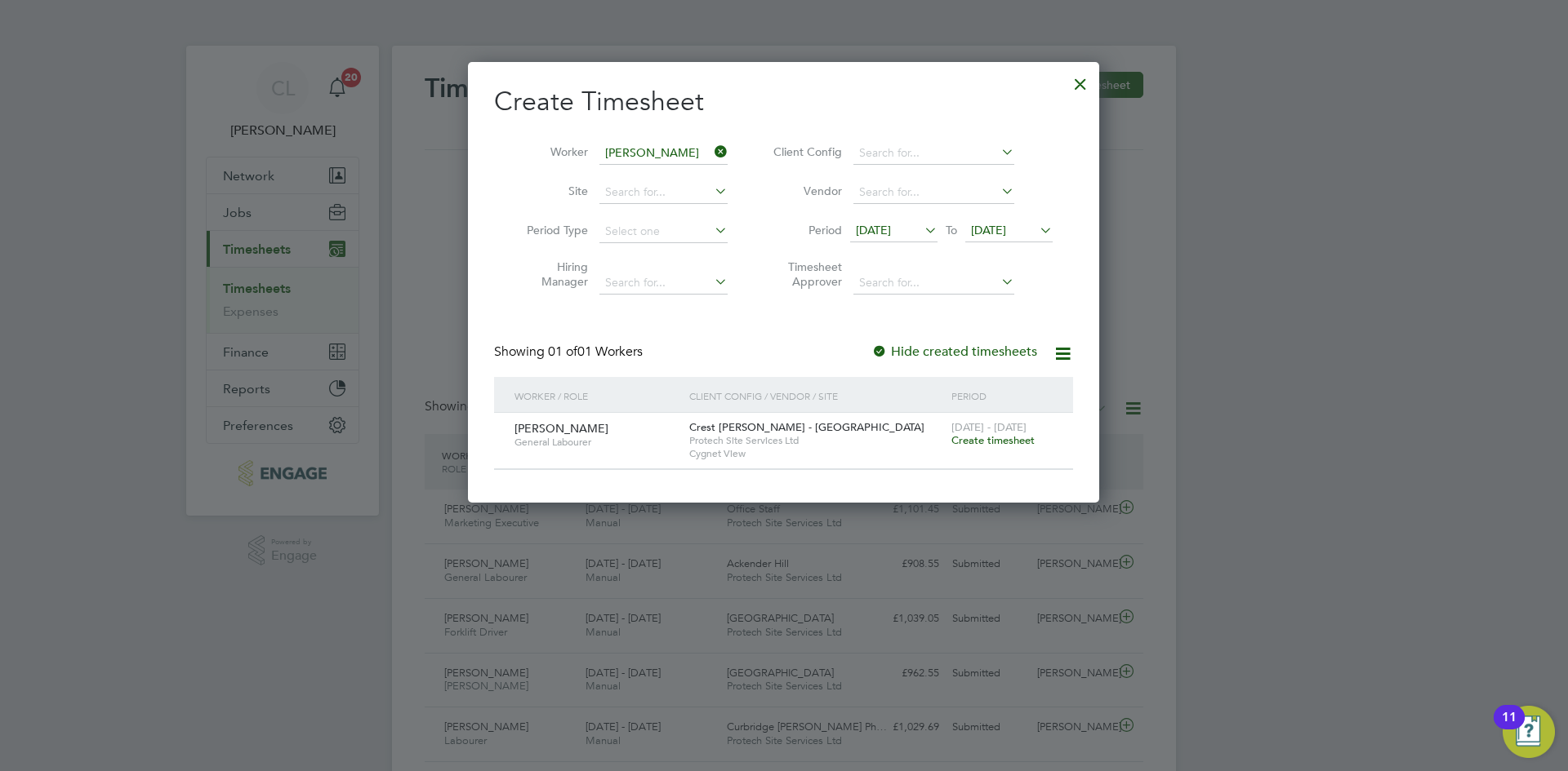
click at [971, 435] on span "Create timesheet" at bounding box center [993, 440] width 84 height 13
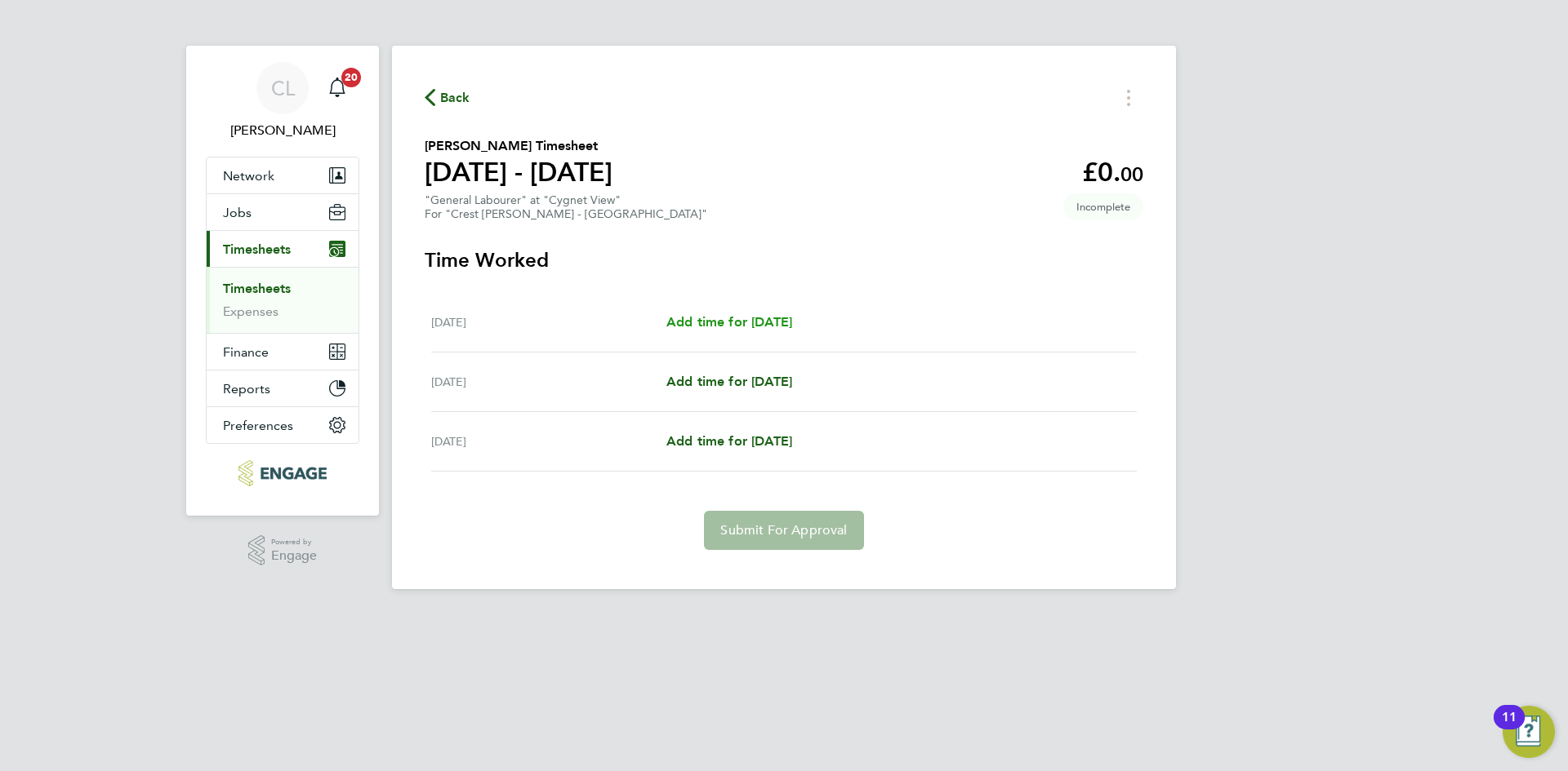
click at [733, 321] on span "Add time for [DATE]" at bounding box center [729, 321] width 126 height 15
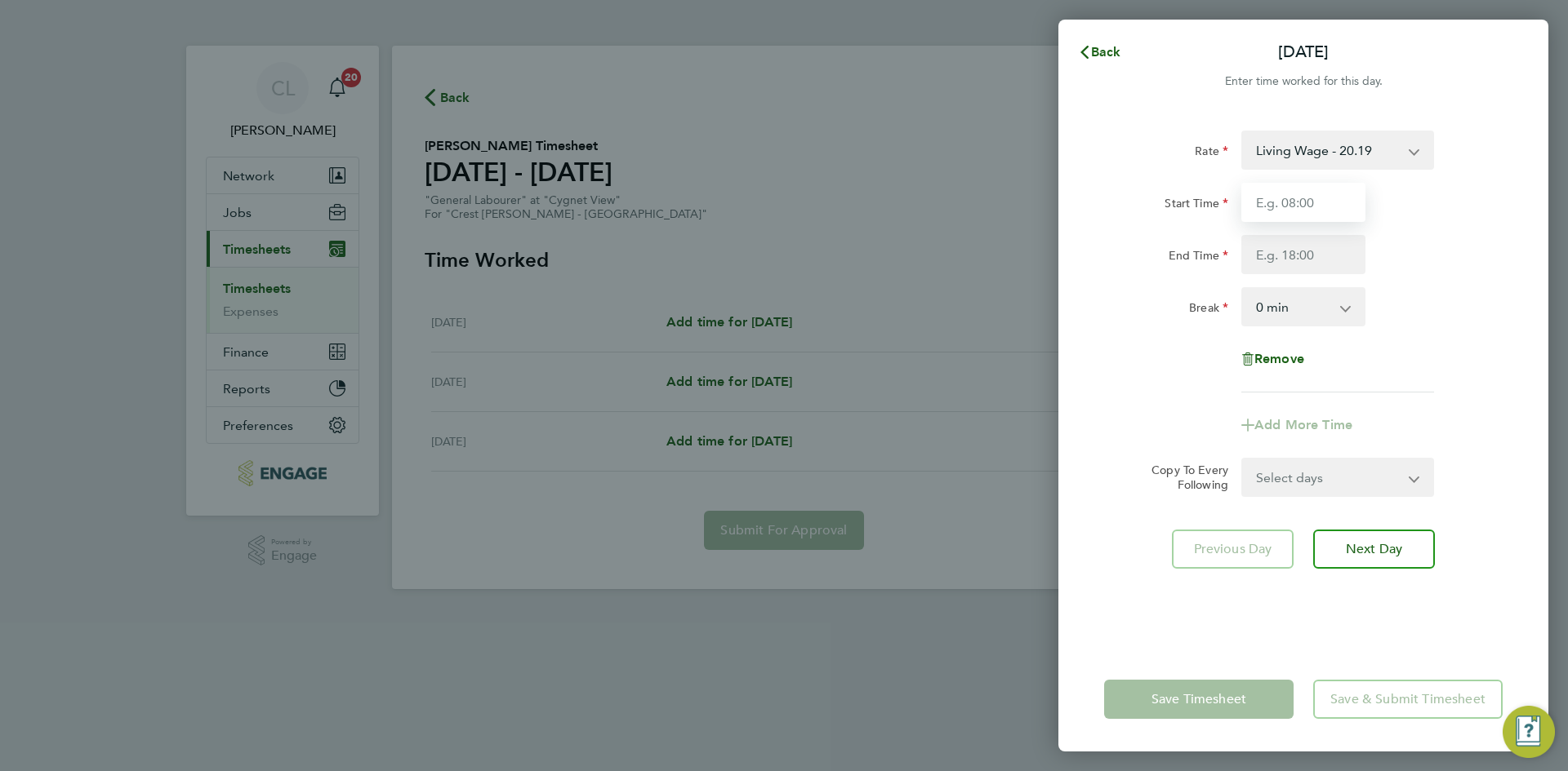
click at [1282, 197] on input "Start Time" at bounding box center [1303, 202] width 124 height 40
type input "07:30"
click at [1330, 240] on input "End Time" at bounding box center [1303, 255] width 124 height 40
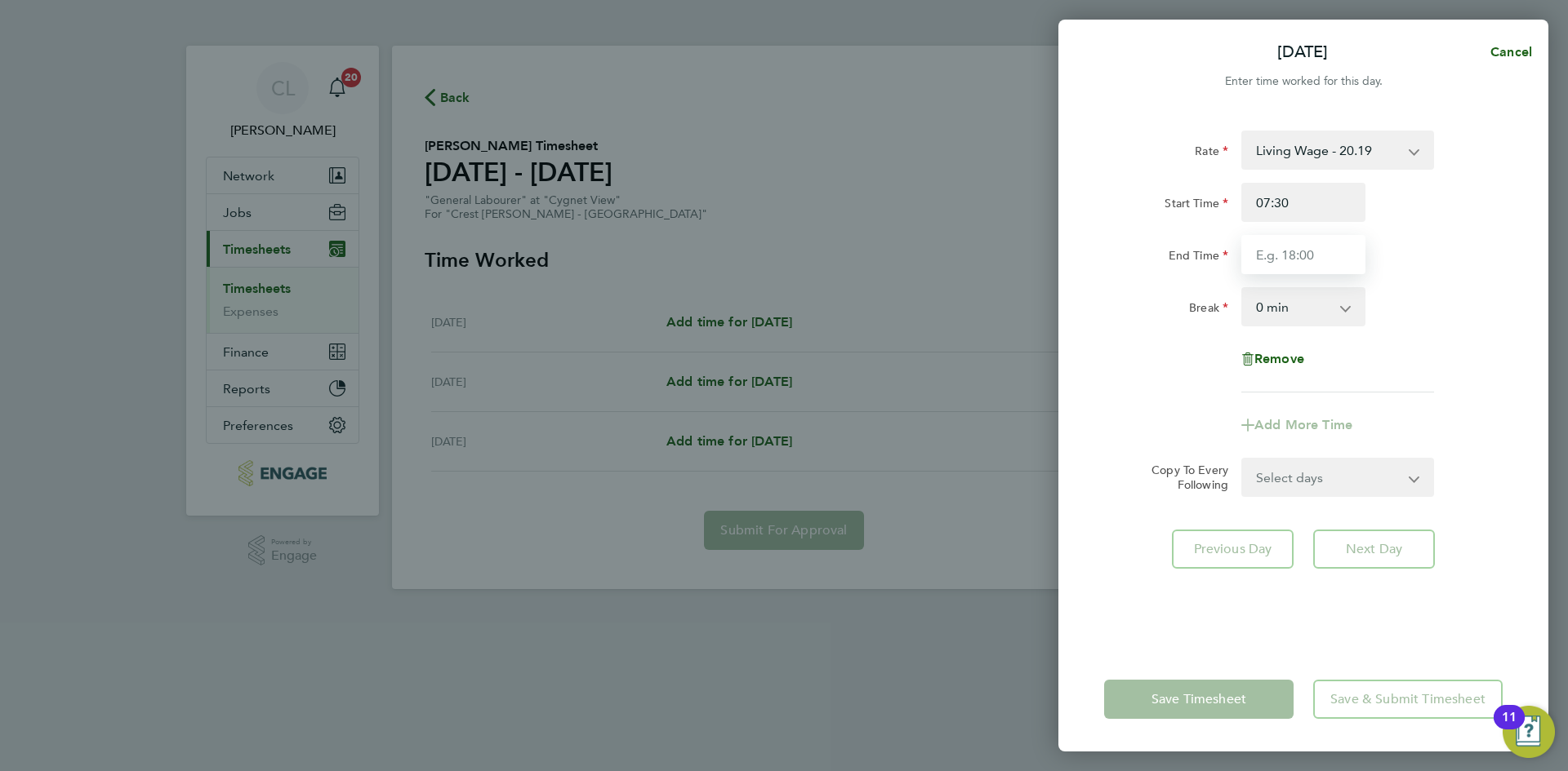
type input "16:30"
click at [1322, 335] on div "Rate Living Wage - 20.19 Standard - 18.35 Start Time 07:30 End Time 16:30 Break…" at bounding box center [1302, 261] width 399 height 262
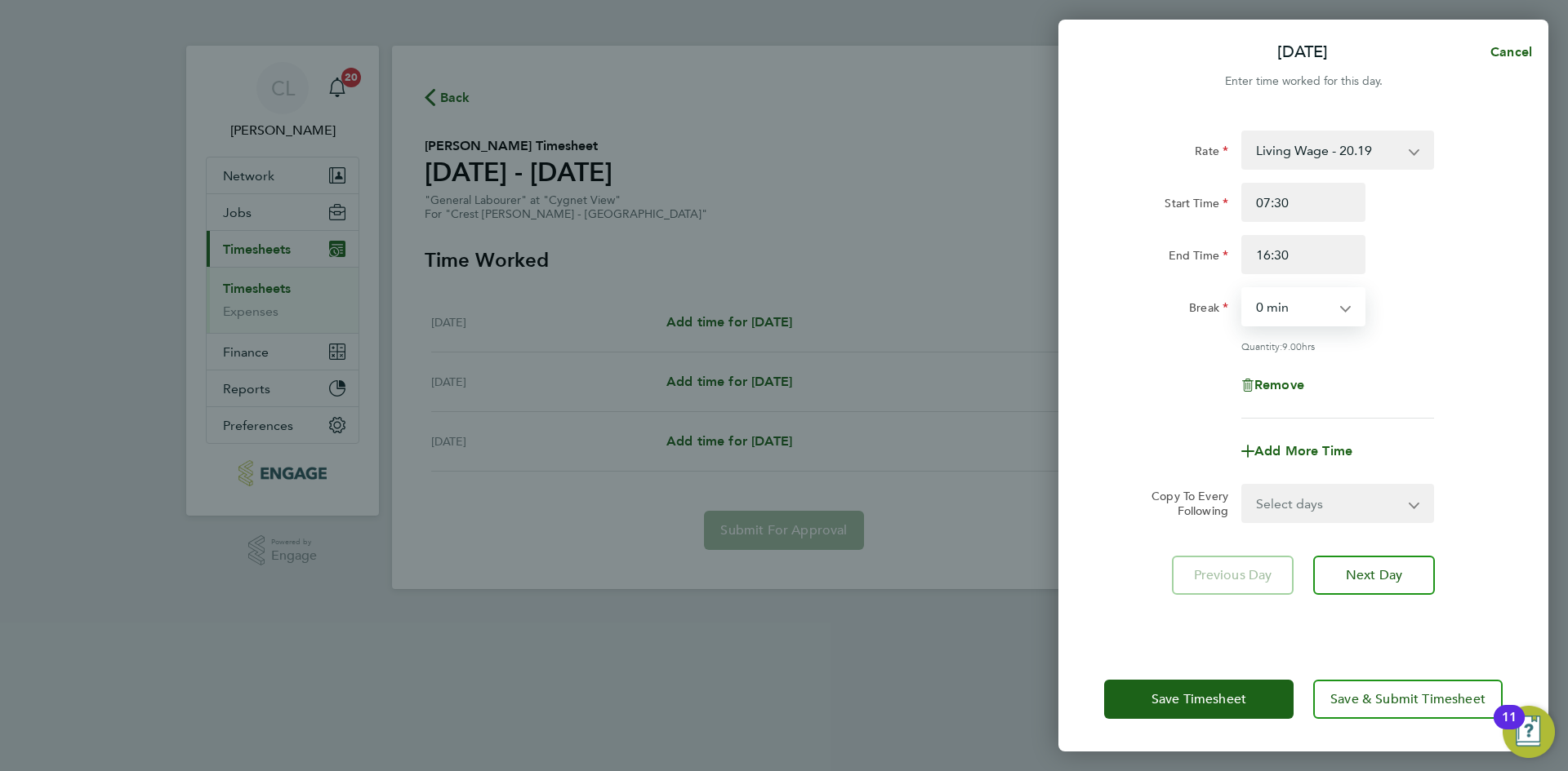
click at [1308, 305] on select "0 min 15 min 30 min 45 min 60 min 75 min 90 min" at bounding box center [1293, 307] width 101 height 36
select select "60"
click at [1243, 289] on select "0 min 15 min 30 min 45 min 60 min 75 min 90 min" at bounding box center [1293, 307] width 101 height 36
click at [1363, 407] on div "Rate Living Wage - 20.19 Standard - 18.35 Start Time 07:30 End Time 16:30 Break…" at bounding box center [1302, 274] width 399 height 288
drag, startPoint x: 1322, startPoint y: 510, endPoint x: 1327, endPoint y: 518, distance: 9.4
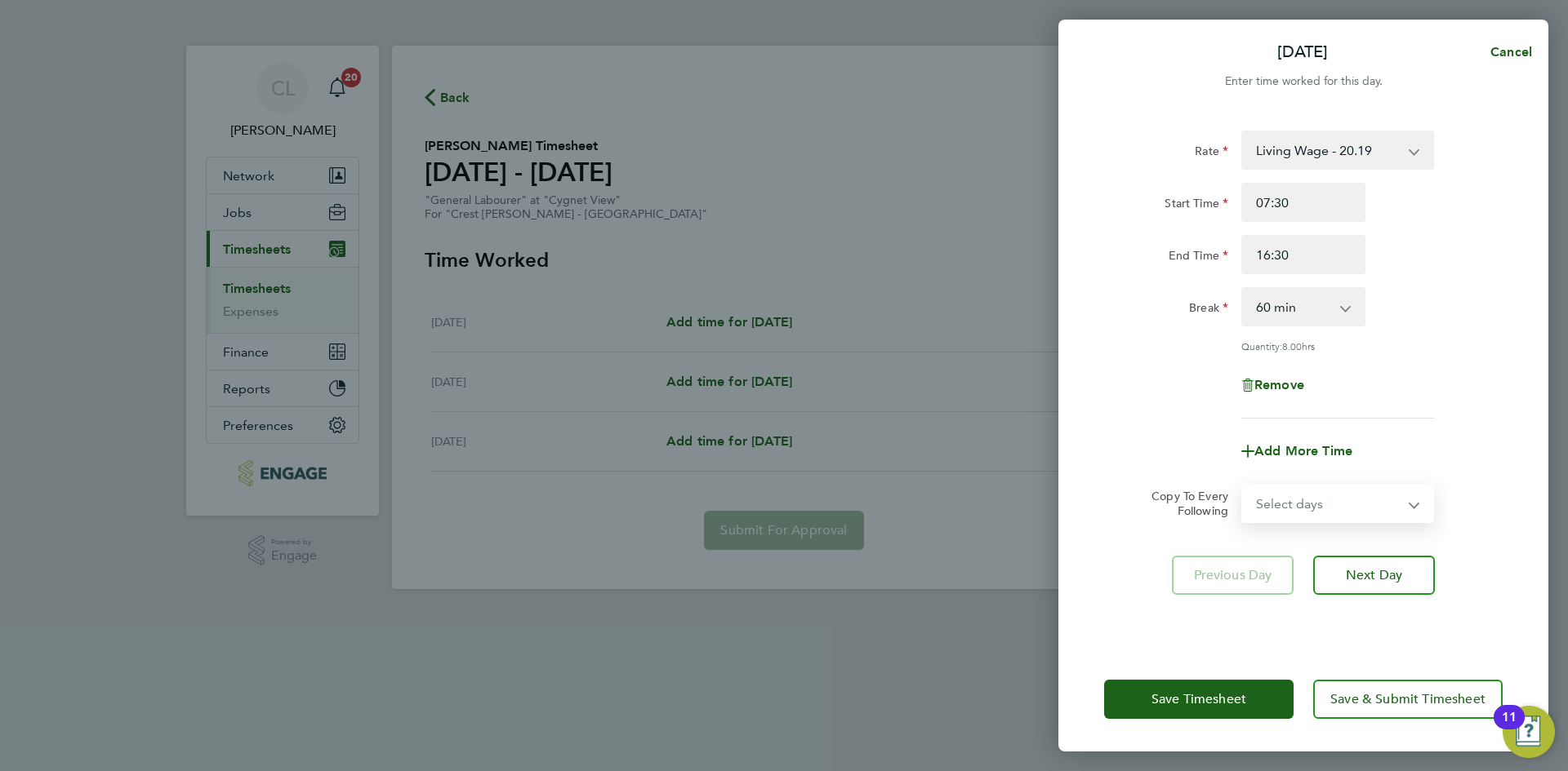
click at [1322, 510] on select "Select days Day [DATE] [DATE]" at bounding box center [1329, 504] width 171 height 36
select select "THU"
click at [1243, 486] on select "Select days Day [DATE] [DATE]" at bounding box center [1329, 504] width 171 height 36
select select "[DATE]"
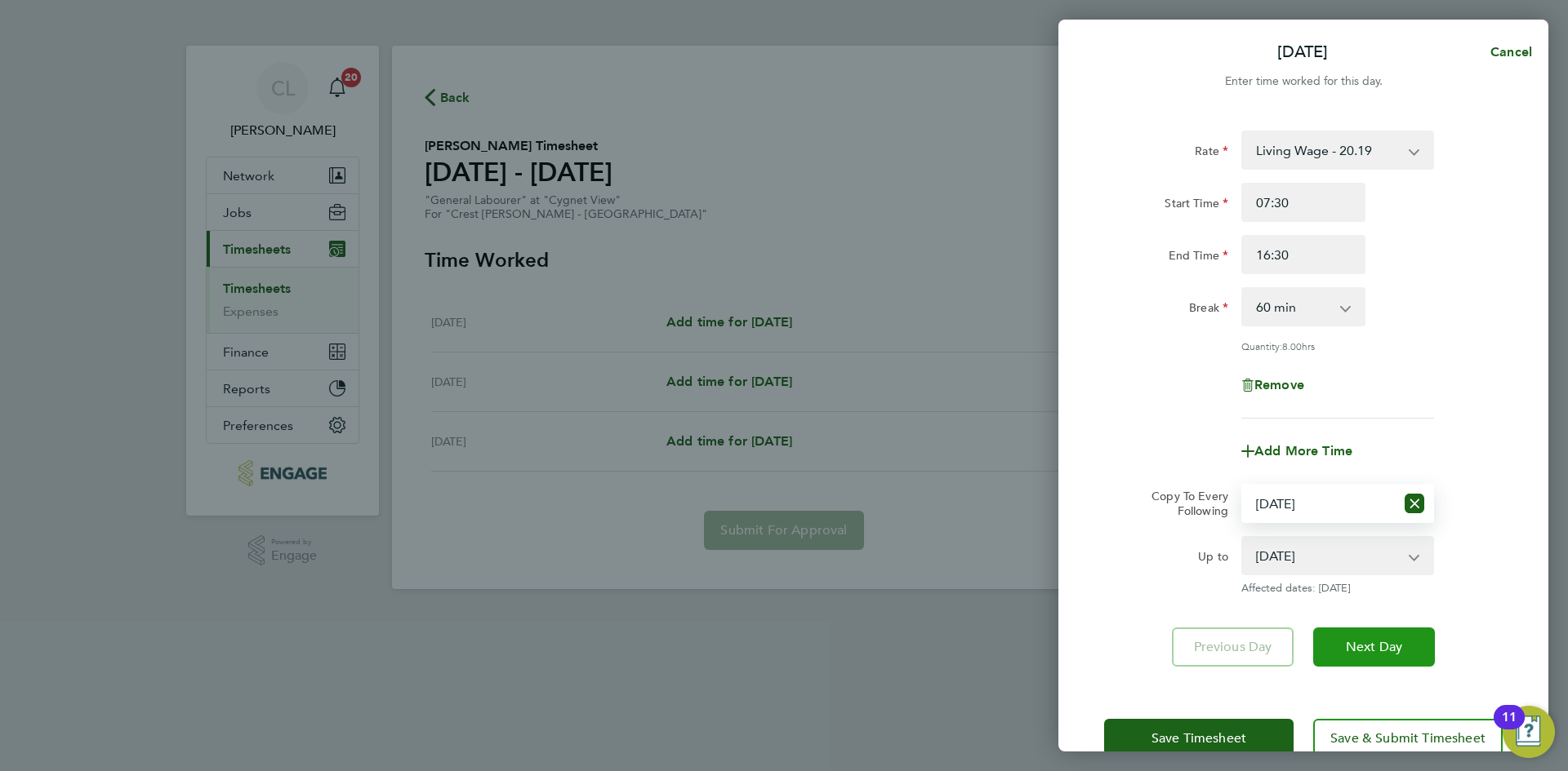
click at [1358, 624] on div "Rate Living Wage - 20.19 Standard - 18.35 Start Time 07:30 End Time 16:30 Break…" at bounding box center [1303, 398] width 490 height 575
click at [1359, 639] on span "Next Day" at bounding box center [1374, 647] width 57 height 16
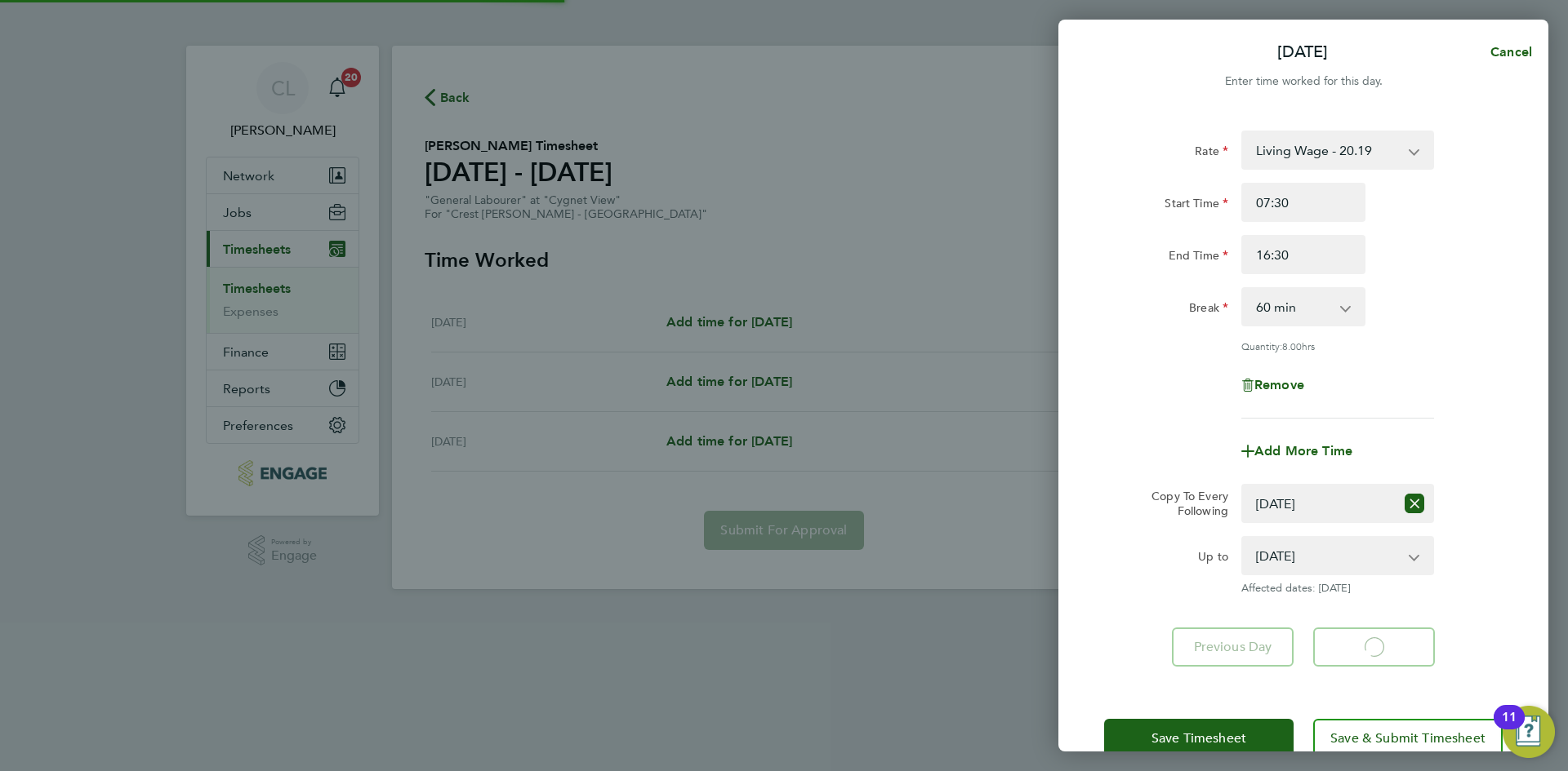
select select "60"
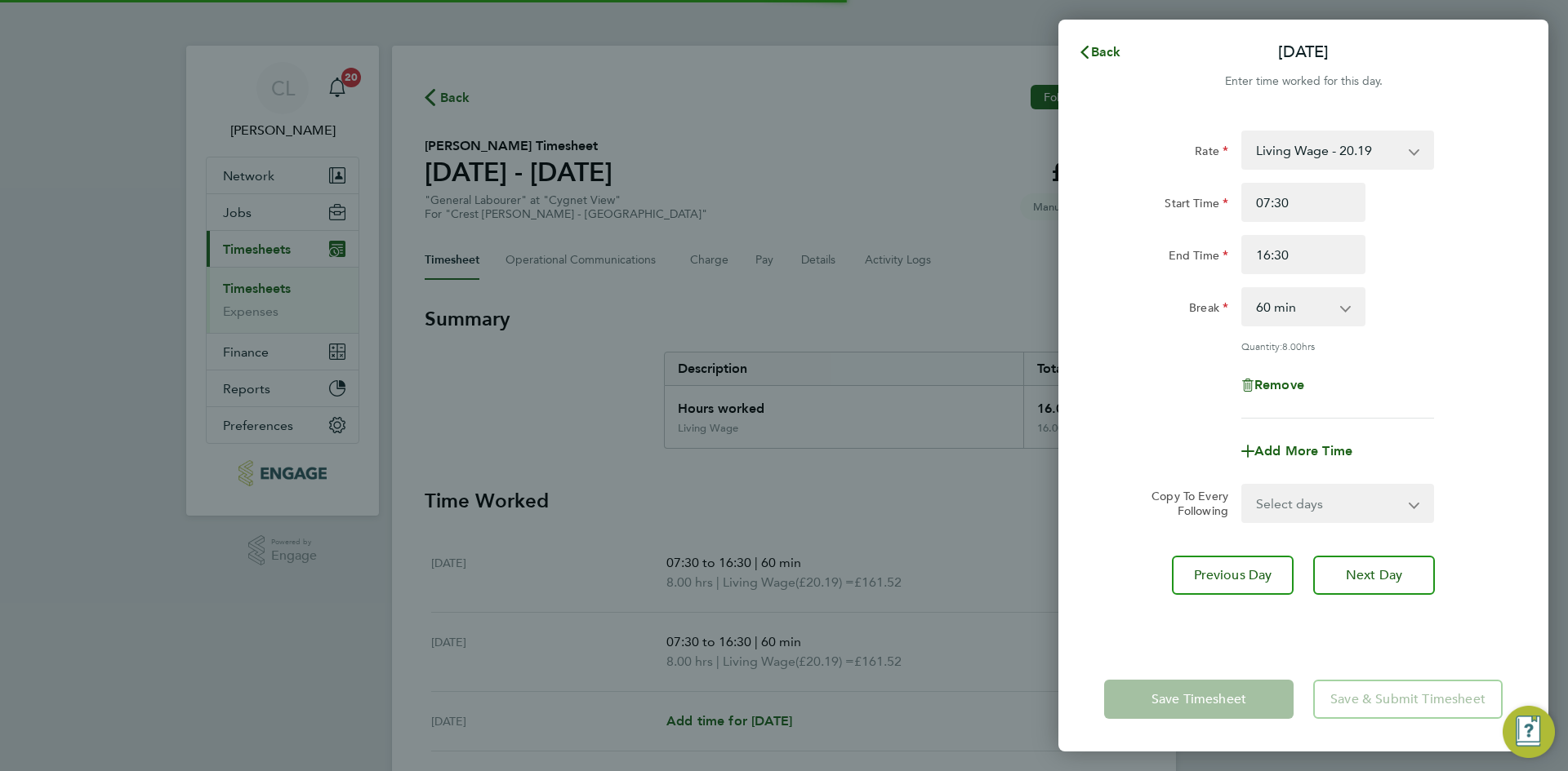
drag, startPoint x: 1306, startPoint y: 500, endPoint x: 1314, endPoint y: 519, distance: 20.6
click at [1306, 500] on select "Select days [DATE]" at bounding box center [1329, 504] width 171 height 36
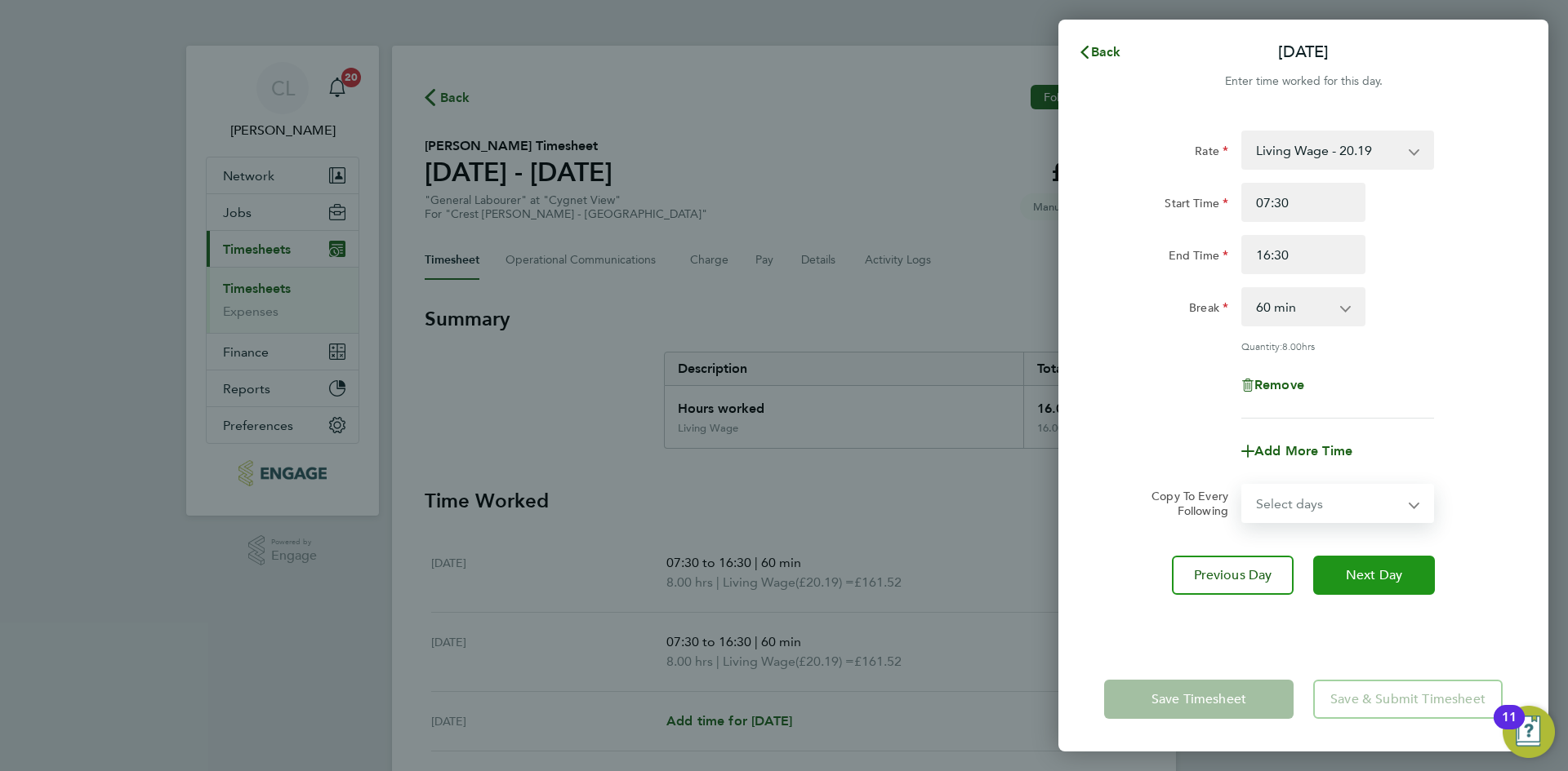
select select "FRI"
click at [1243, 486] on select "Select days [DATE]" at bounding box center [1329, 504] width 171 height 36
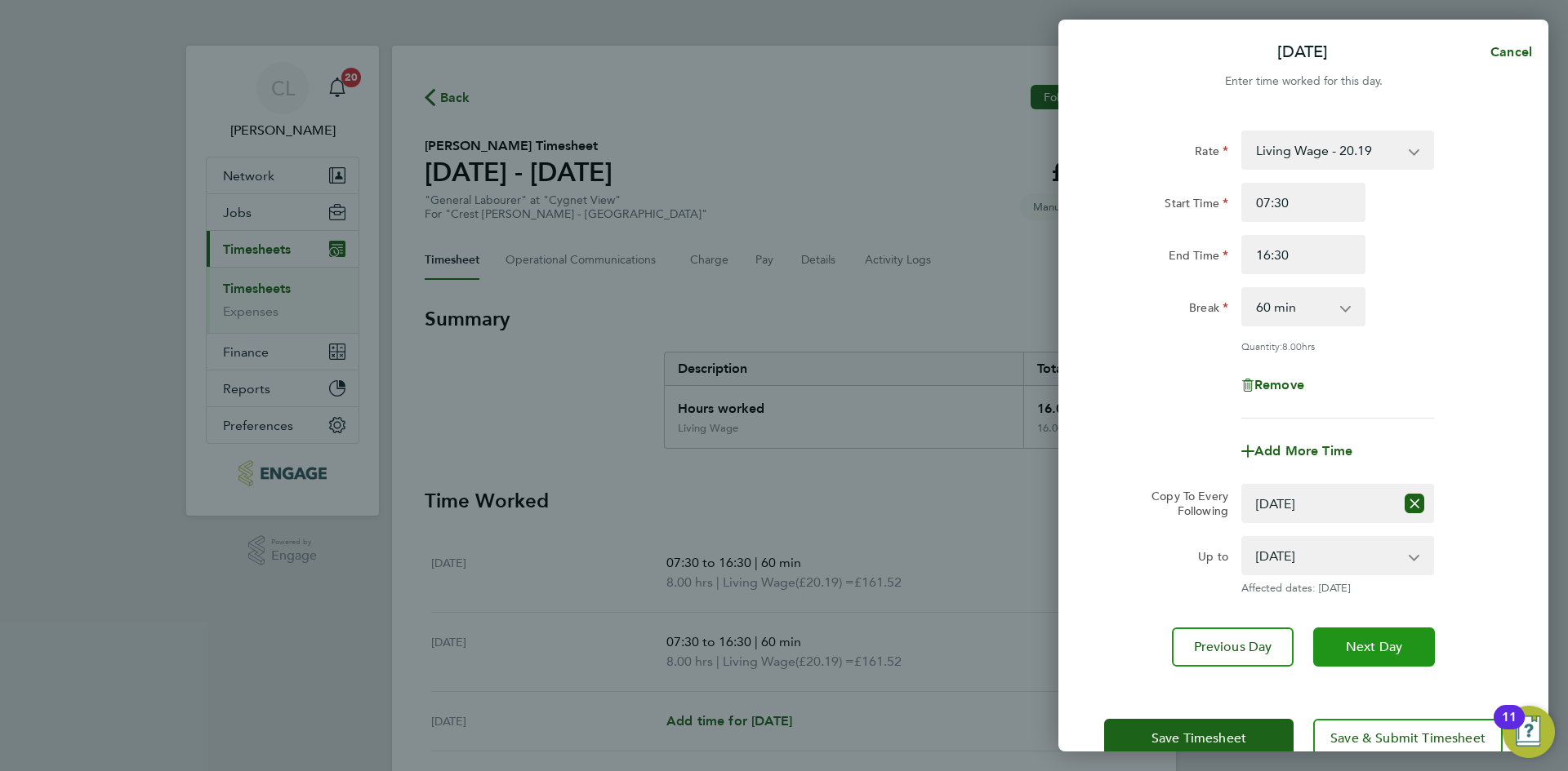
click at [1362, 655] on button "Next Day" at bounding box center [1374, 648] width 122 height 40
select select "60"
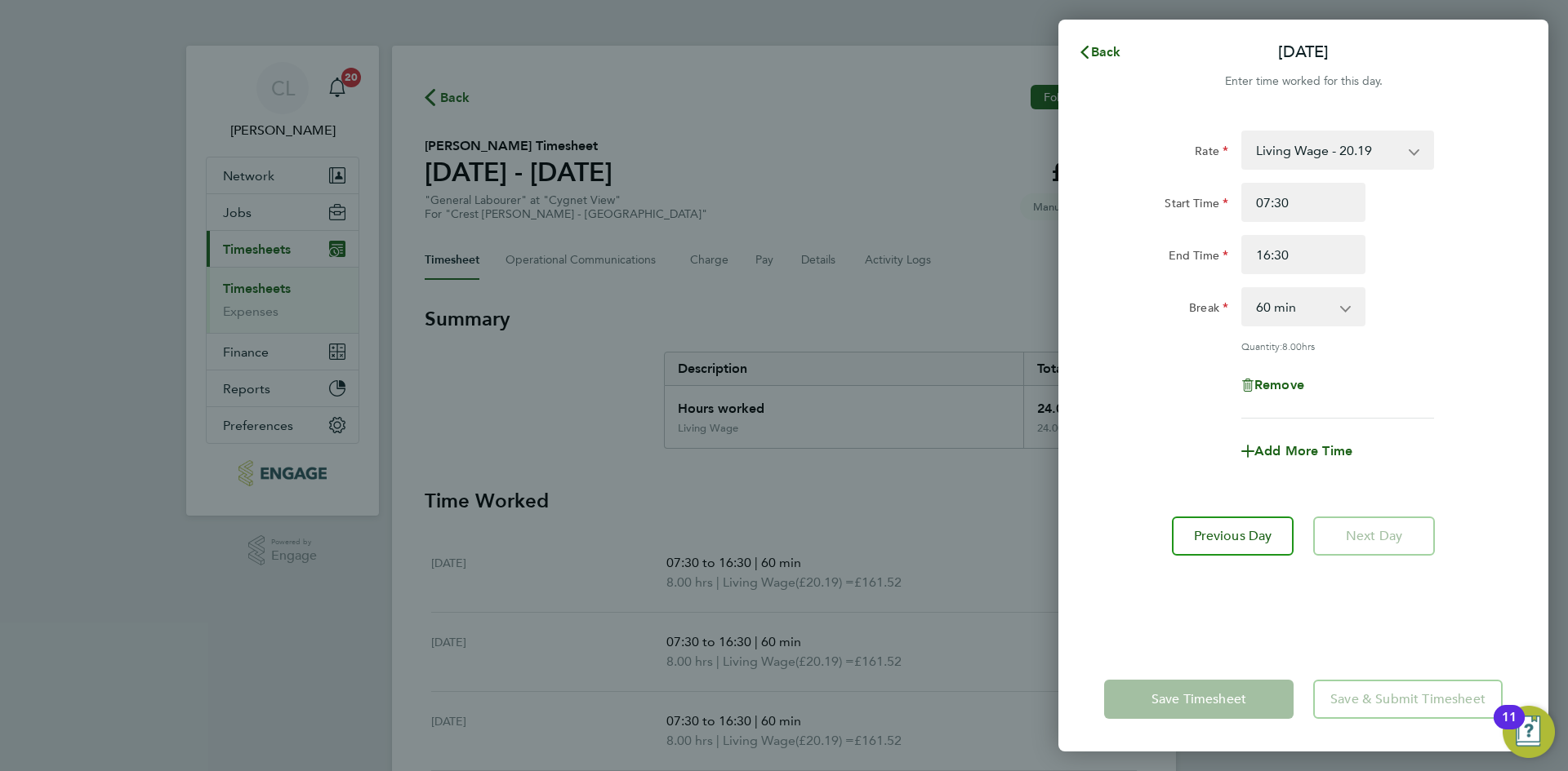
click at [1154, 679] on div "Save Timesheet Save & Submit Timesheet" at bounding box center [1303, 699] width 490 height 104
click at [1107, 43] on button "Back" at bounding box center [1099, 52] width 76 height 32
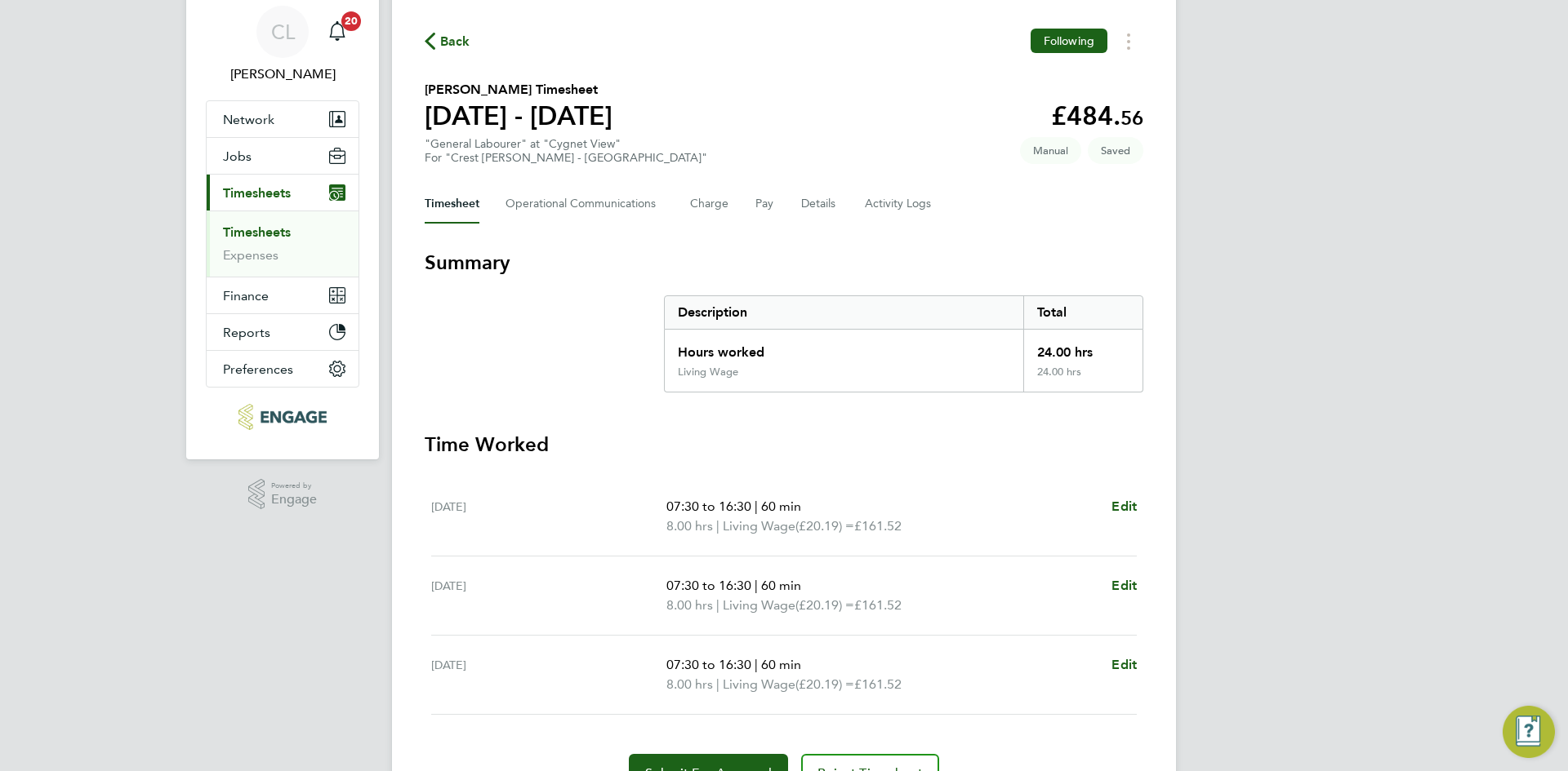
scroll to position [144, 0]
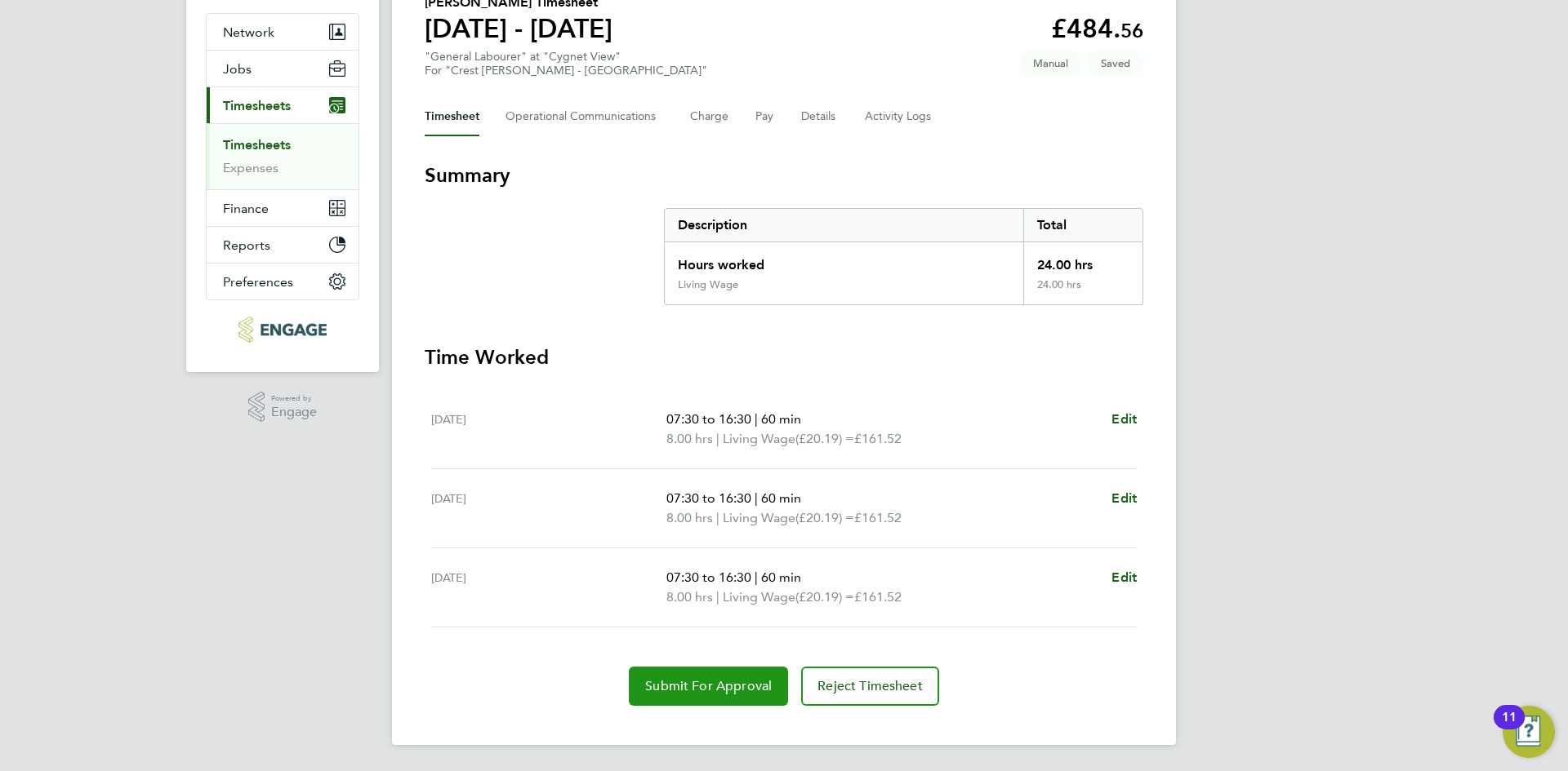
click at [696, 677] on button "Submit For Approval" at bounding box center [707, 686] width 159 height 40
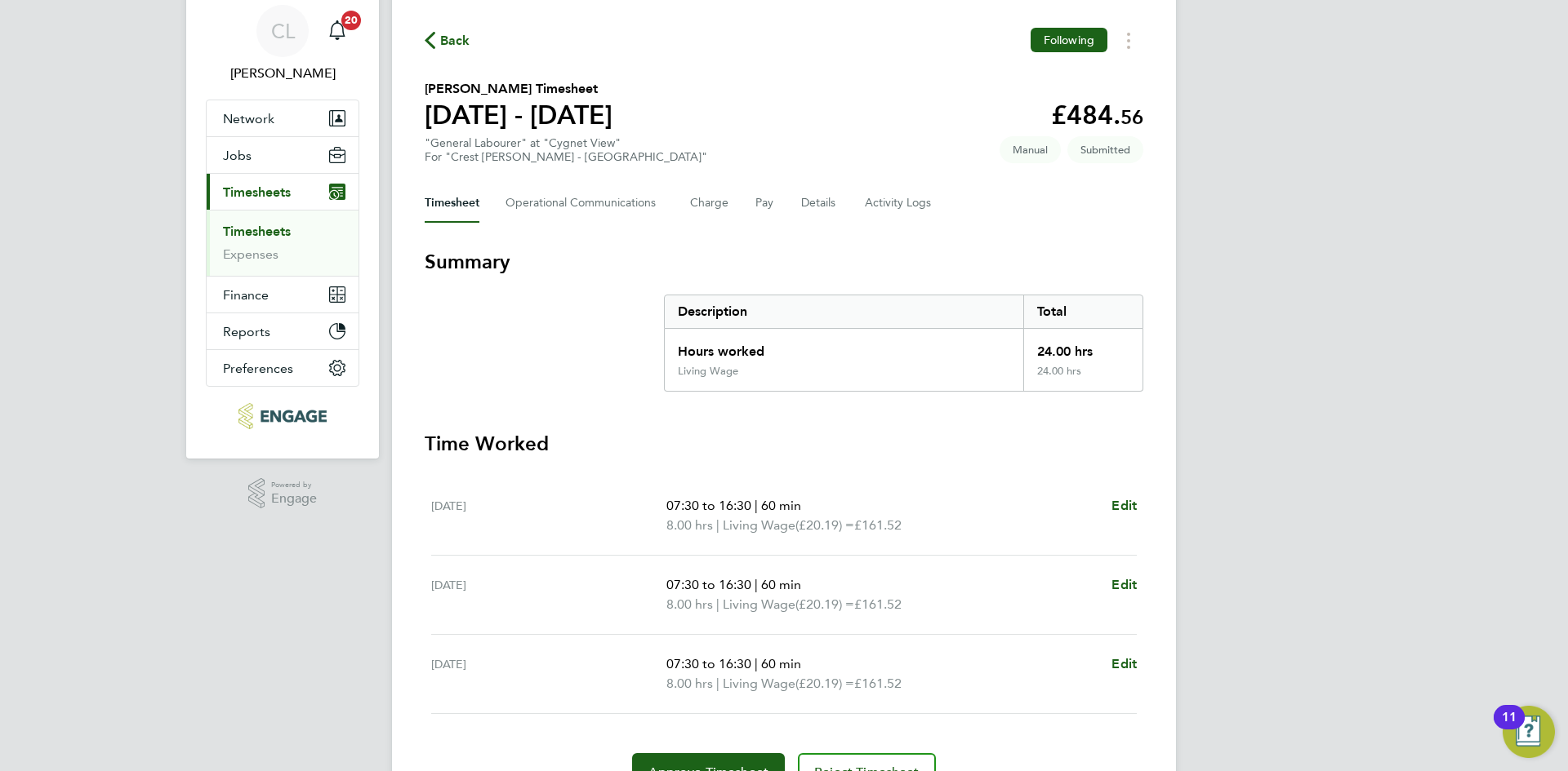
scroll to position [0, 0]
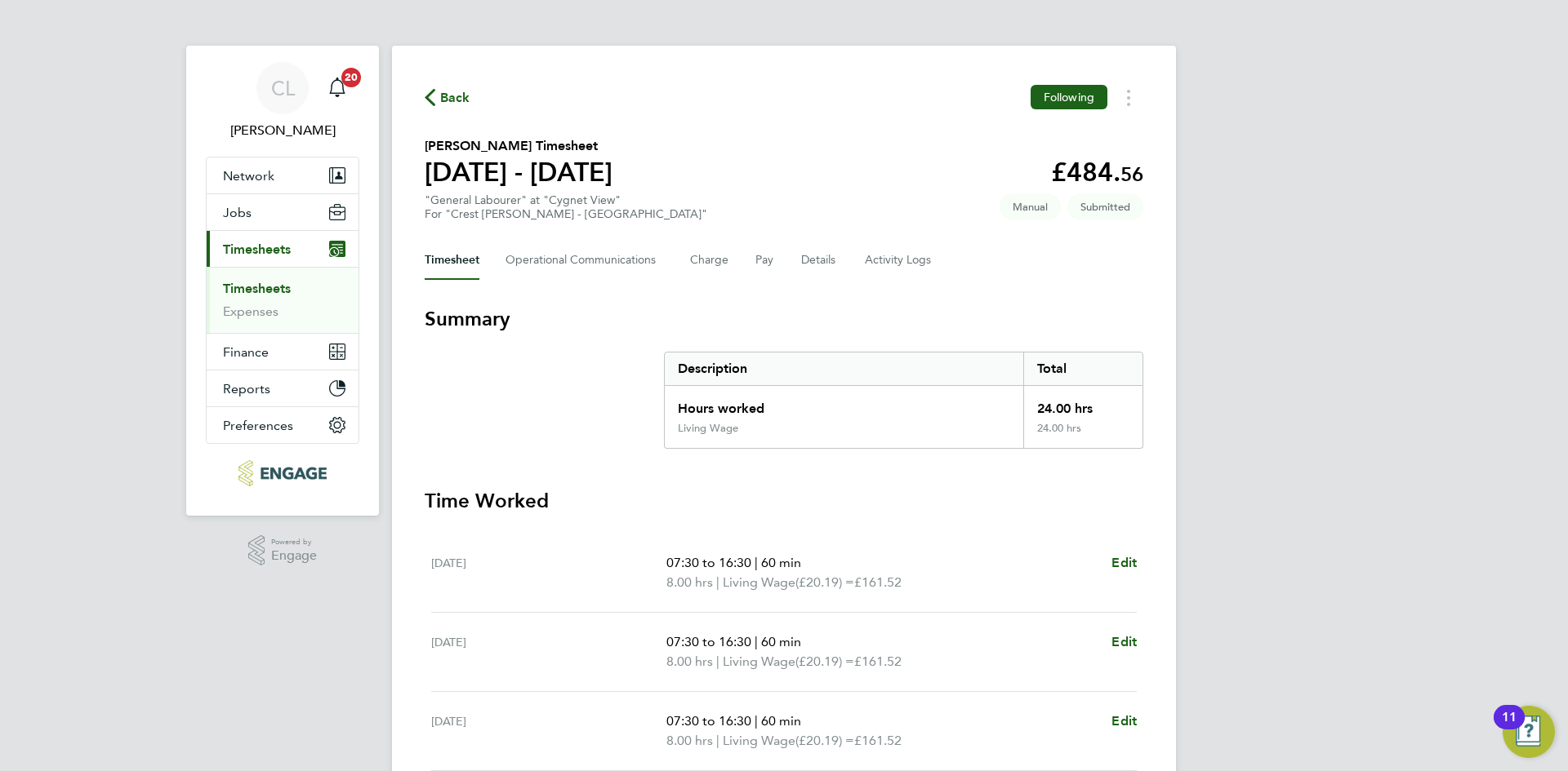
click at [464, 89] on span "Back" at bounding box center [455, 98] width 31 height 20
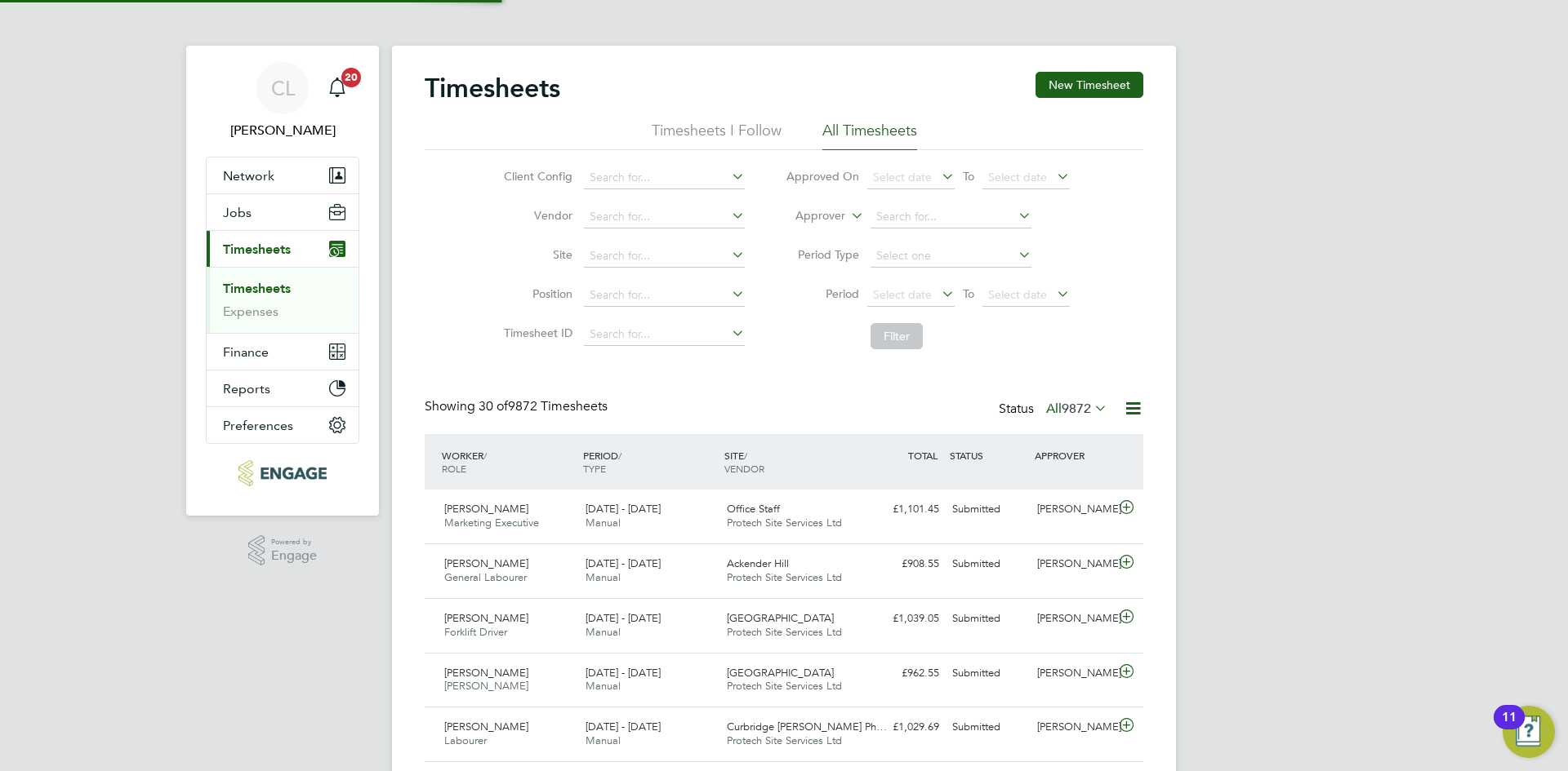
scroll to position [41, 142]
click at [1090, 84] on button "New Timesheet" at bounding box center [1089, 85] width 108 height 26
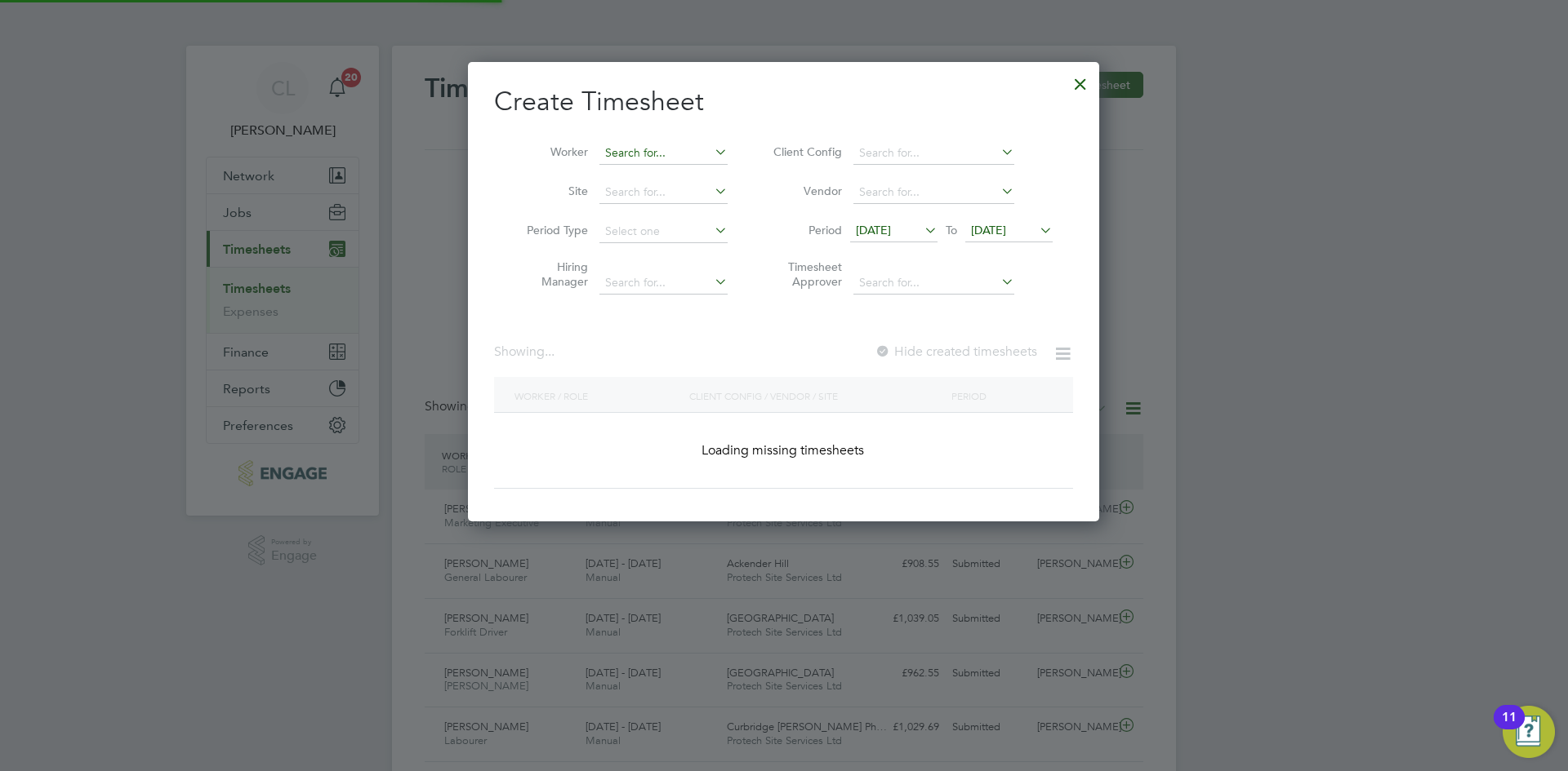
click at [654, 154] on input at bounding box center [663, 153] width 128 height 22
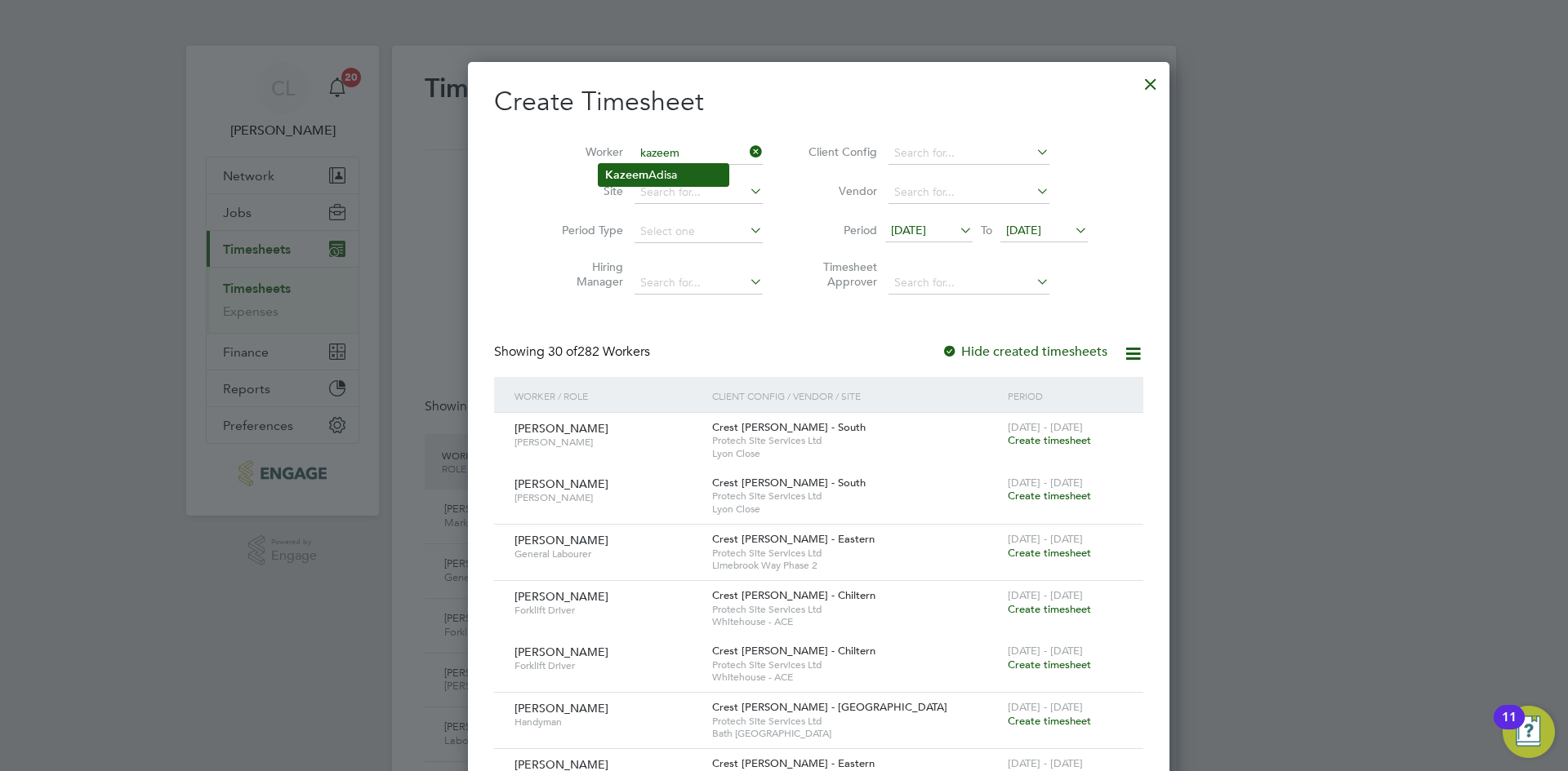
click at [671, 179] on li "[PERSON_NAME]" at bounding box center [663, 175] width 130 height 22
type input "[PERSON_NAME]"
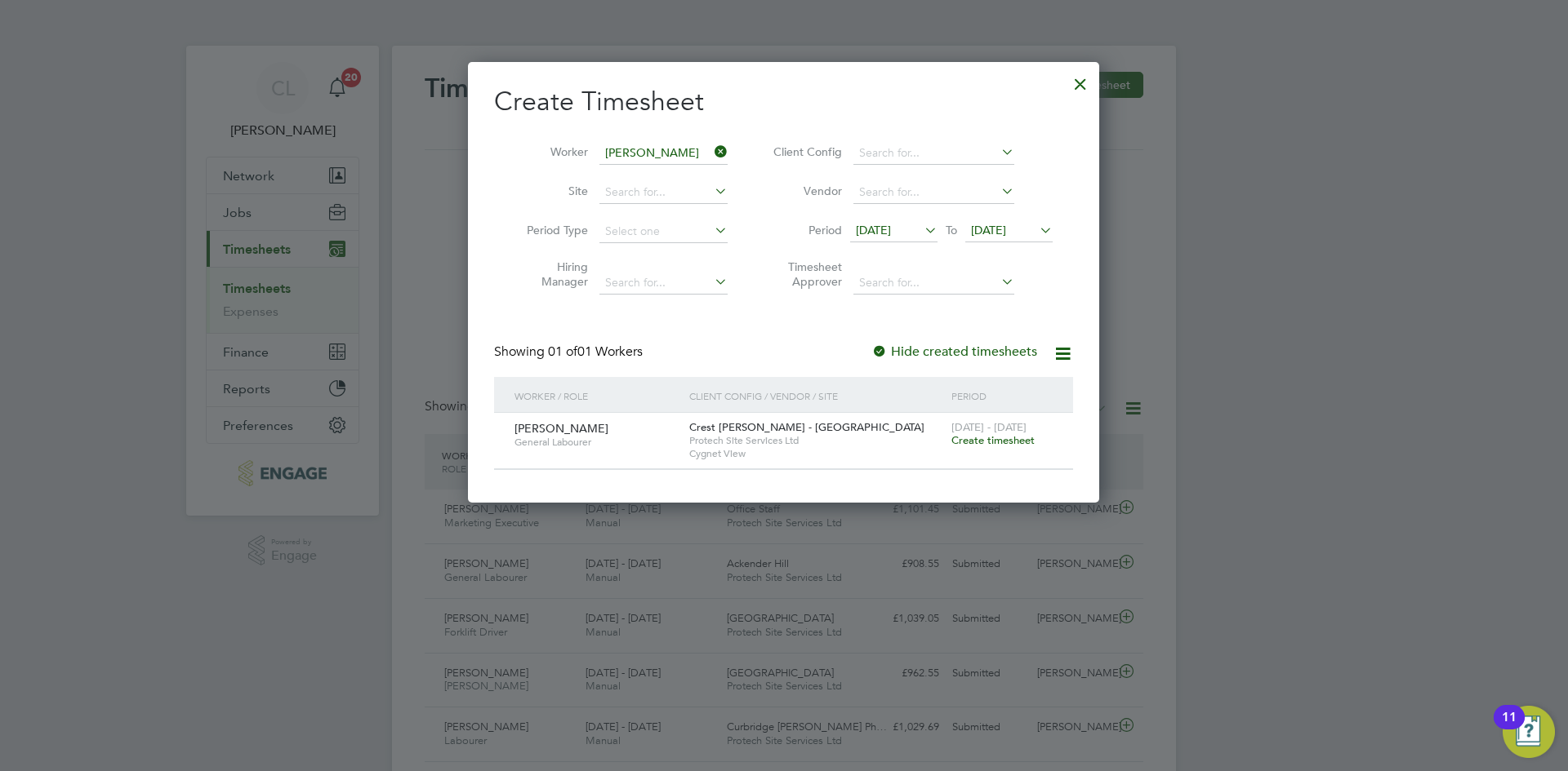
click at [1009, 442] on span "Create timesheet" at bounding box center [993, 440] width 84 height 13
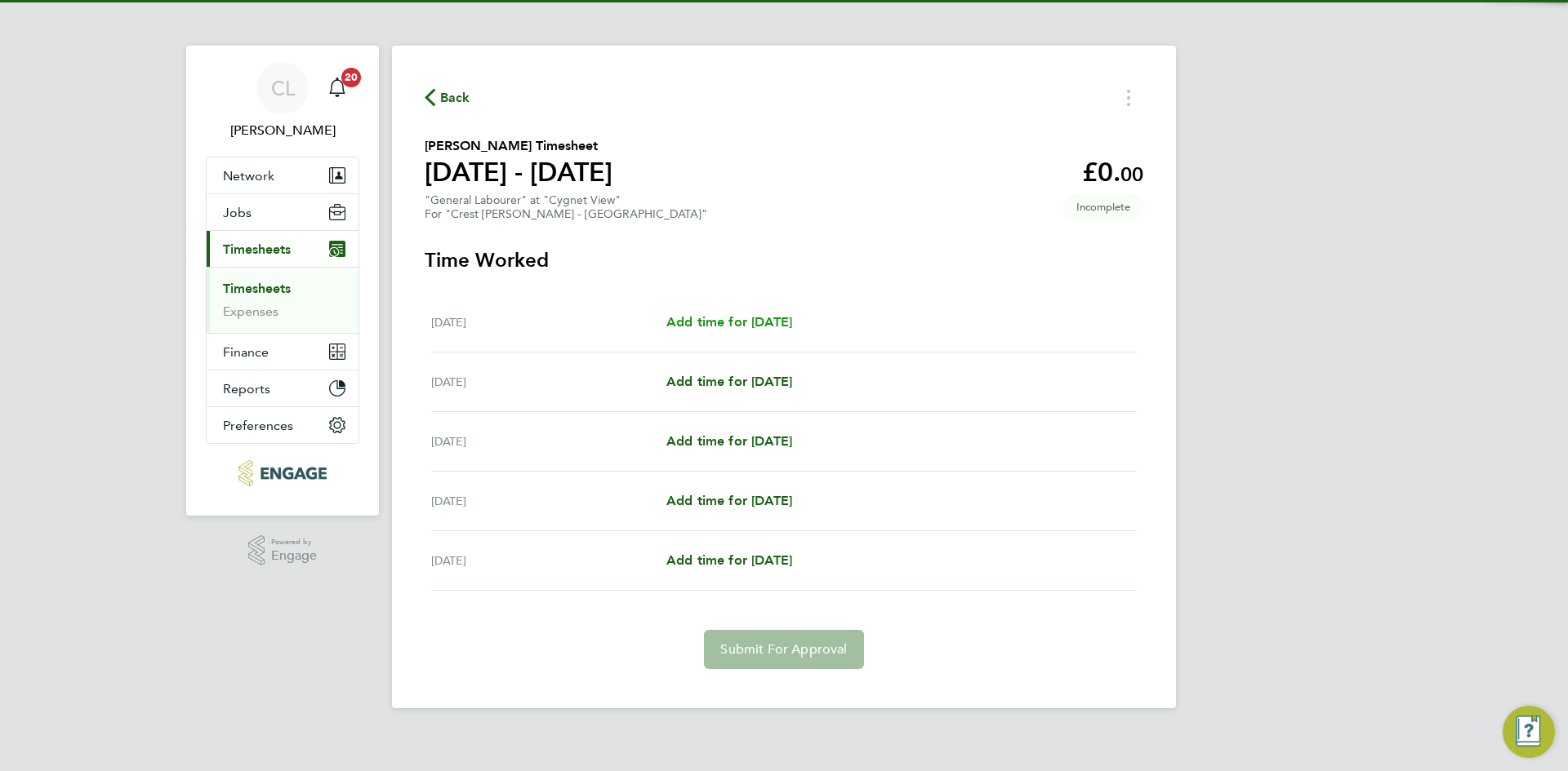
click at [765, 322] on span "Add time for [DATE]" at bounding box center [729, 321] width 126 height 15
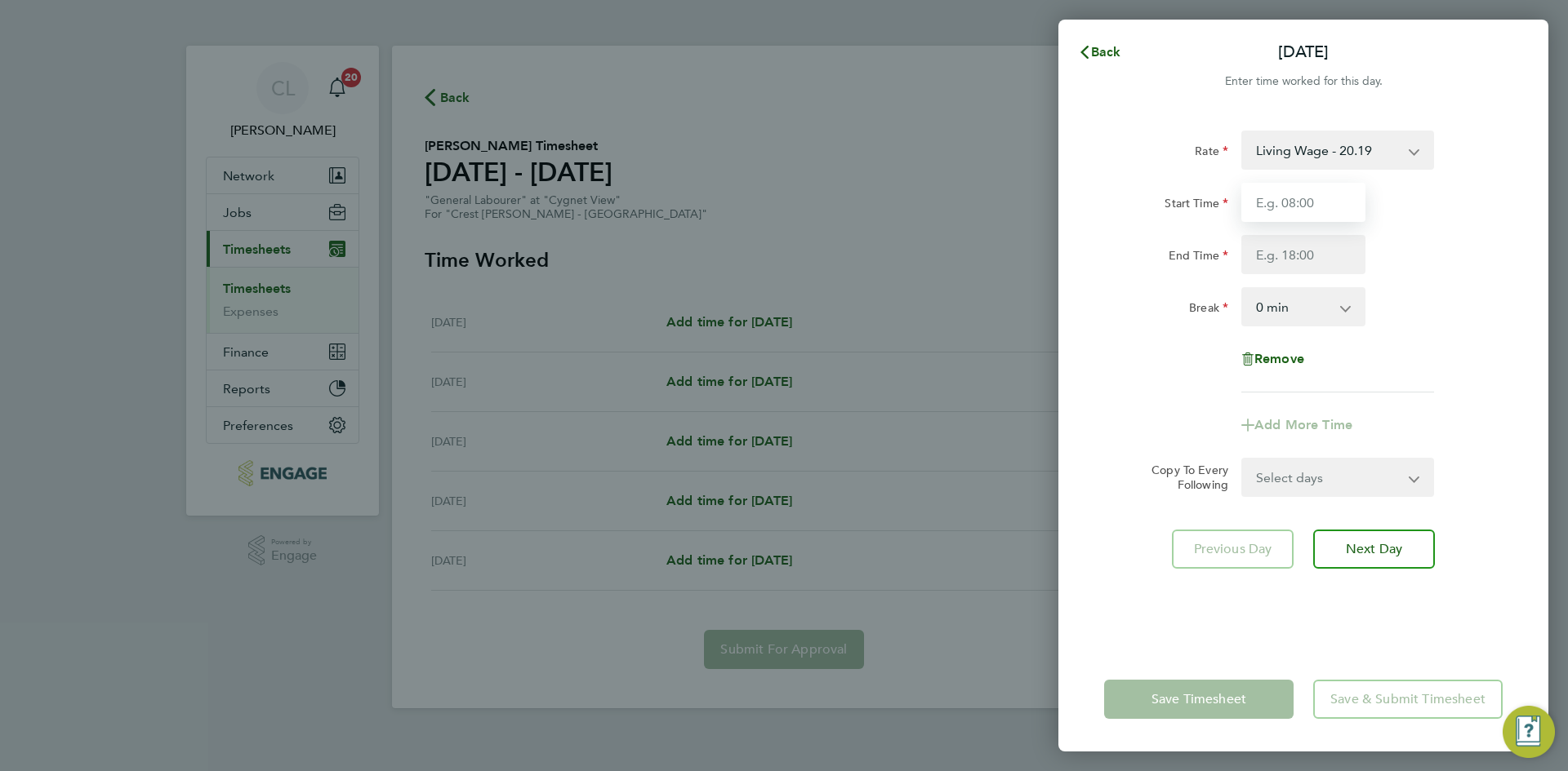
click at [1271, 205] on input "Start Time" at bounding box center [1303, 202] width 124 height 40
type input "07:30"
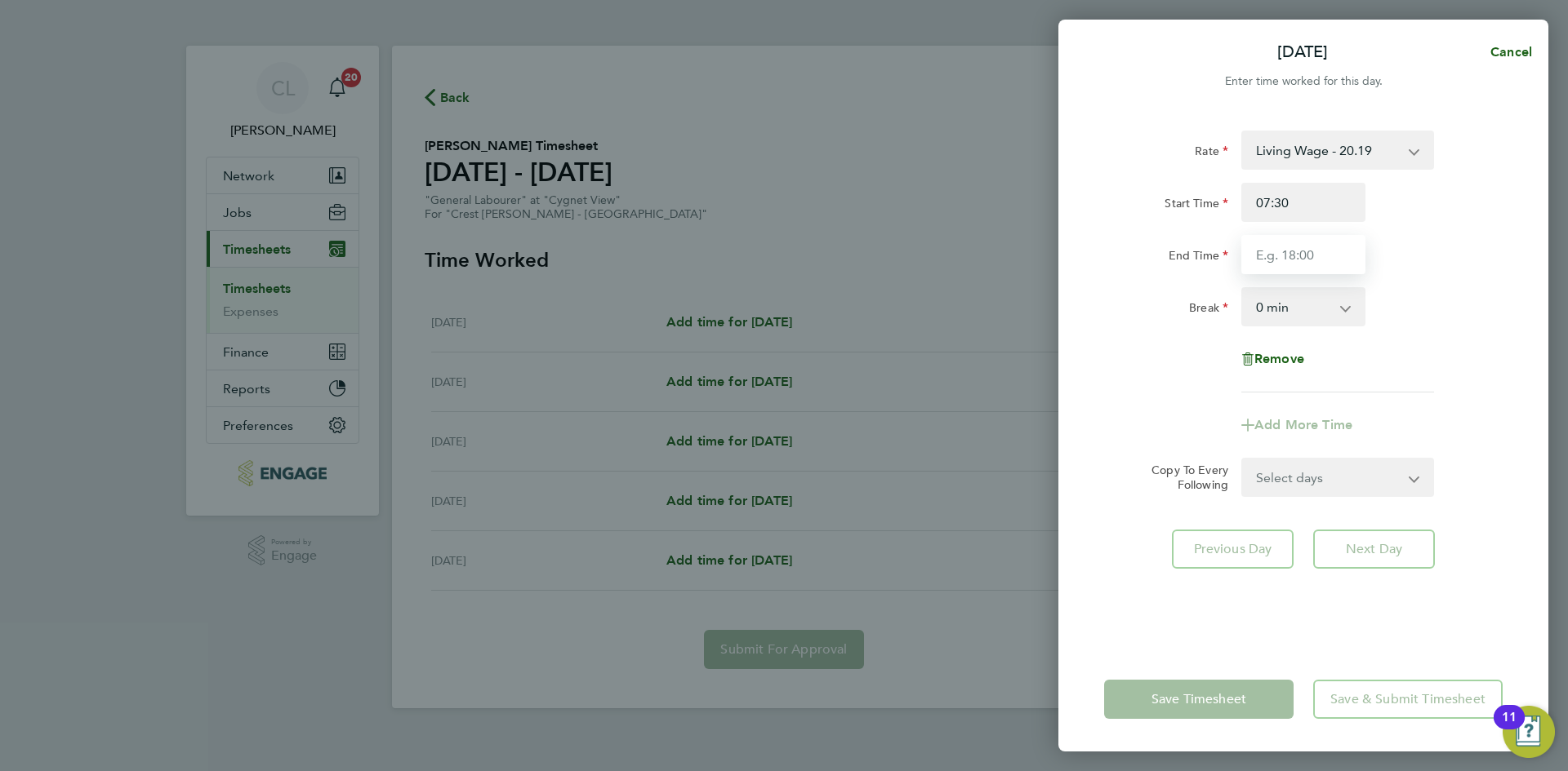
drag, startPoint x: 1305, startPoint y: 256, endPoint x: 1311, endPoint y: 263, distance: 9.2
click at [1305, 256] on input "End Time" at bounding box center [1303, 255] width 124 height 40
type input "16:30"
click at [1462, 291] on div "Break 0 min 15 min 30 min 45 min 60 min 75 min 90 min" at bounding box center [1302, 307] width 411 height 40
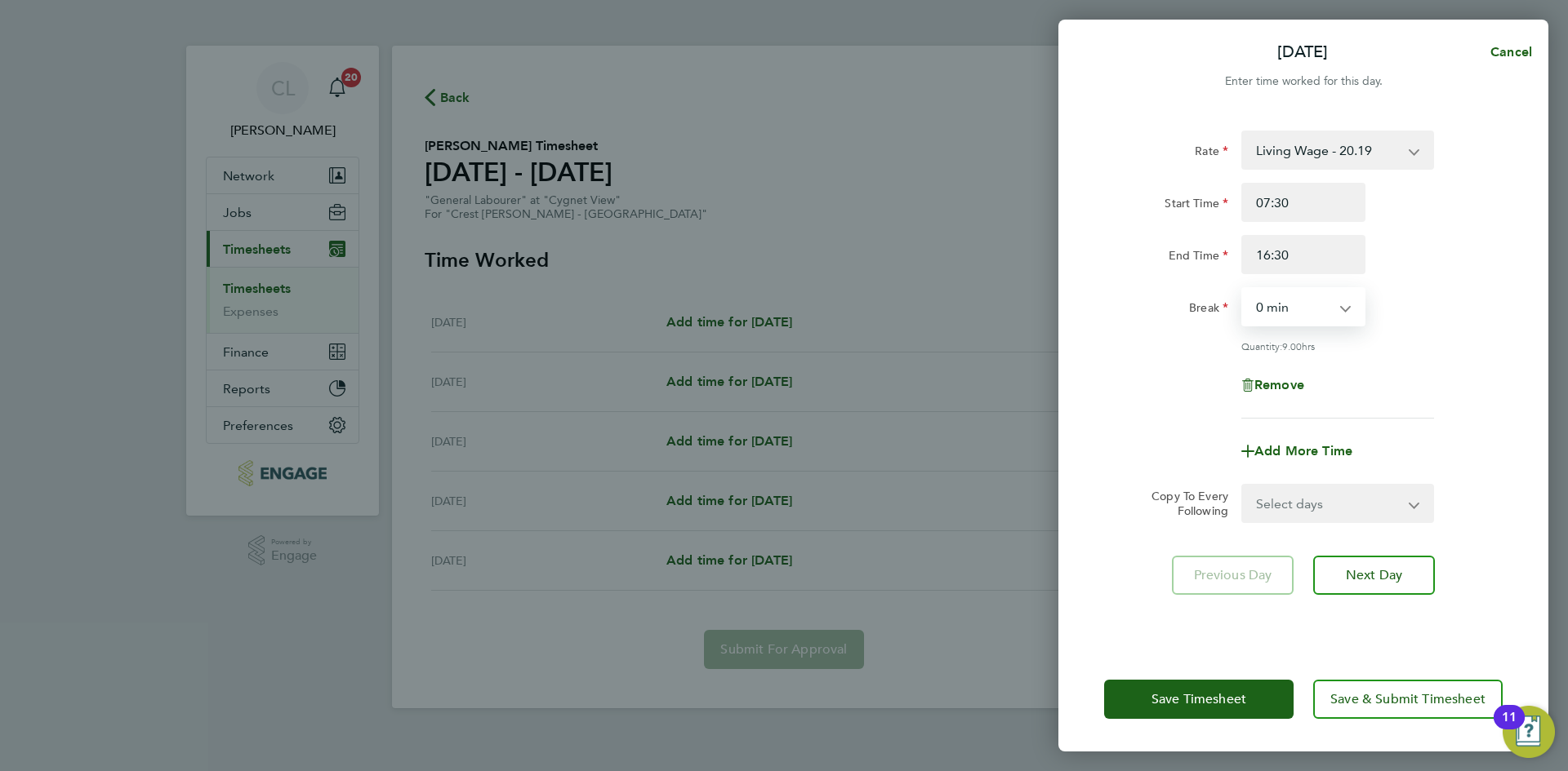
click at [1283, 315] on select "0 min 15 min 30 min 45 min 60 min 75 min 90 min" at bounding box center [1293, 307] width 101 height 36
select select "60"
click at [1243, 289] on select "0 min 15 min 30 min 45 min 60 min 75 min 90 min" at bounding box center [1293, 307] width 101 height 36
click at [1425, 372] on div "Remove" at bounding box center [1302, 385] width 411 height 40
drag, startPoint x: 1356, startPoint y: 507, endPoint x: 1352, endPoint y: 519, distance: 12.6
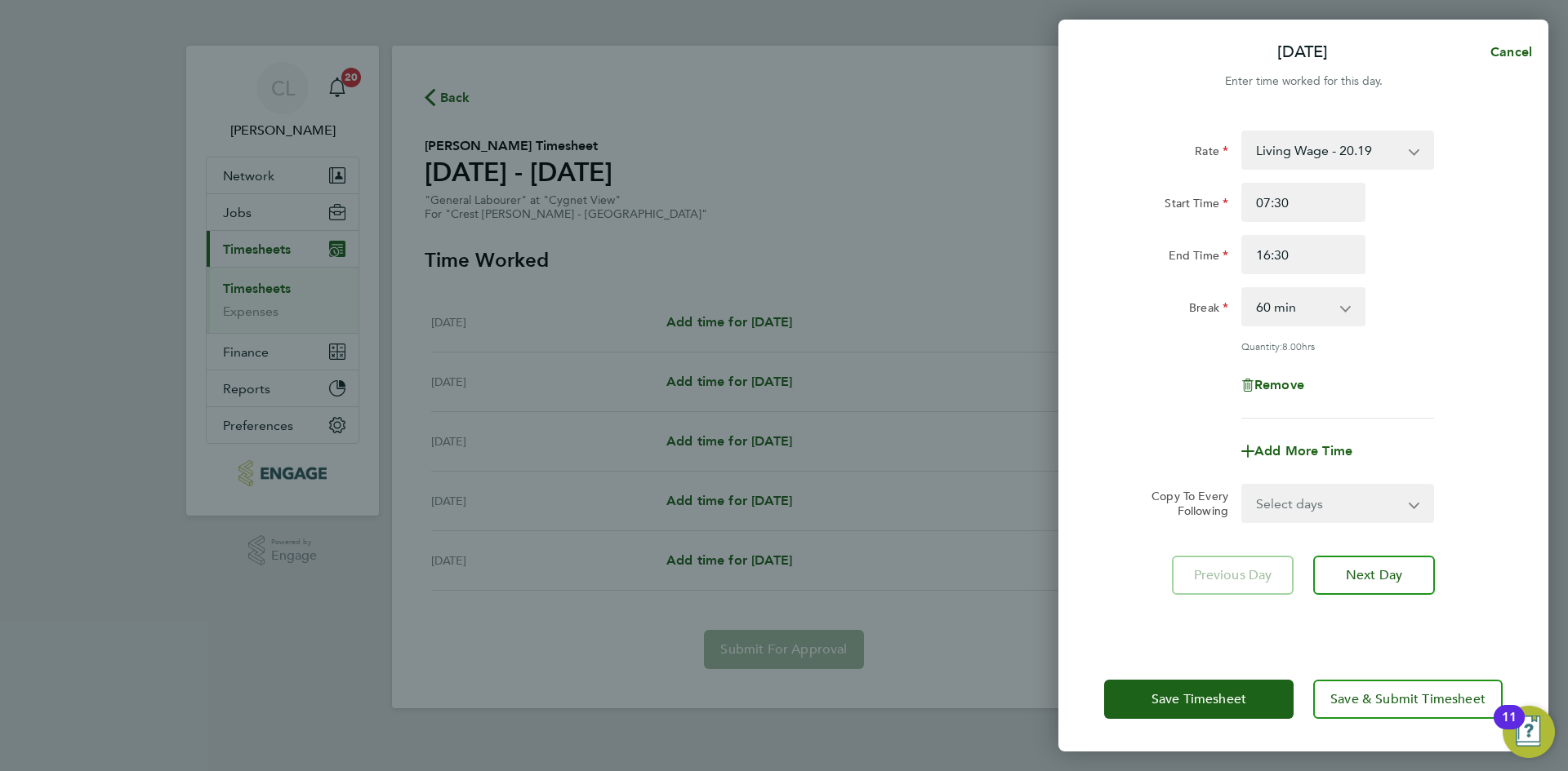
click at [1356, 507] on select "Select days Day [DATE] [DATE] [DATE] [DATE]" at bounding box center [1329, 504] width 171 height 36
select select "TUE"
click at [1243, 486] on select "Select days Day [DATE] [DATE] [DATE] [DATE]" at bounding box center [1329, 504] width 171 height 36
select select "[DATE]"
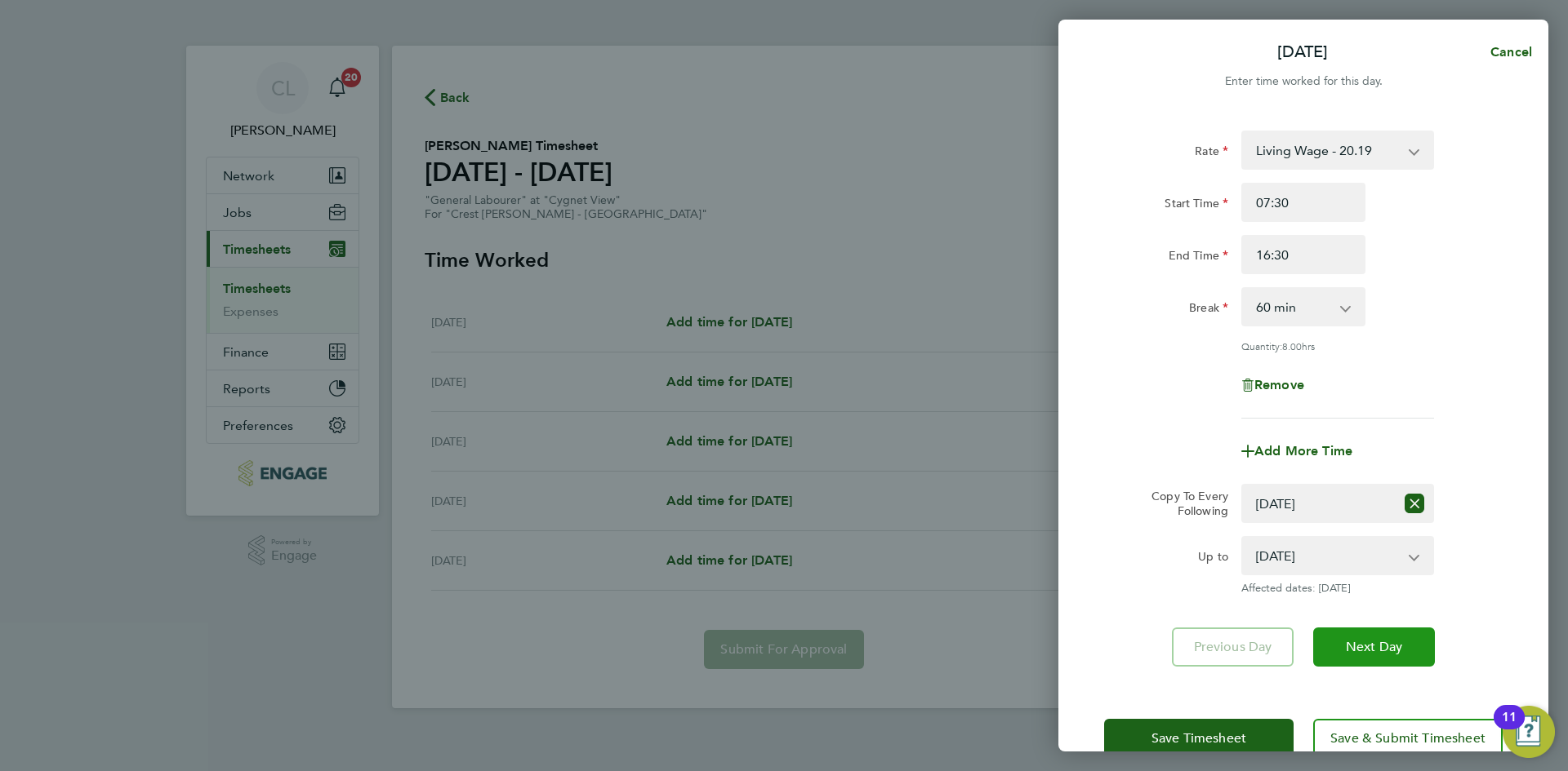
click at [1391, 645] on span "Next Day" at bounding box center [1374, 647] width 57 height 16
click at [1329, 507] on select "Select days Day [DATE] [DATE] [DATE] [DATE]" at bounding box center [1319, 504] width 152 height 36
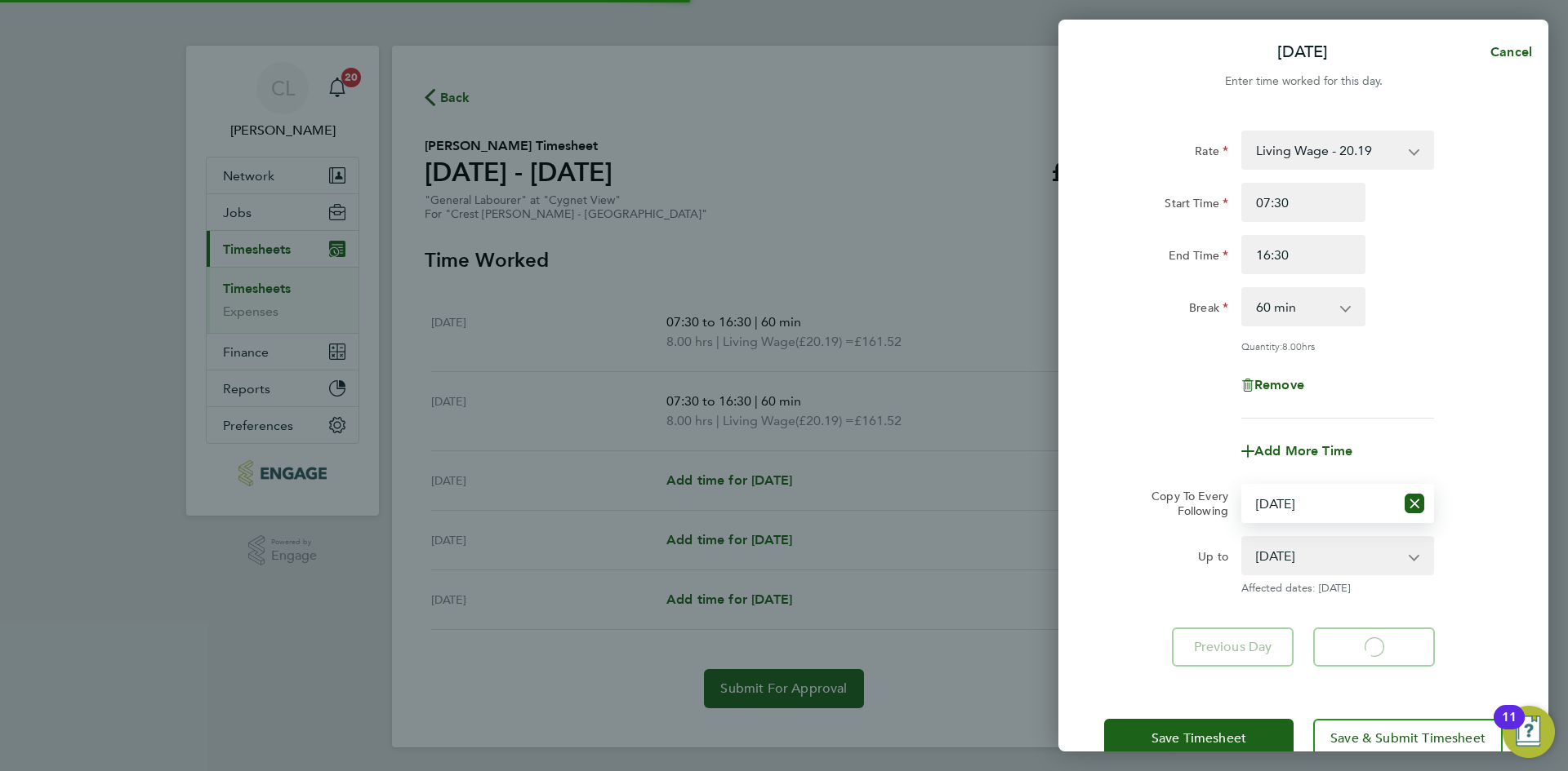
select select "60"
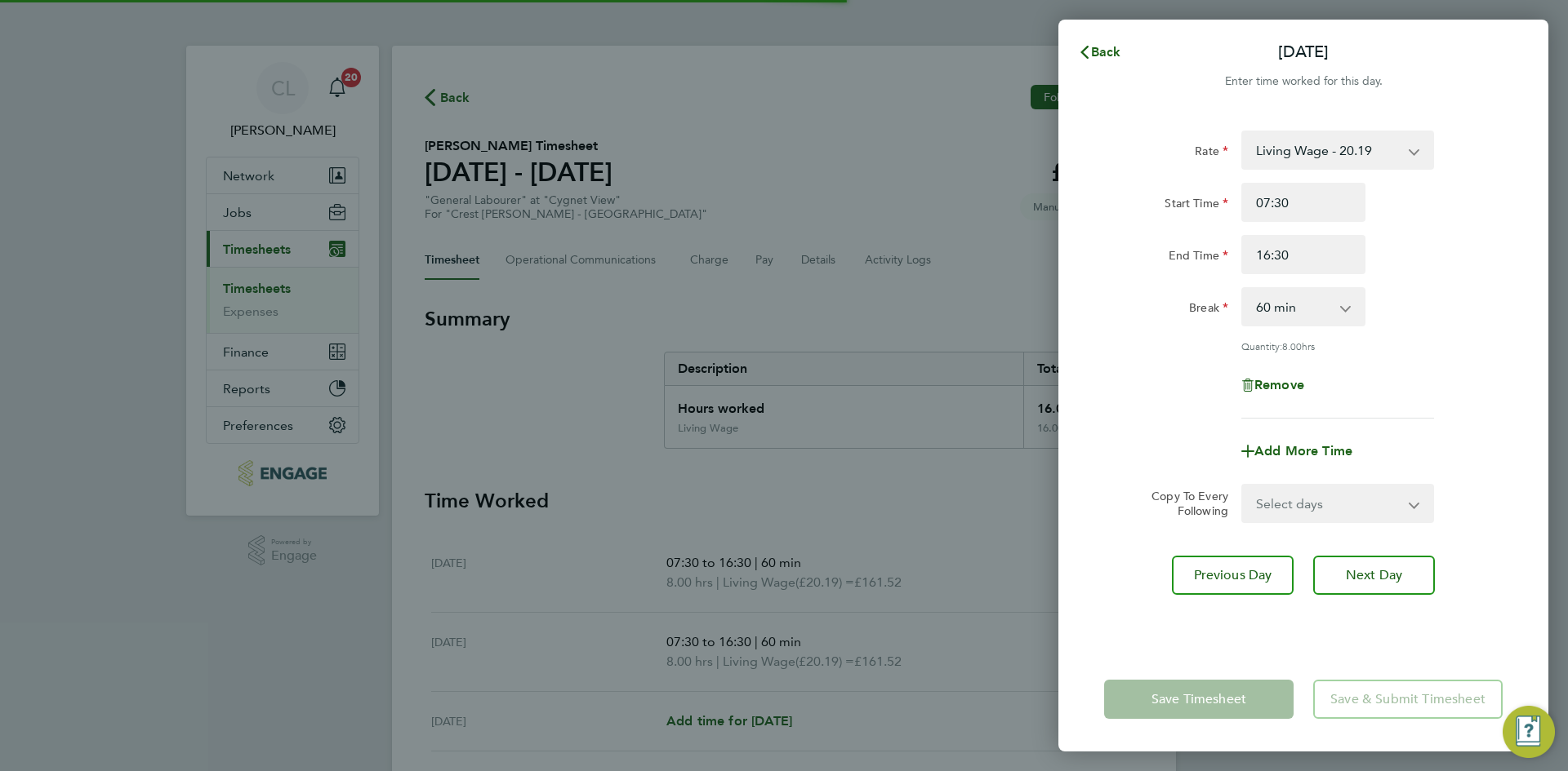
click at [1306, 464] on div "Add More Time" at bounding box center [1302, 452] width 137 height 40
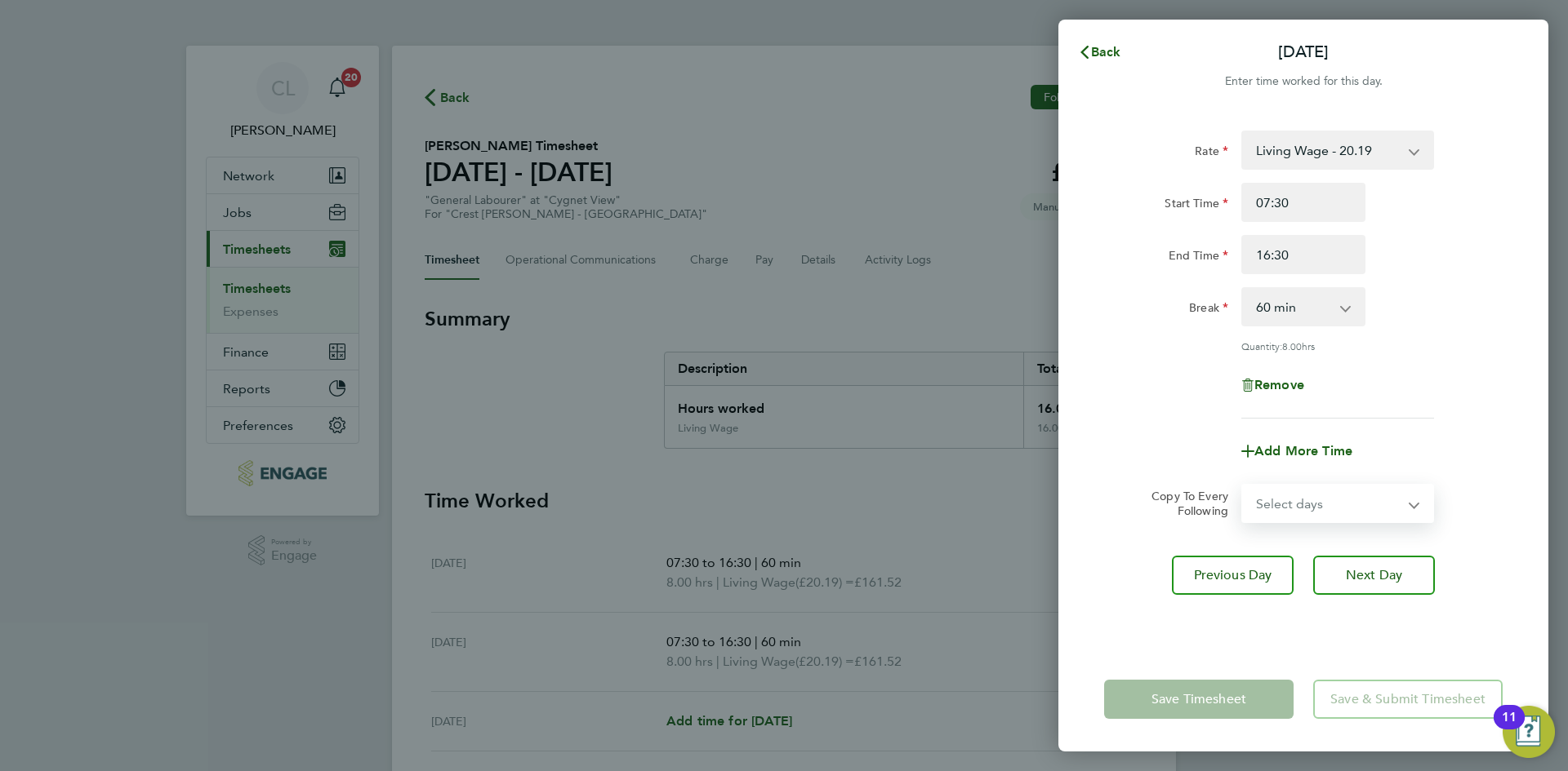
drag, startPoint x: 1311, startPoint y: 498, endPoint x: 1318, endPoint y: 518, distance: 21.2
click at [1311, 498] on select "Select days Day [DATE] [DATE] [DATE]" at bounding box center [1329, 504] width 171 height 36
select select "WED"
click at [1243, 486] on select "Select days Day [DATE] [DATE] [DATE]" at bounding box center [1329, 504] width 171 height 36
select select "[DATE]"
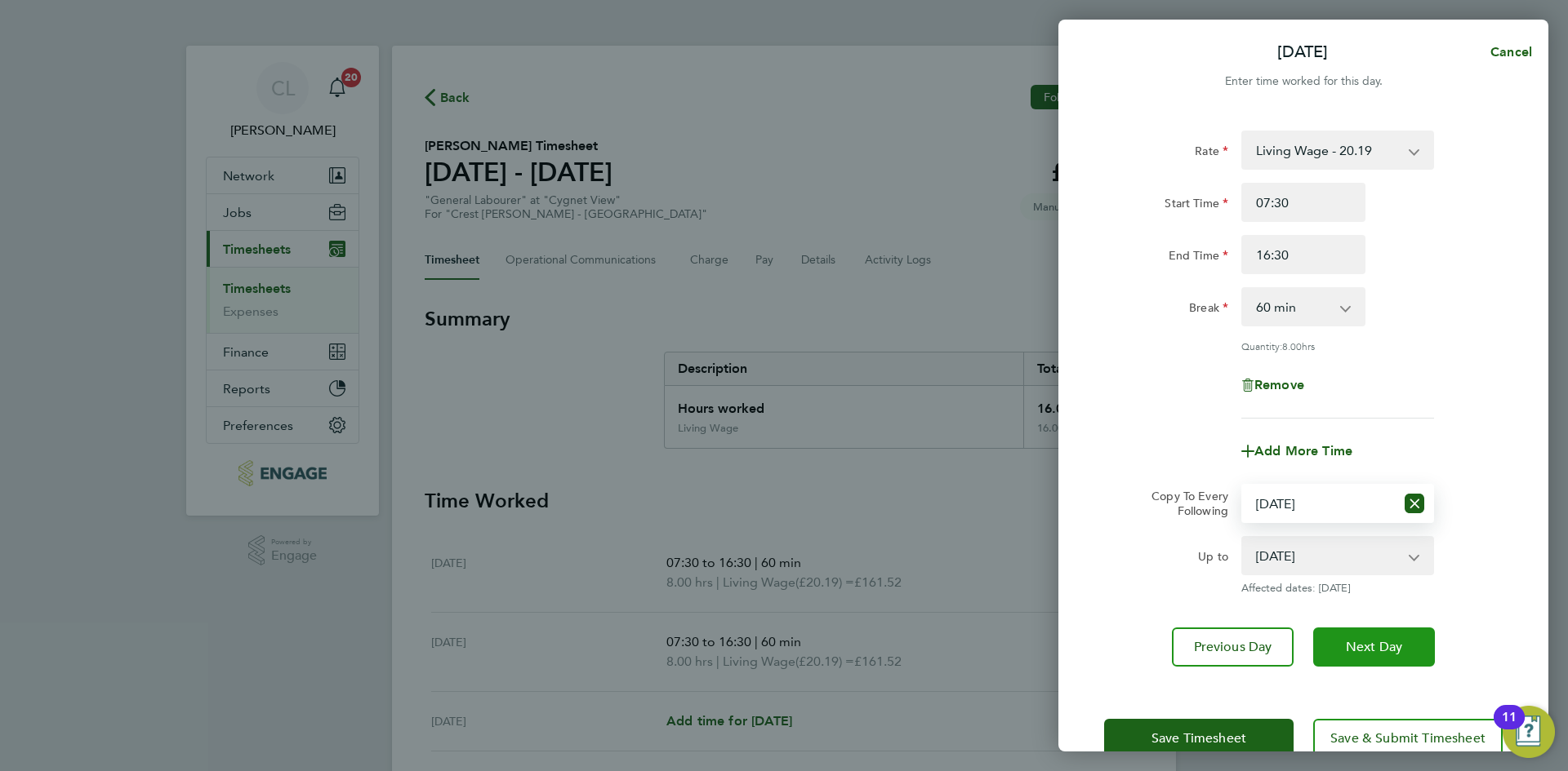
click at [1356, 650] on span "Next Day" at bounding box center [1374, 647] width 57 height 16
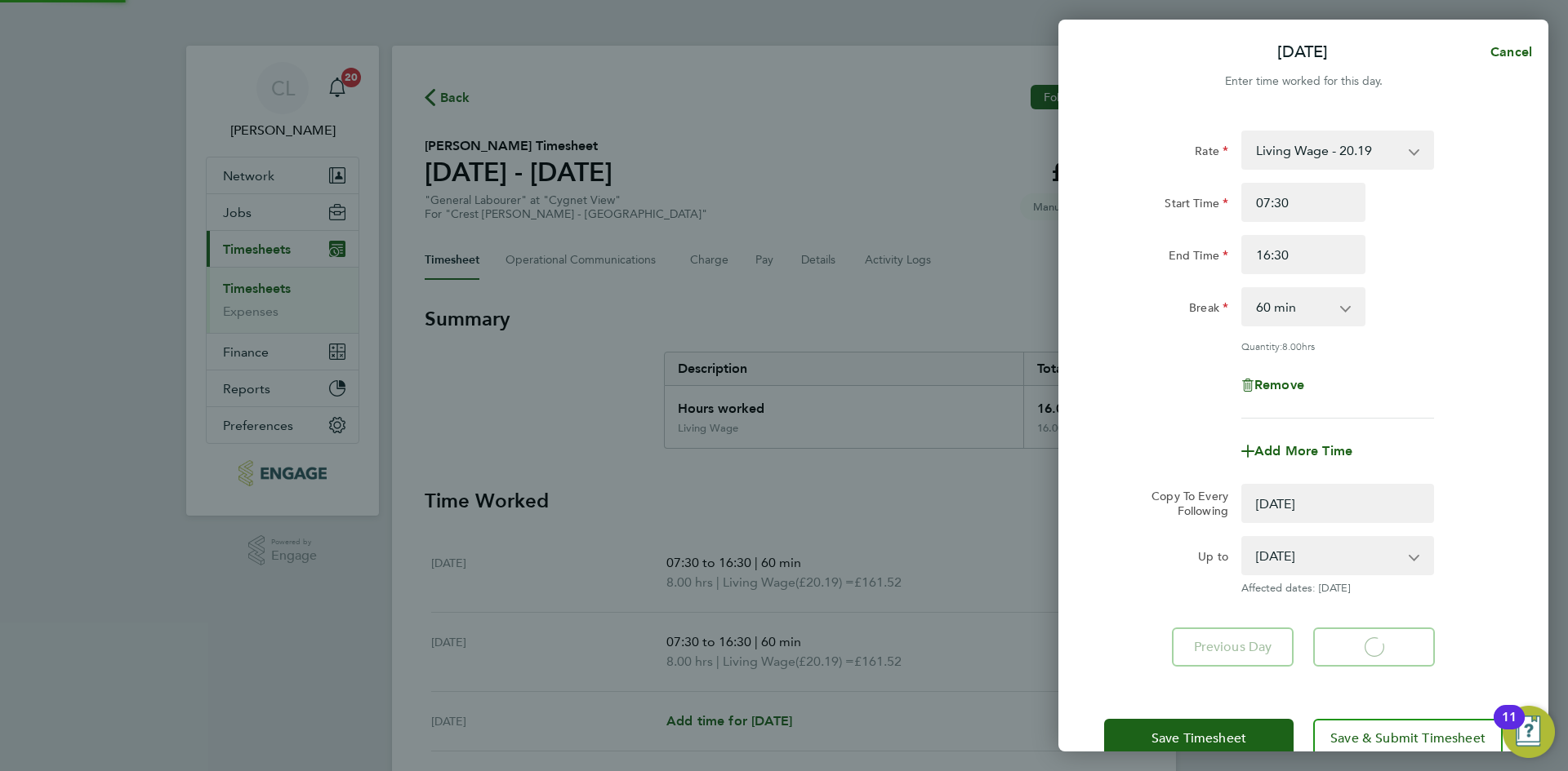
select select "0: null"
select select "60"
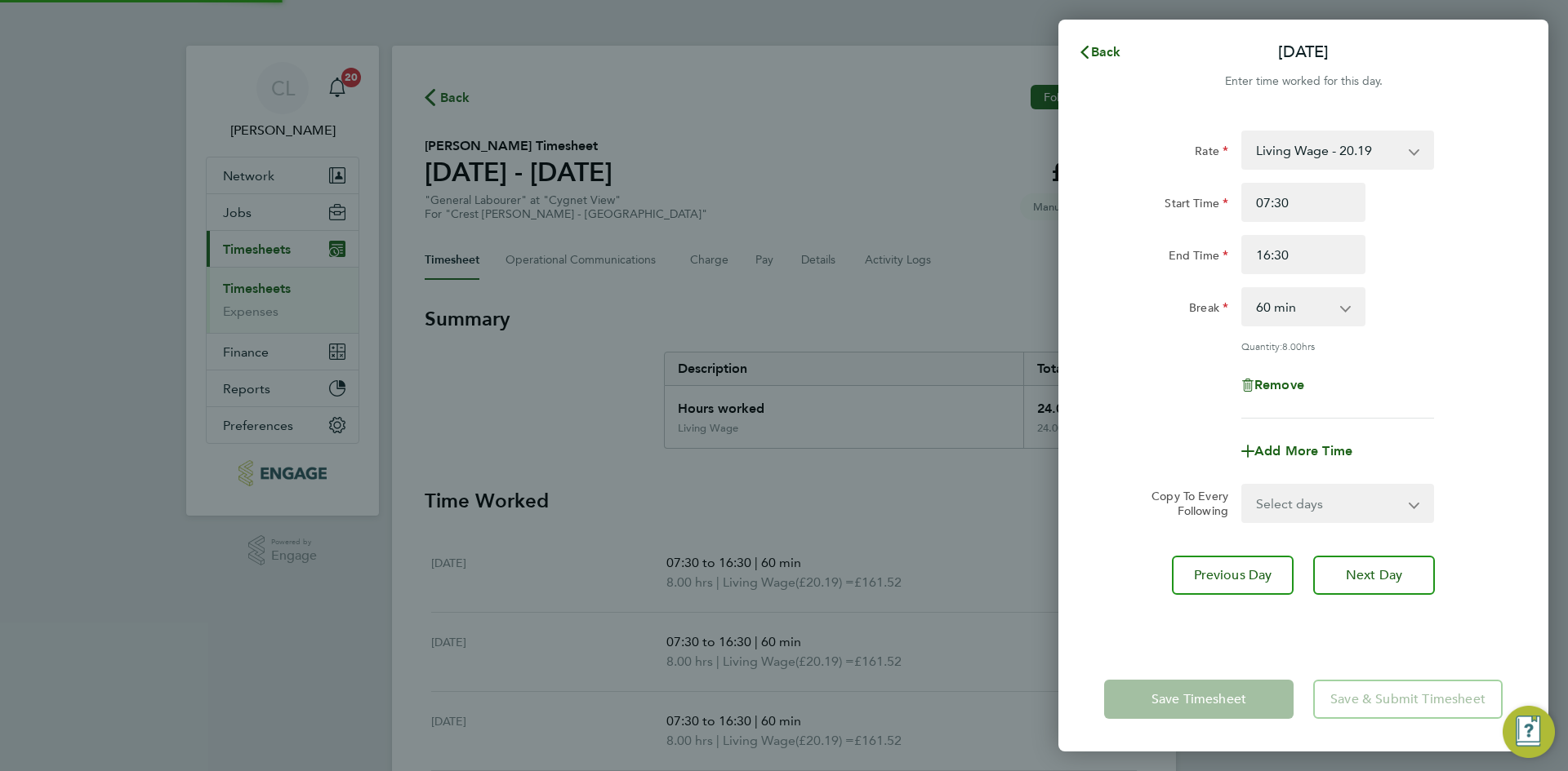
click at [1353, 515] on select "Select days Day [DATE] [DATE]" at bounding box center [1329, 504] width 171 height 36
select select "THU"
click at [1243, 486] on select "Select days Day [DATE] [DATE]" at bounding box center [1329, 504] width 171 height 36
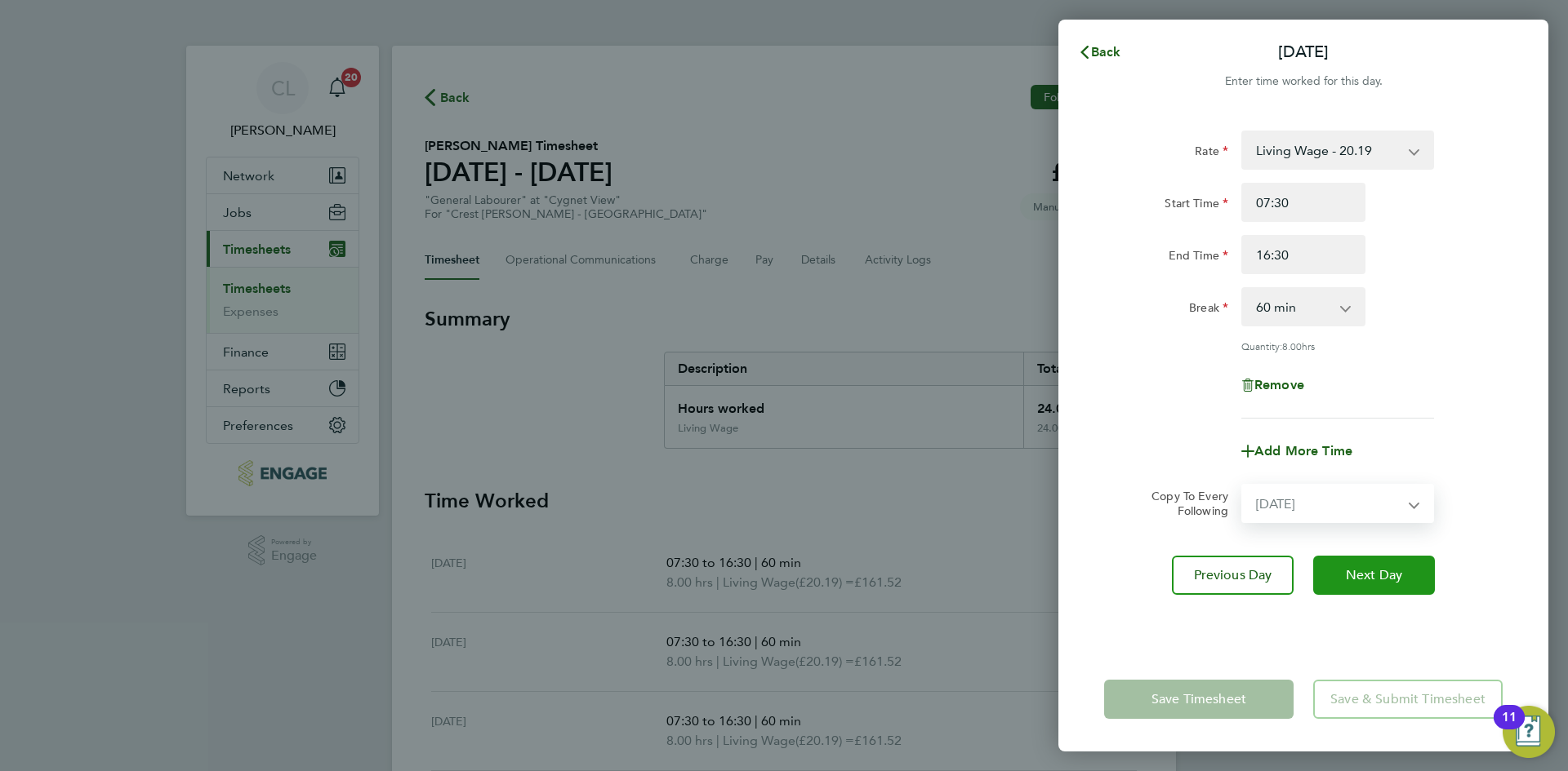
select select "[DATE]"
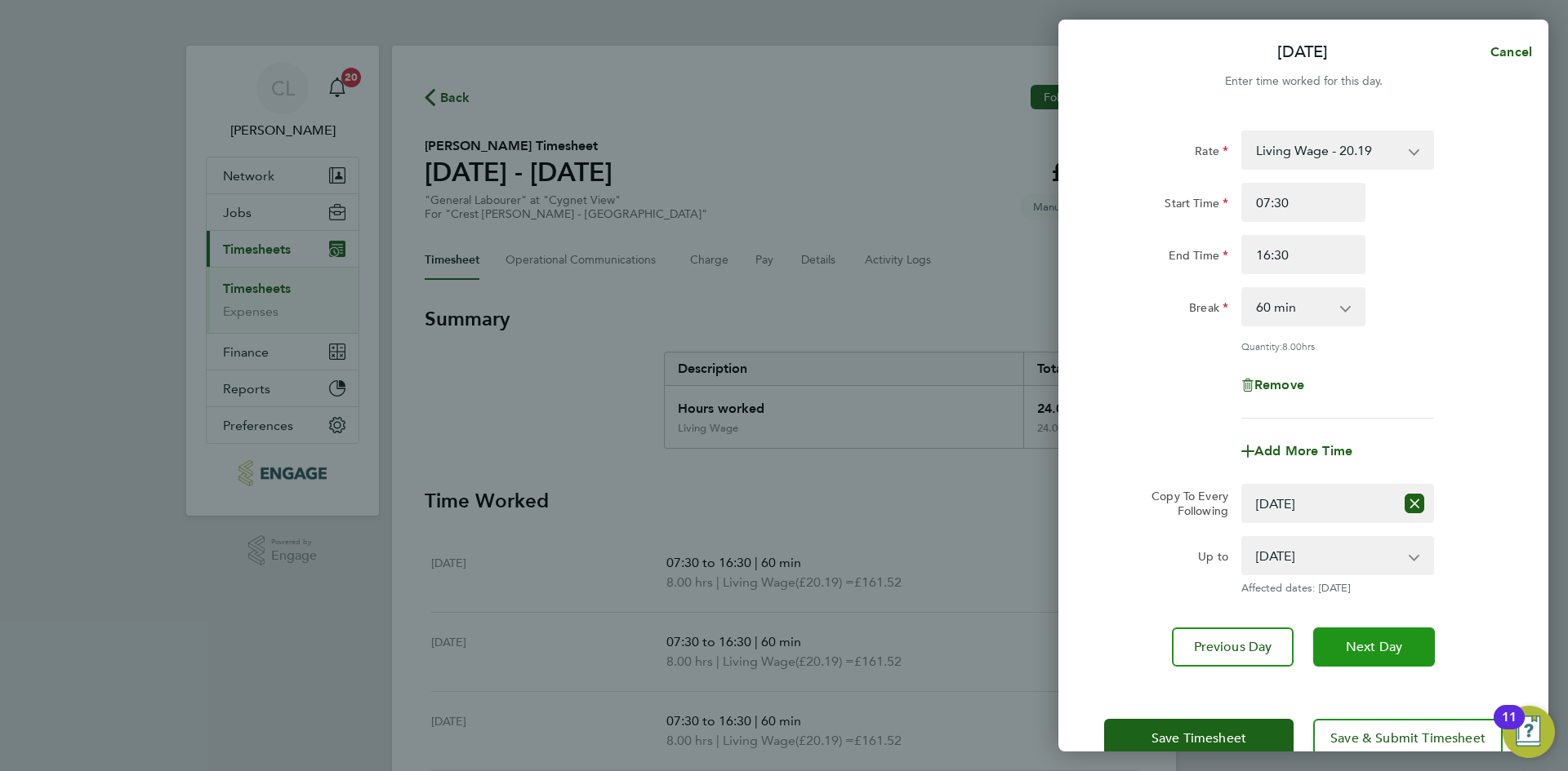
click at [1375, 636] on button "Next Day" at bounding box center [1374, 648] width 122 height 40
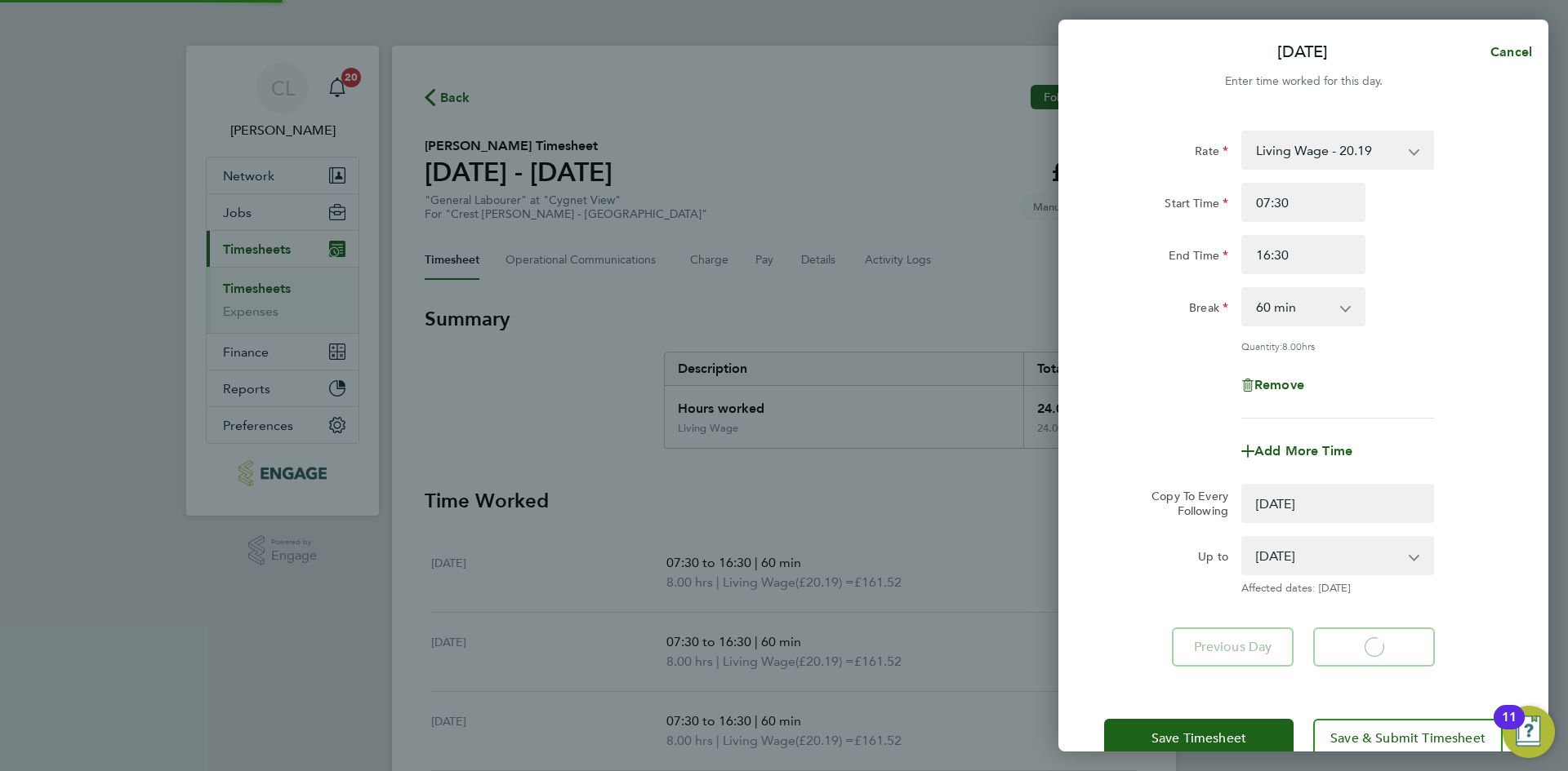
select select "0: null"
select select "60"
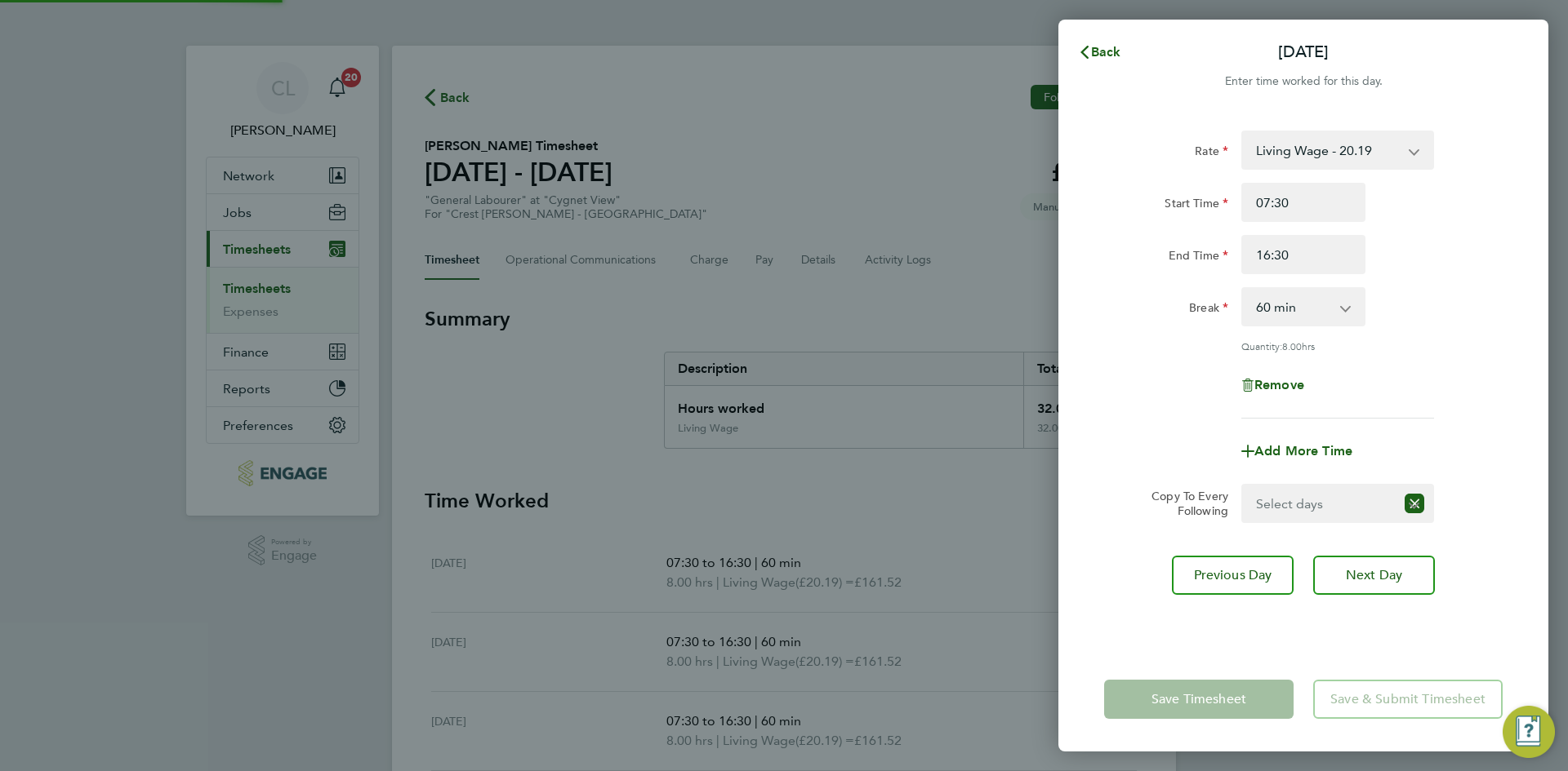
drag, startPoint x: 1326, startPoint y: 492, endPoint x: 1333, endPoint y: 496, distance: 8.1
click at [1326, 492] on select "Select days [DATE]" at bounding box center [1319, 504] width 152 height 36
select select "FRI"
click at [1243, 486] on select "Select days [DATE]" at bounding box center [1329, 504] width 171 height 36
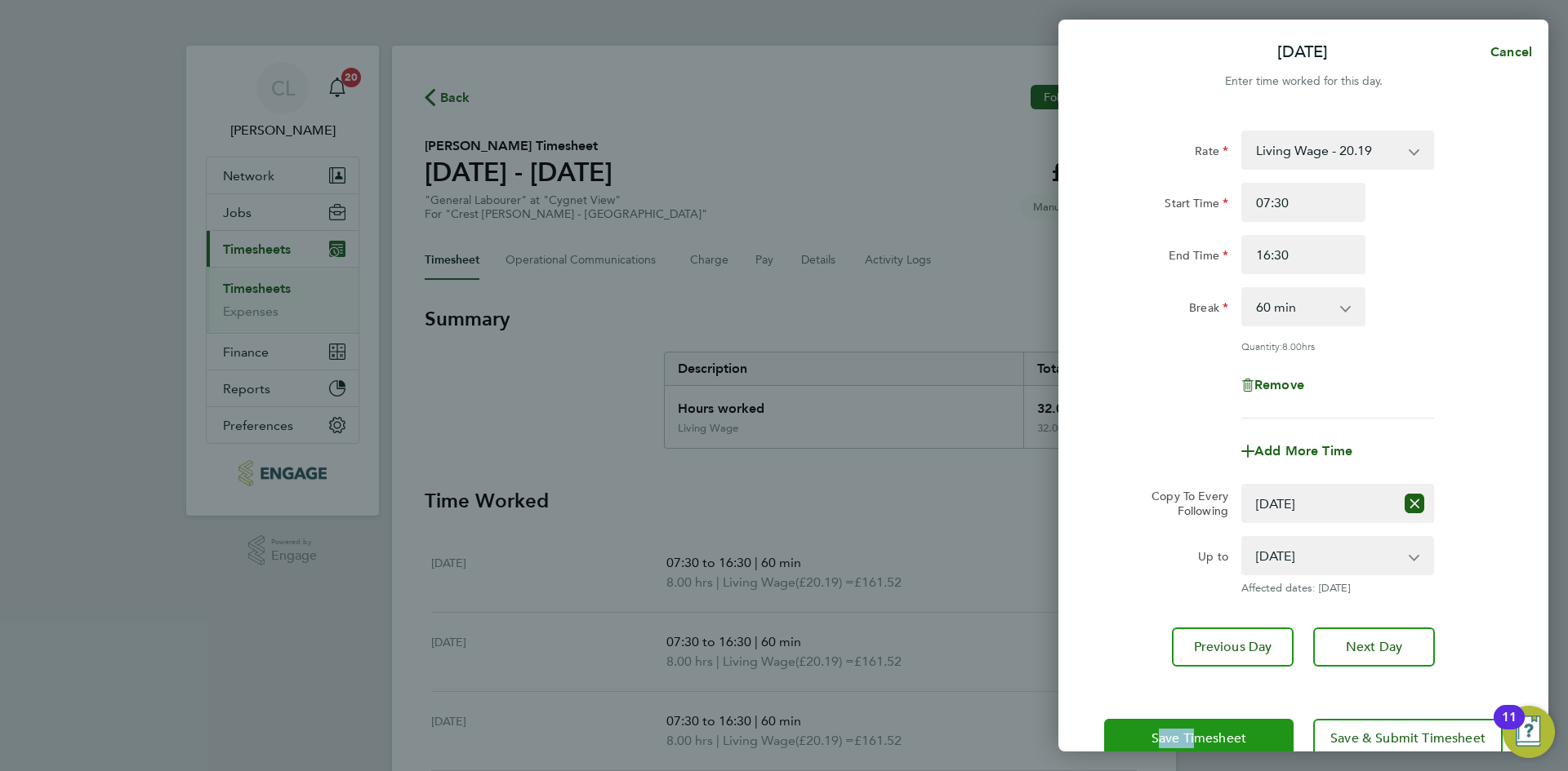
drag, startPoint x: 1200, startPoint y: 709, endPoint x: 1179, endPoint y: 729, distance: 29.0
click at [1183, 721] on div "Save Timesheet Save & Submit Timesheet" at bounding box center [1303, 739] width 490 height 104
click at [1179, 731] on span "Save Timesheet" at bounding box center [1198, 739] width 95 height 16
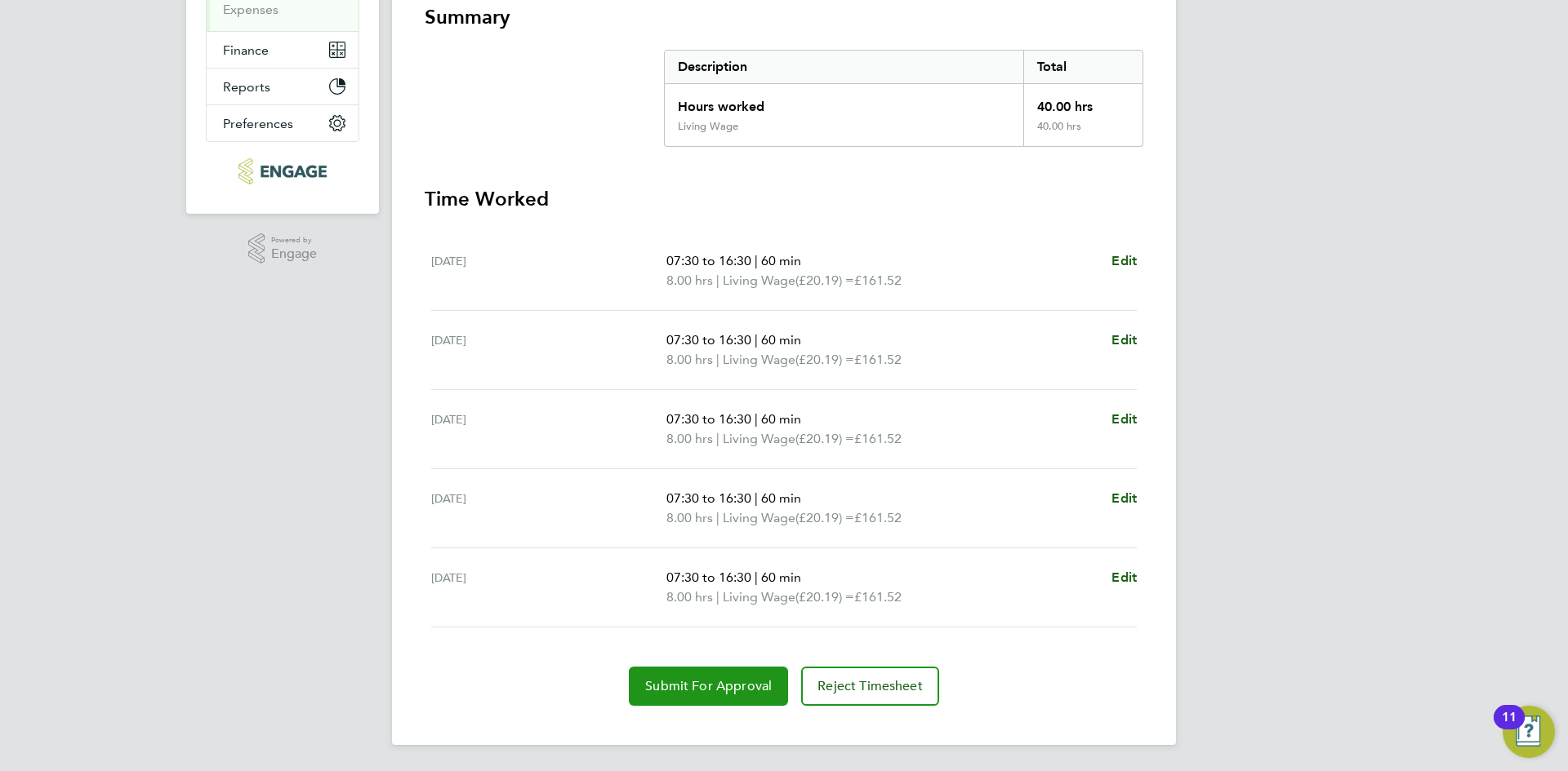
click at [693, 690] on span "Submit For Approval" at bounding box center [708, 686] width 127 height 16
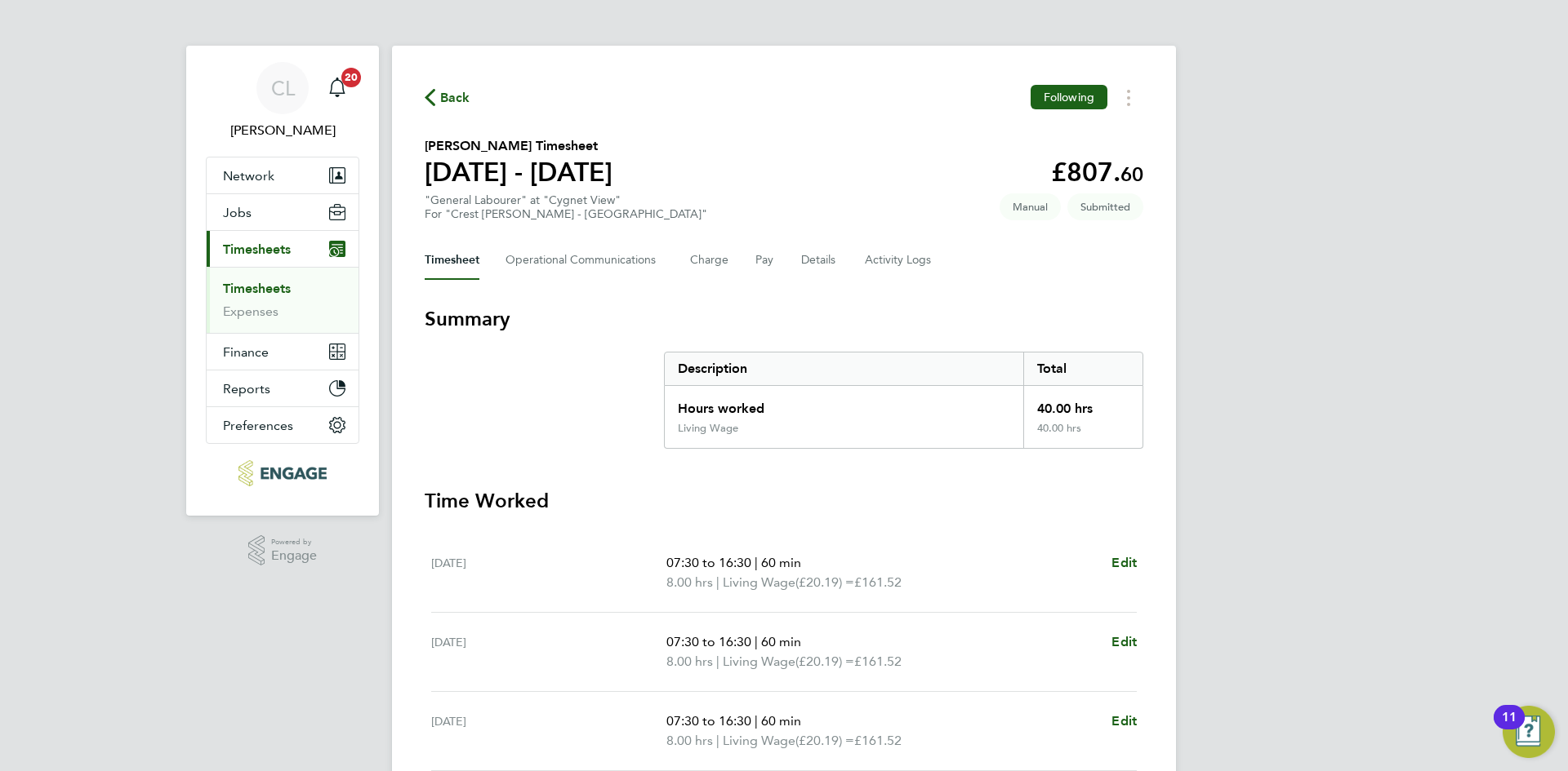
click at [453, 94] on span "Back" at bounding box center [455, 98] width 31 height 20
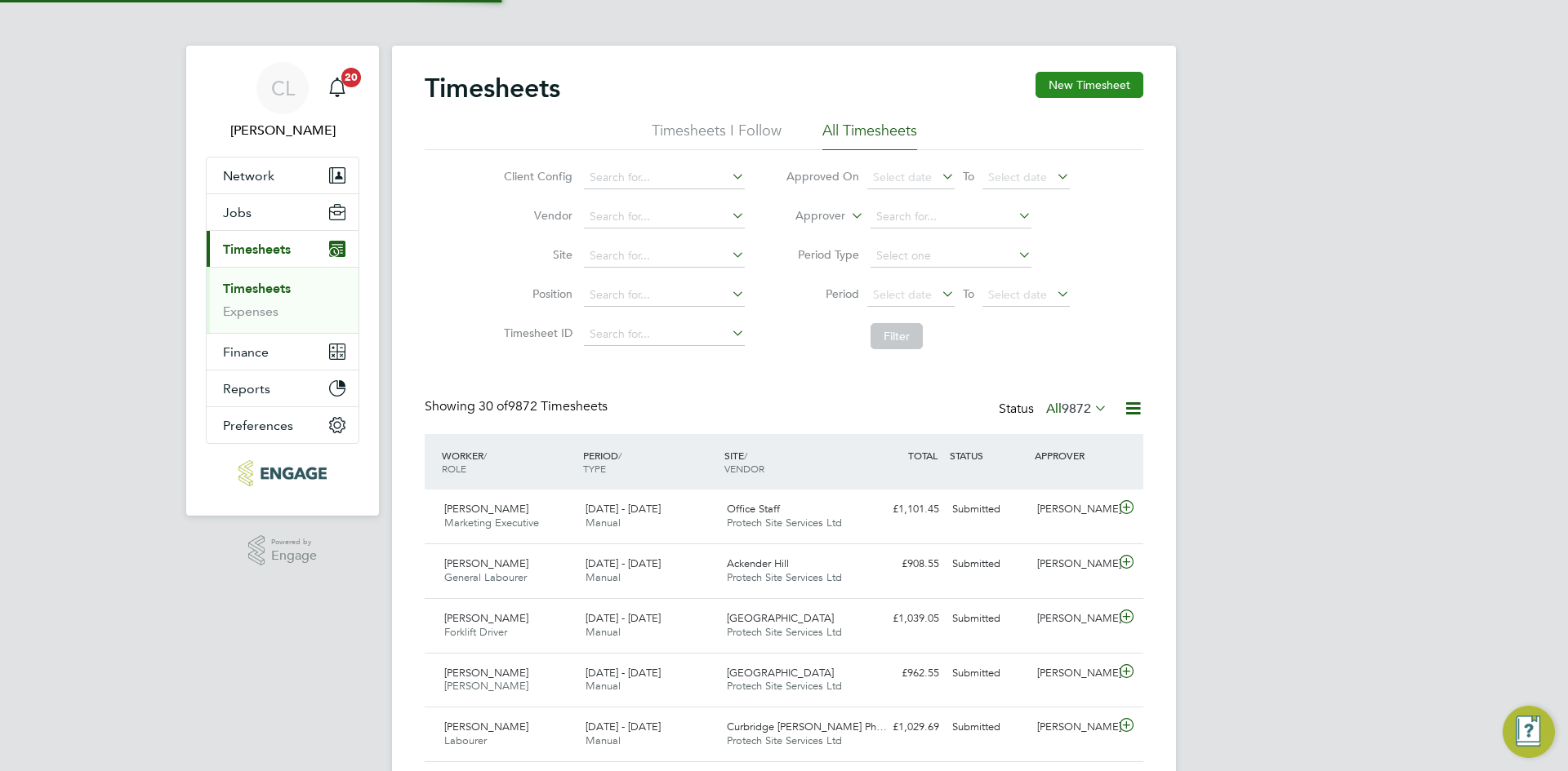
click at [1076, 94] on button "New Timesheet" at bounding box center [1089, 85] width 108 height 26
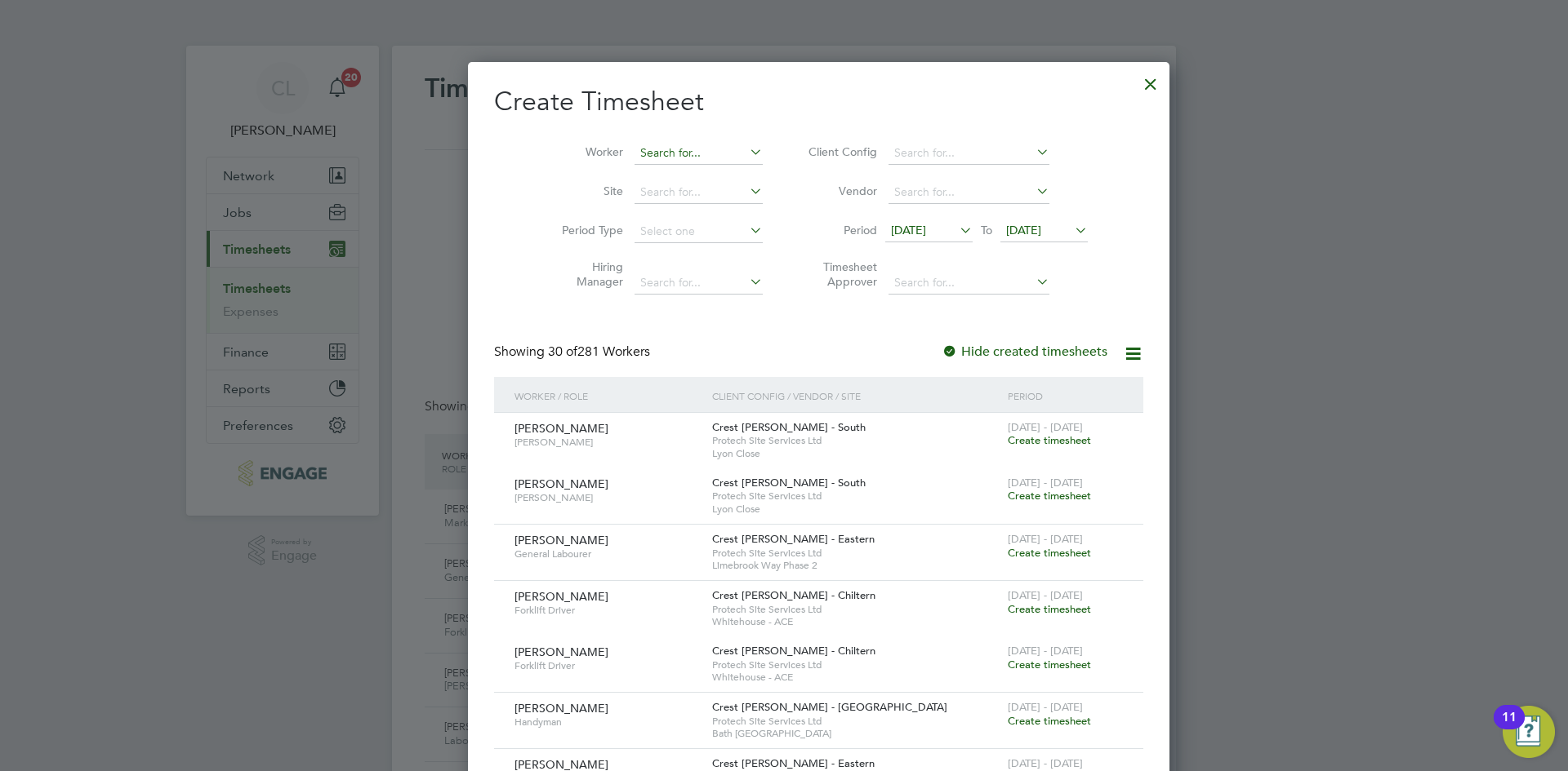
click at [645, 163] on input at bounding box center [698, 153] width 128 height 22
click at [698, 233] on li "[PERSON_NAME]" at bounding box center [711, 242] width 225 height 22
type input "[PERSON_NAME]"
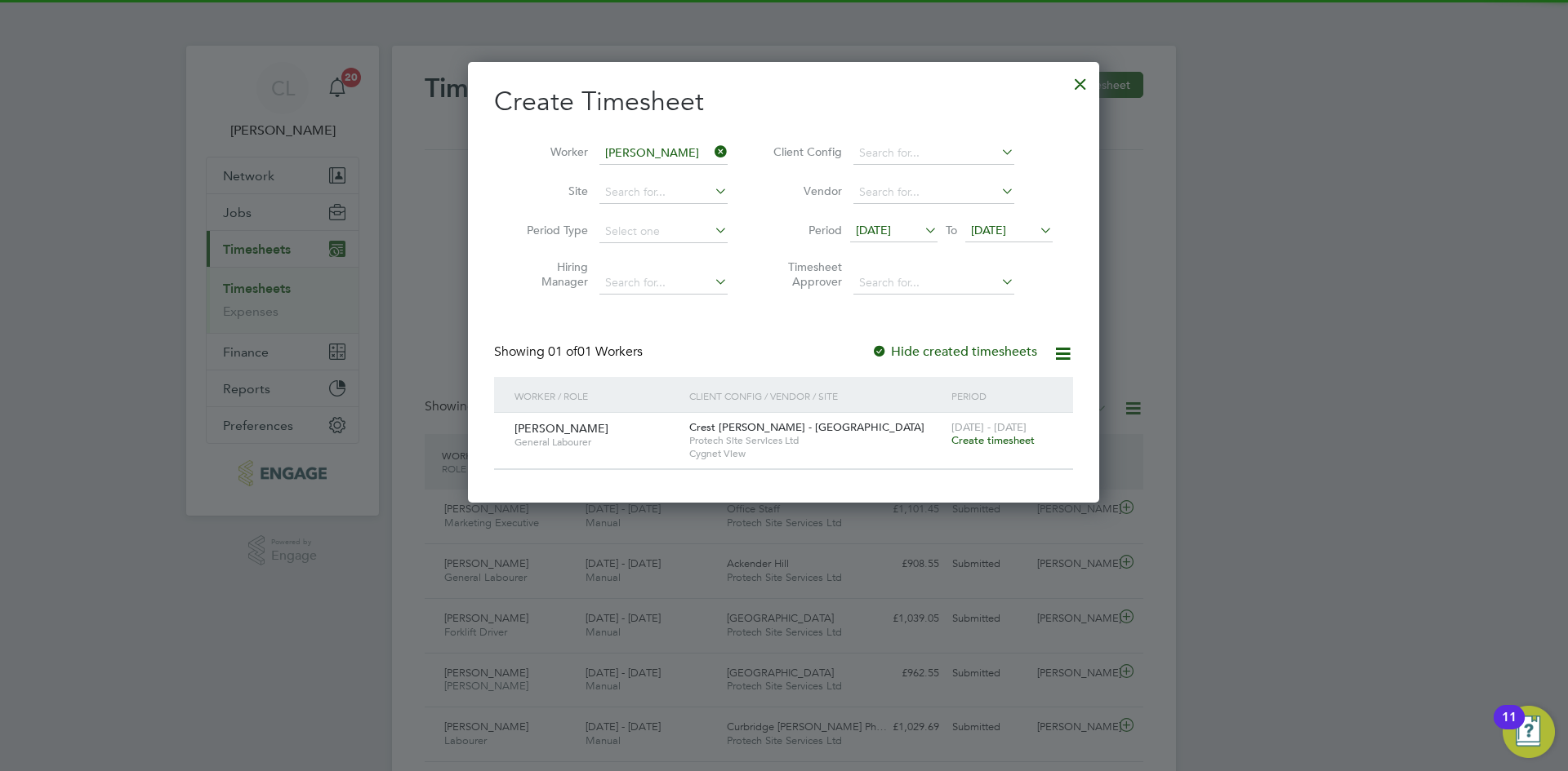
click at [997, 440] on span "Create timesheet" at bounding box center [993, 440] width 84 height 13
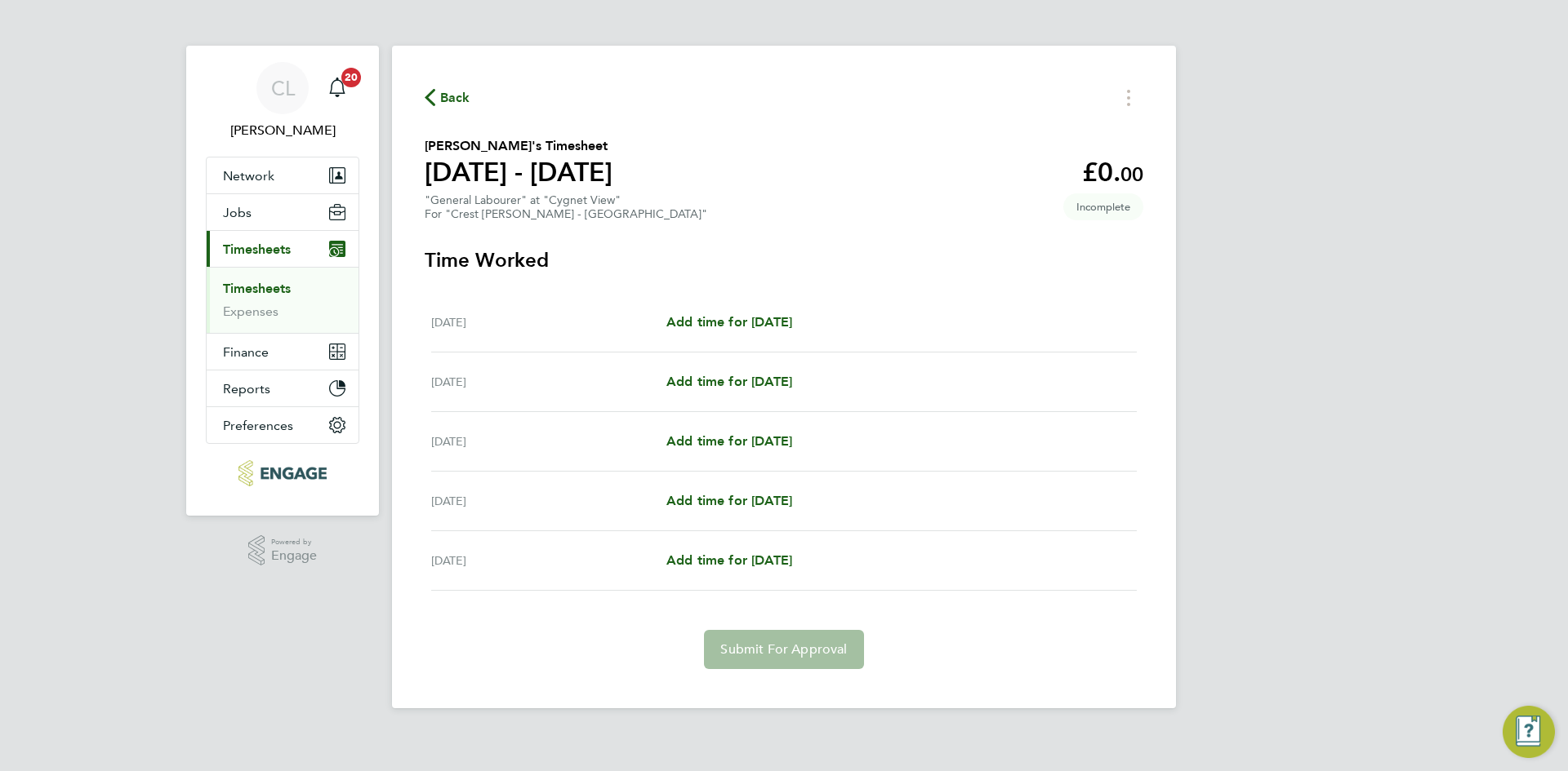
click at [751, 311] on div "[DATE] Add time for [DATE] Add time for [DATE]" at bounding box center [784, 323] width 706 height 59
click at [749, 320] on span "Add time for [DATE]" at bounding box center [729, 321] width 126 height 15
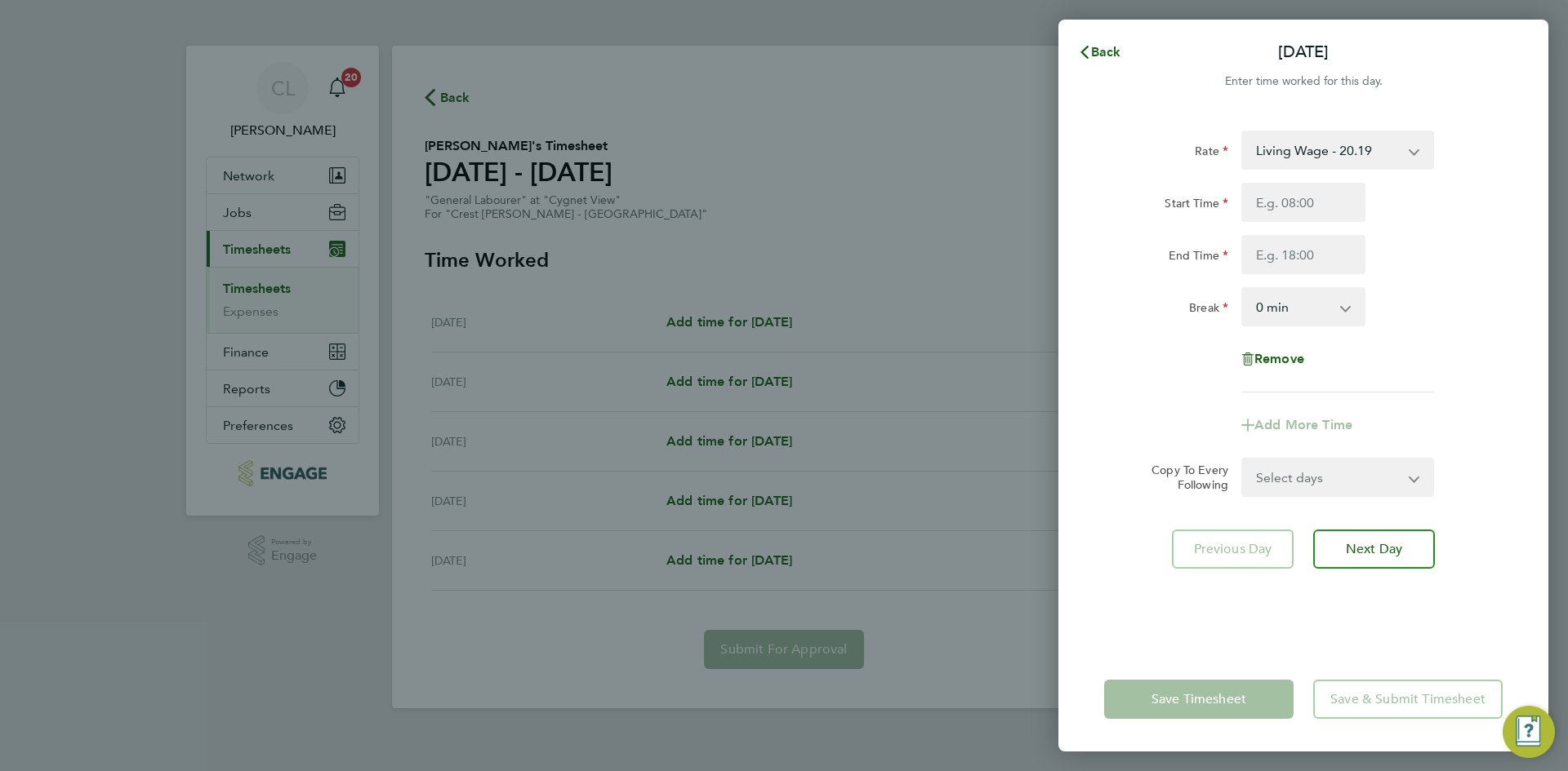
click at [1372, 188] on div "Start Time" at bounding box center [1302, 202] width 411 height 40
drag, startPoint x: 1328, startPoint y: 202, endPoint x: 1337, endPoint y: 205, distance: 9.5
click at [1328, 202] on input "Start Time" at bounding box center [1303, 202] width 124 height 40
type input "07:30"
drag, startPoint x: 1339, startPoint y: 241, endPoint x: 1340, endPoint y: 249, distance: 8.1
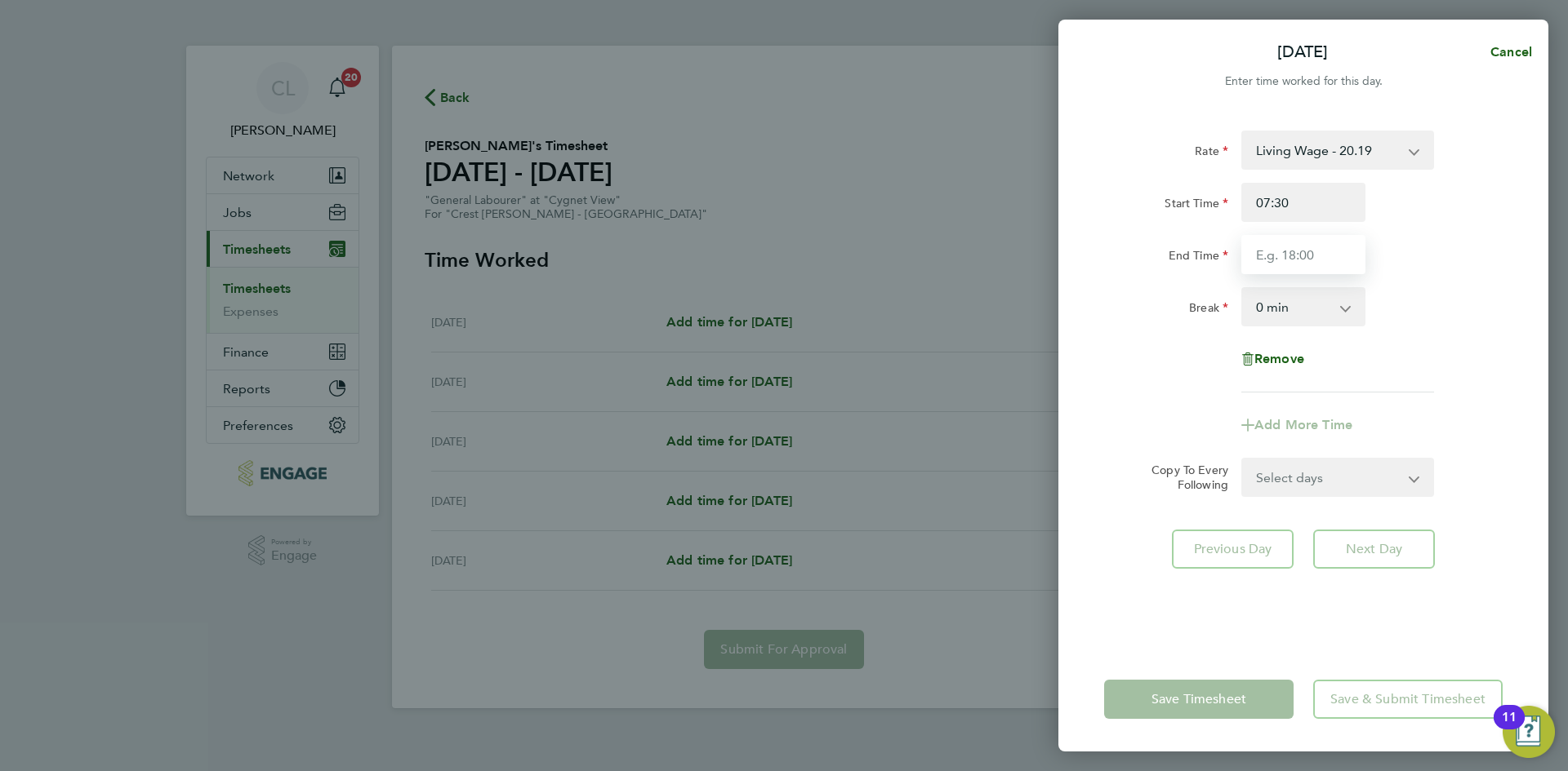
click at [1339, 241] on input "End Time" at bounding box center [1303, 255] width 124 height 40
type input "16:30"
click at [1461, 268] on div "End Time 16:30" at bounding box center [1302, 255] width 411 height 40
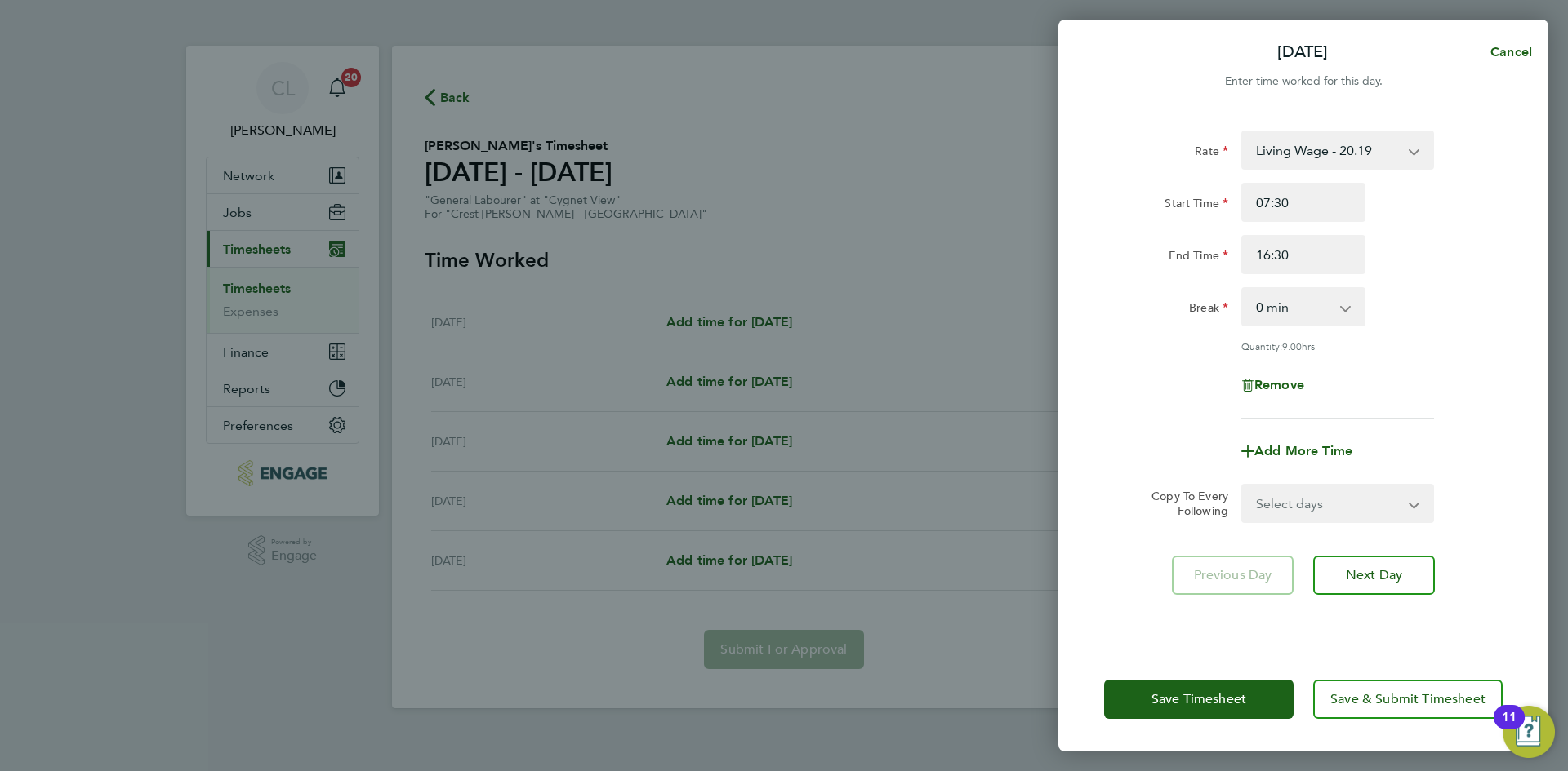
drag, startPoint x: 1296, startPoint y: 307, endPoint x: 1314, endPoint y: 324, distance: 24.8
click at [1297, 305] on select "0 min 15 min 30 min 45 min 60 min 75 min 90 min" at bounding box center [1293, 307] width 101 height 36
select select "60"
click at [1243, 289] on select "0 min 15 min 30 min 45 min 60 min 75 min 90 min" at bounding box center [1293, 307] width 101 height 36
click at [1480, 355] on div "Rate Living Wage - 20.19 Standard - 18.35 Start Time 07:30 End Time 16:30 Break…" at bounding box center [1302, 274] width 399 height 288
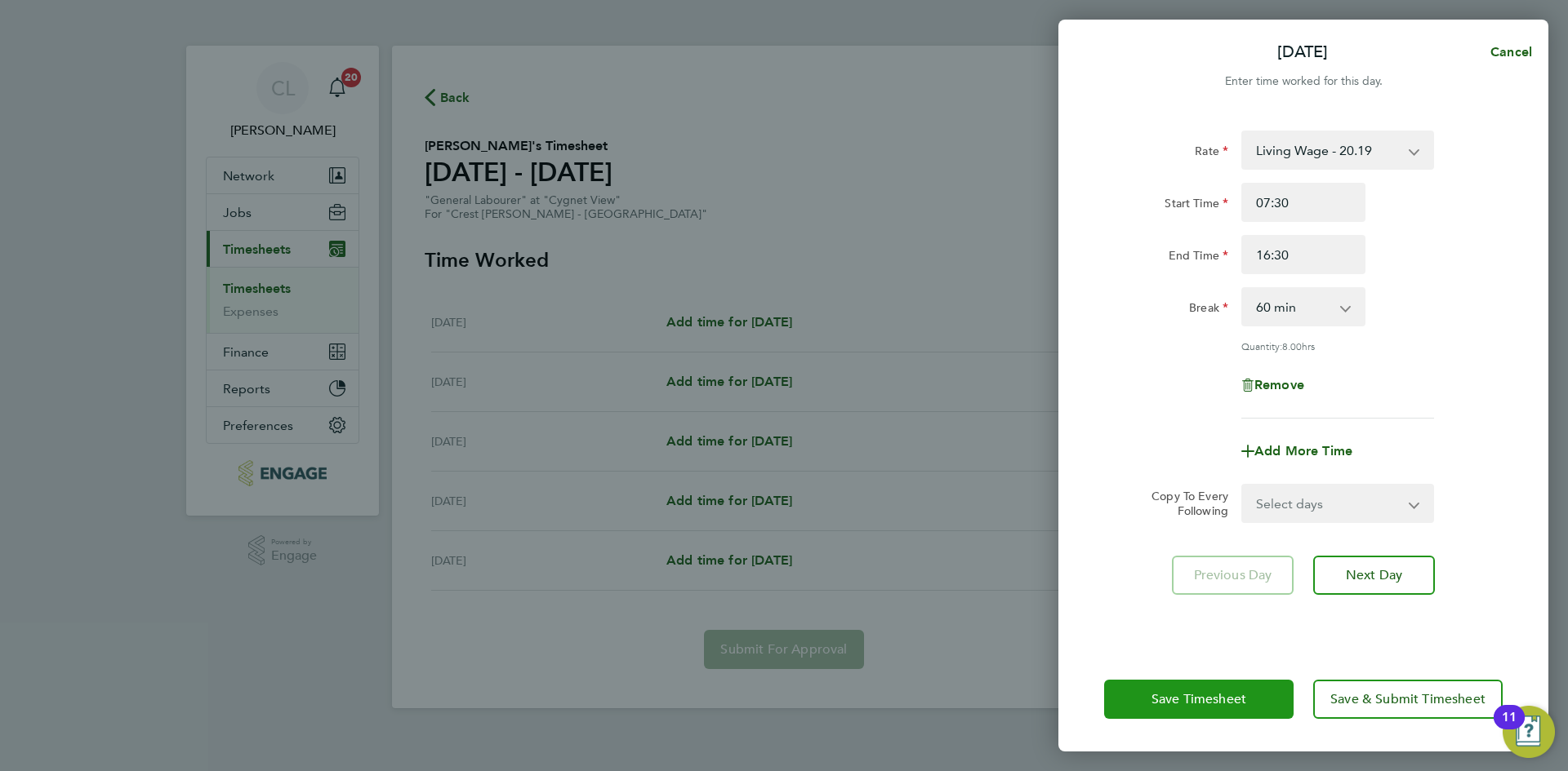
drag, startPoint x: 1215, startPoint y: 710, endPoint x: 832, endPoint y: 645, distance: 388.5
click at [1213, 710] on button "Save Timesheet" at bounding box center [1198, 700] width 189 height 40
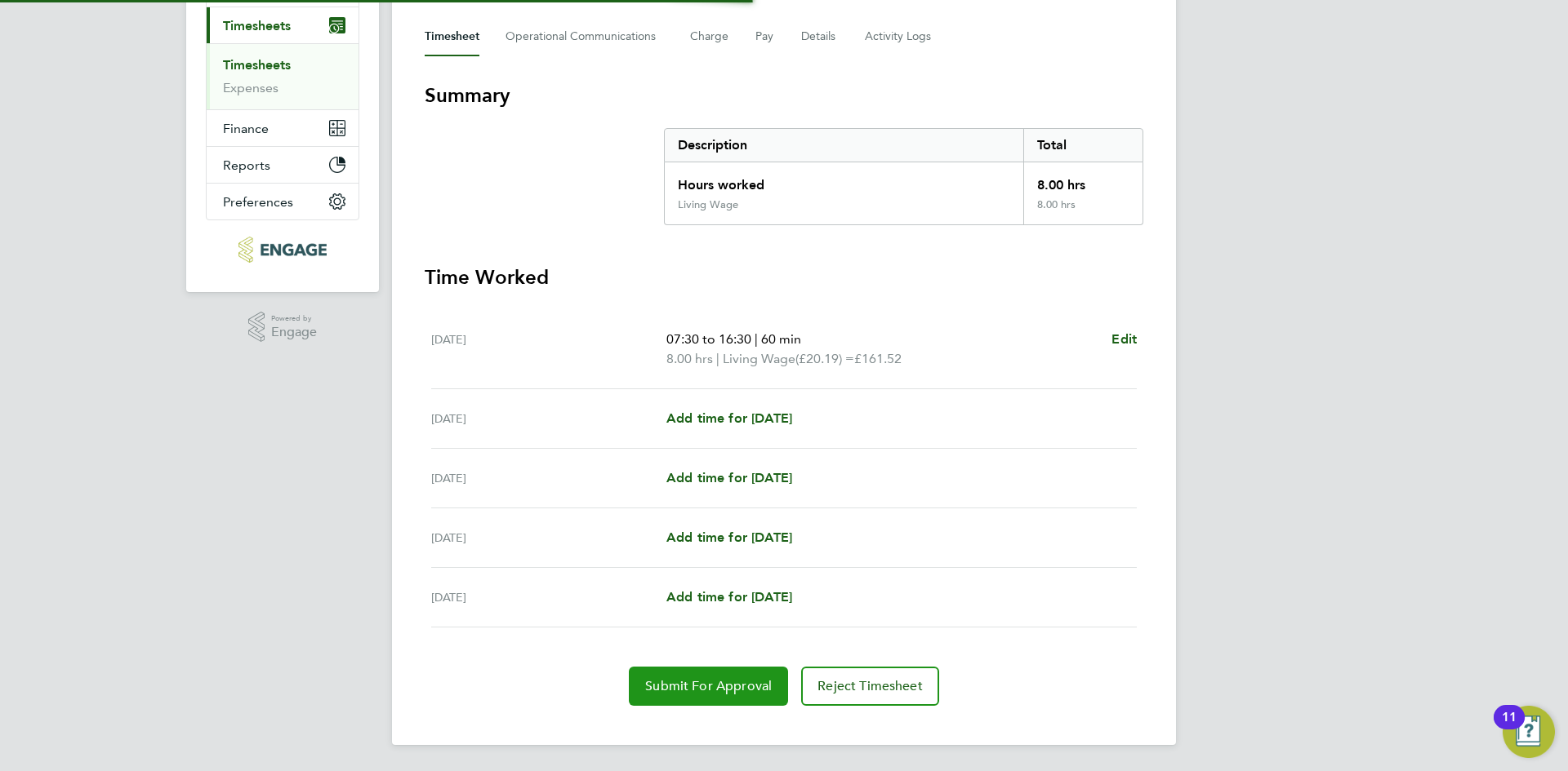
click at [698, 680] on span "Submit For Approval" at bounding box center [708, 686] width 127 height 16
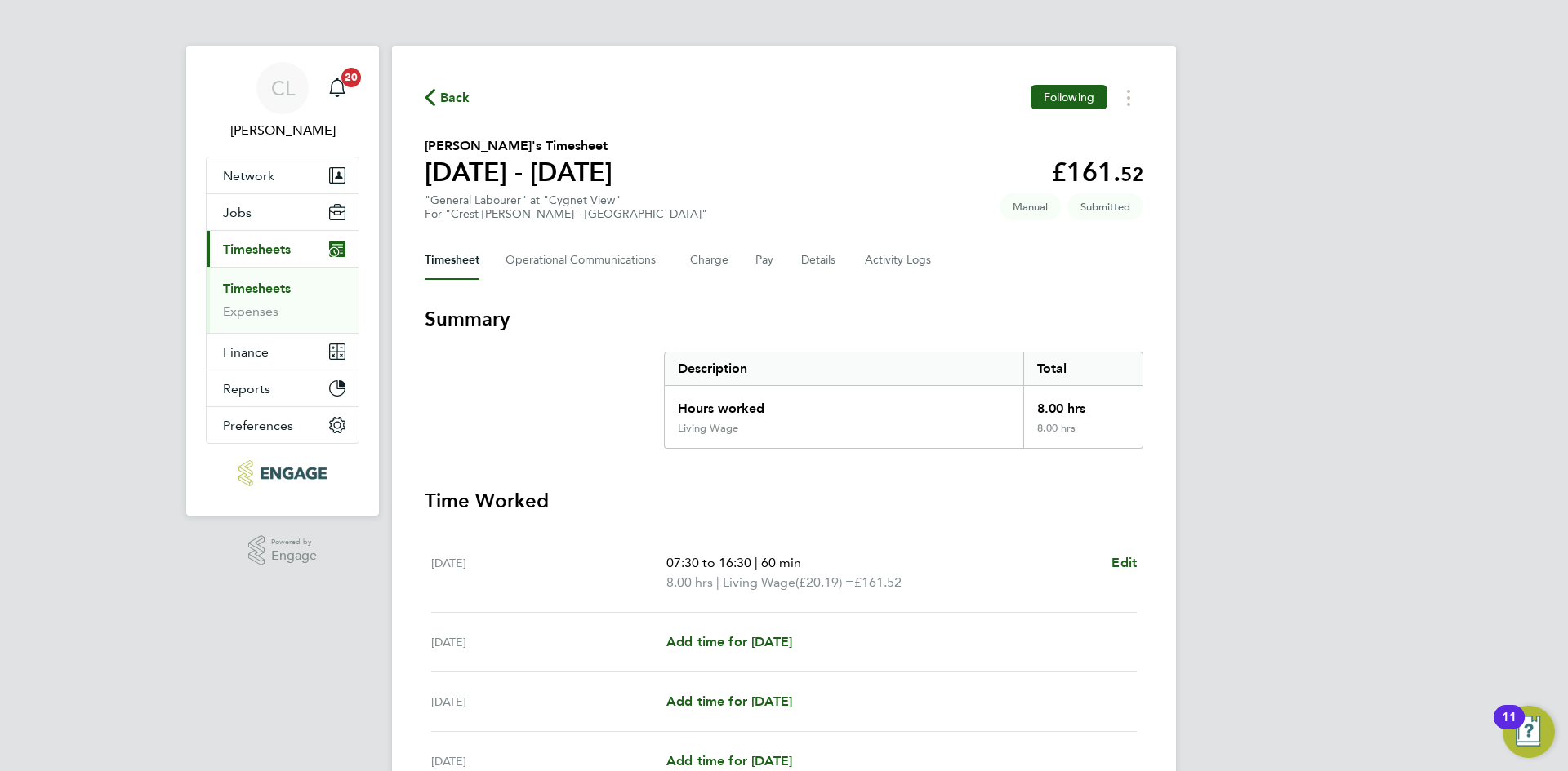
click at [439, 83] on div "Back Following [PERSON_NAME]'s Timesheet [DATE] - [DATE] £161. 52 "General Labo…" at bounding box center [783, 507] width 784 height 923
drag, startPoint x: 439, startPoint y: 75, endPoint x: 437, endPoint y: 86, distance: 11.2
click at [436, 84] on div "Back Following [PERSON_NAME]'s Timesheet [DATE] - [DATE] £161. 52 "General Labo…" at bounding box center [783, 507] width 784 height 923
click at [461, 97] on span "Back" at bounding box center [455, 98] width 31 height 20
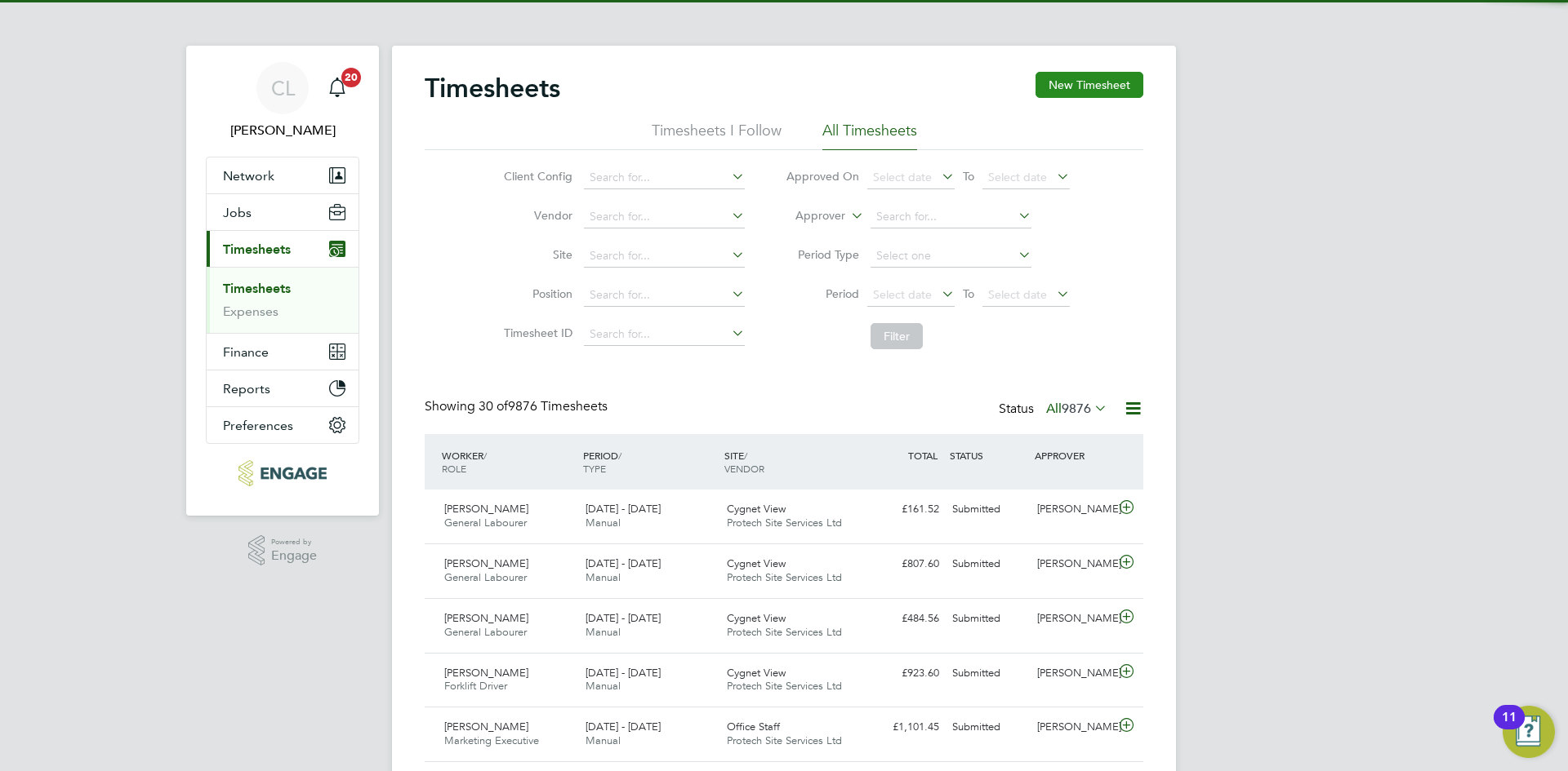
click at [1079, 90] on button "New Timesheet" at bounding box center [1089, 85] width 108 height 26
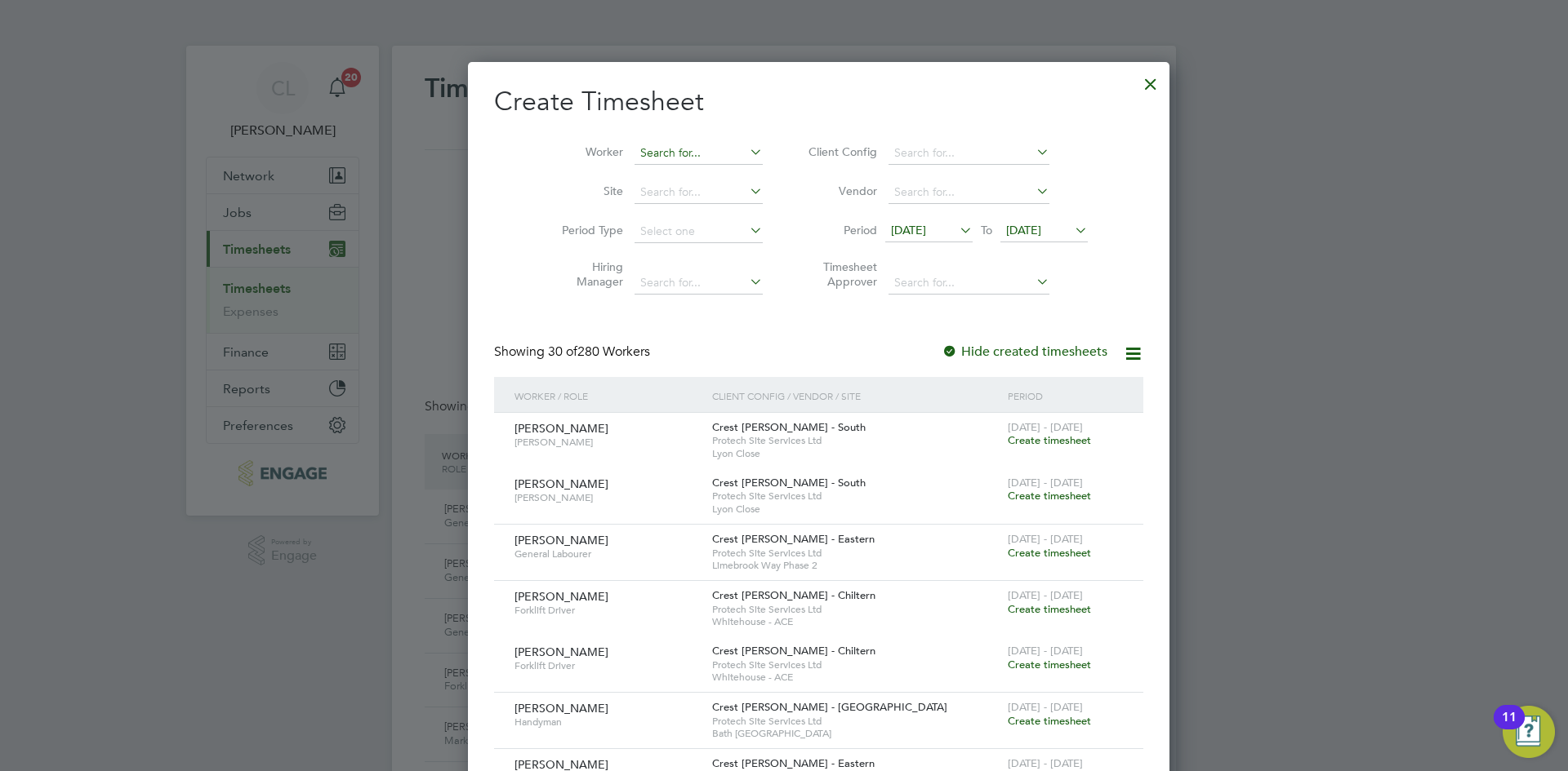
click at [663, 148] on input at bounding box center [698, 153] width 128 height 22
click at [671, 183] on li "[PERSON_NAME] Be nnerr" at bounding box center [720, 175] width 243 height 22
type input "[PERSON_NAME]"
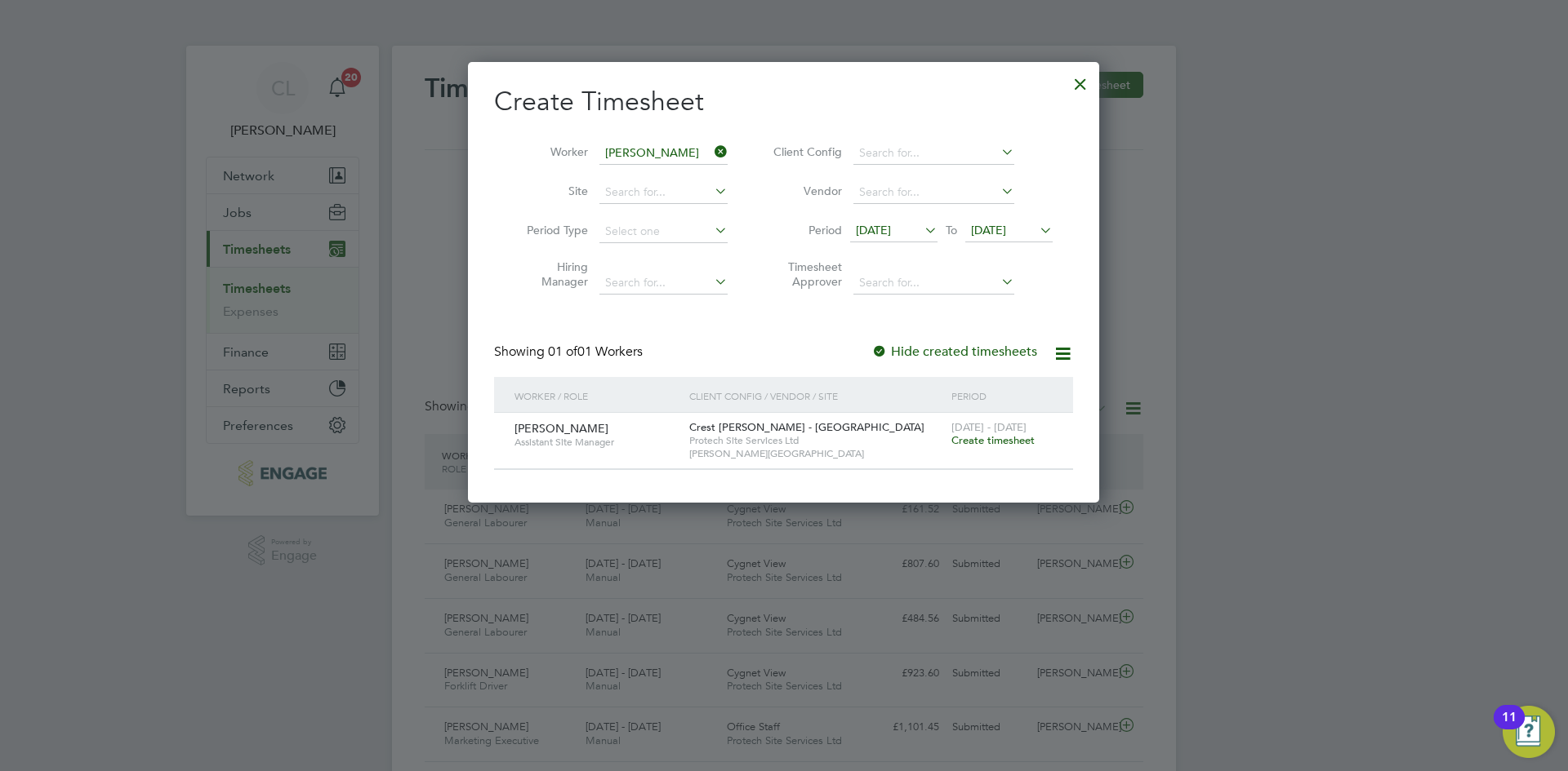
click at [1012, 434] on span "Create timesheet" at bounding box center [993, 440] width 84 height 13
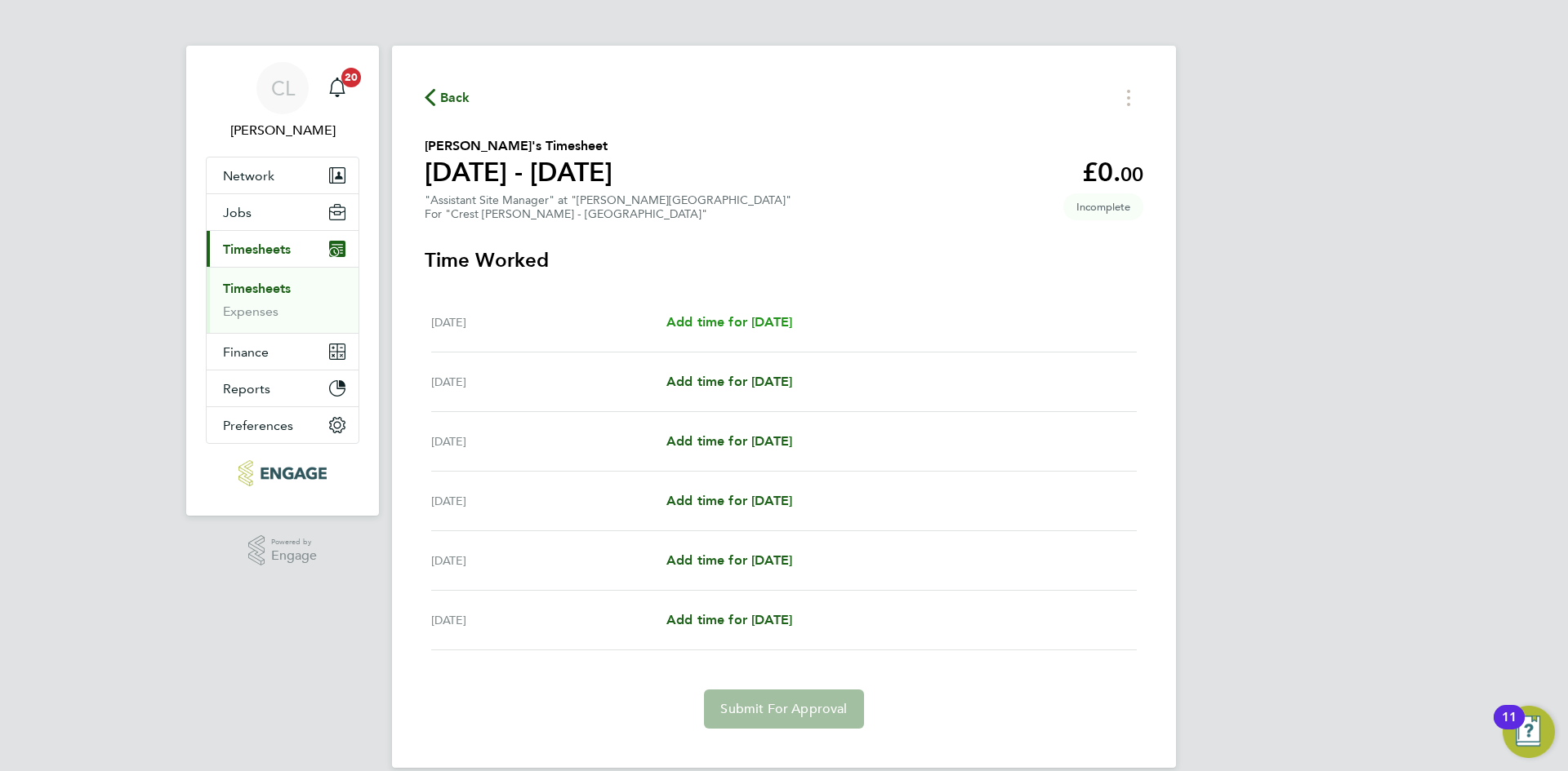
click at [786, 325] on span "Add time for [DATE]" at bounding box center [729, 321] width 126 height 15
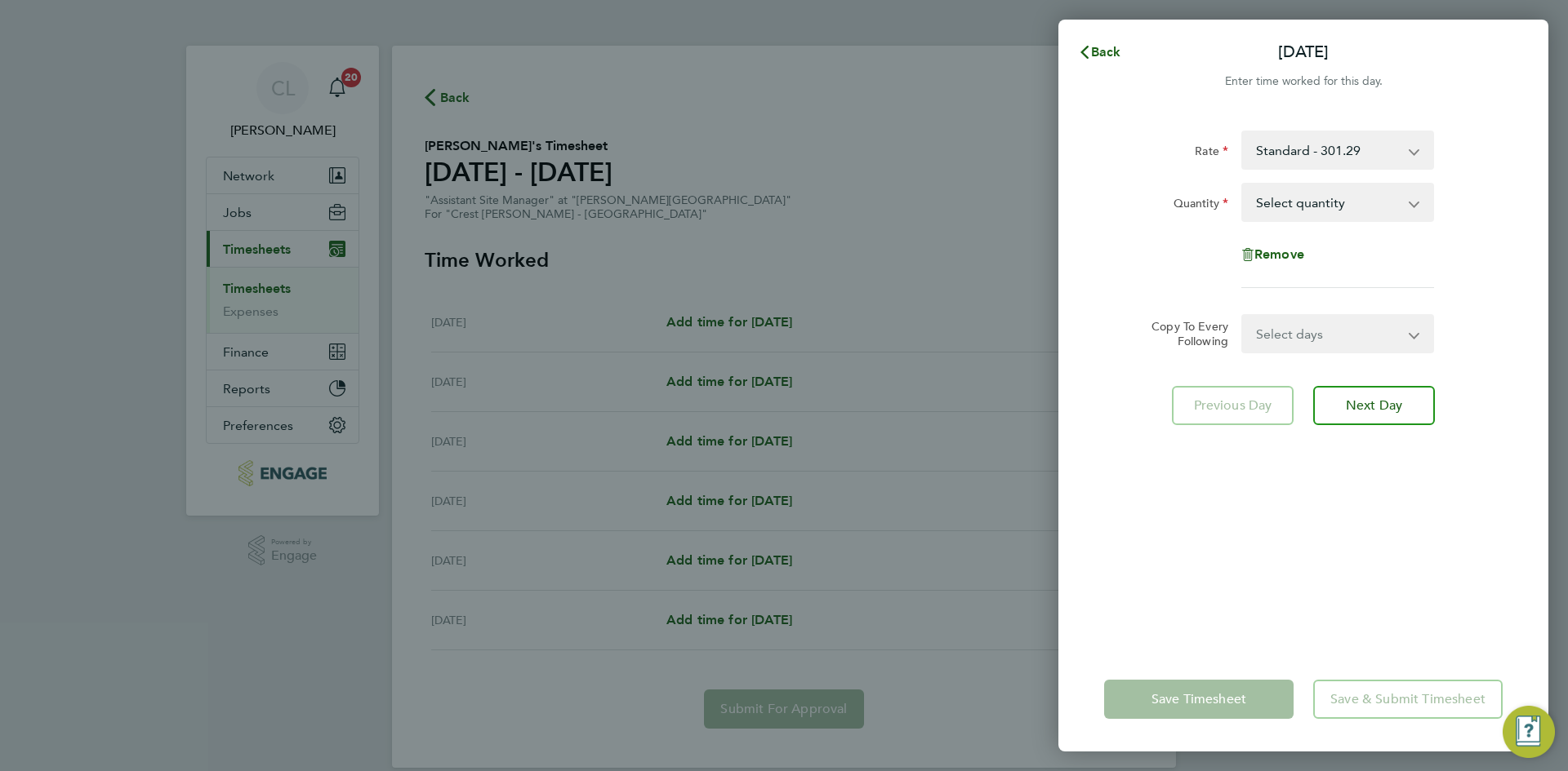
click at [1325, 197] on select "Select quantity 0.5 1" at bounding box center [1328, 202] width 170 height 36
select select "1"
click at [1243, 184] on select "Select quantity 0.5 1" at bounding box center [1328, 202] width 170 height 36
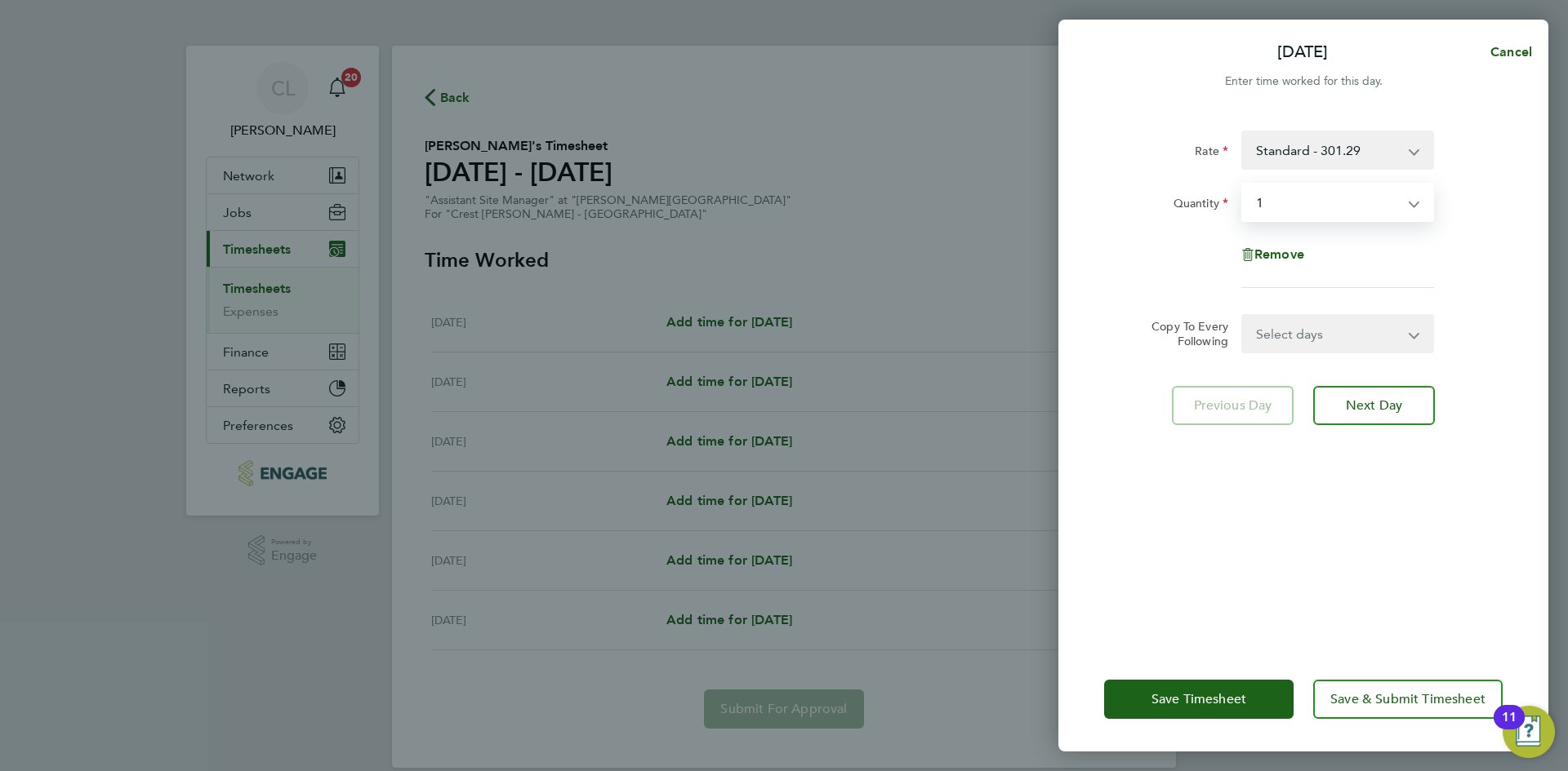
click at [1334, 346] on select "Select days Day Weekday (Mon-Fri) [DATE] [DATE] [DATE] [DATE] [DATE]" at bounding box center [1329, 334] width 171 height 36
select select "WEEKDAY"
click at [1243, 316] on select "Select days Day Weekday (Mon-Fri) [DATE] [DATE] [DATE] [DATE] [DATE]" at bounding box center [1329, 334] width 171 height 36
select select "[DATE]"
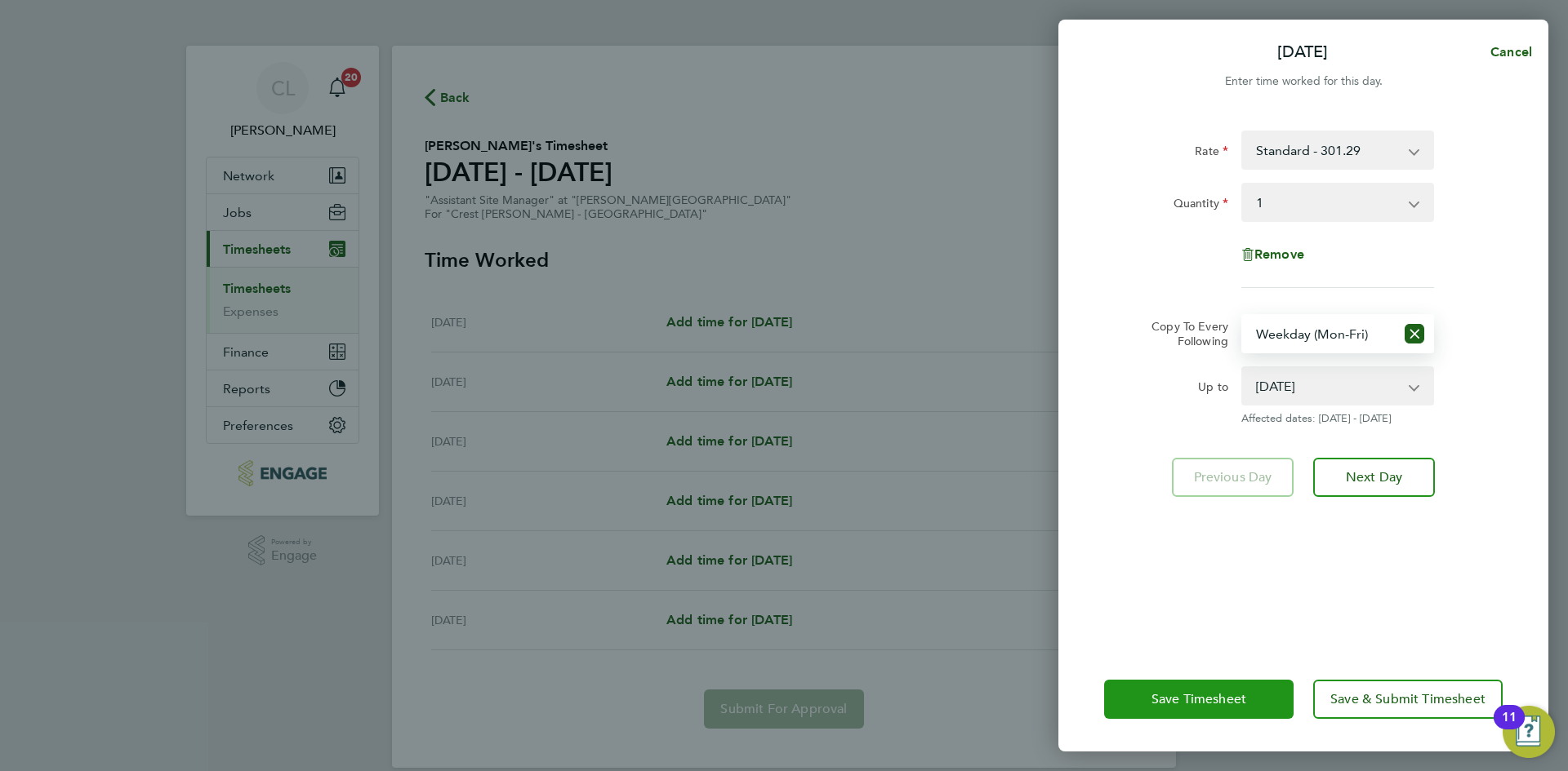
drag, startPoint x: 1197, startPoint y: 695, endPoint x: 1185, endPoint y: 707, distance: 17.0
click at [1194, 697] on span "Save Timesheet" at bounding box center [1198, 699] width 95 height 16
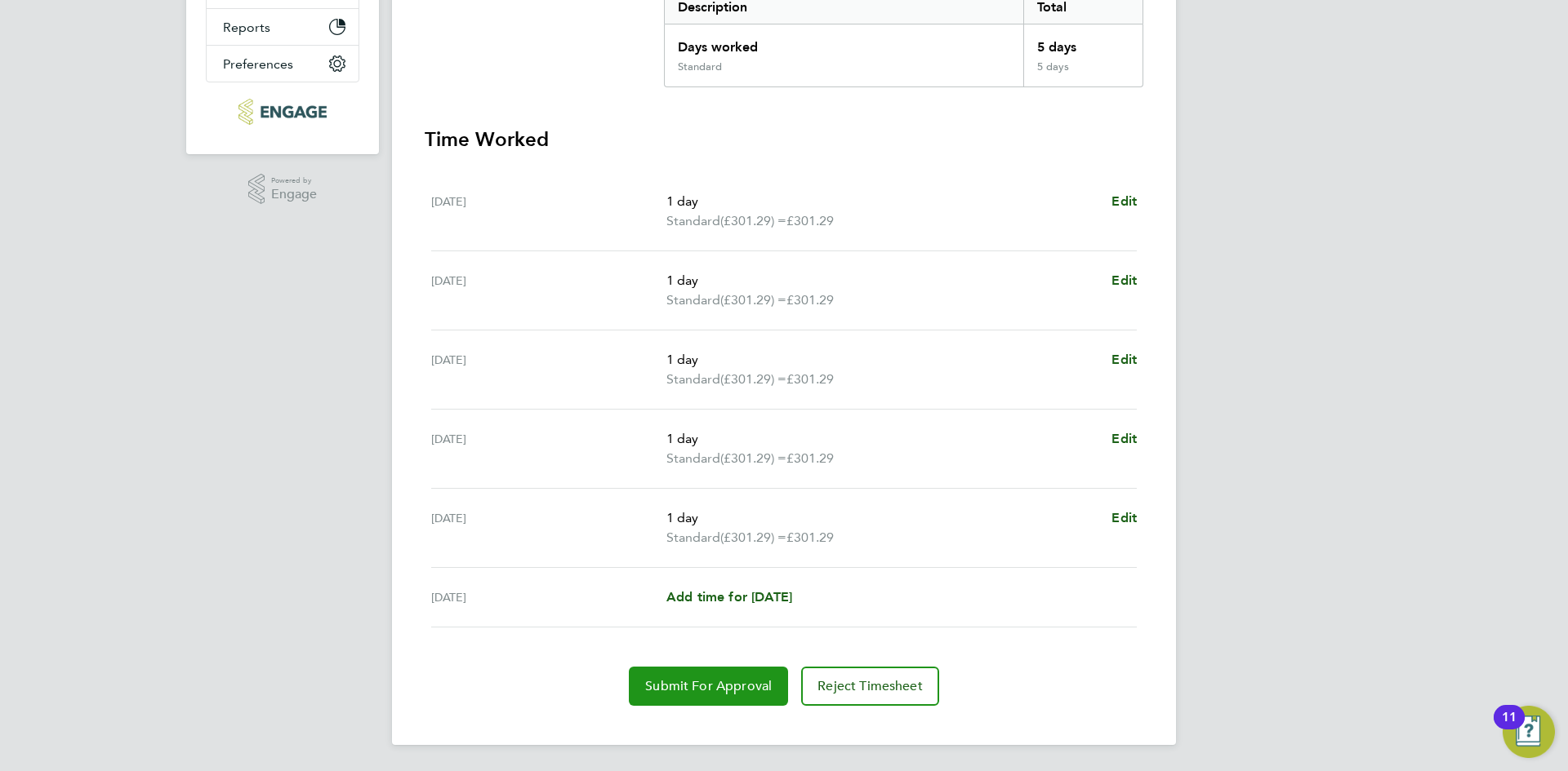
click at [716, 689] on span "Submit For Approval" at bounding box center [708, 686] width 127 height 16
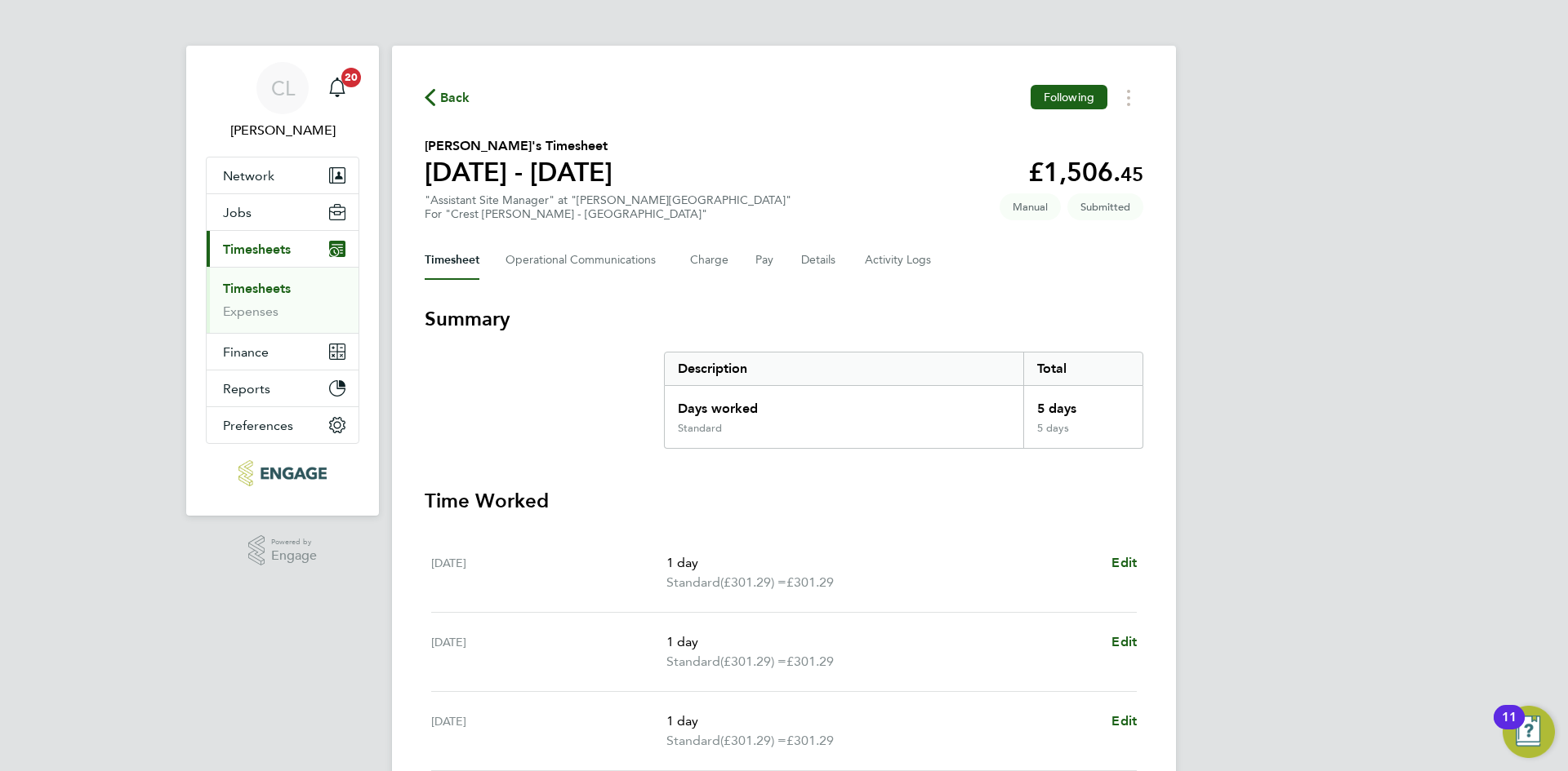
drag, startPoint x: 455, startPoint y: 103, endPoint x: 1302, endPoint y: 195, distance: 852.0
click at [455, 102] on span "Back" at bounding box center [455, 98] width 31 height 20
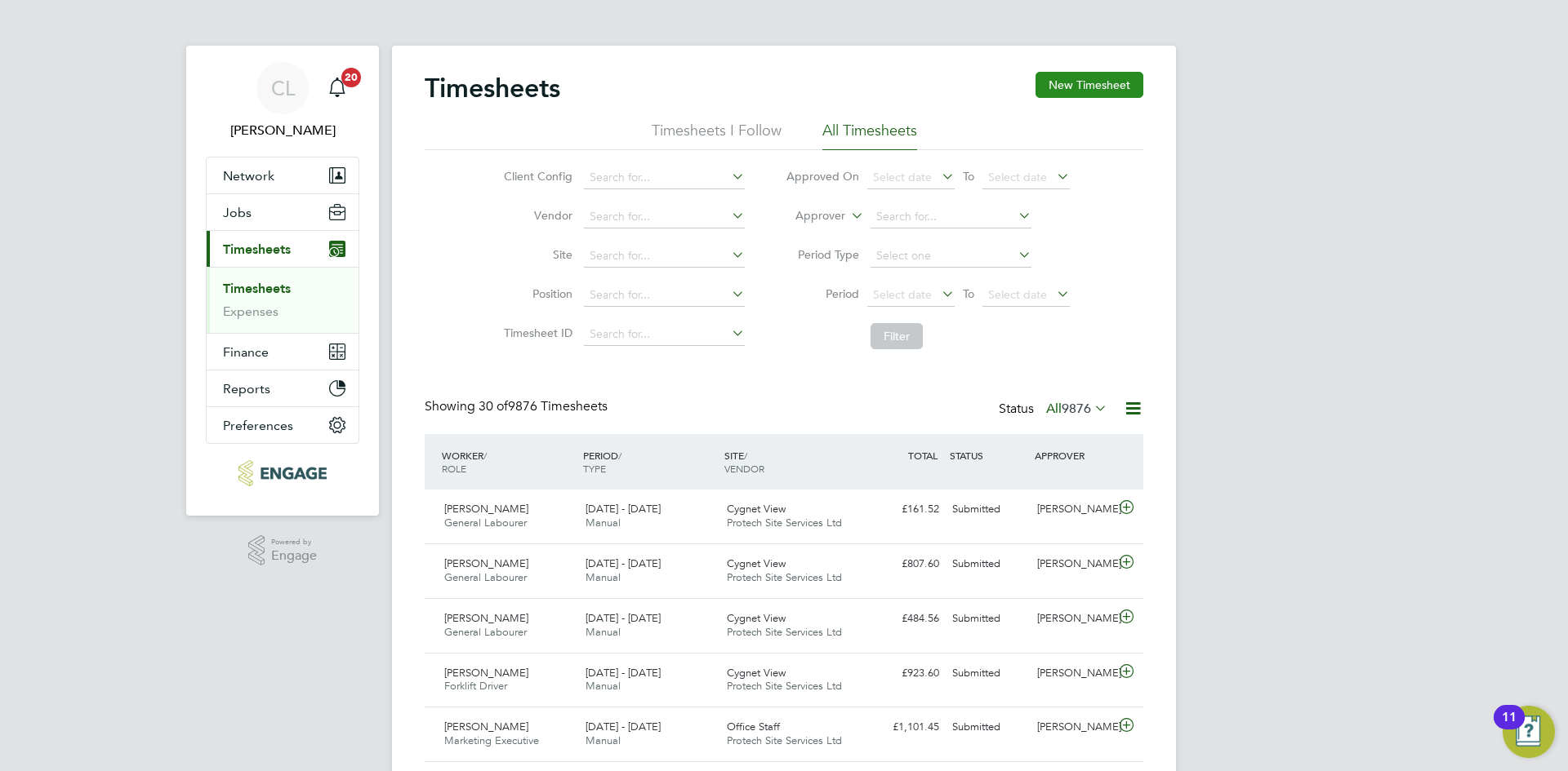
click at [1086, 72] on button "New Timesheet" at bounding box center [1089, 85] width 108 height 26
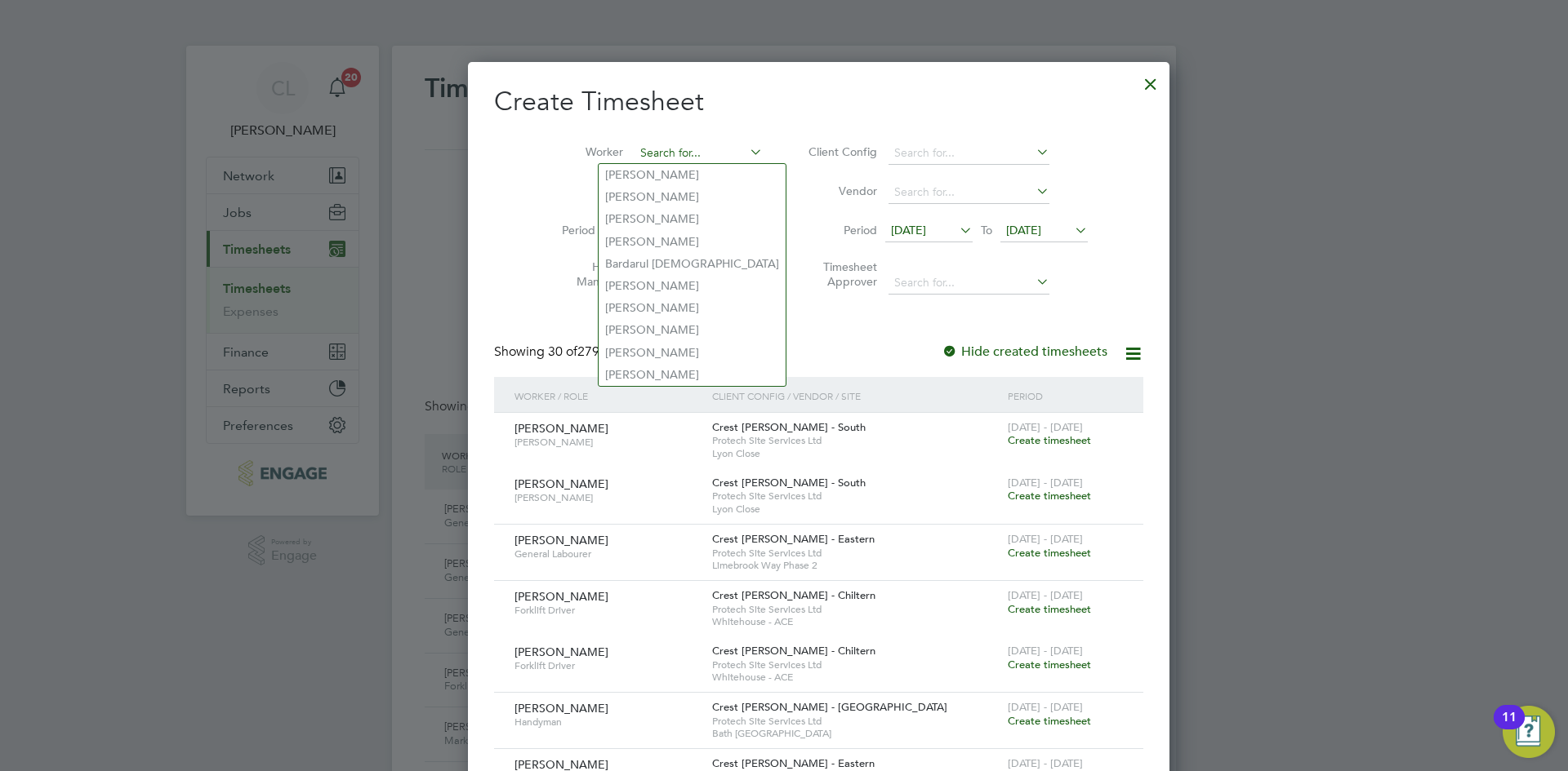
click at [653, 159] on input at bounding box center [698, 153] width 128 height 22
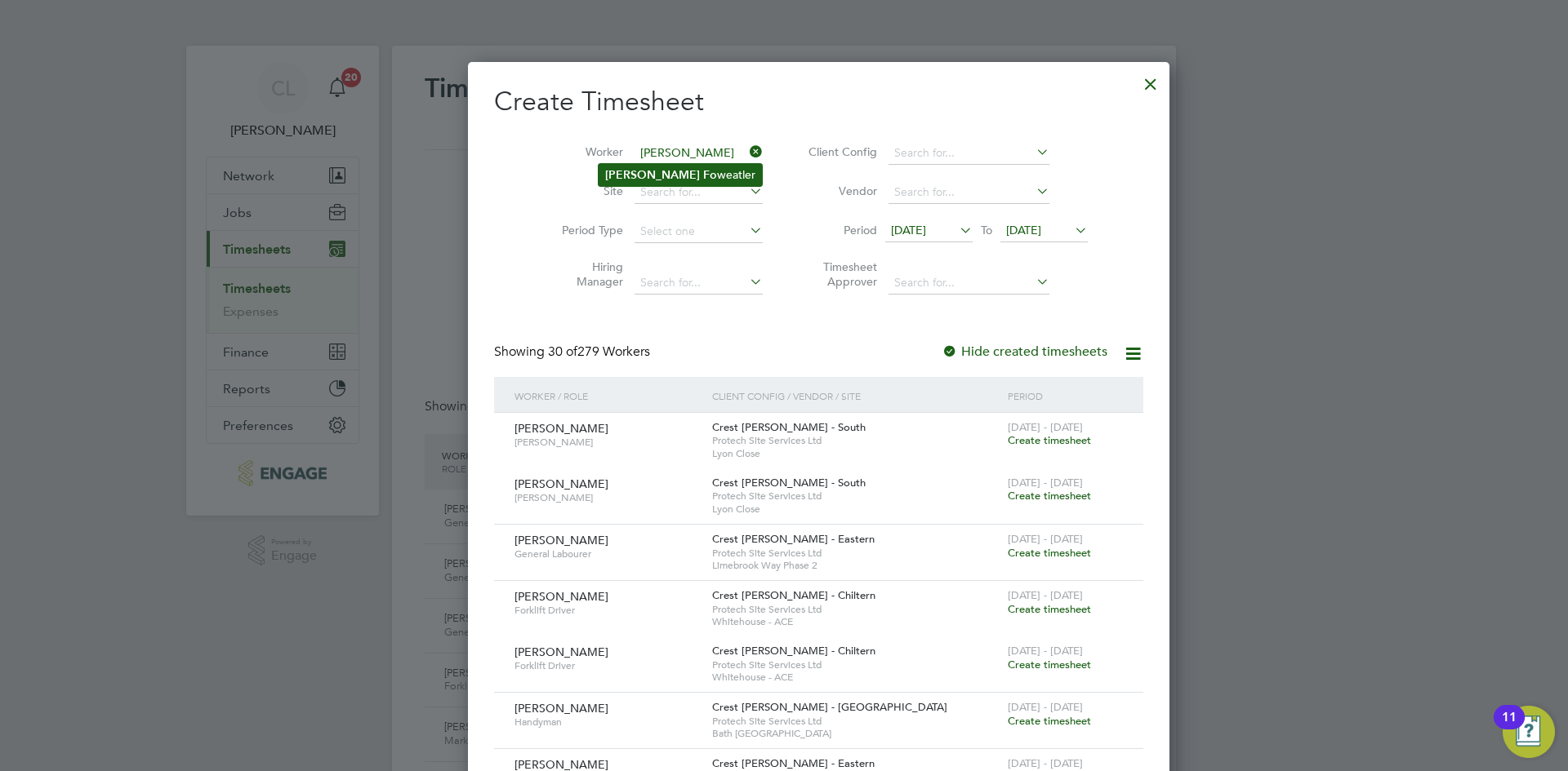
click at [666, 175] on li "[PERSON_NAME] weatler" at bounding box center [680, 175] width 163 height 22
type input "[PERSON_NAME]"
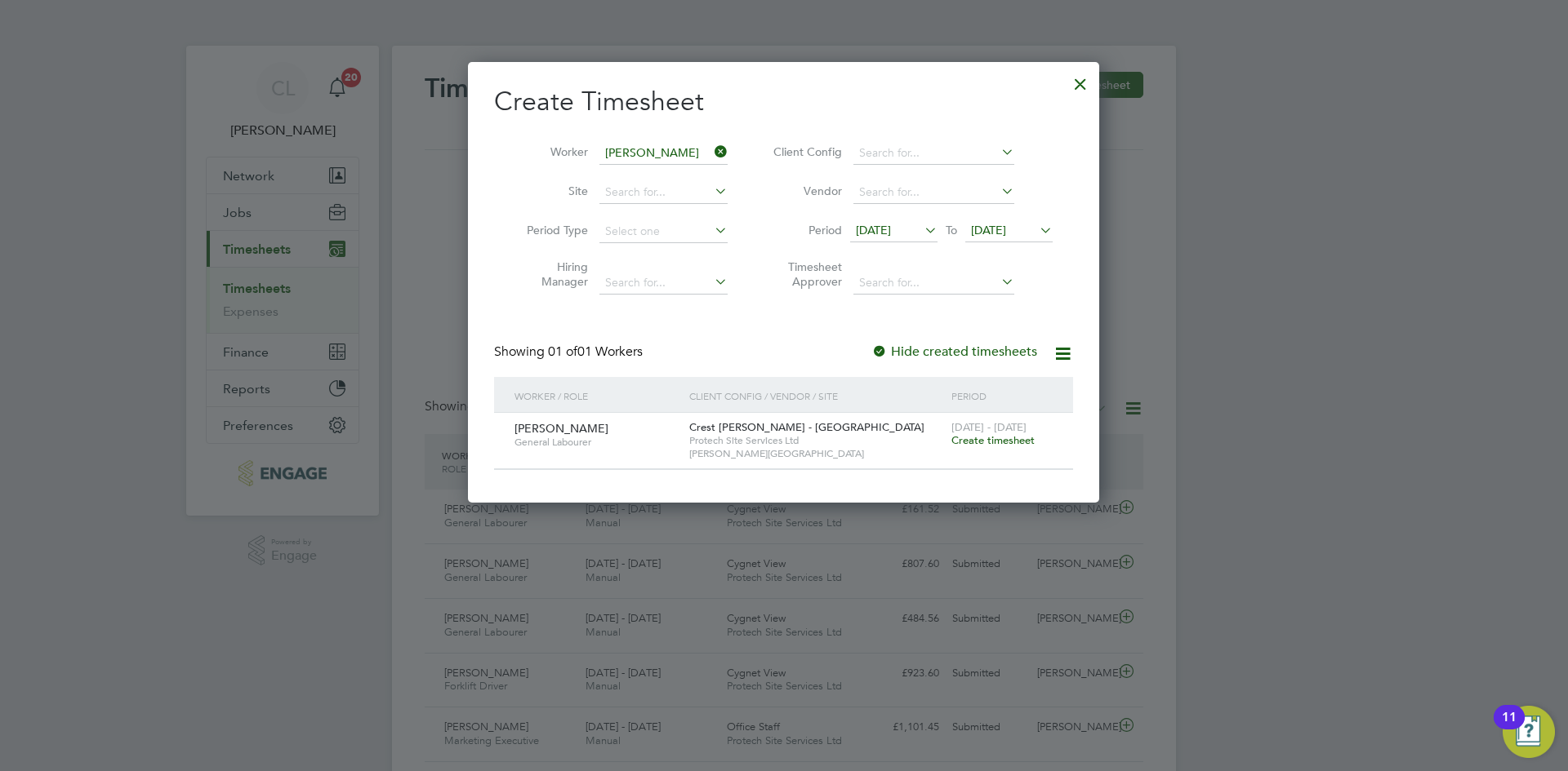
click at [1004, 435] on span "Create timesheet" at bounding box center [993, 440] width 84 height 13
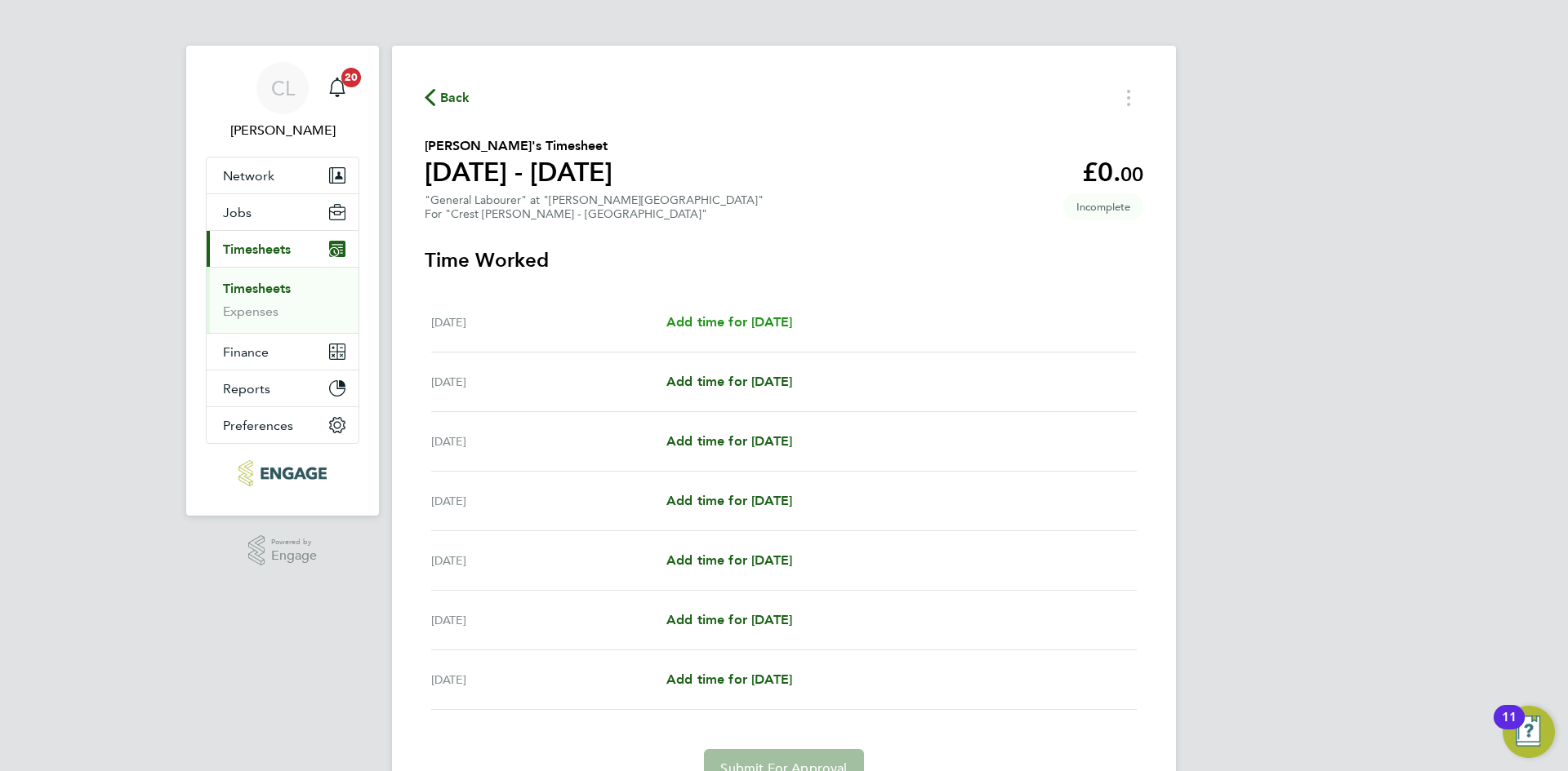
click at [742, 315] on span "Add time for [DATE]" at bounding box center [729, 321] width 126 height 15
select select "60"
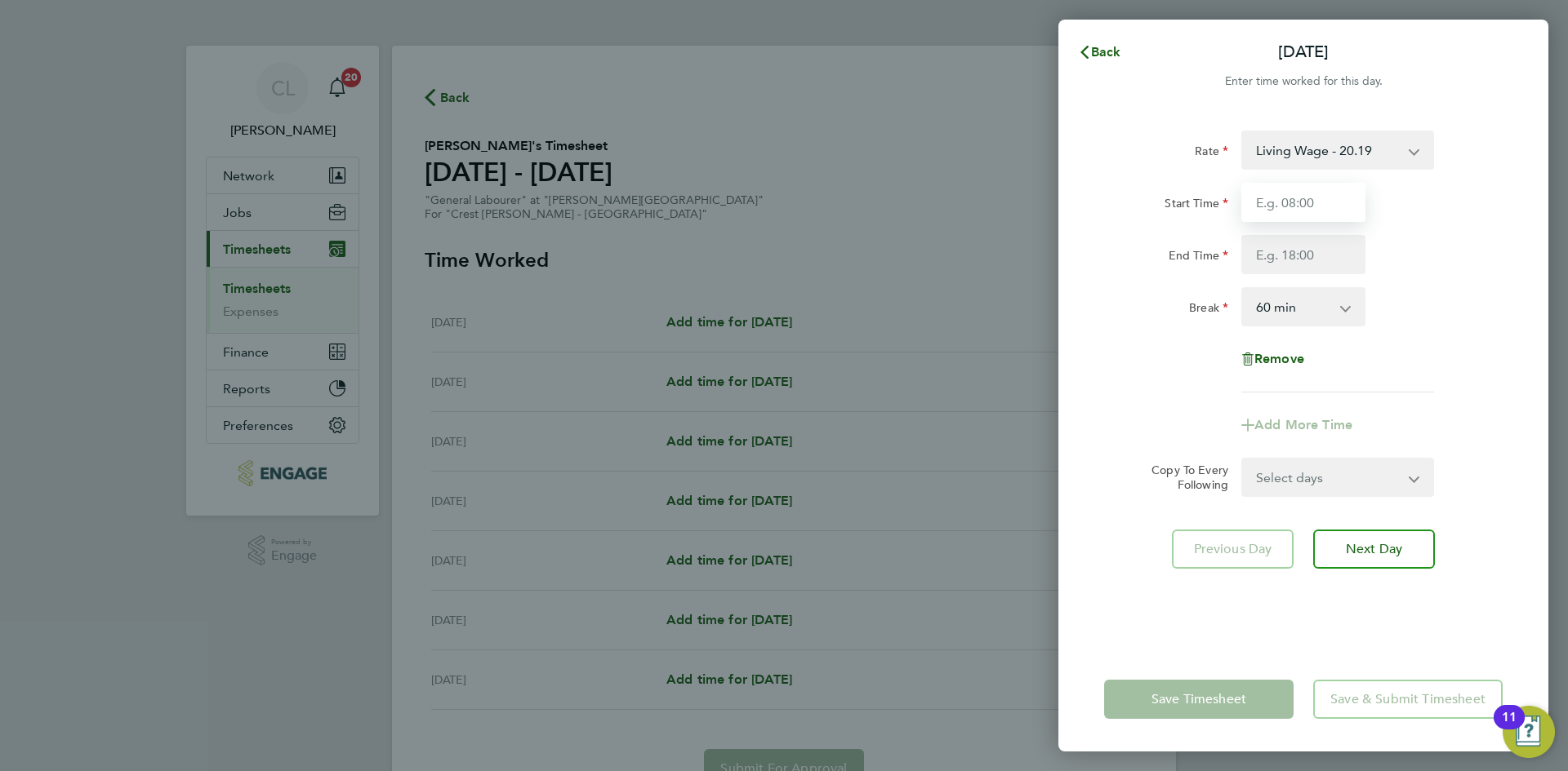
click at [1299, 204] on input "Start Time" at bounding box center [1303, 202] width 124 height 40
type input "07:30"
click at [1311, 263] on input "End Time" at bounding box center [1303, 255] width 124 height 40
type input "16:30"
click at [1456, 295] on div "Break 0 min 15 min 30 min 45 min 60 min 75 min 90 min" at bounding box center [1302, 307] width 411 height 40
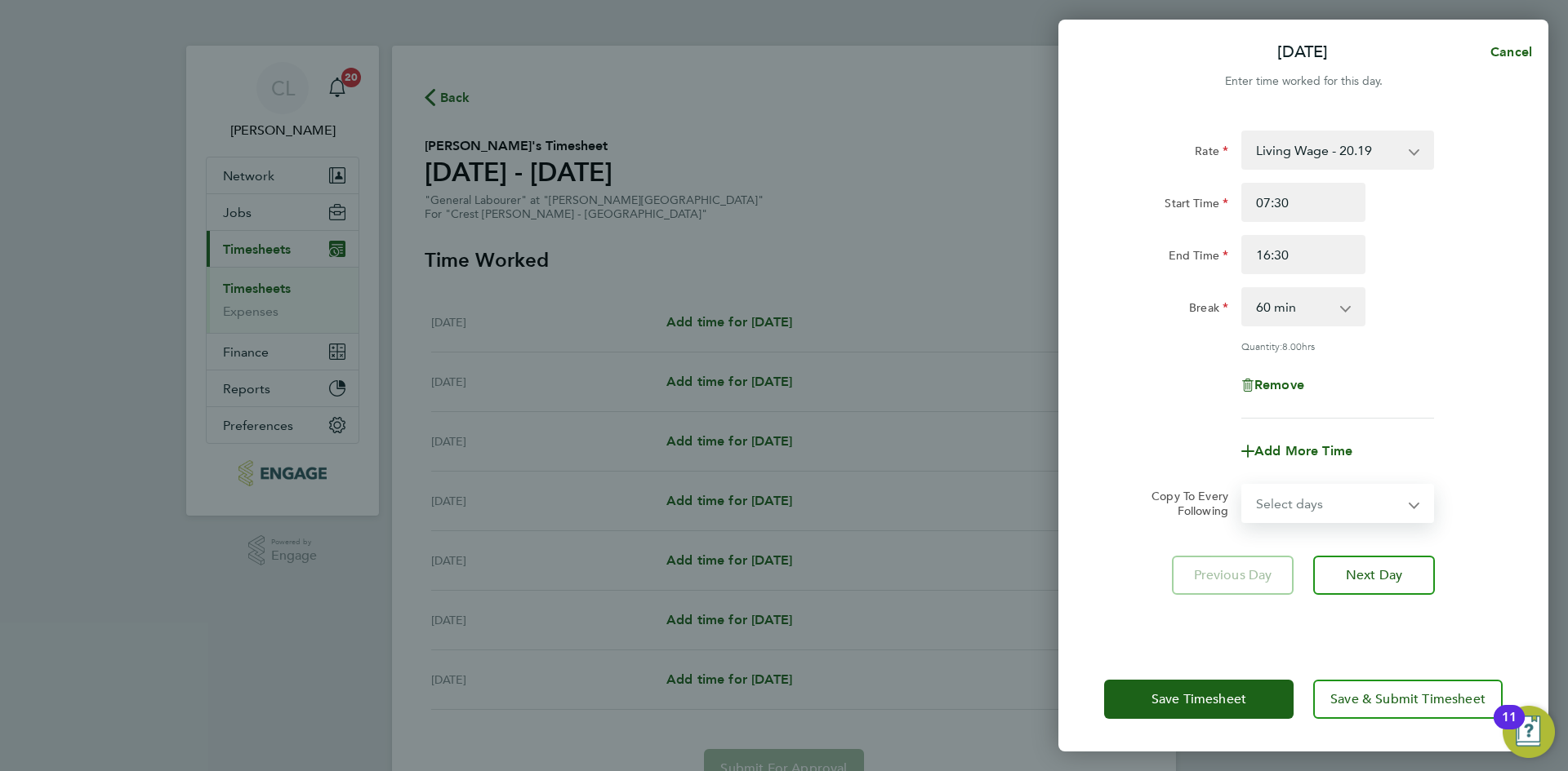
click at [1338, 497] on select "Select days Day Weekday (Mon-Fri) Weekend (Sat-Sun) [DATE] [DATE] [DATE] [DATE]…" at bounding box center [1329, 504] width 171 height 36
select select "TUE"
click at [1243, 486] on select "Select days Day Weekday (Mon-Fri) Weekend (Sat-Sun) [DATE] [DATE] [DATE] [DATE]…" at bounding box center [1329, 504] width 171 height 36
select select "[DATE]"
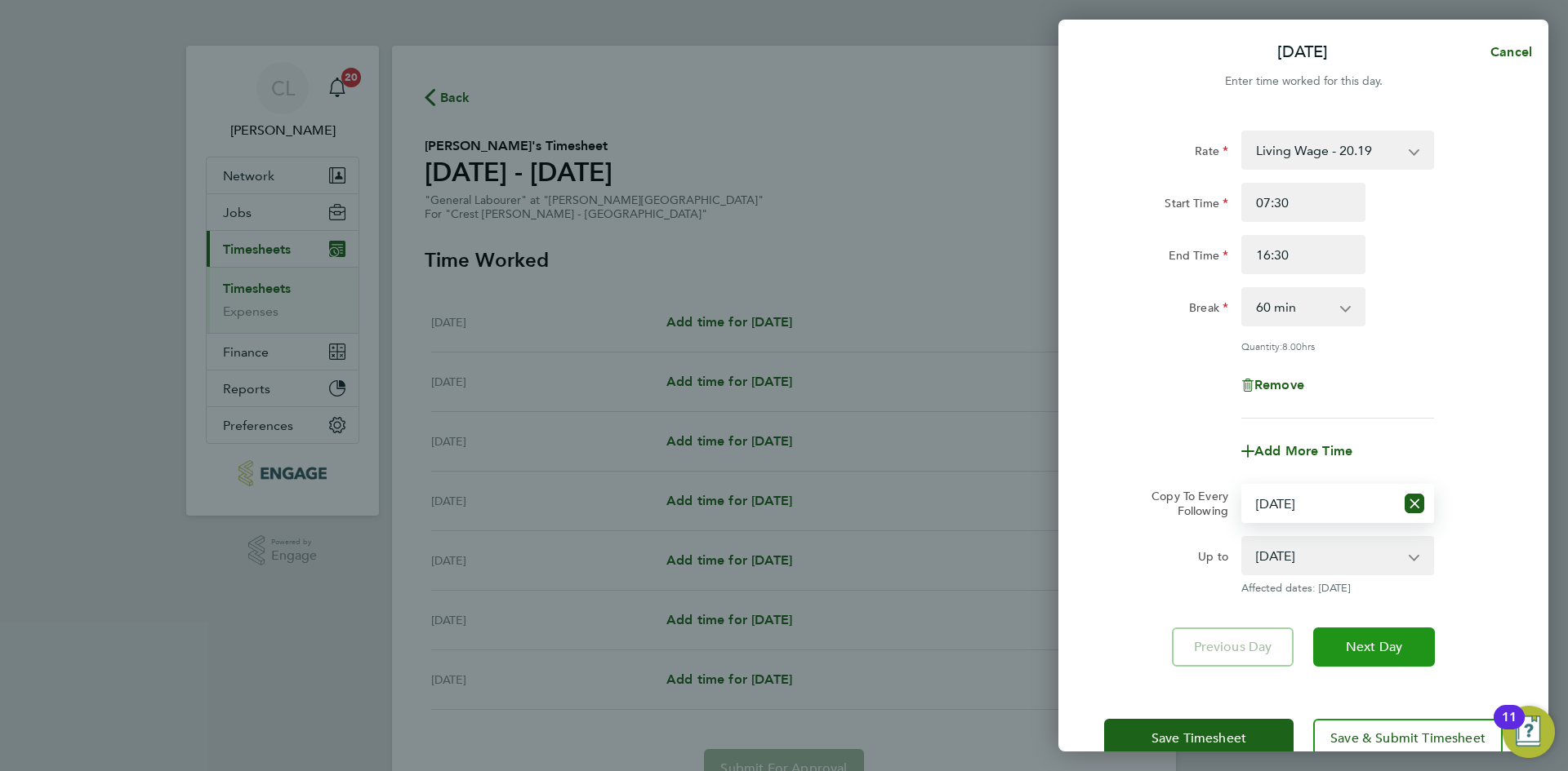
click at [1373, 646] on span "Next Day" at bounding box center [1374, 647] width 57 height 16
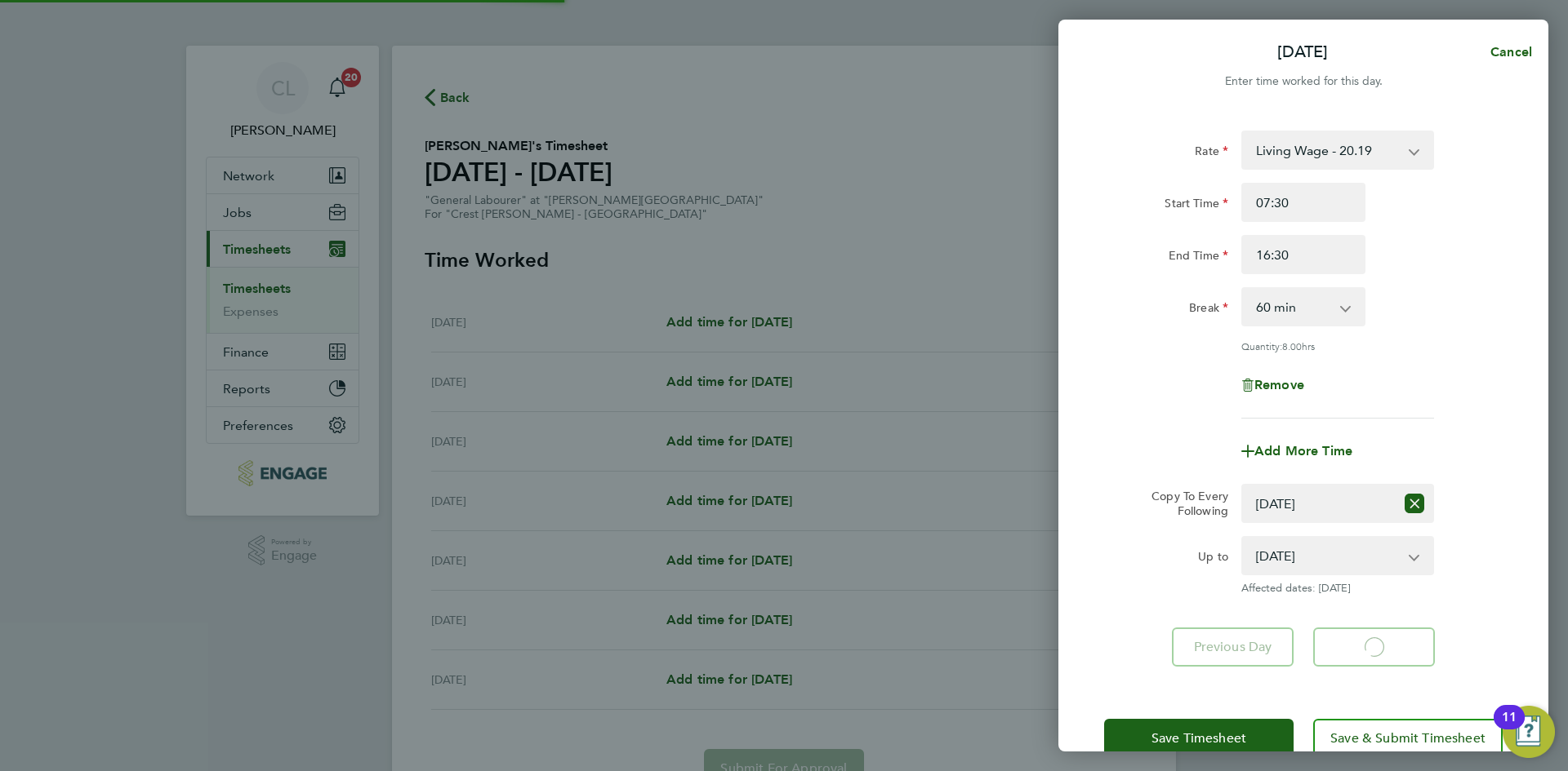
select select "60"
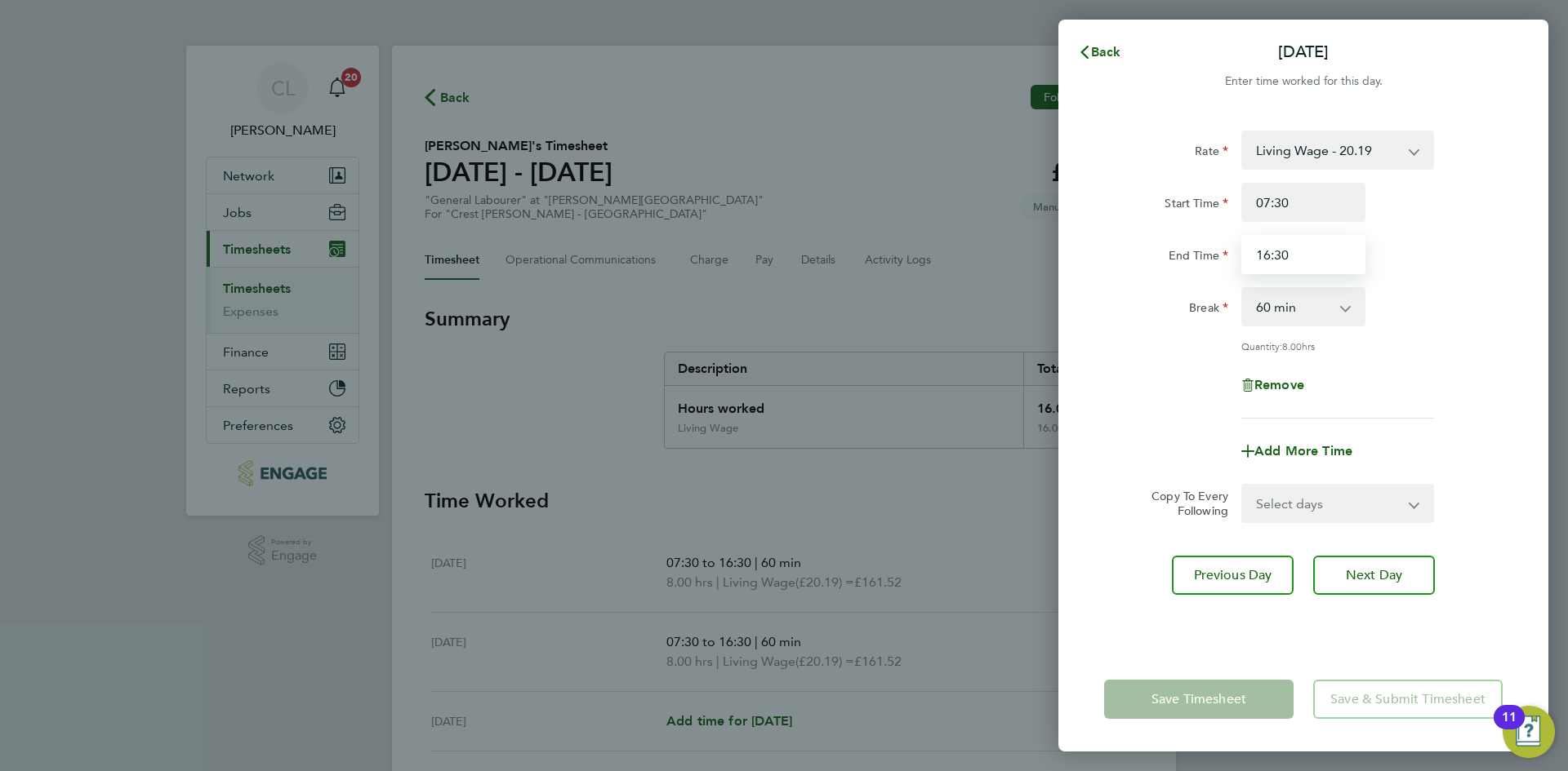
drag, startPoint x: 1337, startPoint y: 256, endPoint x: 1200, endPoint y: 241, distance: 137.8
click at [1200, 241] on div "End Time 16:30" at bounding box center [1302, 255] width 411 height 40
type input "12:30"
click at [1530, 354] on div "Rate Living Wage - 20.19 Standard - 18.35 Start Time 07:30 End Time 12:30 Break…" at bounding box center [1303, 379] width 490 height 536
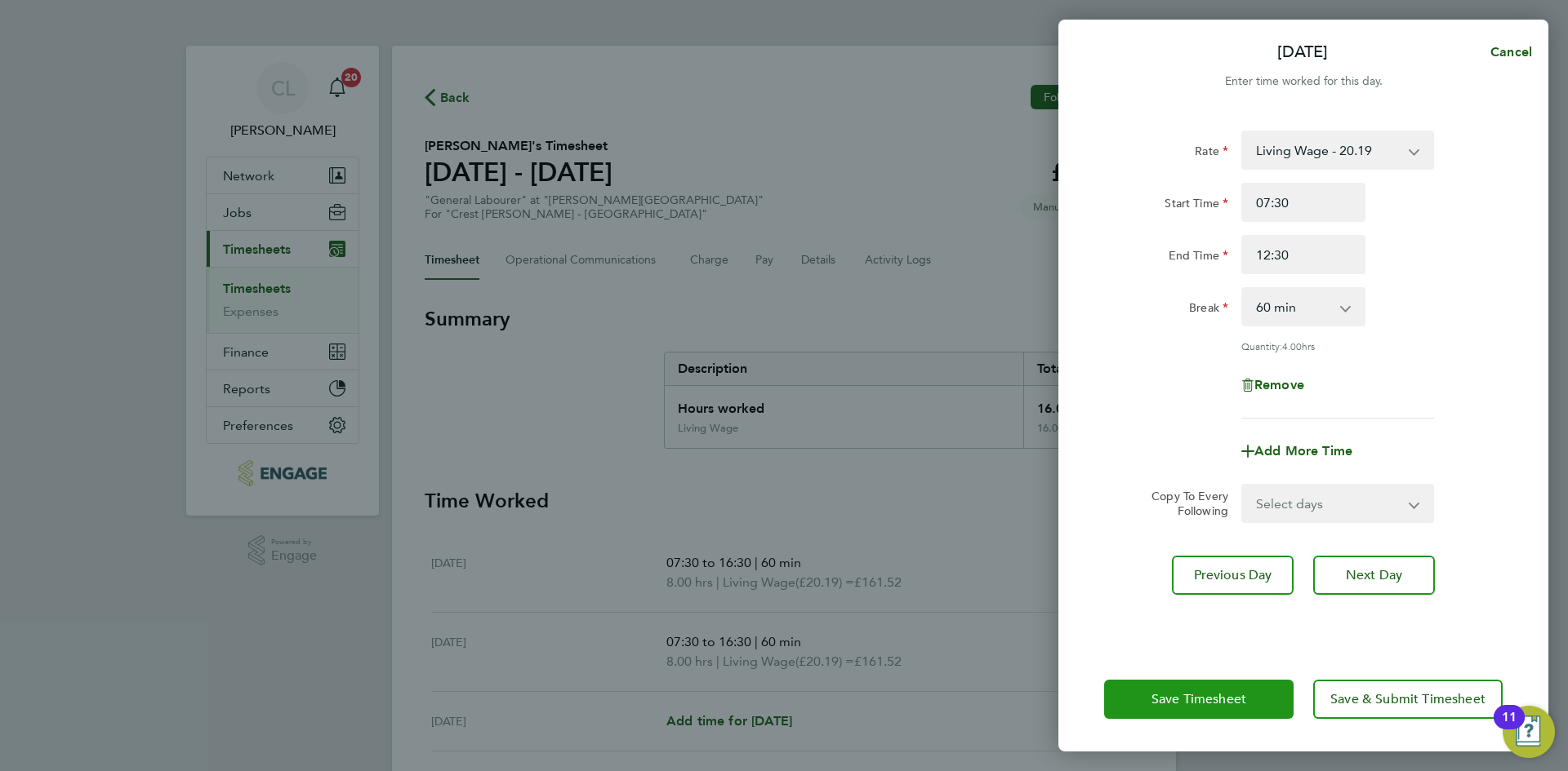
click at [1157, 704] on span "Save Timesheet" at bounding box center [1198, 699] width 95 height 16
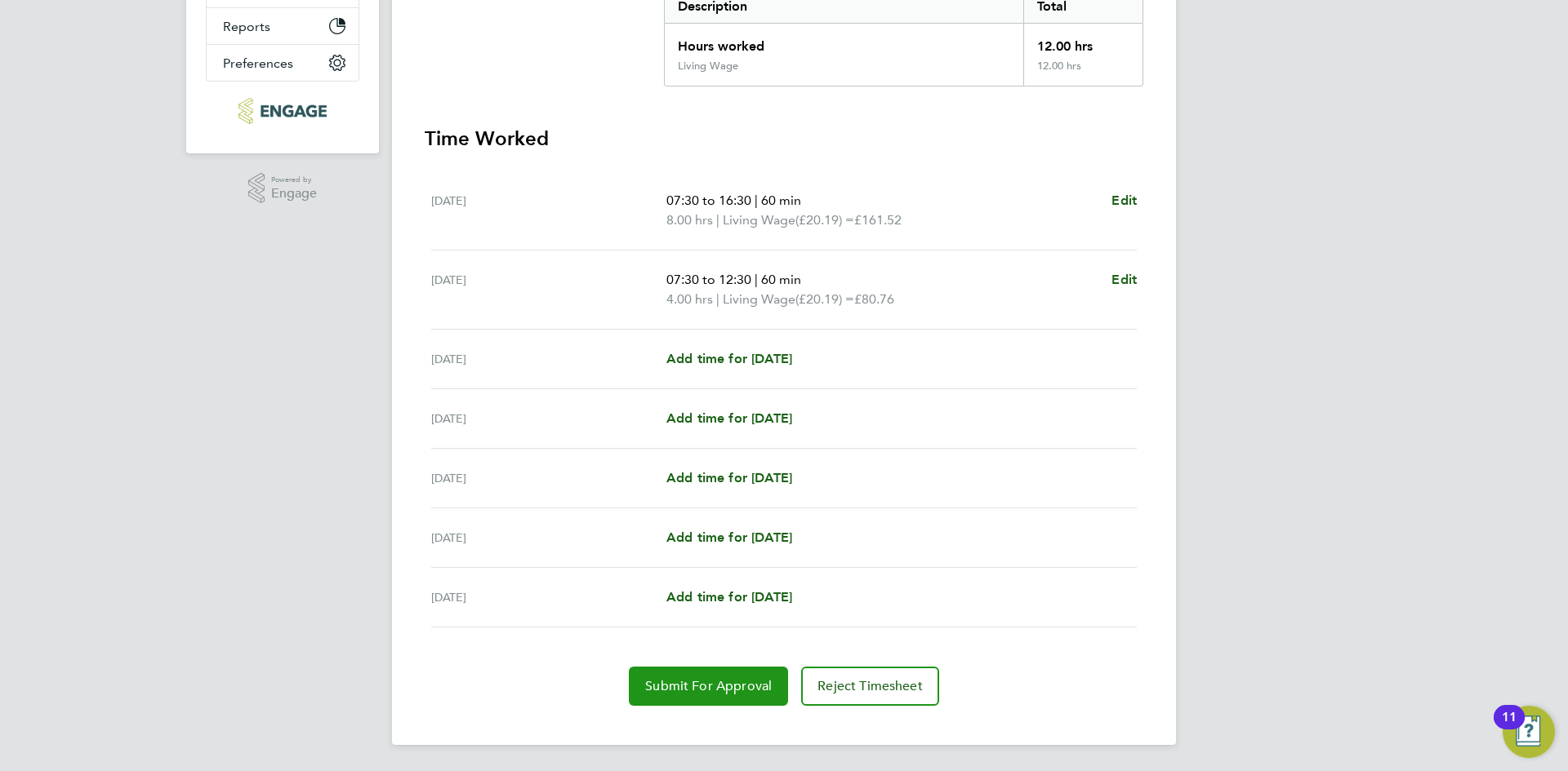
click at [705, 689] on span "Submit For Approval" at bounding box center [708, 686] width 127 height 16
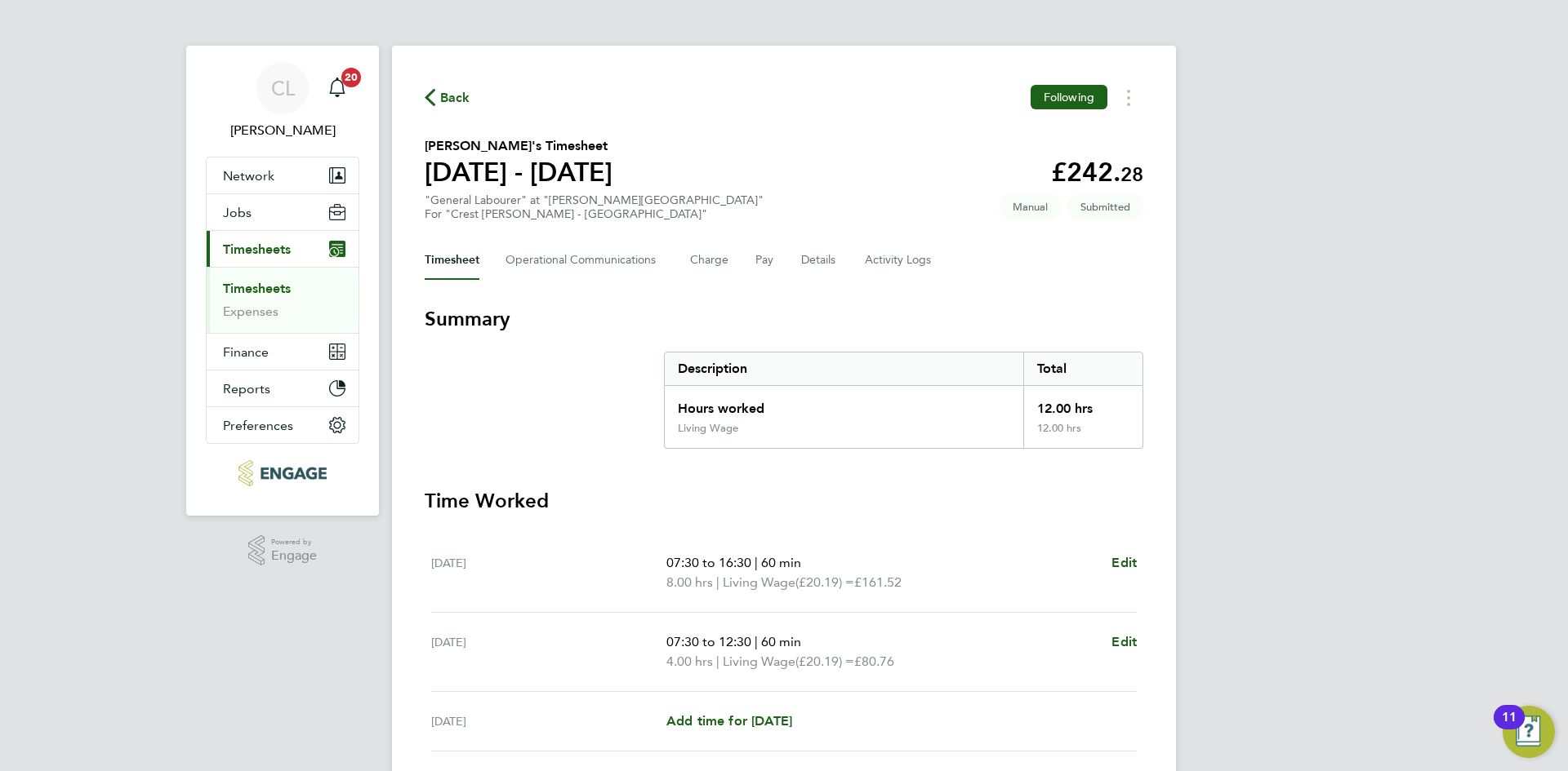
click at [426, 92] on icon "button" at bounding box center [430, 97] width 11 height 17
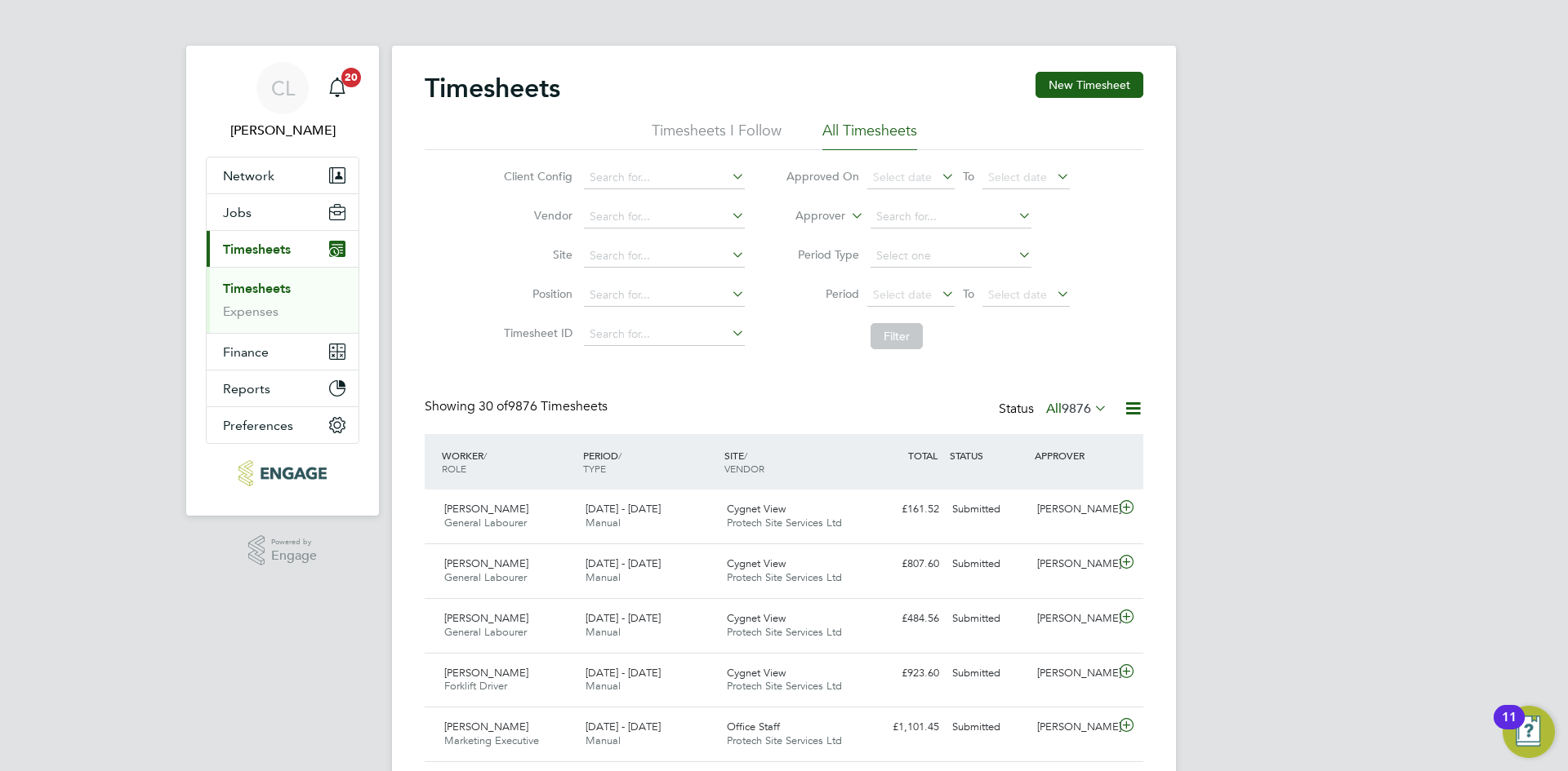
drag, startPoint x: 1093, startPoint y: 85, endPoint x: 957, endPoint y: 124, distance: 141.5
click at [1093, 85] on button "New Timesheet" at bounding box center [1089, 85] width 108 height 26
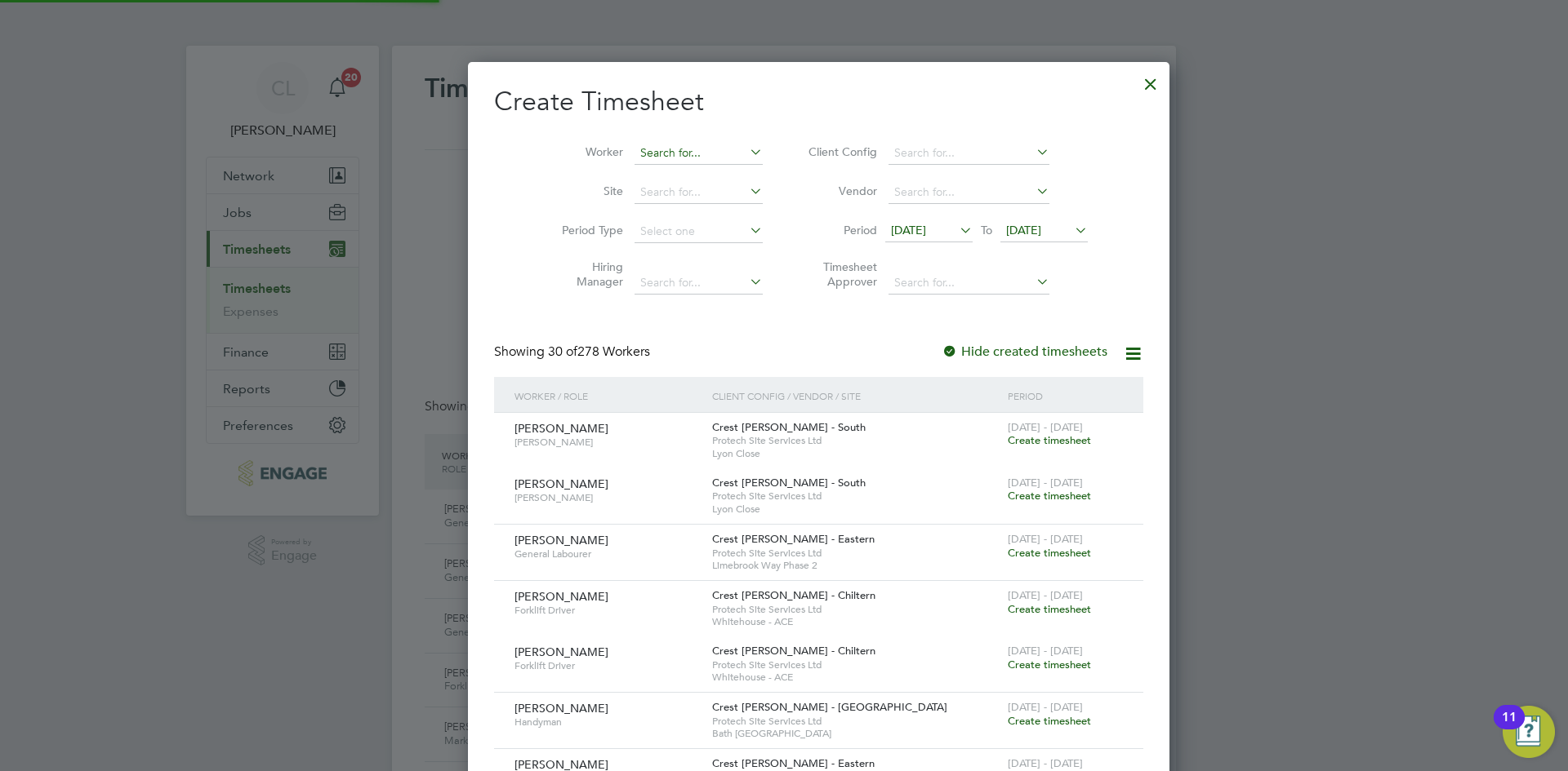
click at [652, 154] on input at bounding box center [698, 153] width 128 height 22
click at [703, 175] on b "Pe" at bounding box center [709, 175] width 14 height 13
type input "[PERSON_NAME]"
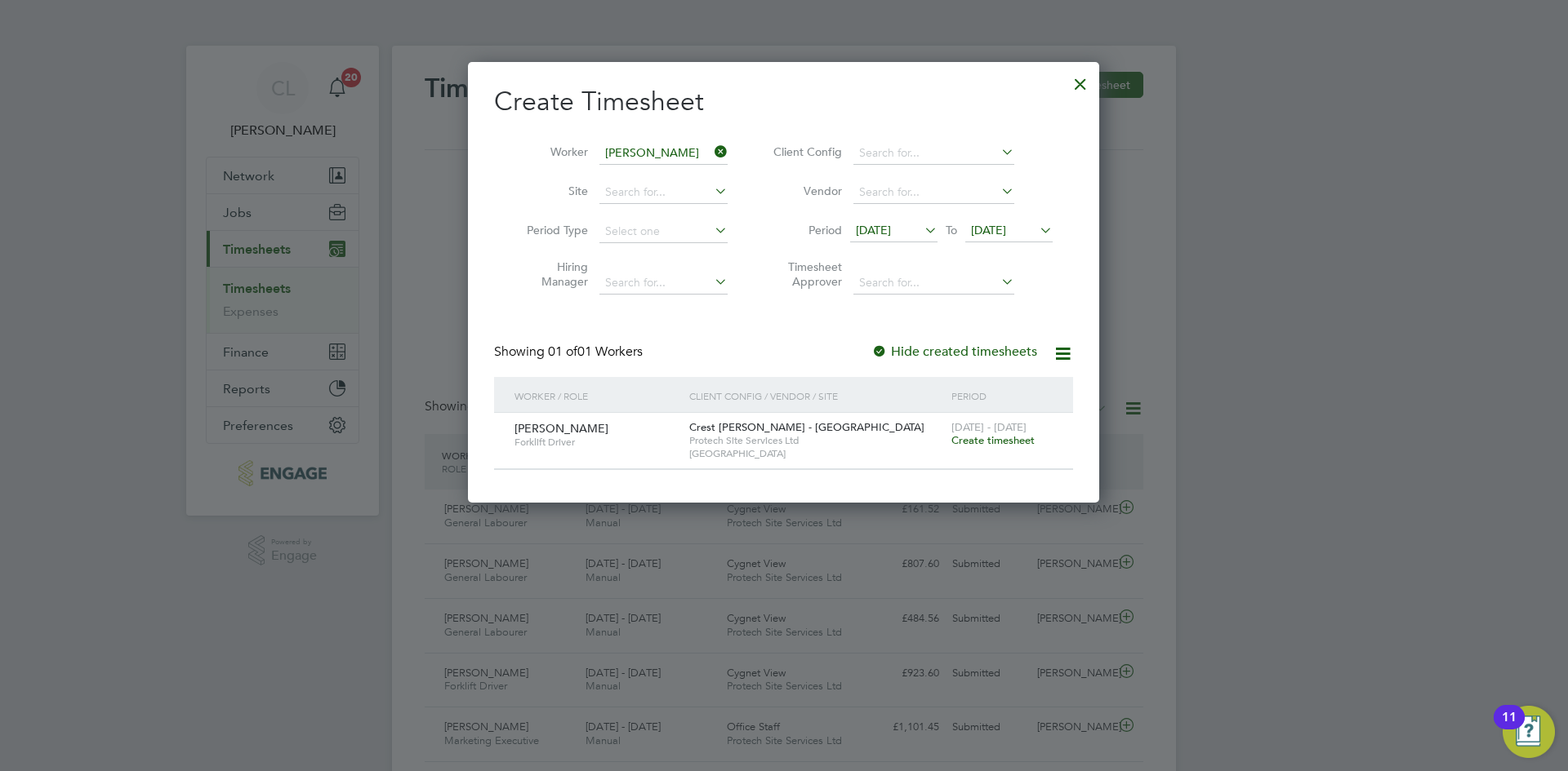
click at [988, 439] on span "Create timesheet" at bounding box center [993, 440] width 84 height 13
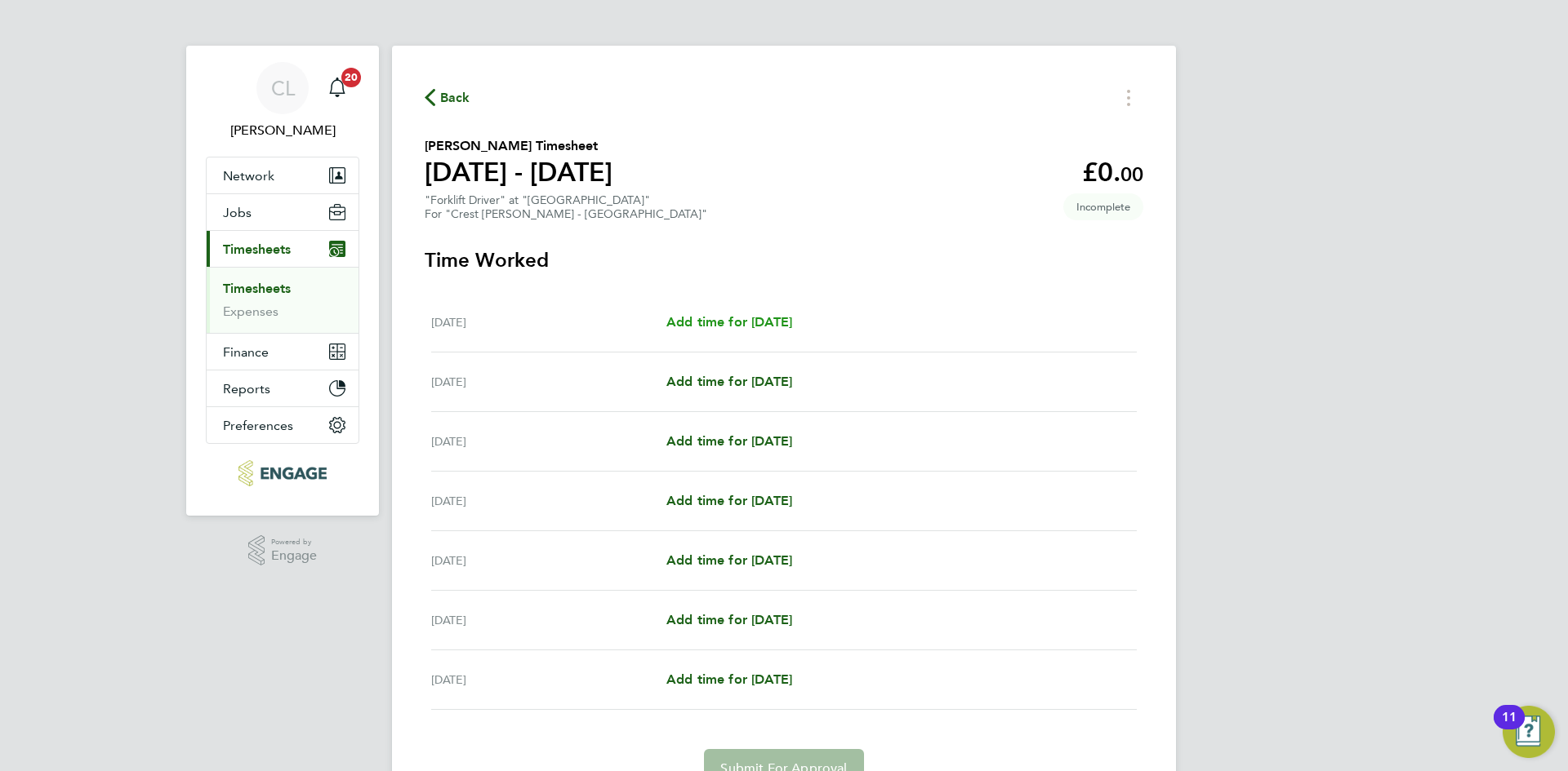
click at [752, 329] on link "Add time for [DATE]" at bounding box center [729, 322] width 126 height 20
select select "60"
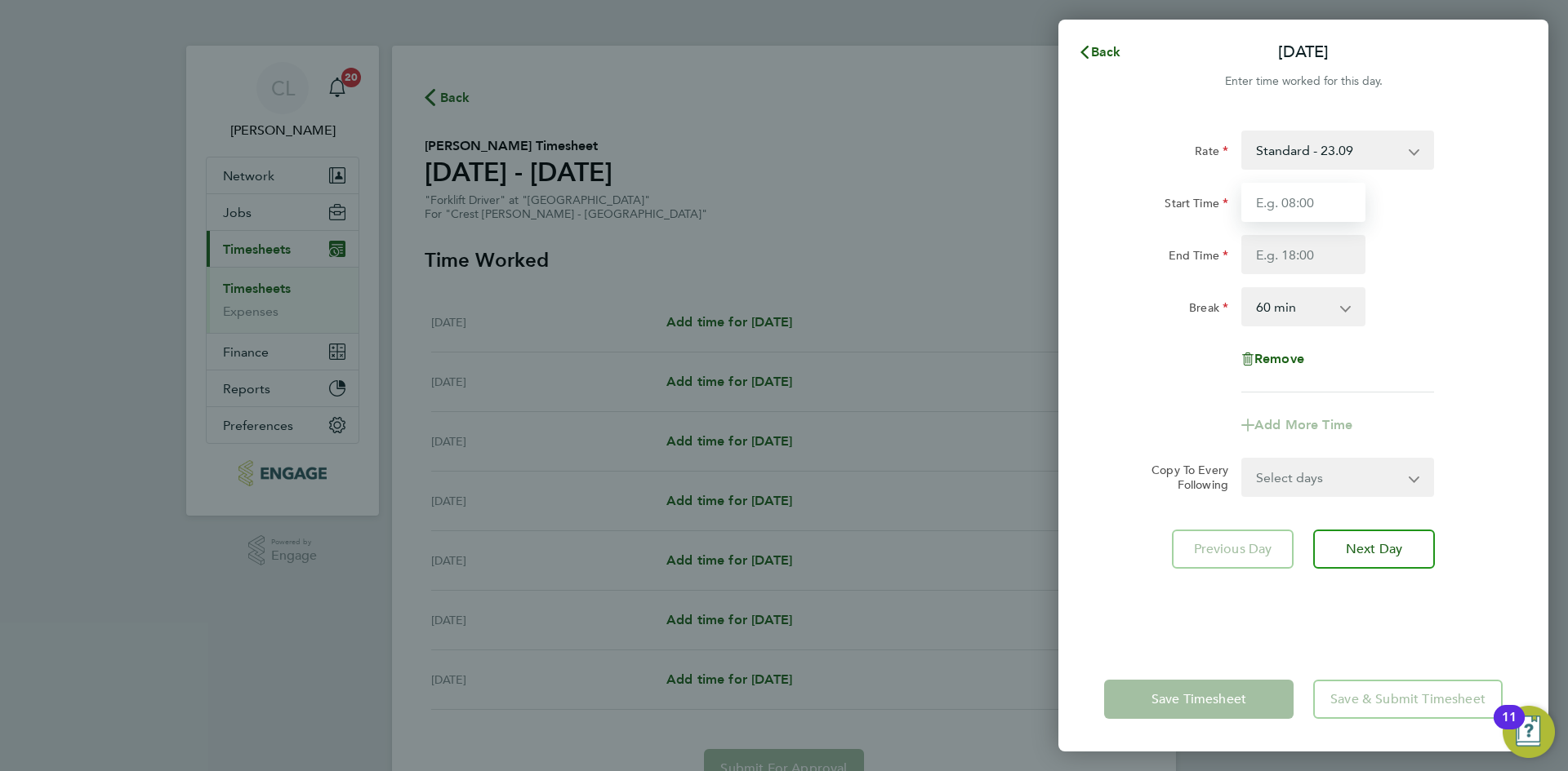
drag, startPoint x: 1301, startPoint y: 188, endPoint x: 1310, endPoint y: 205, distance: 19.2
click at [1301, 188] on input "Start Time" at bounding box center [1303, 202] width 124 height 40
type input "07:30"
click at [1339, 245] on input "End Time" at bounding box center [1303, 255] width 124 height 40
type input "16:30"
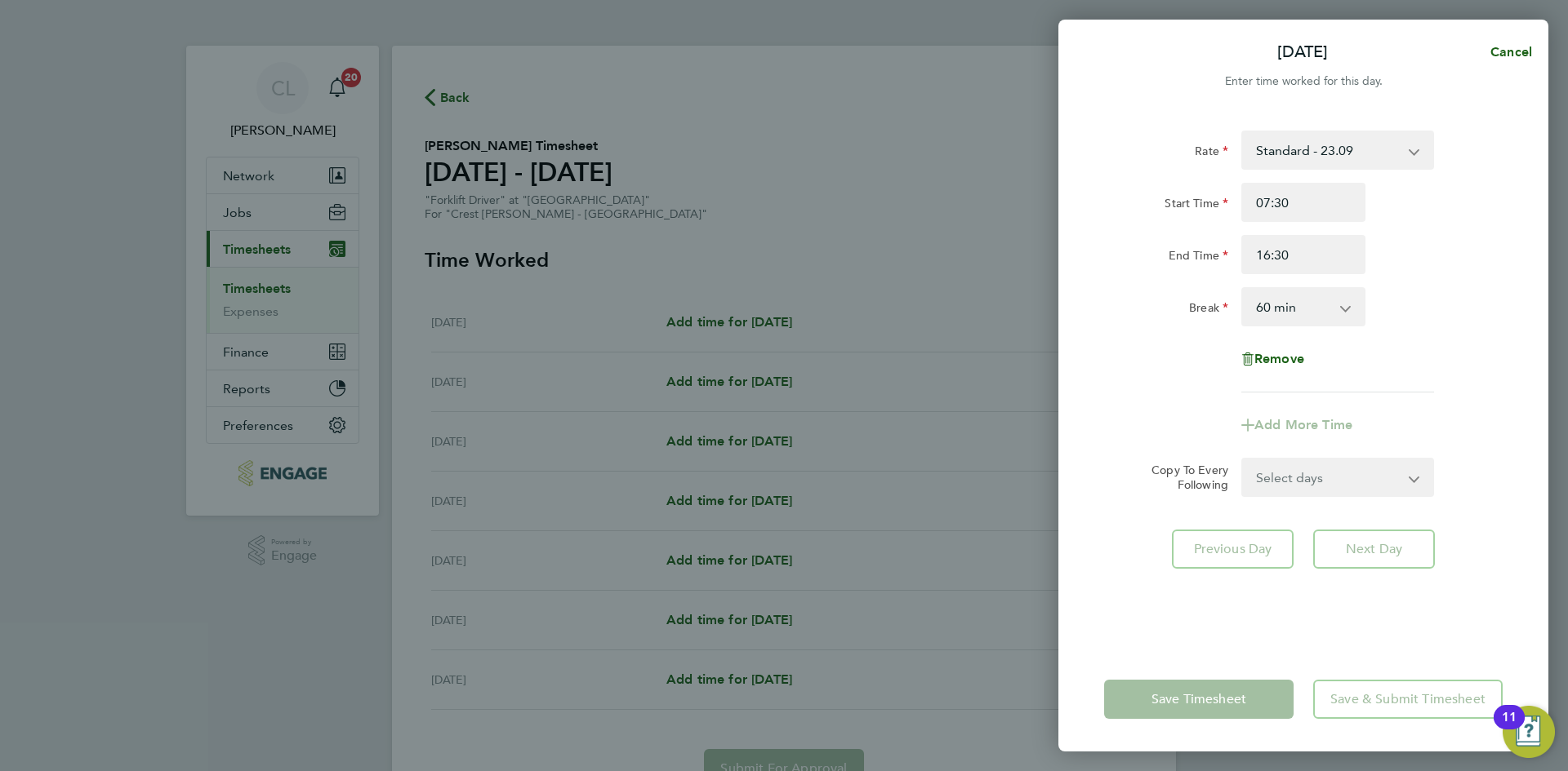
click at [1460, 314] on div "Break 0 min 15 min 30 min 45 min 60 min 75 min 90 min" at bounding box center [1302, 307] width 411 height 40
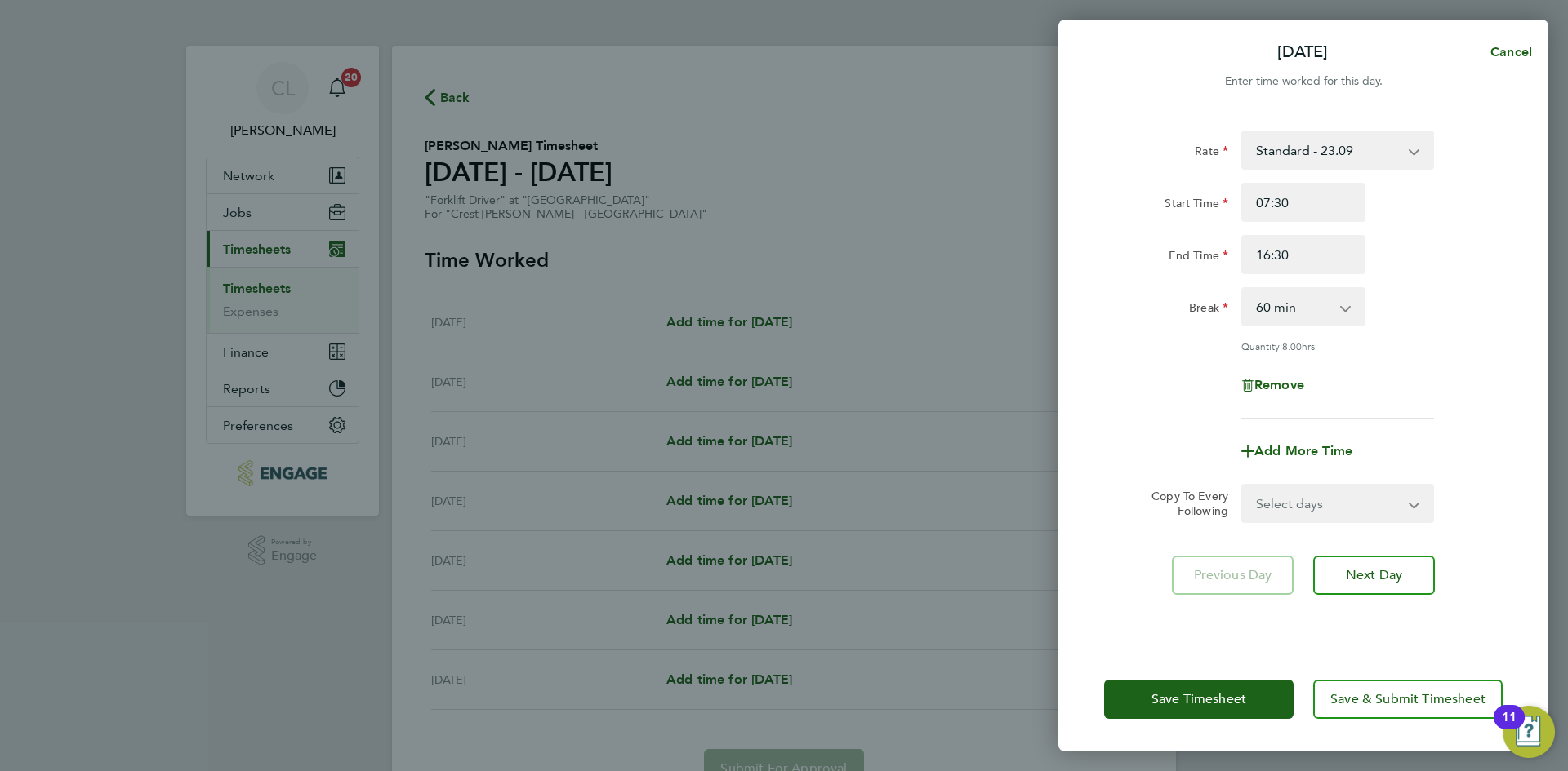
click at [1297, 491] on select "Select days Day Weekday (Mon-Fri) Weekend (Sat-Sun) [DATE] [DATE] [DATE] [DATE]…" at bounding box center [1329, 504] width 171 height 36
select select "WEEKDAY"
click at [1243, 486] on select "Select days Day Weekday (Mon-Fri) Weekend (Sat-Sun) [DATE] [DATE] [DATE] [DATE]…" at bounding box center [1329, 504] width 171 height 36
select select "[DATE]"
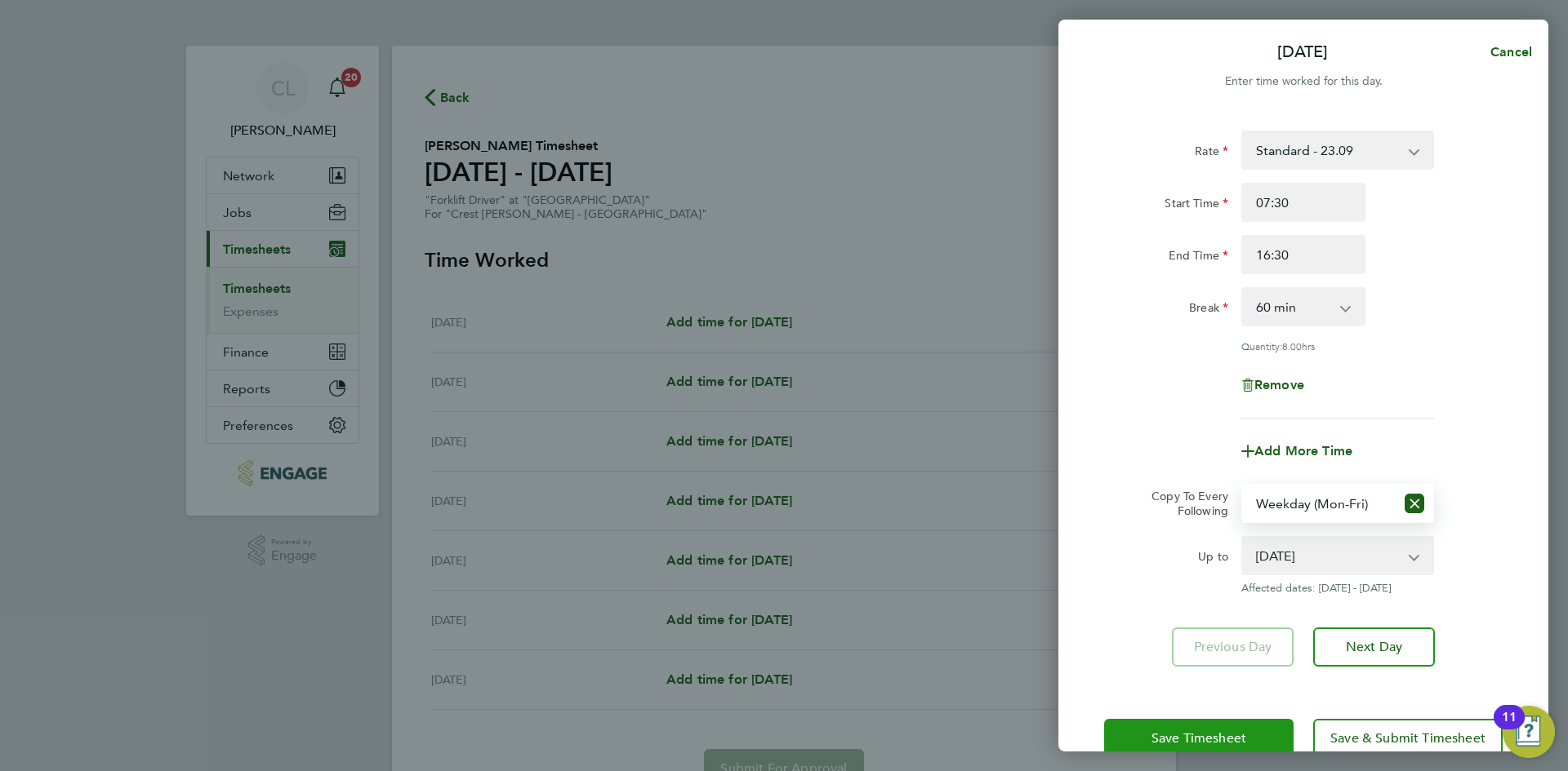
click at [1142, 744] on button "Save Timesheet" at bounding box center [1198, 739] width 189 height 40
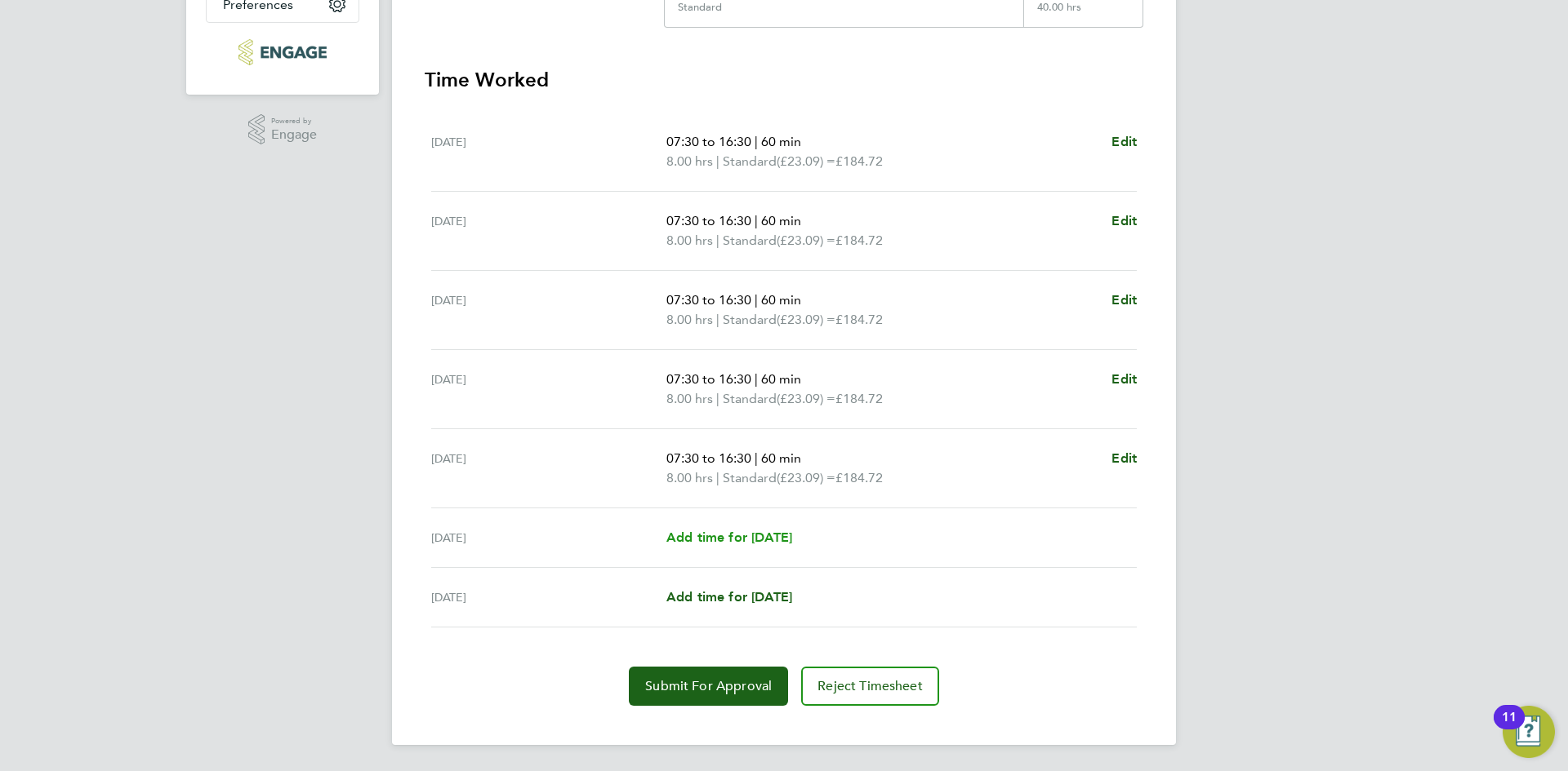
click at [747, 540] on span "Add time for [DATE]" at bounding box center [729, 537] width 126 height 15
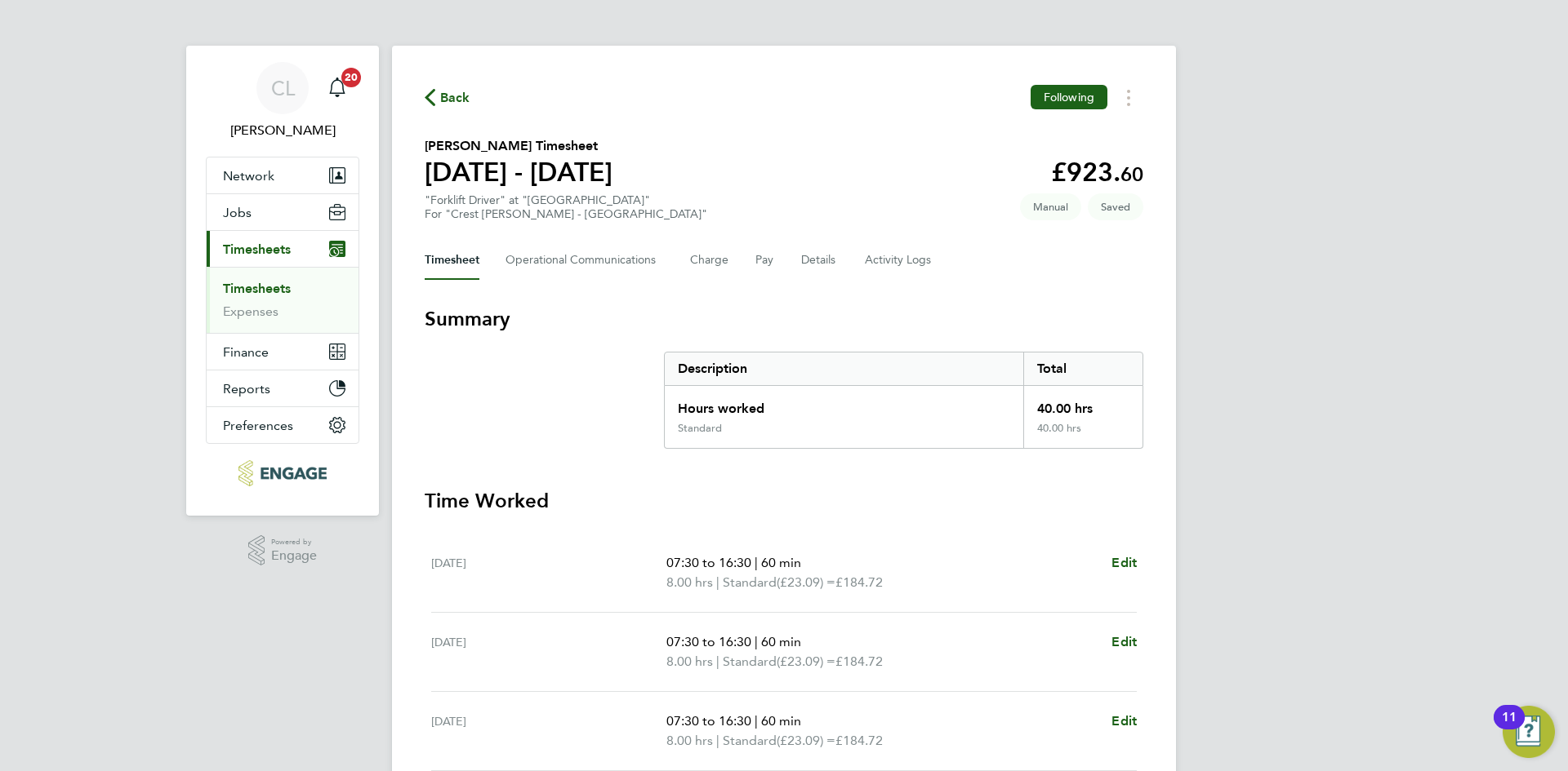
select select "60"
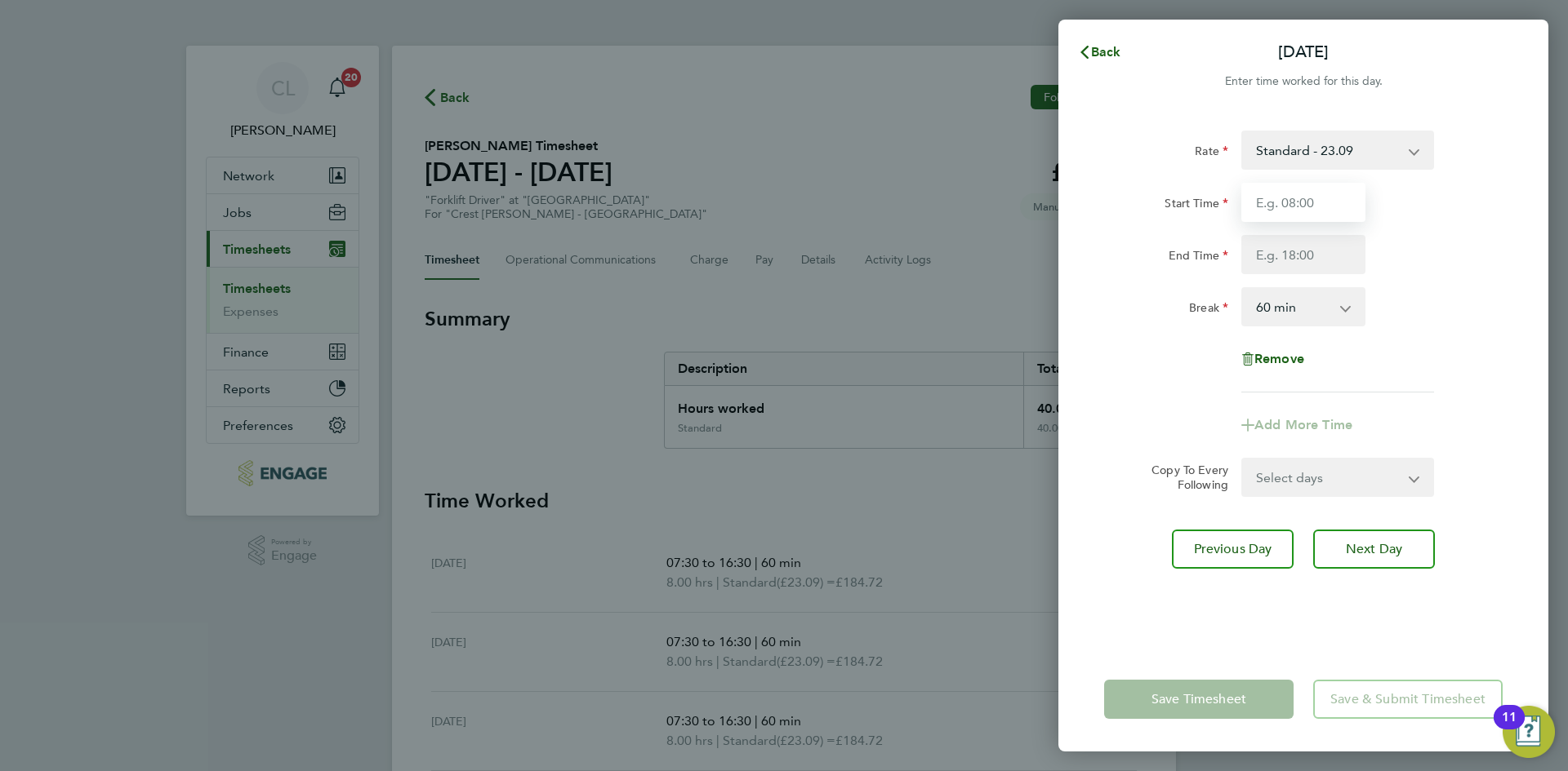
drag, startPoint x: 1307, startPoint y: 197, endPoint x: 1336, endPoint y: 221, distance: 37.6
click at [1307, 197] on input "Start Time" at bounding box center [1303, 202] width 124 height 40
type input "07:30"
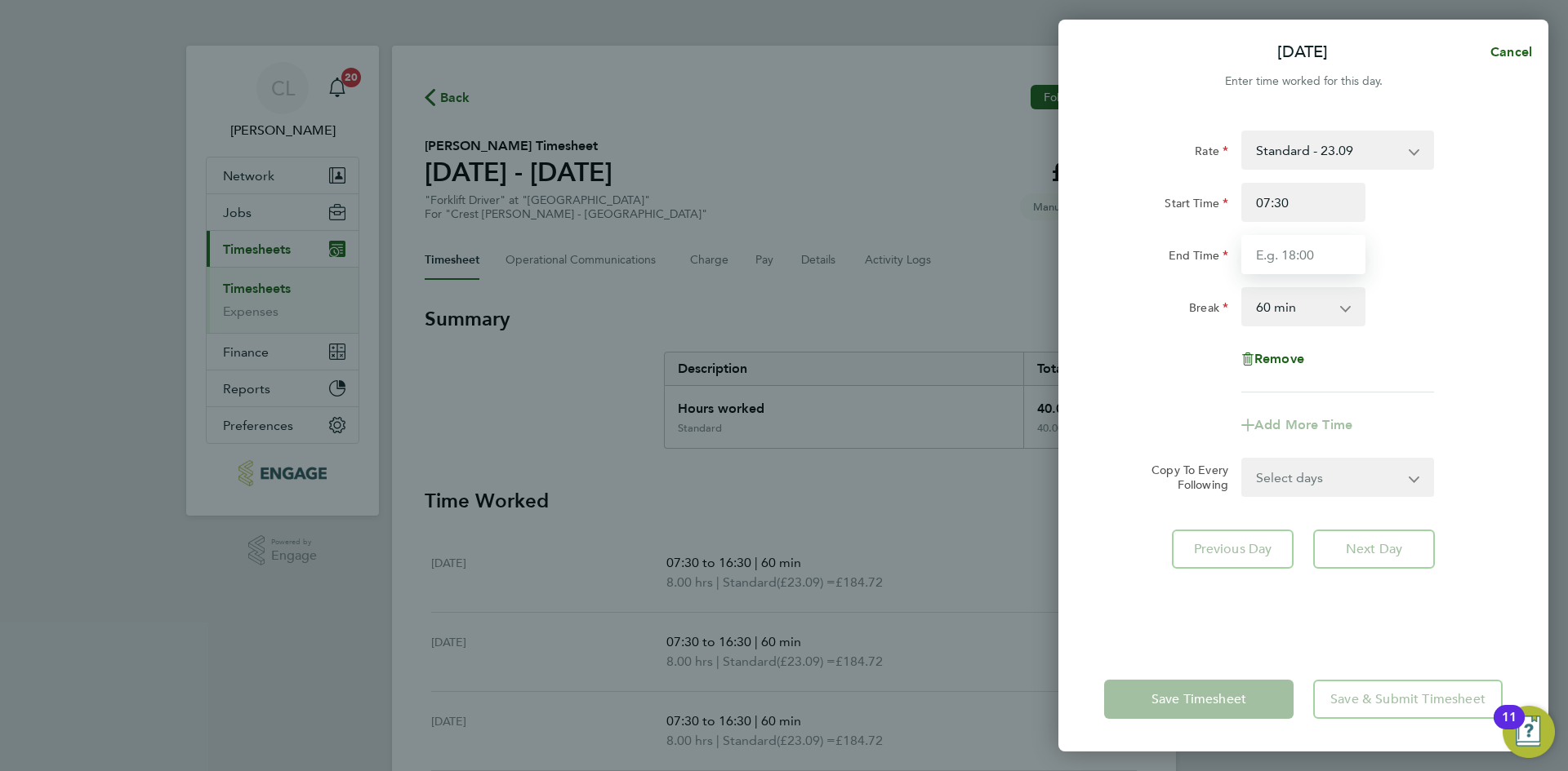
click at [1303, 264] on input "End Time" at bounding box center [1303, 255] width 124 height 40
type input "14:30"
click at [1425, 332] on div "Rate Standard - 23.09 Start Time 07:30 End Time 14:30 Break 0 min 15 min 30 min…" at bounding box center [1302, 261] width 399 height 262
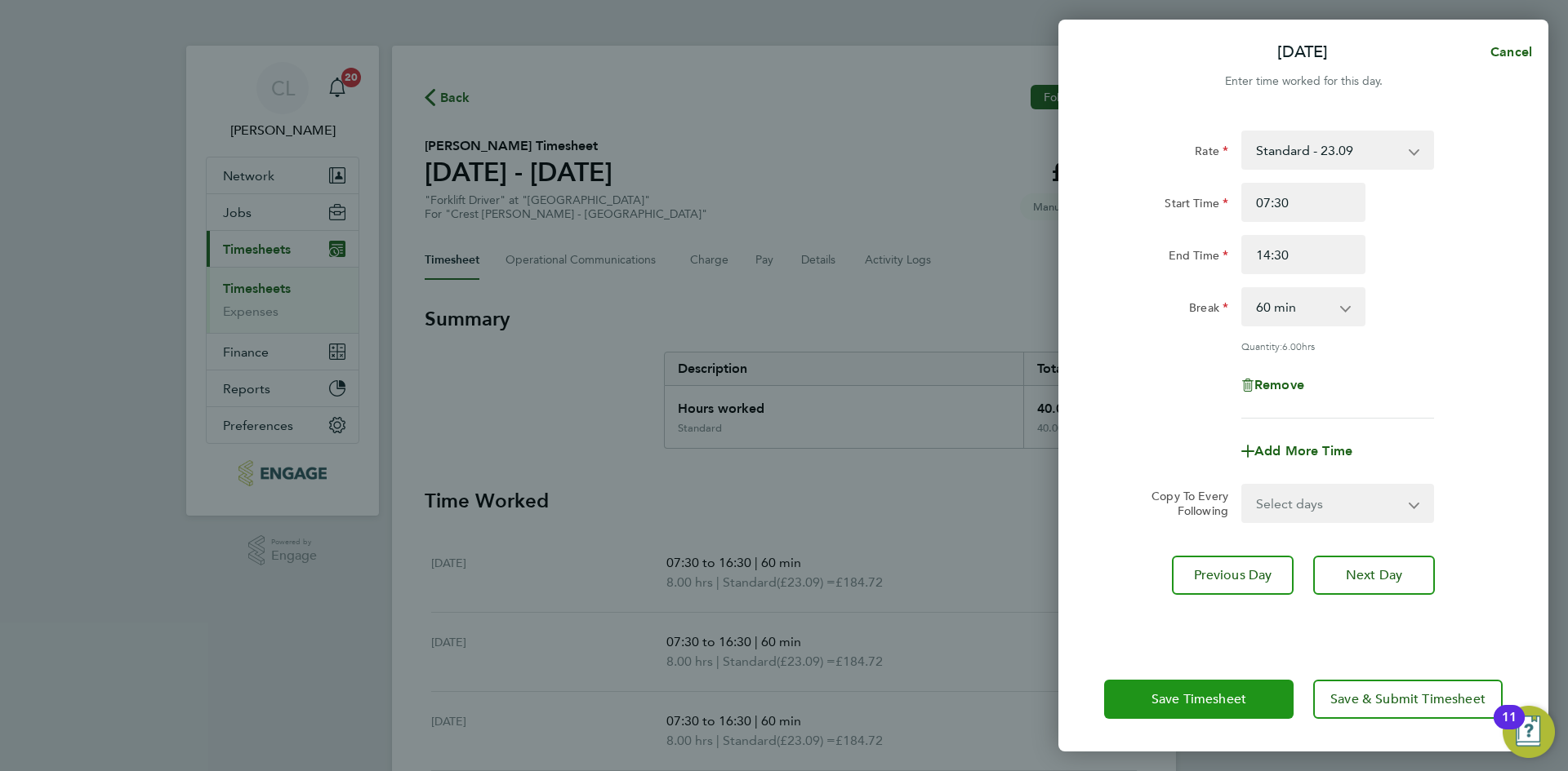
click at [1208, 703] on span "Save Timesheet" at bounding box center [1198, 699] width 95 height 16
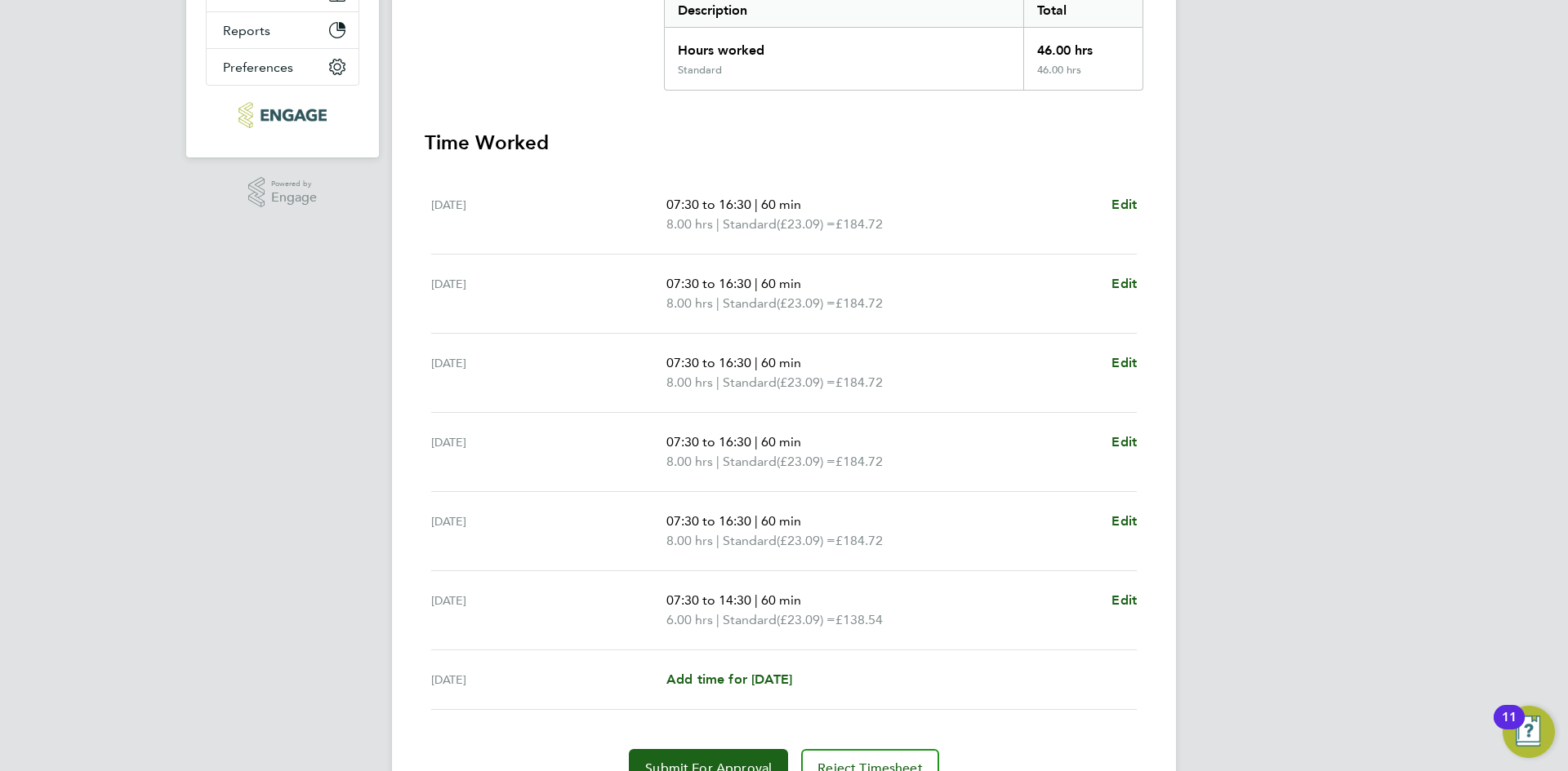
scroll to position [441, 0]
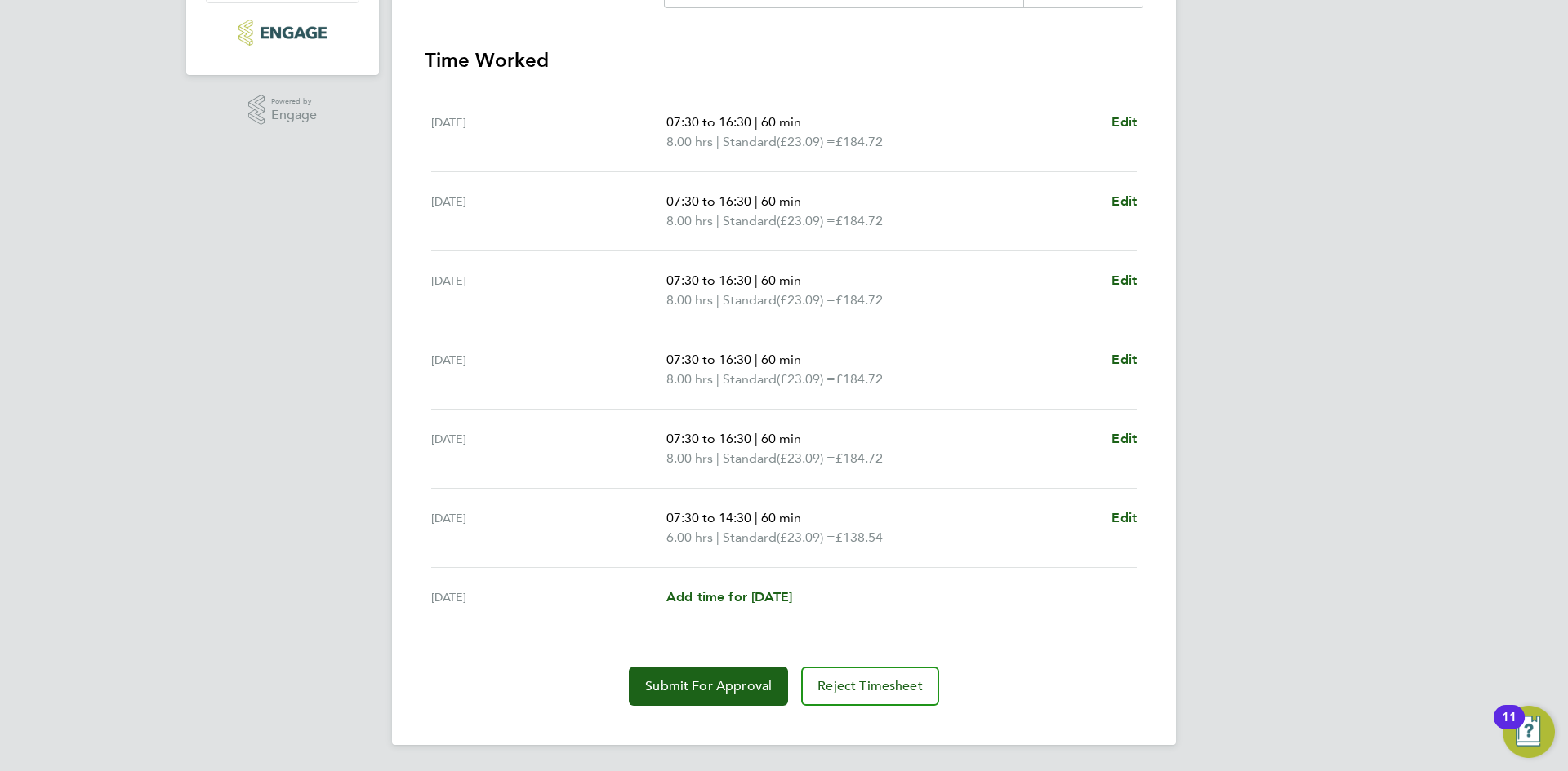
click at [718, 710] on div "Back Following [PERSON_NAME] Timesheet [DATE] - [DATE] £1,062. 14 "Forklift Dri…" at bounding box center [783, 175] width 784 height 1140
click at [722, 692] on span "Submit For Approval" at bounding box center [708, 686] width 127 height 16
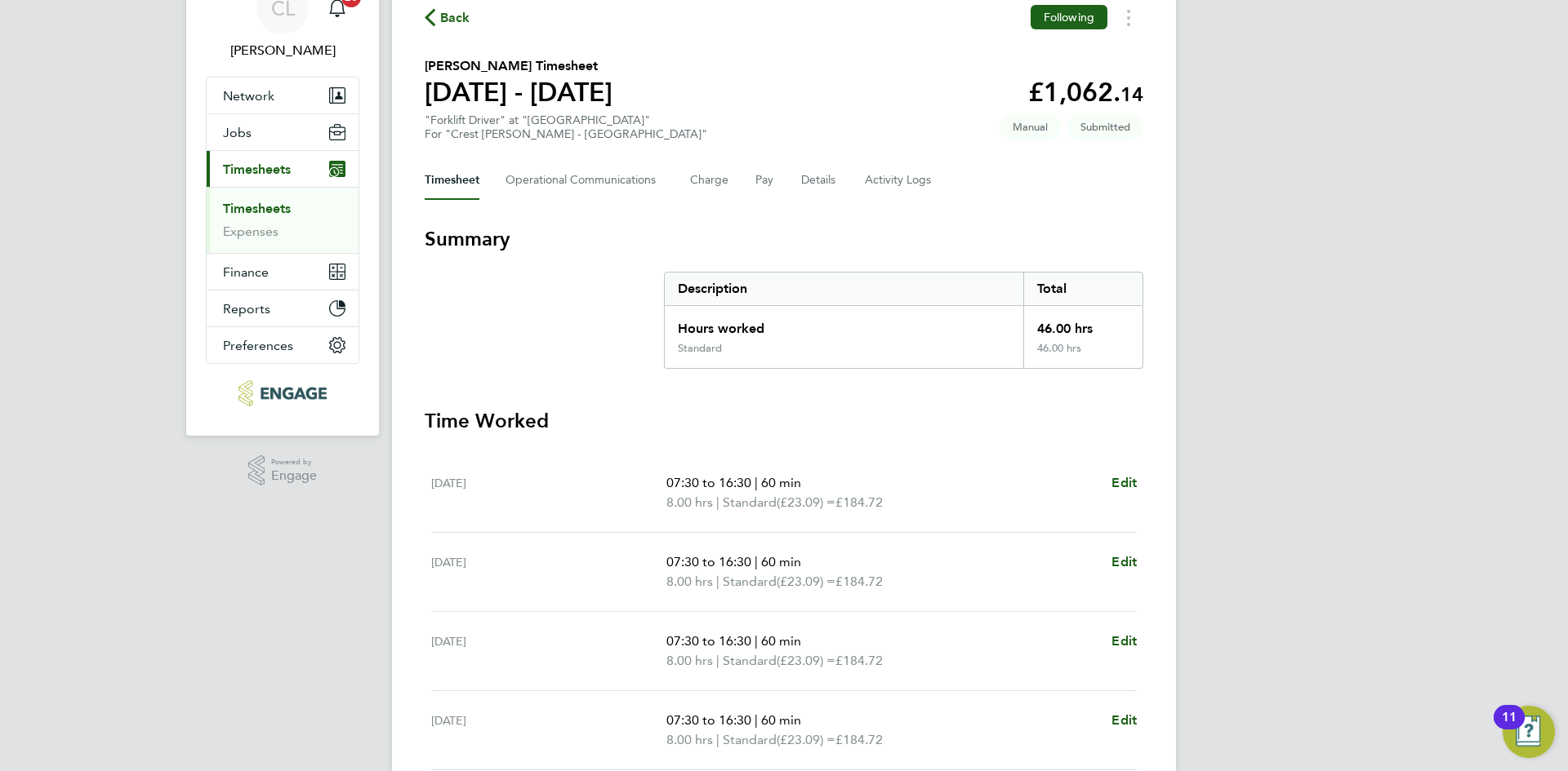
scroll to position [0, 0]
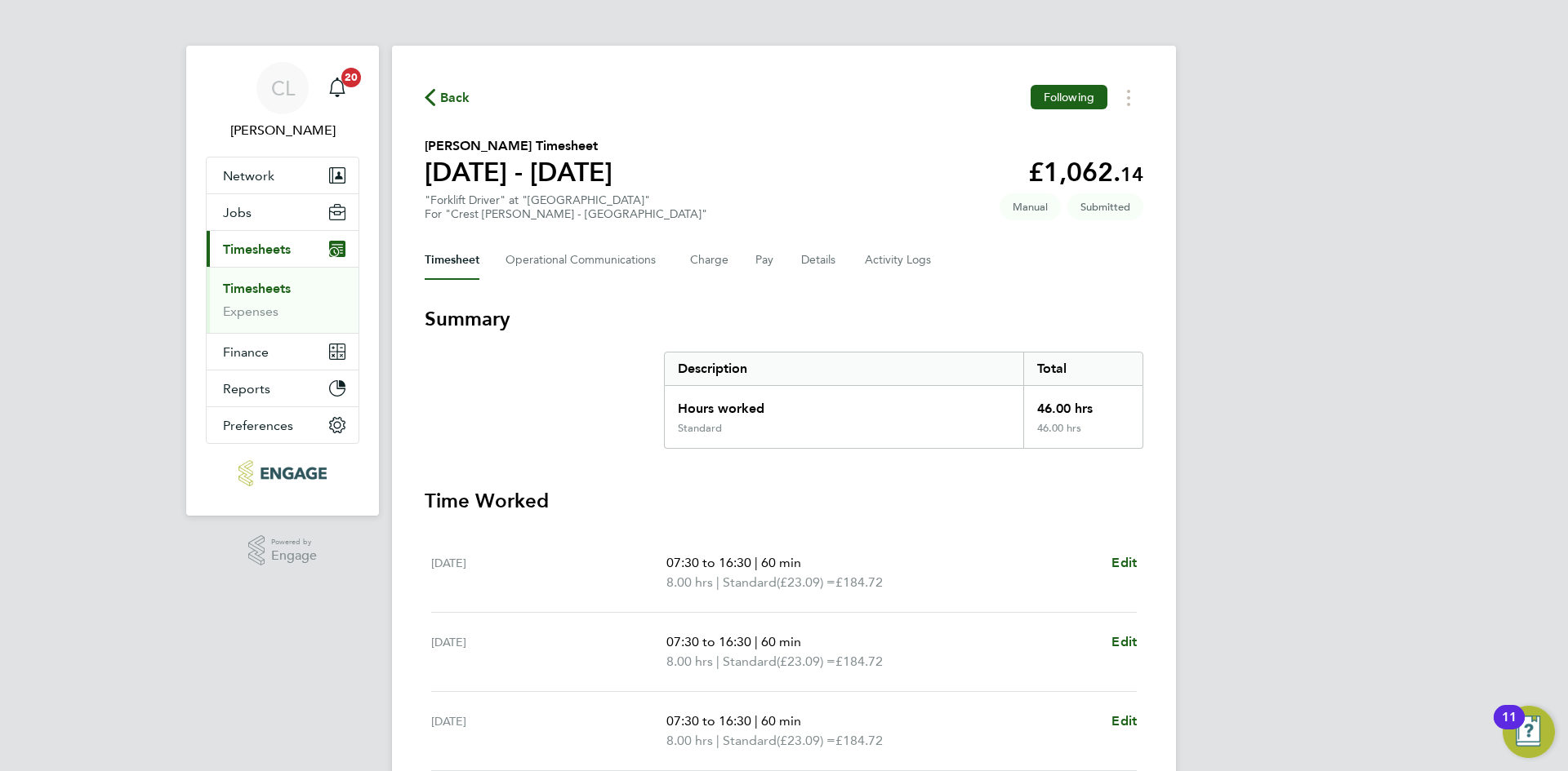
click at [448, 96] on span "Back" at bounding box center [455, 98] width 31 height 20
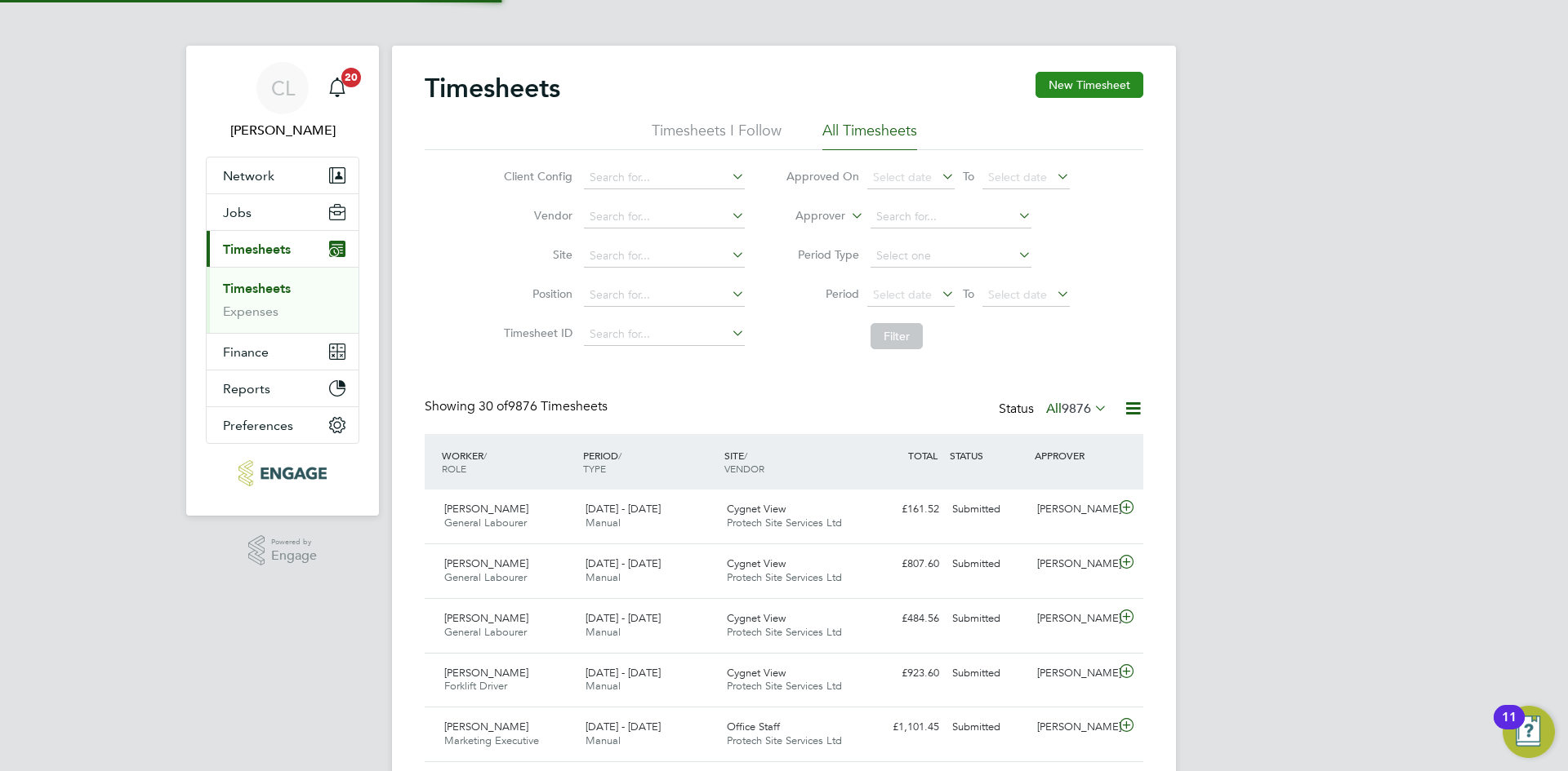
scroll to position [41, 142]
click at [1099, 81] on button "New Timesheet" at bounding box center [1089, 85] width 108 height 26
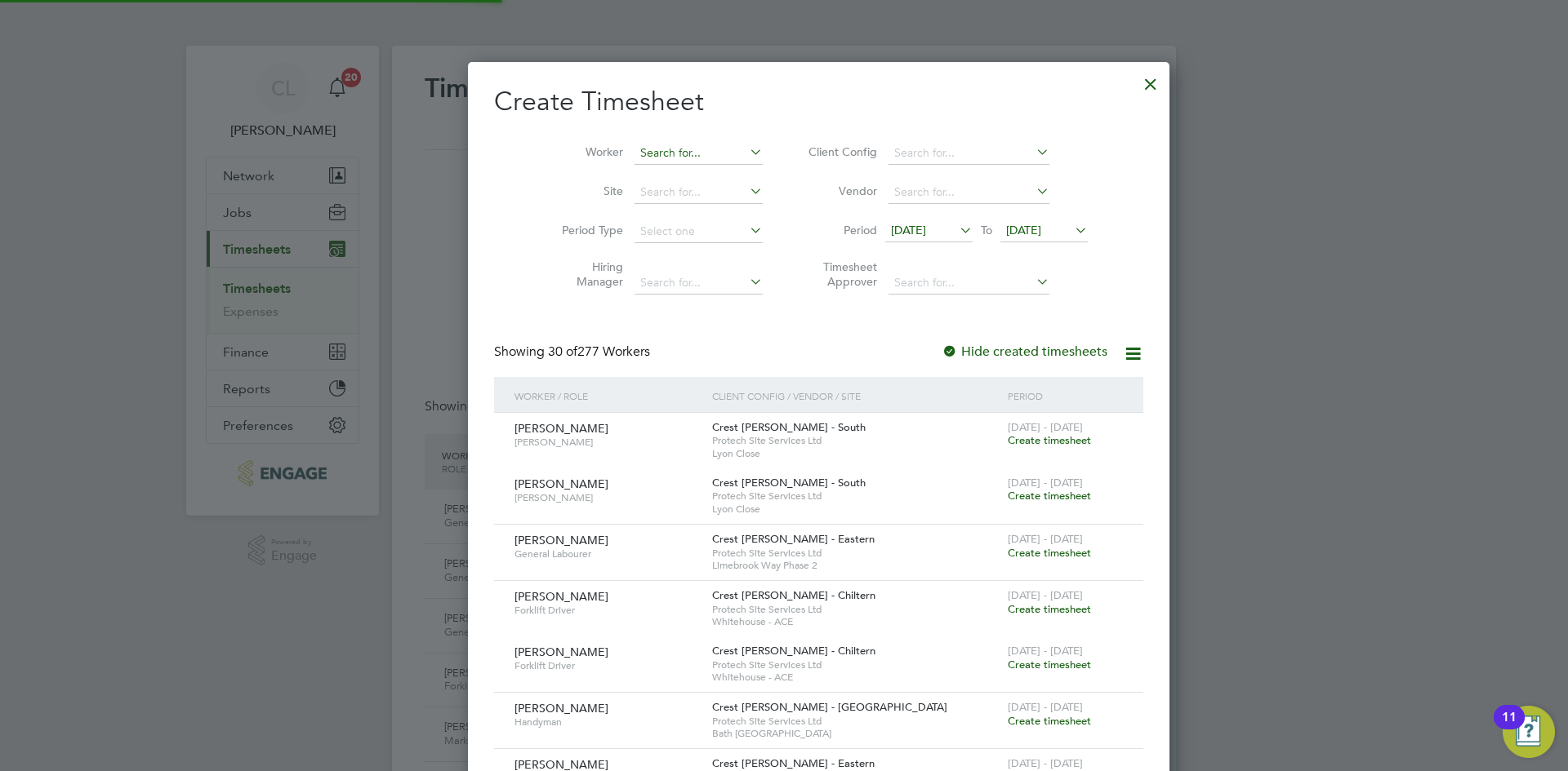
click at [654, 157] on input at bounding box center [698, 153] width 128 height 22
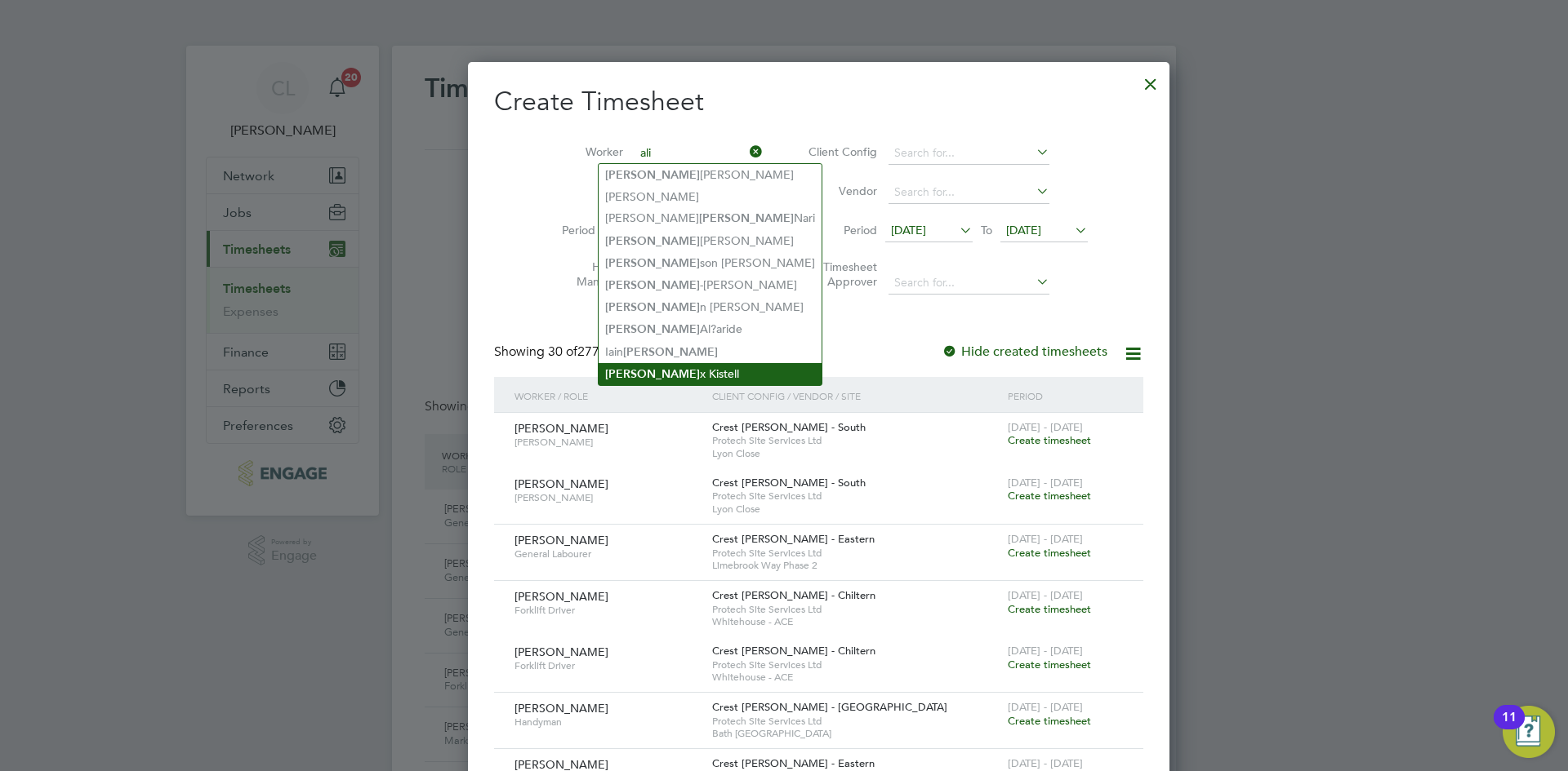
click at [680, 370] on li "[PERSON_NAME]" at bounding box center [710, 374] width 223 height 22
type input "[PERSON_NAME]"
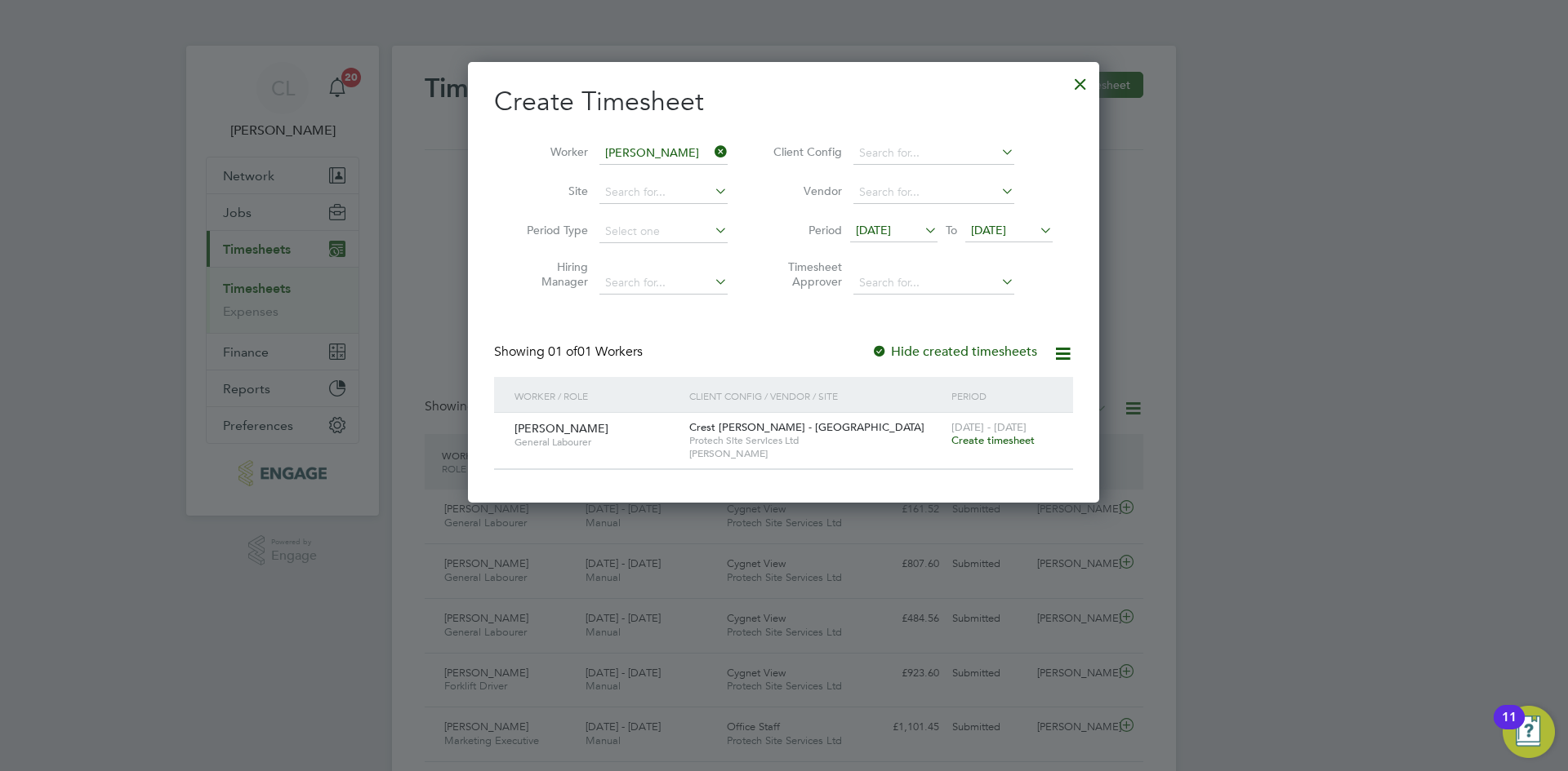
click at [1002, 443] on span "Create timesheet" at bounding box center [993, 440] width 84 height 13
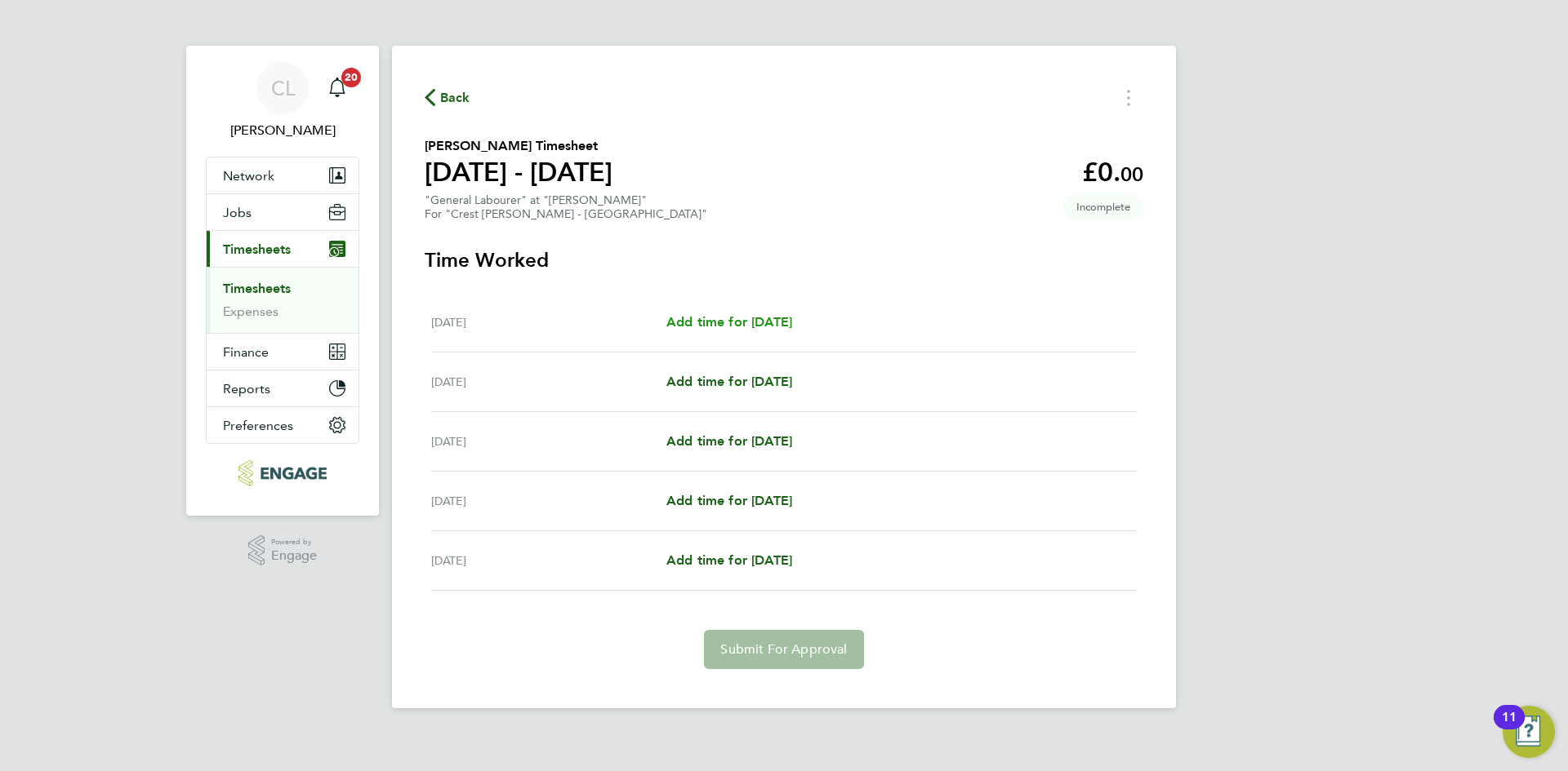
click at [740, 327] on span "Add time for [DATE]" at bounding box center [729, 321] width 126 height 15
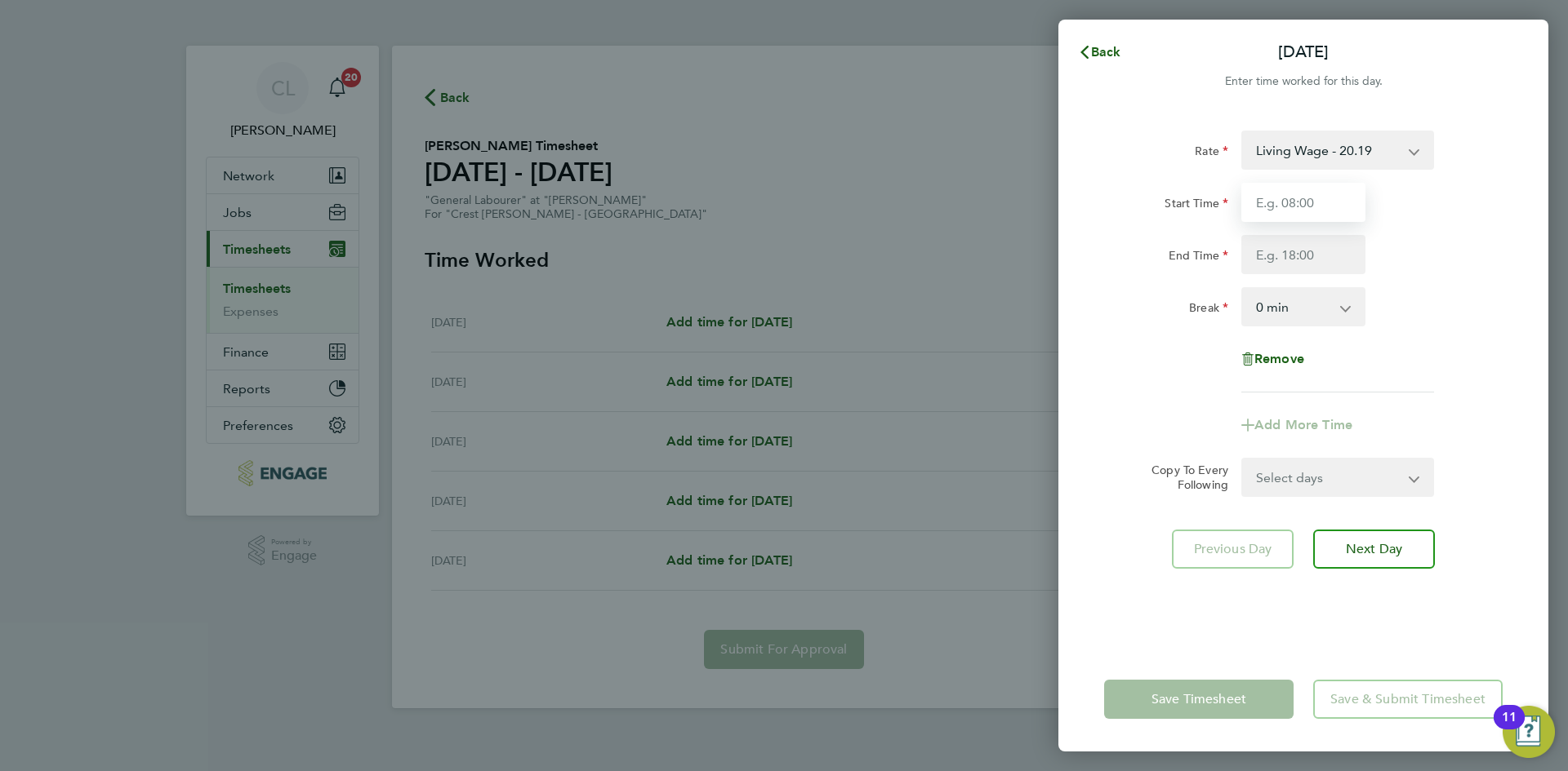
click at [1295, 187] on input "Start Time" at bounding box center [1303, 202] width 124 height 40
type input "07:30"
click at [1274, 262] on input "End Time" at bounding box center [1303, 255] width 124 height 40
type input "16:30"
click at [1533, 250] on div "Rate Living Wage - 20.19 Standard - 18.35 Start Time 07:30 End Time 16:30 Break…" at bounding box center [1303, 379] width 490 height 536
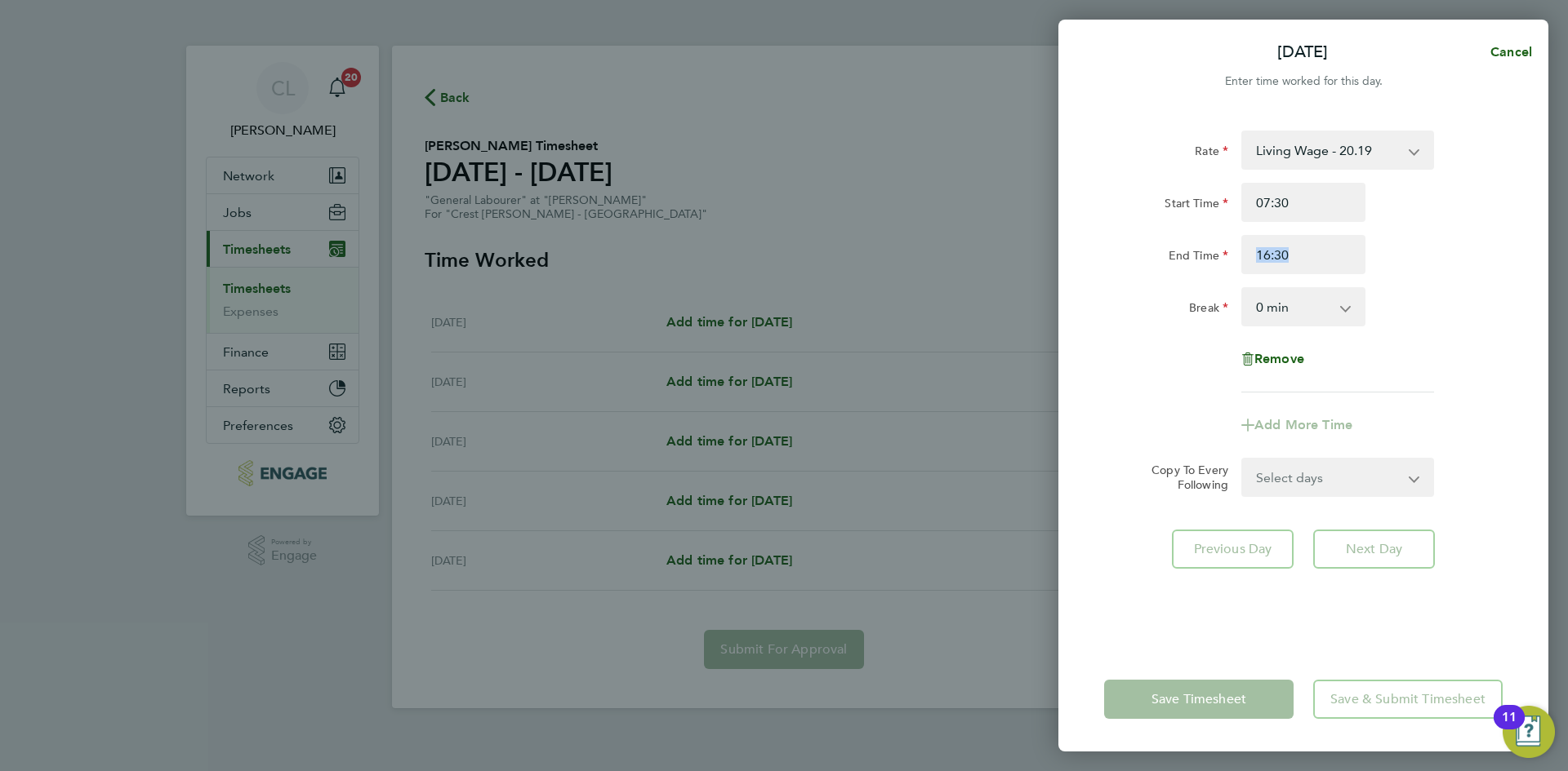
click at [1533, 249] on div "Rate Living Wage - 20.19 Standard - 18.35 Start Time 07:30 End Time 16:30 Break…" at bounding box center [1303, 379] width 490 height 536
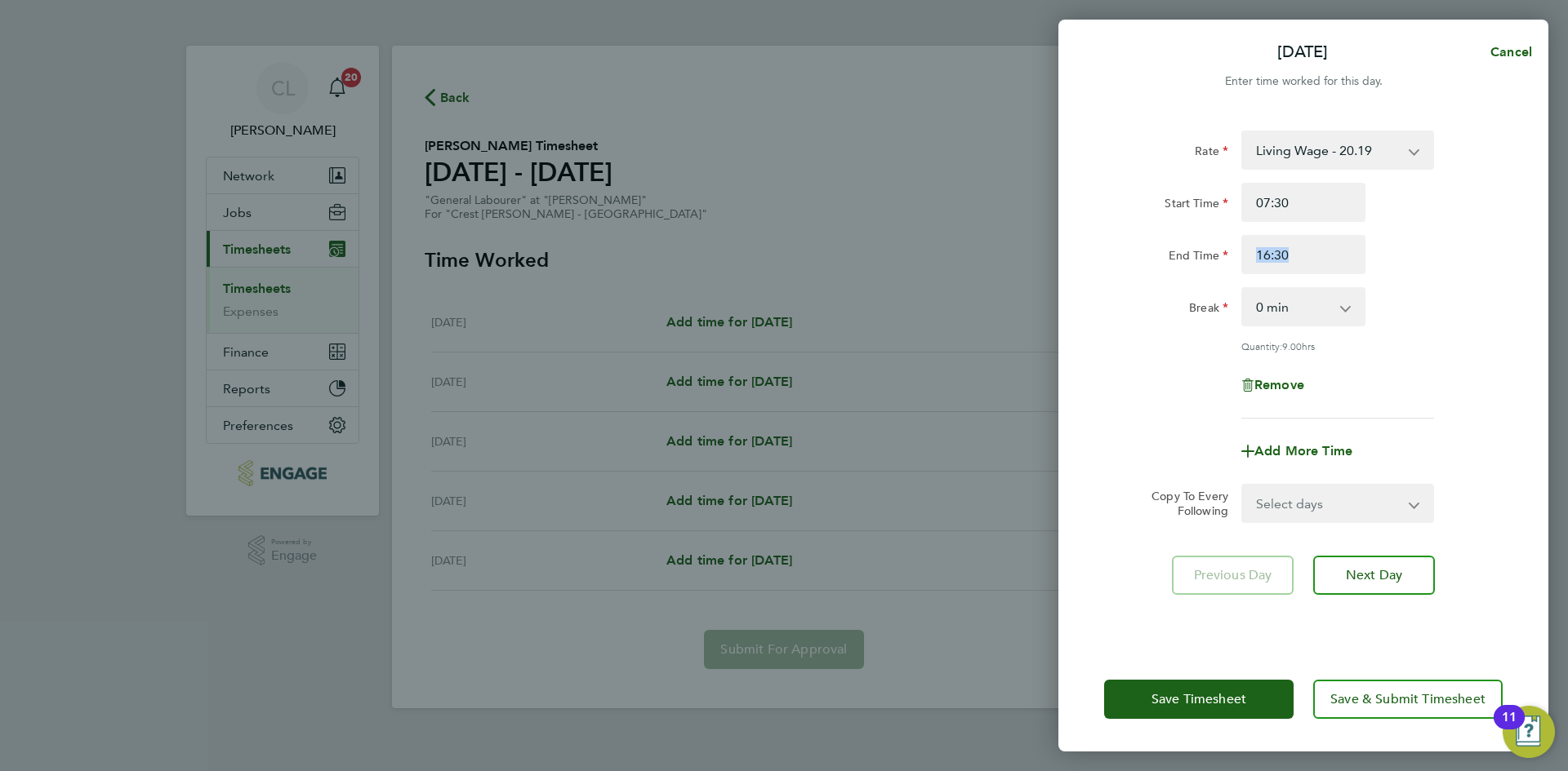
drag, startPoint x: 1329, startPoint y: 317, endPoint x: 1346, endPoint y: 337, distance: 26.2
click at [1329, 317] on select "0 min 15 min 30 min 45 min 60 min 75 min 90 min" at bounding box center [1293, 307] width 101 height 36
select select "60"
click at [1243, 289] on select "0 min 15 min 30 min 45 min 60 min 75 min 90 min" at bounding box center [1293, 307] width 101 height 36
click at [1472, 320] on div "Break 0 min 15 min 30 min 45 min 60 min 75 min 90 min" at bounding box center [1302, 307] width 411 height 40
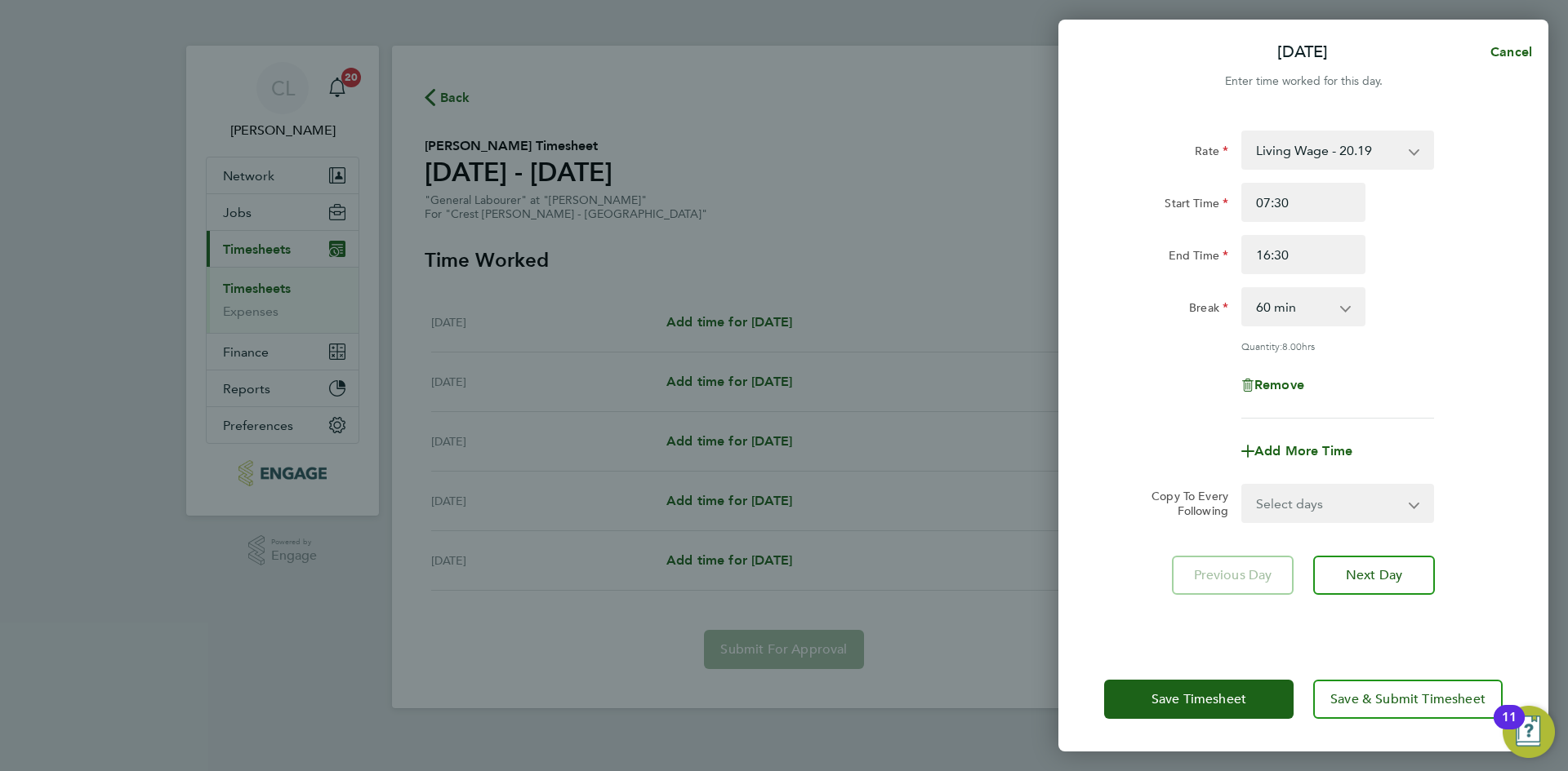
click at [1360, 474] on form "Rate Living Wage - 20.19 Standard - 18.35 Start Time 07:30 End Time 16:30 Break…" at bounding box center [1302, 327] width 399 height 392
click at [1323, 513] on select "Select days Day [DATE] [DATE] [DATE] [DATE]" at bounding box center [1329, 504] width 171 height 36
select select "TUE"
click at [1243, 486] on select "Select days Day [DATE] [DATE] [DATE] [DATE]" at bounding box center [1329, 504] width 171 height 36
select select "[DATE]"
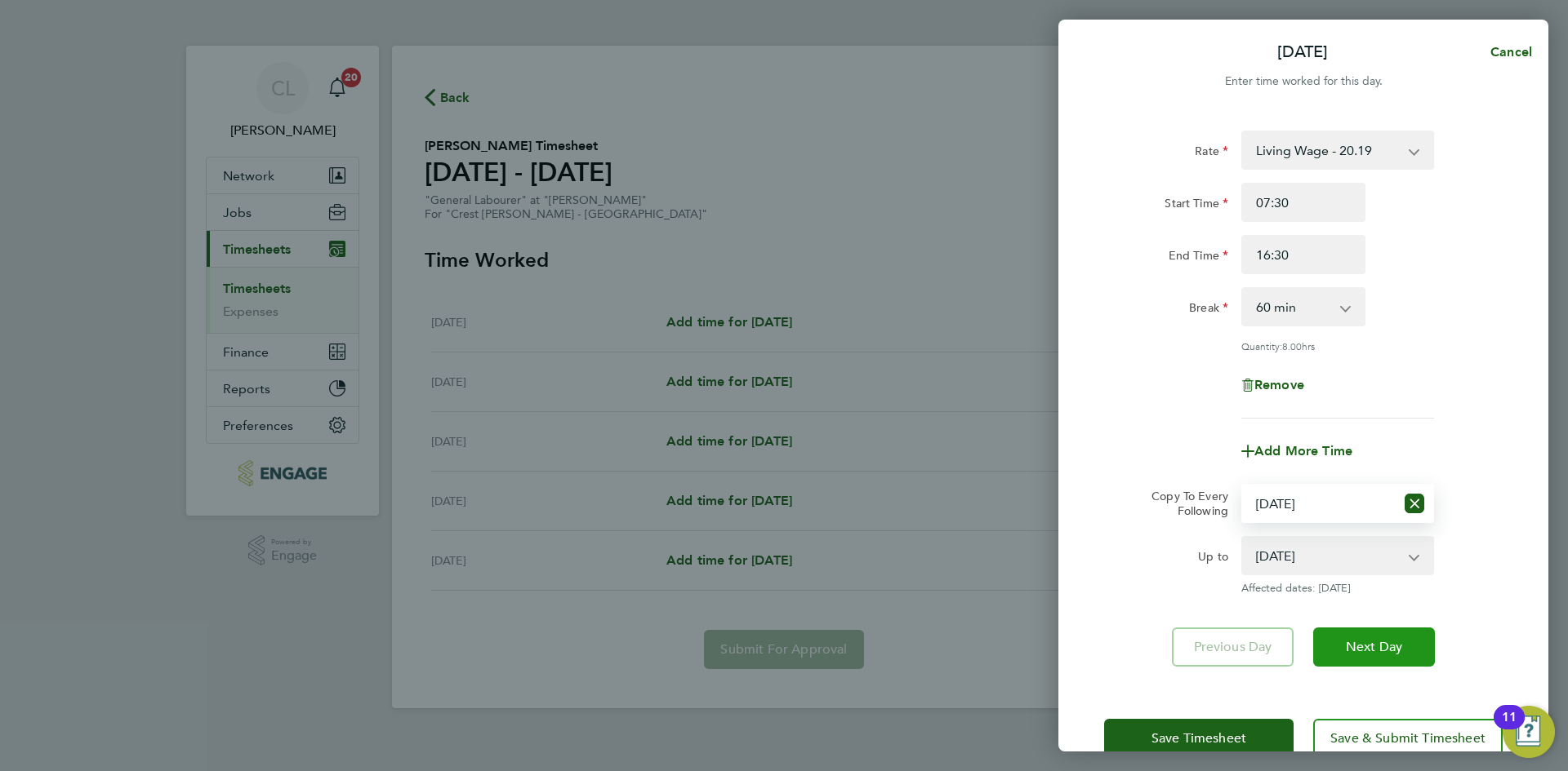
click at [1386, 657] on button "Next Day" at bounding box center [1374, 648] width 122 height 40
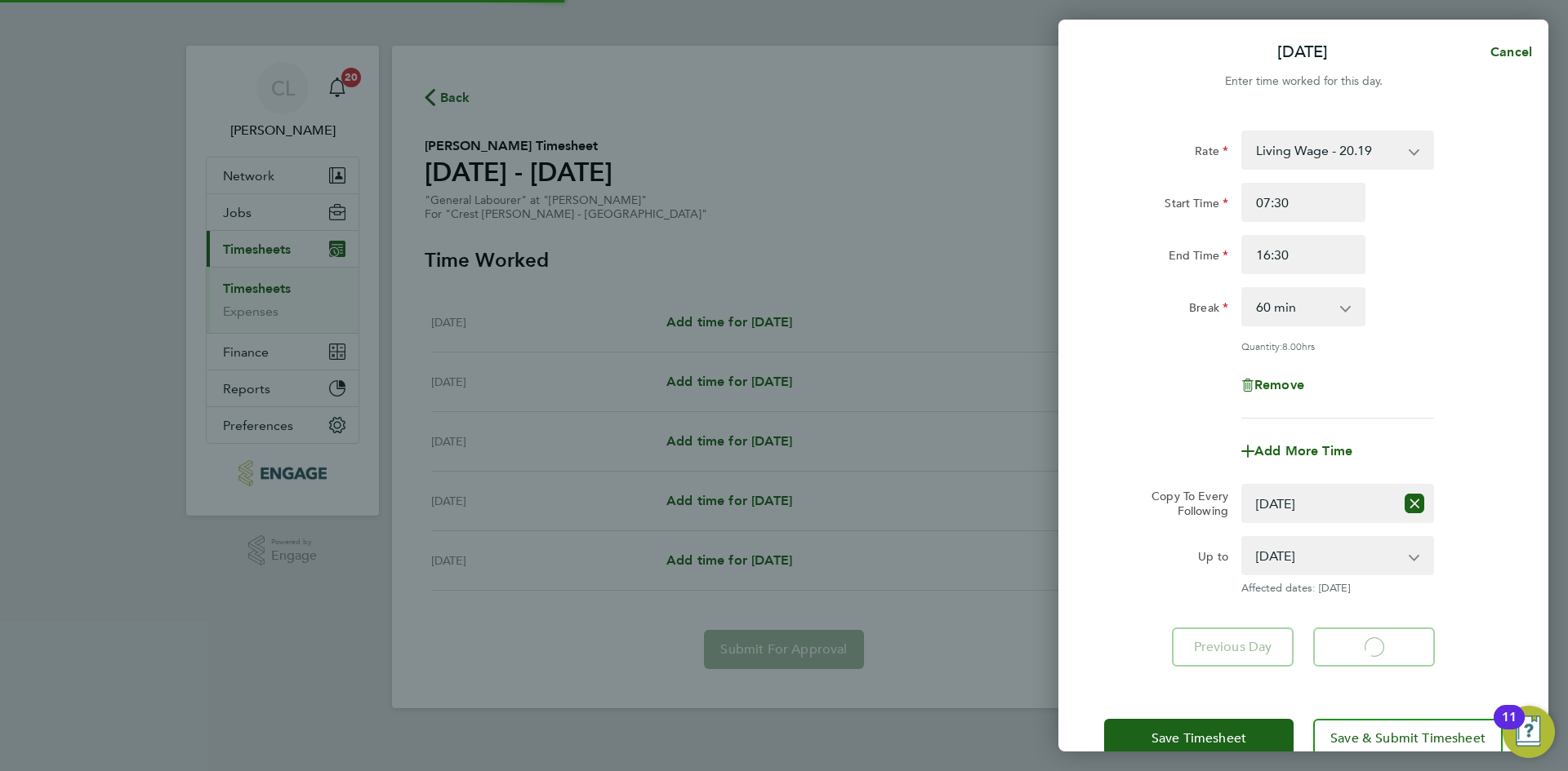
select select "60"
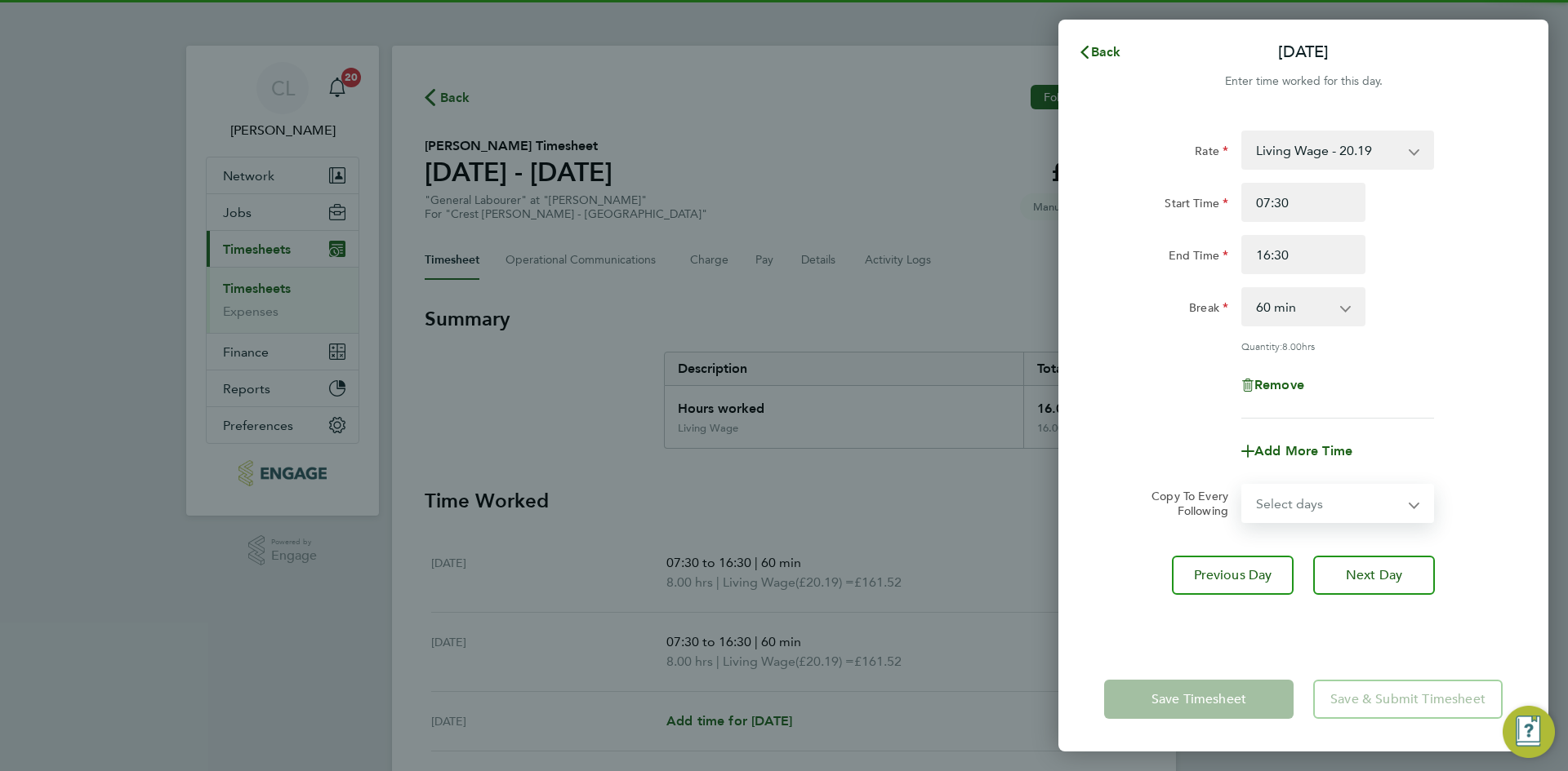
click at [1322, 493] on select "Select days Day [DATE] [DATE] [DATE]" at bounding box center [1329, 504] width 171 height 36
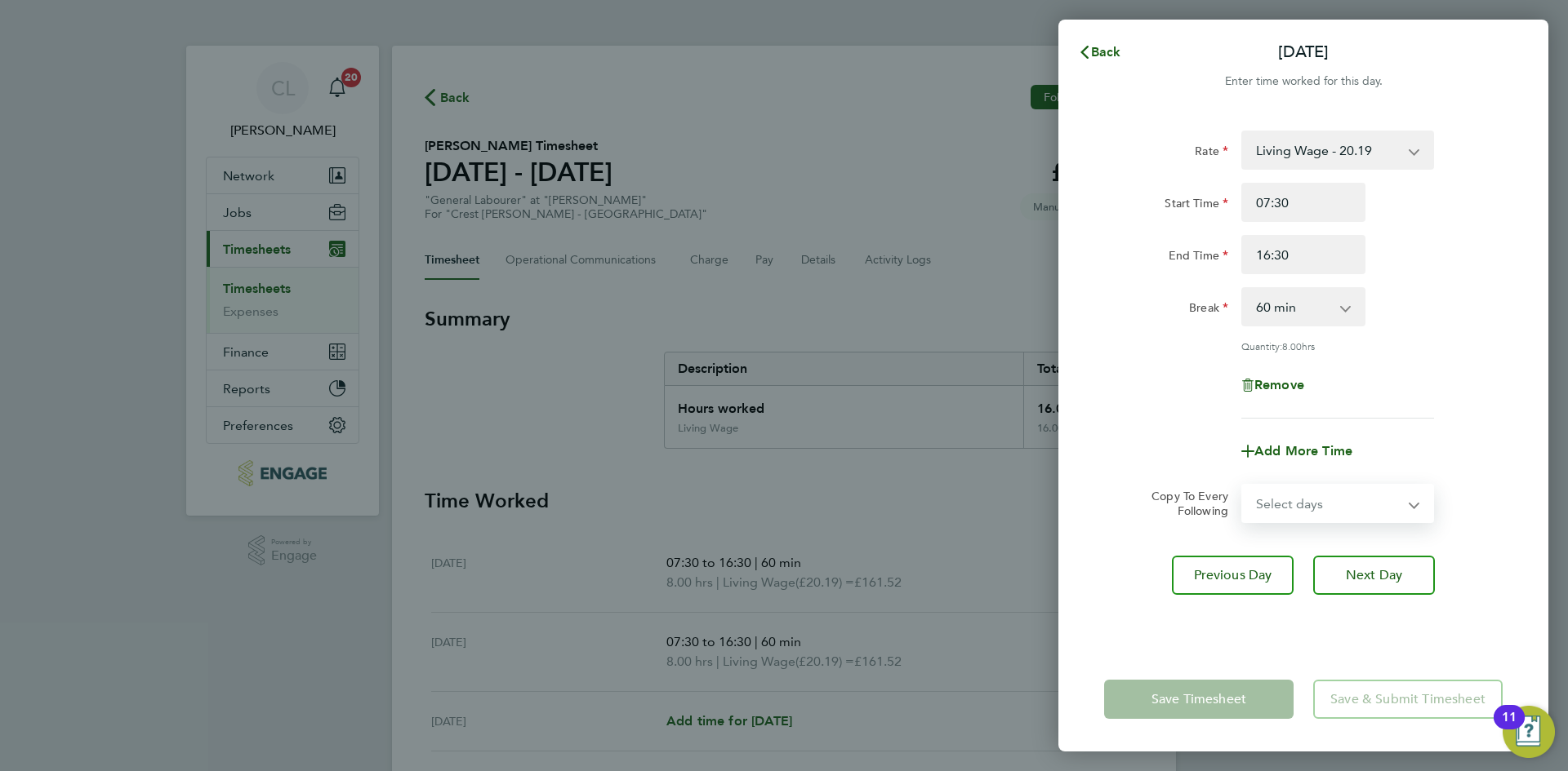
select select "WED"
click at [1243, 486] on select "Select days Day [DATE] [DATE] [DATE]" at bounding box center [1329, 504] width 171 height 36
select select "[DATE]"
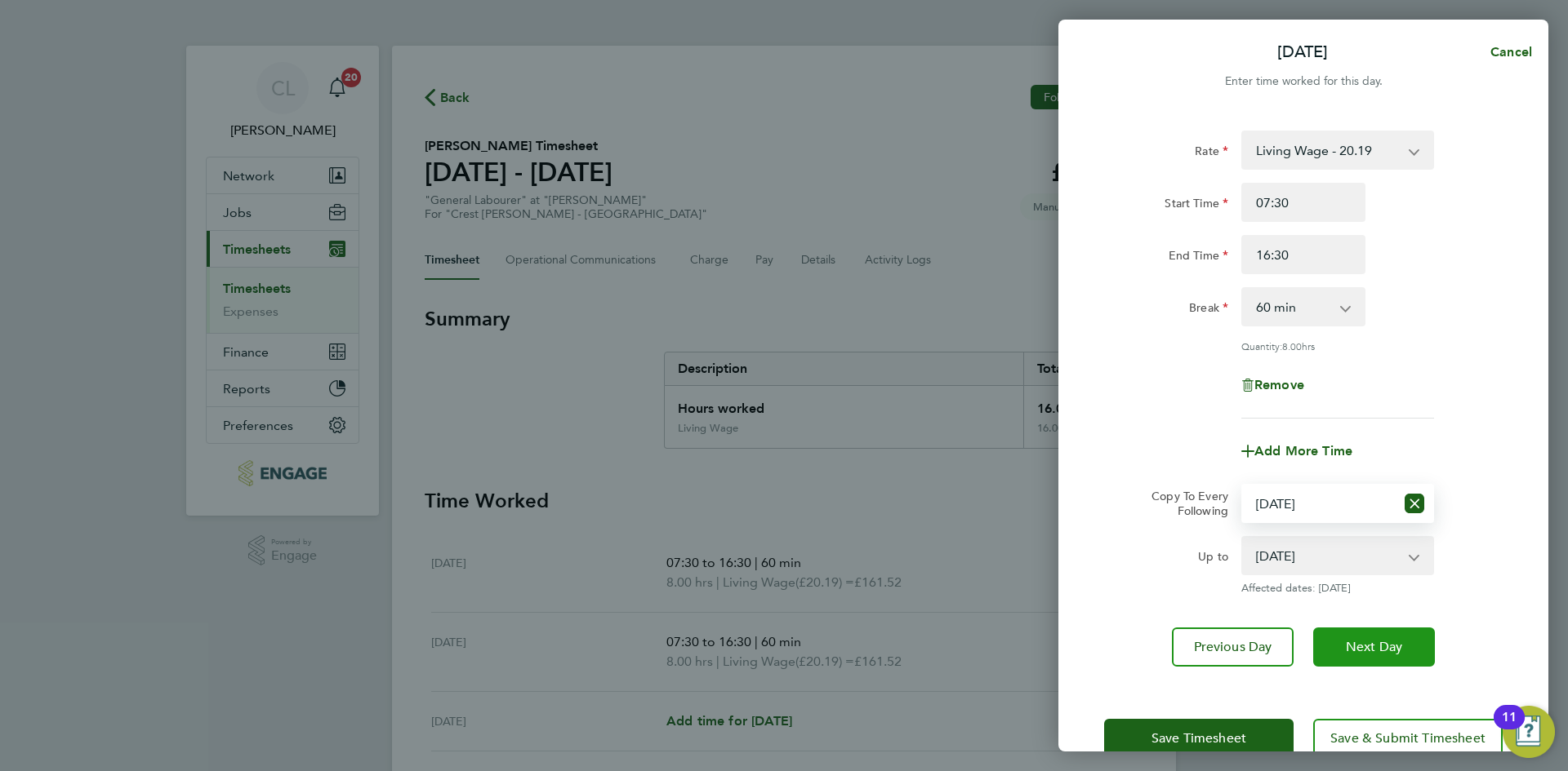
click at [1399, 642] on span "Next Day" at bounding box center [1374, 647] width 57 height 16
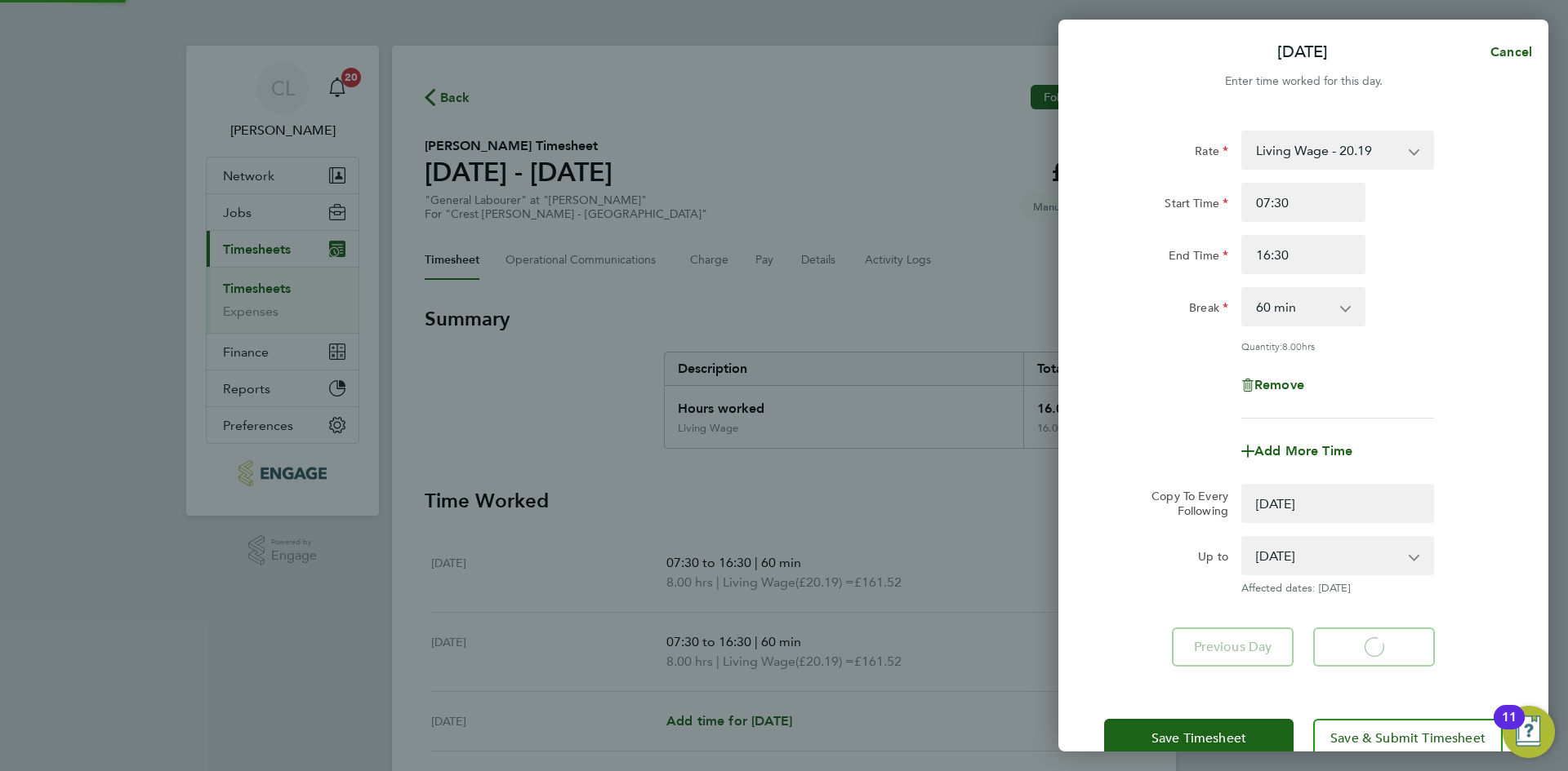
select select "0: null"
select select "60"
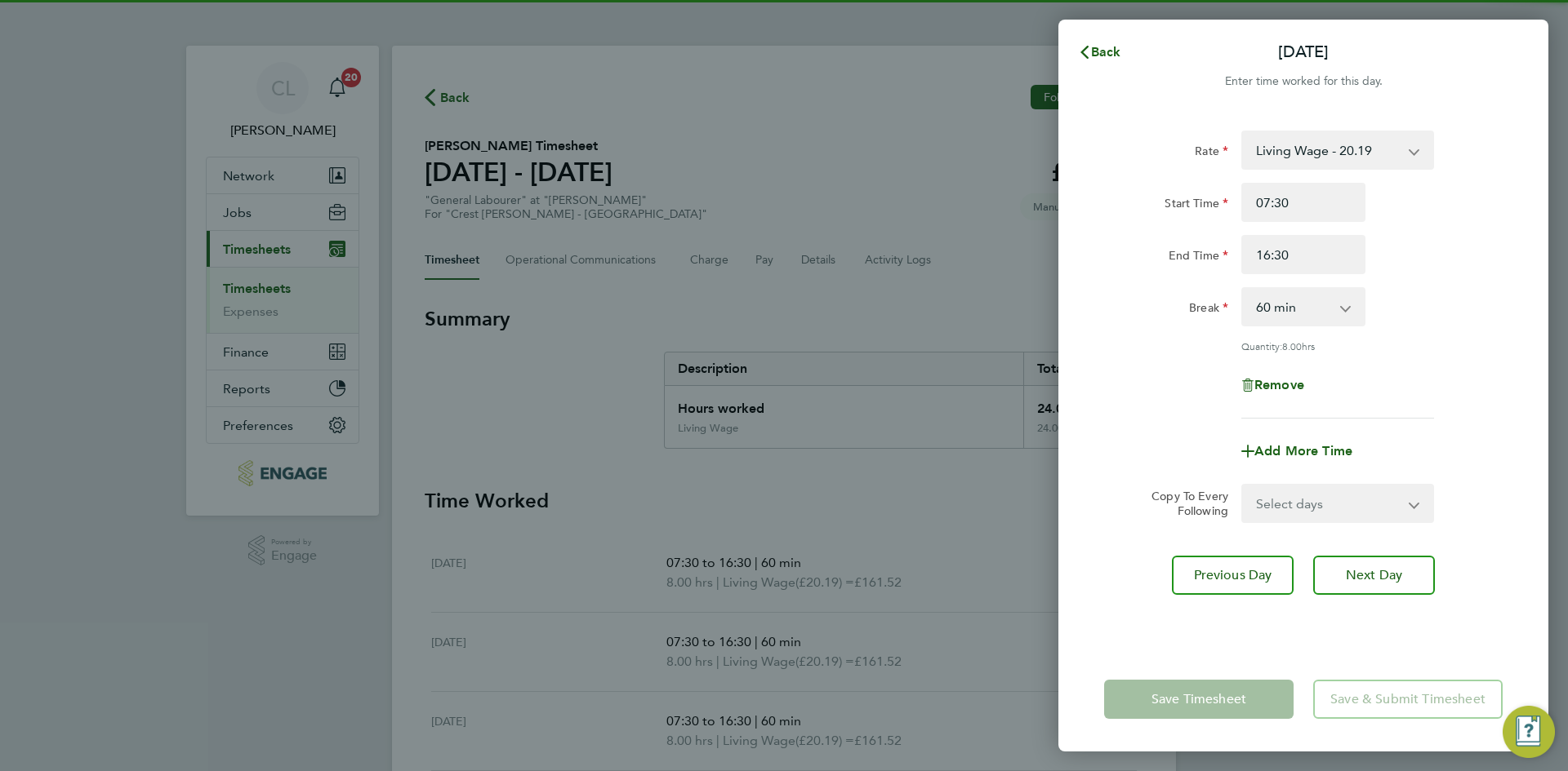
click at [1317, 492] on select "Select days Day [DATE] [DATE]" at bounding box center [1329, 504] width 171 height 36
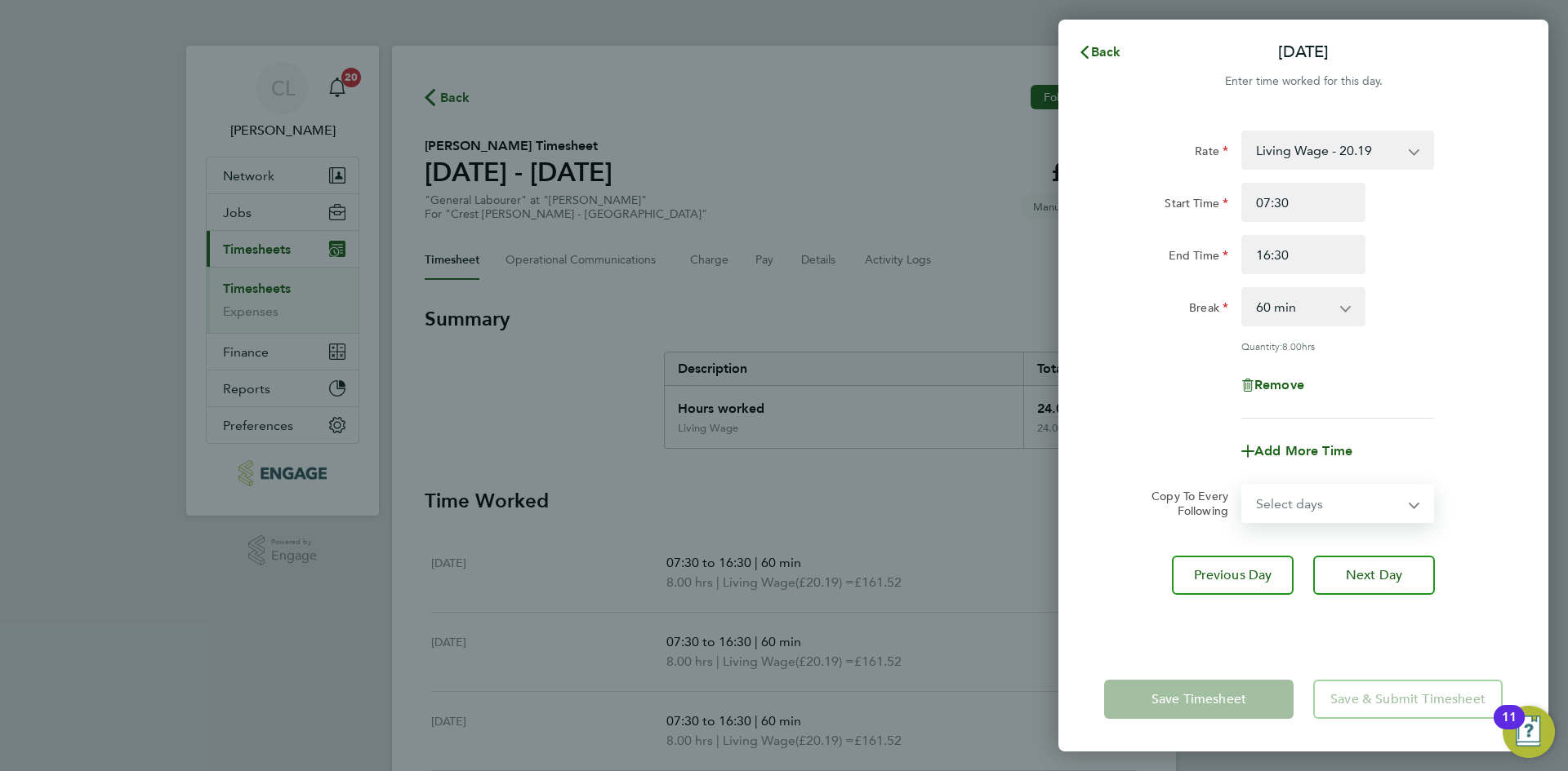
select select "THU"
click at [1243, 486] on select "Select days Day [DATE] [DATE]" at bounding box center [1329, 504] width 171 height 36
select select "[DATE]"
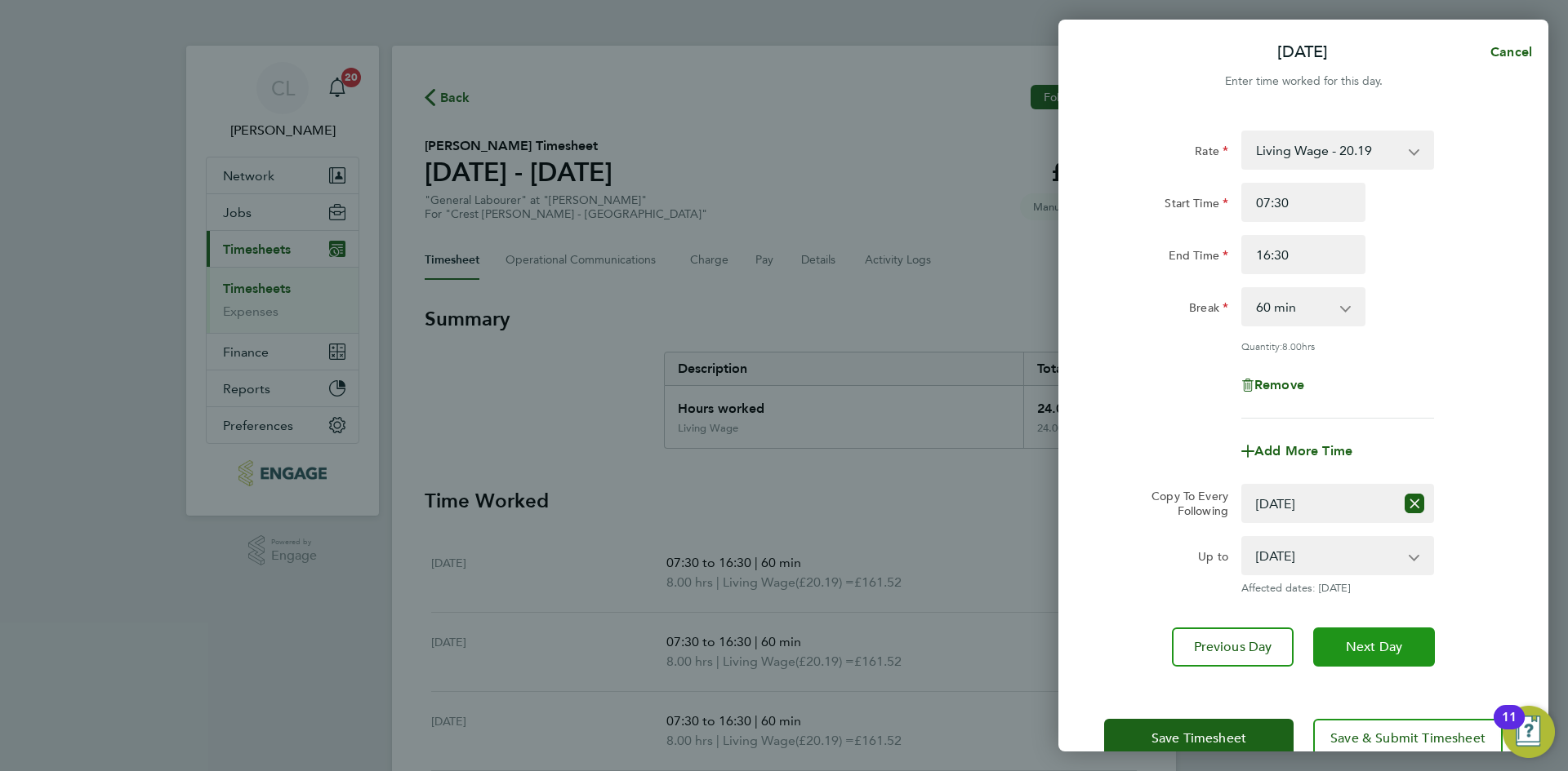
drag, startPoint x: 1395, startPoint y: 636, endPoint x: 1359, endPoint y: 594, distance: 55.3
click at [1396, 636] on button "Next Day" at bounding box center [1374, 648] width 122 height 40
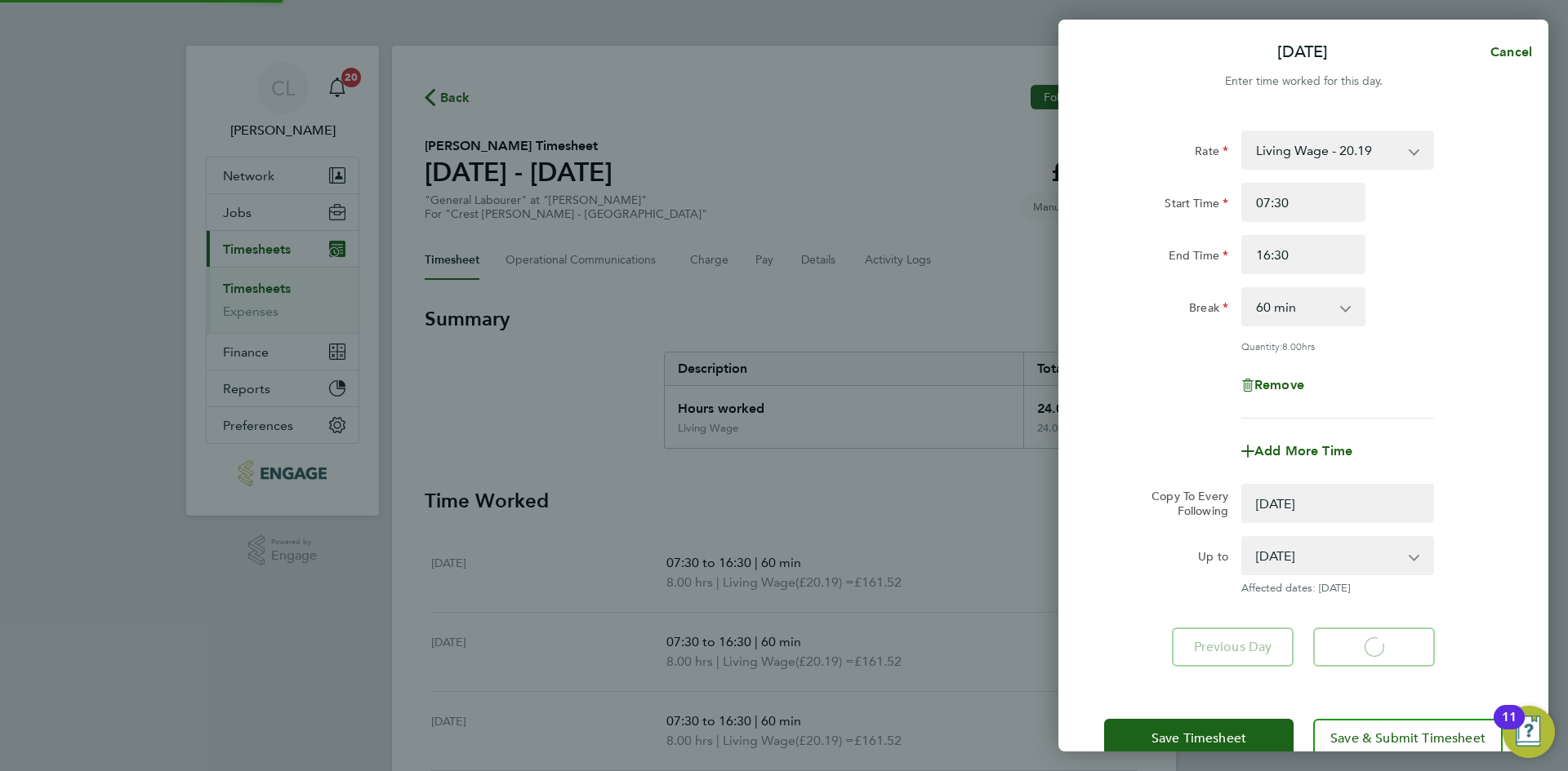
select select "0: null"
select select "60"
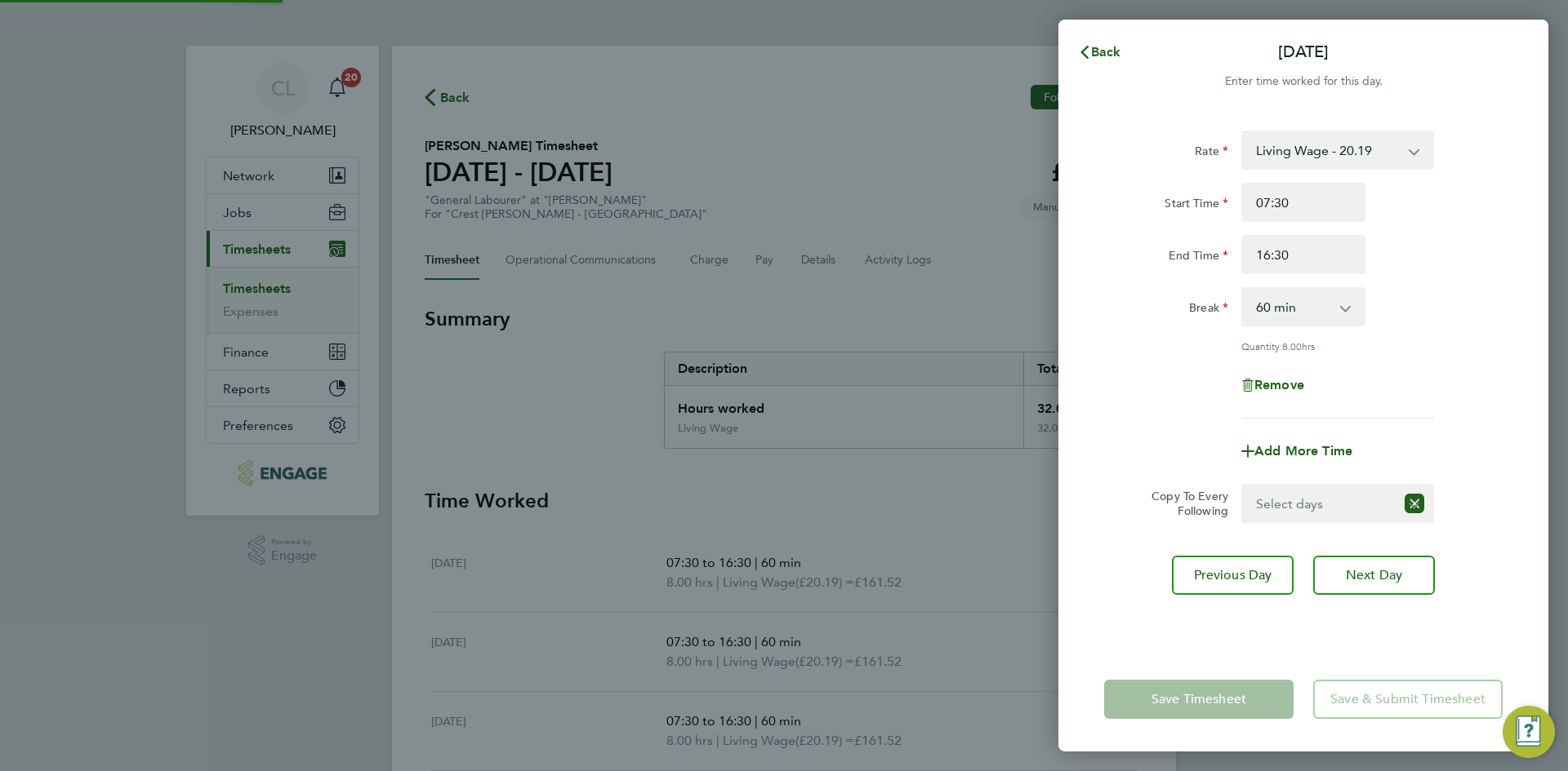
click at [1313, 505] on select "Select days [DATE]" at bounding box center [1319, 504] width 152 height 36
select select "FRI"
click at [1243, 486] on select "Select days [DATE]" at bounding box center [1329, 504] width 171 height 36
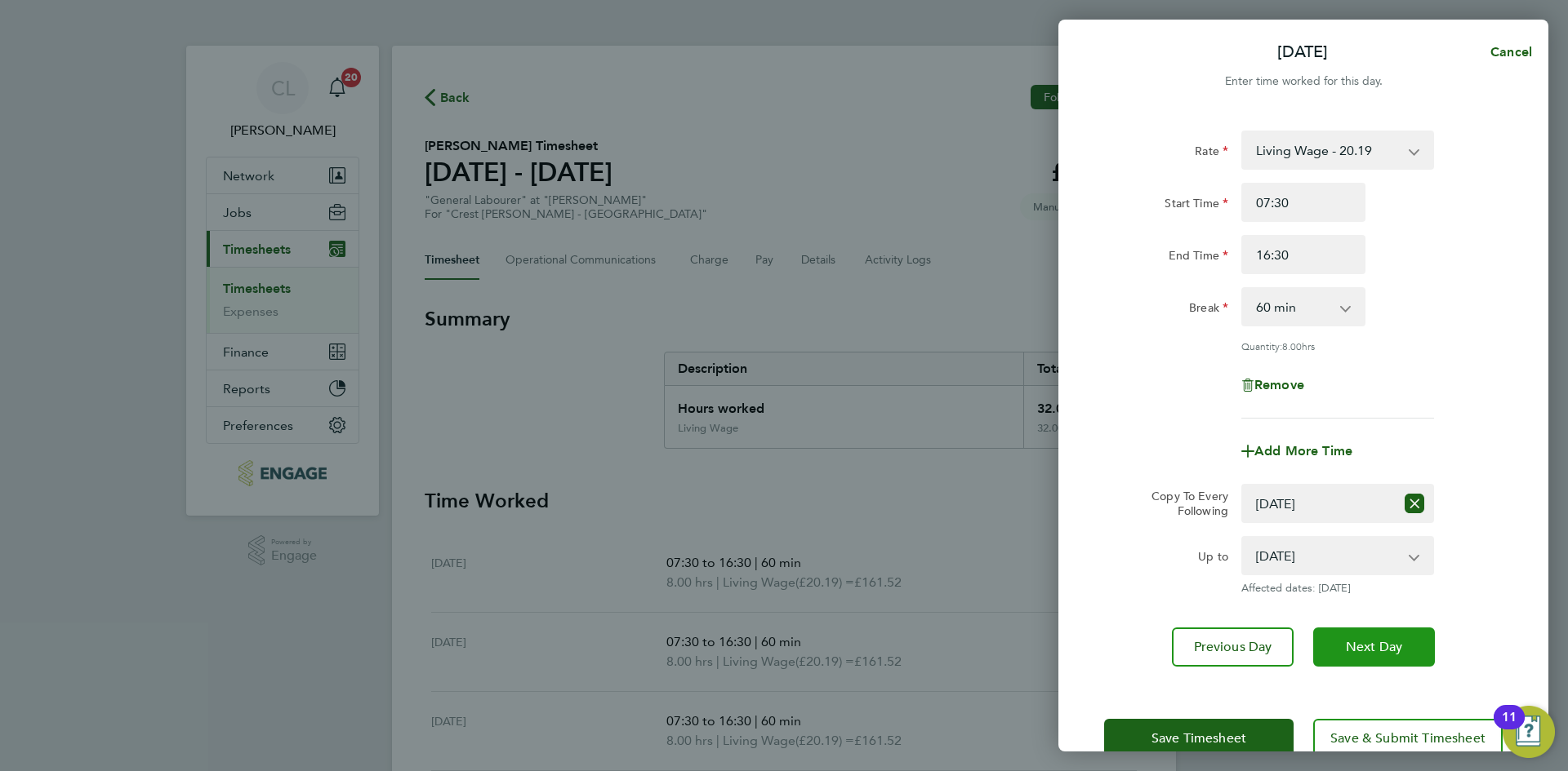
click at [1392, 647] on span "Next Day" at bounding box center [1374, 647] width 57 height 16
select select "60"
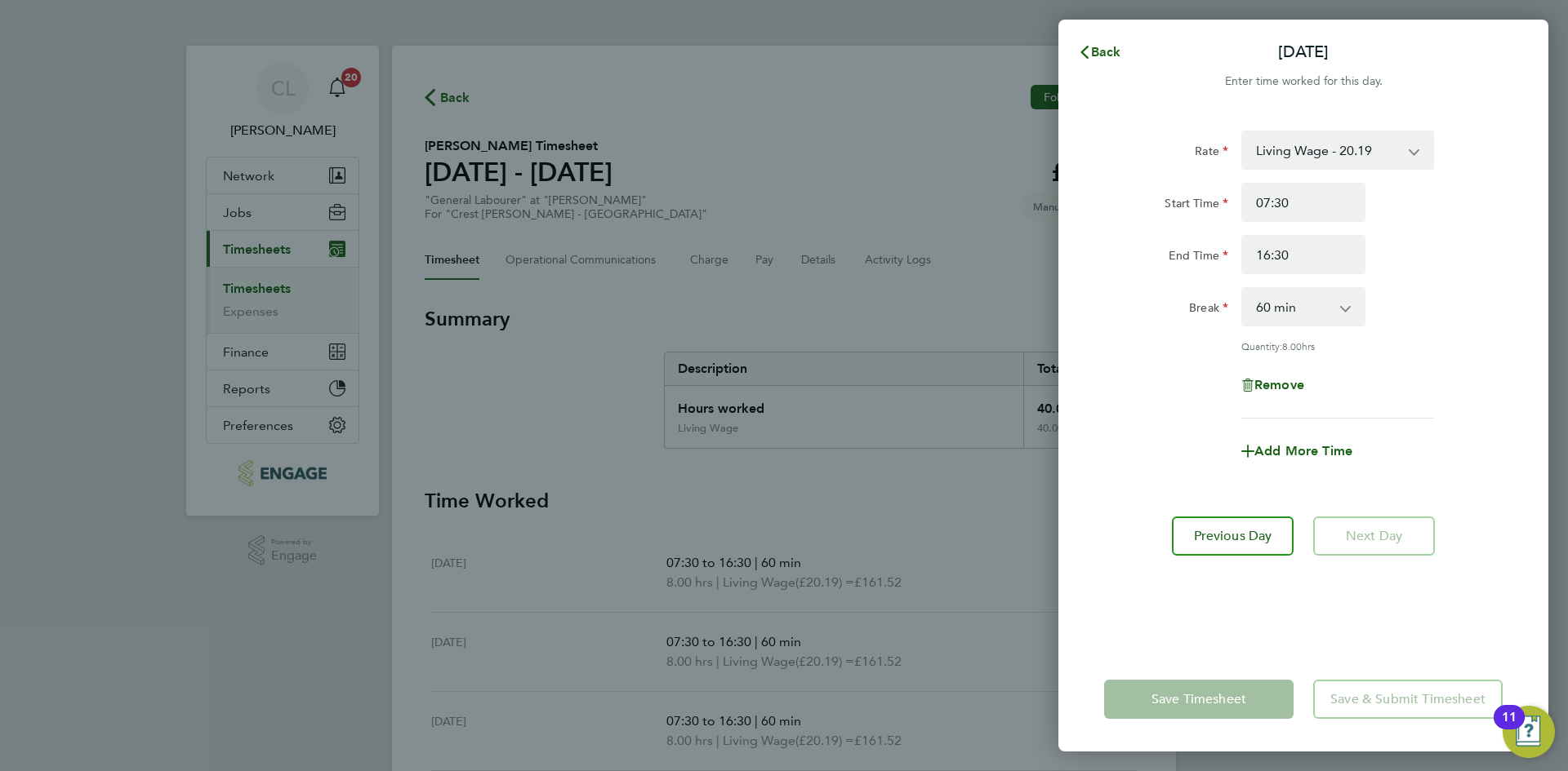
click at [1148, 709] on app-form-button "Save Timesheet" at bounding box center [1203, 700] width 199 height 40
drag, startPoint x: 1098, startPoint y: 49, endPoint x: 1095, endPoint y: 60, distance: 11.4
click at [1095, 60] on button "Back" at bounding box center [1099, 52] width 76 height 32
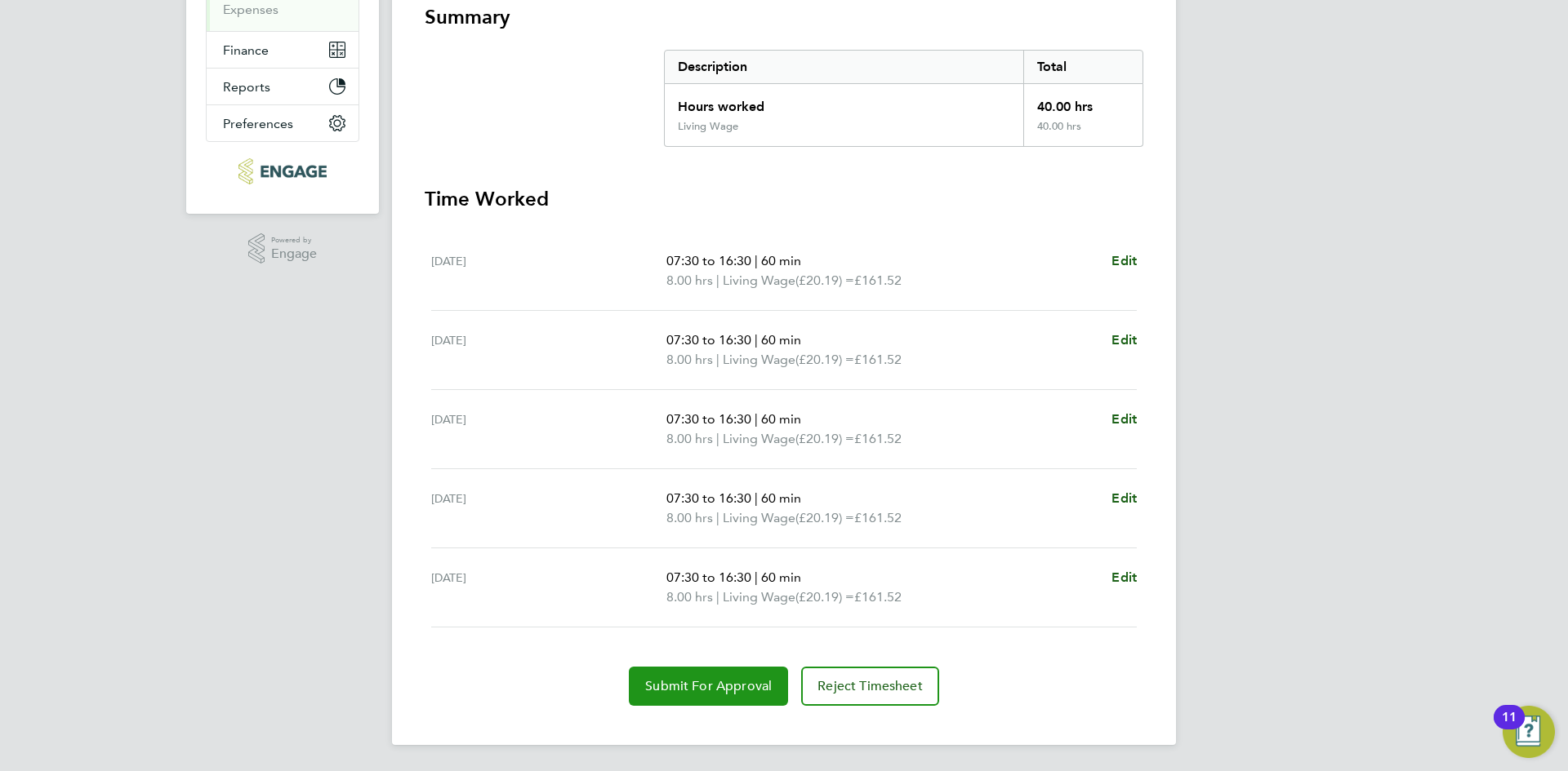
click at [714, 688] on span "Submit For Approval" at bounding box center [708, 686] width 127 height 16
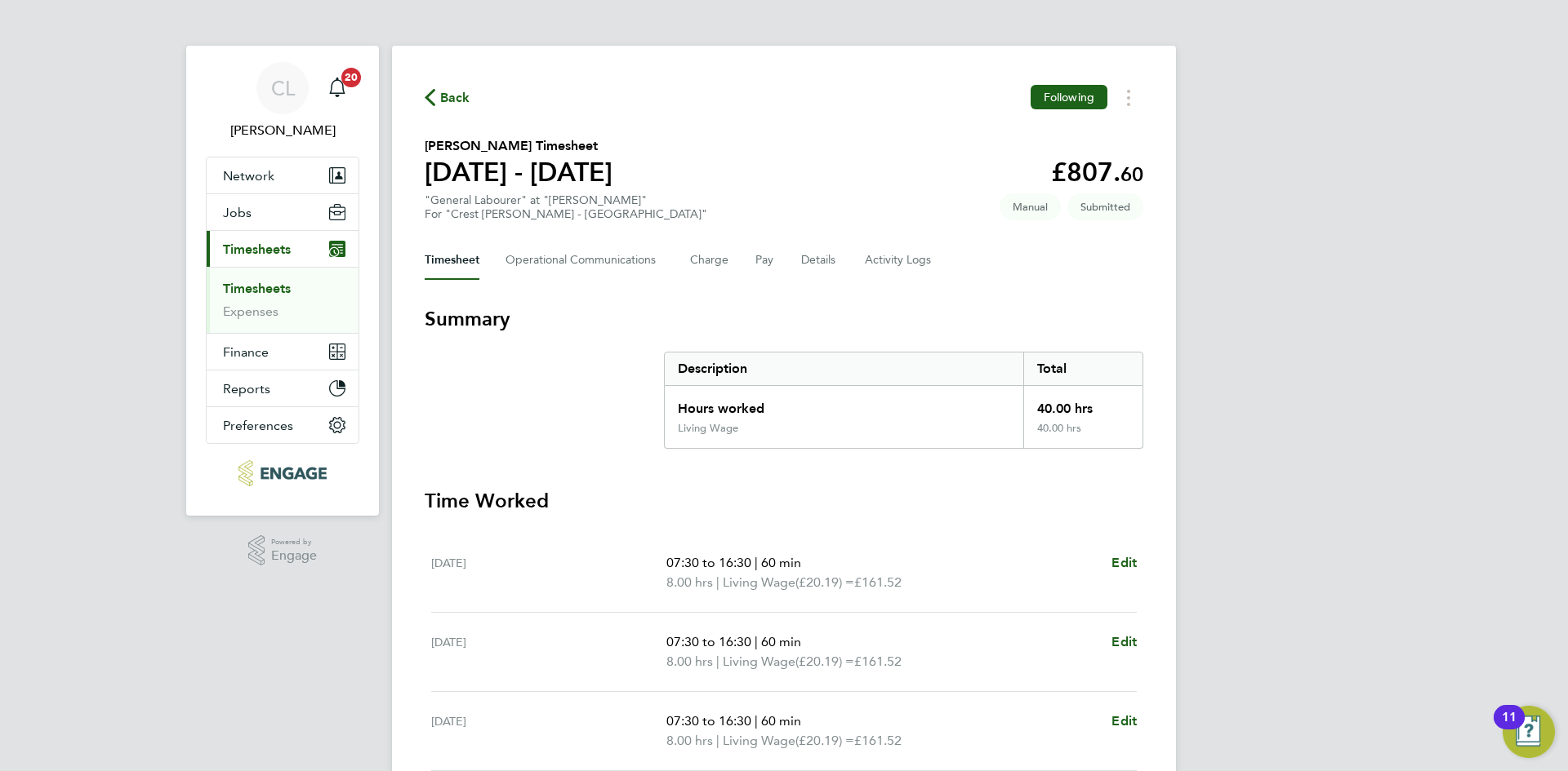
click at [446, 92] on span "Back" at bounding box center [455, 98] width 31 height 20
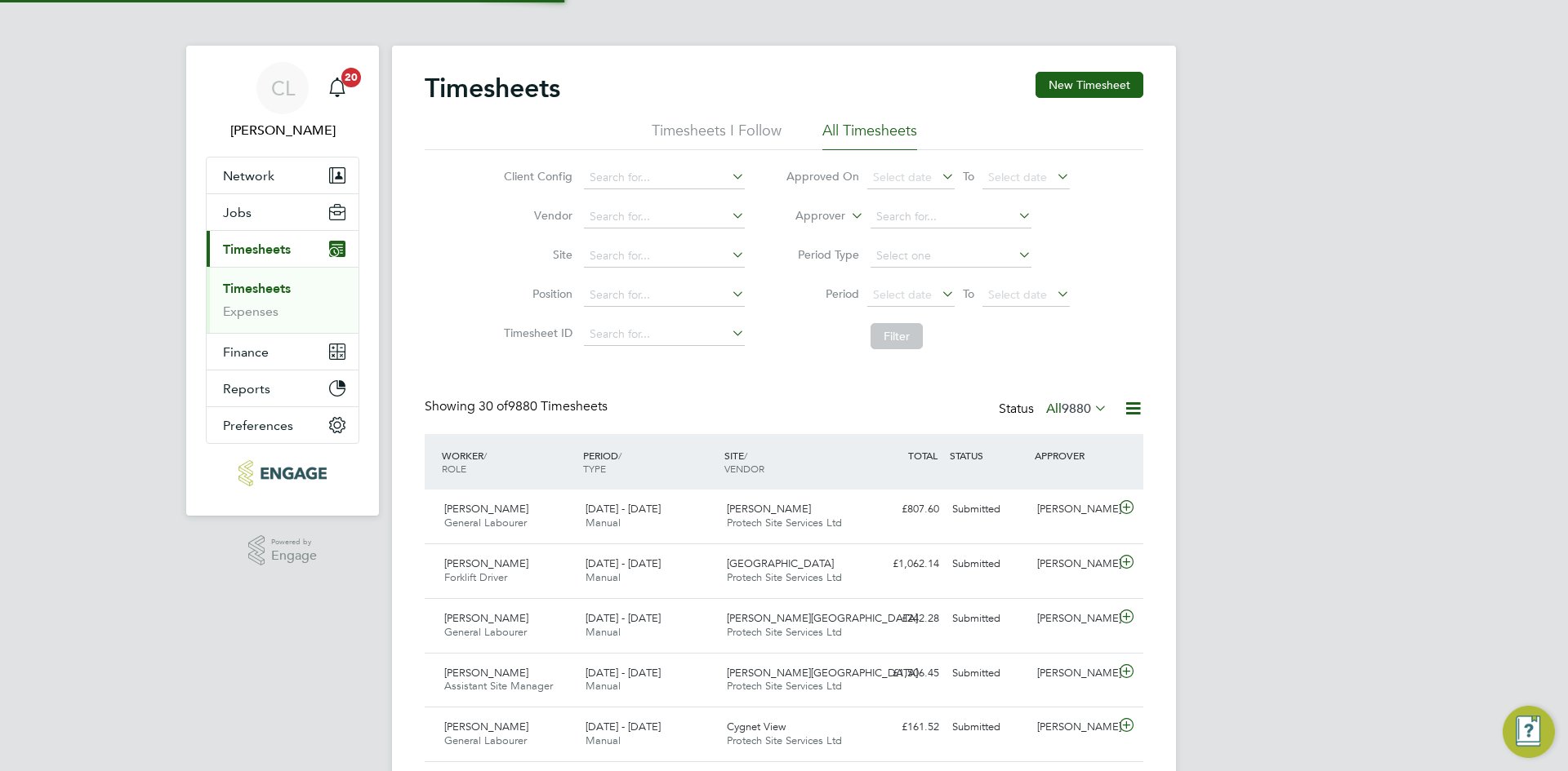
scroll to position [41, 142]
click at [1085, 85] on button "New Timesheet" at bounding box center [1089, 85] width 108 height 26
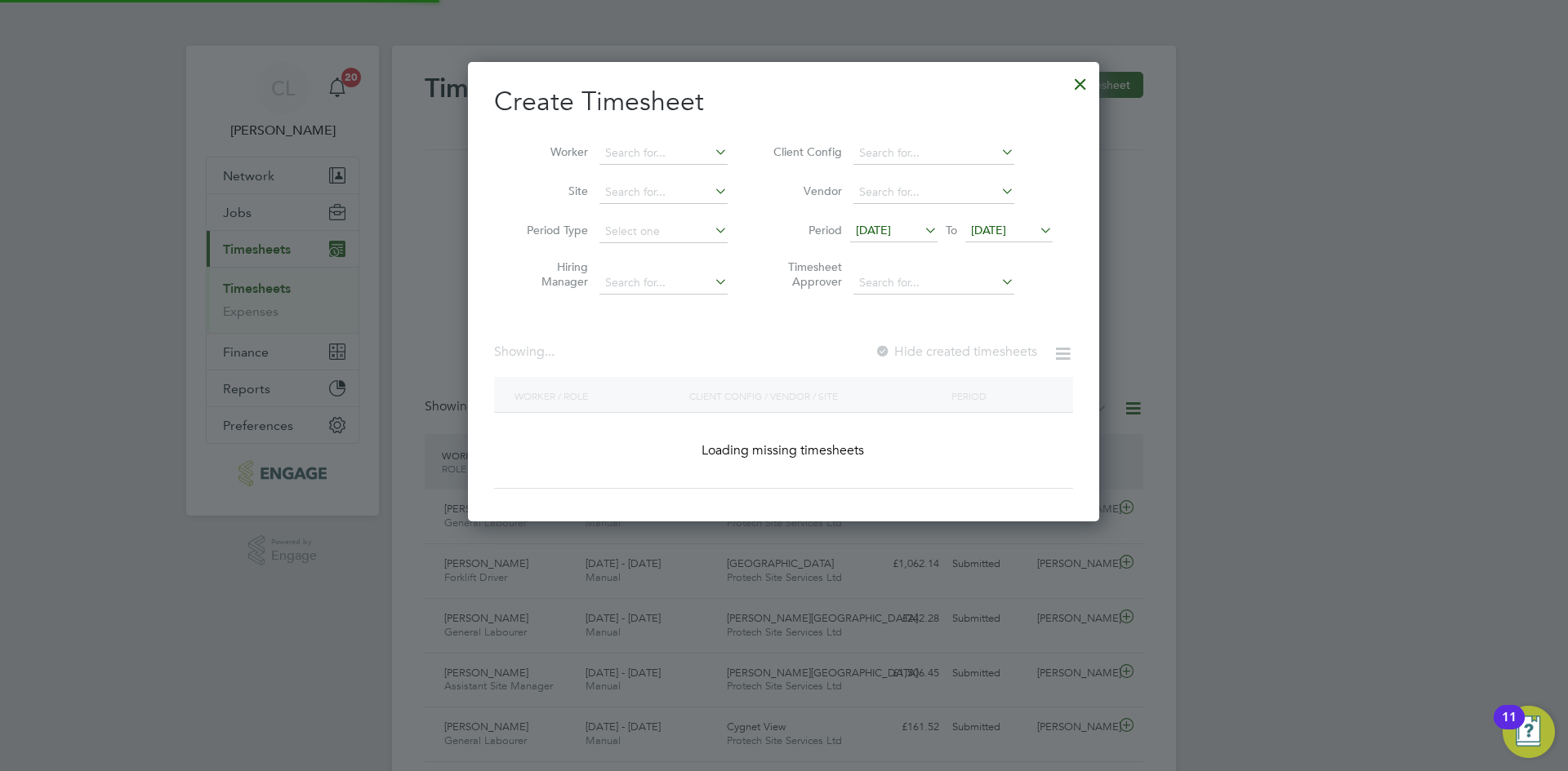
scroll to position [2871, 632]
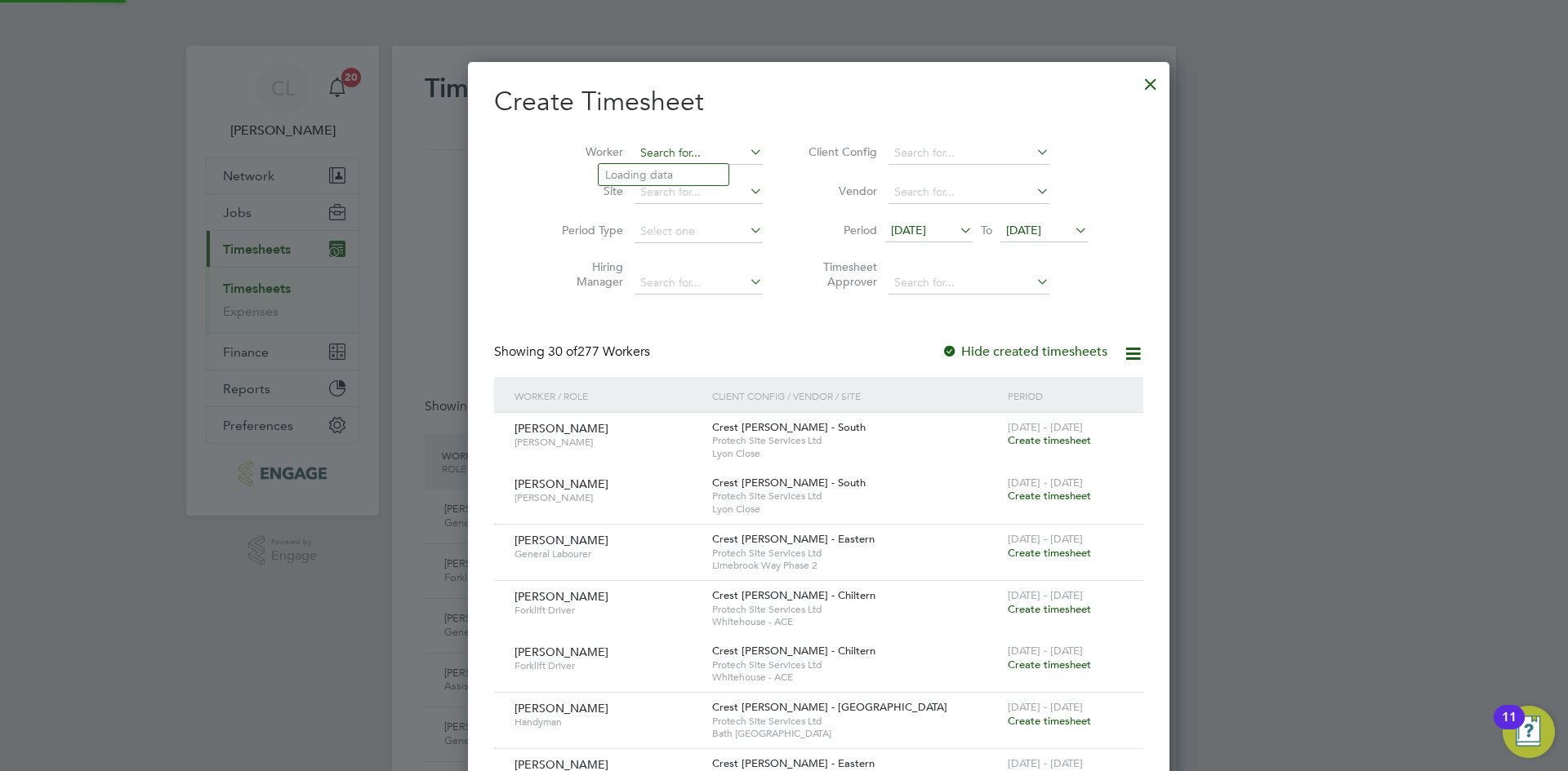
click at [650, 150] on input at bounding box center [698, 153] width 128 height 22
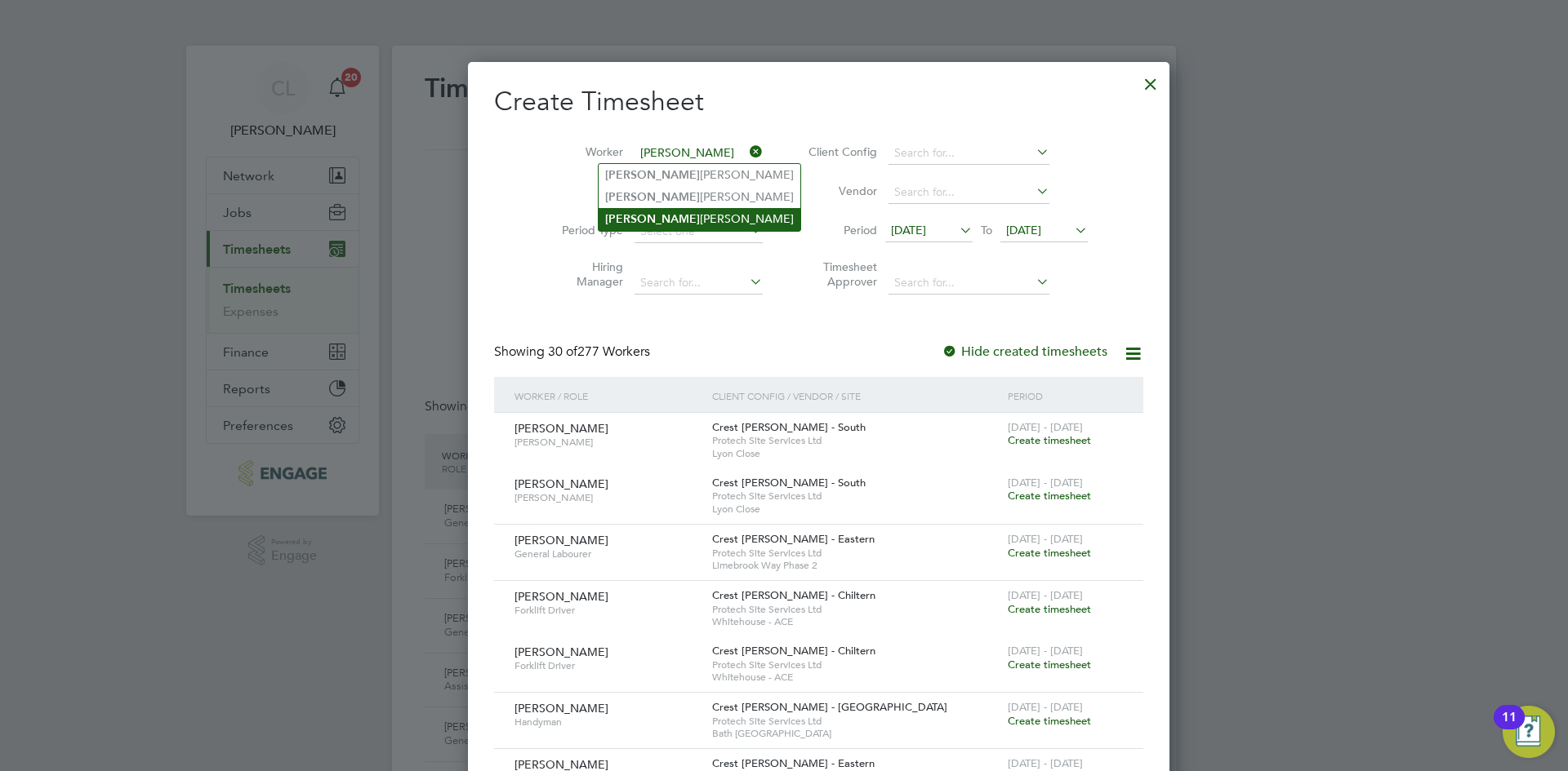
click at [707, 209] on li "[PERSON_NAME]" at bounding box center [699, 219] width 202 height 22
type input "[PERSON_NAME]"
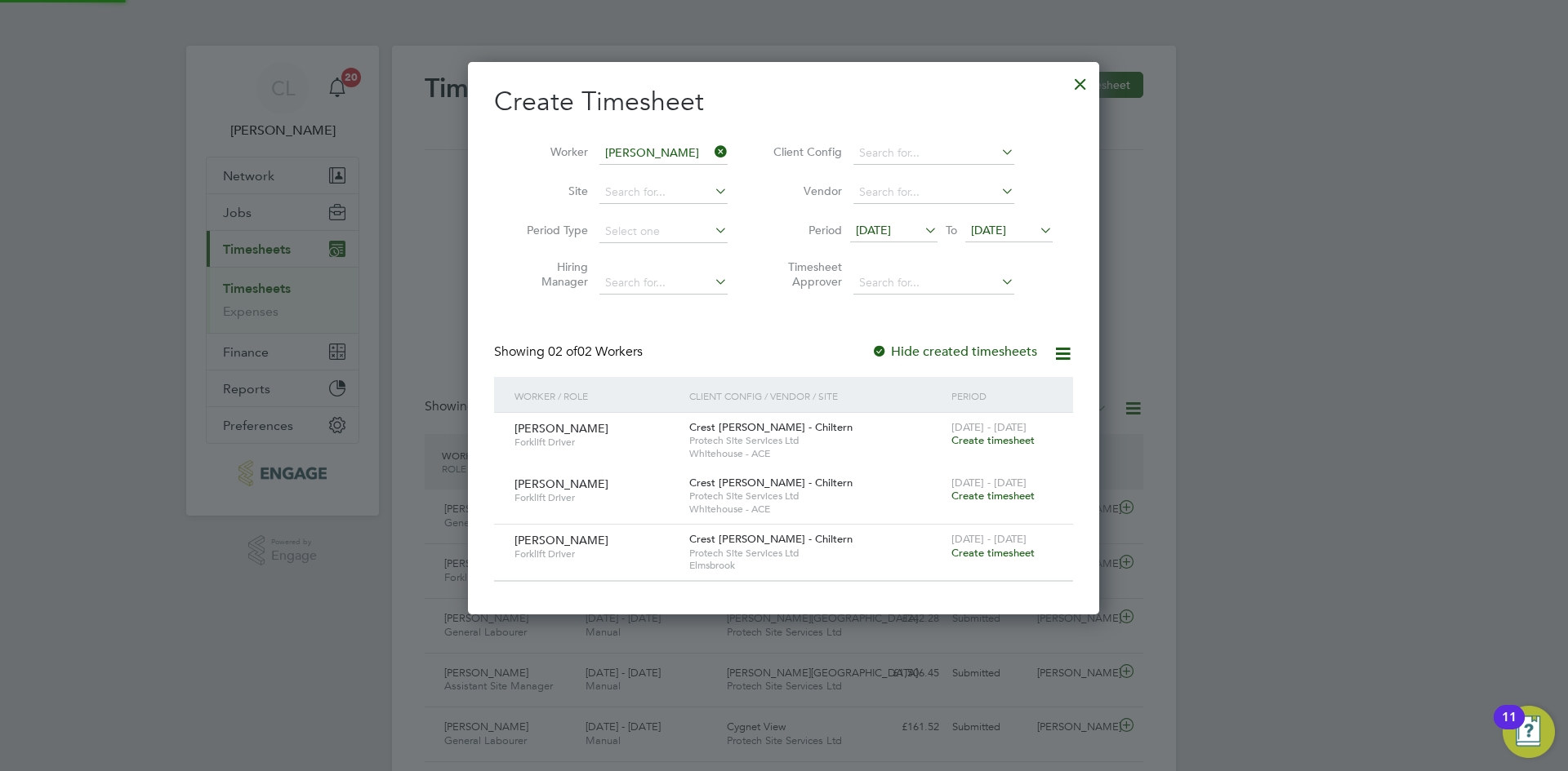
scroll to position [551, 632]
click at [997, 557] on span "Create timesheet" at bounding box center [993, 552] width 84 height 13
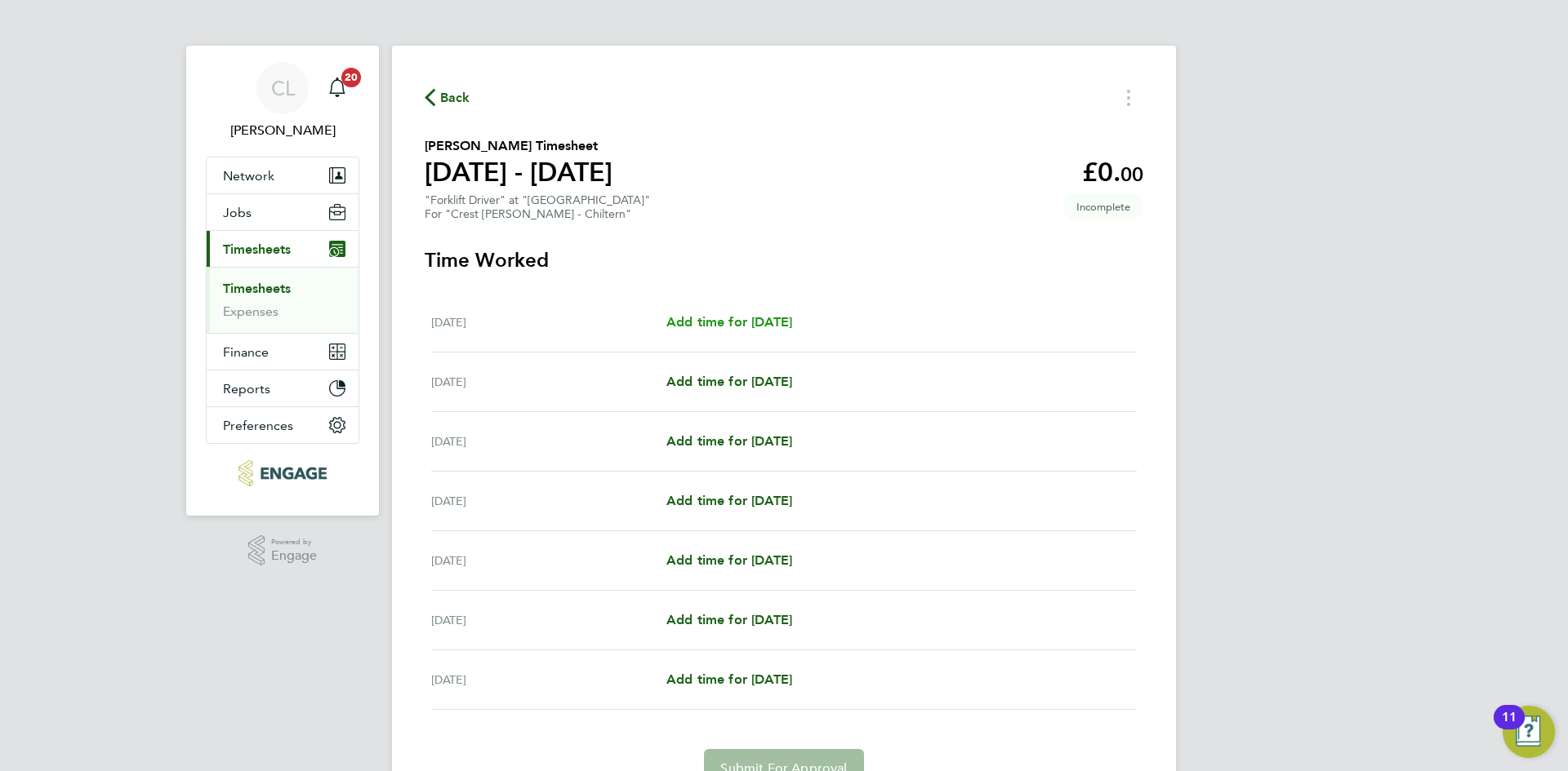
click at [697, 318] on span "Add time for [DATE]" at bounding box center [729, 321] width 126 height 15
select select "60"
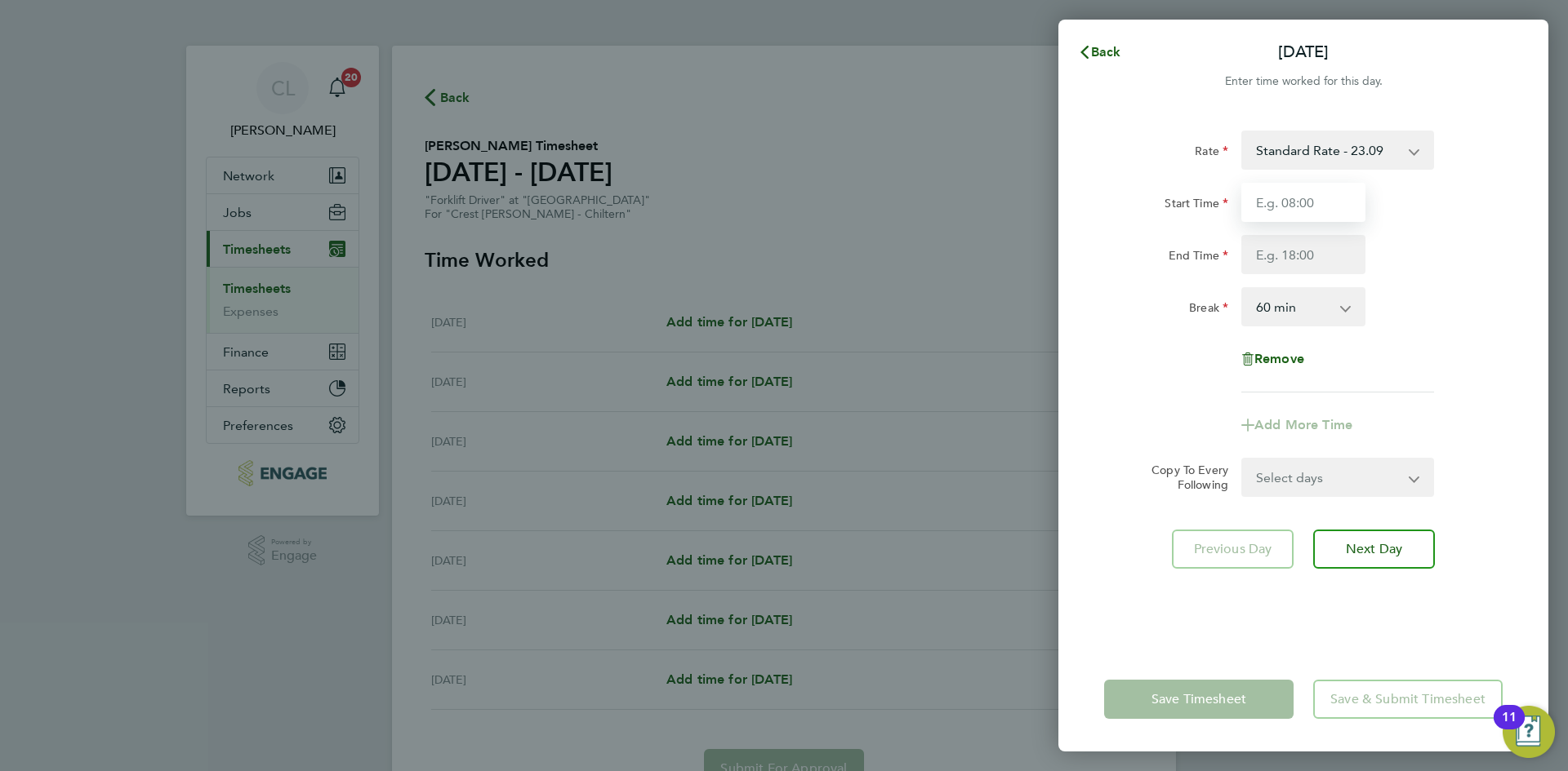
click at [1273, 187] on input "Start Time" at bounding box center [1303, 202] width 124 height 40
type input "07:30"
drag, startPoint x: 1281, startPoint y: 256, endPoint x: 1308, endPoint y: 261, distance: 27.5
click at [1281, 256] on input "End Time" at bounding box center [1303, 255] width 124 height 40
type input "16:30"
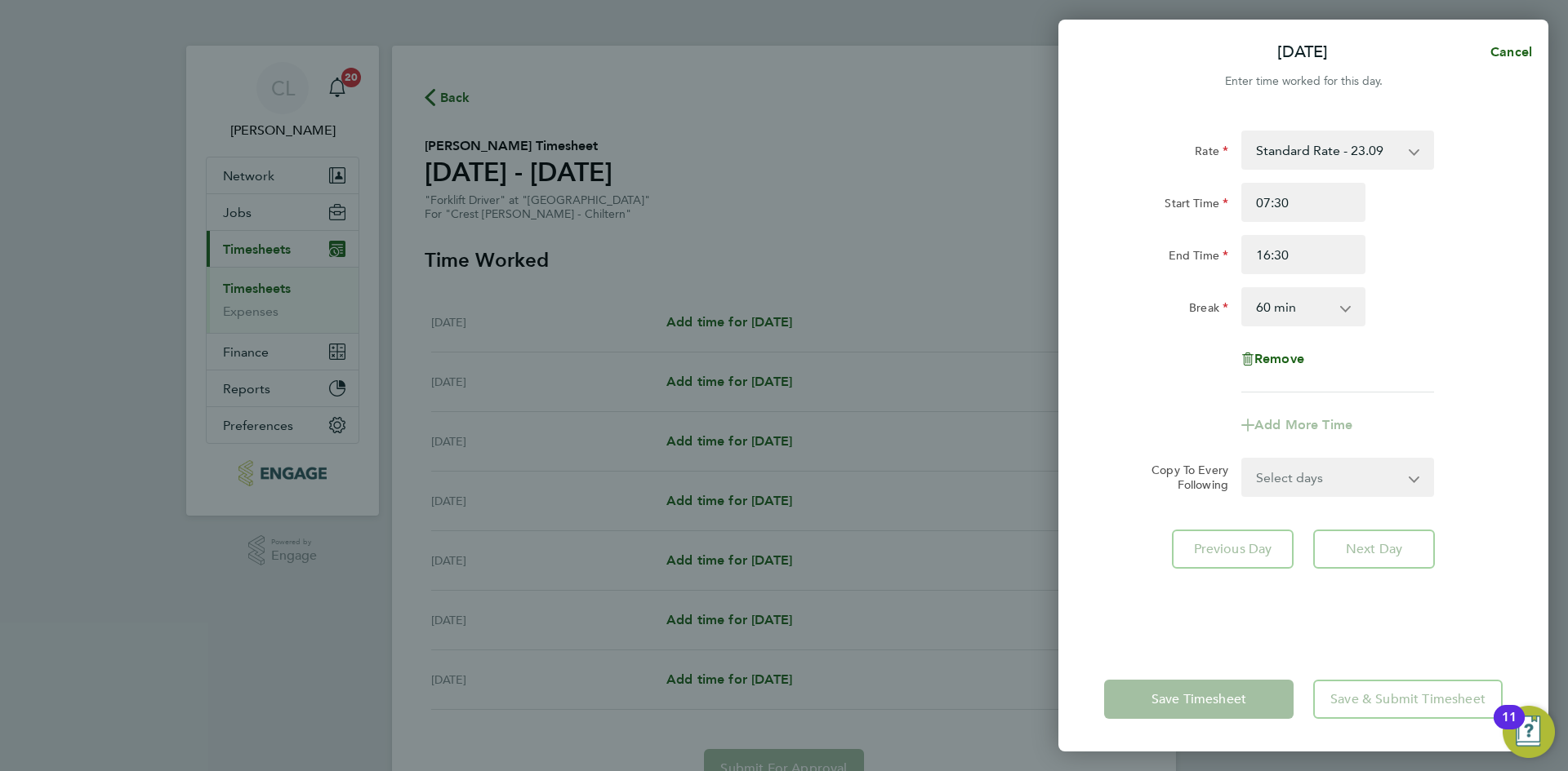
click at [1347, 327] on div "Rate Standard Rate - 23.09 Start Time 07:30 End Time 16:30 Break 0 min 15 min 3…" at bounding box center [1302, 261] width 399 height 262
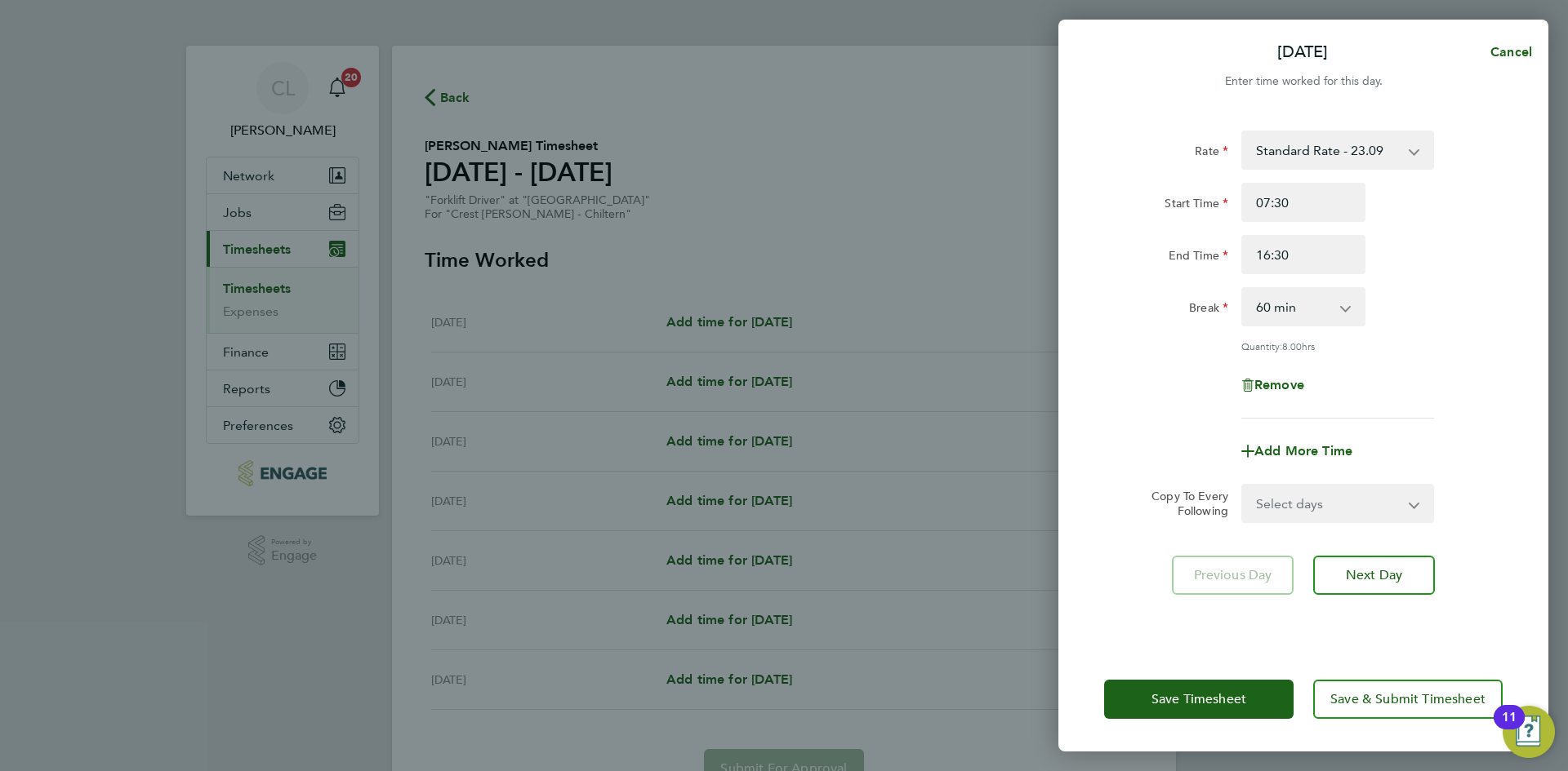
click at [1357, 491] on select "Select days Day Weekday (Mon-Fri) Weekend (Sat-Sun) [DATE] [DATE] [DATE] [DATE]…" at bounding box center [1329, 504] width 171 height 36
select select "WEEKDAY"
click at [1243, 486] on select "Select days Day Weekday (Mon-Fri) Weekend (Sat-Sun) [DATE] [DATE] [DATE] [DATE]…" at bounding box center [1329, 504] width 171 height 36
select select "[DATE]"
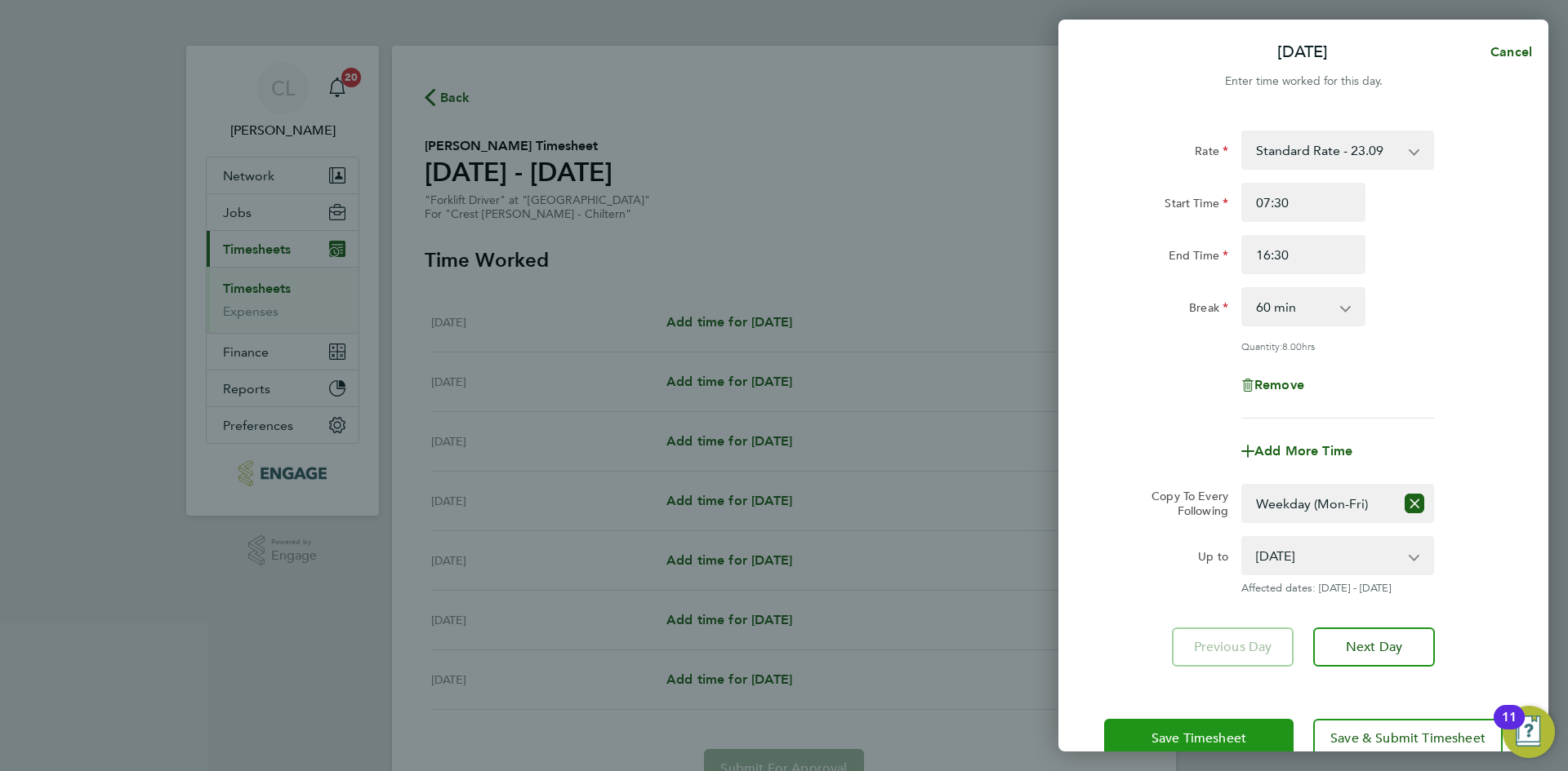
click at [1182, 733] on span "Save Timesheet" at bounding box center [1198, 739] width 95 height 16
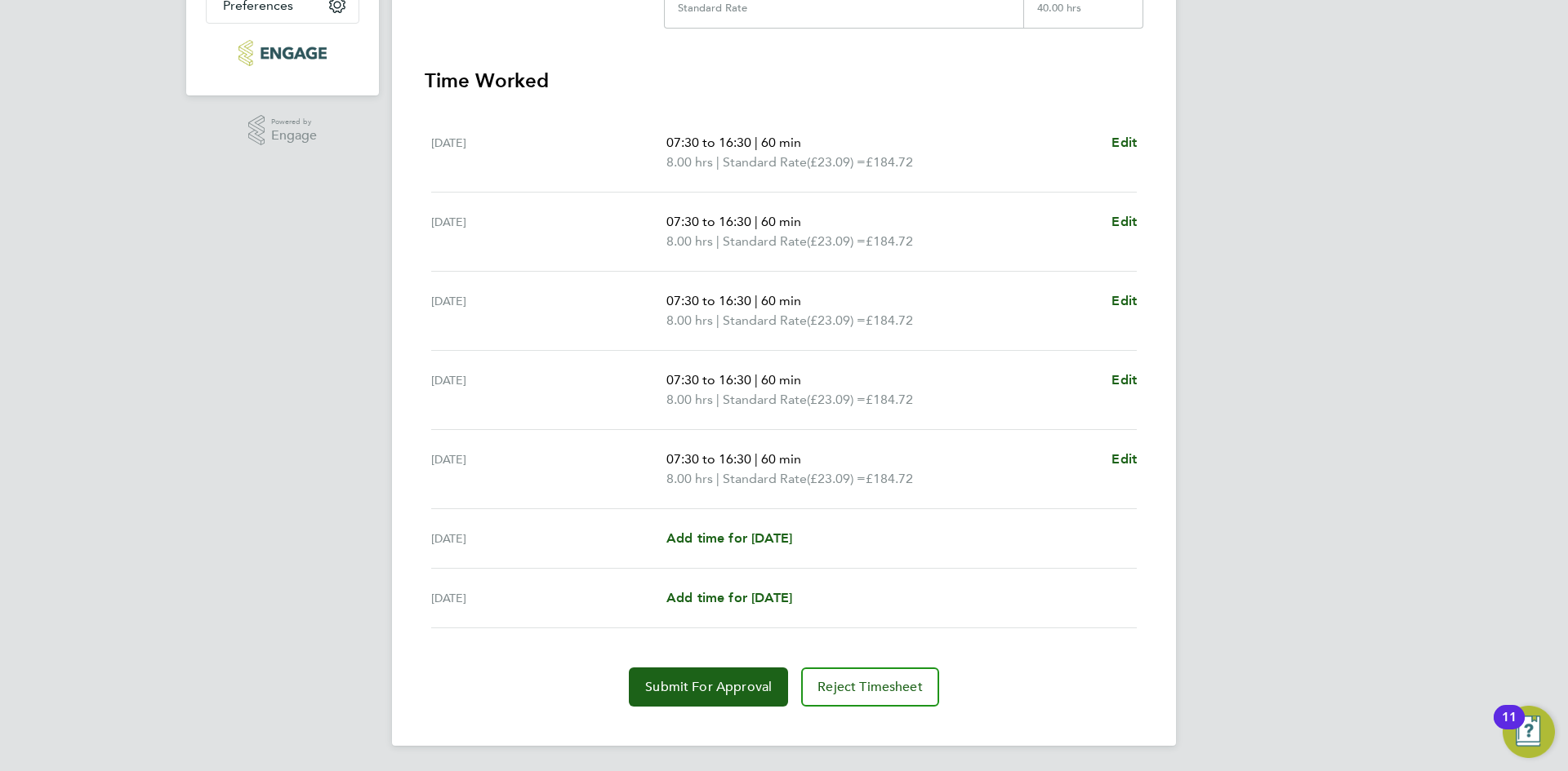
scroll to position [421, 0]
click at [650, 689] on span "Submit For Approval" at bounding box center [708, 686] width 127 height 16
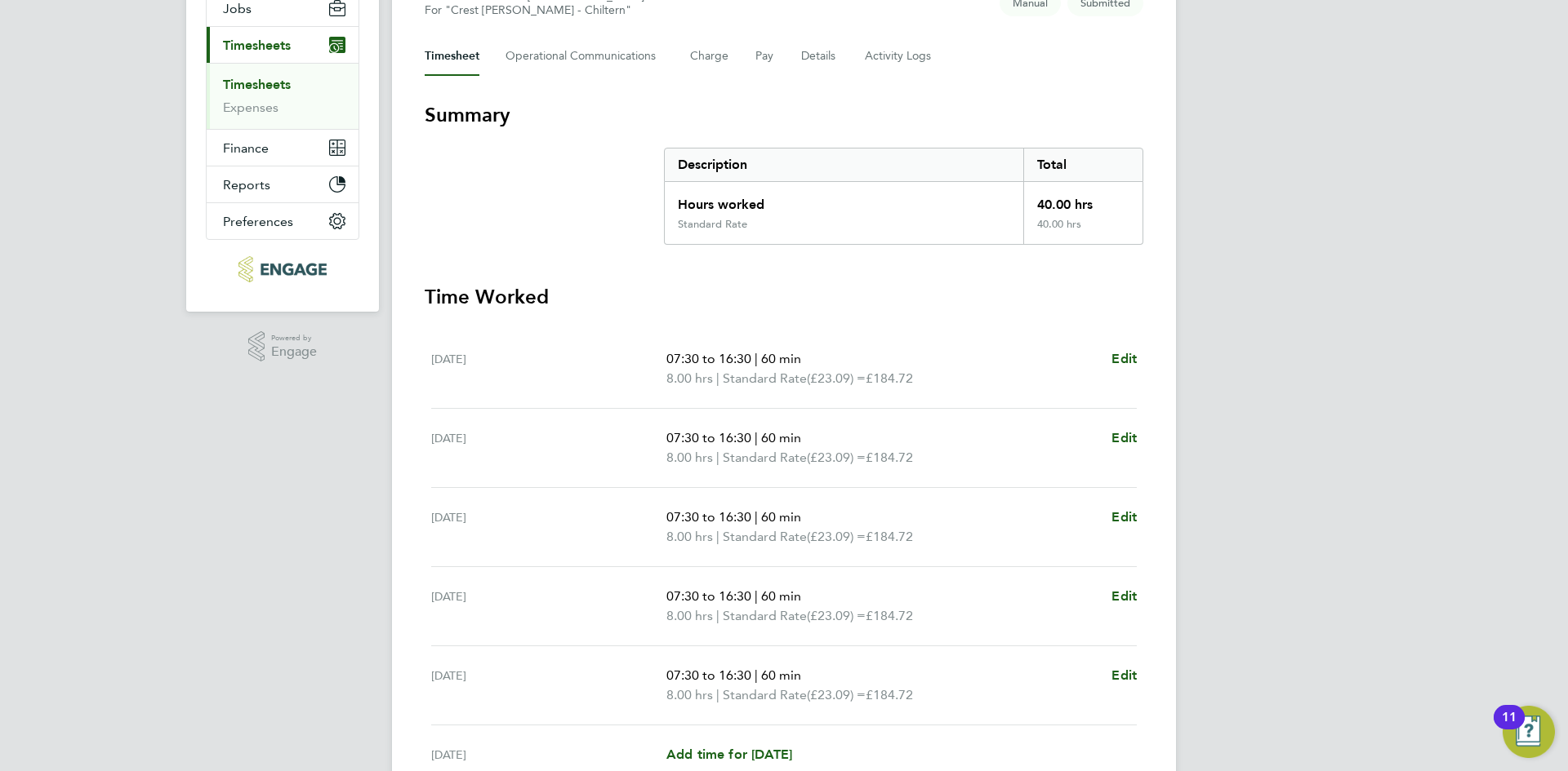
scroll to position [0, 0]
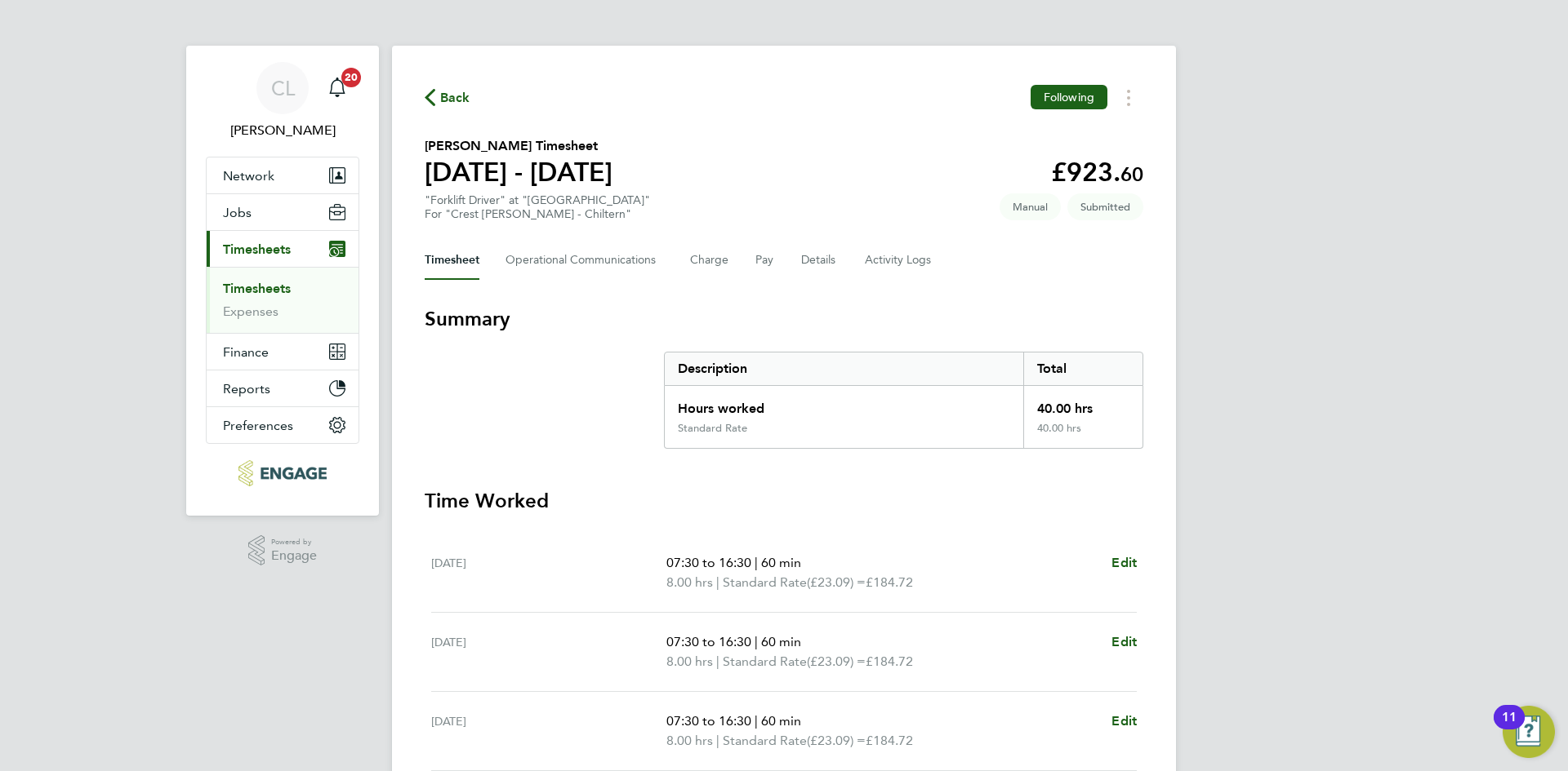
click at [458, 94] on span "Back" at bounding box center [455, 98] width 31 height 20
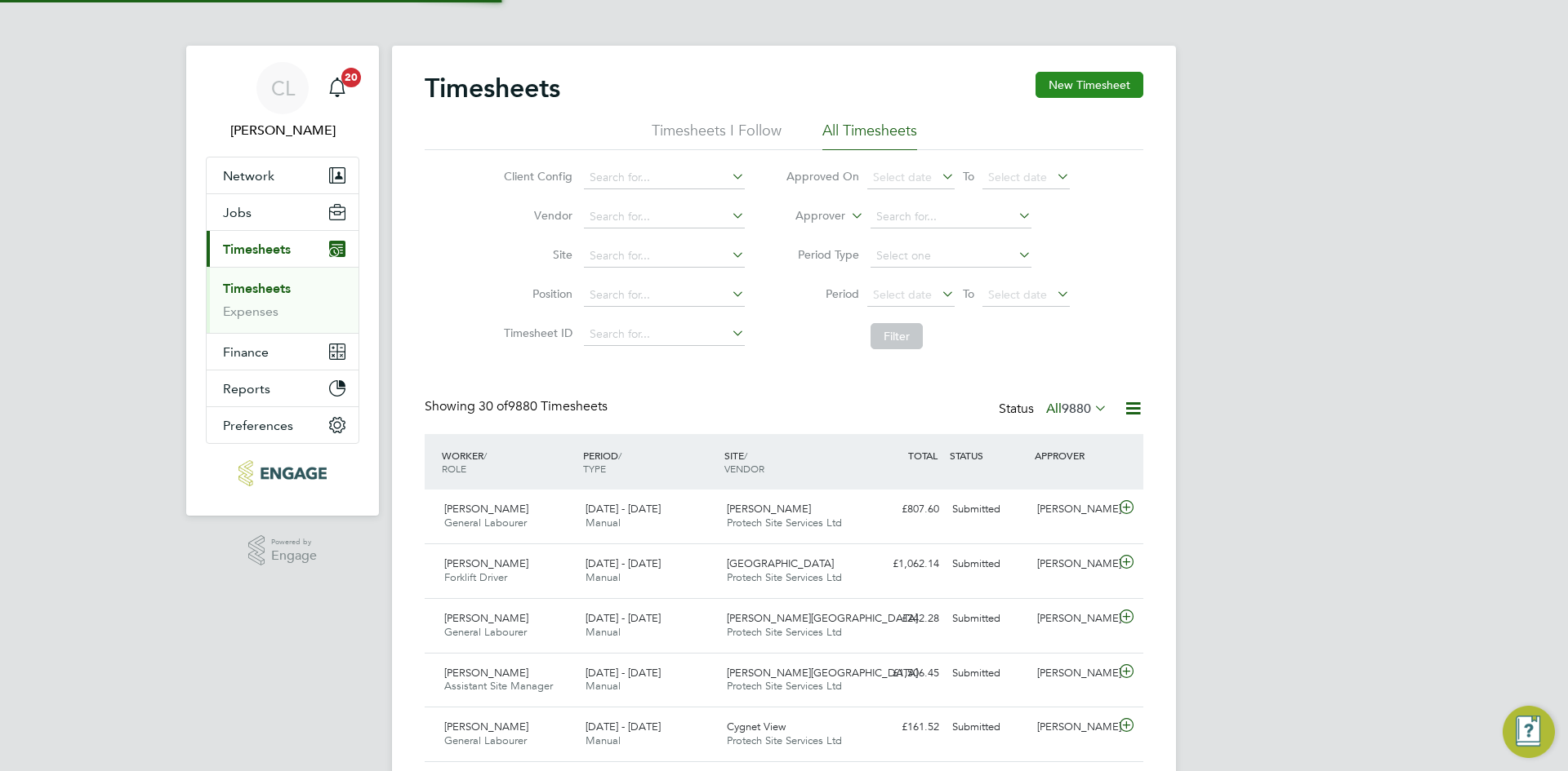
scroll to position [41, 142]
click at [1066, 97] on button "New Timesheet" at bounding box center [1089, 85] width 108 height 26
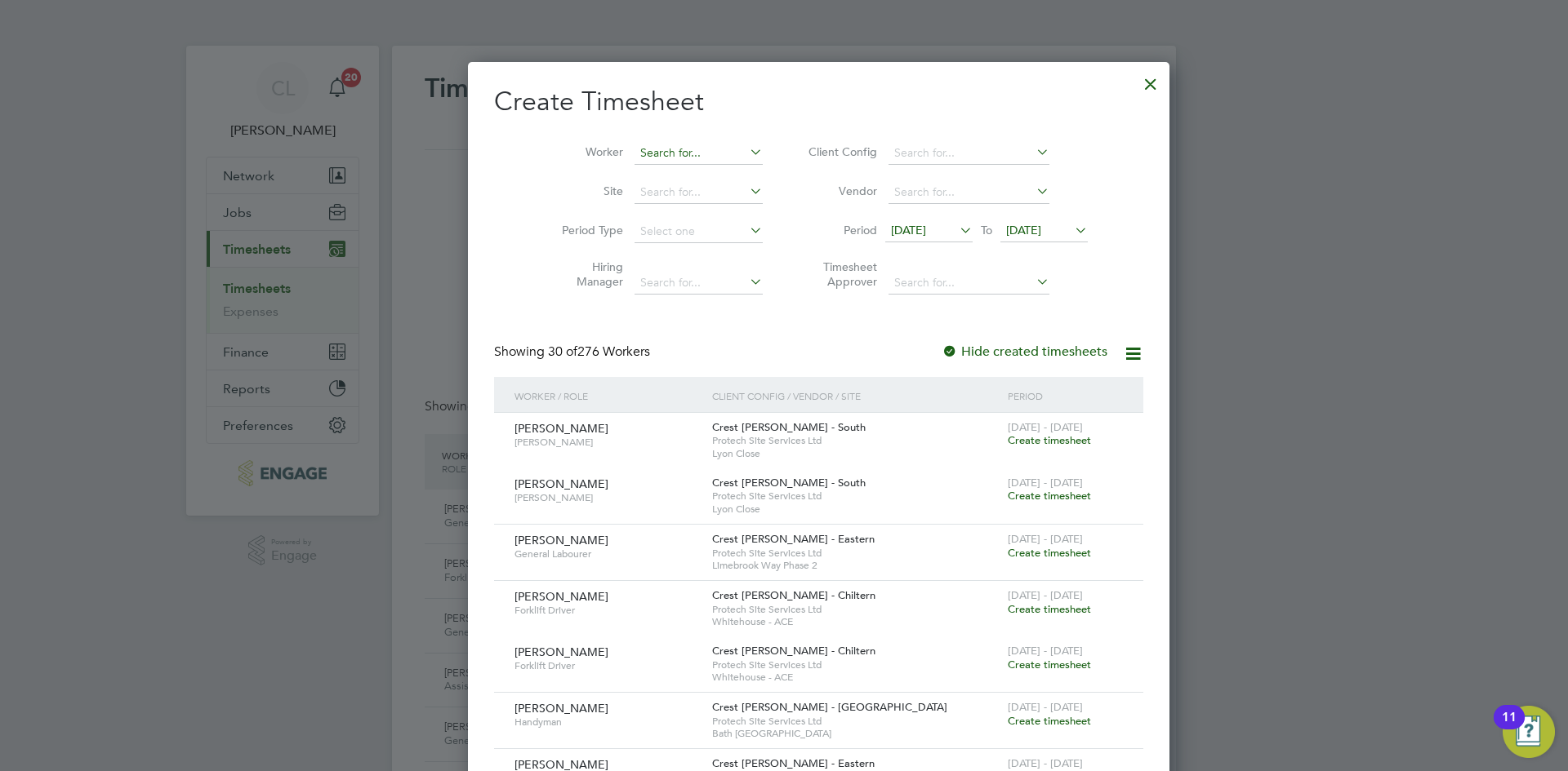
click at [662, 150] on input at bounding box center [698, 153] width 128 height 22
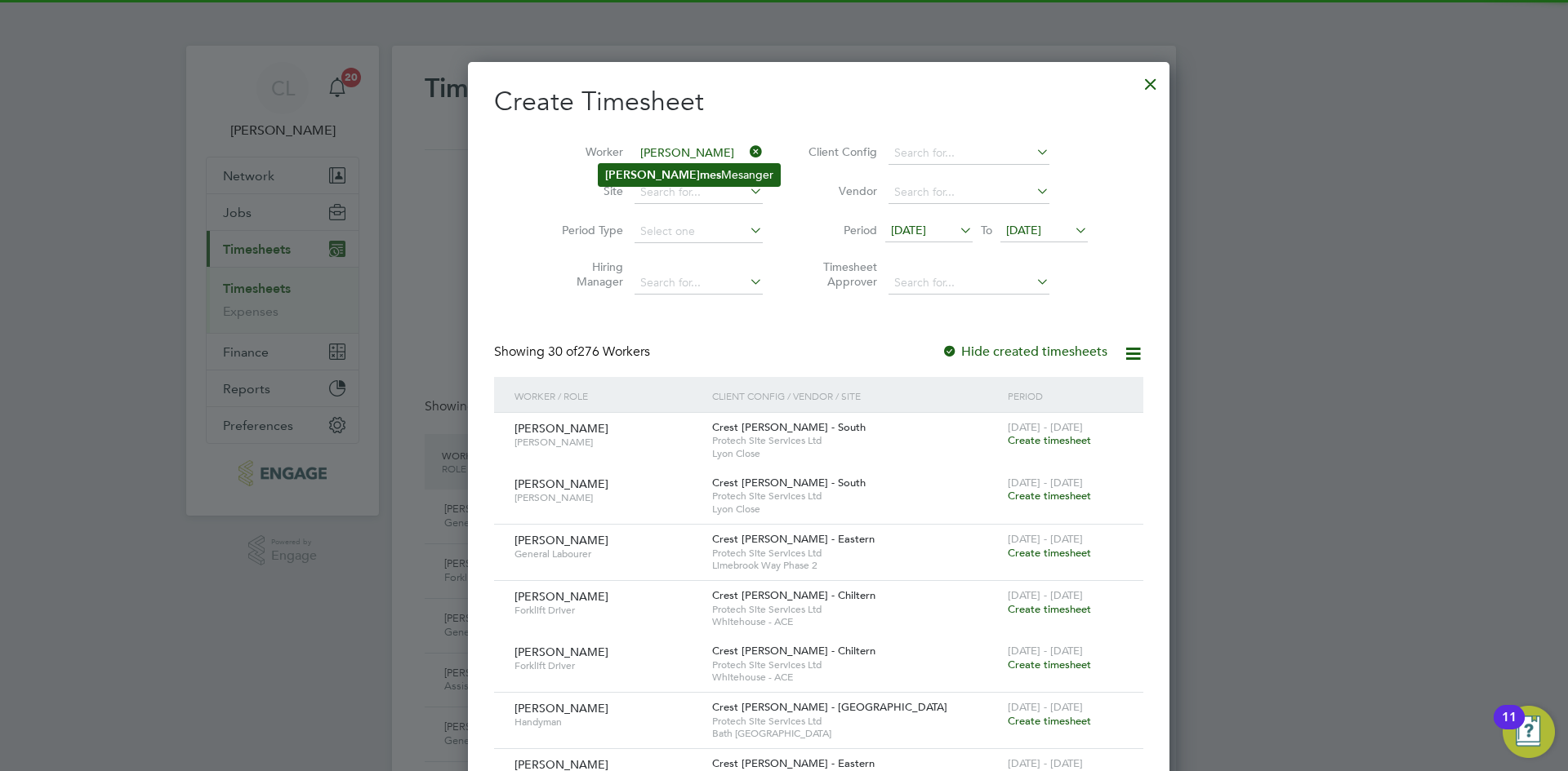
click at [677, 167] on li "Ja mes Mesanger" at bounding box center [689, 175] width 181 height 22
type input "[PERSON_NAME]"
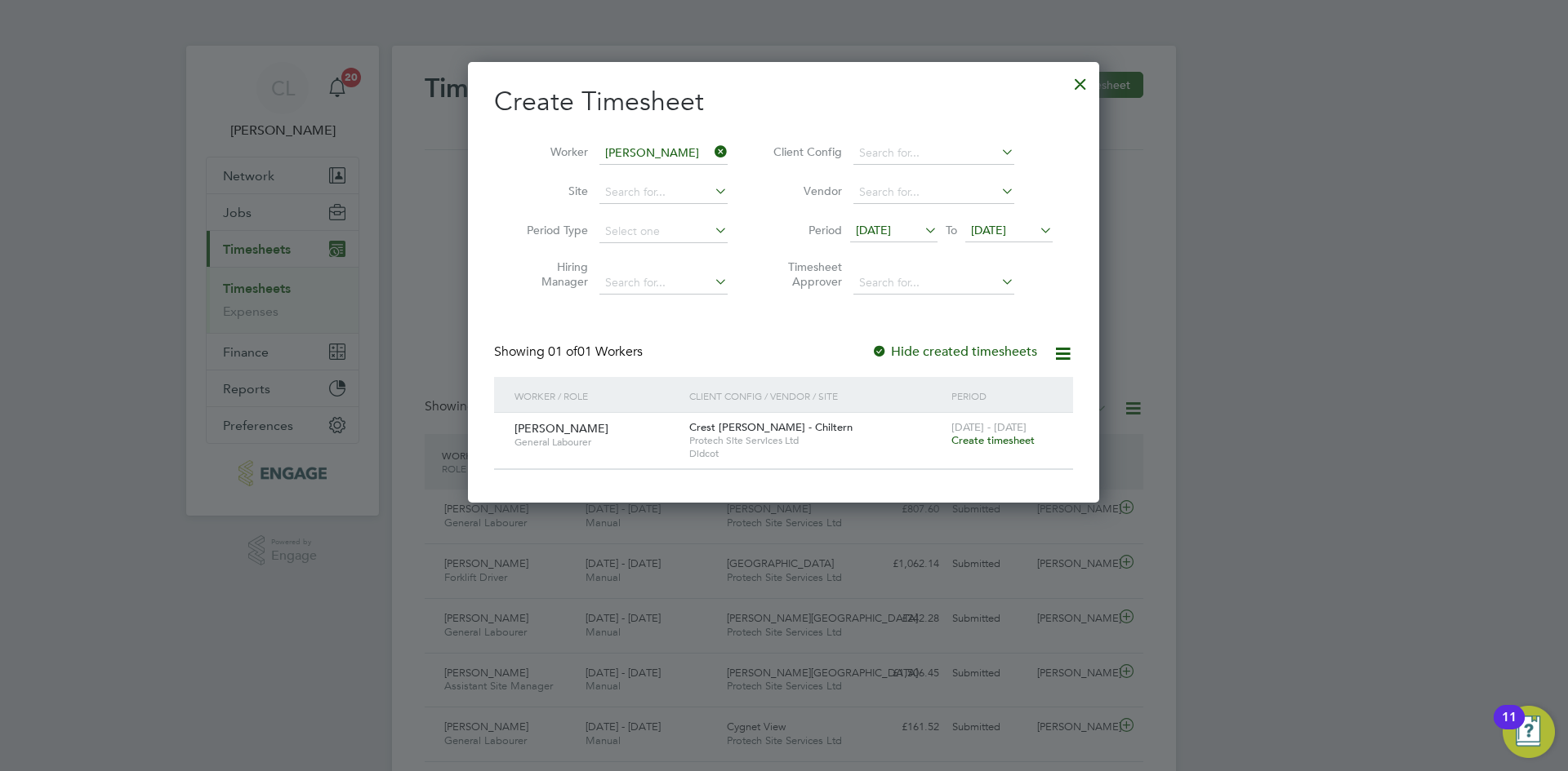
click at [985, 438] on span "Create timesheet" at bounding box center [993, 440] width 84 height 13
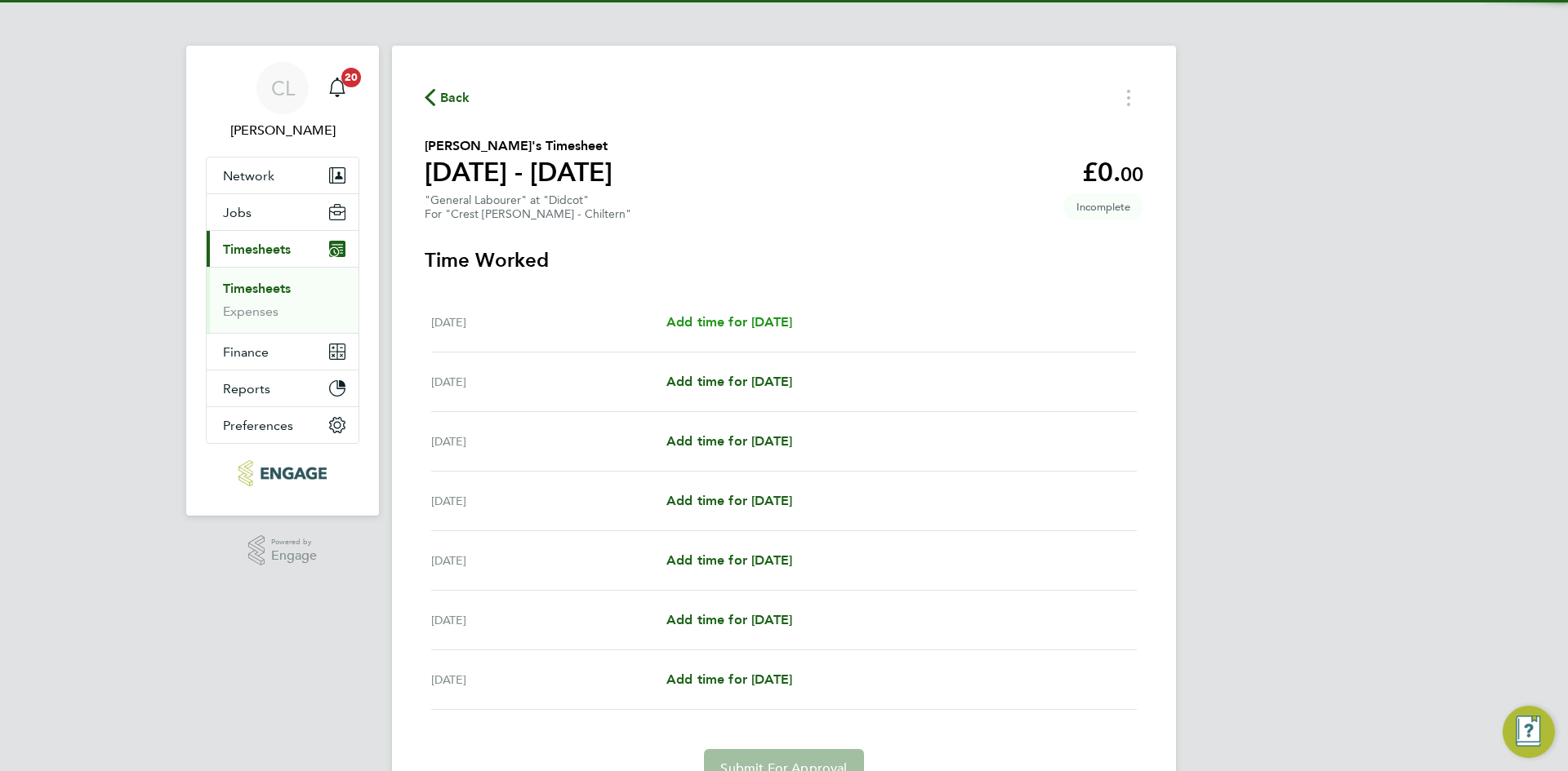
click at [792, 329] on span "Add time for [DATE]" at bounding box center [729, 321] width 126 height 15
select select "60"
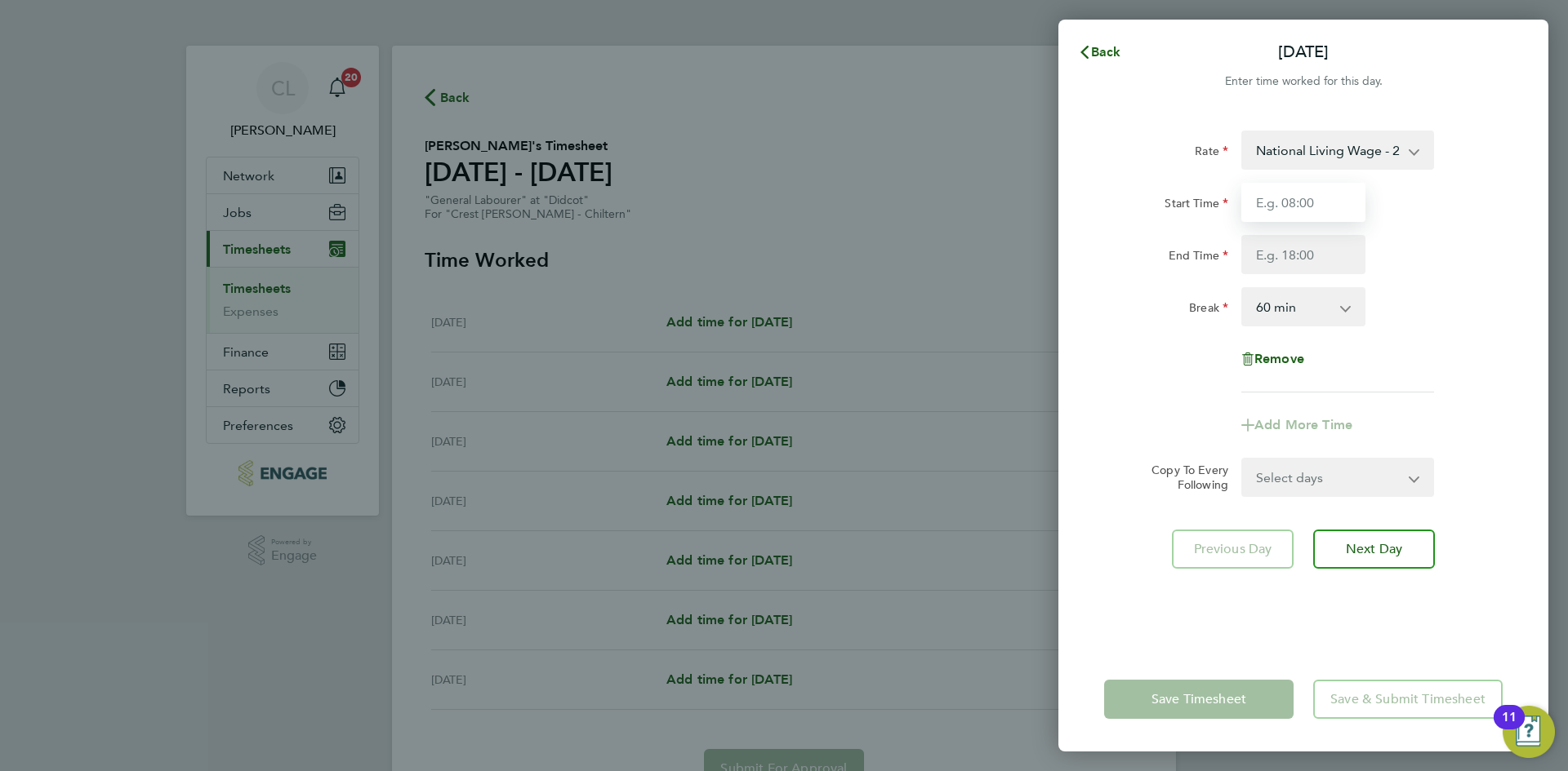
click at [1295, 202] on input "Start Time" at bounding box center [1303, 202] width 124 height 40
type input "07:30"
click at [1282, 266] on input "End Time" at bounding box center [1303, 255] width 124 height 40
type input "17:00"
click at [1470, 259] on div "End Time 17:00" at bounding box center [1302, 255] width 411 height 40
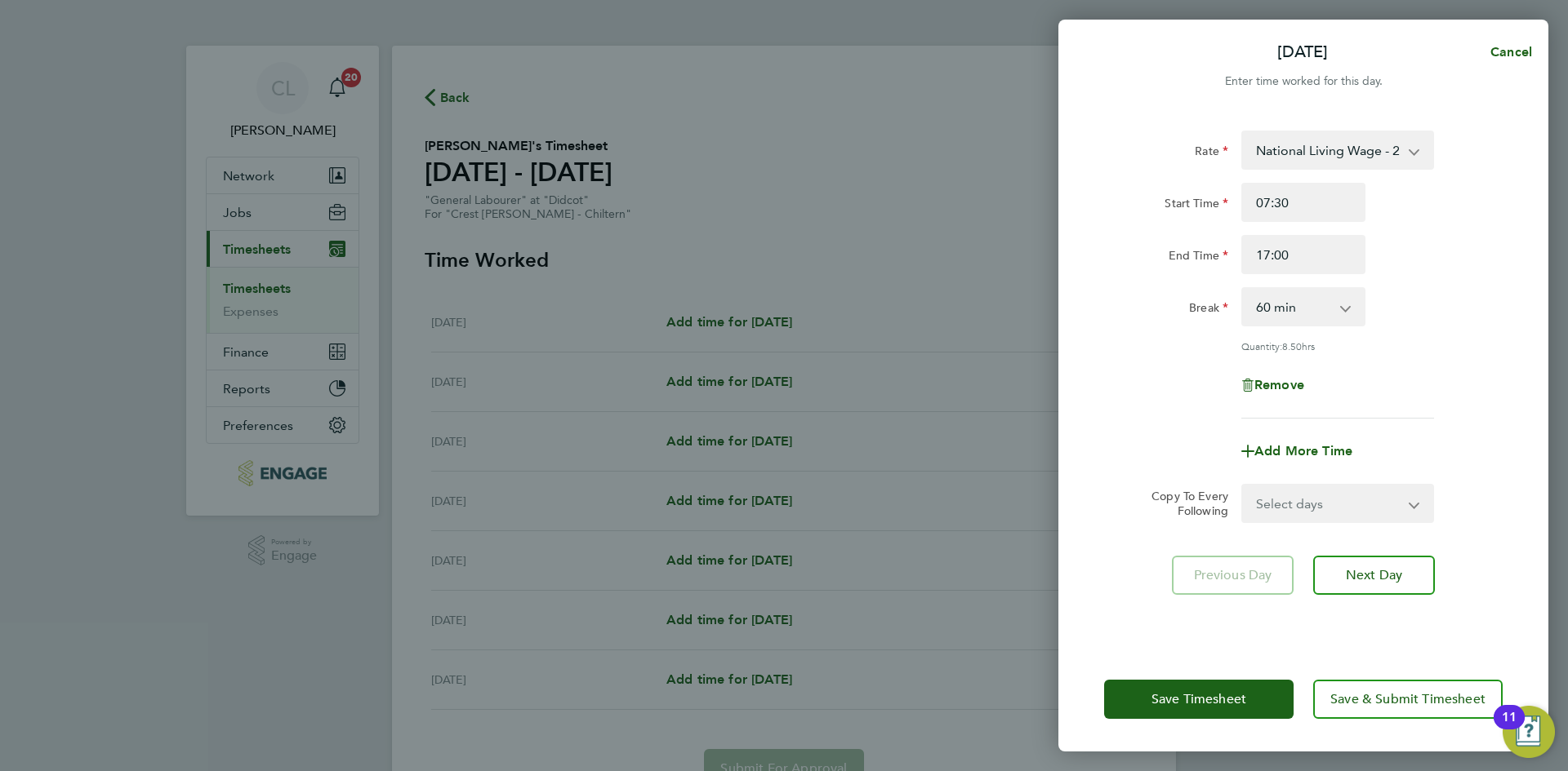
click at [1311, 508] on select "Select days Day Weekday (Mon-Fri) Weekend (Sat-Sun) [DATE] [DATE] [DATE] [DATE]…" at bounding box center [1329, 504] width 171 height 36
select select "WEEKDAY"
click at [1243, 486] on select "Select days Day Weekday (Mon-Fri) Weekend (Sat-Sun) [DATE] [DATE] [DATE] [DATE]…" at bounding box center [1329, 504] width 171 height 36
select select "[DATE]"
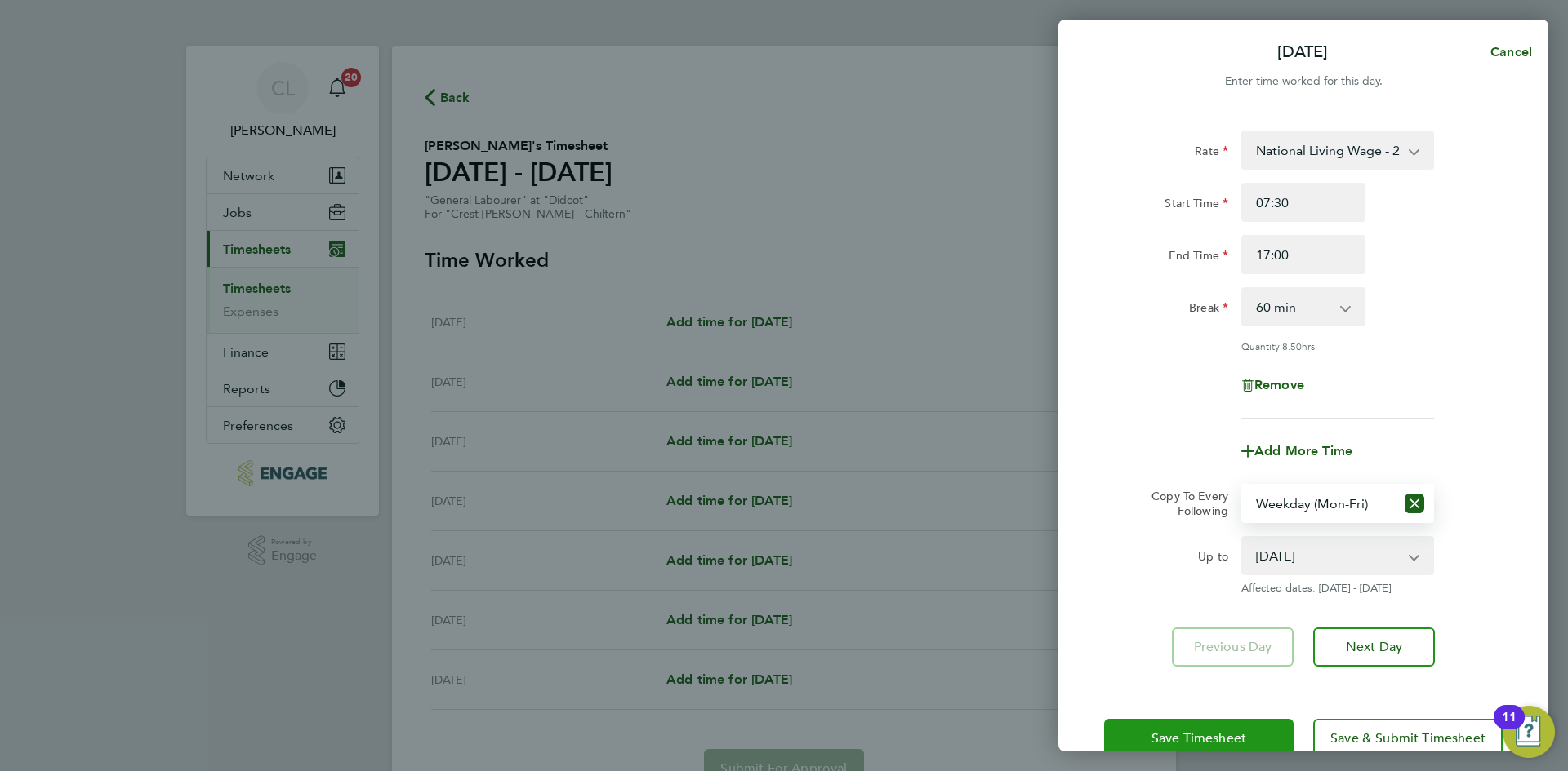
drag, startPoint x: 1164, startPoint y: 707, endPoint x: 1165, endPoint y: 727, distance: 20.0
click at [1158, 709] on div "Save Timesheet Save & Submit Timesheet" at bounding box center [1303, 739] width 490 height 104
drag, startPoint x: 1173, startPoint y: 725, endPoint x: 1140, endPoint y: 725, distance: 33.0
click at [1174, 725] on button "Save Timesheet" at bounding box center [1198, 739] width 189 height 40
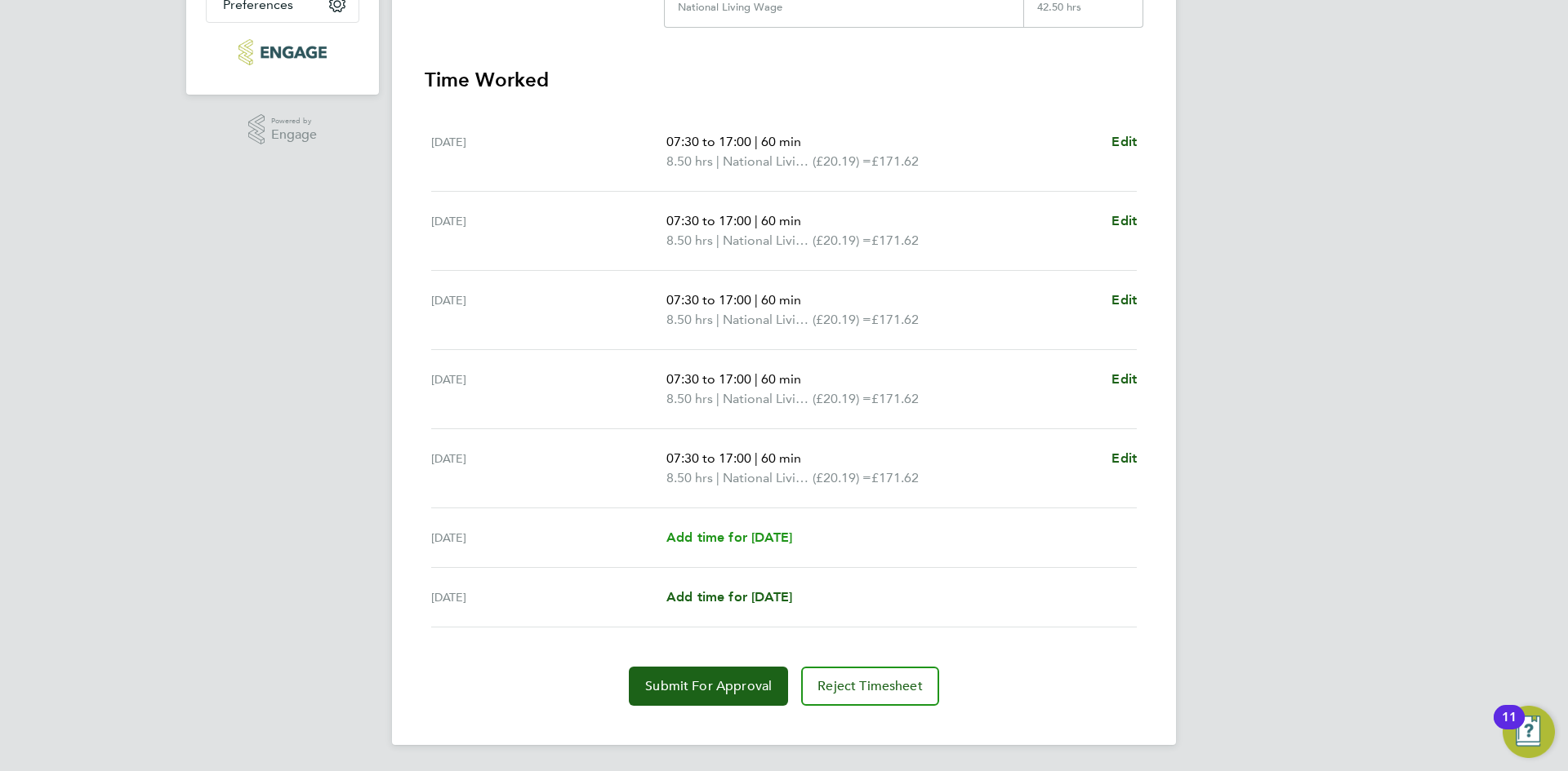
click at [792, 540] on span "Add time for [DATE]" at bounding box center [729, 537] width 126 height 15
select select "60"
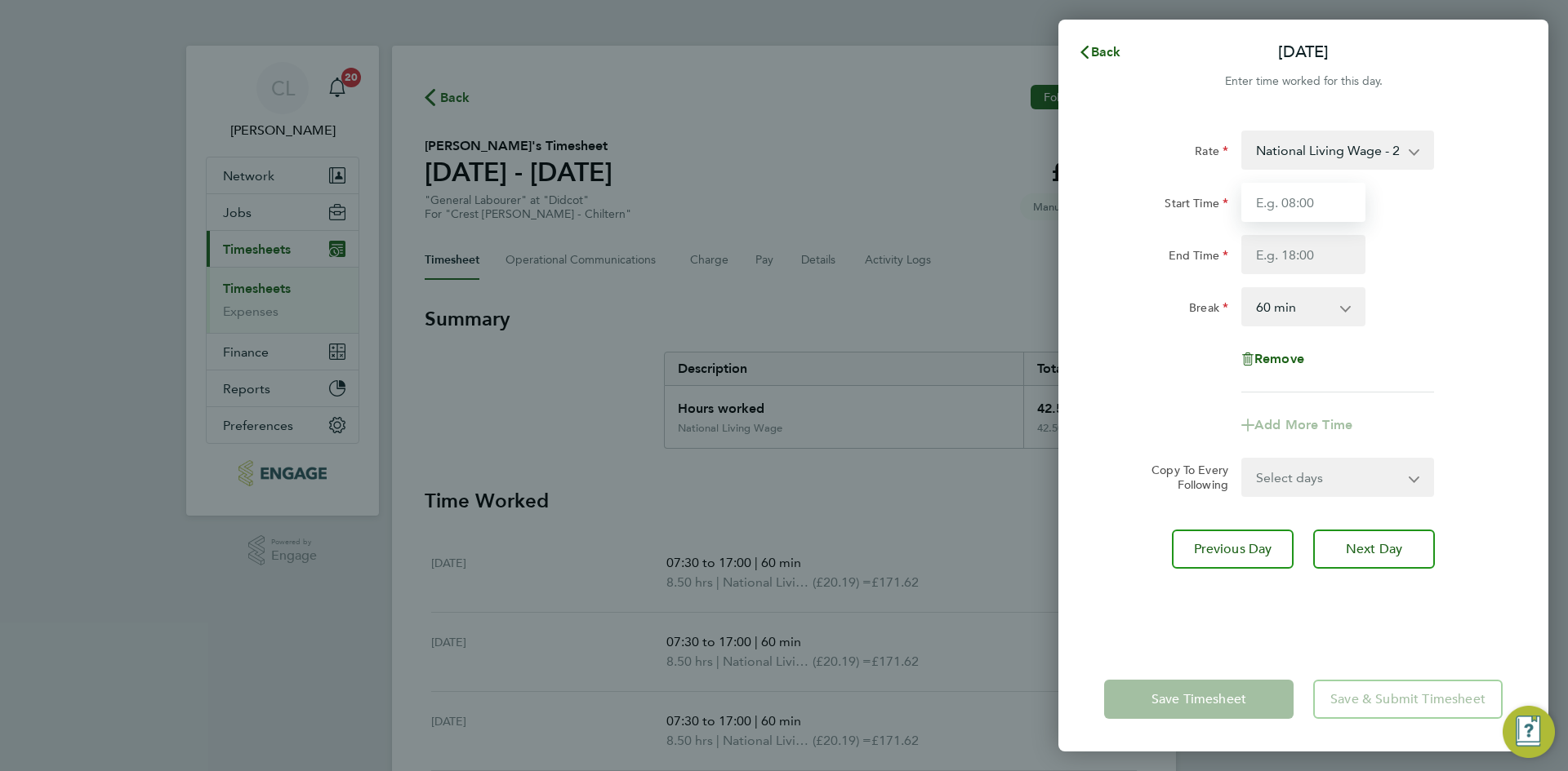
click at [1295, 206] on input "Start Time" at bounding box center [1303, 202] width 124 height 40
type input "07:30"
click at [1320, 238] on input "End Time" at bounding box center [1303, 255] width 124 height 40
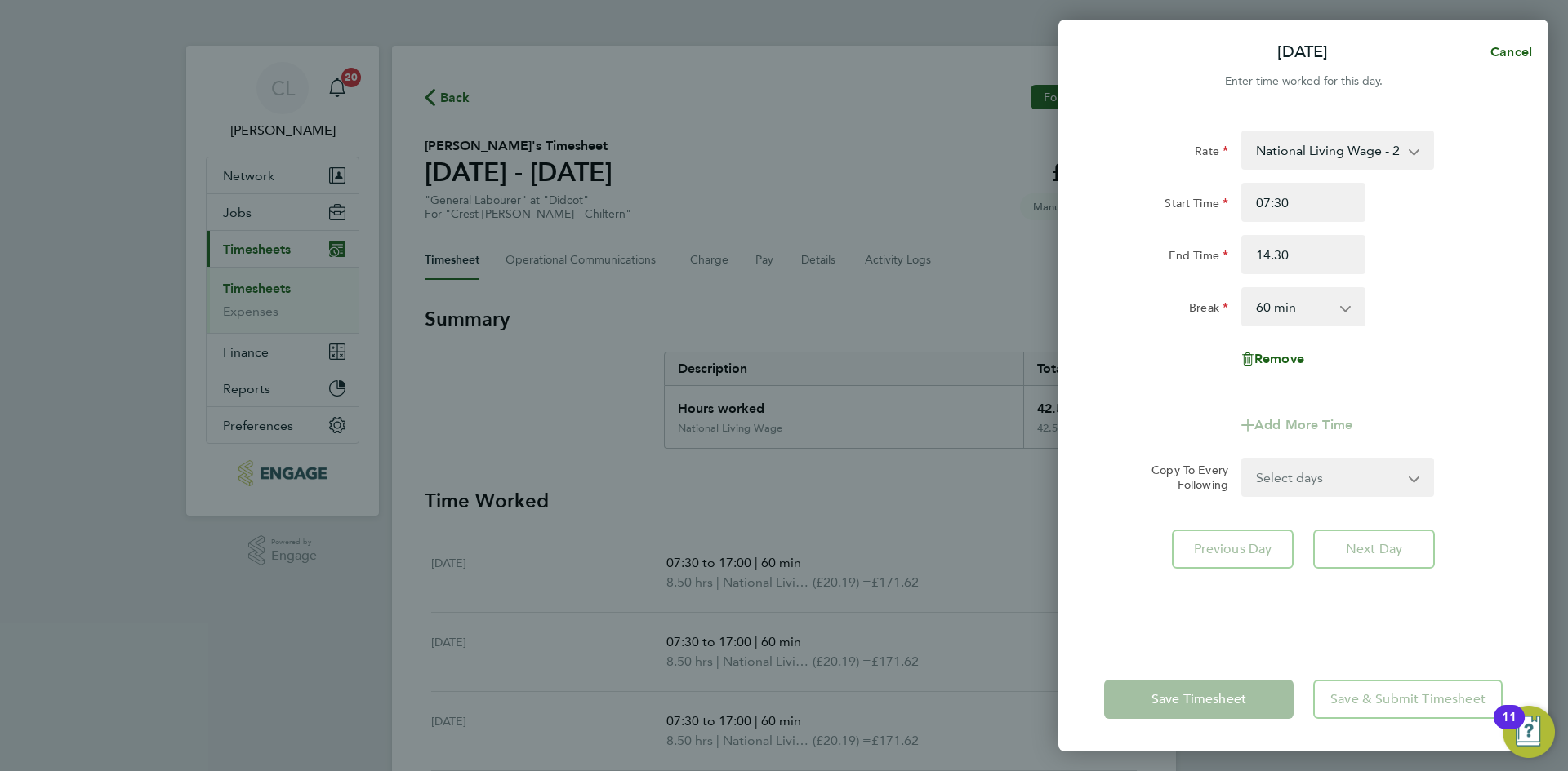
type input "14:30"
drag, startPoint x: 1496, startPoint y: 287, endPoint x: 1452, endPoint y: 338, distance: 67.4
click at [1492, 291] on div "Rate National Living Wage - 20.19 Start Time 07:30 End Time 14:30 Break 0 min 1…" at bounding box center [1303, 379] width 490 height 536
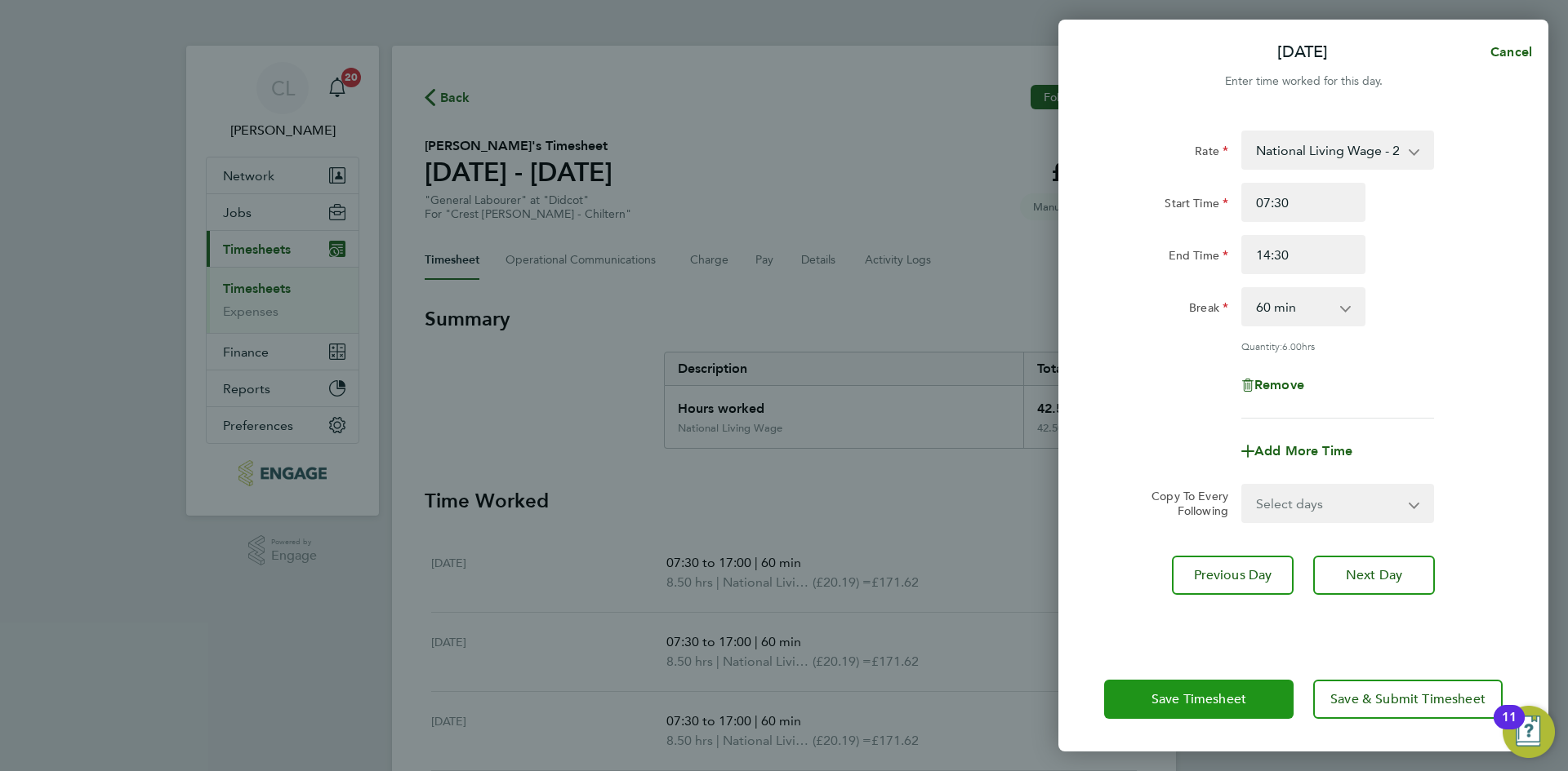
click at [1208, 701] on span "Save Timesheet" at bounding box center [1198, 699] width 95 height 16
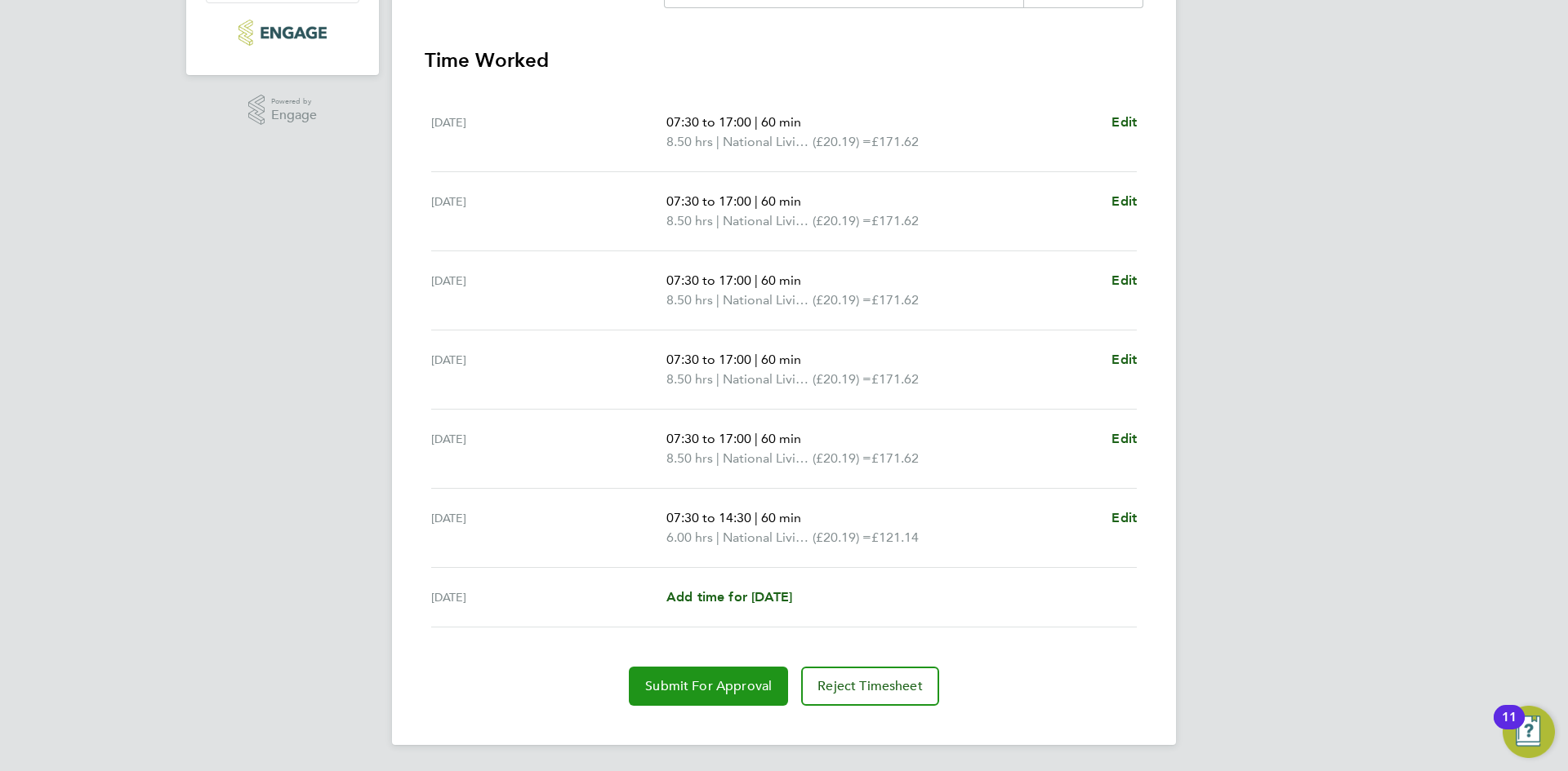
click at [708, 689] on span "Submit For Approval" at bounding box center [708, 686] width 127 height 16
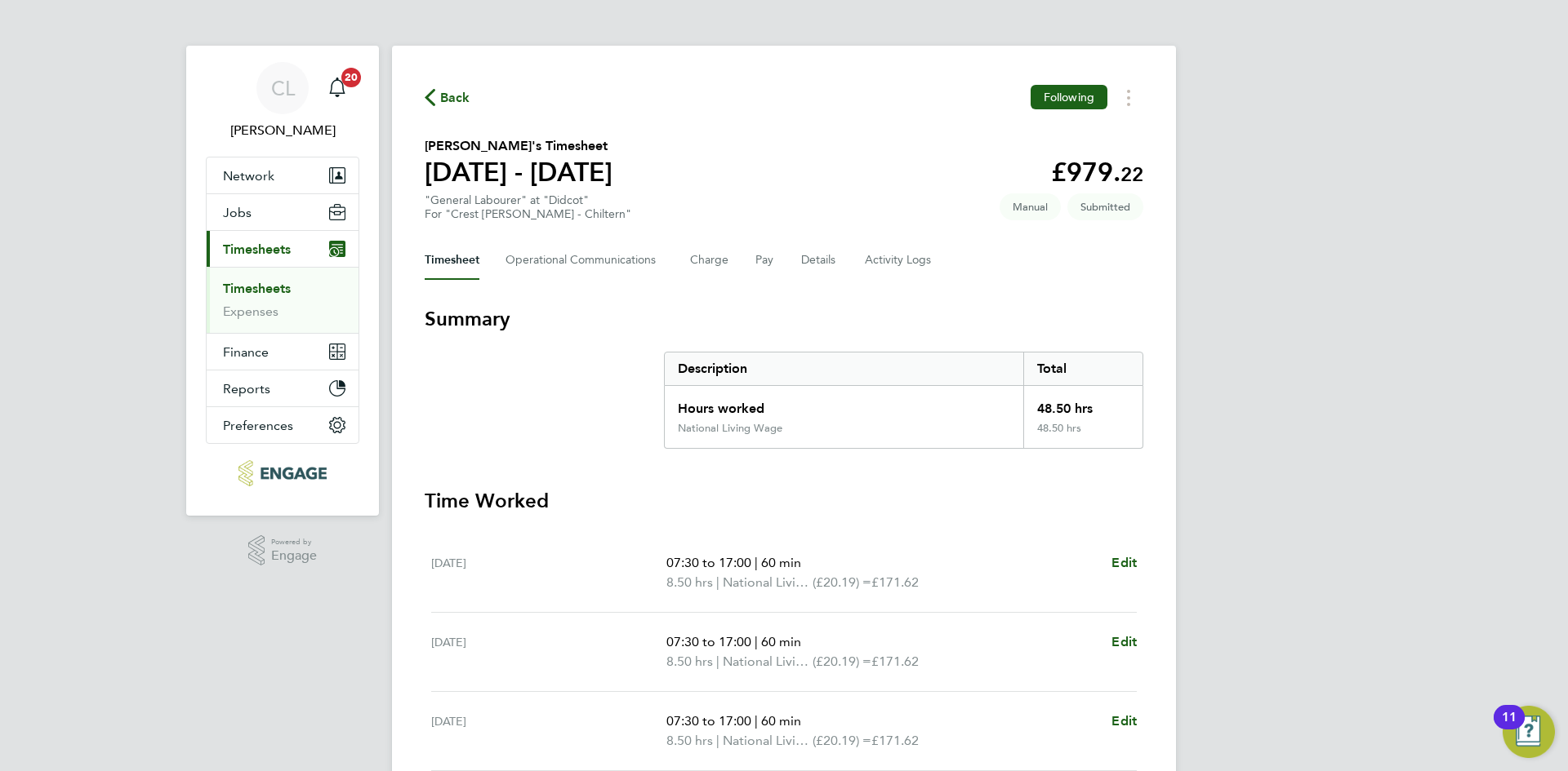
click at [463, 104] on span "Back" at bounding box center [455, 98] width 31 height 20
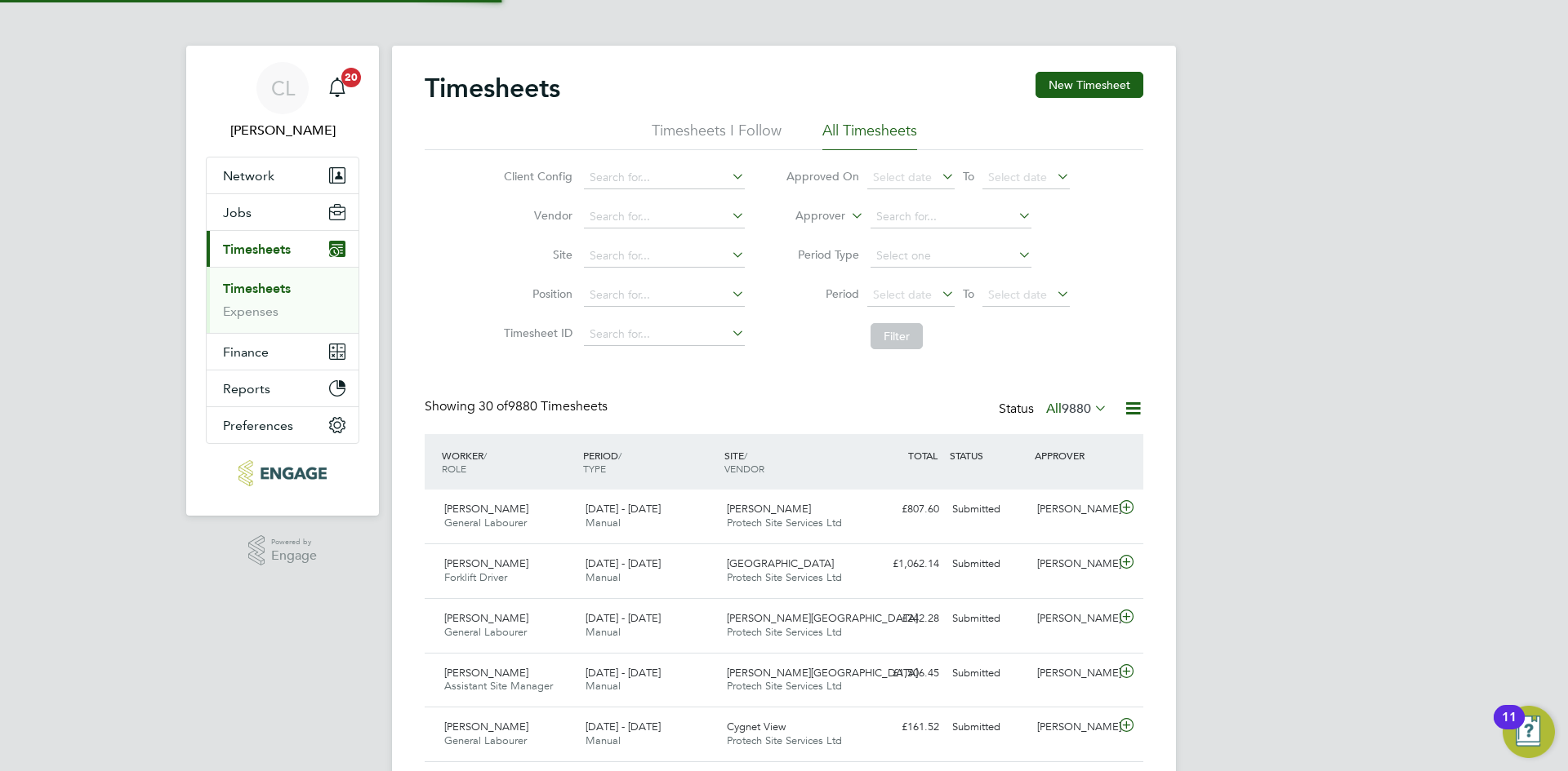
scroll to position [41, 142]
click at [1096, 78] on button "New Timesheet" at bounding box center [1089, 85] width 108 height 26
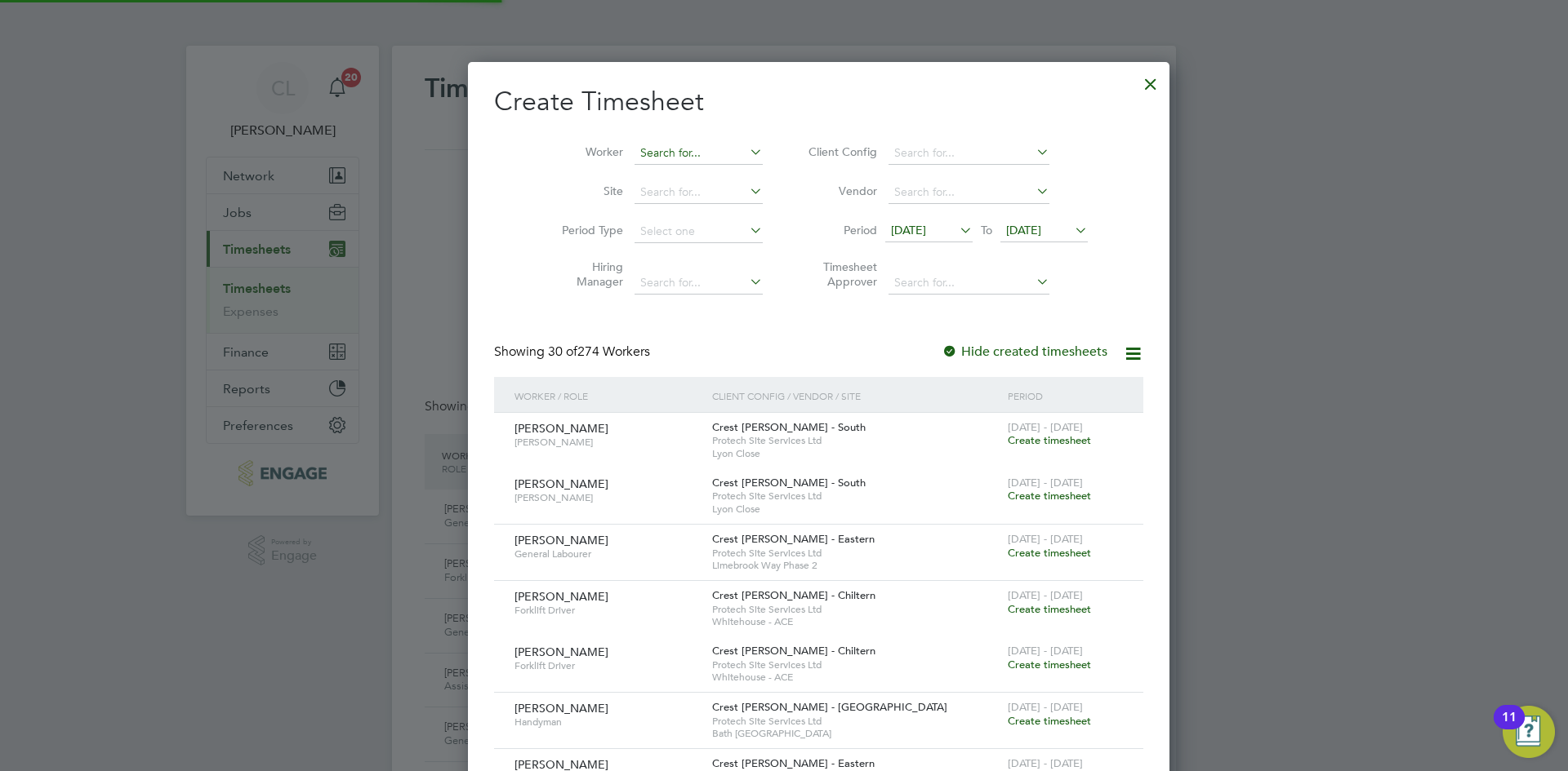
click at [668, 150] on input at bounding box center [698, 153] width 128 height 22
click at [656, 165] on li "[PERSON_NAME]" at bounding box center [675, 175] width 154 height 22
type input "[PERSON_NAME]"
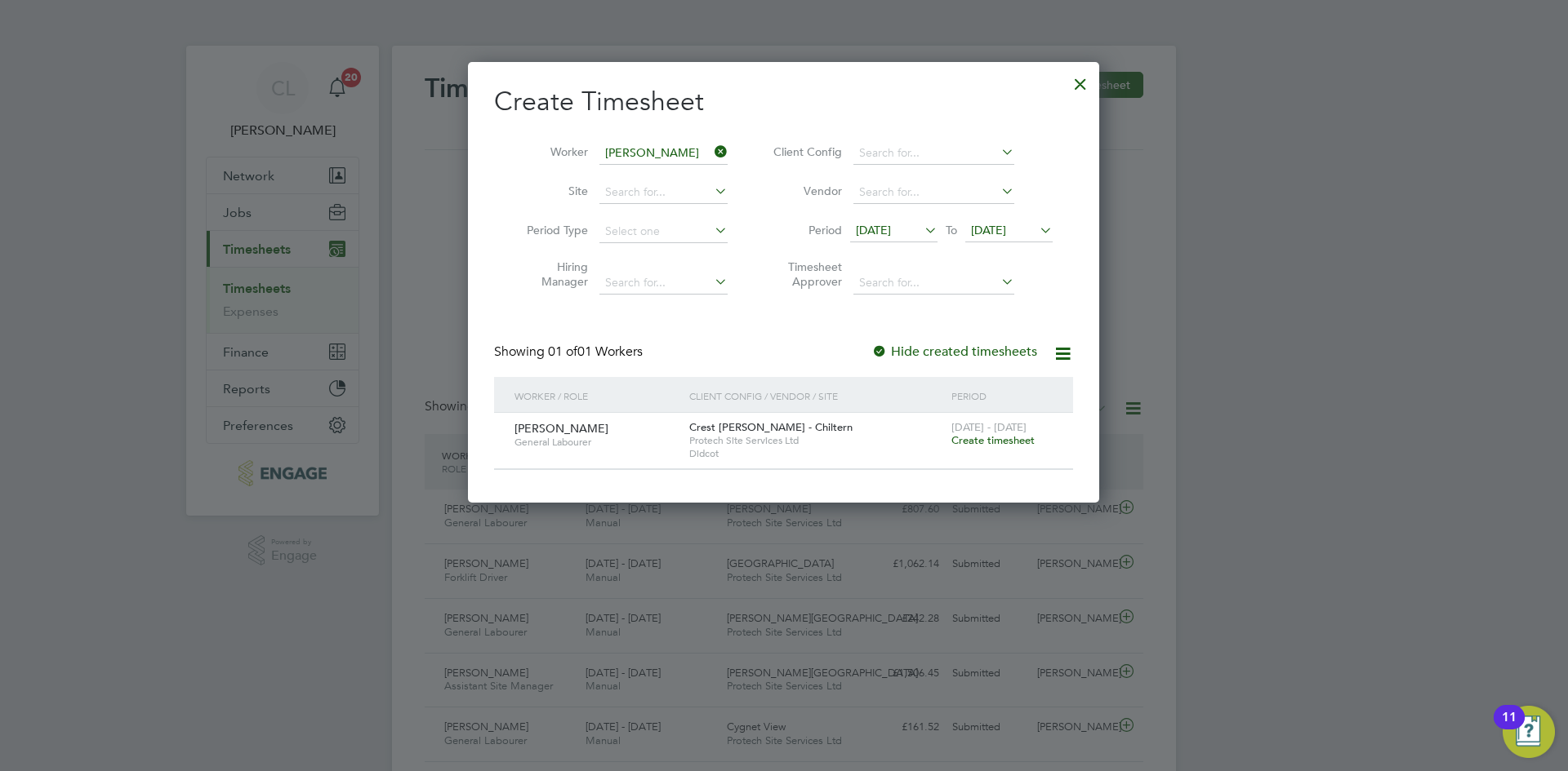
click at [997, 437] on span "Create timesheet" at bounding box center [993, 440] width 84 height 13
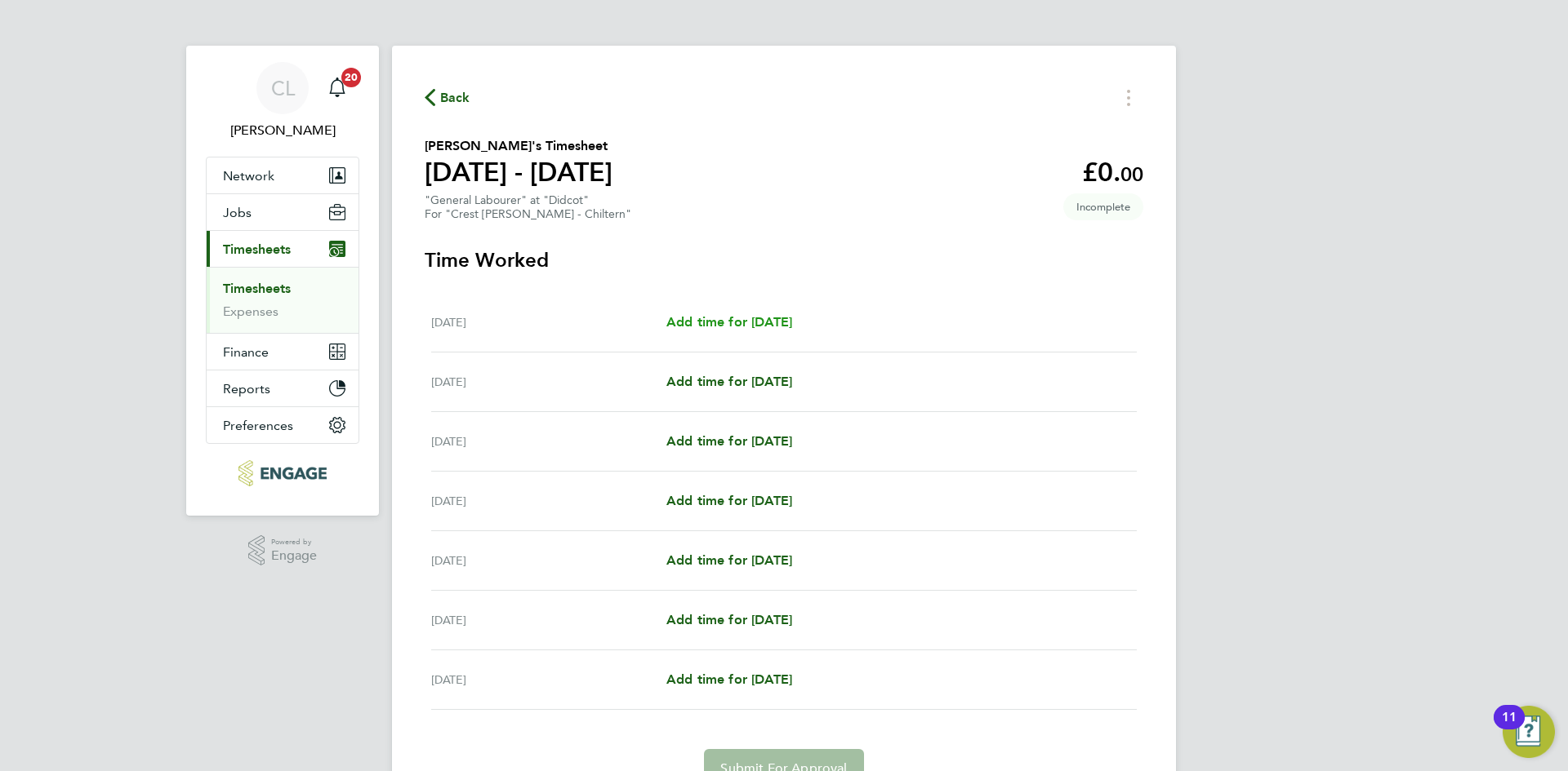
click at [771, 329] on span "Add time for [DATE]" at bounding box center [729, 321] width 126 height 15
select select "60"
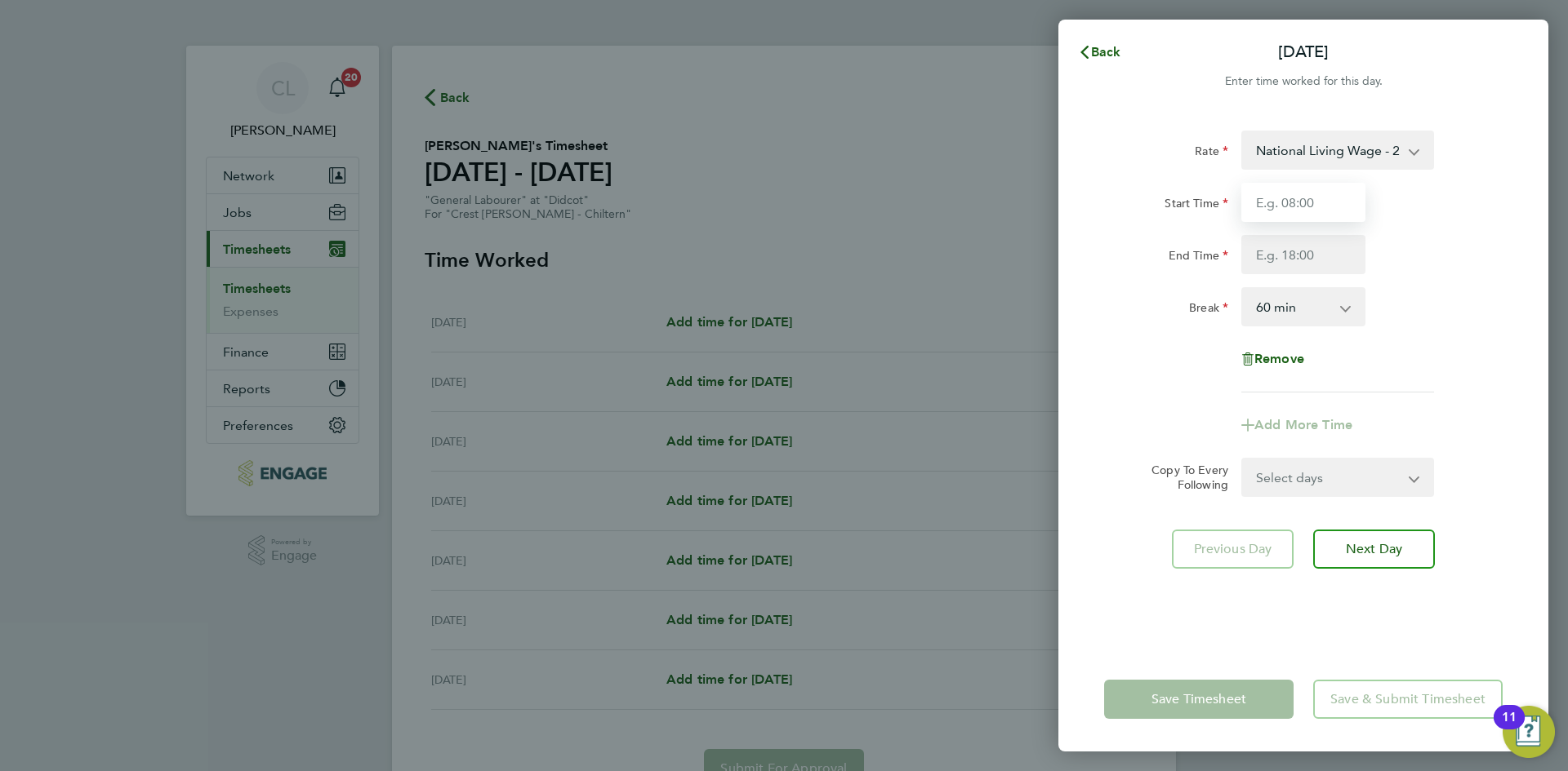
click at [1320, 221] on input "Start Time" at bounding box center [1303, 202] width 124 height 40
type input "07:30"
click at [1316, 250] on input "End Time" at bounding box center [1303, 255] width 124 height 40
type input "17:00"
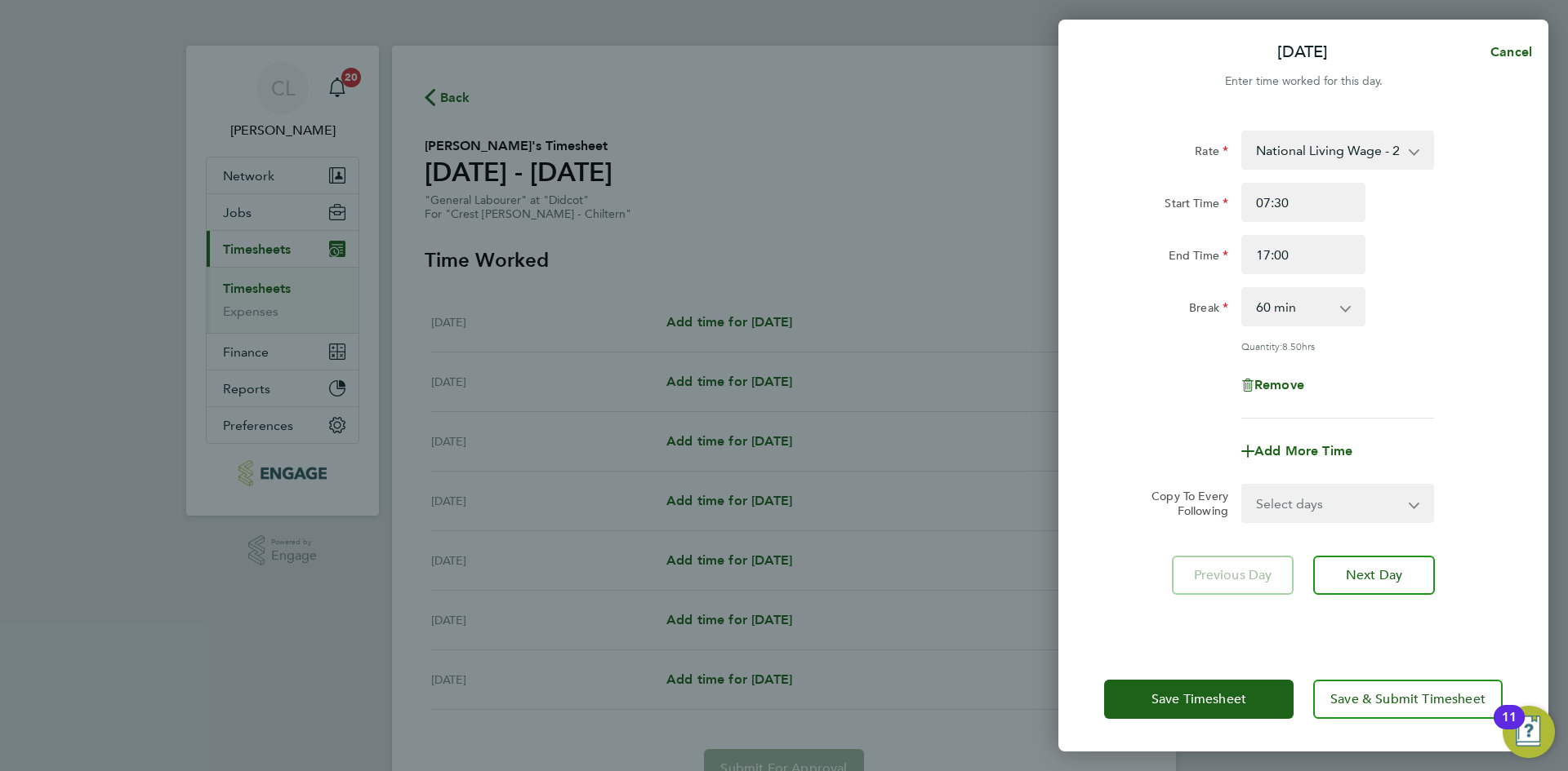
drag, startPoint x: 1450, startPoint y: 265, endPoint x: 1372, endPoint y: 473, distance: 222.1
click at [1450, 265] on div "End Time 17:00" at bounding box center [1302, 255] width 411 height 40
drag, startPoint x: 1308, startPoint y: 527, endPoint x: 1342, endPoint y: 503, distance: 41.6
click at [1307, 527] on div "Rate National Living Wage - 20.19 Start Time 07:30 End Time 17:00 Break 0 min 1…" at bounding box center [1303, 379] width 490 height 536
click at [1344, 503] on select "Select days Day Weekday (Mon-Fri) Weekend (Sat-Sun) [DATE] [DATE] [DATE] [DATE]…" at bounding box center [1329, 504] width 171 height 36
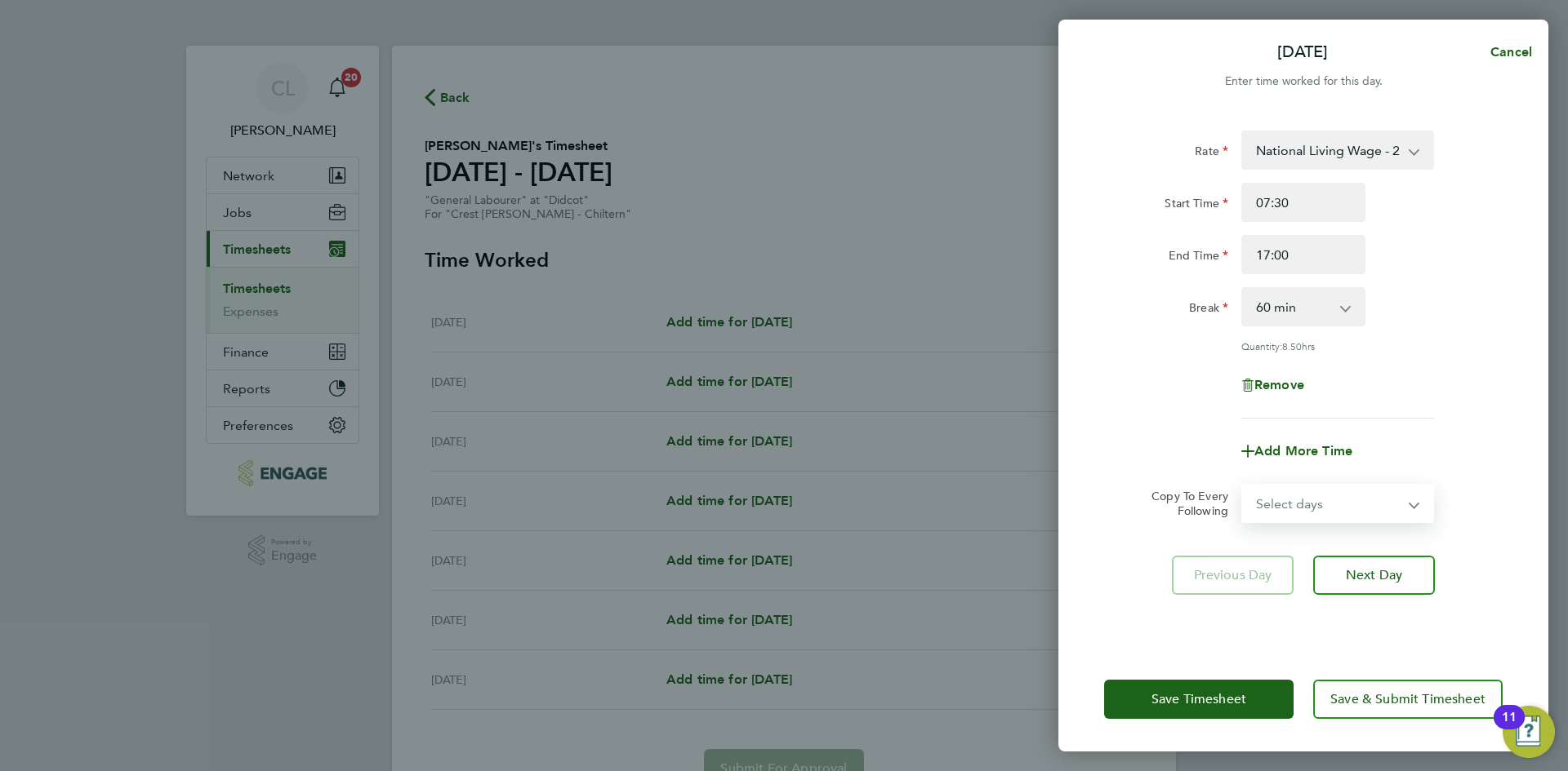
select select "WEEKDAY"
click at [1243, 486] on select "Select days Day Weekday (Mon-Fri) Weekend (Sat-Sun) [DATE] [DATE] [DATE] [DATE]…" at bounding box center [1329, 504] width 171 height 36
select select "[DATE]"
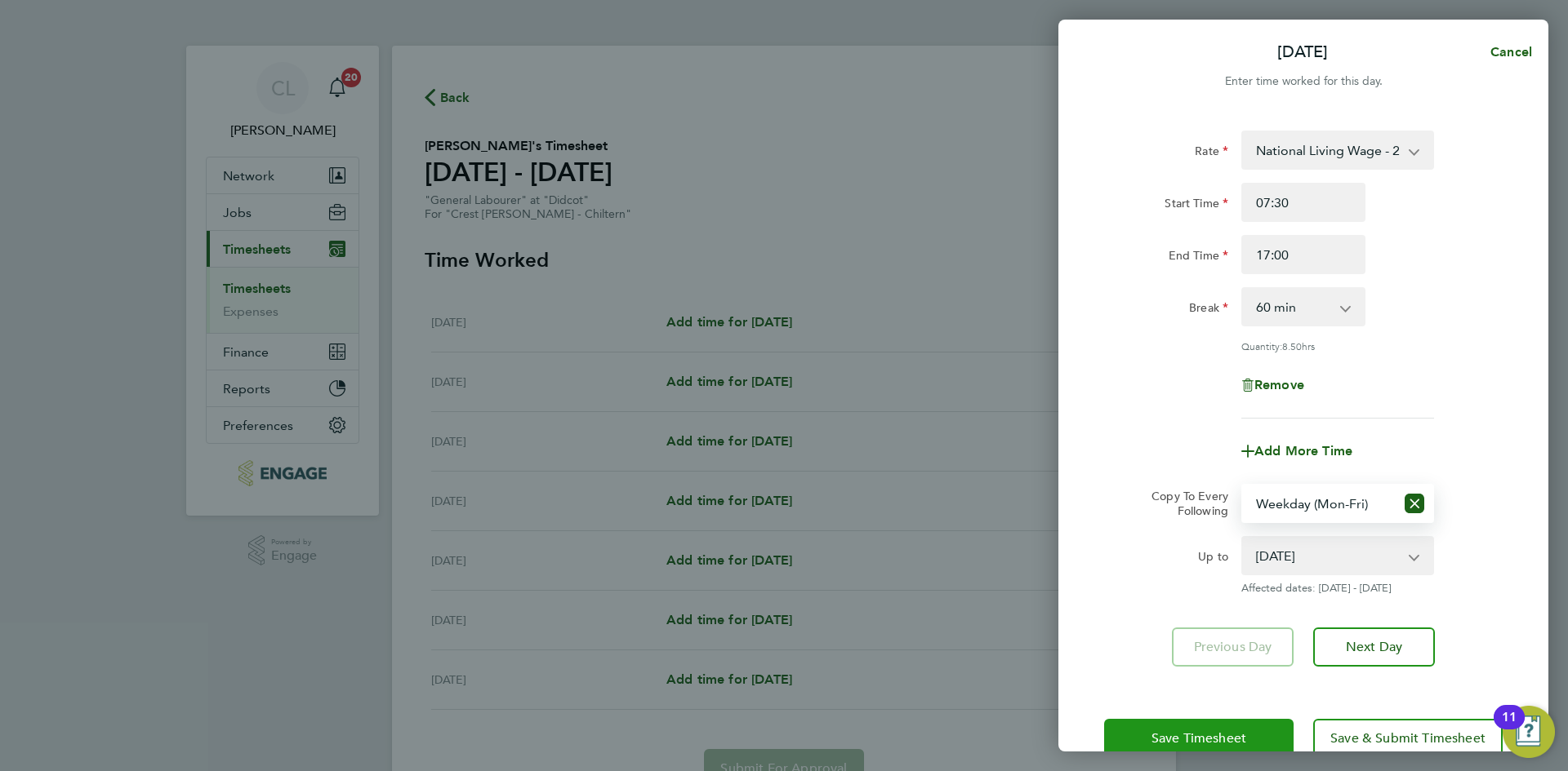
drag, startPoint x: 1180, startPoint y: 740, endPoint x: 1159, endPoint y: 727, distance: 24.7
click at [1181, 740] on span "Save Timesheet" at bounding box center [1198, 739] width 95 height 16
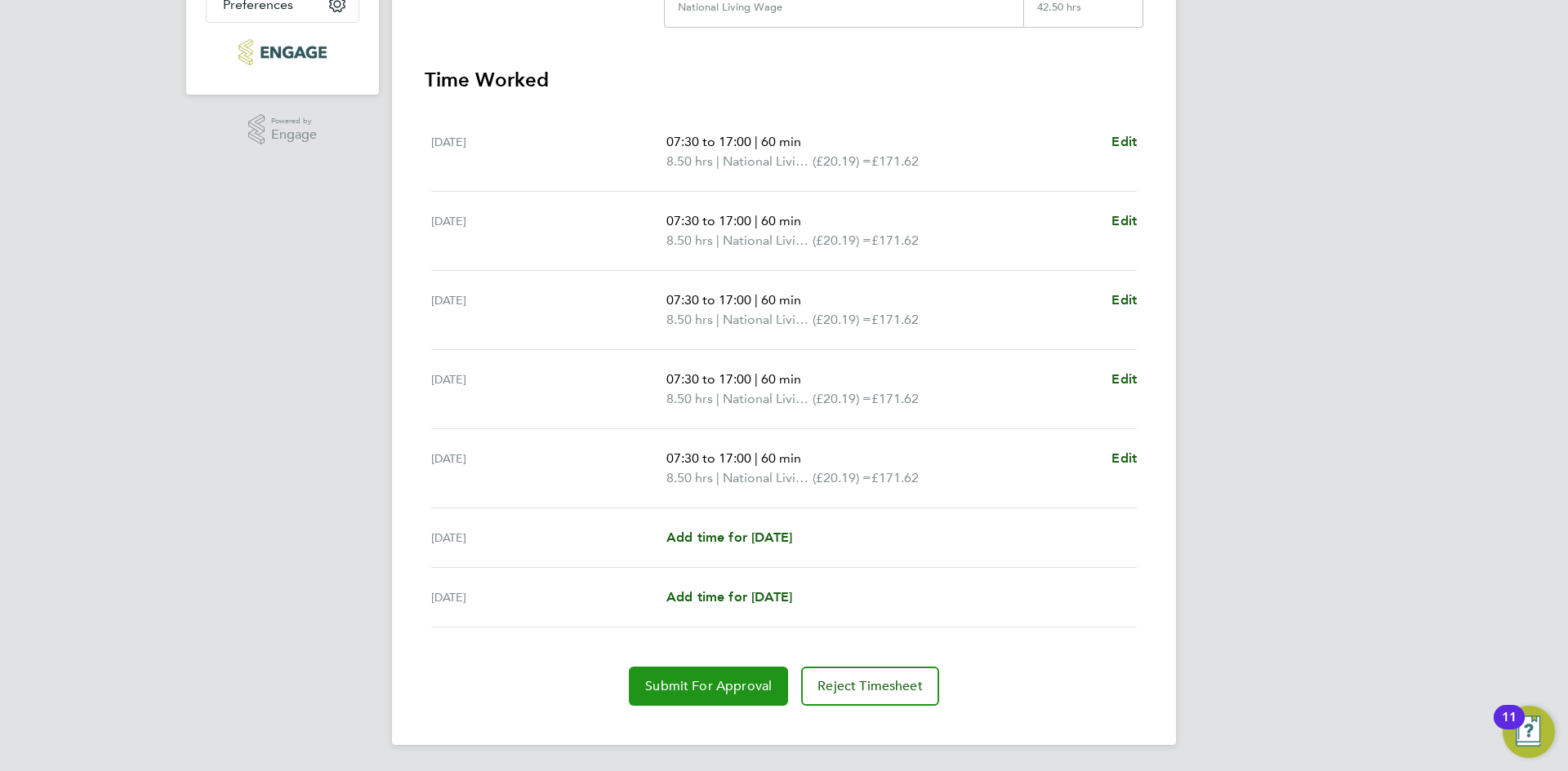
click at [729, 677] on button "Submit For Approval" at bounding box center [707, 686] width 159 height 40
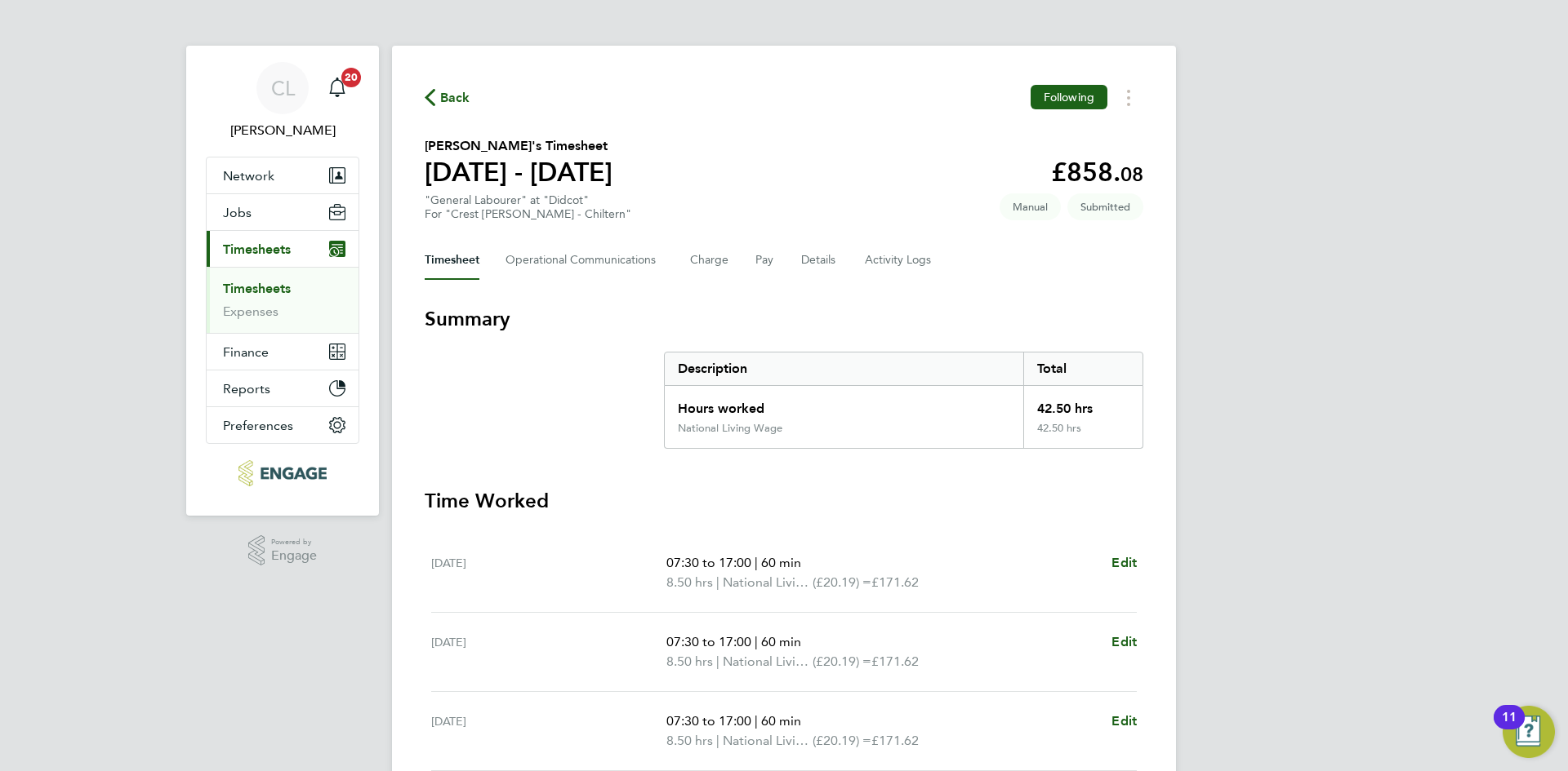
click at [446, 94] on span "Back" at bounding box center [455, 98] width 31 height 20
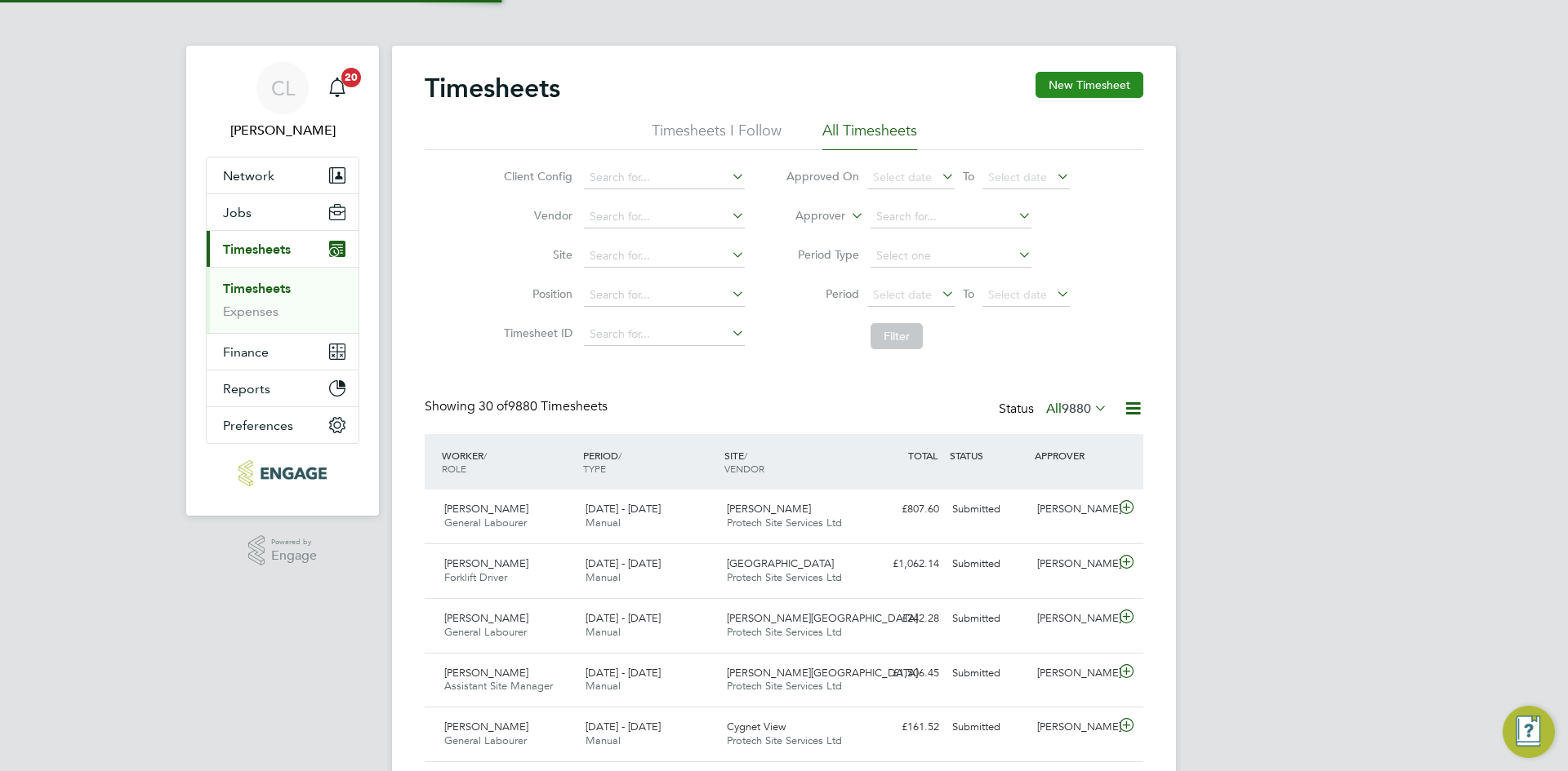
click at [1084, 89] on button "New Timesheet" at bounding box center [1089, 85] width 108 height 26
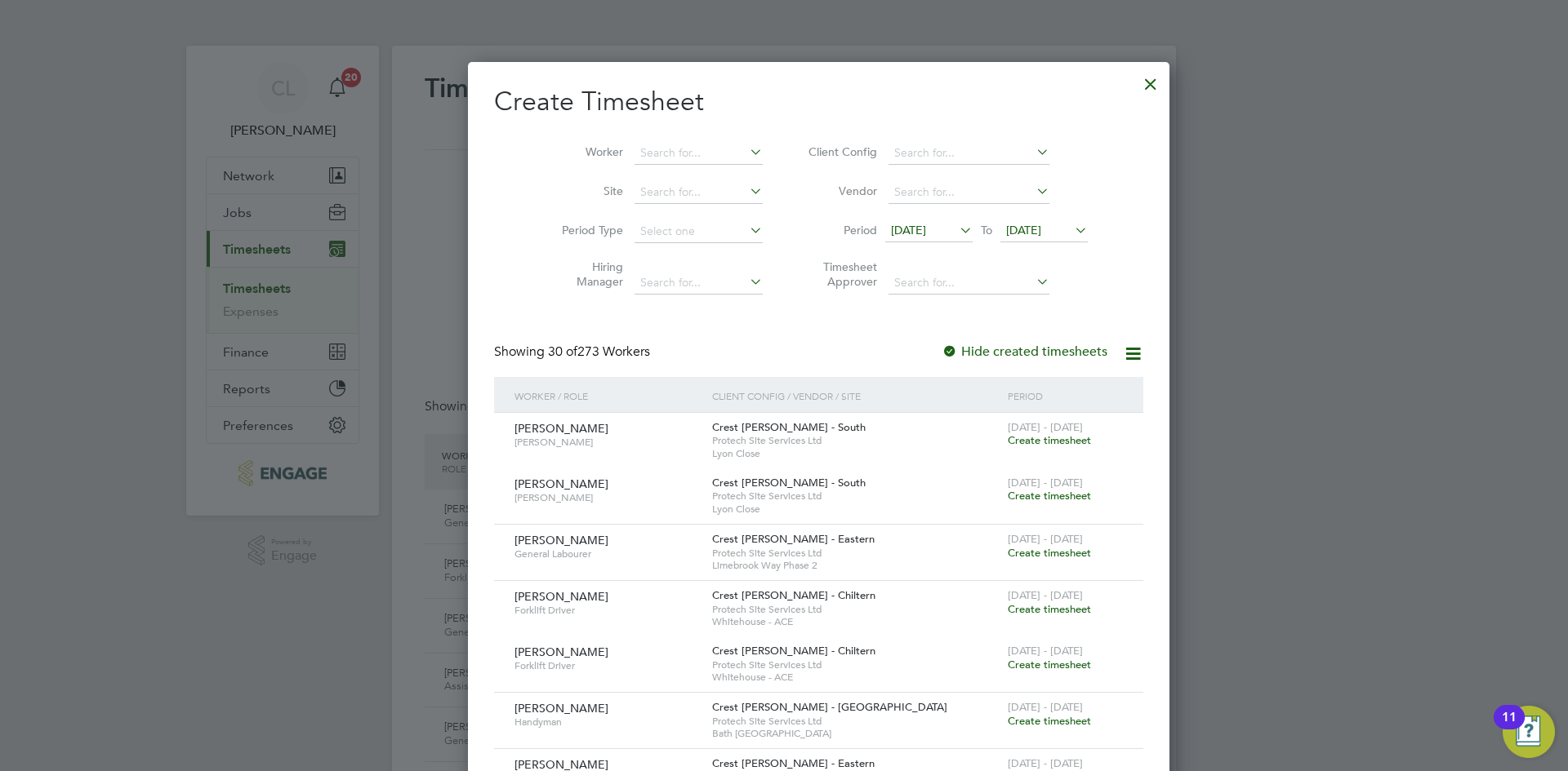
click at [663, 166] on li "Worker" at bounding box center [656, 154] width 254 height 40
click at [672, 151] on input at bounding box center [698, 153] width 128 height 22
type input "[PERSON_NAME]"
click at [746, 145] on icon at bounding box center [746, 151] width 0 height 22
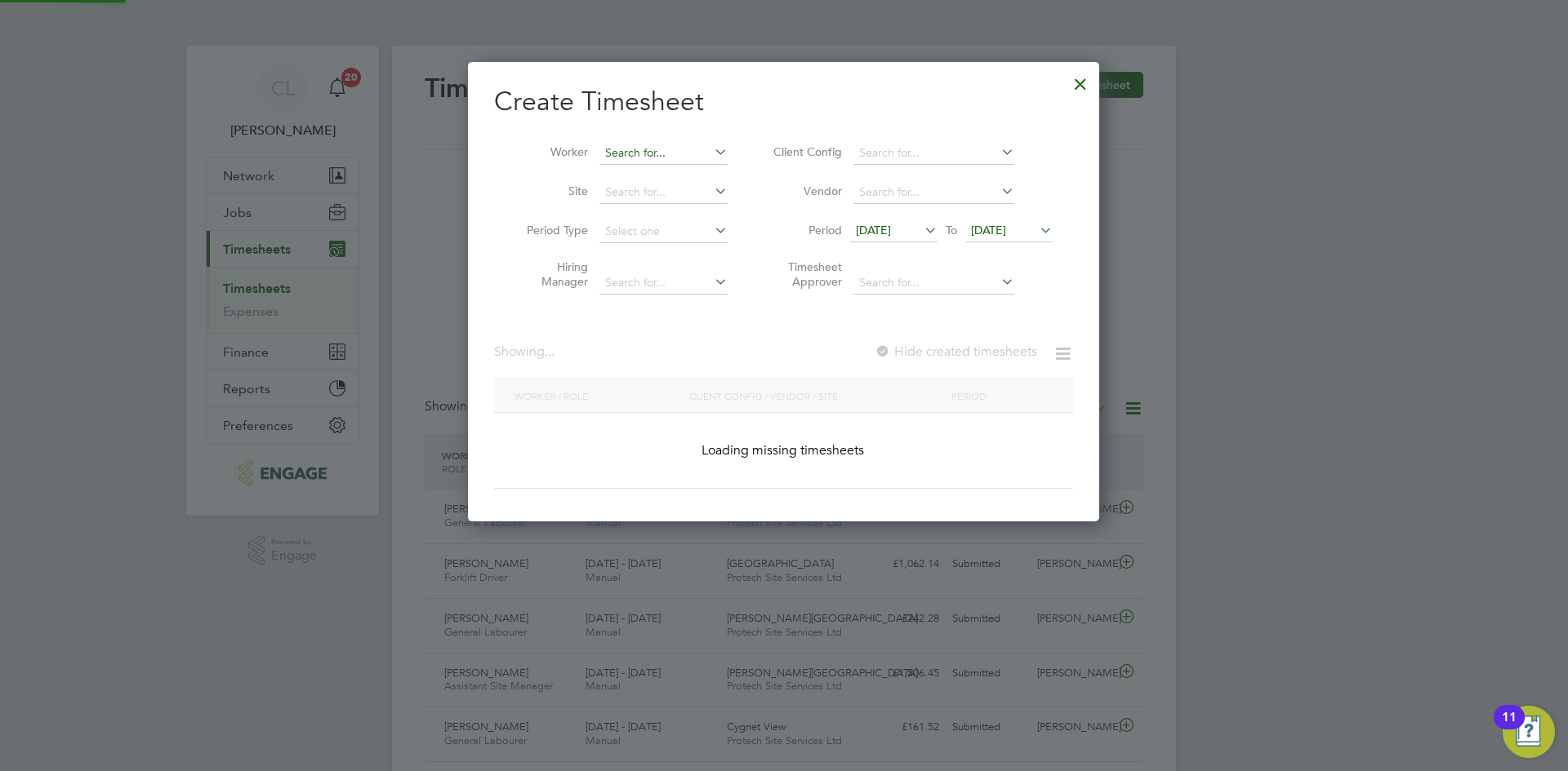
click at [652, 147] on input at bounding box center [663, 153] width 128 height 22
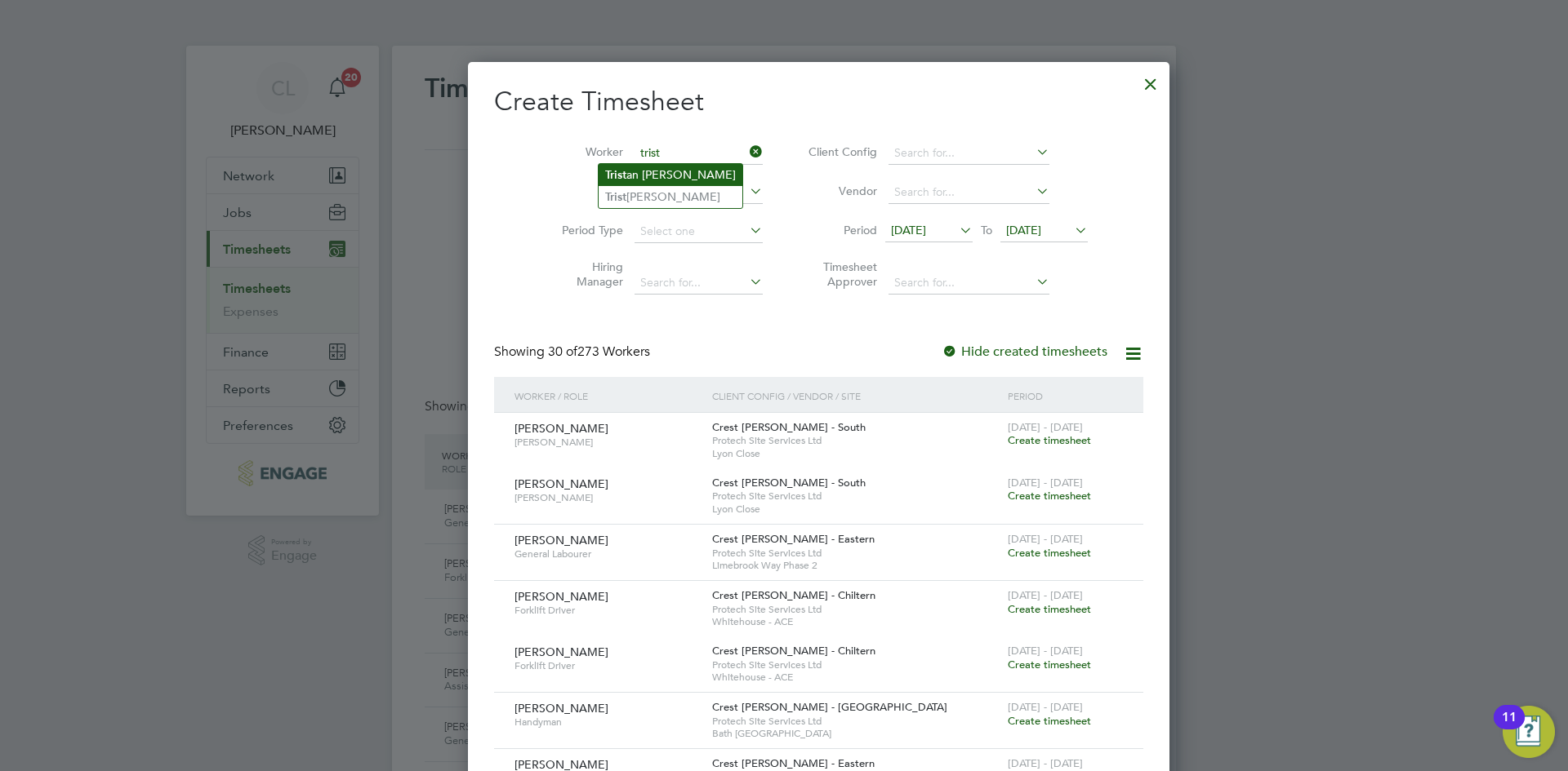
click at [681, 177] on li "Trist an [PERSON_NAME]" at bounding box center [671, 175] width 144 height 22
type input "[PERSON_NAME]"
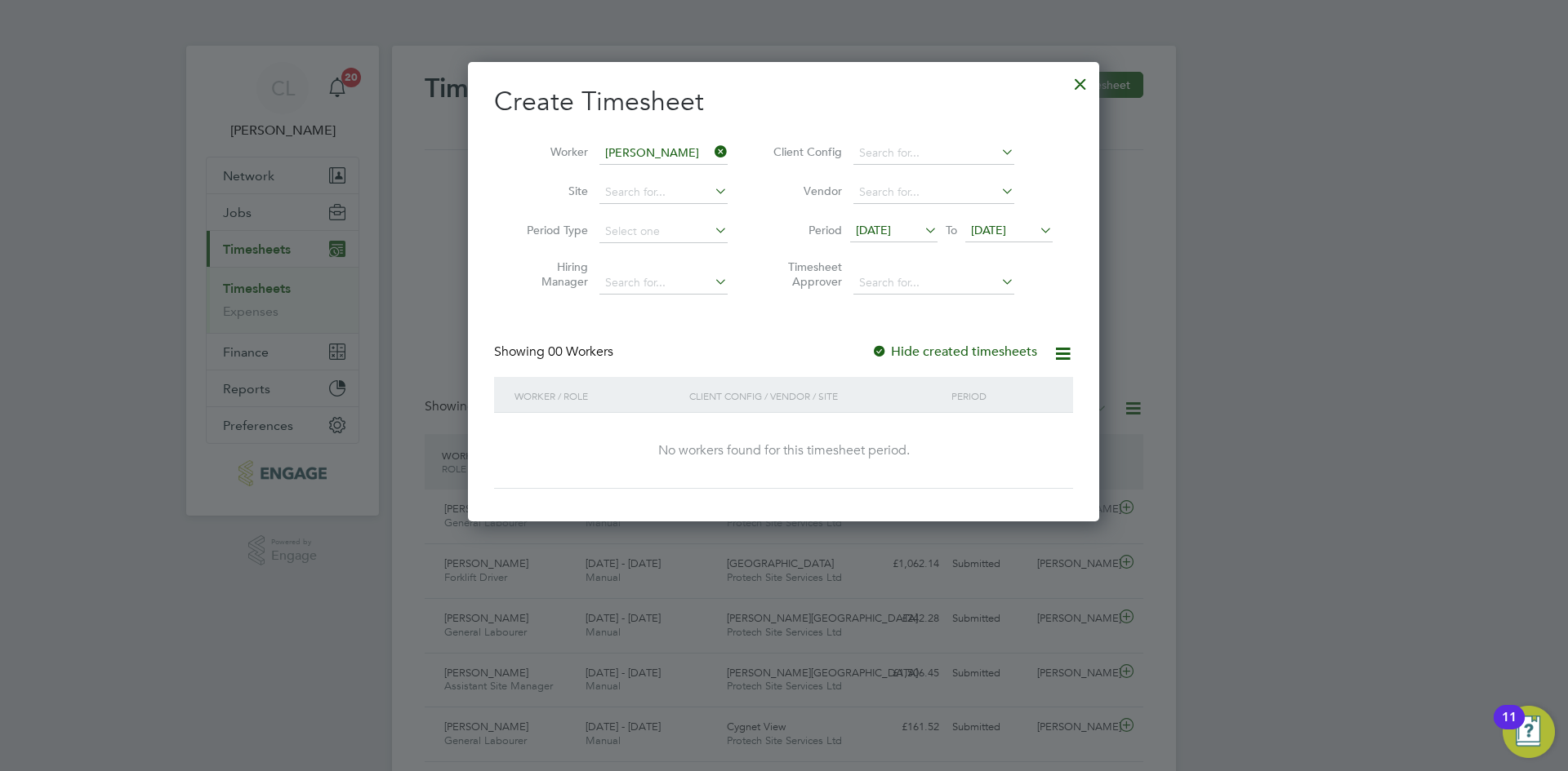
click at [1087, 77] on div at bounding box center [1080, 80] width 30 height 30
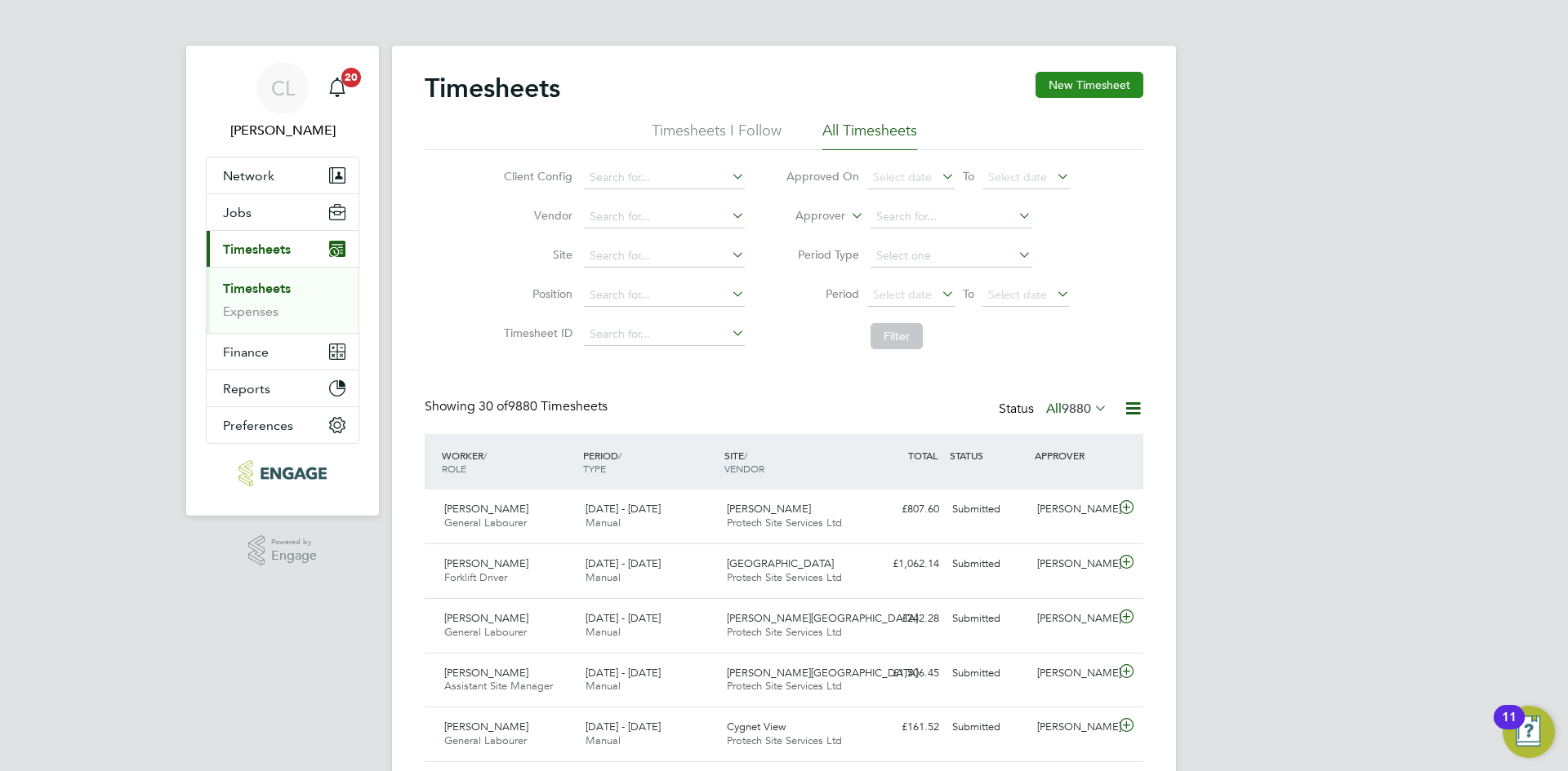
click at [1103, 82] on button "New Timesheet" at bounding box center [1089, 85] width 108 height 26
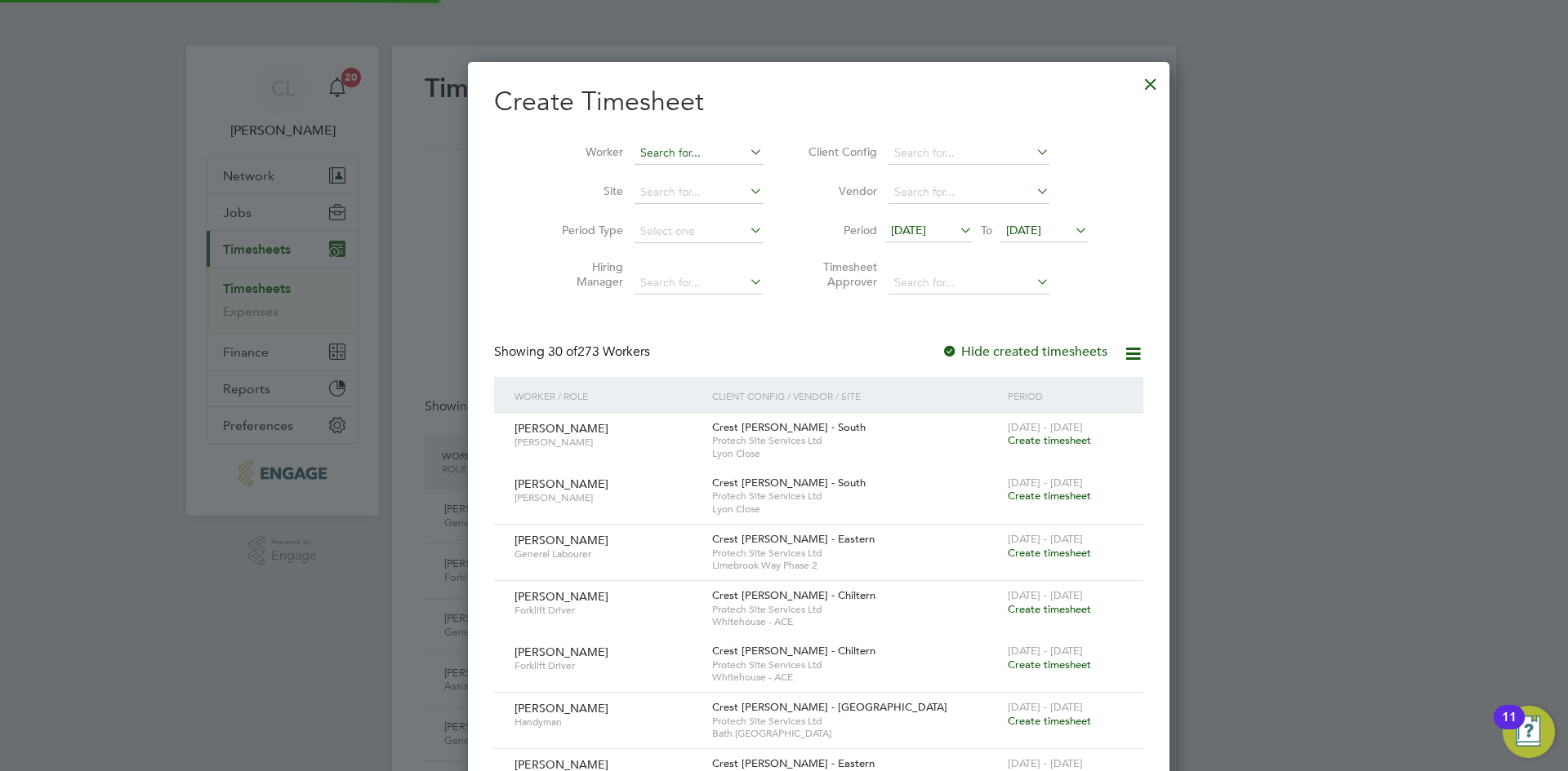
click at [644, 160] on input "[PERSON_NAME]" at bounding box center [698, 153] width 128 height 22
click at [703, 173] on b "Yon" at bounding box center [713, 175] width 20 height 13
type input "[PERSON_NAME]"
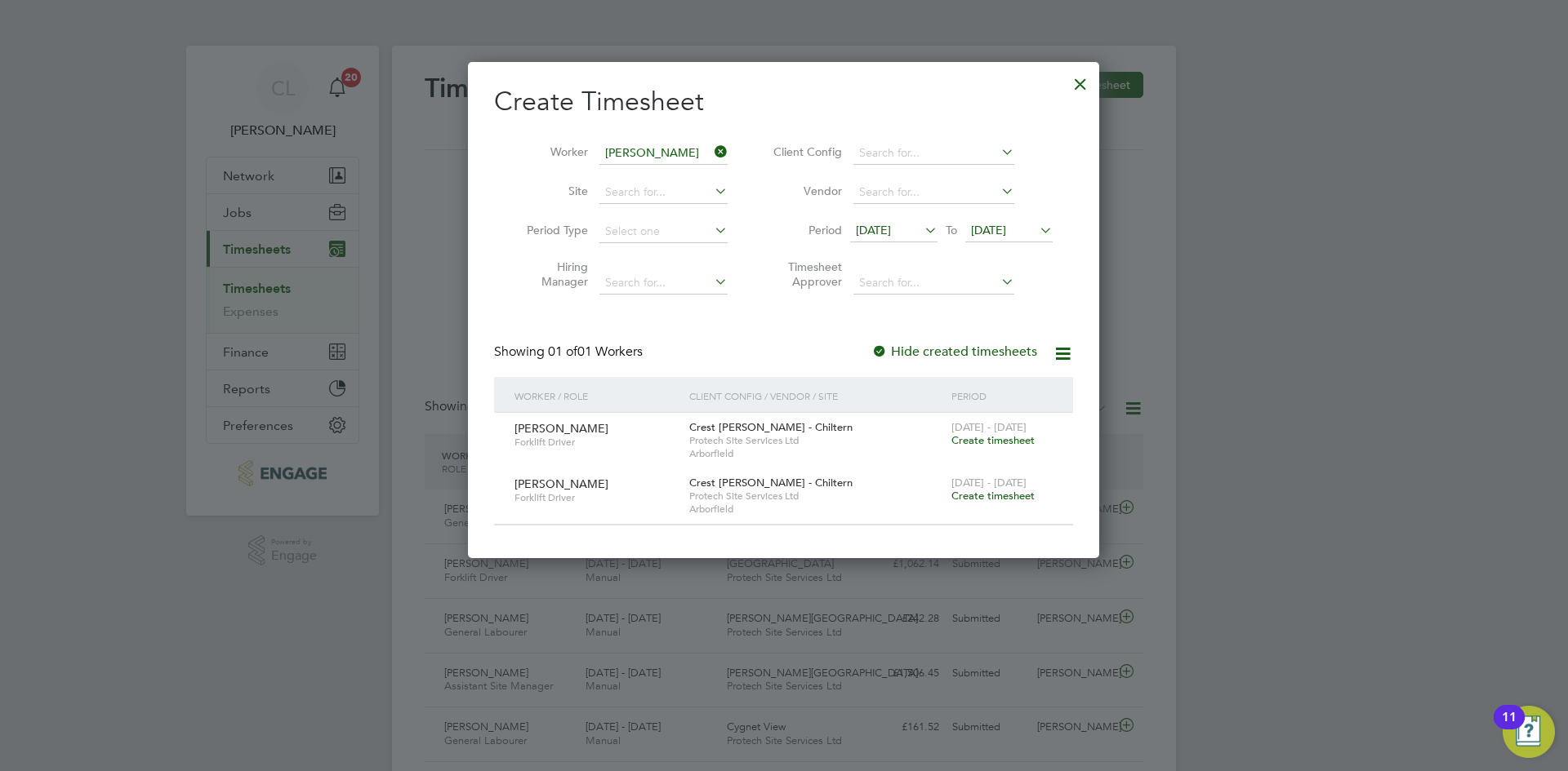
click at [997, 501] on span "Create timesheet" at bounding box center [993, 495] width 84 height 13
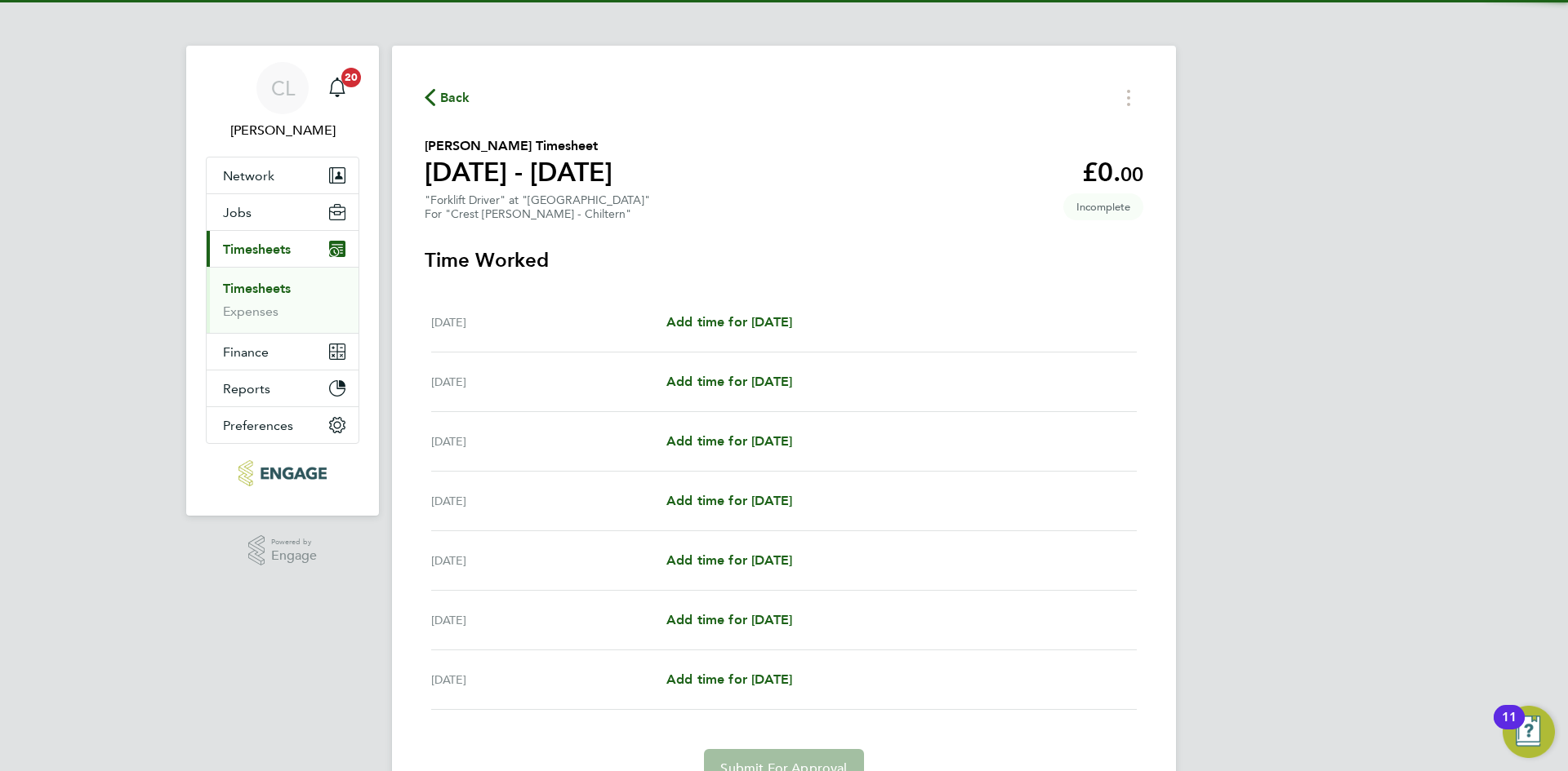
click at [798, 336] on div "[DATE] Add time for [DATE] Add time for [DATE]" at bounding box center [784, 323] width 706 height 59
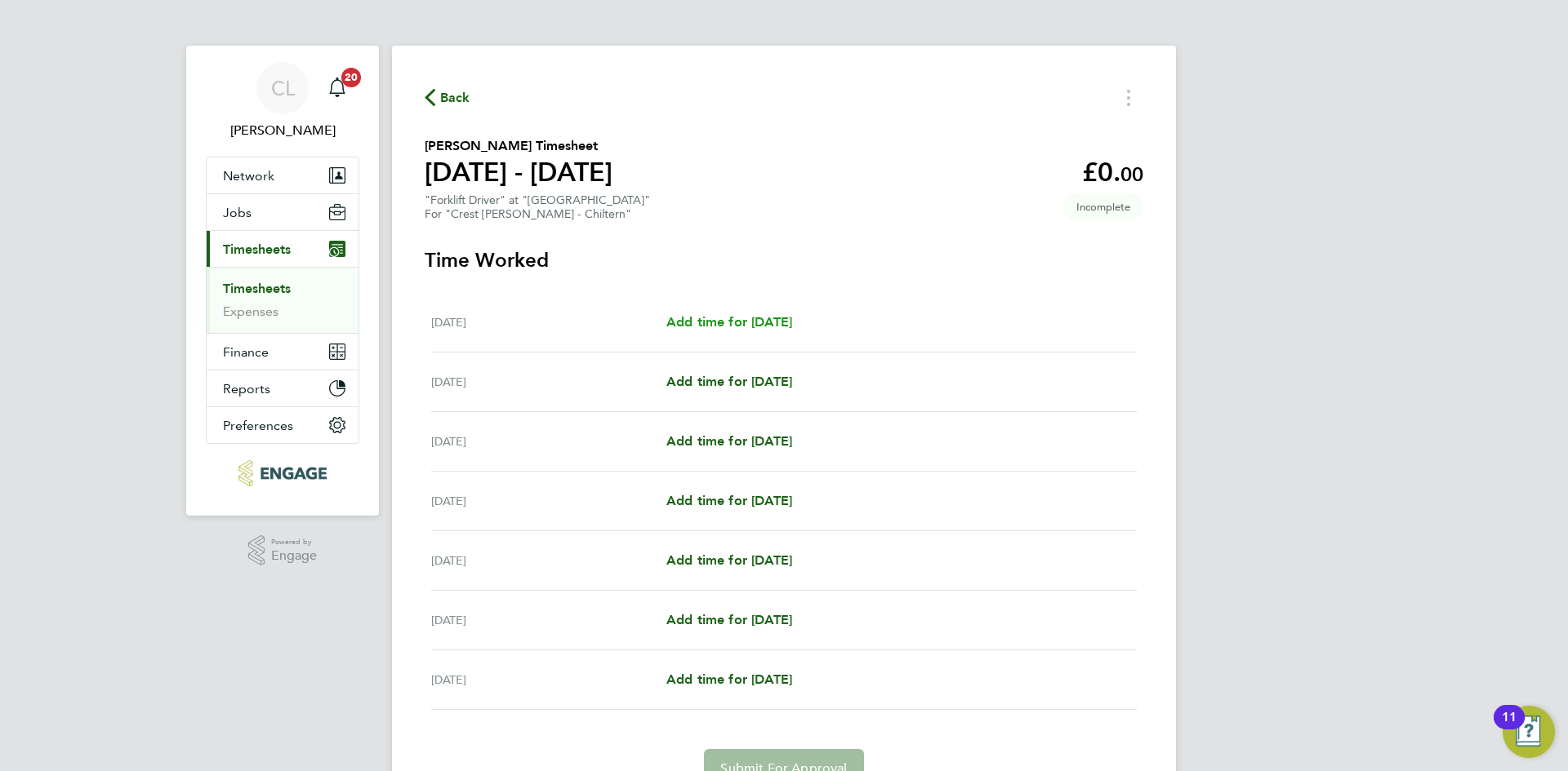
click at [792, 320] on span "Add time for [DATE]" at bounding box center [729, 321] width 126 height 15
select select "60"
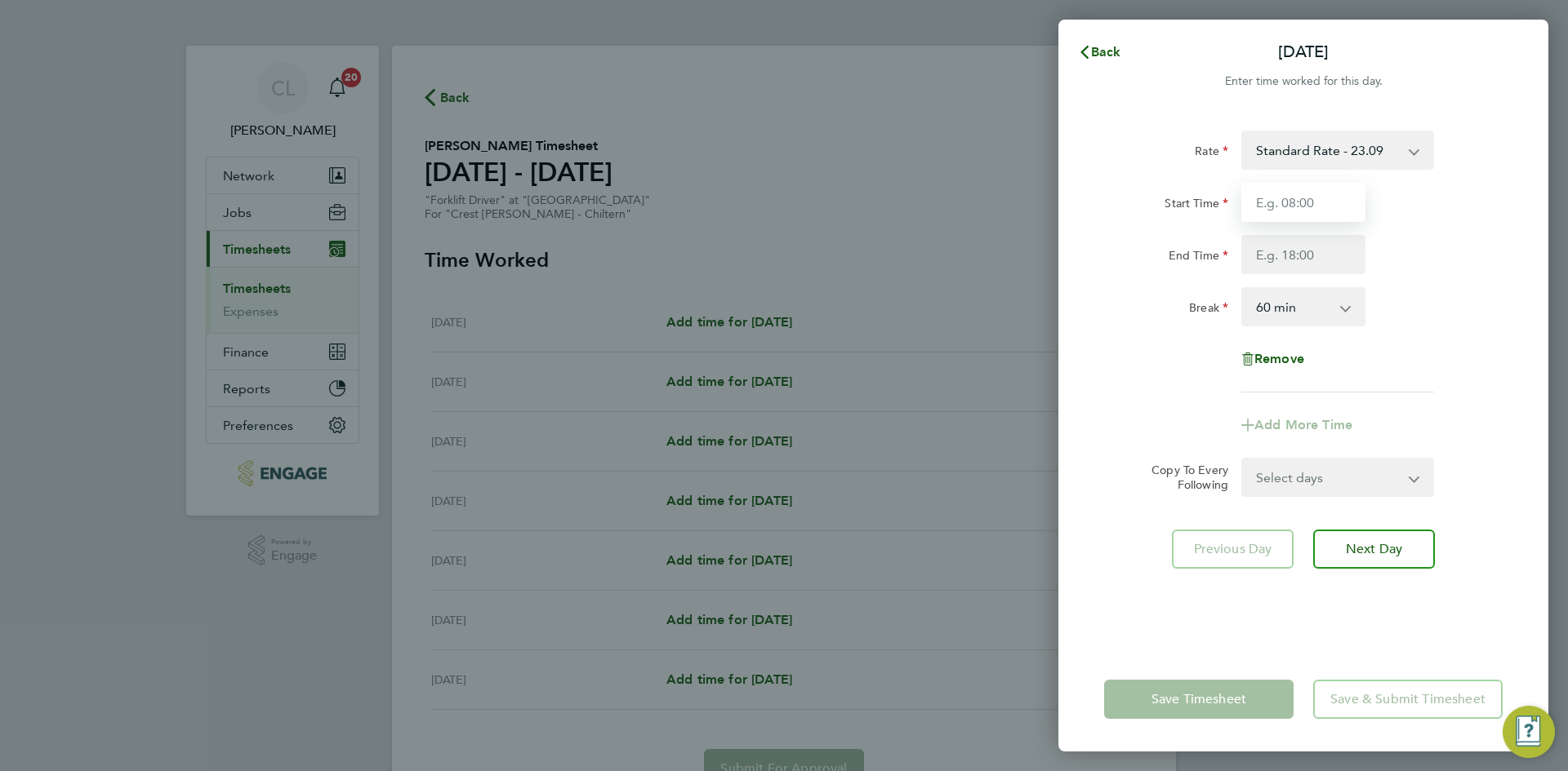
click at [1311, 190] on input "Start Time" at bounding box center [1303, 202] width 124 height 40
type input "07:30"
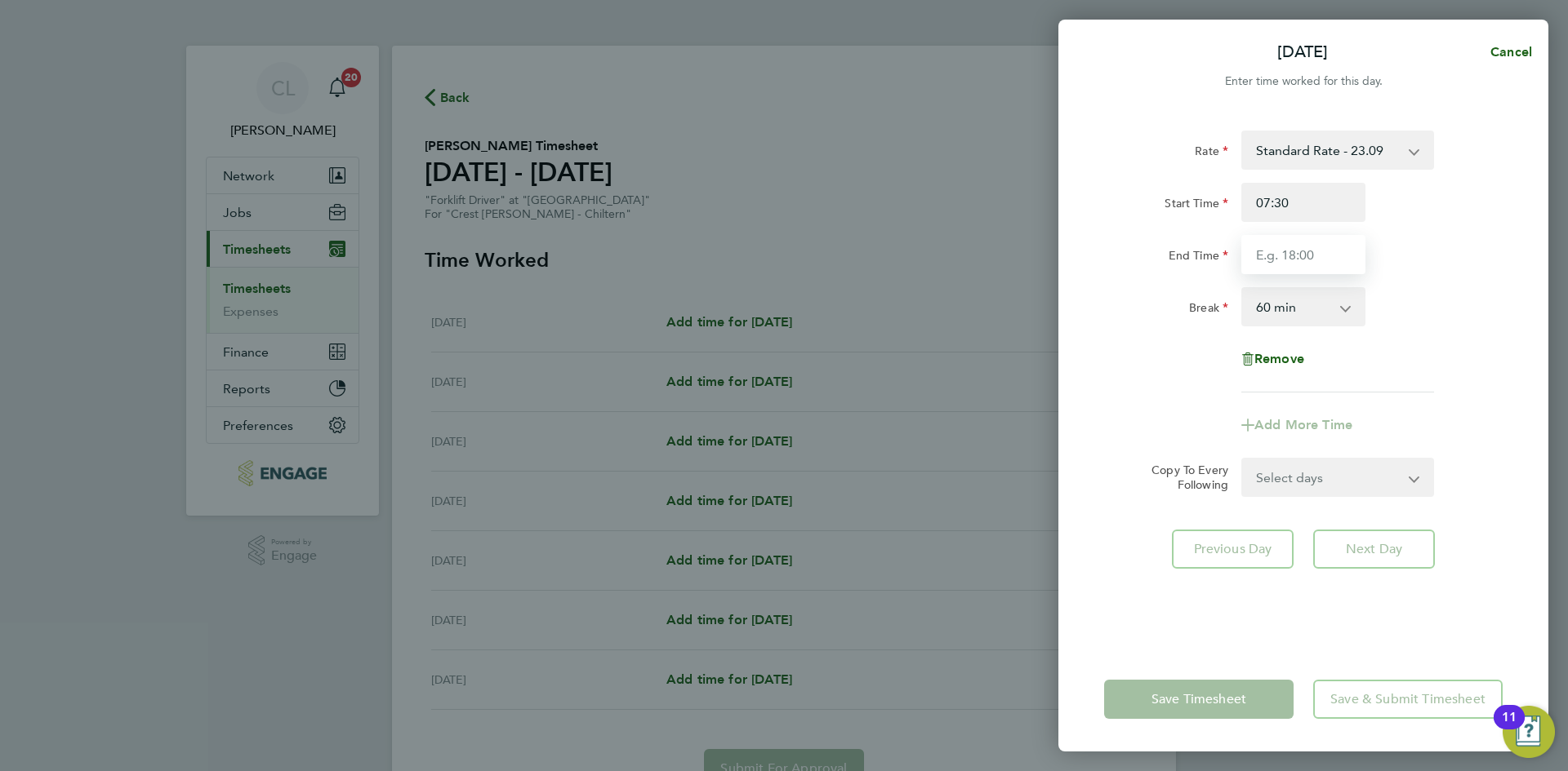
drag, startPoint x: 1311, startPoint y: 253, endPoint x: 1331, endPoint y: 259, distance: 20.9
click at [1311, 253] on input "End Time" at bounding box center [1303, 255] width 124 height 40
type input "16:30"
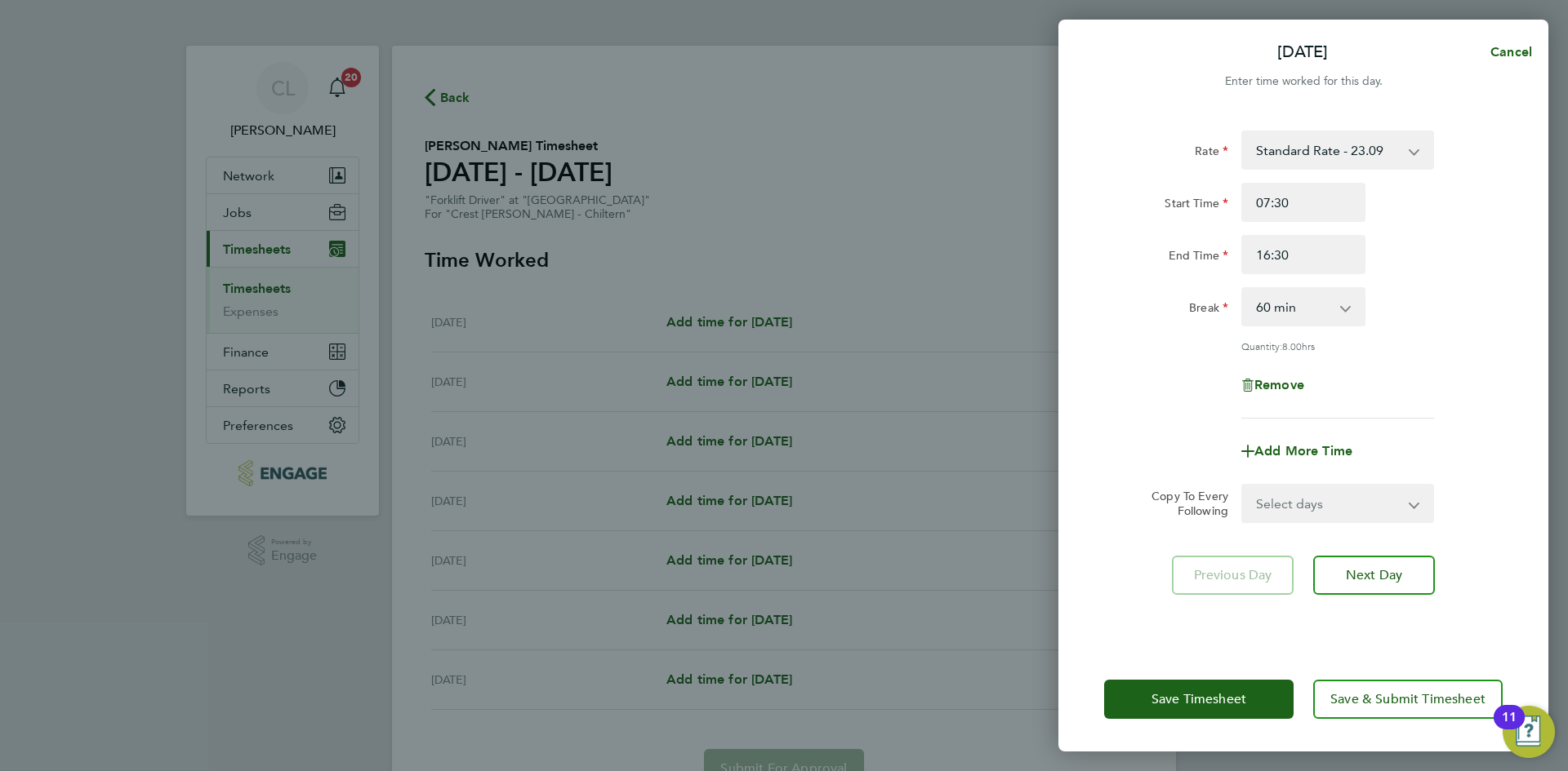
click at [1459, 215] on div "Start Time 07:30" at bounding box center [1302, 202] width 411 height 40
click at [1320, 504] on select "Select days Day Weekday (Mon-Fri) Weekend (Sat-Sun) [DATE] [DATE] [DATE] [DATE]…" at bounding box center [1329, 504] width 171 height 36
select select "WEEKDAY"
click at [1243, 486] on select "Select days Day Weekday (Mon-Fri) Weekend (Sat-Sun) [DATE] [DATE] [DATE] [DATE]…" at bounding box center [1329, 504] width 171 height 36
select select "[DATE]"
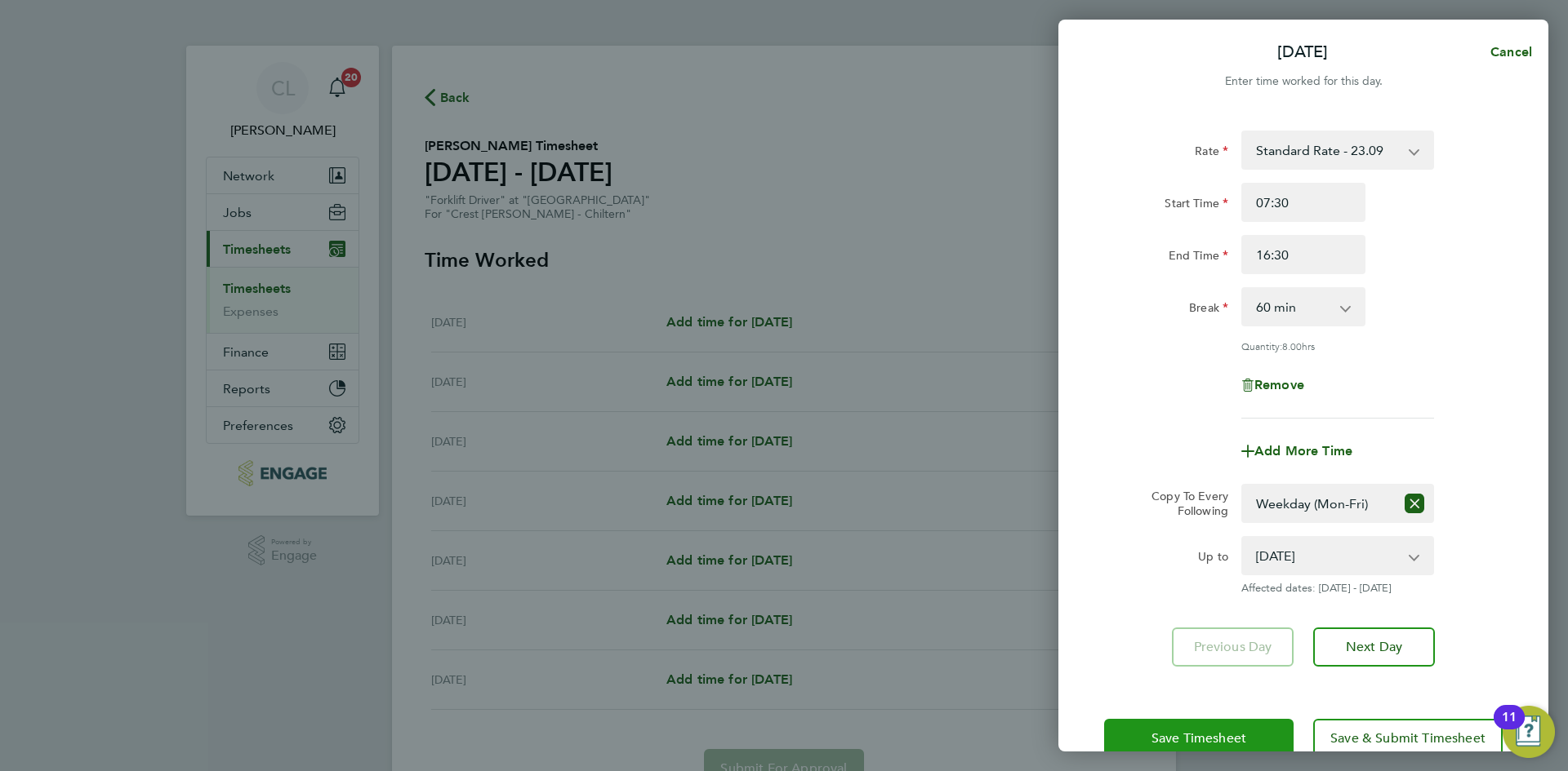
click at [1178, 734] on span "Save Timesheet" at bounding box center [1198, 739] width 95 height 16
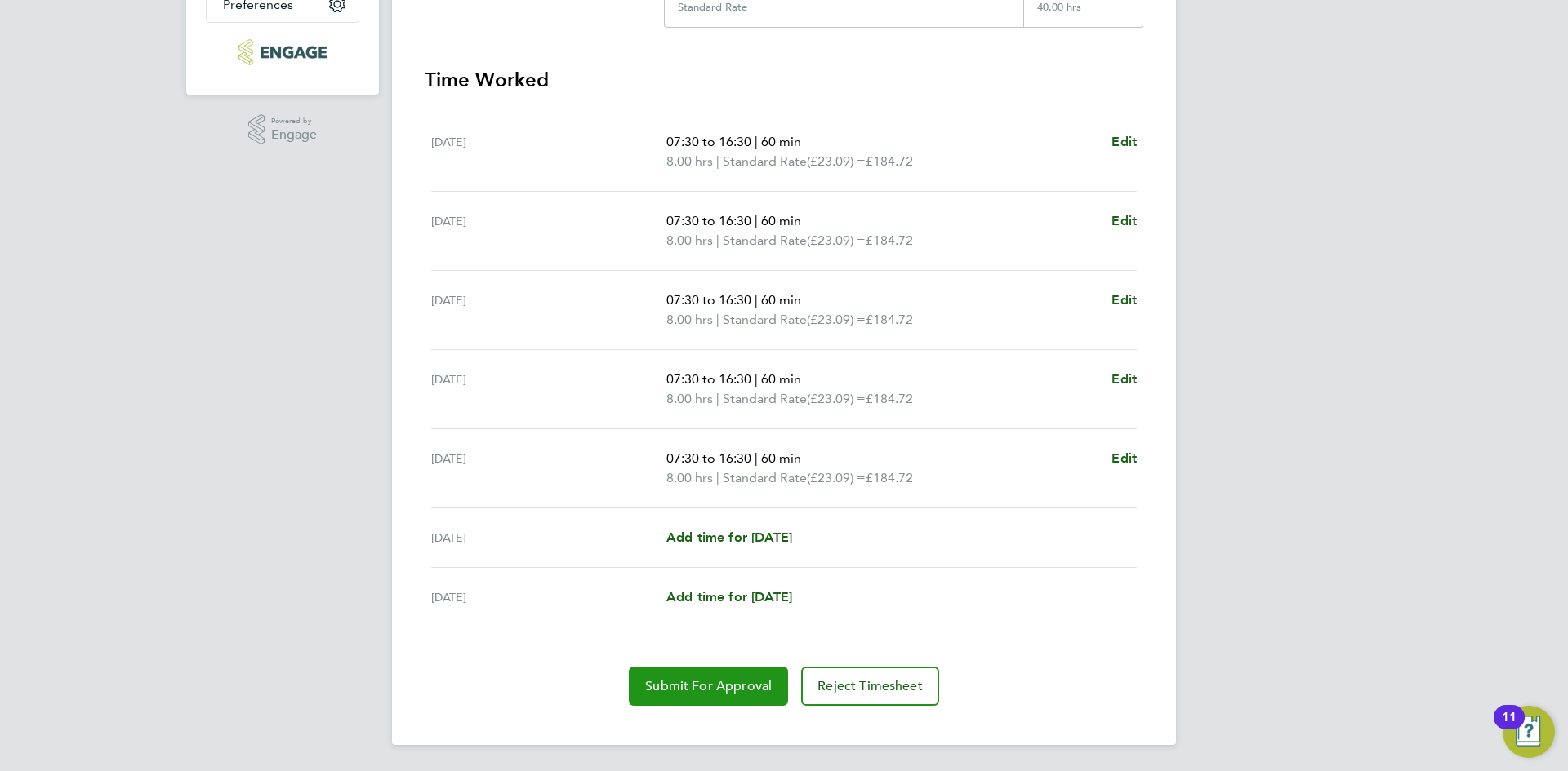
click at [680, 680] on span "Submit For Approval" at bounding box center [708, 686] width 127 height 16
drag, startPoint x: 57, startPoint y: 675, endPoint x: 56, endPoint y: 683, distance: 8.1
click at [50, 679] on div "CL [PERSON_NAME] Notifications 20 Applications: Network Team Members Businesses…" at bounding box center [784, 175] width 1568 height 1192
